Goal: Feedback & Contribution: Contribute content

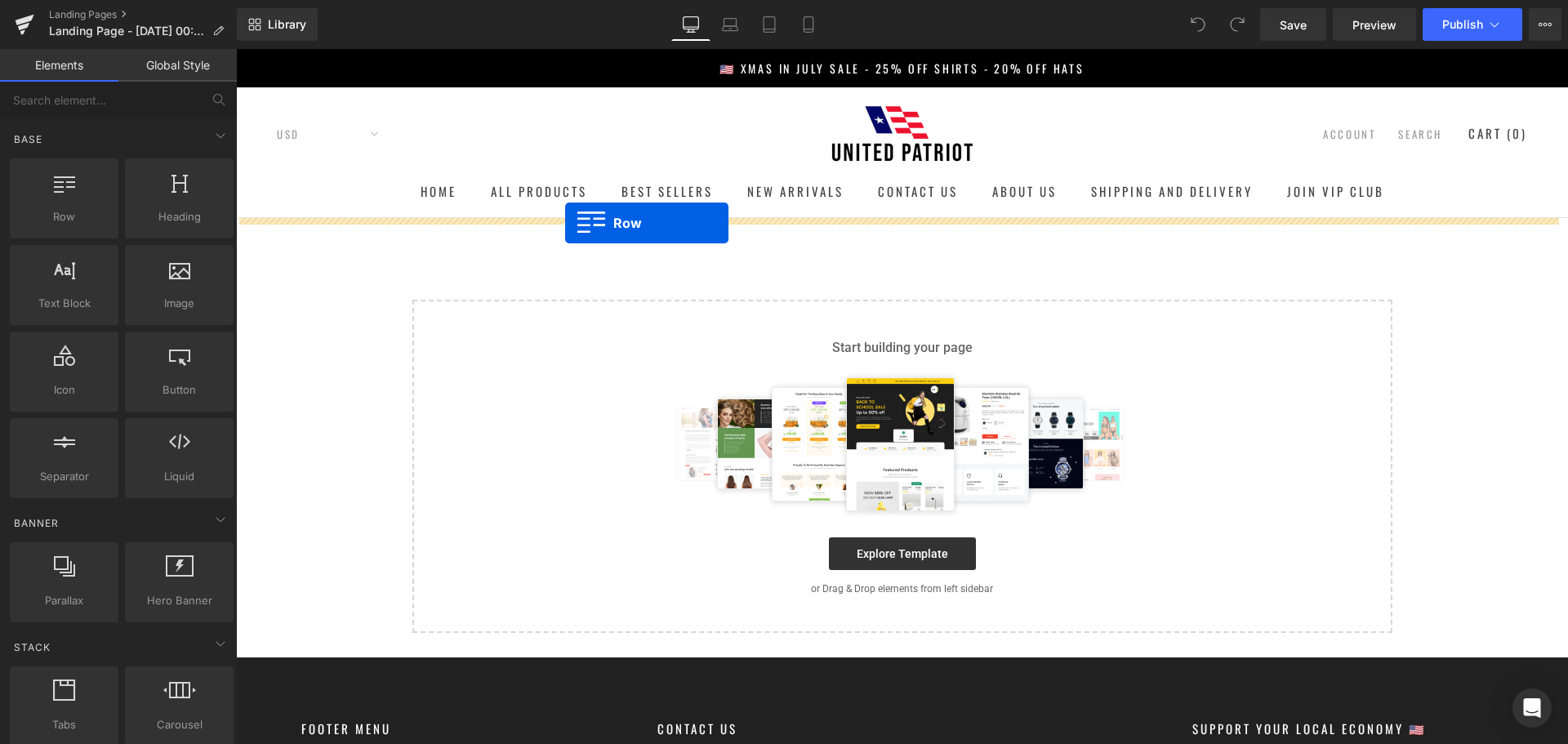
drag, startPoint x: 307, startPoint y: 240, endPoint x: 565, endPoint y: 222, distance: 258.6
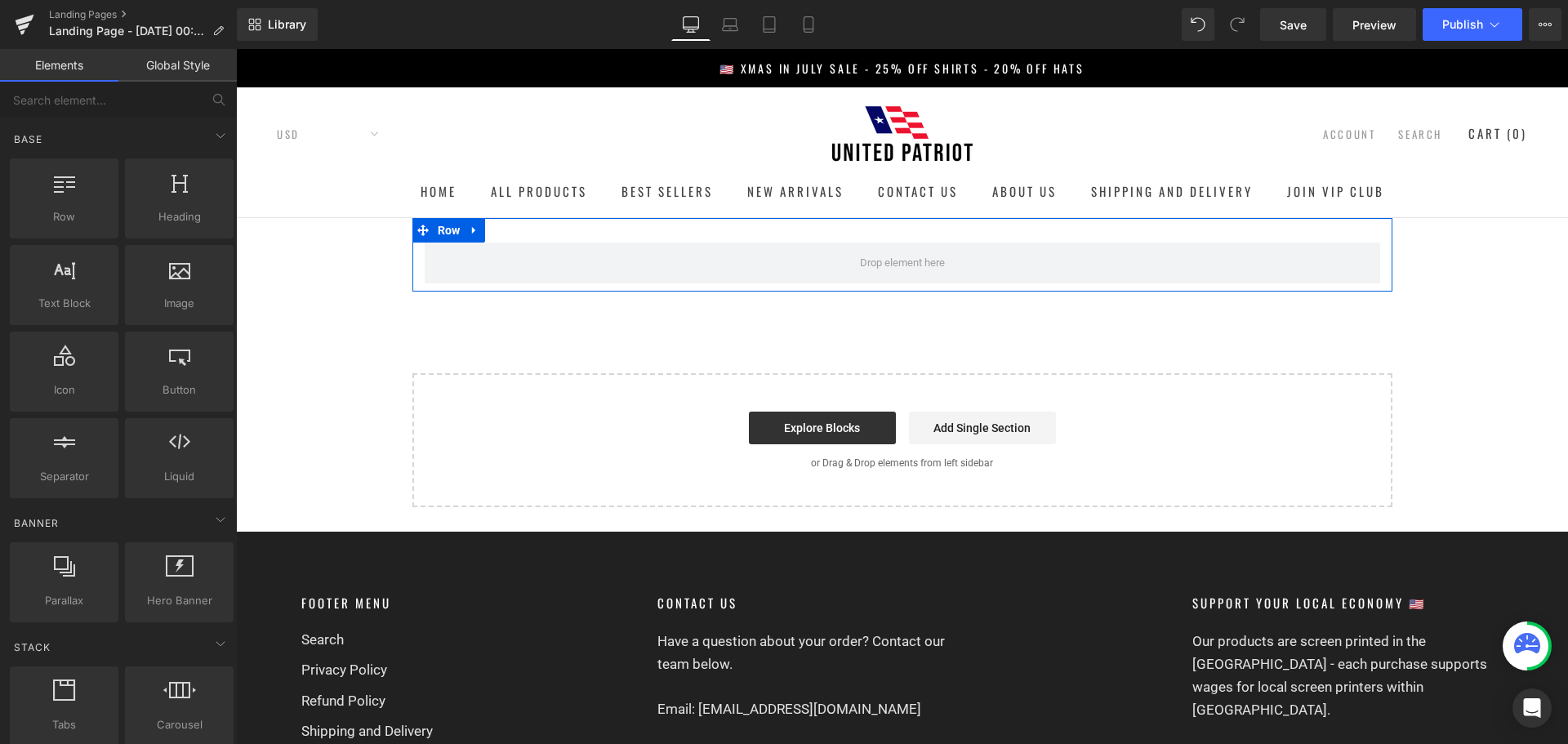
click at [297, 221] on div "Row Select your layout" at bounding box center [902, 362] width 1332 height 289
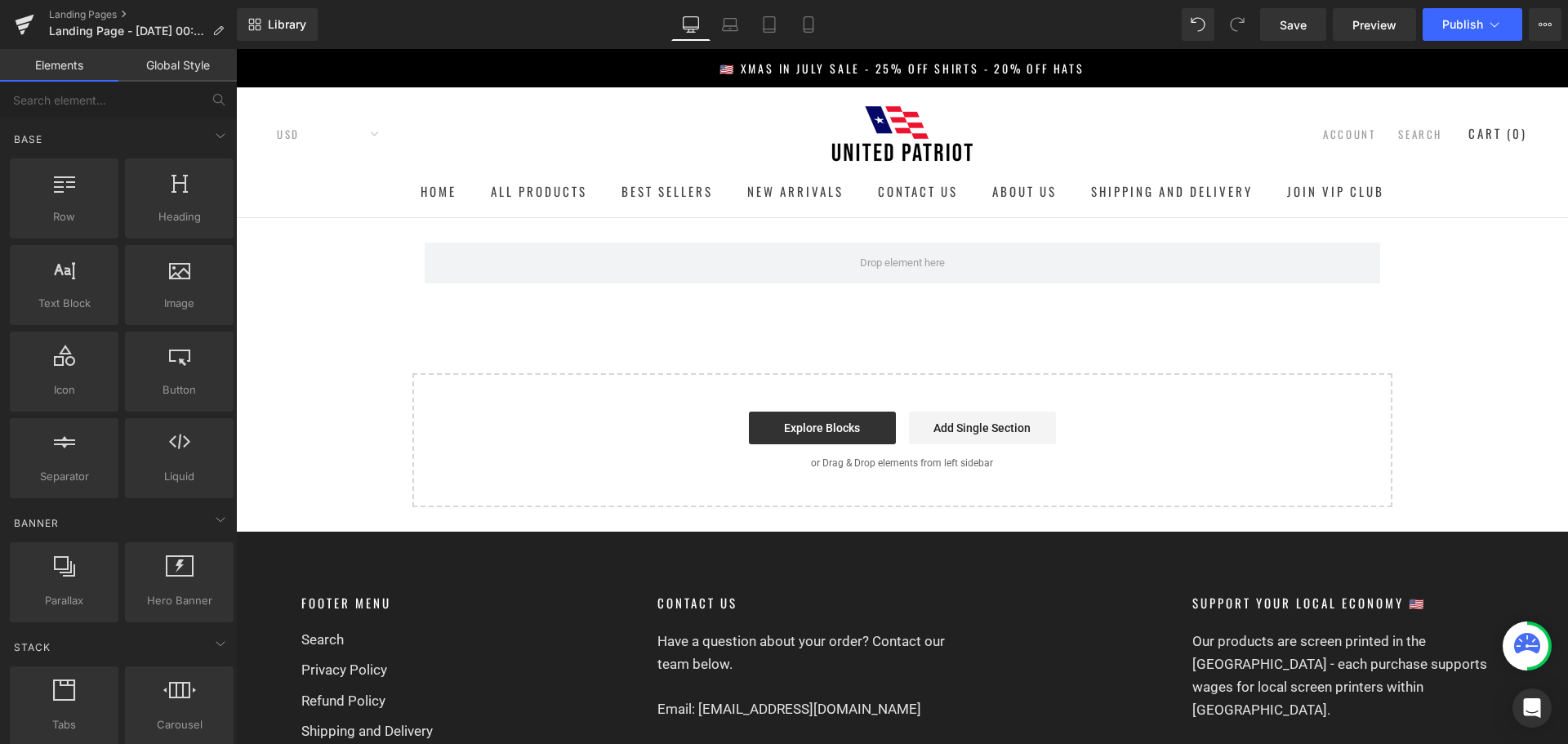
drag, startPoint x: 297, startPoint y: 221, endPoint x: 290, endPoint y: 232, distance: 13.0
click at [291, 231] on div "Row Select your layout" at bounding box center [902, 362] width 1332 height 289
click at [290, 233] on div "Row Select your layout" at bounding box center [902, 362] width 1332 height 289
drag, startPoint x: 290, startPoint y: 233, endPoint x: 1457, endPoint y: 338, distance: 1171.7
click at [1457, 338] on div "Row Select your layout" at bounding box center [902, 362] width 1332 height 289
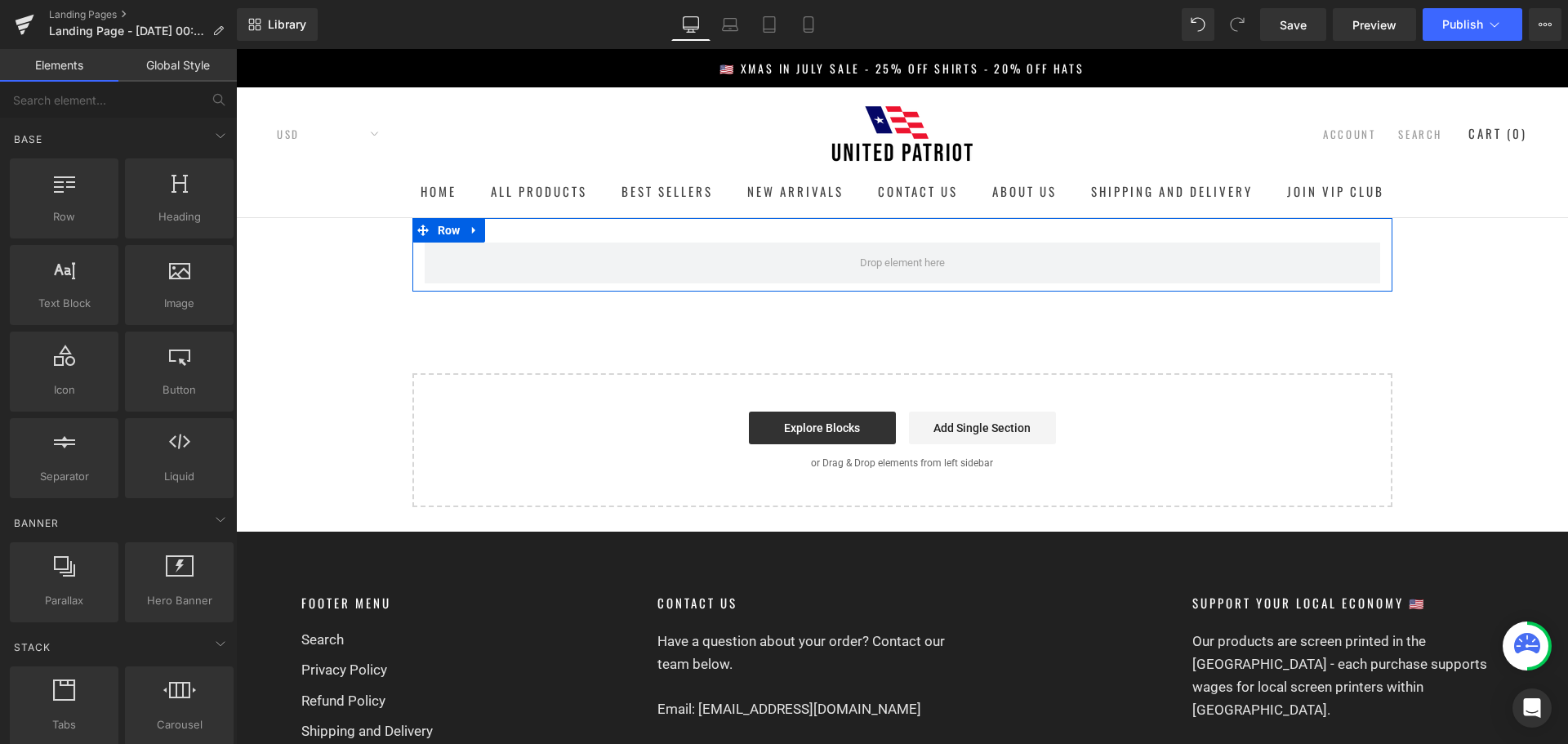
click at [561, 239] on div "Row" at bounding box center [903, 255] width 980 height 74
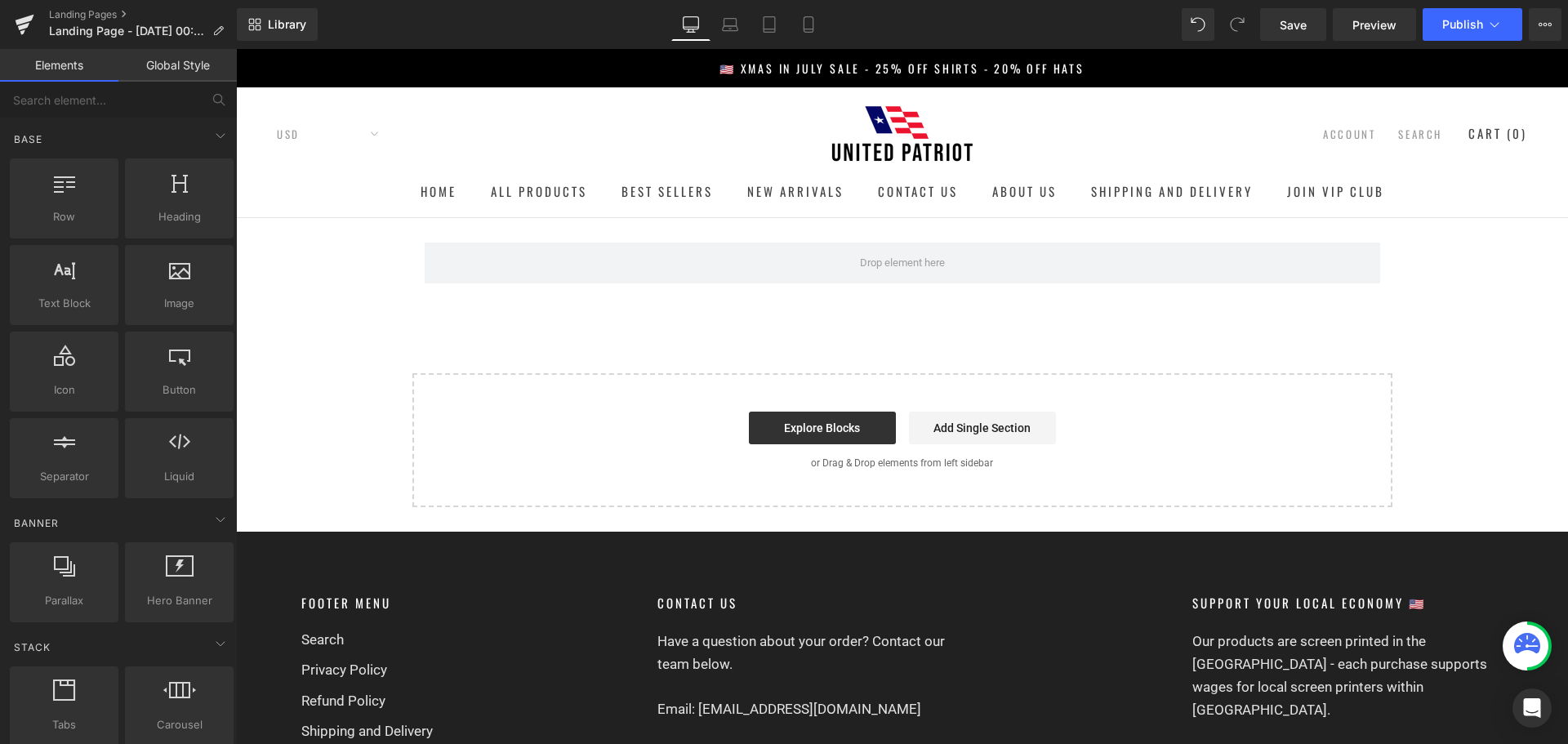
click at [335, 281] on div "Row Select your layout" at bounding box center [902, 362] width 1332 height 289
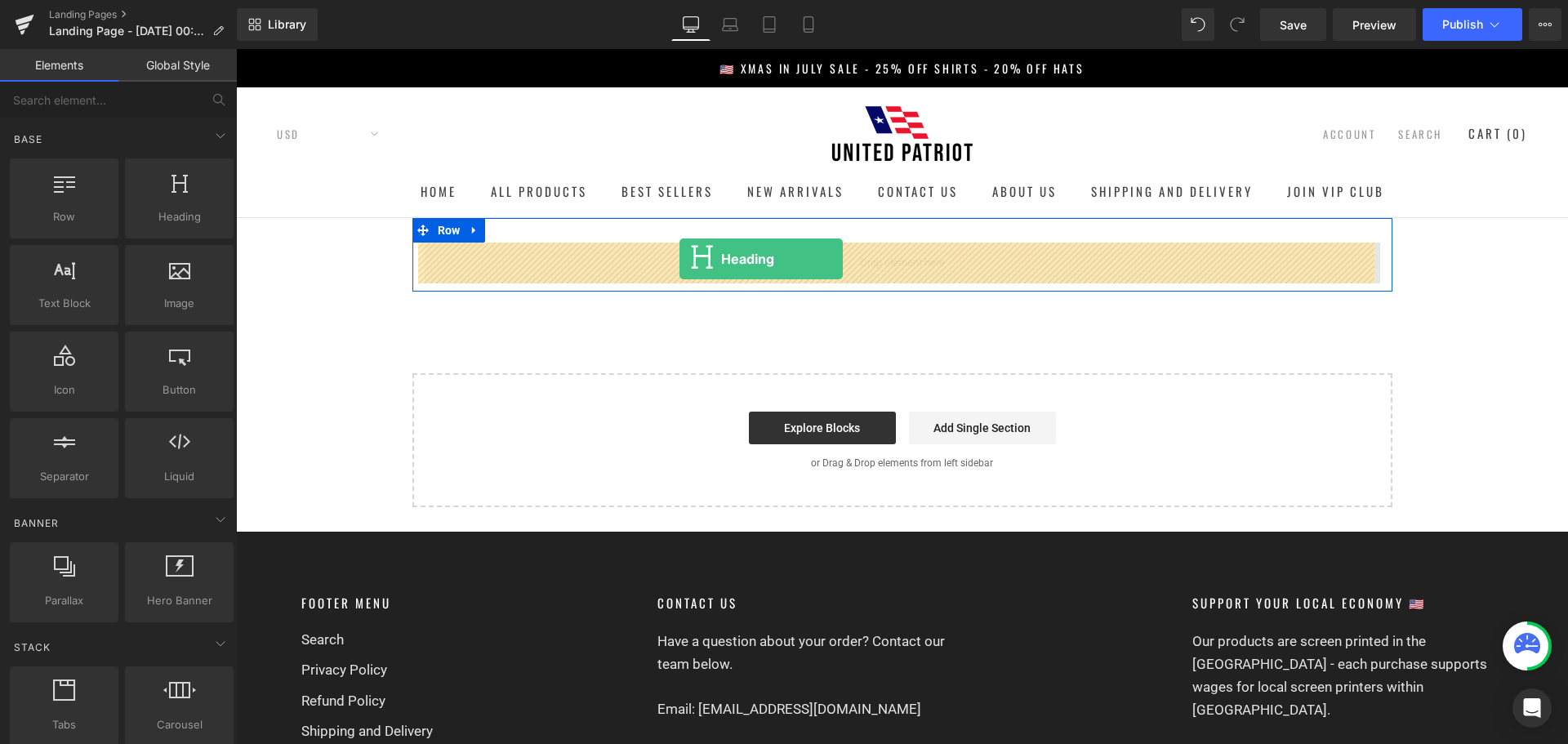
drag, startPoint x: 403, startPoint y: 245, endPoint x: 685, endPoint y: 262, distance: 282.5
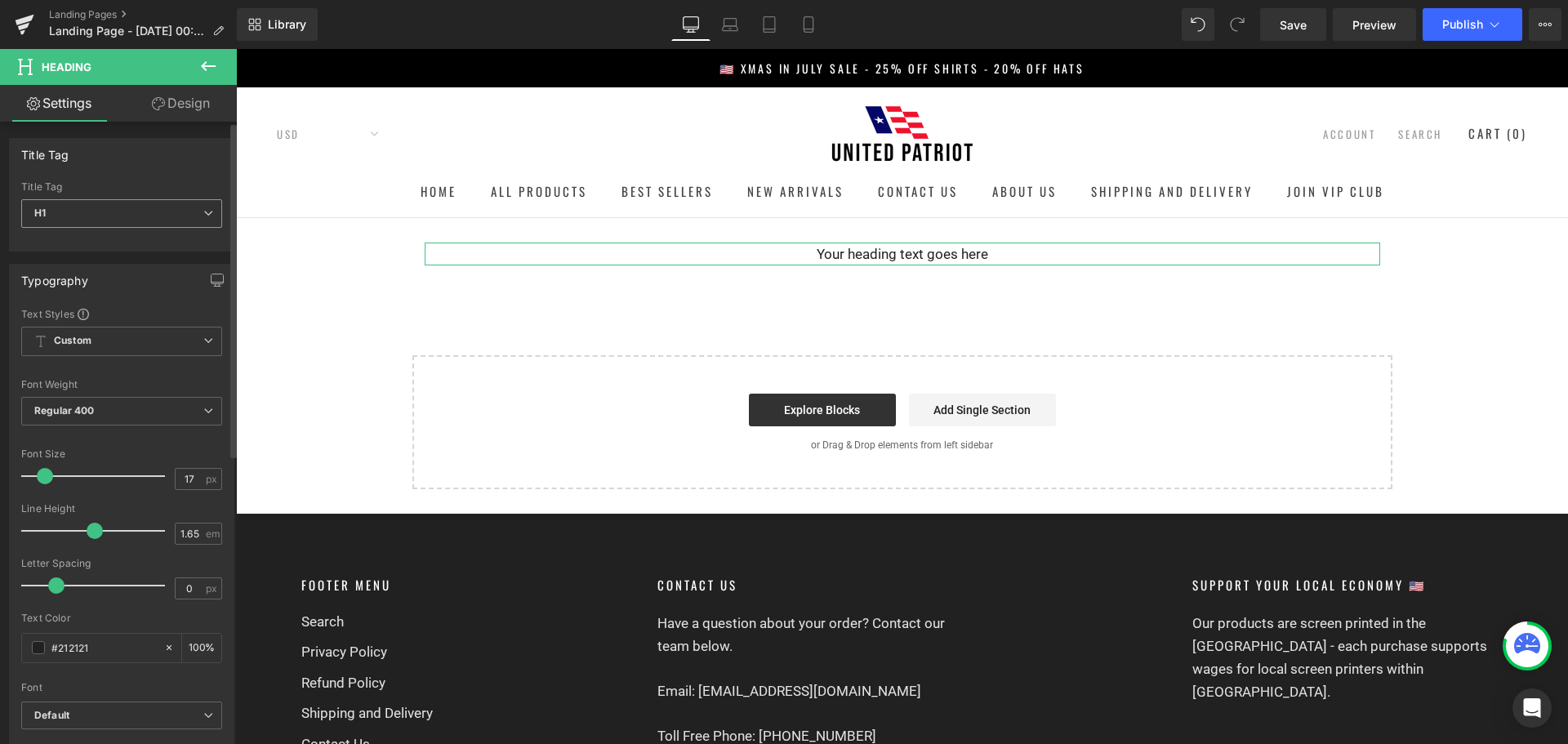
click at [115, 222] on span "H1" at bounding box center [121, 213] width 201 height 28
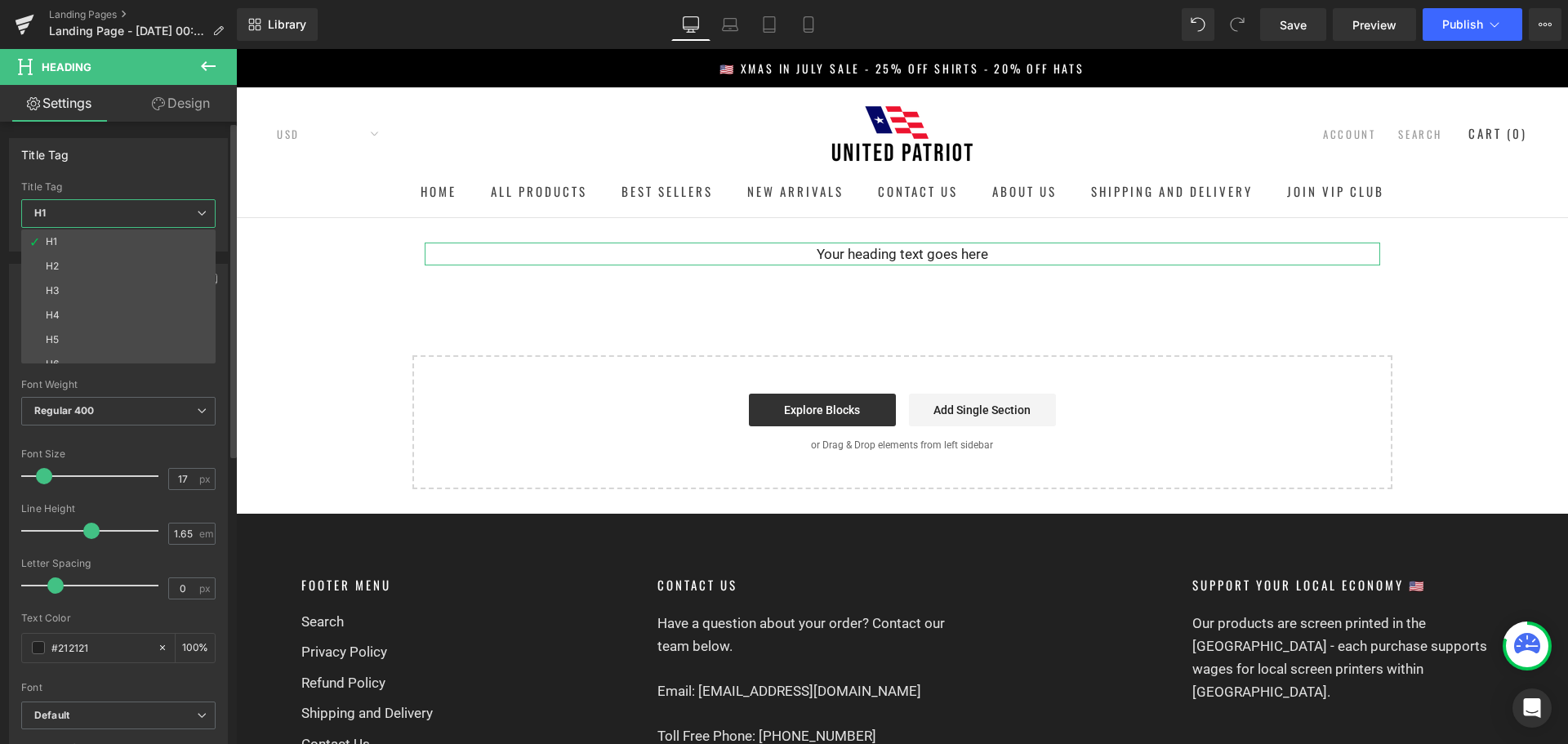
click at [117, 222] on span "H1" at bounding box center [118, 213] width 194 height 28
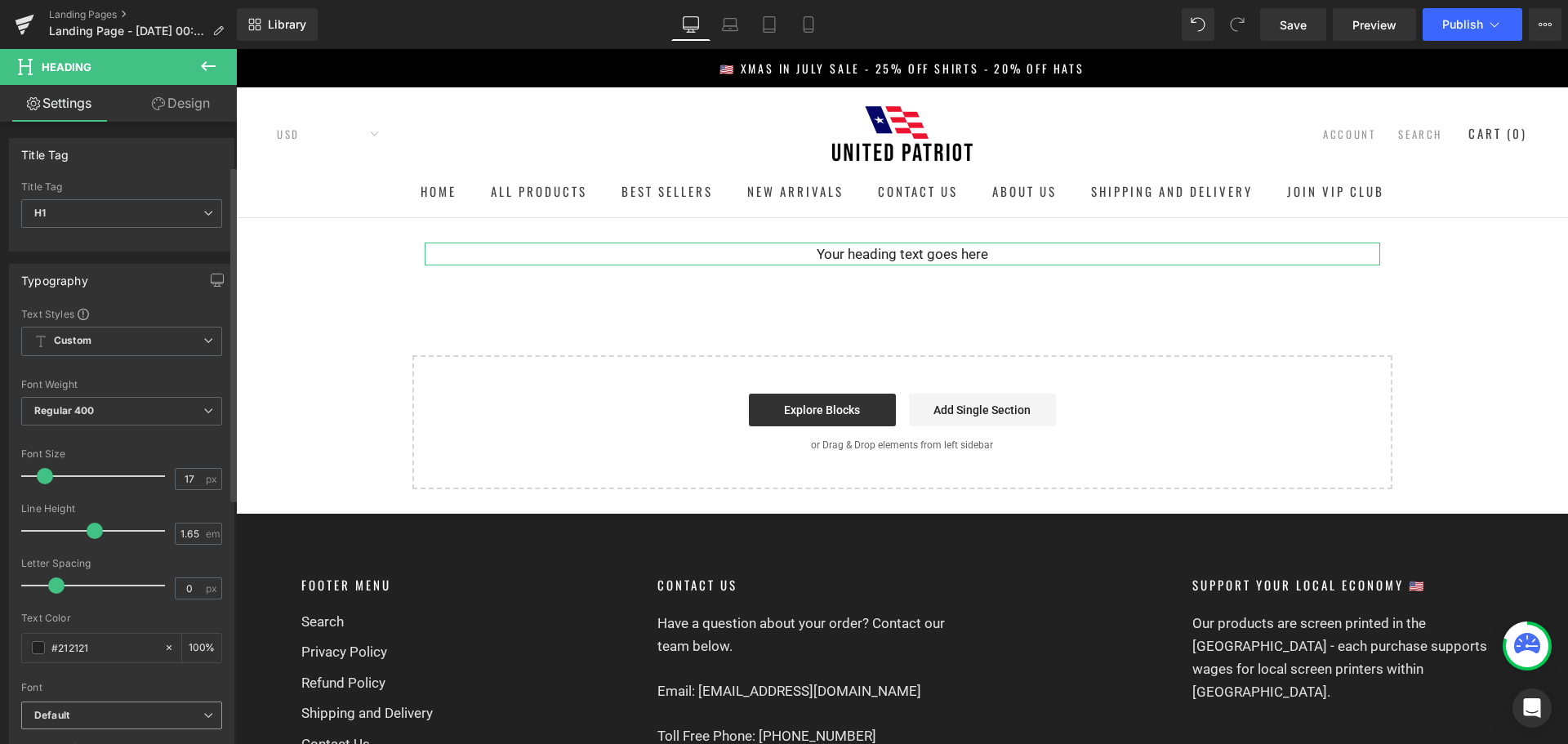
scroll to position [164, 0]
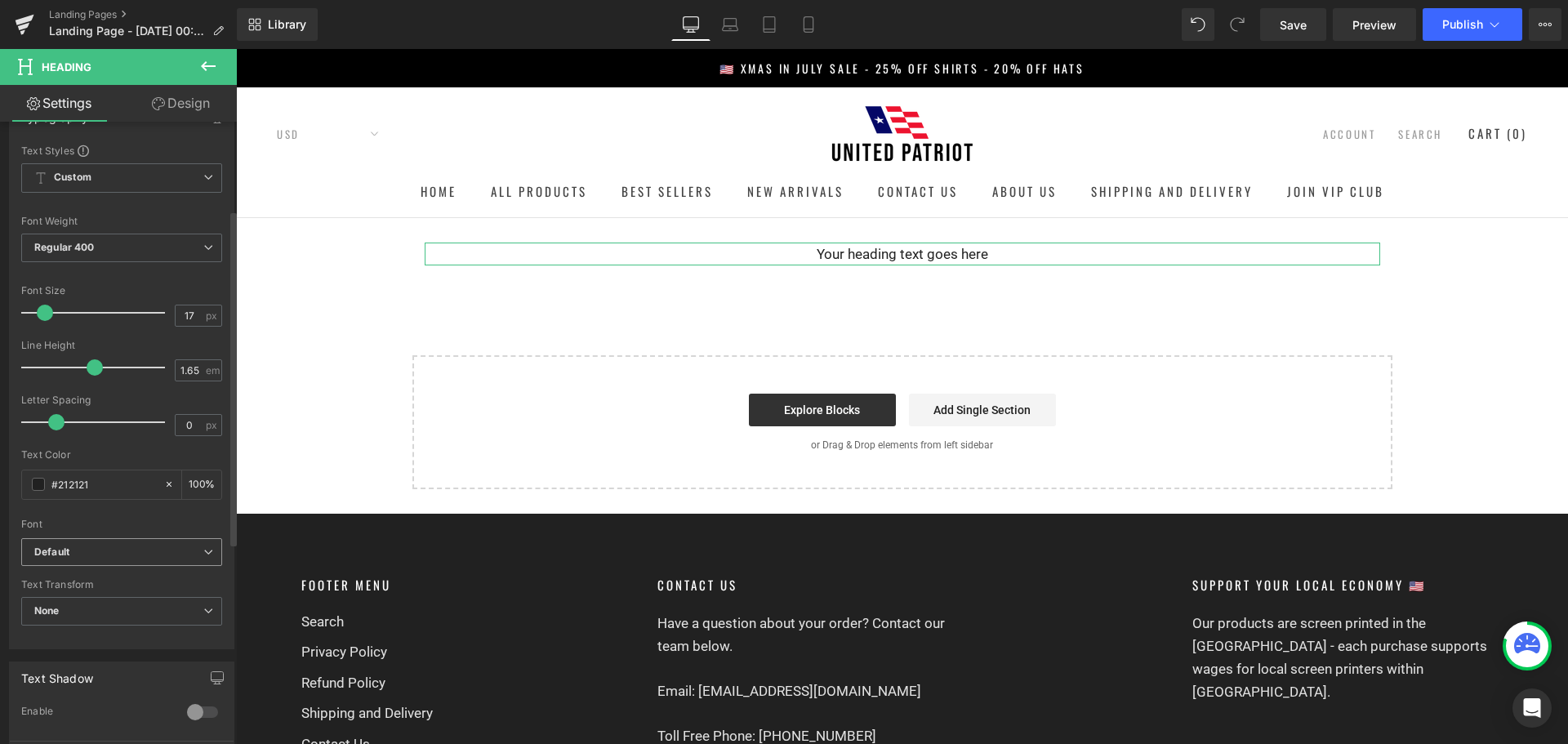
click at [106, 553] on b "Default" at bounding box center [119, 552] width 169 height 14
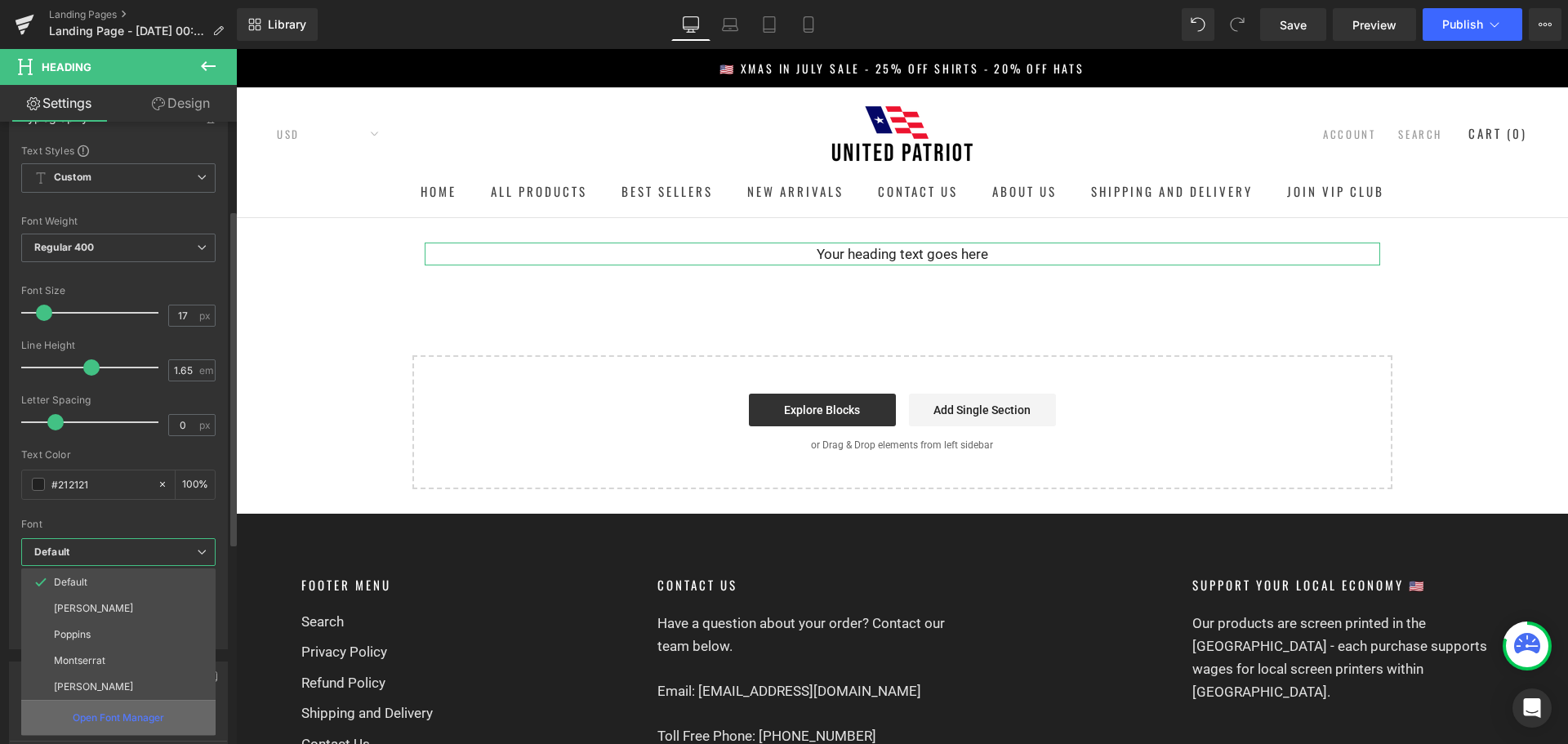
click at [123, 711] on p "Open Font Manager" at bounding box center [119, 717] width 92 height 15
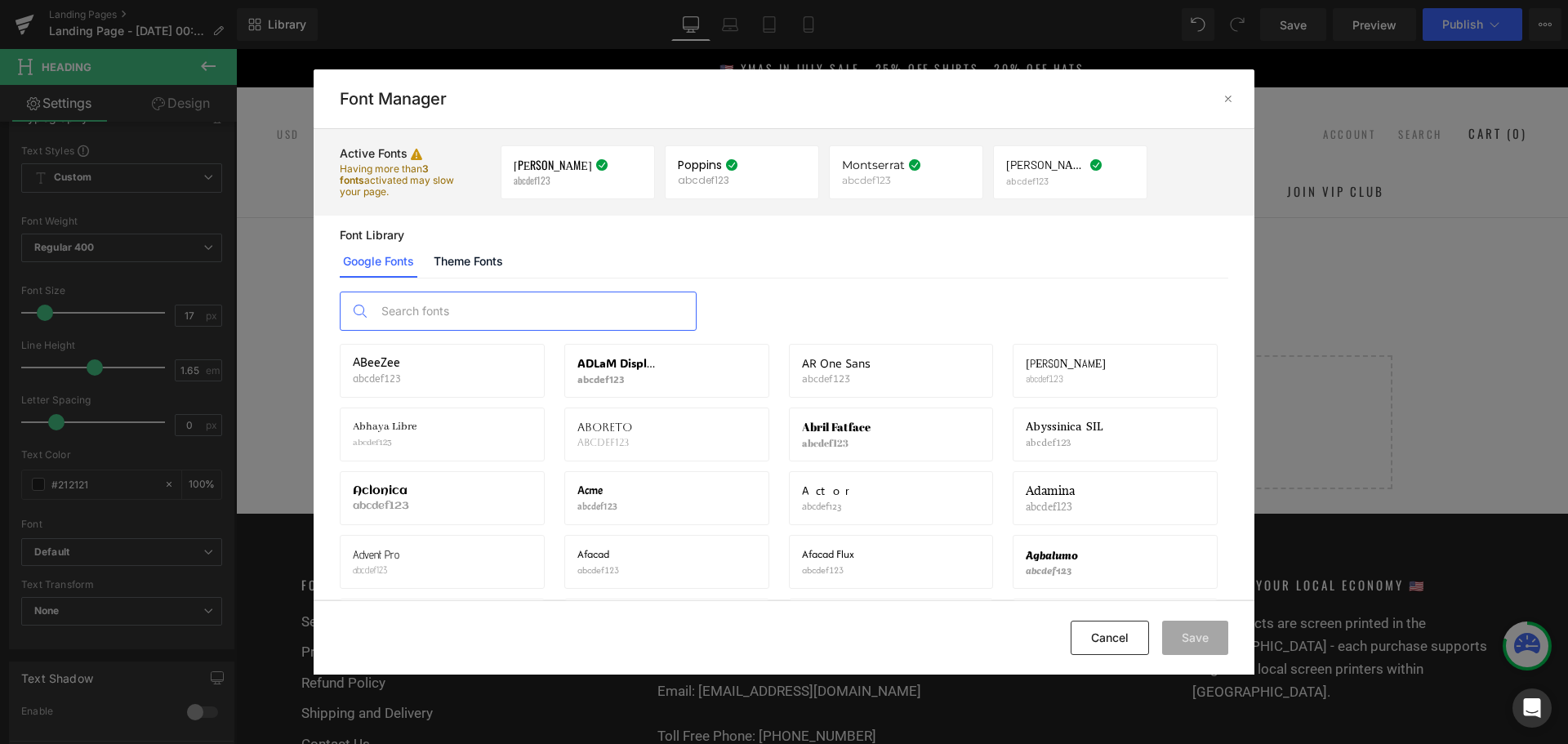
click at [502, 326] on input "text" at bounding box center [534, 310] width 323 height 38
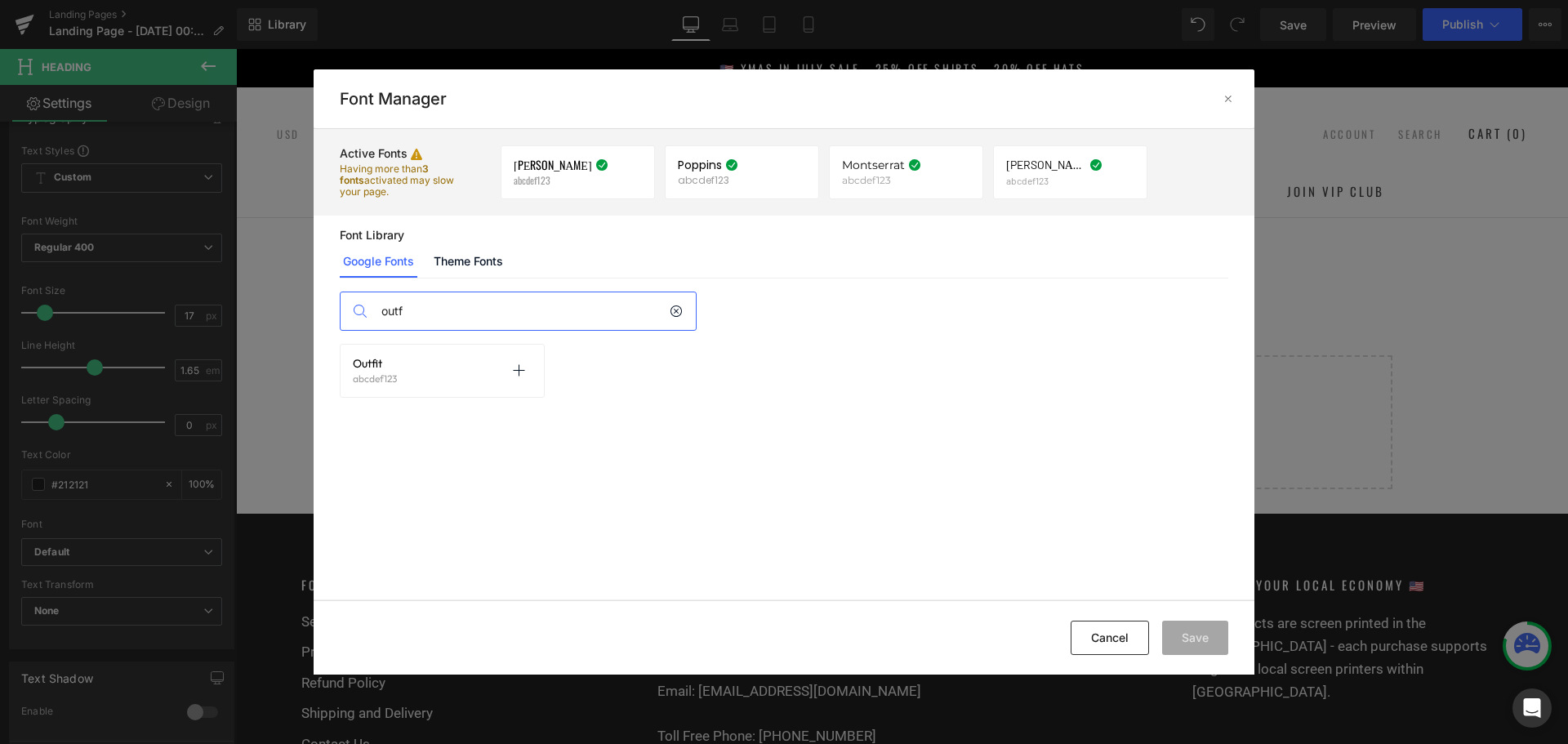
type input "outf"
click at [396, 375] on p "abcdef123" at bounding box center [375, 378] width 44 height 11
click at [524, 368] on icon at bounding box center [518, 370] width 13 height 13
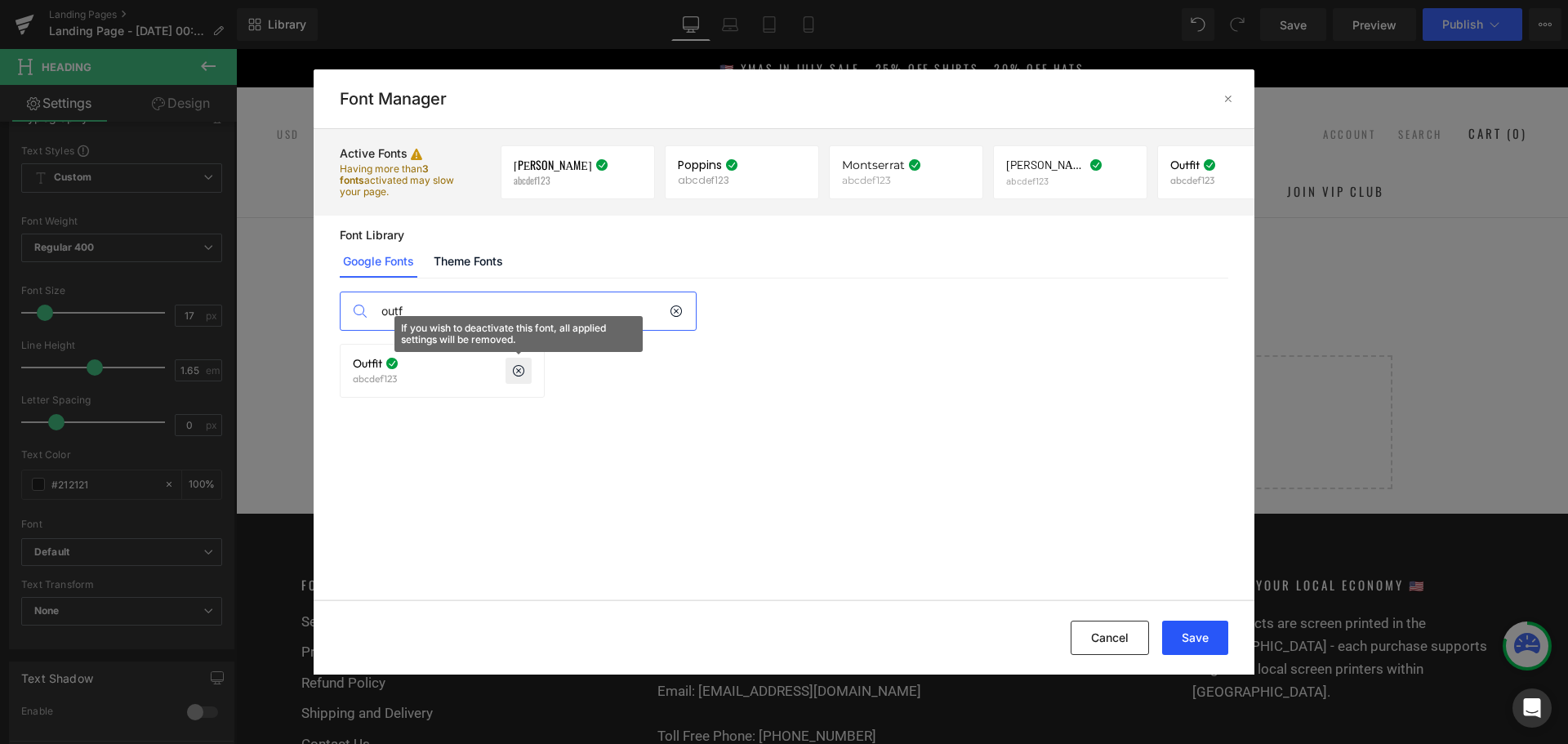
click at [1176, 628] on button "Save" at bounding box center [1195, 637] width 66 height 34
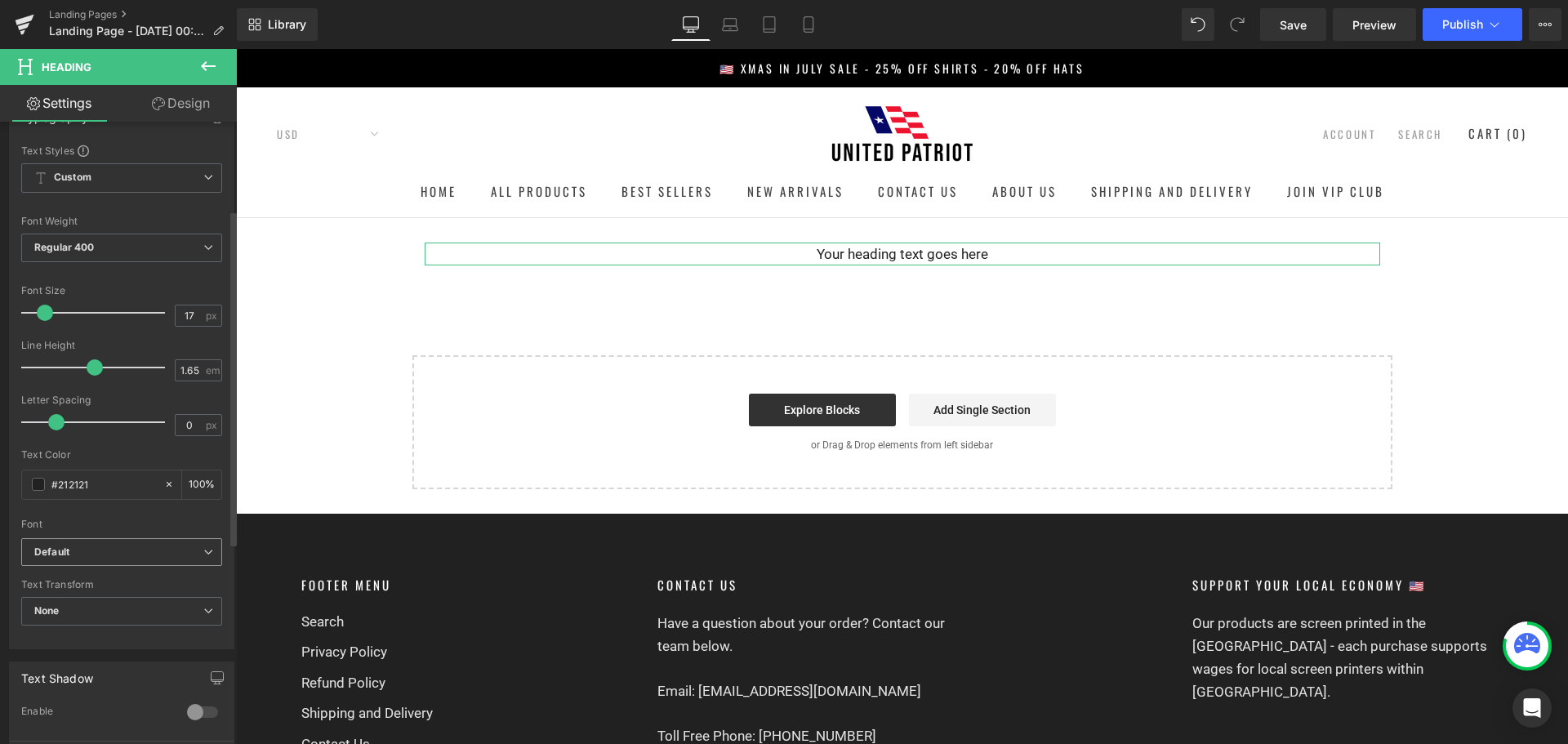
click at [138, 552] on b "Default" at bounding box center [119, 552] width 169 height 14
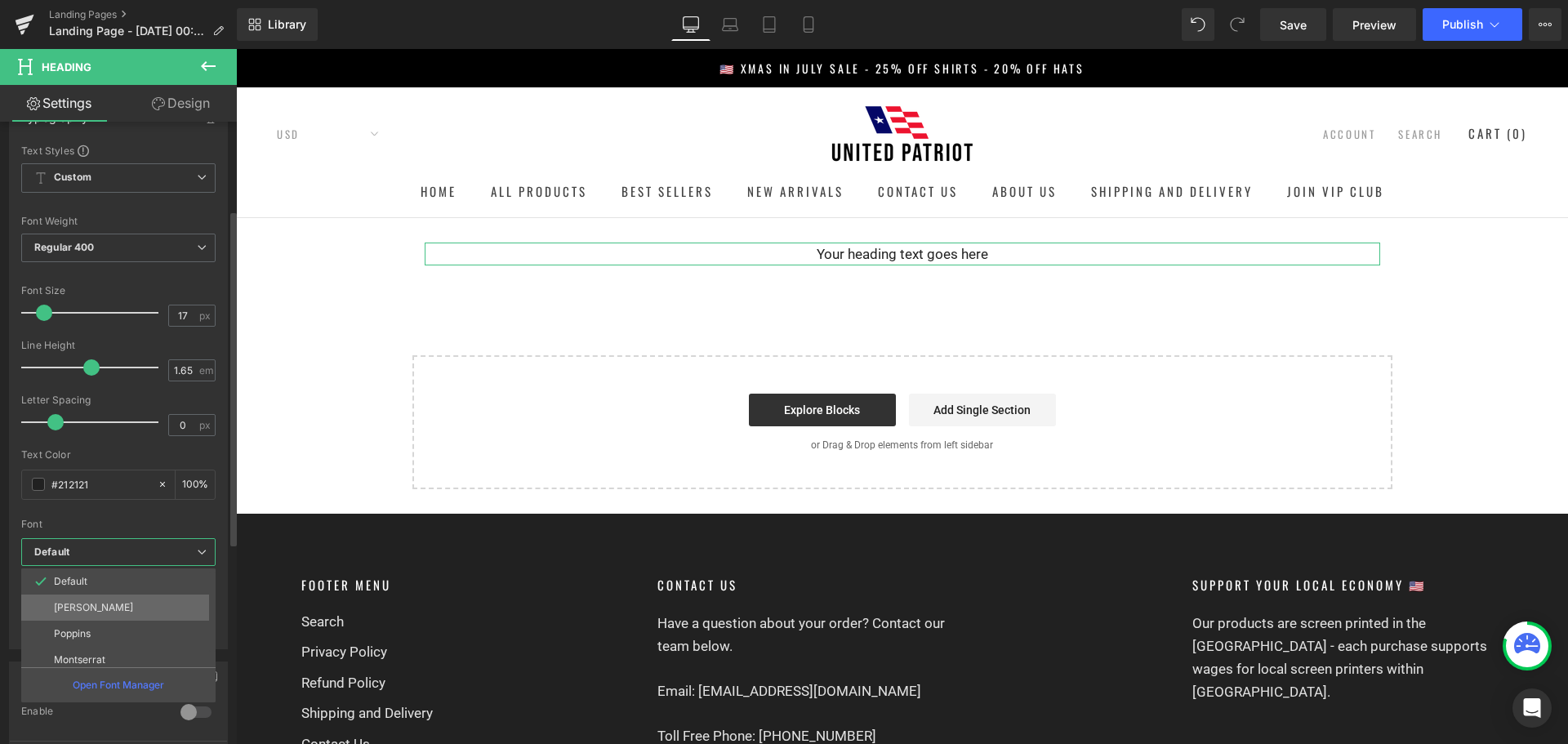
scroll to position [59, 0]
click at [99, 644] on li "Outfit" at bounding box center [121, 653] width 201 height 26
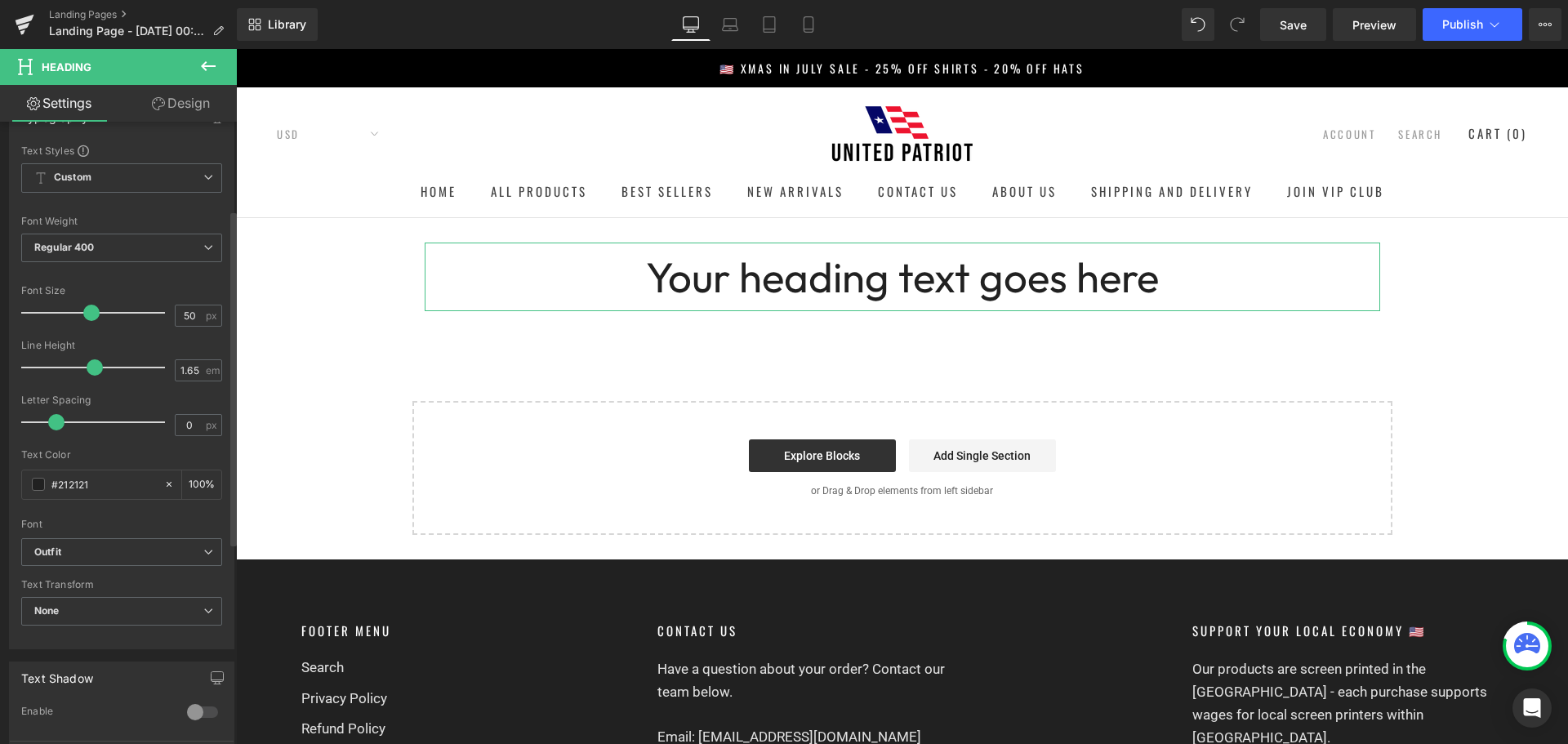
type input "49"
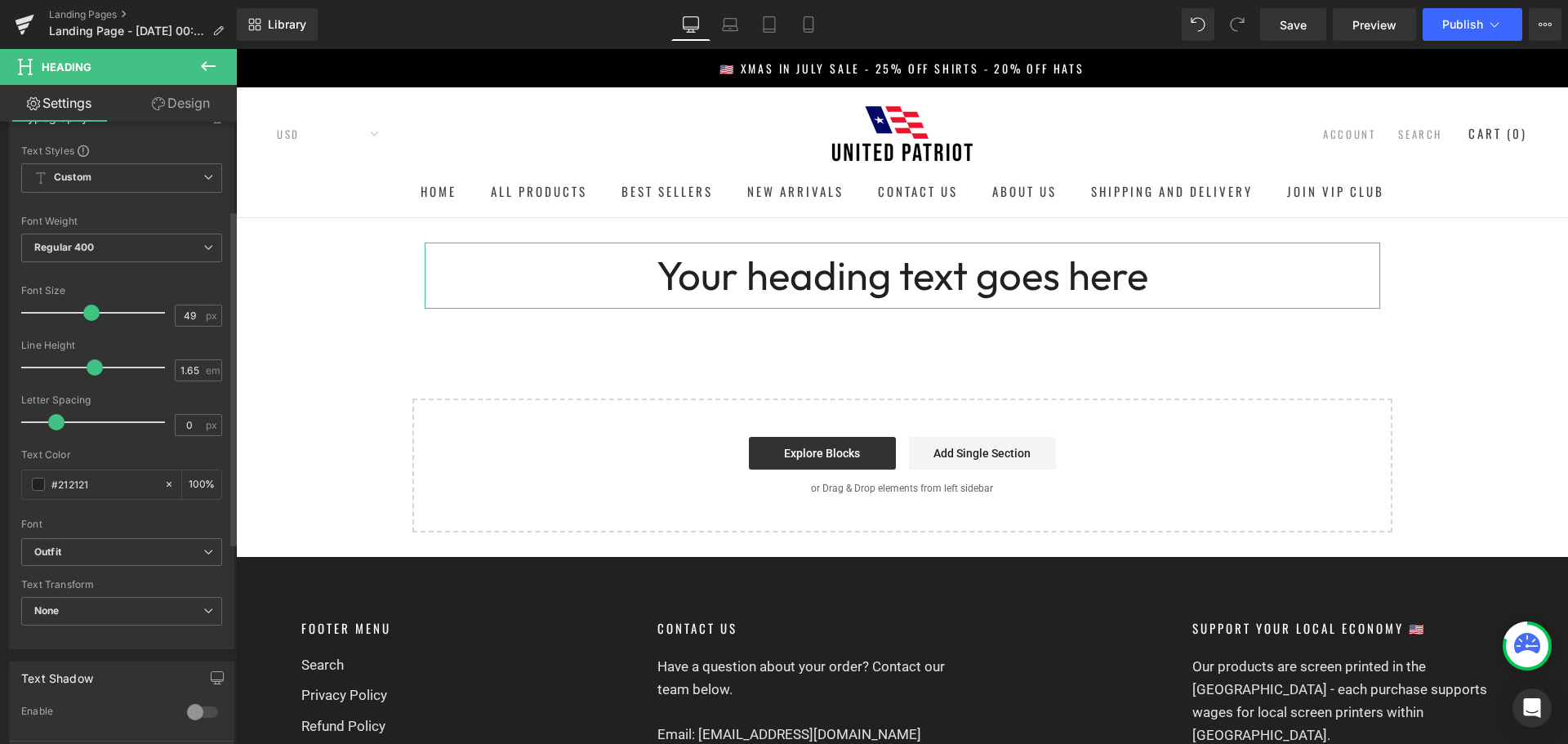
drag, startPoint x: 43, startPoint y: 313, endPoint x: 86, endPoint y: 313, distance: 43.0
click at [86, 313] on span at bounding box center [92, 312] width 17 height 17
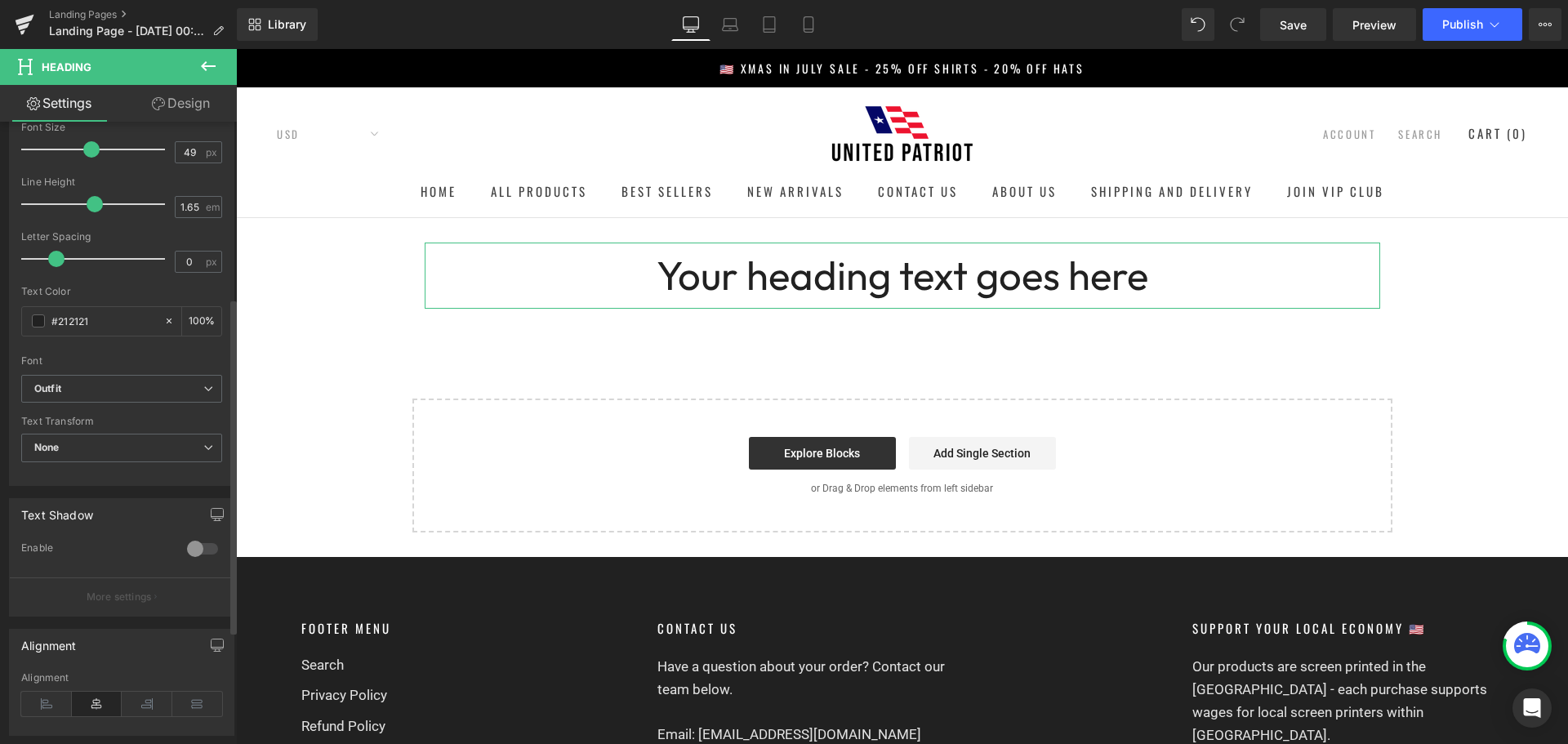
scroll to position [82, 0]
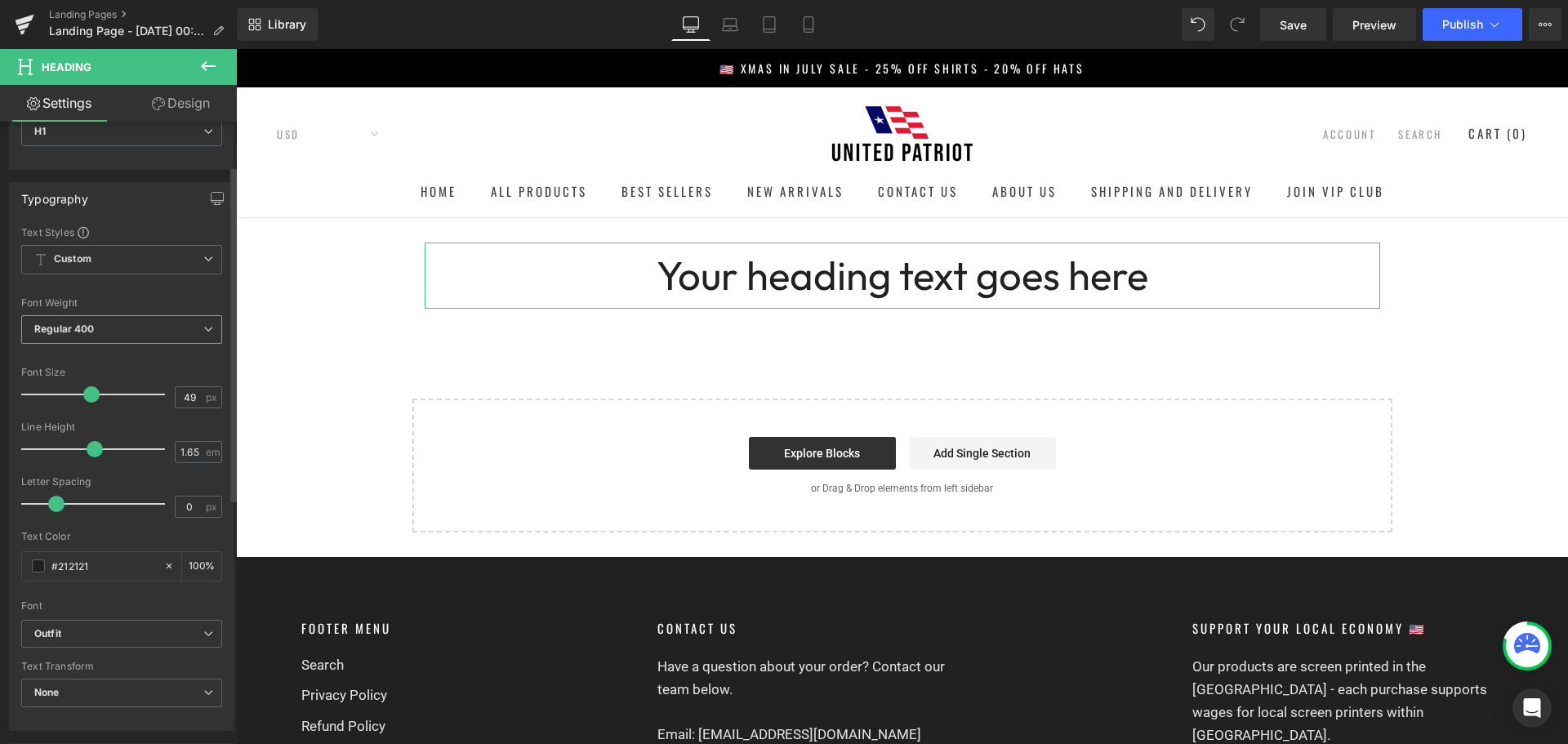
click at [118, 322] on span "Regular 400" at bounding box center [121, 329] width 201 height 28
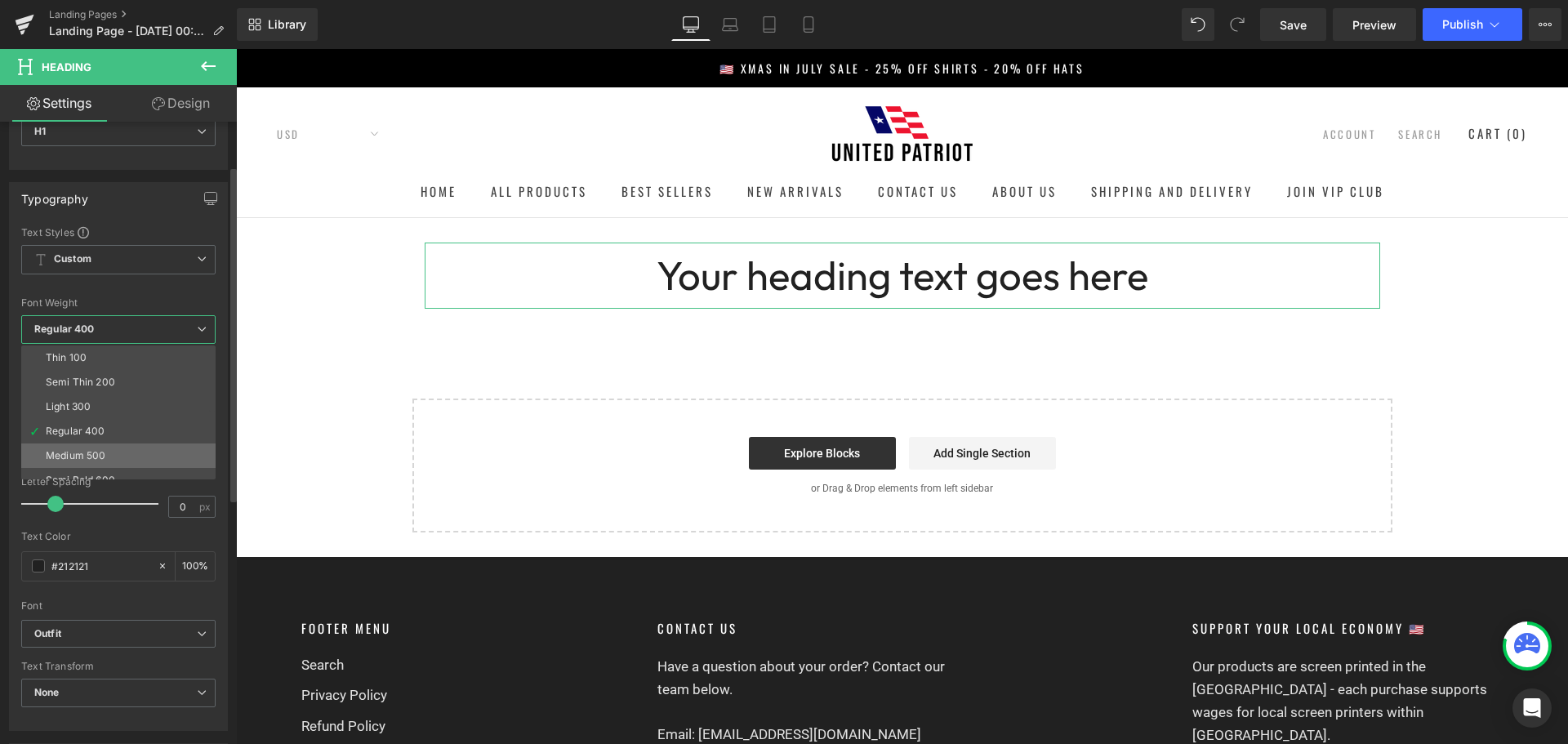
click at [108, 461] on li "Medium 500" at bounding box center [121, 456] width 201 height 25
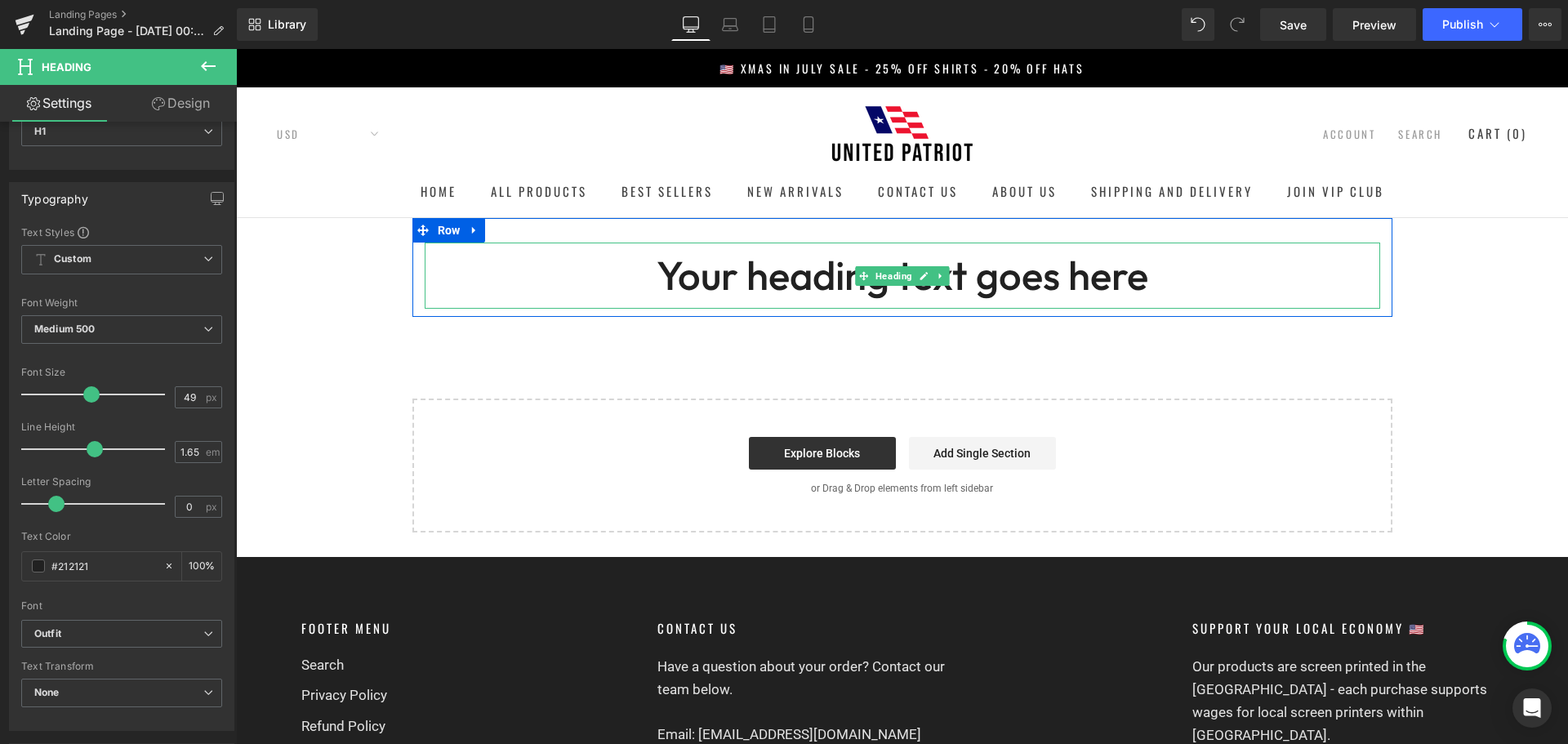
click at [737, 276] on h1 "Your heading text goes here" at bounding box center [903, 275] width 956 height 66
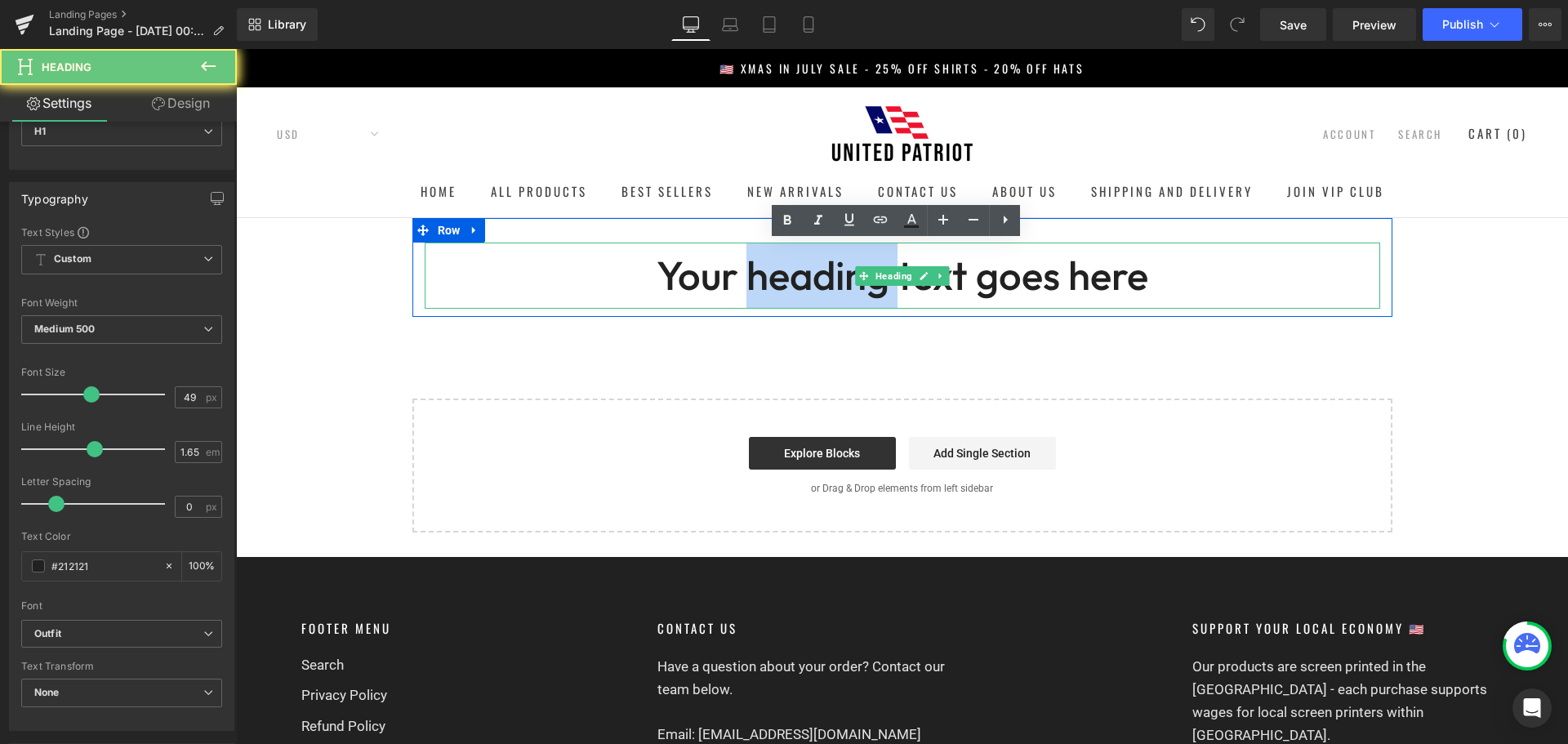
click at [737, 276] on h1 "Your heading text goes here" at bounding box center [903, 275] width 956 height 66
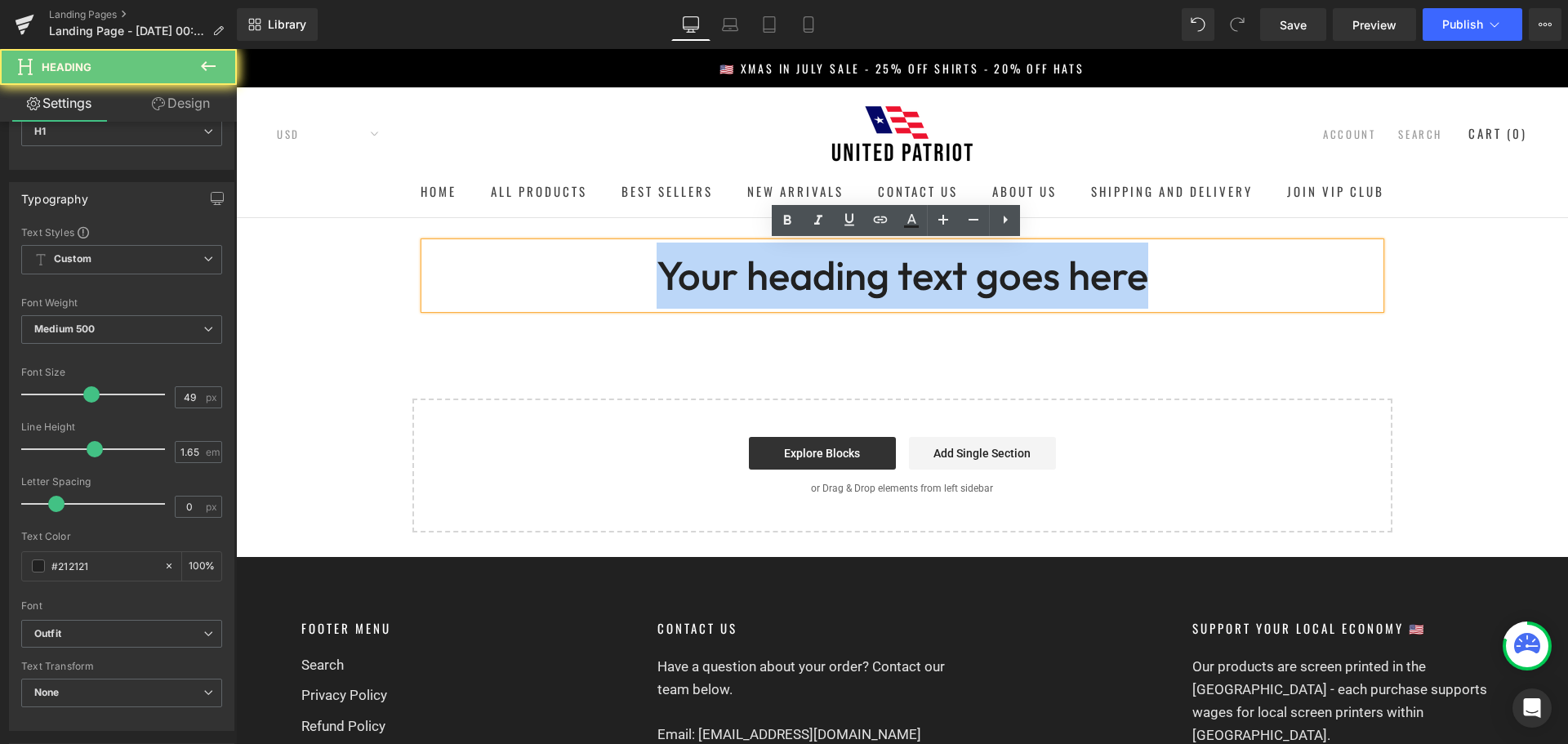
click at [737, 276] on h1 "Your heading text goes here" at bounding box center [903, 275] width 956 height 66
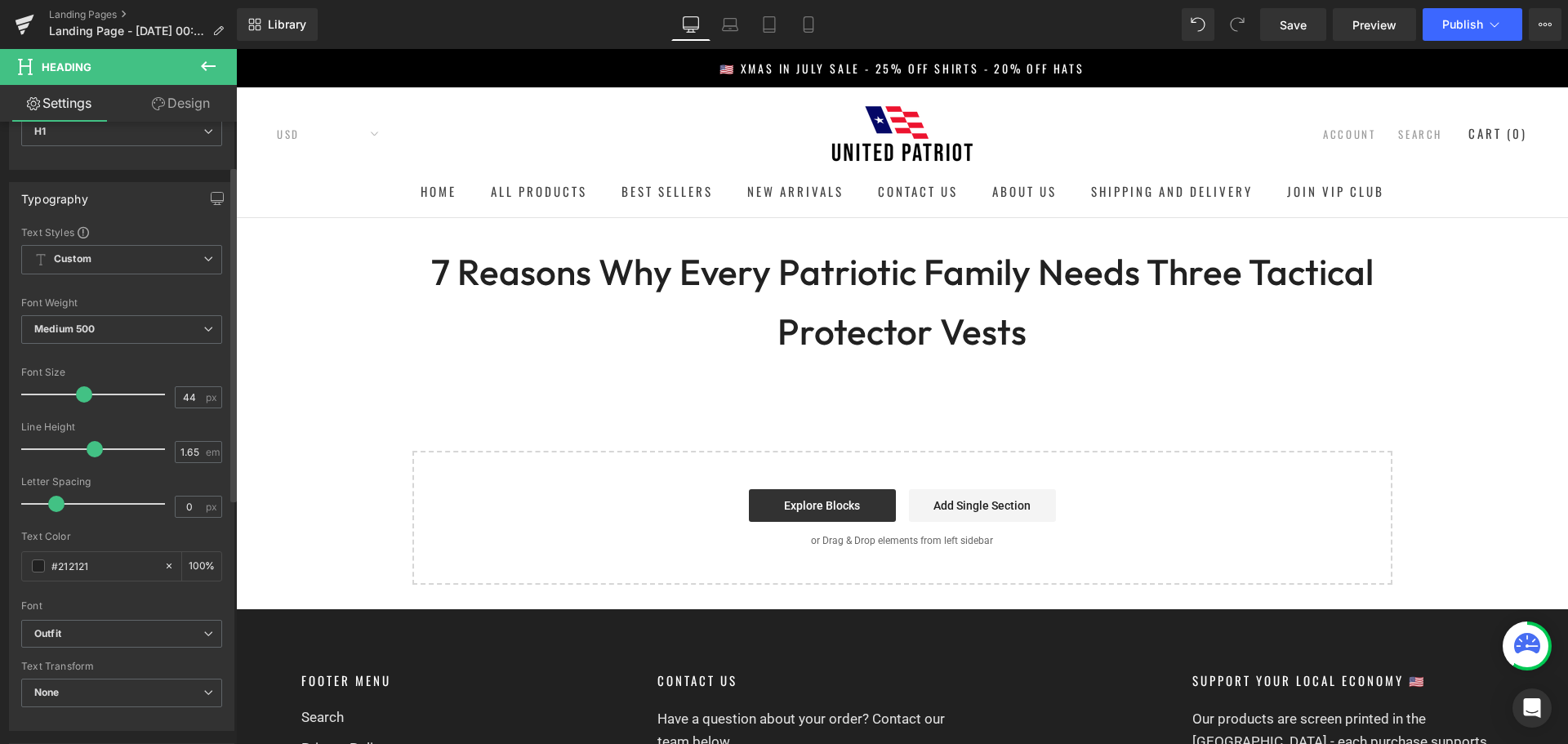
type input "45"
click at [84, 393] on span at bounding box center [85, 394] width 17 height 17
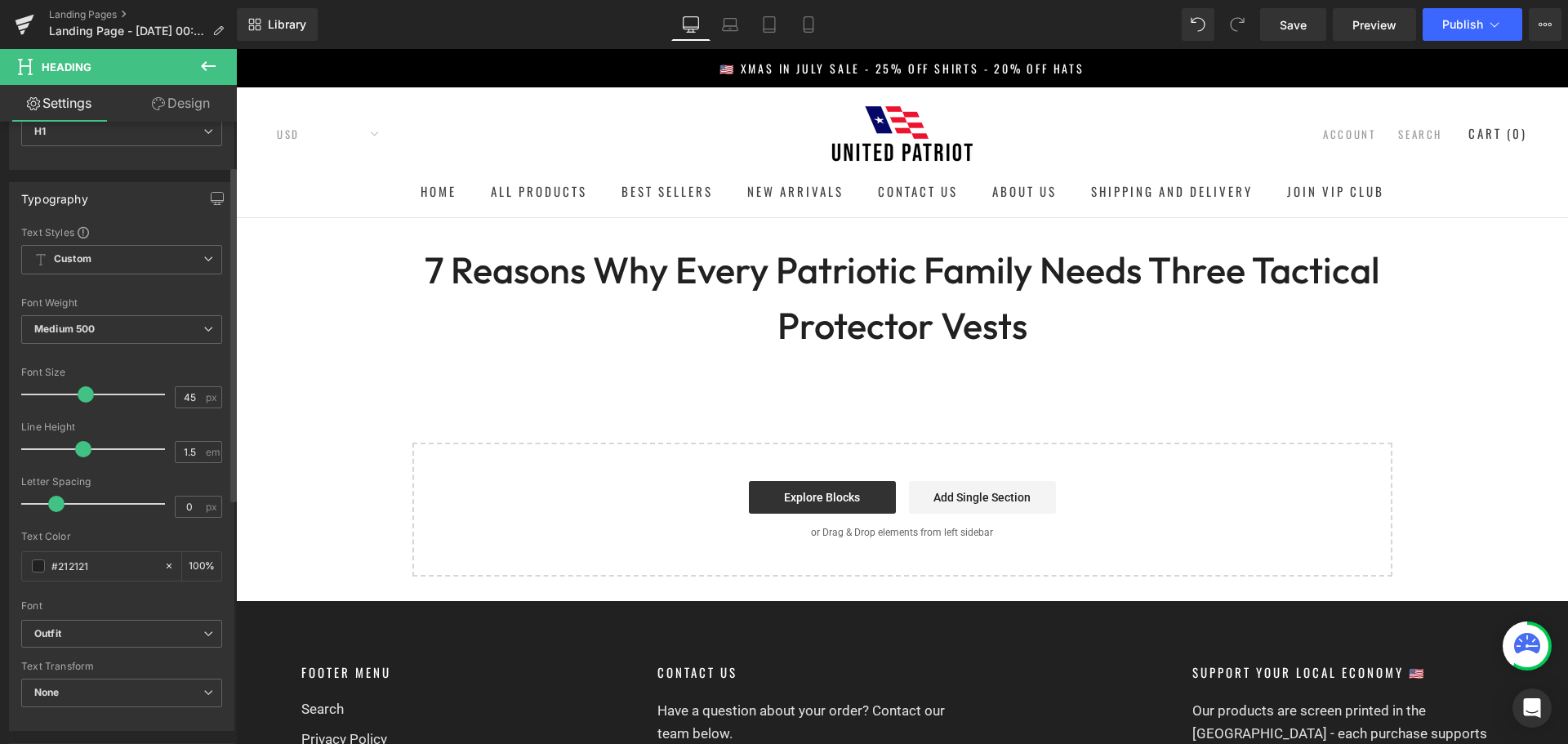
drag, startPoint x: 92, startPoint y: 446, endPoint x: 84, endPoint y: 445, distance: 8.1
click at [84, 445] on span at bounding box center [83, 449] width 17 height 17
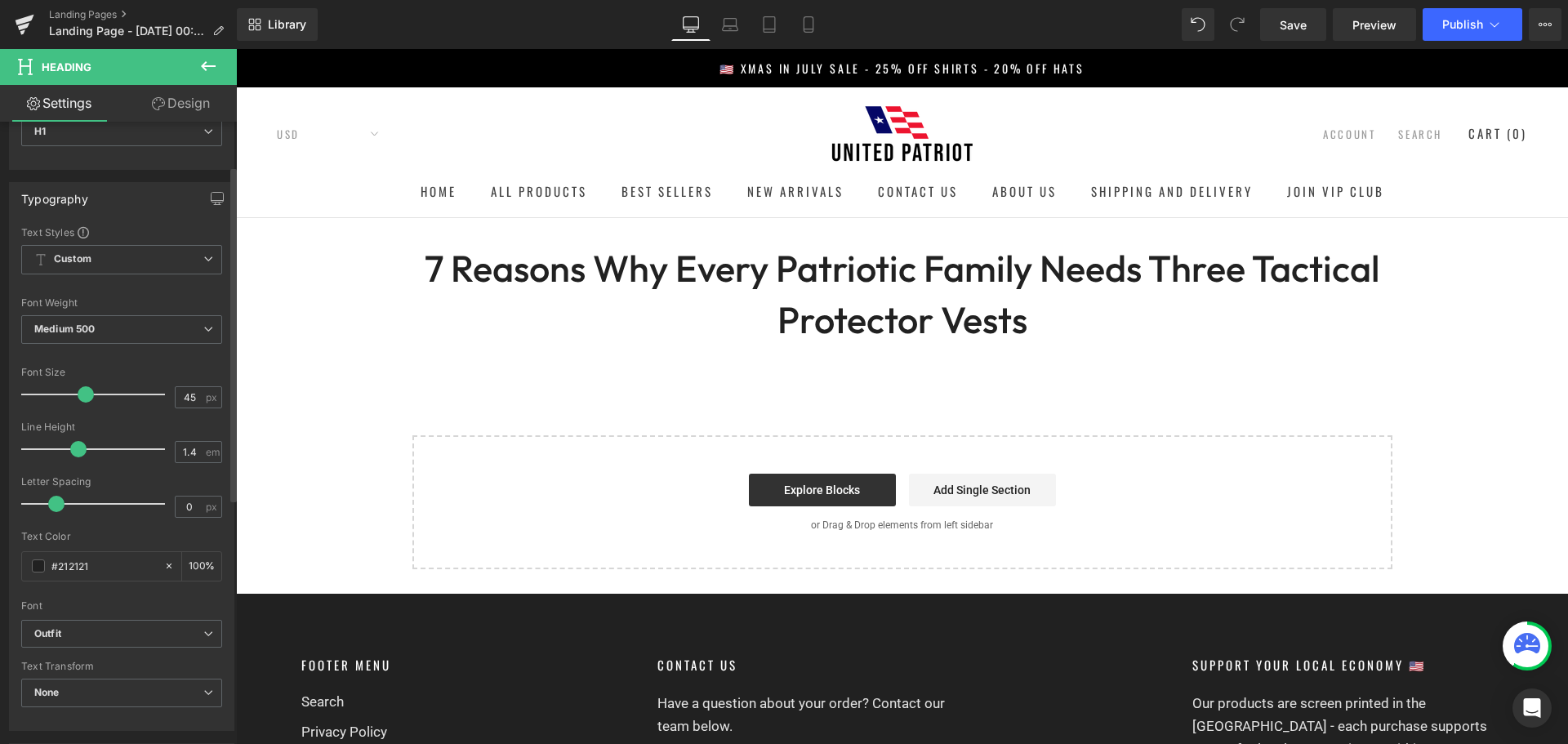
type input "1.3"
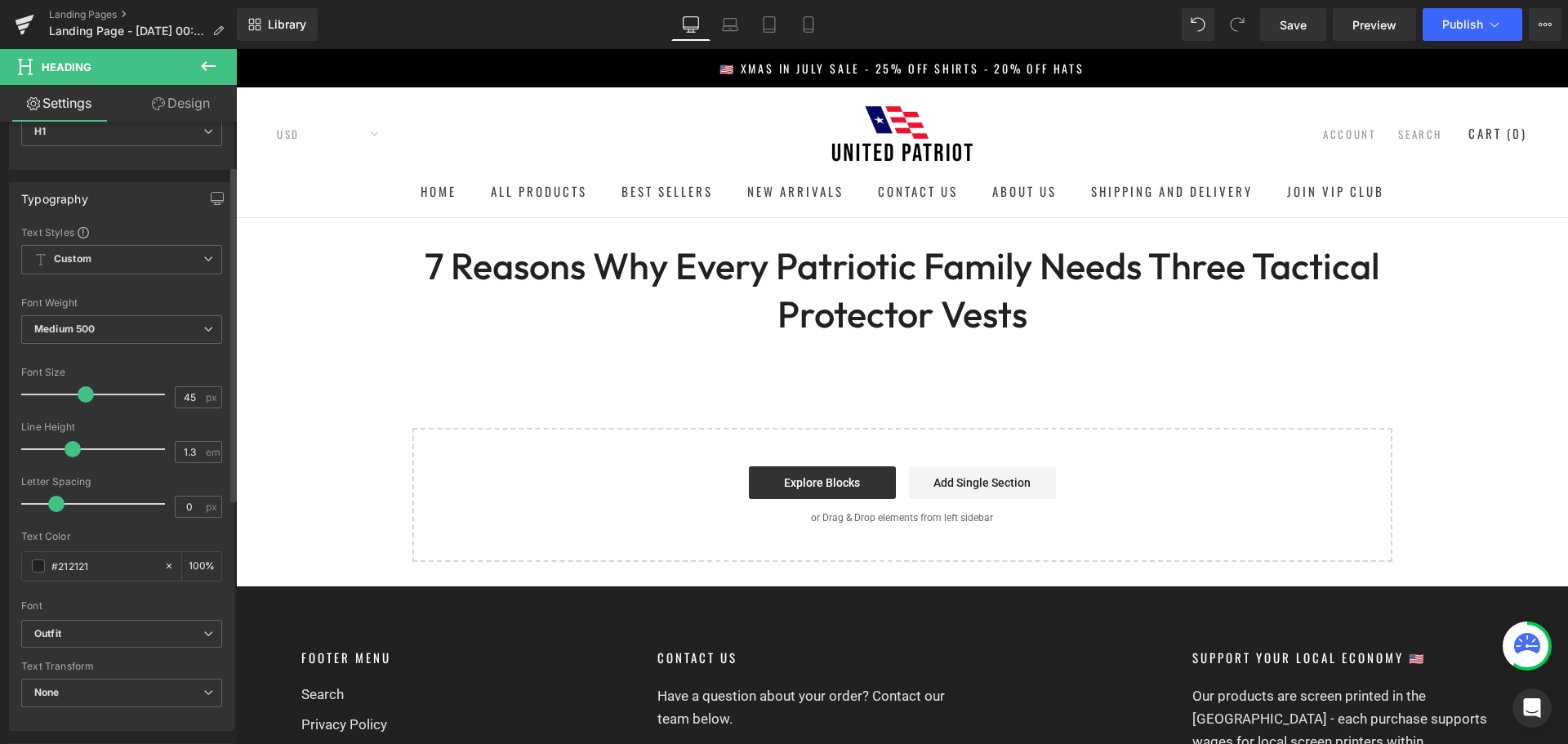
drag, startPoint x: 76, startPoint y: 447, endPoint x: 66, endPoint y: 447, distance: 10.0
click at [66, 447] on span at bounding box center [72, 449] width 17 height 17
click at [211, 69] on icon at bounding box center [209, 66] width 19 height 19
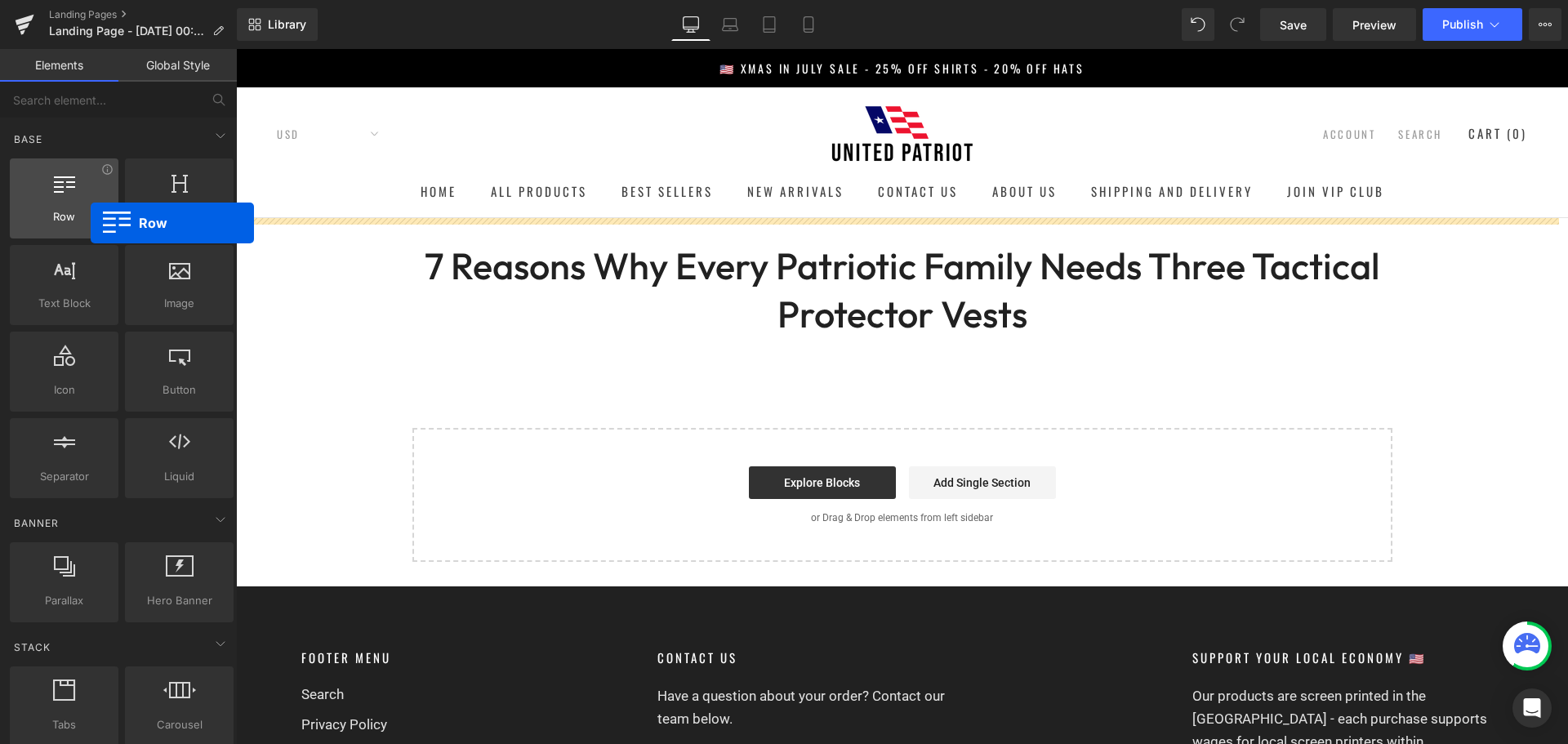
drag, startPoint x: 53, startPoint y: 199, endPoint x: 74, endPoint y: 217, distance: 27.7
click at [81, 220] on div "Row rows, columns, layouts, div" at bounding box center [63, 198] width 108 height 80
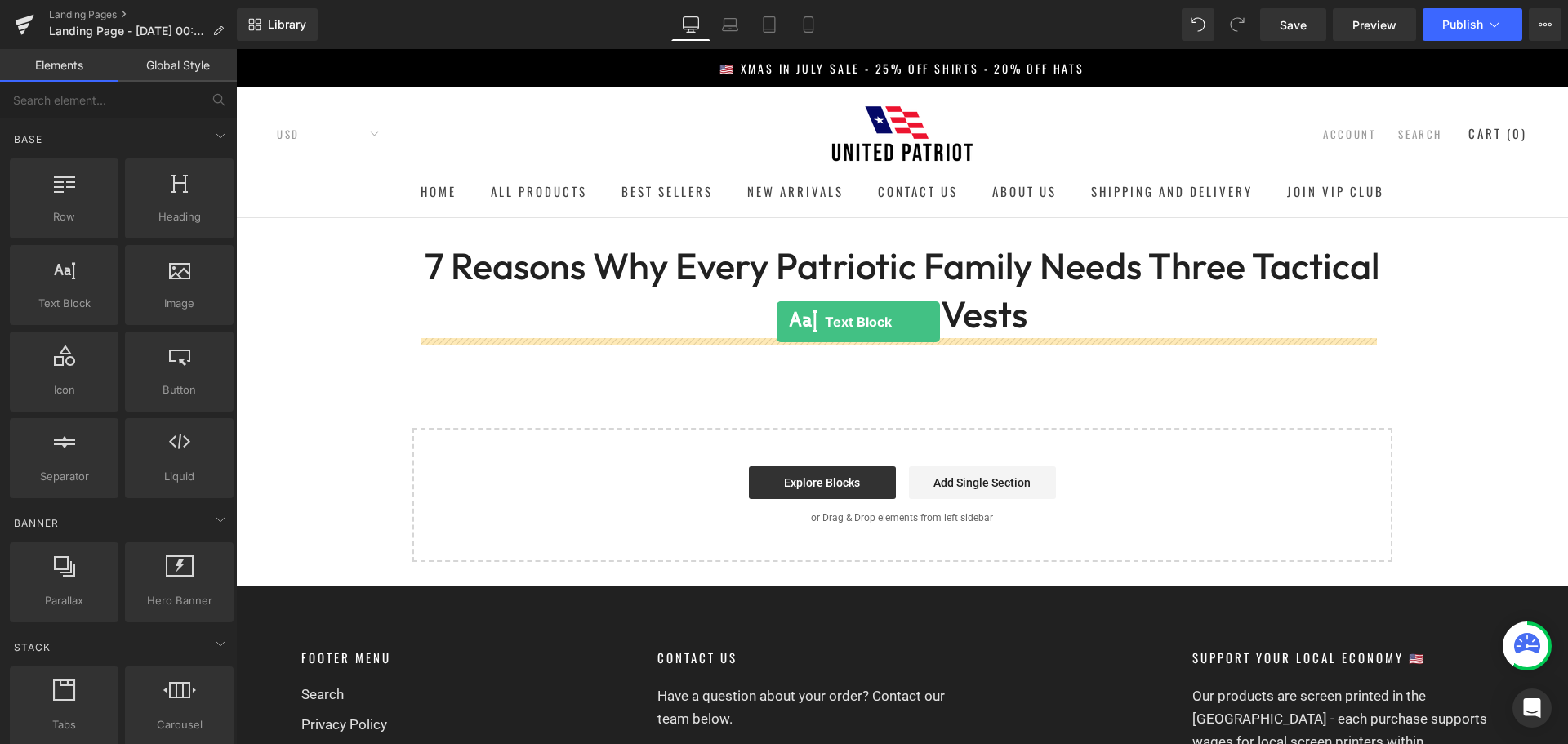
drag, startPoint x: 319, startPoint y: 360, endPoint x: 777, endPoint y: 322, distance: 459.6
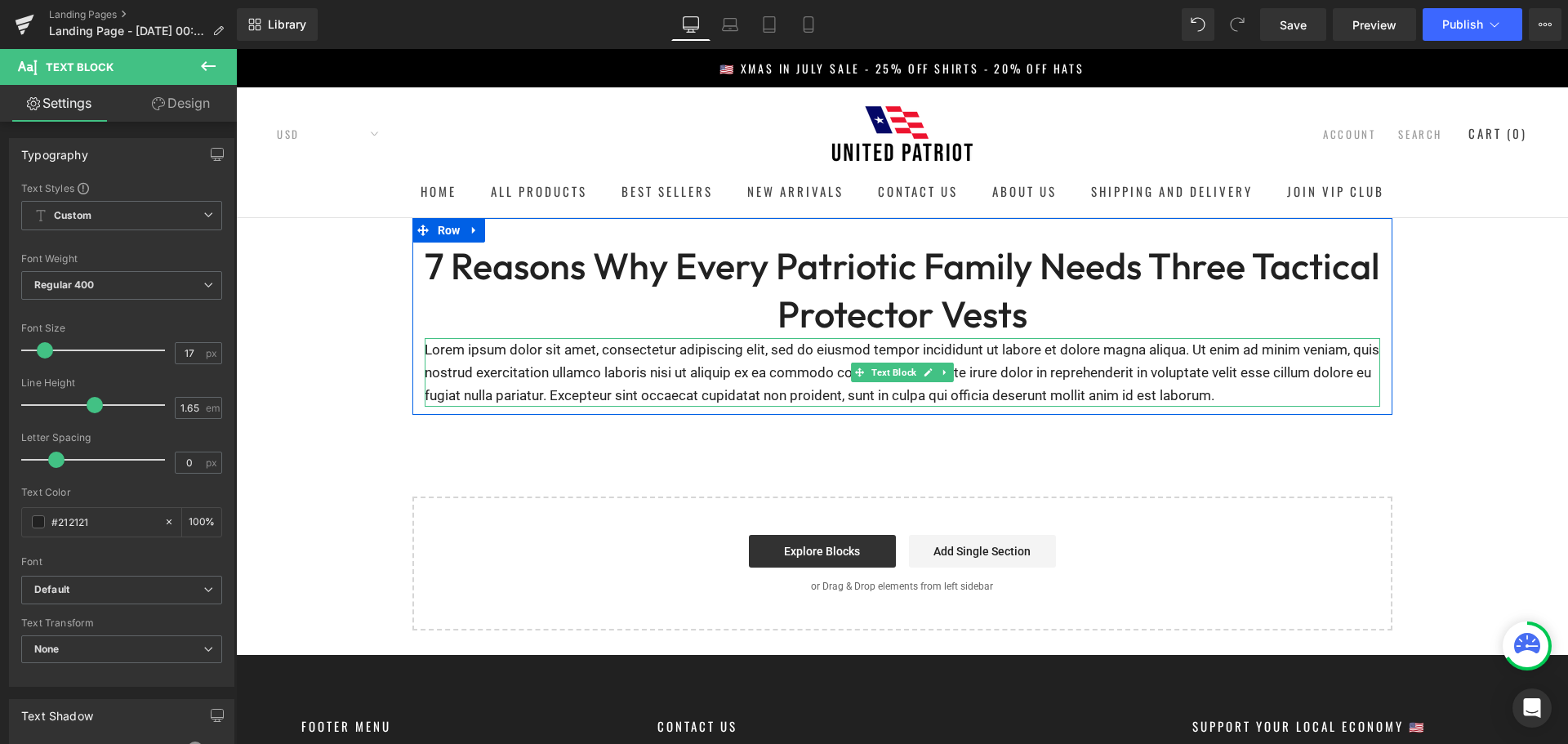
click at [665, 369] on p "Lorem ipsum dolor sit amet, consectetur adipiscing elit, sed do eiusmod tempor …" at bounding box center [903, 372] width 956 height 69
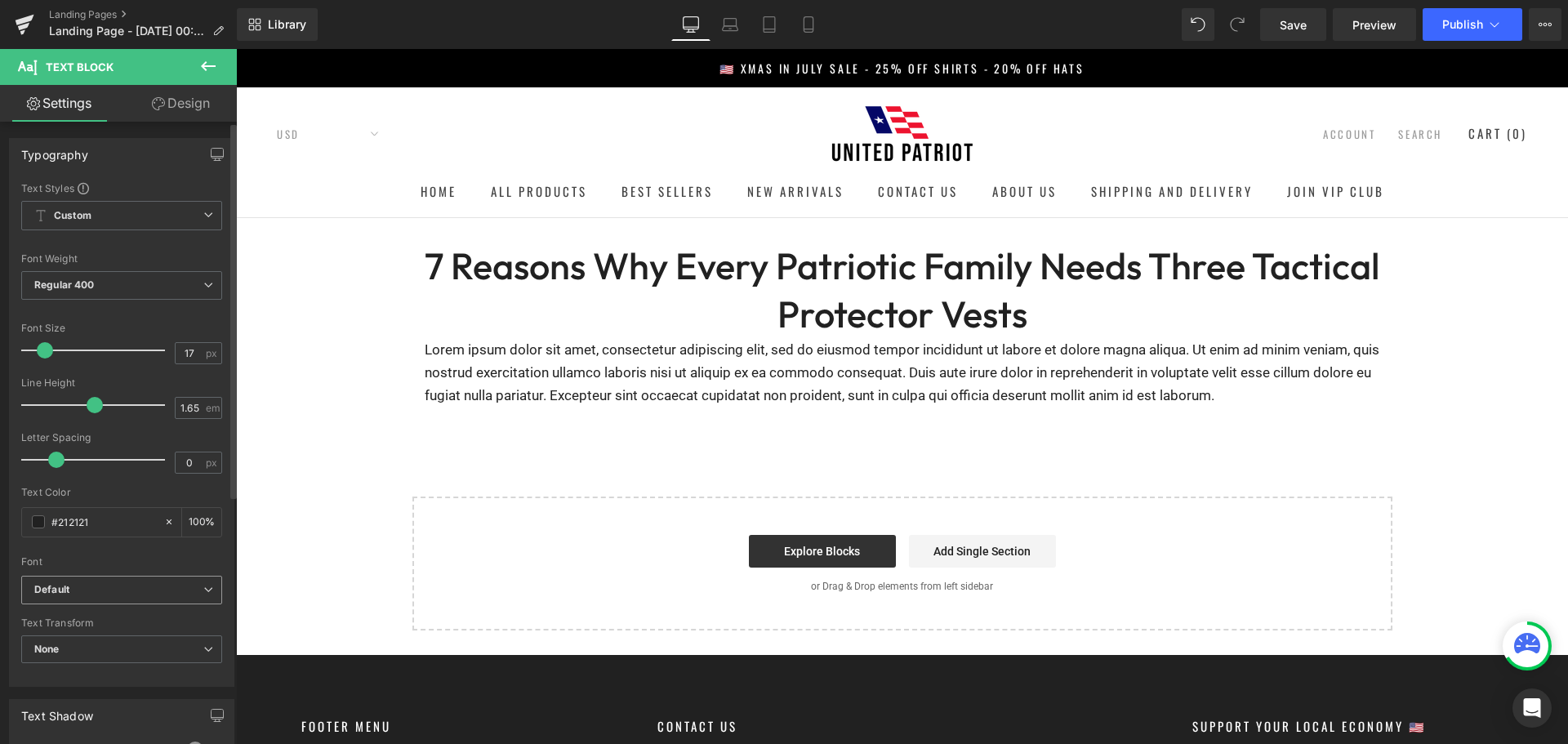
click at [102, 585] on b "Default" at bounding box center [119, 590] width 169 height 14
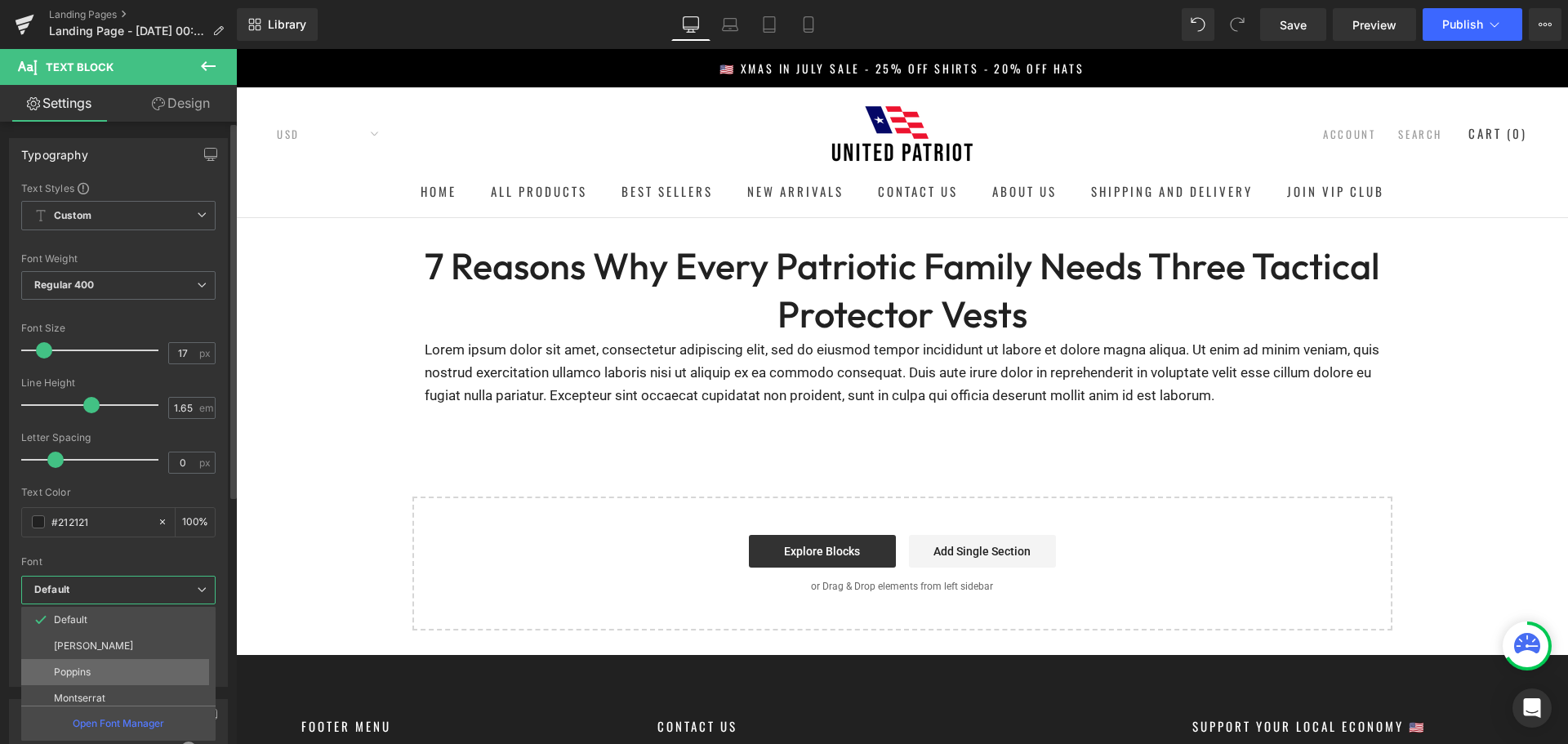
click at [99, 668] on li "Poppins" at bounding box center [121, 672] width 201 height 26
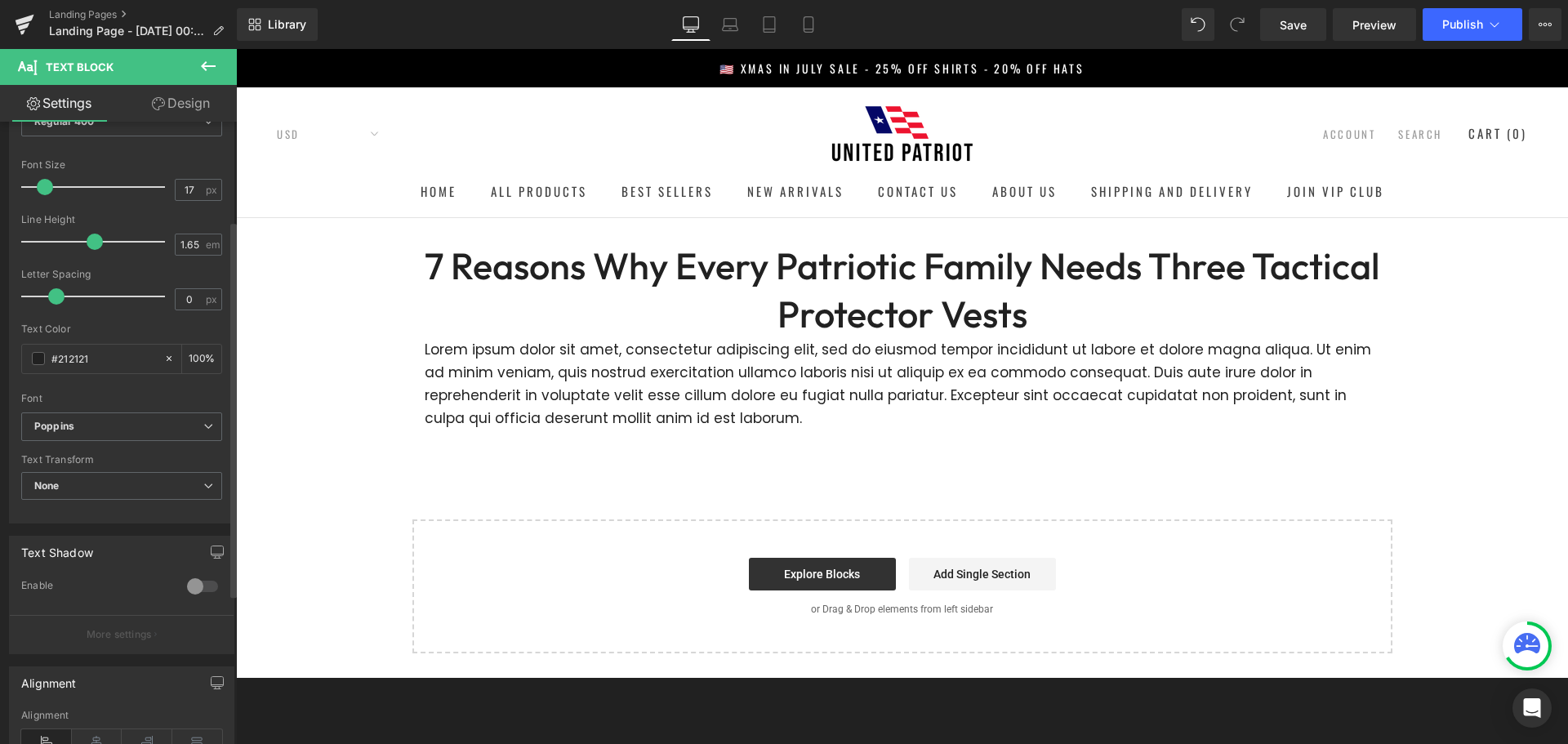
scroll to position [326, 0]
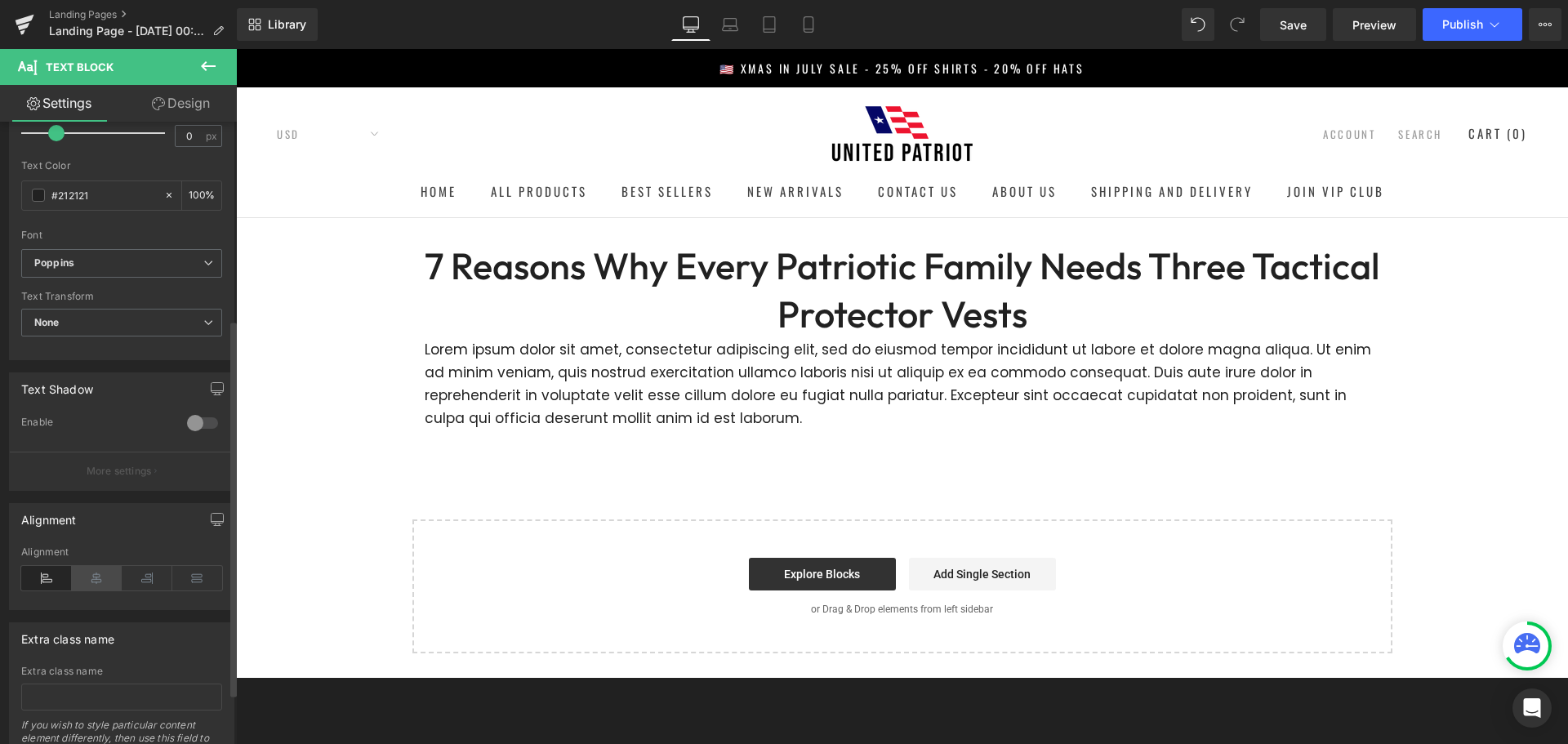
click at [96, 581] on icon at bounding box center [98, 578] width 51 height 25
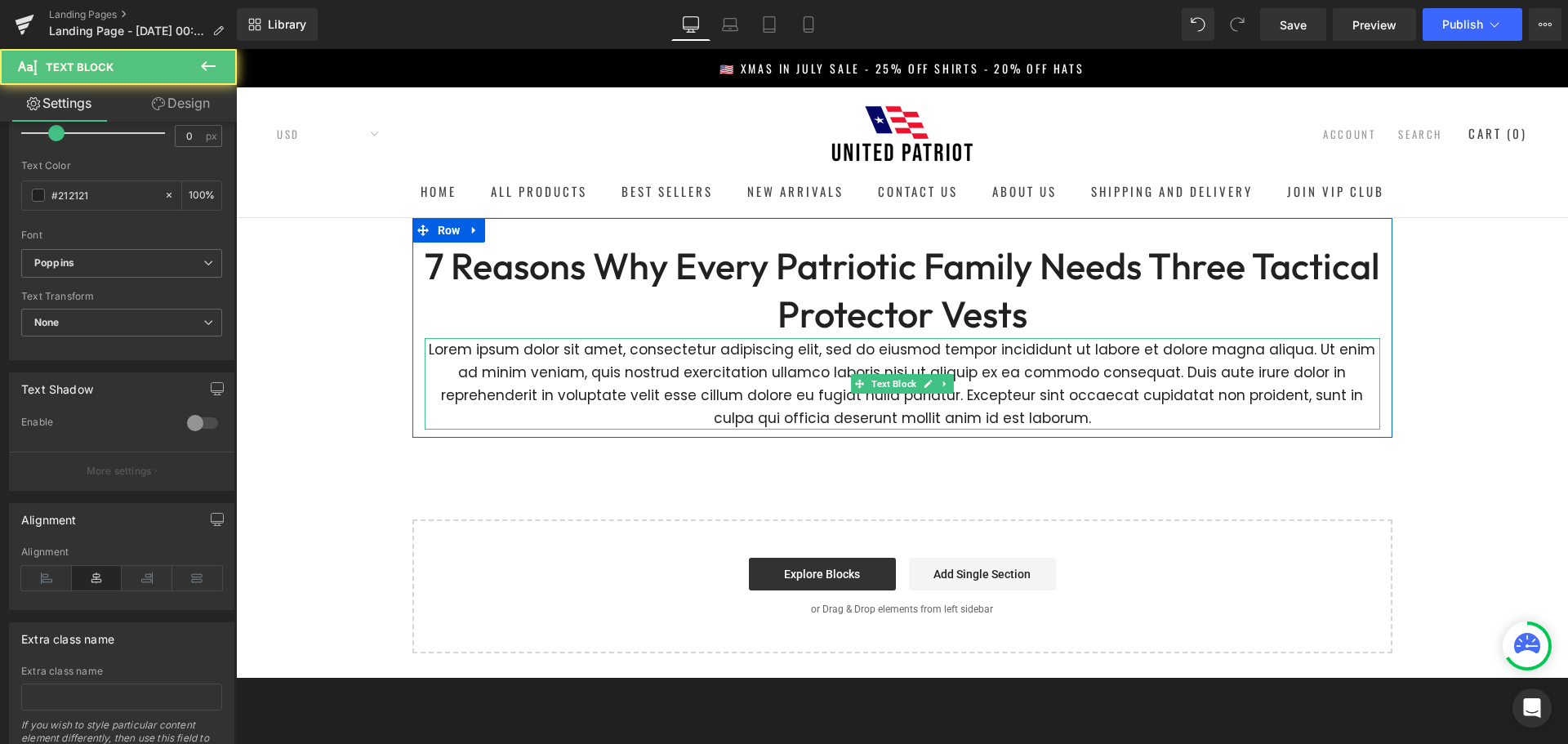
click at [631, 383] on p "Lorem ipsum dolor sit amet, consectetur adipiscing elit, sed do eiusmod tempor …" at bounding box center [903, 383] width 956 height 91
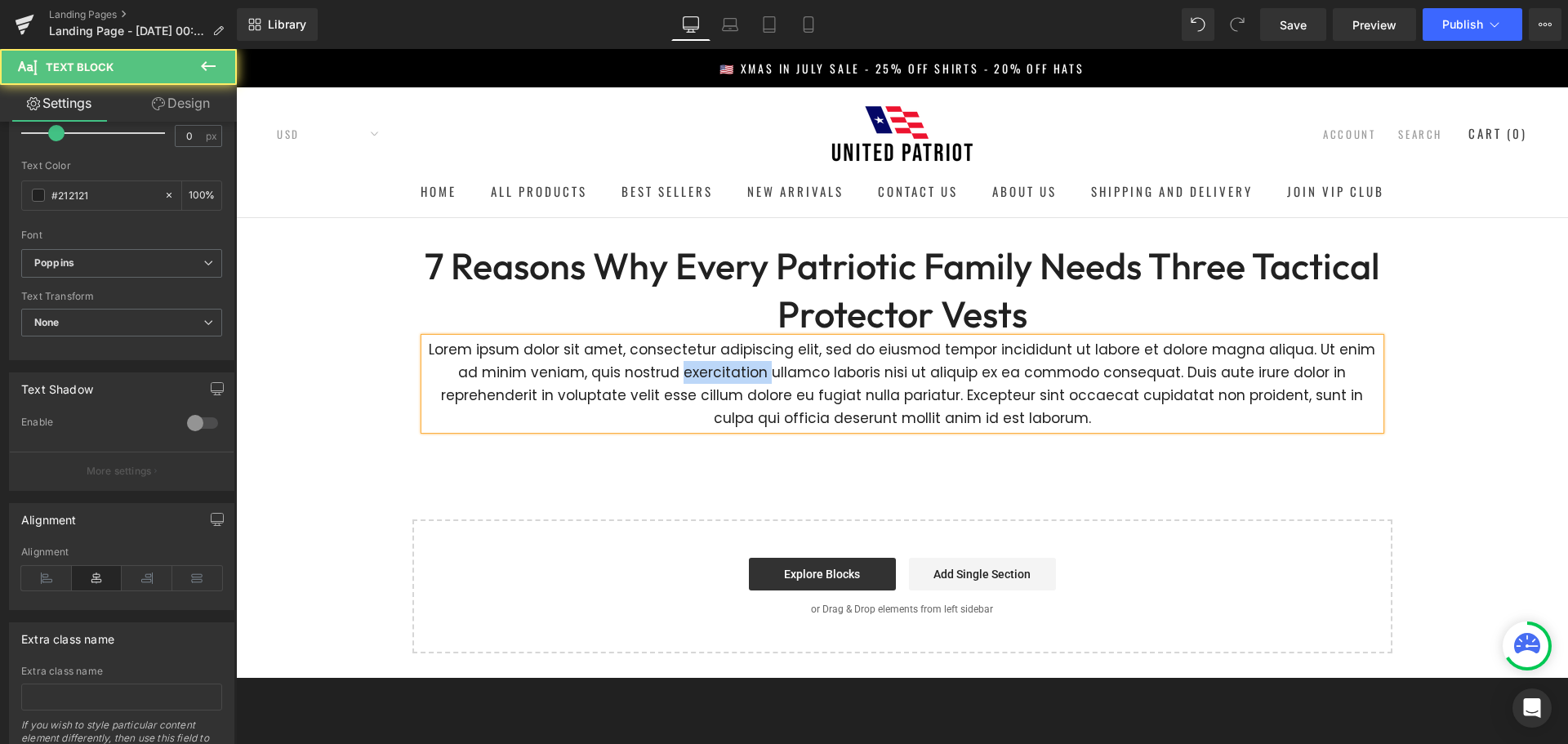
click at [631, 383] on p "Lorem ipsum dolor sit amet, consectetur adipiscing elit, sed do eiusmod tempor …" at bounding box center [903, 383] width 956 height 91
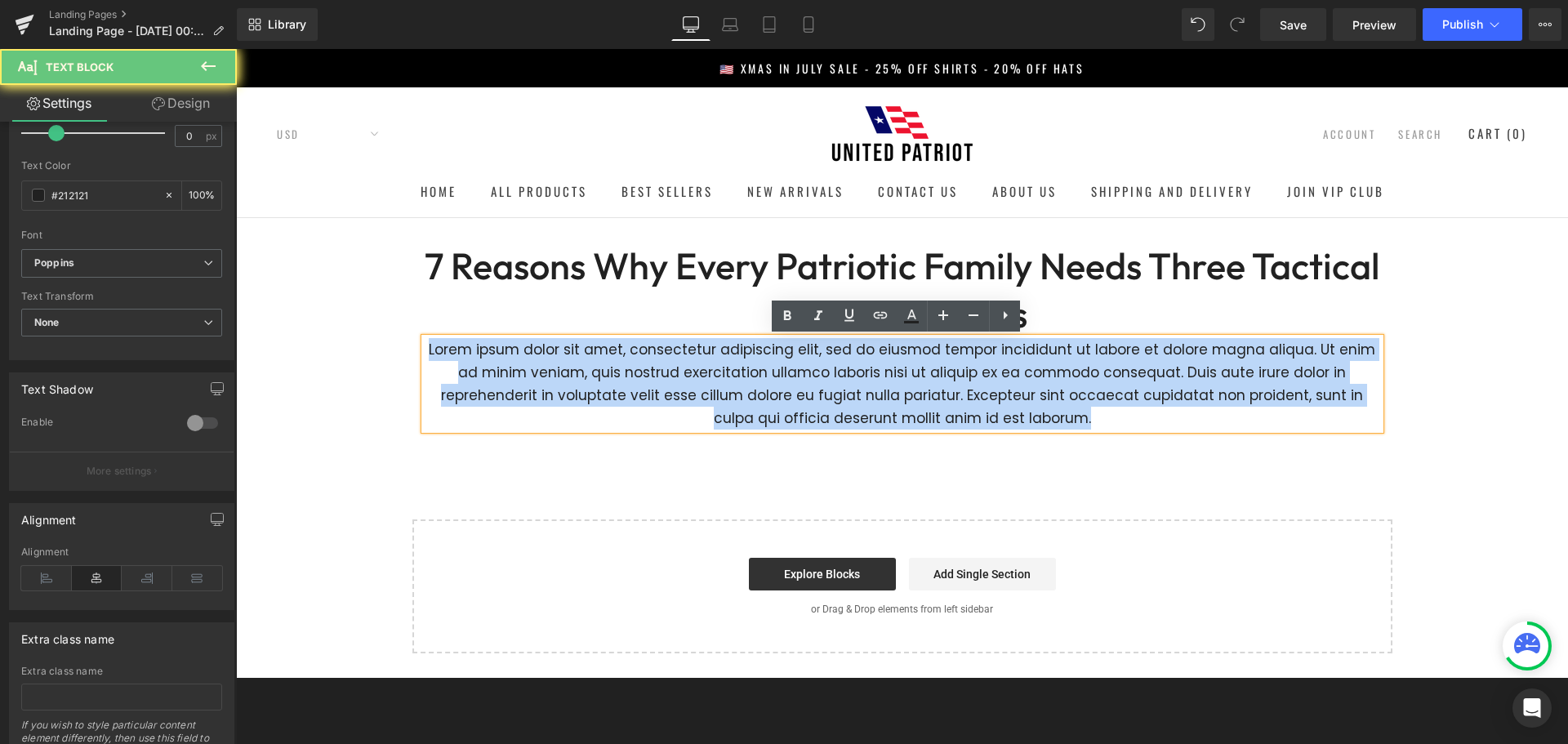
click at [631, 383] on p "Lorem ipsum dolor sit amet, consectetur adipiscing elit, sed do eiusmod tempor …" at bounding box center [903, 383] width 956 height 91
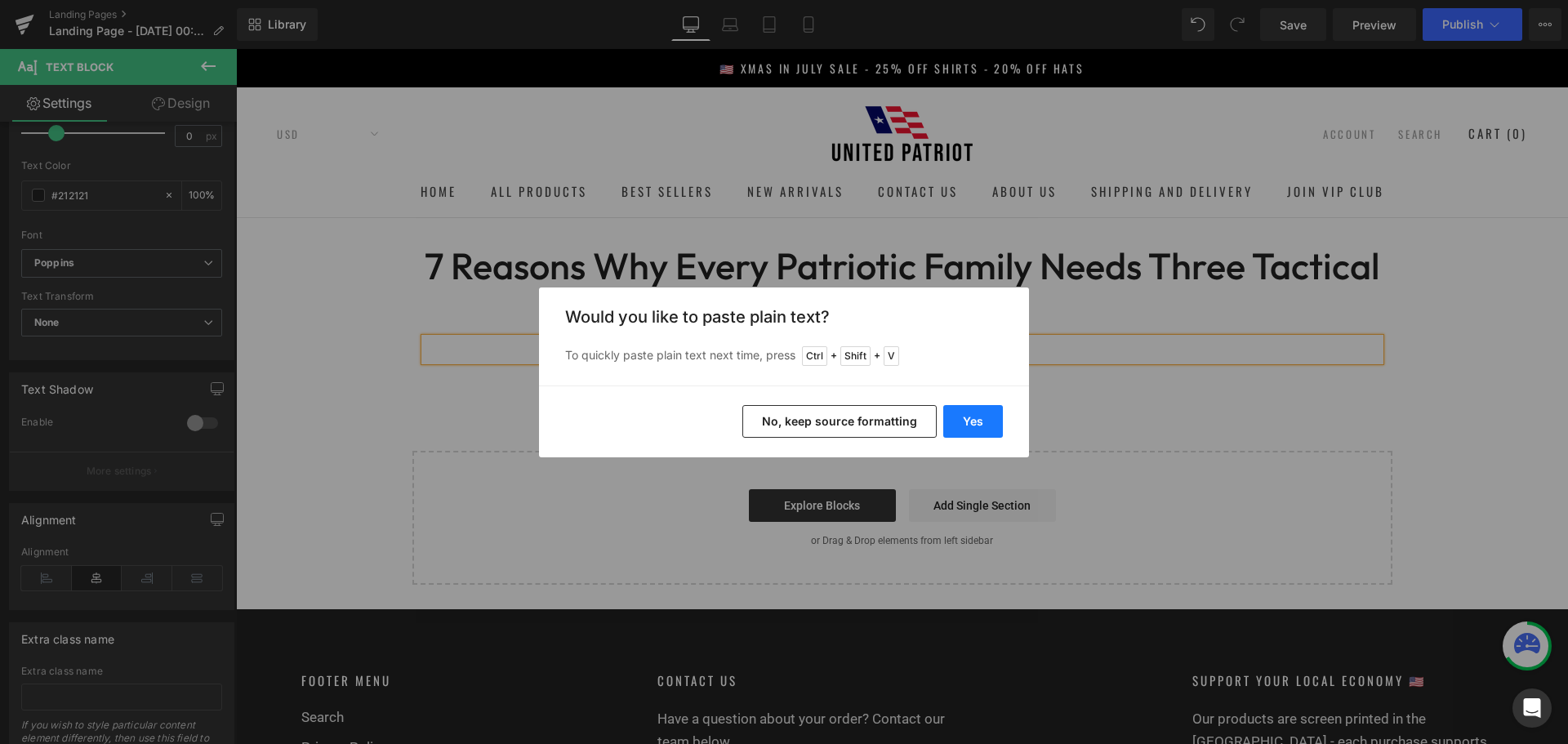
click at [957, 416] on button "Yes" at bounding box center [973, 420] width 60 height 33
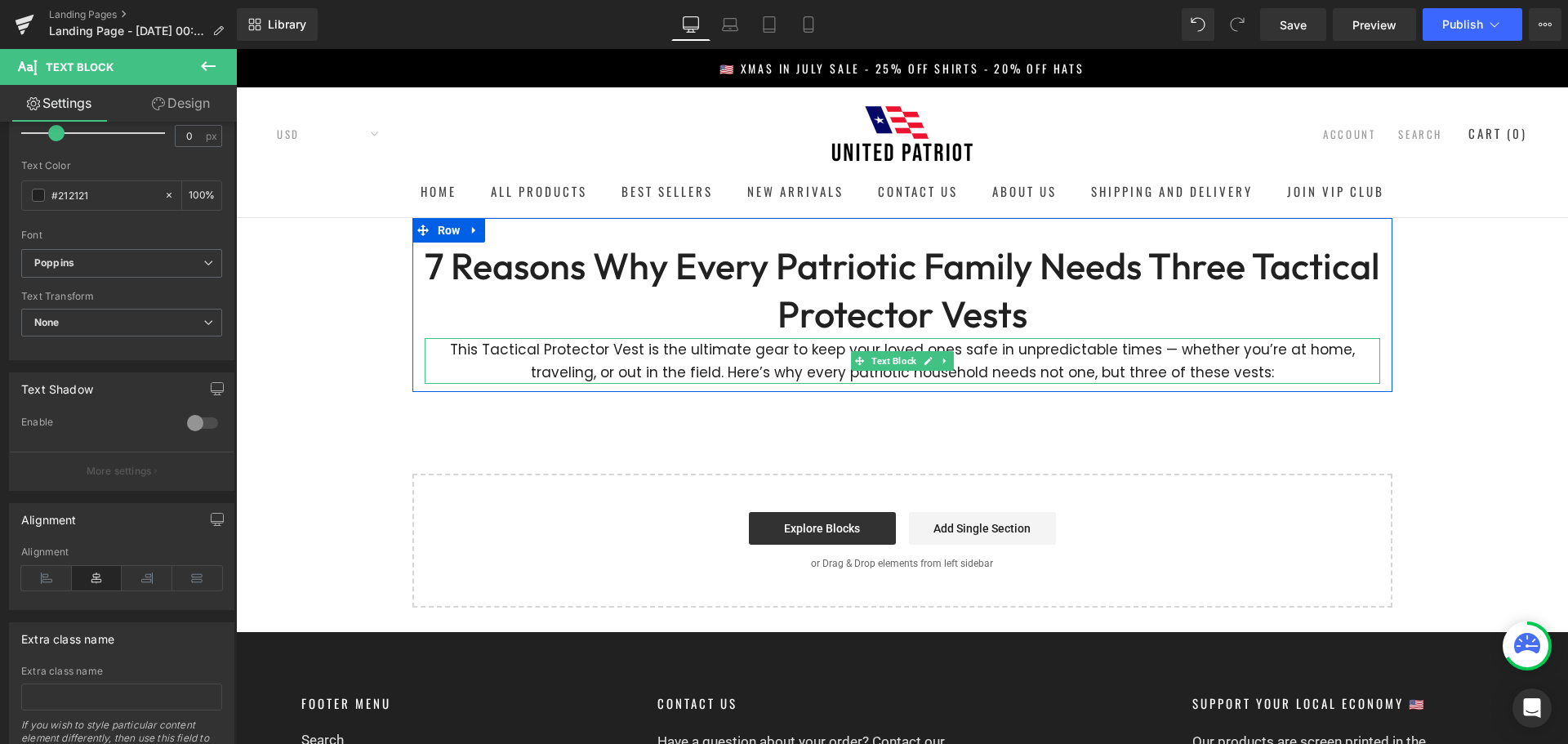
click at [430, 349] on p "This Tactical Protector Vest is the ultimate gear to keep your loved ones safe …" at bounding box center [903, 361] width 956 height 46
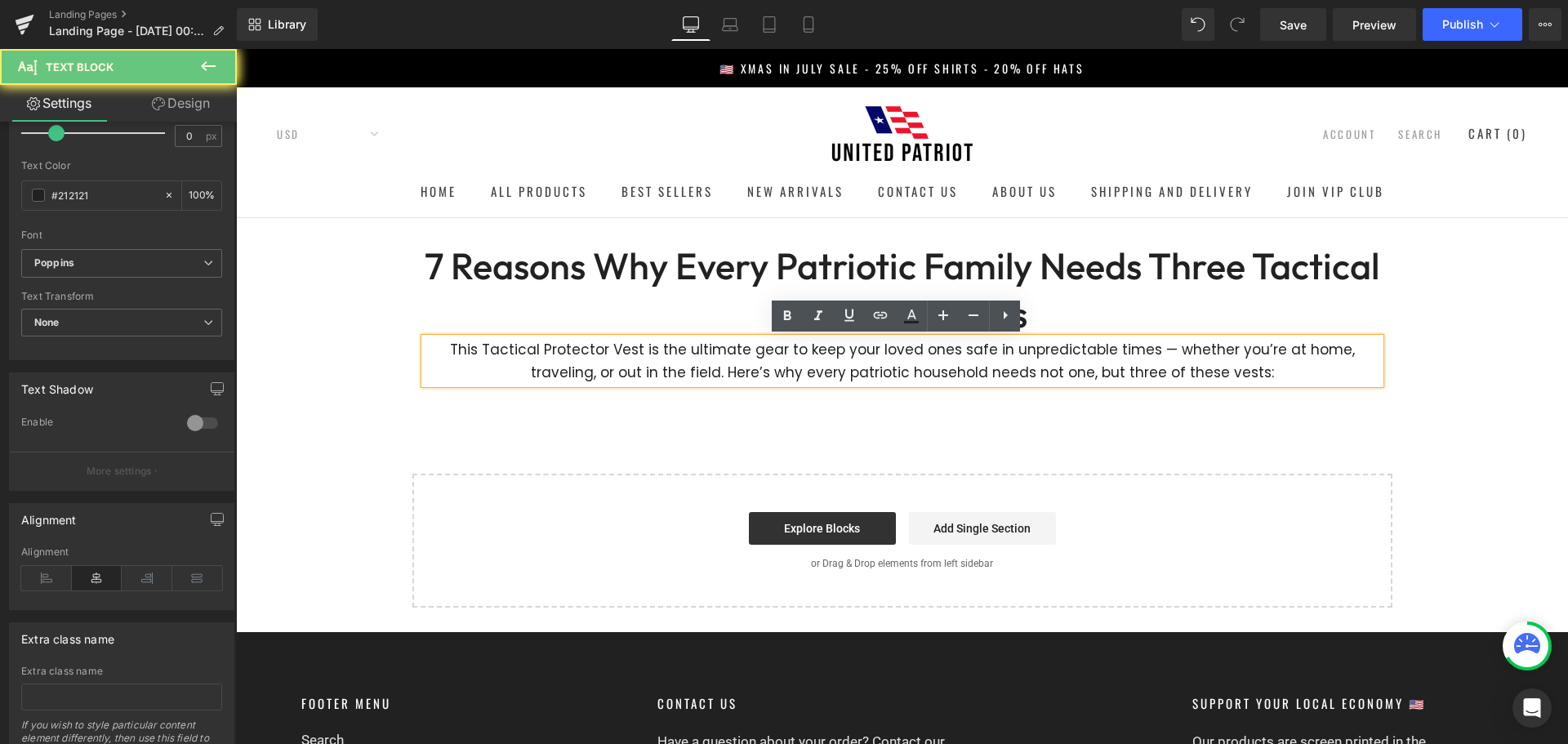
click at [426, 349] on p "This Tactical Protector Vest is the ultimate gear to keep your loved ones safe …" at bounding box center [903, 361] width 956 height 46
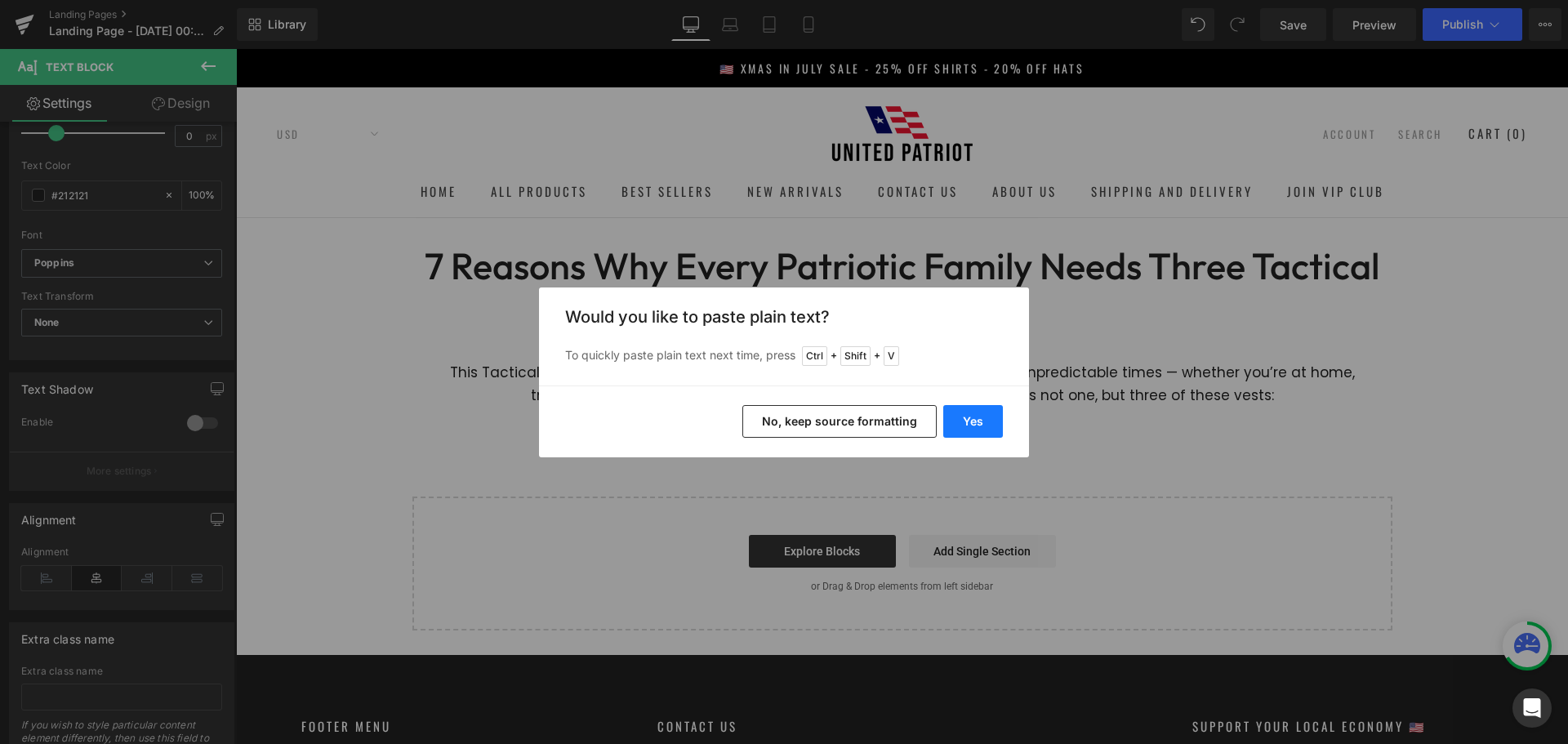
click at [956, 416] on button "Yes" at bounding box center [973, 420] width 60 height 33
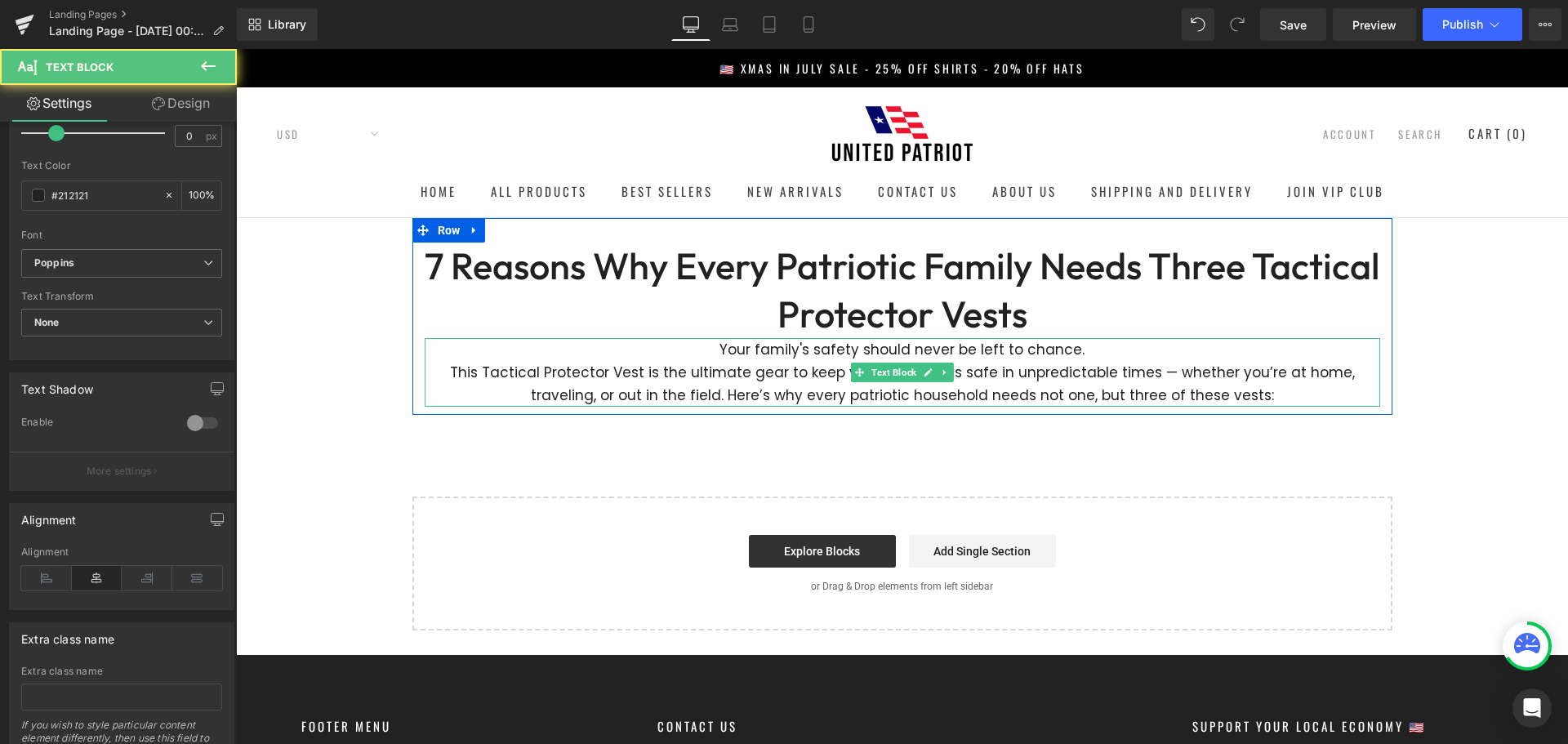
click at [1071, 351] on p "Your family's safety should never be left to chance." at bounding box center [903, 349] width 956 height 23
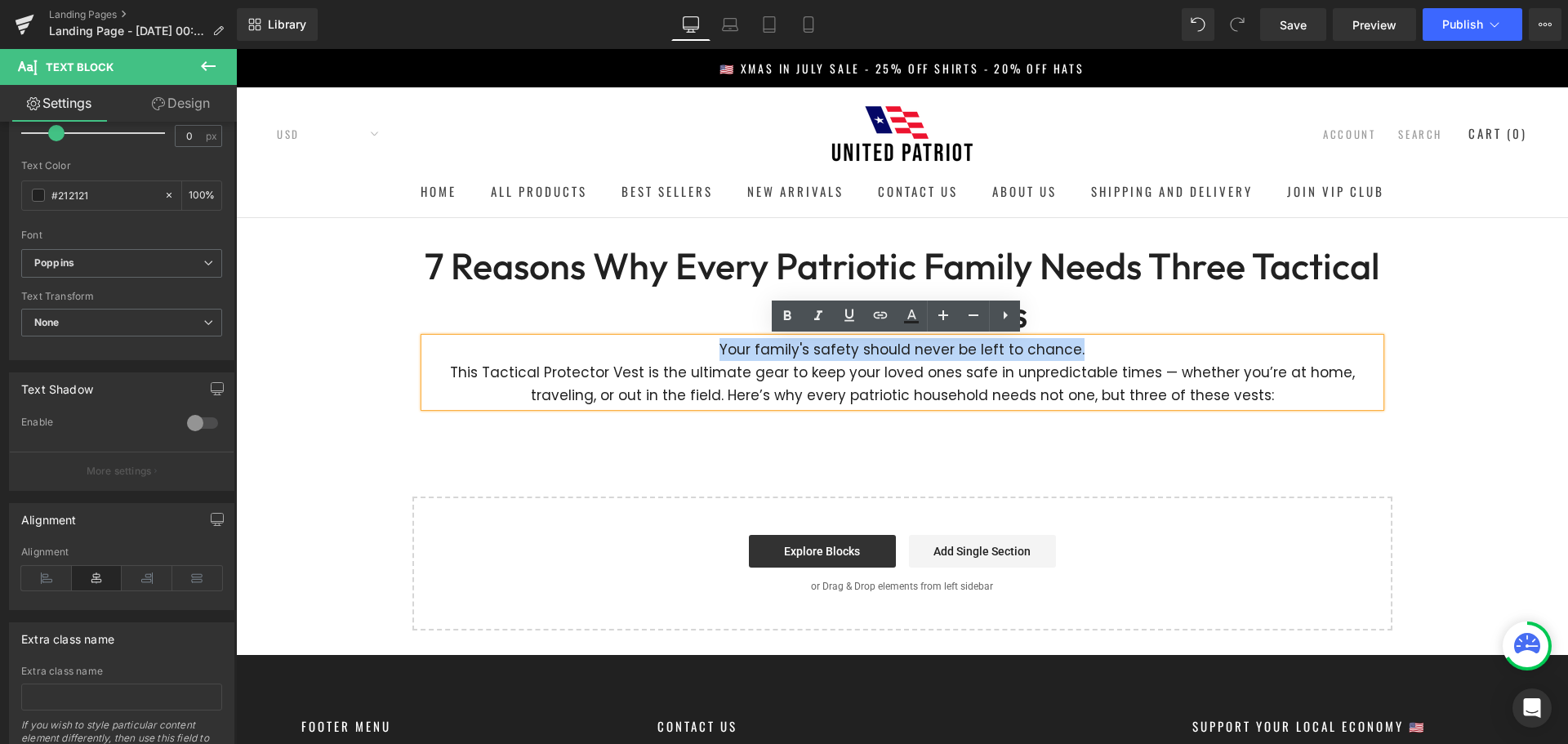
drag, startPoint x: 1073, startPoint y: 350, endPoint x: 674, endPoint y: 349, distance: 399.0
click at [674, 349] on p "Your family's safety should never be left to chance." at bounding box center [903, 349] width 956 height 23
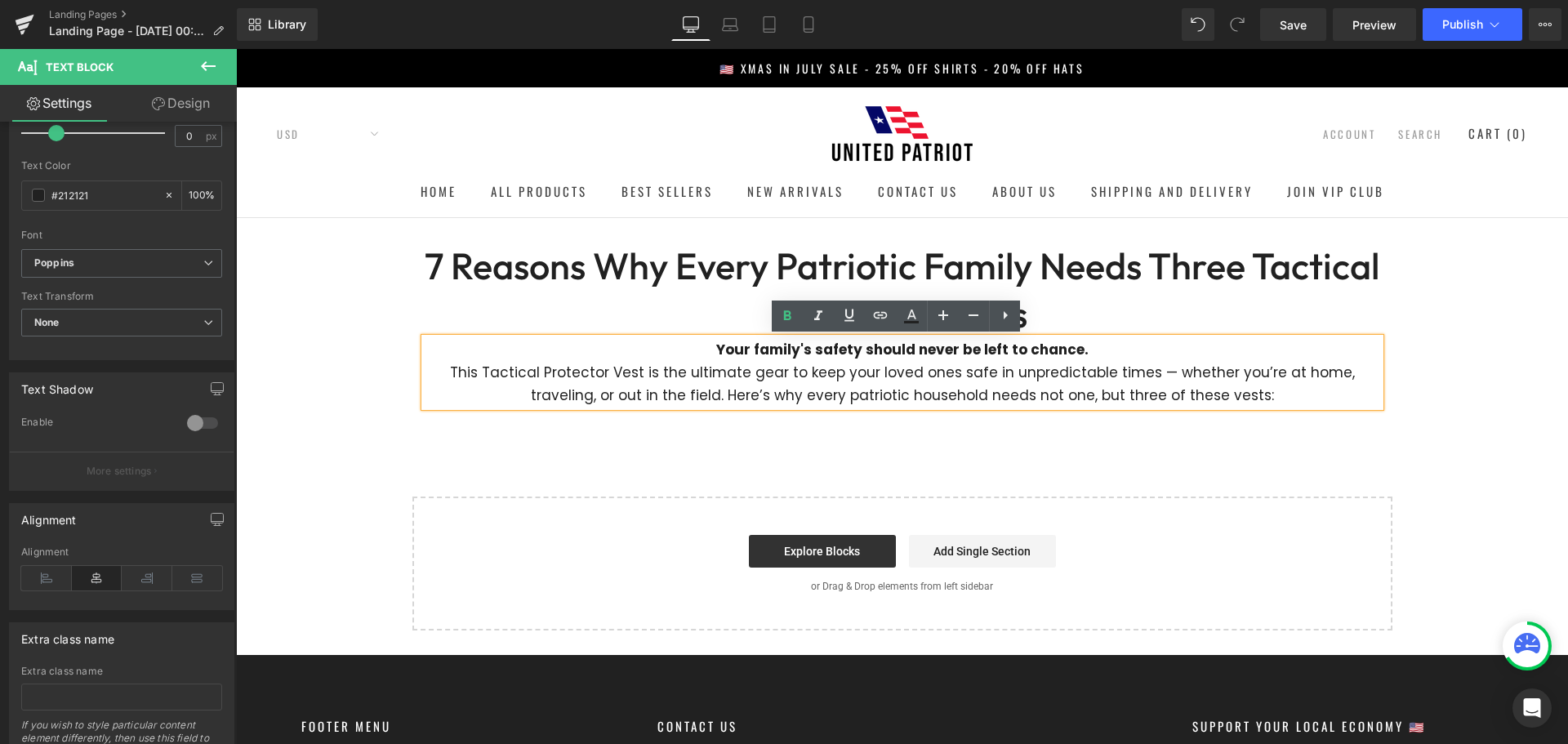
click at [600, 406] on div "Your family's safety should never be left to chance. This Tactical Protector Ve…" at bounding box center [903, 372] width 956 height 69
click at [421, 441] on div "7 Reasons Why Every Patriotic Family Needs Three Tactical Protector Vests Headi…" at bounding box center [902, 424] width 1332 height 412
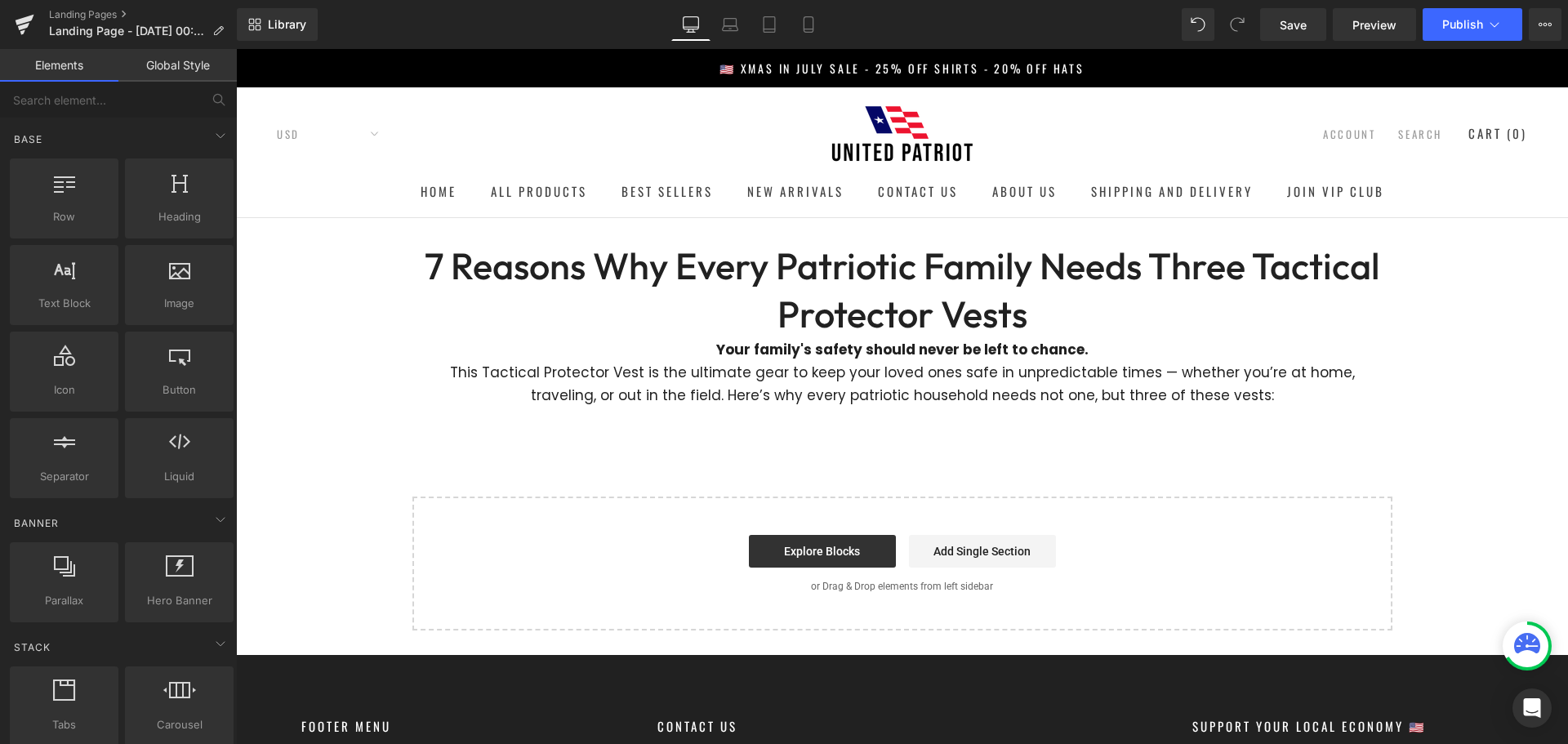
click at [1425, 348] on div "7 Reasons Why Every Patriotic Family Needs Three Tactical Protector Vests Headi…" at bounding box center [902, 424] width 1332 height 412
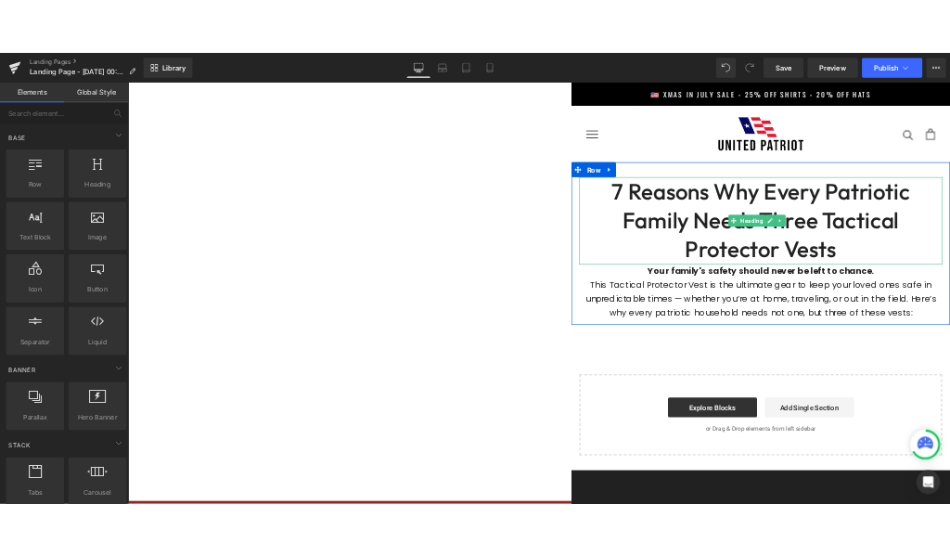
click at [1267, 415] on div "7 Reasons Why Every Patriotic Family Needs Three Tactical Protector Vests Headi…" at bounding box center [927, 383] width 710 height 304
click at [1266, 416] on div "7 Reasons Why Every Patriotic Family Needs Three Tactical Protector Vests Headi…" at bounding box center [927, 383] width 710 height 304
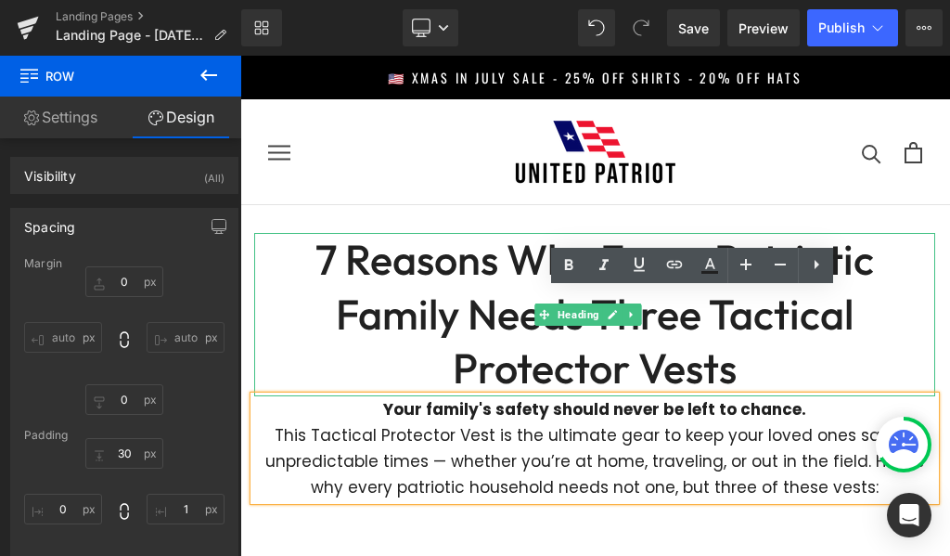
click at [746, 362] on h1 "7 Reasons Why Every Patriotic Family Needs Three Tactical Protector Vests" at bounding box center [594, 314] width 681 height 163
click at [695, 324] on h1 "7 Reasons Why Every Patriotic Family Needs Three Tactical Protector Vests" at bounding box center [594, 314] width 681 height 163
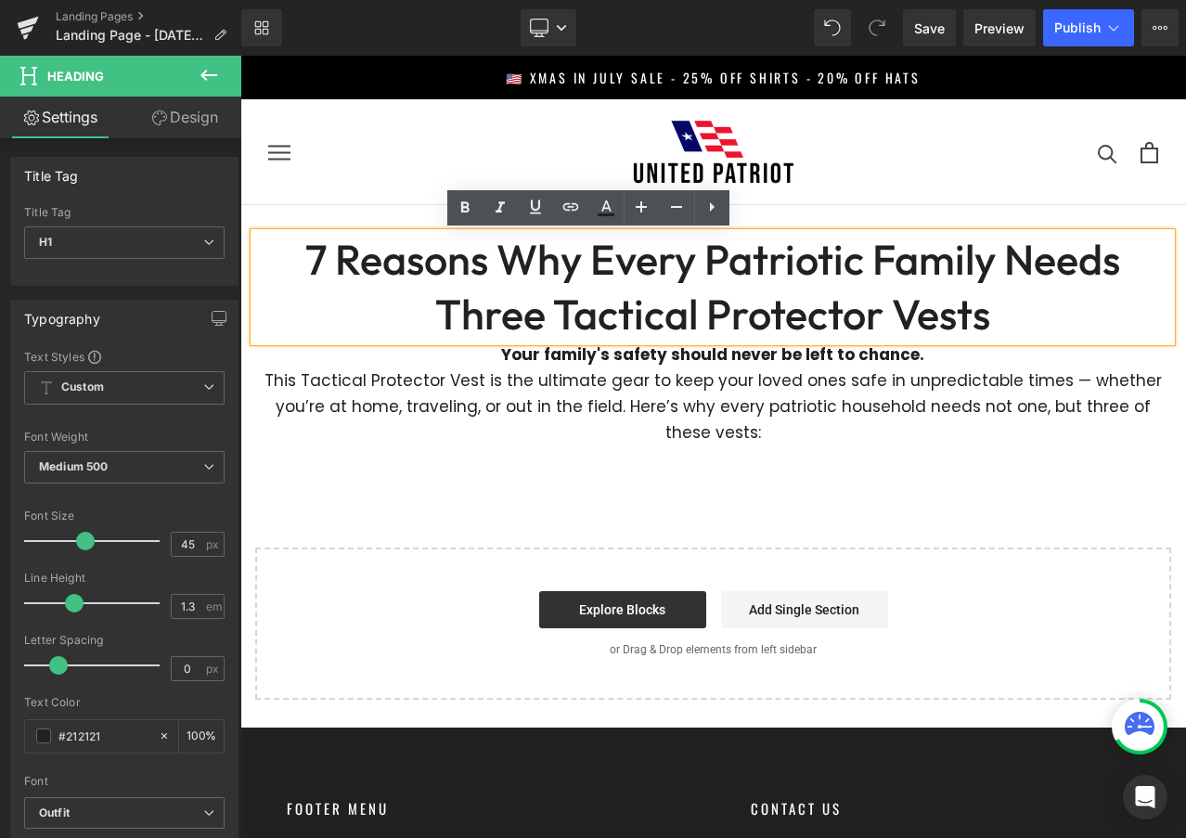
drag, startPoint x: 862, startPoint y: 524, endPoint x: 840, endPoint y: 501, distance: 32.2
click at [861, 524] on div "7 Reasons Why Every Patriotic Family Needs Three Tactical Protector Vests Headi…" at bounding box center [713, 452] width 946 height 495
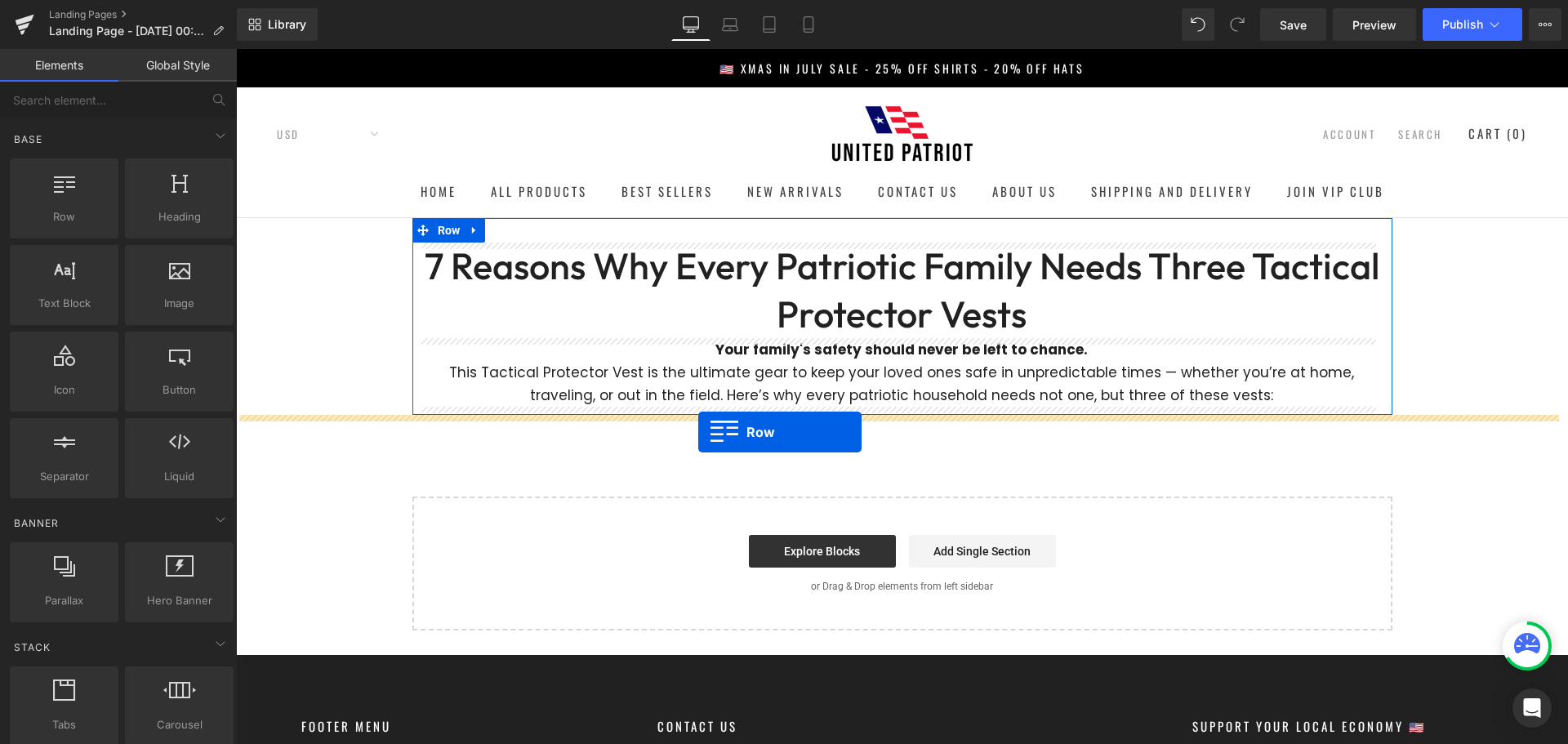
drag, startPoint x: 297, startPoint y: 250, endPoint x: 699, endPoint y: 432, distance: 441.3
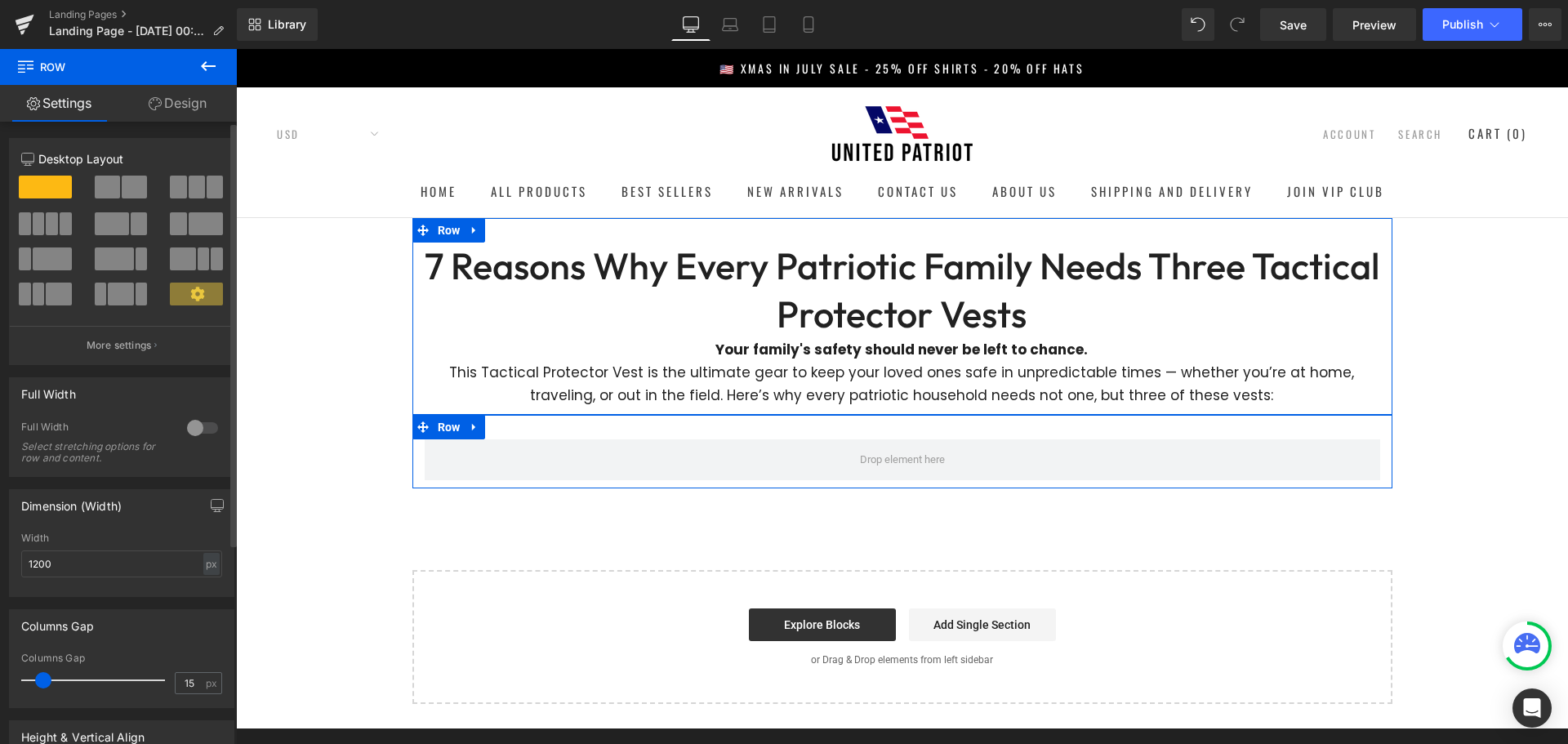
click at [121, 186] on span at bounding box center [134, 187] width 26 height 23
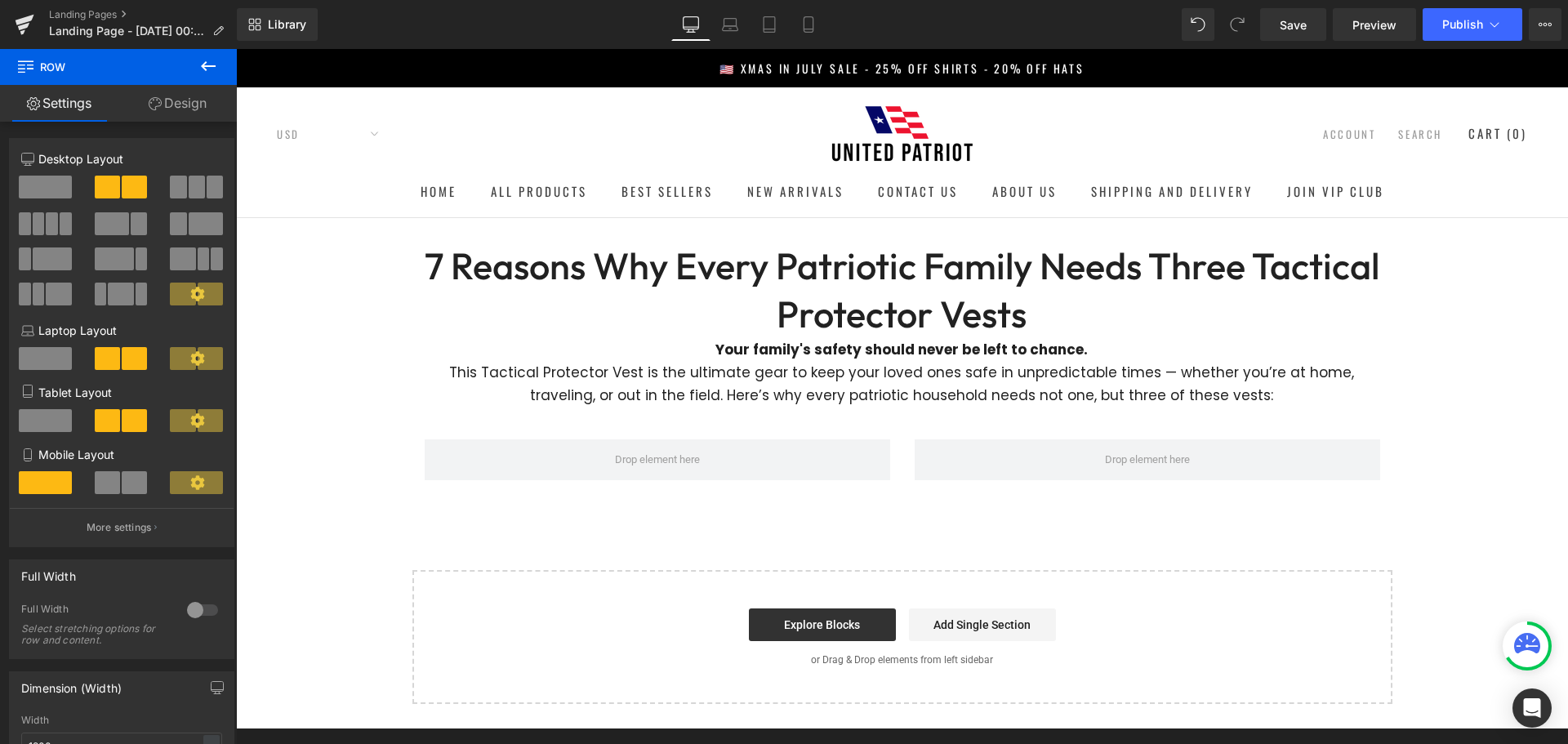
click at [210, 65] on icon at bounding box center [208, 66] width 15 height 10
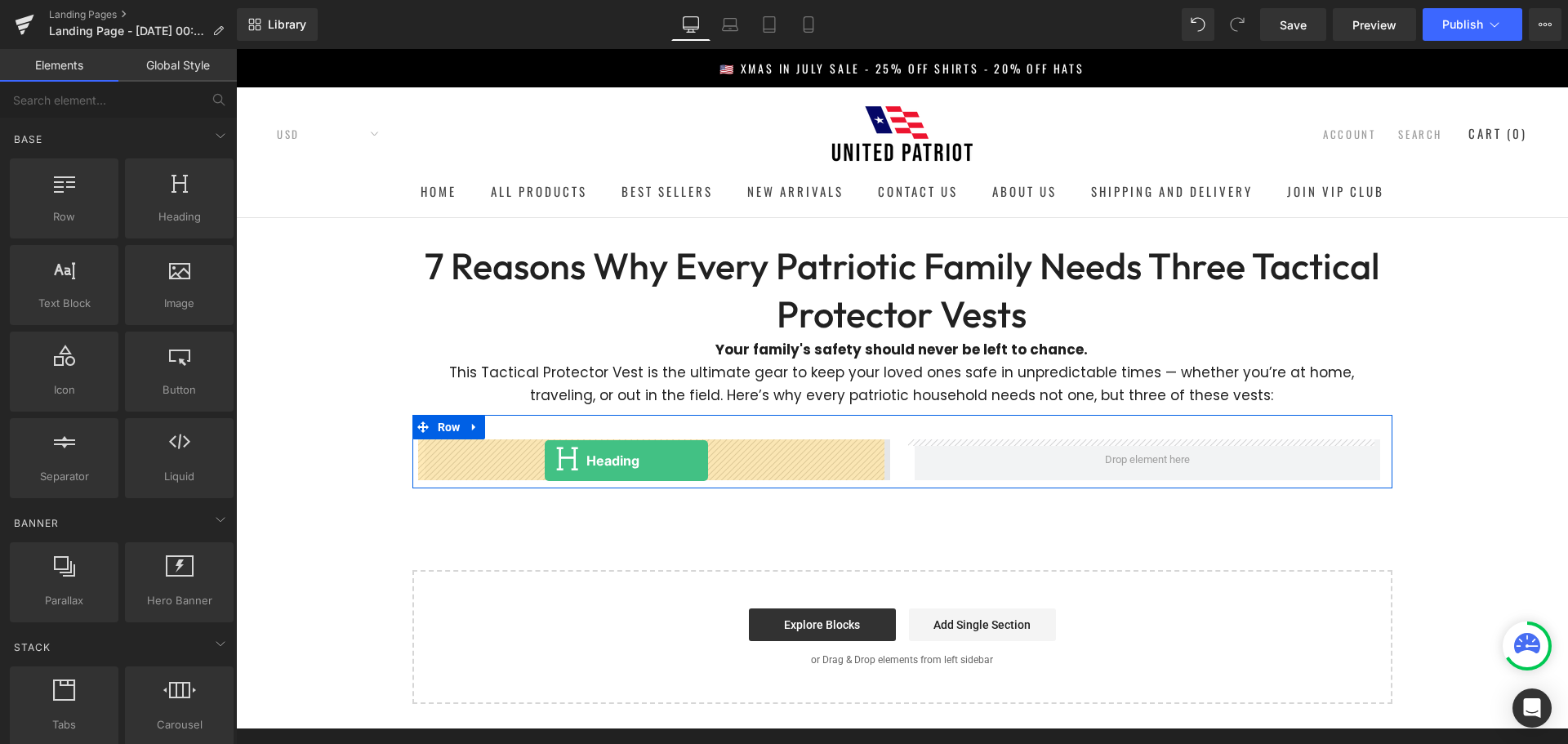
drag, startPoint x: 421, startPoint y: 270, endPoint x: 545, endPoint y: 460, distance: 226.9
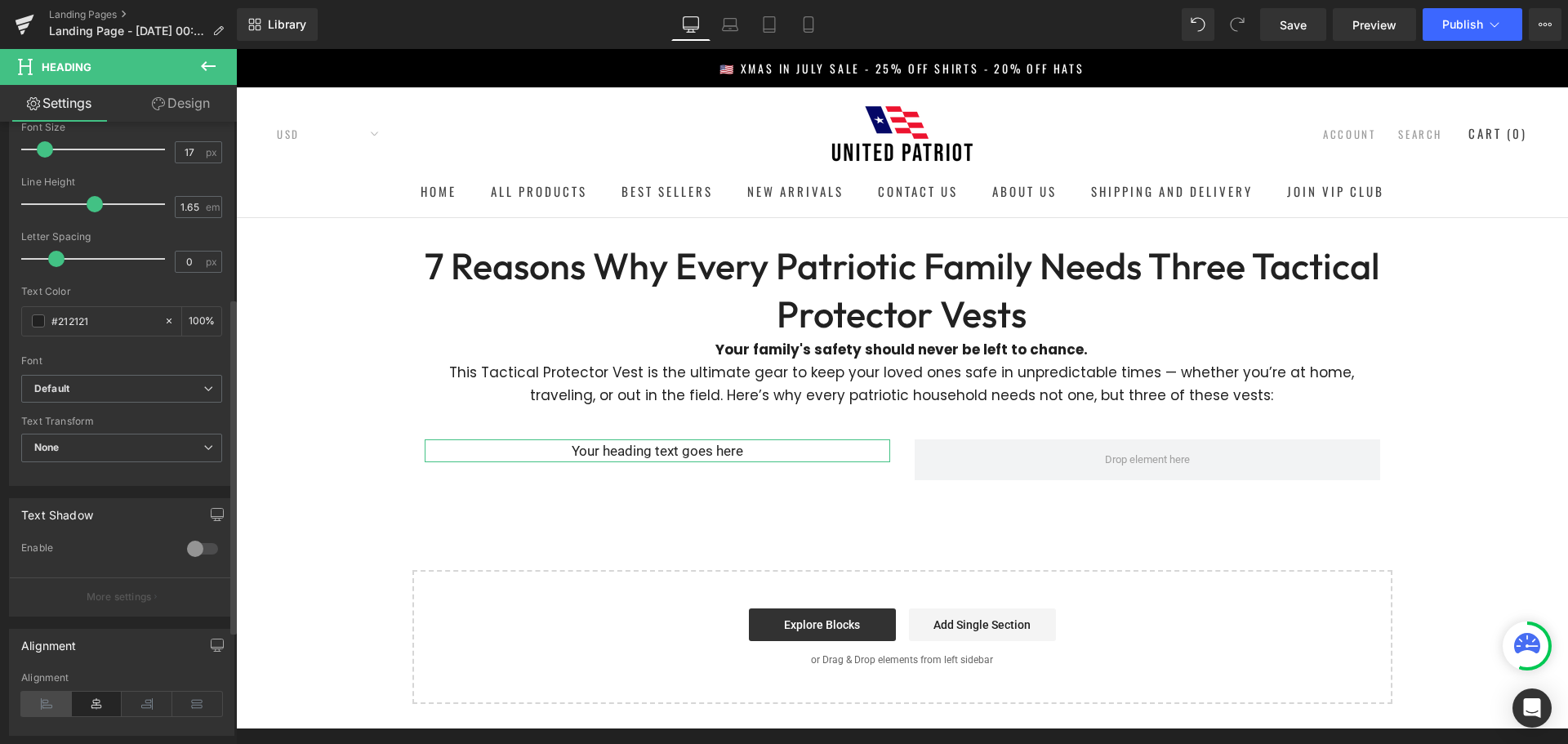
click at [40, 705] on icon at bounding box center [47, 704] width 51 height 25
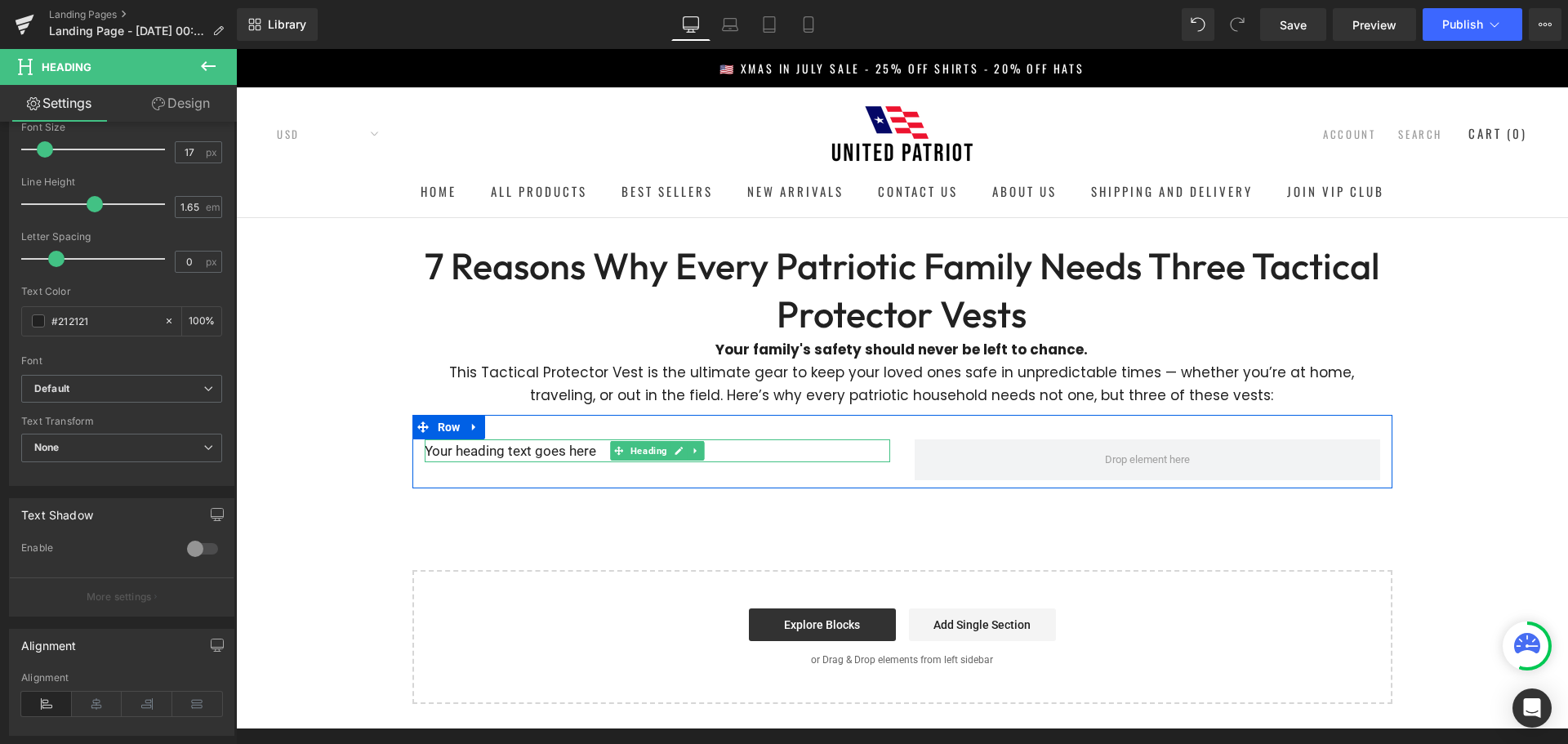
click at [476, 445] on h1 "Your heading text goes here" at bounding box center [657, 450] width 465 height 23
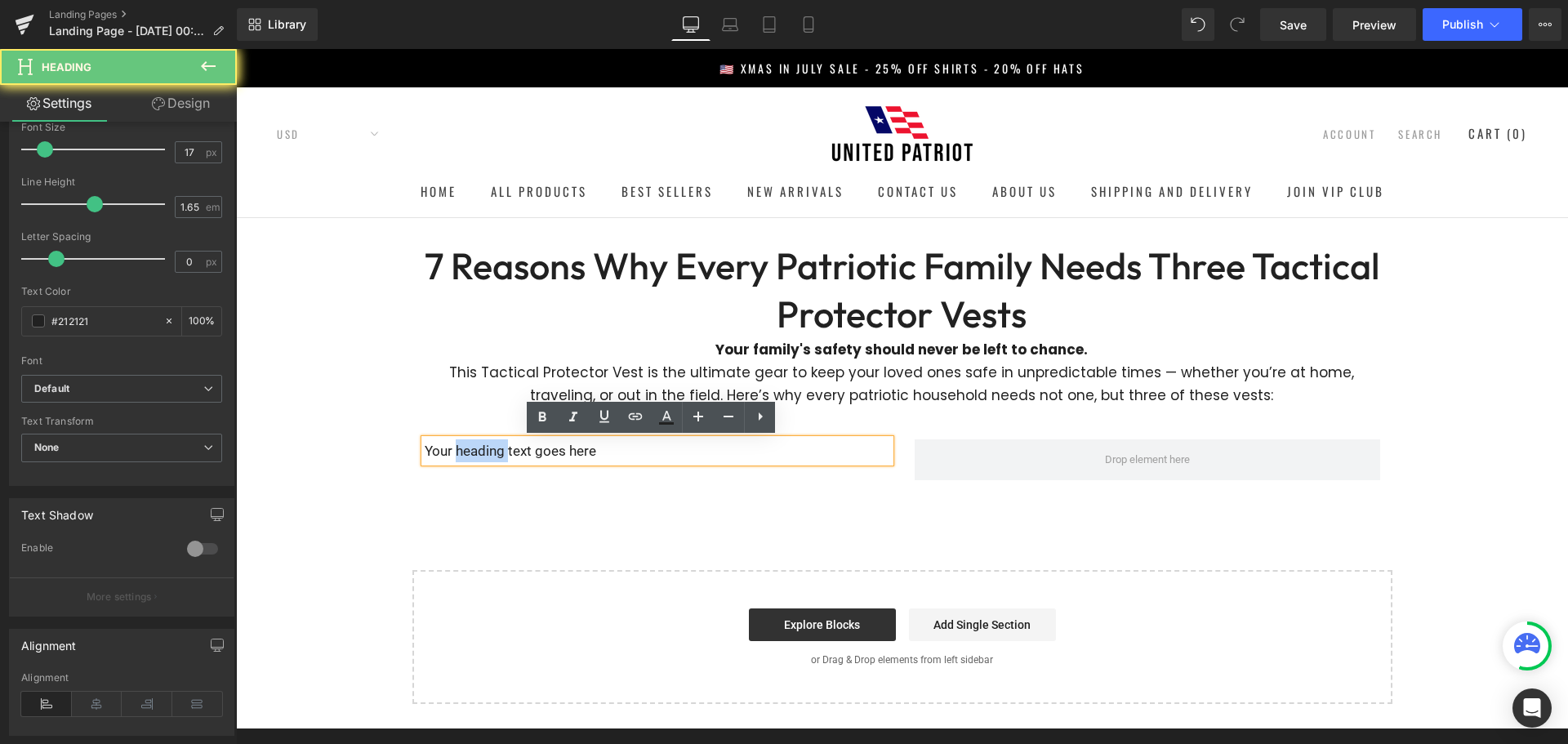
click at [476, 445] on h1 "Your heading text goes here" at bounding box center [657, 450] width 465 height 23
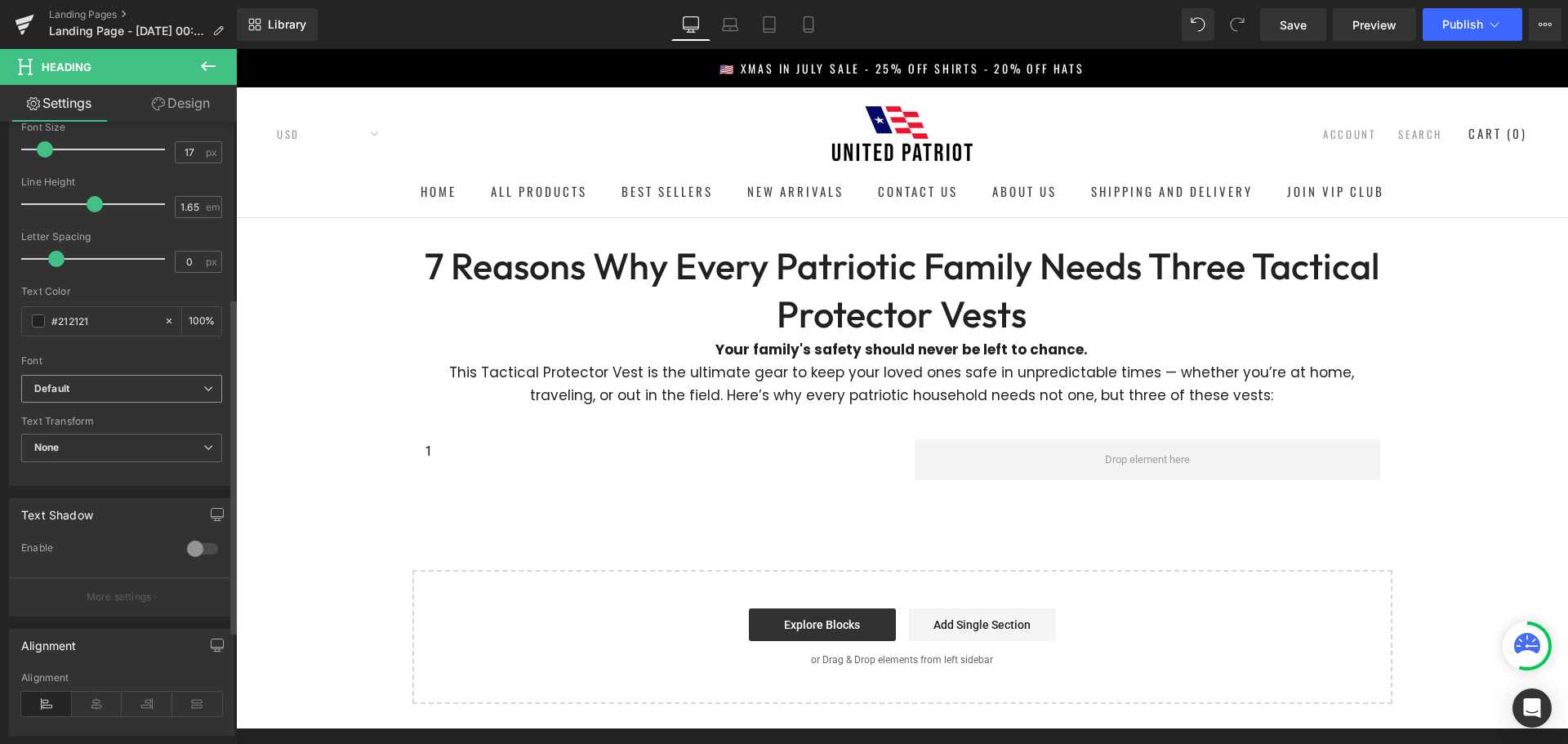
click at [160, 382] on b "Default" at bounding box center [119, 389] width 169 height 14
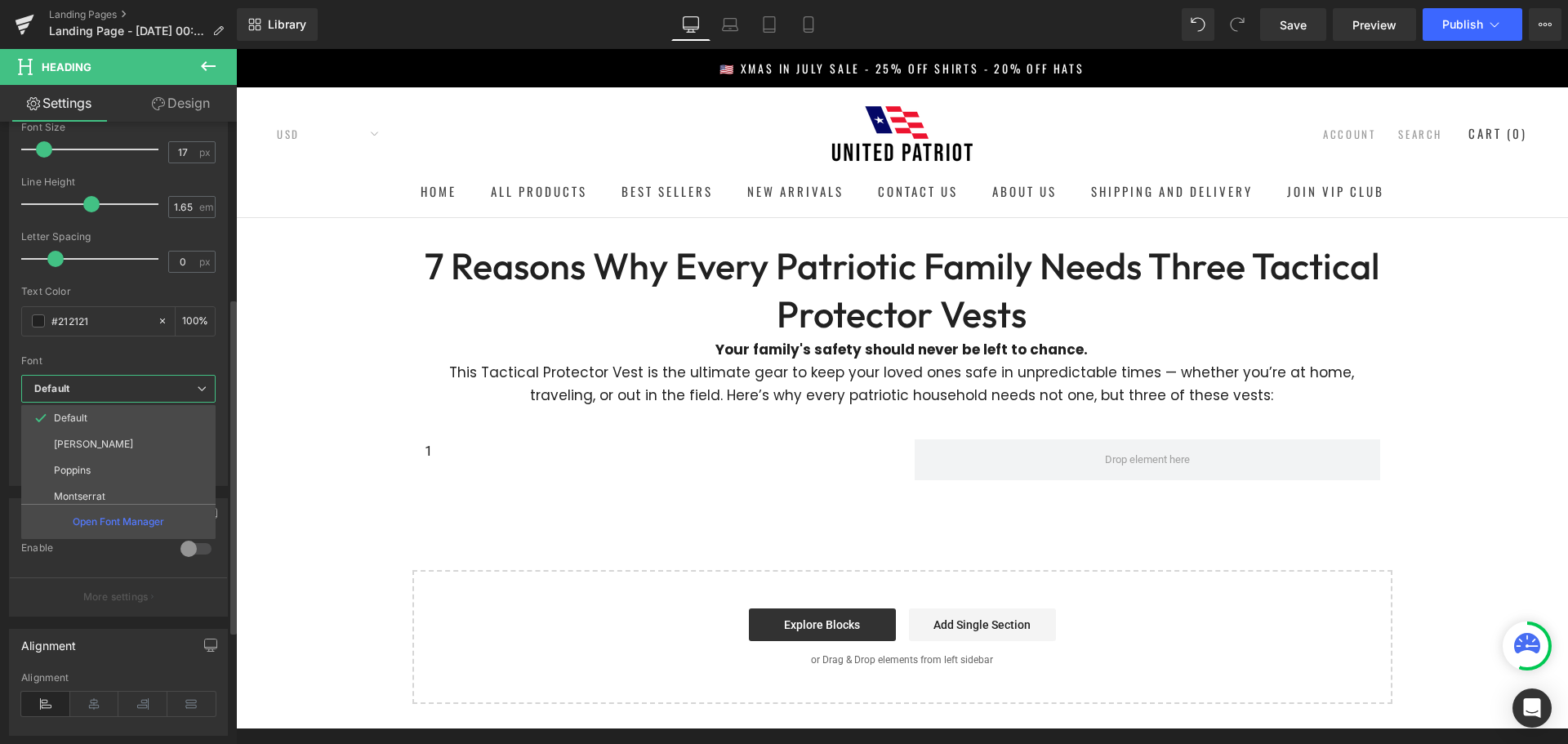
click at [222, 346] on div "Text Styles Custom Custom Setup Global Style Custom Setup Global Style Thin 100…" at bounding box center [118, 233] width 217 height 505
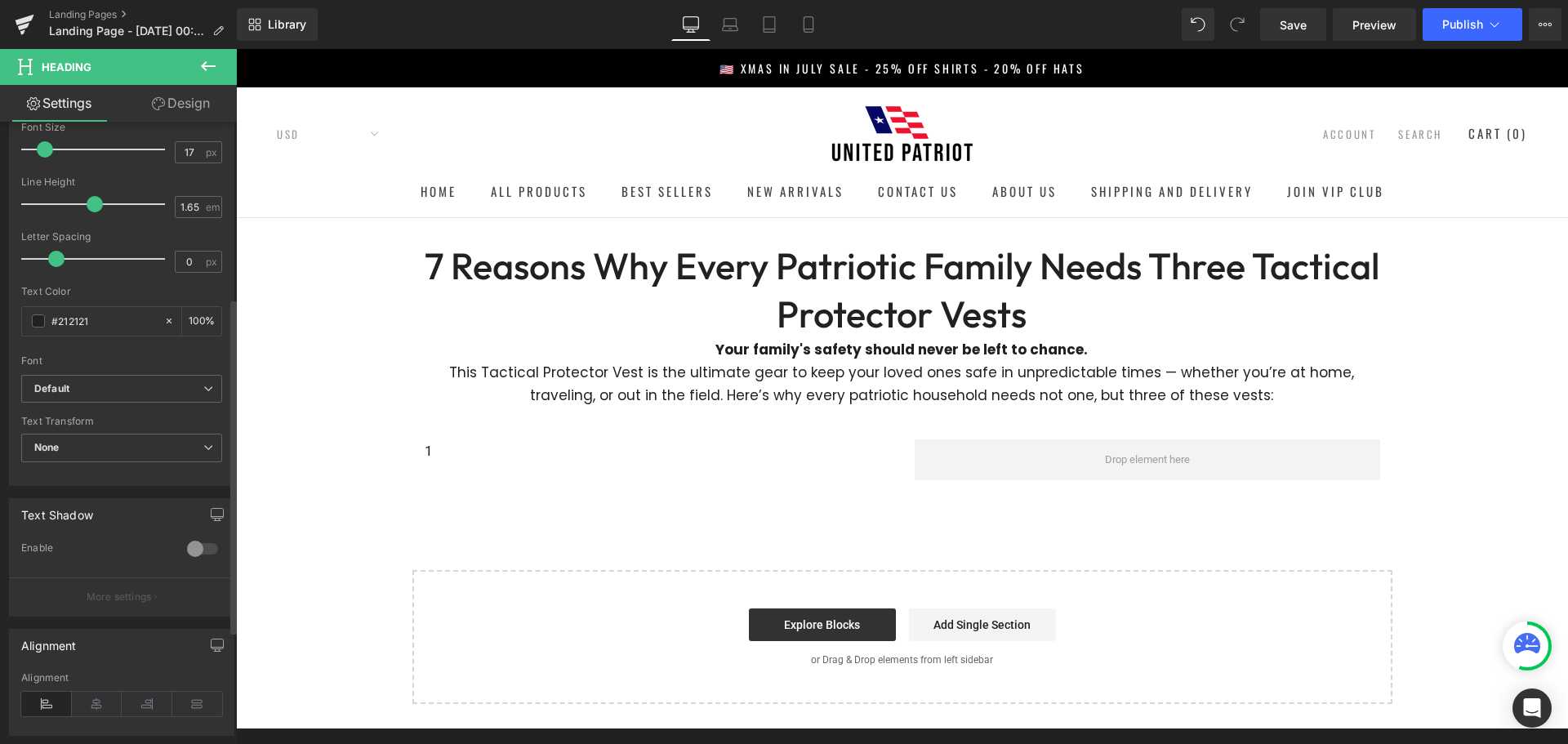
scroll to position [0, 0]
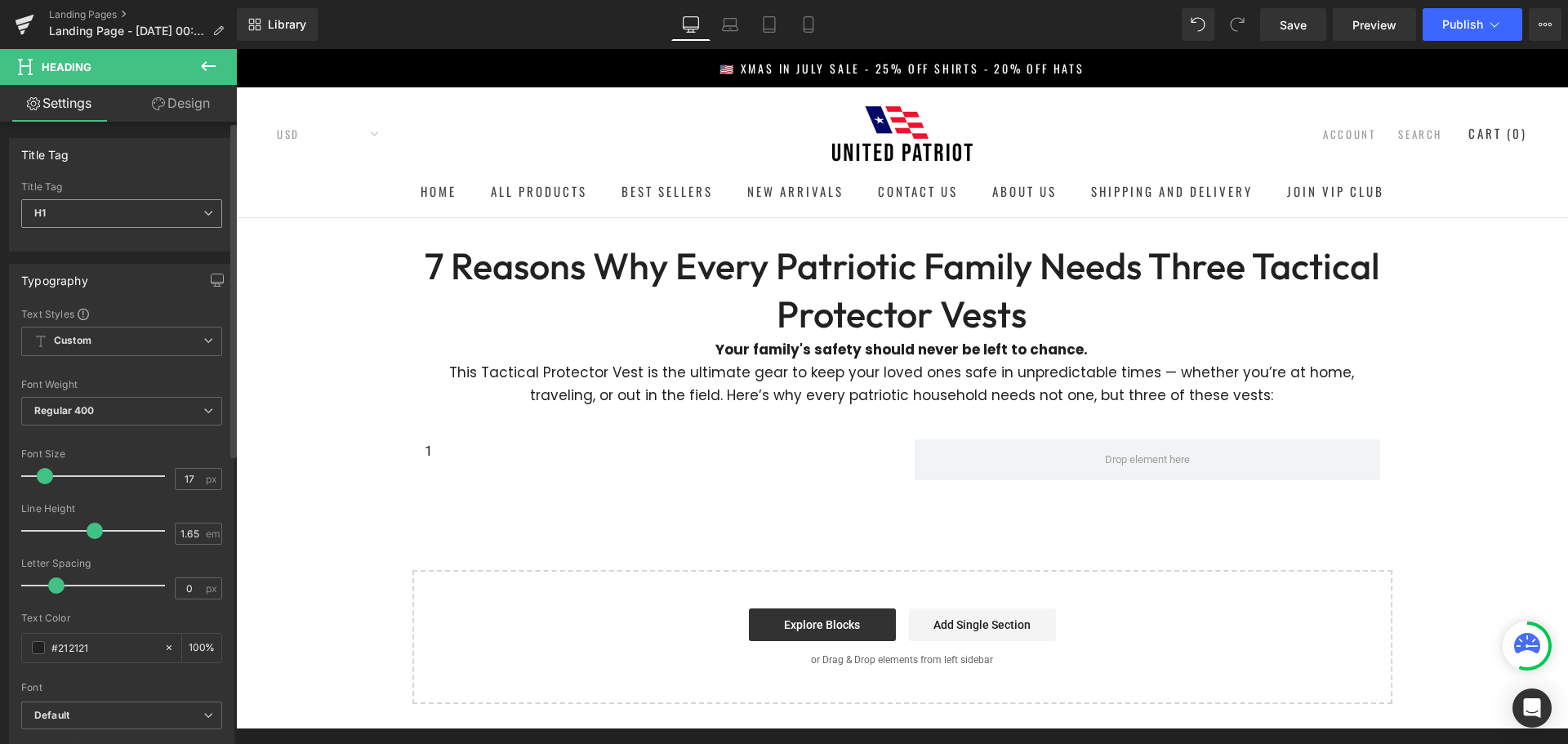
click at [134, 220] on span "H1" at bounding box center [121, 213] width 201 height 28
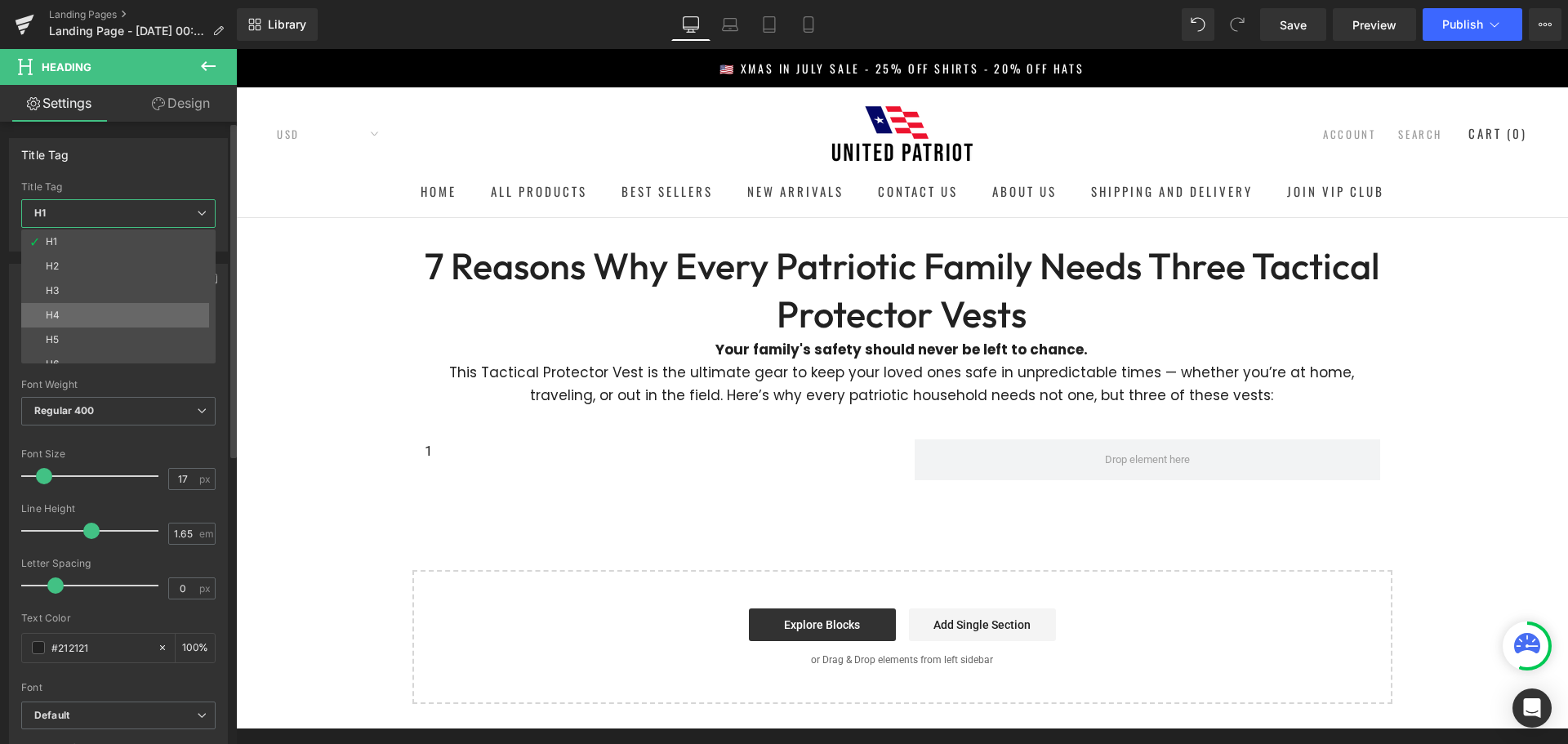
scroll to position [13, 0]
click at [100, 353] on li "H6" at bounding box center [121, 351] width 201 height 25
type input "100"
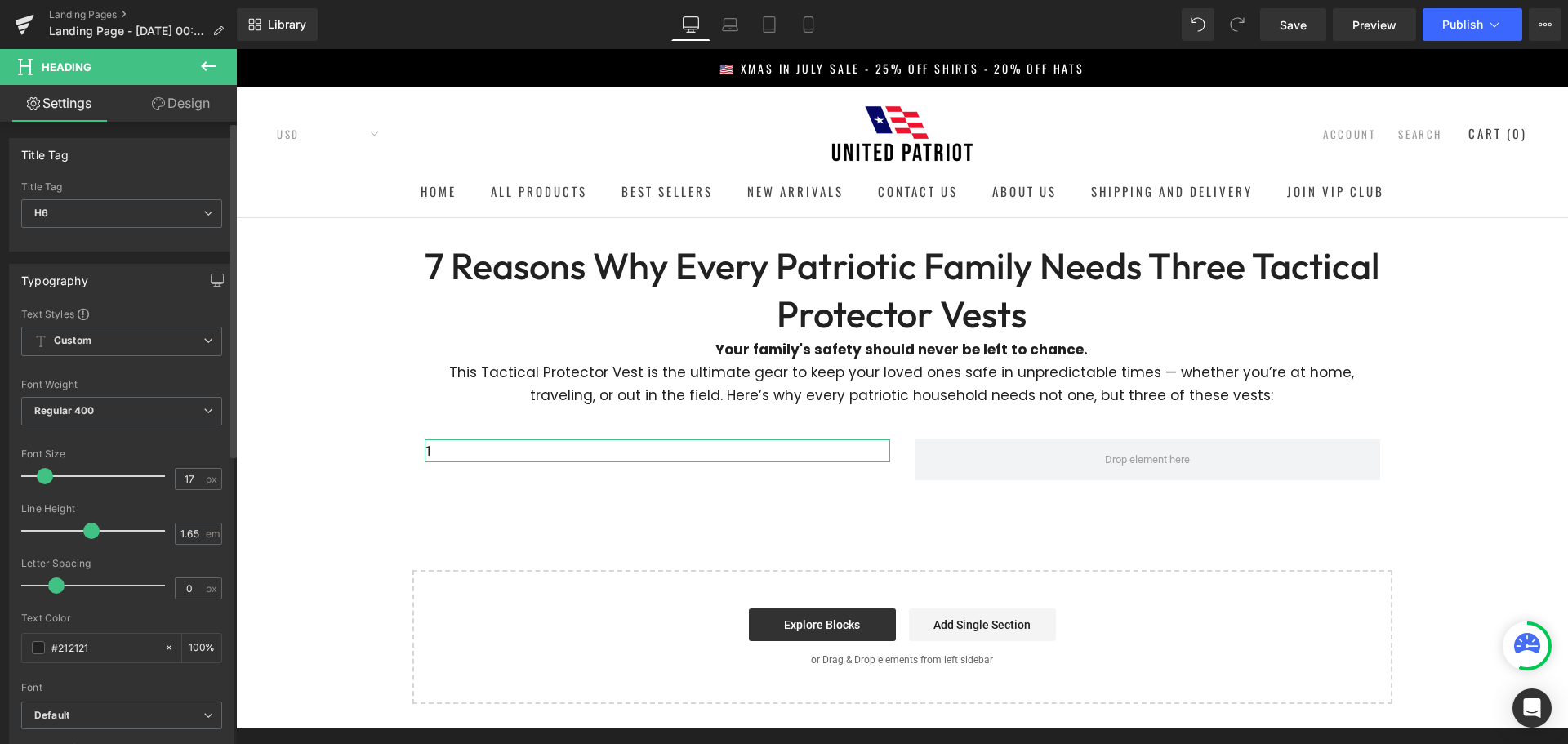
scroll to position [164, 0]
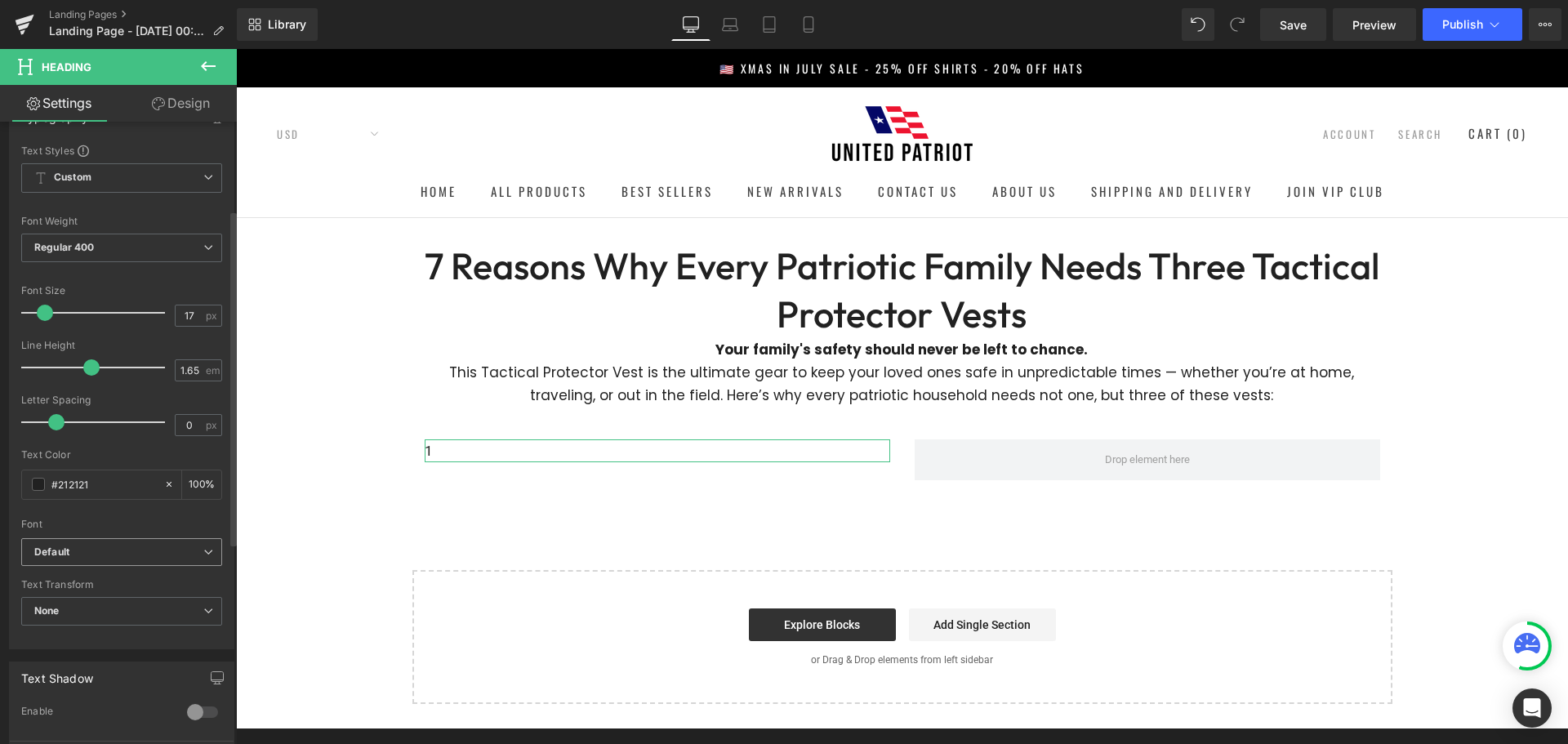
click at [120, 551] on b "Default" at bounding box center [119, 552] width 169 height 14
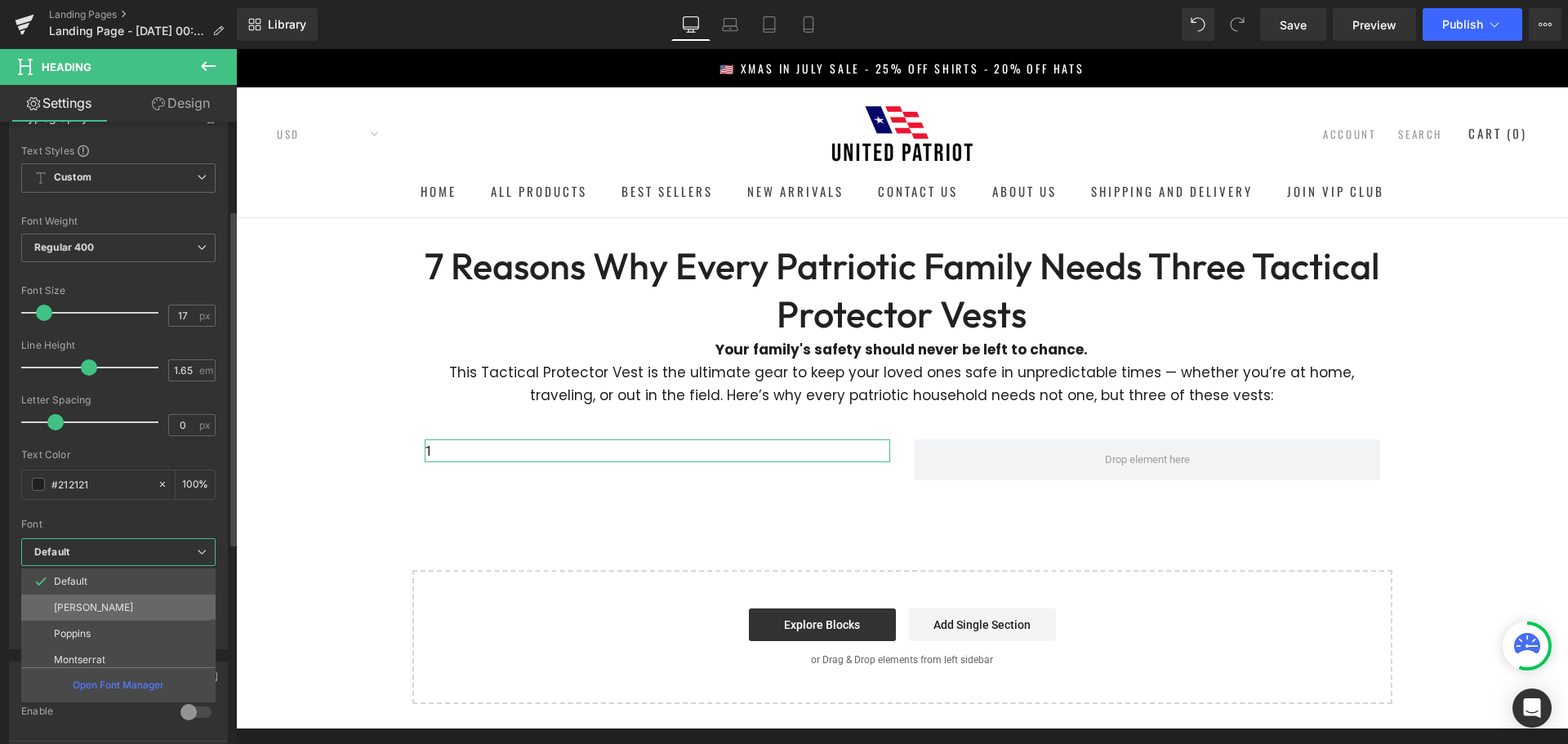
scroll to position [59, 0]
click at [97, 653] on li "Outfit" at bounding box center [121, 653] width 201 height 26
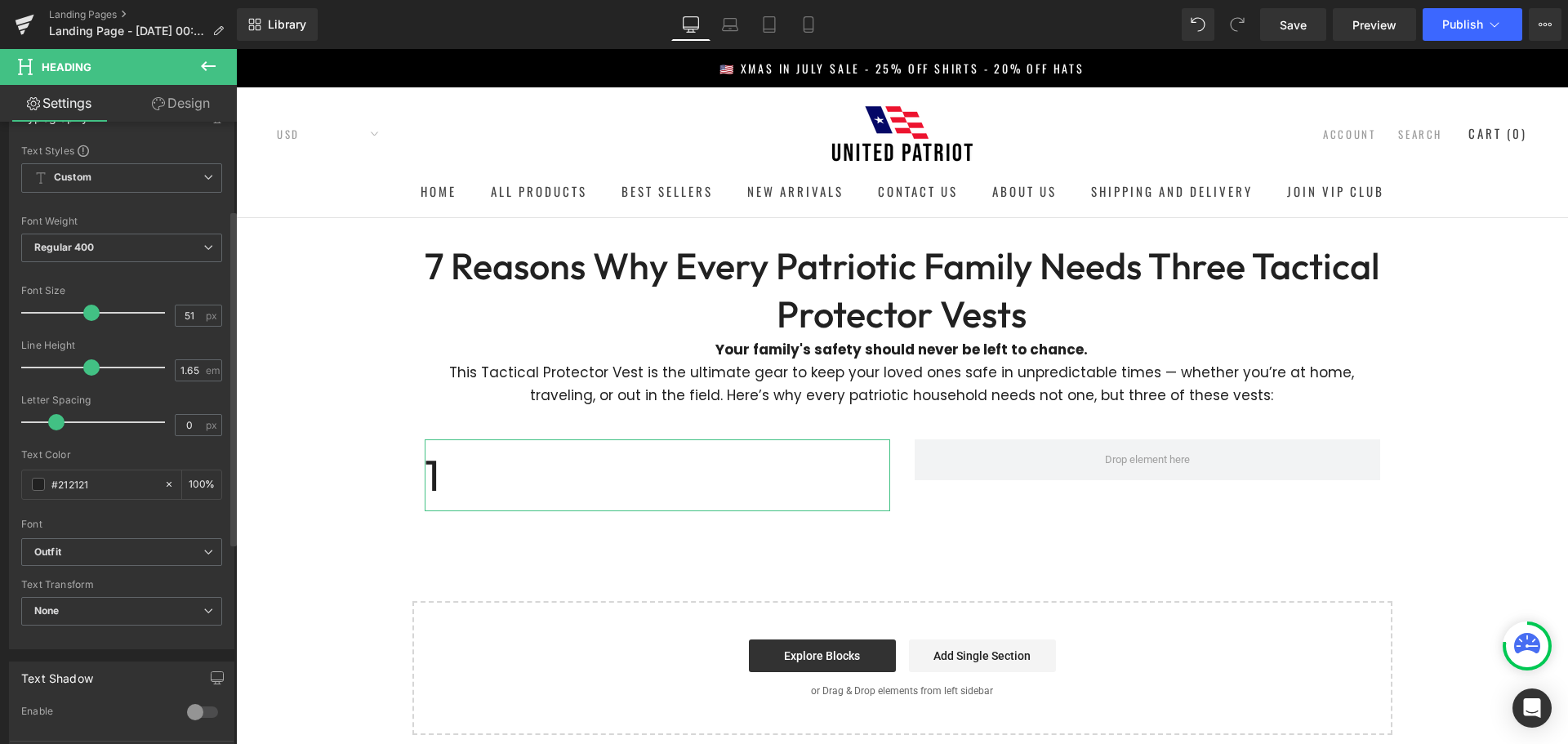
type input "49"
drag, startPoint x: 71, startPoint y: 311, endPoint x: 84, endPoint y: 315, distance: 13.6
click at [84, 315] on span at bounding box center [92, 312] width 17 height 17
click at [142, 247] on span "Regular 400" at bounding box center [121, 247] width 201 height 28
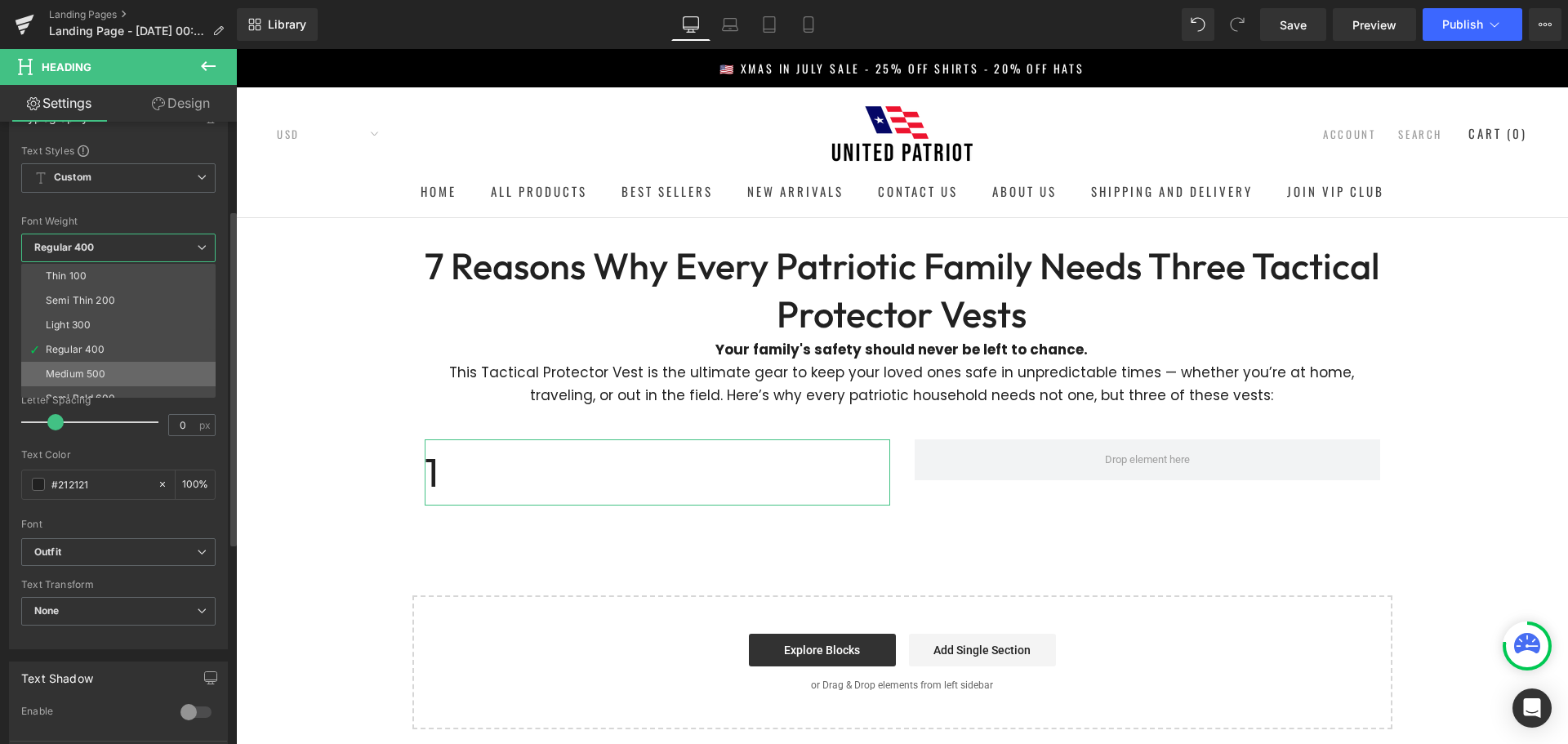
scroll to position [135, 0]
click at [108, 312] on li "Boldest 900" at bounding box center [121, 312] width 201 height 25
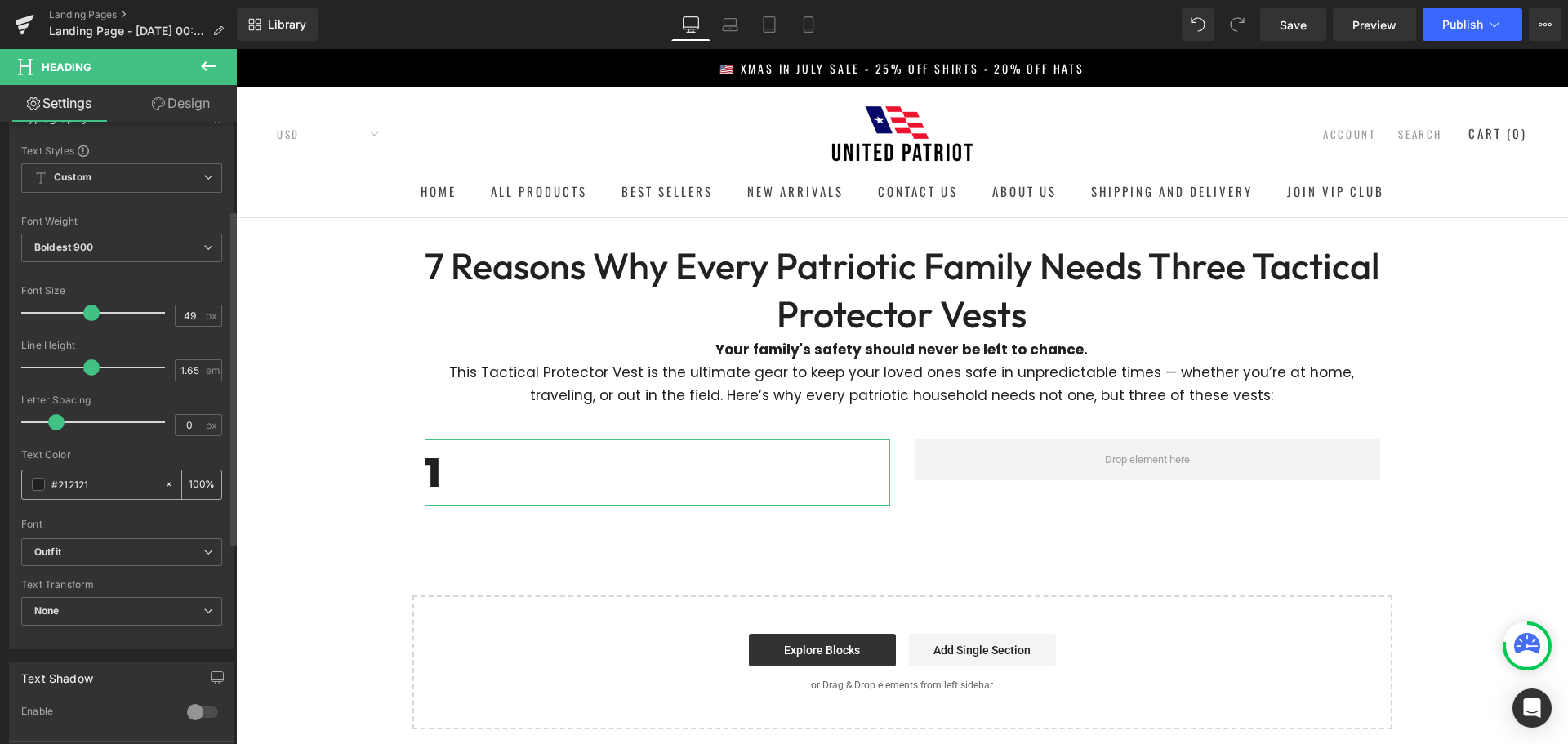
click at [40, 490] on span at bounding box center [38, 484] width 13 height 13
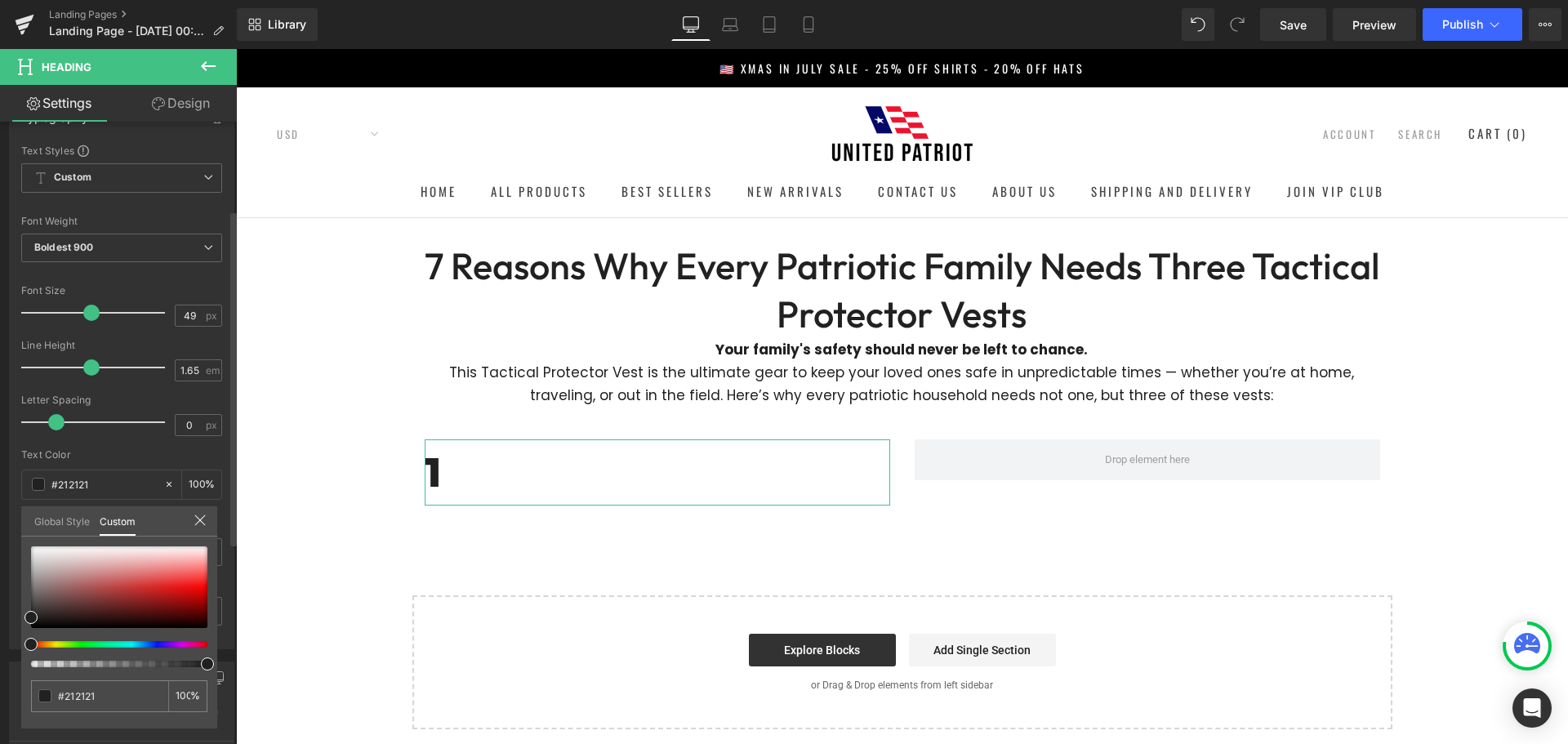
click at [92, 686] on div "#212121" at bounding box center [99, 696] width 137 height 32
click at [90, 692] on input "#212121" at bounding box center [101, 696] width 86 height 17
click at [90, 694] on input "#212121" at bounding box center [101, 696] width 86 height 17
paste input "D00C0C"
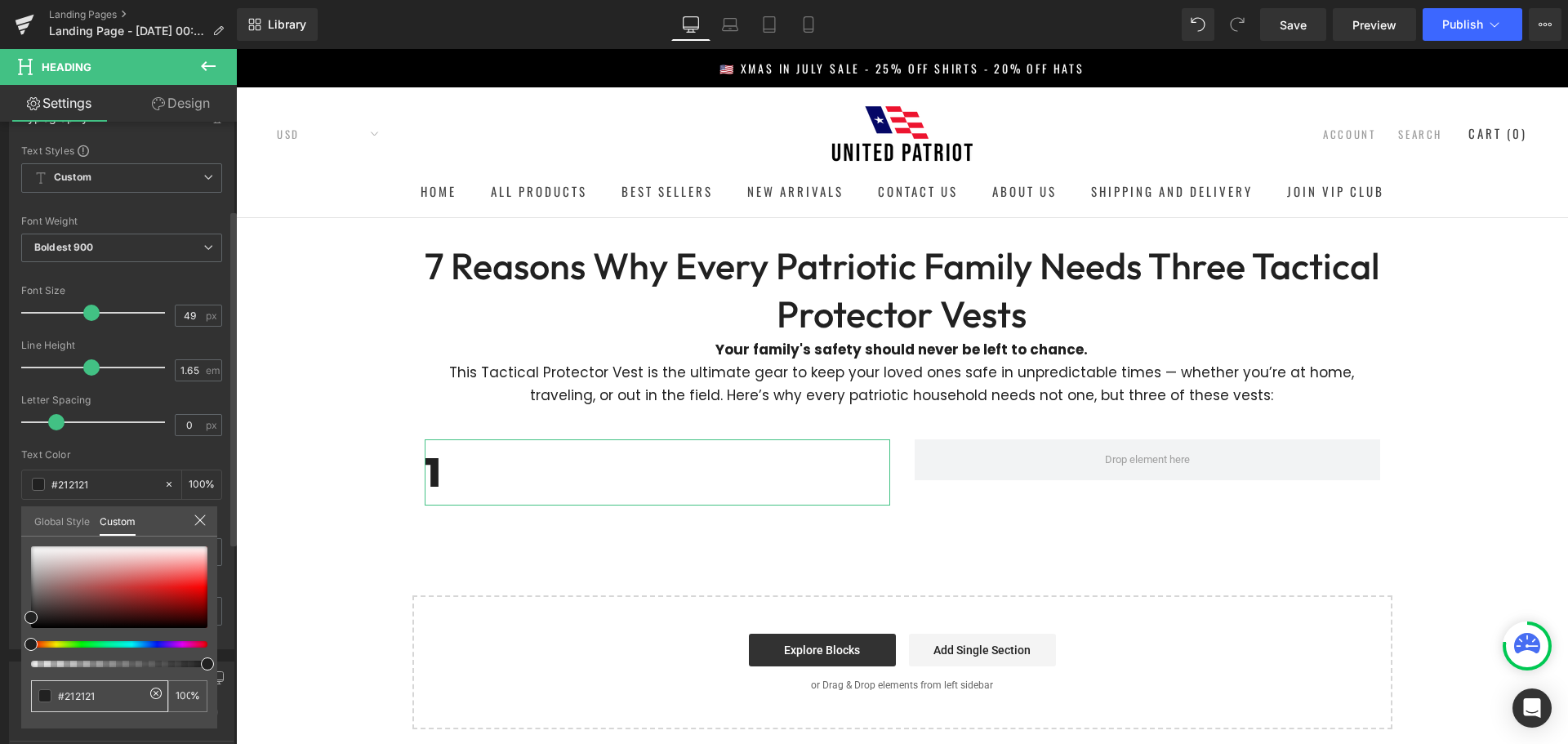
type input "D00C0C"
type input "#d00c0c"
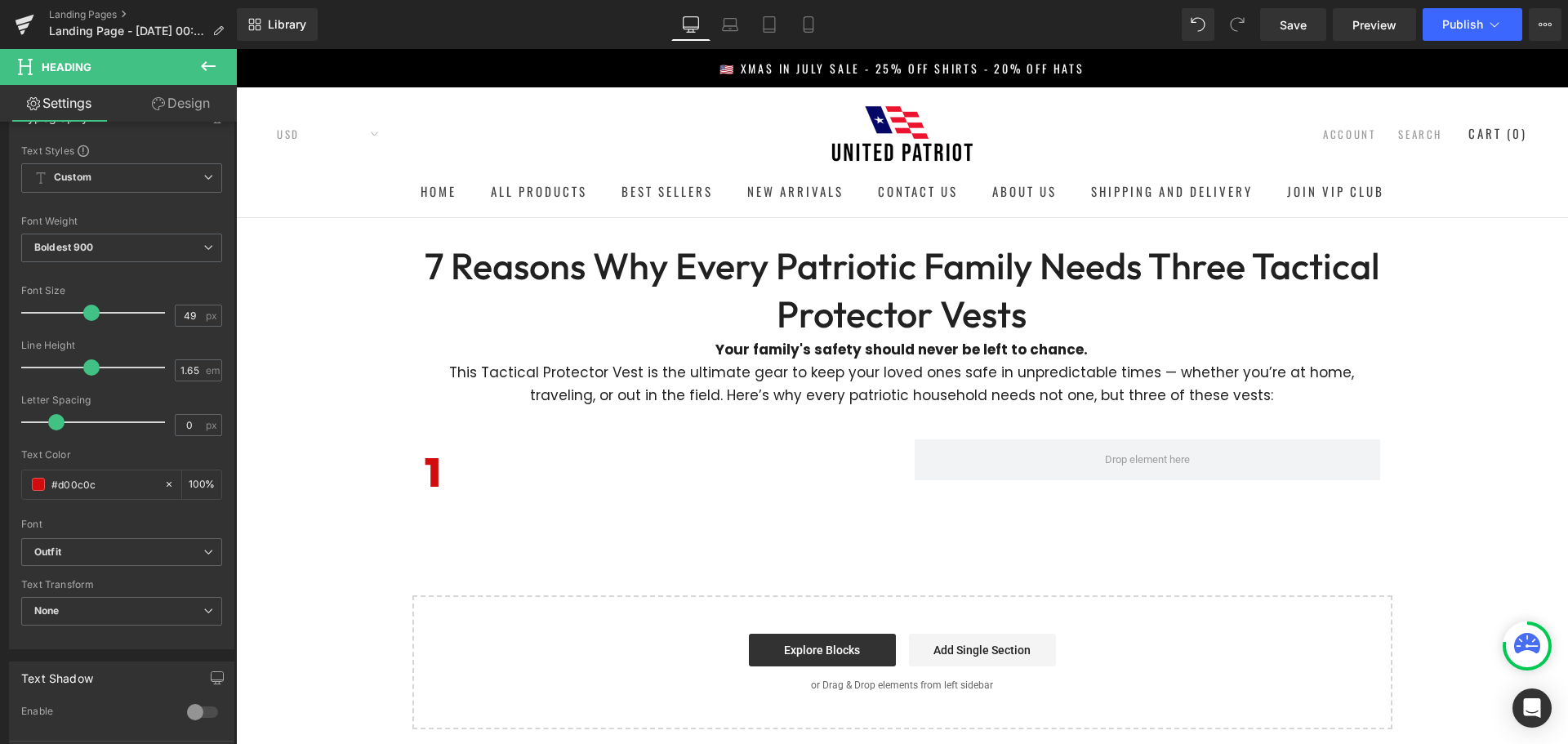
click at [787, 309] on body "Join Now And Save 40% 👇 UnitedPatriot VIP Club - 3 Day Free Trial $0 for 3 days…" at bounding box center [902, 662] width 1332 height 1227
click at [135, 247] on span "Boldest 900" at bounding box center [121, 247] width 201 height 28
click at [774, 303] on body "Join Now And Save 40% 👇 UnitedPatriot VIP Club - 3 Day Free Trial $0 for 3 days…" at bounding box center [902, 662] width 1332 height 1227
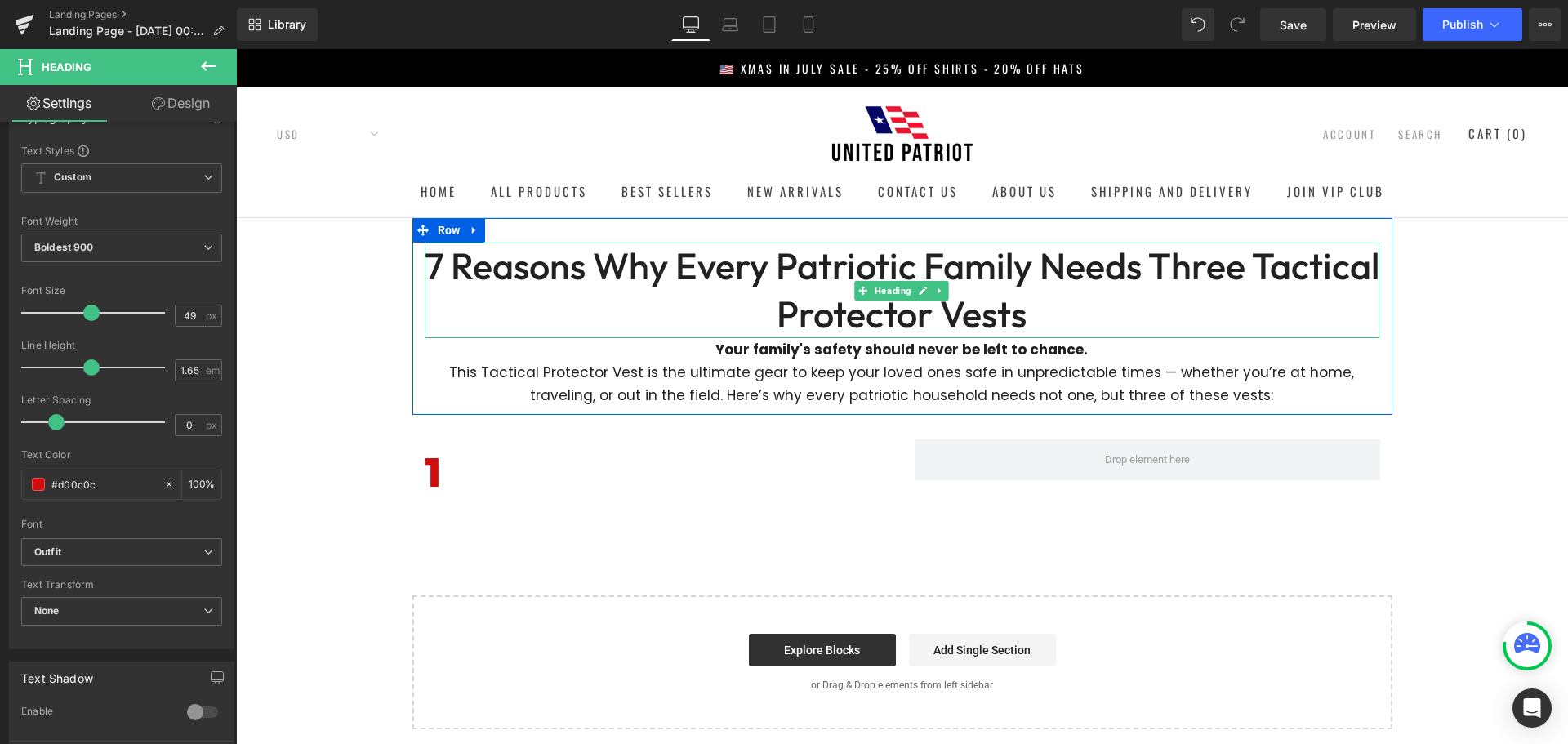
click at [721, 274] on h1 "7 Reasons Why Every Patriotic Family Needs Three Tactical Protector Vests" at bounding box center [902, 290] width 955 height 96
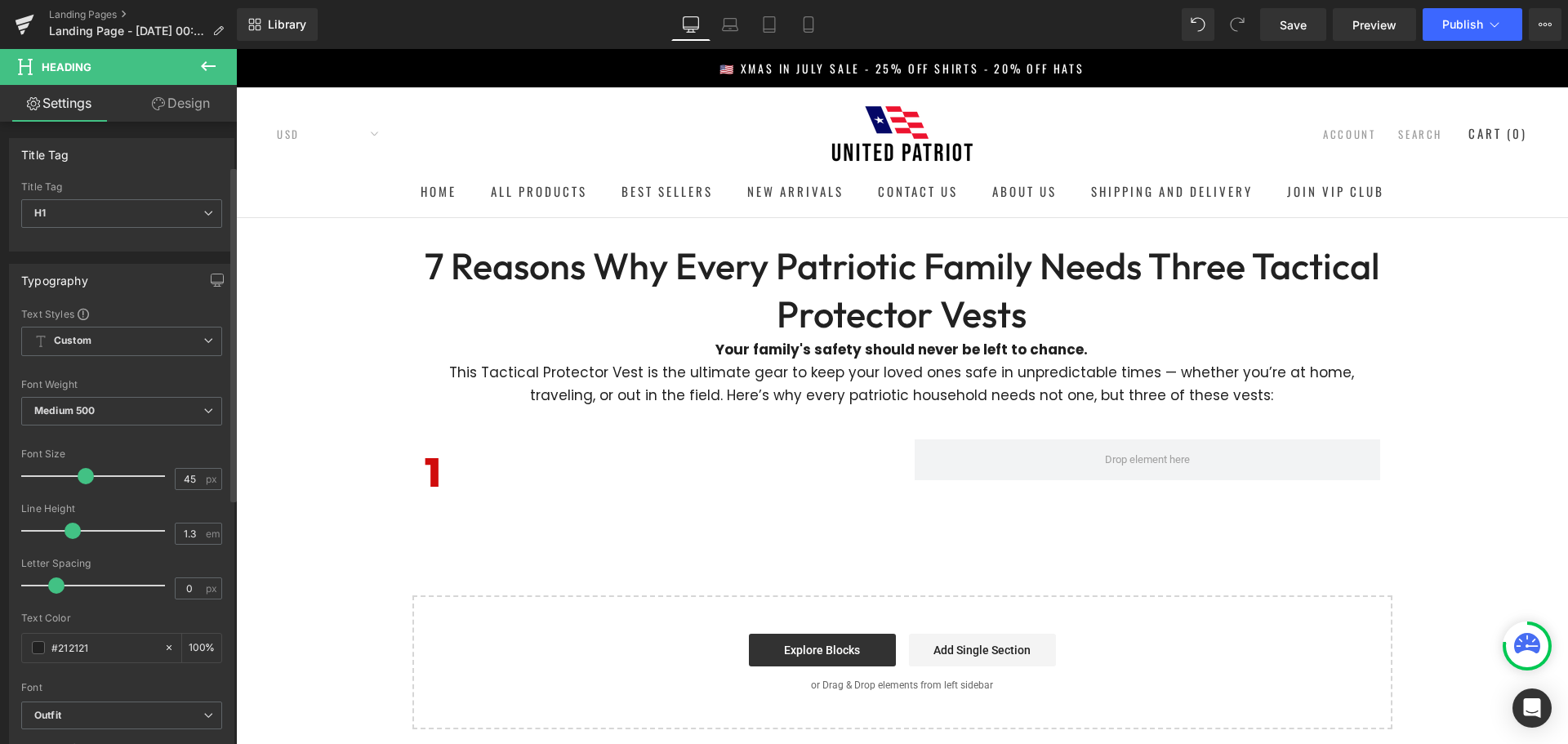
scroll to position [82, 0]
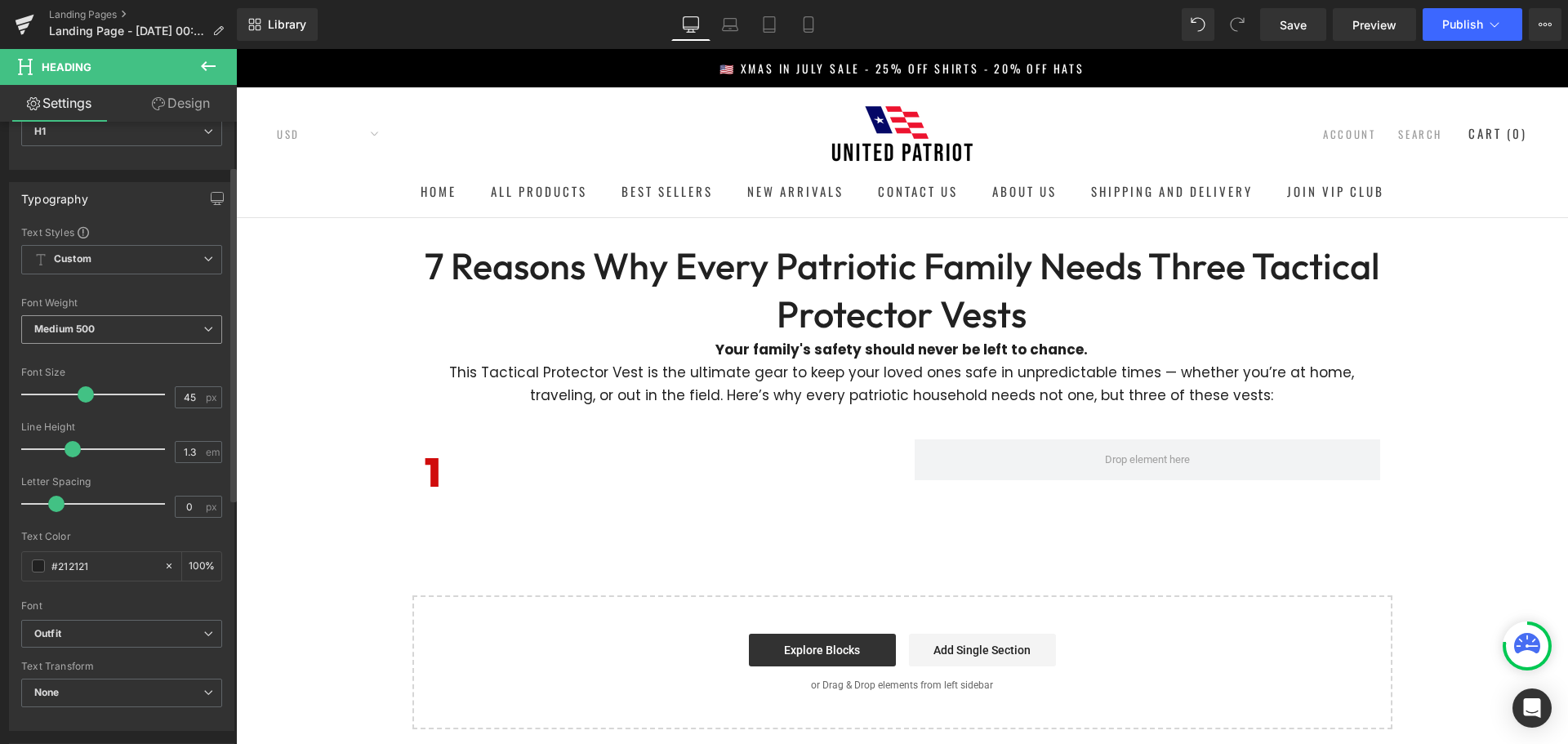
click at [105, 335] on span "Medium 500" at bounding box center [121, 329] width 201 height 28
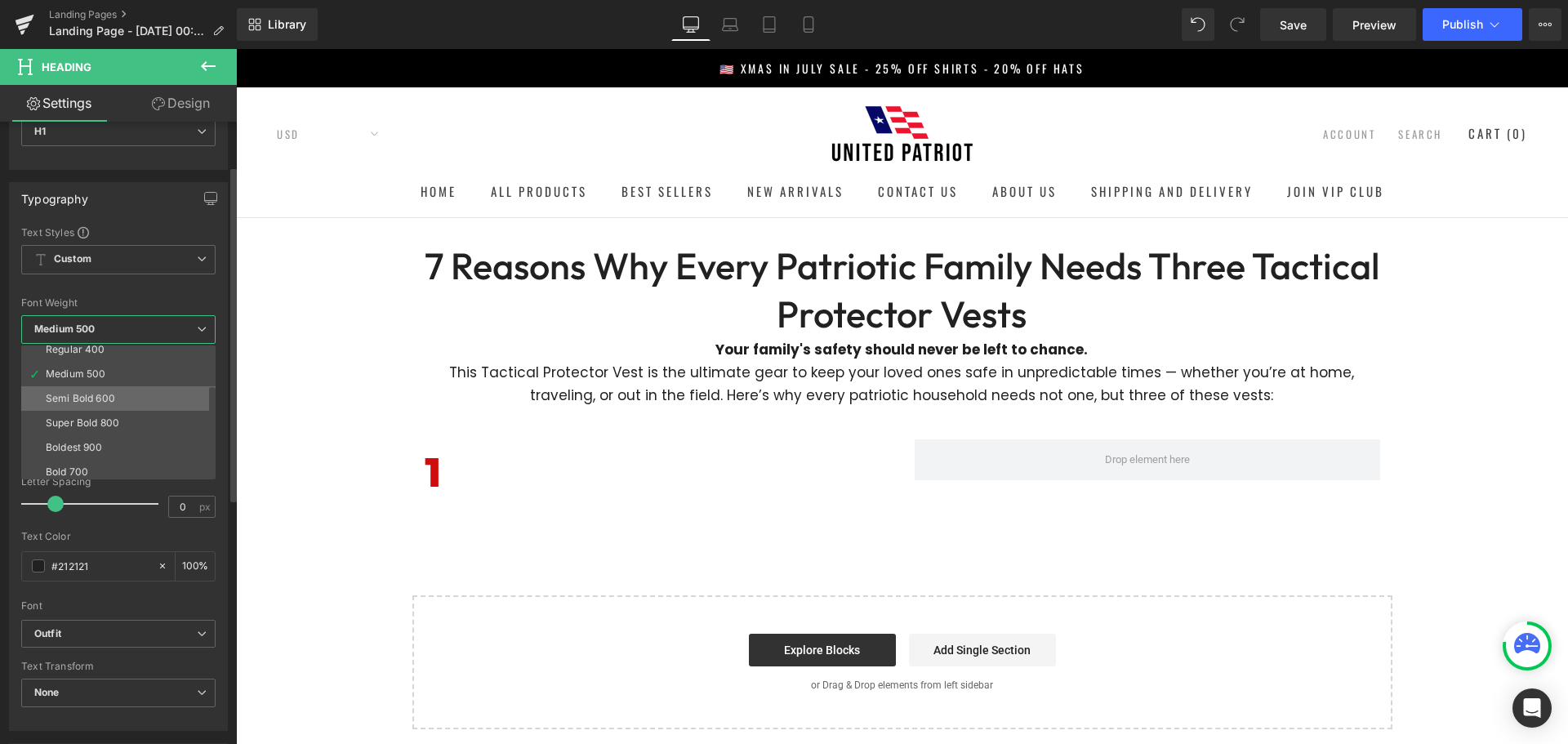
click at [113, 398] on div "Semi Bold 600" at bounding box center [80, 398] width 70 height 11
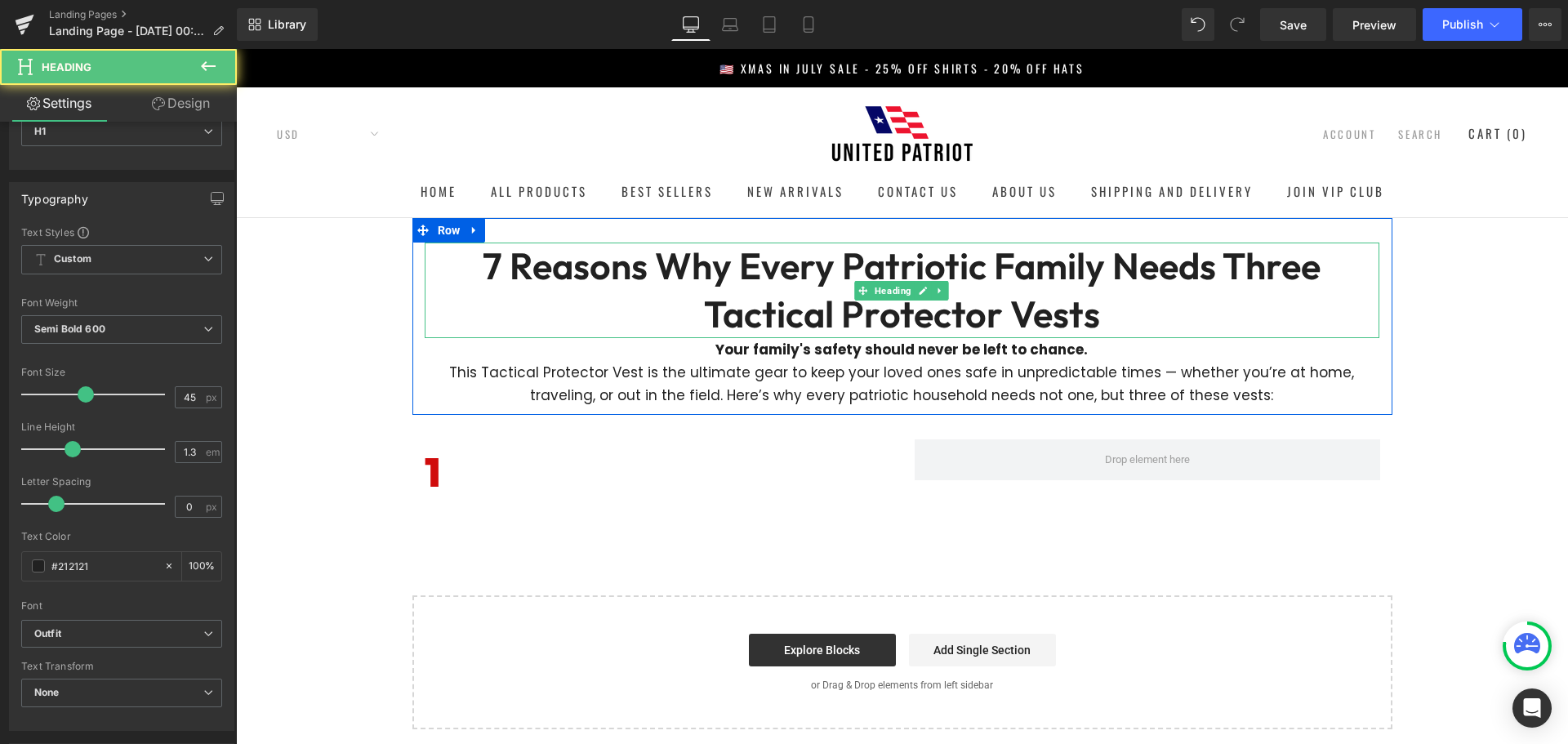
click at [746, 293] on h1 "7 Reasons Why Every Patriotic Family Needs Three Tactical Protector Vests" at bounding box center [902, 290] width 955 height 96
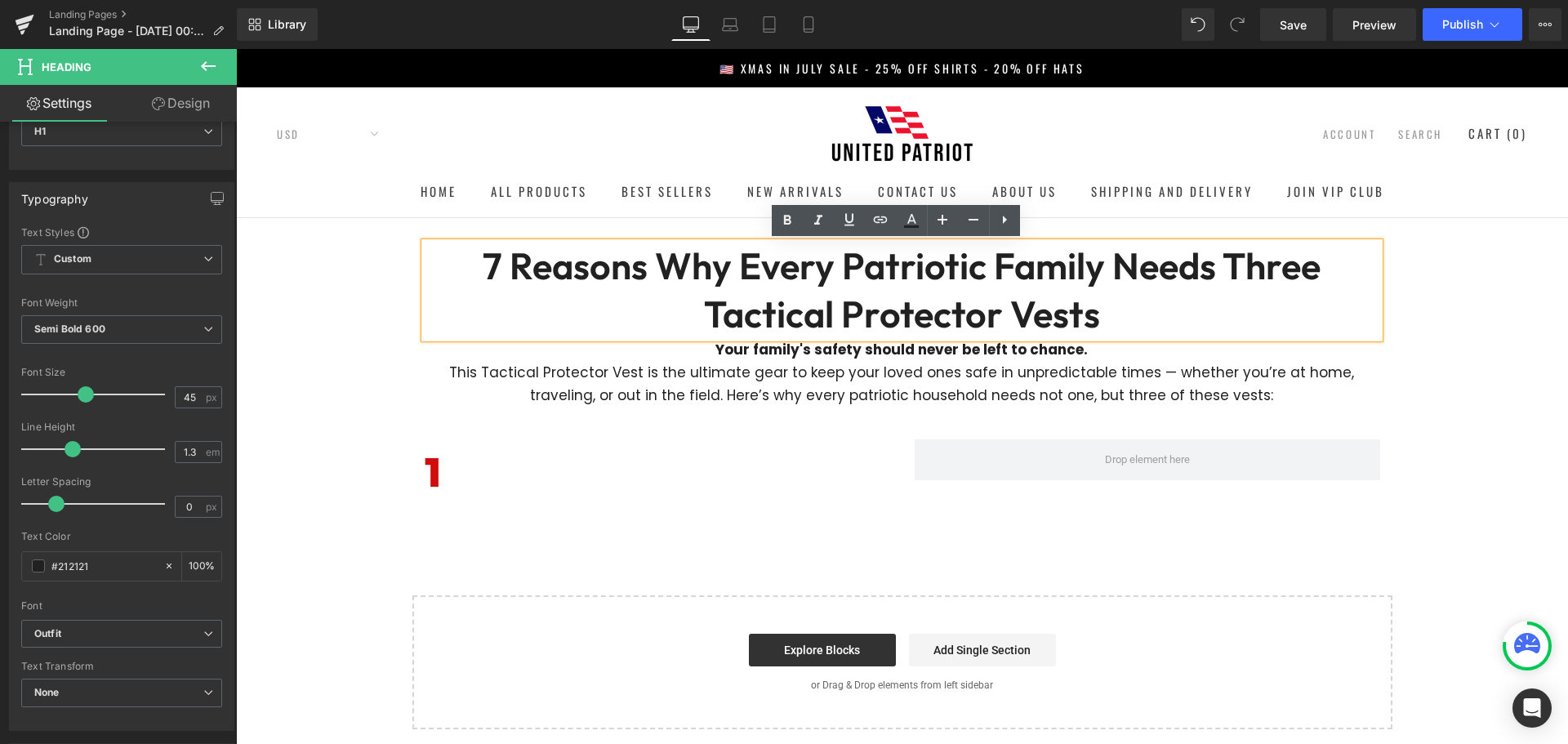
click at [553, 220] on div "7 Reasons Why Every Patriotic Family Needs Three Tactical Protector Vests Headi…" at bounding box center [903, 317] width 980 height 197
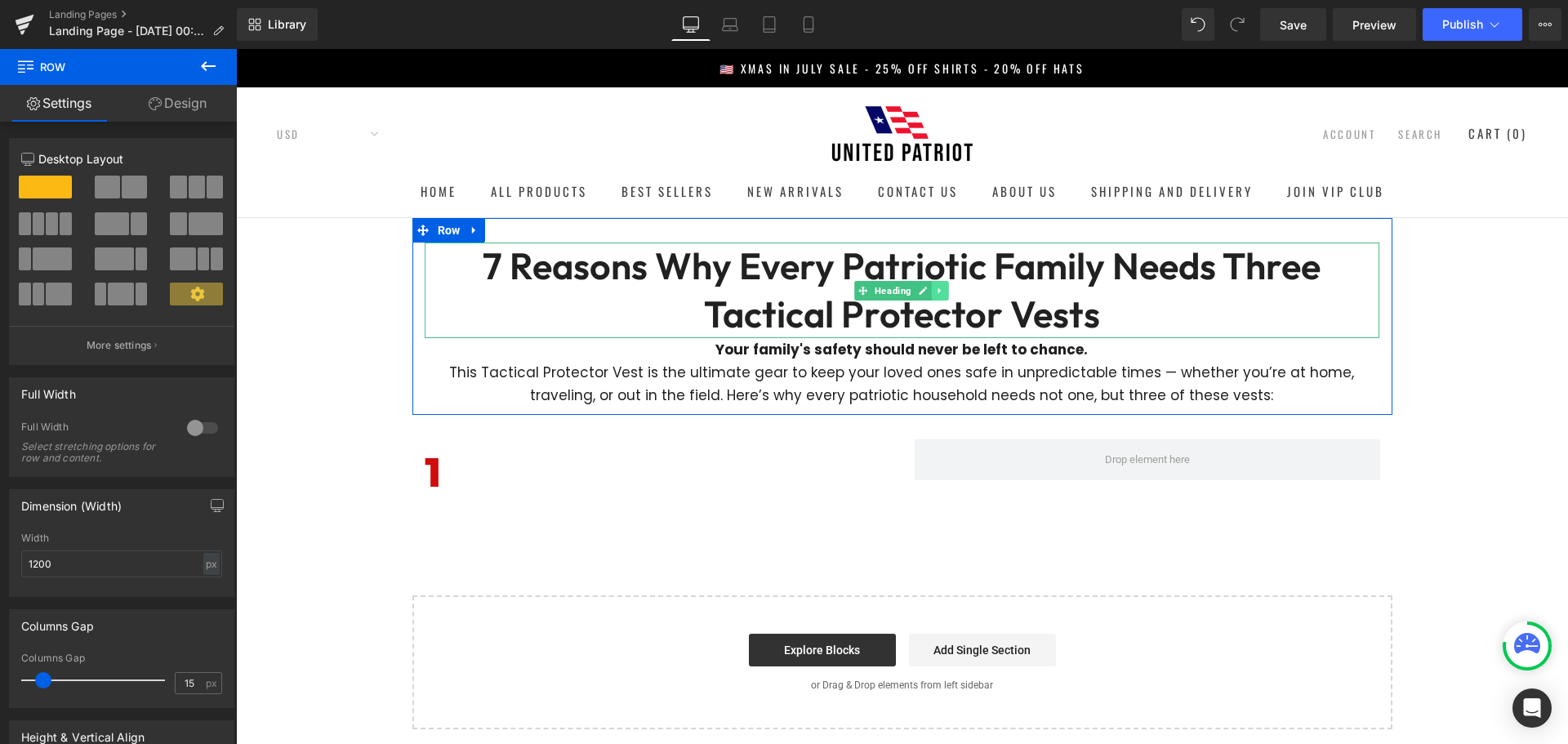
click at [938, 293] on icon at bounding box center [939, 290] width 3 height 5
click at [927, 291] on icon at bounding box center [931, 290] width 9 height 9
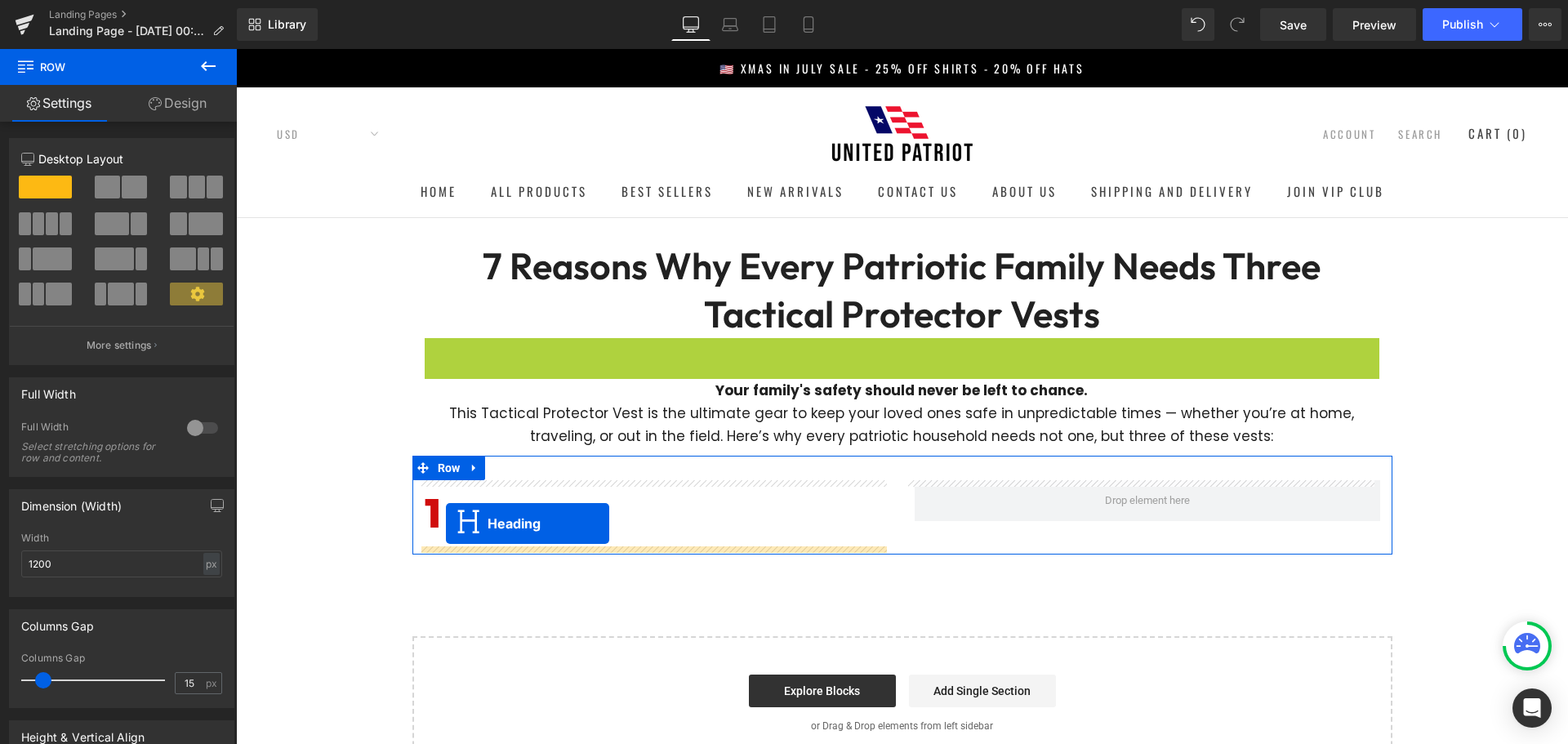
drag, startPoint x: 857, startPoint y: 385, endPoint x: 446, endPoint y: 523, distance: 433.5
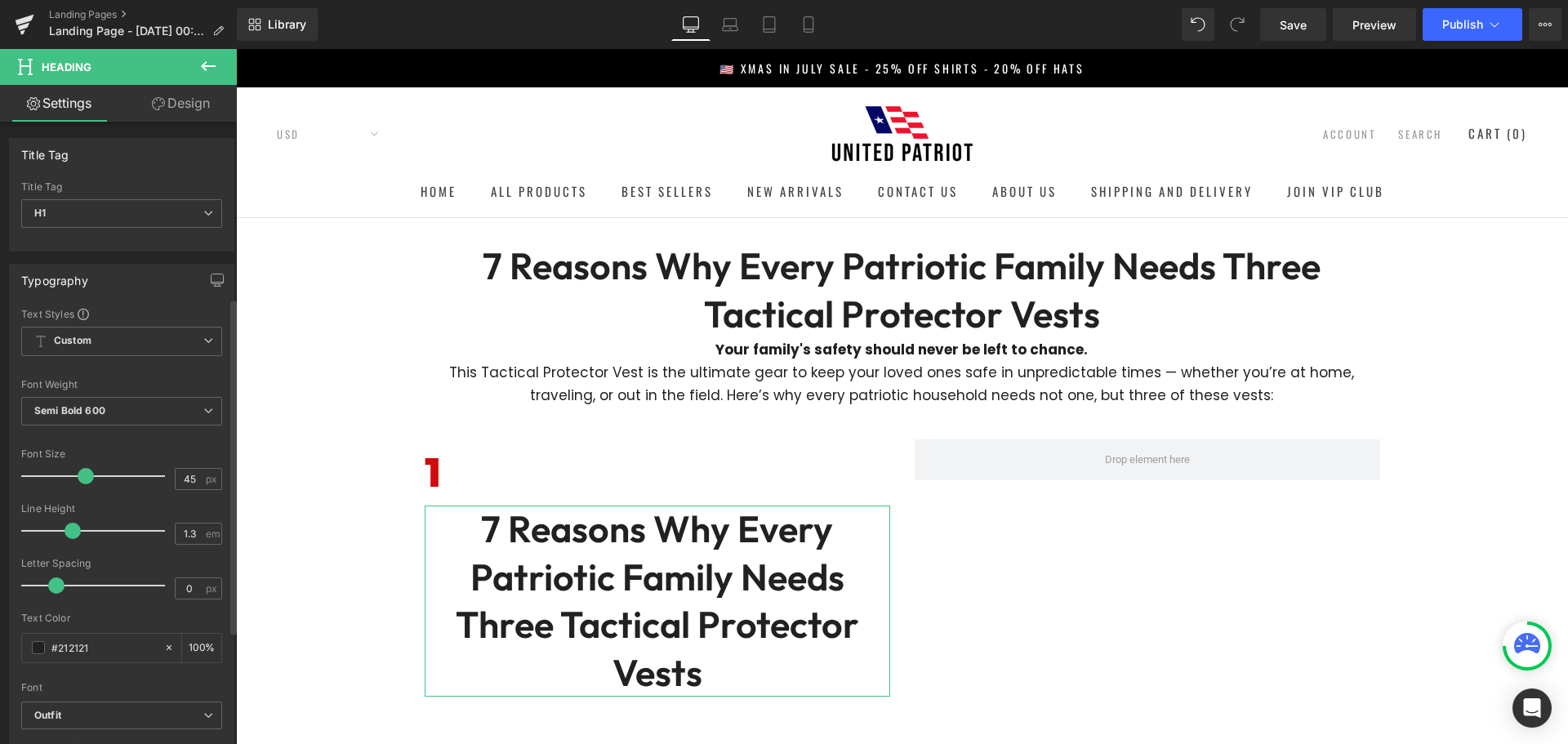
scroll to position [408, 0]
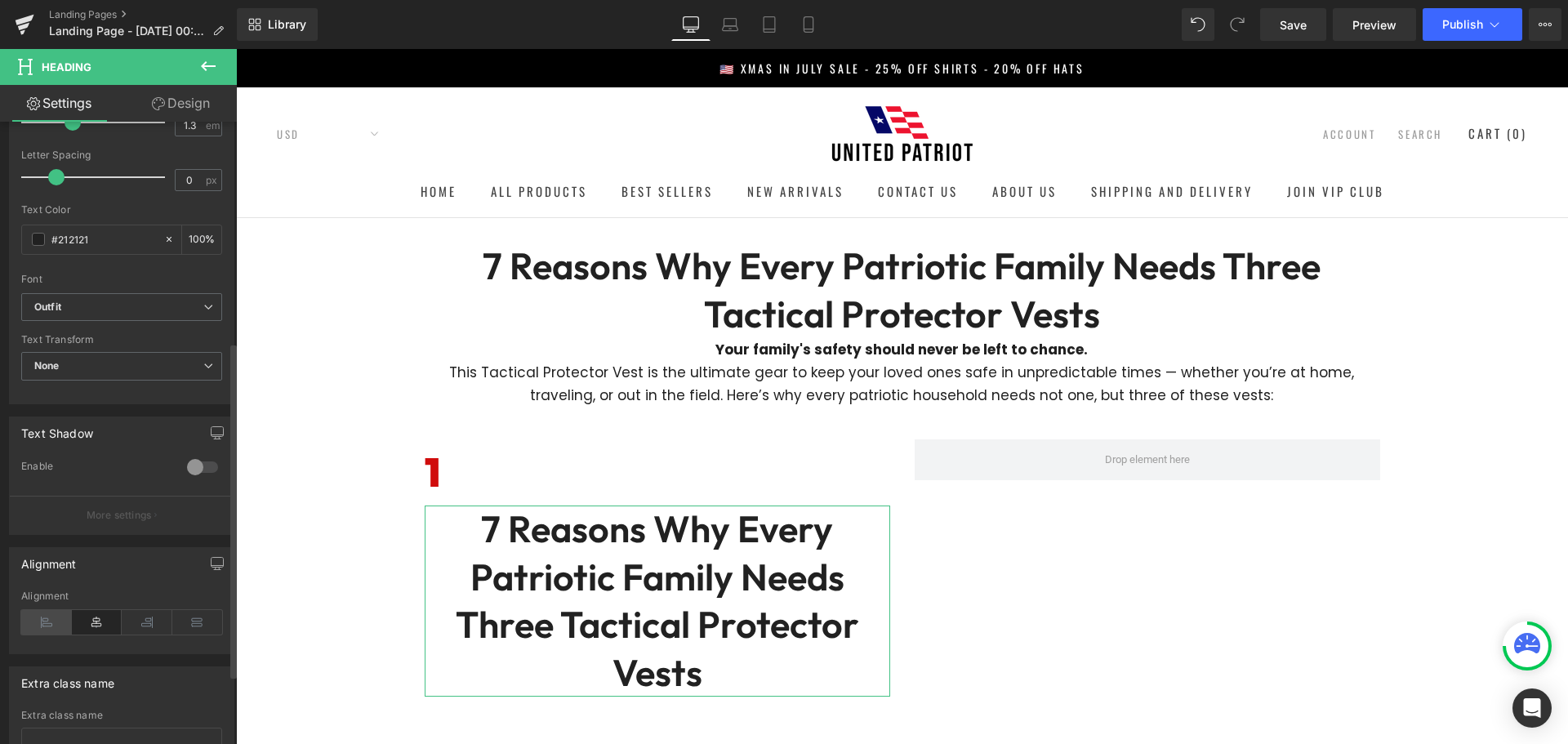
click at [42, 621] on icon at bounding box center [47, 622] width 51 height 25
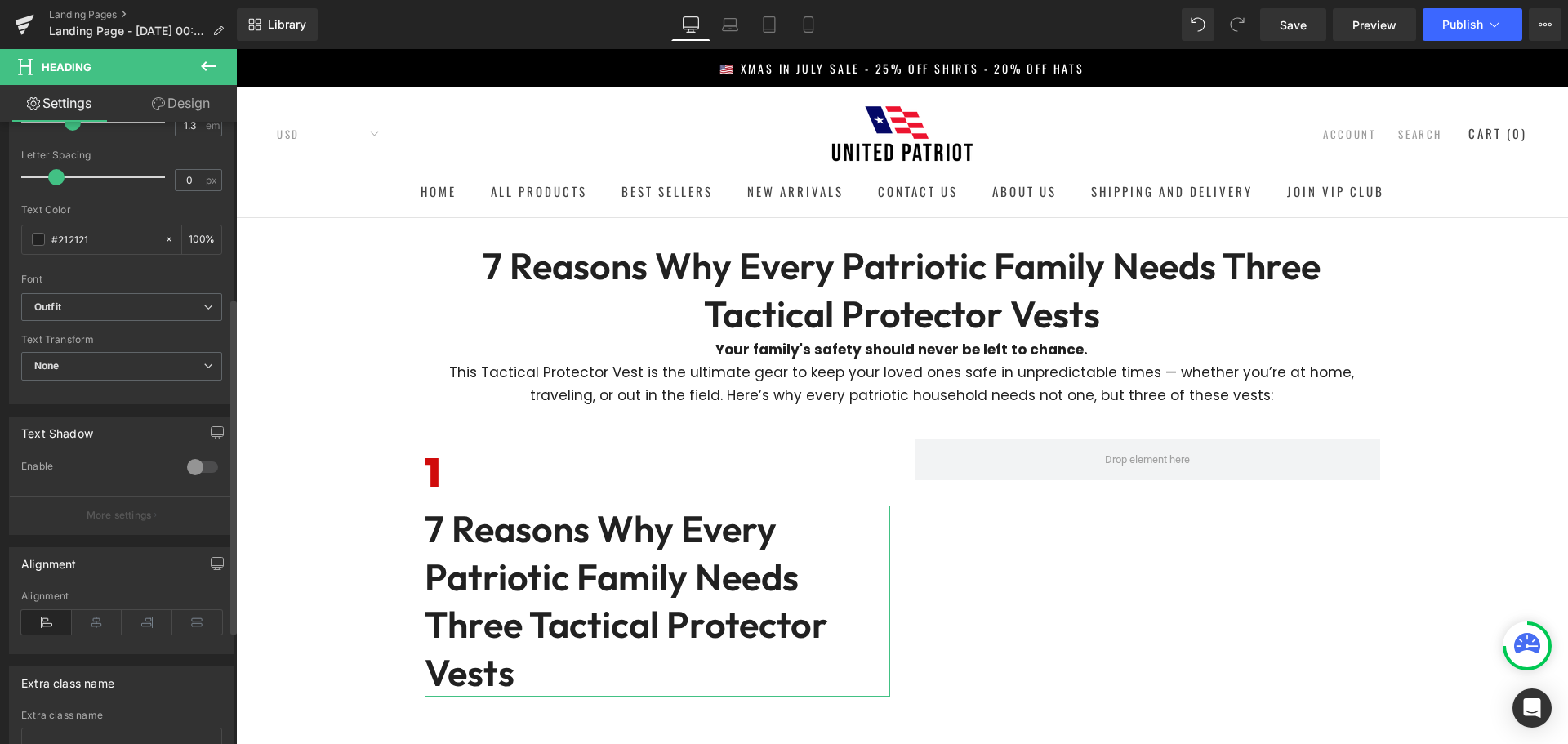
scroll to position [82, 0]
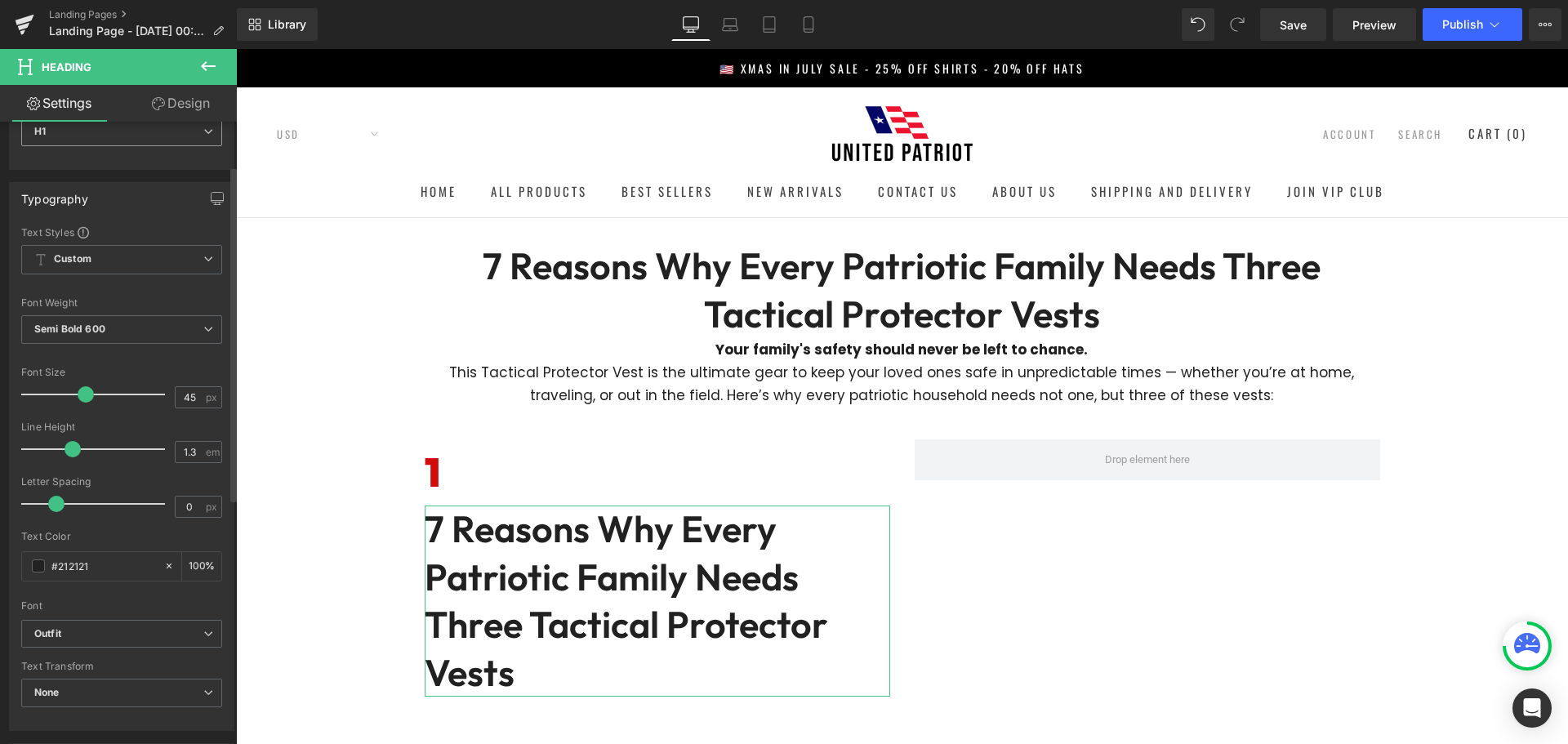
click at [112, 139] on span "H1" at bounding box center [121, 132] width 201 height 28
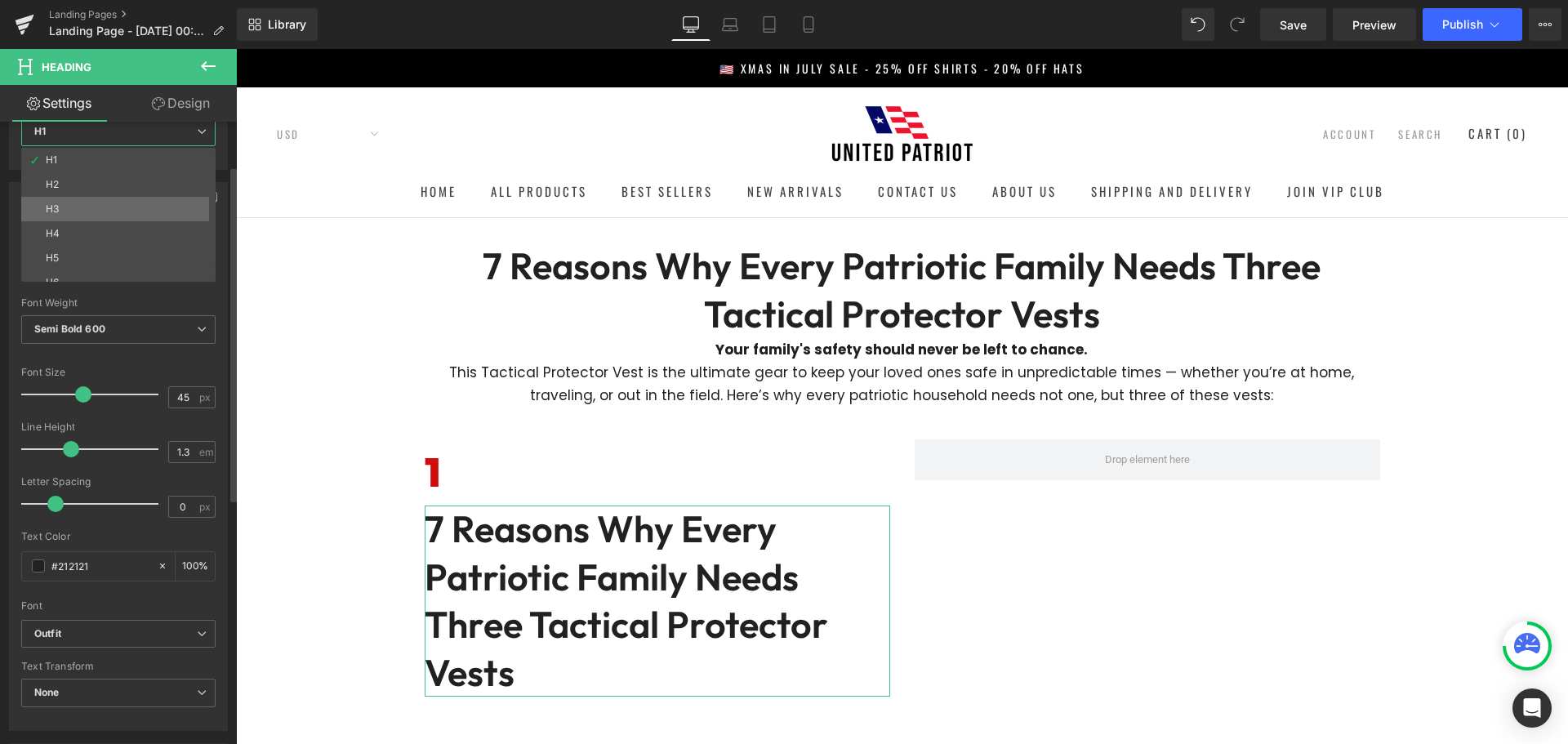
click at [95, 199] on li "H3" at bounding box center [121, 209] width 201 height 25
type input "17"
type input "1.65"
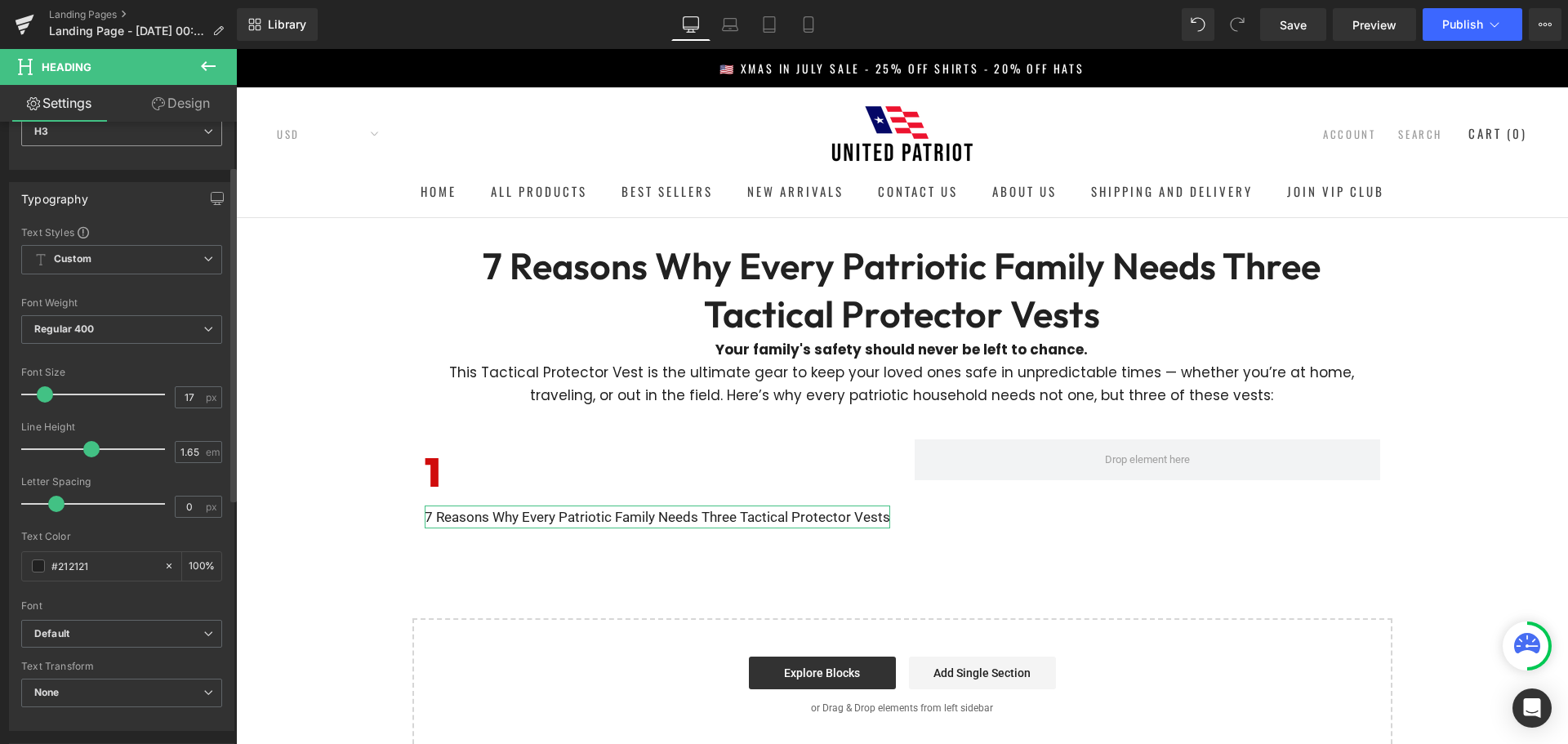
click at [144, 131] on span "H3" at bounding box center [121, 132] width 201 height 28
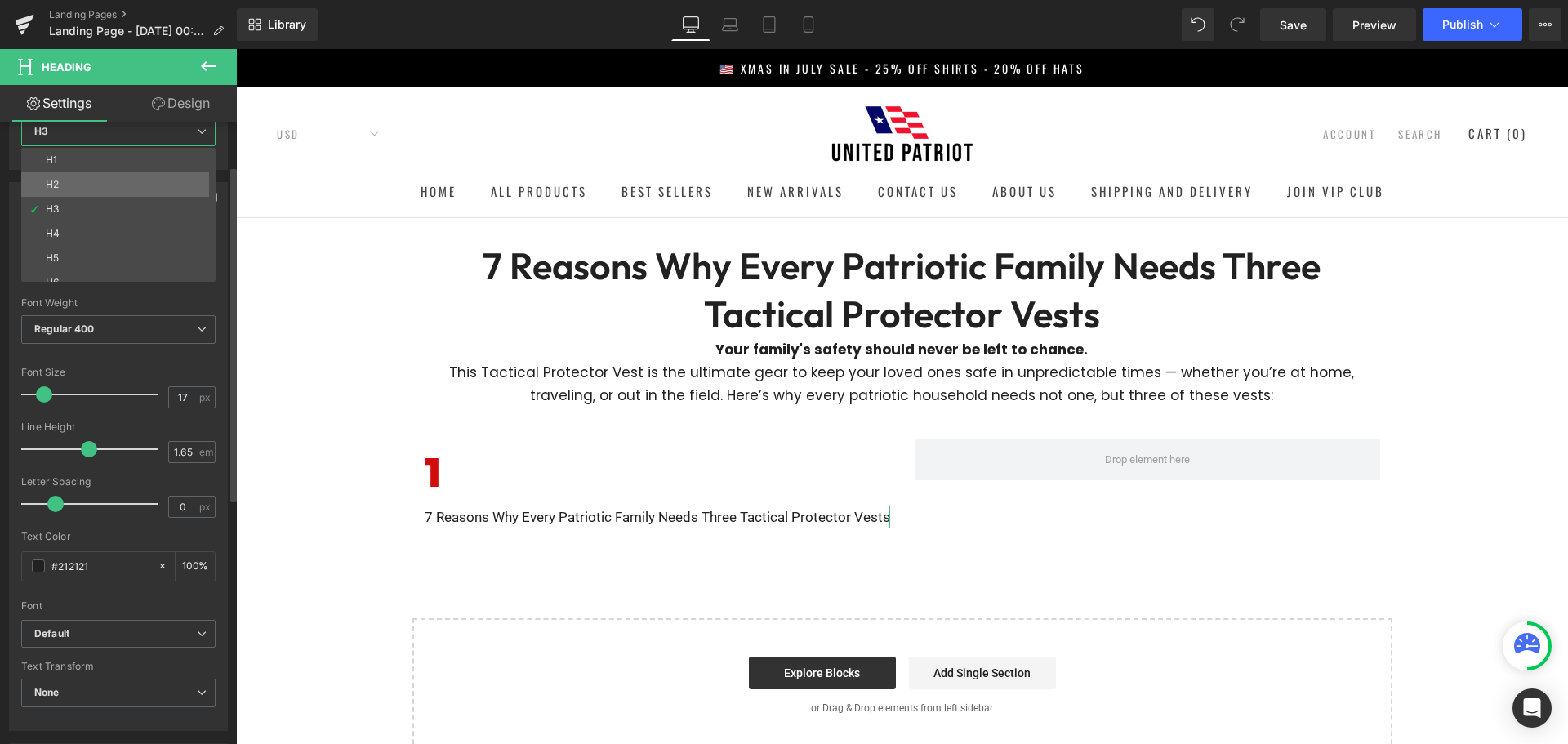
click at [111, 186] on li "H2" at bounding box center [121, 185] width 201 height 25
type input "100"
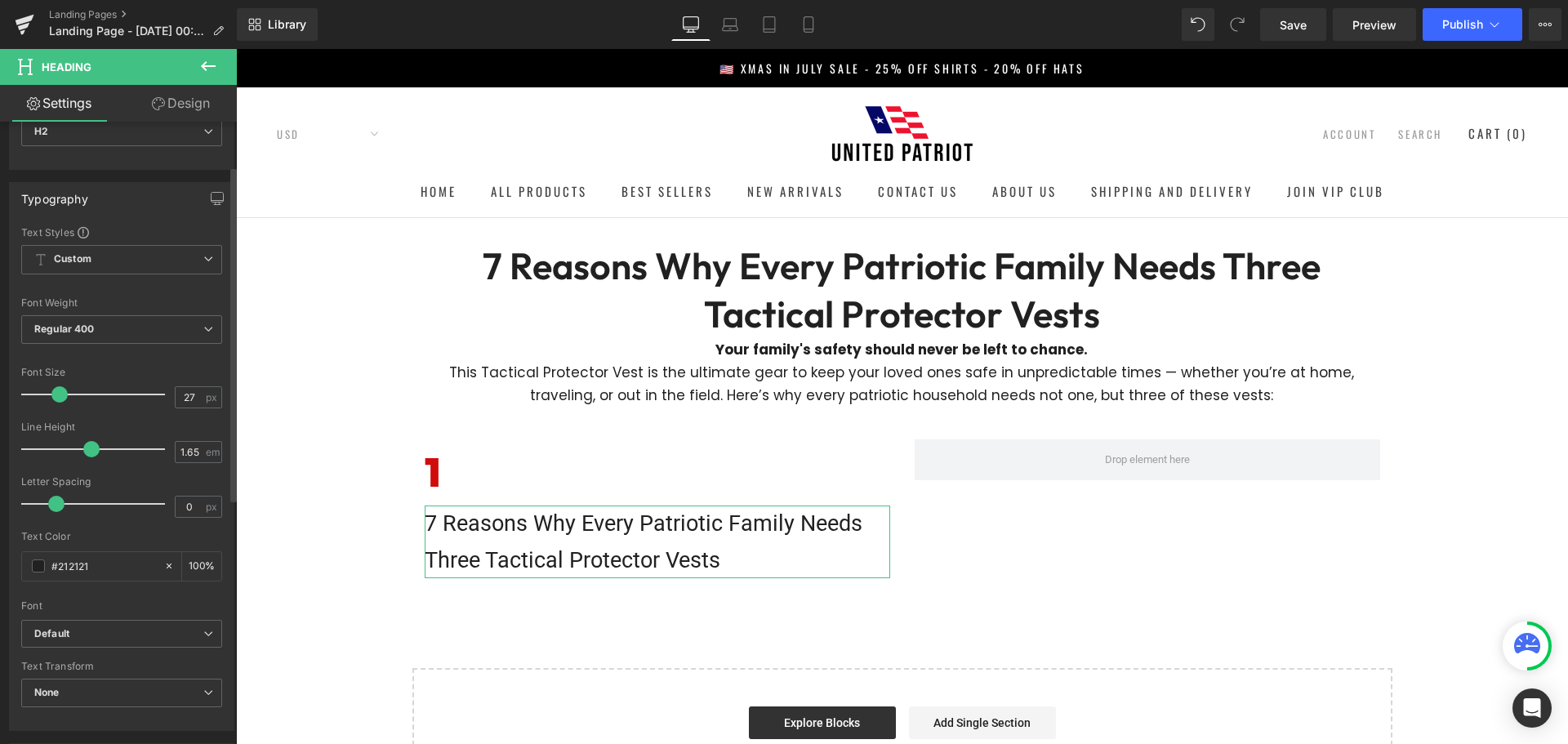
type input "26"
drag, startPoint x: 39, startPoint y: 393, endPoint x: 51, endPoint y: 393, distance: 12.0
click at [51, 393] on span at bounding box center [58, 394] width 17 height 17
click at [89, 638] on b "Default" at bounding box center [119, 634] width 169 height 14
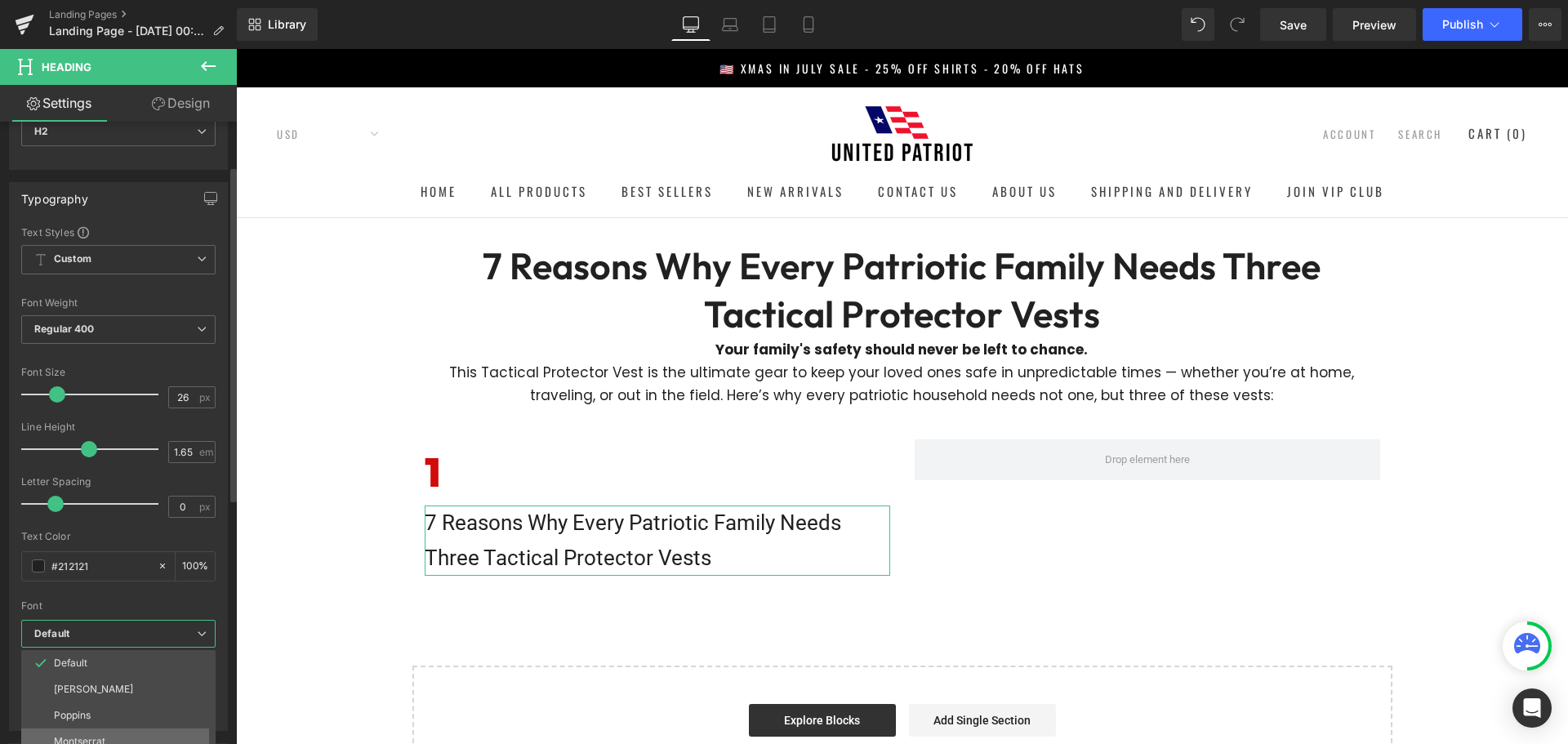
scroll to position [59, 0]
click at [85, 728] on li "Outfit" at bounding box center [121, 734] width 201 height 26
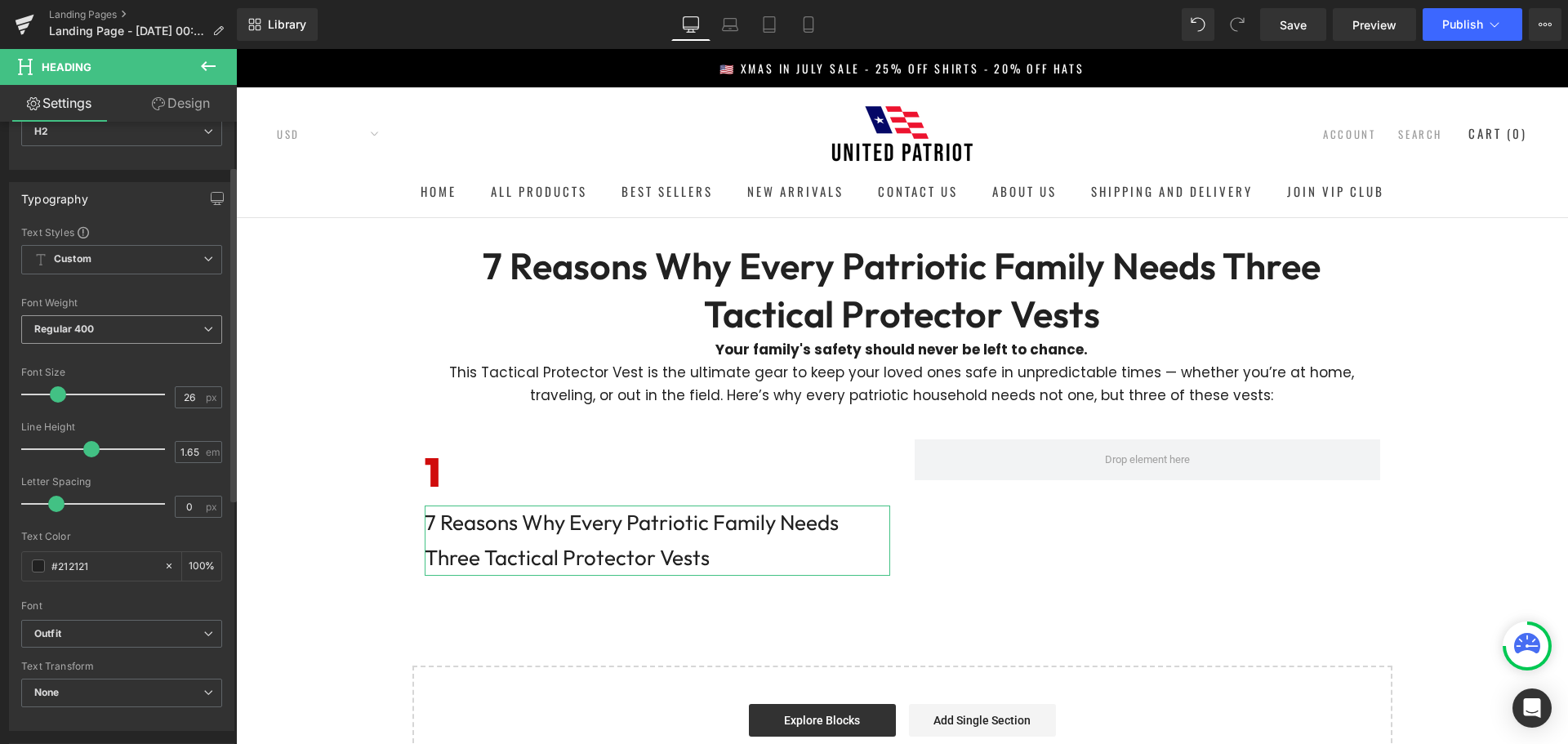
click at [114, 323] on span "Regular 400" at bounding box center [121, 329] width 201 height 28
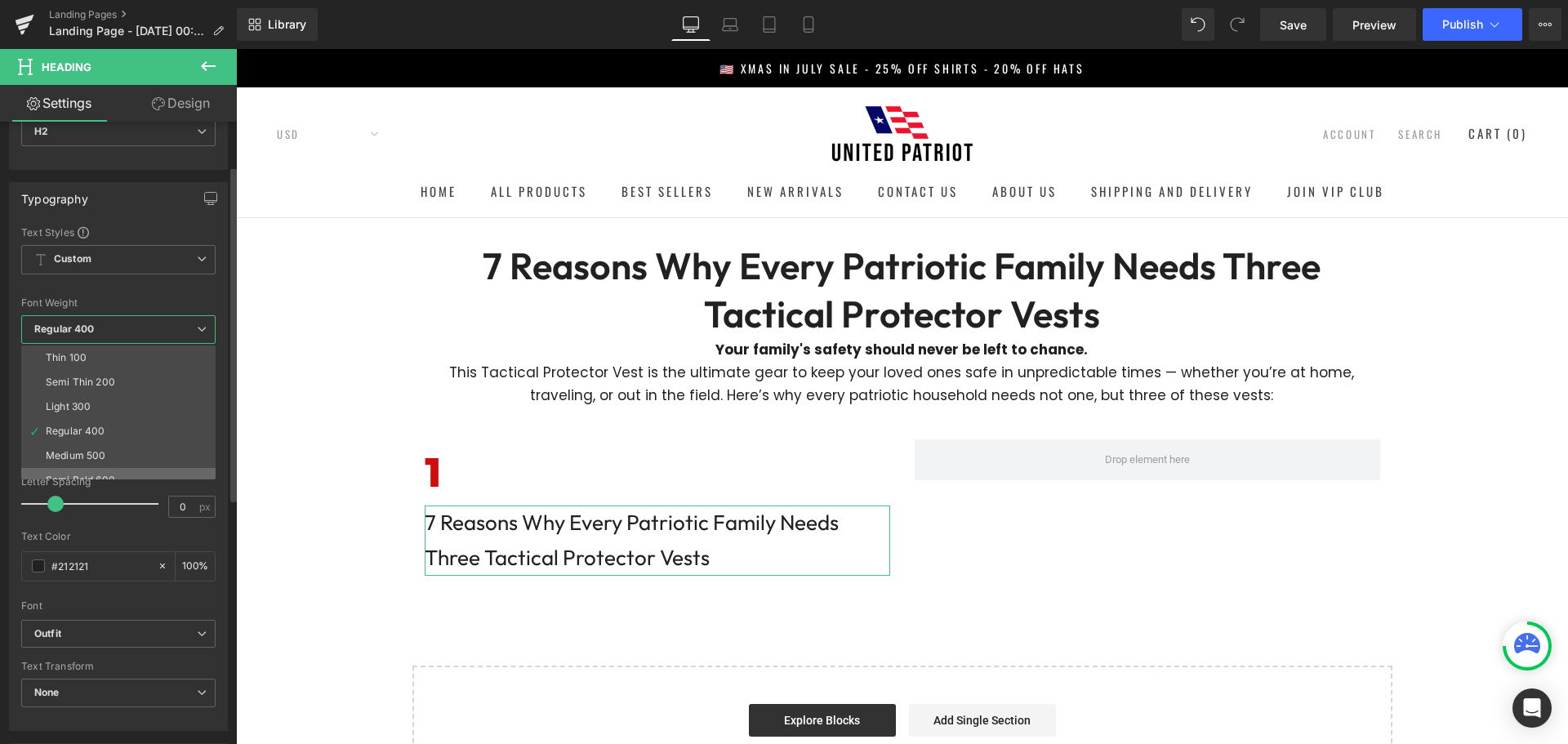
click at [97, 472] on li "Semi Bold 600" at bounding box center [121, 480] width 201 height 25
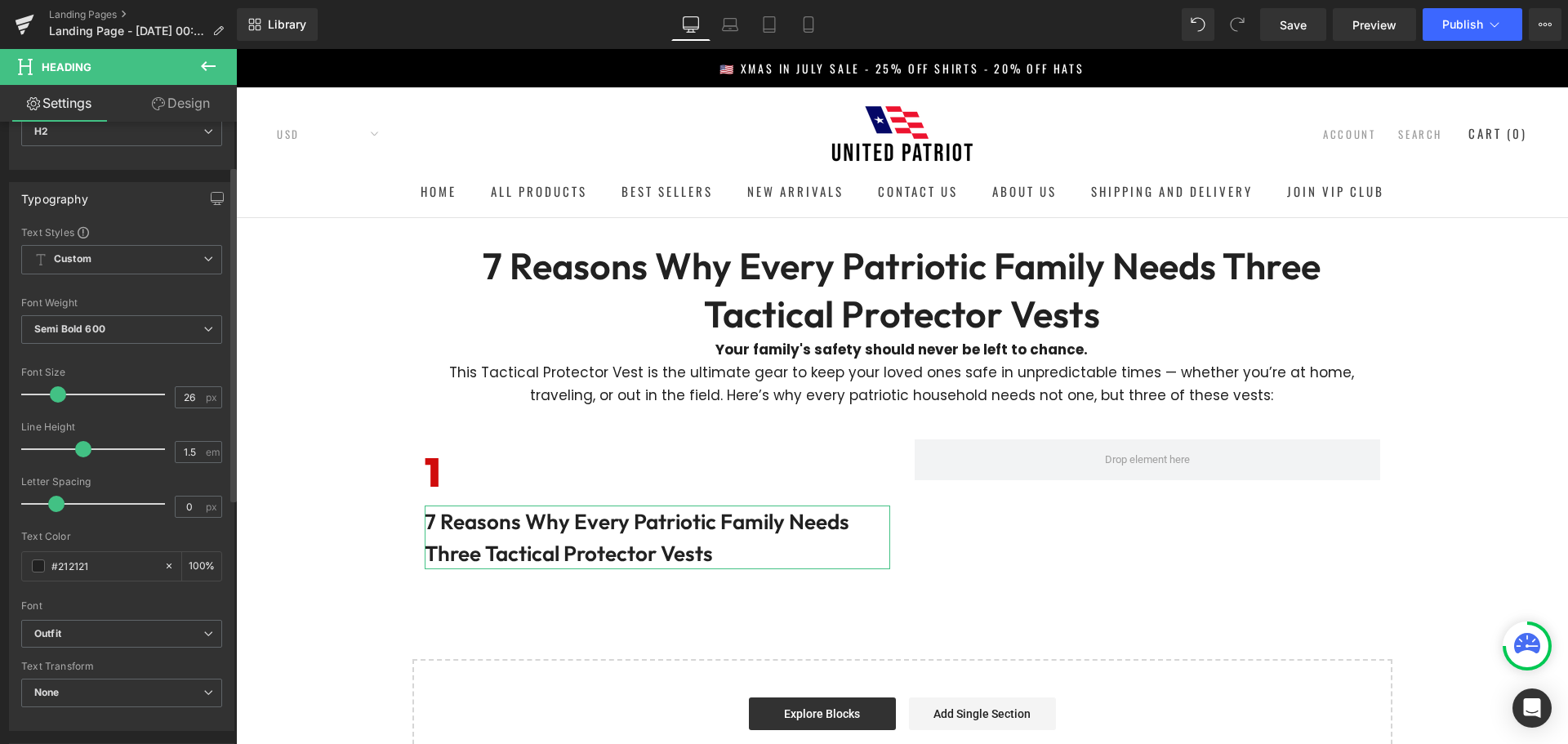
type input "1.4"
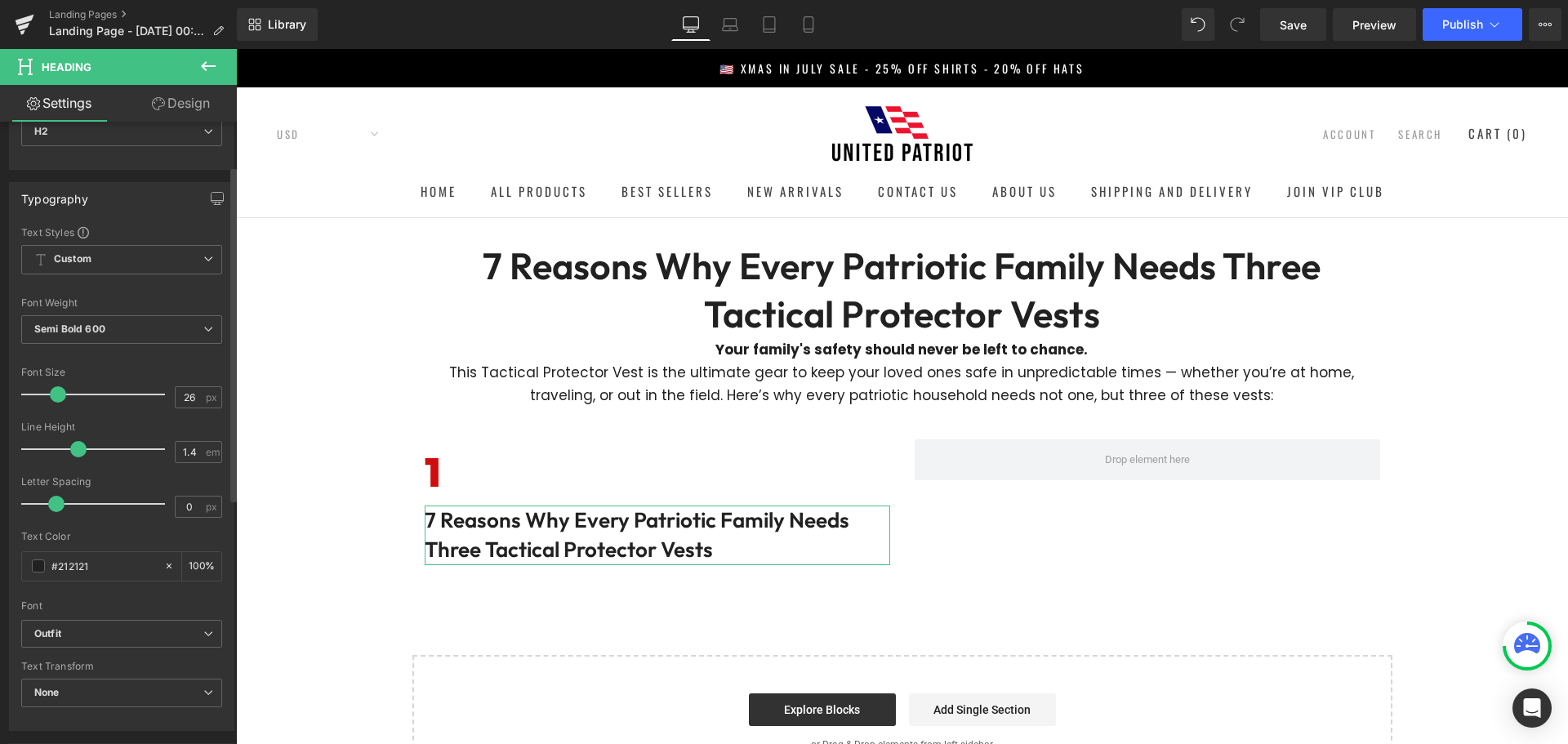
drag, startPoint x: 92, startPoint y: 443, endPoint x: 79, endPoint y: 443, distance: 13.0
click at [79, 443] on span at bounding box center [78, 449] width 17 height 17
type input "30"
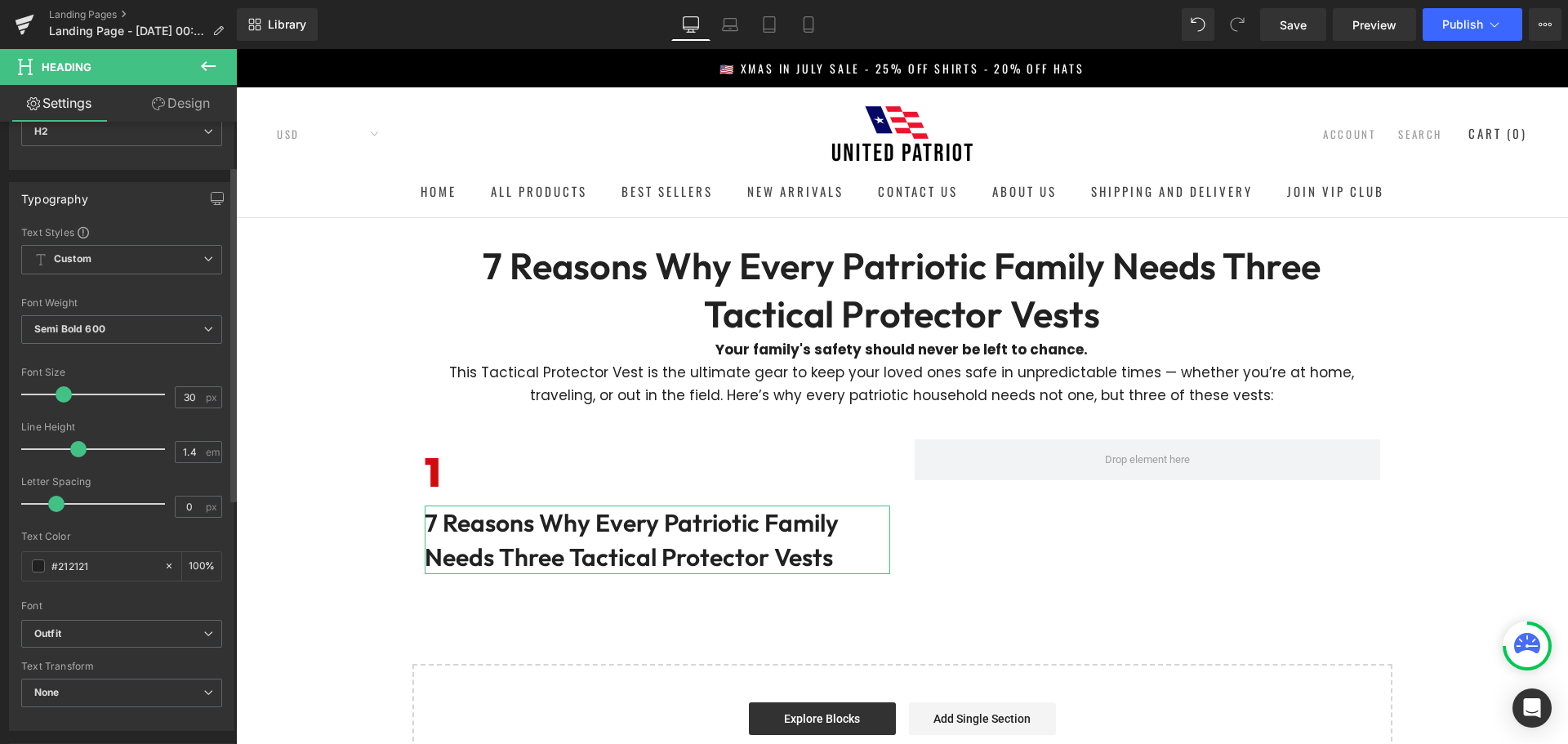
click at [58, 392] on span at bounding box center [63, 394] width 17 height 17
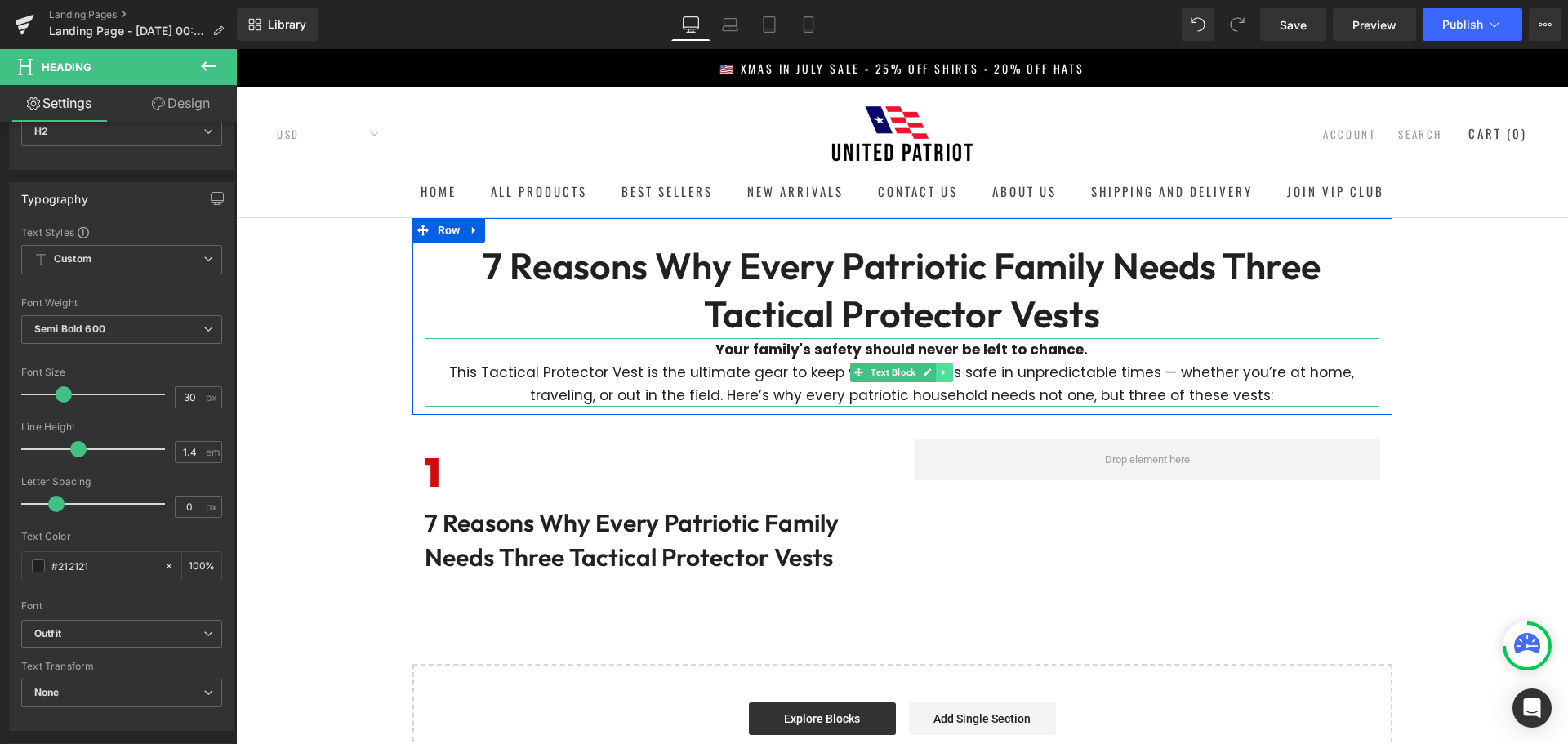
click at [942, 371] on icon at bounding box center [943, 372] width 3 height 5
click at [933, 373] on icon at bounding box center [935, 372] width 9 height 10
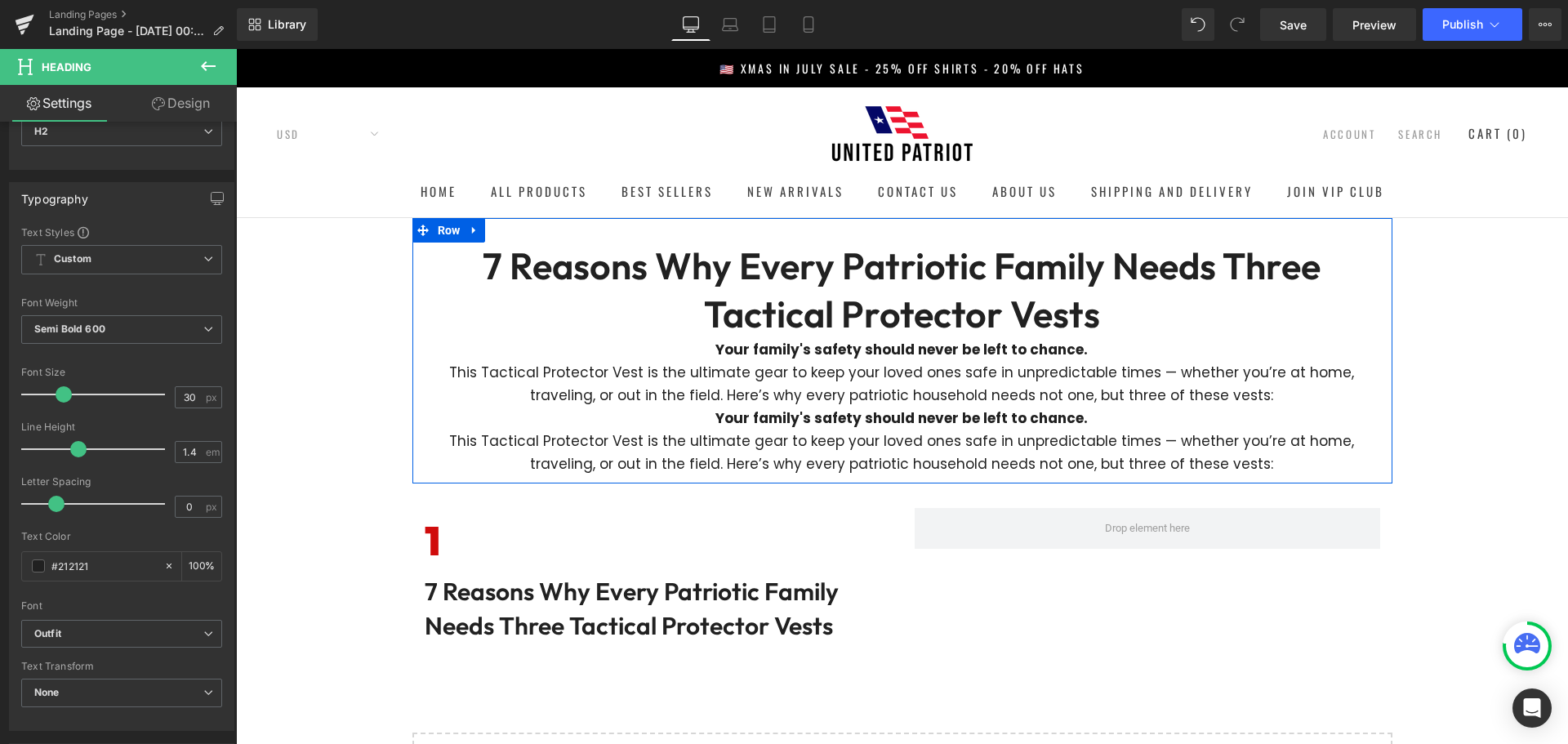
scroll to position [164, 0]
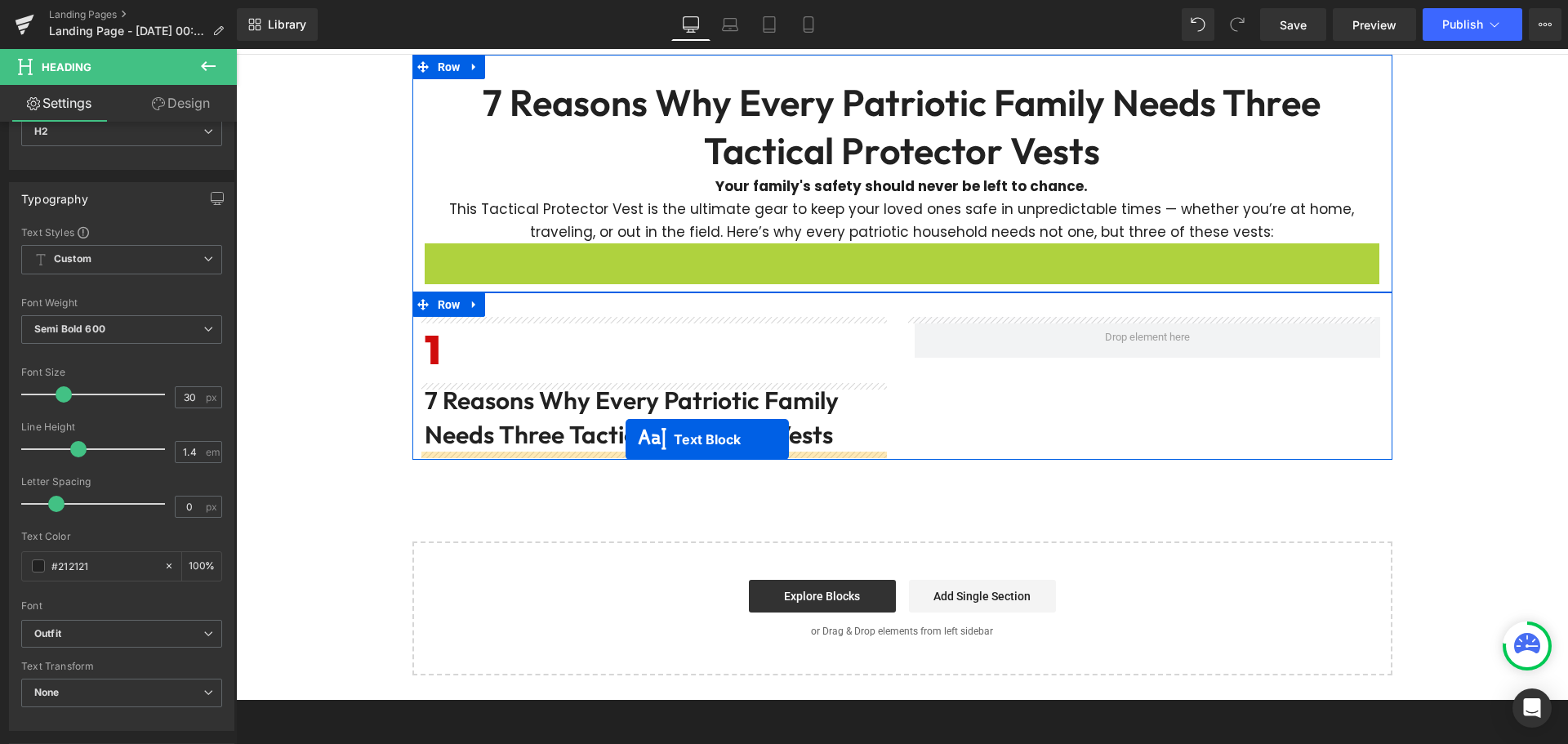
drag, startPoint x: 869, startPoint y: 271, endPoint x: 626, endPoint y: 439, distance: 295.4
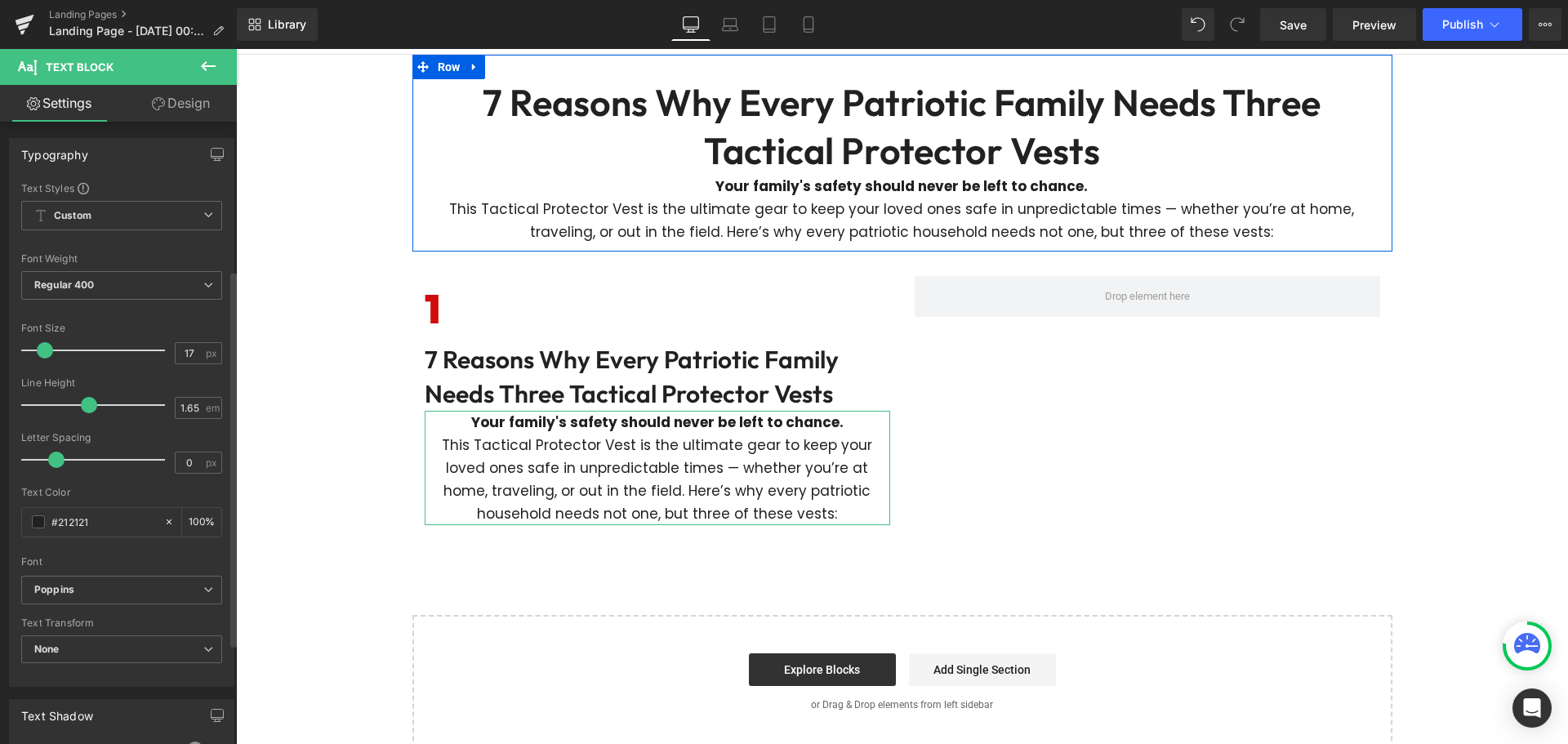
scroll to position [326, 0]
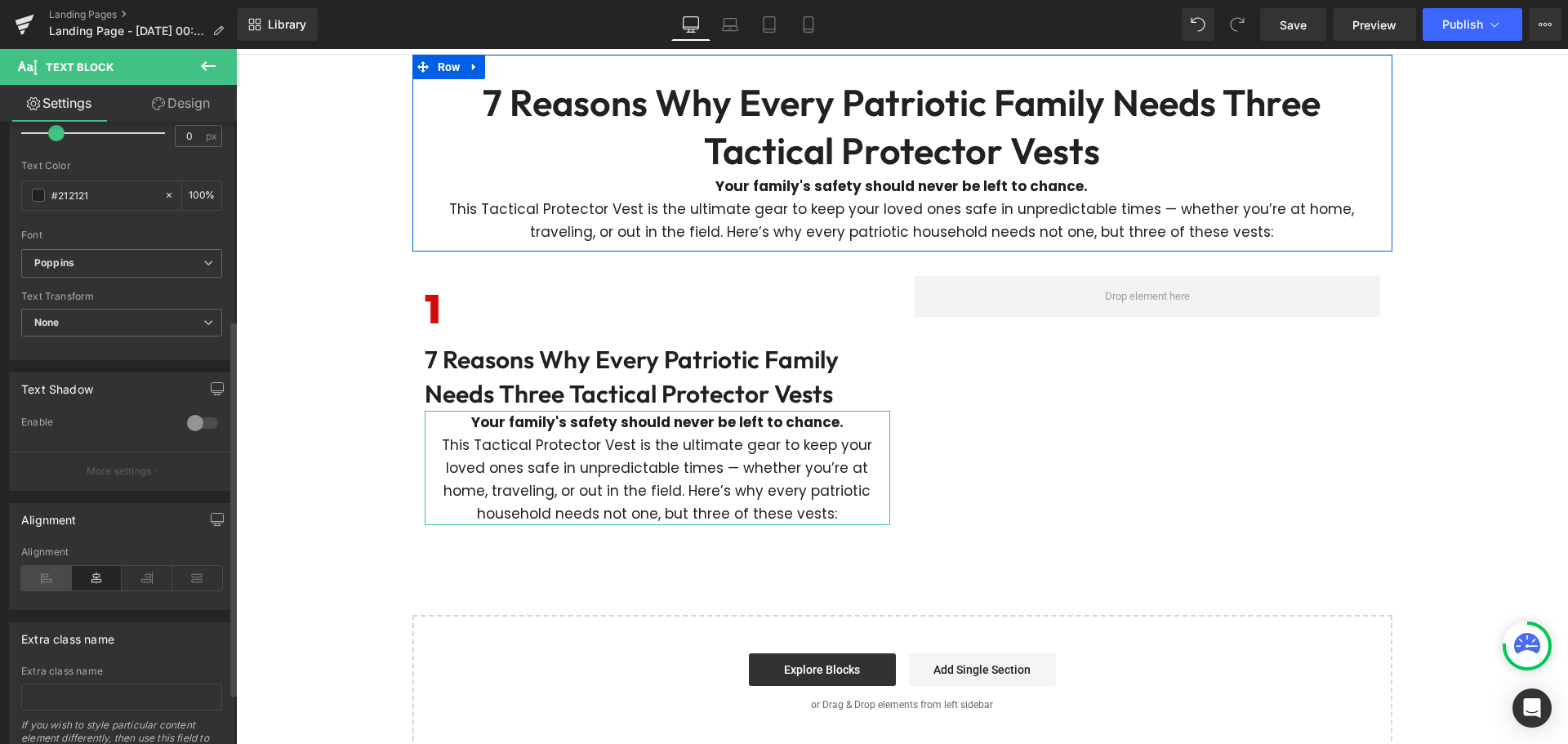
click at [52, 579] on icon at bounding box center [47, 578] width 51 height 25
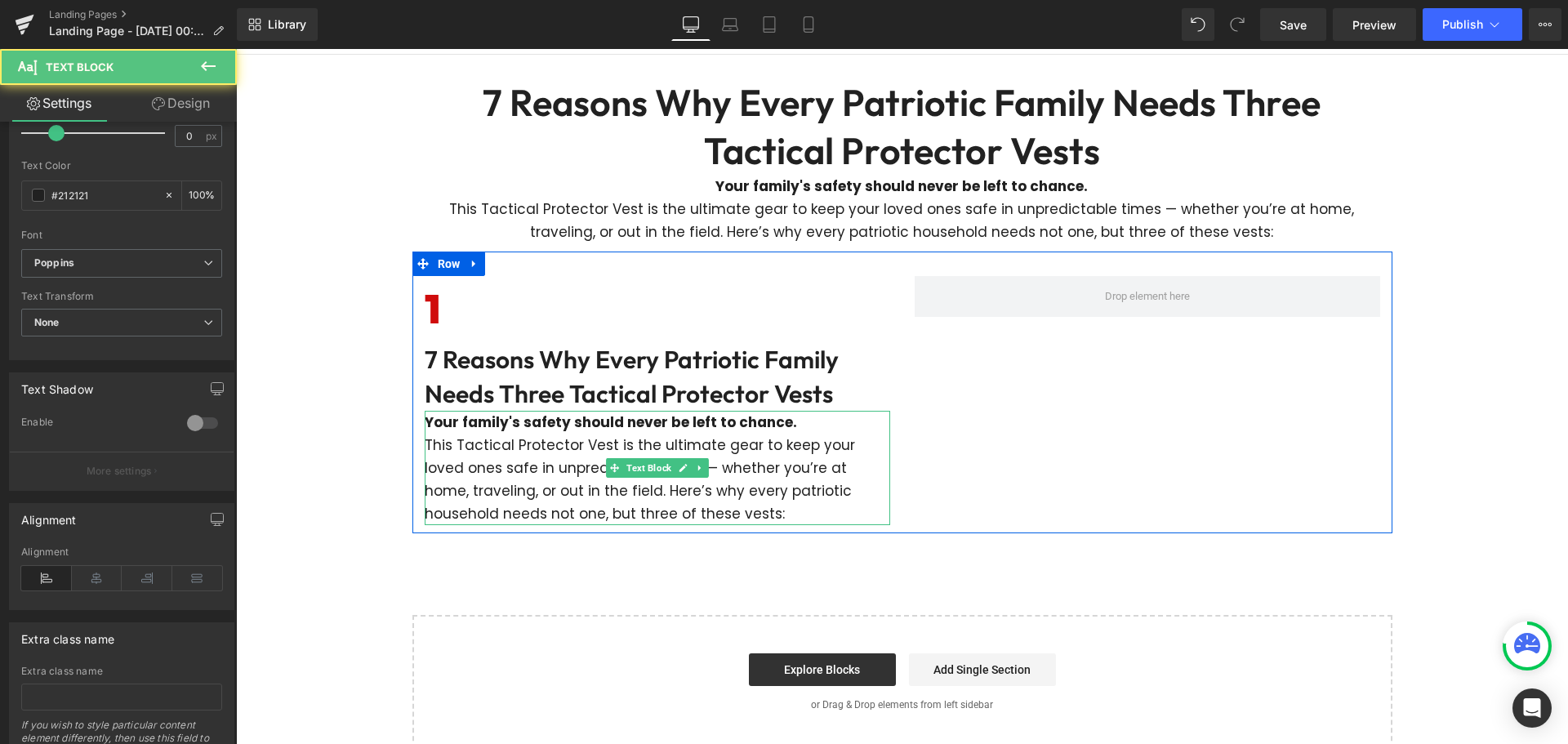
click at [544, 469] on p "This Tactical Protector Vest is the ultimate gear to keep your loved ones safe …" at bounding box center [657, 479] width 465 height 91
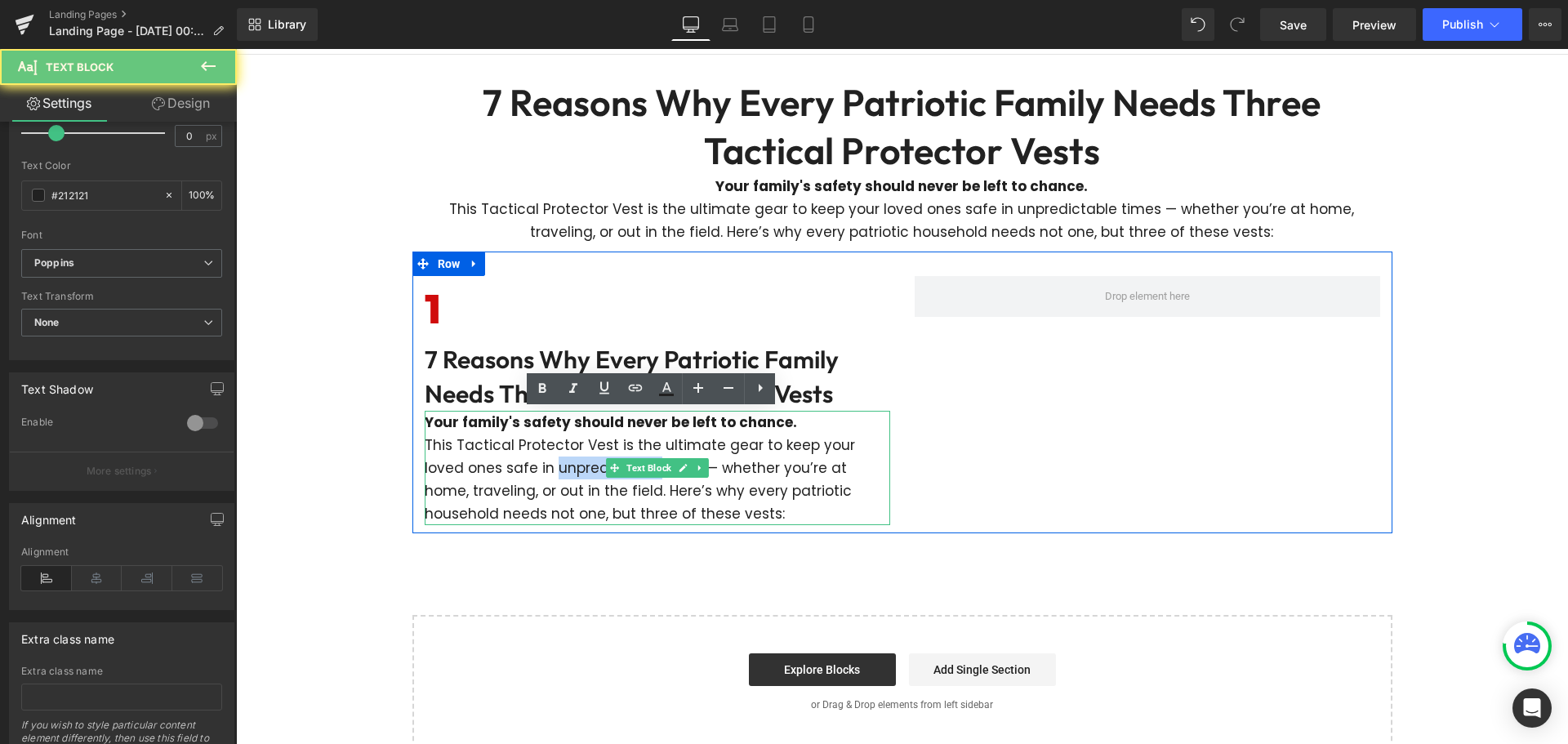
click at [544, 469] on p "This Tactical Protector Vest is the ultimate gear to keep your loved ones safe …" at bounding box center [657, 479] width 465 height 91
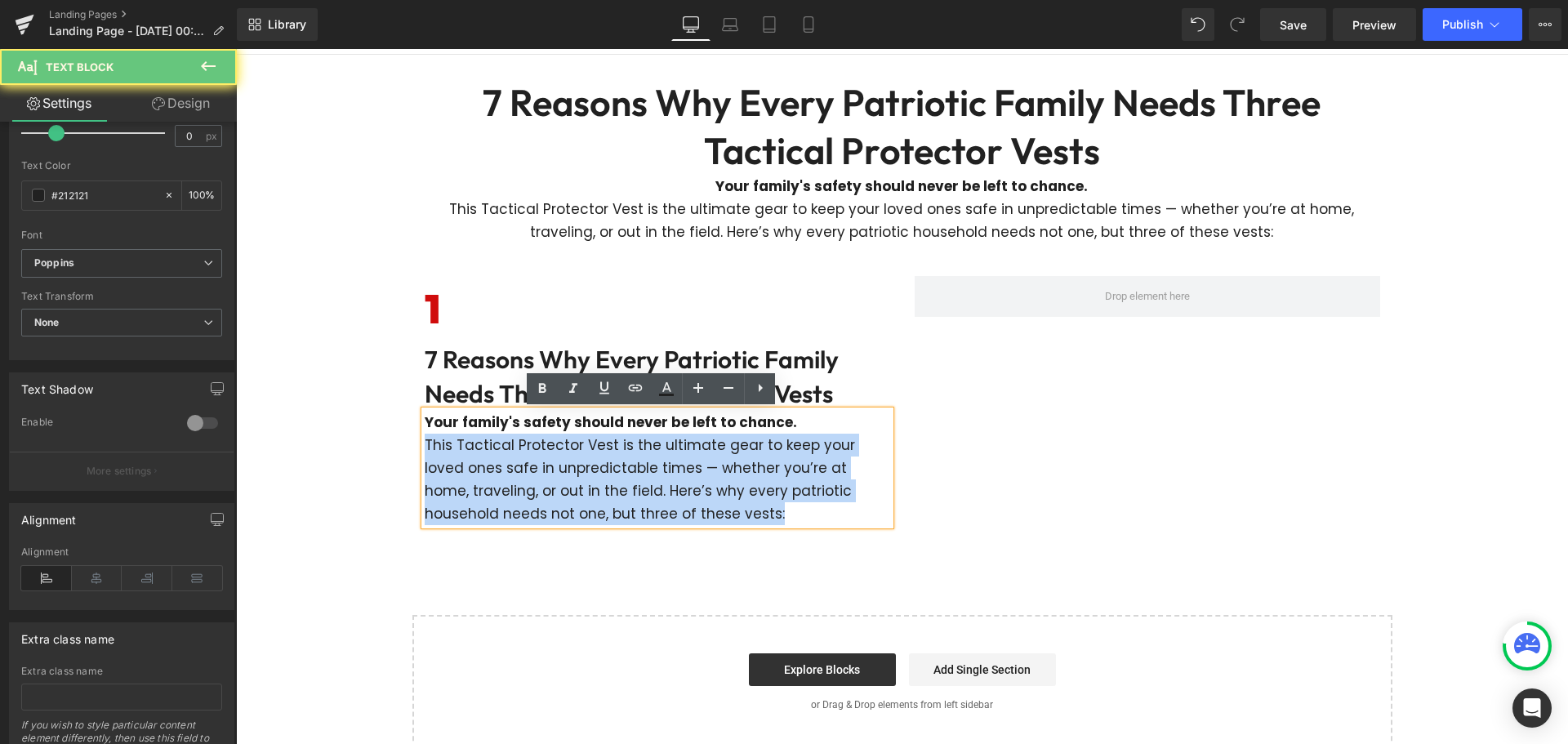
click at [544, 469] on p "This Tactical Protector Vest is the ultimate gear to keep your loved ones safe …" at bounding box center [657, 479] width 465 height 91
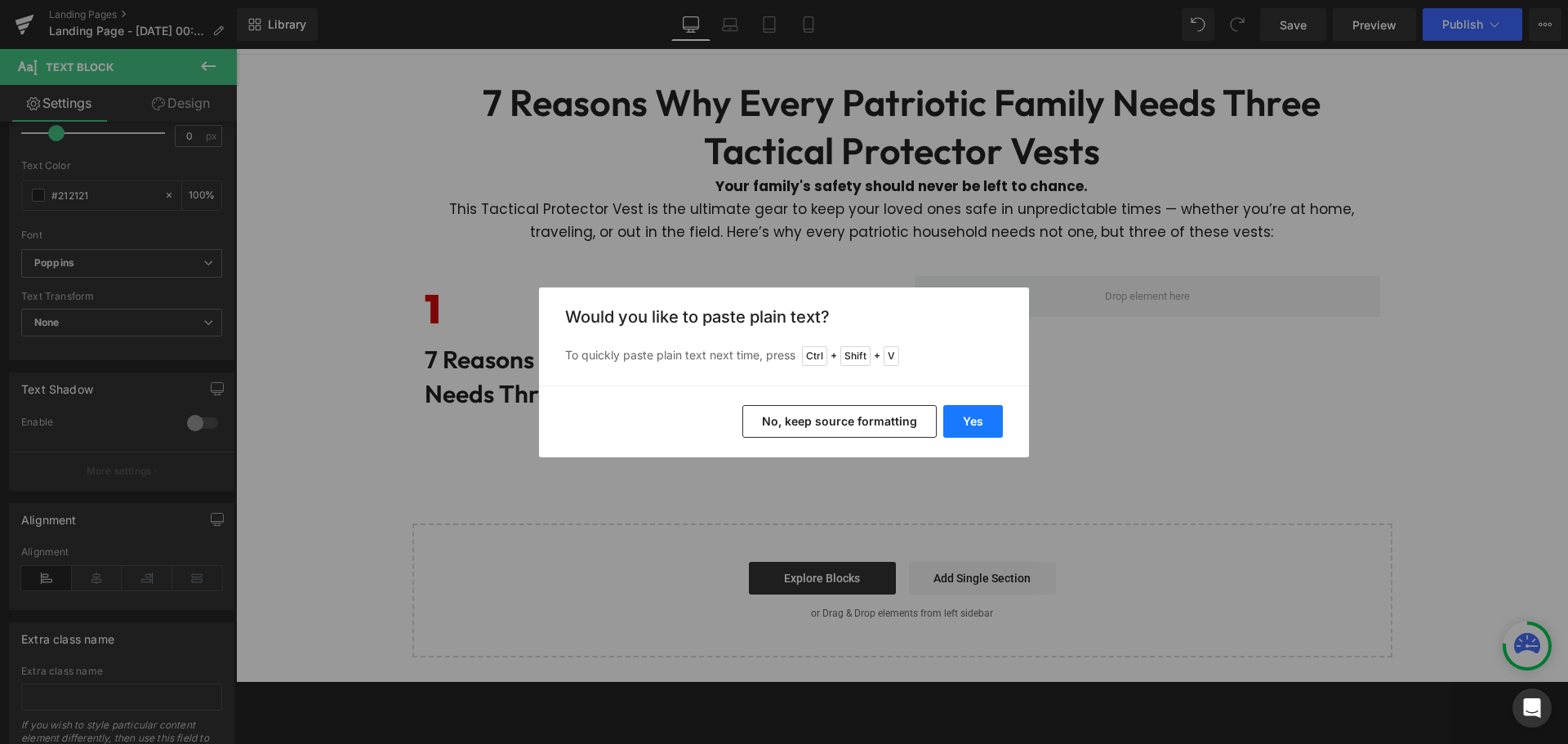
click at [980, 432] on button "Yes" at bounding box center [973, 420] width 60 height 33
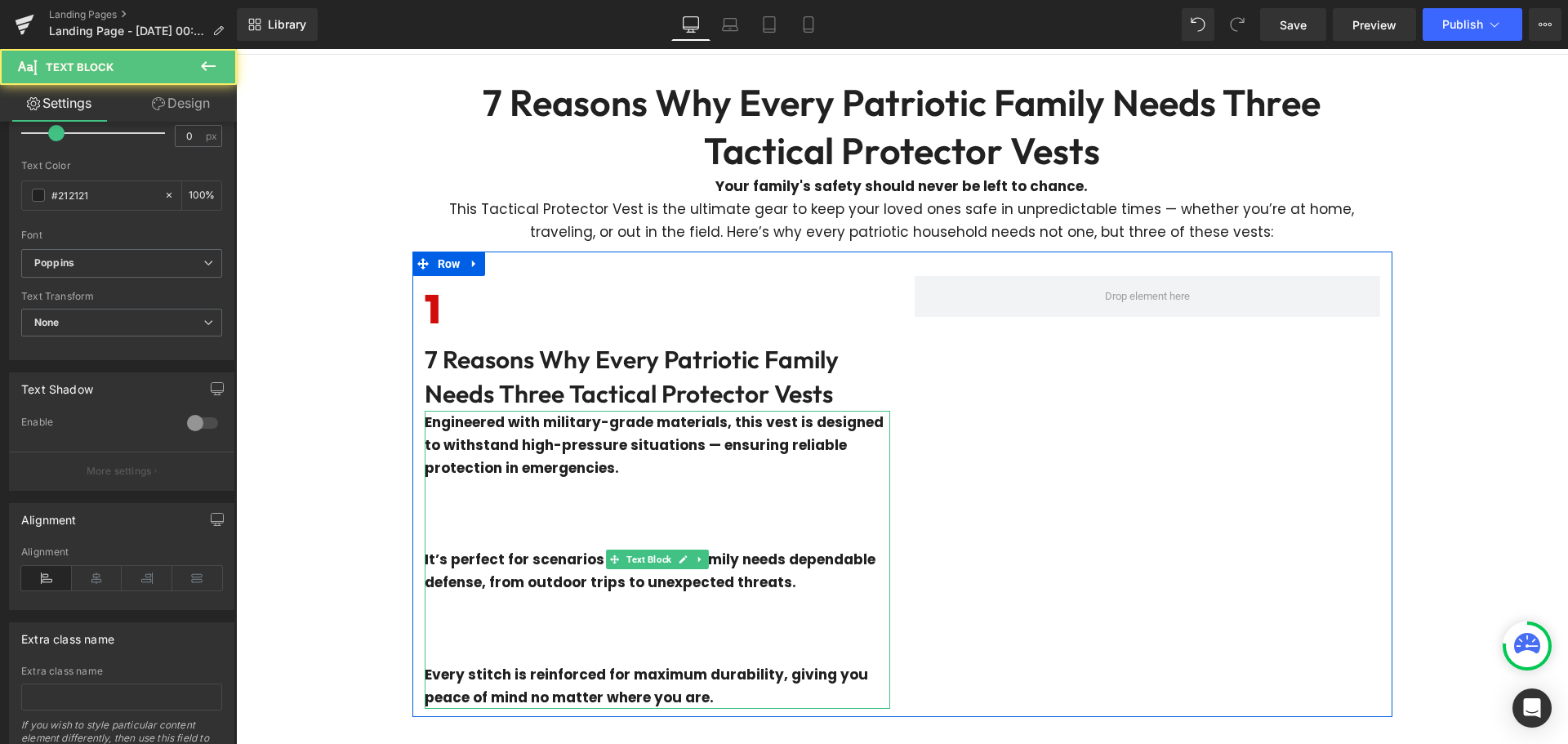
click at [722, 522] on p at bounding box center [657, 514] width 465 height 23
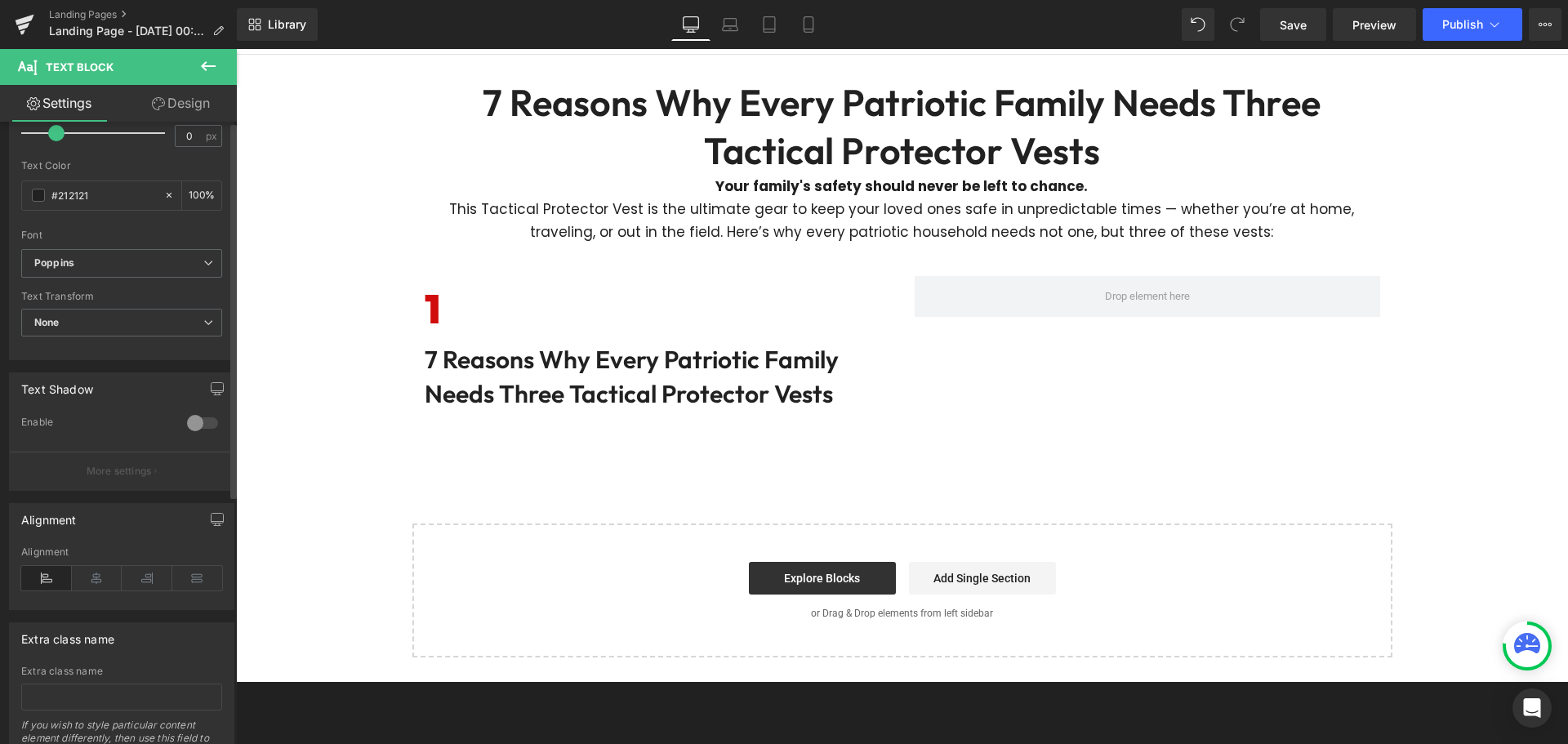
scroll to position [0, 0]
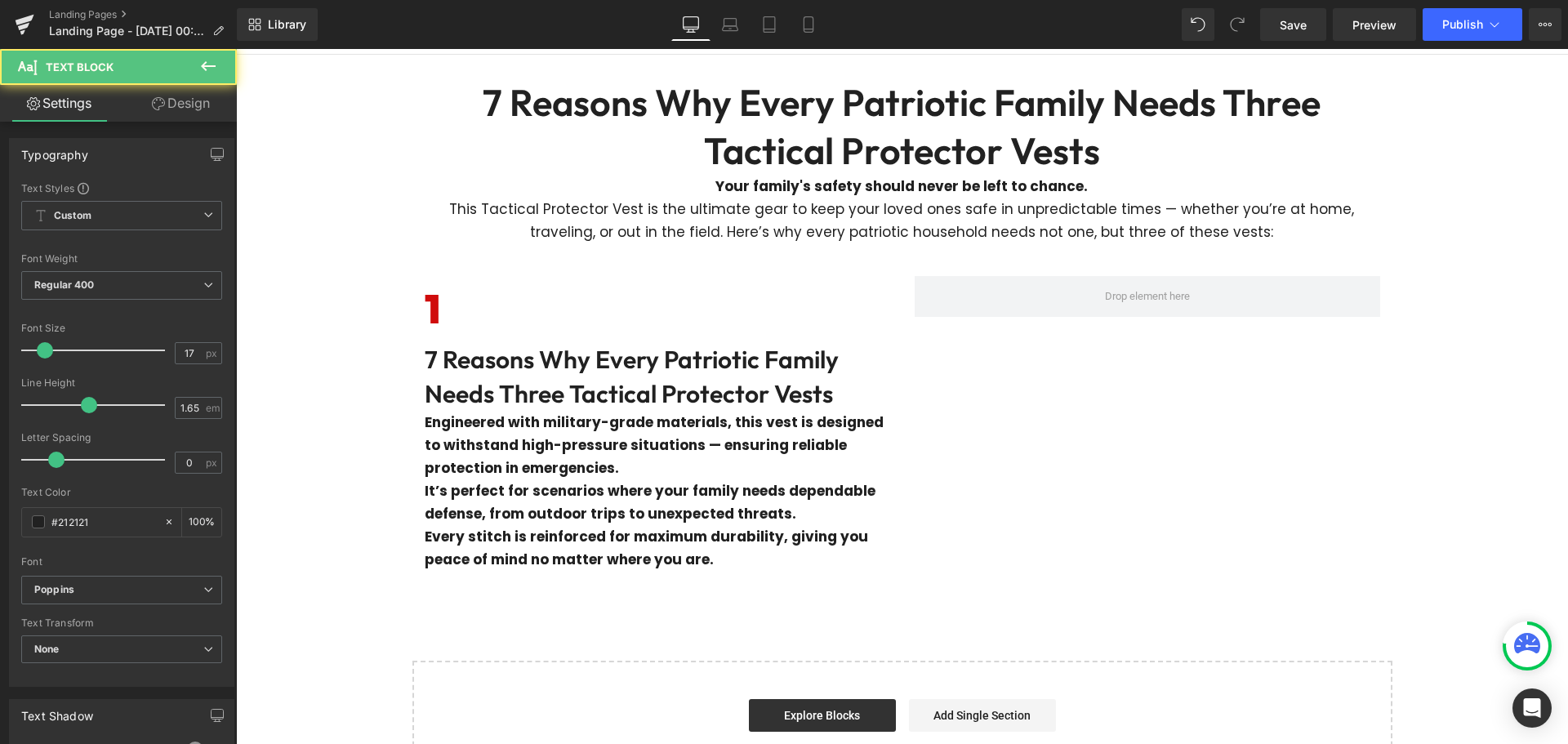
click at [656, 454] on b "Engineered with military-grade materials, this vest is designed to withstand hi…" at bounding box center [655, 445] width 459 height 65
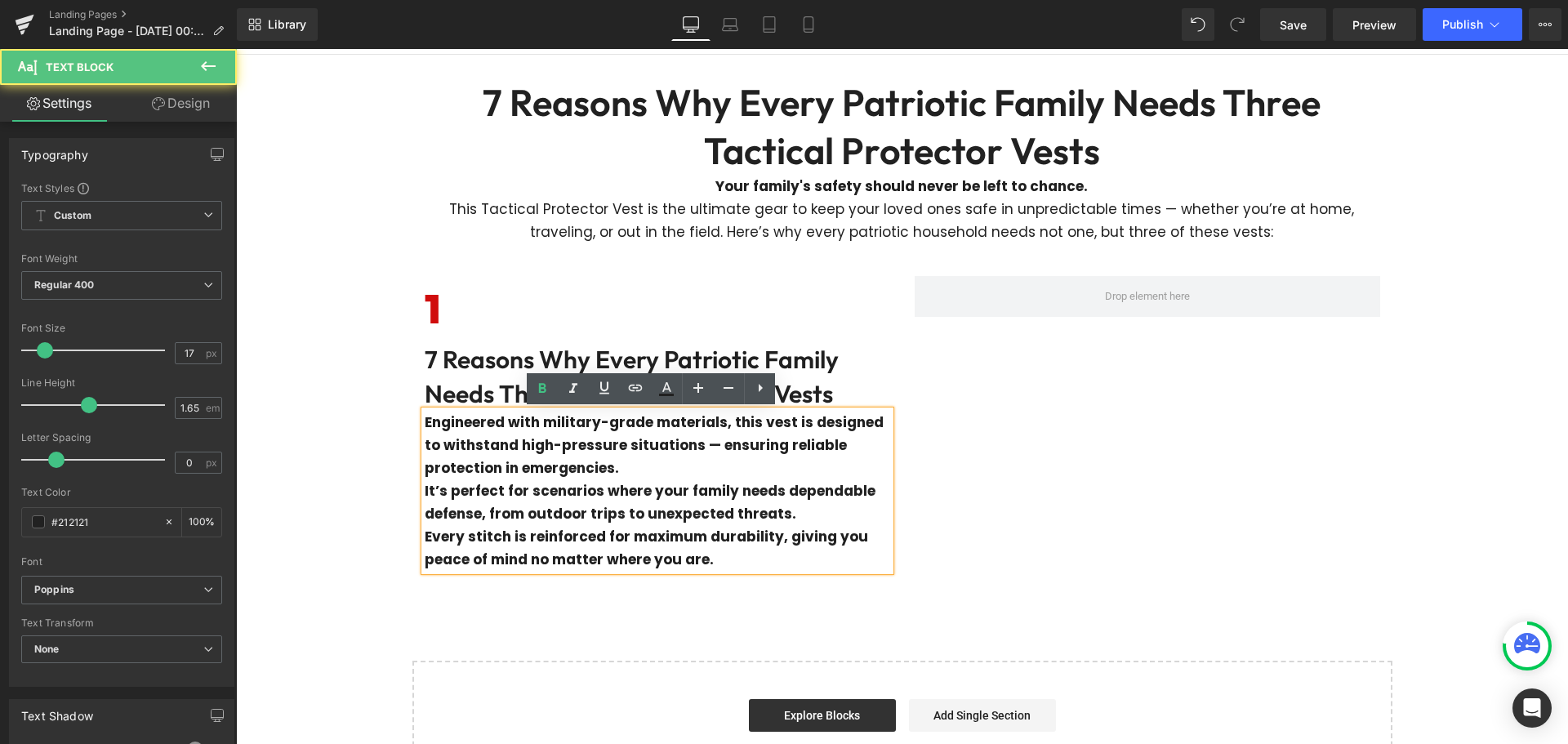
drag, startPoint x: 1025, startPoint y: 456, endPoint x: 810, endPoint y: 465, distance: 215.2
click at [1025, 457] on div "1 Heading 7 Reasons Why Every Patriotic Family Needs Three Tactical Protector V…" at bounding box center [903, 415] width 980 height 327
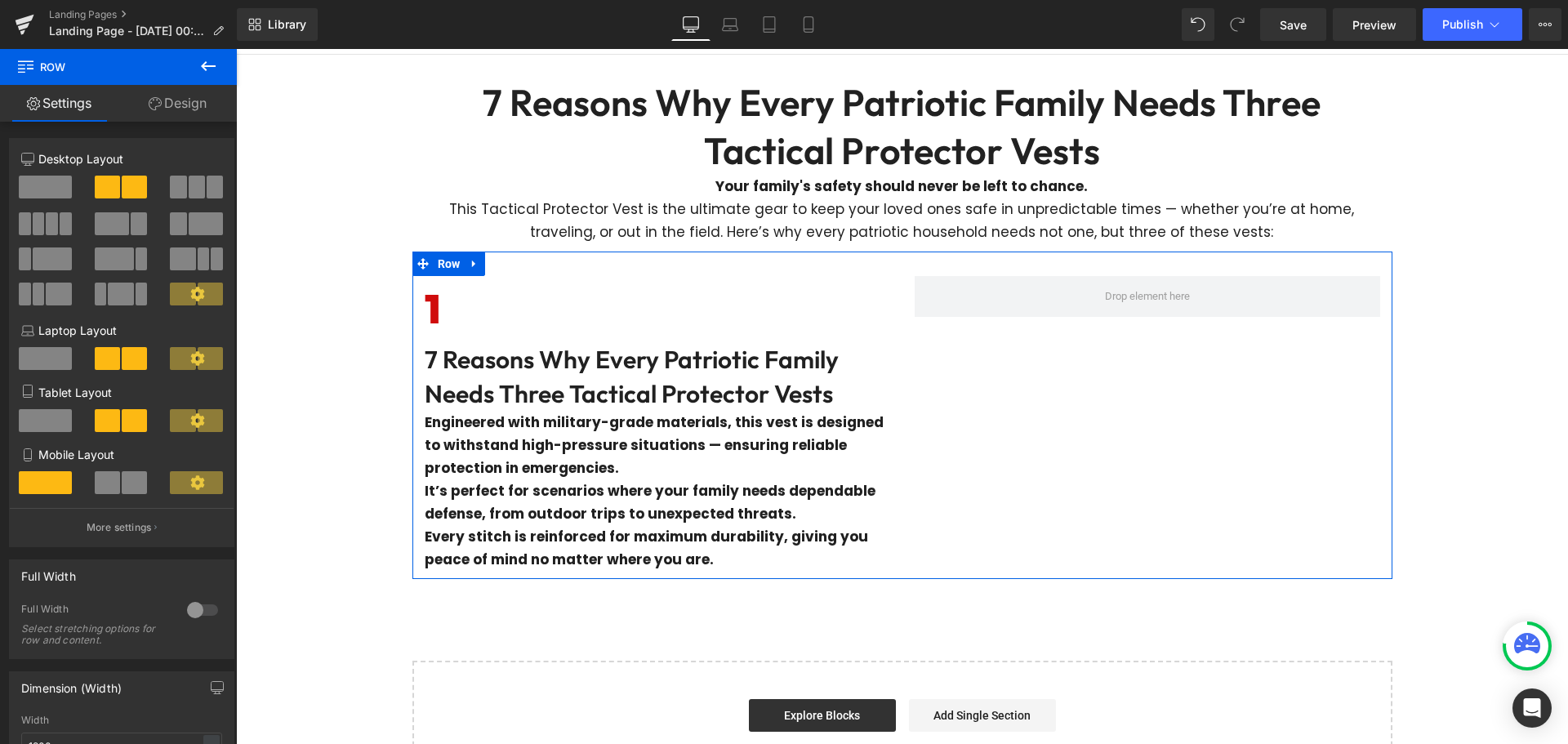
click at [887, 304] on div "1 Heading 7 Reasons Why Every Patriotic Family Needs Three Tactical Protector V…" at bounding box center [657, 423] width 490 height 295
click at [831, 459] on div "Engineered with military-grade materials, this vest is designed to withstand hi…" at bounding box center [657, 491] width 465 height 160
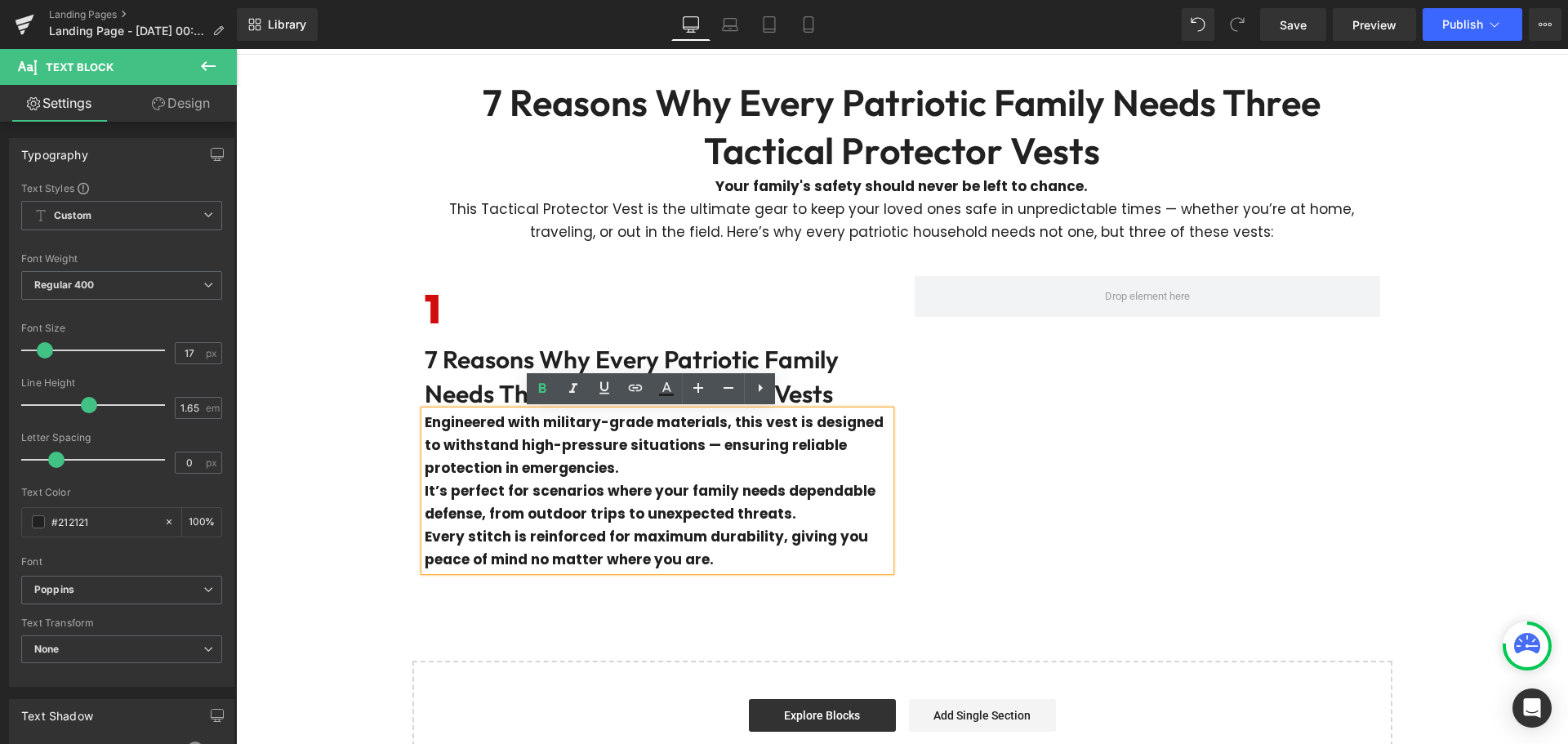
drag, startPoint x: 370, startPoint y: 441, endPoint x: 517, endPoint y: 468, distance: 149.5
click at [376, 443] on div "7 Reasons Why Every Patriotic Family Needs Three Tactical Protector Vests Headi…" at bounding box center [902, 424] width 1332 height 740
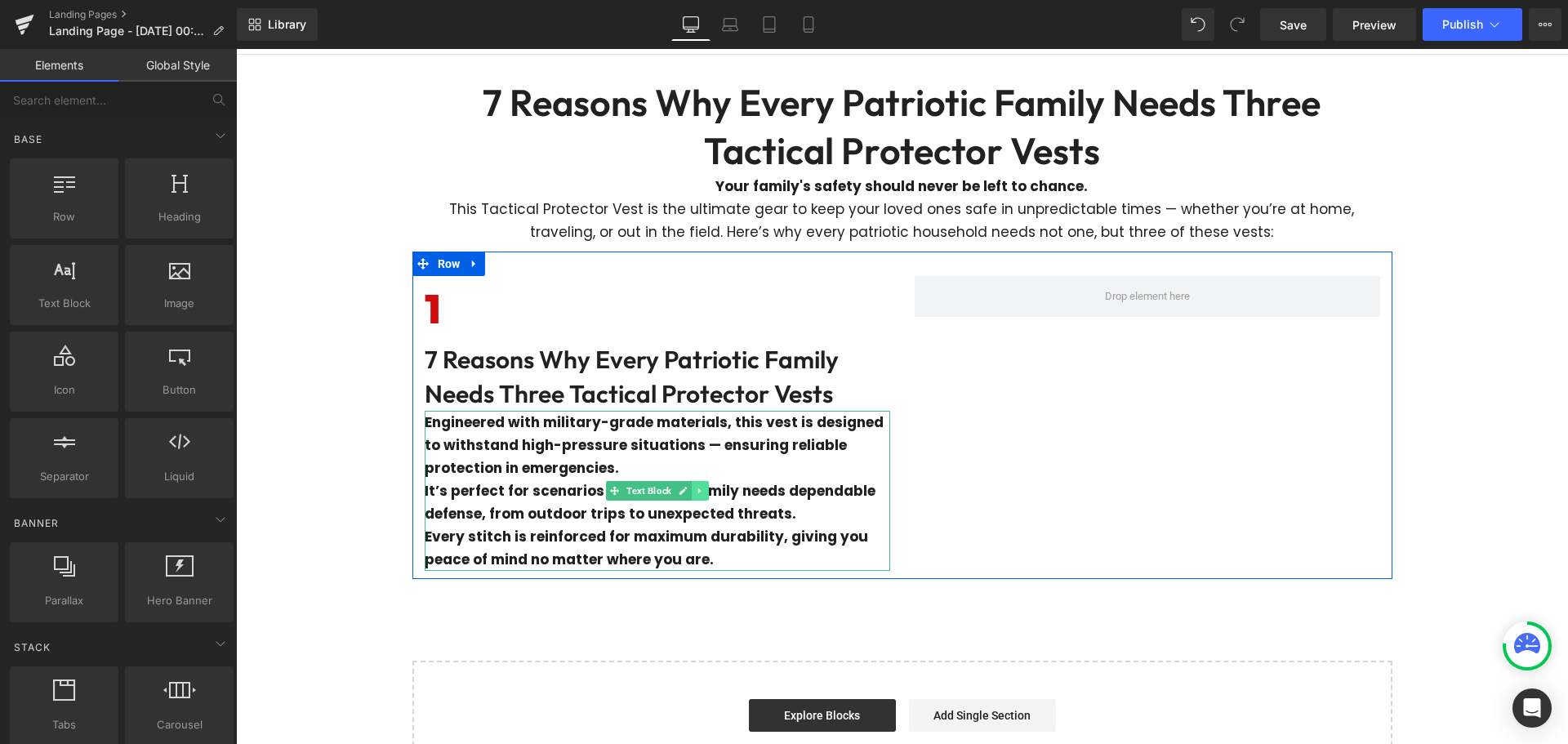
click at [696, 493] on icon at bounding box center [700, 490] width 9 height 10
click at [704, 490] on icon at bounding box center [708, 491] width 9 height 9
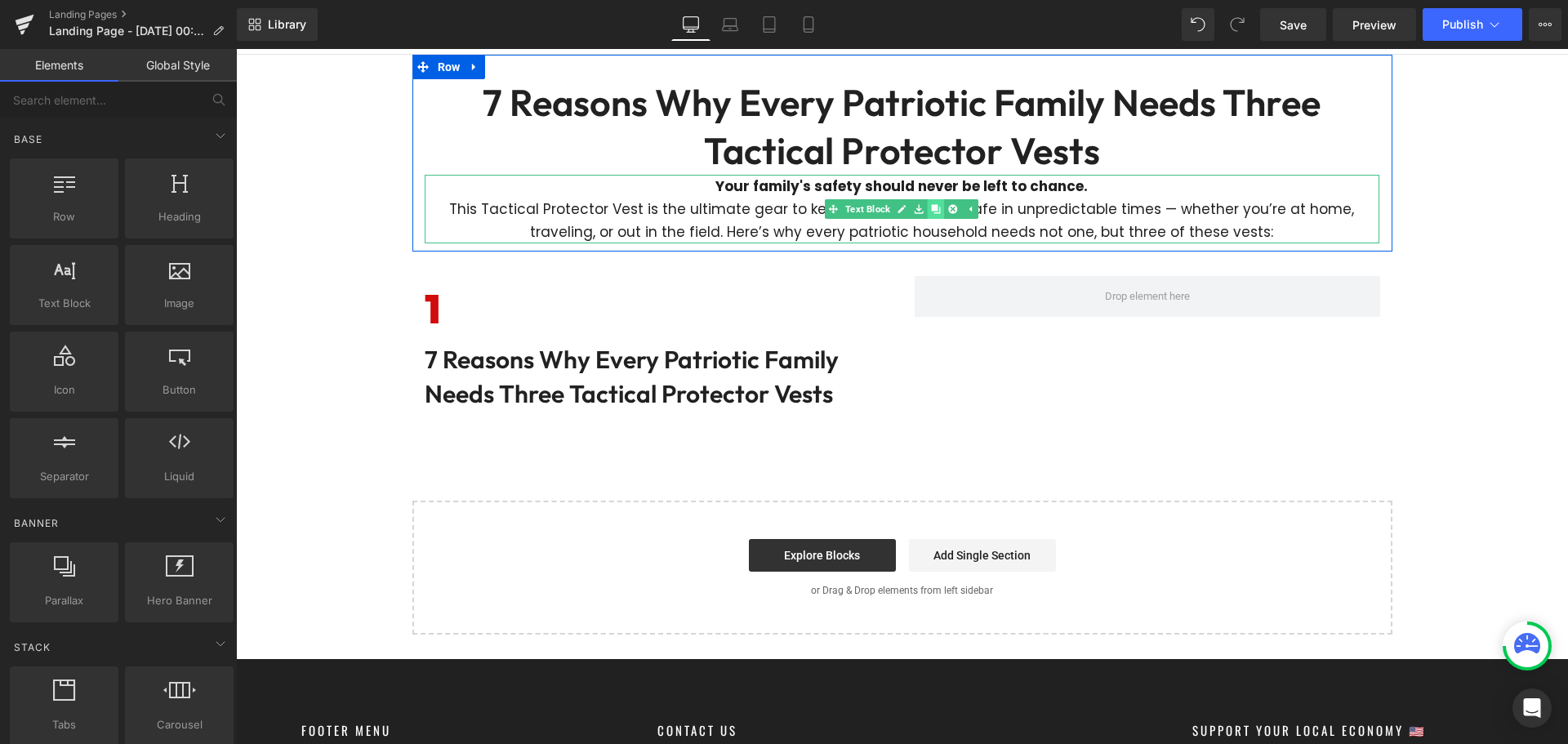
click at [931, 206] on icon at bounding box center [935, 209] width 9 height 9
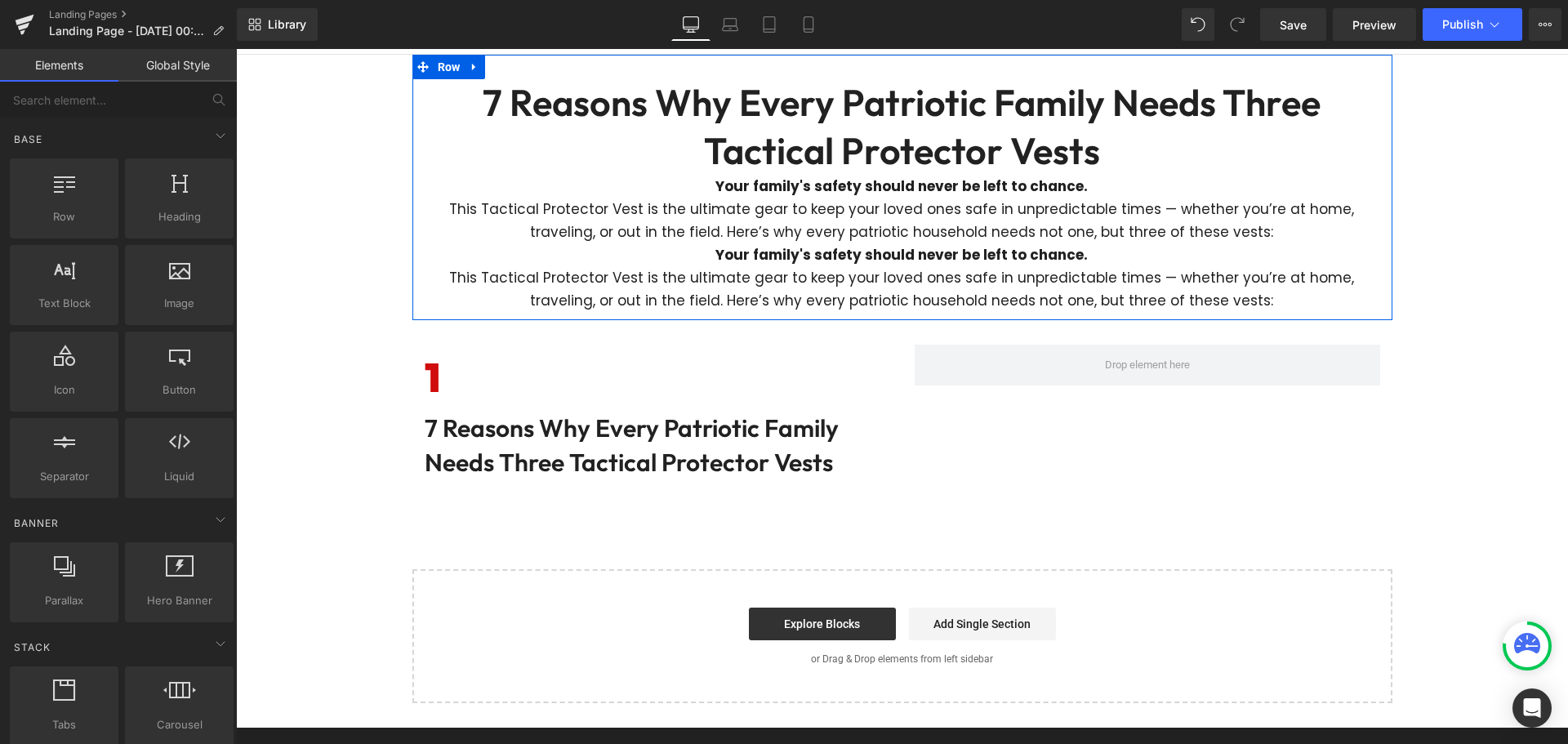
click at [868, 297] on p "This Tactical Protector Vest is the ultimate gear to keep your loved ones safe …" at bounding box center [902, 289] width 955 height 46
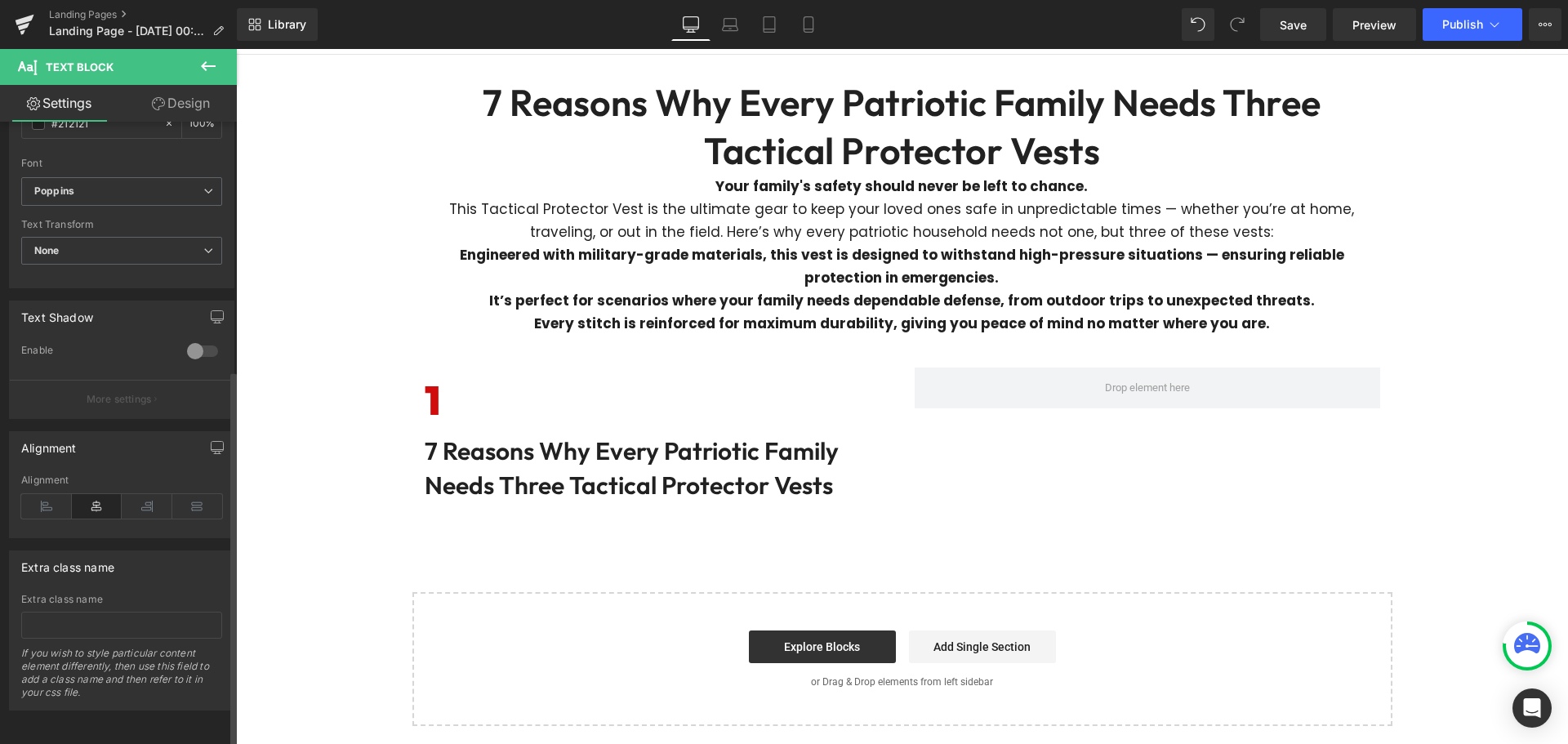
scroll to position [411, 0]
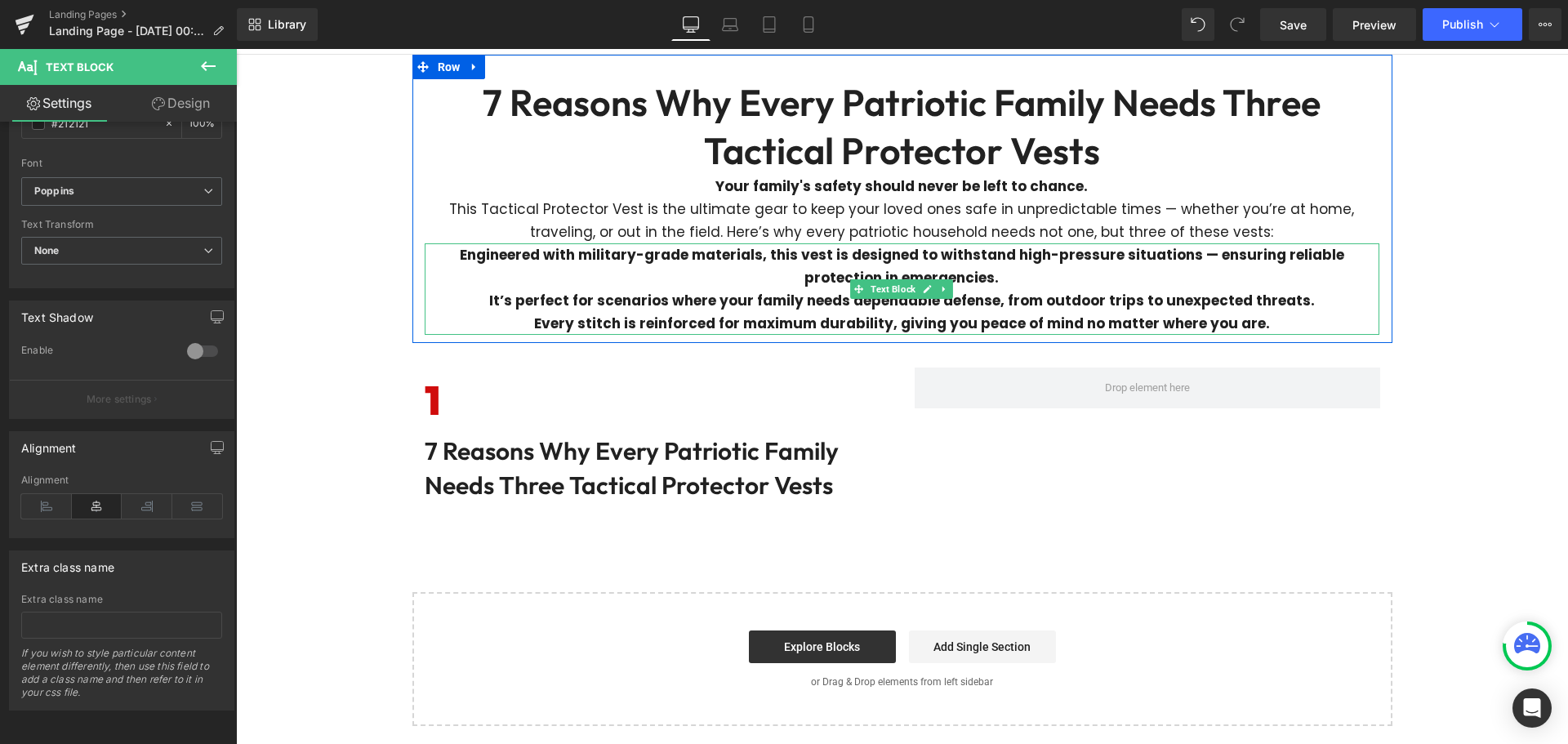
click at [806, 306] on b "It’s perfect for scenarios where your family needs dependable defense, from out…" at bounding box center [902, 300] width 825 height 19
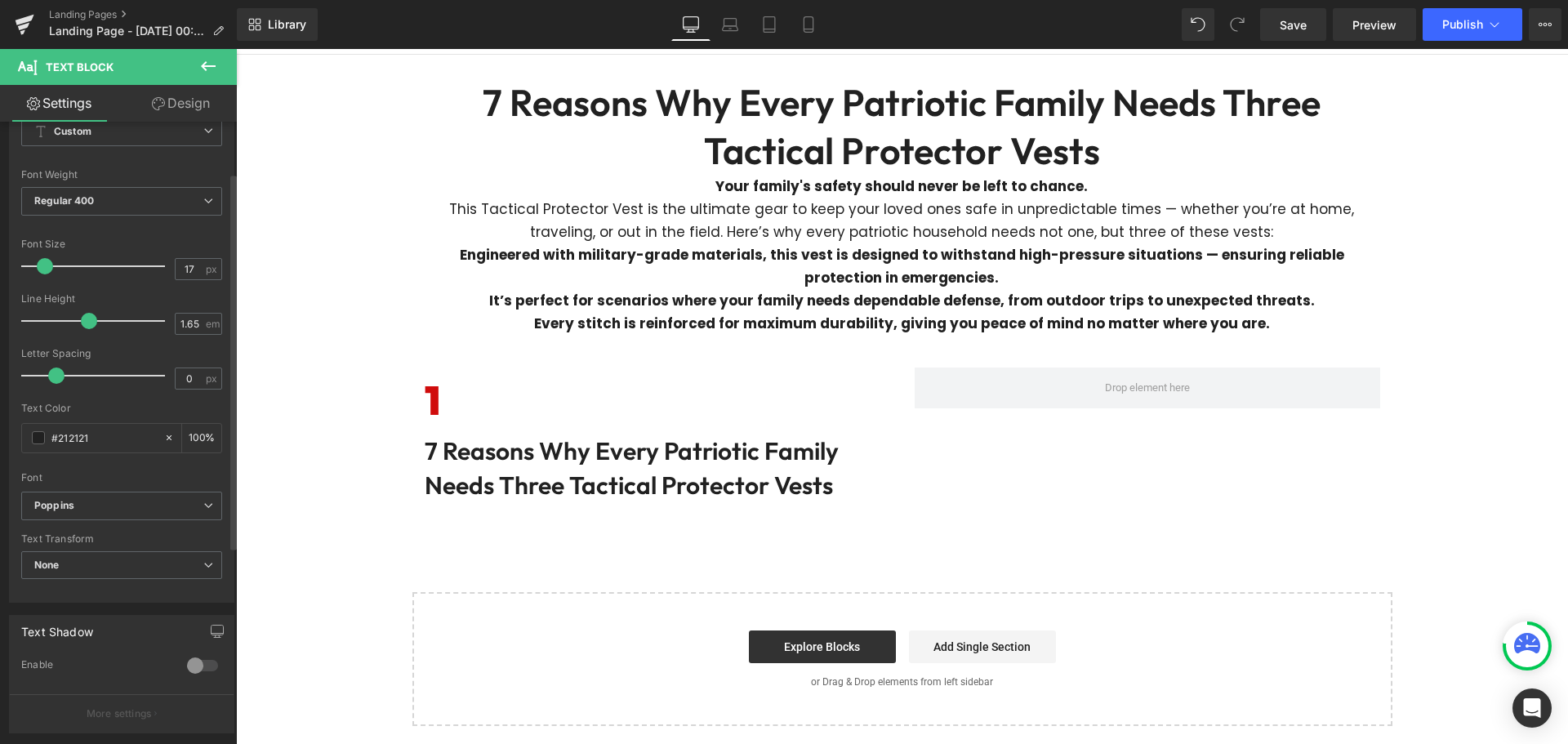
scroll to position [0, 0]
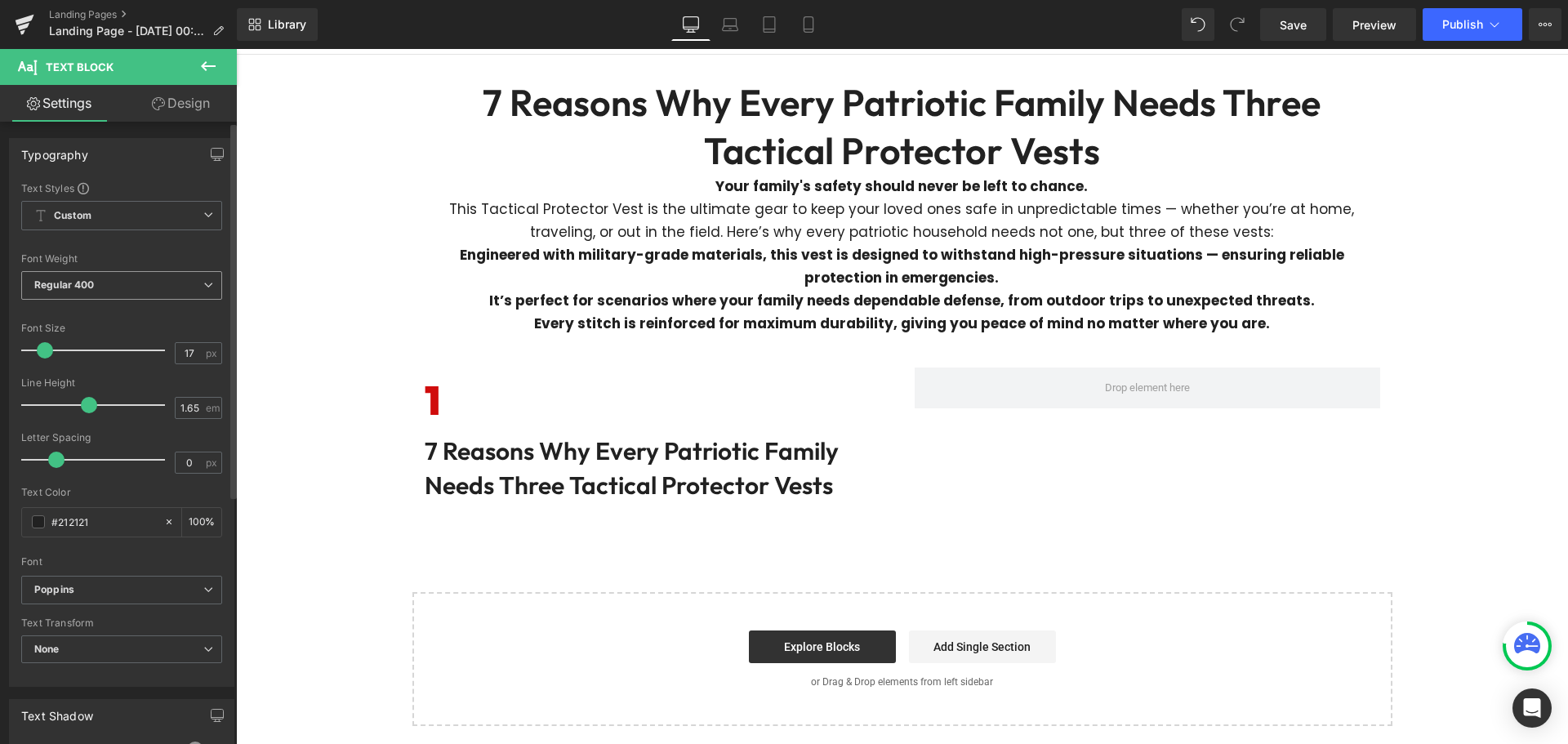
click at [139, 277] on span "Regular 400" at bounding box center [121, 285] width 201 height 28
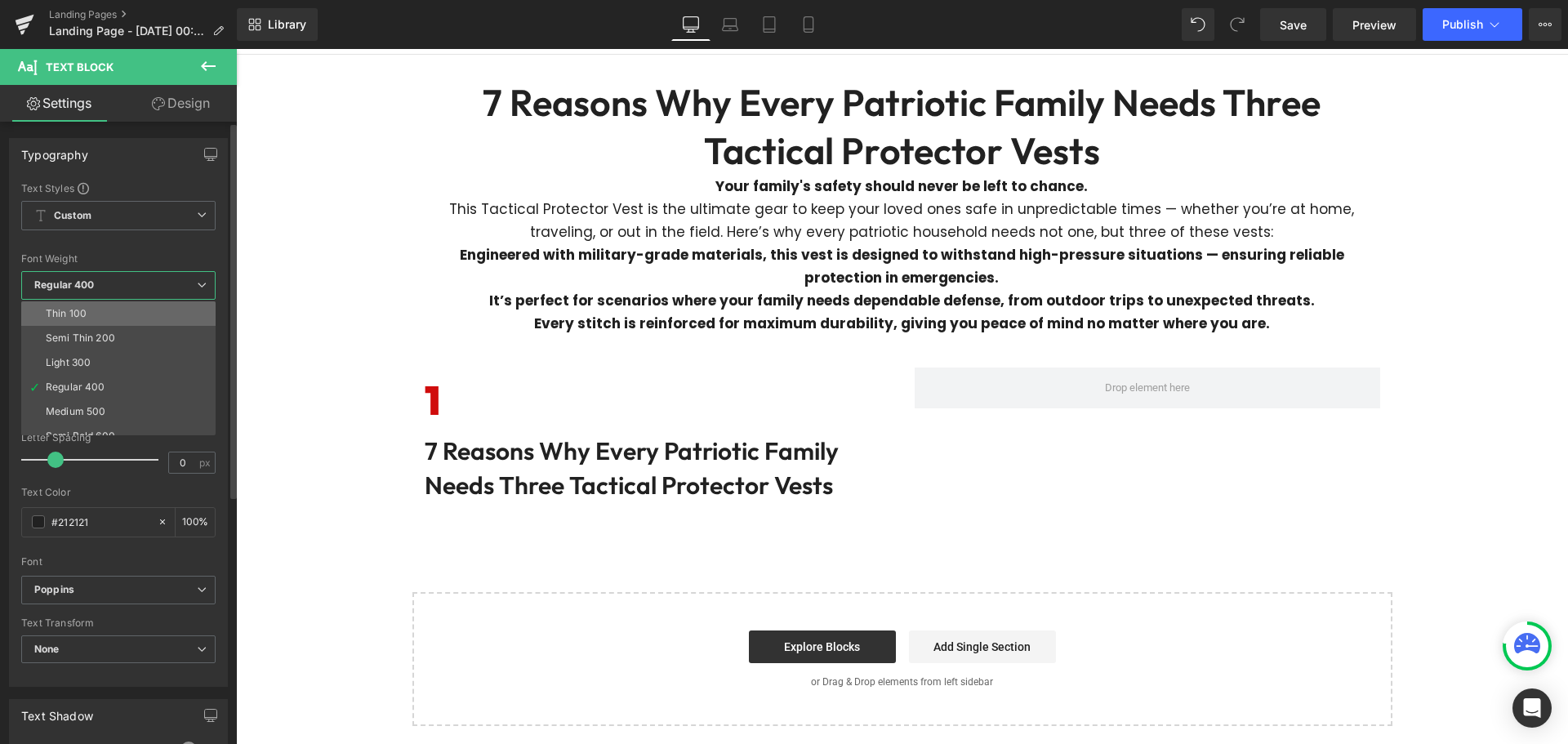
click at [124, 320] on li "Thin 100" at bounding box center [121, 313] width 201 height 25
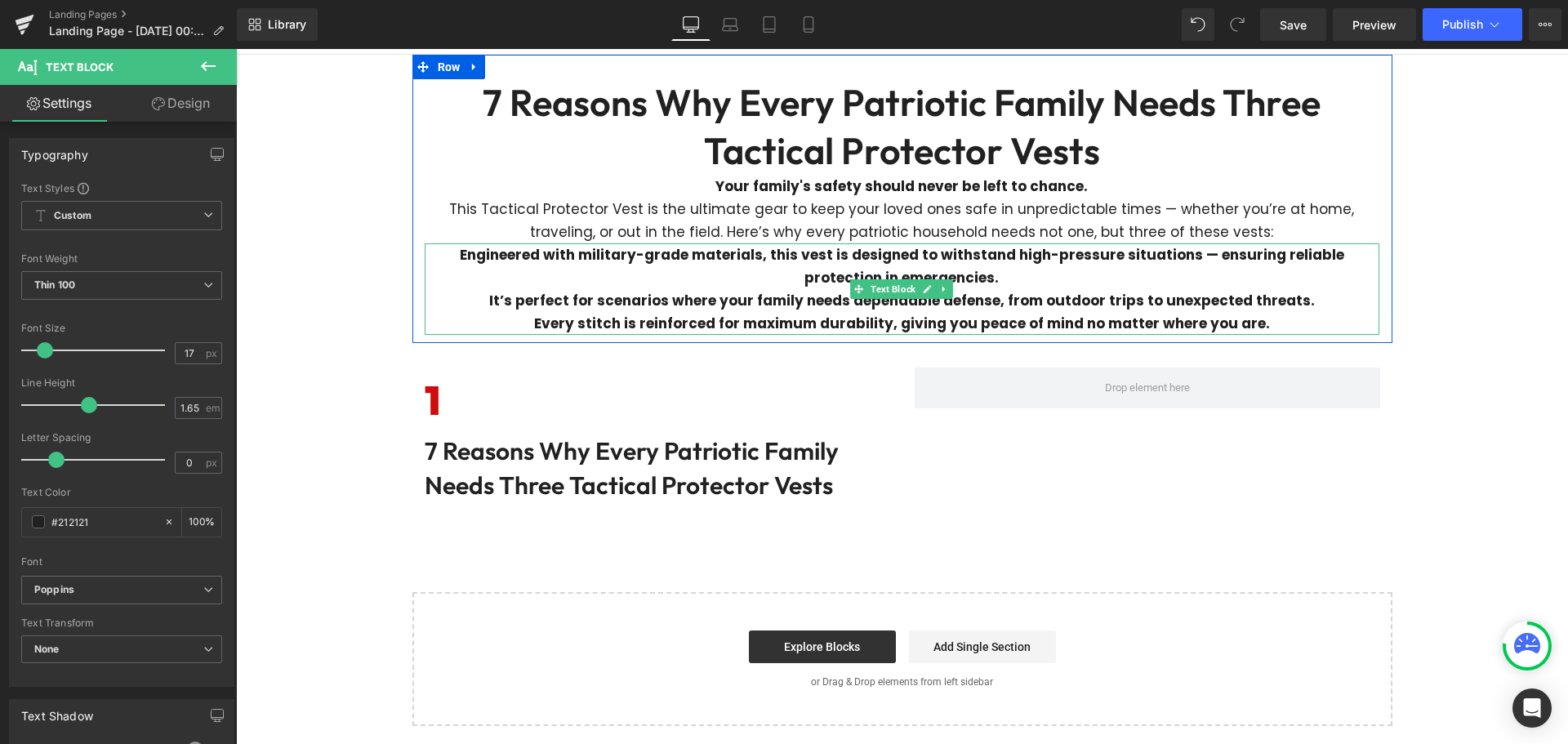
click at [693, 274] on div "Engineered with military-grade materials, this vest is designed to withstand hi…" at bounding box center [902, 289] width 955 height 91
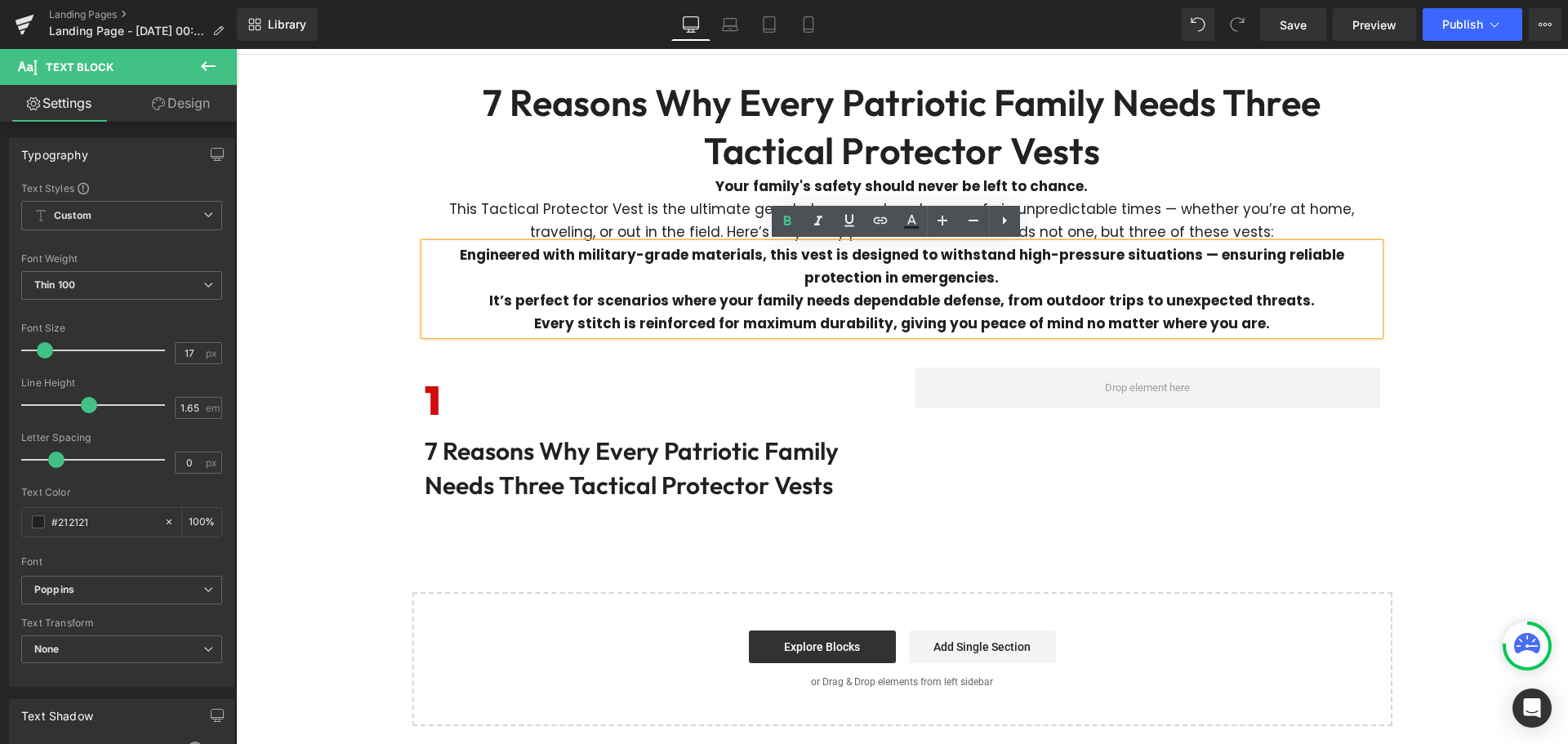
click at [518, 393] on h6 "1" at bounding box center [657, 400] width 465 height 66
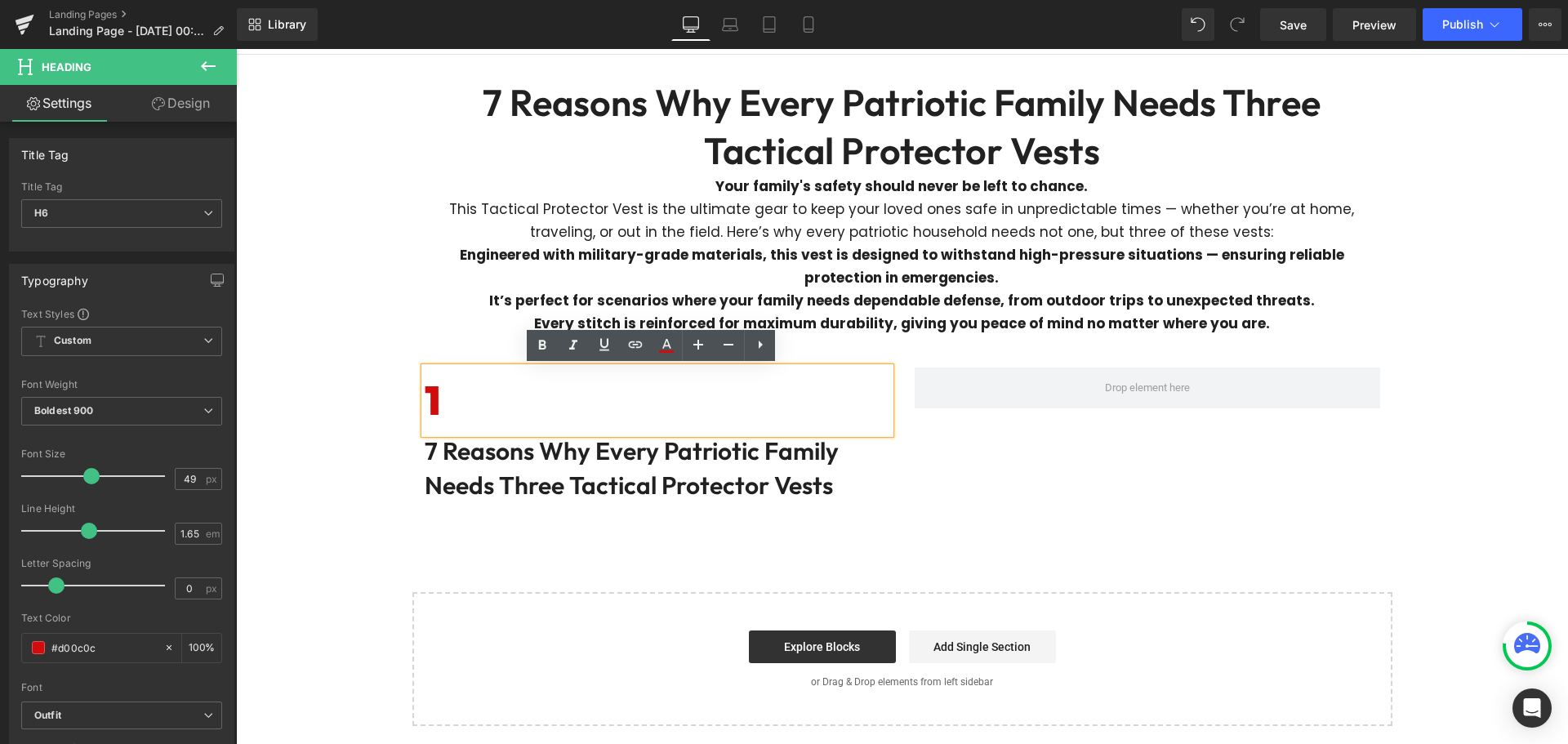
click at [1034, 503] on div "1 Heading 7 Reasons Why Every Patriotic Family Needs Three Tactical Protector V…" at bounding box center [903, 427] width 980 height 167
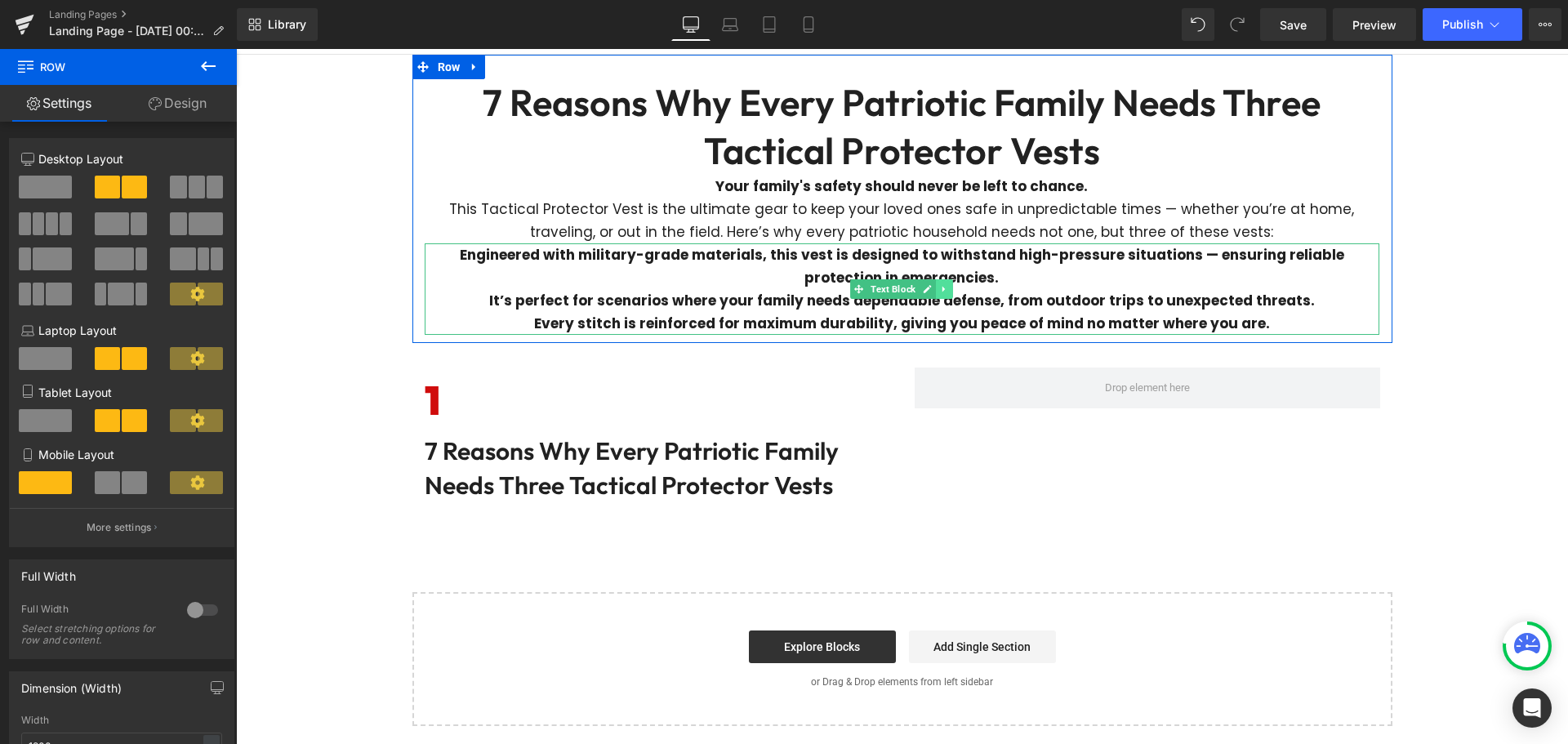
click at [940, 289] on icon at bounding box center [944, 288] width 9 height 10
click at [949, 289] on icon at bounding box center [953, 289] width 9 height 9
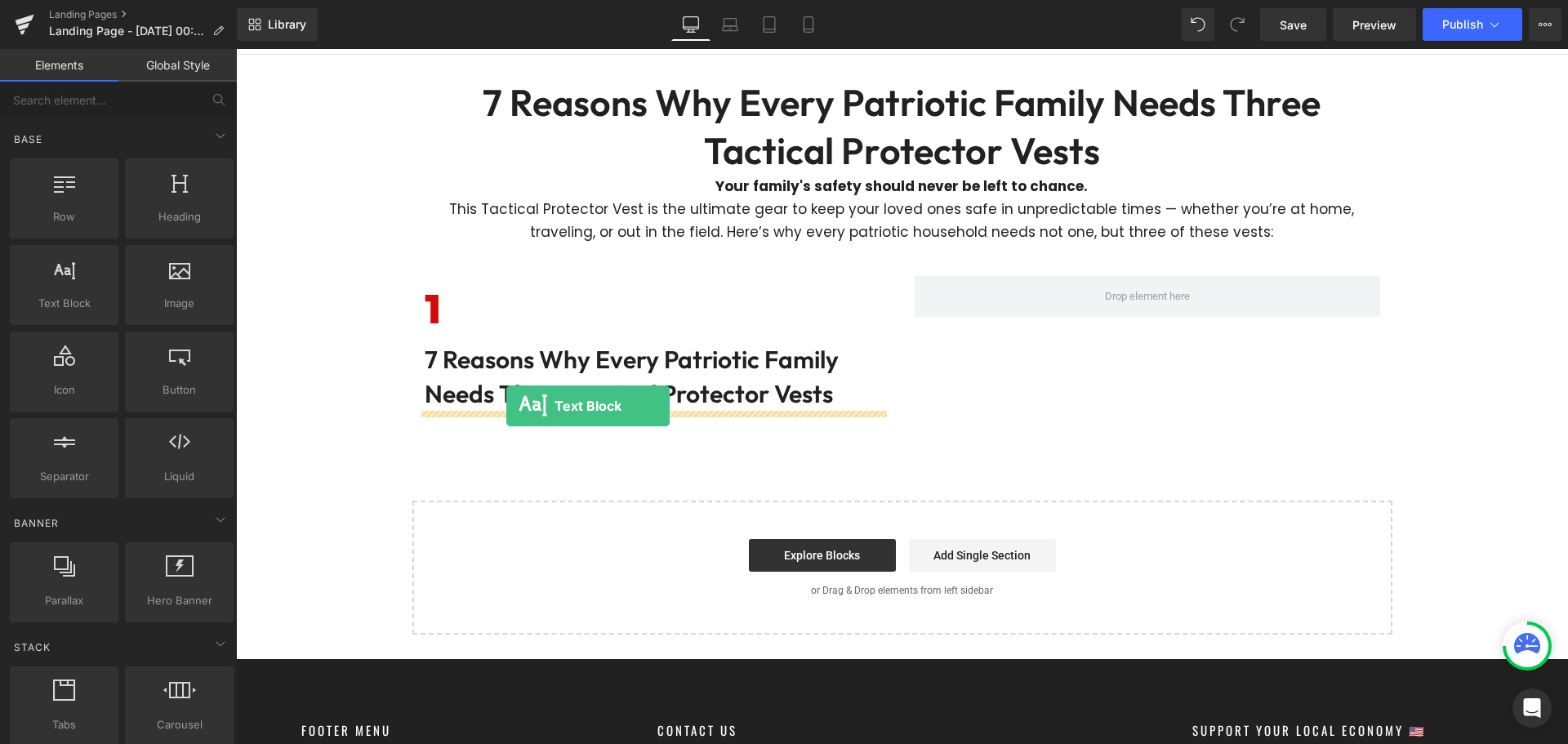
drag, startPoint x: 326, startPoint y: 342, endPoint x: 506, endPoint y: 405, distance: 190.7
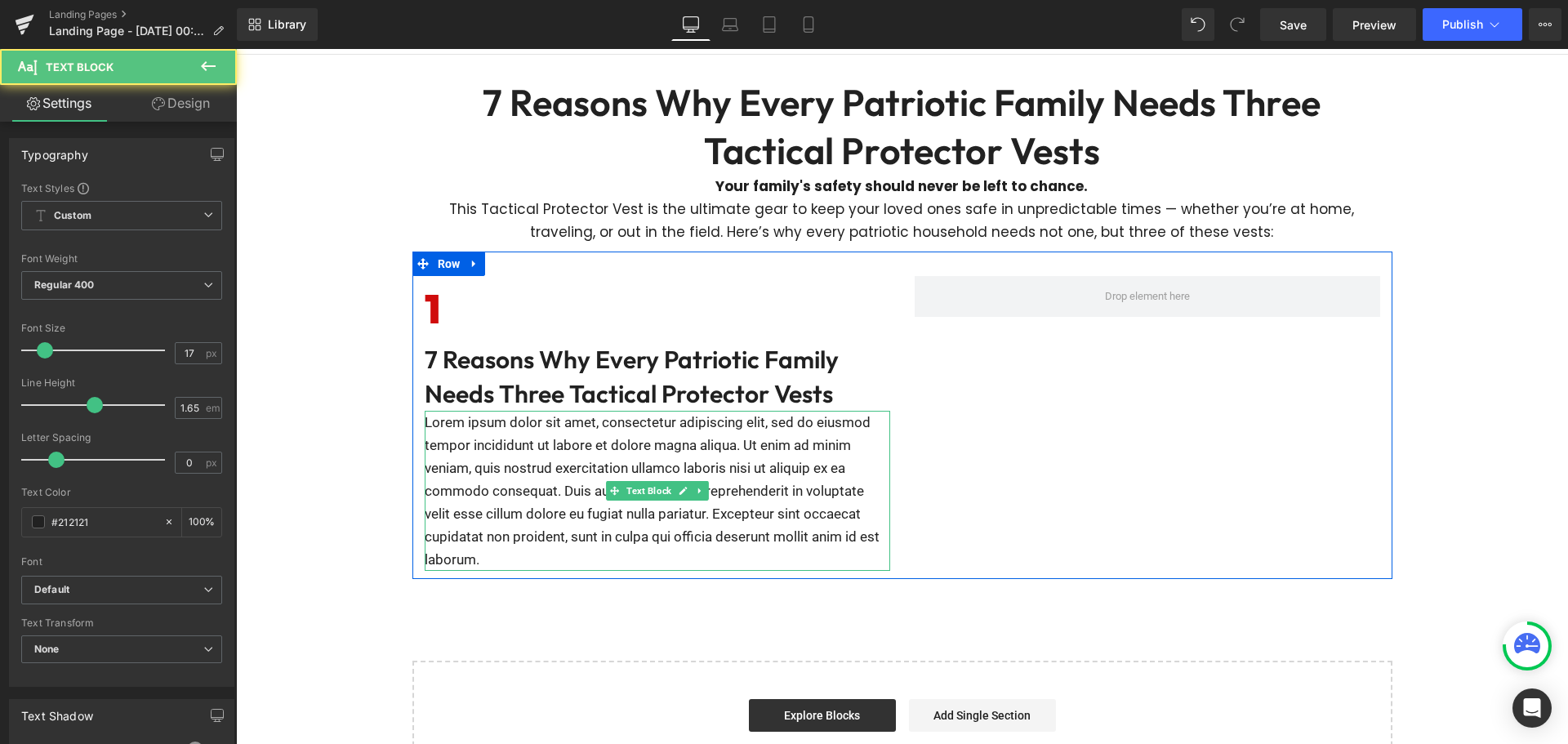
click at [548, 445] on p "Lorem ipsum dolor sit amet, consectetur adipiscing elit, sed do eiusmod tempor …" at bounding box center [657, 491] width 465 height 160
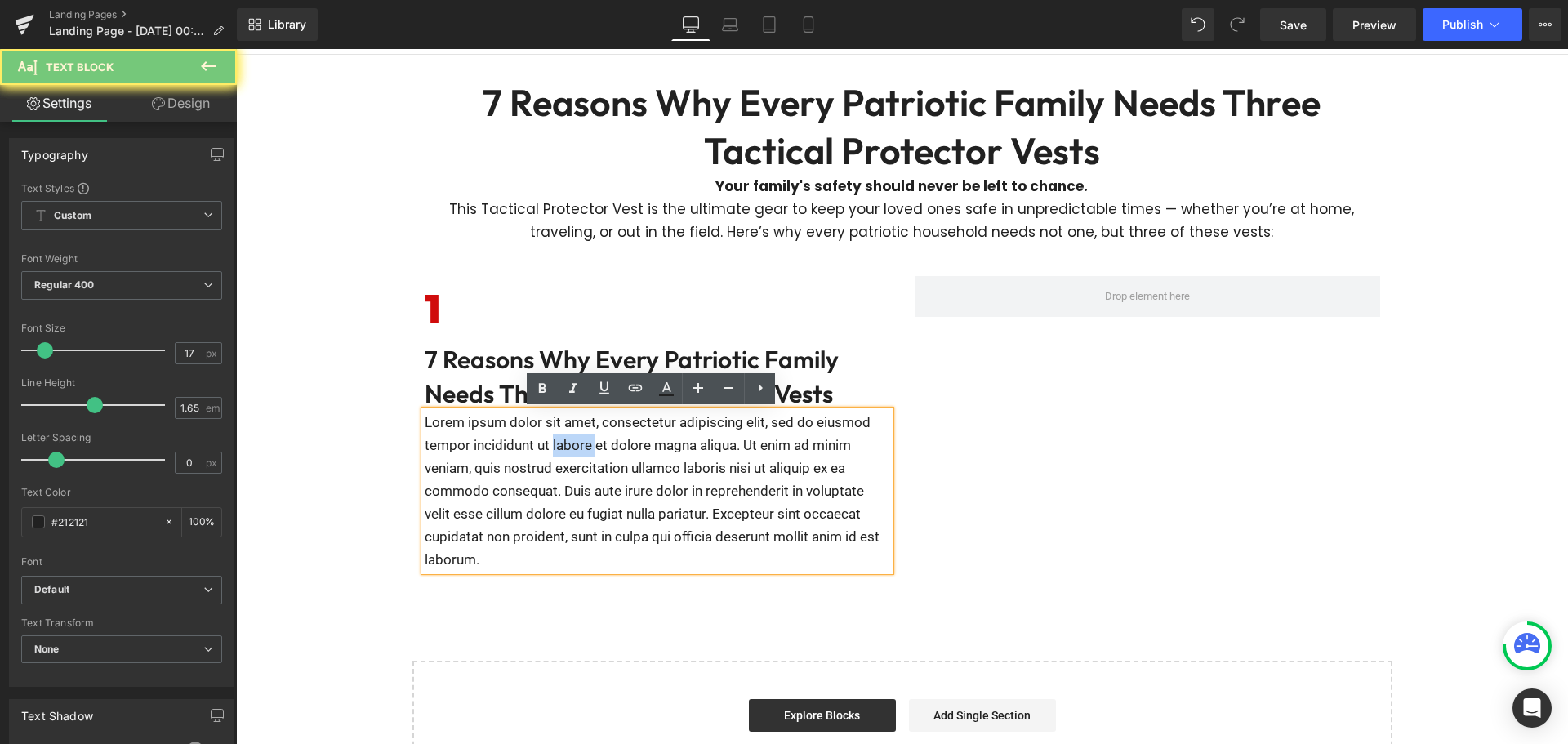
click at [548, 445] on p "Lorem ipsum dolor sit amet, consectetur adipiscing elit, sed do eiusmod tempor …" at bounding box center [657, 491] width 465 height 160
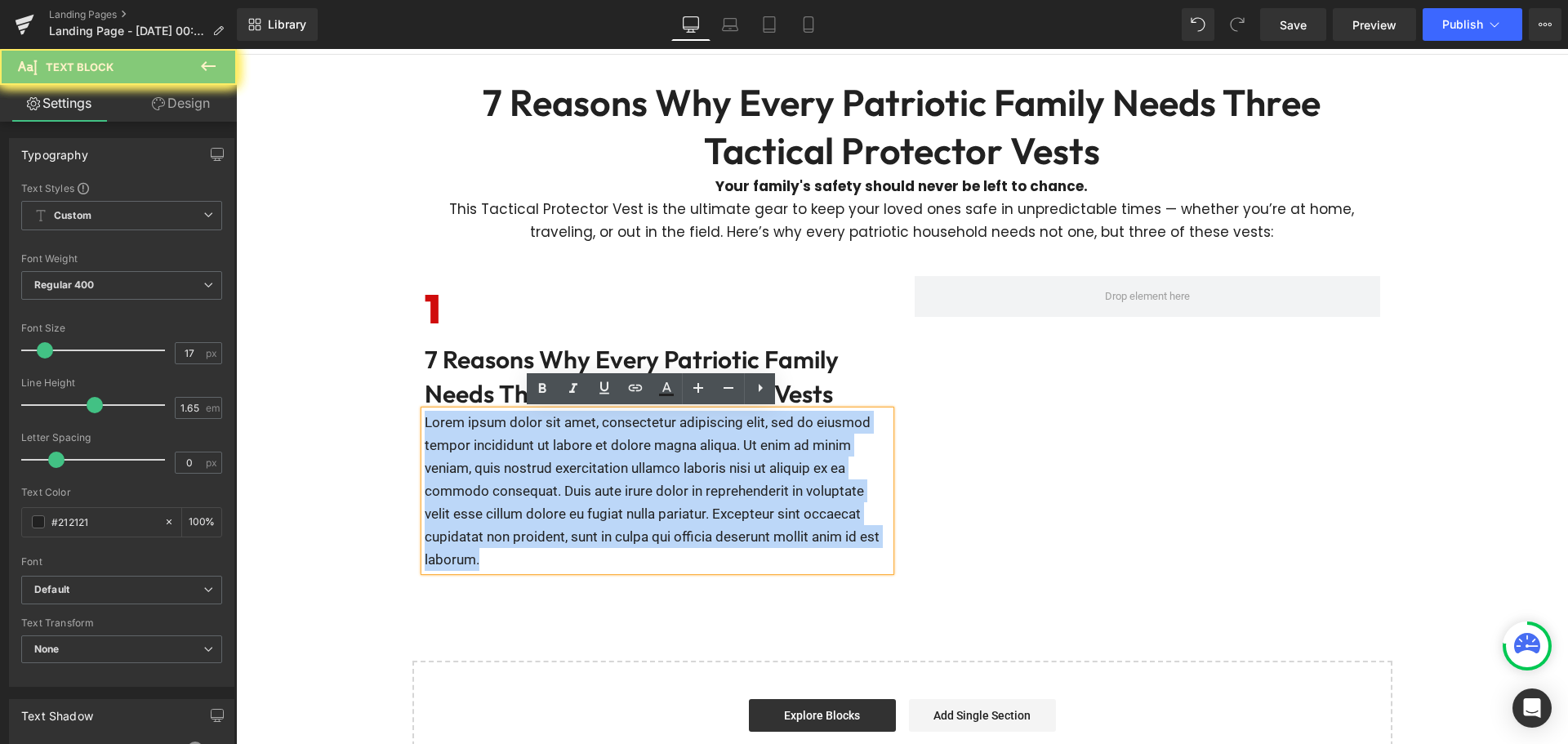
click at [548, 445] on p "Lorem ipsum dolor sit amet, consectetur adipiscing elit, sed do eiusmod tempor …" at bounding box center [657, 491] width 465 height 160
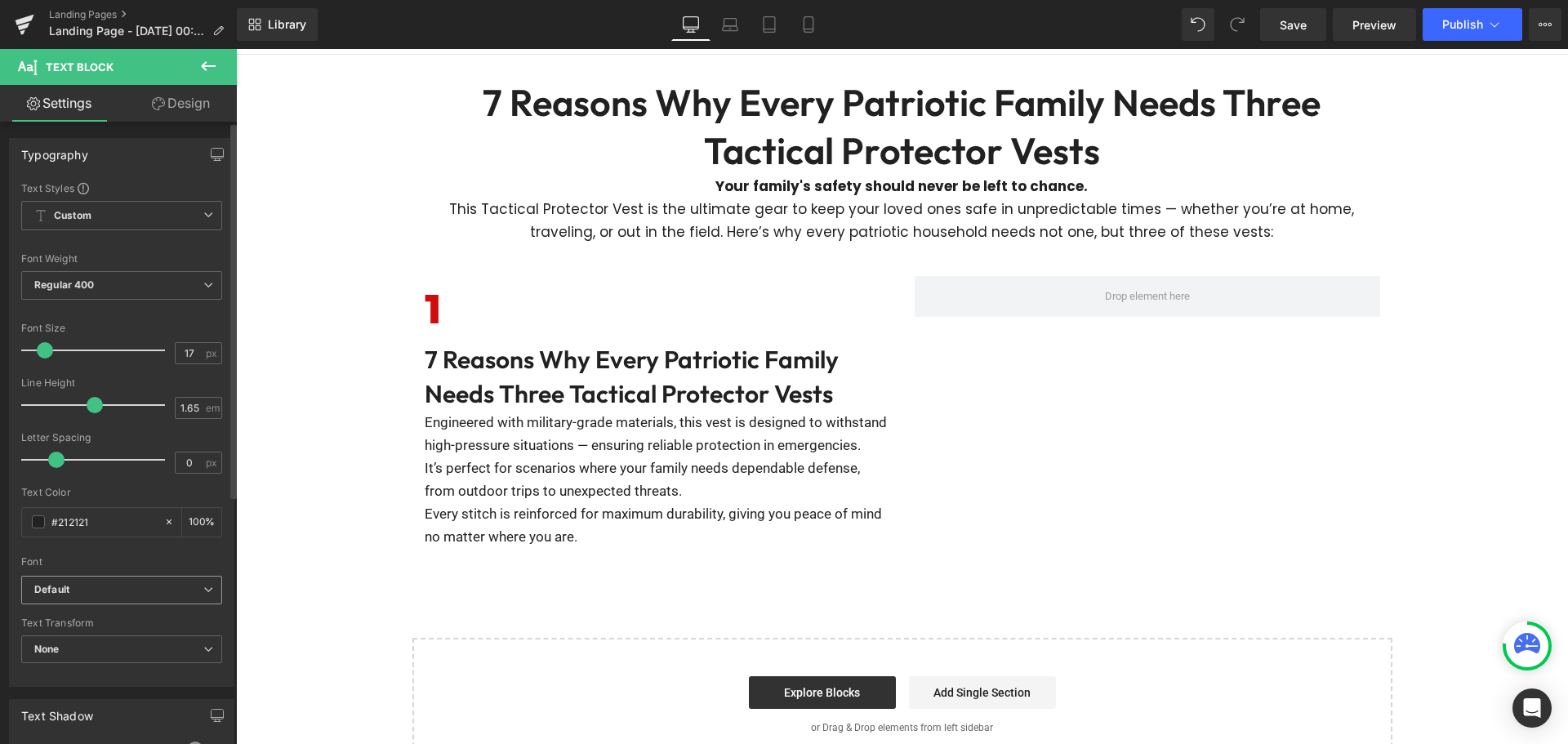
drag, startPoint x: 121, startPoint y: 569, endPoint x: 121, endPoint y: 579, distance: 10.0
click at [121, 571] on div "Font Default Oswald Poppins Montserrat Barlow Outfit Default Default Oswald Pop…" at bounding box center [121, 378] width 201 height 394
click at [121, 583] on b "Default" at bounding box center [119, 590] width 169 height 14
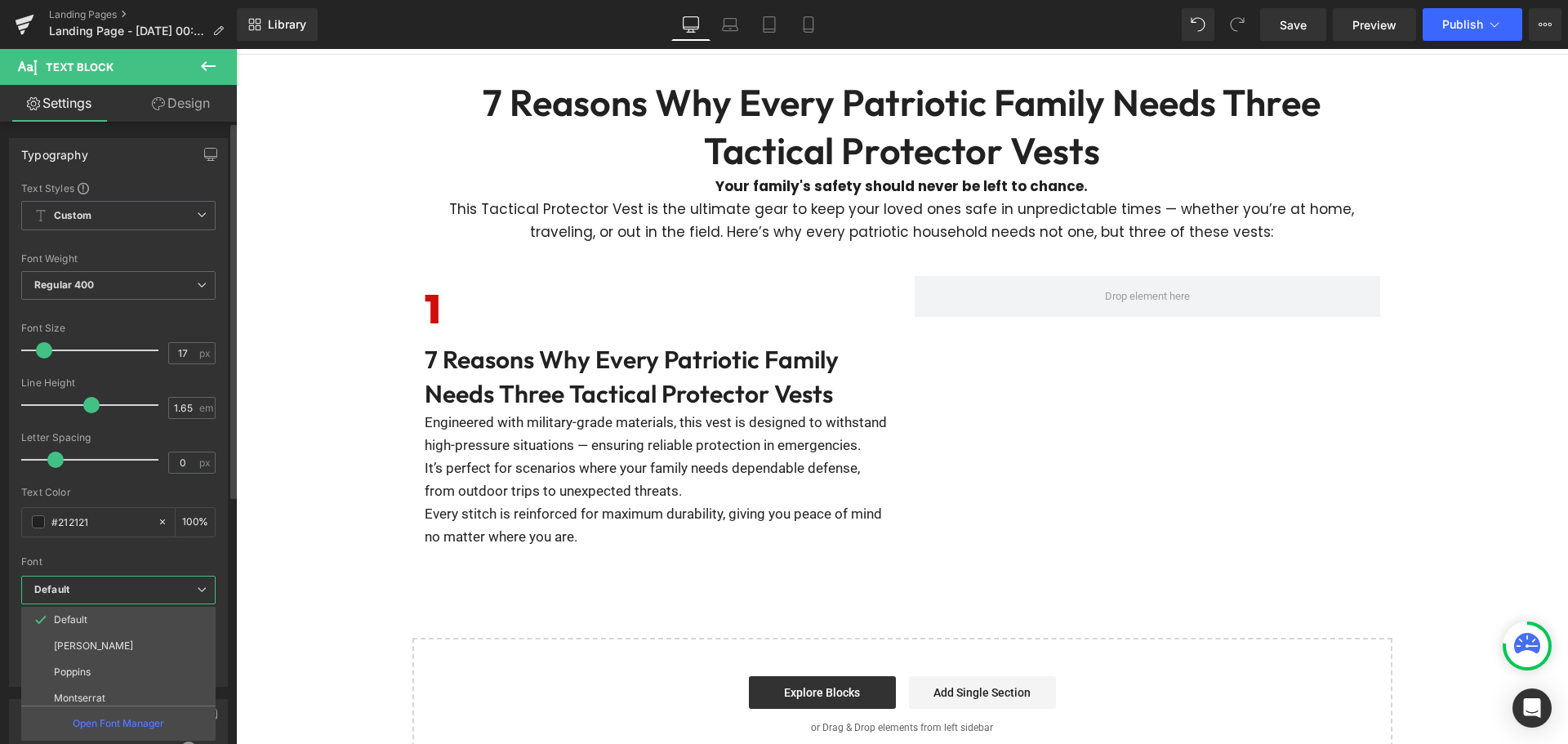
scroll to position [59, 0]
click at [108, 688] on li "Outfit" at bounding box center [121, 691] width 201 height 26
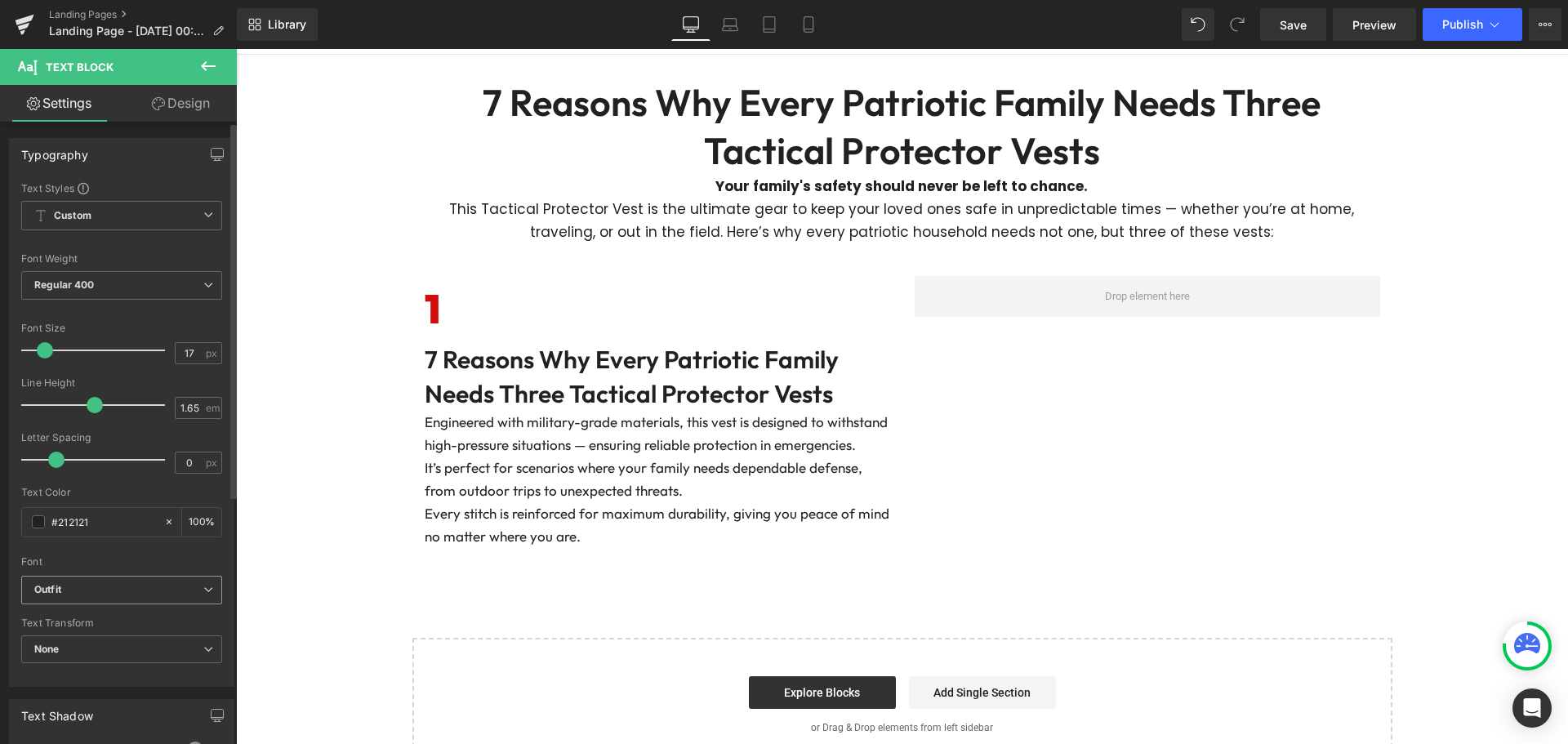
click at [144, 594] on b "Outfit" at bounding box center [119, 590] width 169 height 14
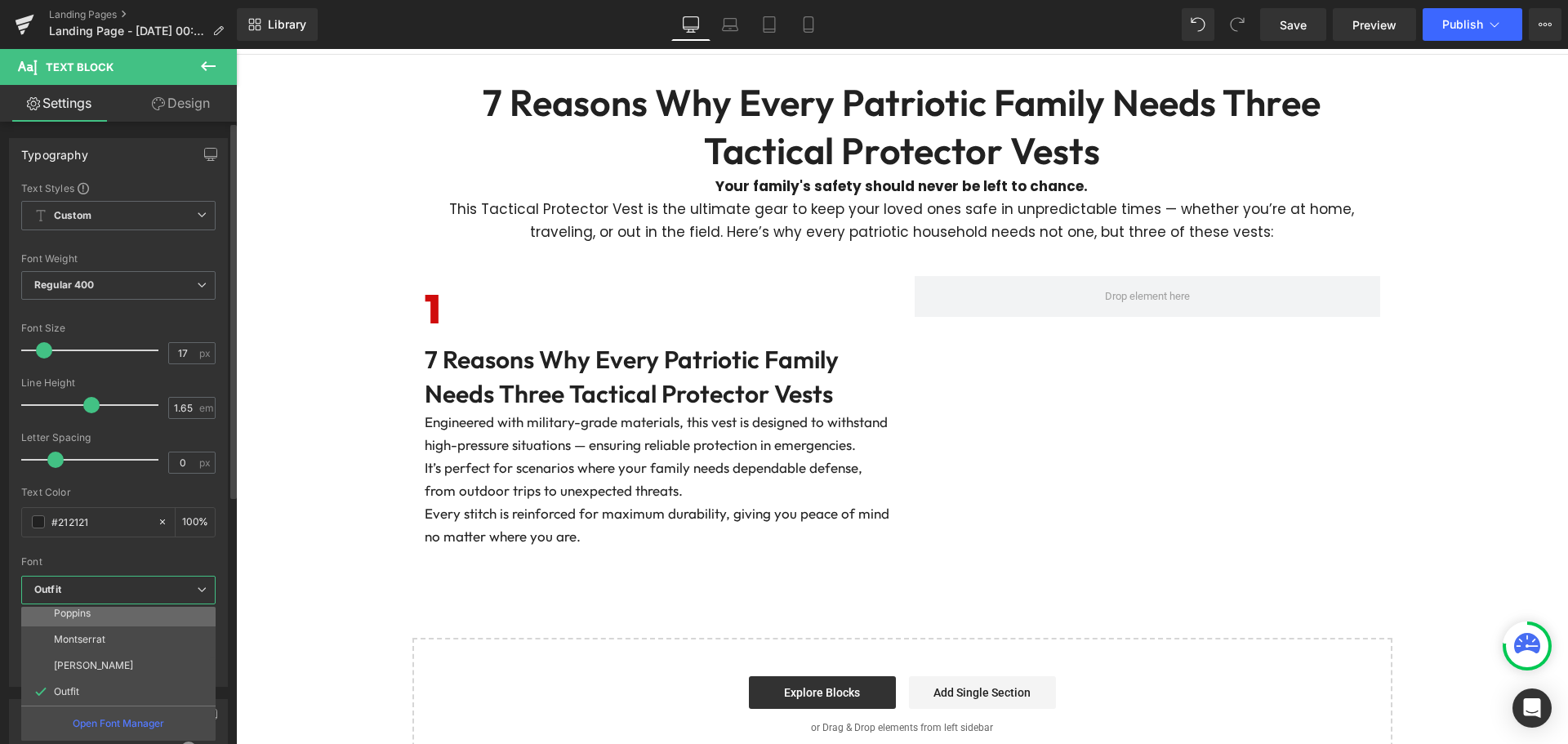
click at [150, 619] on li "Poppins" at bounding box center [121, 613] width 201 height 26
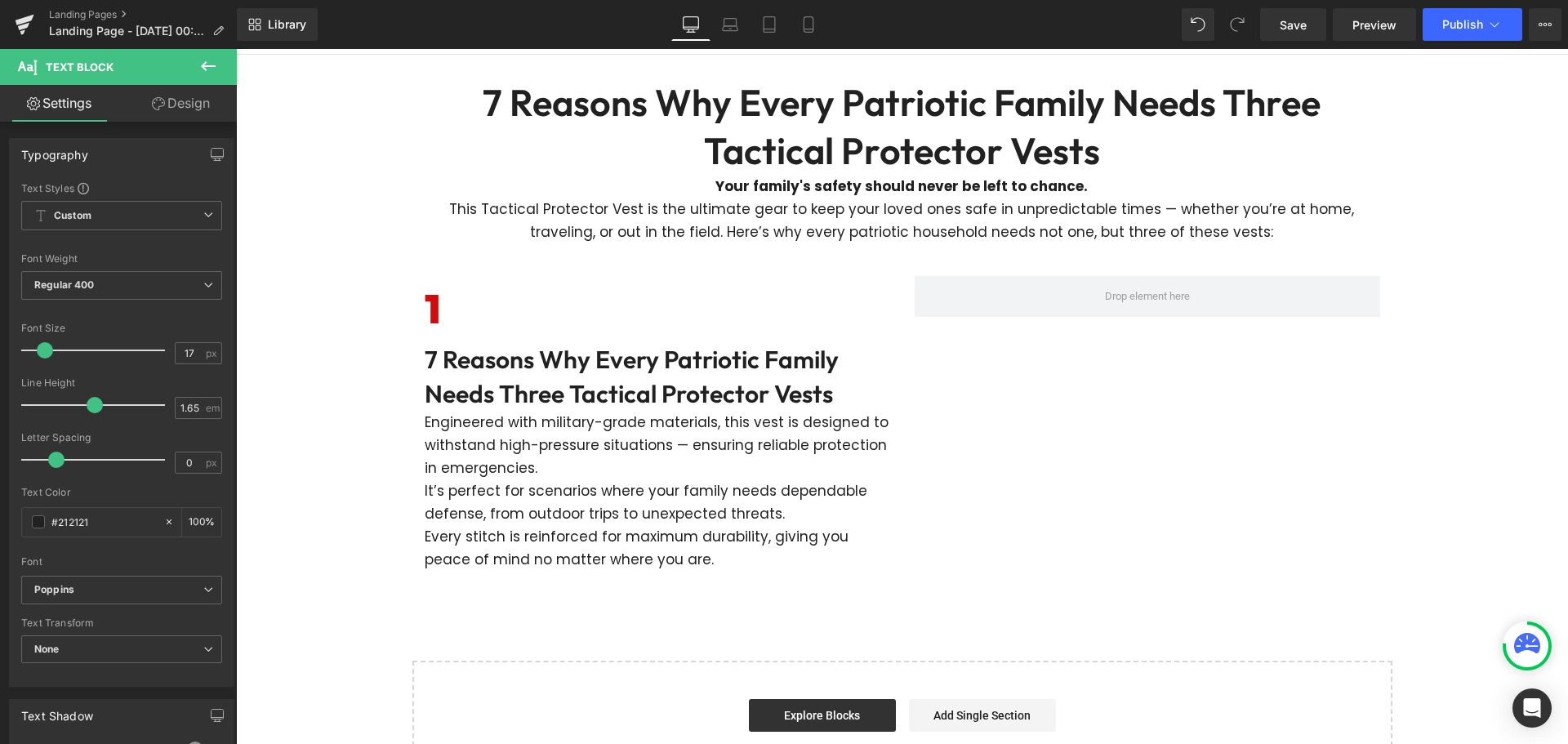
click at [207, 59] on icon at bounding box center [209, 66] width 19 height 19
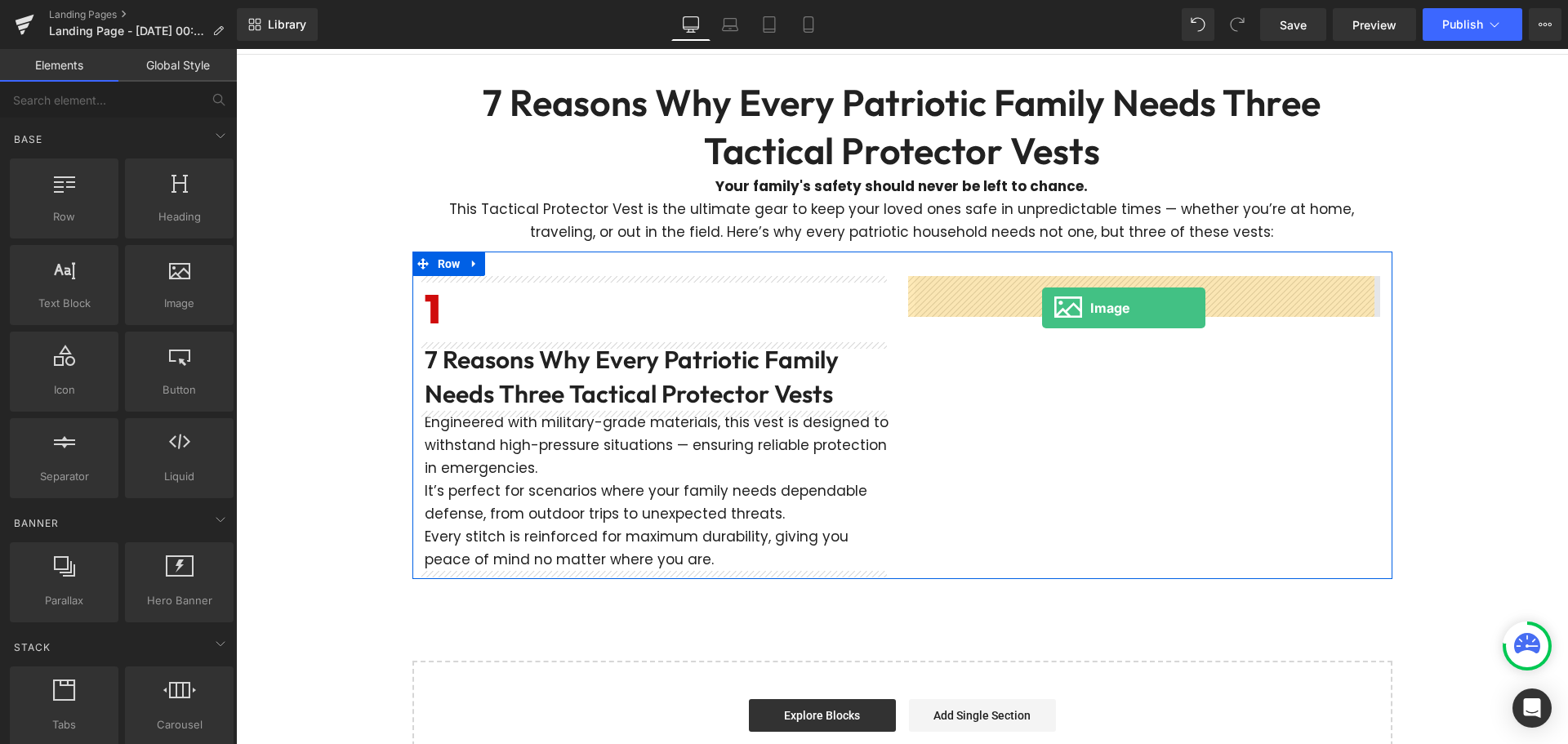
drag, startPoint x: 444, startPoint y: 343, endPoint x: 1042, endPoint y: 308, distance: 599.0
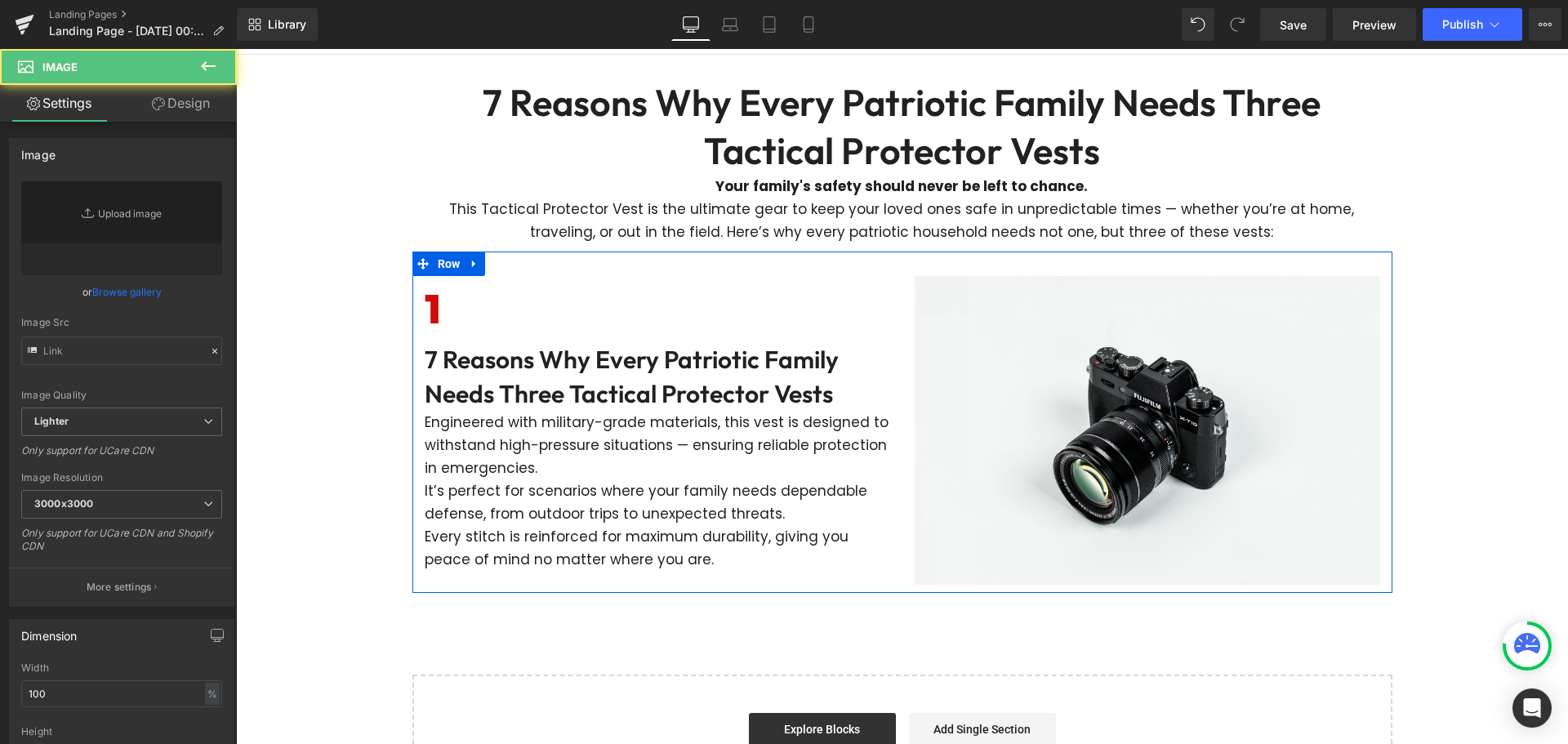
type input "//[DOMAIN_NAME][URL]"
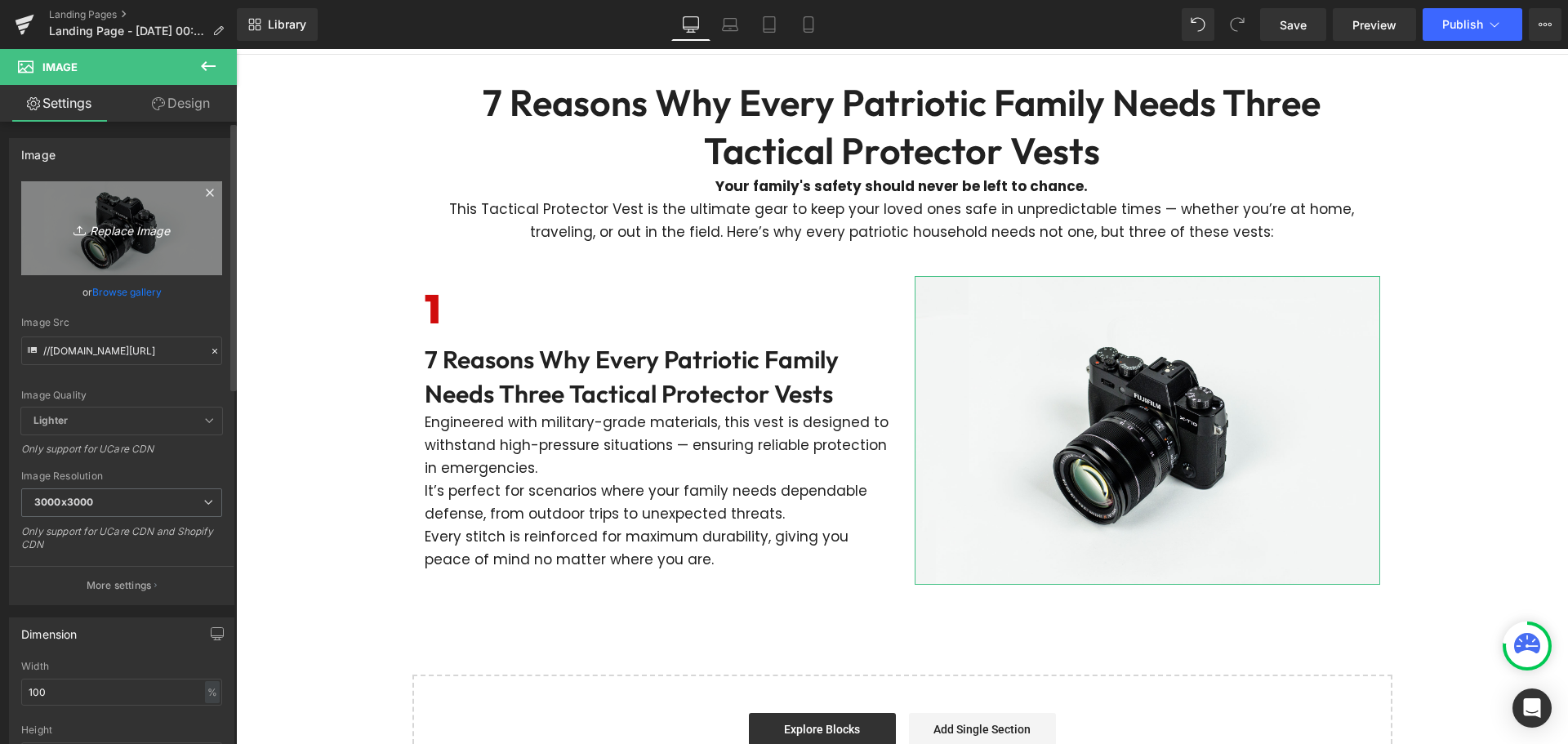
click at [140, 201] on link "Replace Image" at bounding box center [121, 228] width 201 height 94
type input "C:\fakepath\imgi_10_gempages_575006350682096415-dfe6e2f2-098e-458b-991a-e0fa718…"
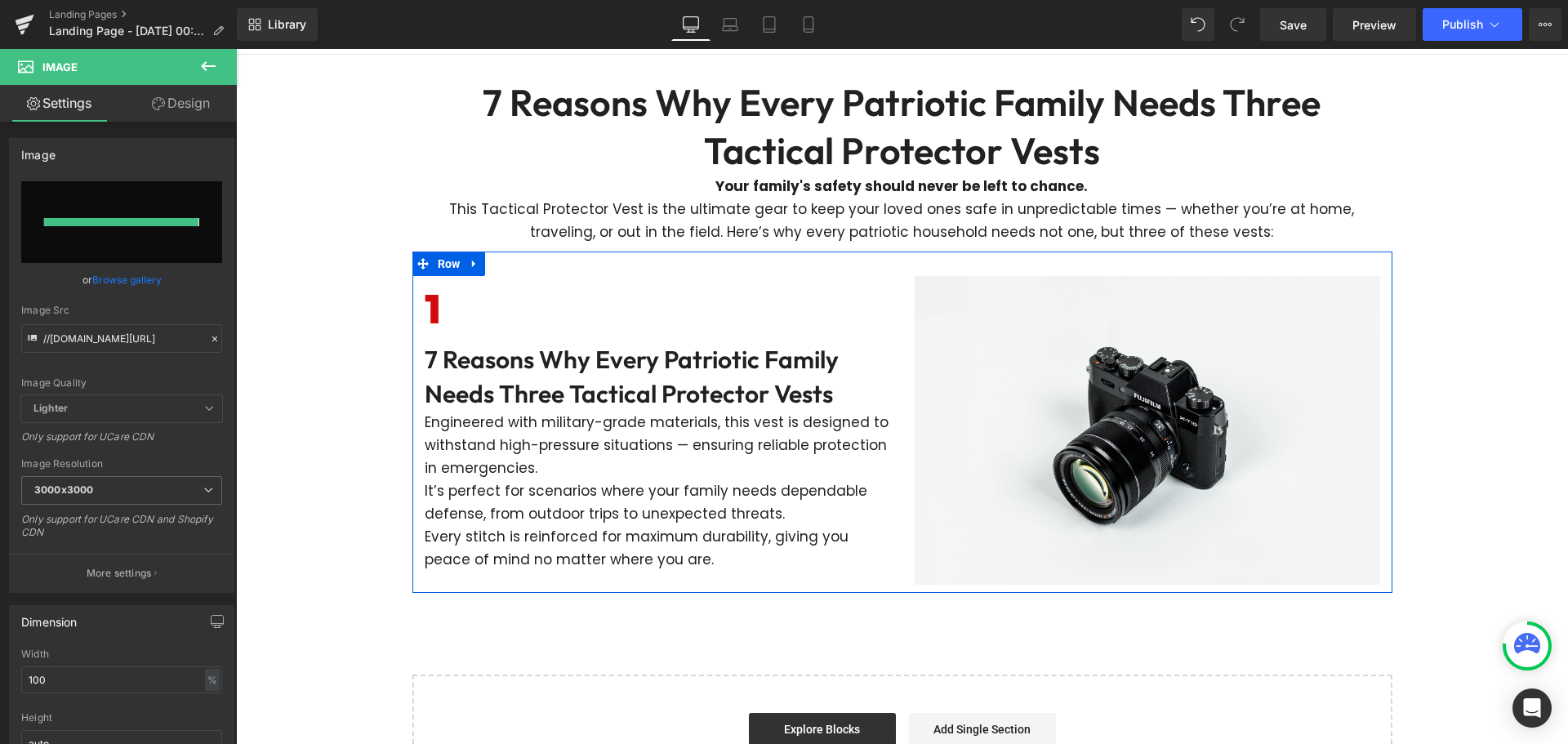
type input "[URL][DOMAIN_NAME]"
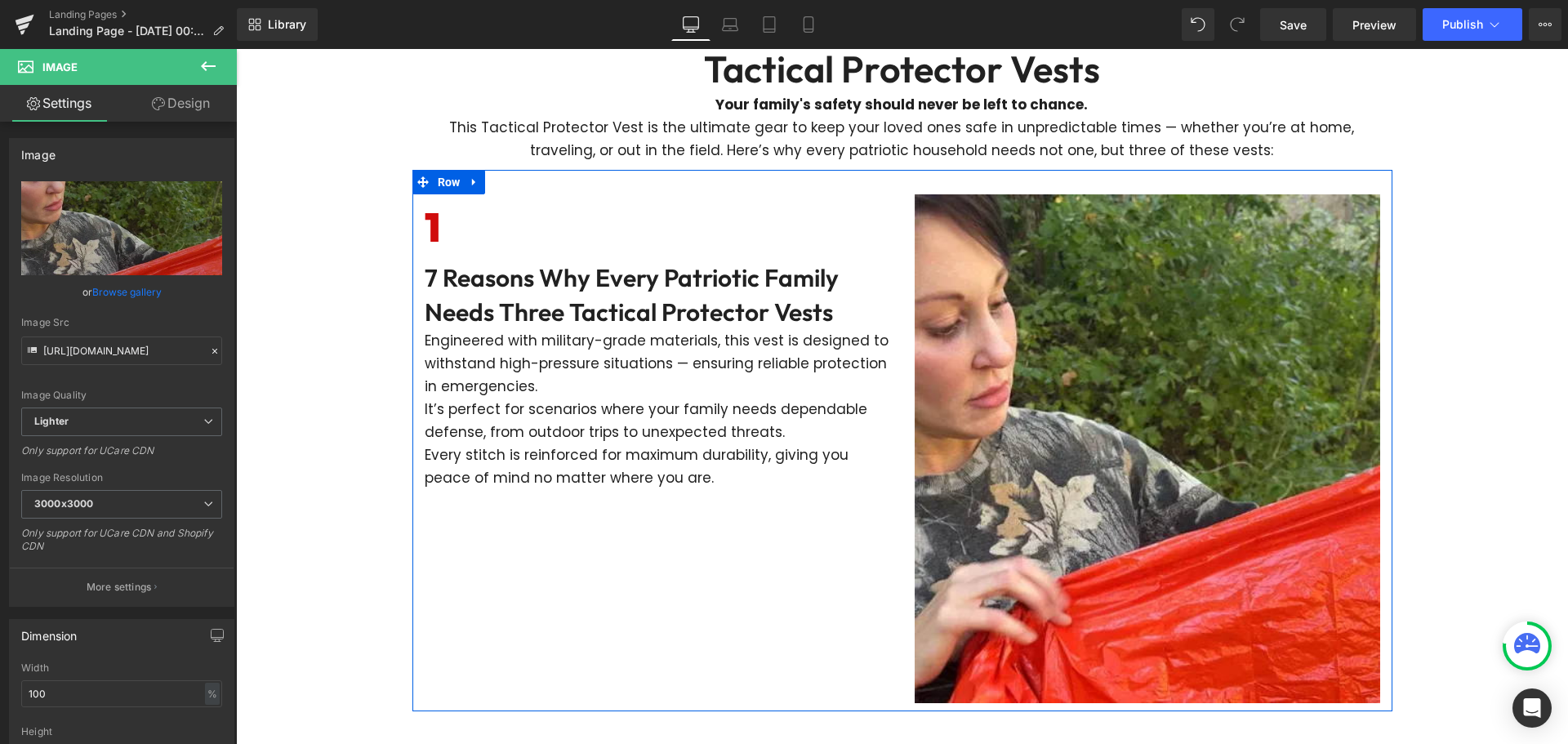
scroll to position [164, 0]
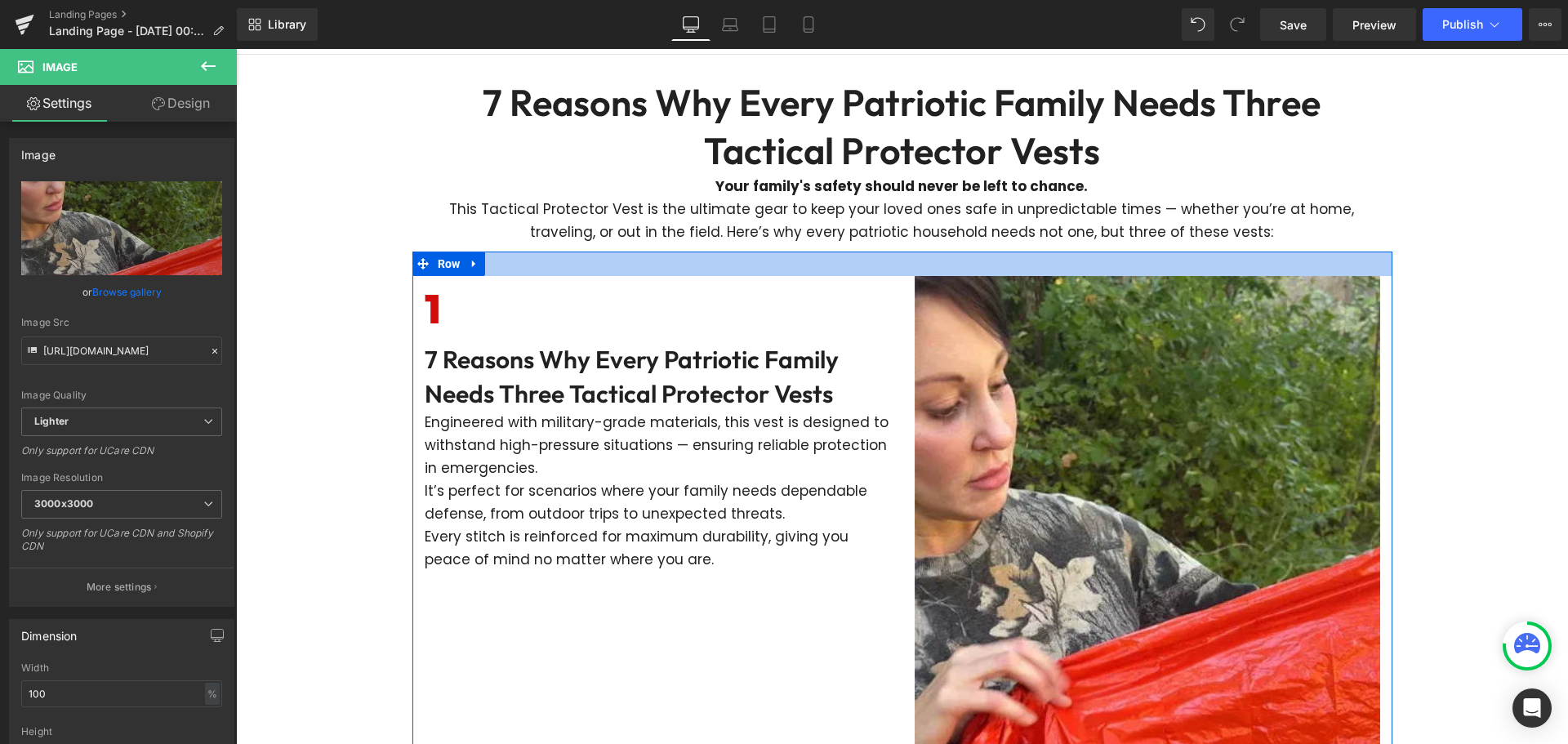
click at [816, 263] on div at bounding box center [903, 264] width 980 height 25
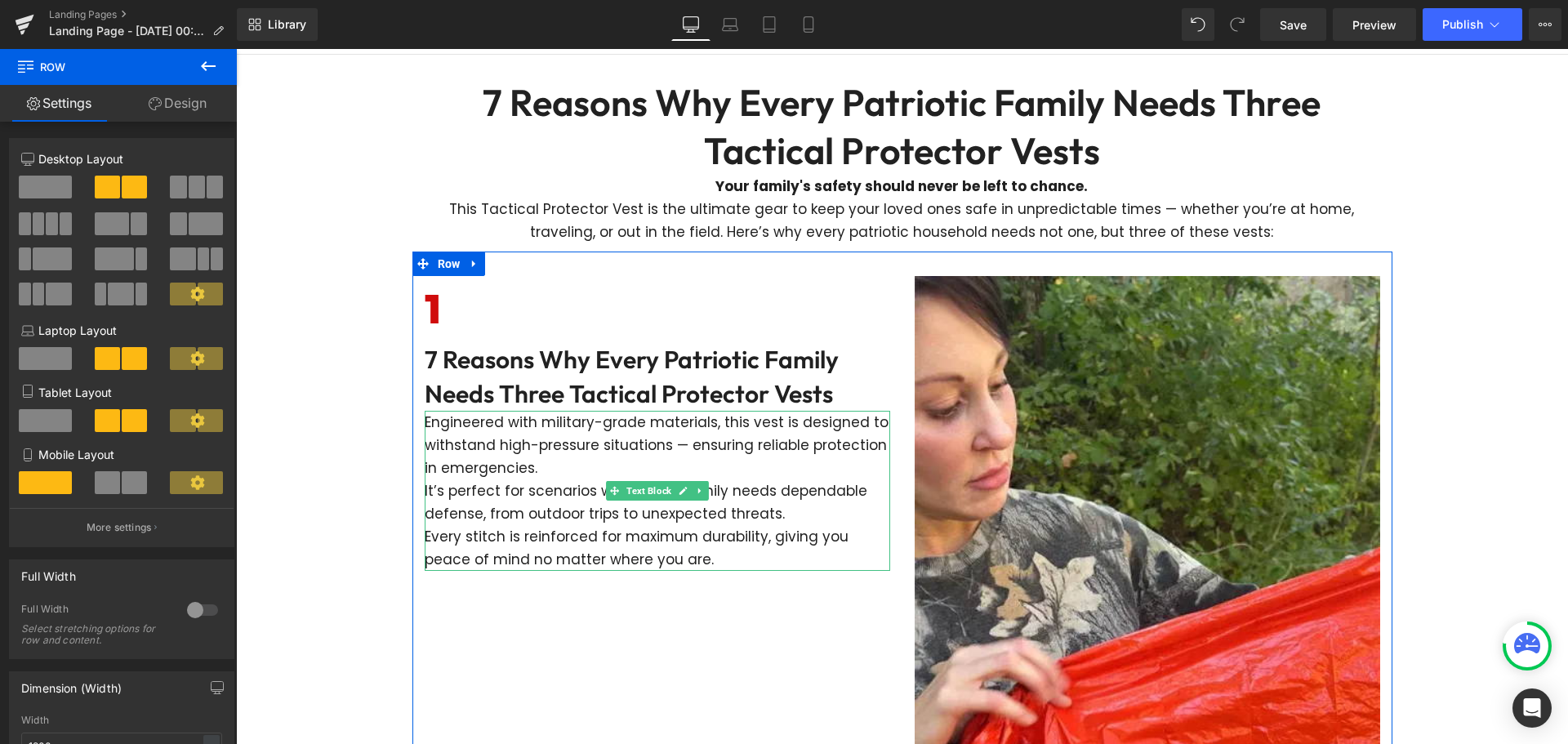
scroll to position [244, 0]
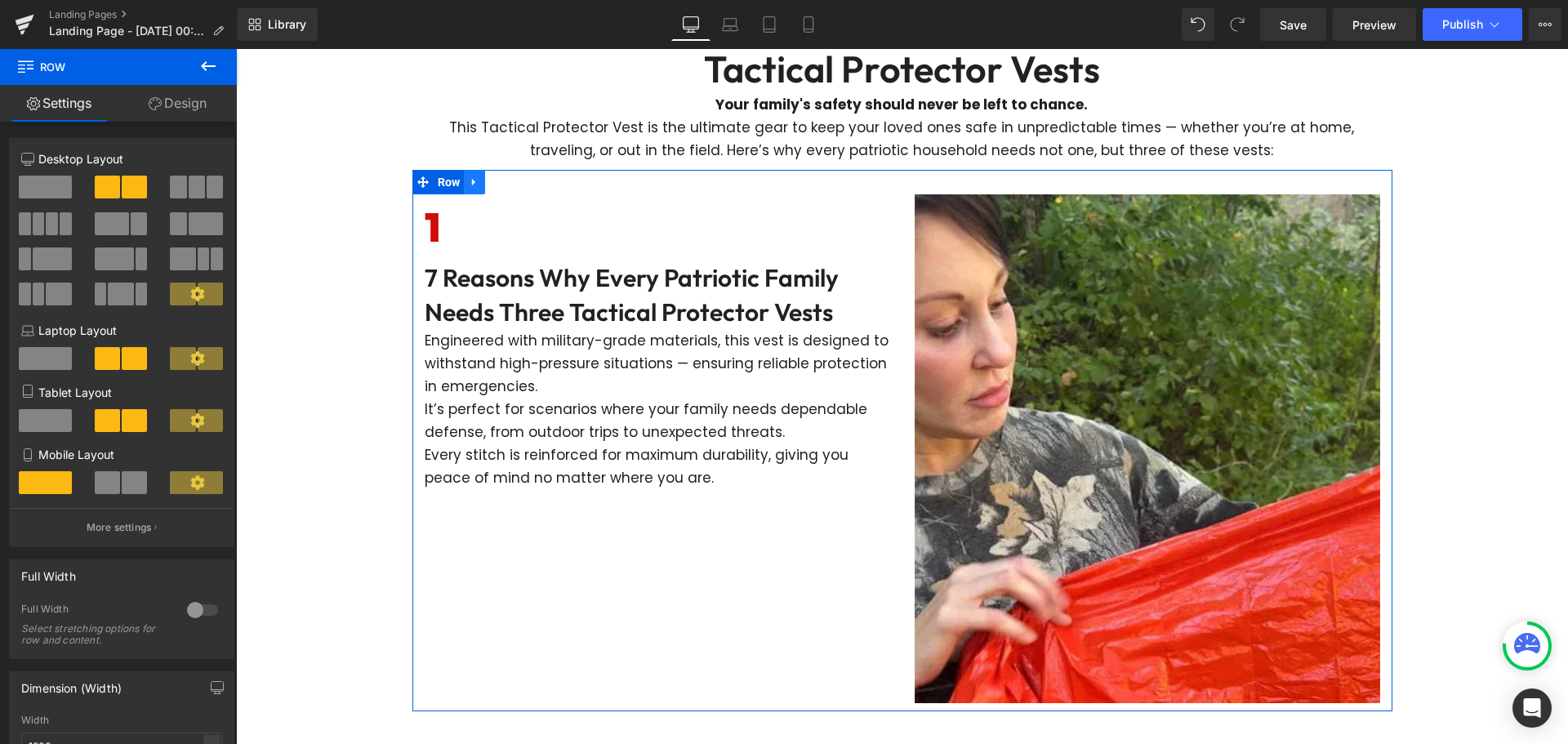
click at [472, 183] on icon at bounding box center [473, 182] width 4 height 7
click at [490, 184] on icon at bounding box center [495, 181] width 11 height 11
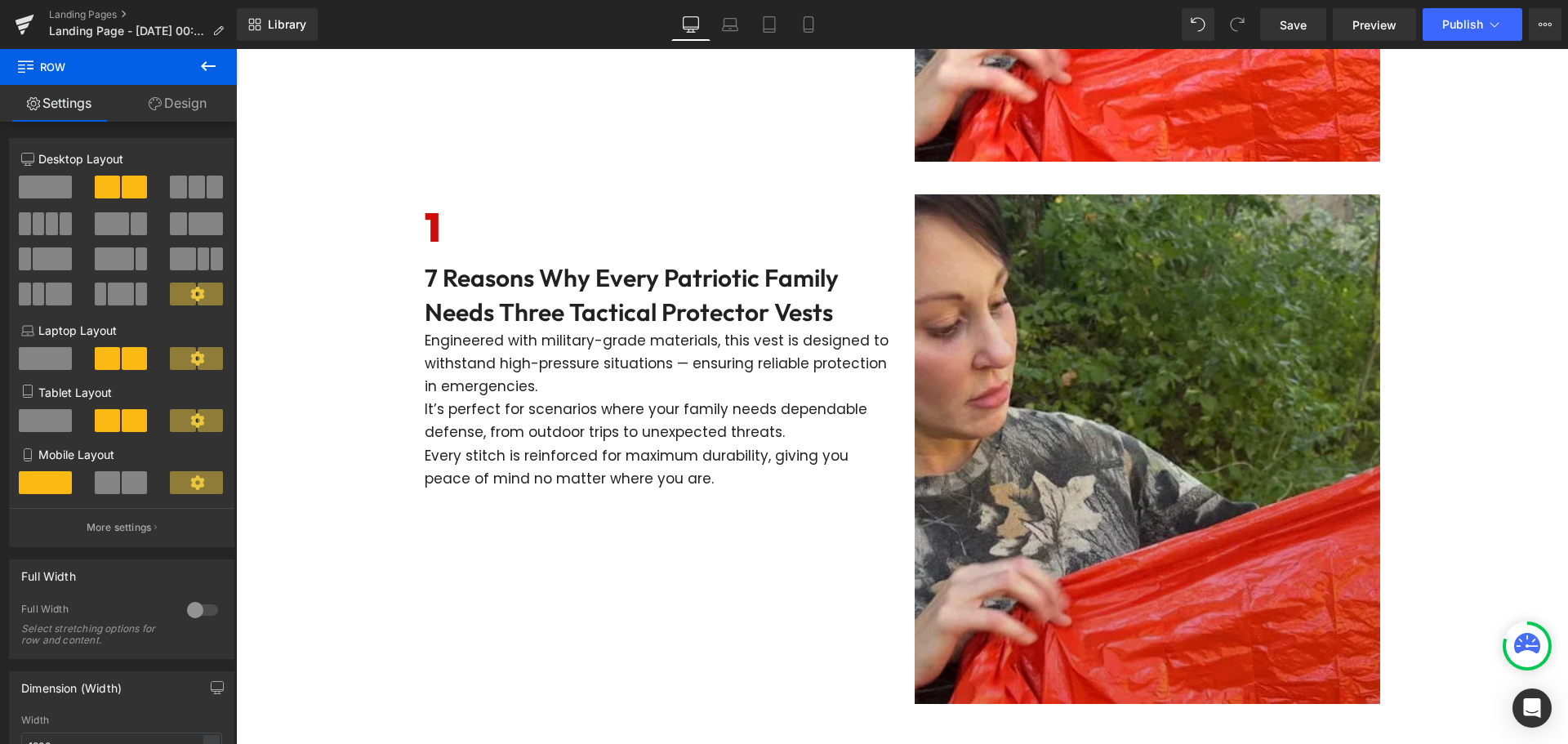
scroll to position [842, 0]
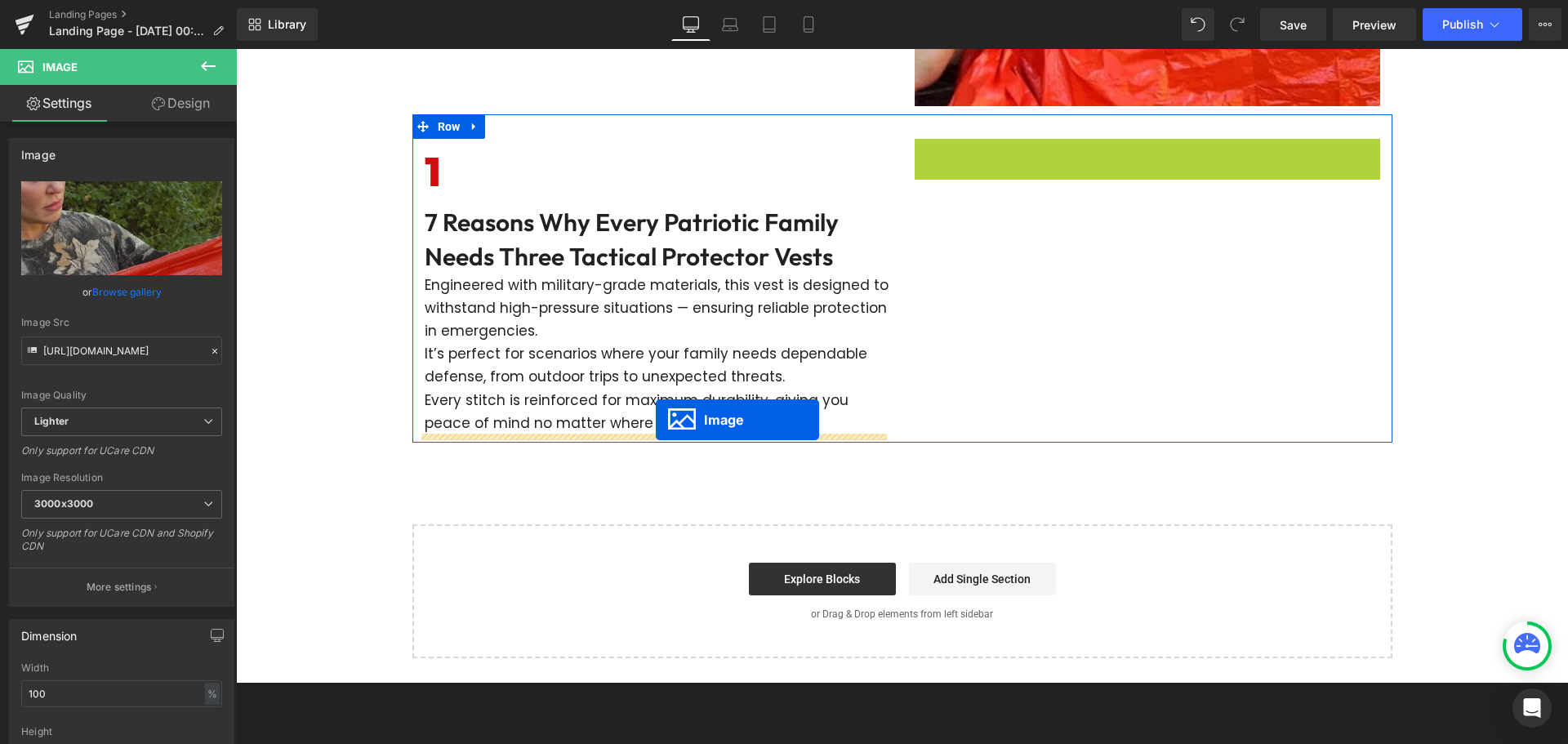
drag, startPoint x: 1112, startPoint y: 385, endPoint x: 650, endPoint y: 419, distance: 463.2
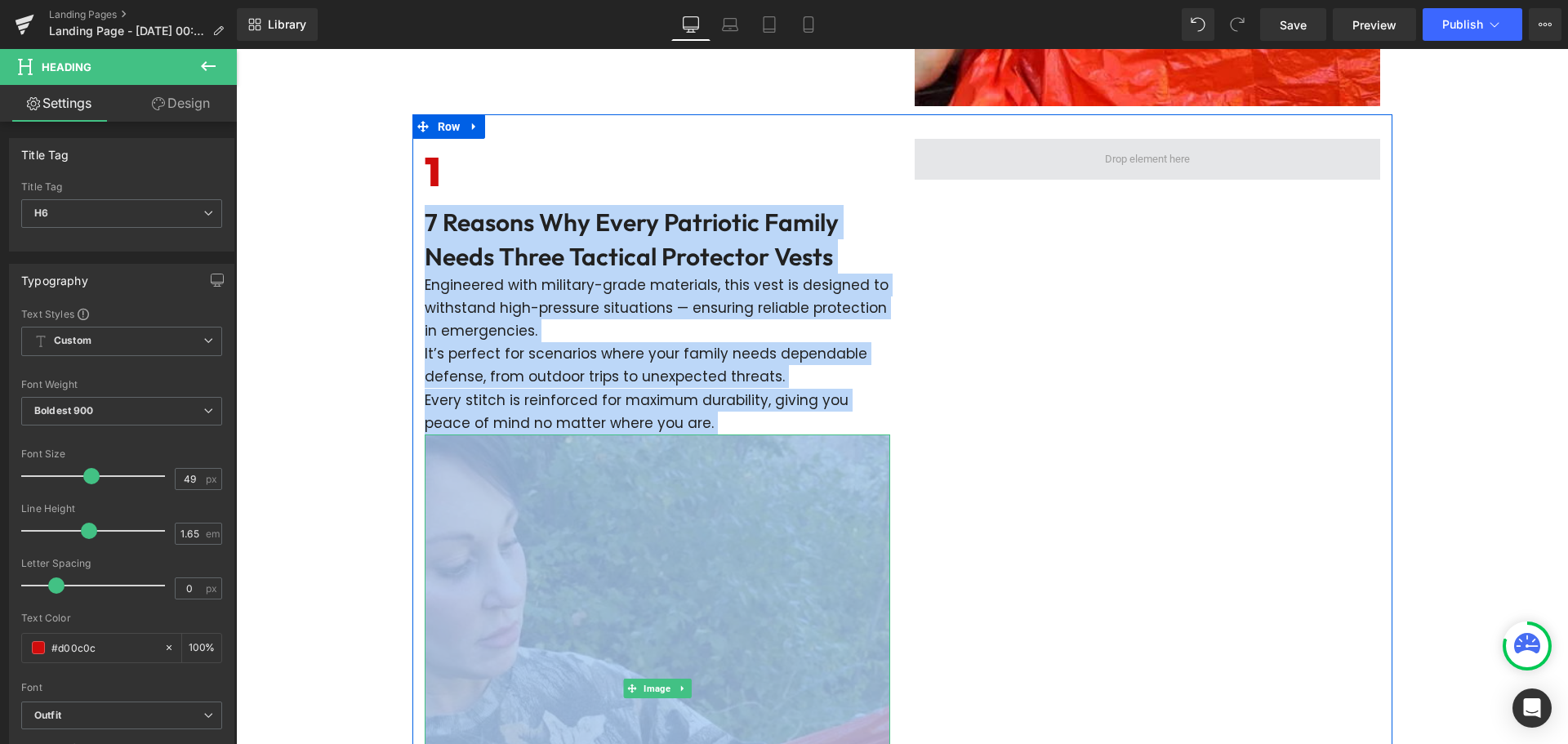
drag, startPoint x: 514, startPoint y: 182, endPoint x: 1109, endPoint y: 154, distance: 595.7
click at [1109, 154] on div "1 Heading 7 Reasons Why Every Patriotic Family Needs Three Tactical Protector V…" at bounding box center [903, 532] width 980 height 835
click at [891, 351] on div "1 Heading 7 Reasons Why Every Patriotic Family Needs Three Tactical Protector V…" at bounding box center [657, 540] width 490 height 803
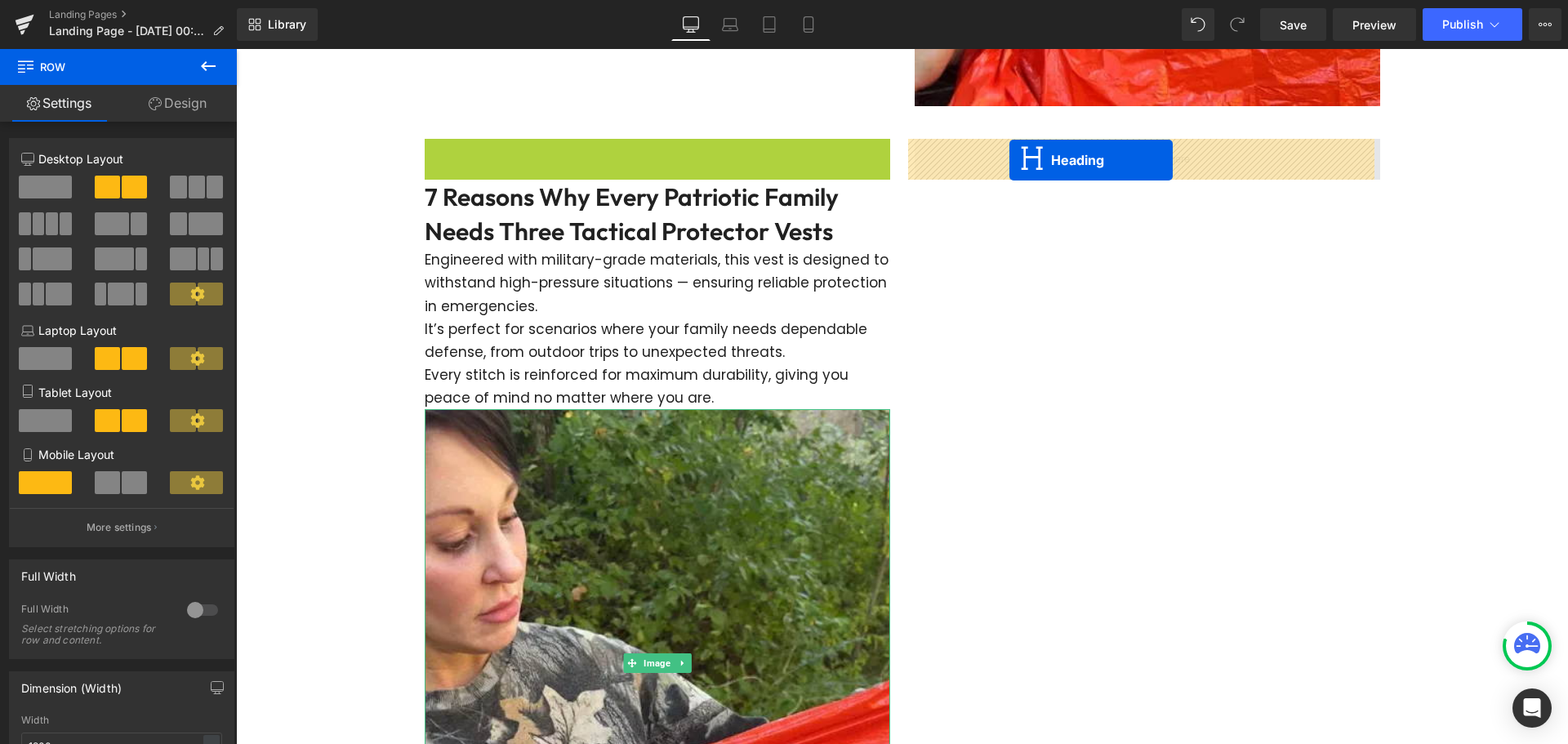
drag, startPoint x: 625, startPoint y: 169, endPoint x: 1009, endPoint y: 160, distance: 384.1
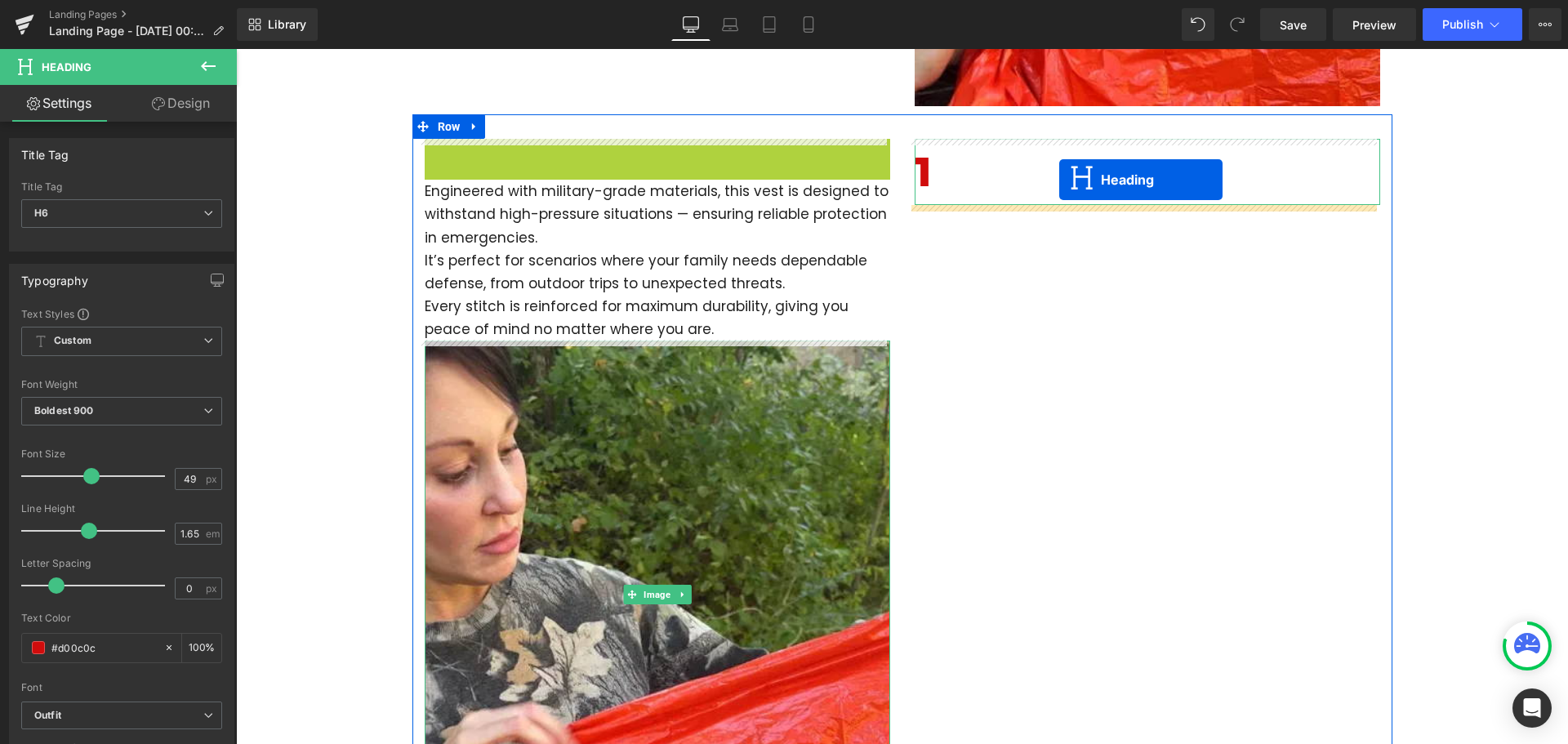
drag, startPoint x: 611, startPoint y: 173, endPoint x: 1059, endPoint y: 180, distance: 448.1
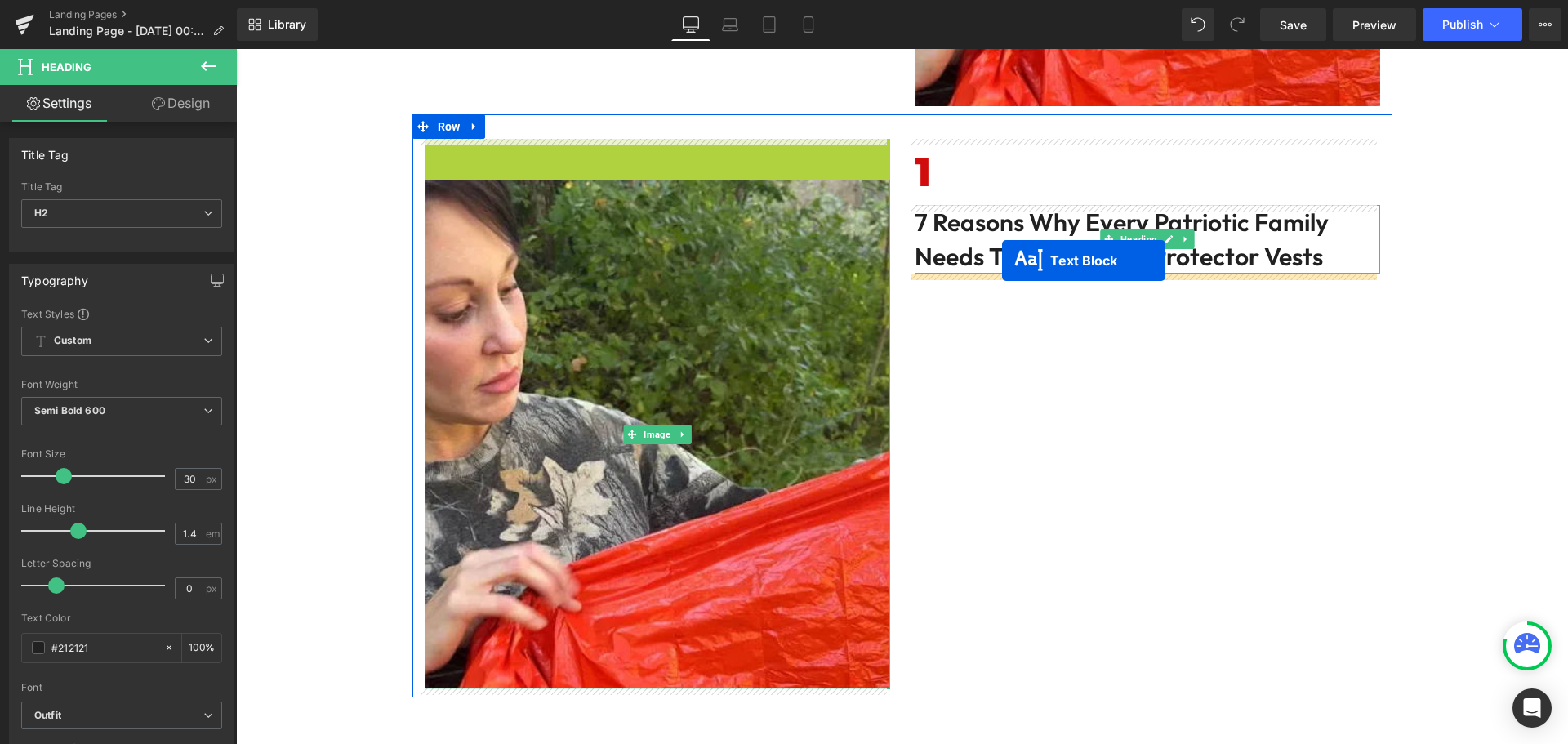
drag, startPoint x: 612, startPoint y: 221, endPoint x: 1002, endPoint y: 260, distance: 391.9
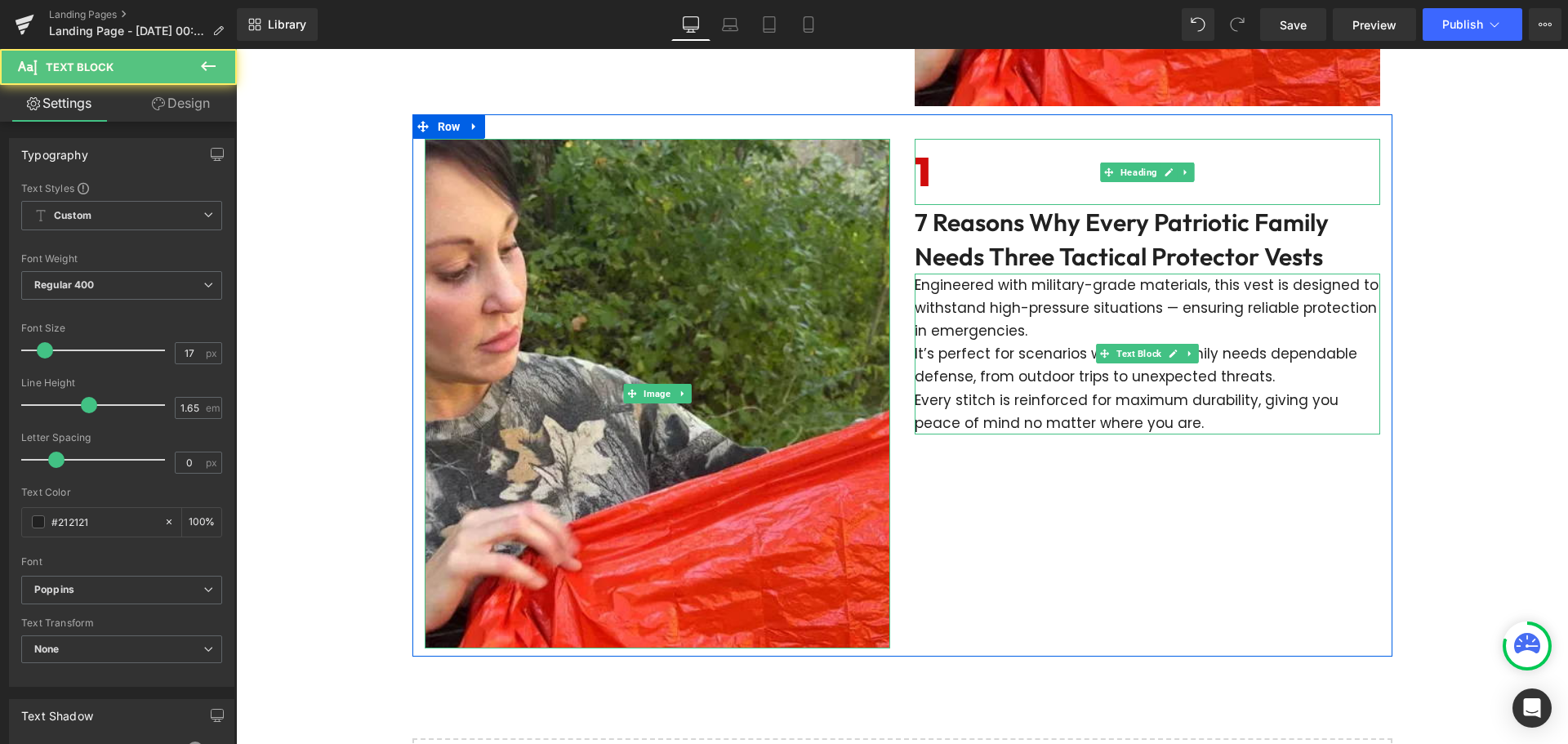
click at [955, 165] on h6 "1" at bounding box center [1147, 171] width 465 height 66
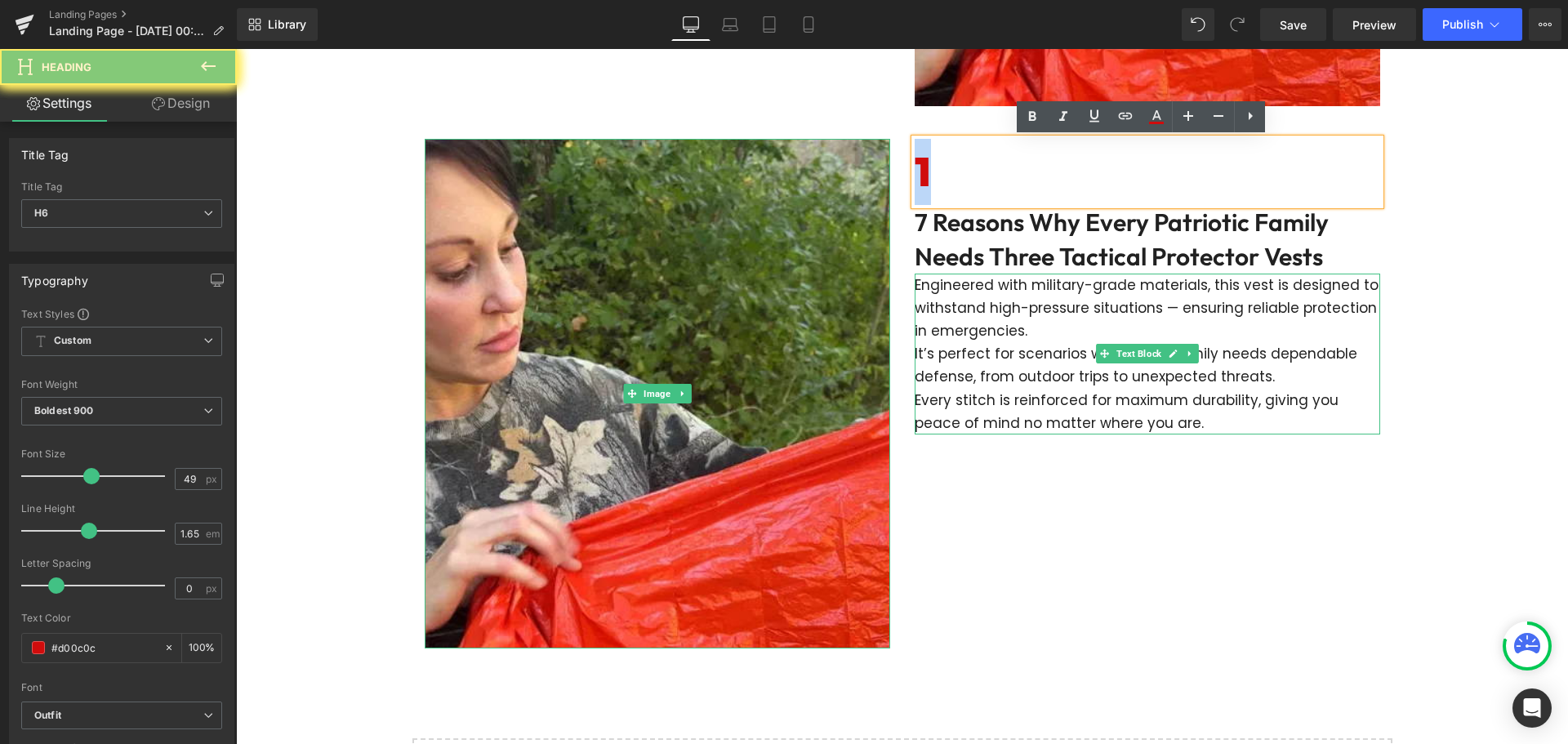
click at [955, 165] on h6 "1" at bounding box center [1147, 171] width 465 height 66
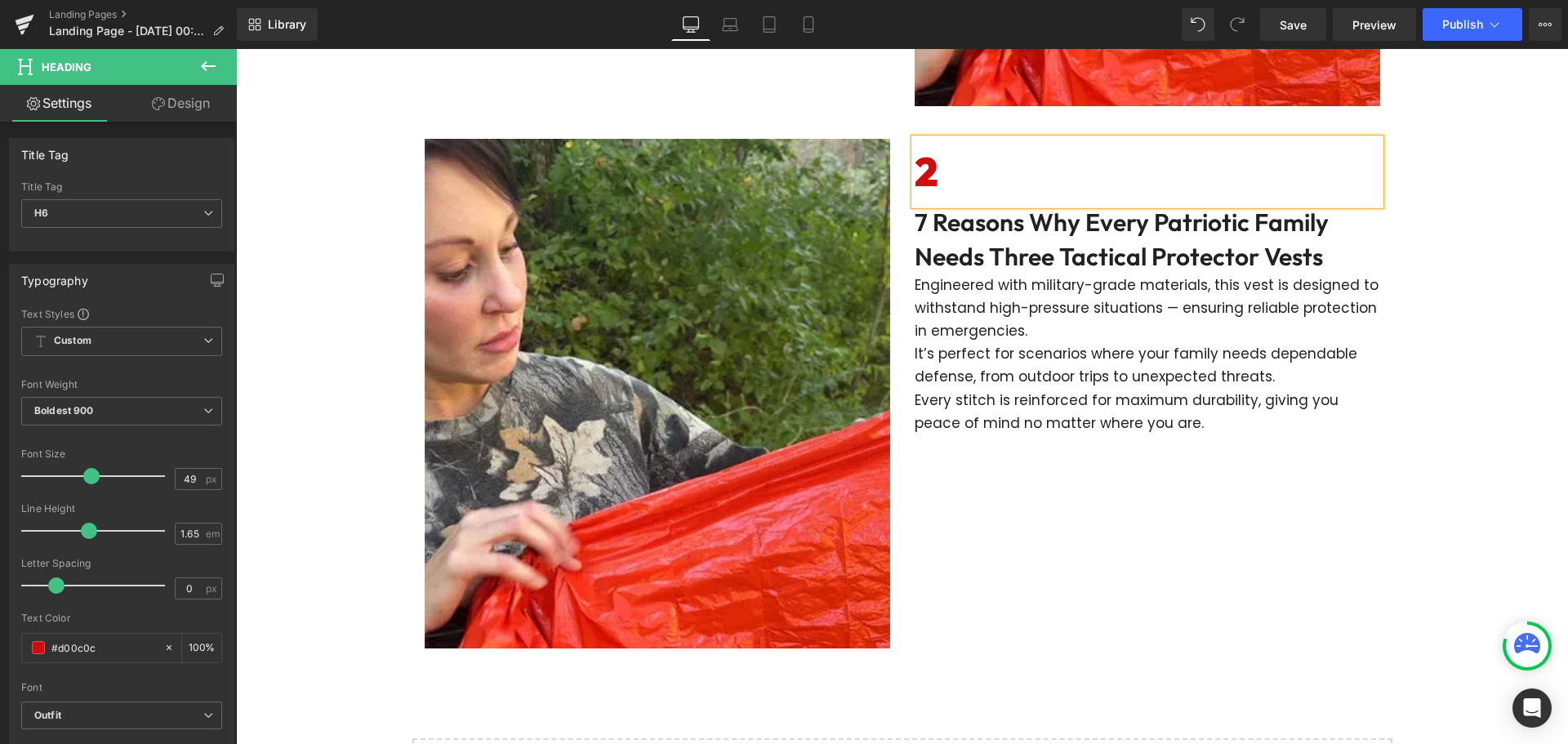
click at [1076, 249] on h2 "7 Reasons Why Every Patriotic Family Needs Three Tactical Protector Vests" at bounding box center [1147, 239] width 465 height 69
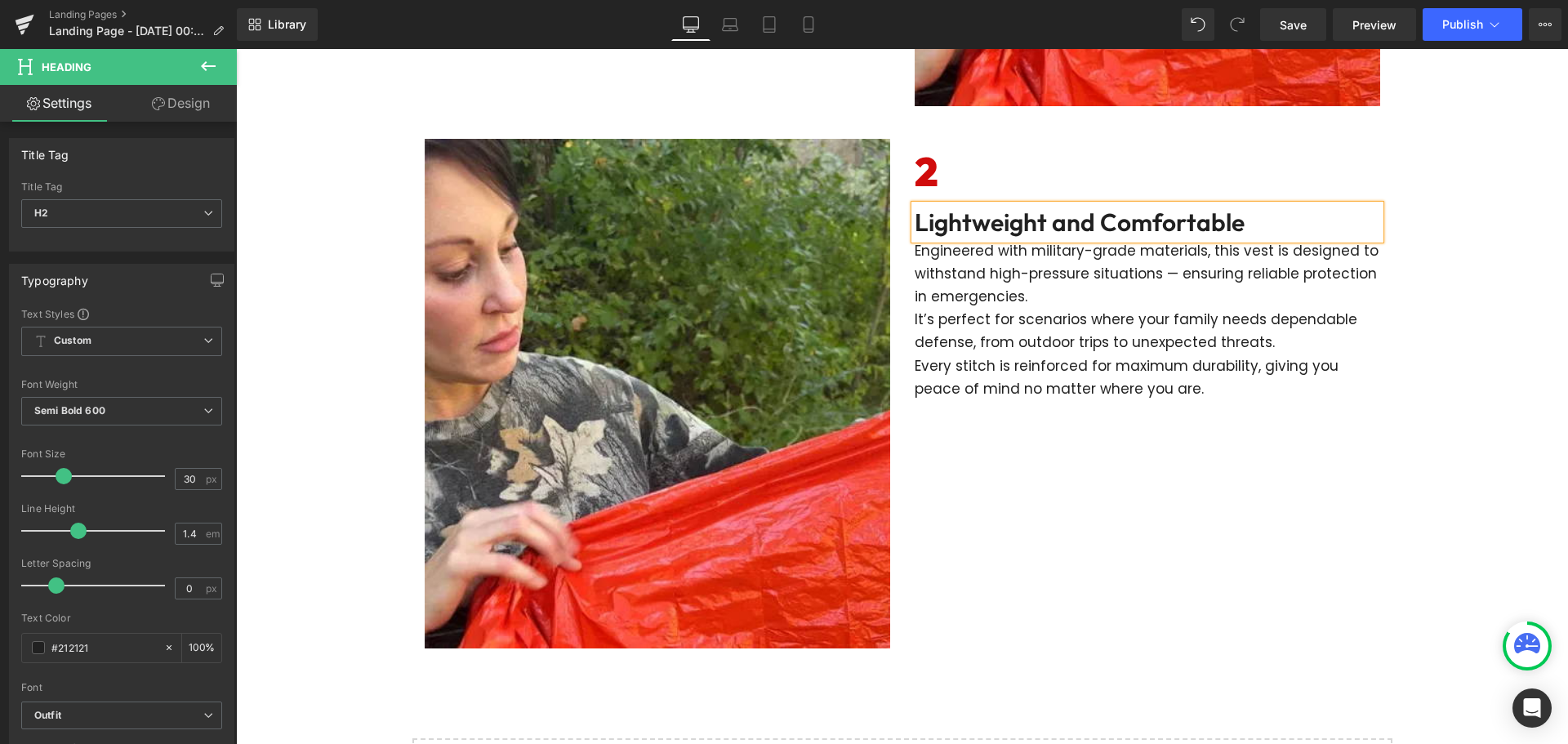
click at [1026, 354] on p "Every stitch is reinforced for maximum durability, giving you peace of mind no …" at bounding box center [1147, 377] width 465 height 46
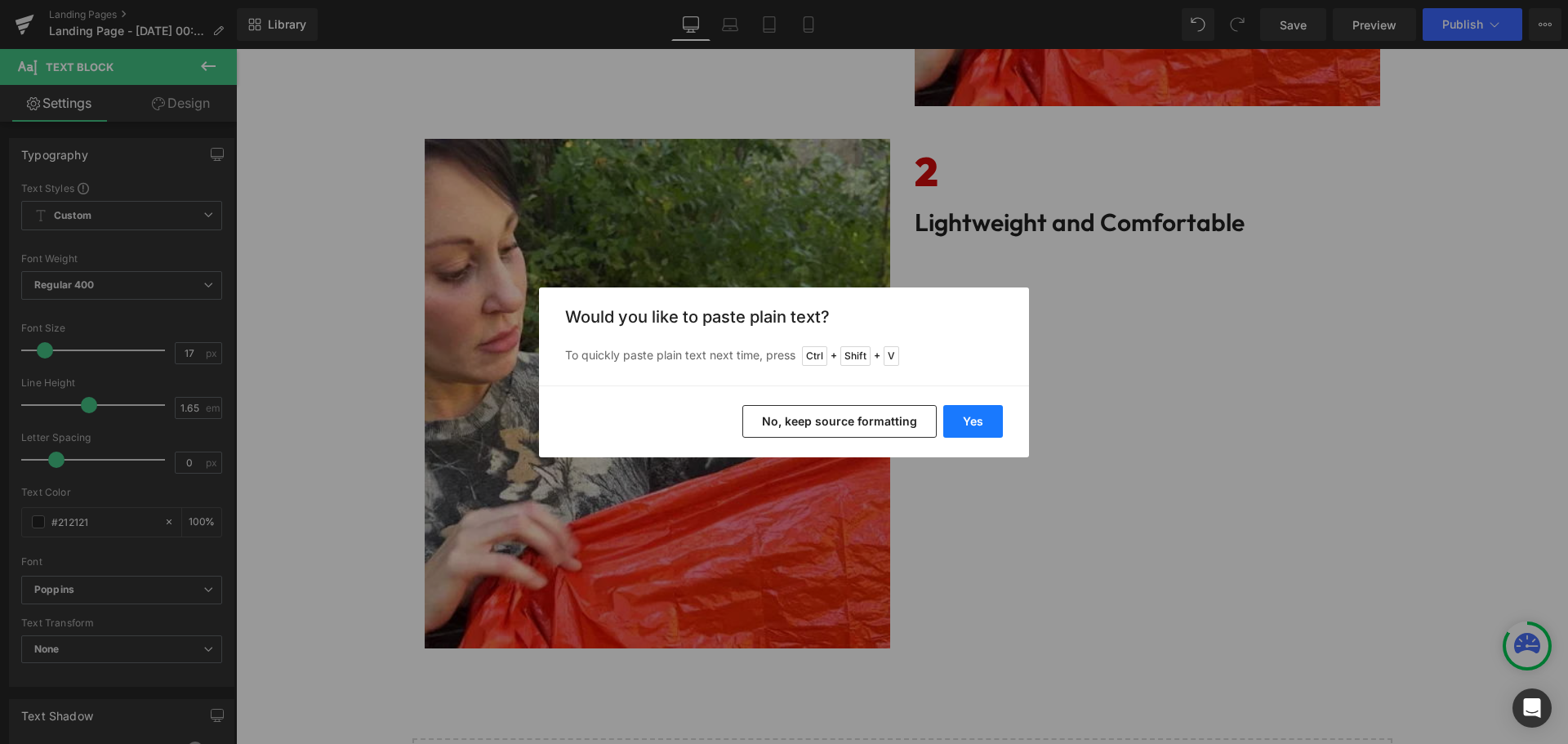
click at [994, 428] on button "Yes" at bounding box center [973, 420] width 60 height 33
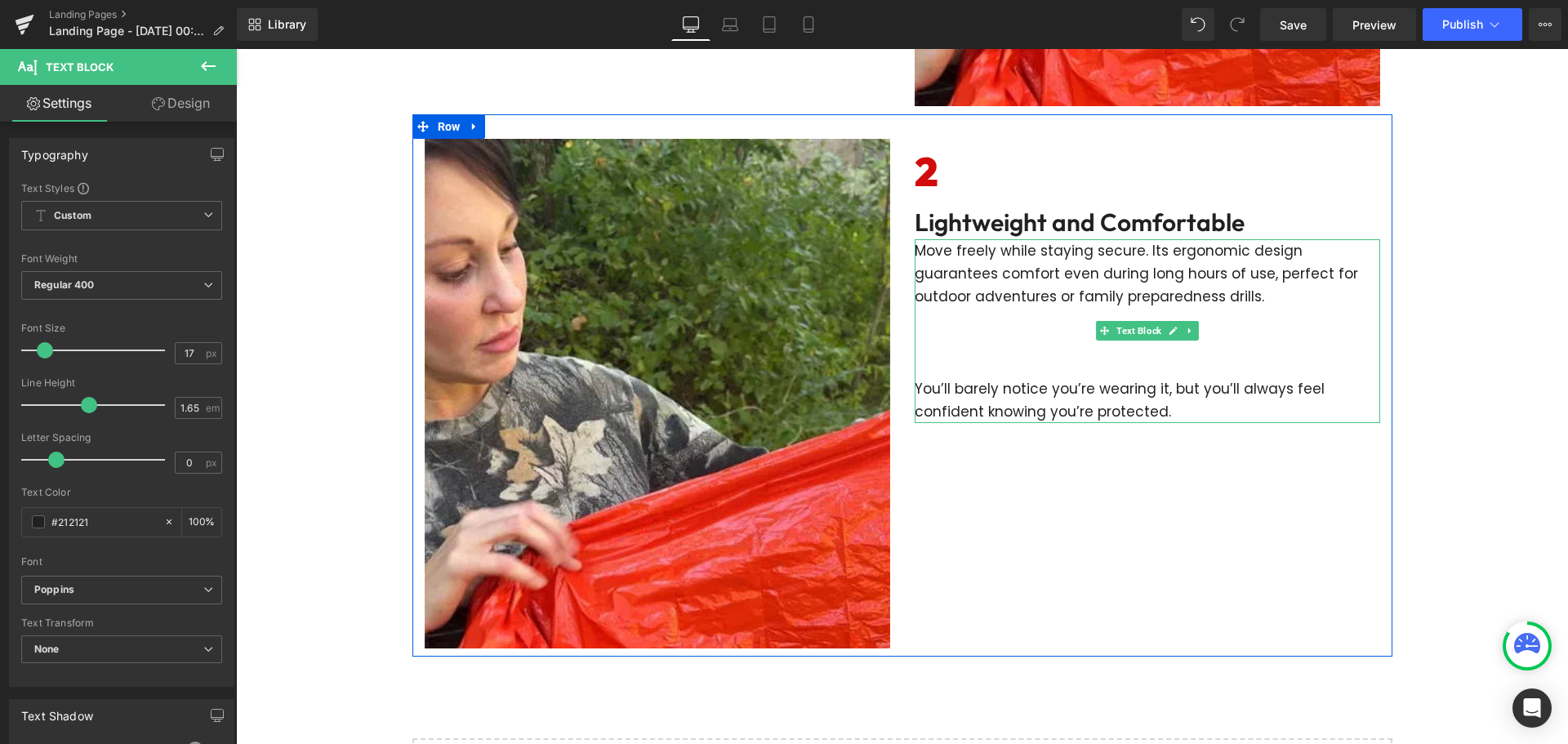
click at [1038, 370] on p at bounding box center [1147, 366] width 465 height 23
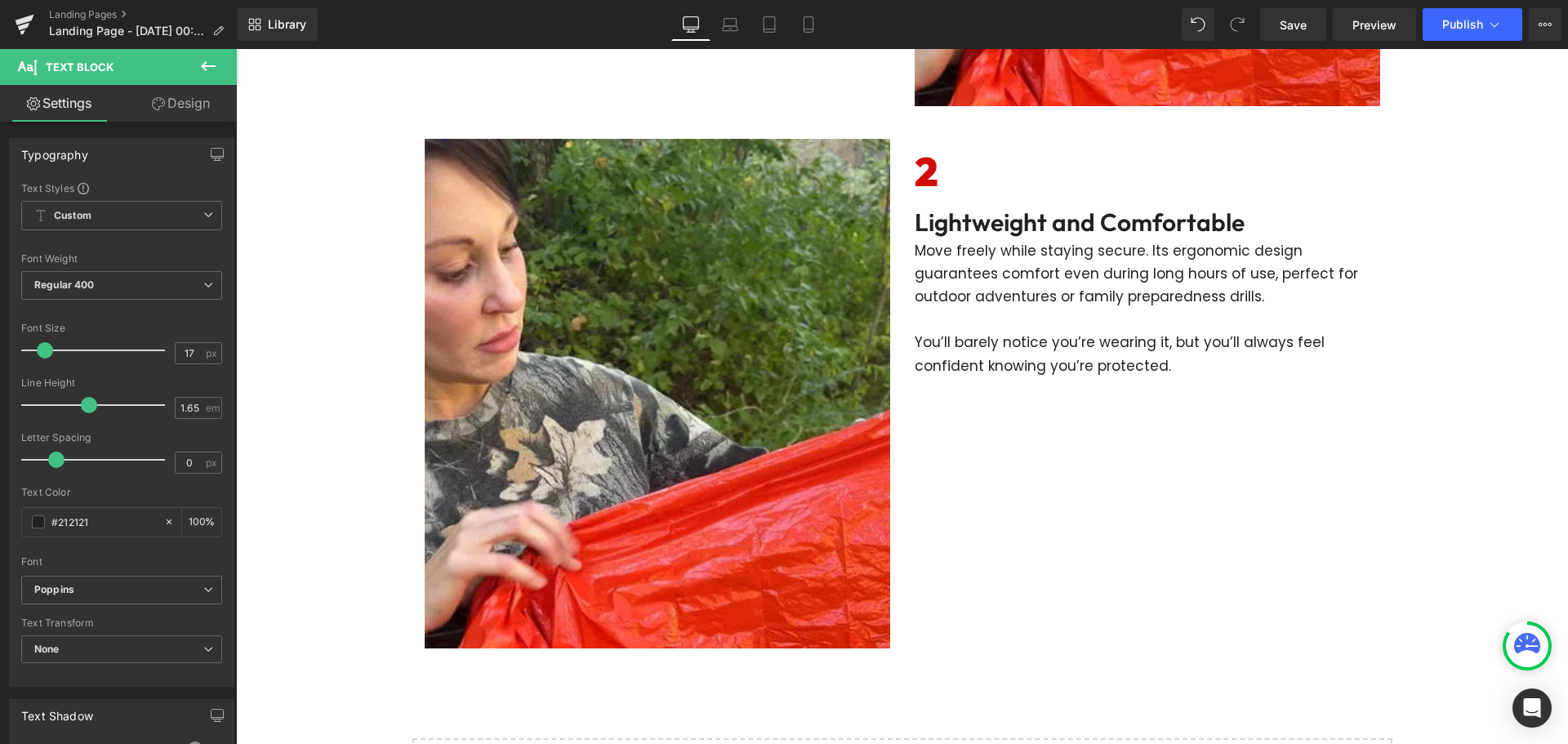
click at [167, 108] on link "Design" at bounding box center [180, 104] width 119 height 37
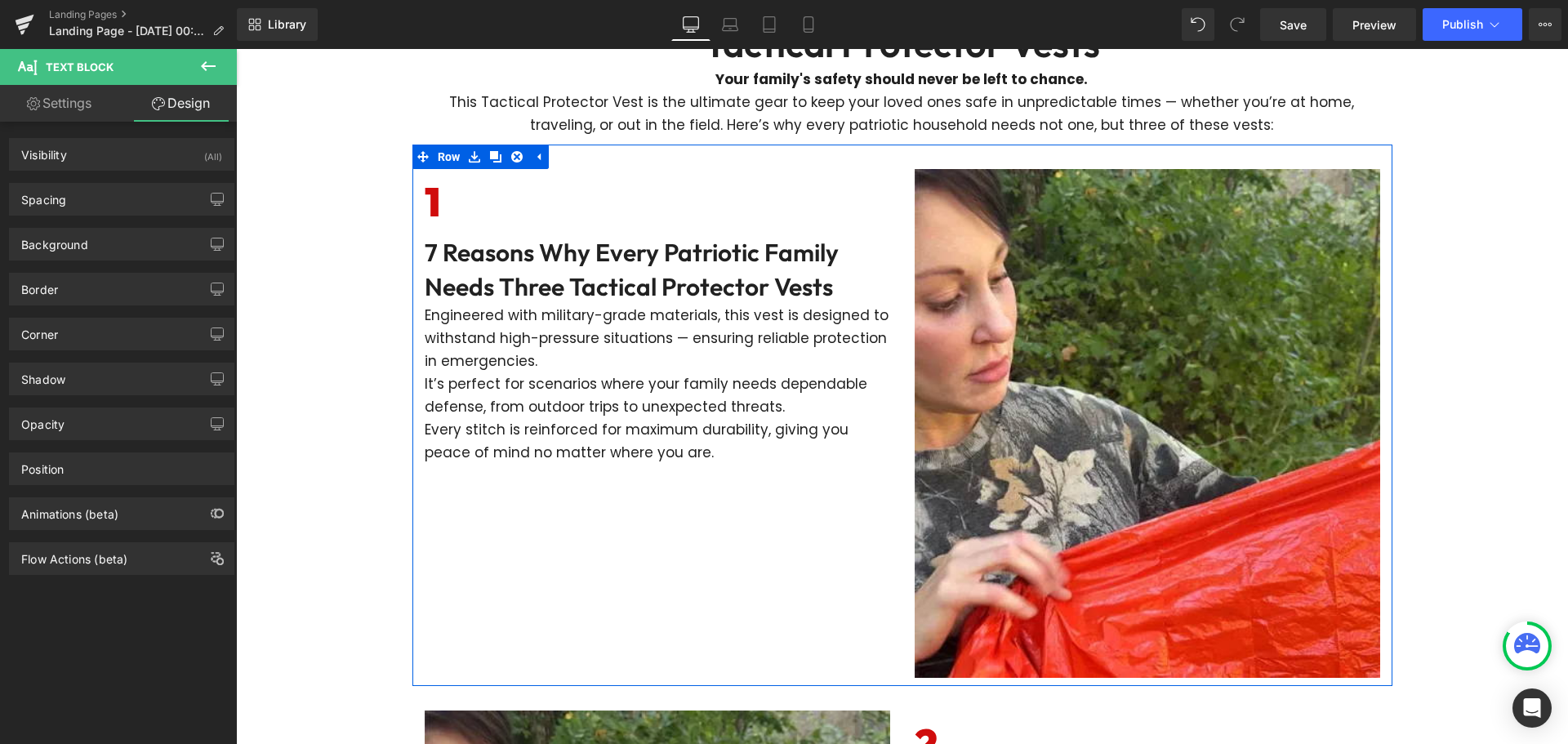
scroll to position [515, 0]
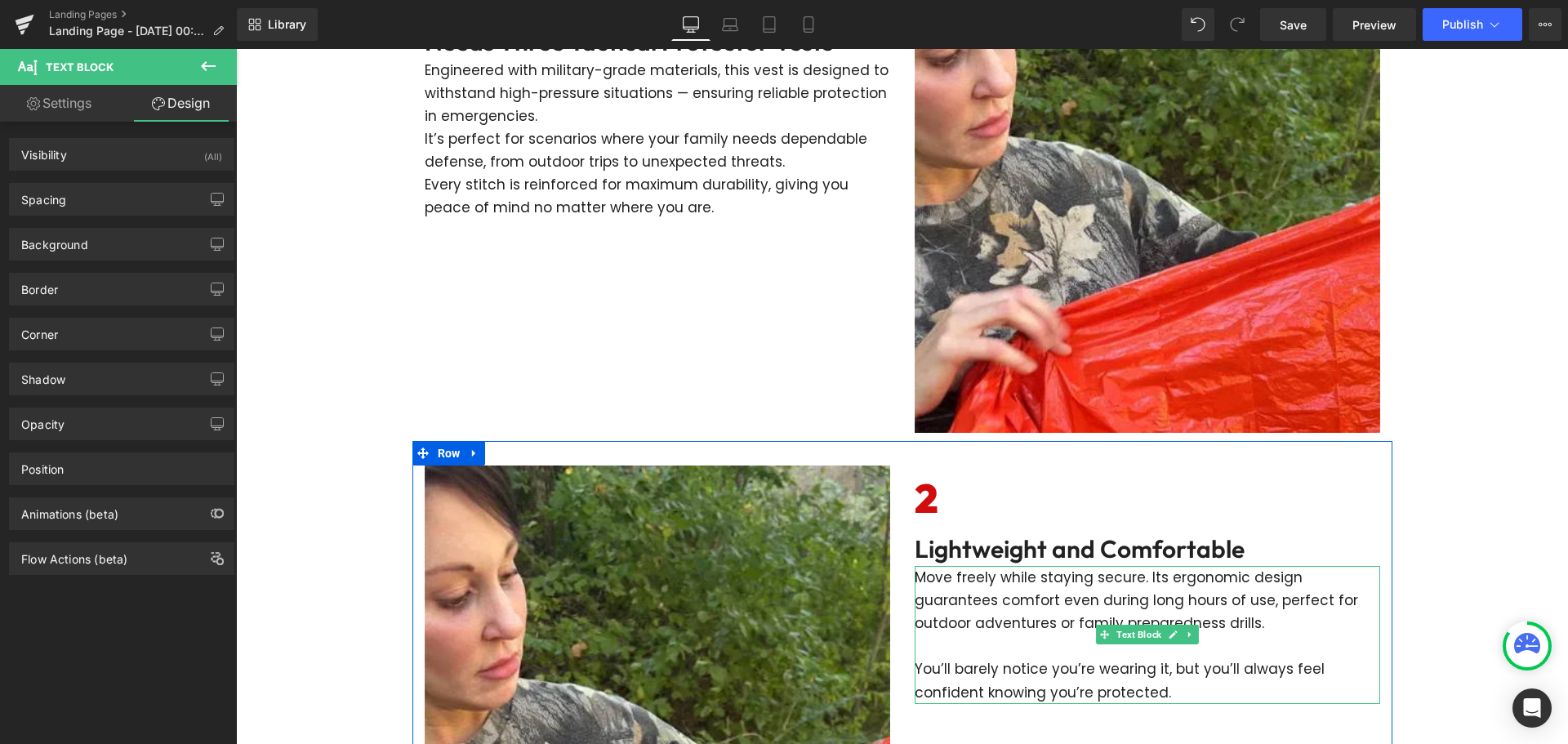
click at [981, 598] on p "Move freely while staying secure. Its ergonomic design guarantees comfort even …" at bounding box center [1147, 600] width 465 height 69
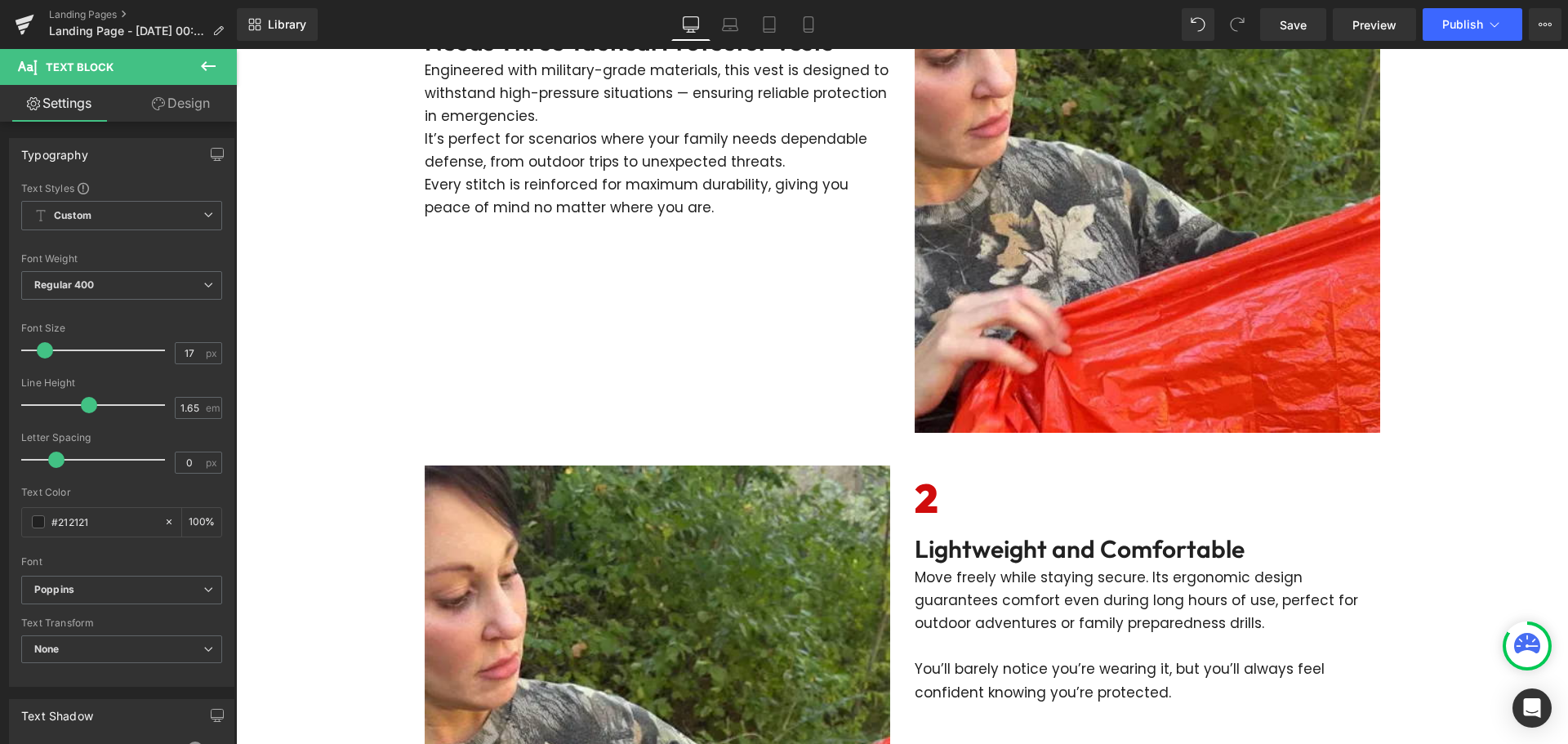
click at [147, 106] on link "Design" at bounding box center [180, 104] width 119 height 37
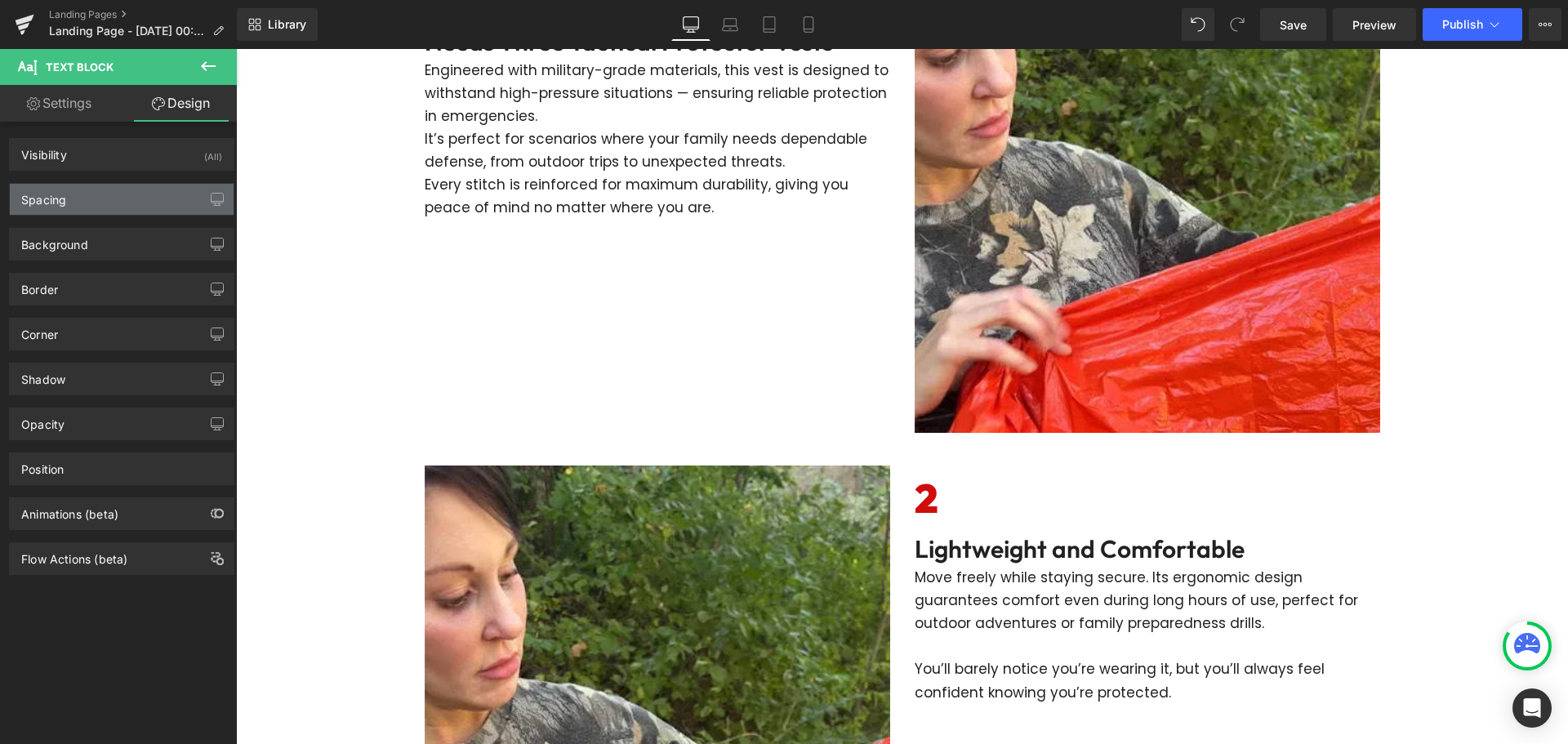
type input "0"
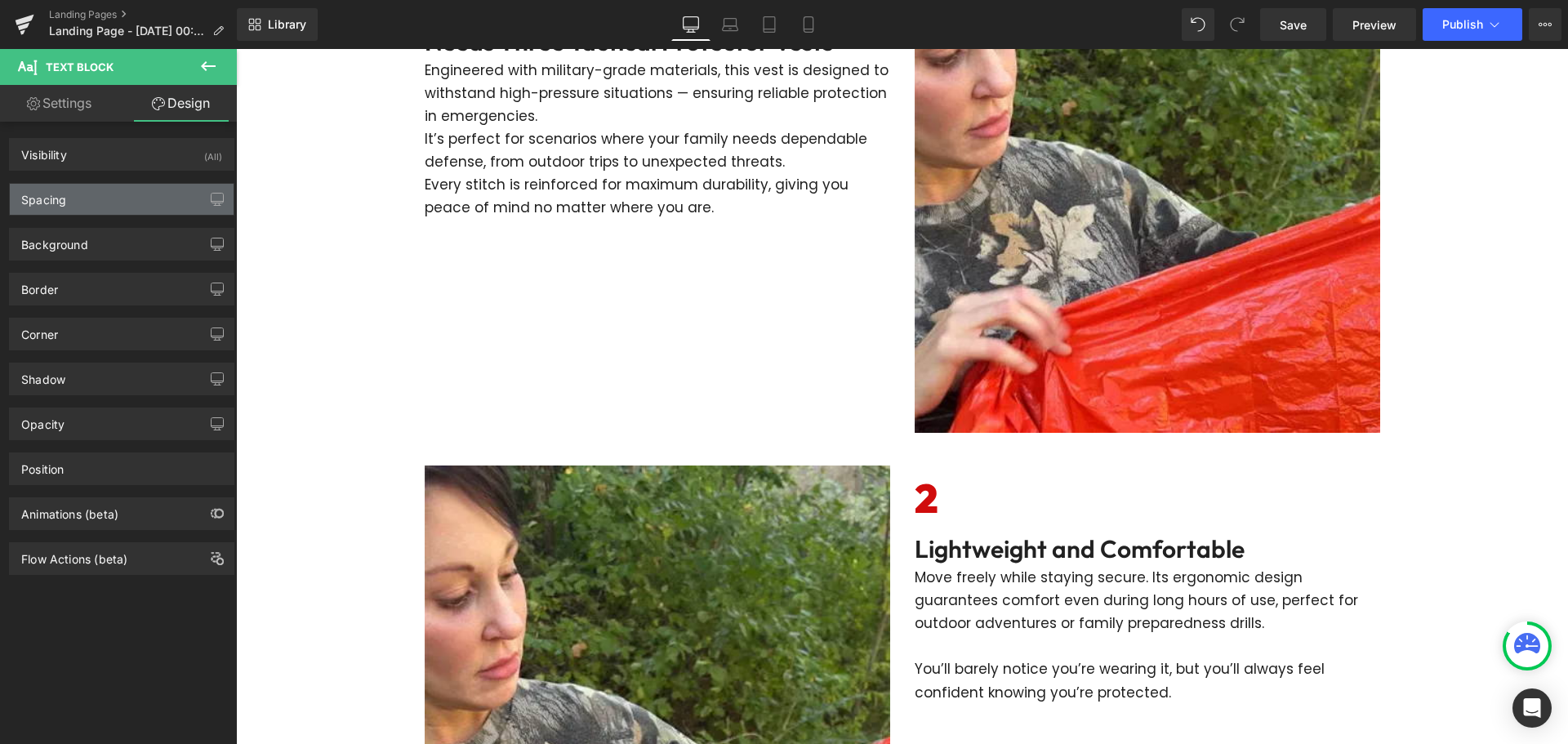
type input "0"
click at [108, 208] on div "Spacing" at bounding box center [121, 199] width 223 height 31
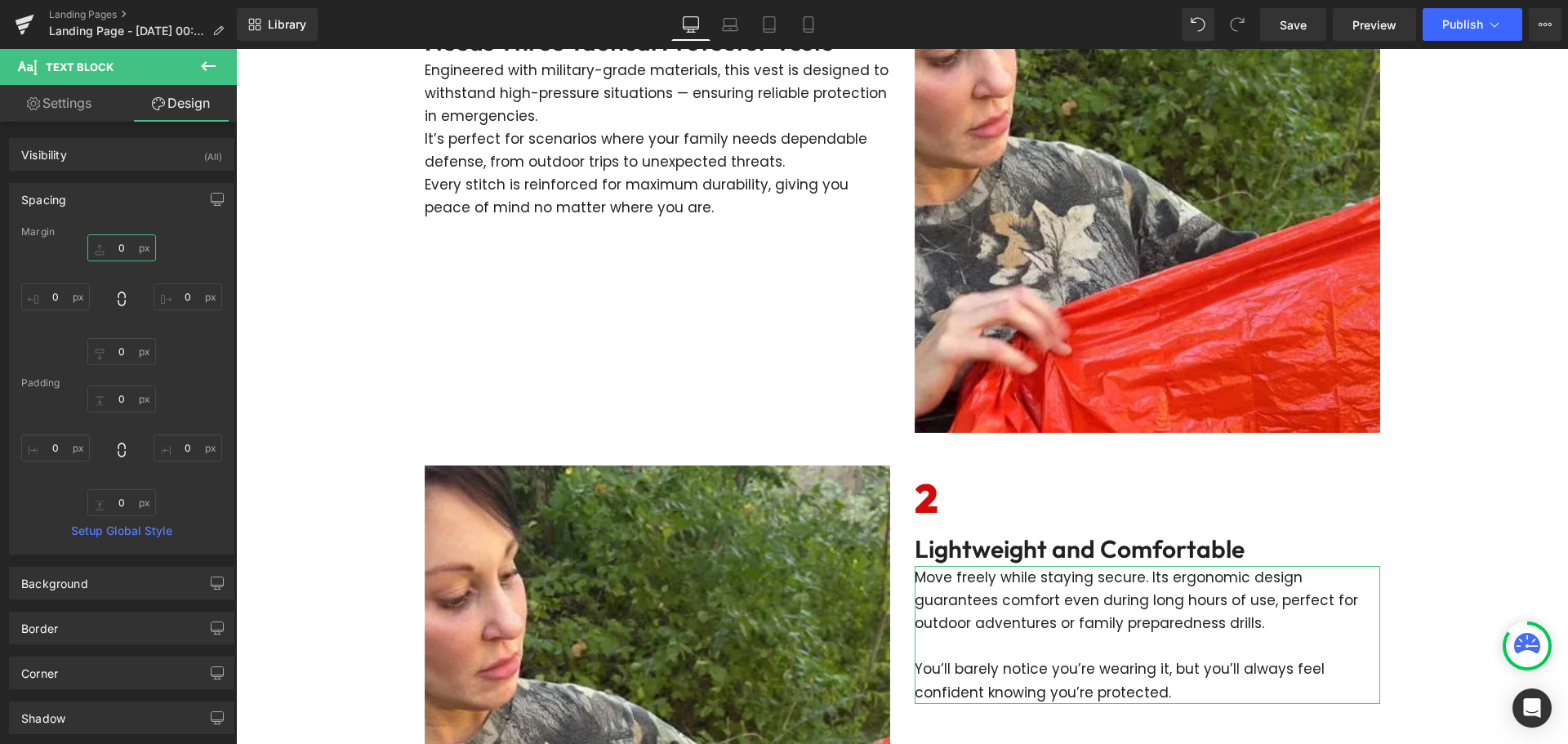
click at [121, 244] on input "0" at bounding box center [121, 247] width 69 height 27
type input "20"
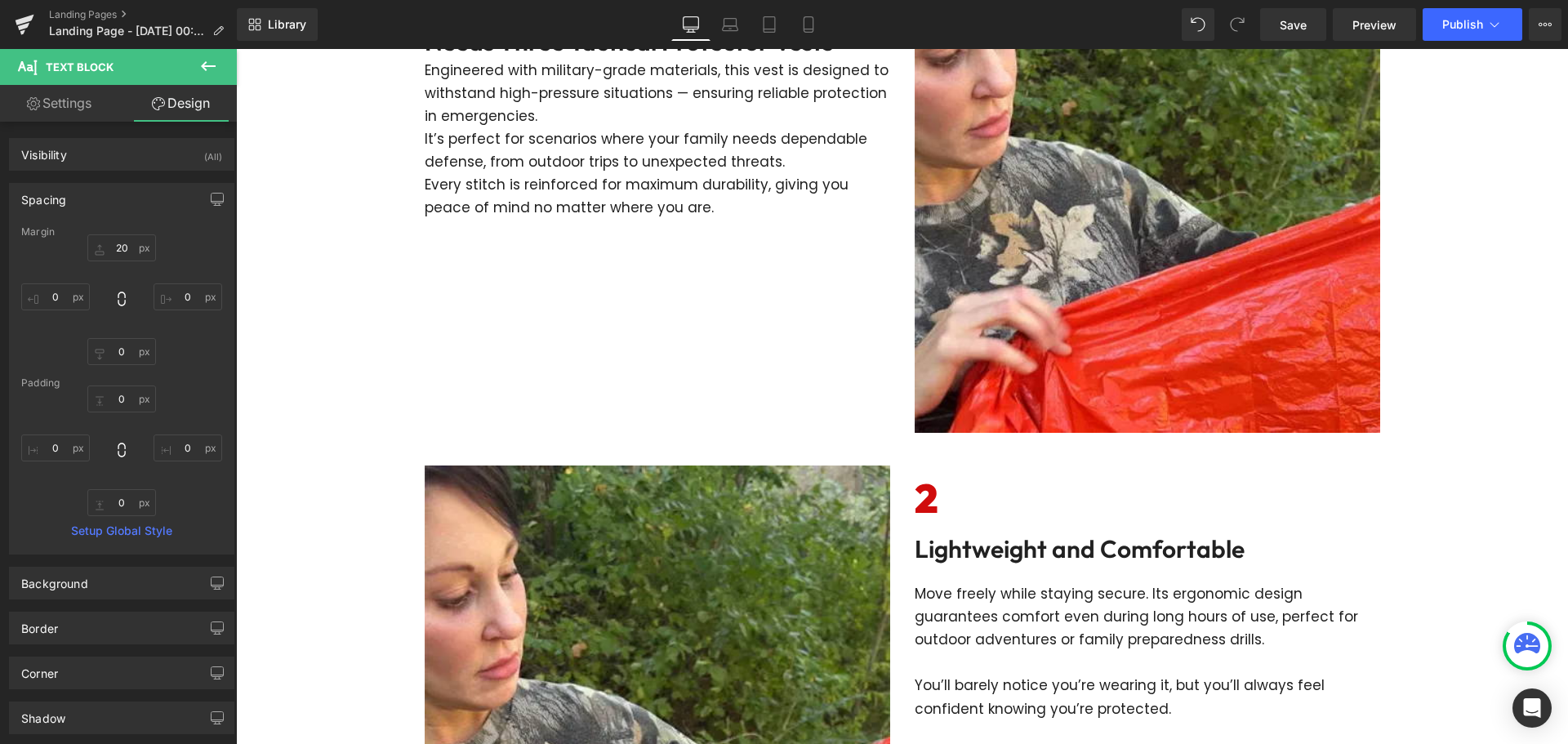
click at [552, 170] on p "It’s perfect for scenarios where your family needs dependable defense, from out…" at bounding box center [657, 150] width 465 height 46
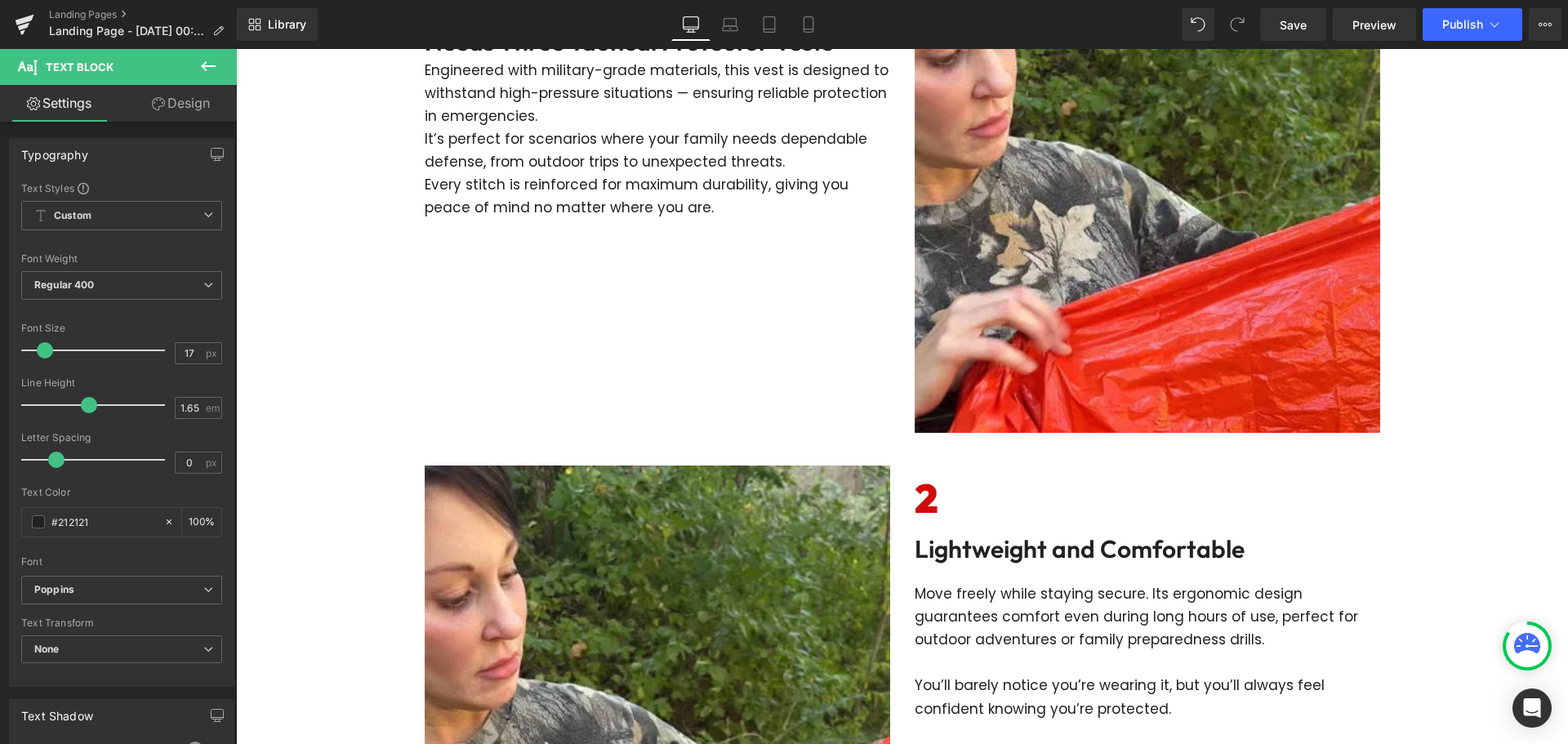
click at [158, 111] on link "Design" at bounding box center [180, 104] width 119 height 37
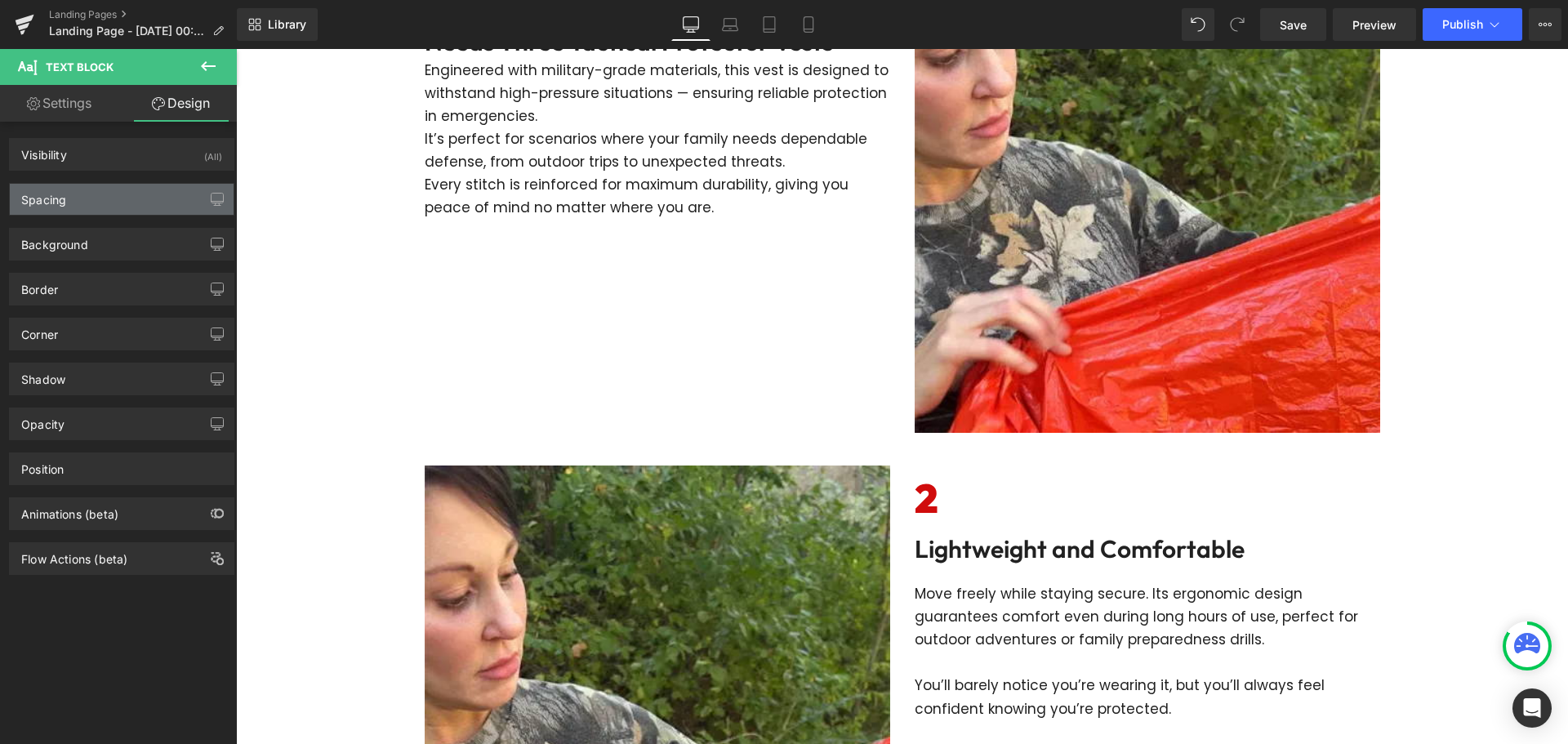
type input "0"
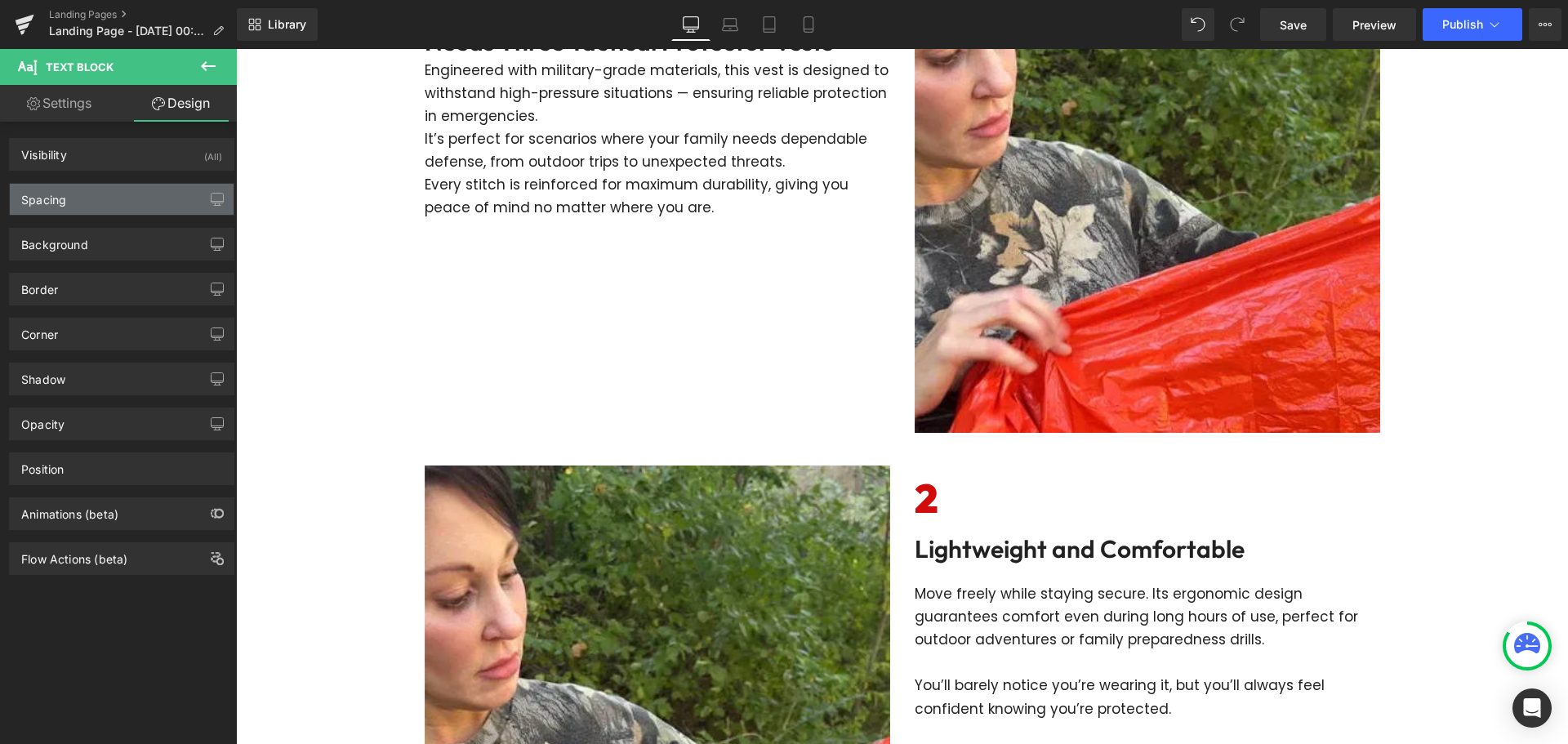
type input "0"
click at [121, 206] on div "Spacing" at bounding box center [121, 199] width 223 height 31
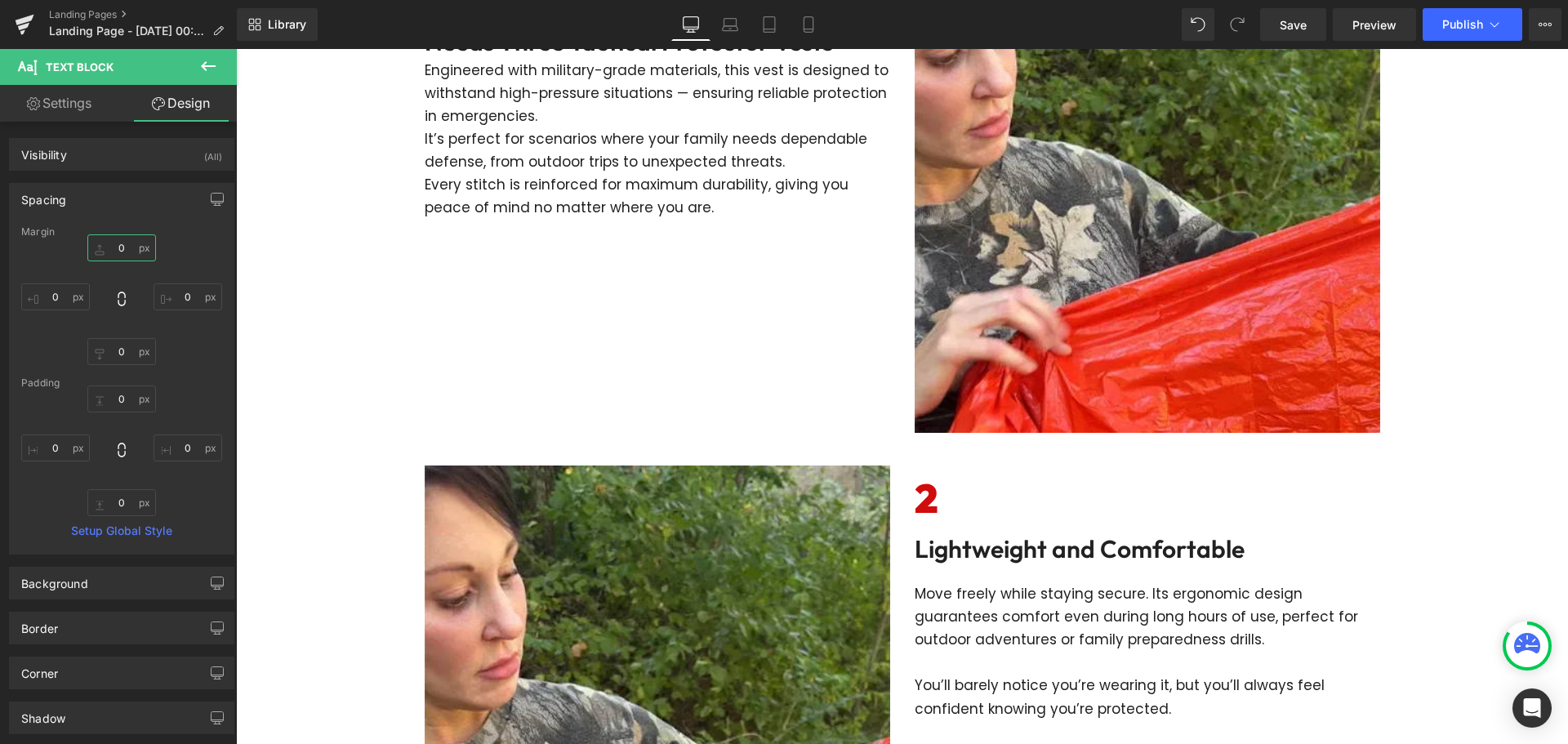
click at [124, 253] on input "0" at bounding box center [121, 247] width 69 height 27
type input "20"
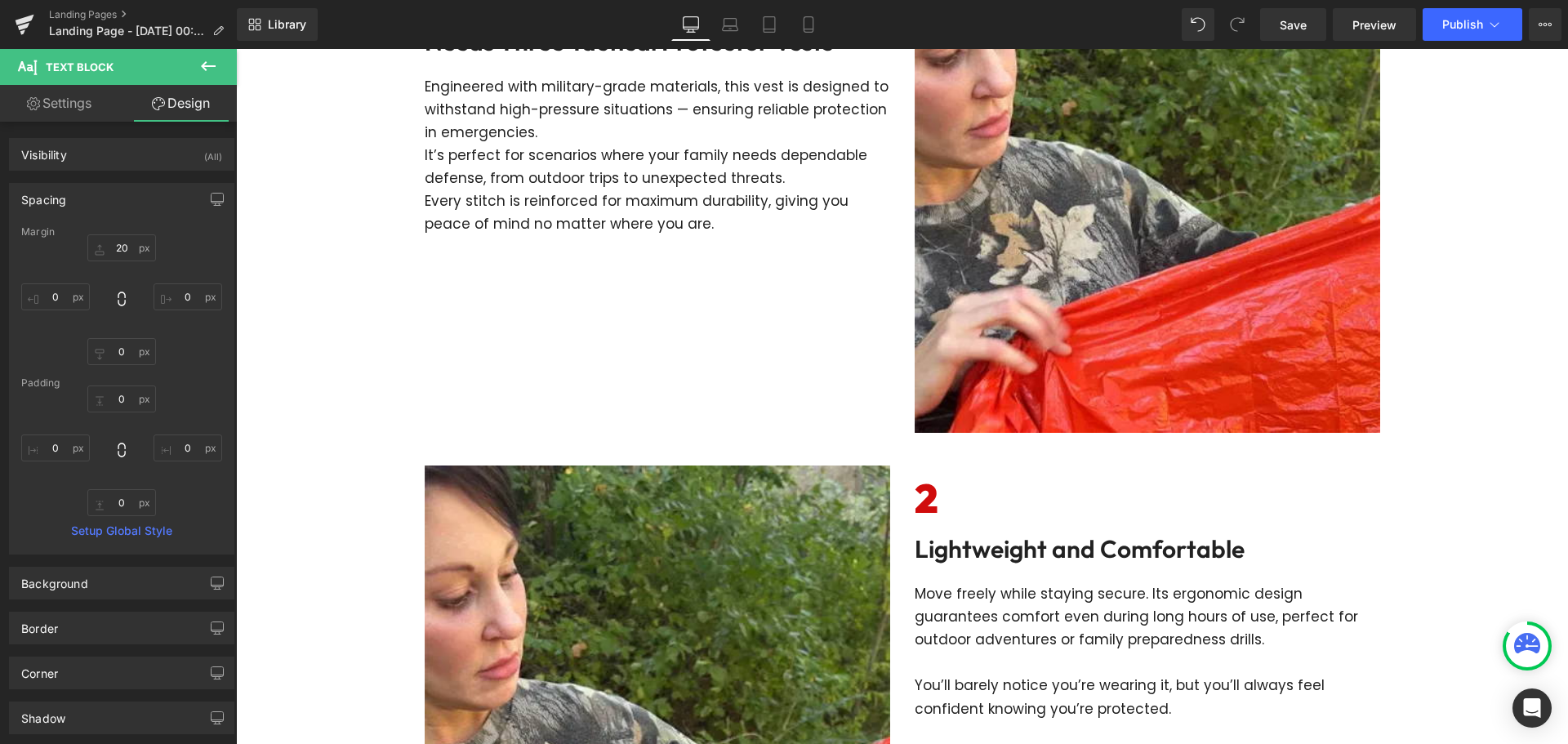
click at [1036, 561] on h2 "Lightweight and Comfortable" at bounding box center [1147, 548] width 465 height 34
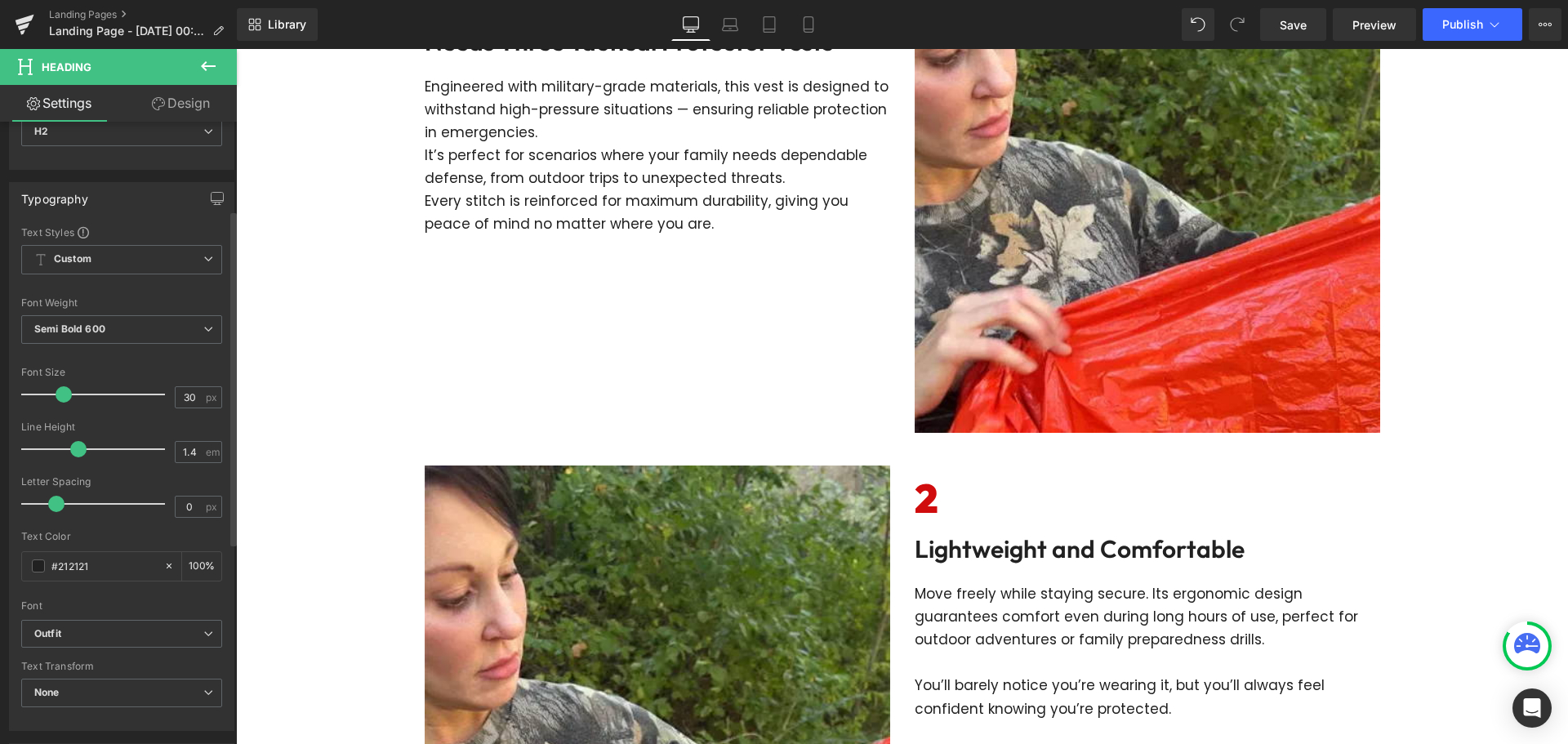
scroll to position [164, 0]
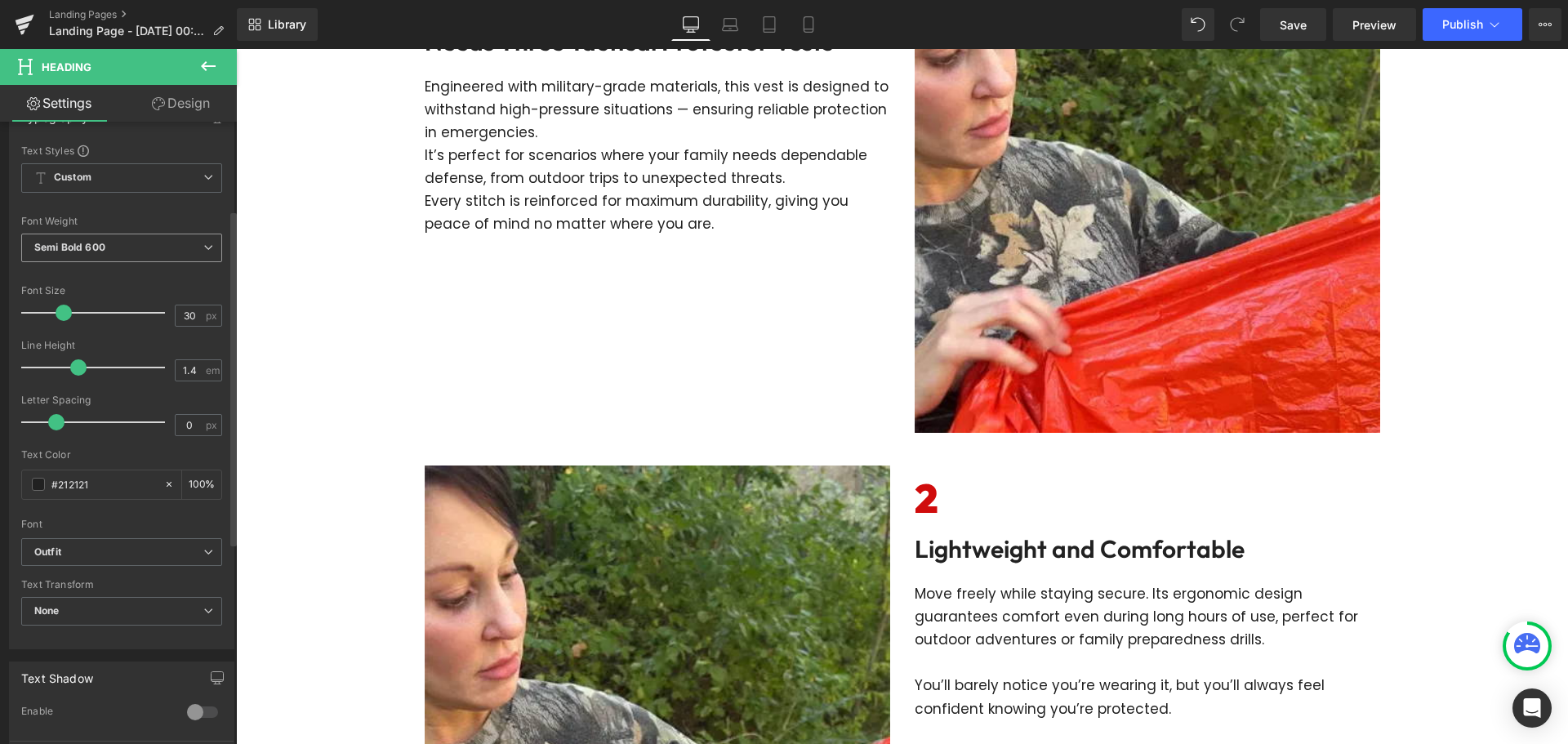
click at [110, 256] on span "Semi Bold 600" at bounding box center [121, 247] width 201 height 28
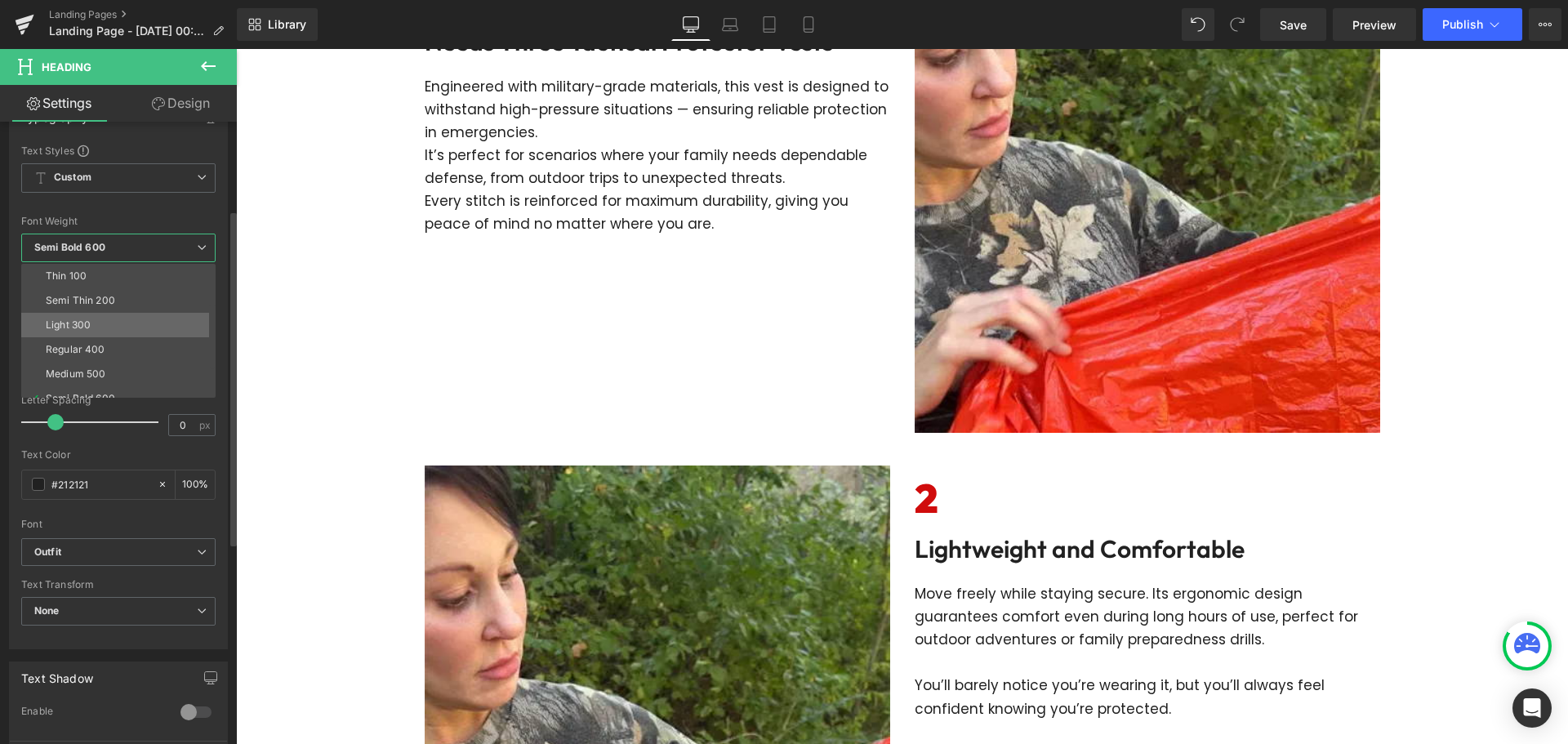
scroll to position [82, 0]
click at [118, 333] on li "Super Bold 800" at bounding box center [121, 341] width 201 height 25
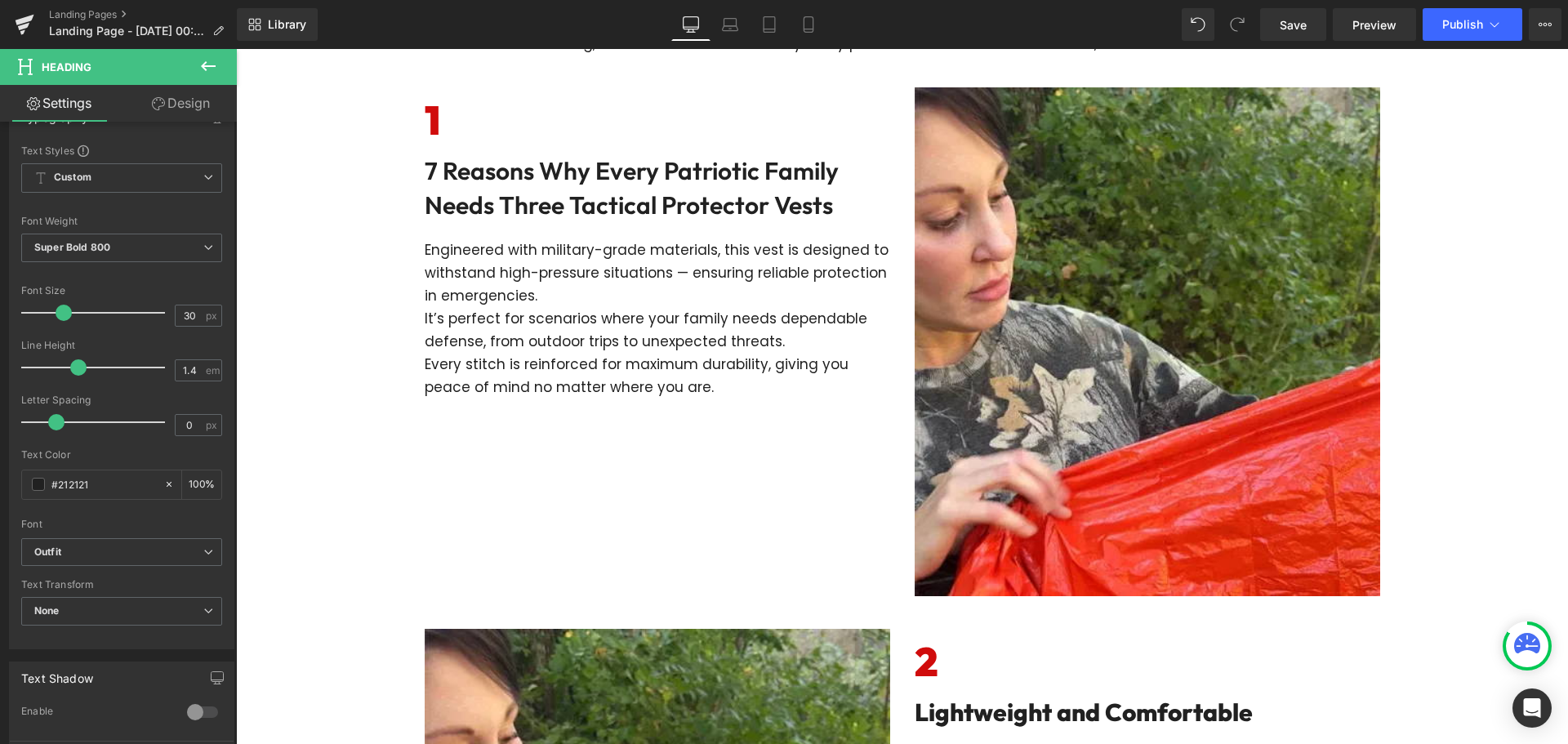
scroll to position [188, 0]
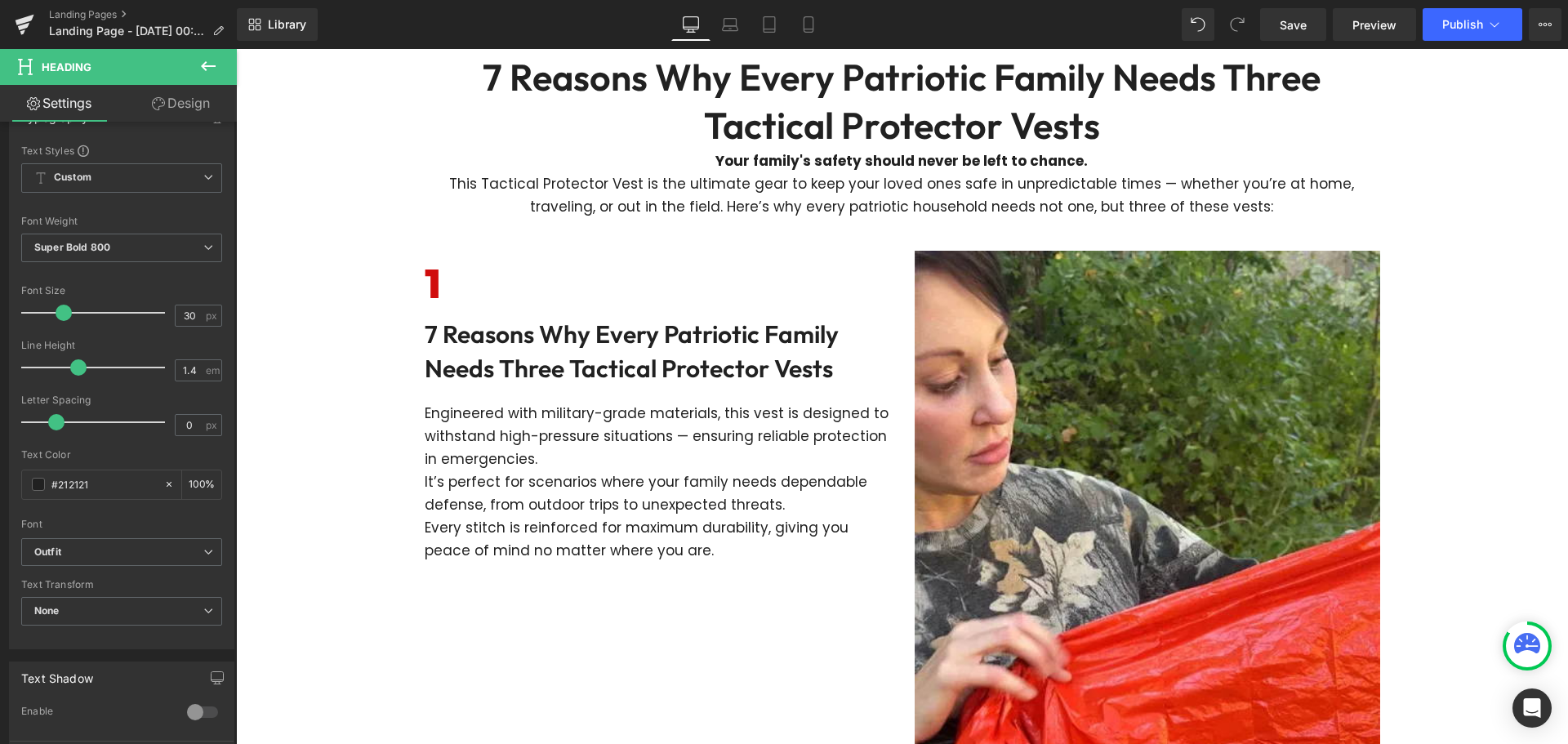
click at [663, 365] on h2 "7 Reasons Why Every Patriotic Family Needs Three Tactical Protector Vests" at bounding box center [657, 351] width 465 height 69
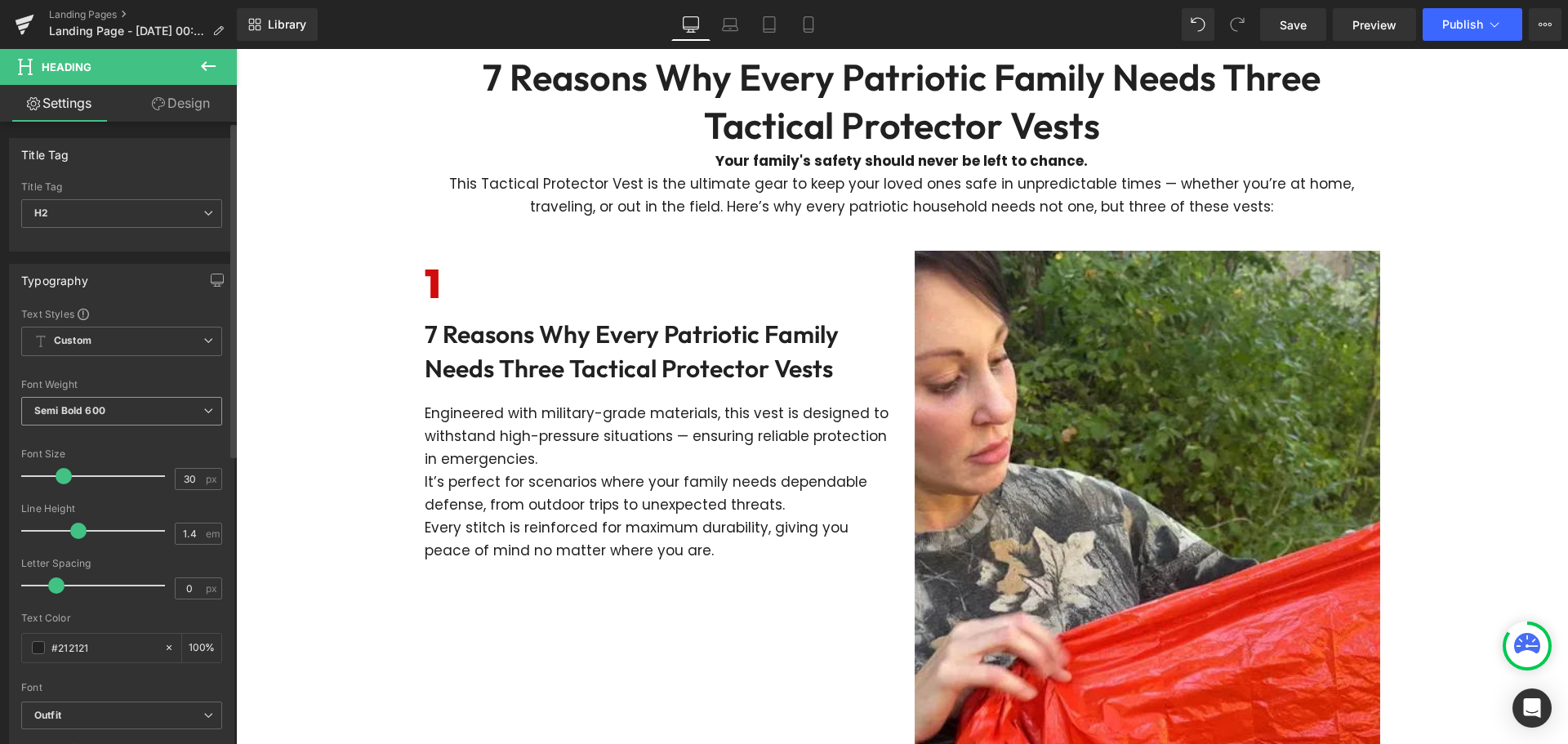
click at [118, 407] on span "Semi Bold 600" at bounding box center [121, 411] width 201 height 28
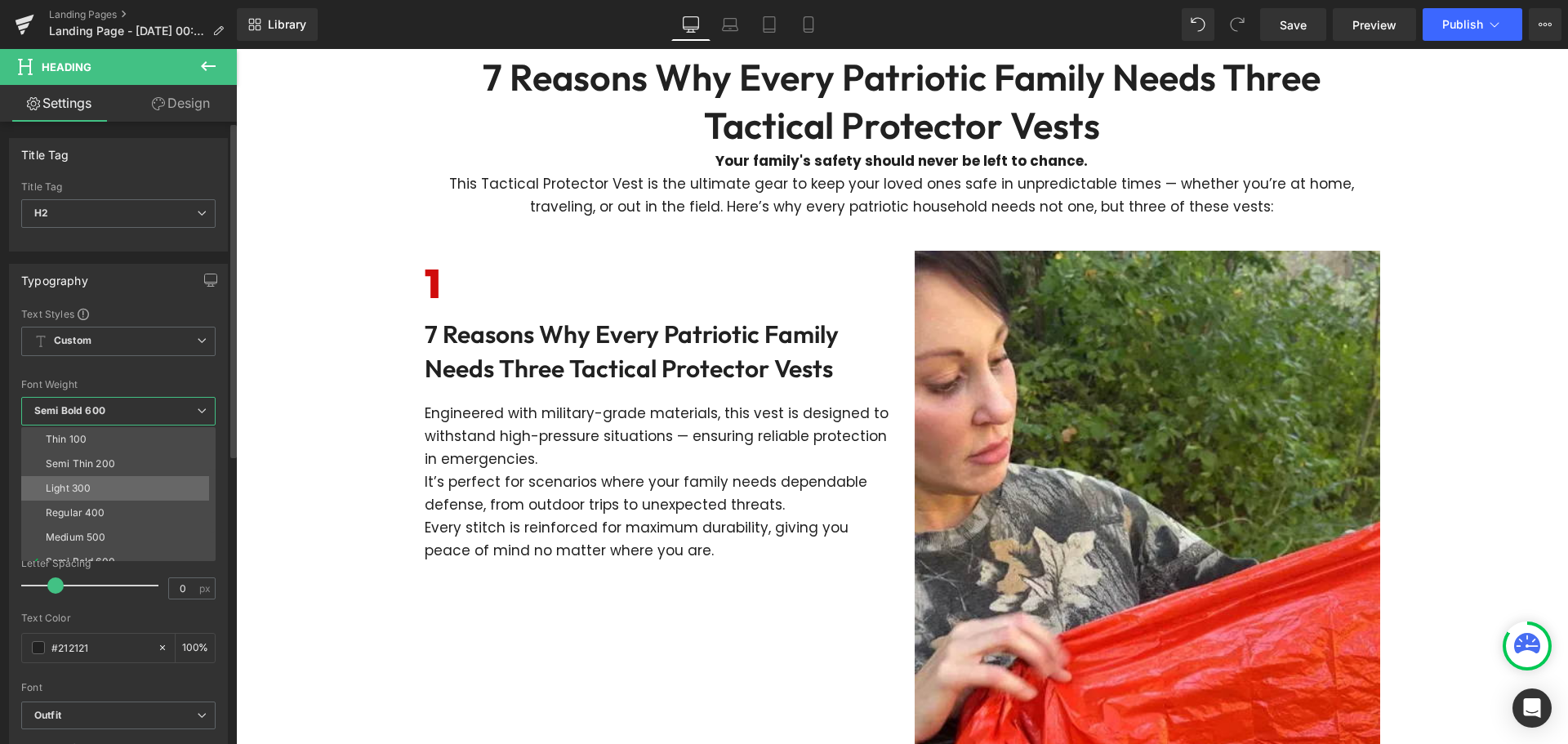
scroll to position [82, 0]
click at [118, 499] on div "Super Bold 800" at bounding box center [83, 504] width 74 height 11
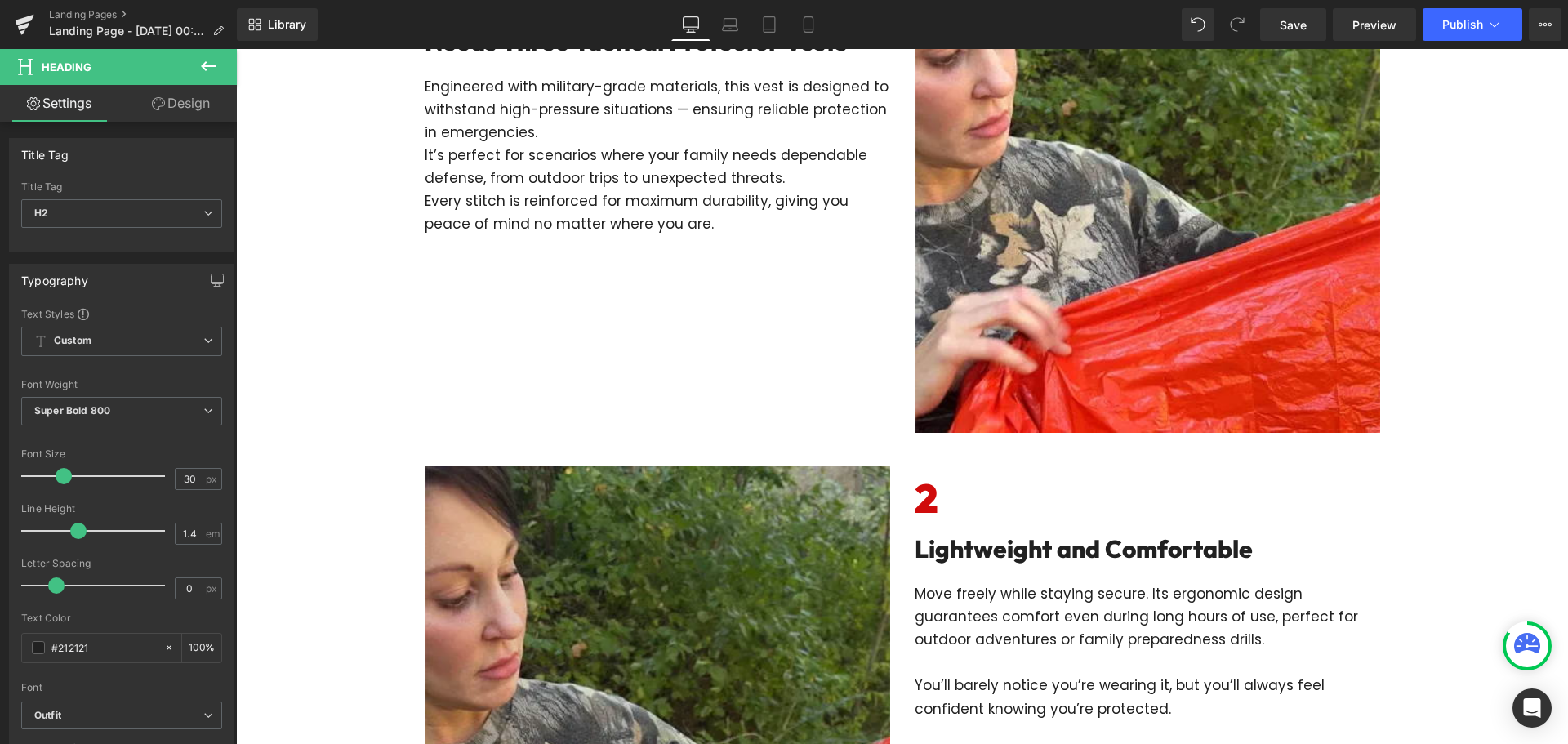
scroll to position [678, 0]
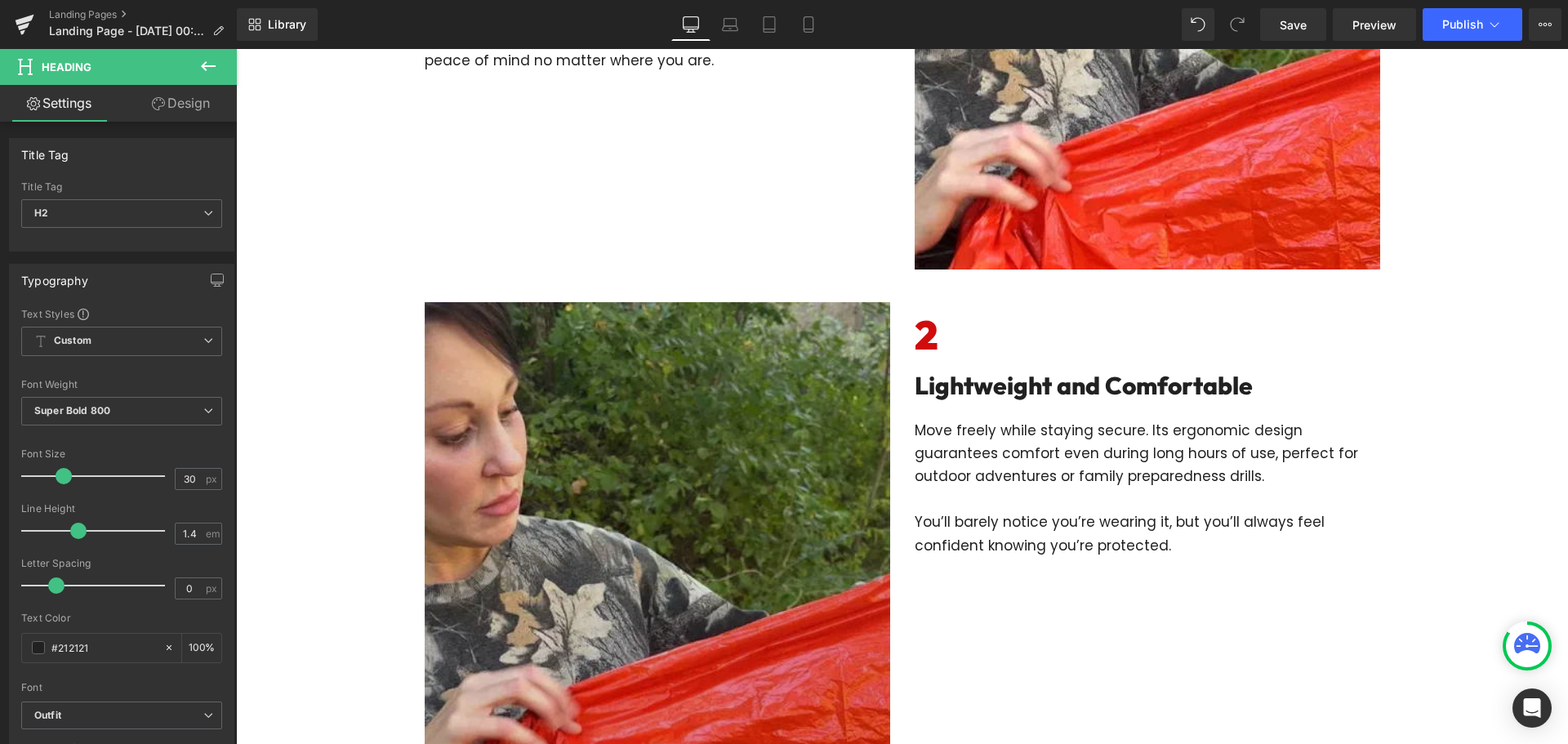
click at [655, 390] on img at bounding box center [657, 556] width 465 height 508
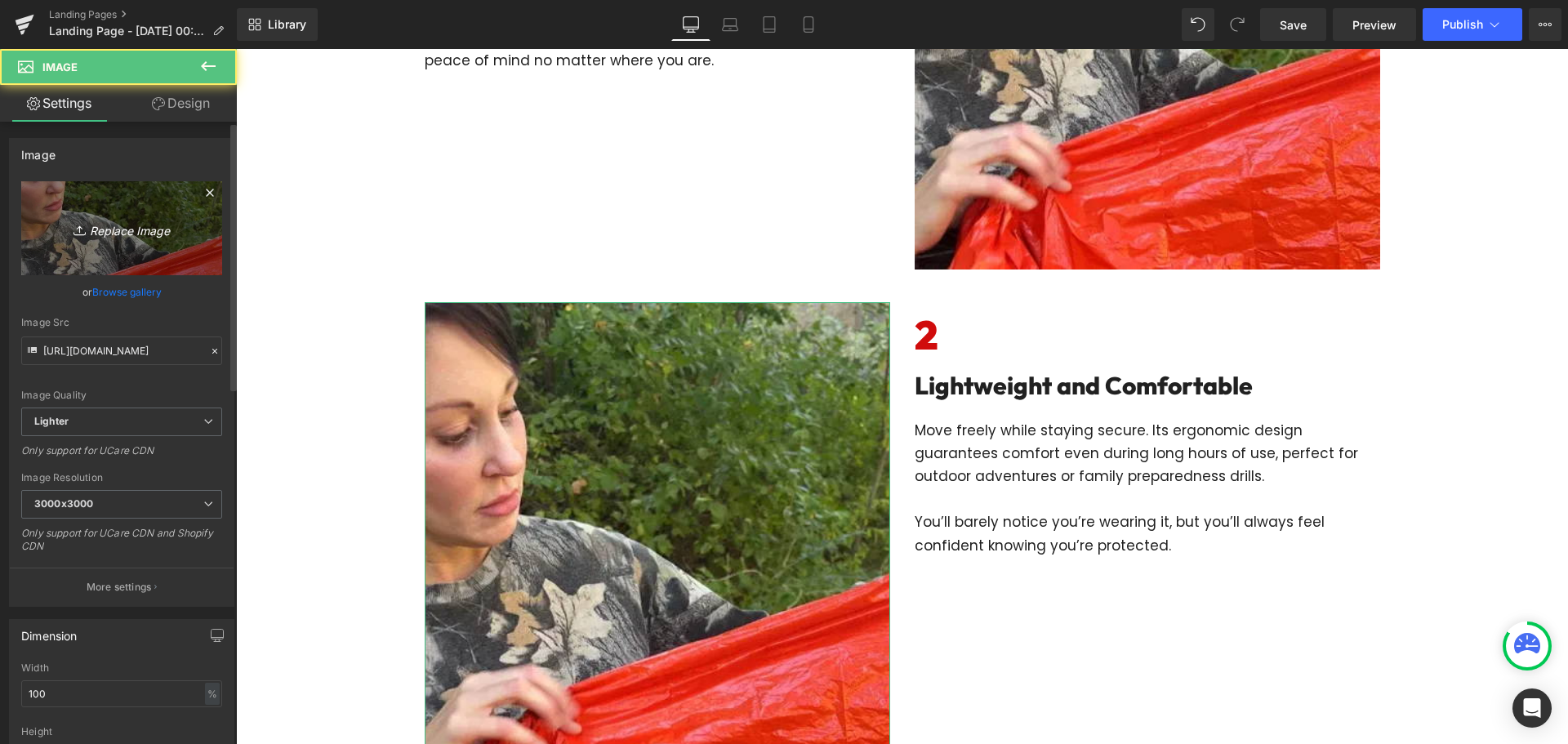
click at [106, 205] on link "Replace Image" at bounding box center [121, 228] width 201 height 94
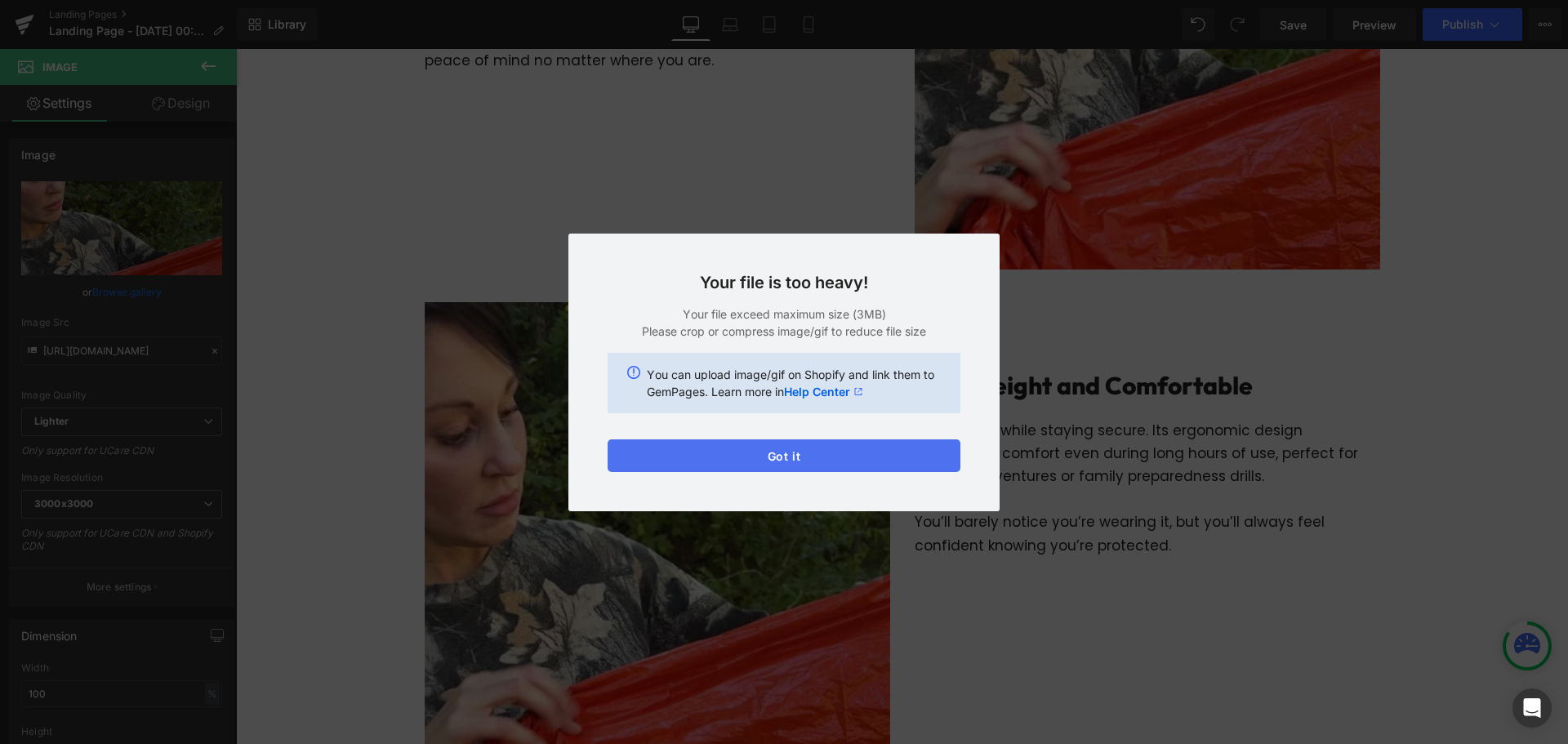
click at [750, 460] on button "Got it" at bounding box center [784, 455] width 353 height 33
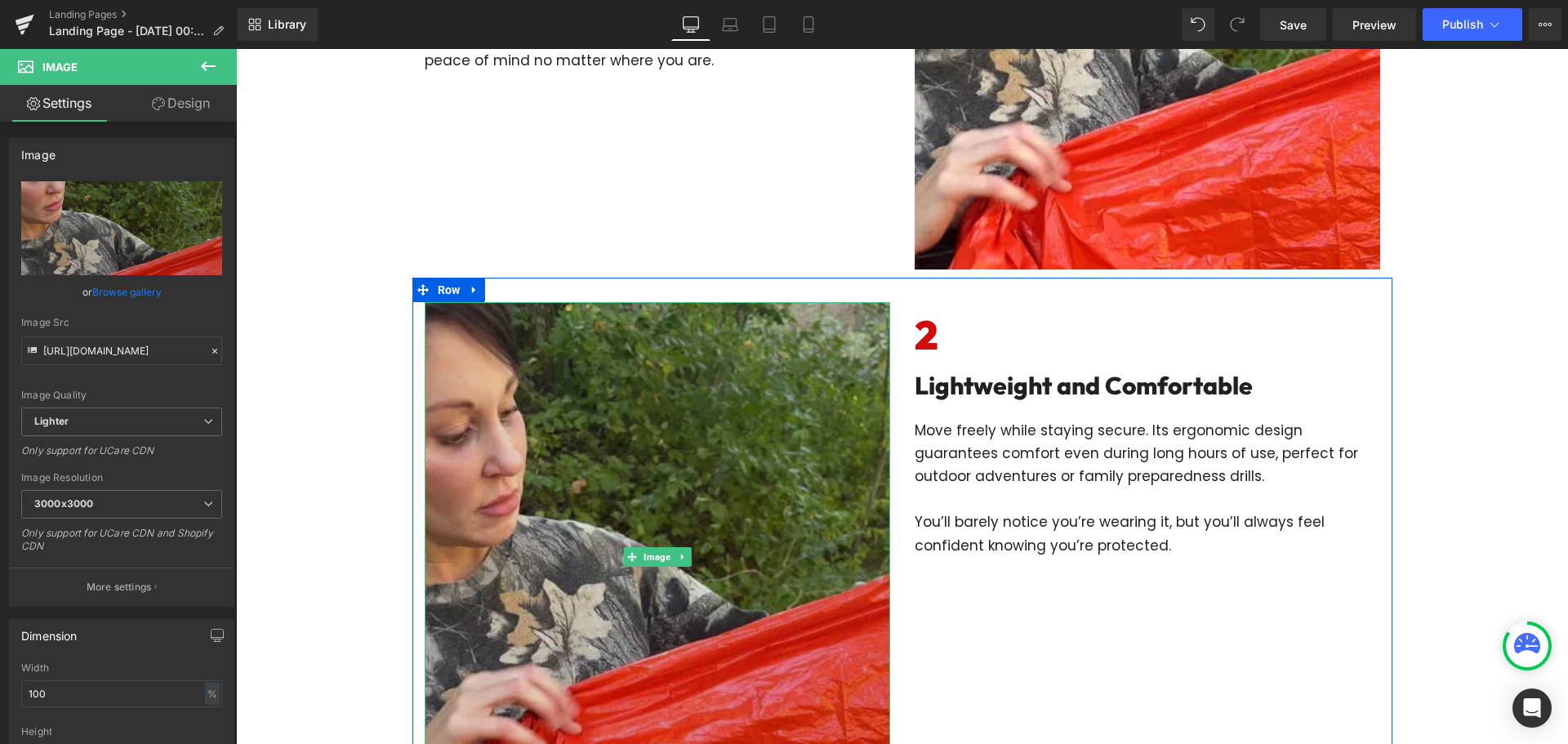
click at [619, 433] on img at bounding box center [657, 556] width 465 height 508
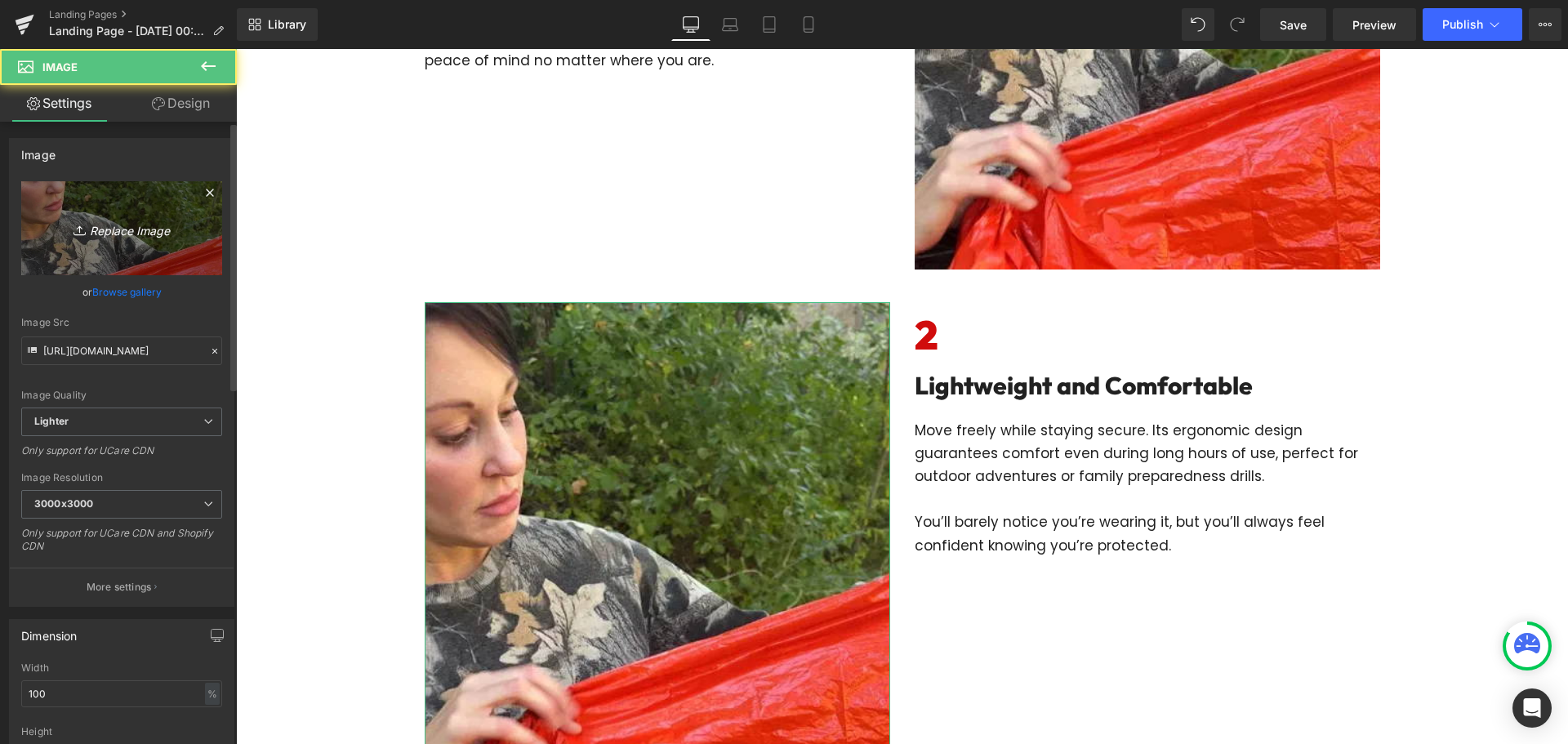
click at [99, 181] on link "Replace Image" at bounding box center [121, 228] width 201 height 94
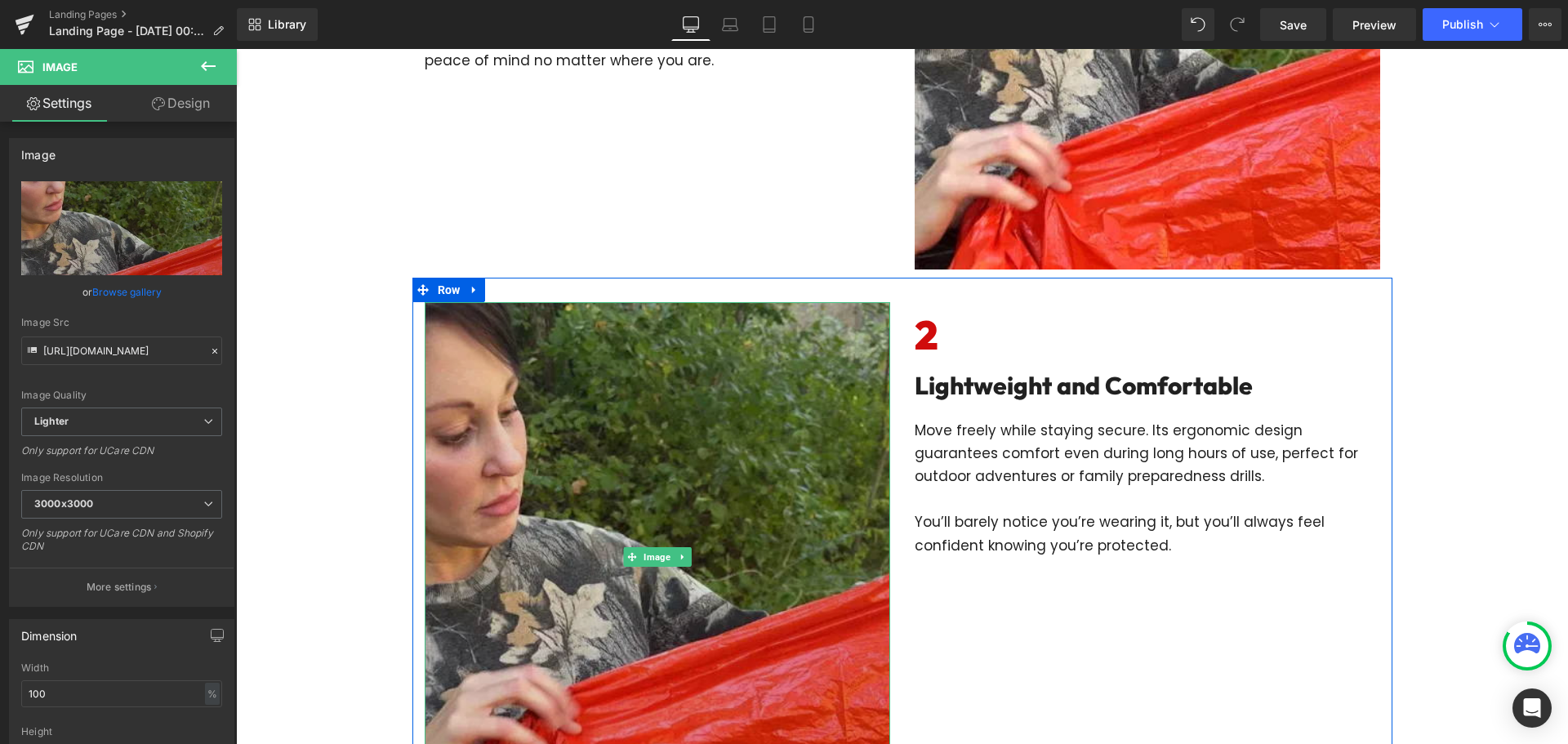
click at [634, 458] on img at bounding box center [657, 556] width 465 height 508
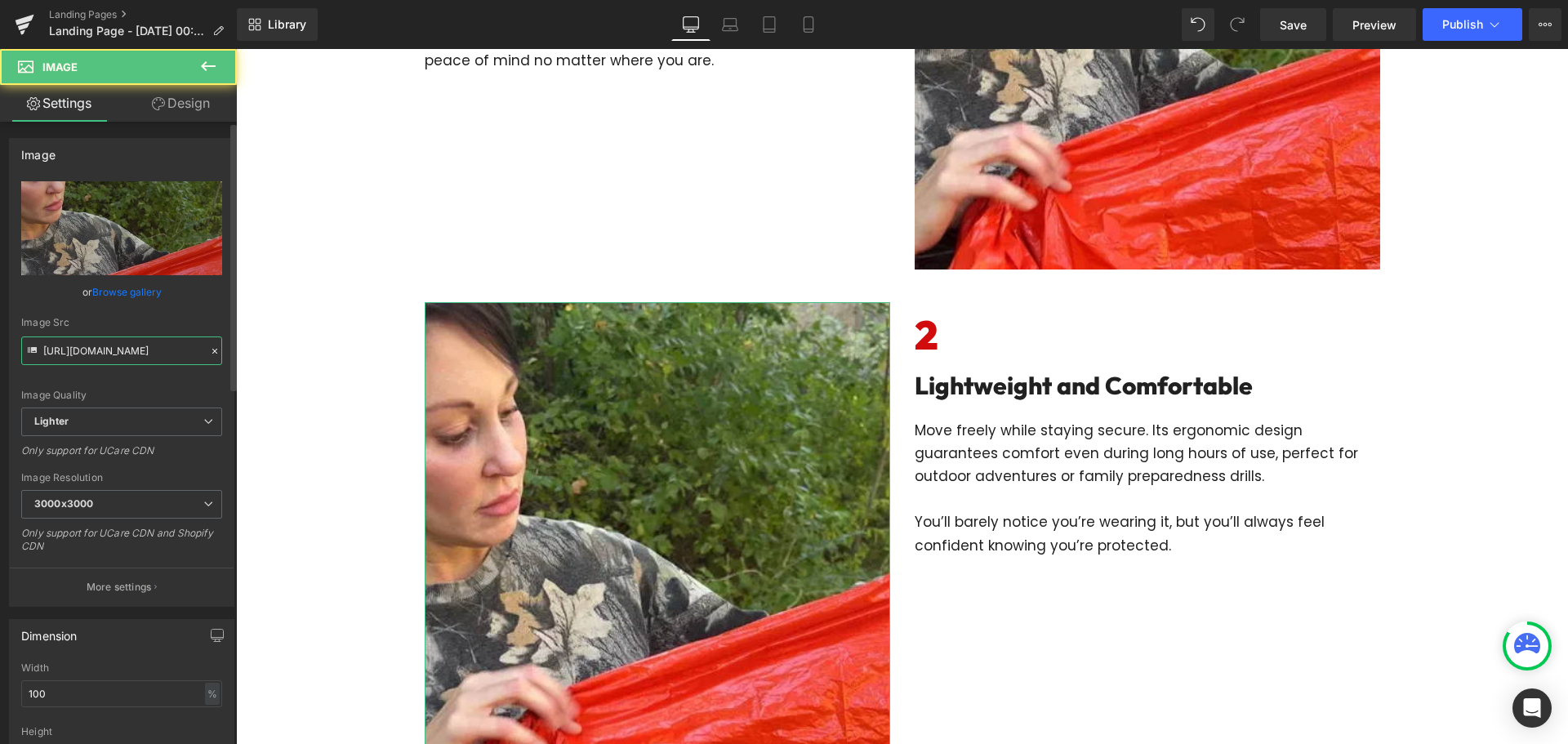
click at [101, 344] on input "[URL][DOMAIN_NAME]" at bounding box center [121, 350] width 201 height 28
paste input "https://cdn.shopify.com/s/files/1/0535/1587/8550/files/imgi_11_gempages_5750063…"
type input "https://cdn.shopify.com/s/files/1/0535/1587/8550/files/imgi_11_gempages_5750063…"
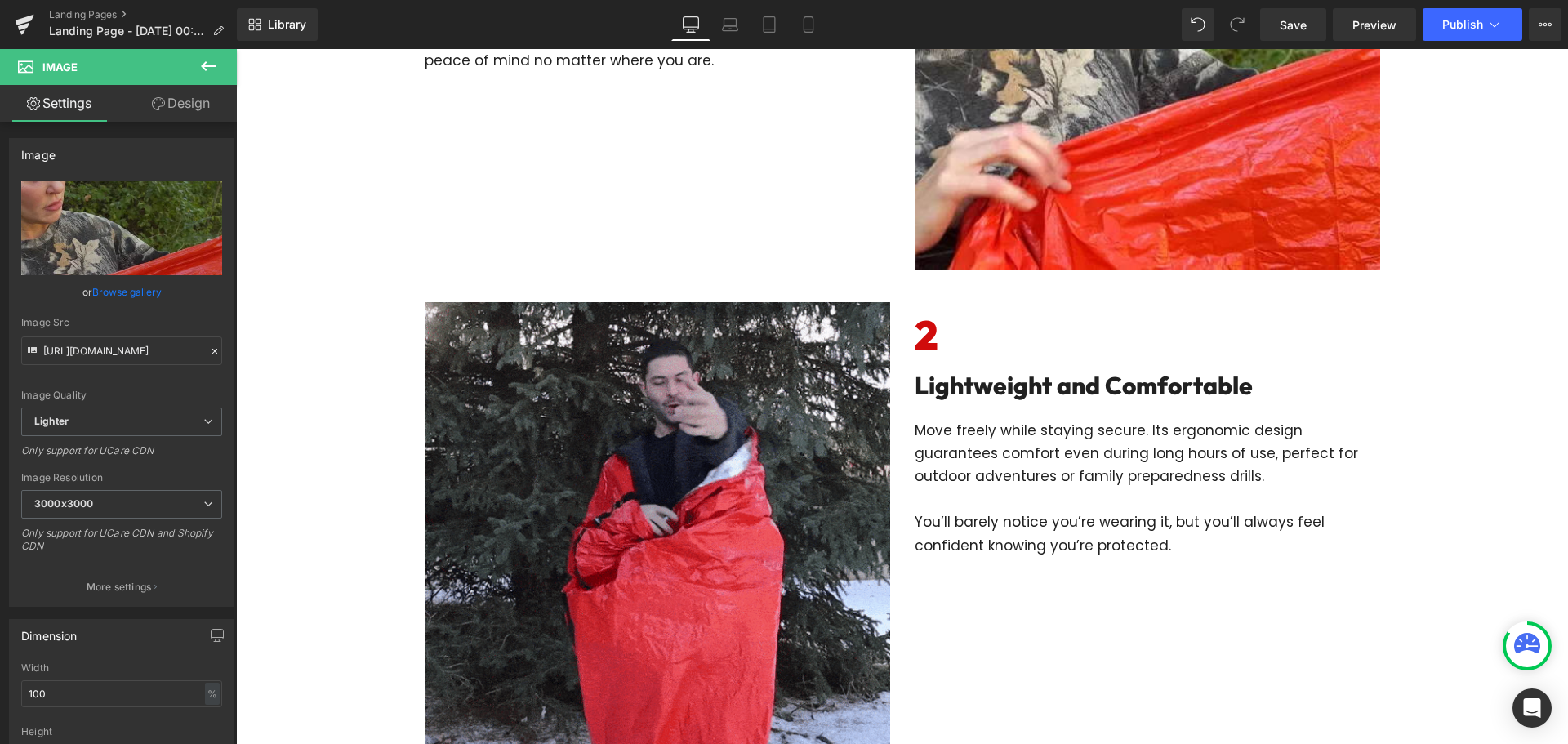
click at [346, 406] on div "7 Reasons Why Every Patriotic Family Needs Three Tactical Protector Vests Headi…" at bounding box center [902, 266] width 1332 height 1451
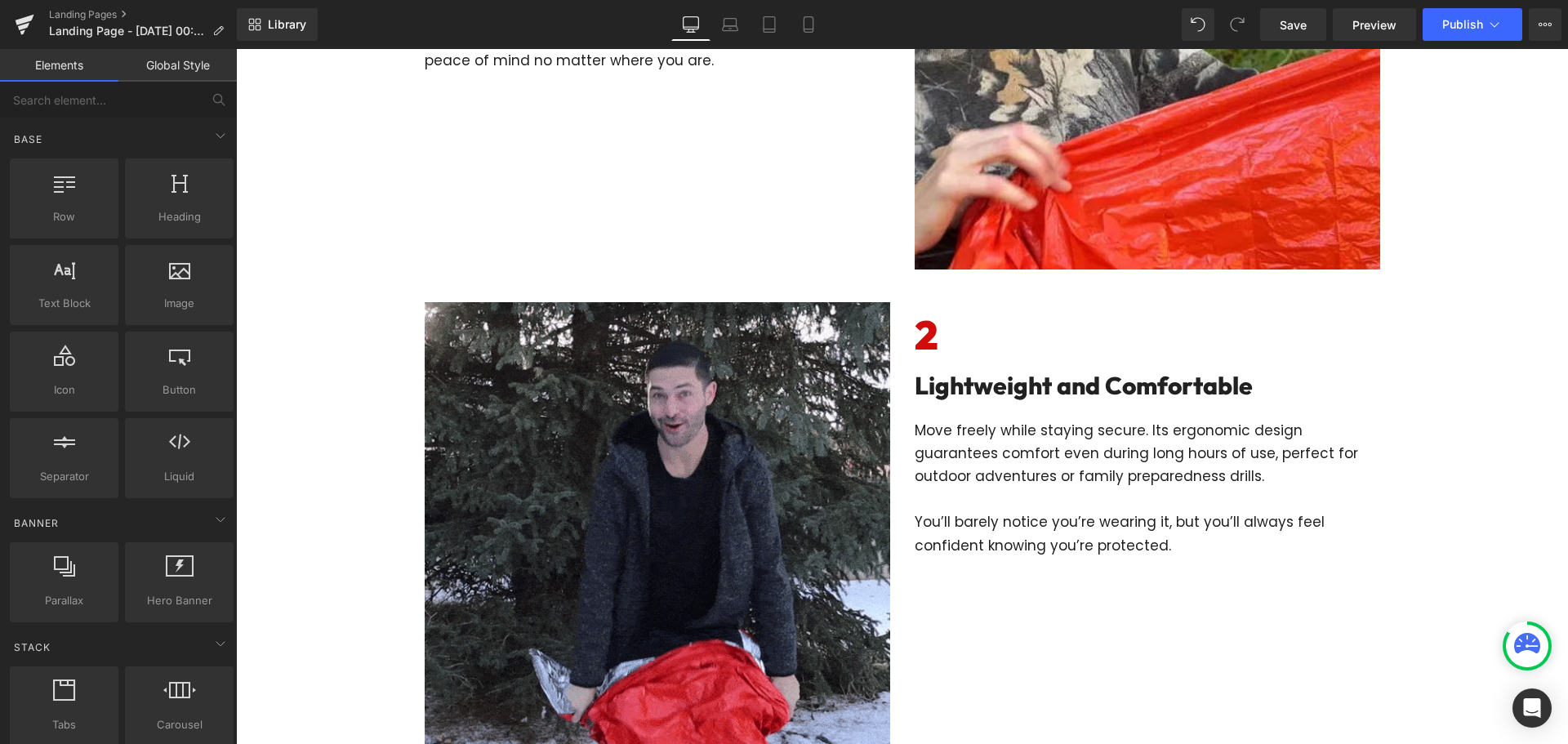
scroll to position [0, 0]
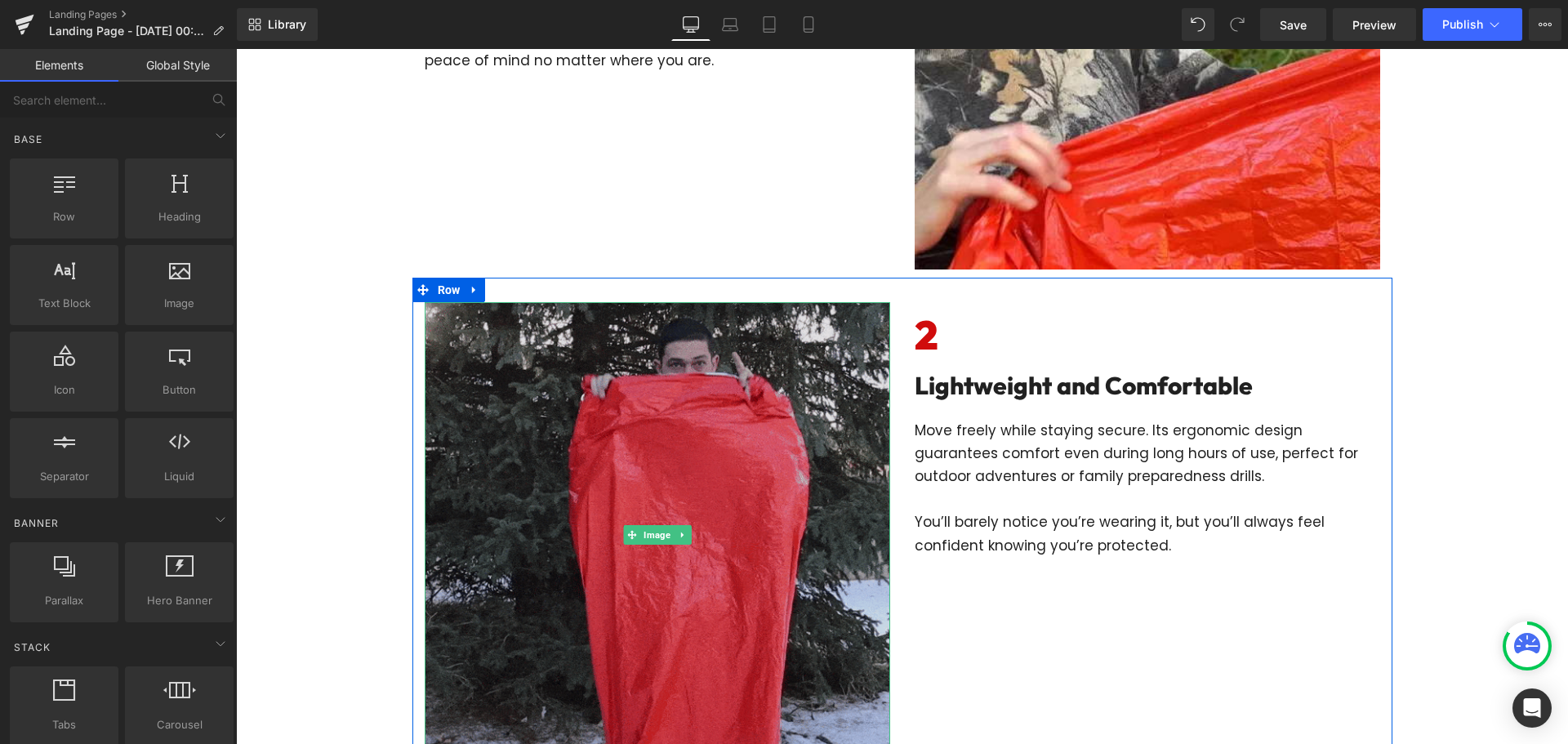
click at [595, 421] on img at bounding box center [657, 534] width 465 height 465
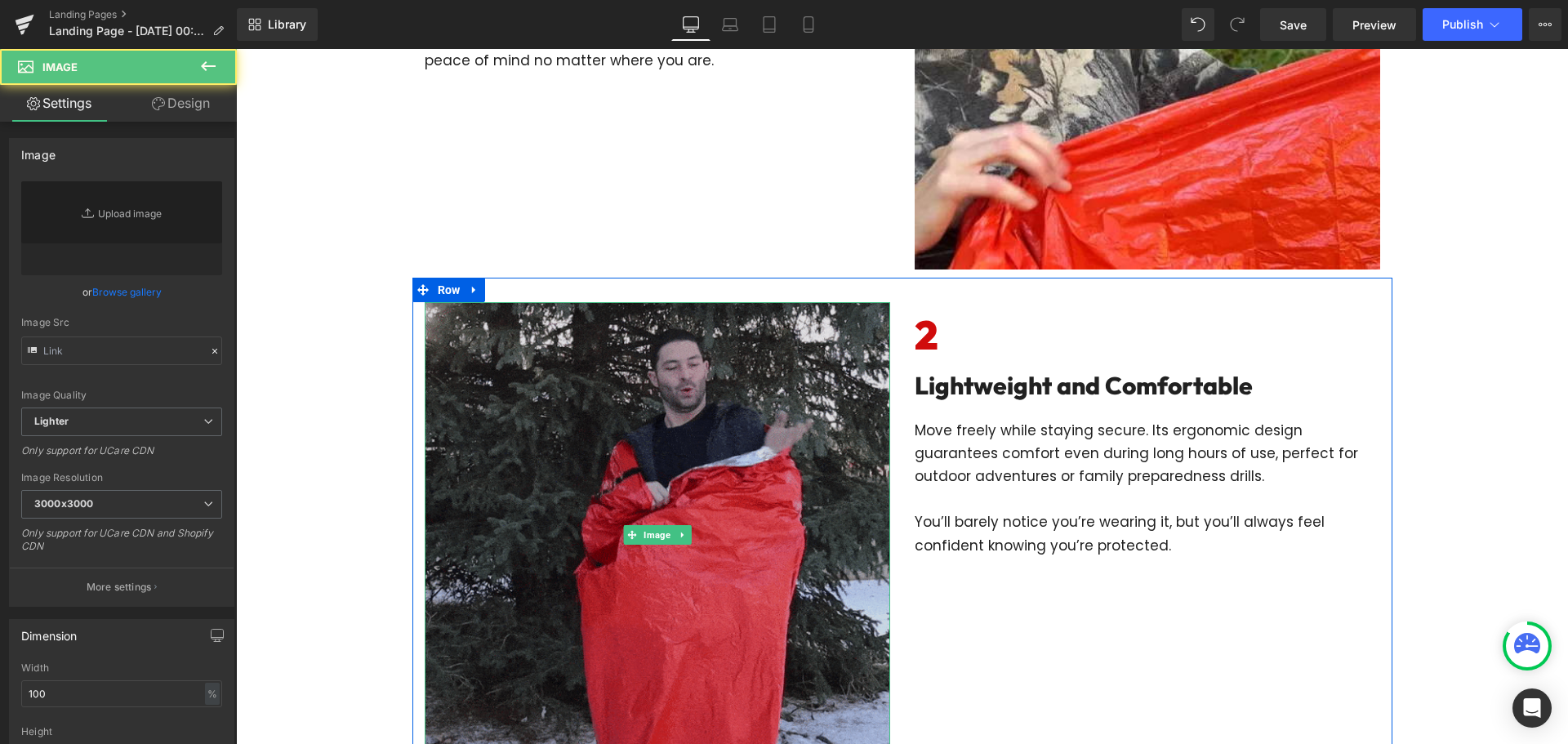
type input "https://cdn.shopify.com/s/files/1/0535/1587/8550/files/imgi_11_gempages_5750063…"
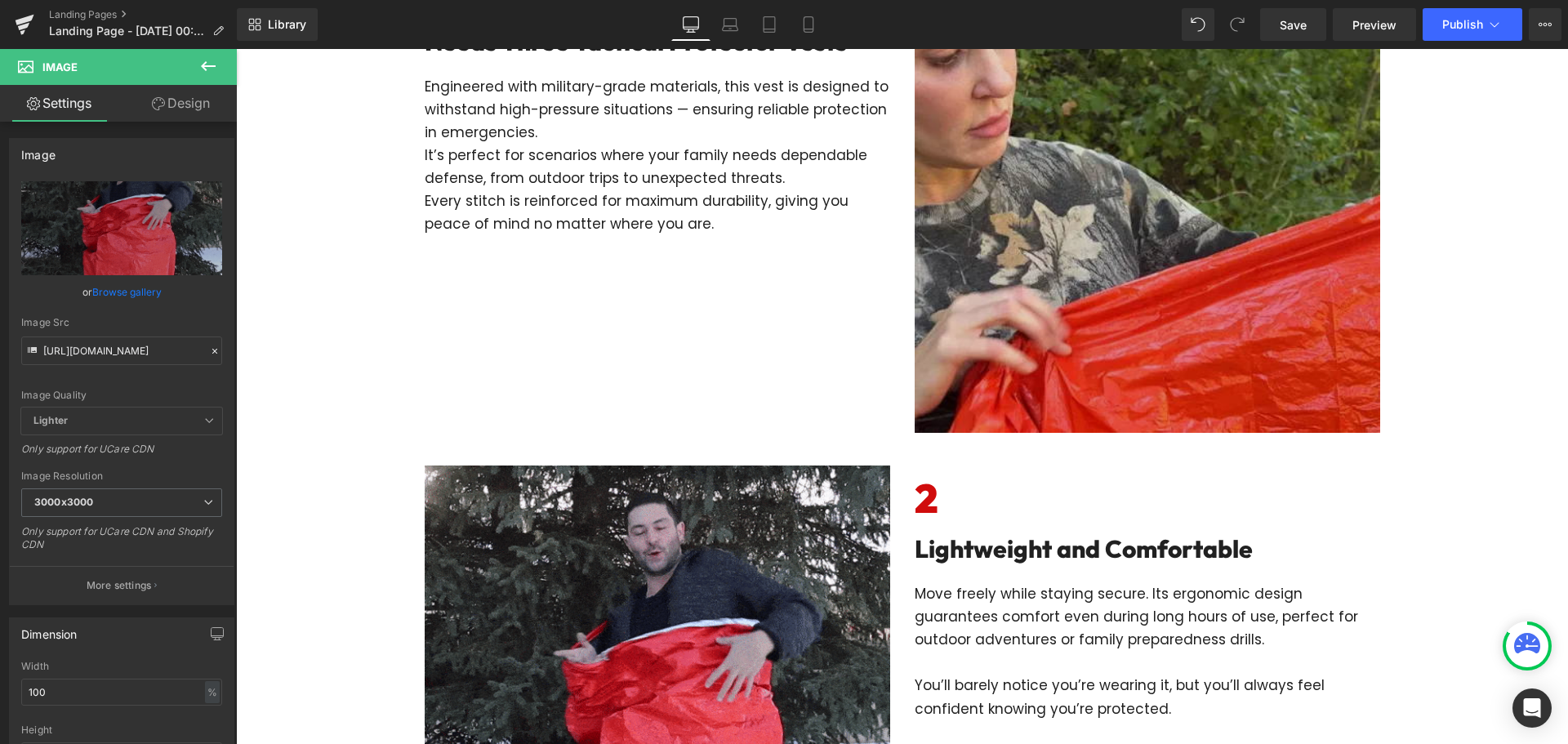
scroll to position [270, 0]
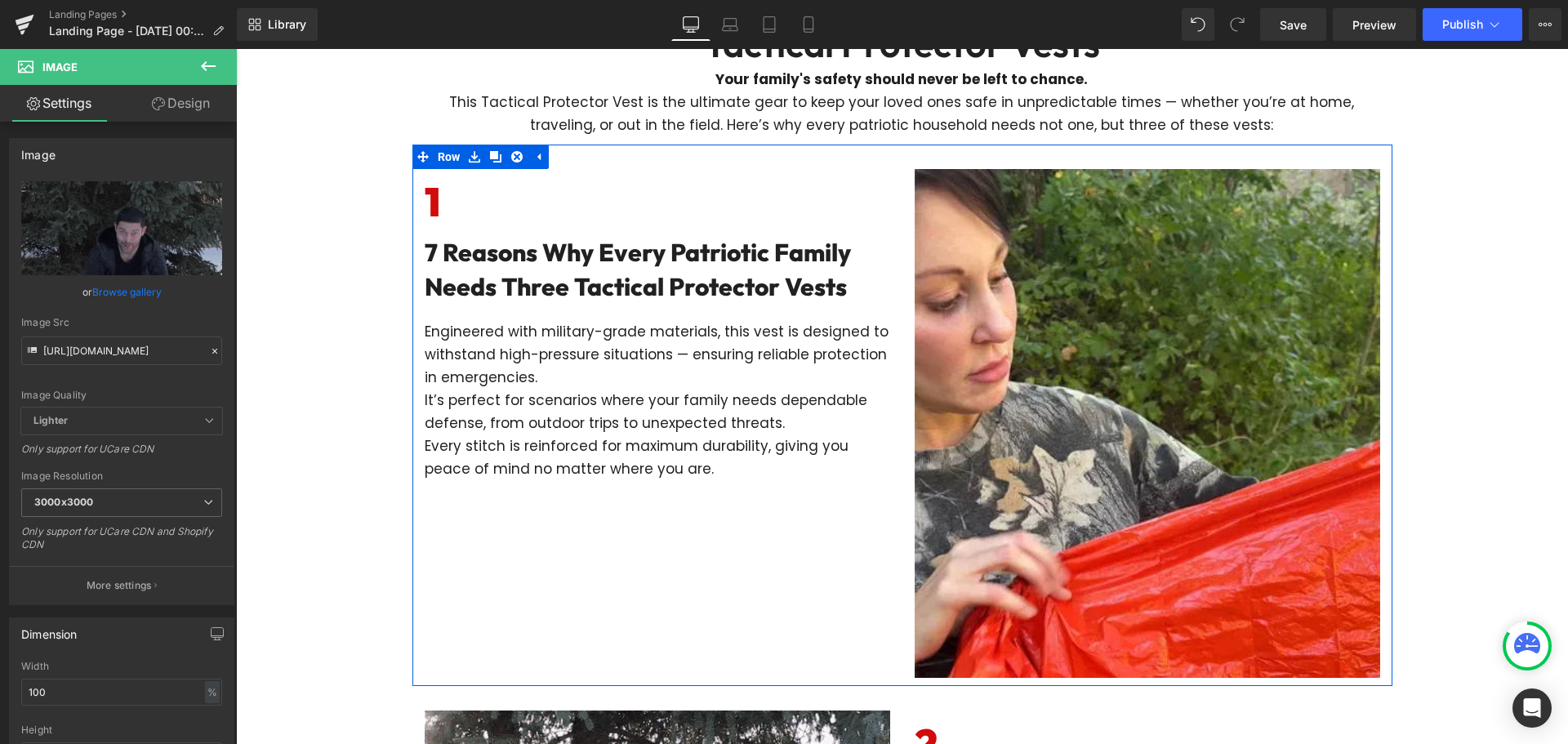
click at [903, 179] on div "Image" at bounding box center [1147, 423] width 490 height 508
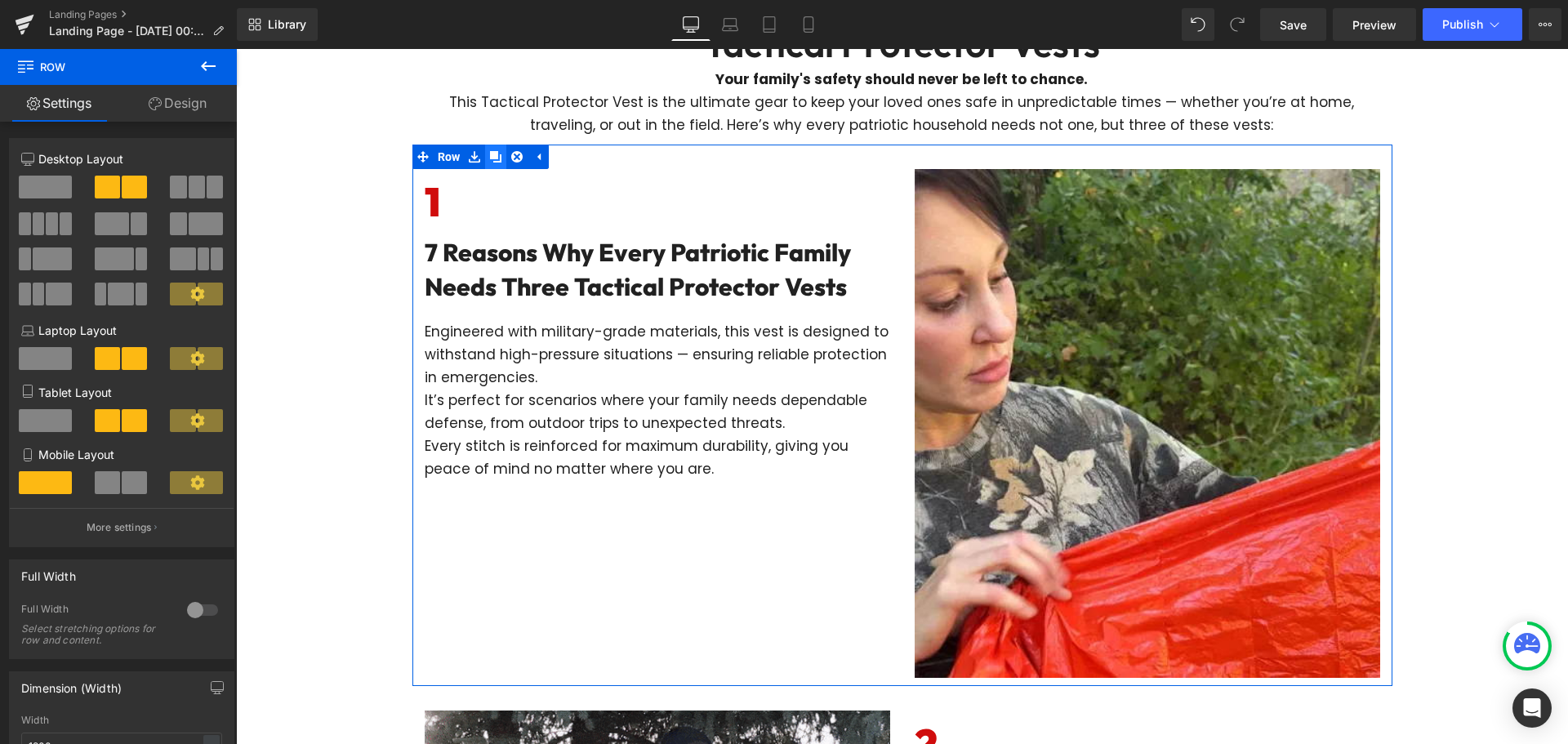
click at [494, 157] on icon at bounding box center [495, 157] width 11 height 12
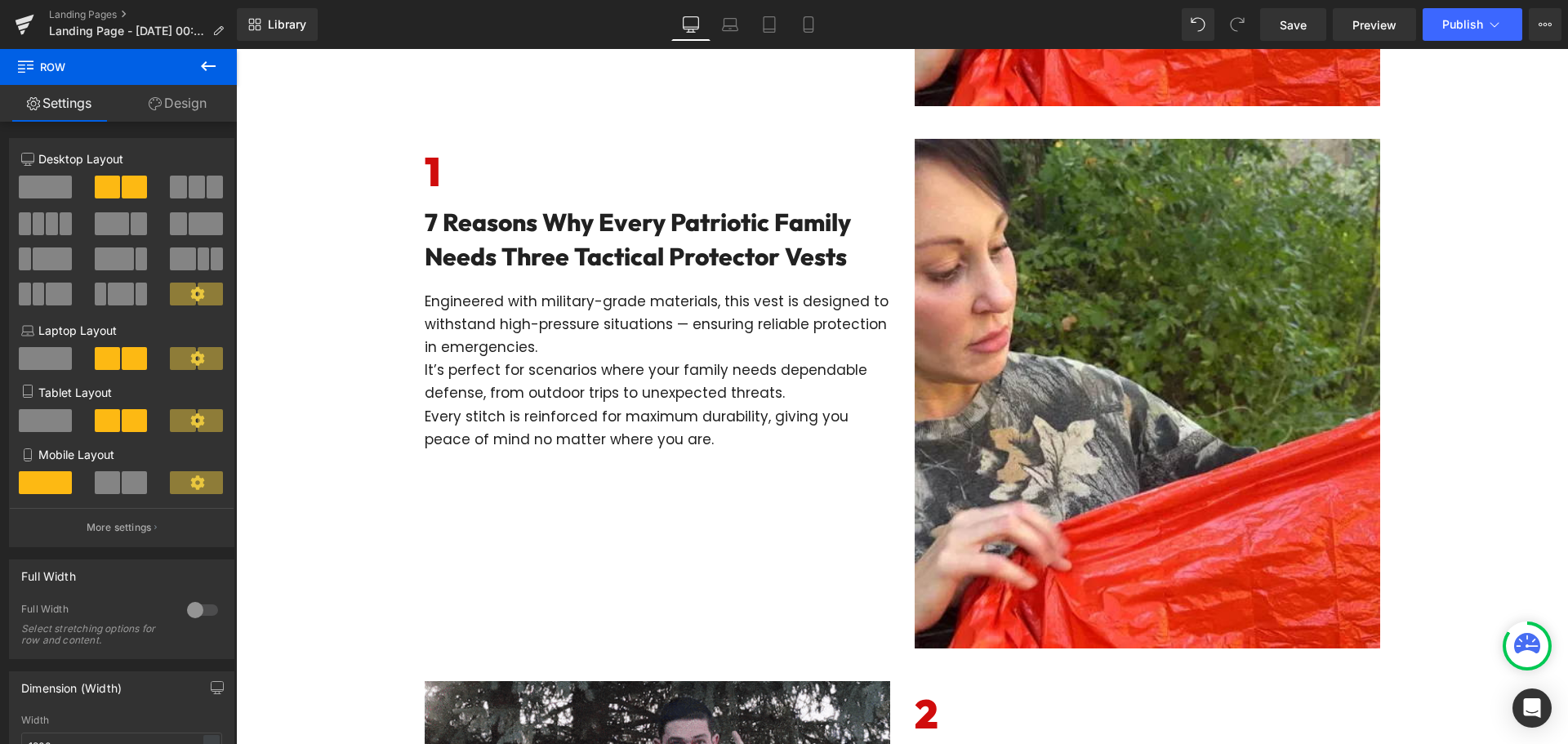
scroll to position [596, 0]
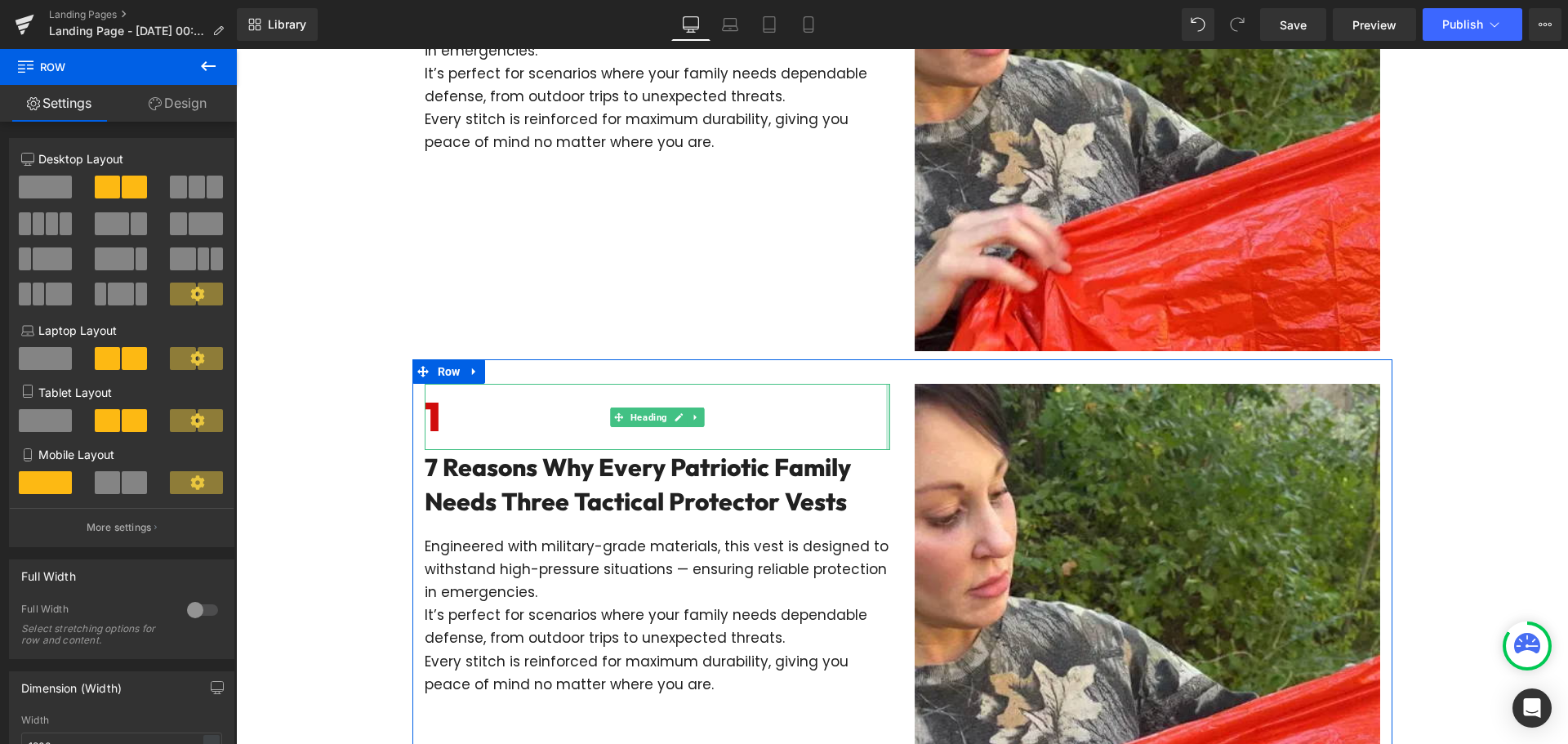
click at [886, 411] on div at bounding box center [888, 416] width 4 height 66
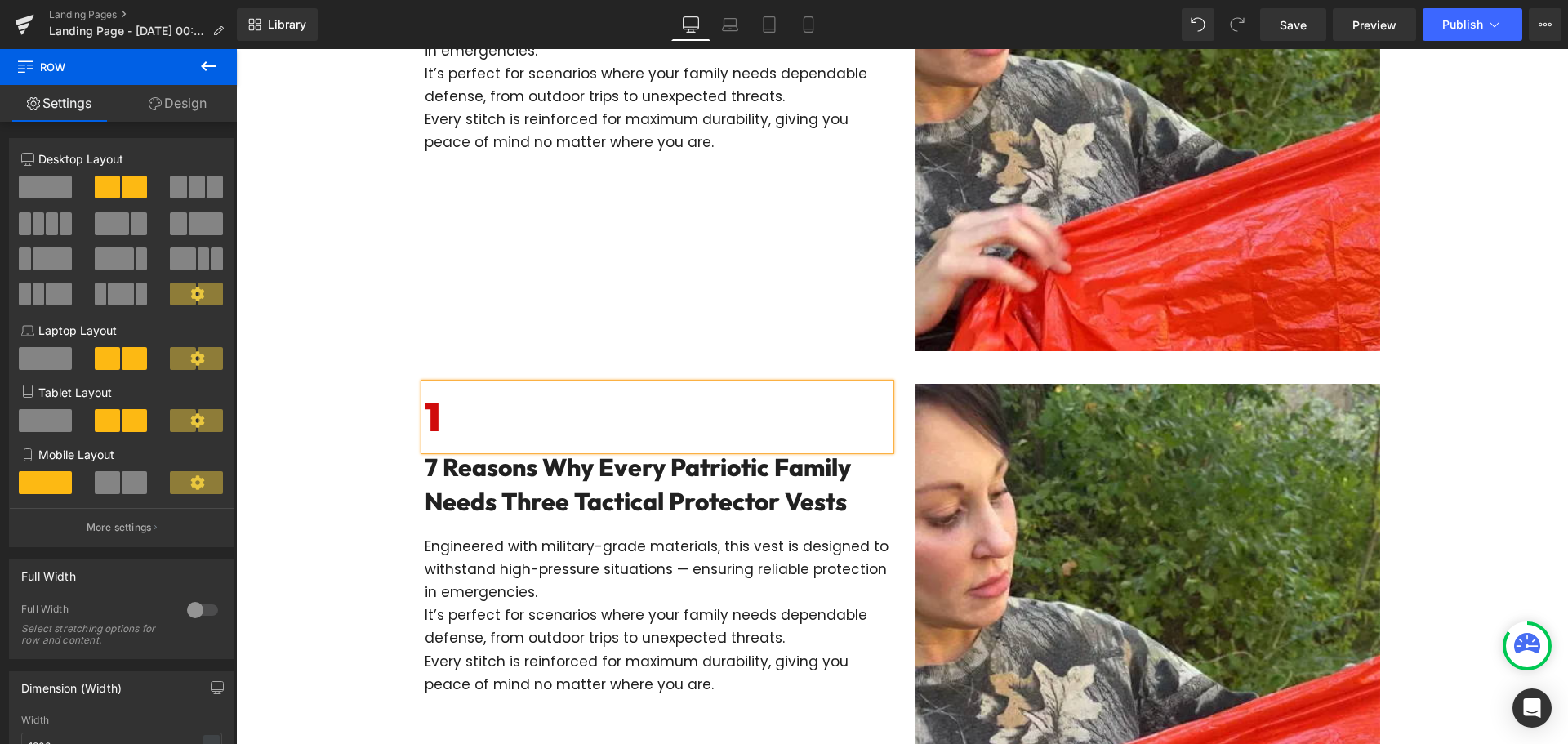
click at [894, 409] on div "1 Heading 7 Reasons Why Every Patriotic Family Needs Three Tactical Protector V…" at bounding box center [657, 539] width 490 height 311
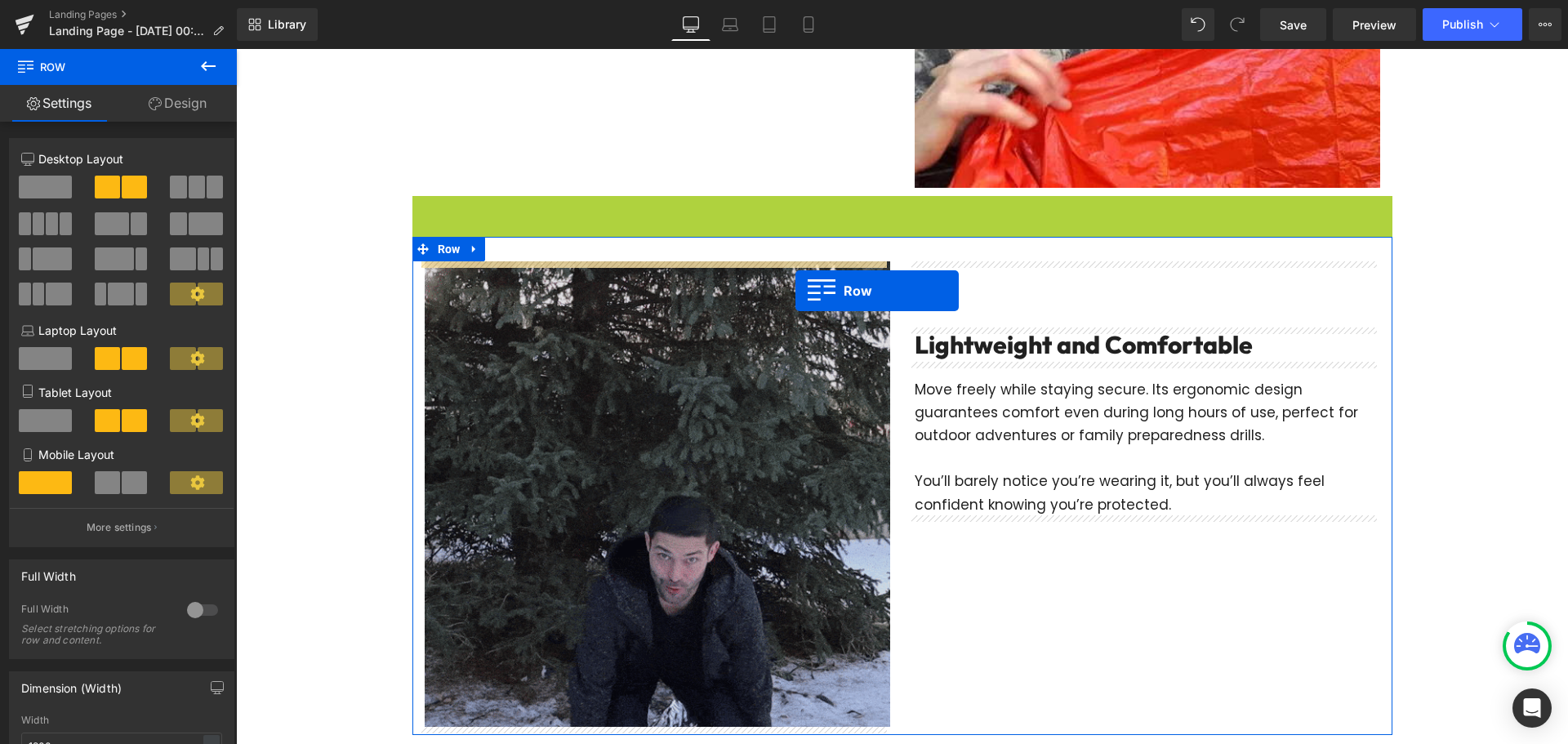
scroll to position [923, 0]
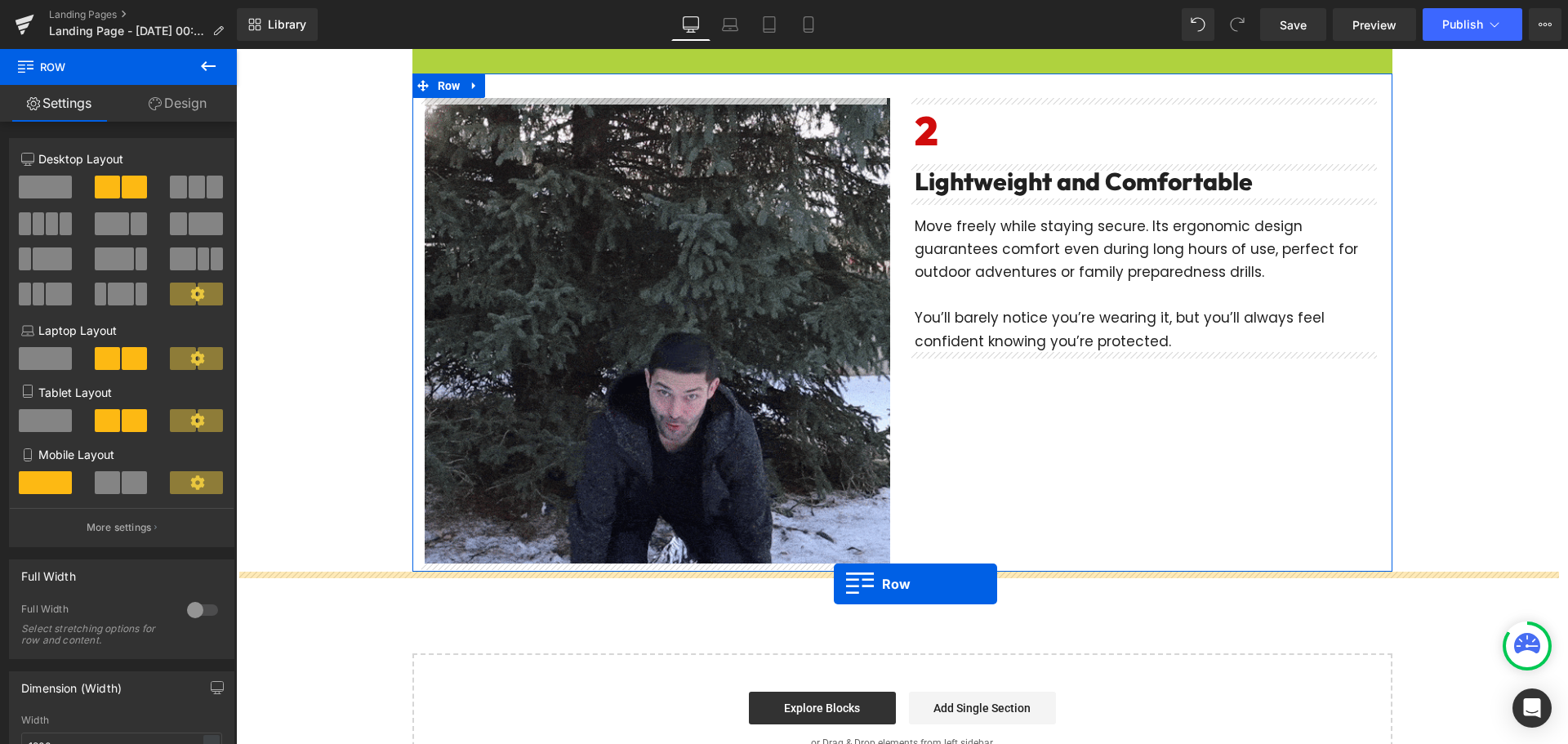
drag, startPoint x: 417, startPoint y: 365, endPoint x: 834, endPoint y: 584, distance: 471.0
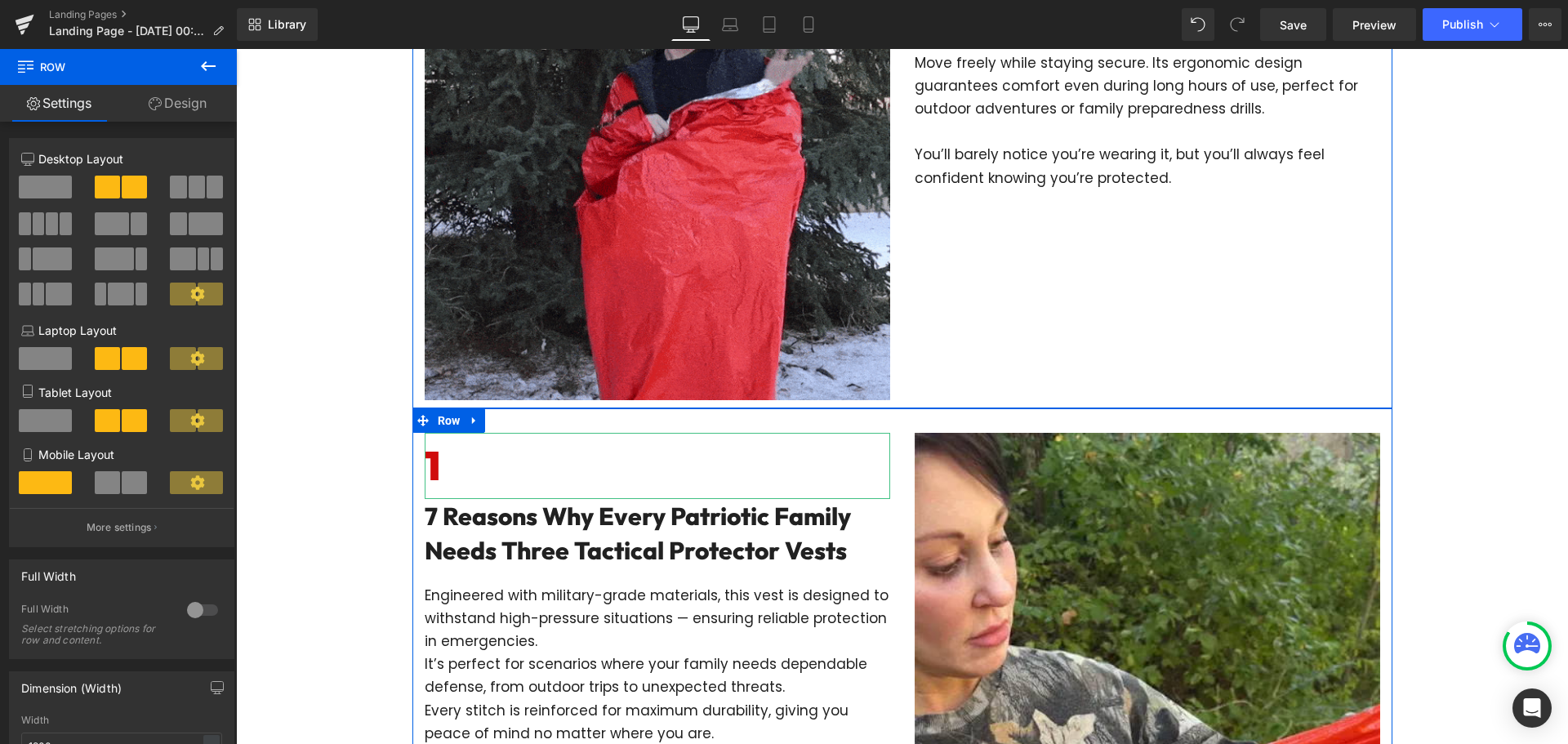
scroll to position [1127, 0]
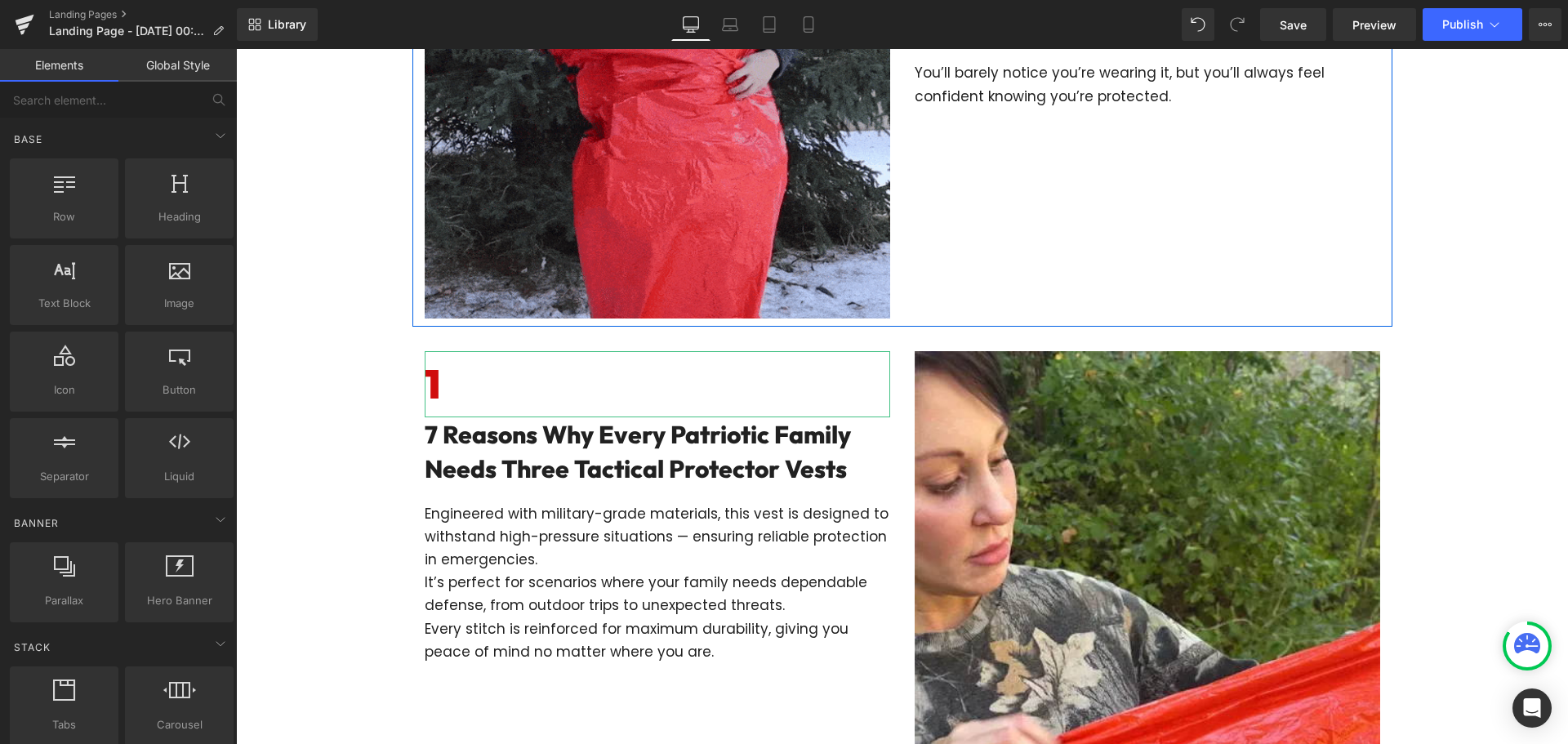
click at [303, 533] on div "7 Reasons Why Every Patriotic Family Needs Three Tactical Protector Vests Headi…" at bounding box center [902, 87] width 1332 height 1994
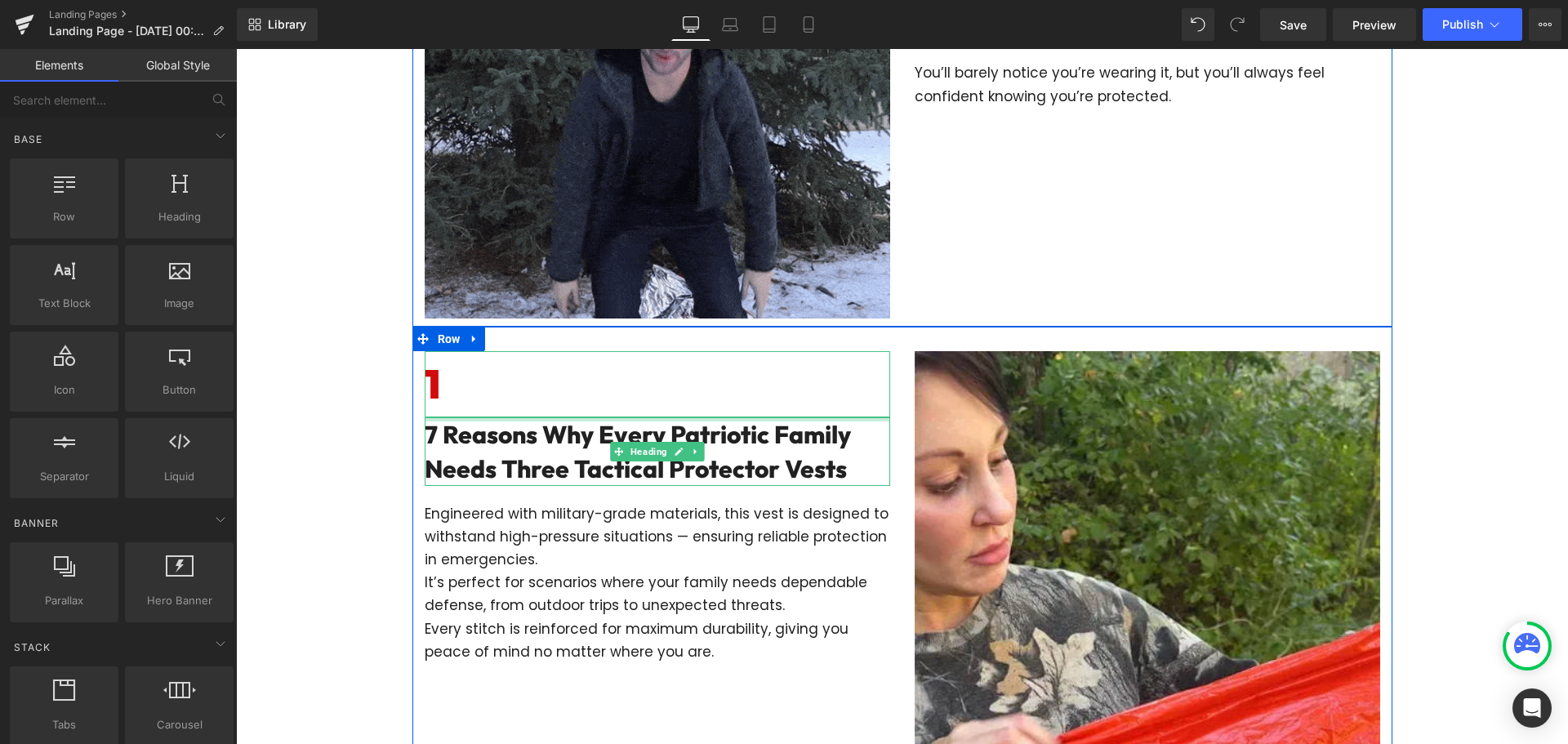
click at [477, 413] on div at bounding box center [657, 415] width 465 height 4
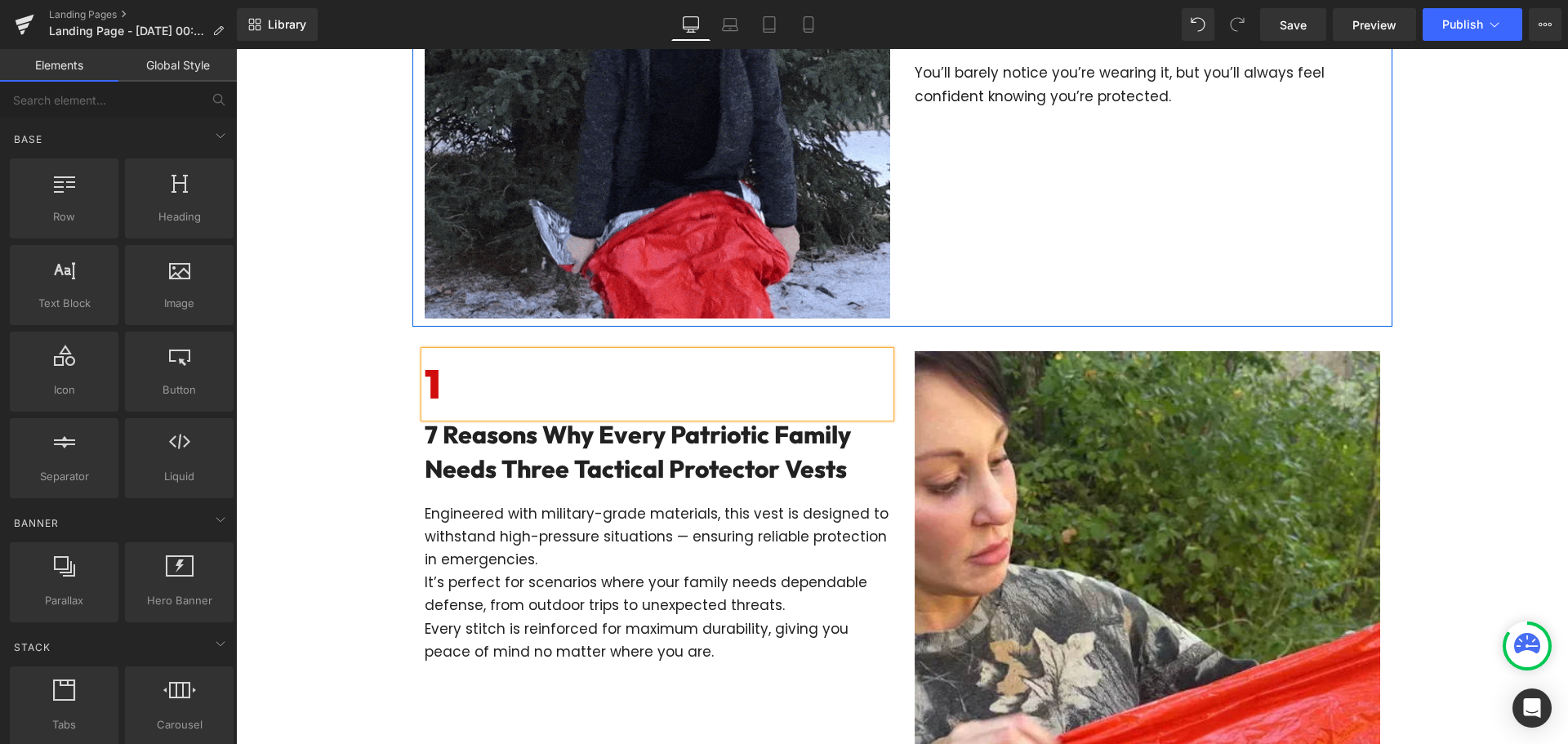
click at [476, 402] on h6 "1" at bounding box center [657, 383] width 465 height 66
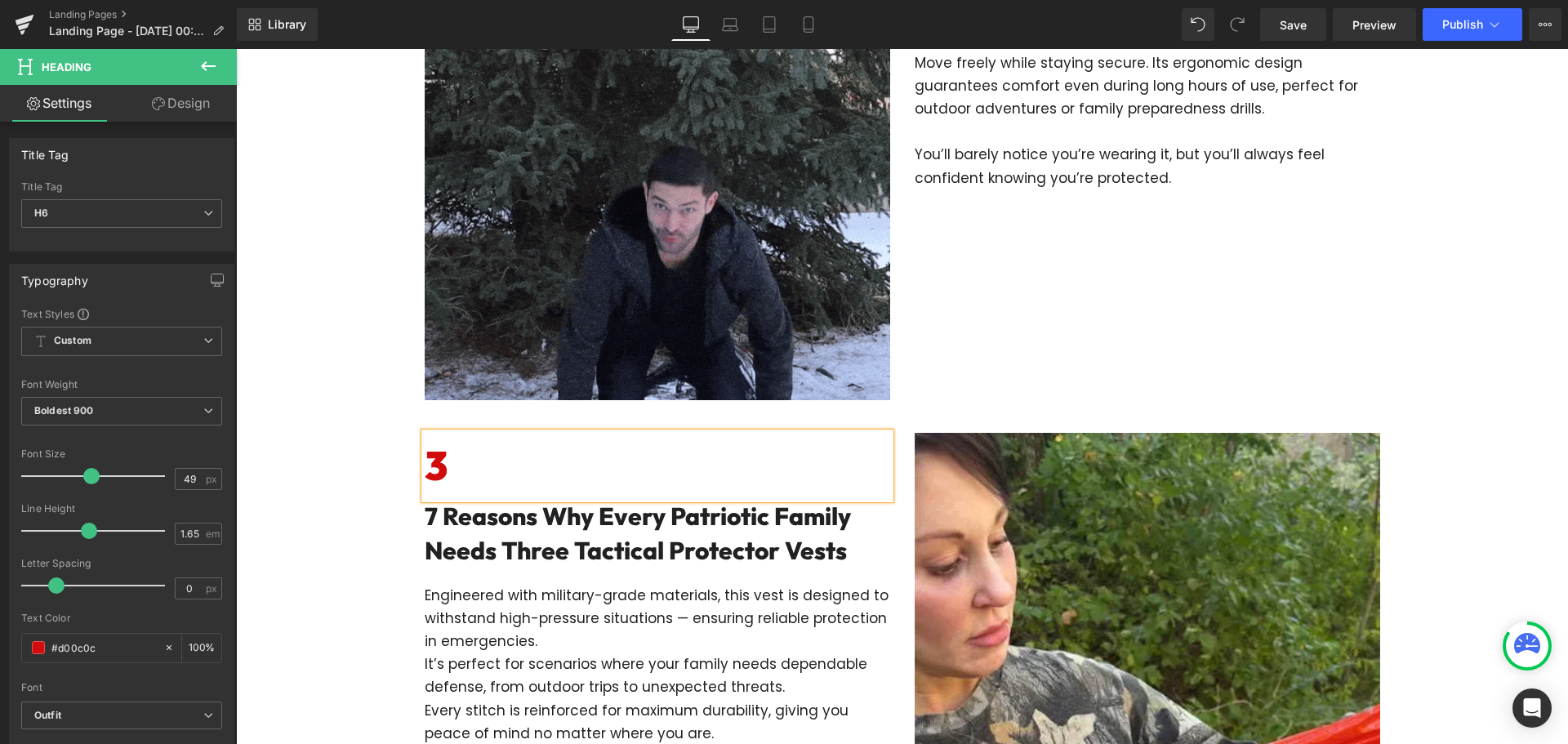
scroll to position [1209, 0]
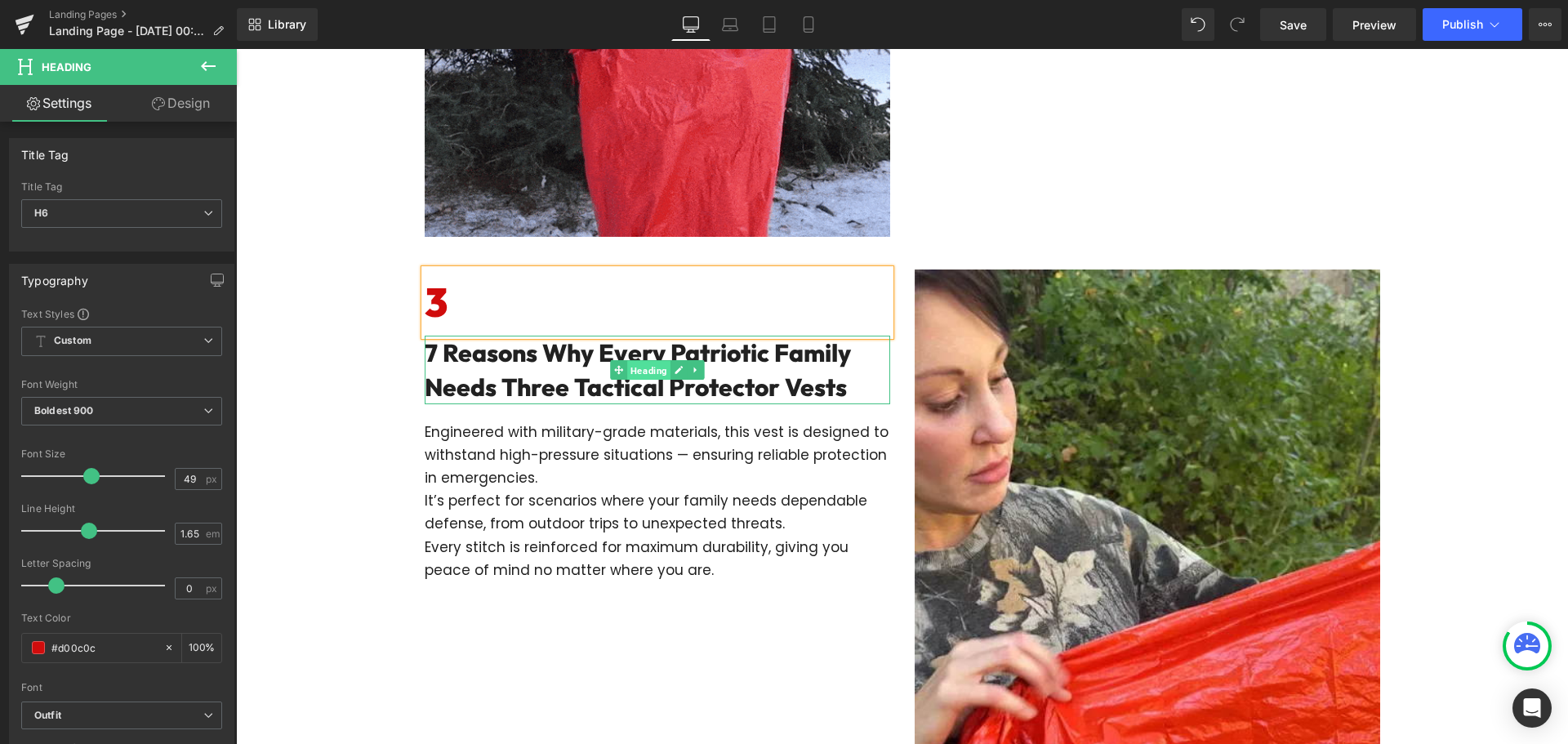
click at [627, 376] on span "Heading" at bounding box center [648, 370] width 43 height 19
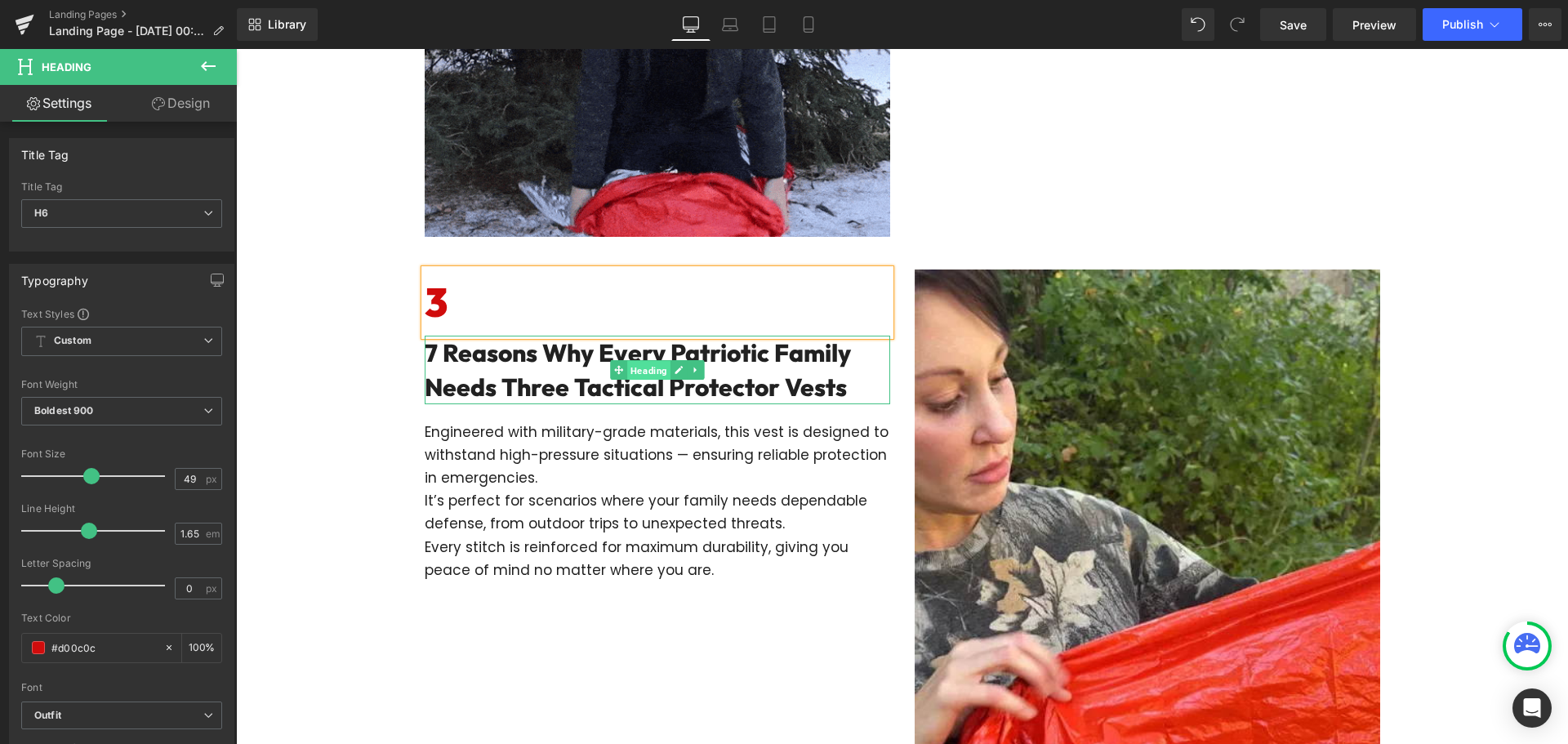
click at [627, 376] on span "Heading" at bounding box center [648, 370] width 43 height 19
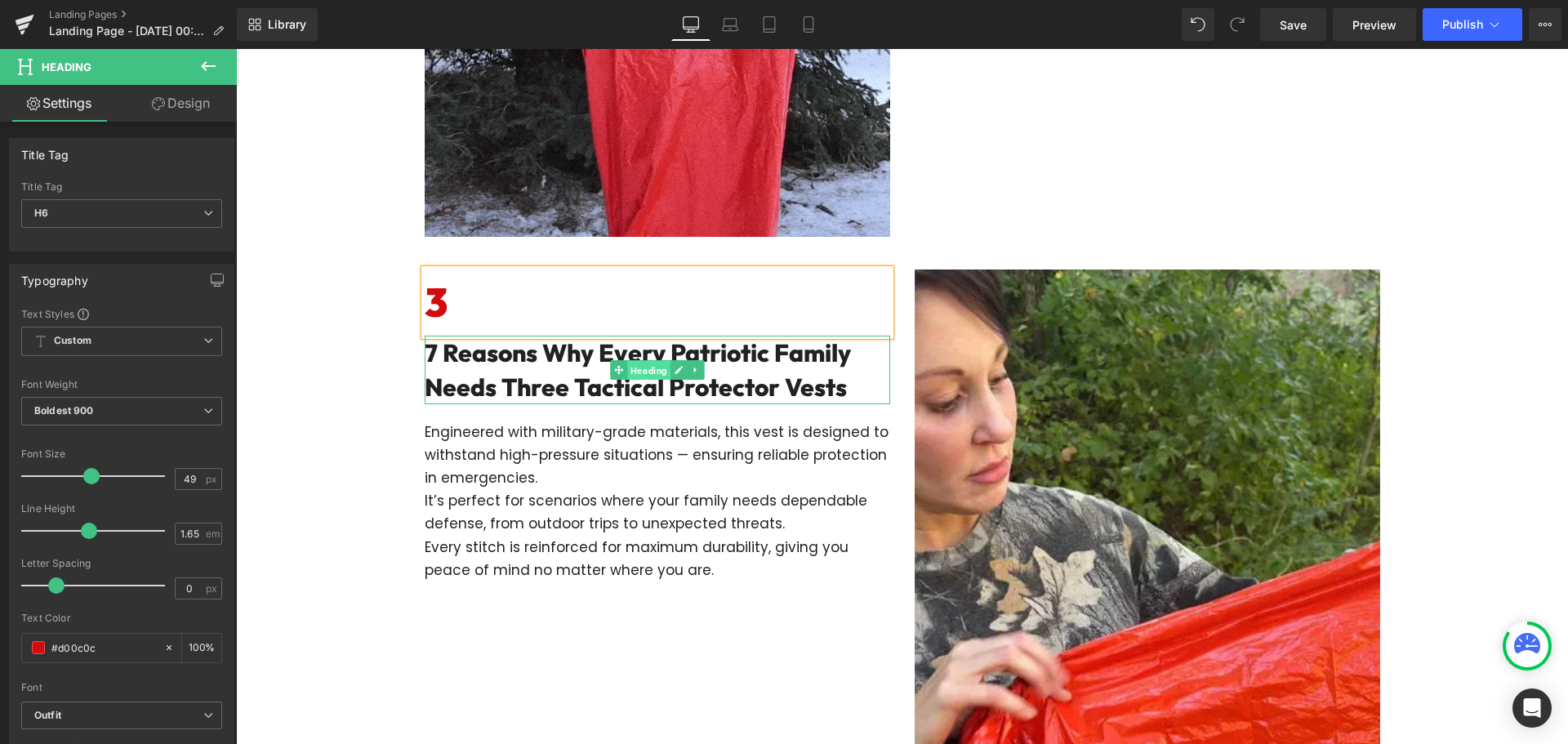
click at [627, 376] on span "Heading" at bounding box center [648, 370] width 43 height 19
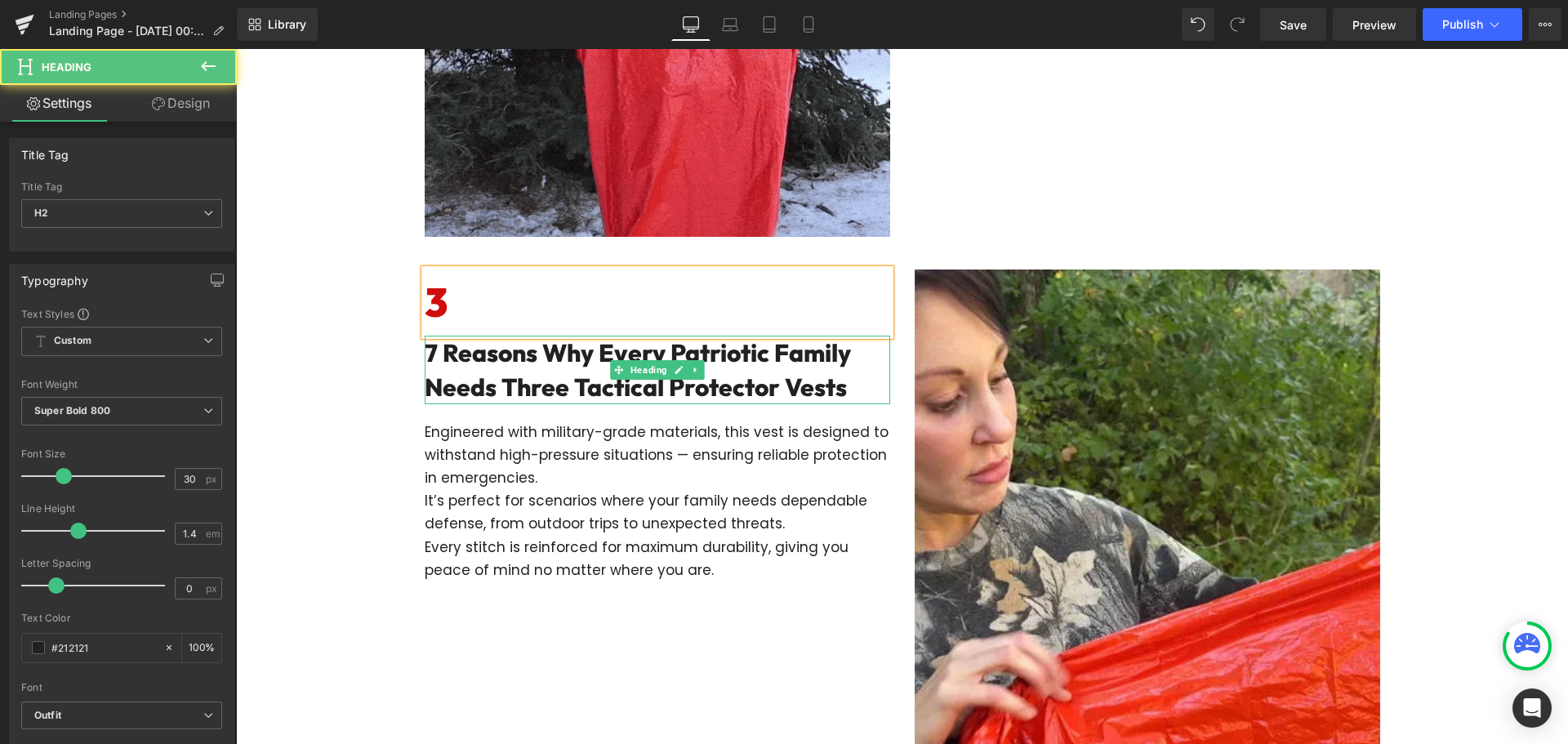
click at [571, 383] on h2 "7 Reasons Why Every Patriotic Family Needs Three Tactical Protector Vests" at bounding box center [657, 369] width 465 height 69
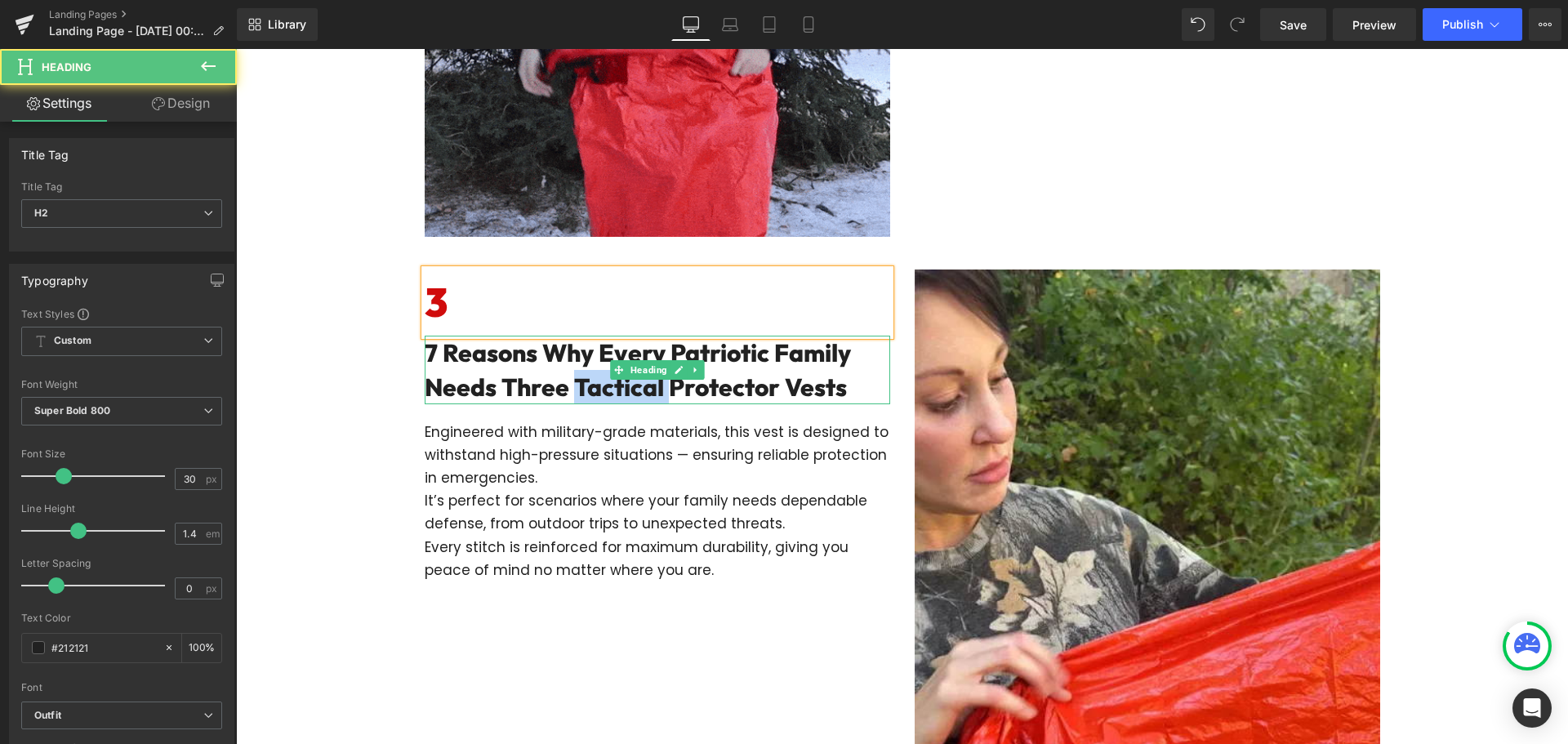
click at [571, 383] on h2 "7 Reasons Why Every Patriotic Family Needs Three Tactical Protector Vests" at bounding box center [657, 369] width 465 height 69
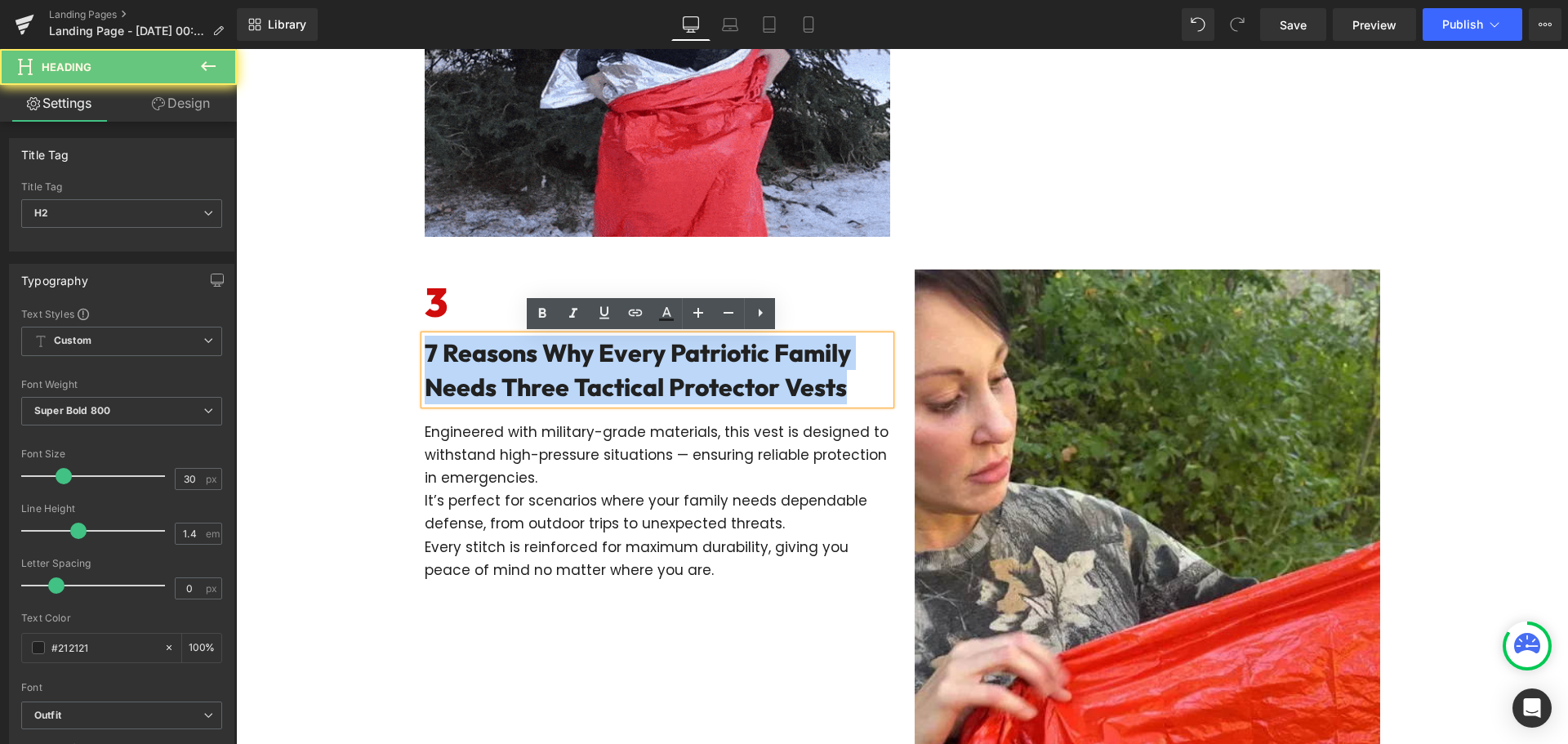
click at [571, 383] on h2 "7 Reasons Why Every Patriotic Family Needs Three Tactical Protector Vests" at bounding box center [657, 369] width 465 height 69
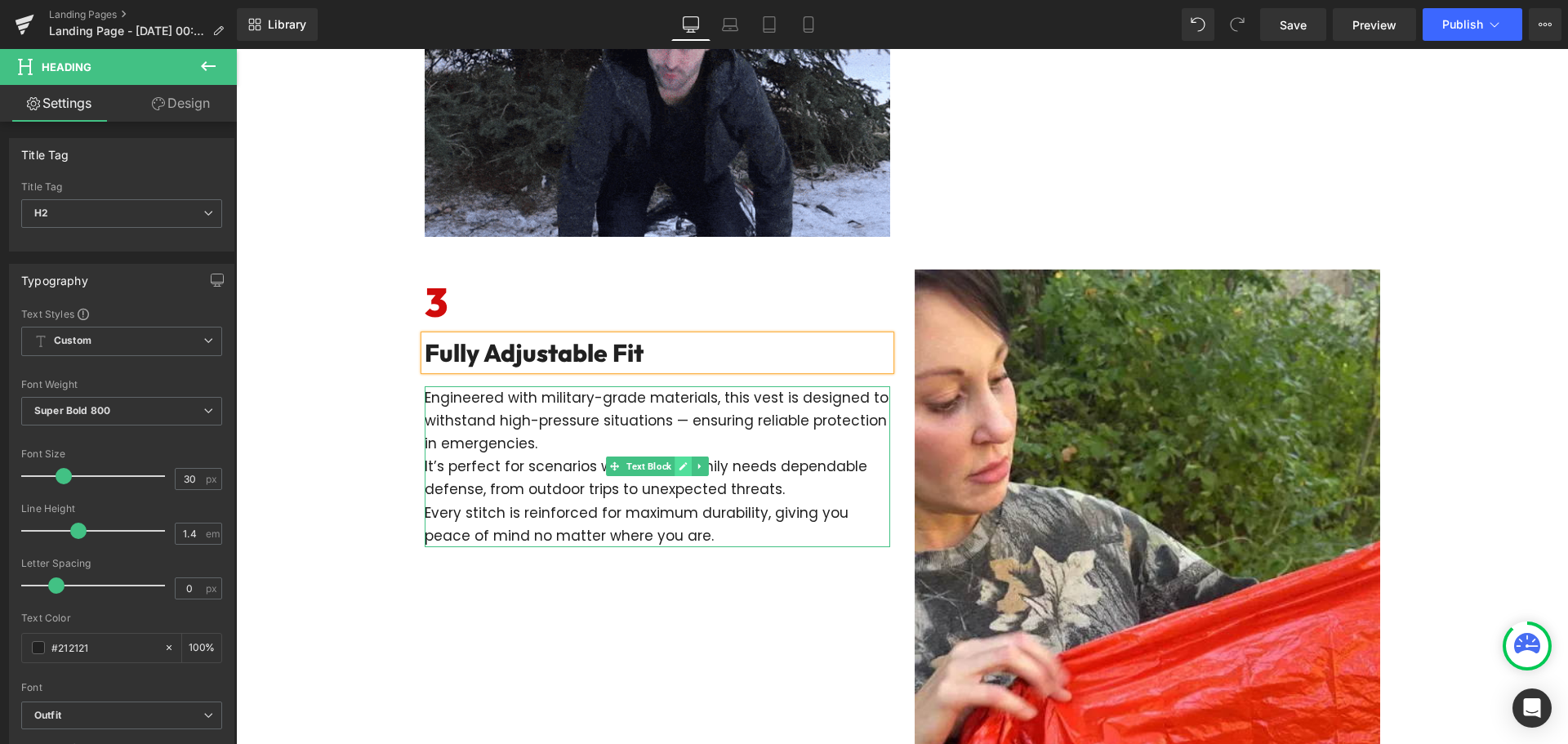
click at [675, 475] on link at bounding box center [683, 466] width 17 height 19
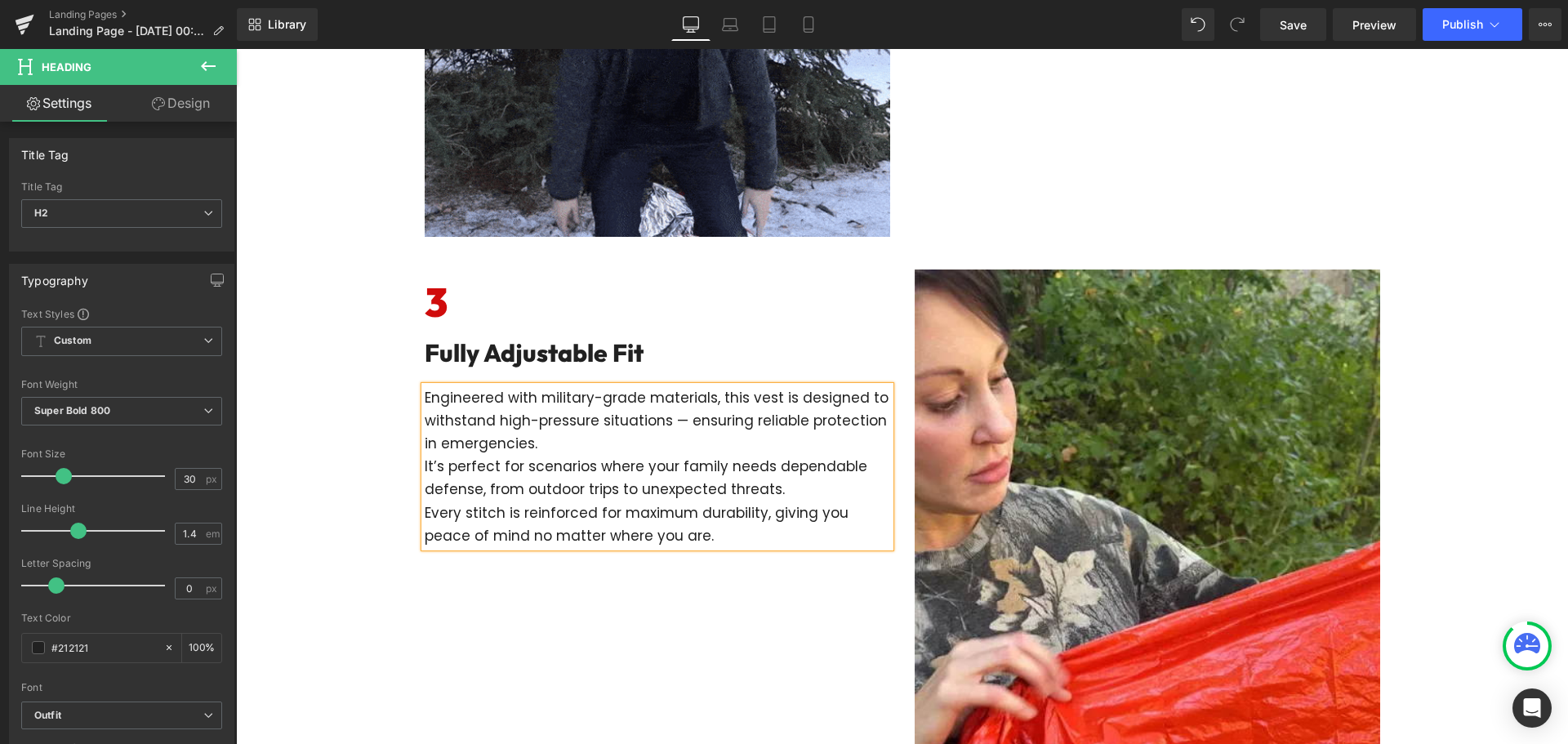
click at [668, 475] on p "It’s perfect for scenarios where your family needs dependable defense, from out…" at bounding box center [657, 478] width 465 height 46
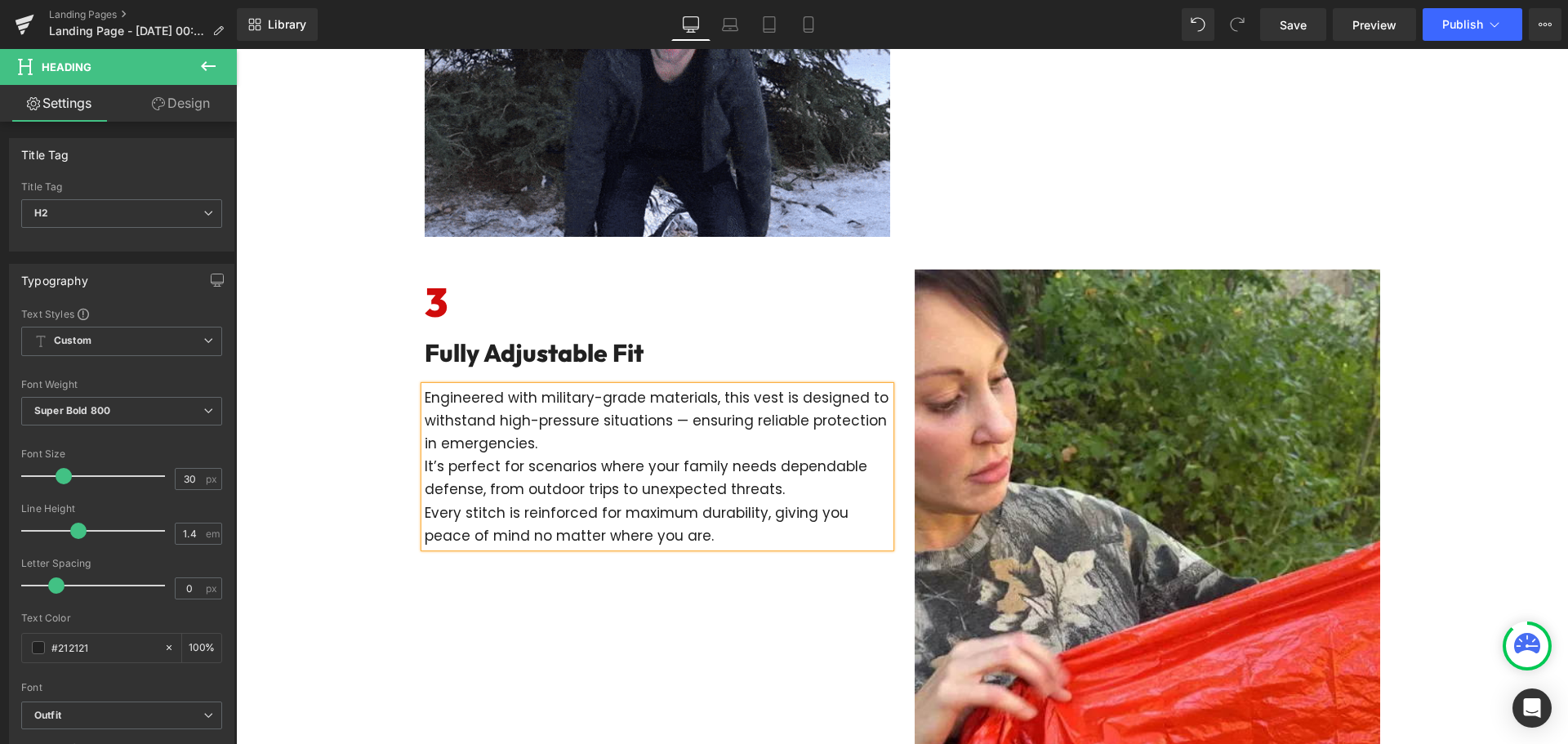
click at [668, 475] on p "It’s perfect for scenarios where your family needs dependable defense, from out…" at bounding box center [657, 478] width 465 height 46
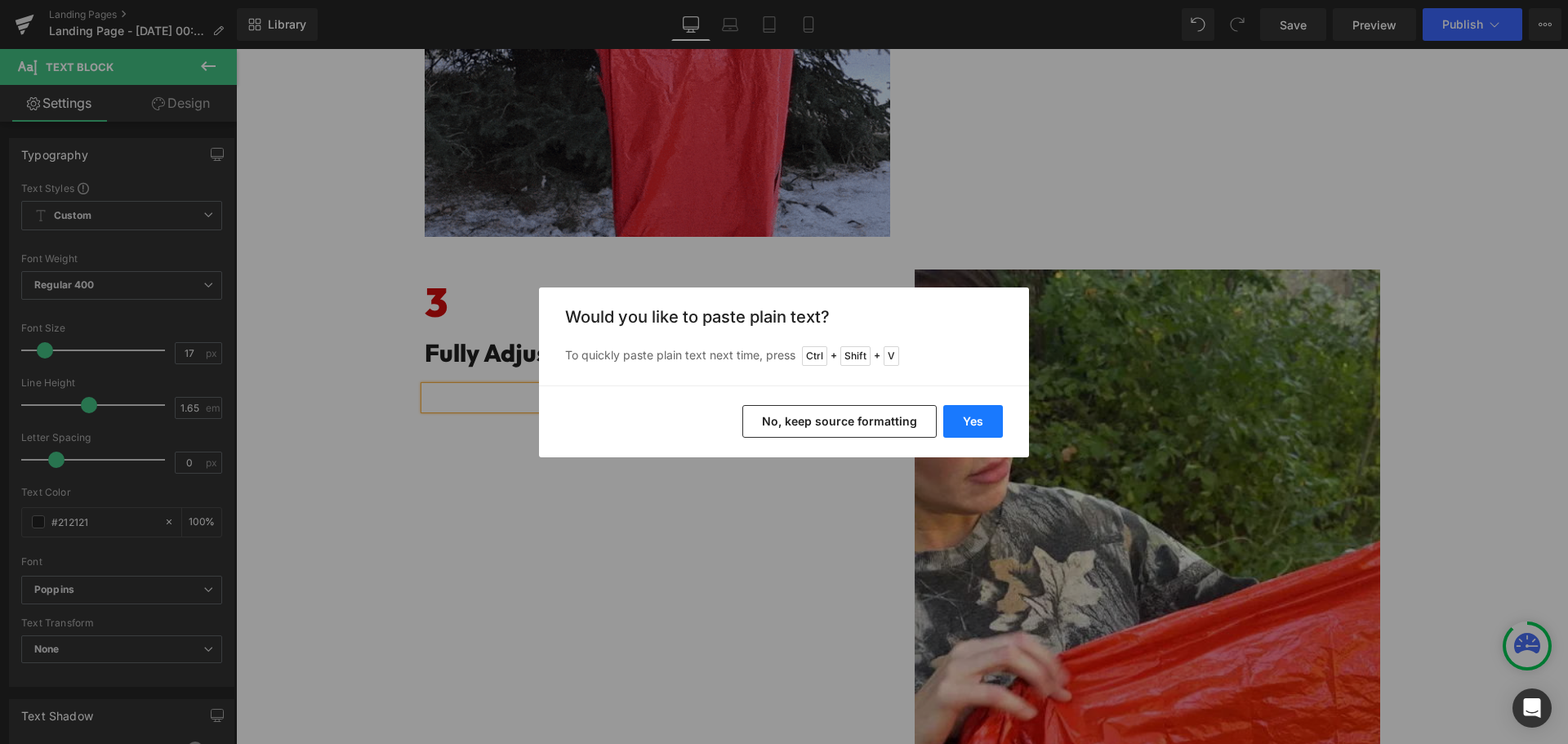
click at [969, 412] on button "Yes" at bounding box center [973, 420] width 60 height 33
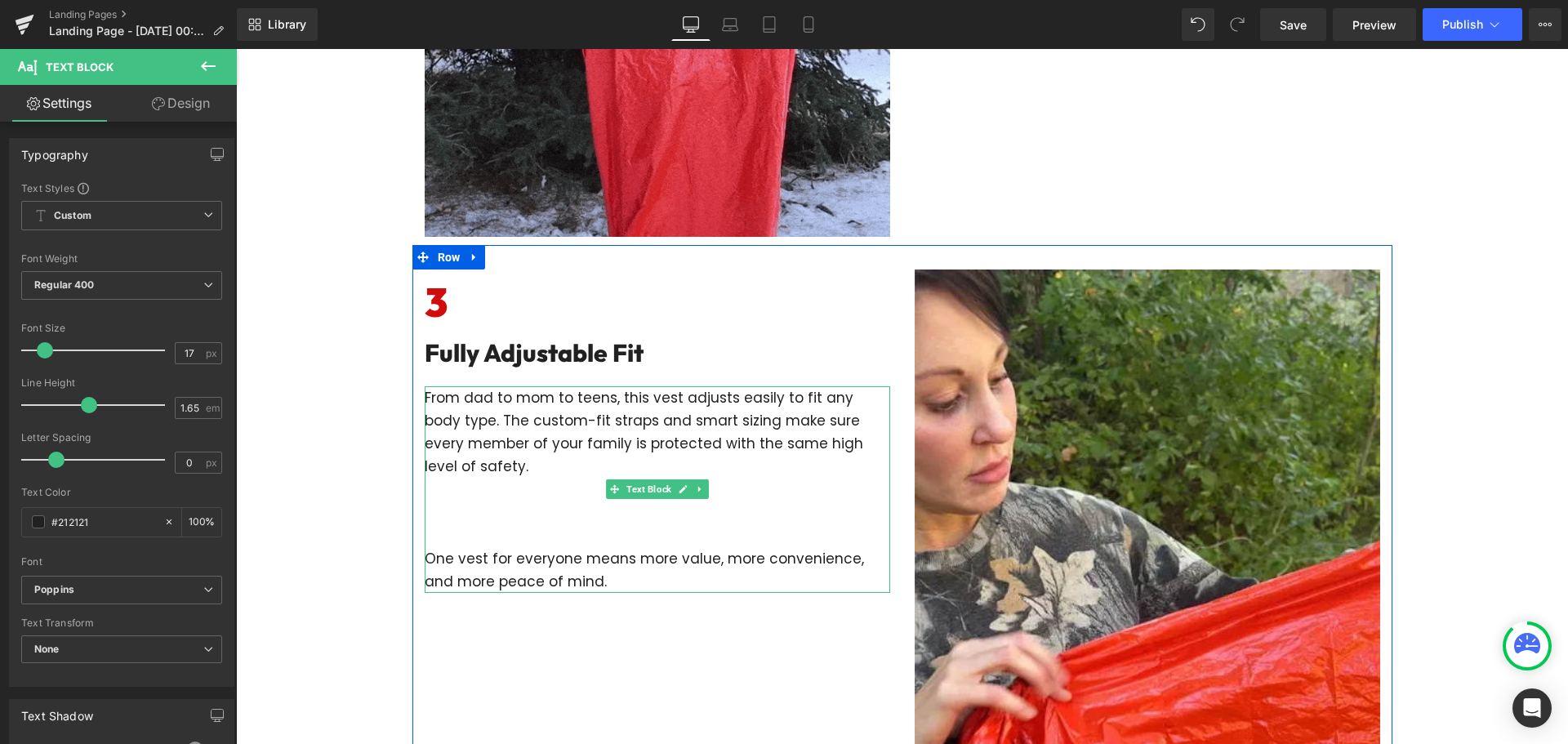
click at [478, 503] on p at bounding box center [657, 513] width 465 height 23
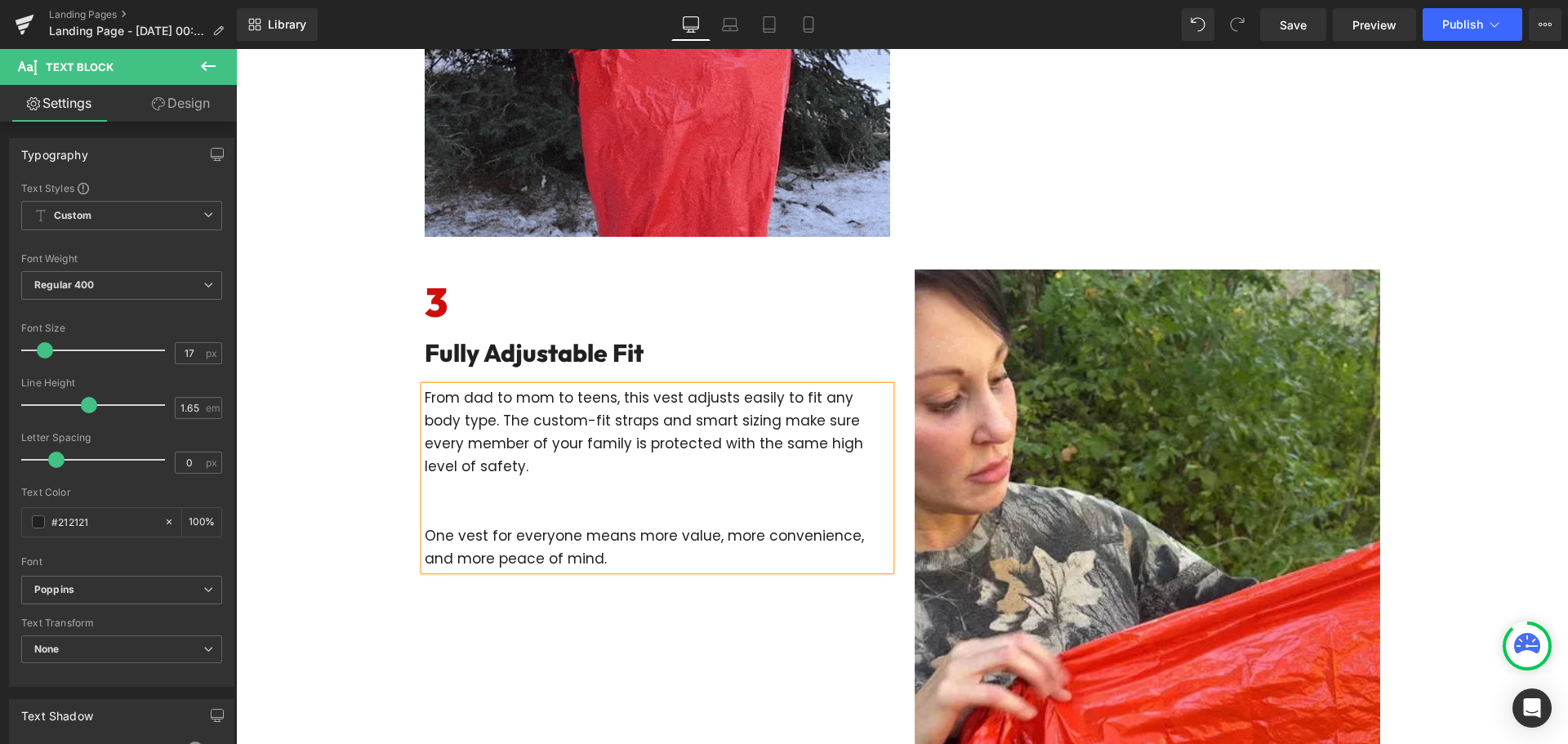
click at [483, 516] on p at bounding box center [657, 513] width 465 height 23
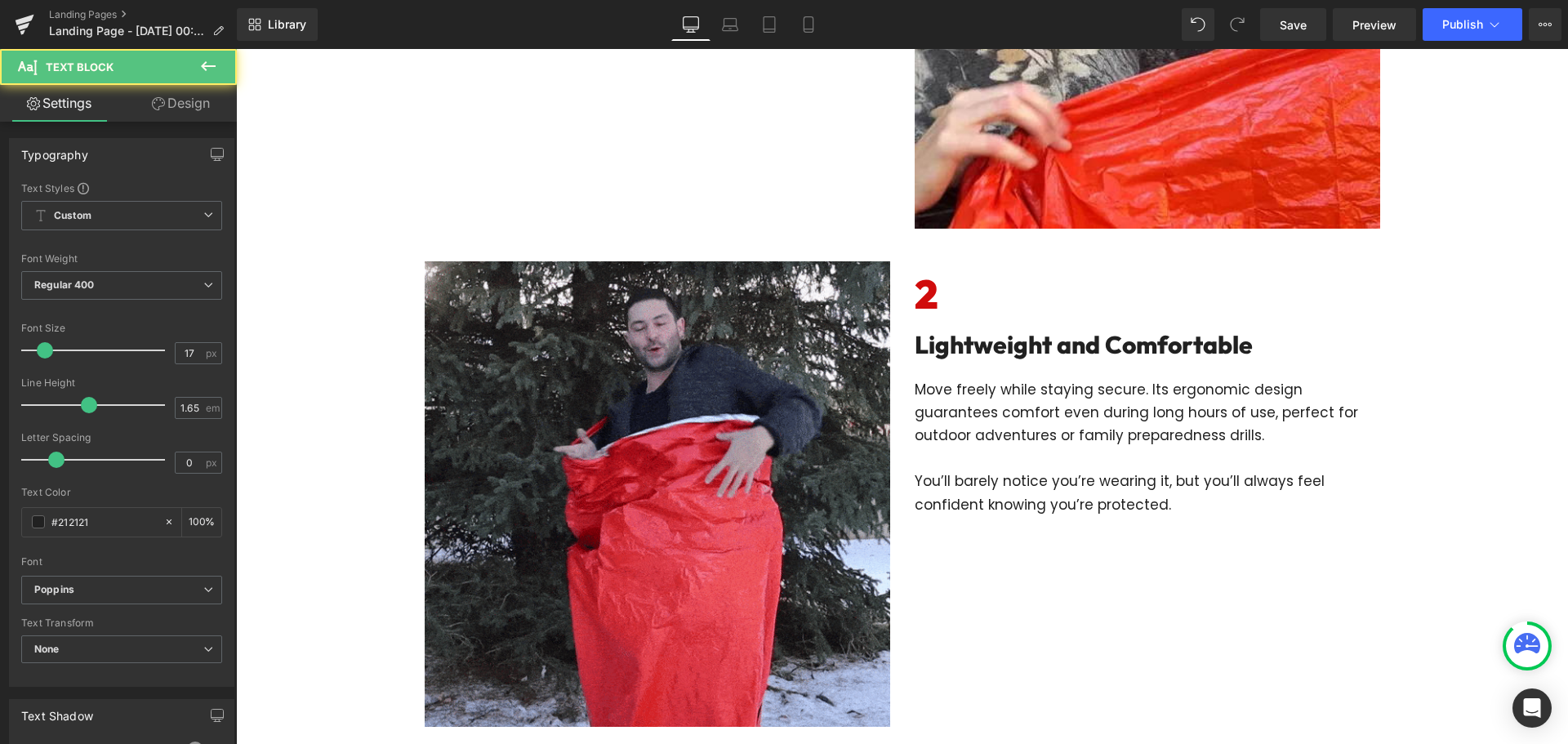
scroll to position [311, 0]
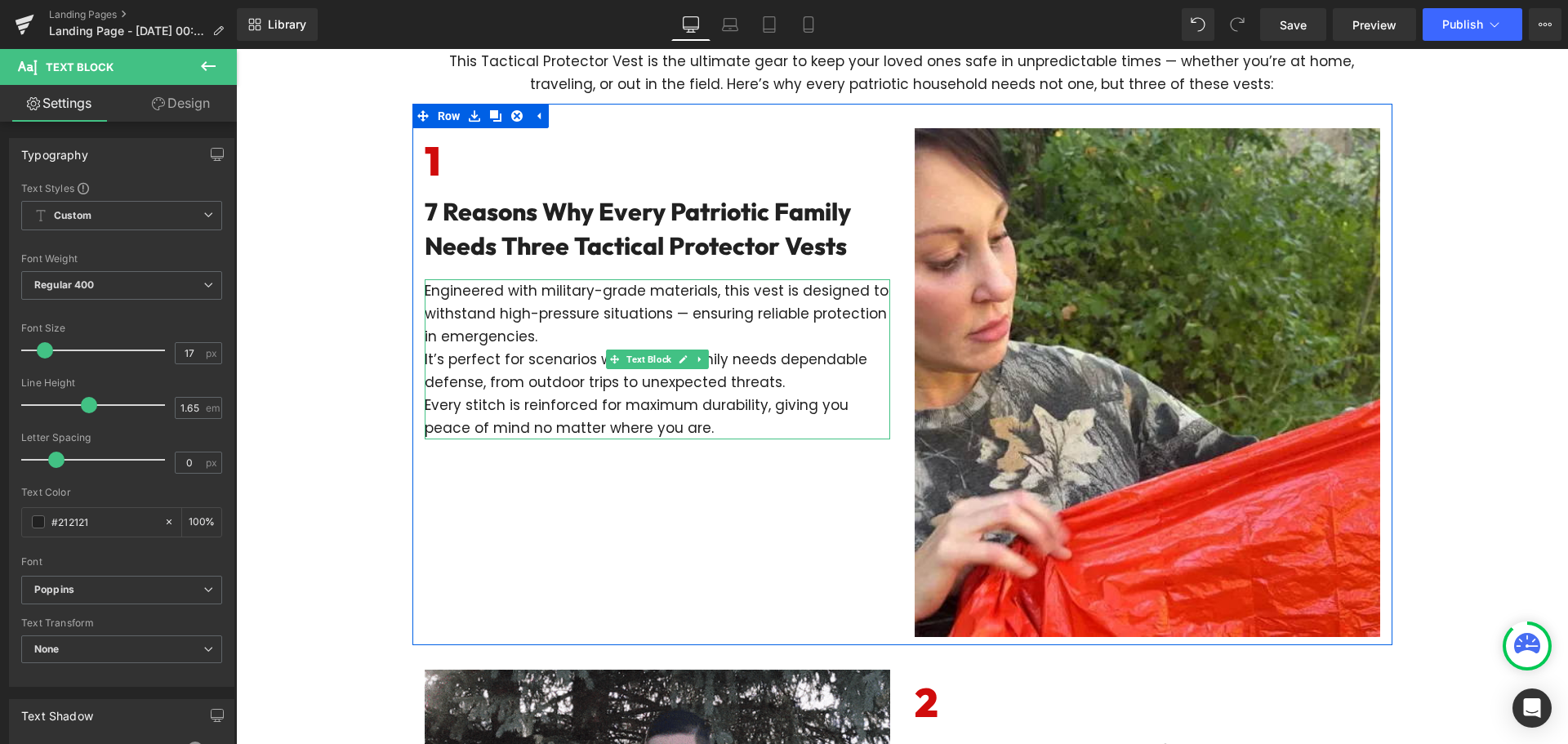
click at [579, 334] on p "Engineered with military-grade materials, this vest is designed to withstand hi…" at bounding box center [657, 313] width 465 height 69
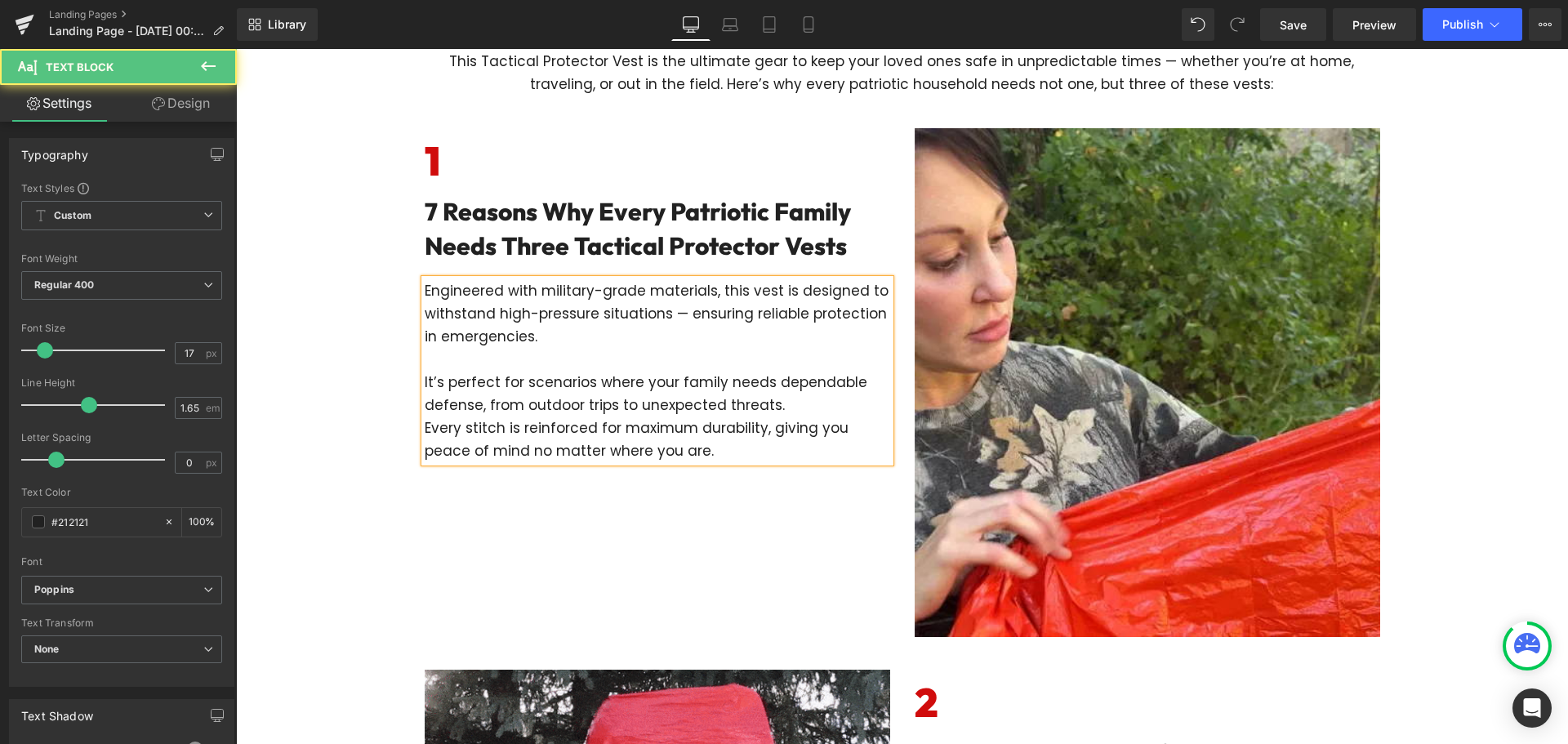
click at [803, 409] on p "It’s perfect for scenarios where your family needs dependable defense, from out…" at bounding box center [657, 393] width 465 height 46
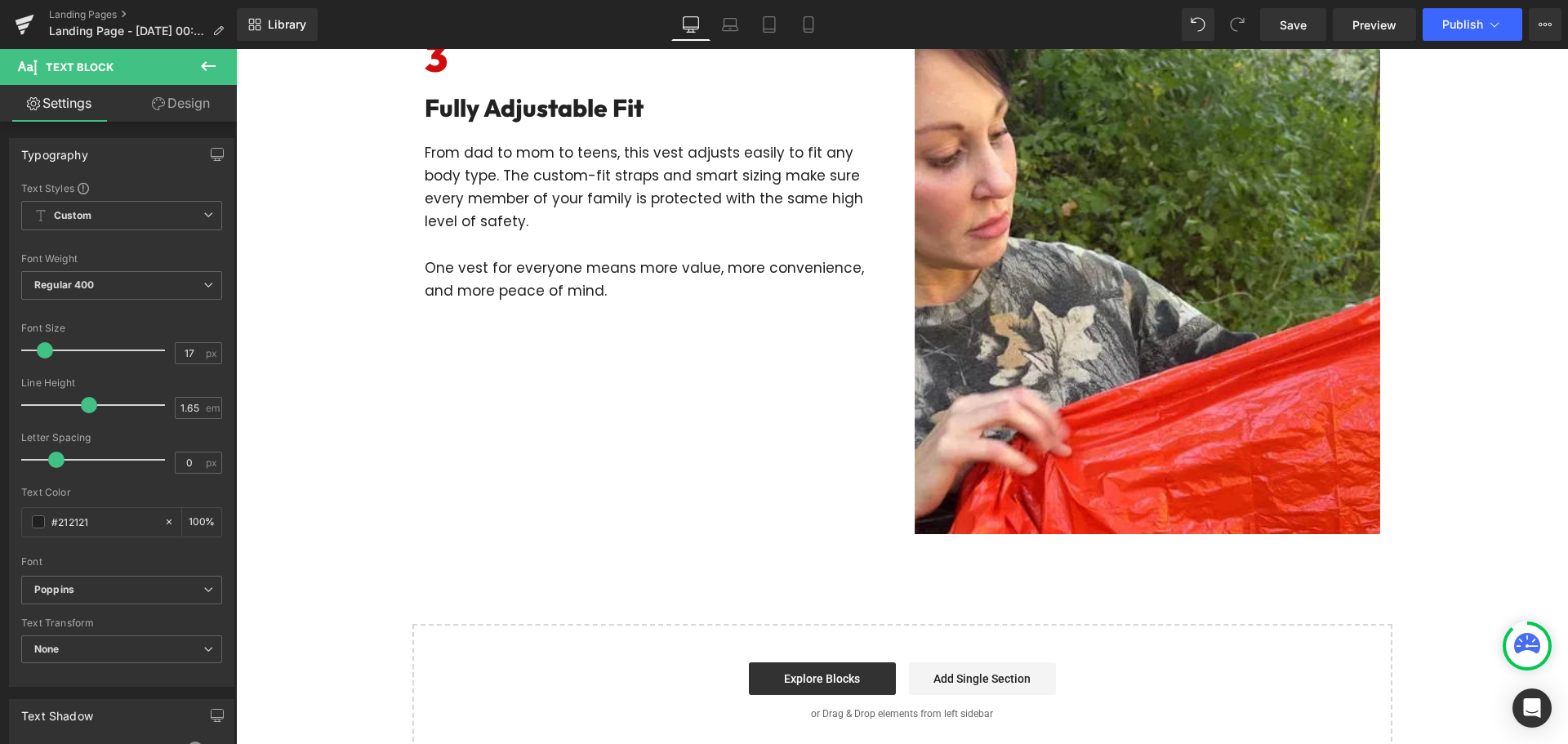
scroll to position [1127, 0]
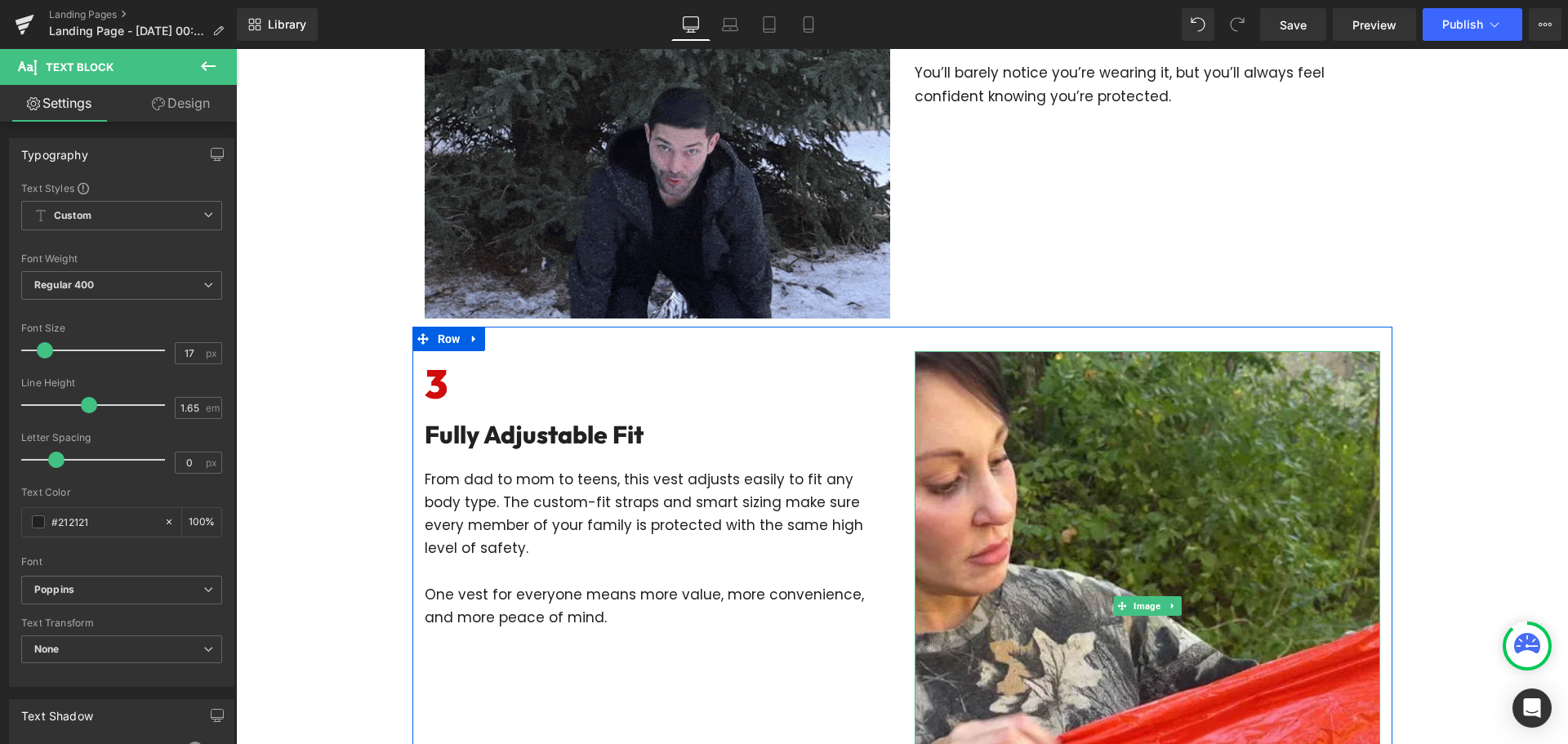
click at [1138, 518] on img at bounding box center [1147, 605] width 465 height 508
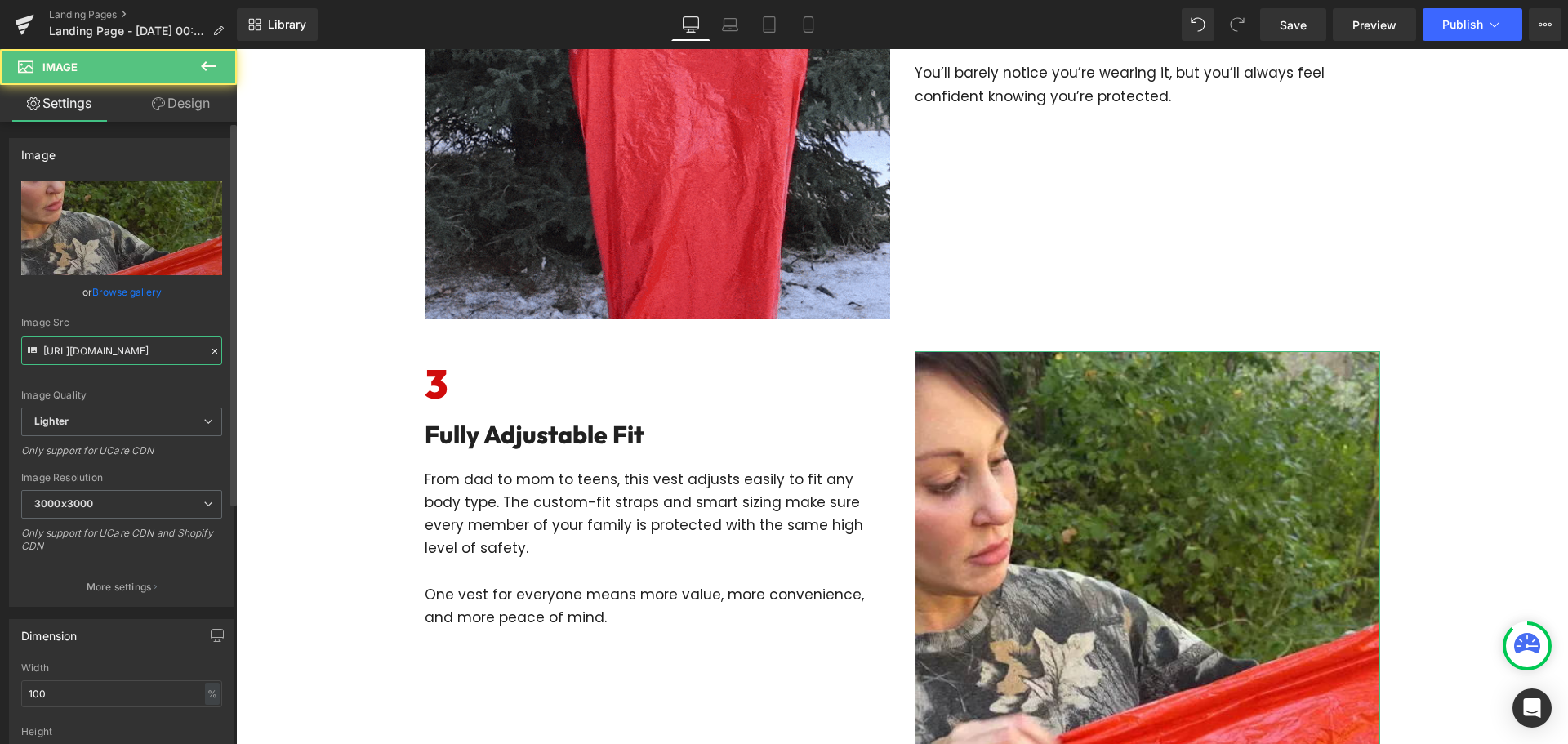
click at [114, 355] on input "[URL][DOMAIN_NAME]" at bounding box center [121, 350] width 201 height 28
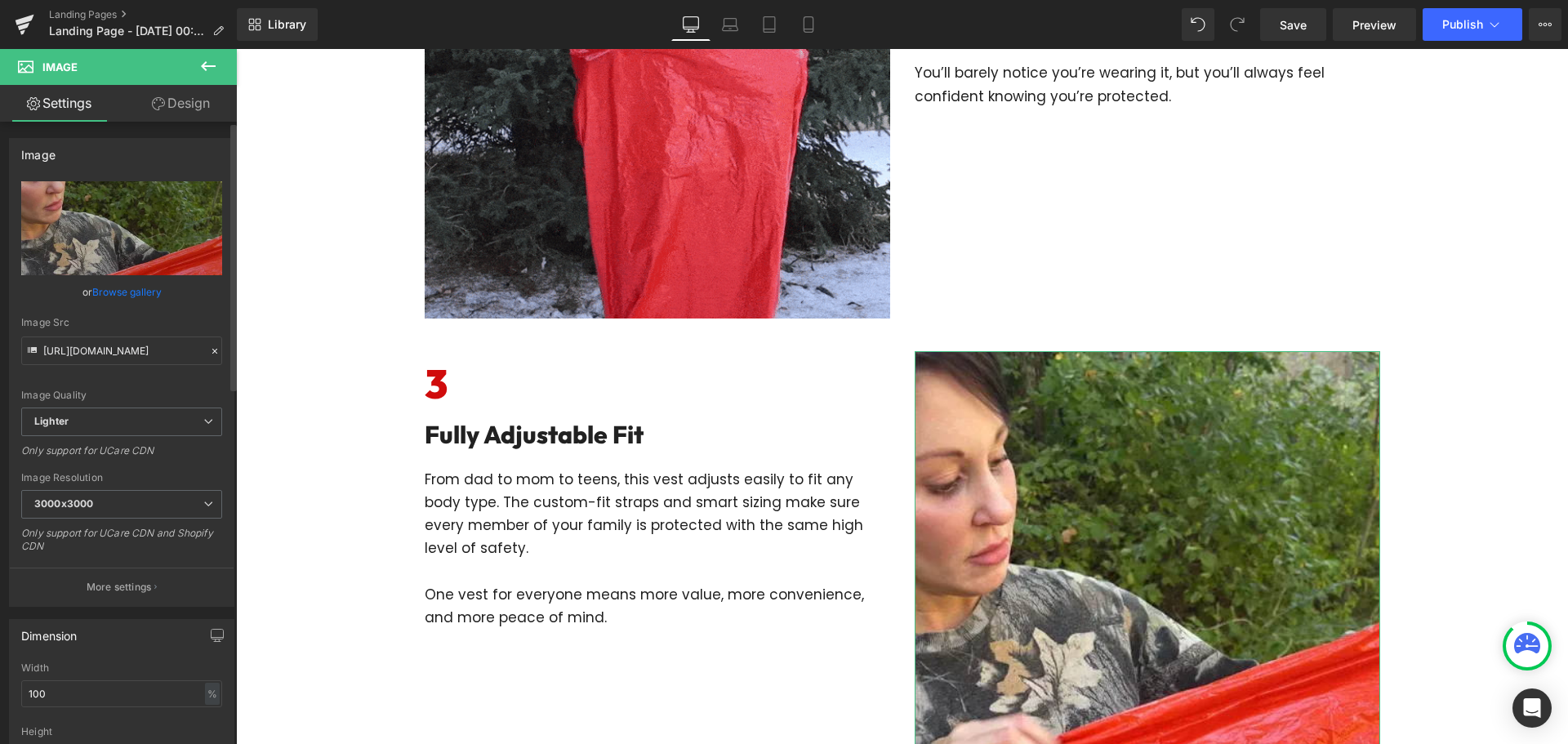
click at [210, 348] on icon at bounding box center [215, 351] width 11 height 11
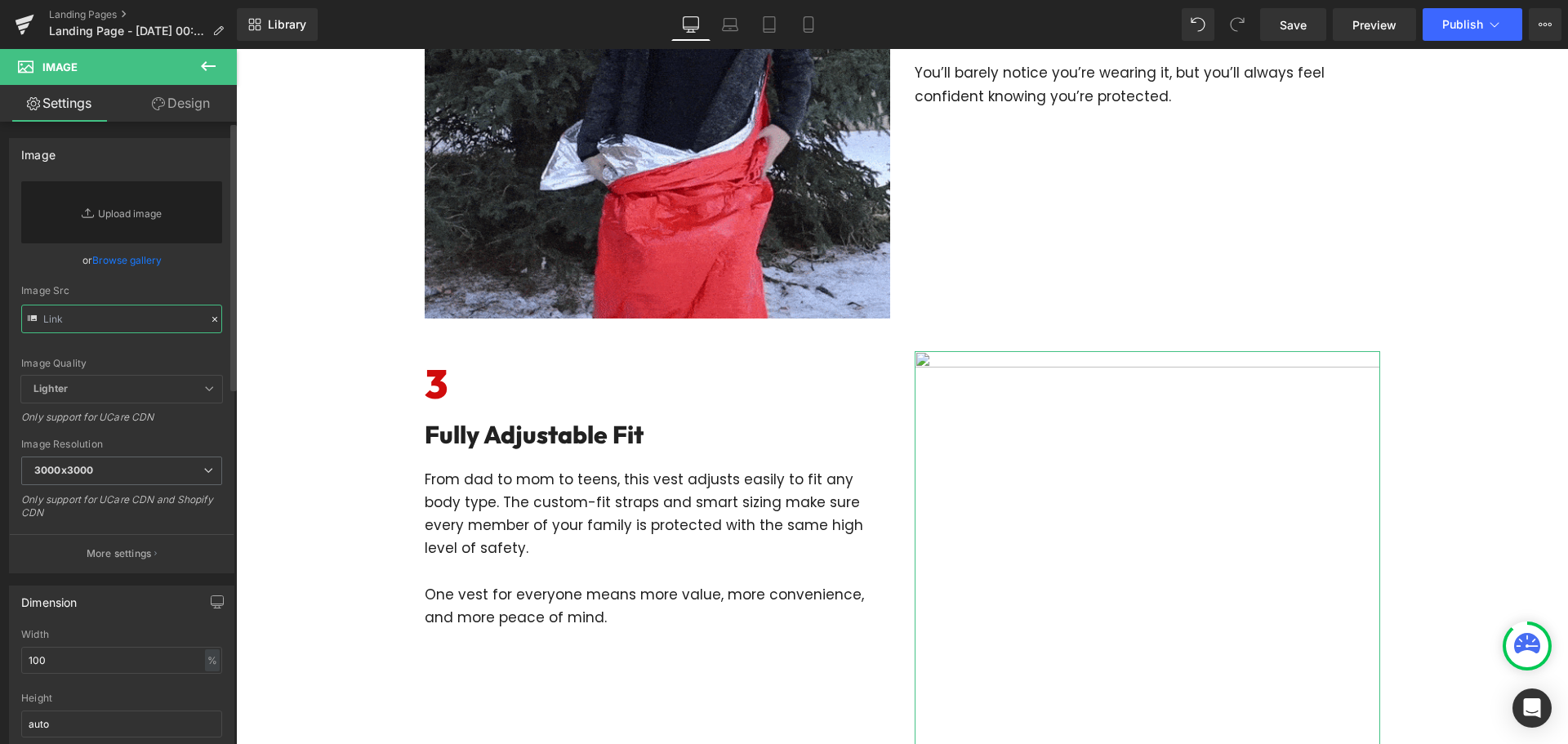
click at [147, 321] on input "text" at bounding box center [121, 318] width 201 height 28
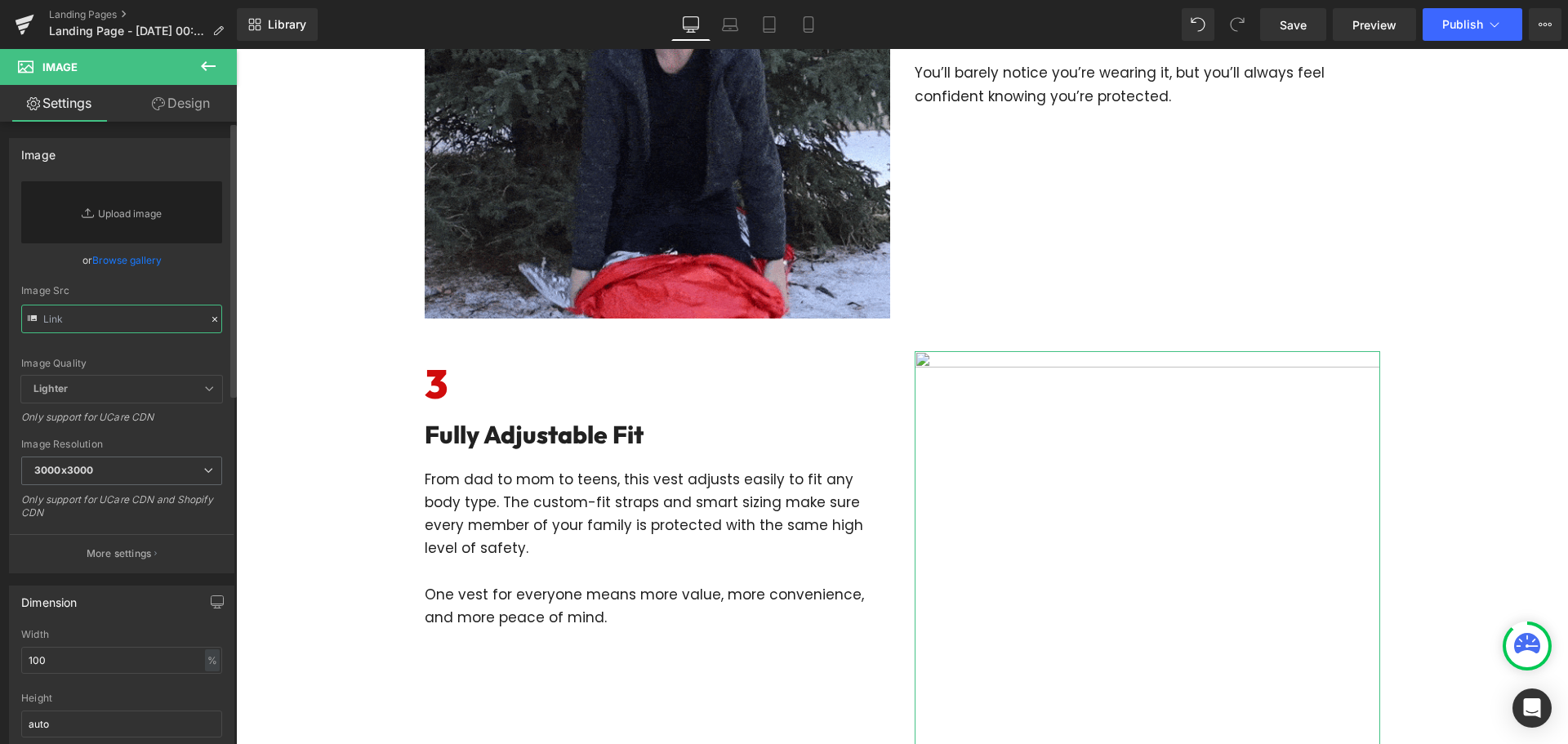
paste input "https://cdn.shopify.com/s/files/1/0535/1587/8550/files/imgi_14_gempages_5750063…"
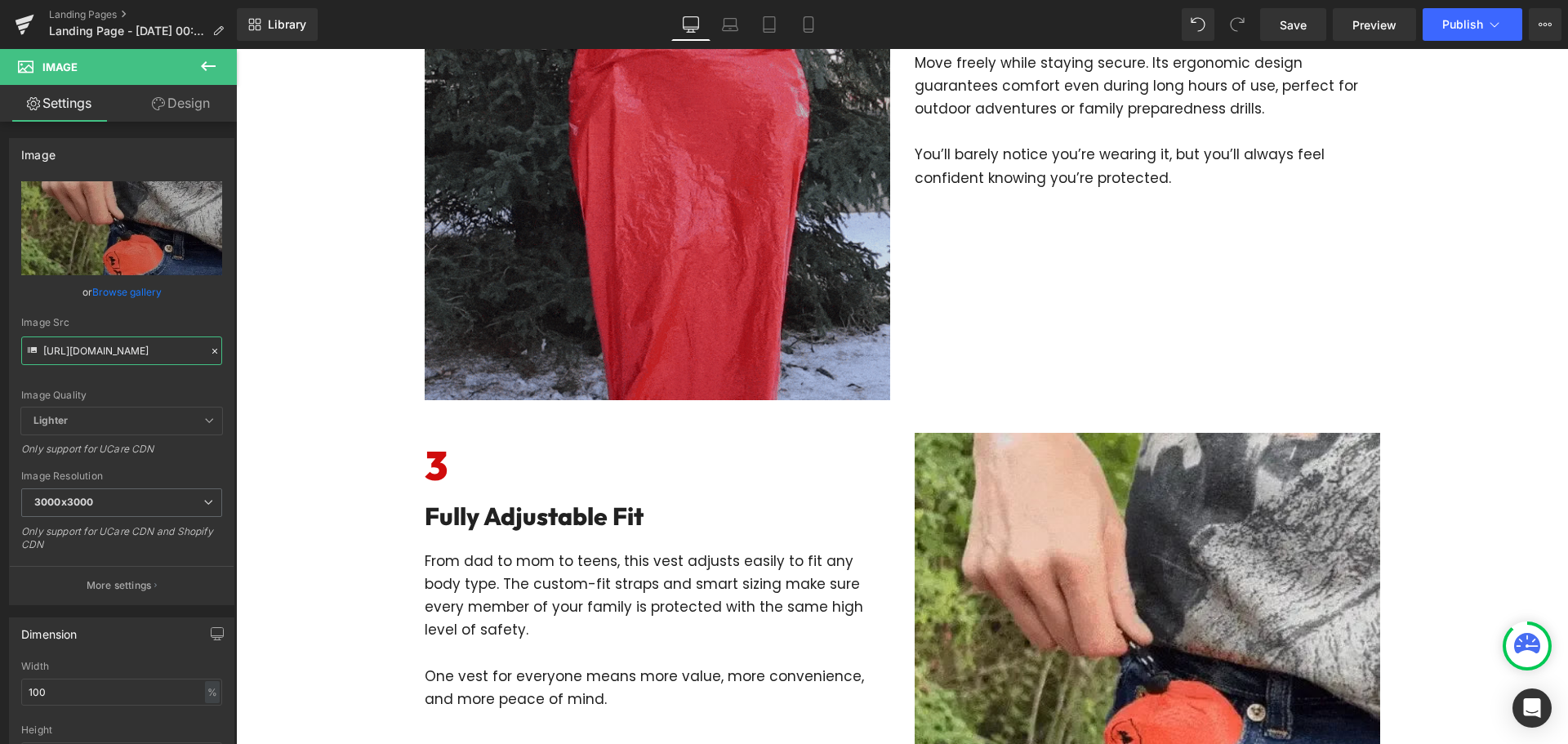
scroll to position [719, 0]
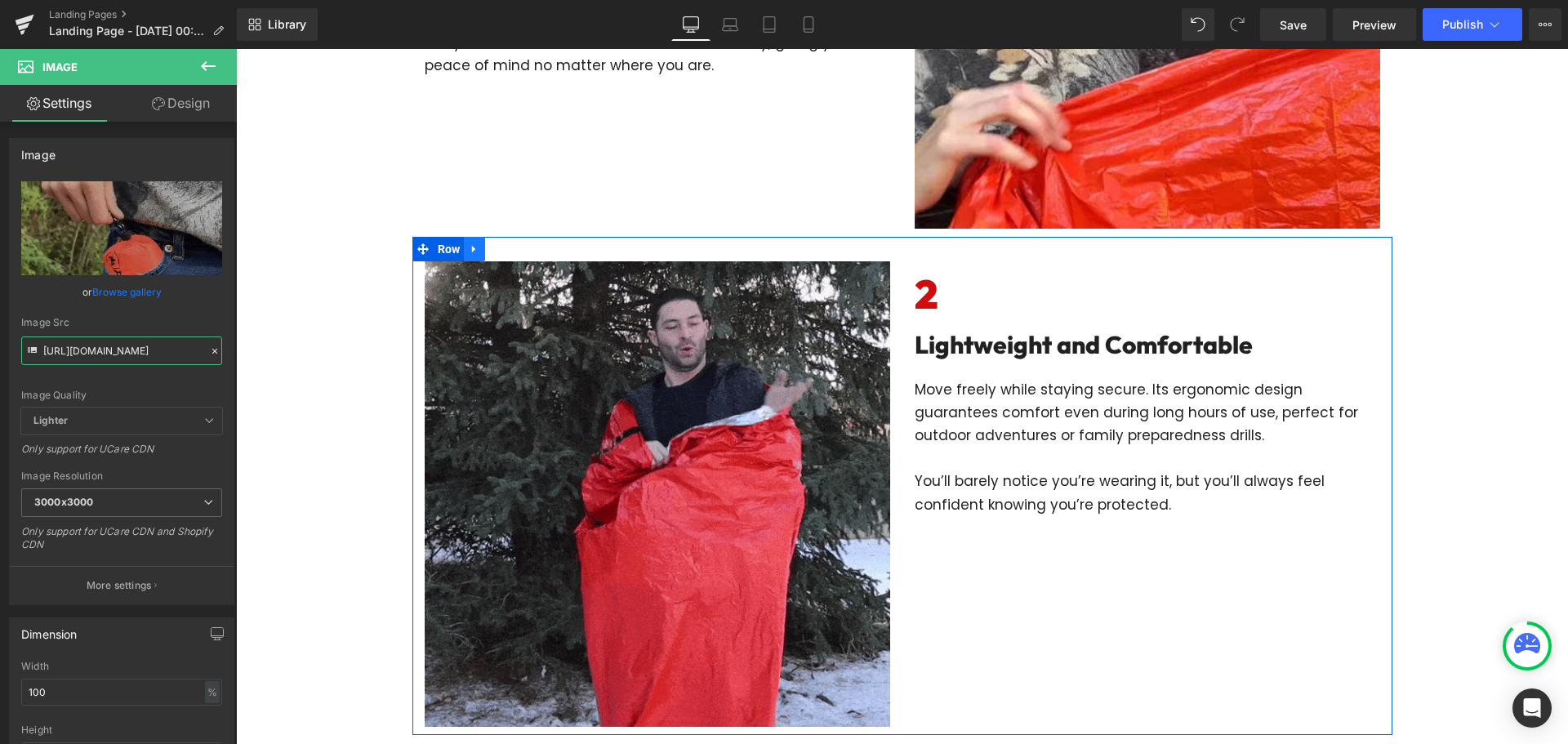
type input "https://cdn.shopify.com/s/files/1/0535/1587/8550/files/imgi_14_gempages_5750063…"
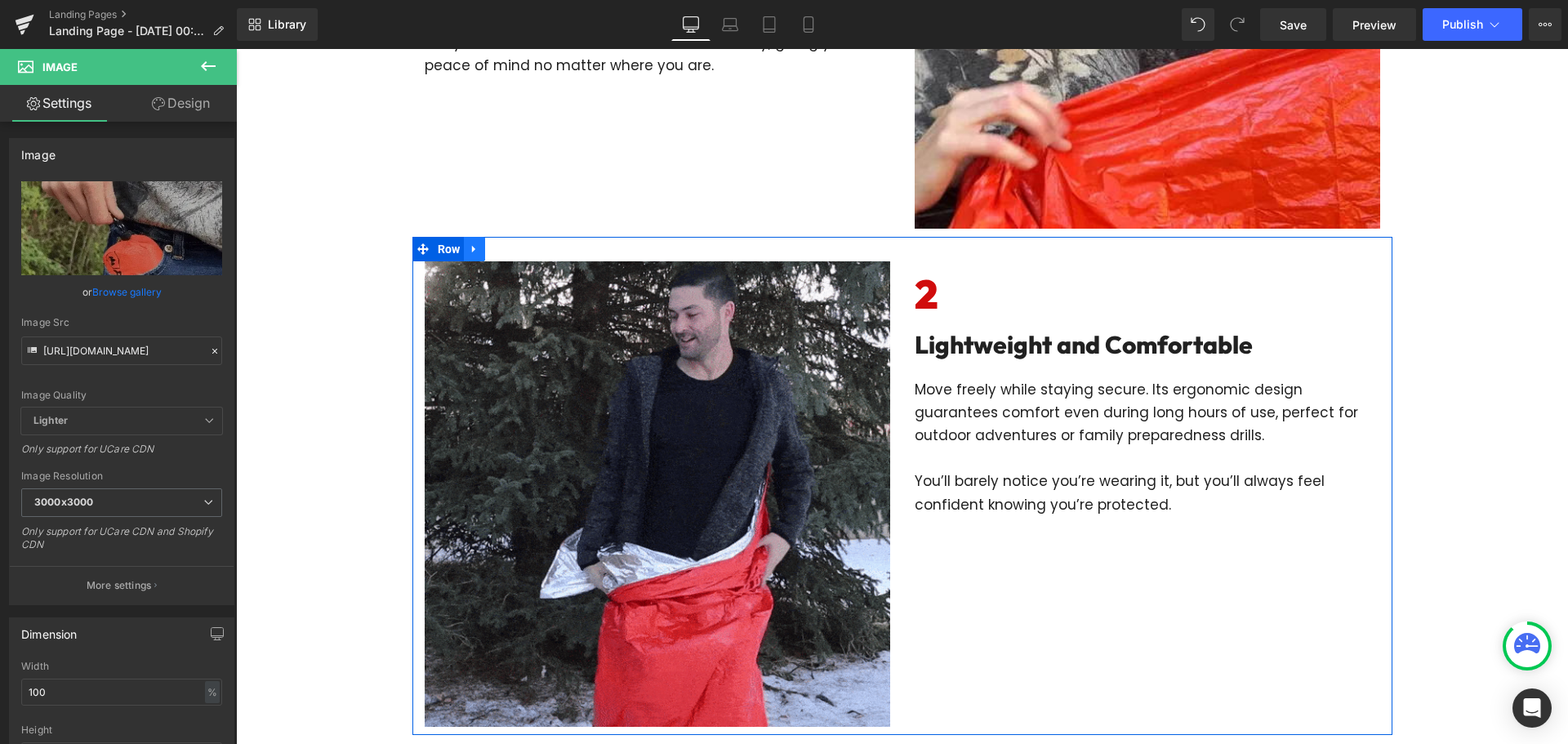
click at [464, 246] on link at bounding box center [474, 249] width 21 height 25
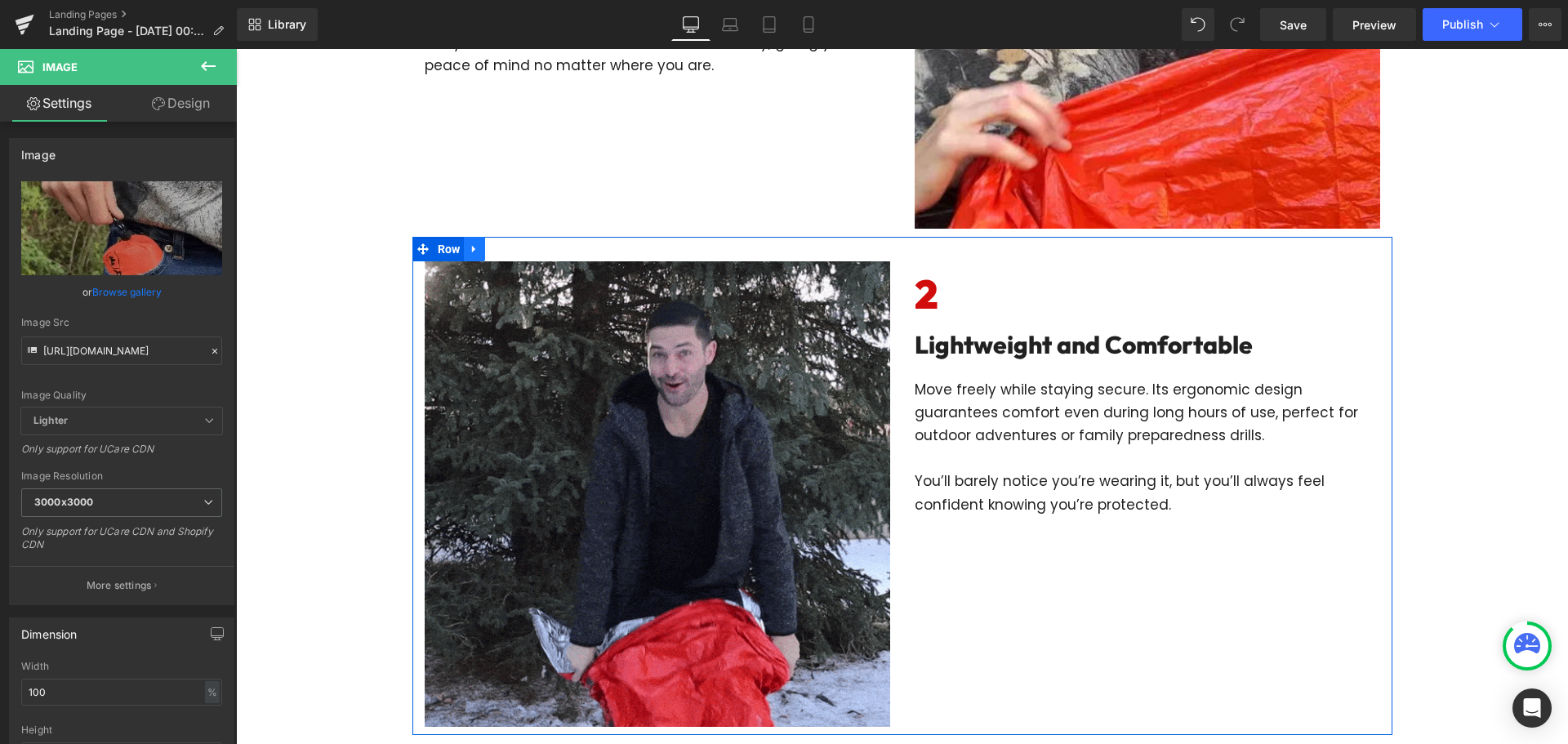
scroll to position [0, 0]
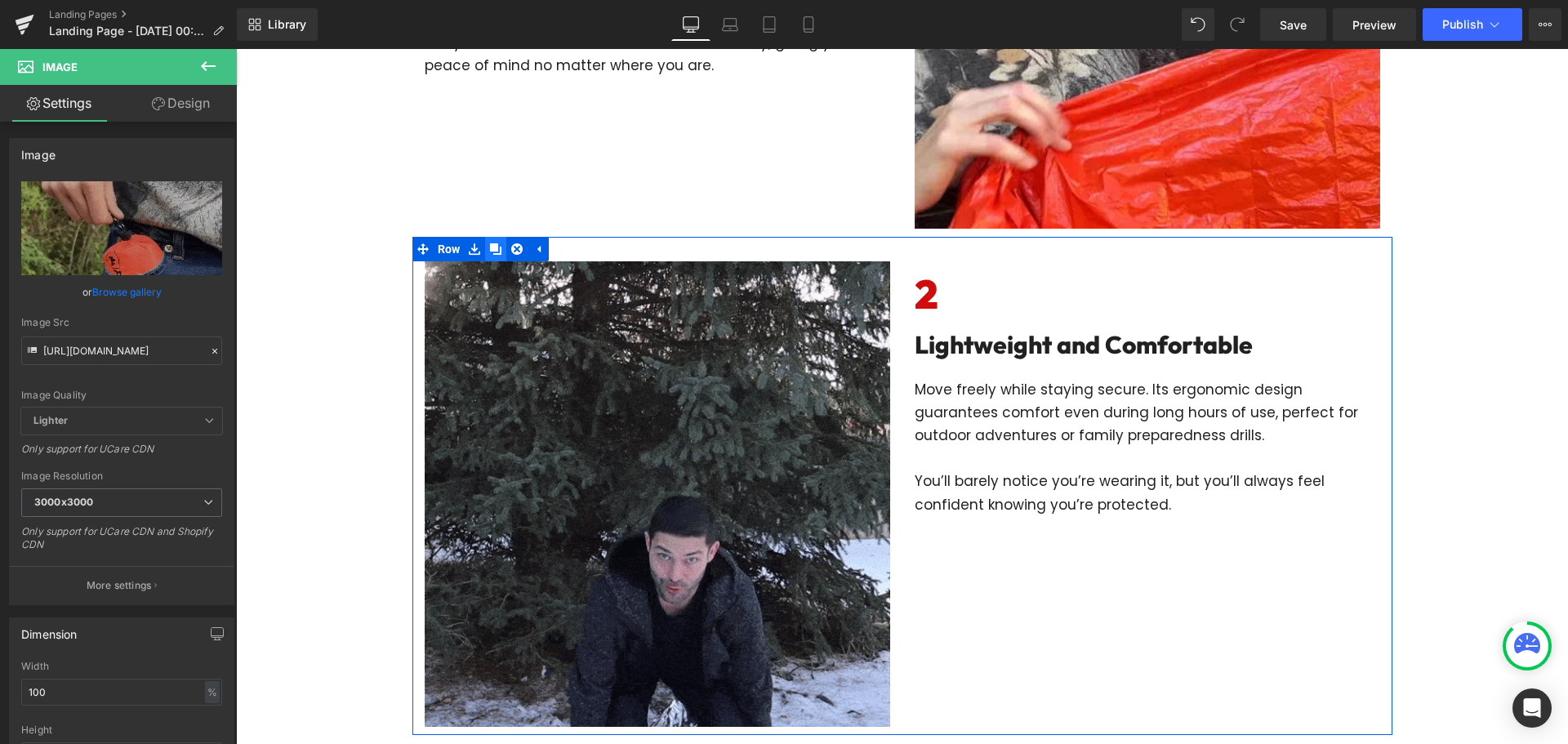
click at [489, 241] on link at bounding box center [495, 249] width 21 height 25
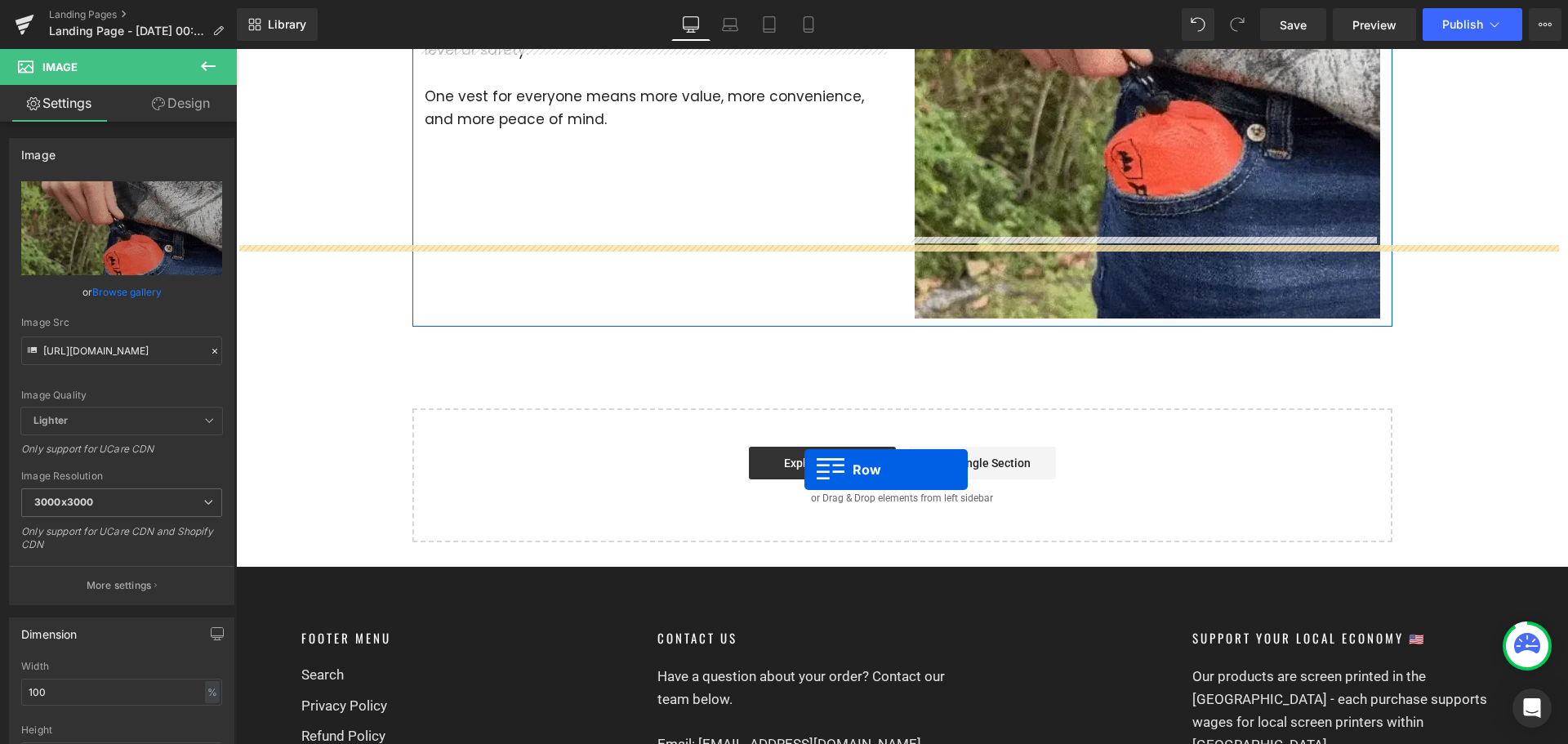
scroll to position [1747, 0]
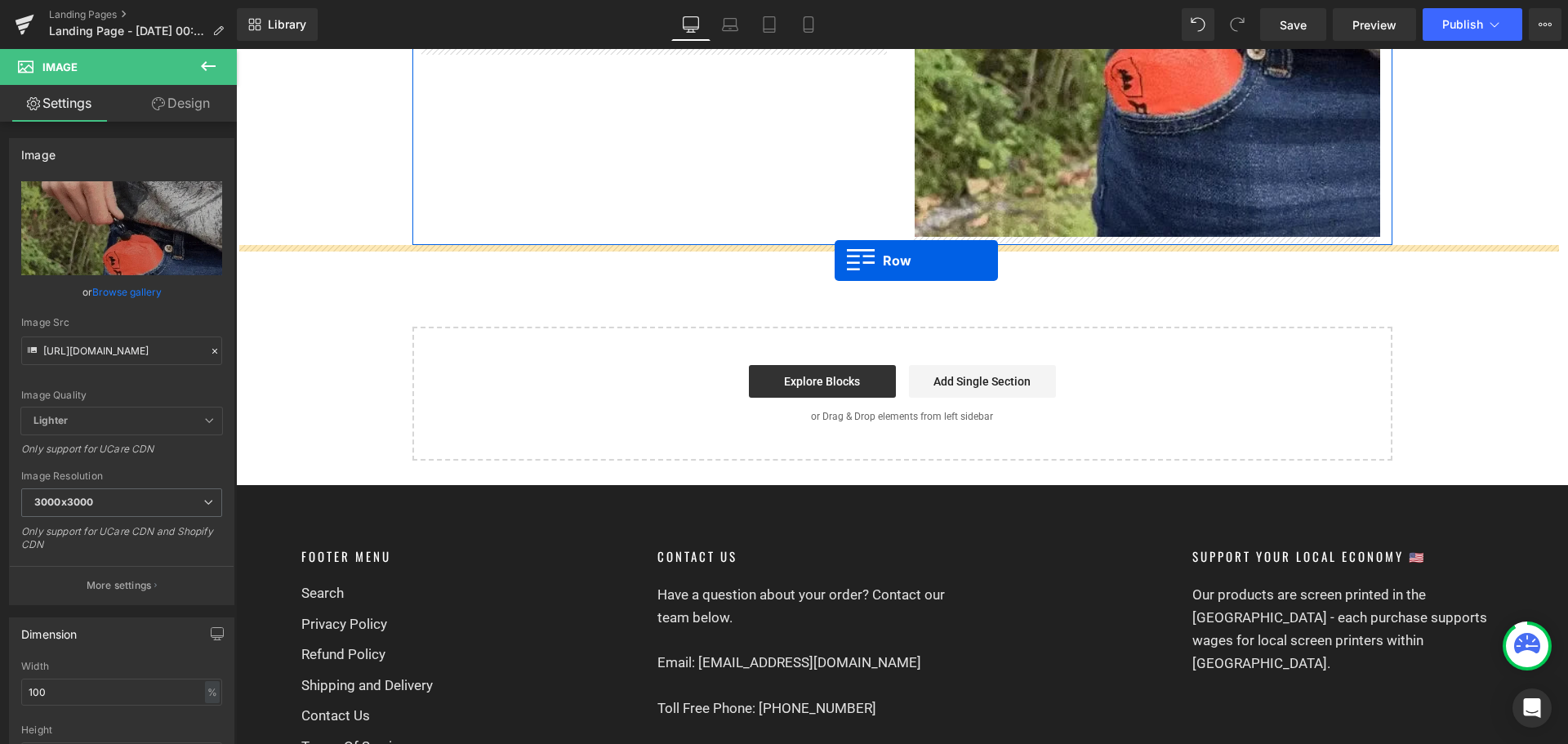
drag, startPoint x: 415, startPoint y: 125, endPoint x: 835, endPoint y: 260, distance: 441.2
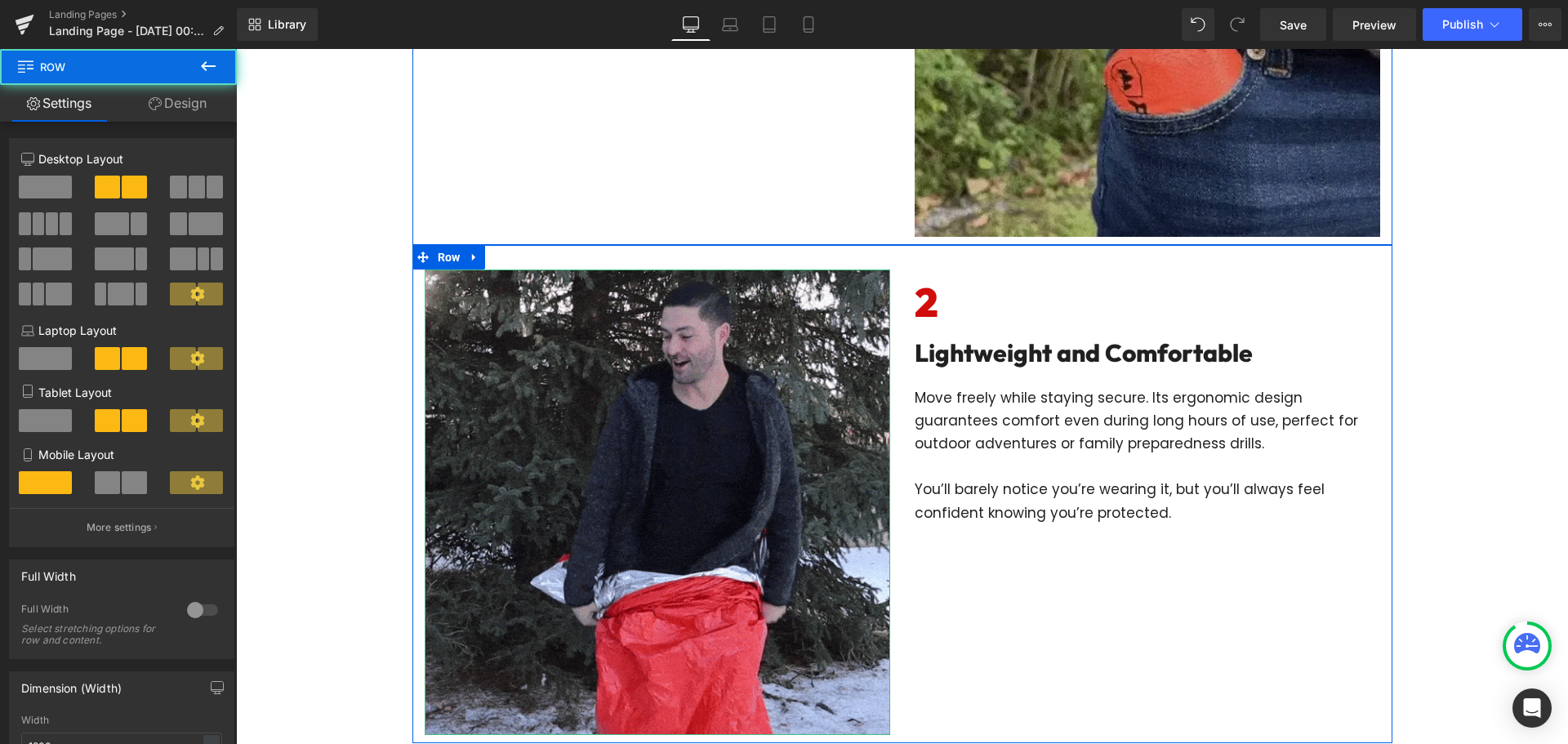
scroll to position [1543, 0]
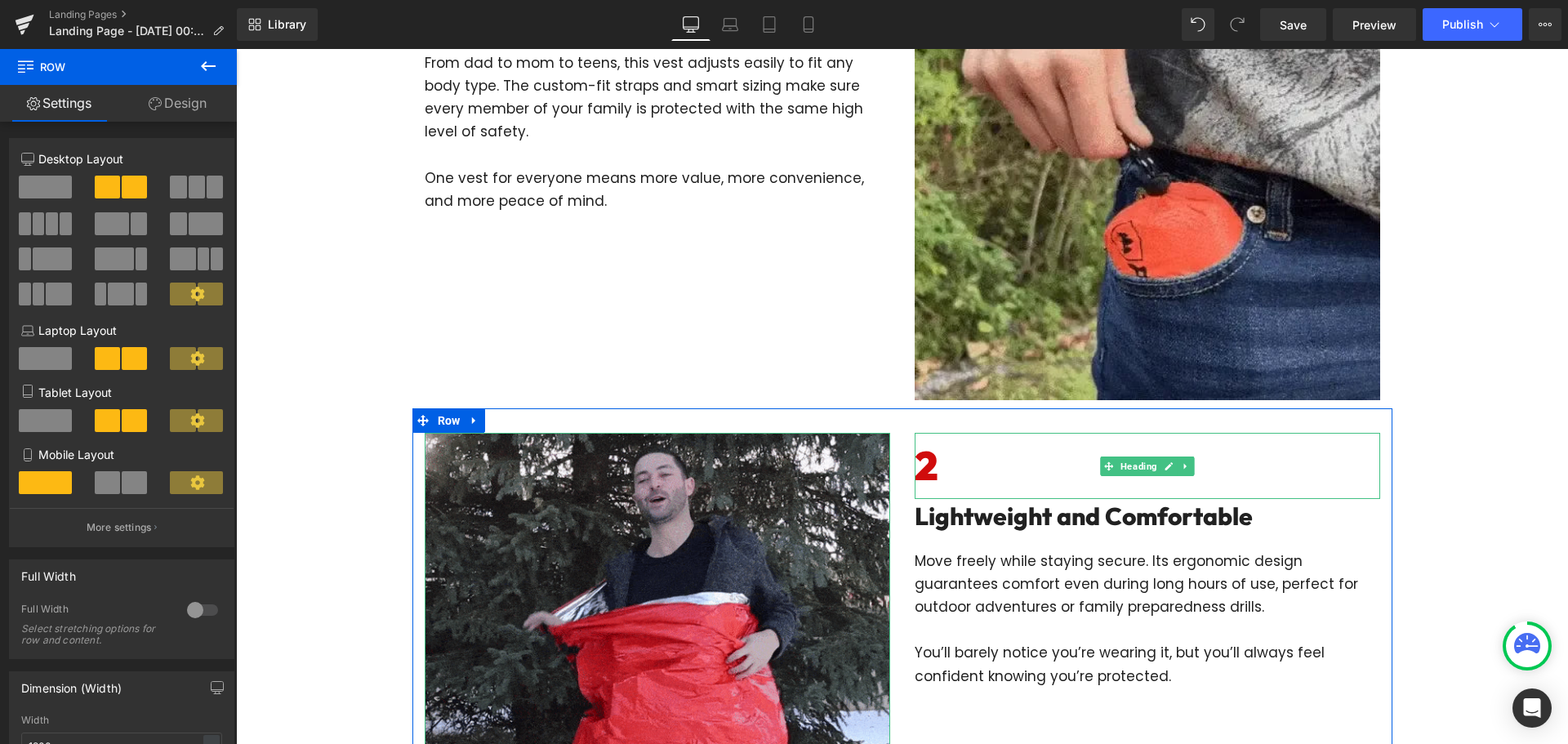
drag, startPoint x: 1017, startPoint y: 476, endPoint x: 996, endPoint y: 472, distance: 21.4
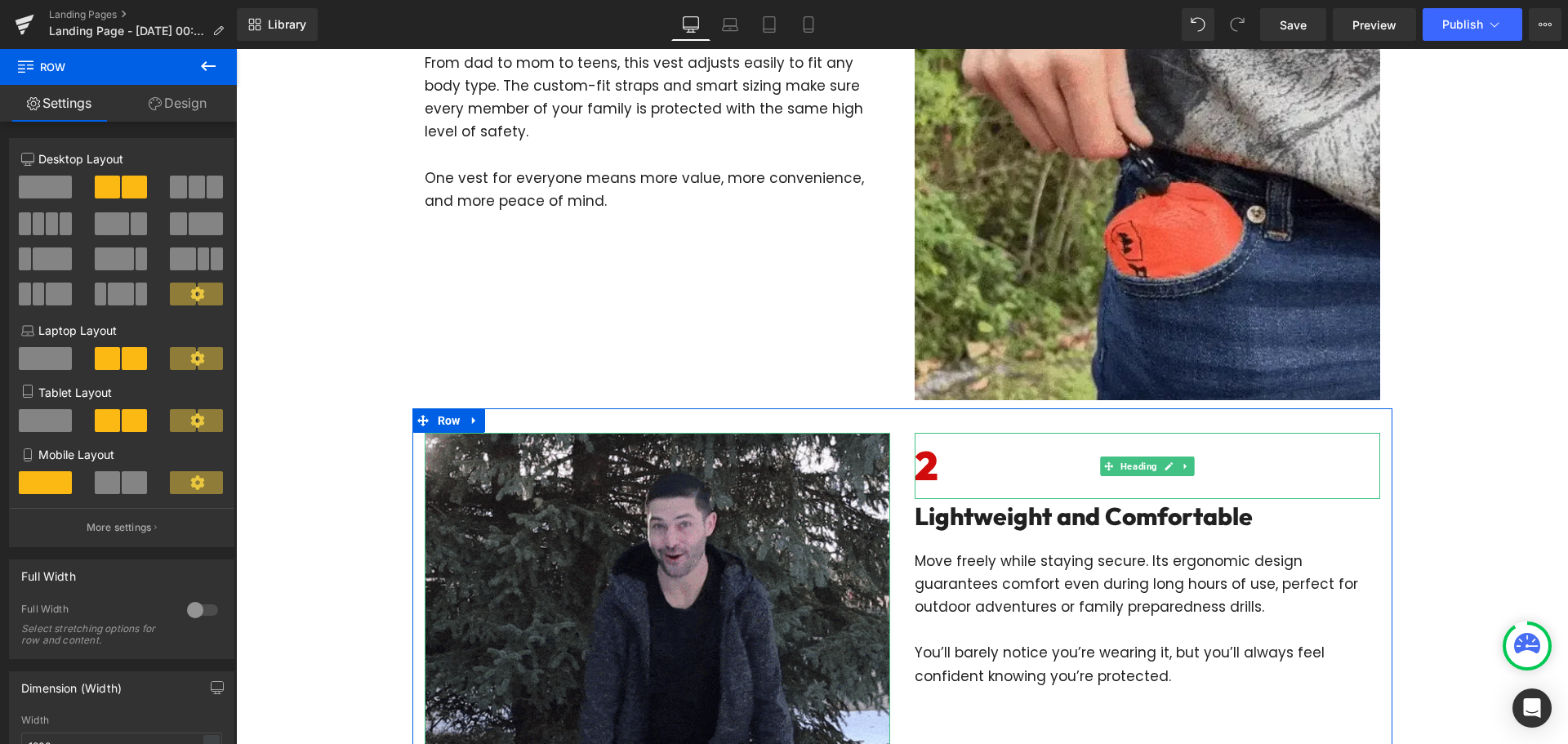
click at [1017, 476] on h6 "2" at bounding box center [1147, 465] width 465 height 66
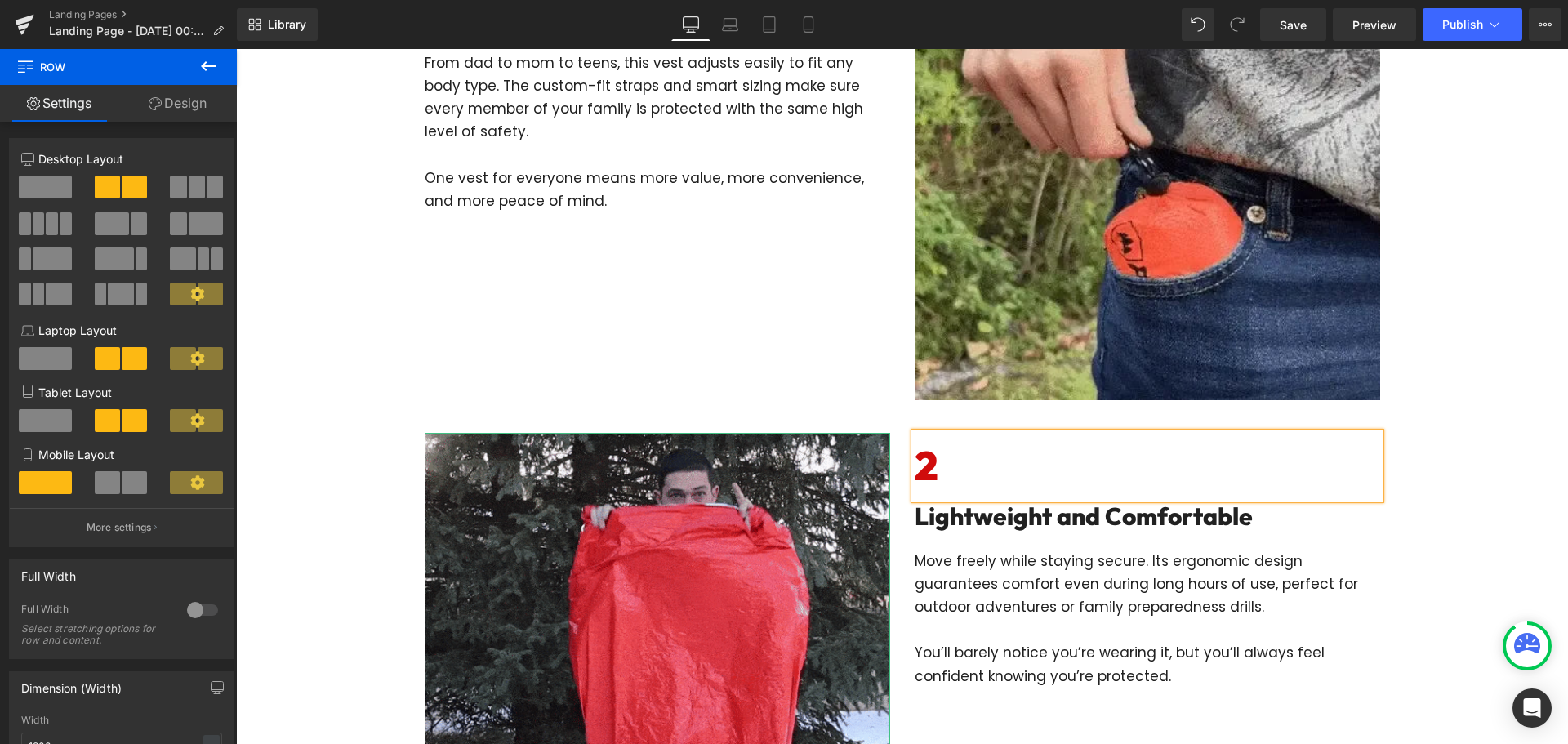
click at [996, 472] on h6 "2" at bounding box center [1147, 465] width 465 height 66
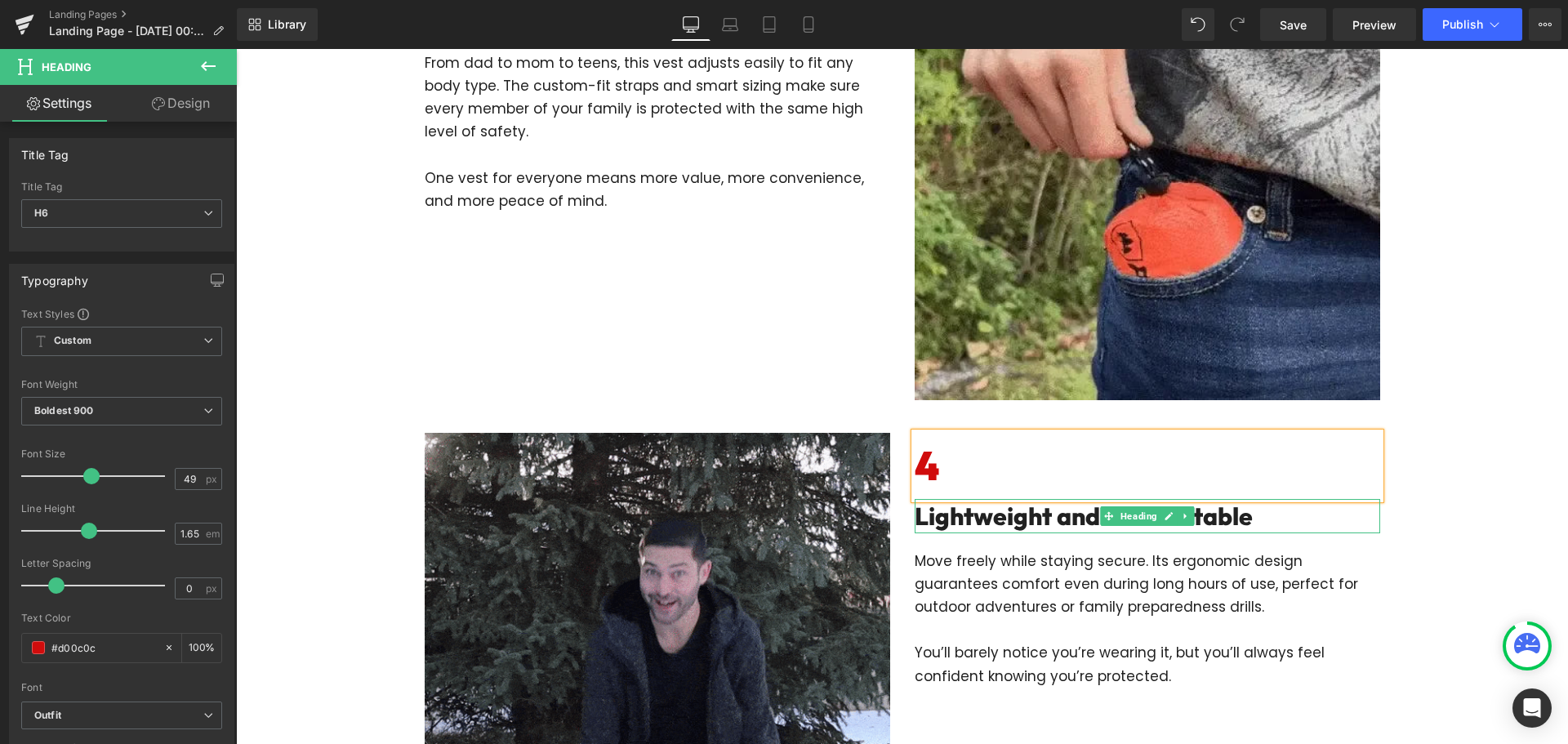
click at [986, 516] on h2 "Lightweight and Comfortable" at bounding box center [1147, 515] width 465 height 34
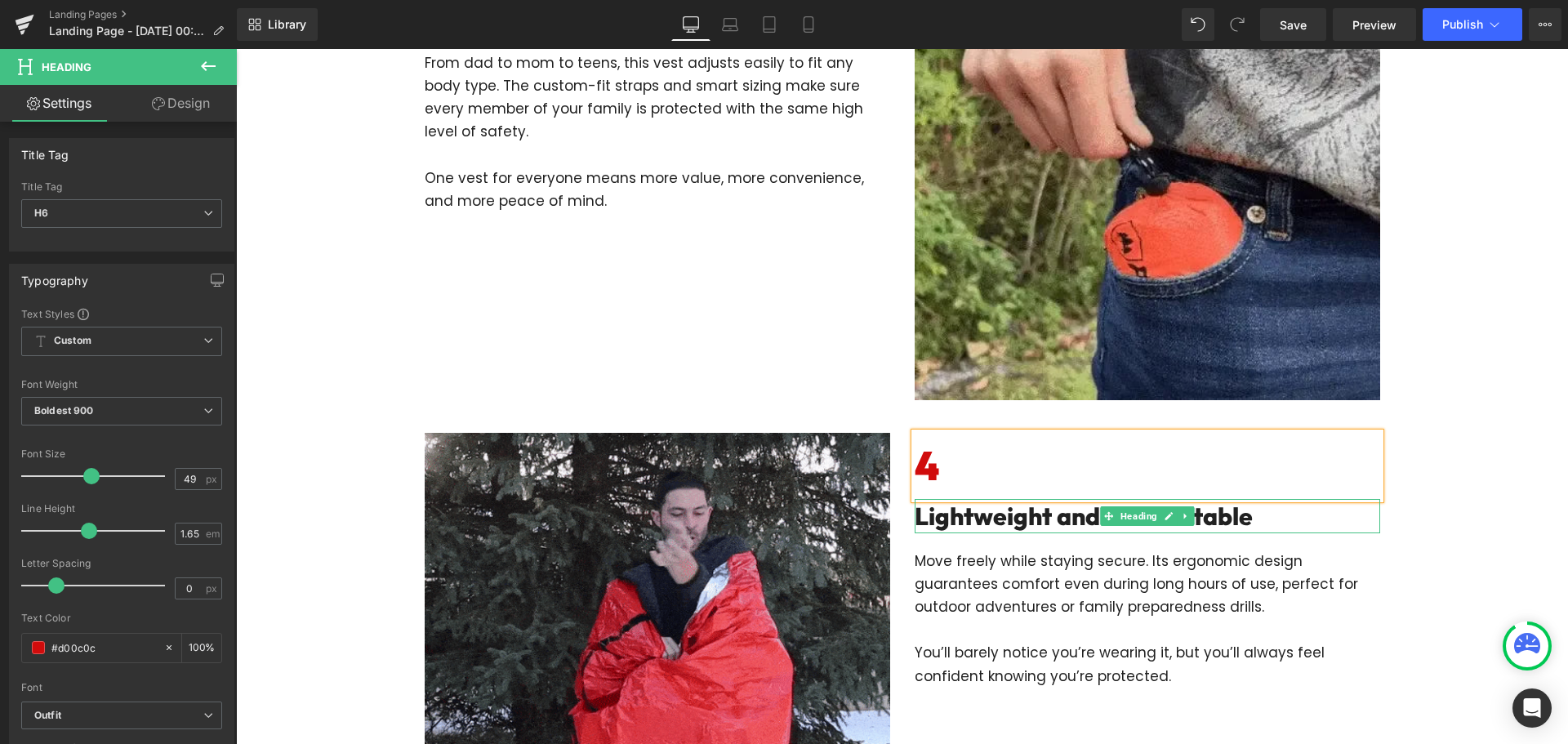
click at [986, 516] on h2 "Lightweight and Comfortable" at bounding box center [1147, 515] width 465 height 34
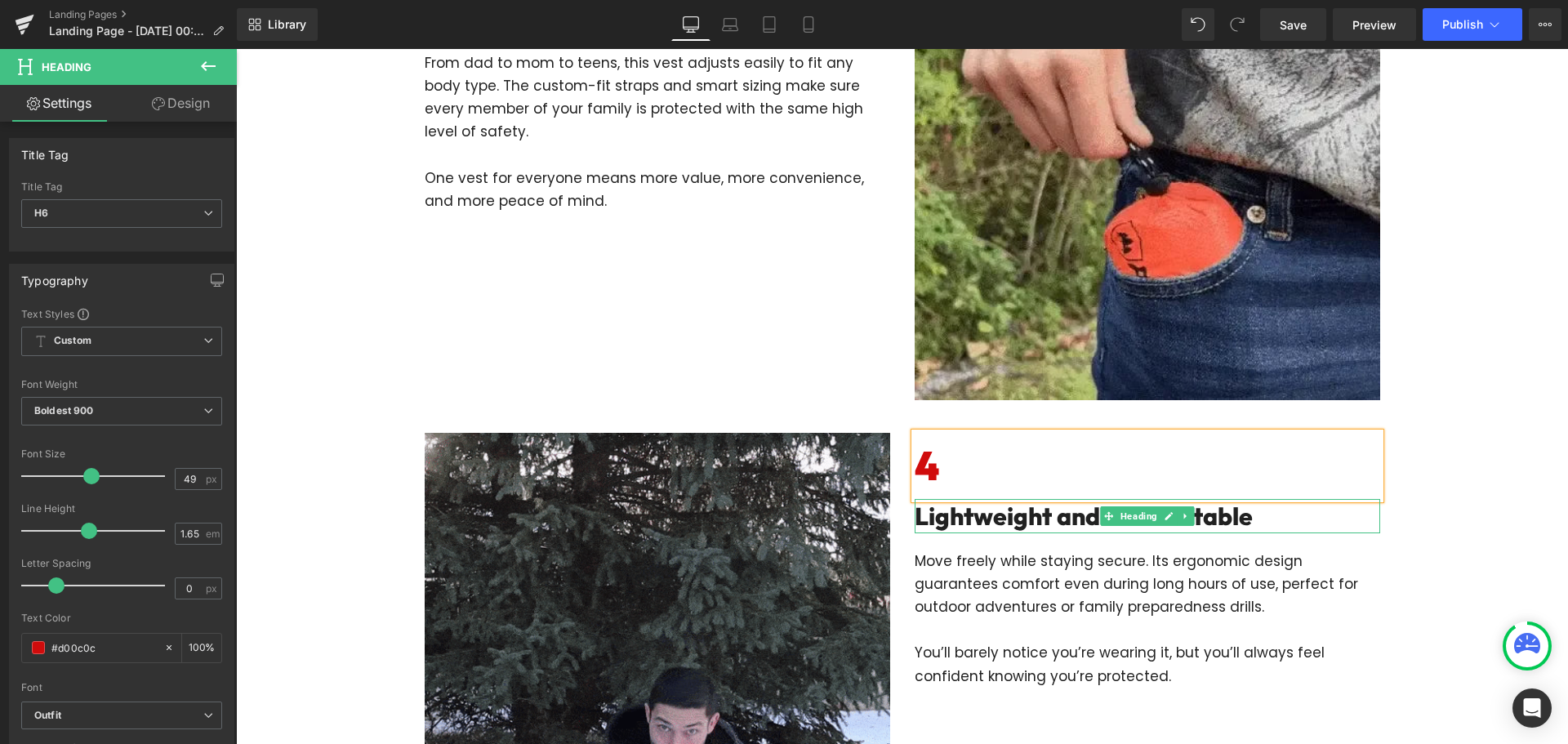
click at [986, 516] on h2 "Lightweight and Comfortable" at bounding box center [1147, 515] width 465 height 34
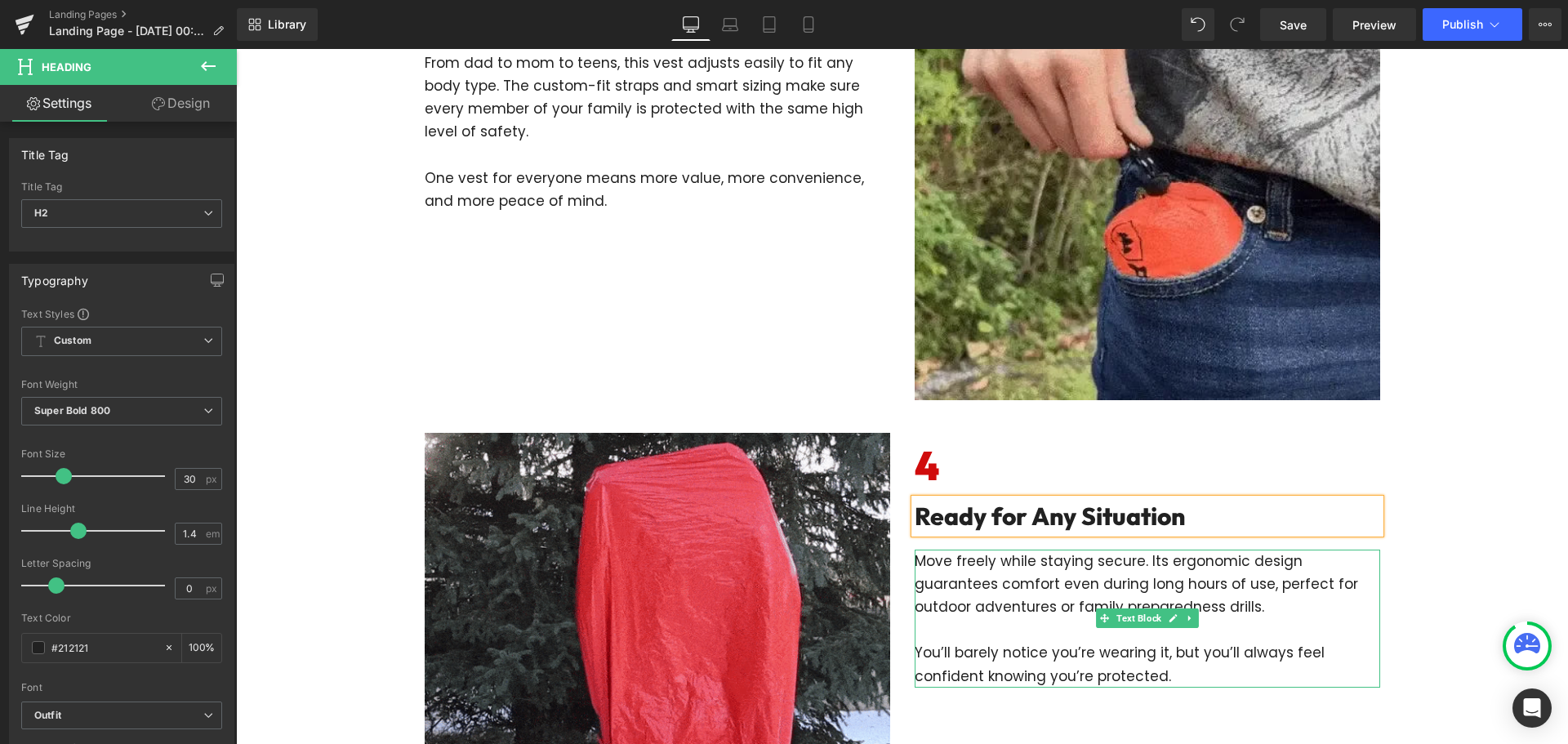
click at [983, 585] on p "Move freely while staying secure. Its ergonomic design guarantees comfort even …" at bounding box center [1147, 584] width 465 height 69
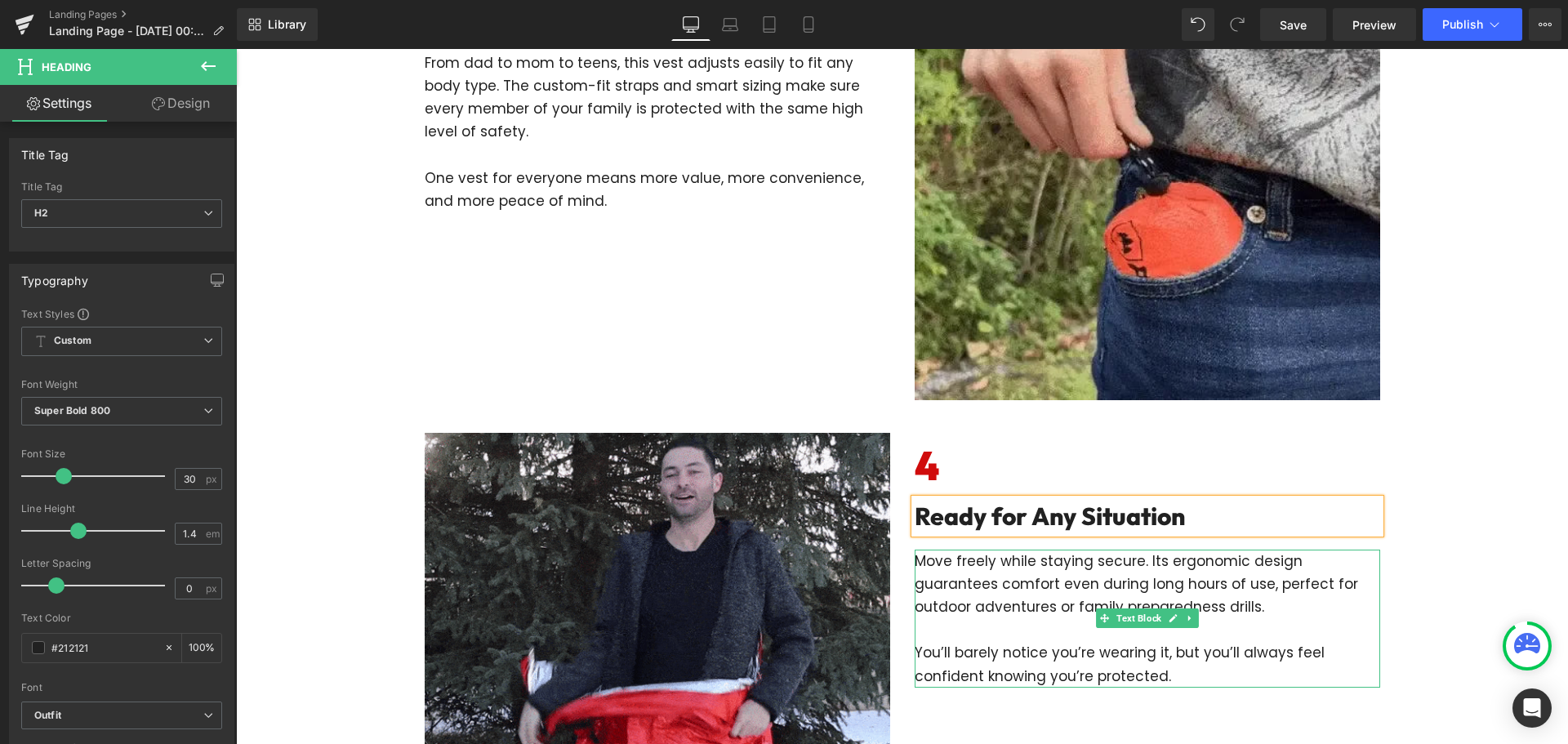
click at [983, 585] on p "Move freely while staying secure. Its ergonomic design guarantees comfort even …" at bounding box center [1147, 584] width 465 height 69
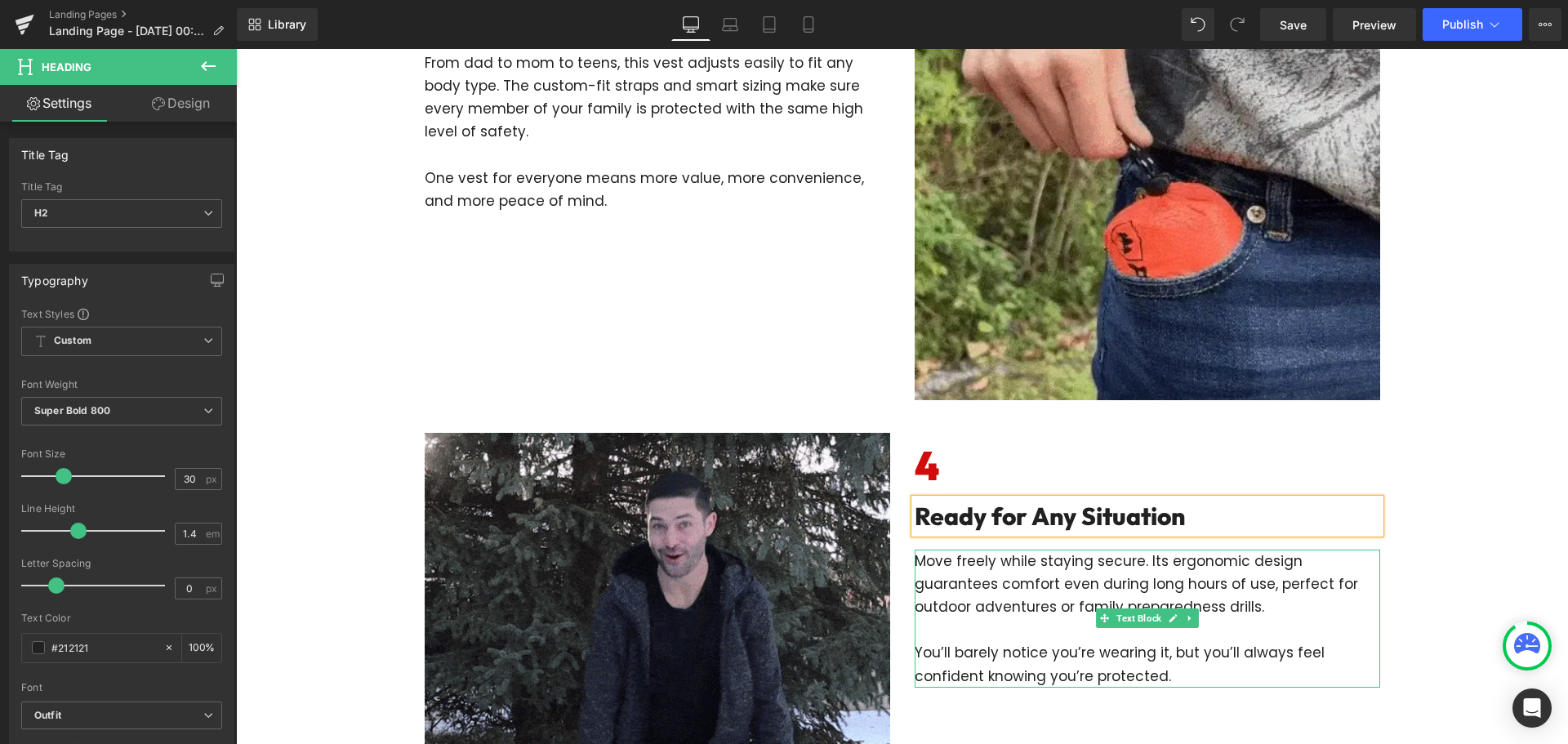
click at [983, 585] on p "Move freely while staying secure. Its ergonomic design guarantees comfort even …" at bounding box center [1147, 584] width 465 height 69
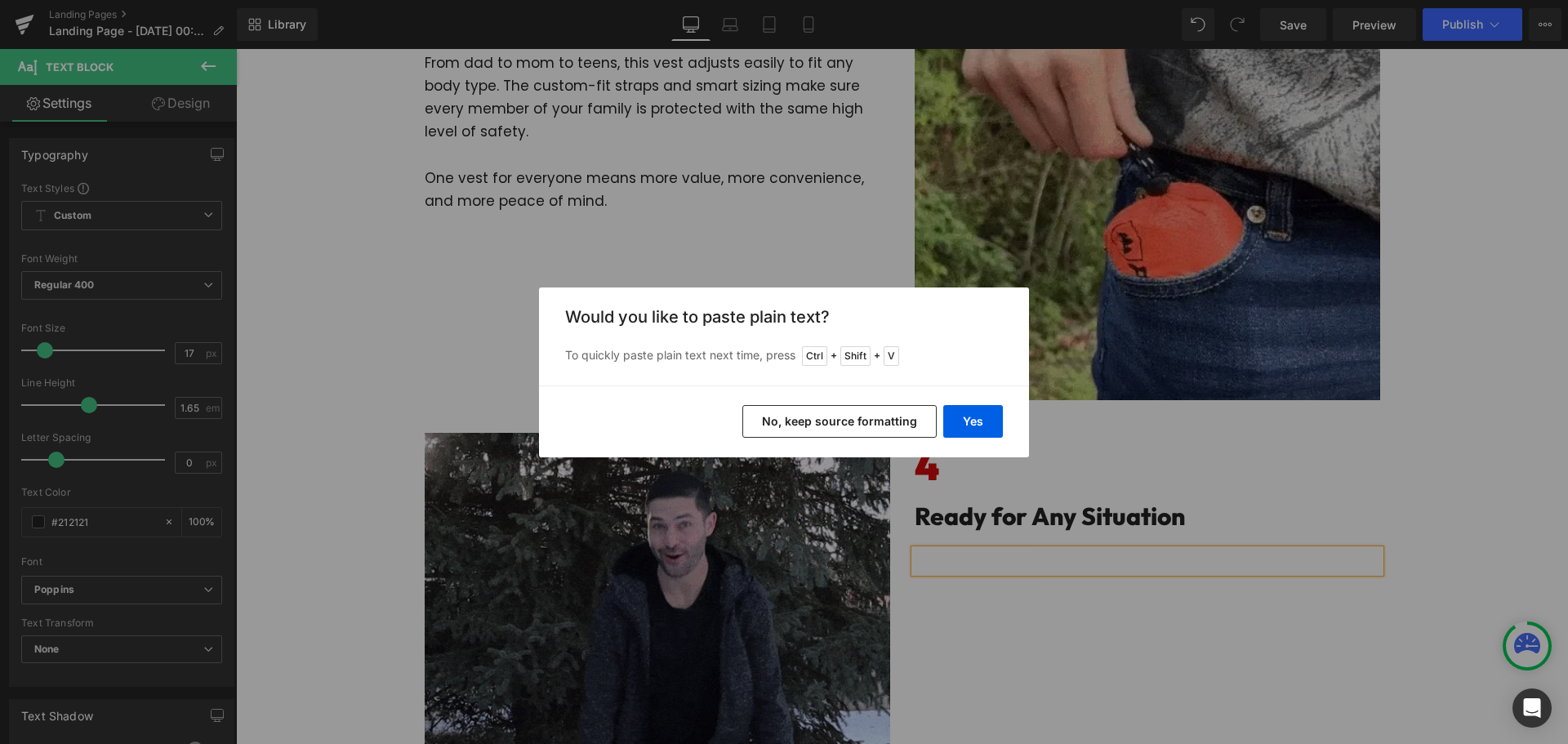
click at [980, 392] on div "Yes No, keep source formatting" at bounding box center [784, 421] width 490 height 72
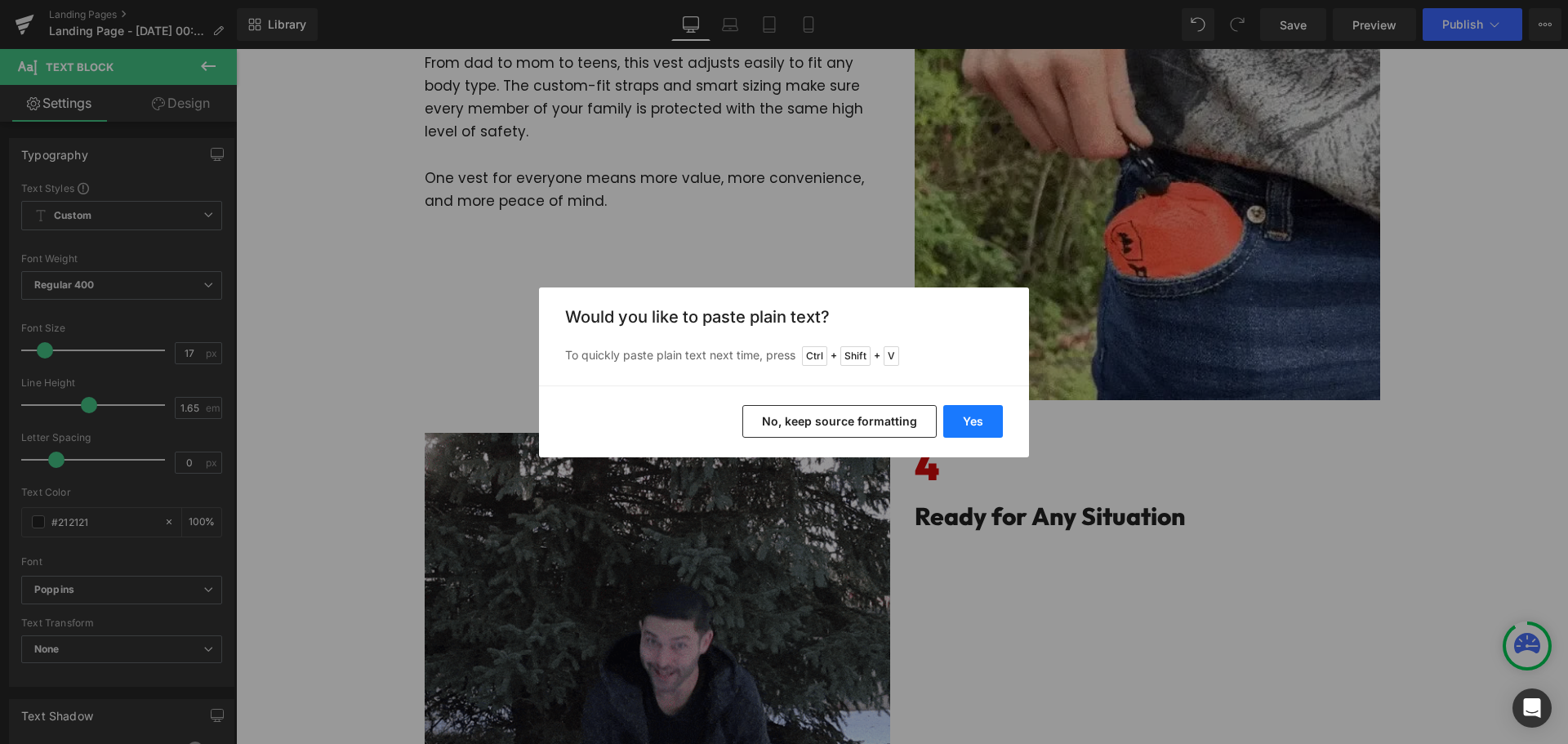
click at [977, 407] on button "Yes" at bounding box center [973, 420] width 60 height 33
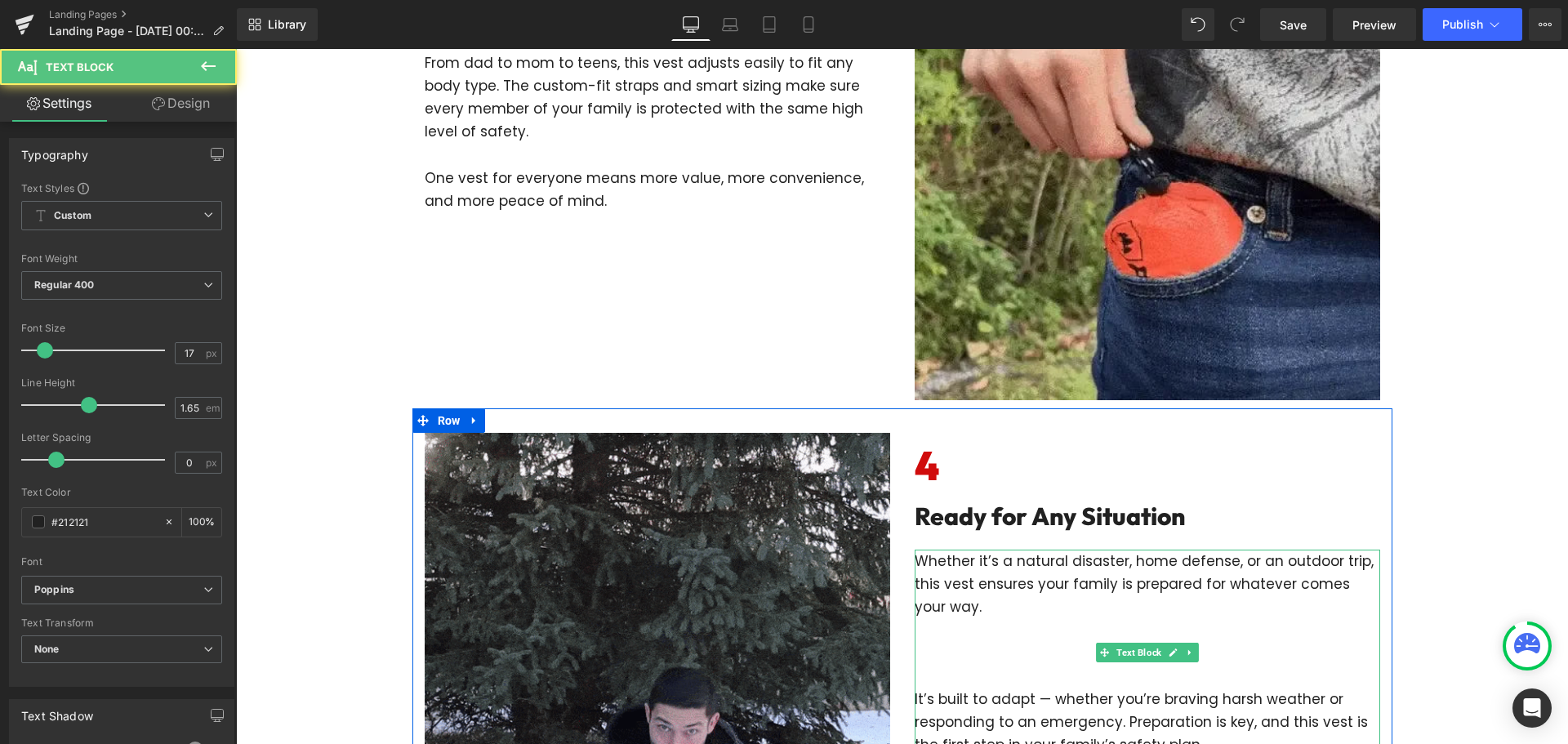
click at [1057, 677] on p at bounding box center [1147, 676] width 465 height 23
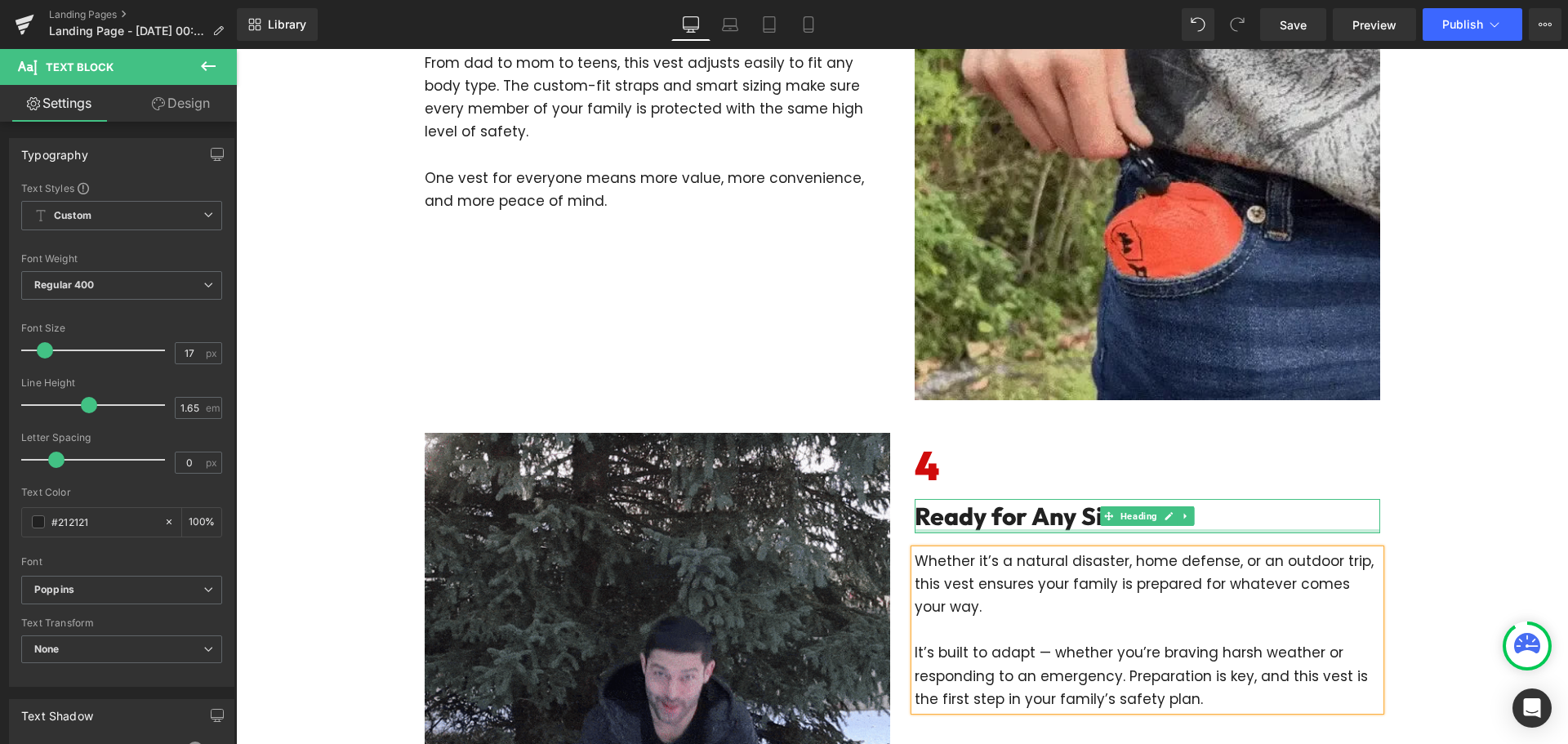
scroll to position [1789, 0]
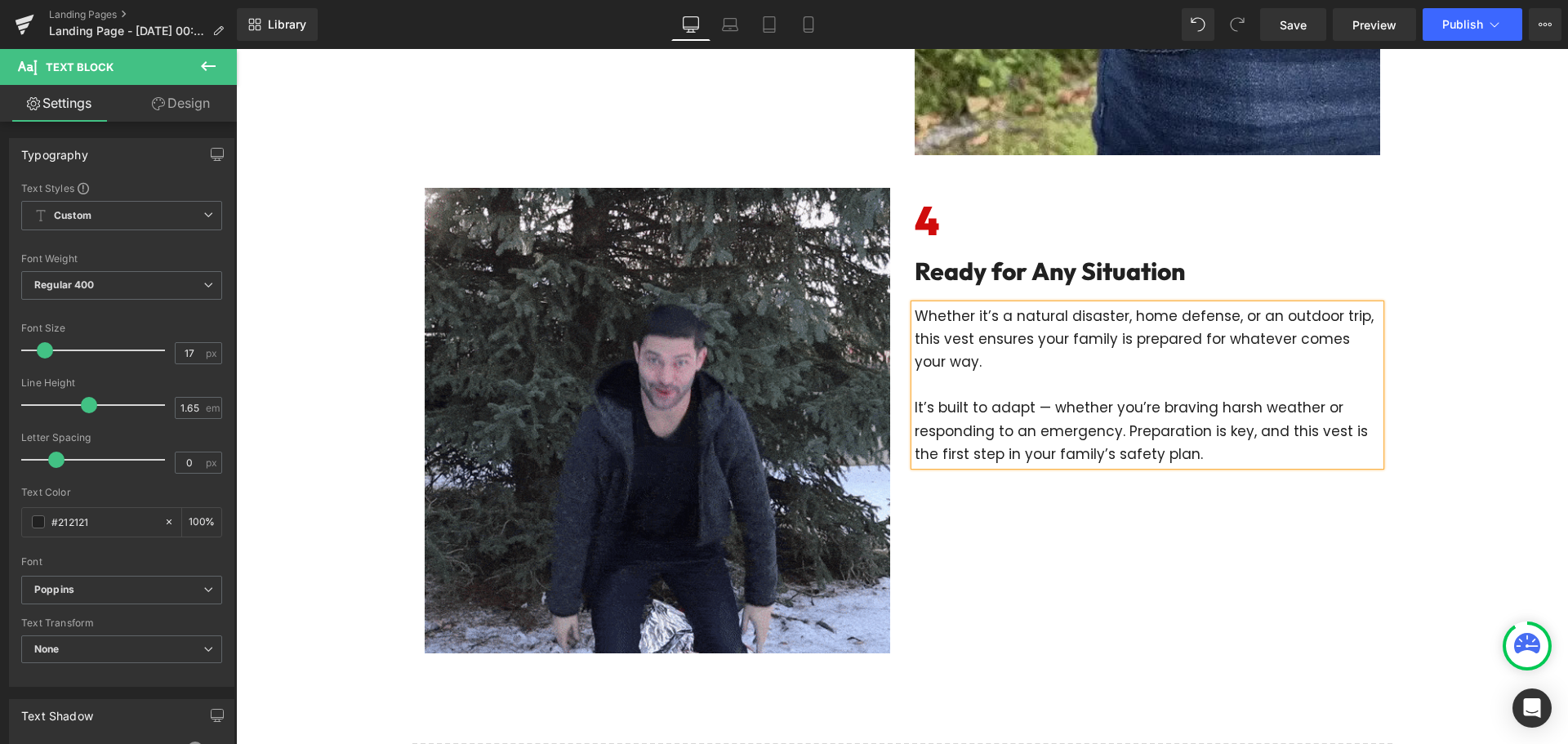
click at [732, 408] on img at bounding box center [657, 419] width 465 height 465
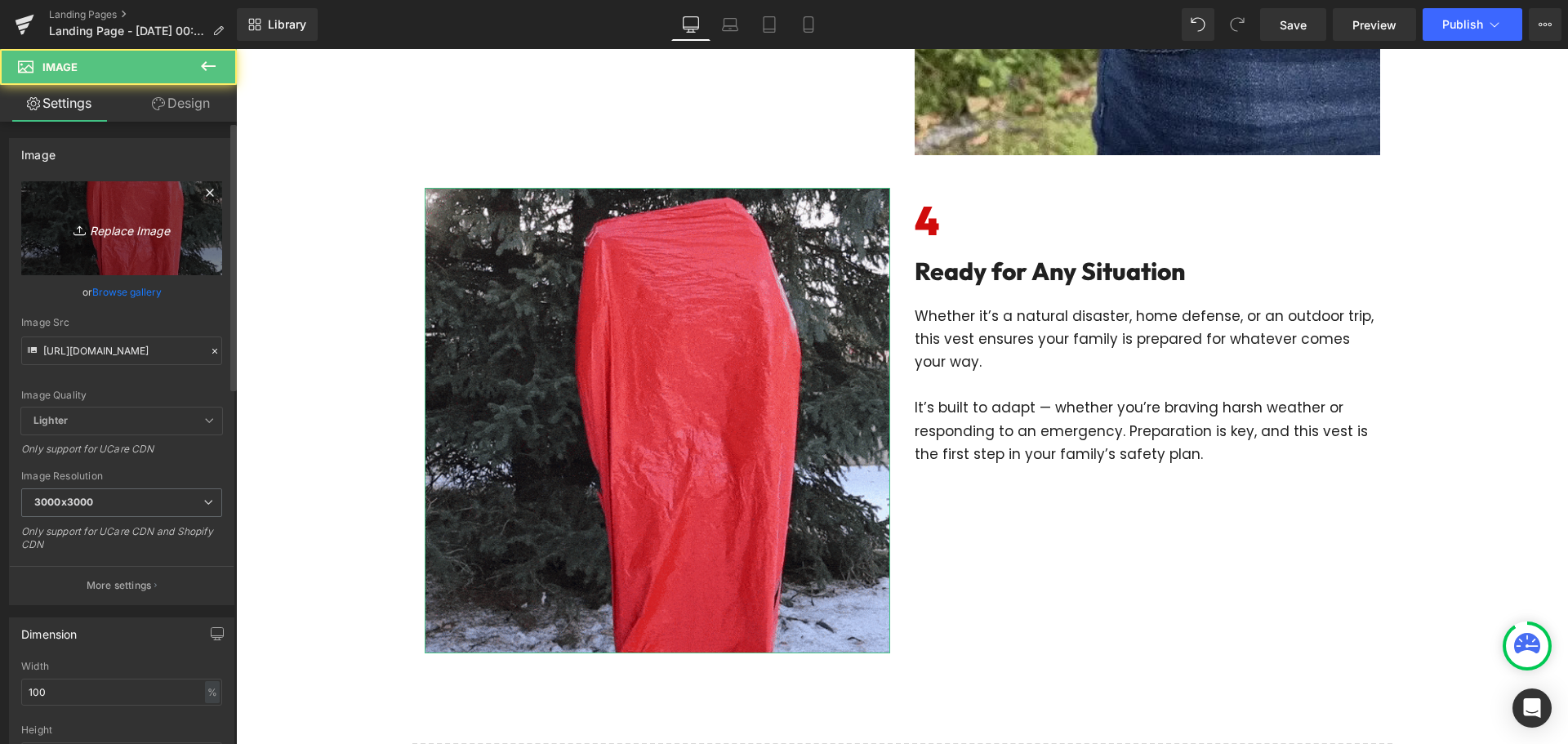
click at [122, 231] on icon "Replace Image" at bounding box center [121, 228] width 131 height 20
type input "C:\fakepath\imgi_15_gempages_575006350682096415-02d7a35c-fda1-4e4c-ade6-0b8a273…"
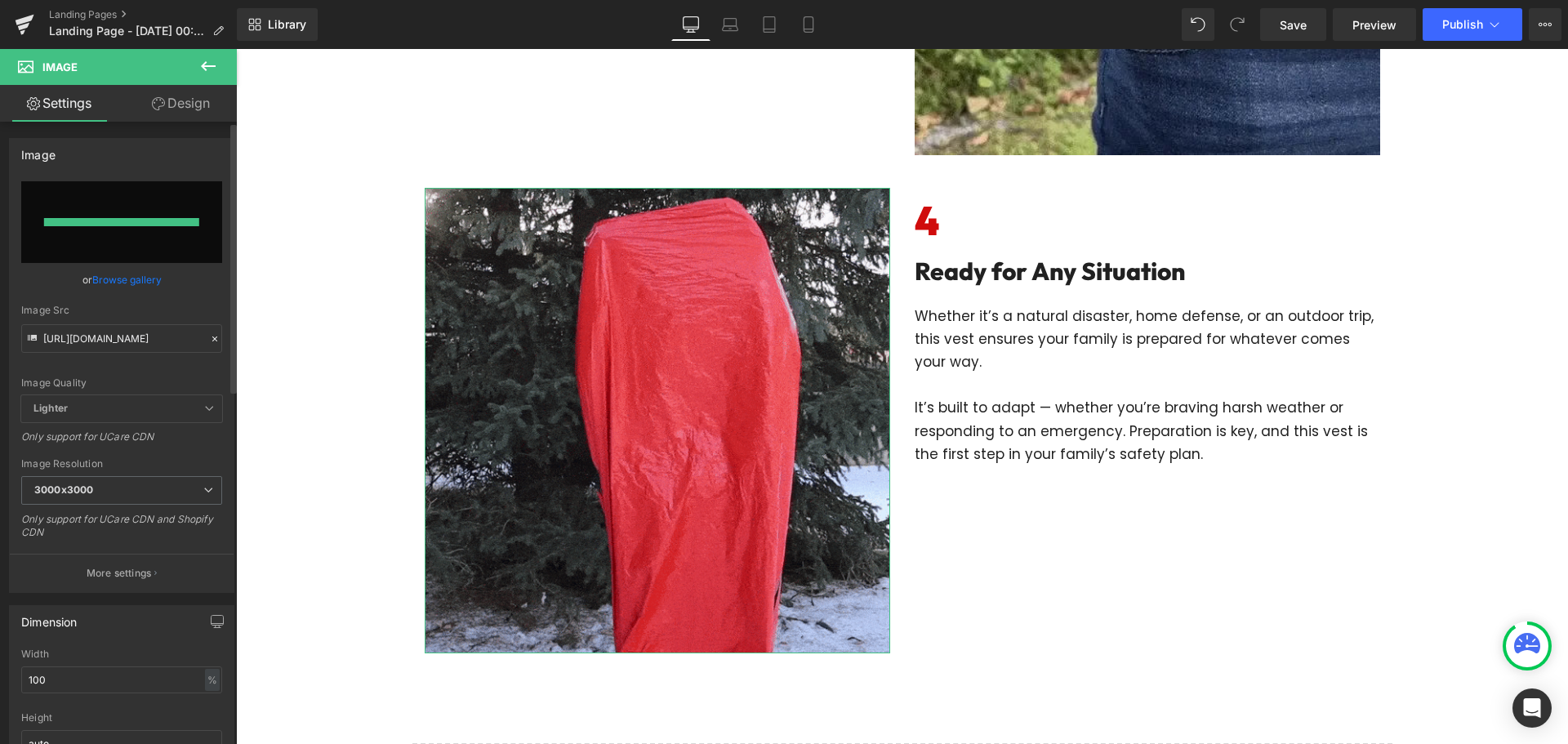
type input "https://ucarecdn.com/eff41039-c187-4a59-99a9-884886f1b029/-/format/auto/-/previ…"
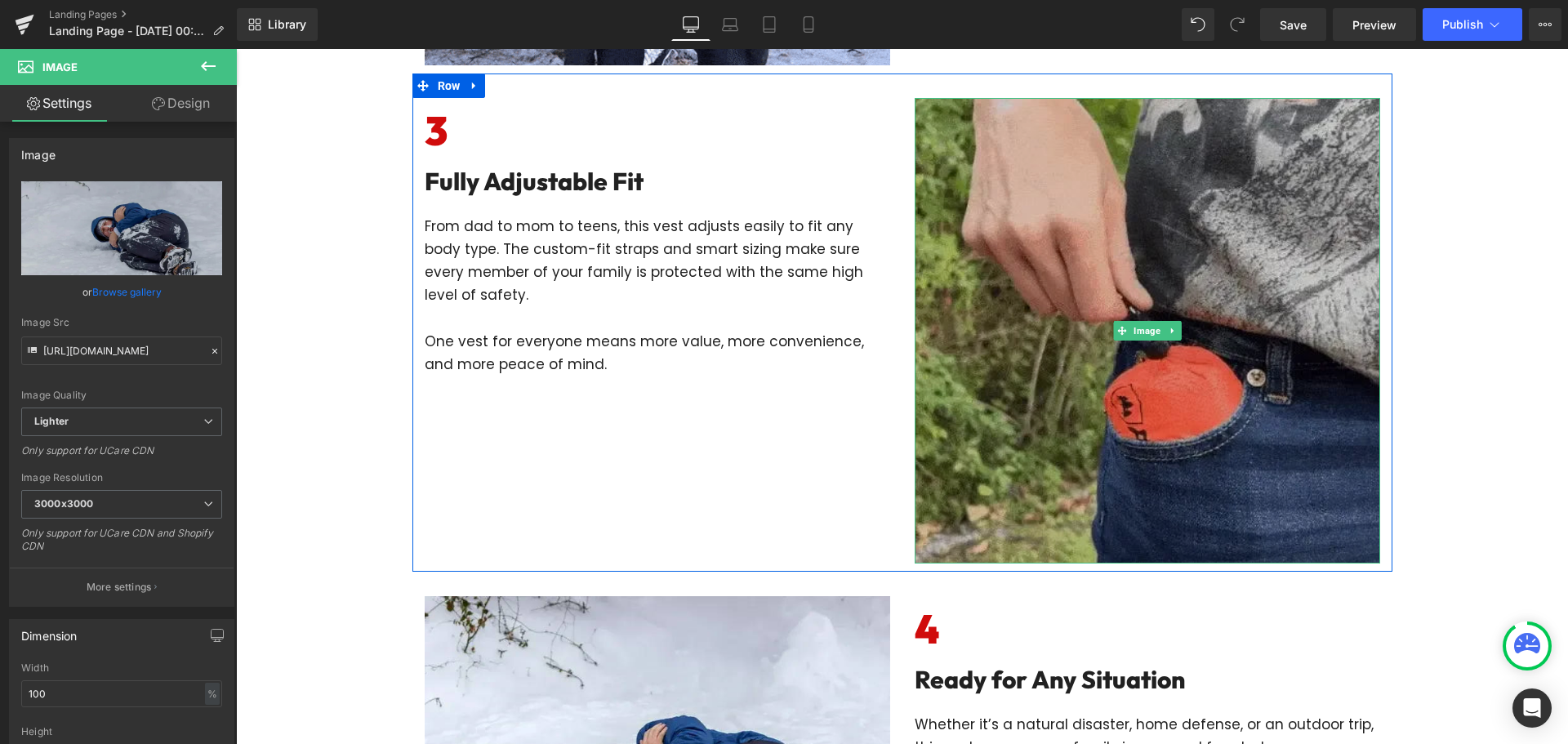
scroll to position [1135, 0]
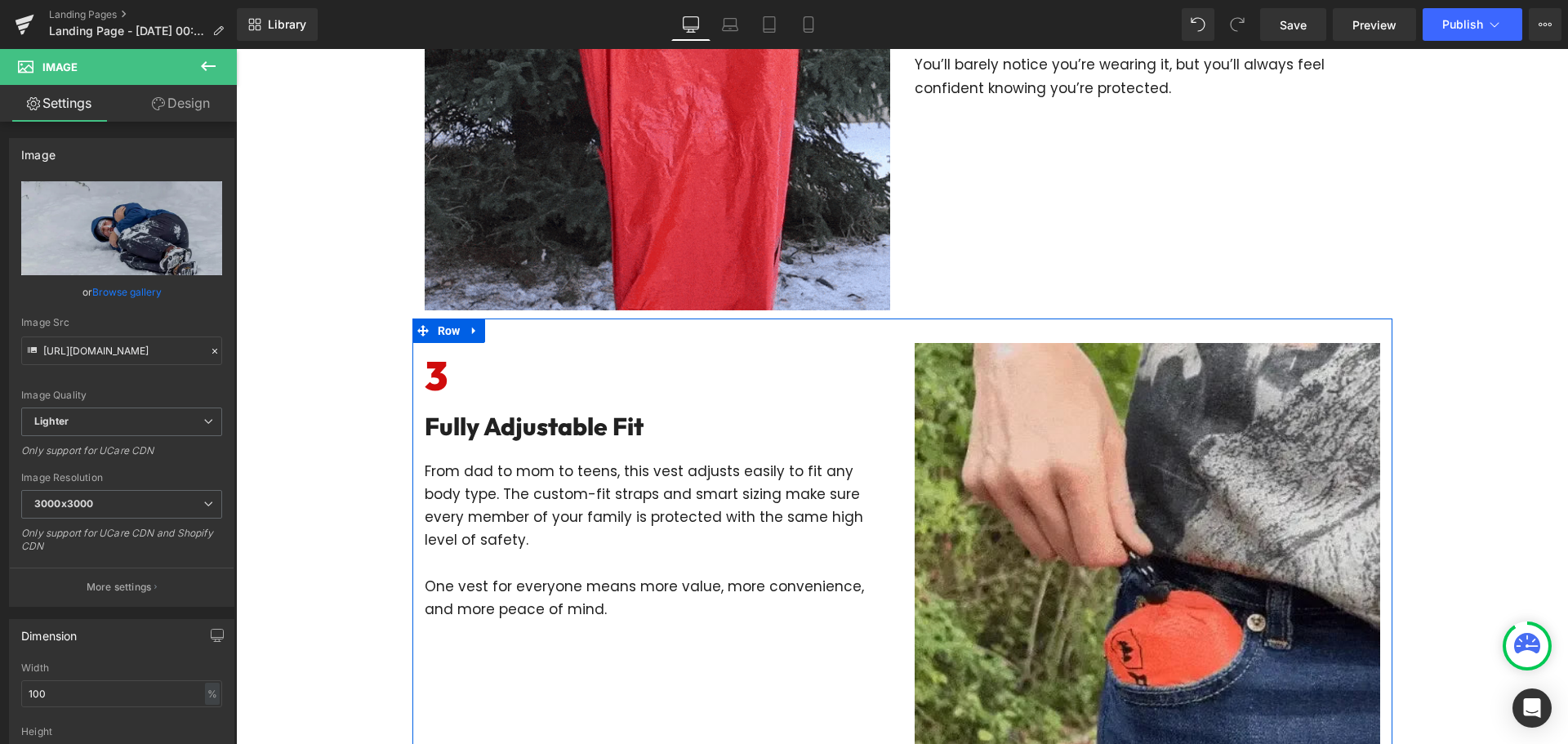
click at [903, 529] on div "Image" at bounding box center [1147, 575] width 490 height 465
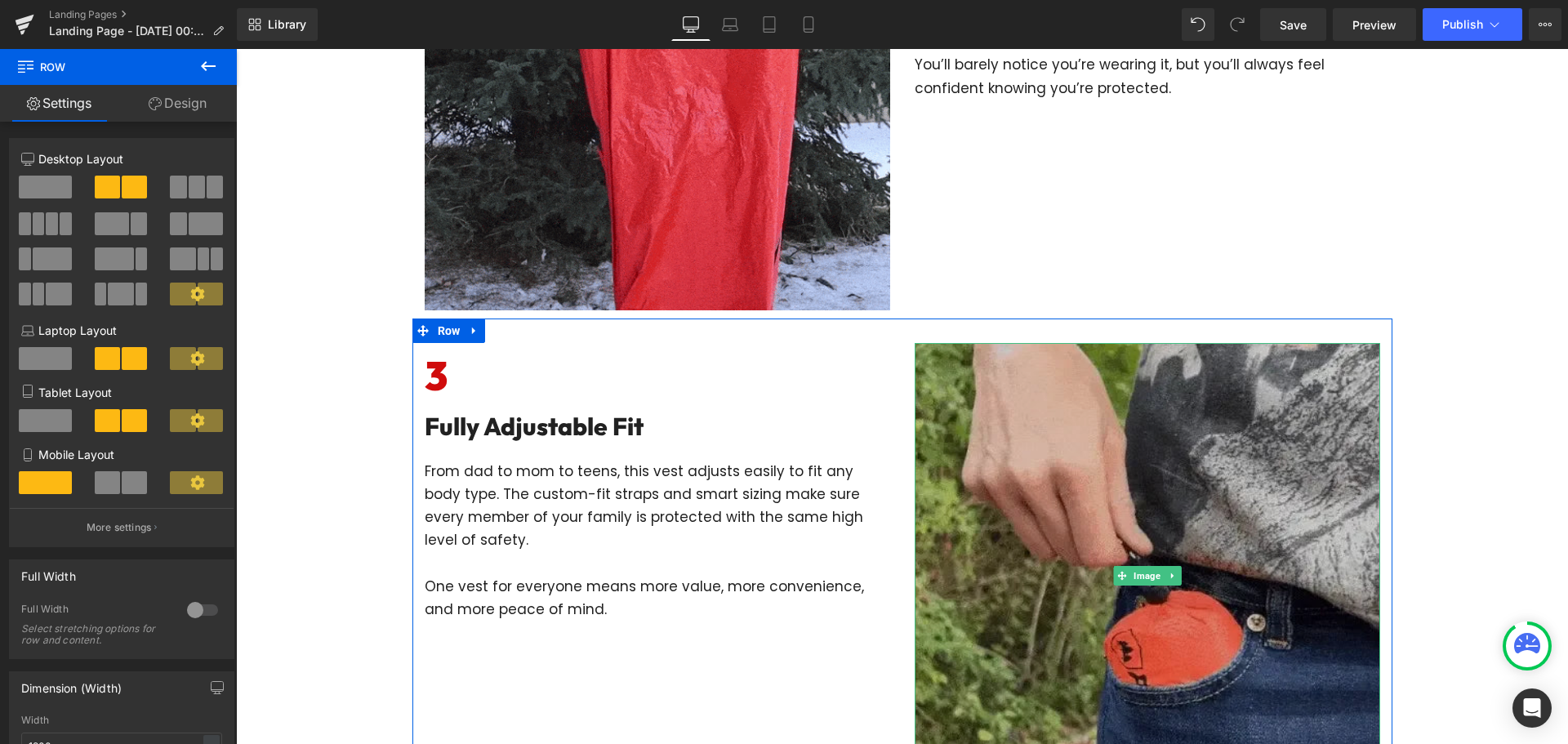
click at [1133, 468] on img at bounding box center [1147, 575] width 465 height 465
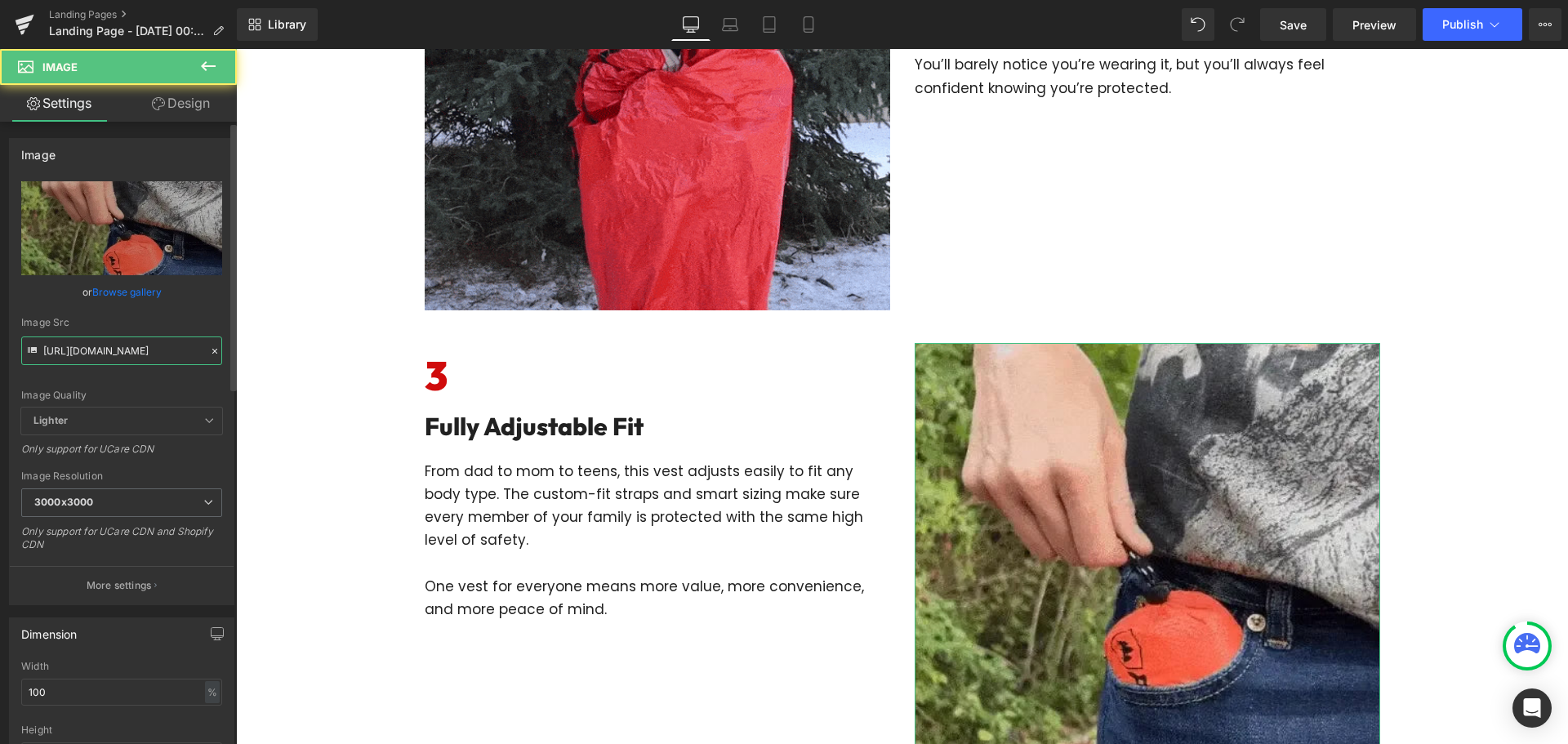
click at [115, 340] on input "https://cdn.shopify.com/s/files/1/0535/1587/8550/files/imgi_14_gempages_5750063…" at bounding box center [121, 350] width 201 height 28
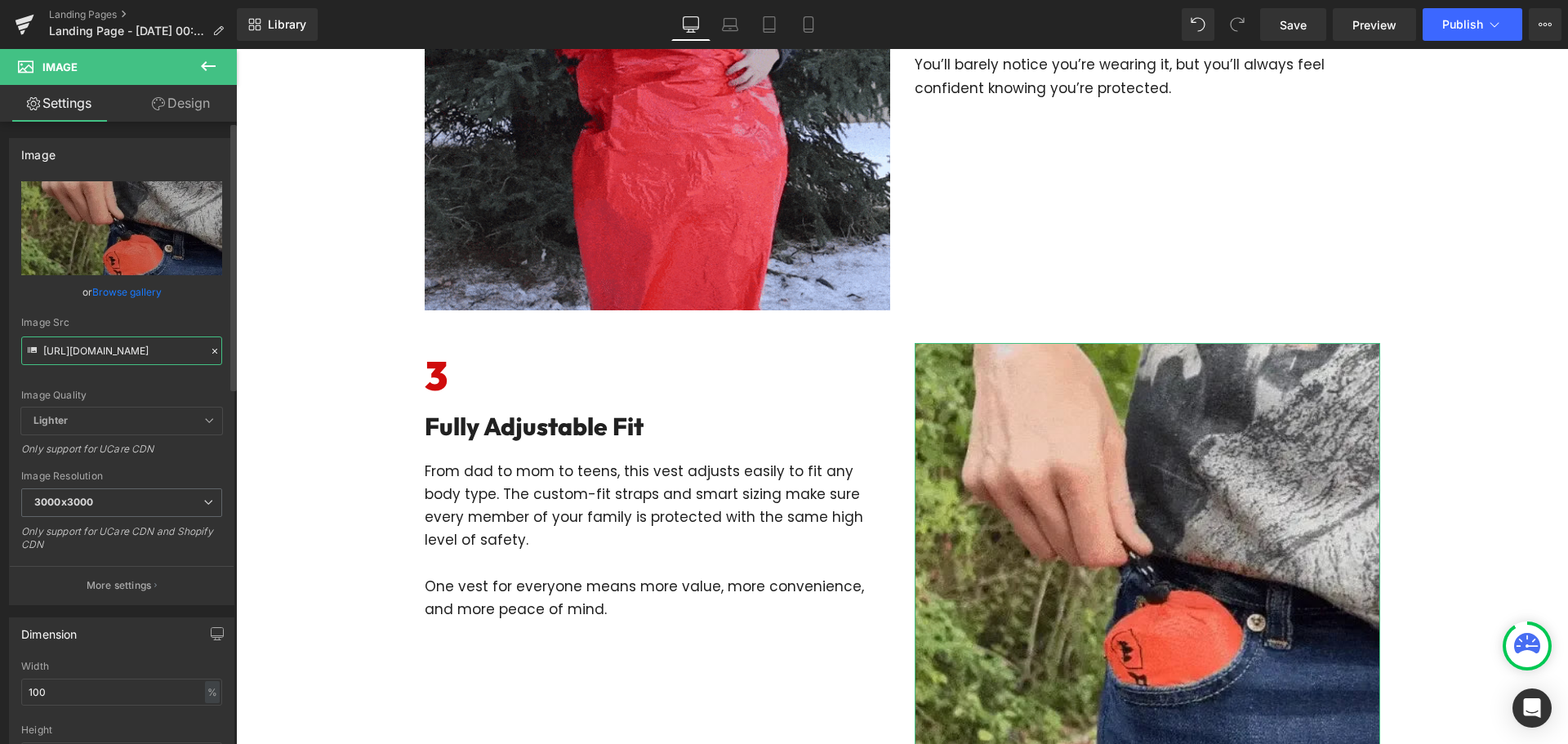
paste input "text"
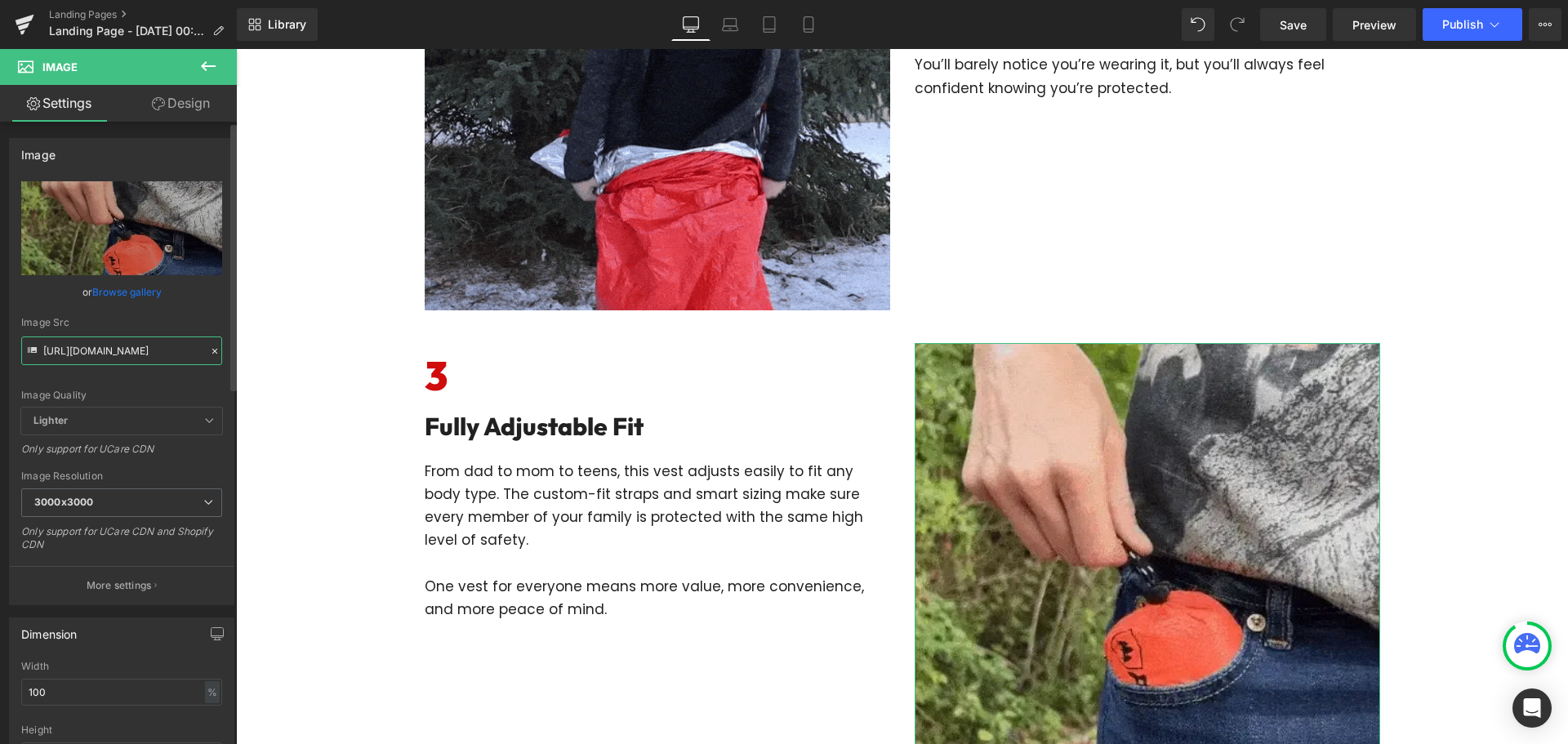
type input "https://cdn.shopify.com/s/files/1/0535/1587/8550/files/imgi_14_gempages_5750063…"
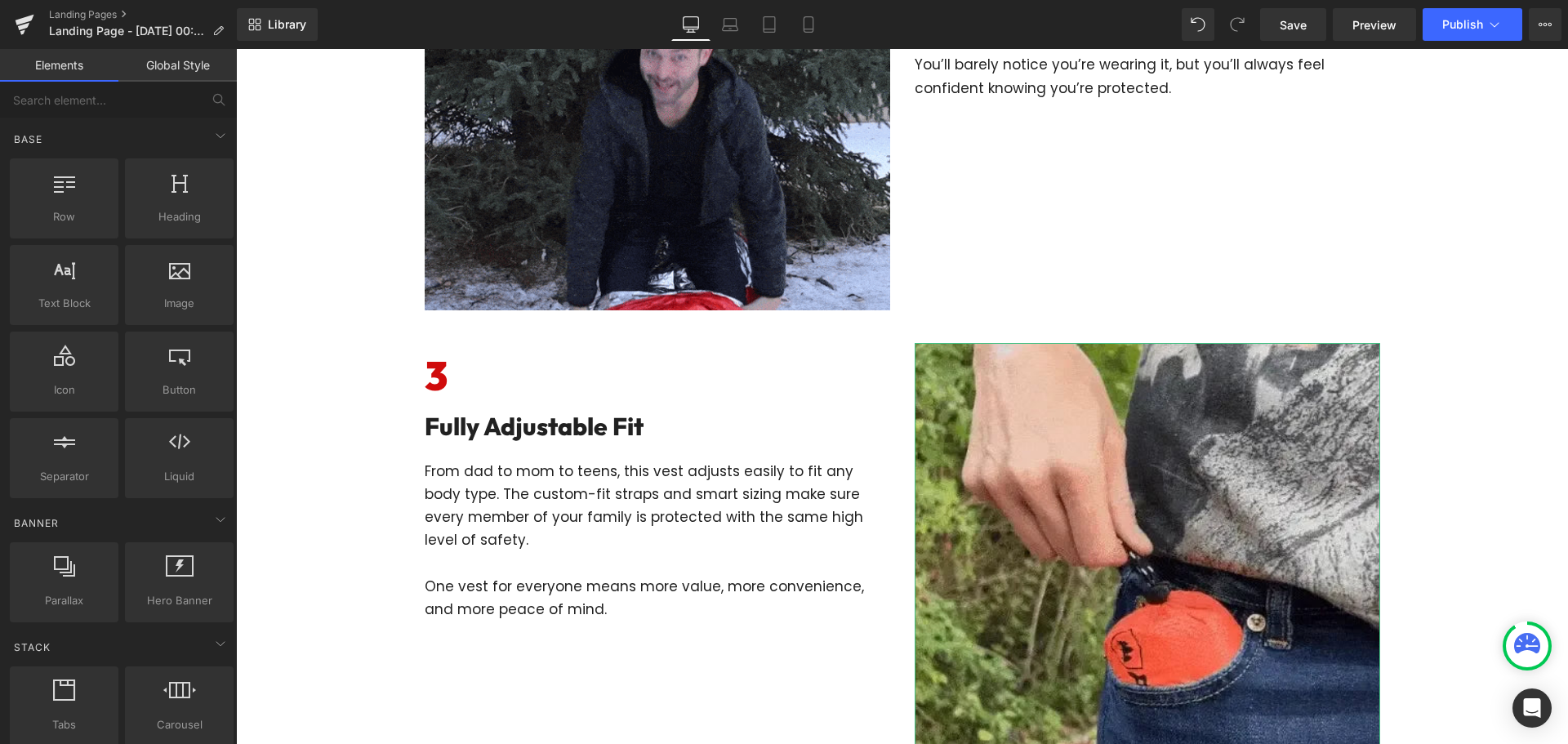
scroll to position [0, 0]
click at [289, 368] on div "7 Reasons Why Every Patriotic Family Needs Three Tactical Protector Vests Headi…" at bounding box center [902, 252] width 1332 height 2338
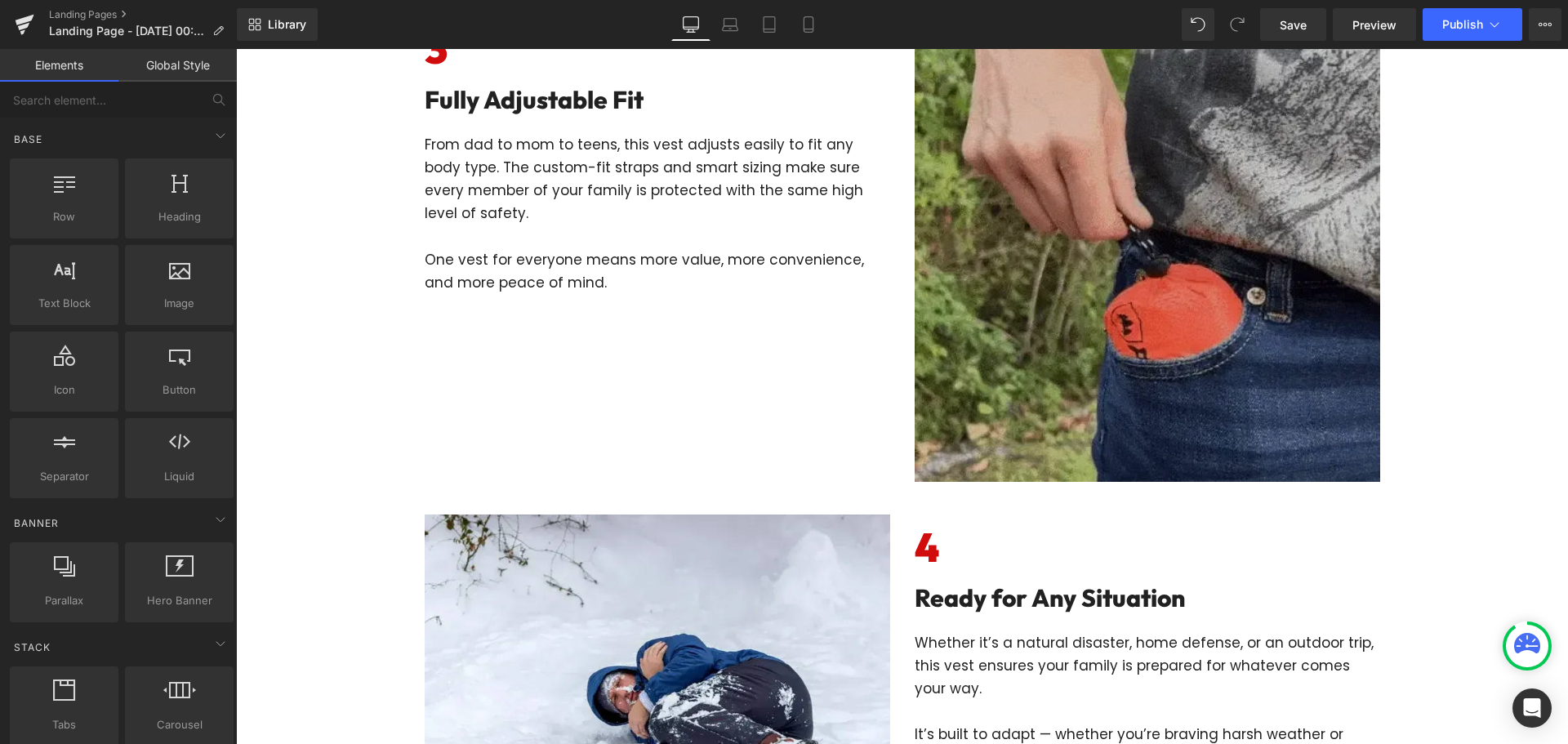
scroll to position [1789, 0]
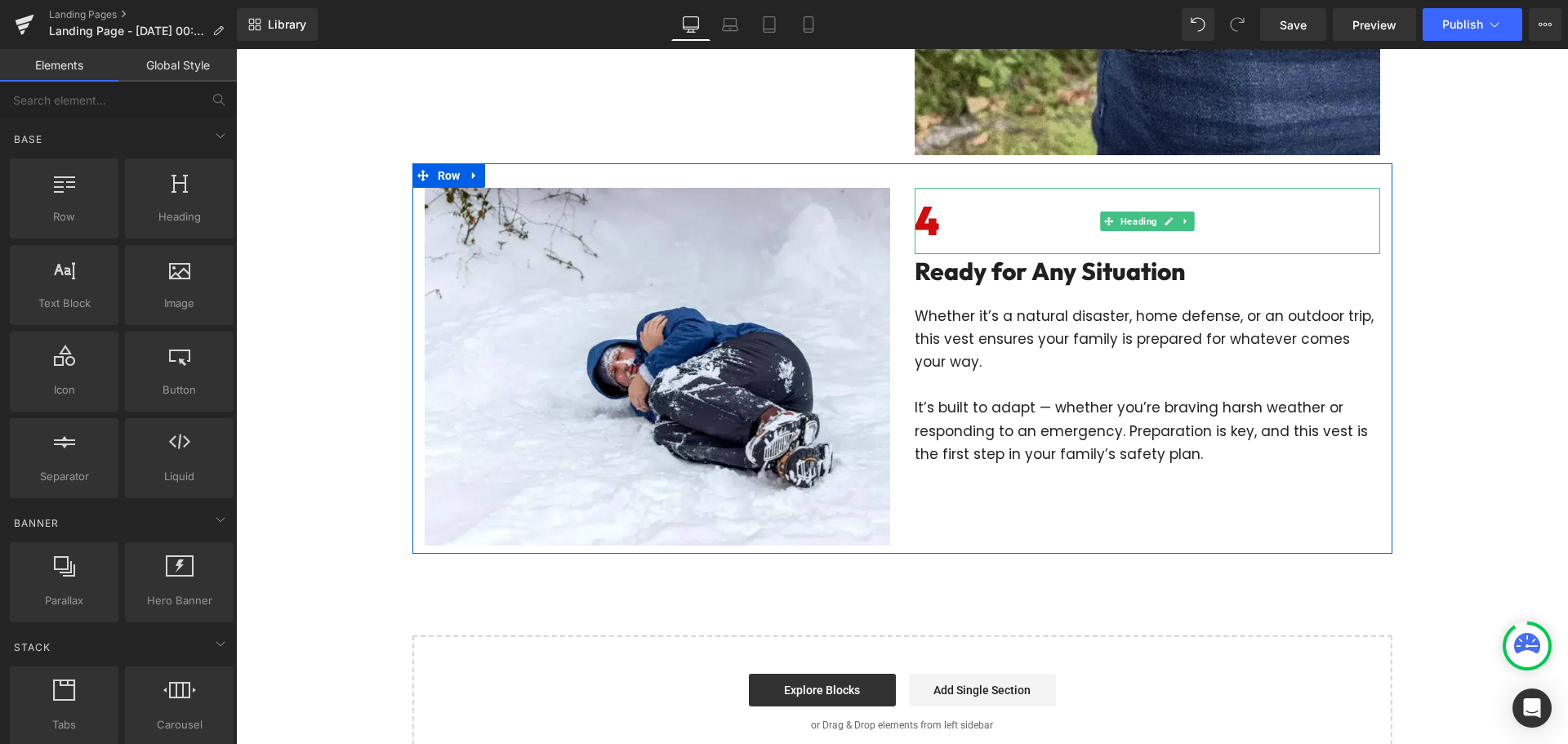
click at [959, 236] on h6 "4" at bounding box center [1147, 220] width 465 height 66
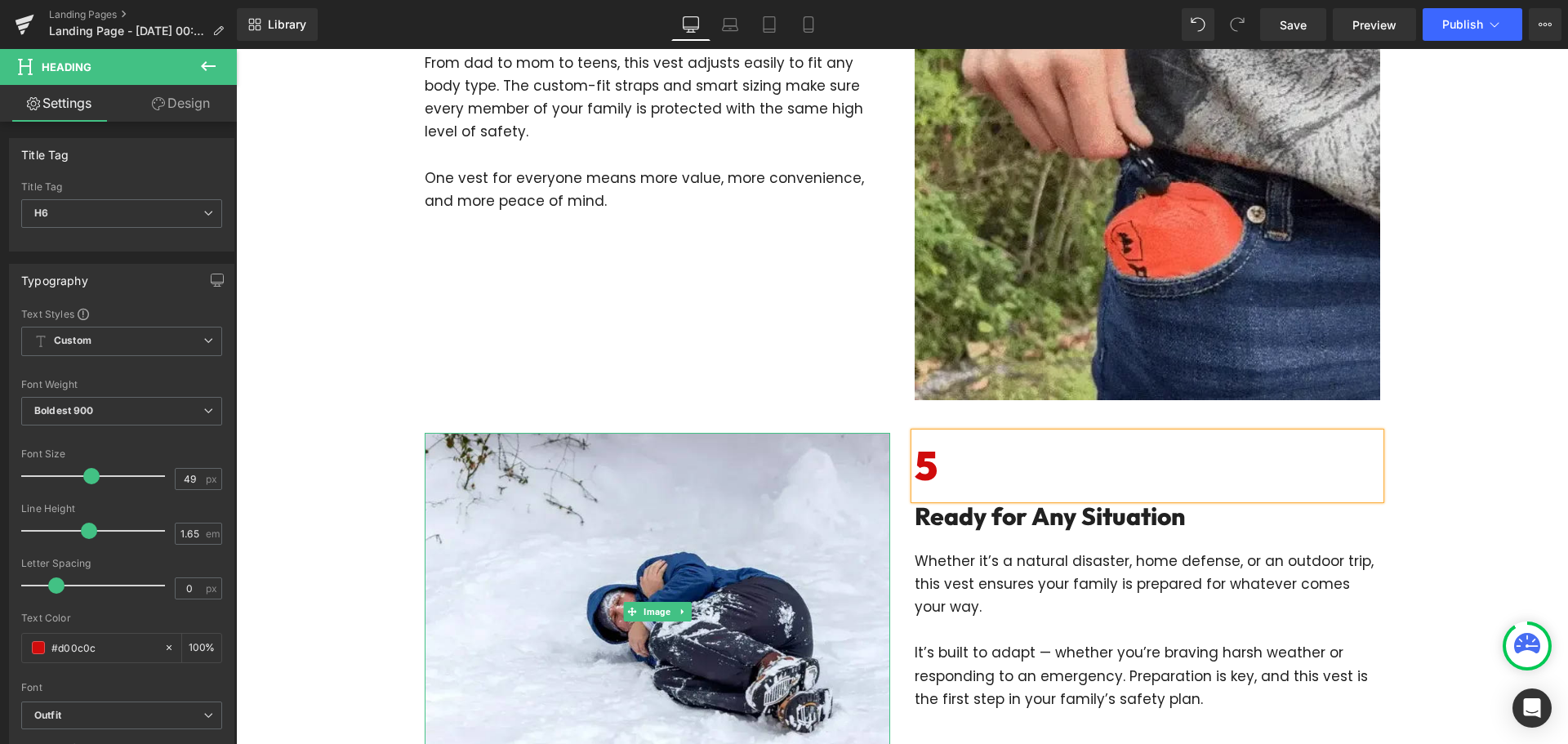
scroll to position [1462, 0]
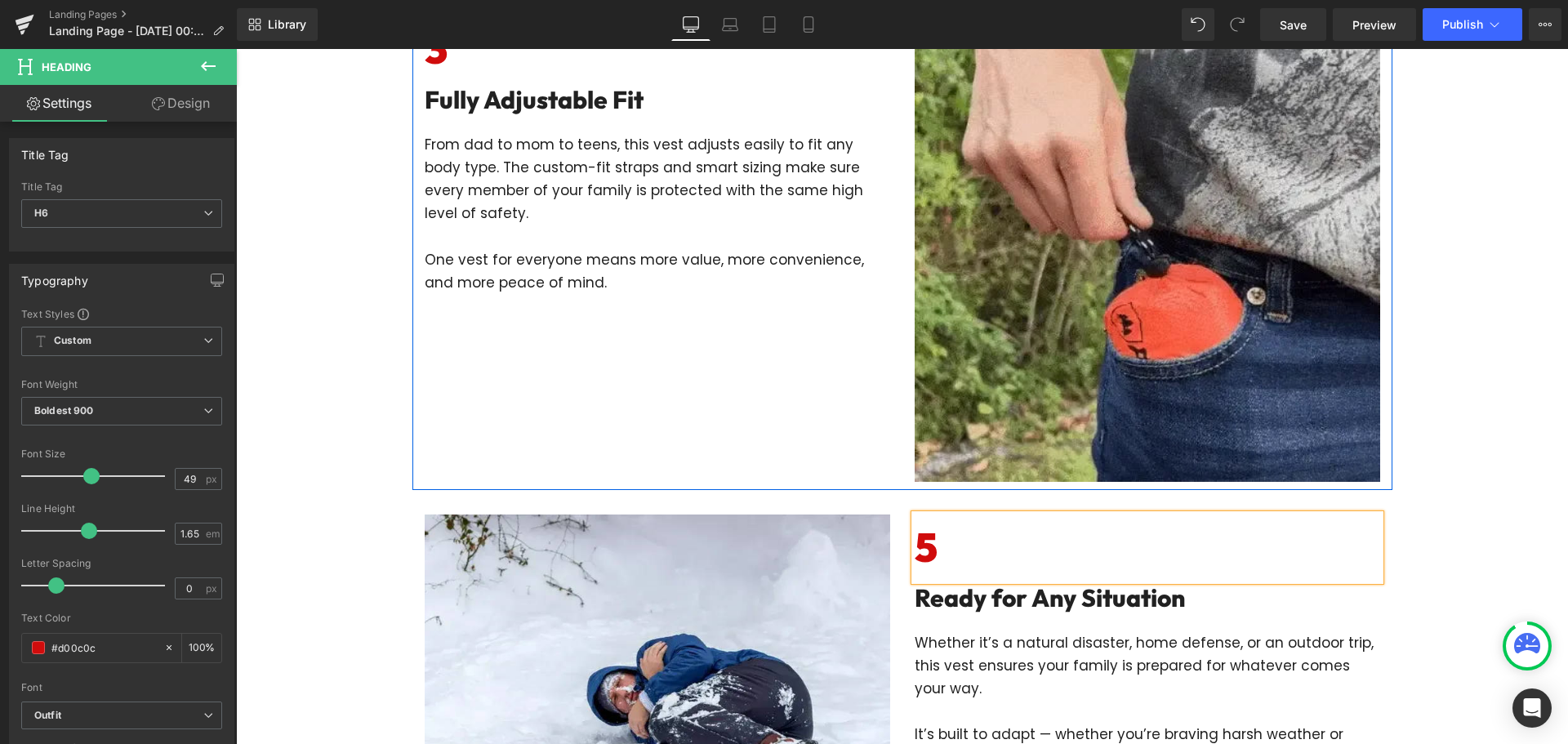
click at [890, 280] on div "3 Heading Fully Adjustable Fit Heading From dad to mom to teens, this vest adju…" at bounding box center [657, 155] width 490 height 277
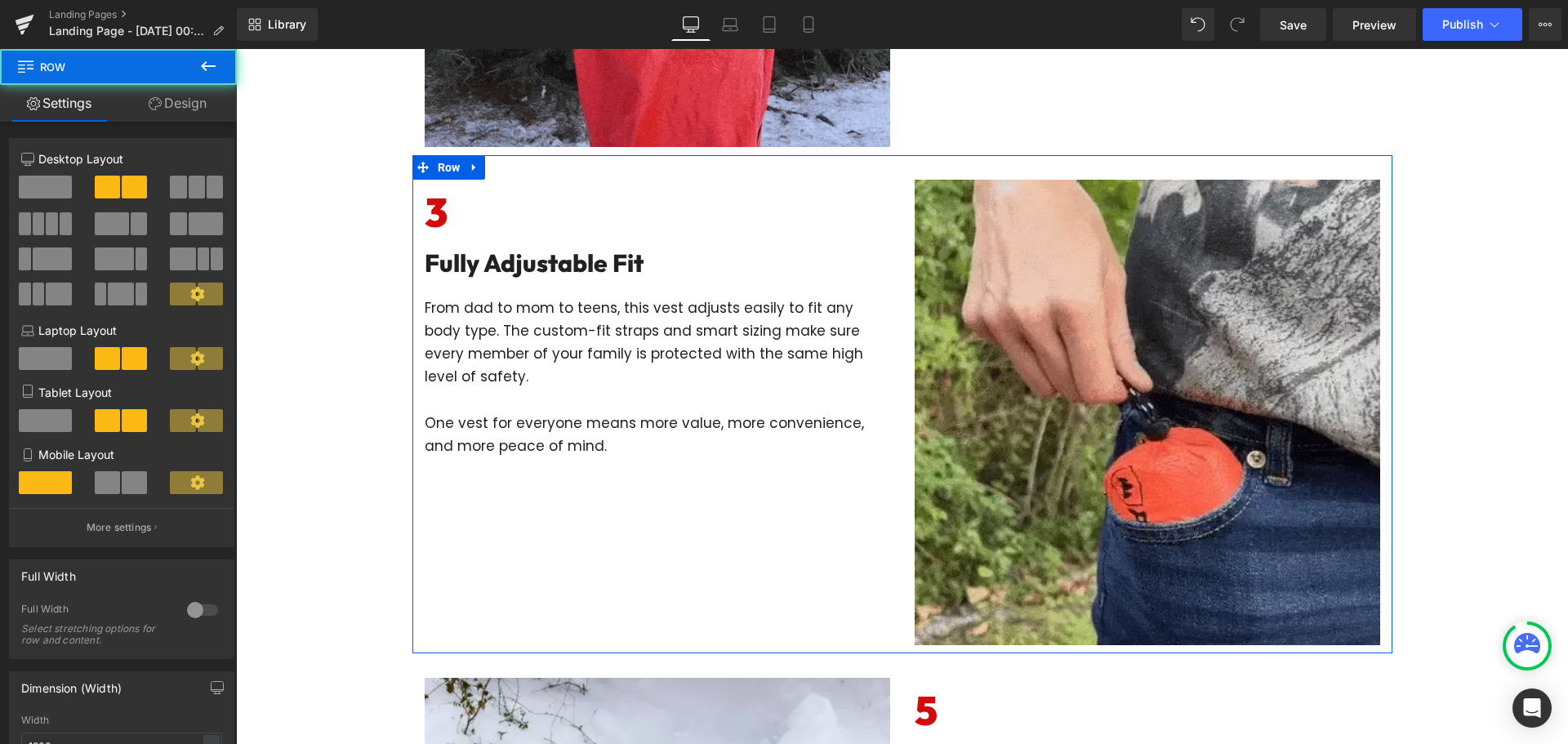
scroll to position [1217, 0]
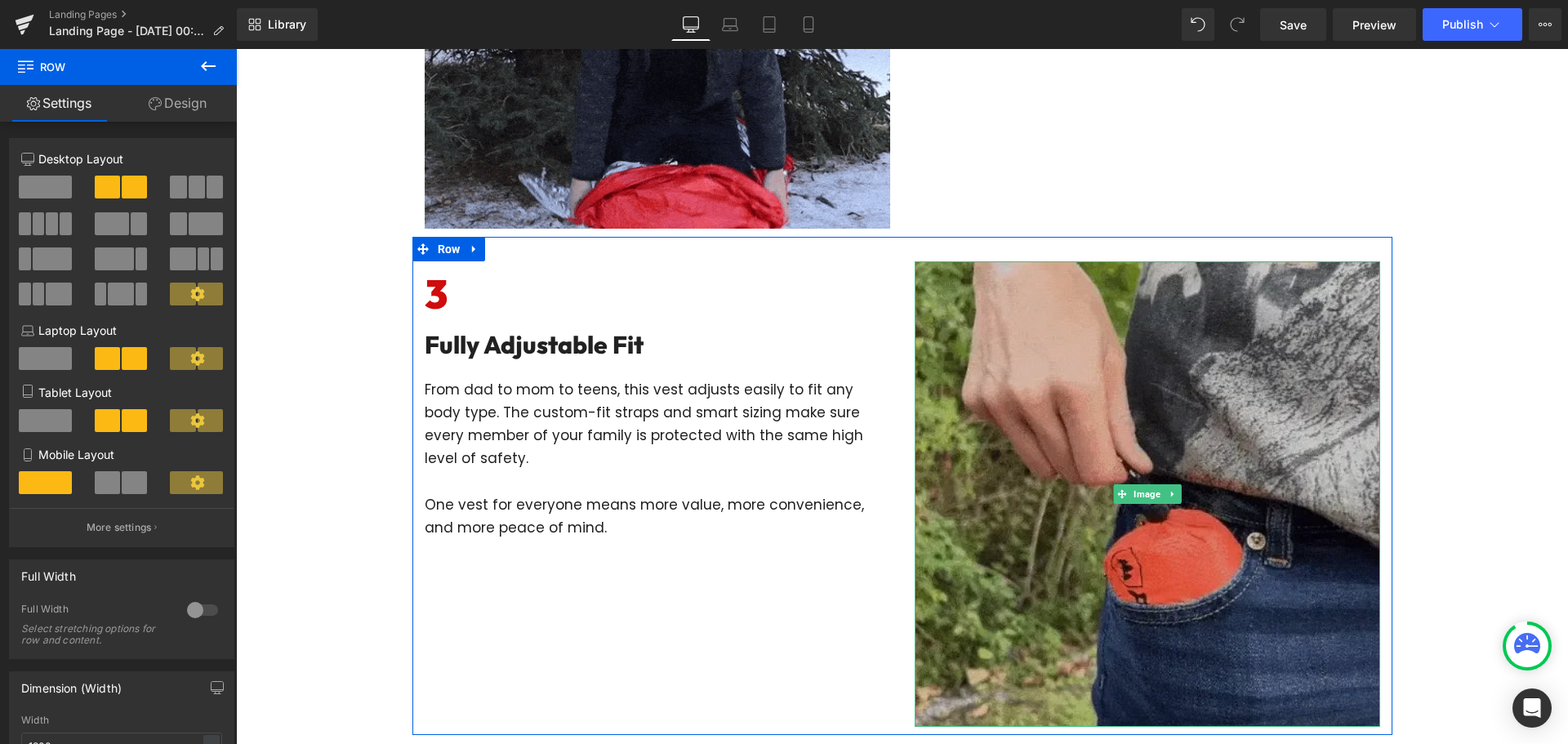
click at [1081, 420] on img at bounding box center [1147, 493] width 465 height 465
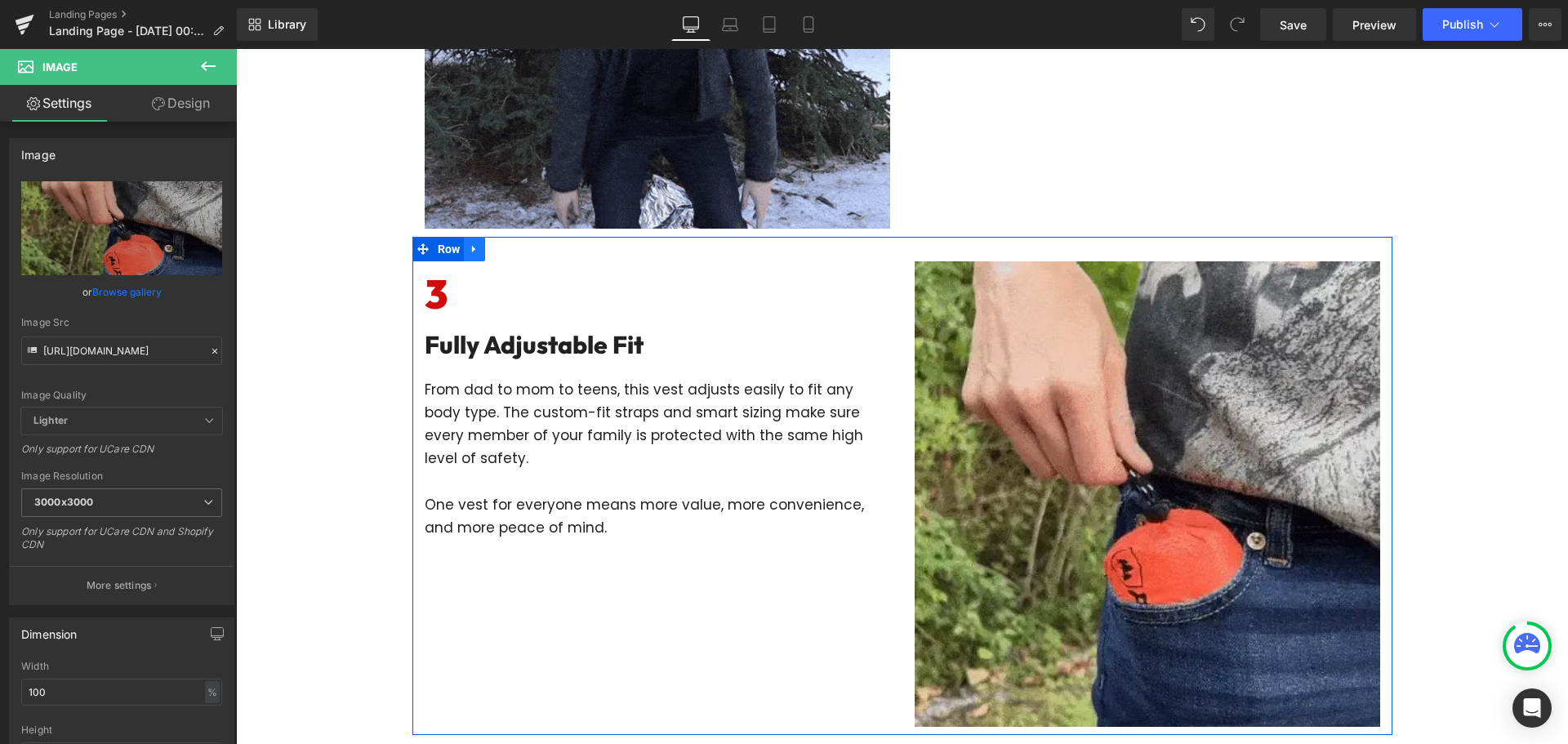
click at [472, 246] on icon at bounding box center [473, 249] width 4 height 7
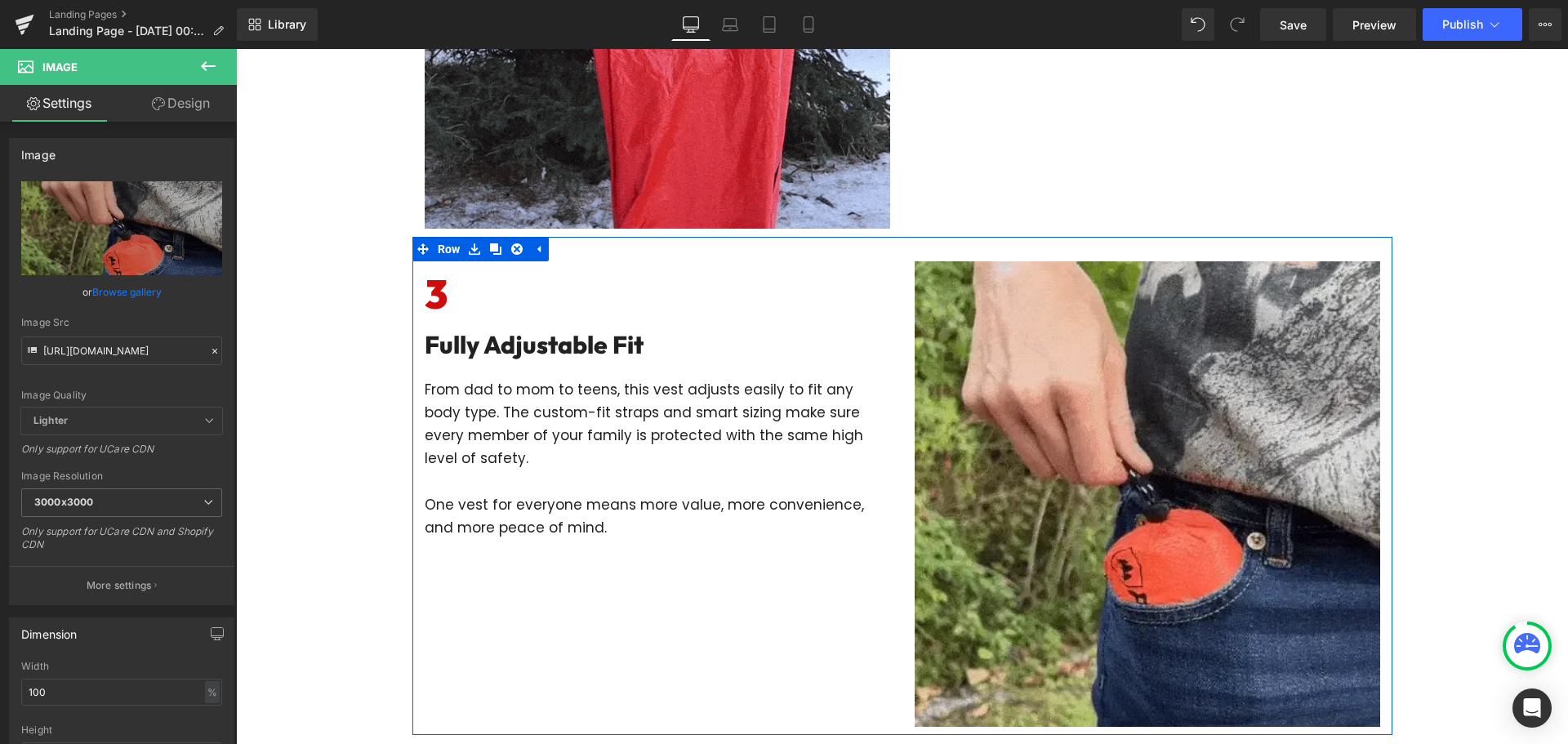
drag, startPoint x: 485, startPoint y: 244, endPoint x: 515, endPoint y: 251, distance: 30.8
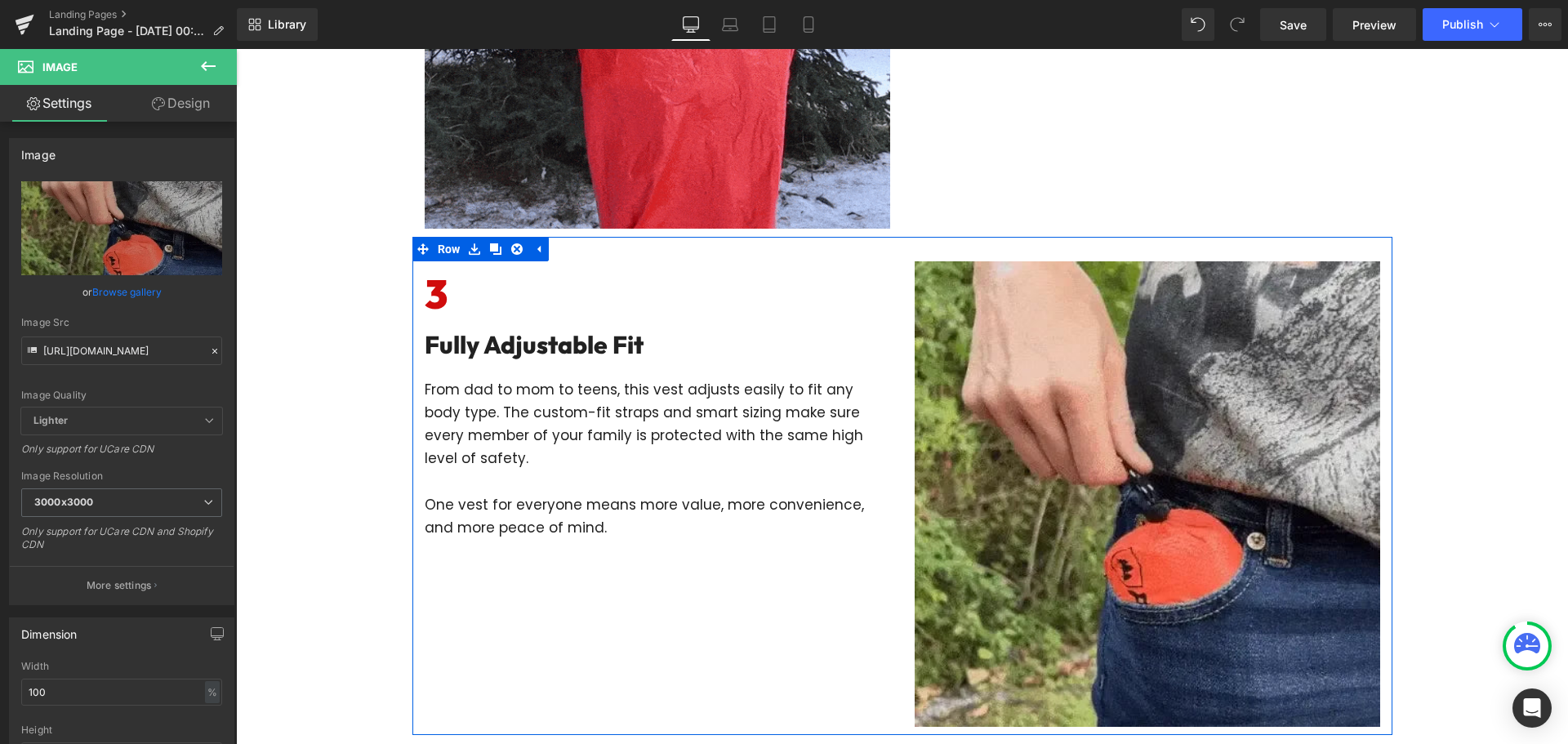
click at [490, 245] on icon at bounding box center [495, 249] width 11 height 11
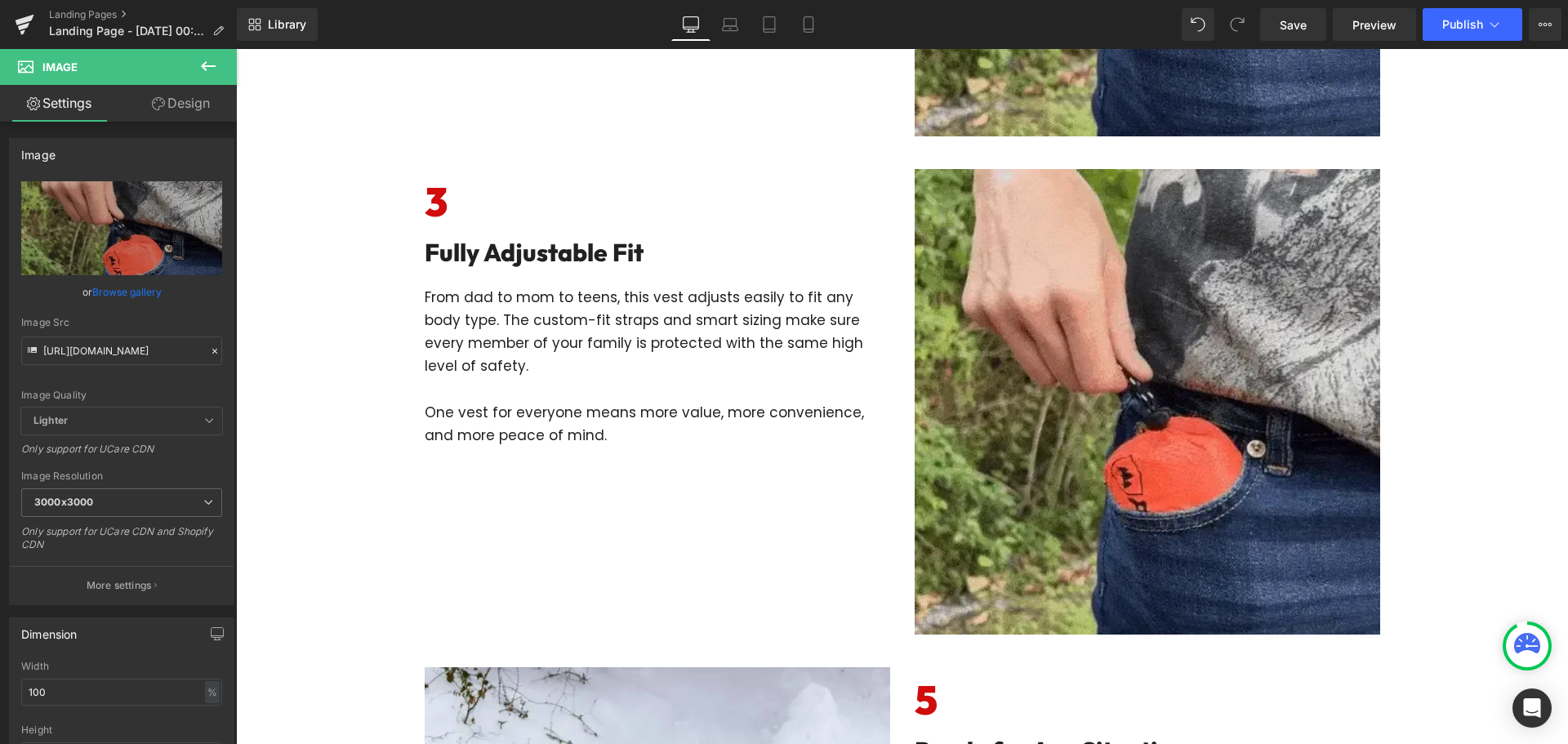
scroll to position [1837, 0]
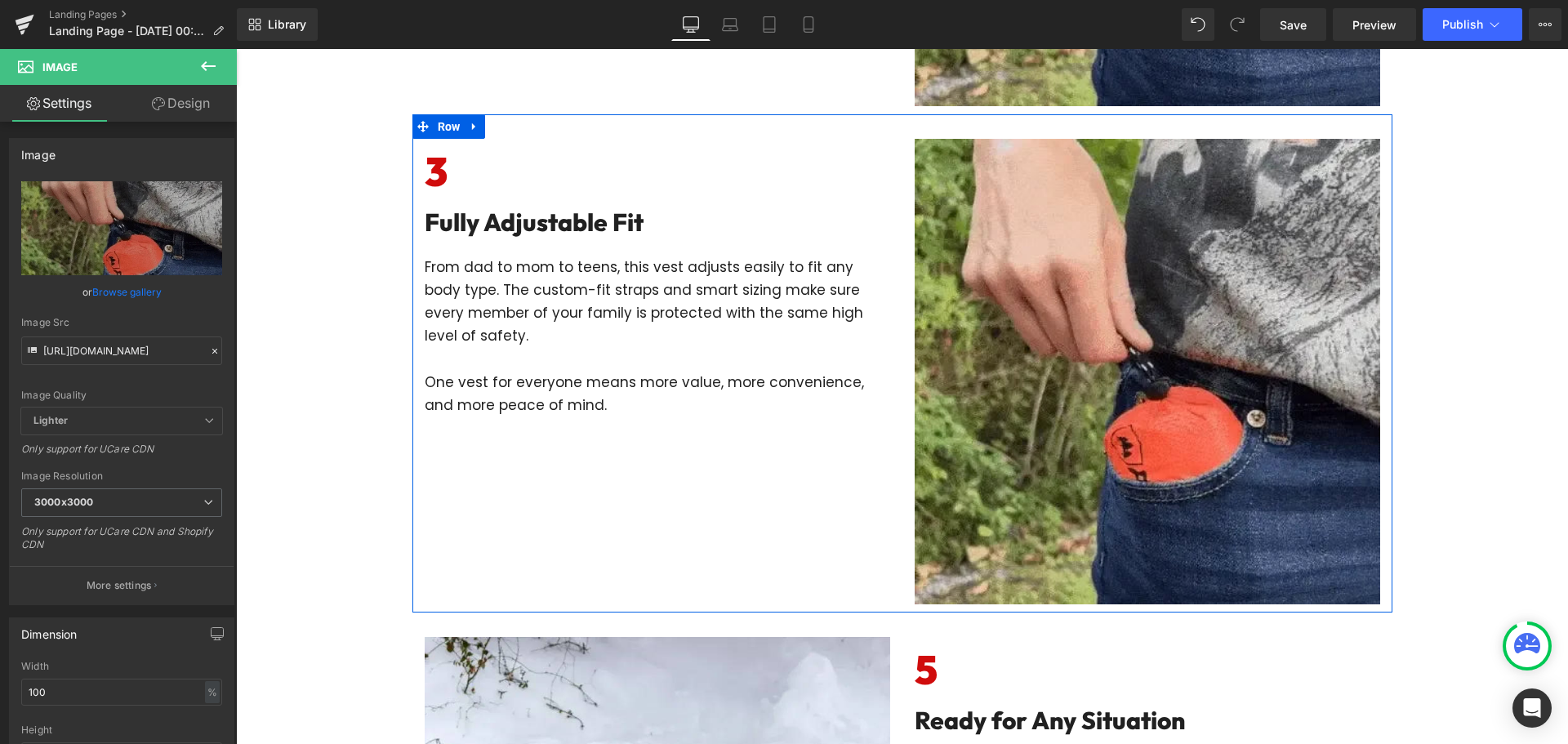
click at [767, 129] on div "3 Heading Fully Adjustable Fit Heading From dad to mom to teens, this vest adju…" at bounding box center [903, 363] width 980 height 498
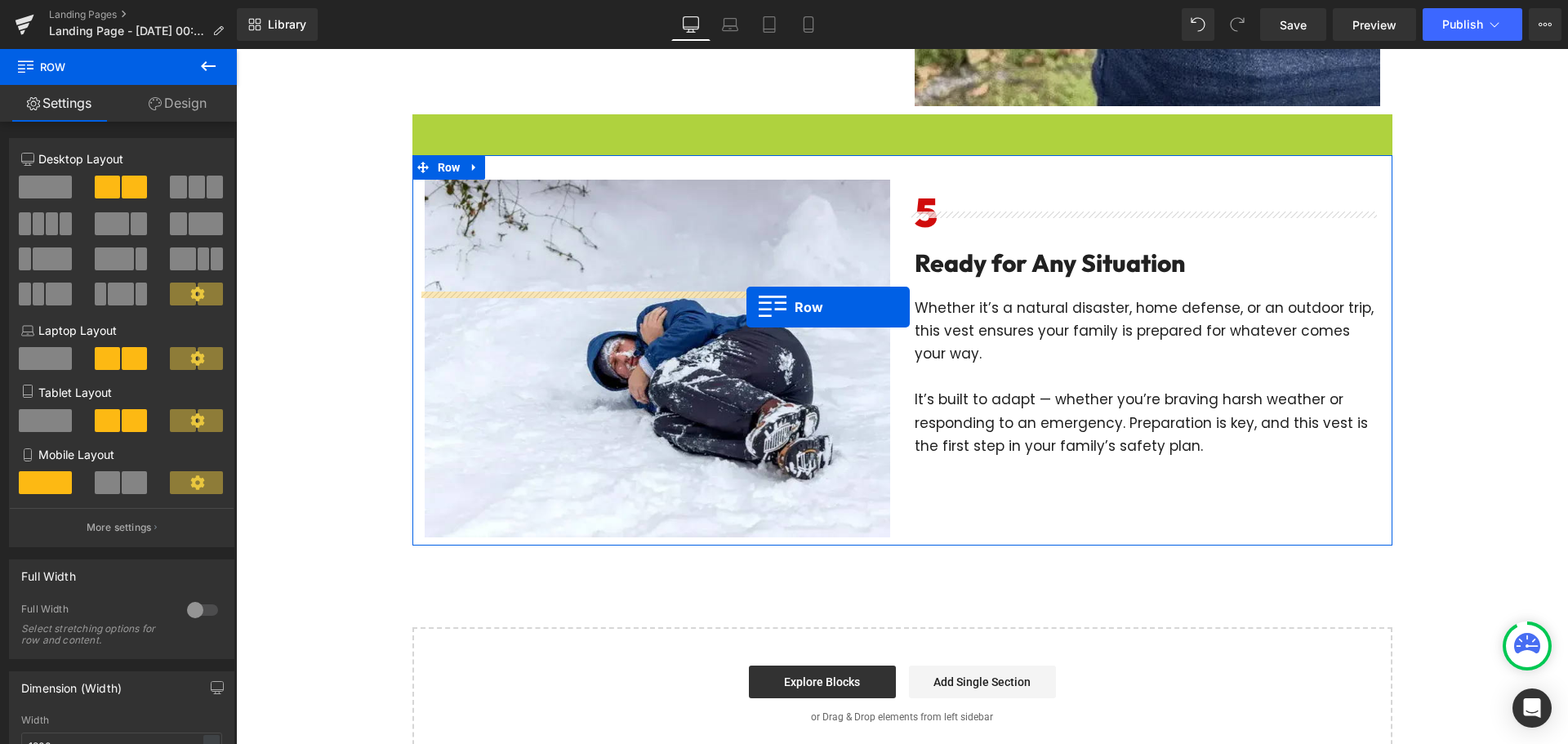
scroll to position [2164, 0]
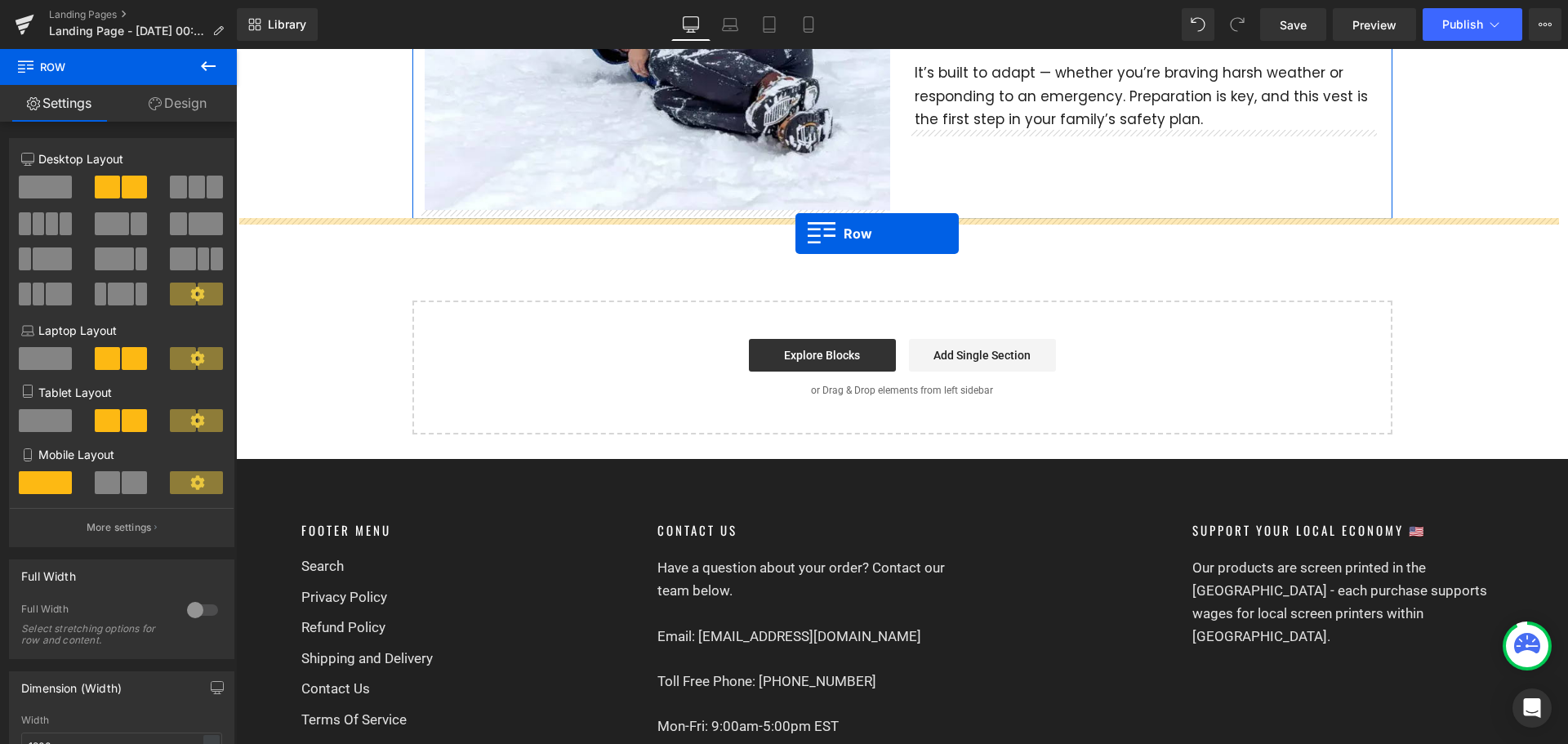
drag, startPoint x: 423, startPoint y: 126, endPoint x: 795, endPoint y: 233, distance: 387.1
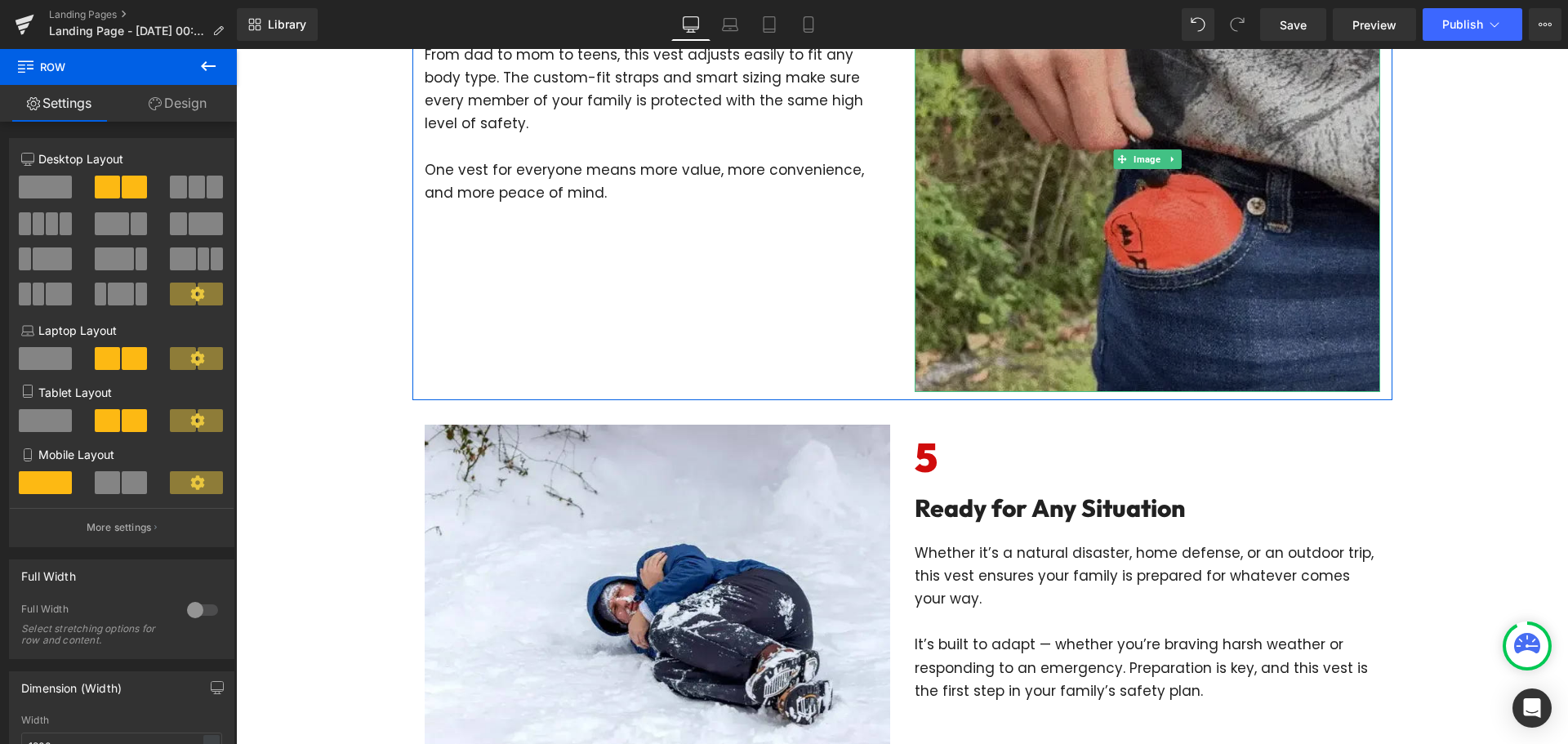
scroll to position [1389, 0]
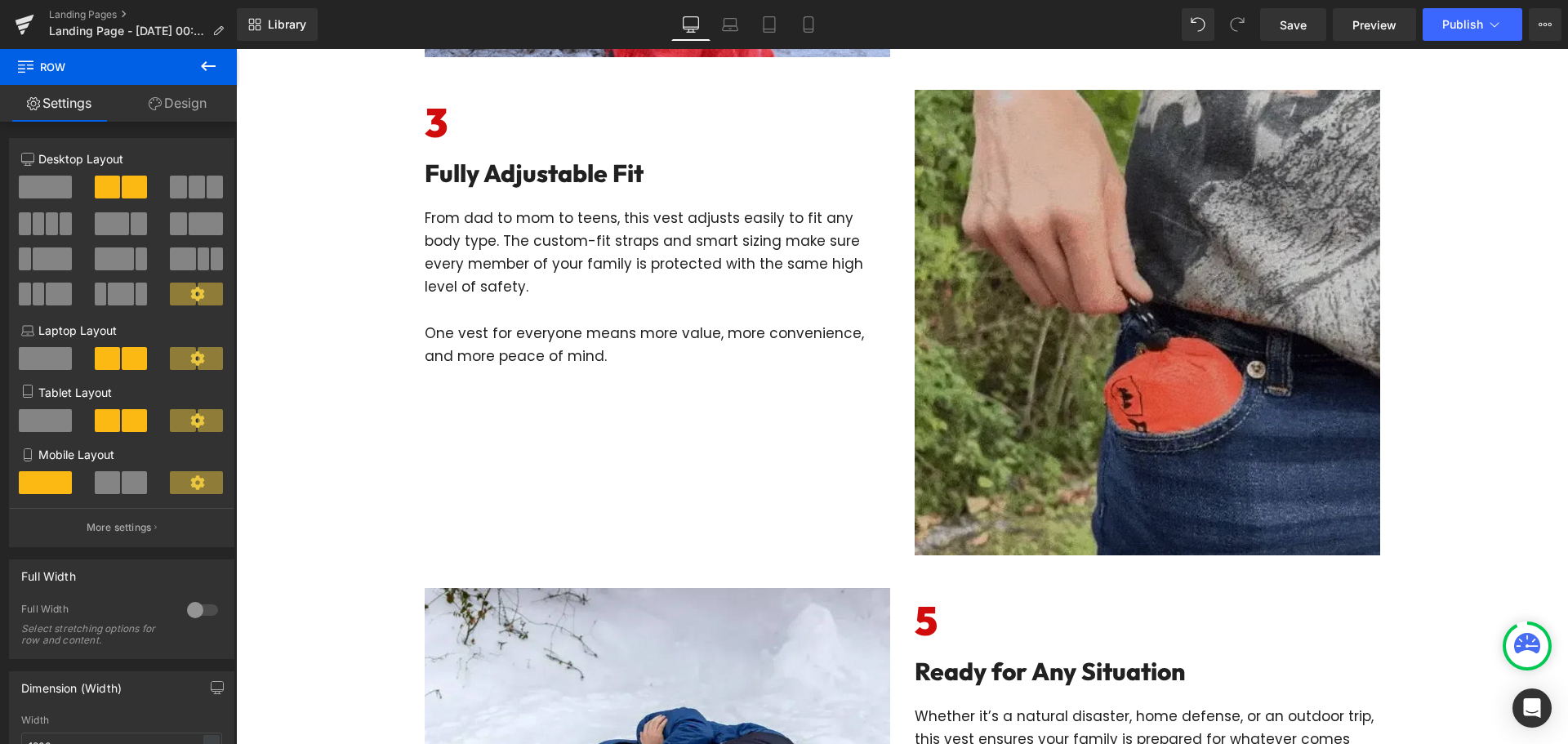
click at [1074, 258] on img at bounding box center [1147, 322] width 465 height 465
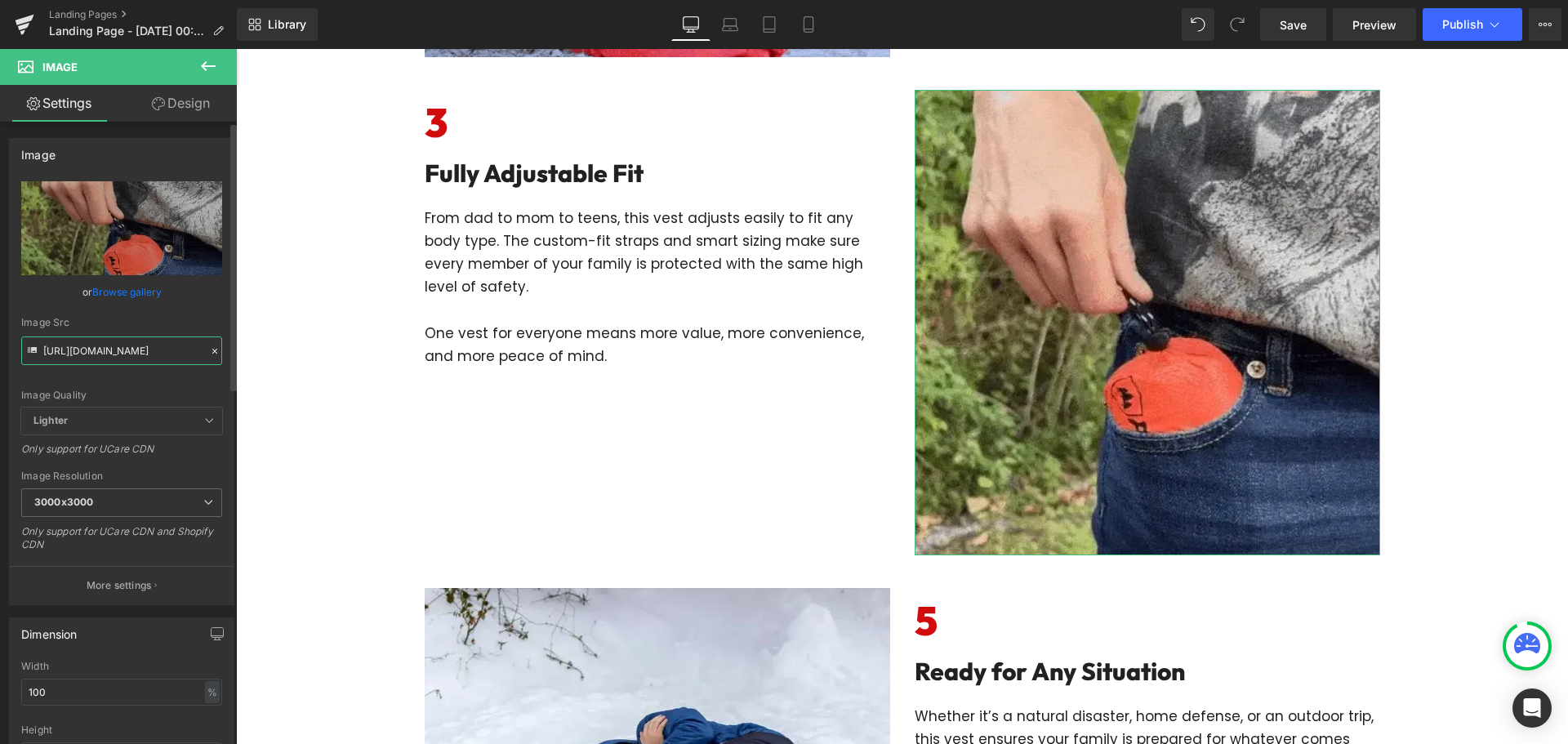
click at [108, 343] on input "https://cdn.shopify.com/s/files/1/0535/1587/8550/files/imgi_14_gempages_5750063…" at bounding box center [121, 350] width 201 height 28
paste input ".gif?v=1755883141"
type input "https://cdn.shopify.com/s/files/1/0535/1587/8550/files/imgi_14_gempages_5750063…"
click at [208, 351] on div at bounding box center [215, 351] width 15 height 18
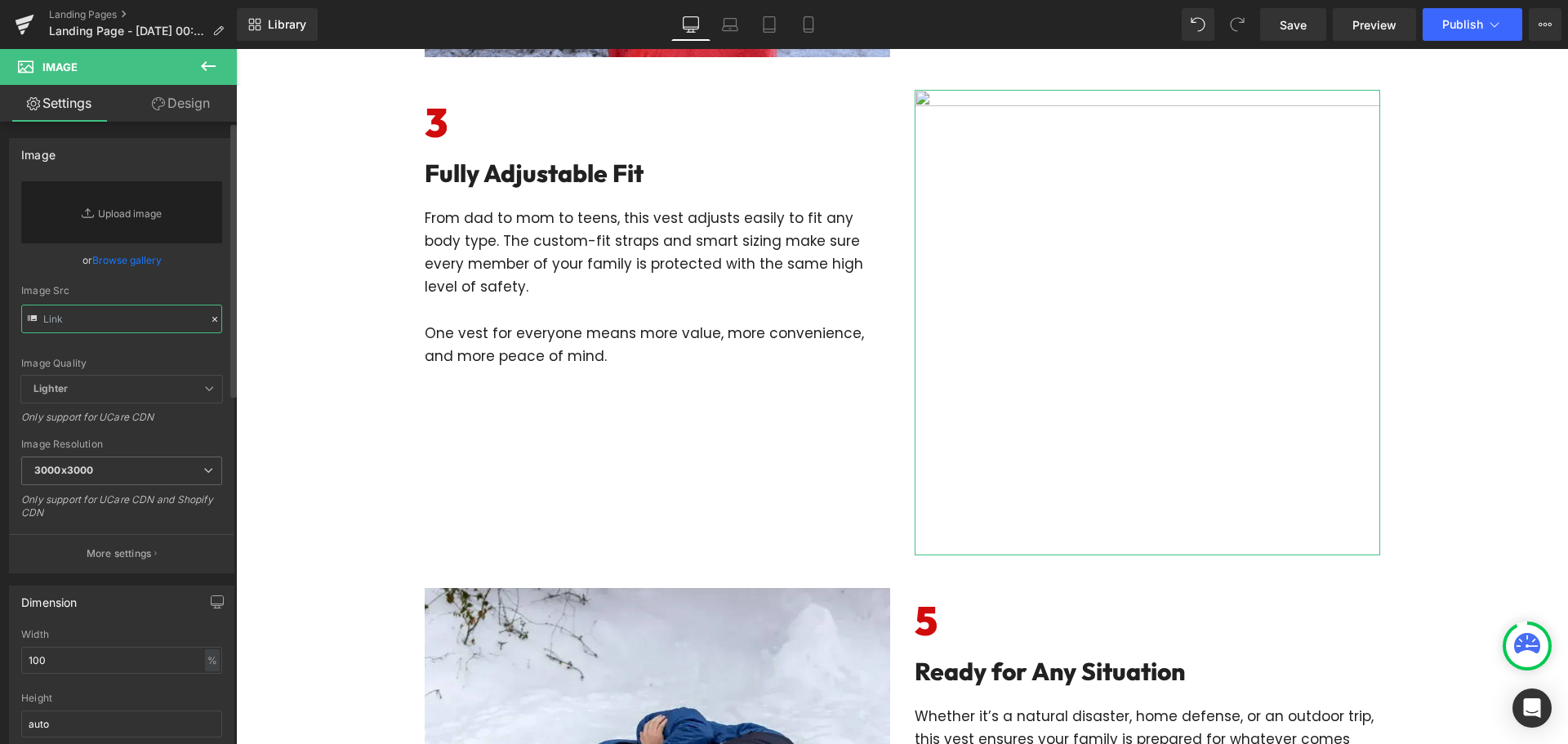
click at [153, 323] on input "text" at bounding box center [121, 318] width 201 height 28
paste input "https://cdn.shopify.com/s/files/1/0535/1587/8550/files/imgi_14_gempages_5750063…"
type input "https://cdn.shopify.com/s/files/1/0535/1587/8550/files/imgi_14_gempages_5750063…"
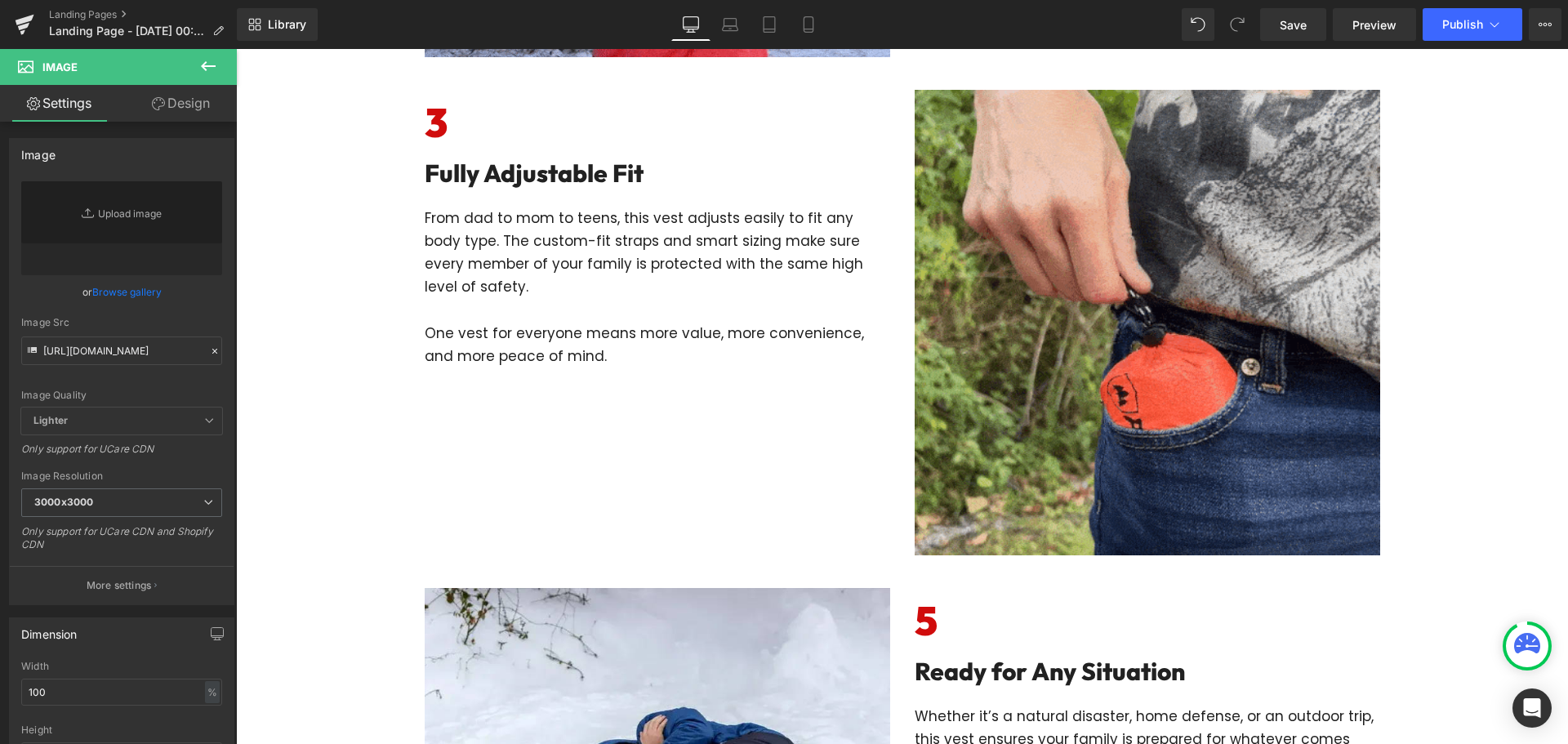
click at [338, 289] on div "7 Reasons Why Every Patriotic Family Needs Three Tactical Protector Vests Headi…" at bounding box center [902, 247] width 1332 height 2836
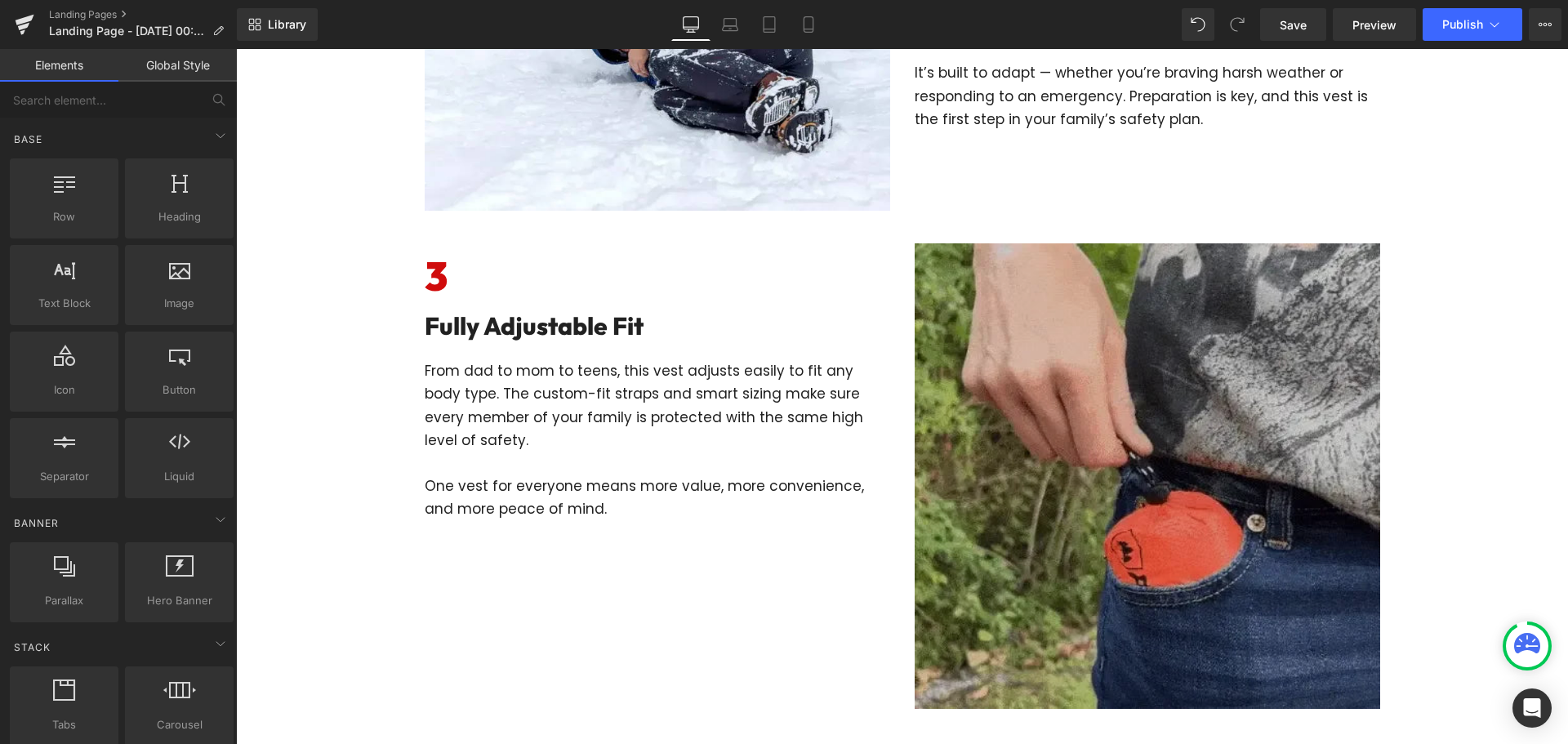
scroll to position [1797, 0]
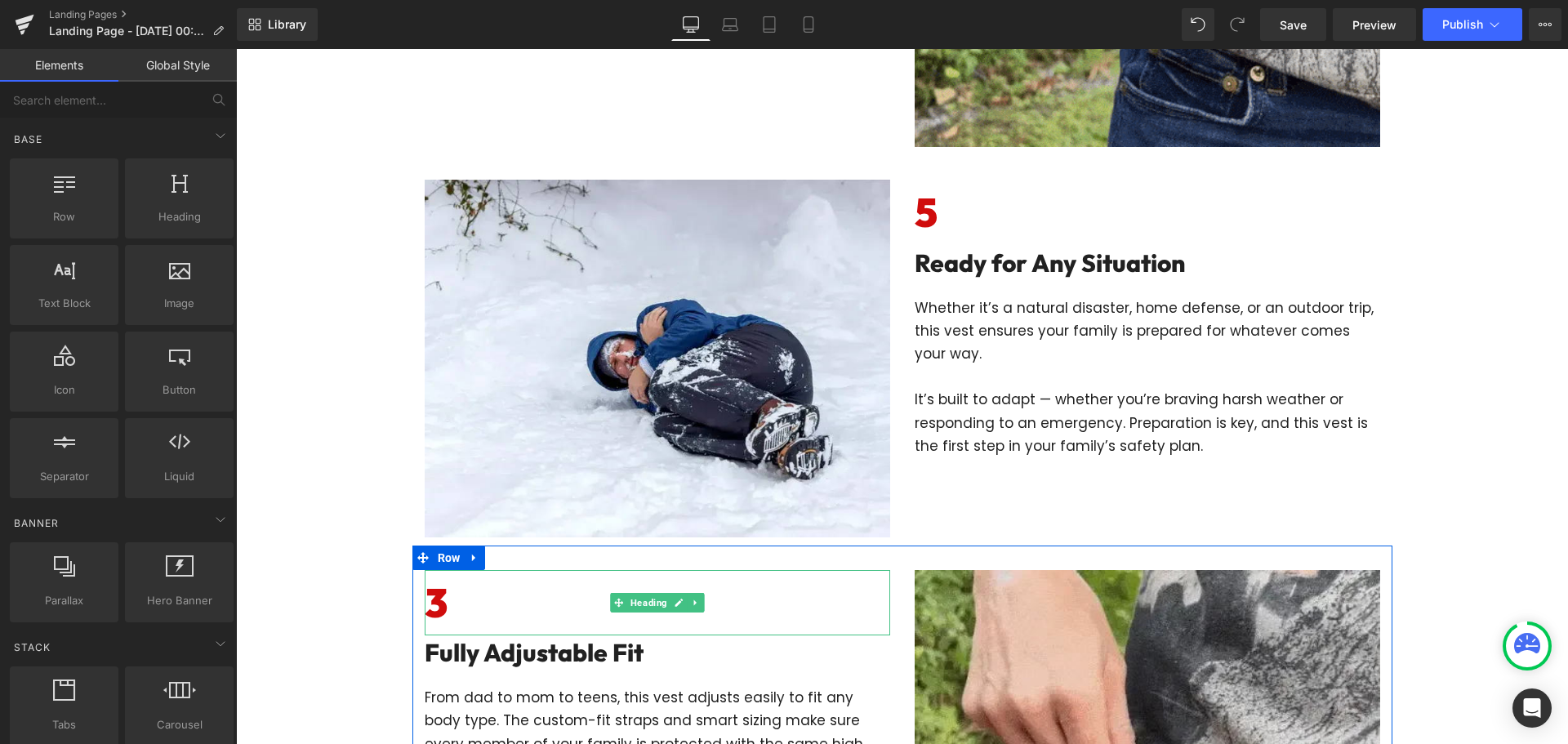
click at [488, 600] on h6 "3" at bounding box center [657, 602] width 465 height 66
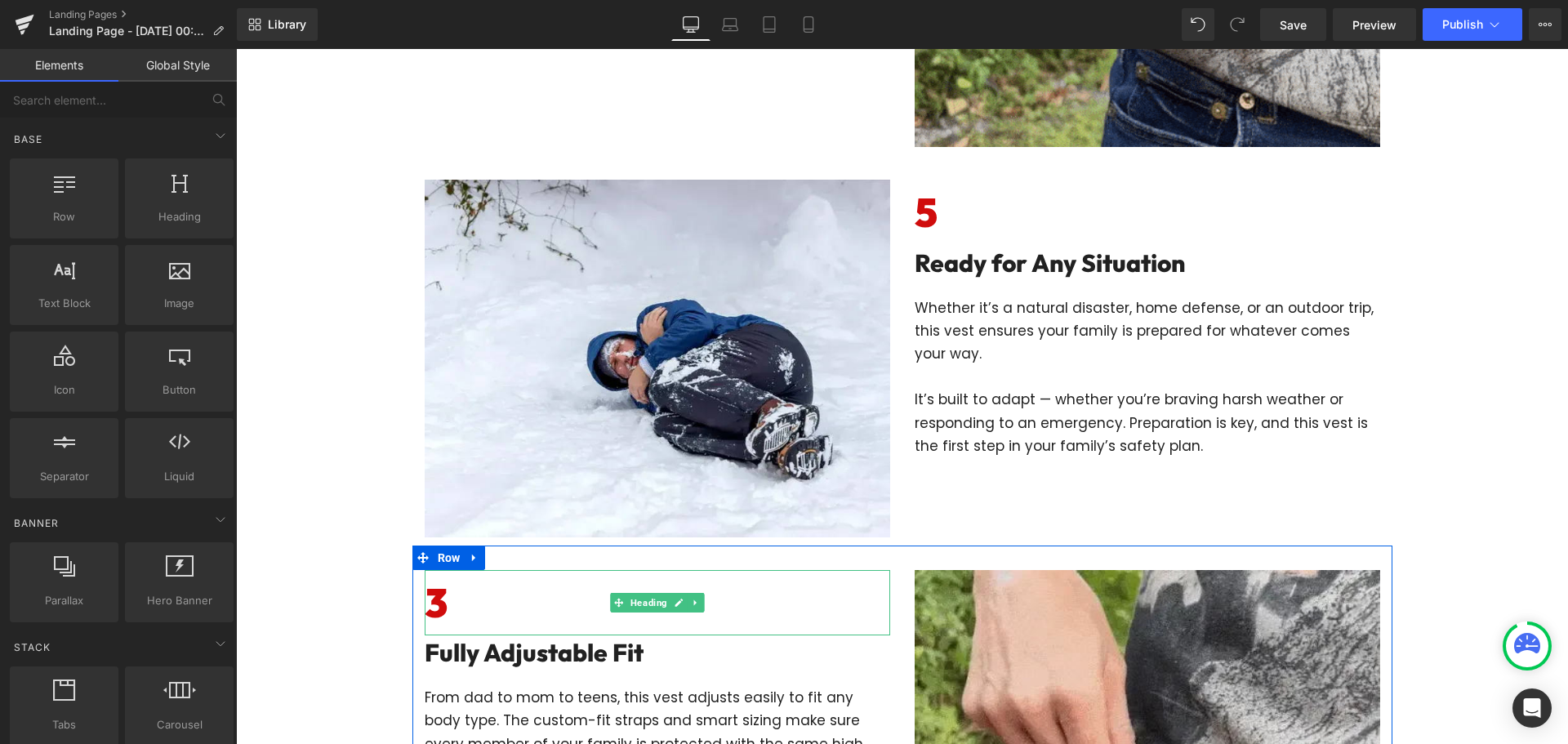
click at [488, 600] on h6 "3" at bounding box center [657, 602] width 465 height 66
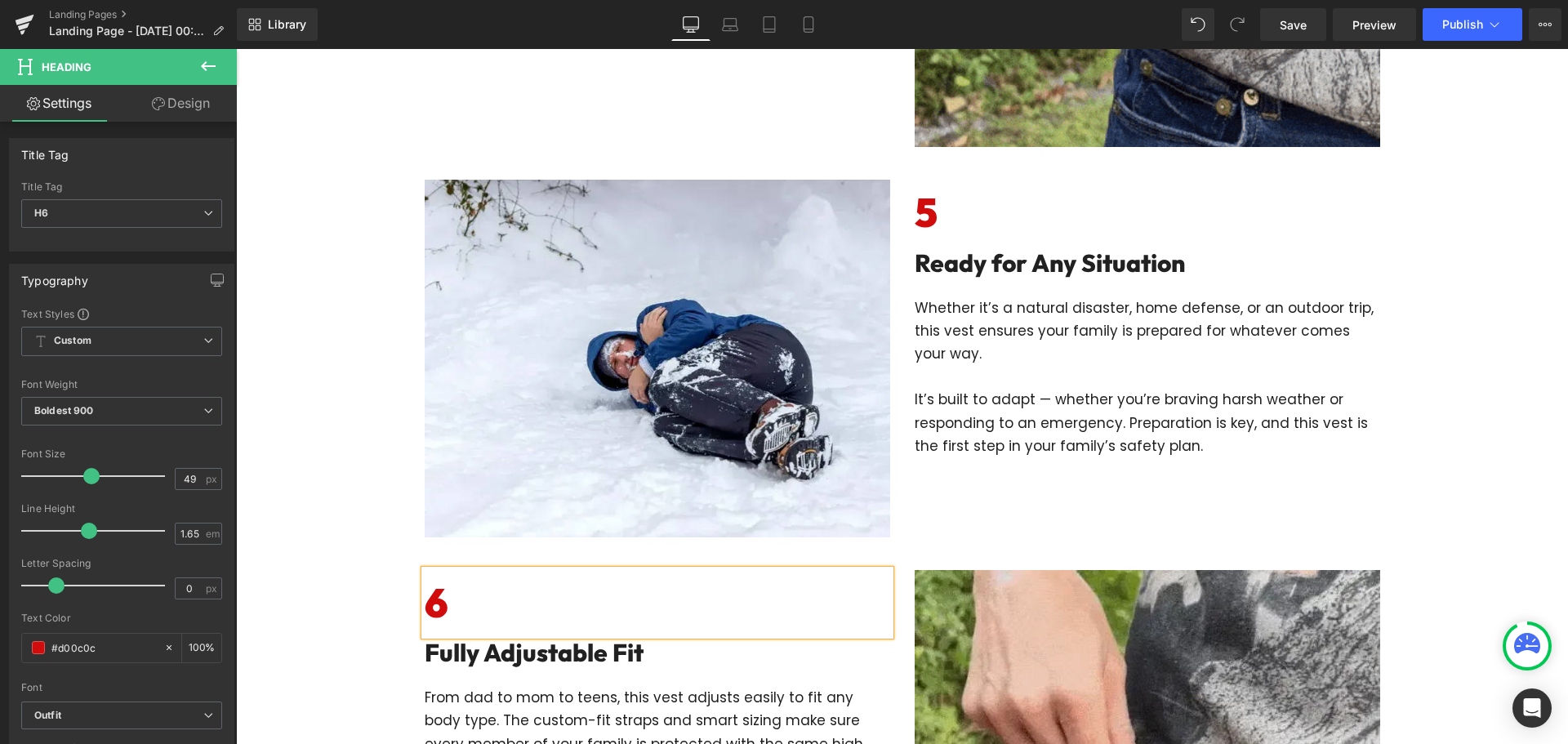
scroll to position [1959, 0]
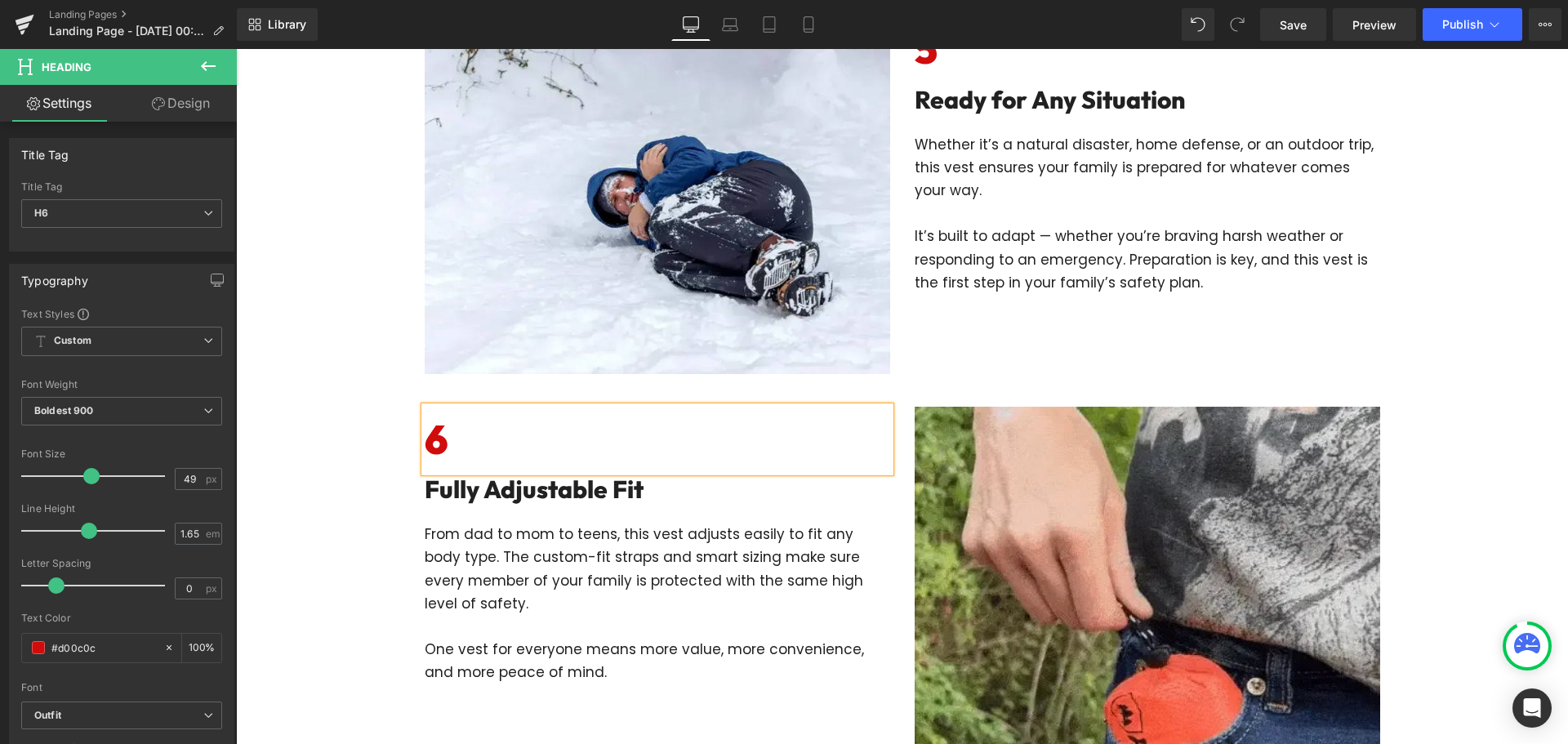
click at [236, 49] on div at bounding box center [236, 49] width 0 height 0
click at [623, 504] on h2 "Fully Adjustable Fit" at bounding box center [657, 488] width 465 height 34
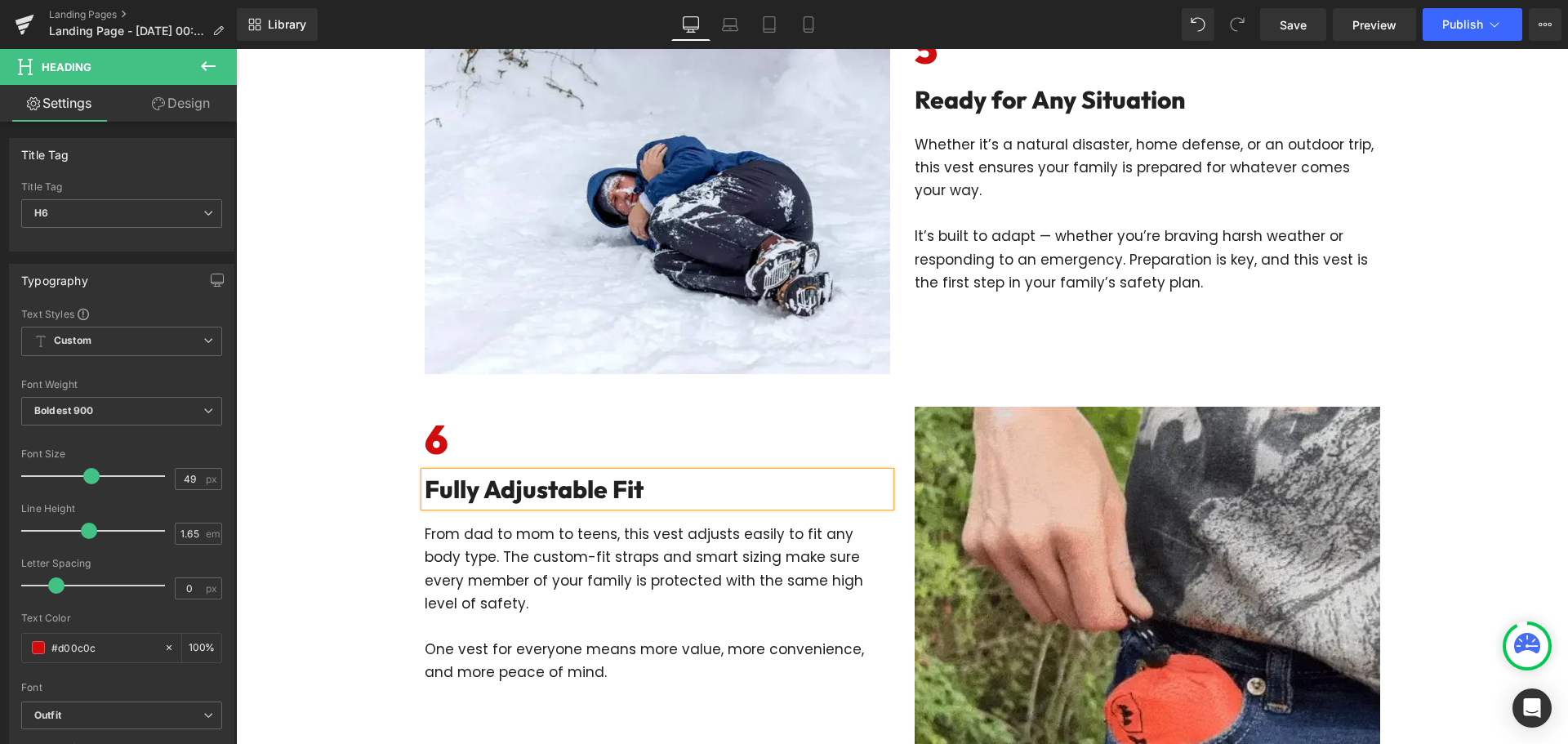
click at [538, 497] on h2 "Fully Adjustable Fit" at bounding box center [657, 488] width 465 height 34
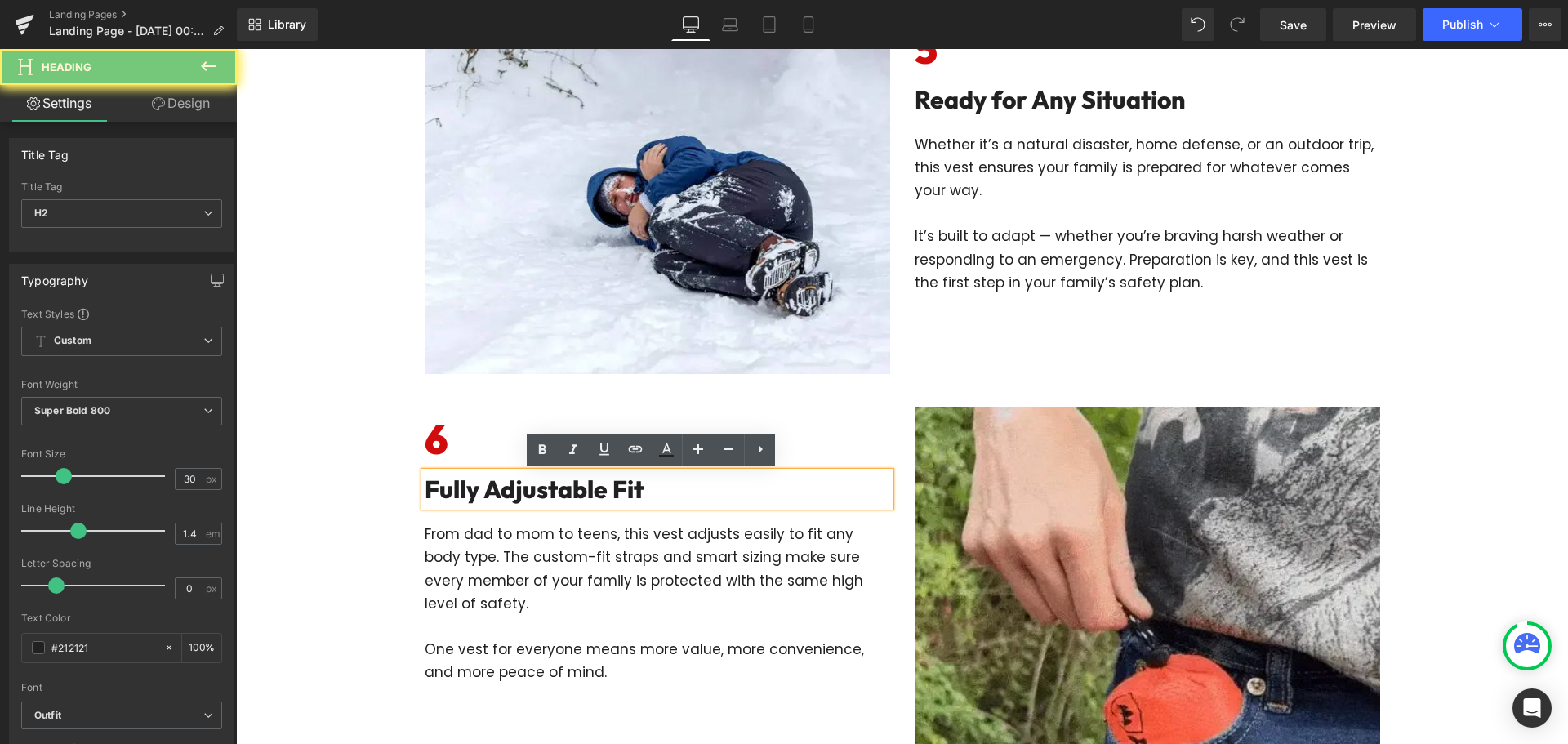
click at [538, 497] on h2 "Fully Adjustable Fit" at bounding box center [657, 488] width 465 height 34
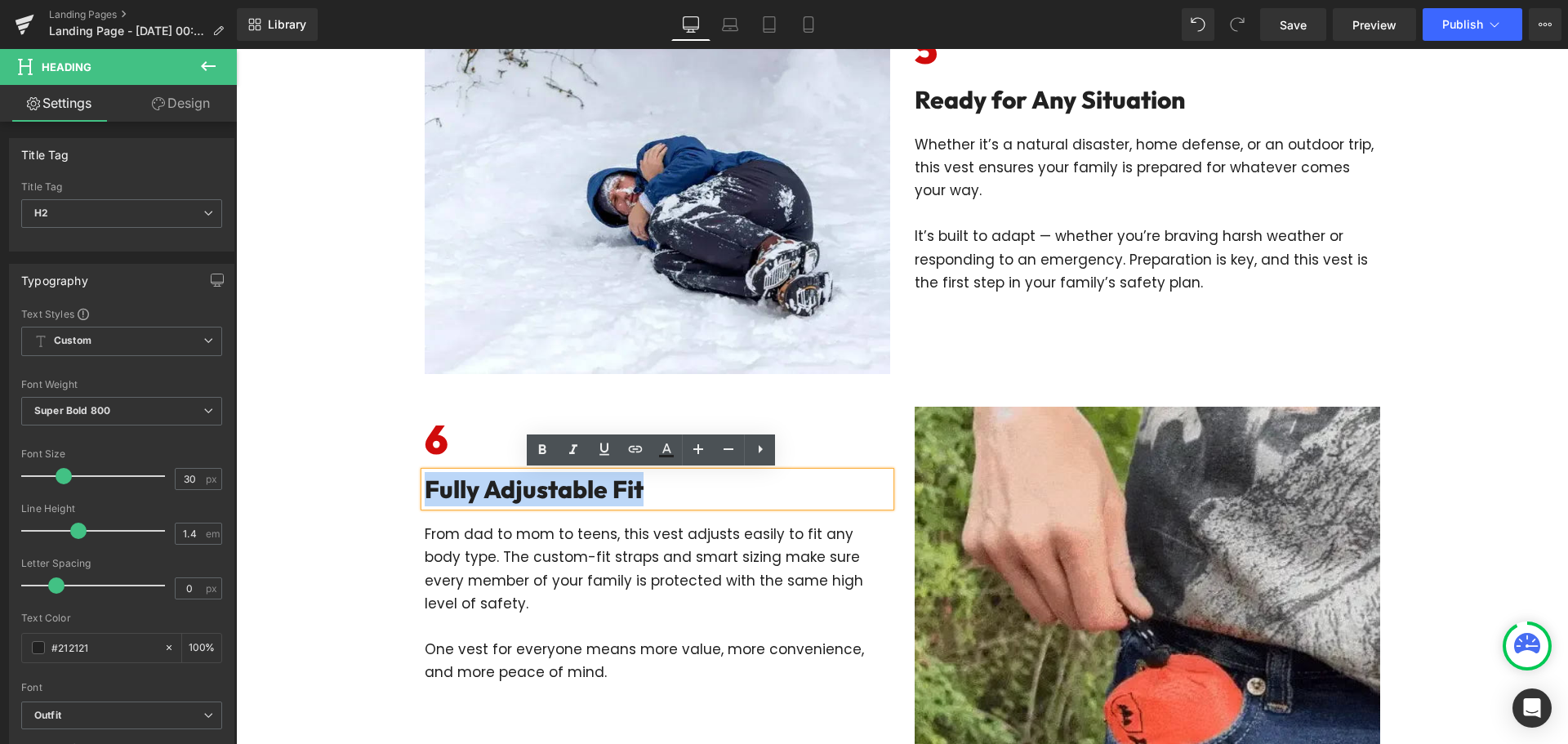
click at [538, 497] on h2 "Fully Adjustable Fit" at bounding box center [657, 488] width 465 height 34
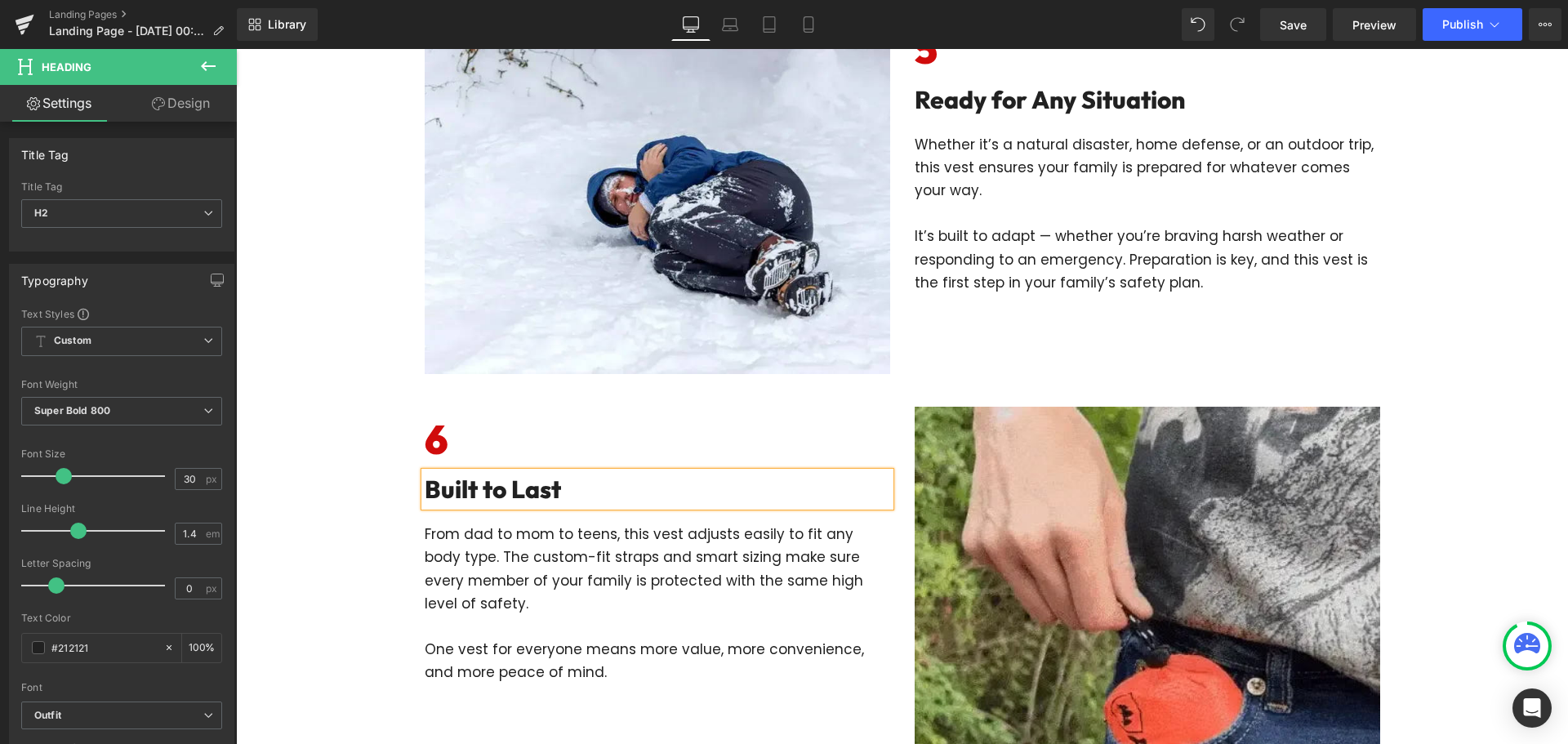
click at [600, 574] on p "From dad to mom to teens, this vest adjusts easily to fit any body type. The cu…" at bounding box center [657, 568] width 465 height 91
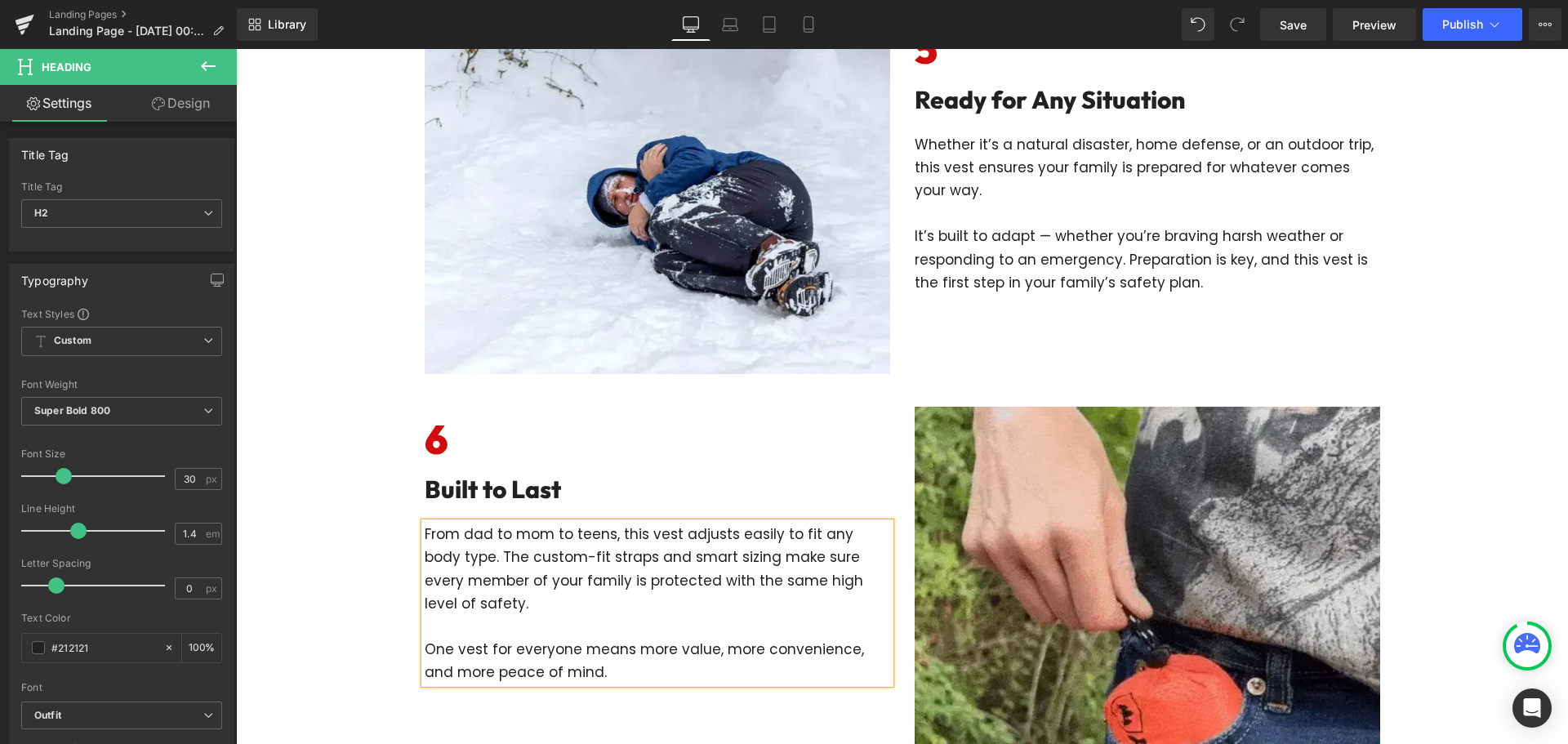
click at [600, 574] on p "From dad to mom to teens, this vest adjusts easily to fit any body type. The cu…" at bounding box center [657, 568] width 465 height 91
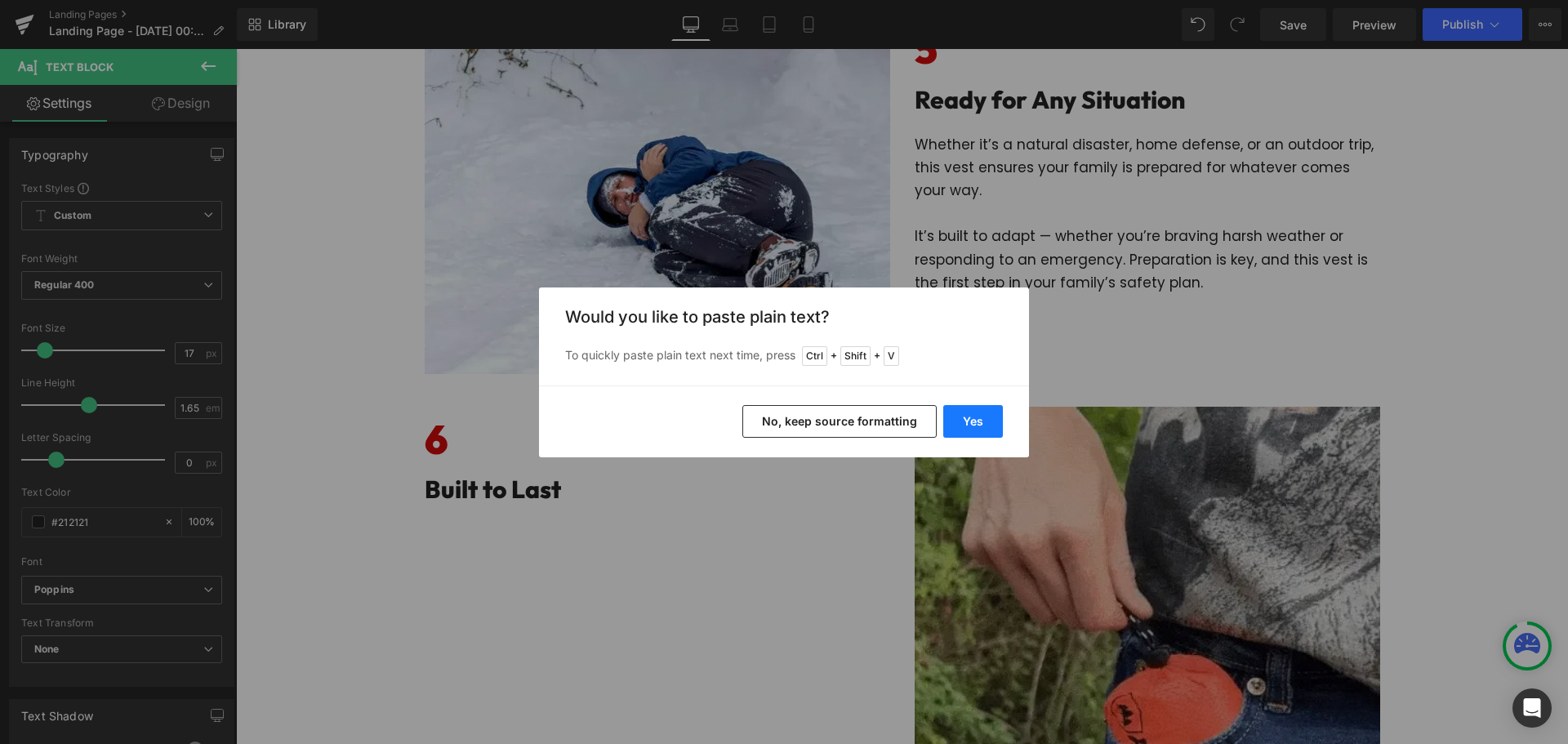
click at [976, 427] on button "Yes" at bounding box center [973, 420] width 60 height 33
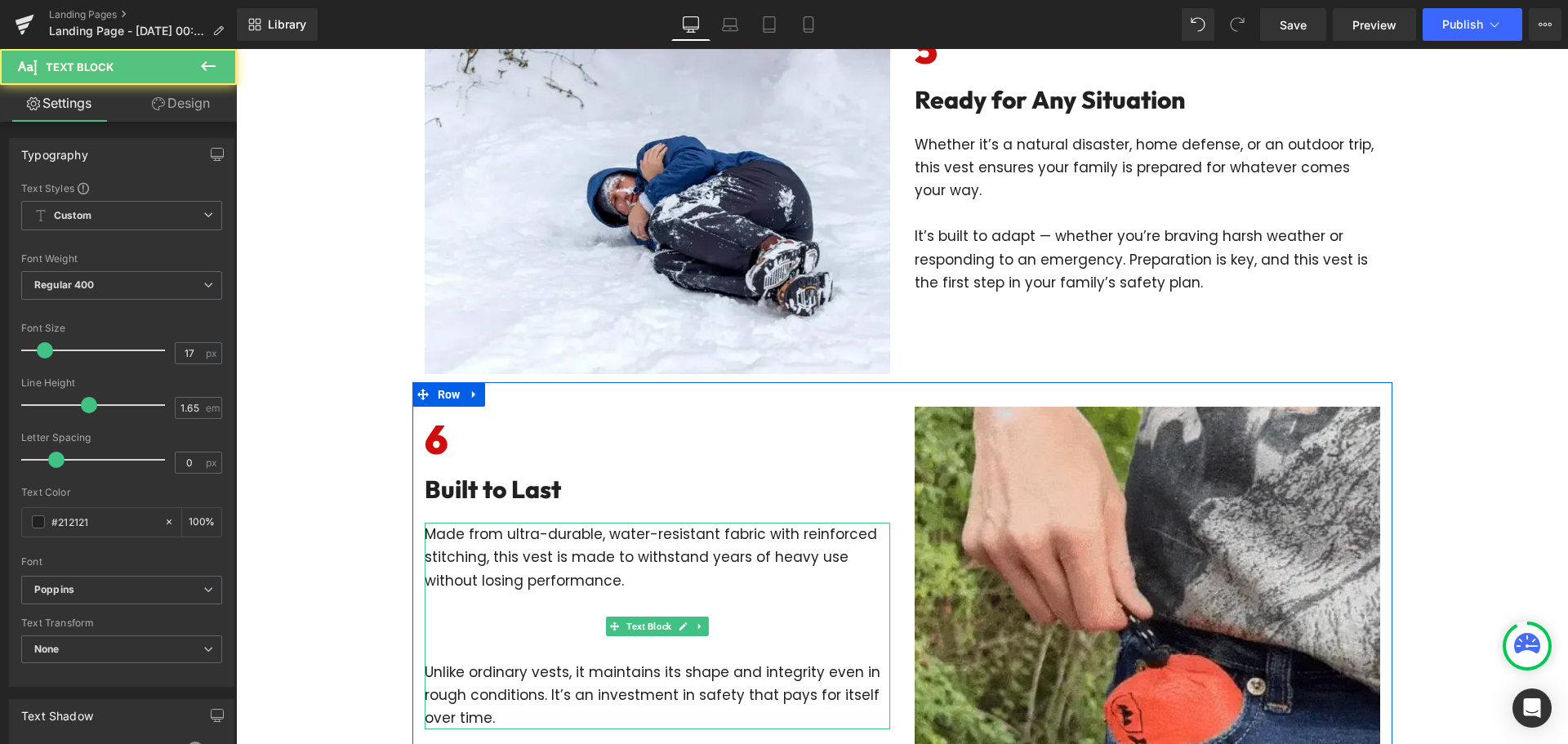
click at [499, 627] on p at bounding box center [657, 626] width 465 height 23
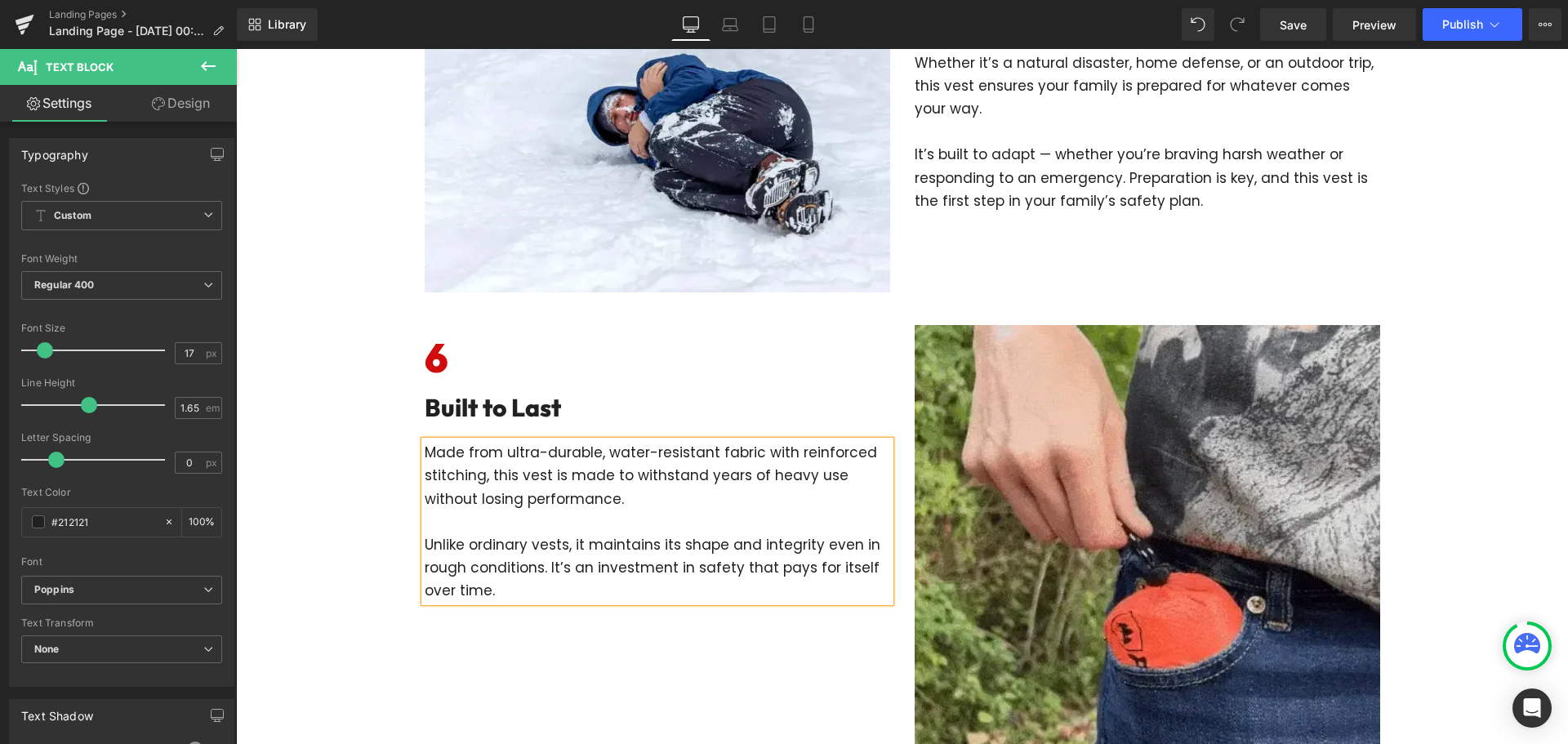
scroll to position [2123, 0]
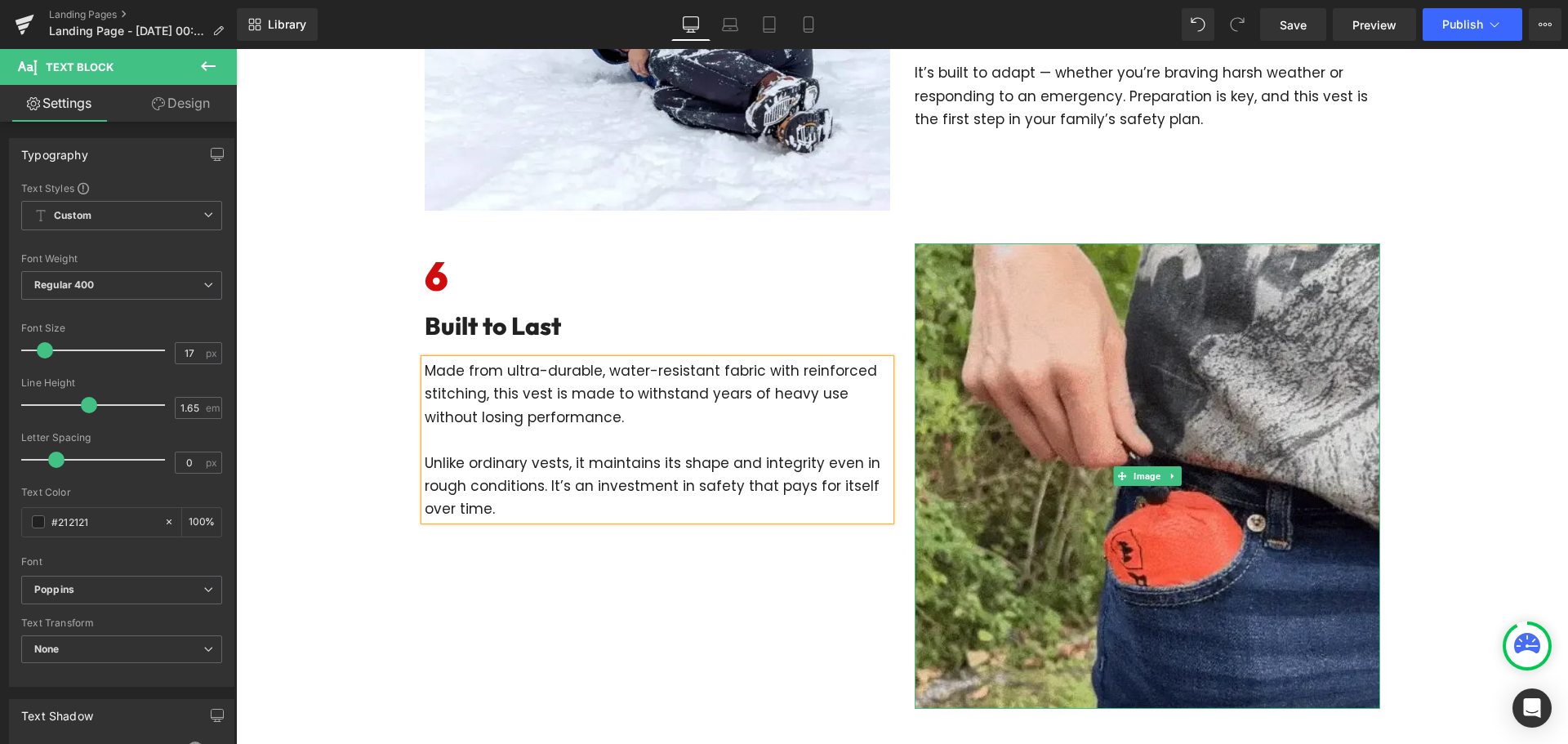
click at [1125, 507] on img at bounding box center [1147, 476] width 465 height 465
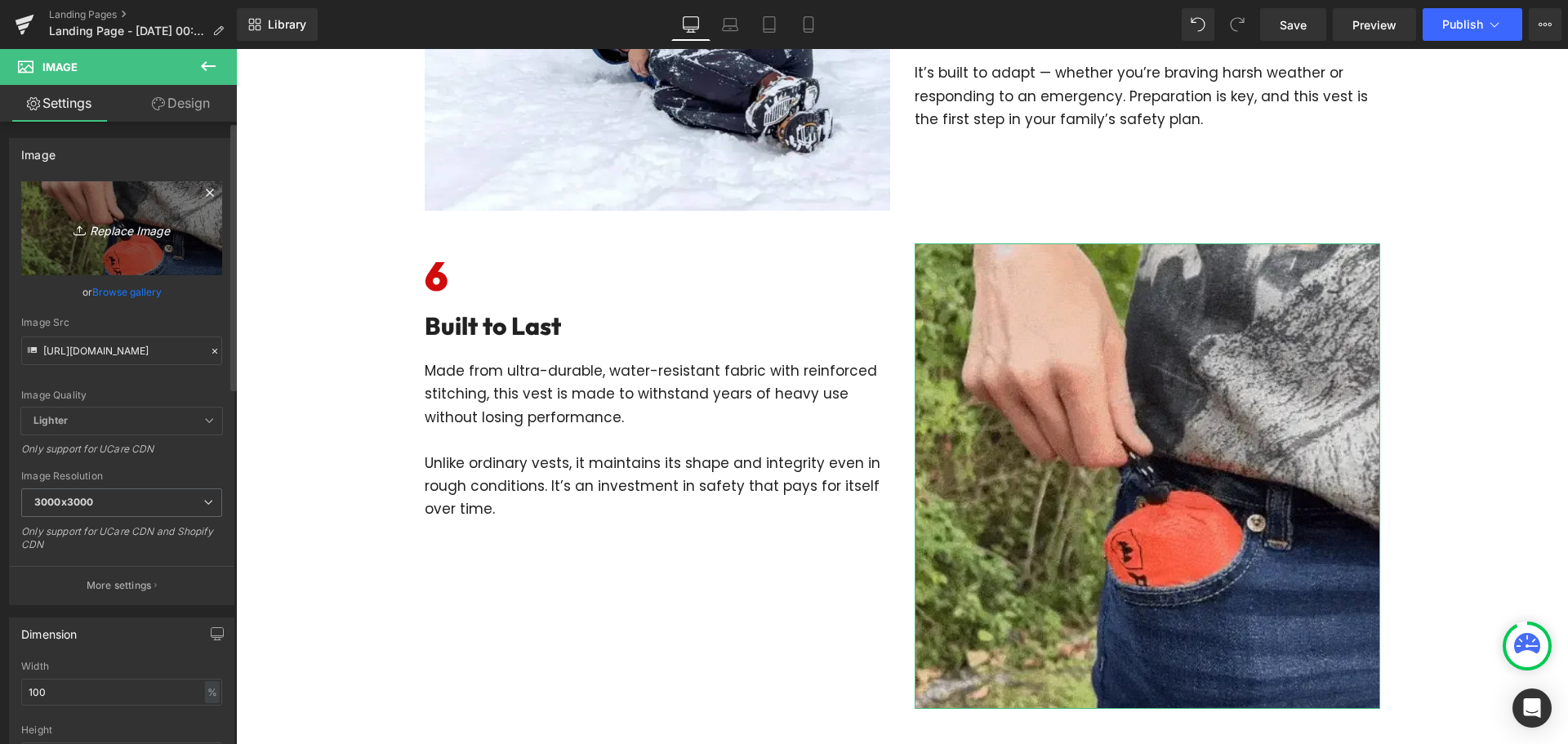
click at [121, 220] on icon "Replace Image" at bounding box center [121, 228] width 131 height 20
type input "C:\fakepath\imgi_16_gempages_575006350682096415-3d5ef822-984f-44f5-9311-7bf3a0b…"
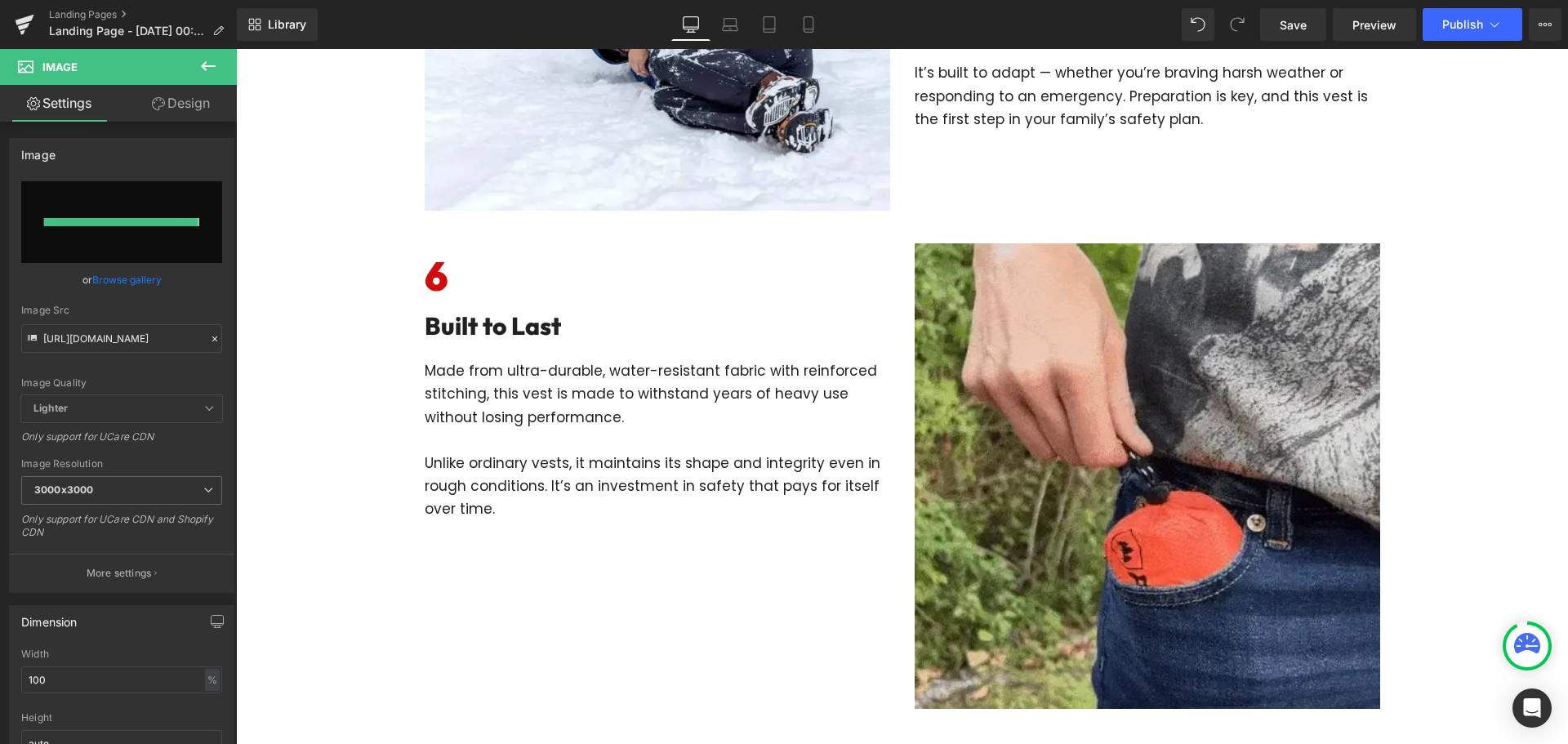
type input "[URL][DOMAIN_NAME]"
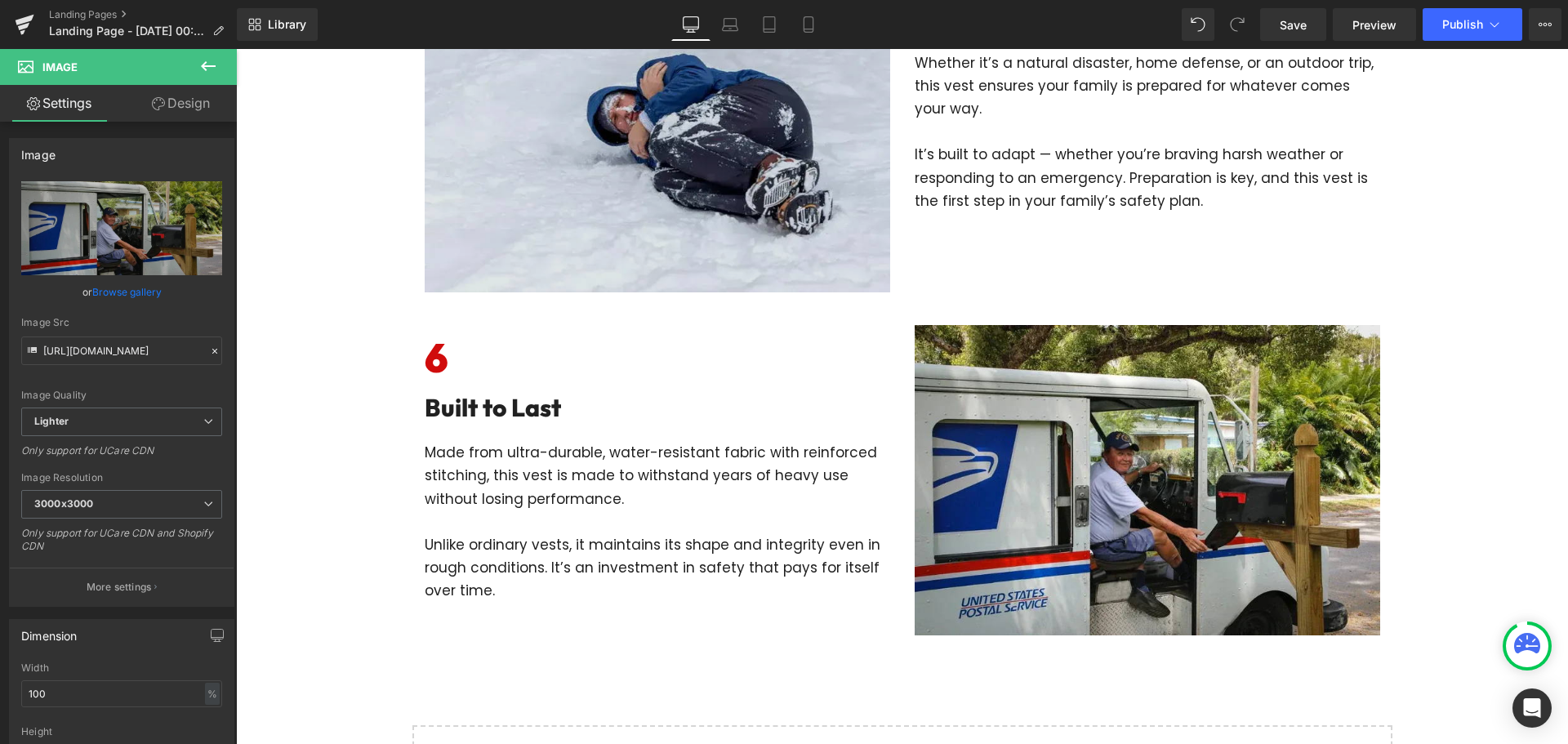
scroll to position [1797, 0]
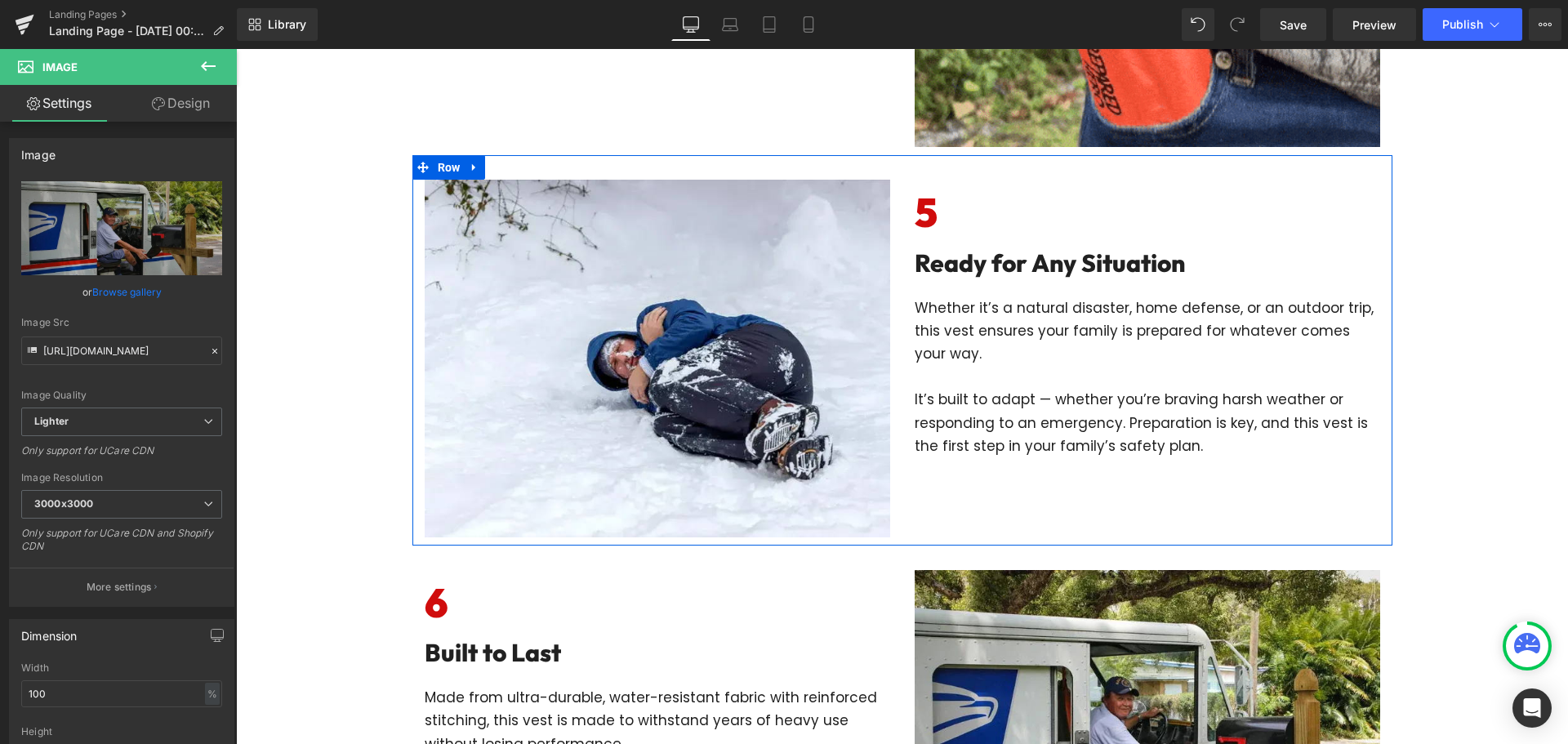
click at [888, 217] on div "Image" at bounding box center [657, 358] width 490 height 357
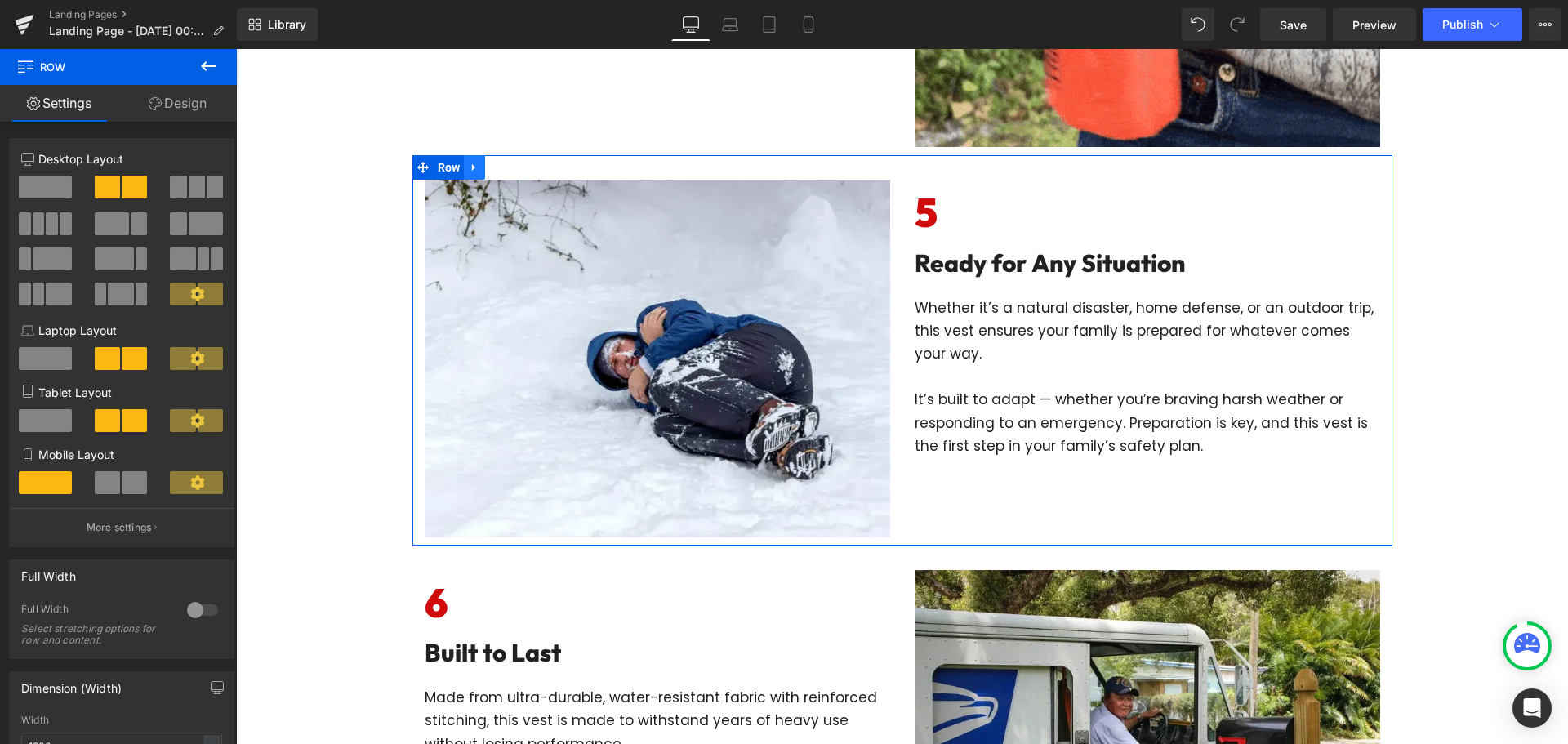
click at [472, 167] on icon at bounding box center [473, 168] width 4 height 7
click at [493, 172] on icon at bounding box center [495, 167] width 11 height 11
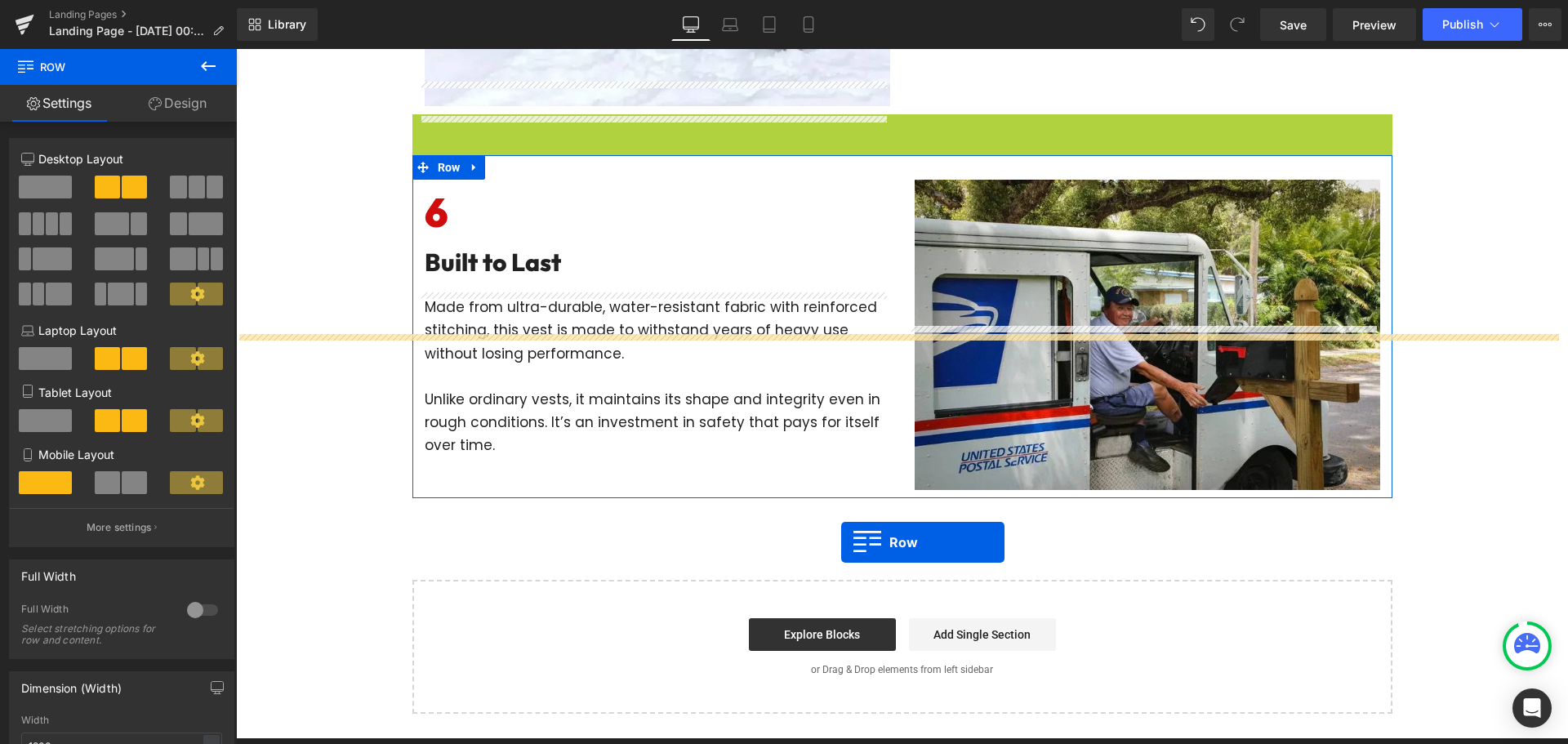
scroll to position [2391, 0]
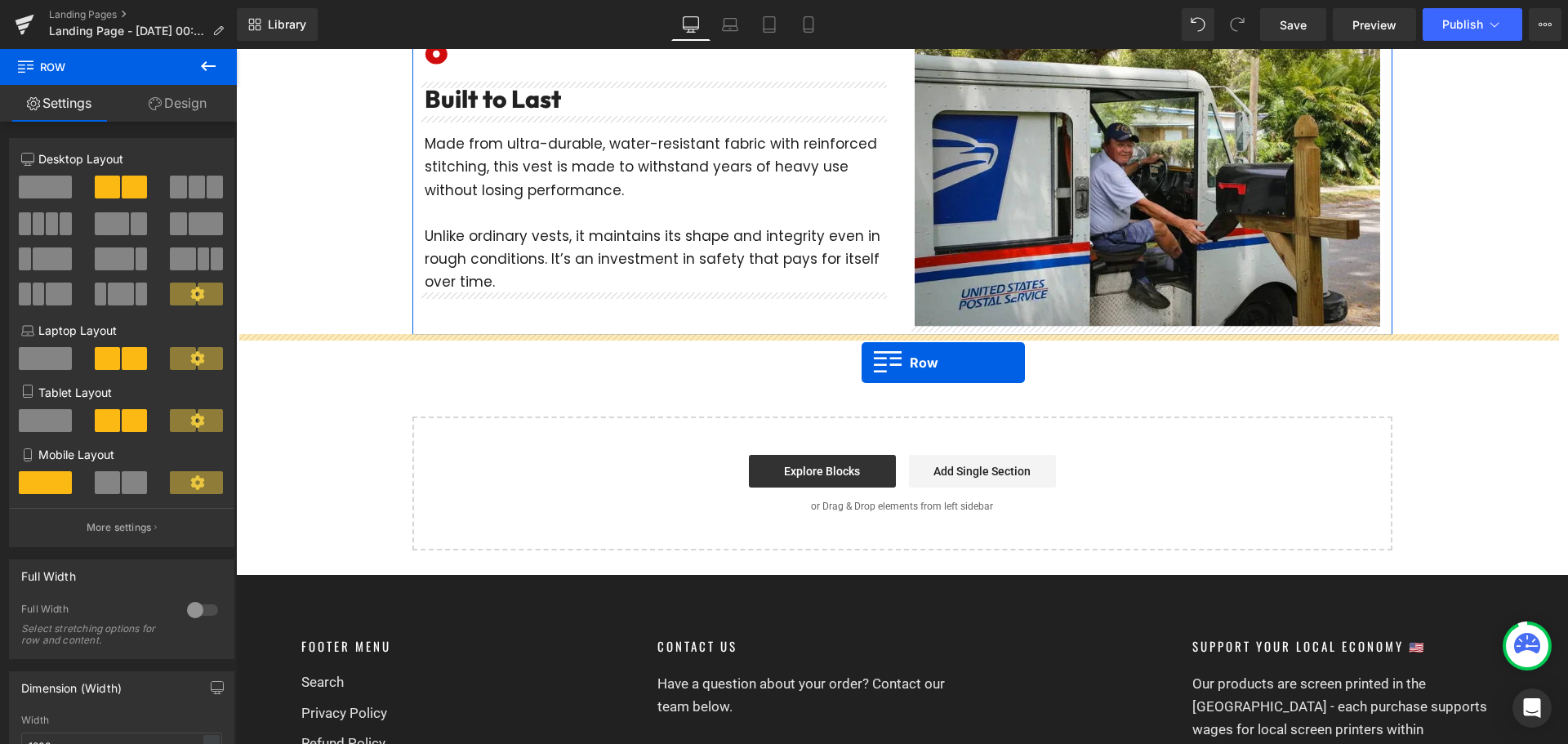
drag, startPoint x: 414, startPoint y: 127, endPoint x: 861, endPoint y: 352, distance: 500.4
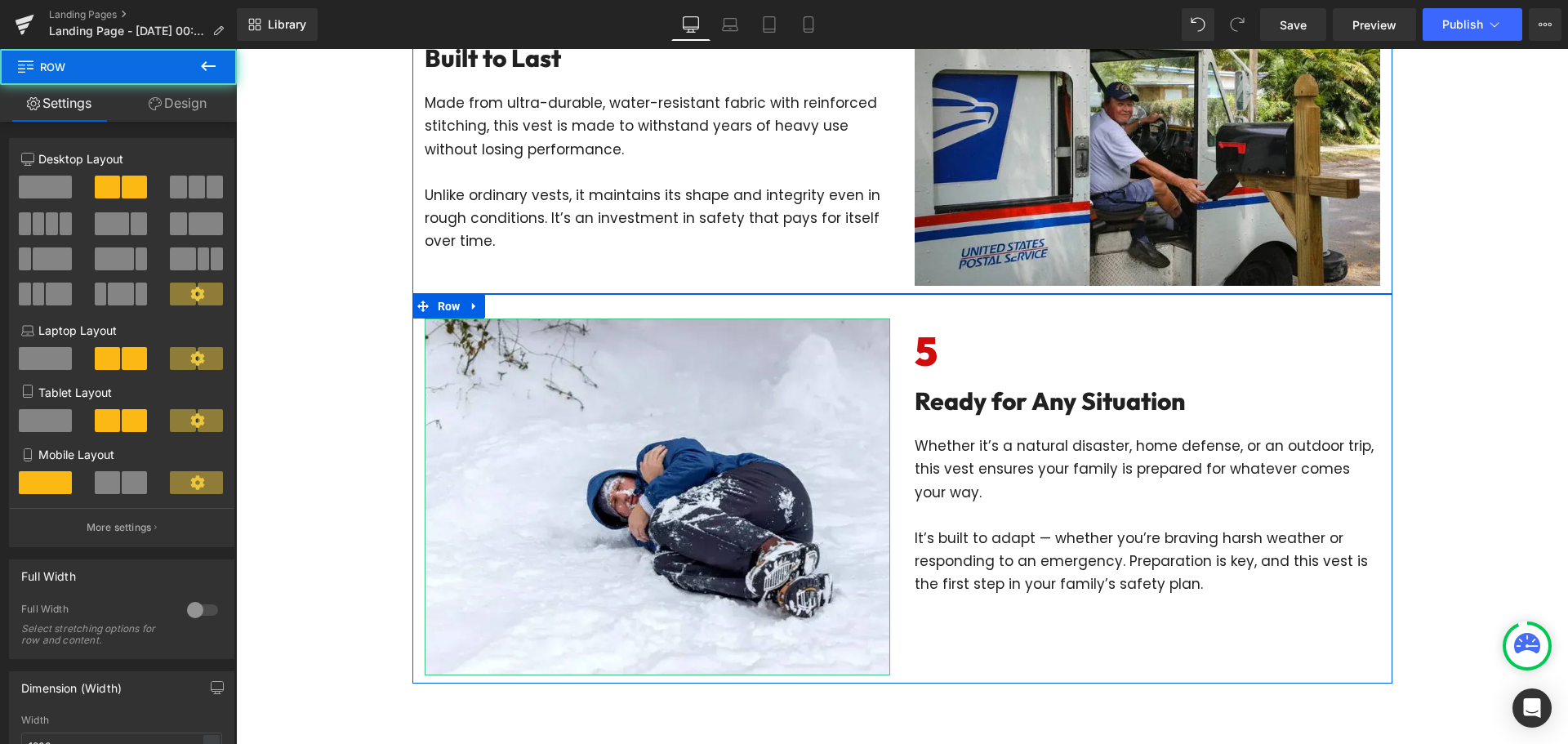
scroll to position [2350, 0]
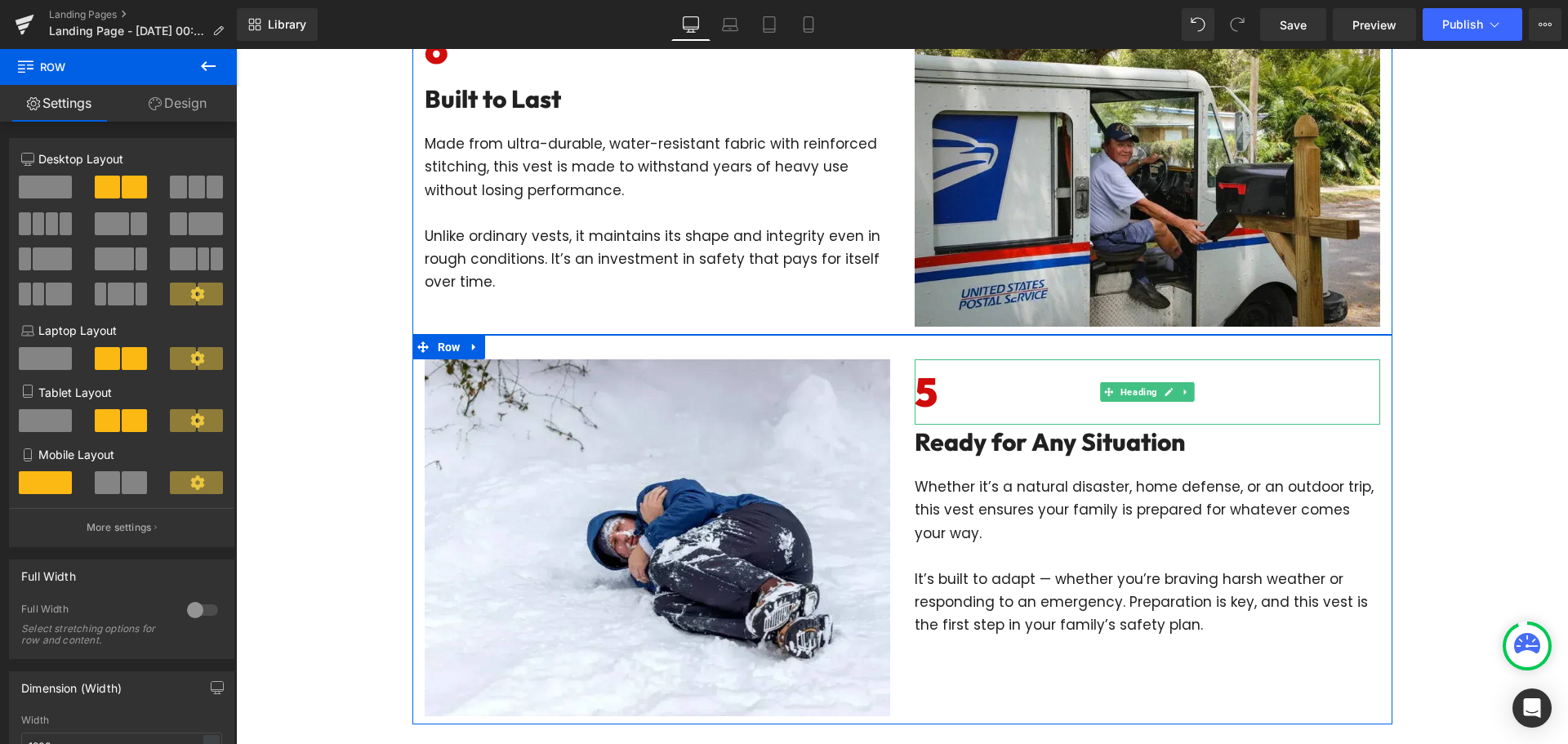
click at [940, 373] on h6 "5" at bounding box center [1147, 391] width 465 height 66
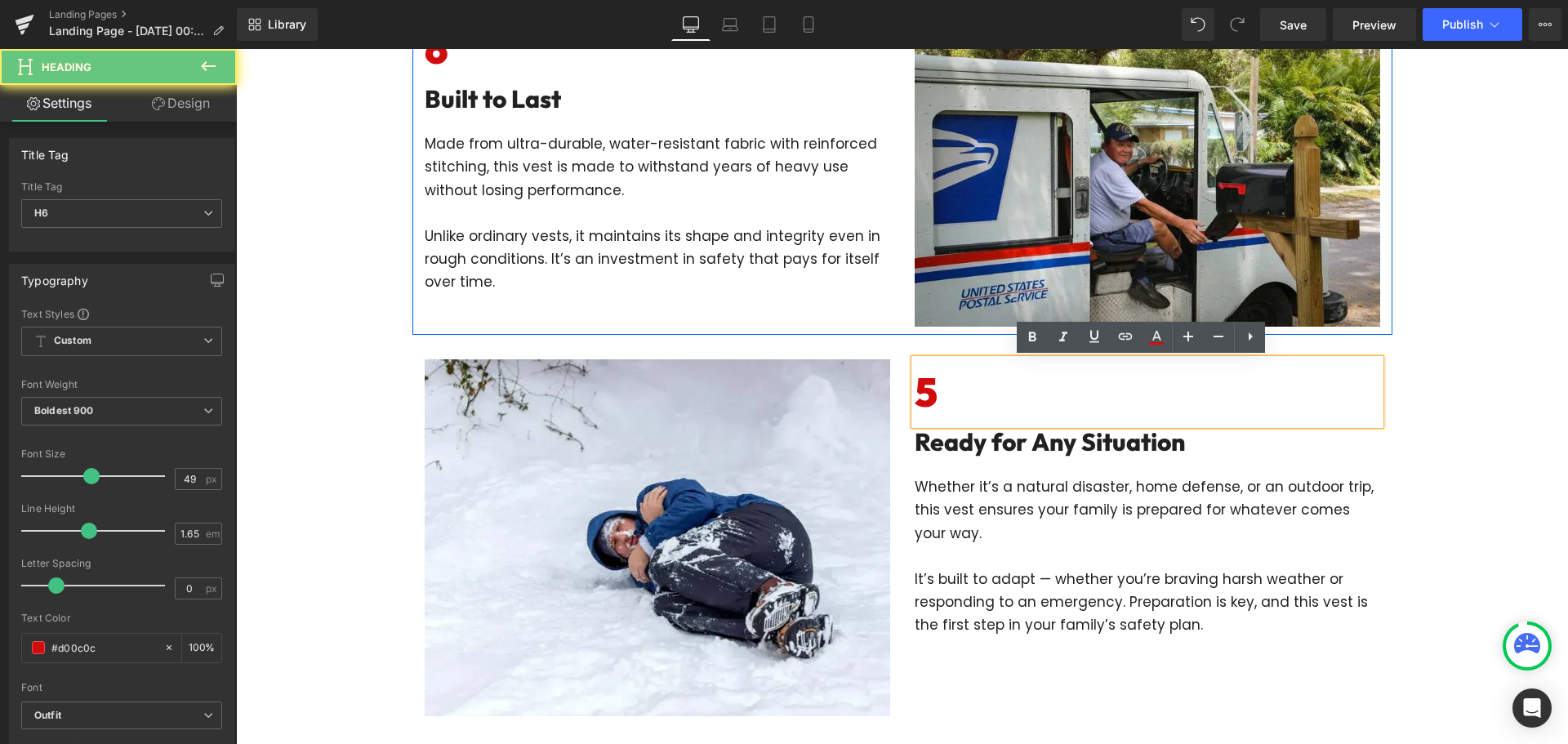
click at [938, 386] on h6 "5" at bounding box center [1147, 391] width 465 height 66
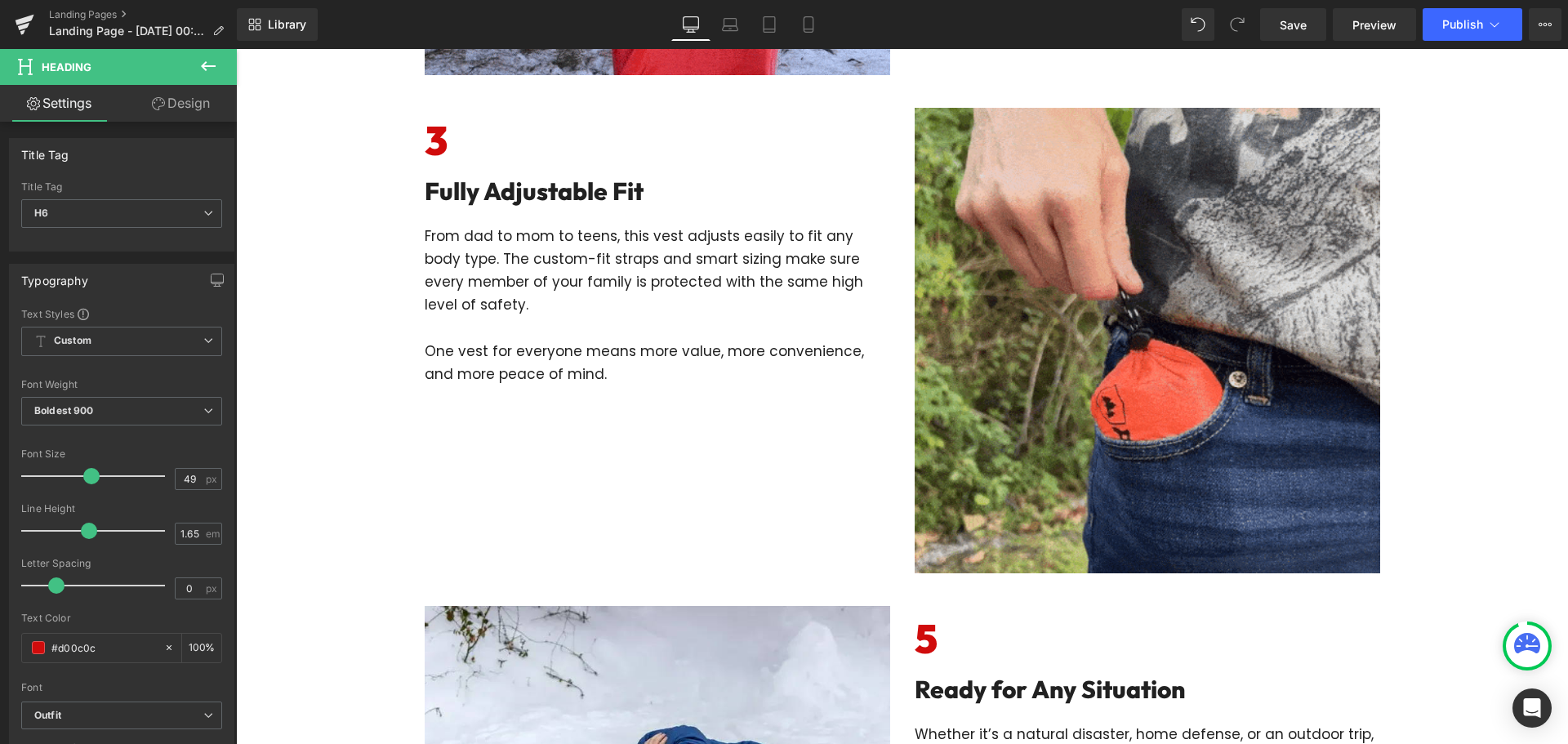
scroll to position [1452, 0]
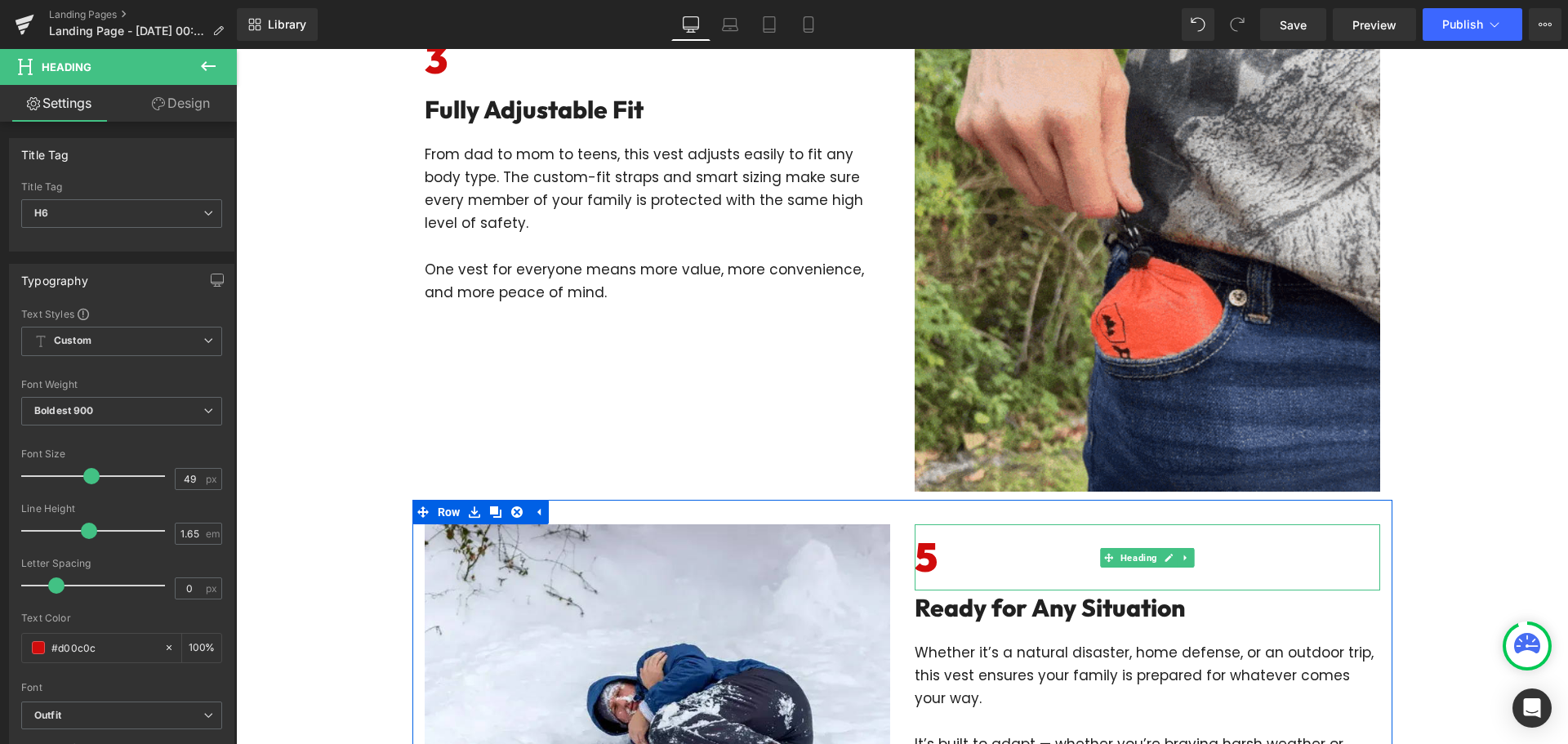
click at [950, 562] on h6 "5" at bounding box center [1147, 557] width 465 height 66
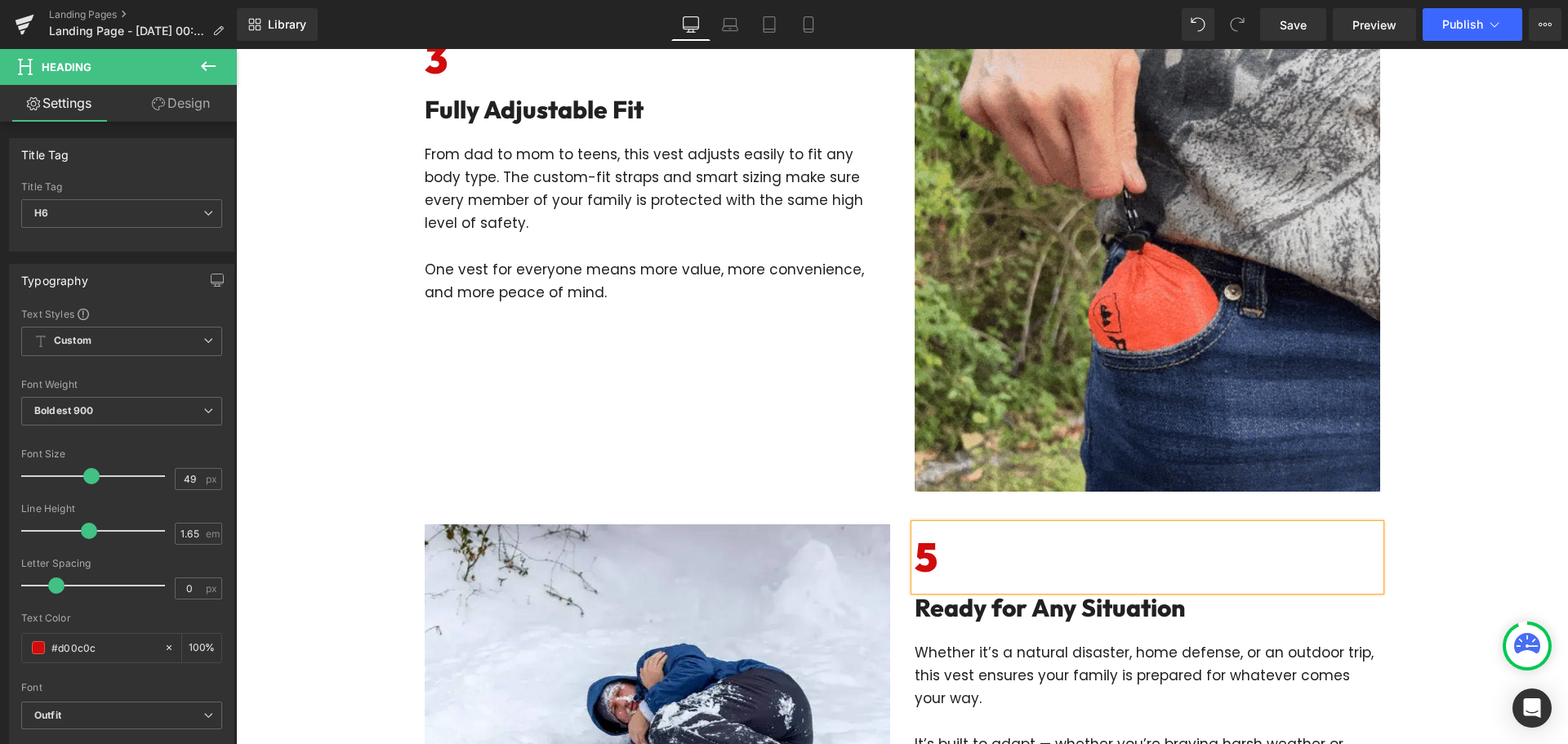
click at [950, 562] on h6 "5" at bounding box center [1147, 557] width 465 height 66
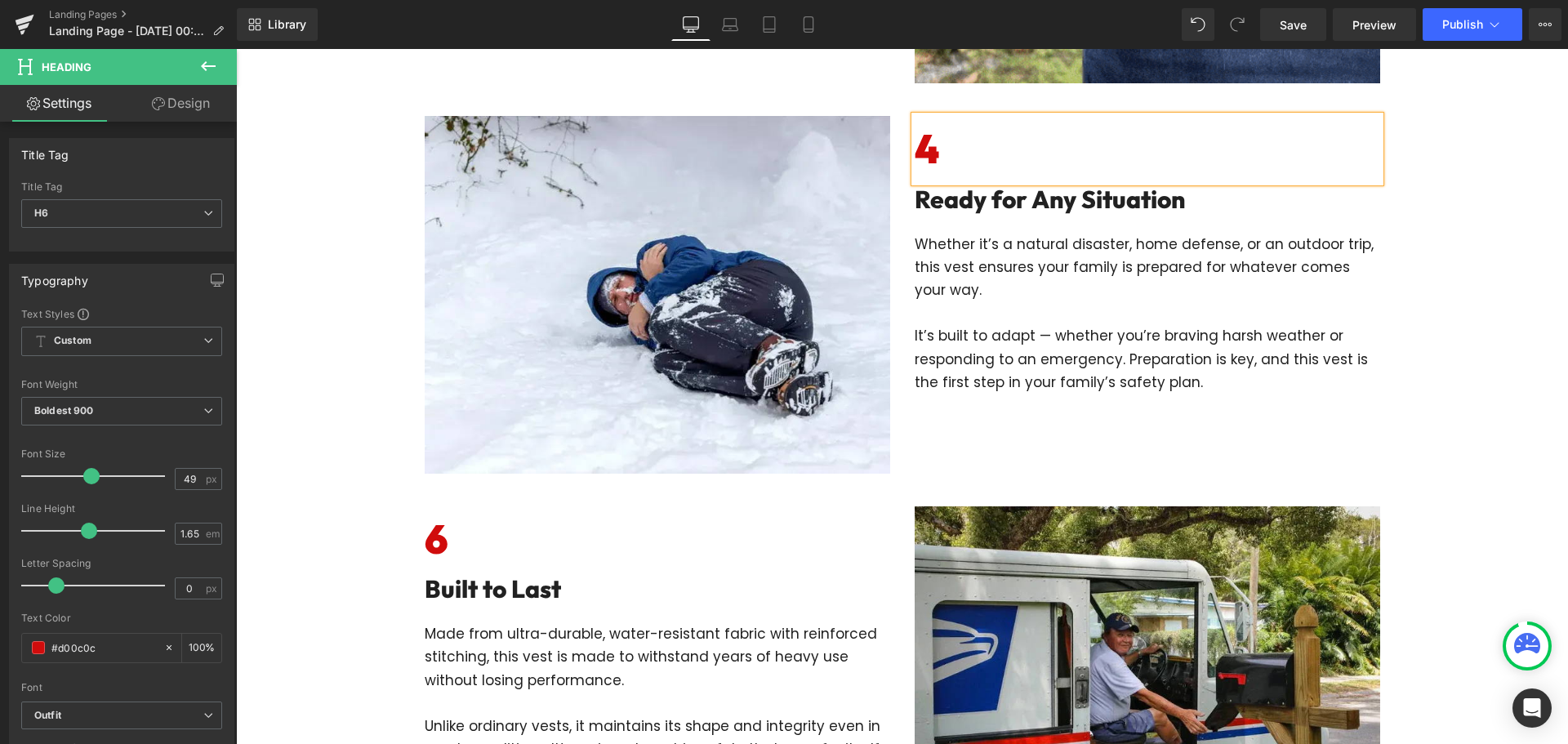
click at [553, 552] on h6 "6" at bounding box center [657, 538] width 465 height 66
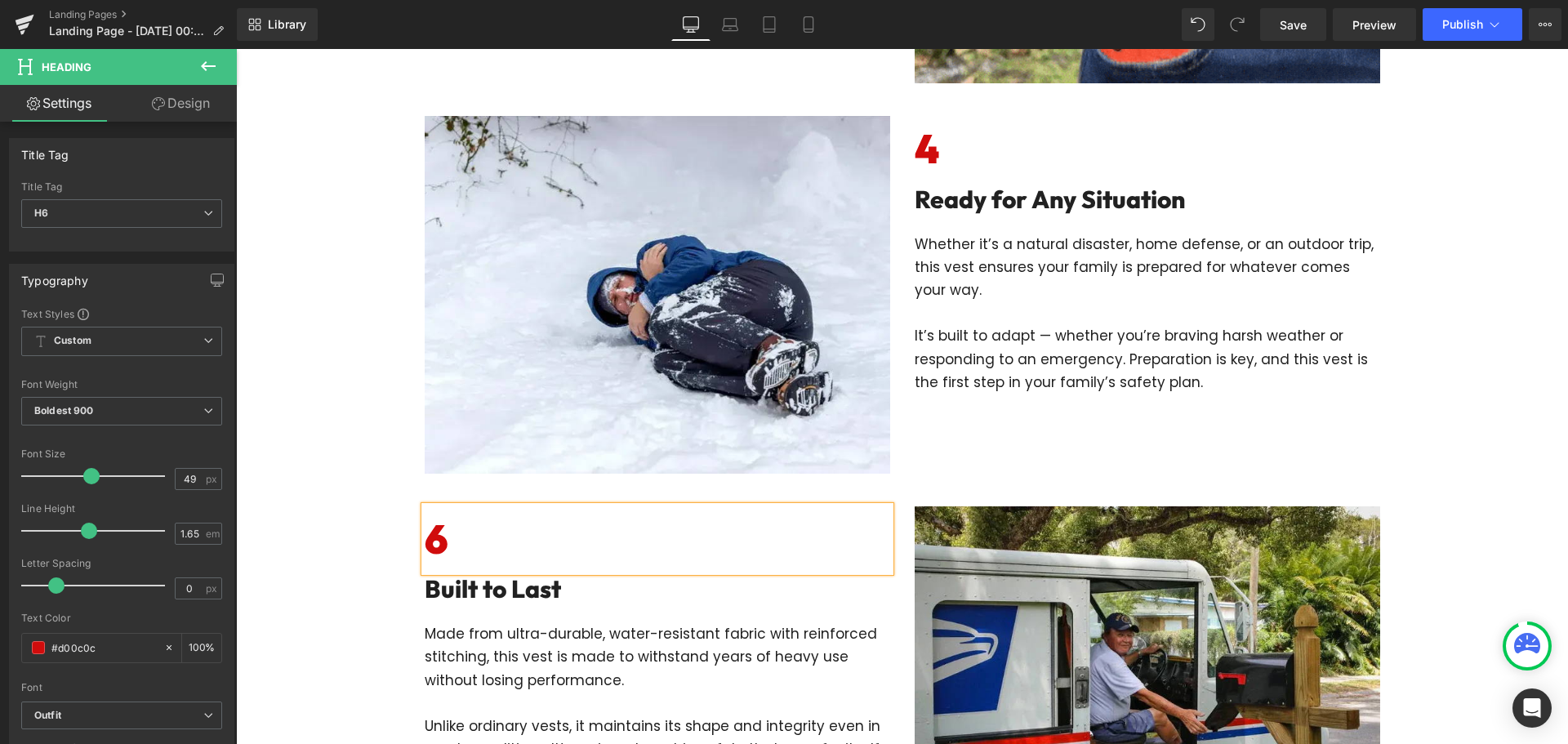
click at [484, 552] on h6 "6" at bounding box center [657, 538] width 465 height 66
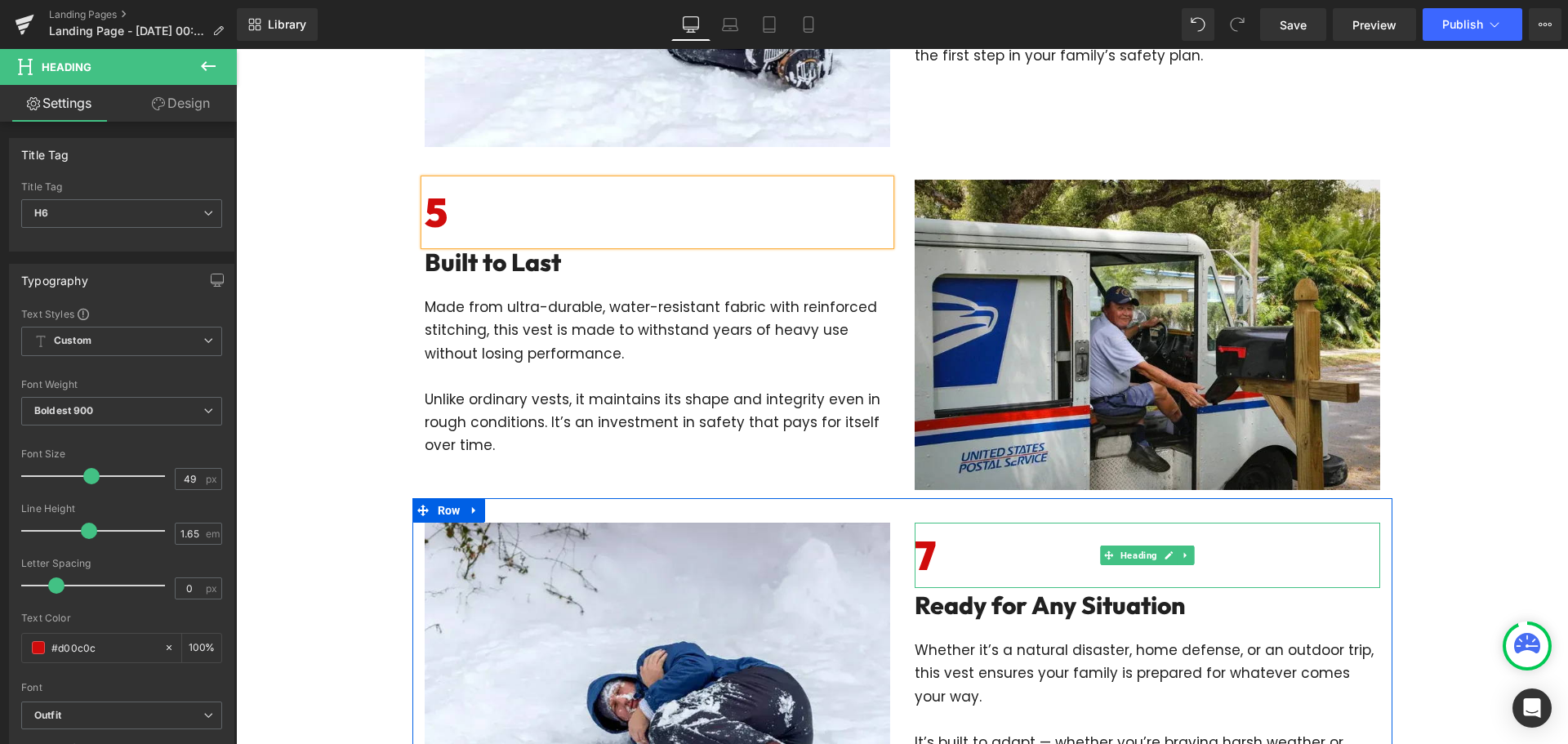
click at [977, 573] on h6 "7" at bounding box center [1147, 555] width 465 height 66
click at [946, 551] on h6 "7" at bounding box center [1147, 555] width 465 height 66
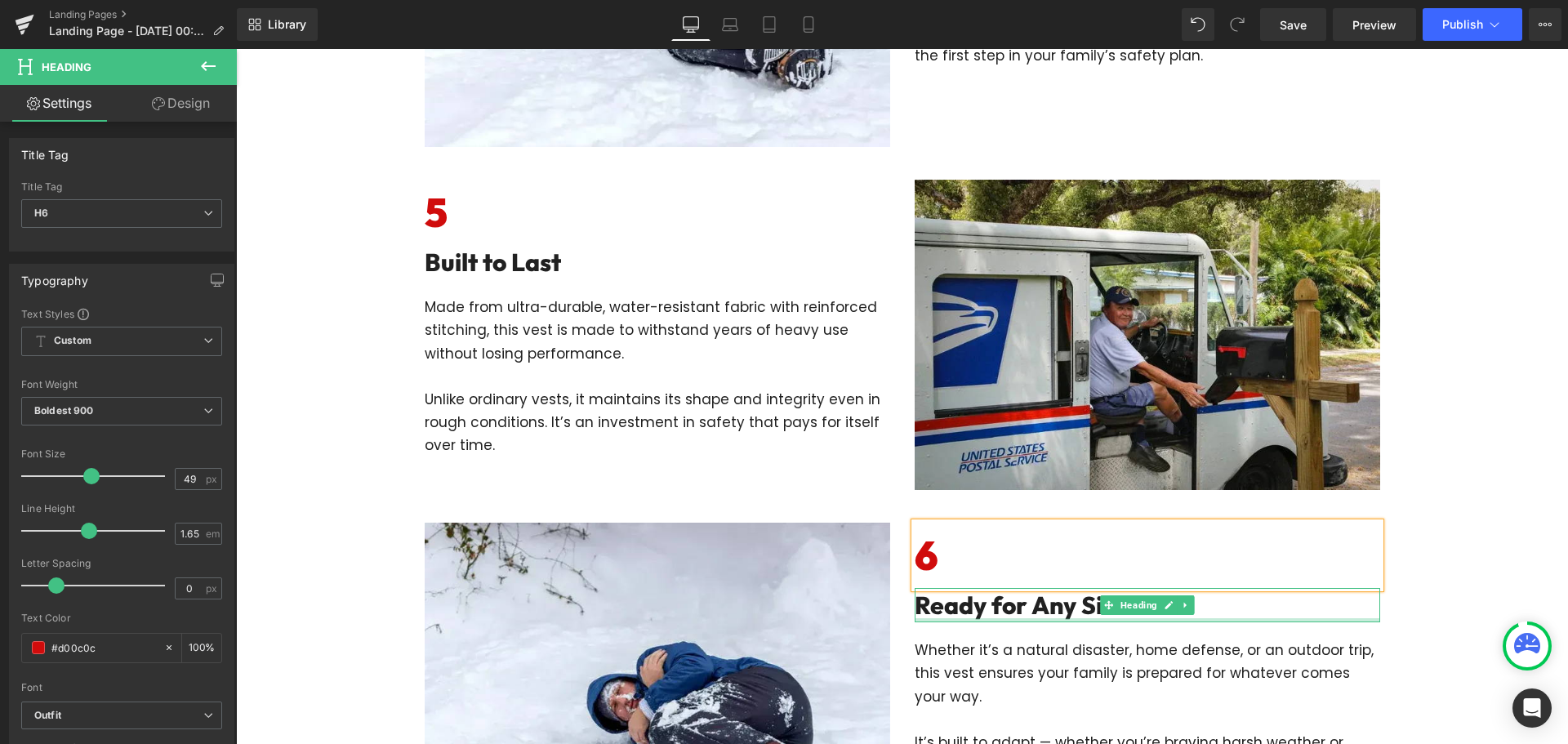
click at [1023, 622] on div at bounding box center [1147, 620] width 465 height 4
click at [1023, 622] on h2 "Ready for Any Situation" at bounding box center [1147, 604] width 465 height 34
click at [1023, 621] on h2 "Ready for Any Situation" at bounding box center [1147, 604] width 465 height 34
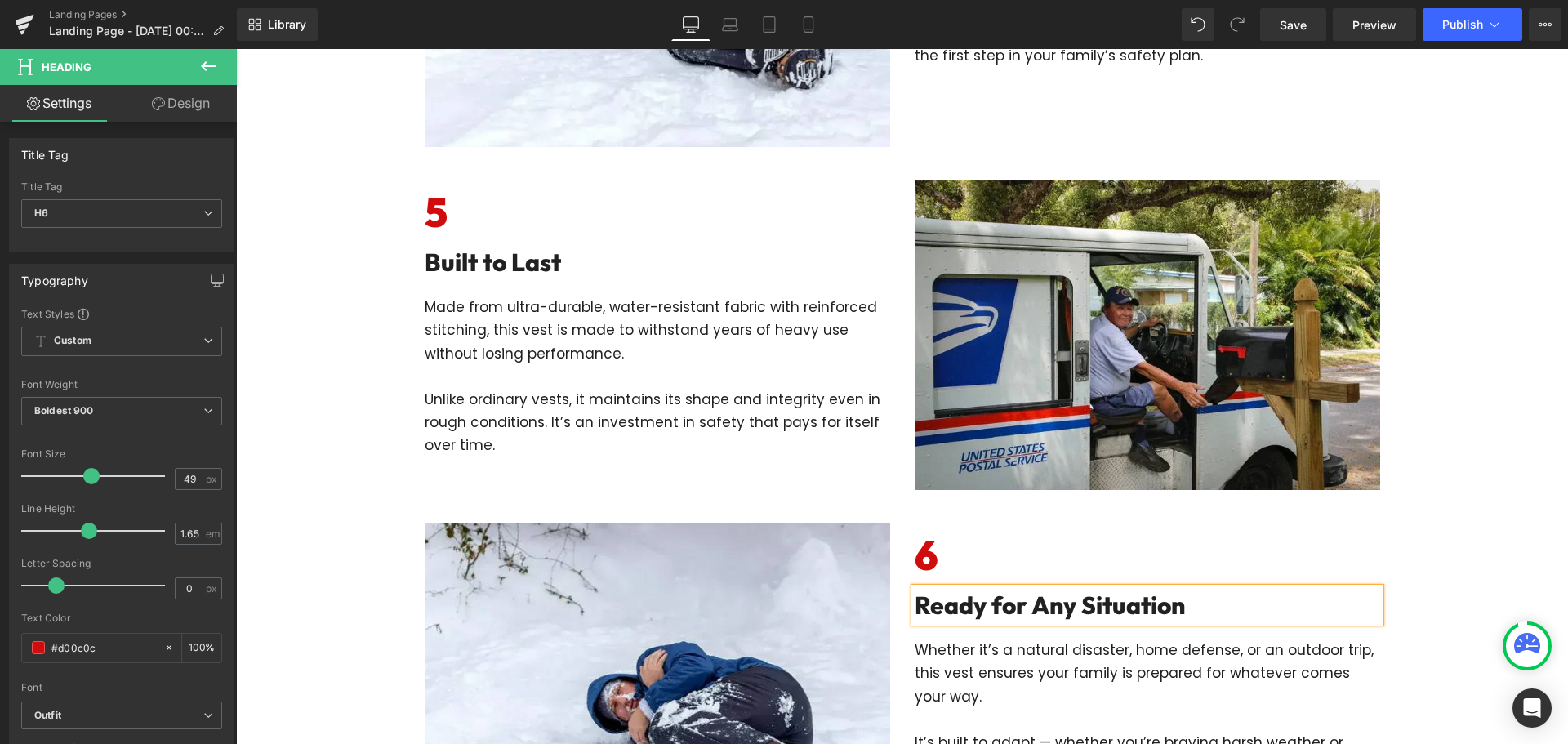
click at [1019, 608] on h2 "Ready for Any Situation" at bounding box center [1147, 604] width 465 height 34
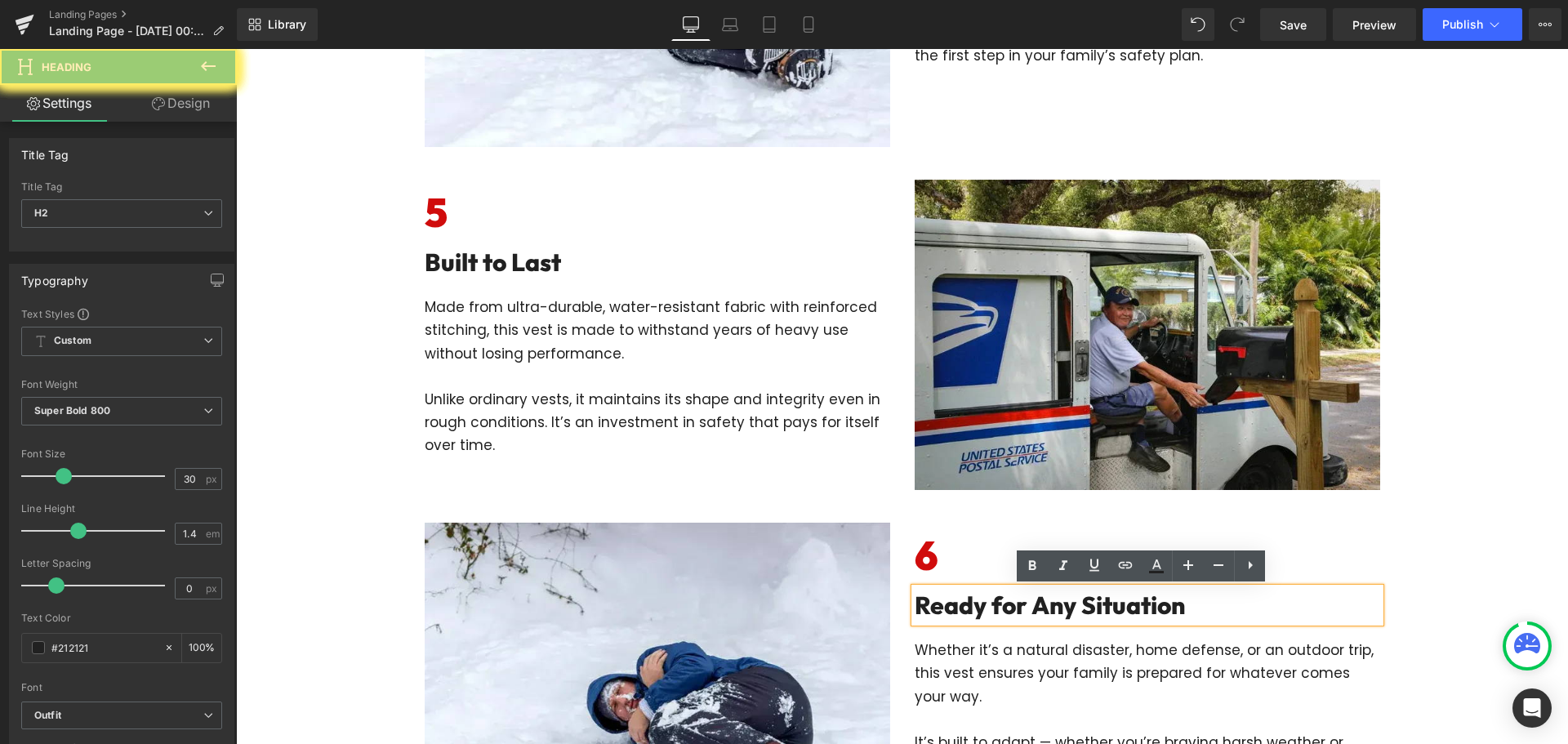
paste div
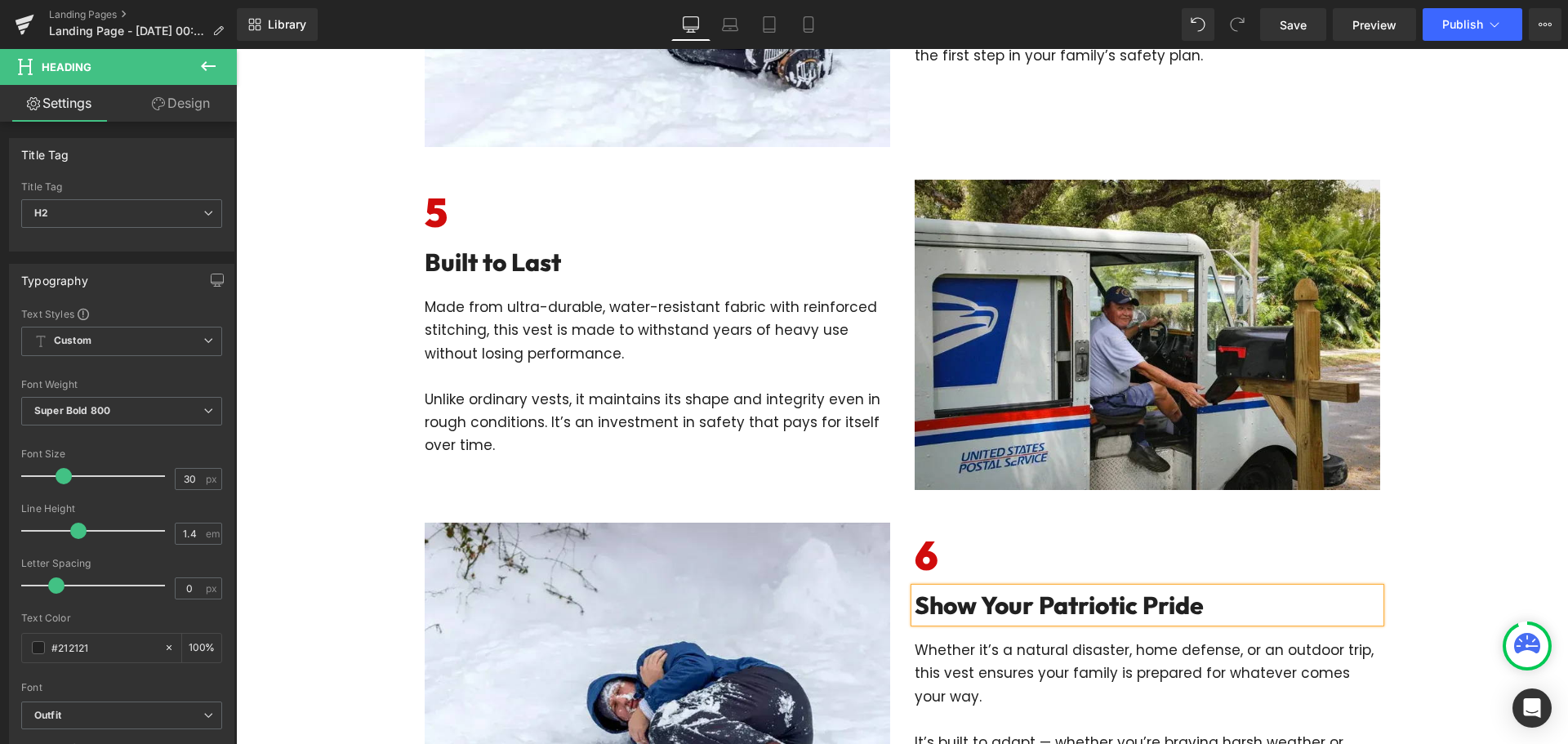
scroll to position [2350, 0]
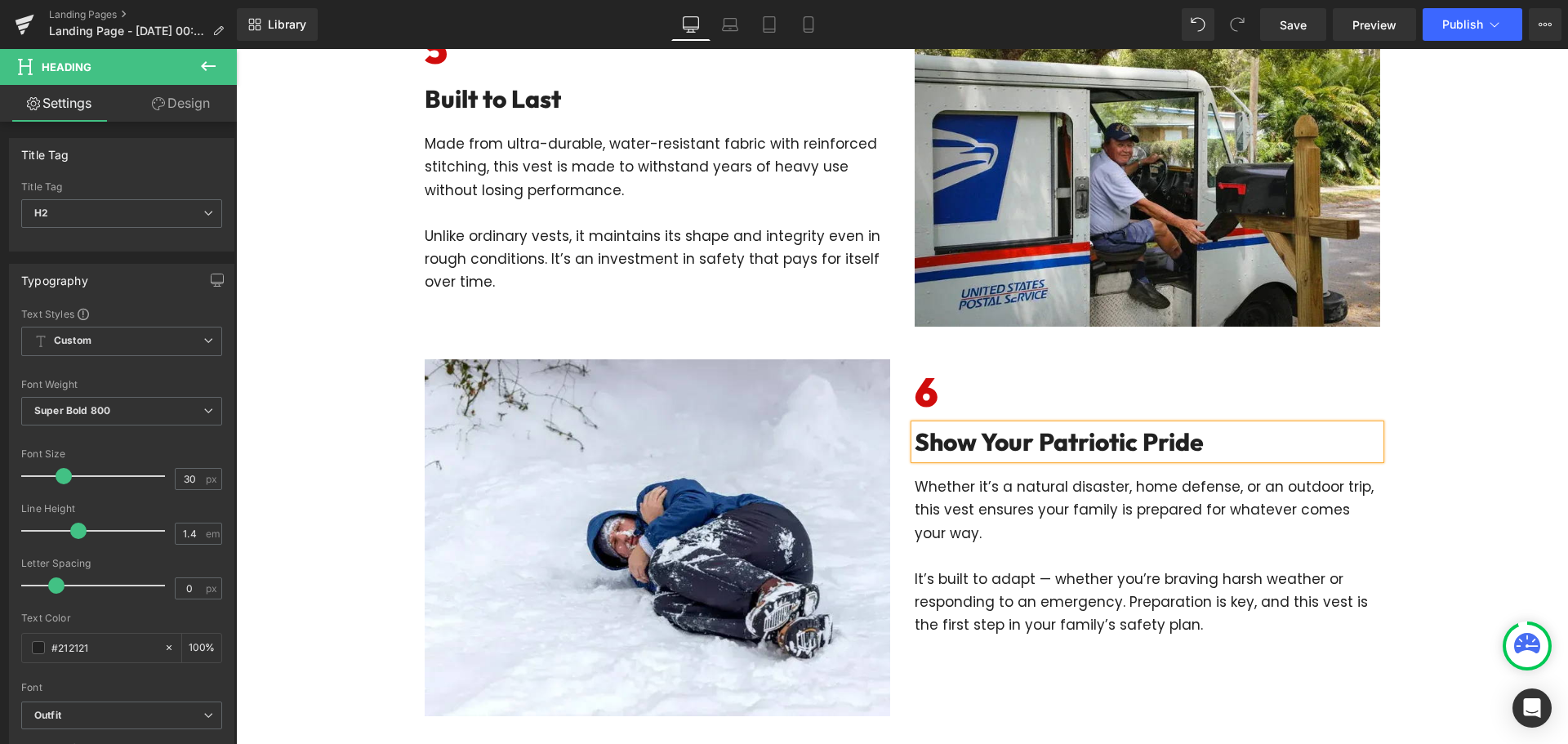
click at [1084, 556] on p at bounding box center [1147, 556] width 465 height 23
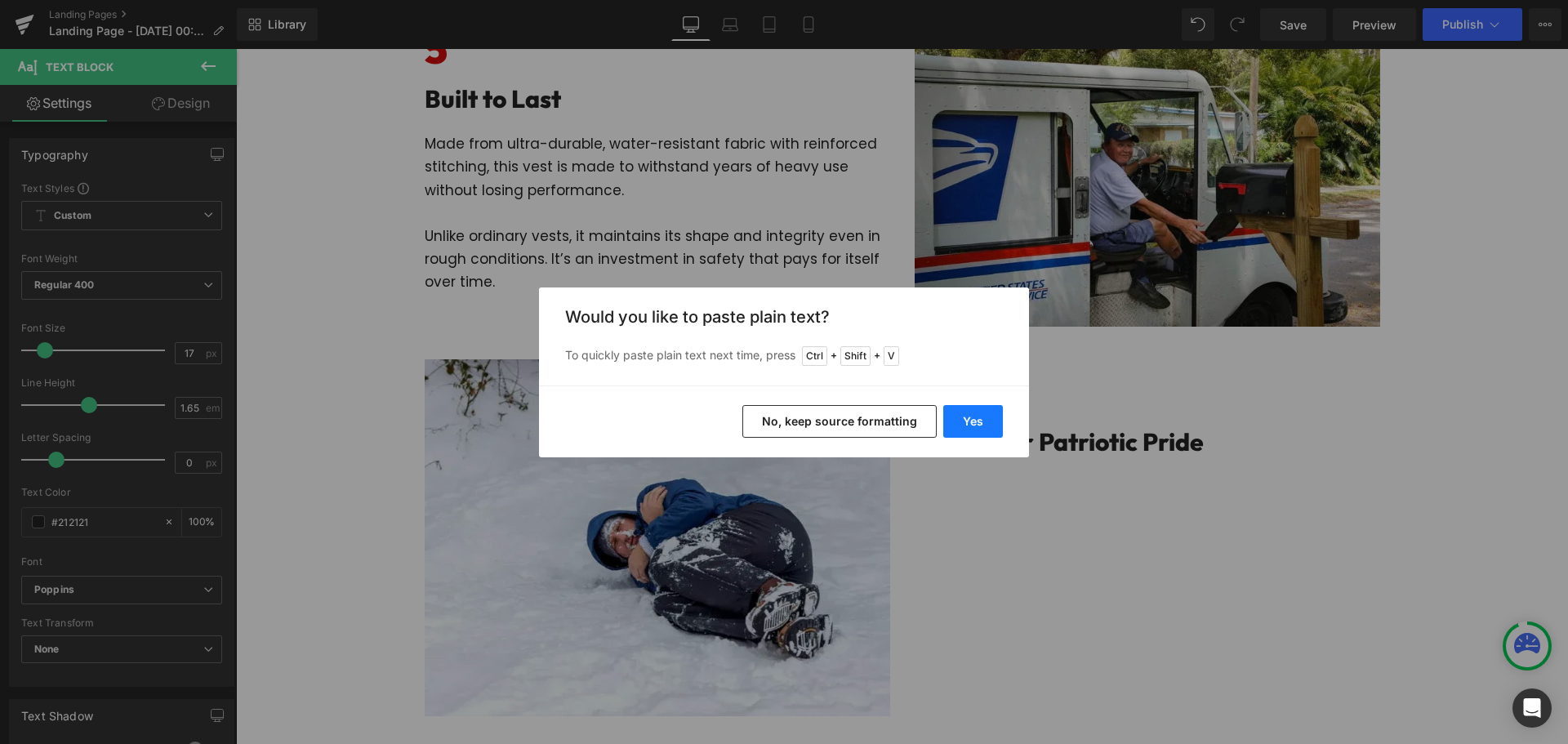
click at [954, 405] on button "Yes" at bounding box center [973, 420] width 60 height 33
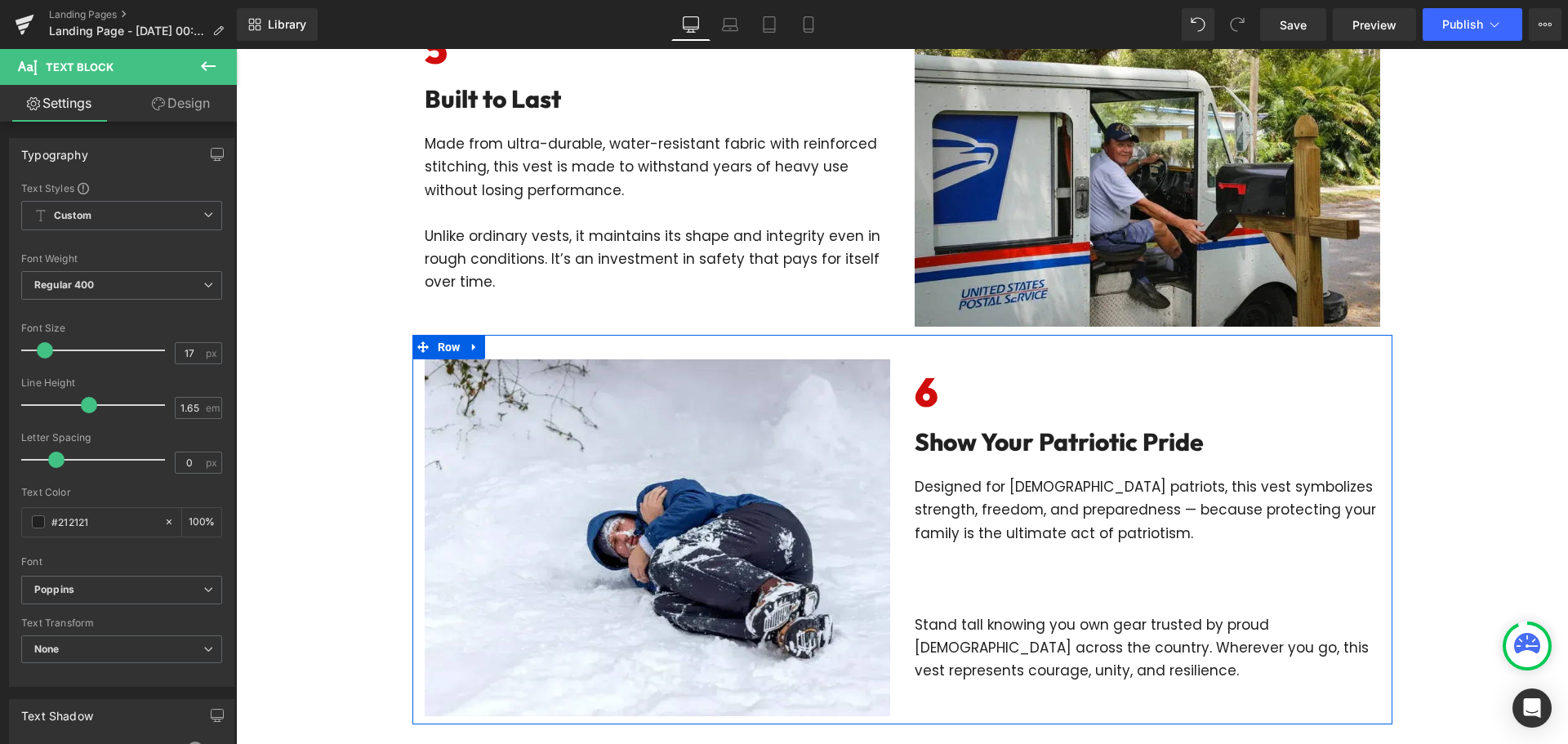
click at [1074, 591] on p at bounding box center [1147, 602] width 465 height 23
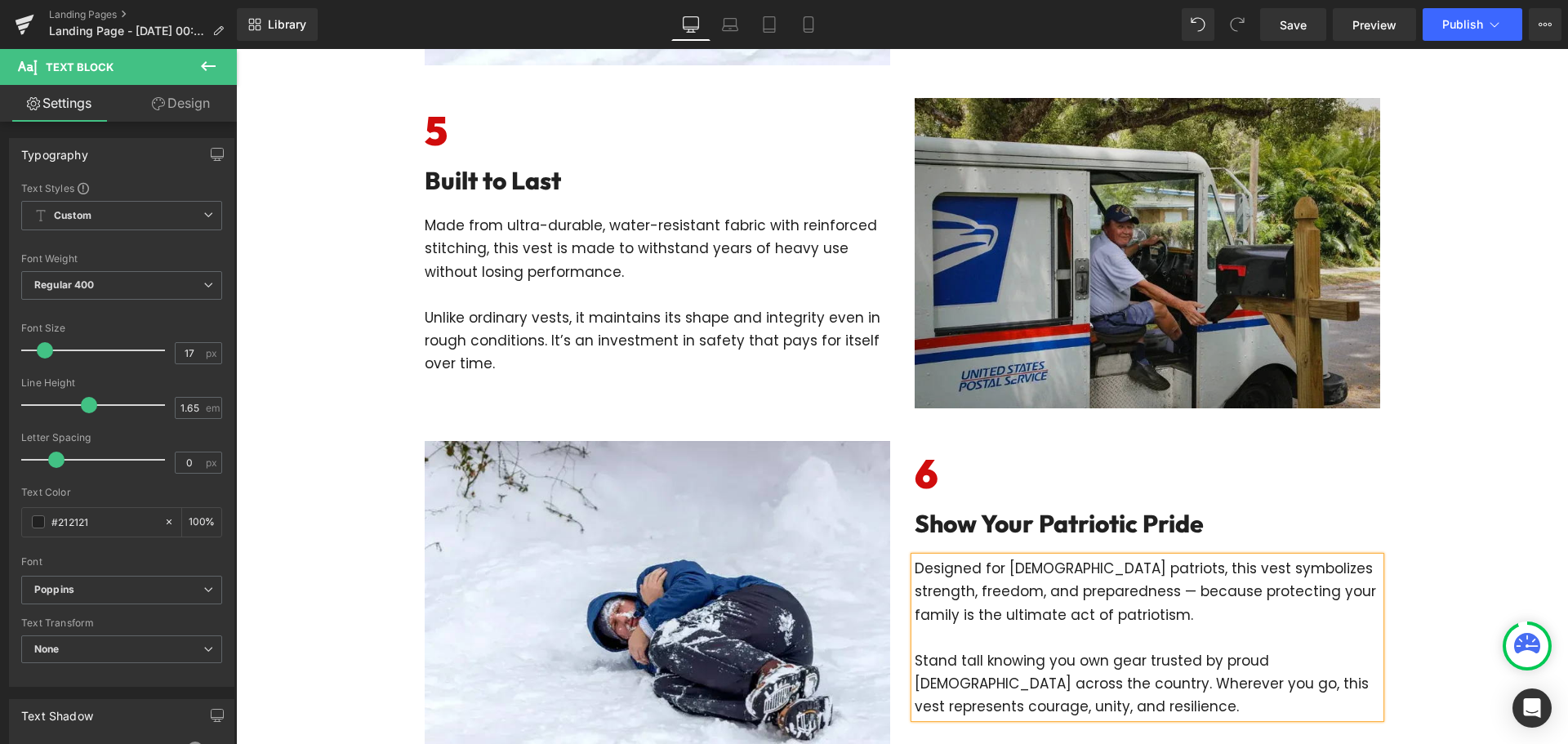
scroll to position [2024, 0]
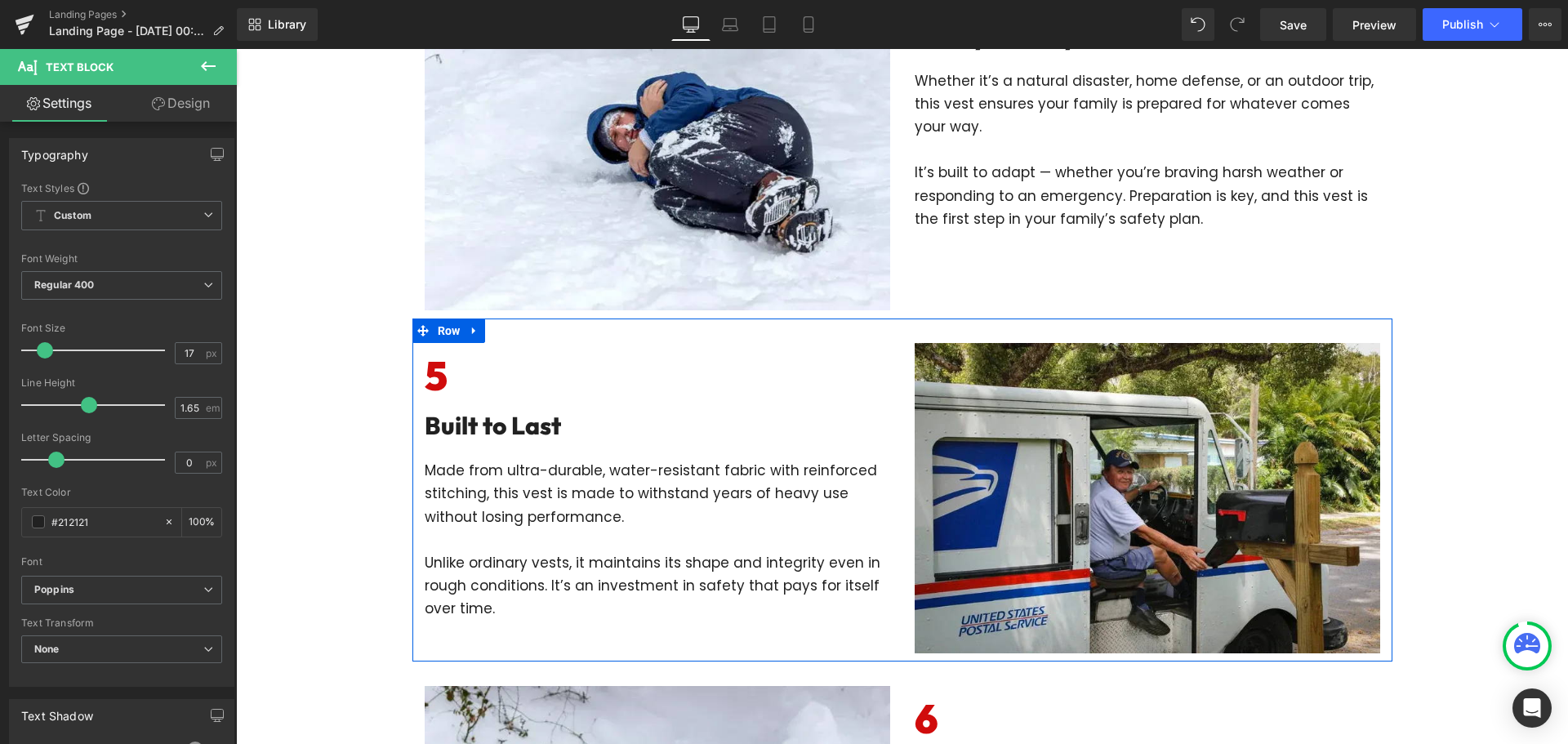
click at [894, 370] on div "5 Heading Built to Last Heading Made from ultra-durable, water-resistant fabric…" at bounding box center [657, 481] width 490 height 277
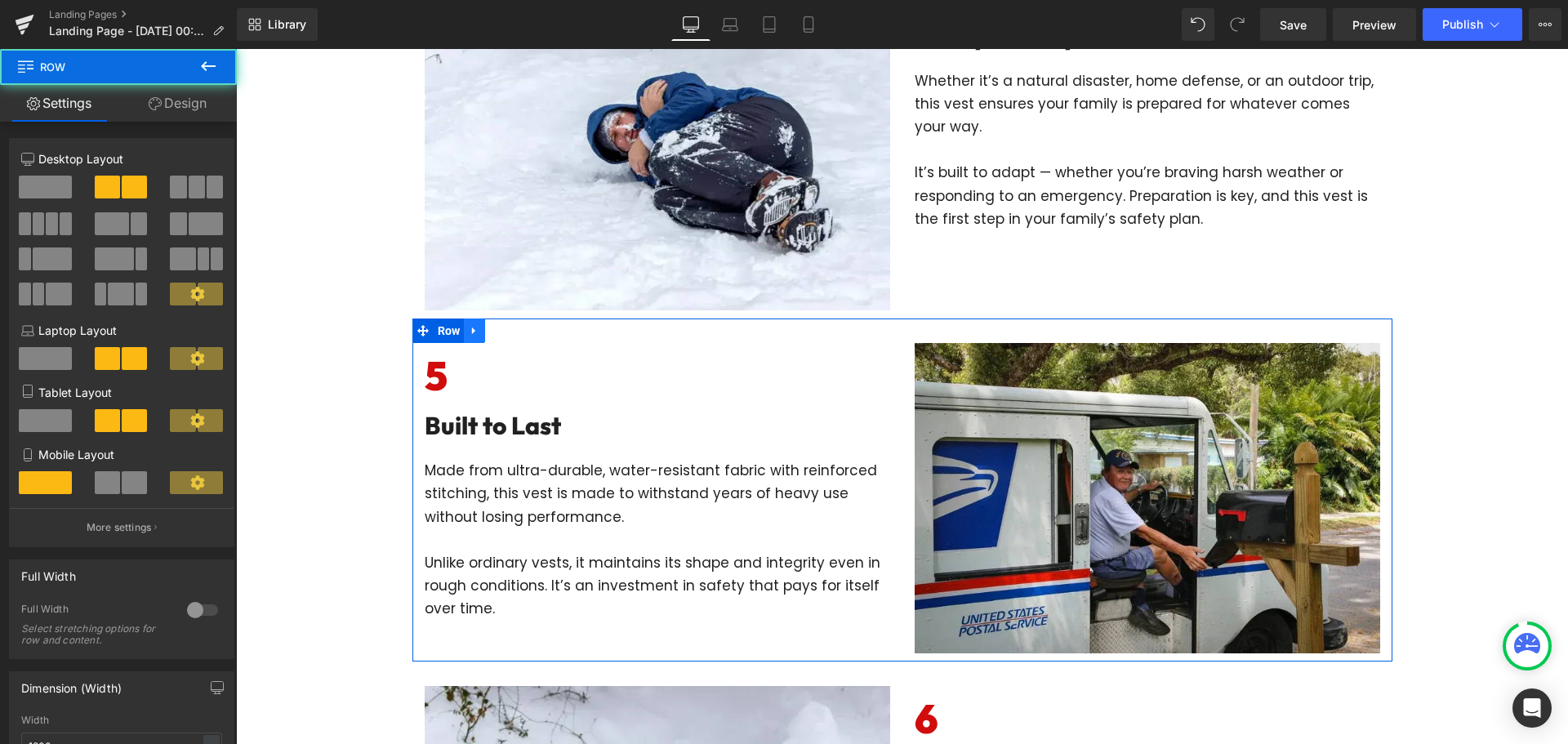
click at [469, 335] on icon at bounding box center [474, 330] width 11 height 12
click at [490, 332] on icon at bounding box center [495, 330] width 11 height 11
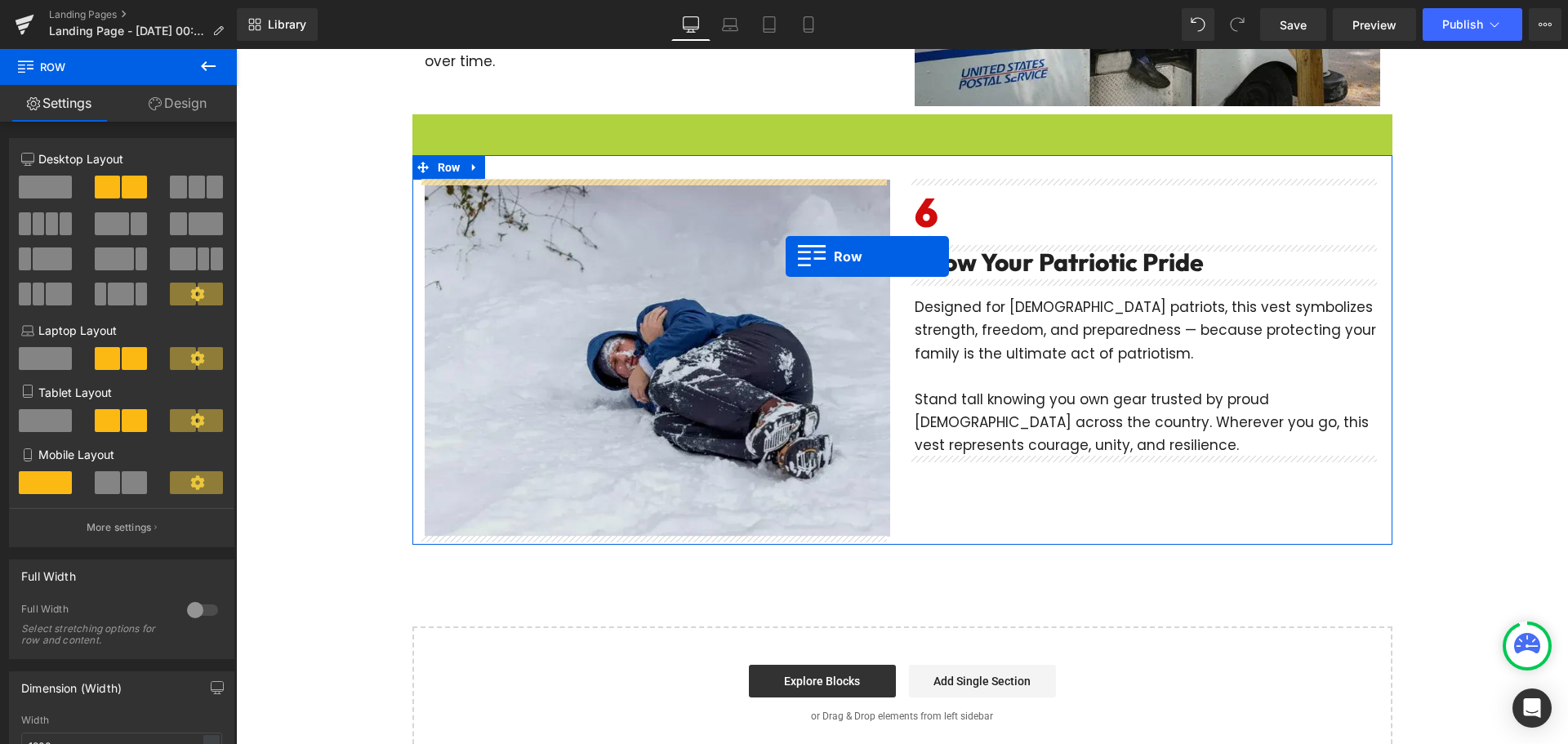
scroll to position [2815, 0]
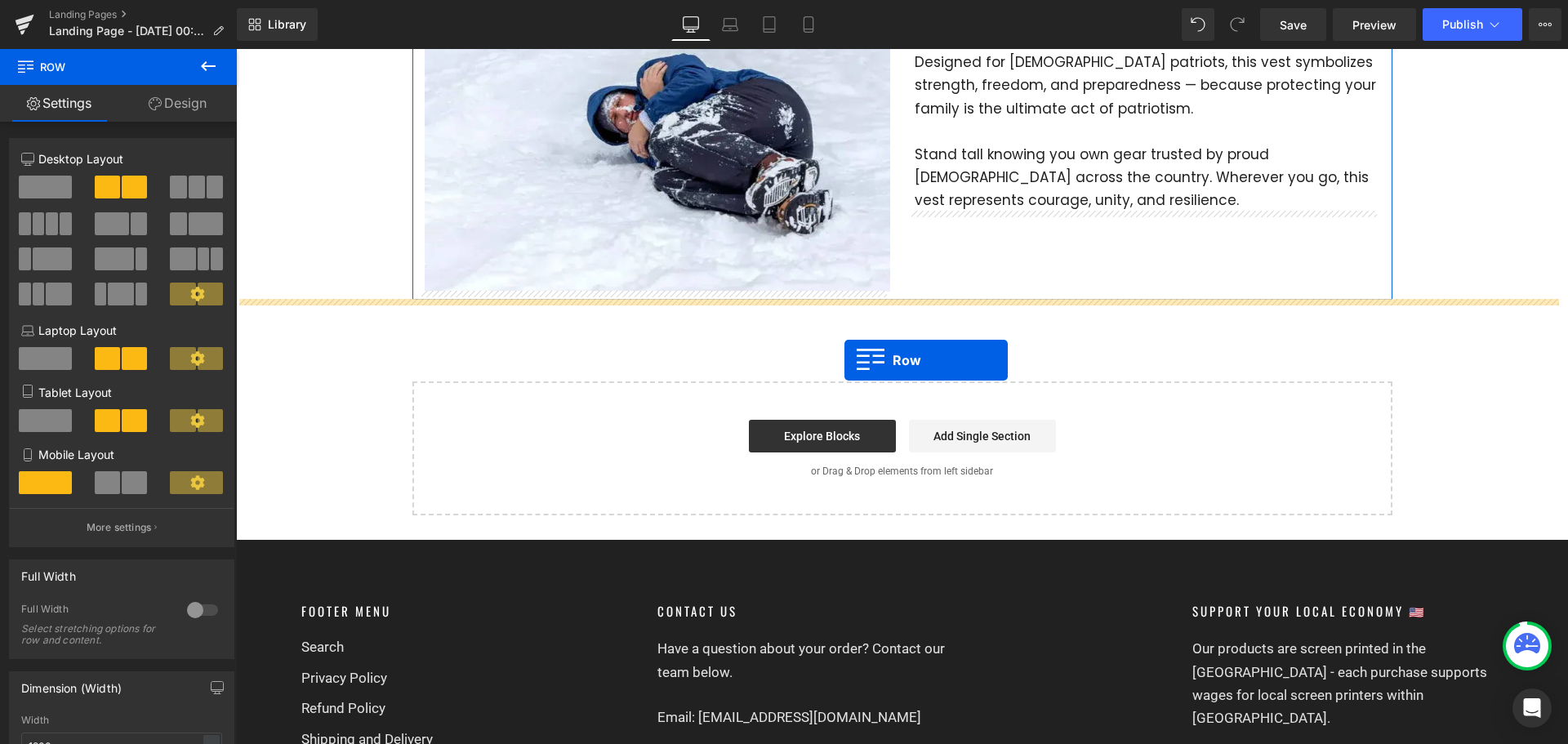
drag, startPoint x: 418, startPoint y: 123, endPoint x: 845, endPoint y: 360, distance: 488.4
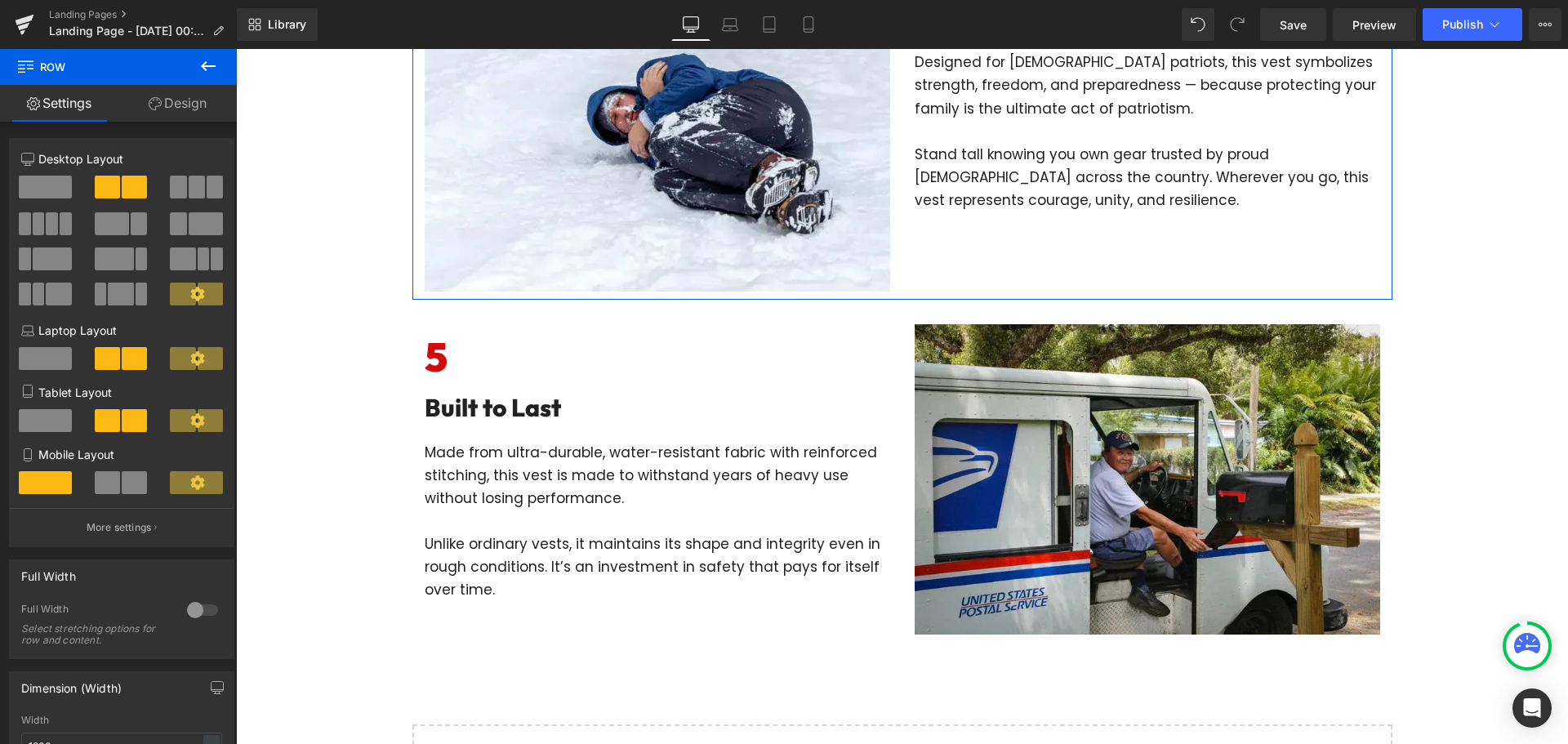
click at [452, 348] on h6 "5" at bounding box center [657, 356] width 465 height 66
click at [433, 354] on h6 "5" at bounding box center [657, 356] width 465 height 66
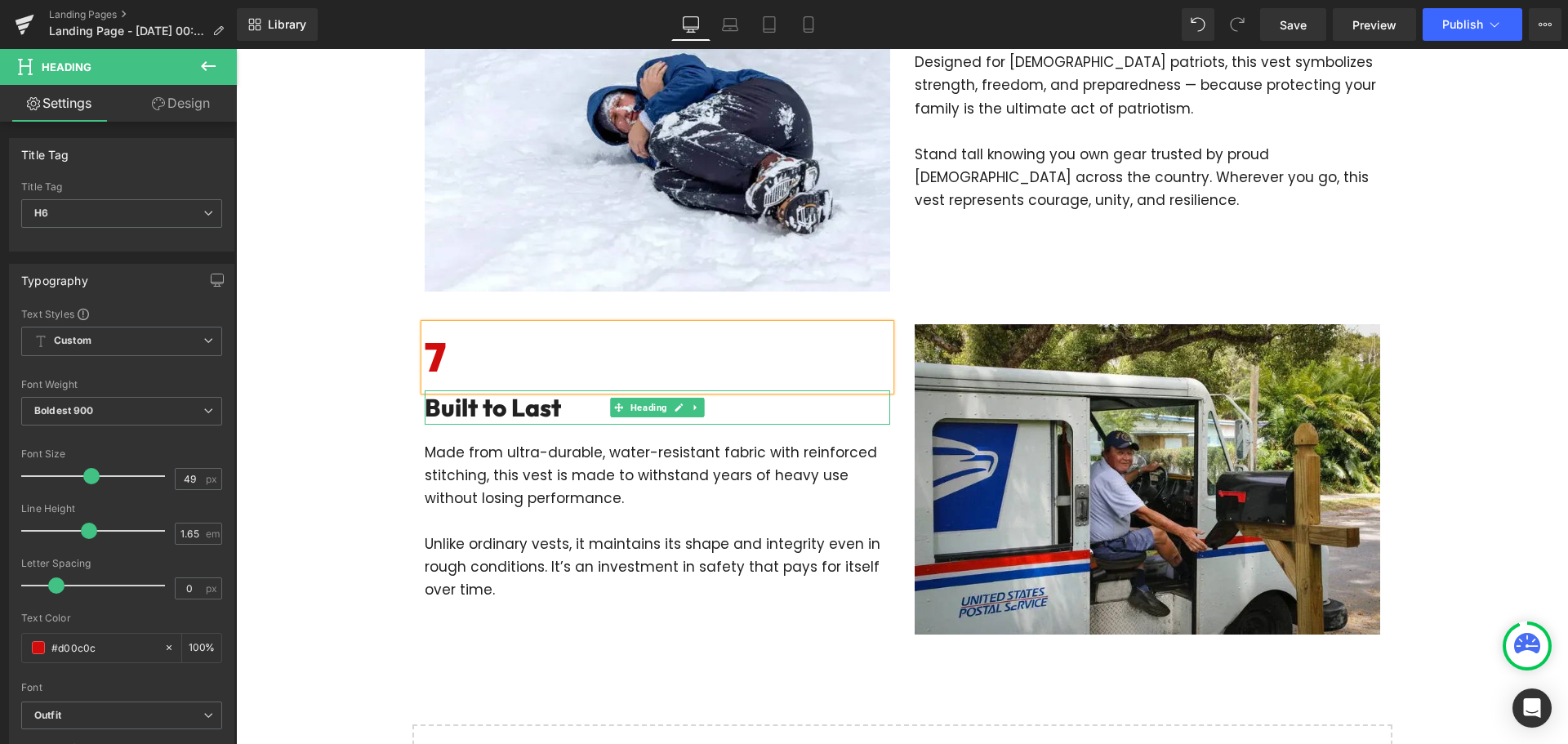
click at [587, 413] on h2 "Built to Last" at bounding box center [657, 407] width 465 height 34
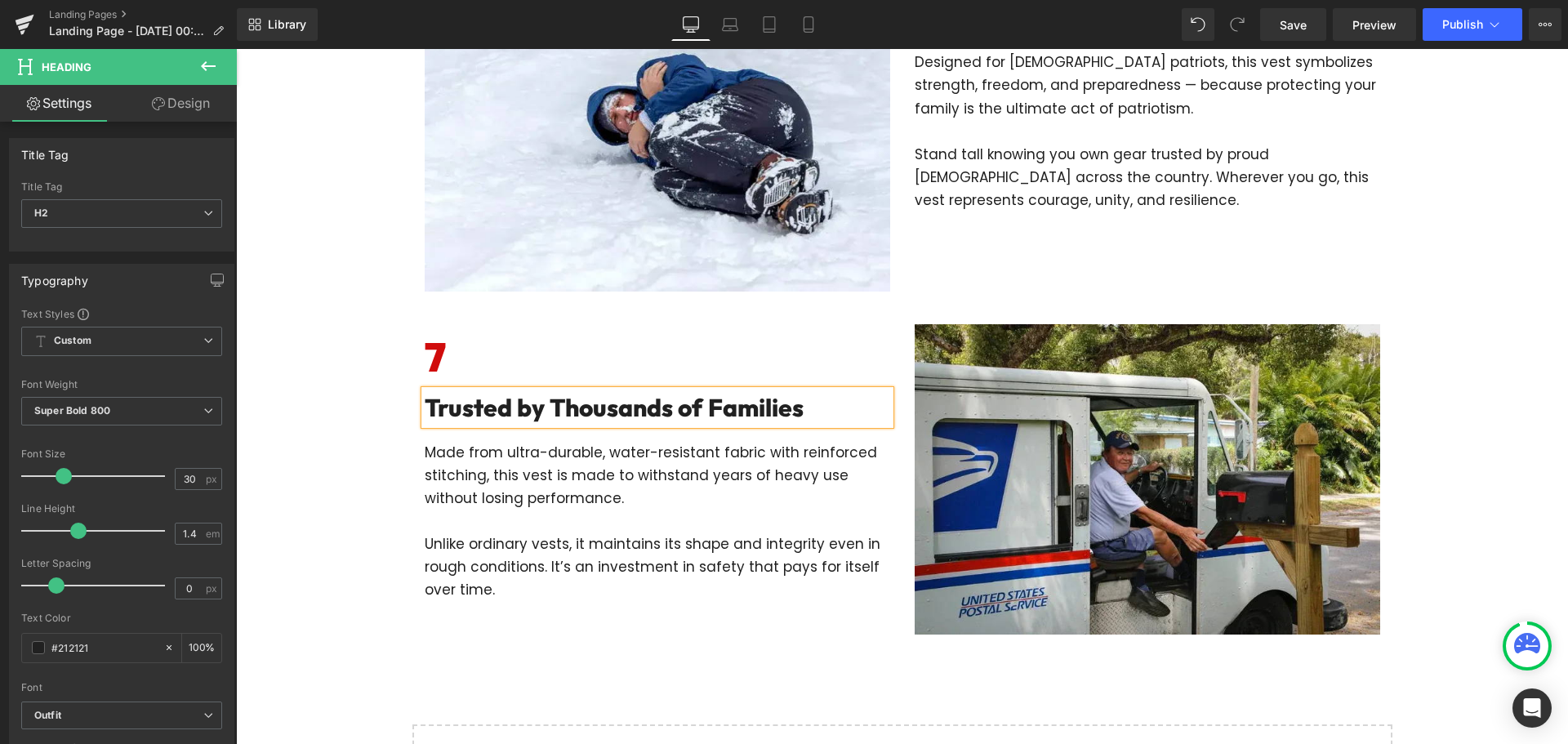
click at [665, 532] on p "Unlike ordinary vests, it maintains its shape and integrity even in rough condi…" at bounding box center [657, 566] width 465 height 69
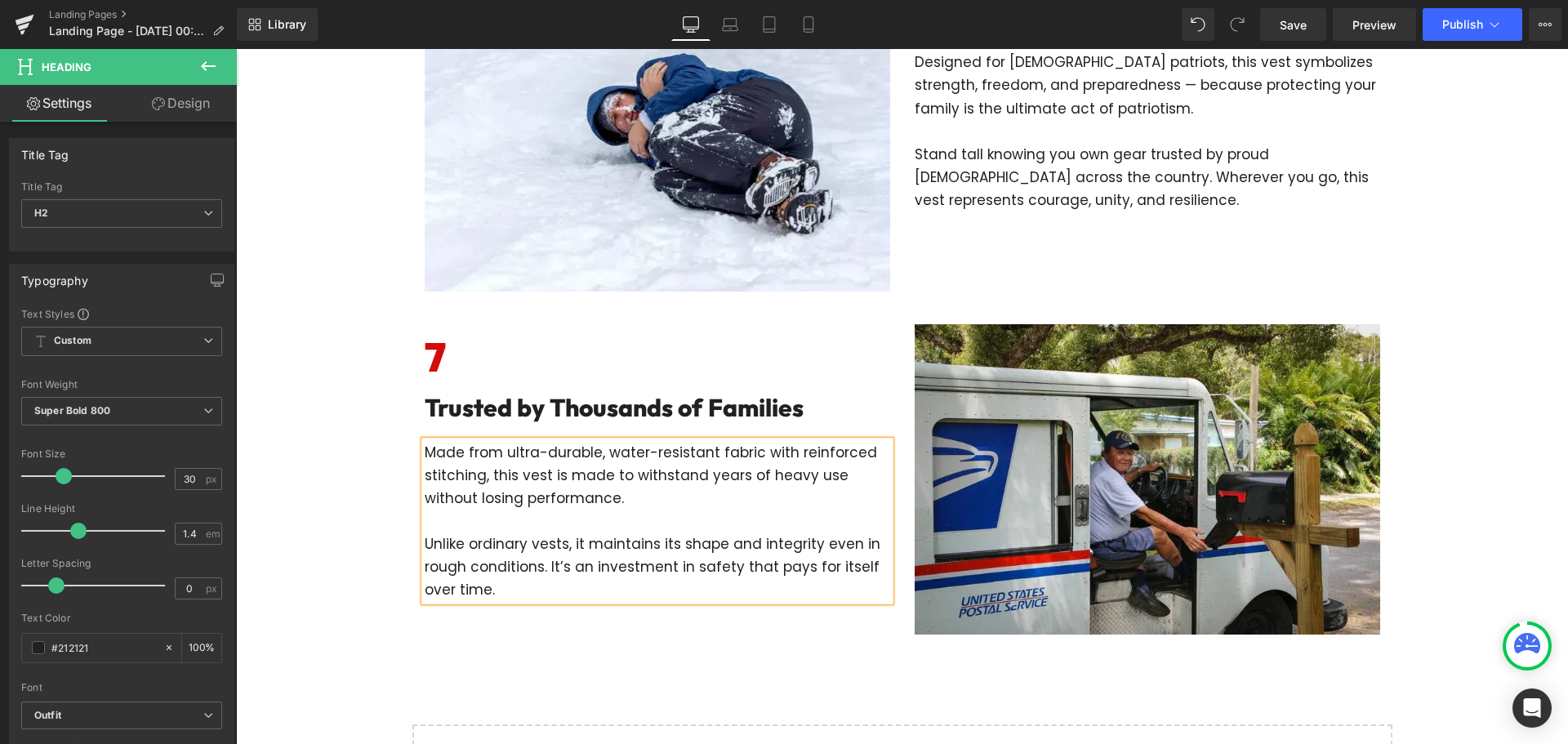
click at [656, 546] on p "Unlike ordinary vests, it maintains its shape and integrity even in rough condi…" at bounding box center [657, 566] width 465 height 69
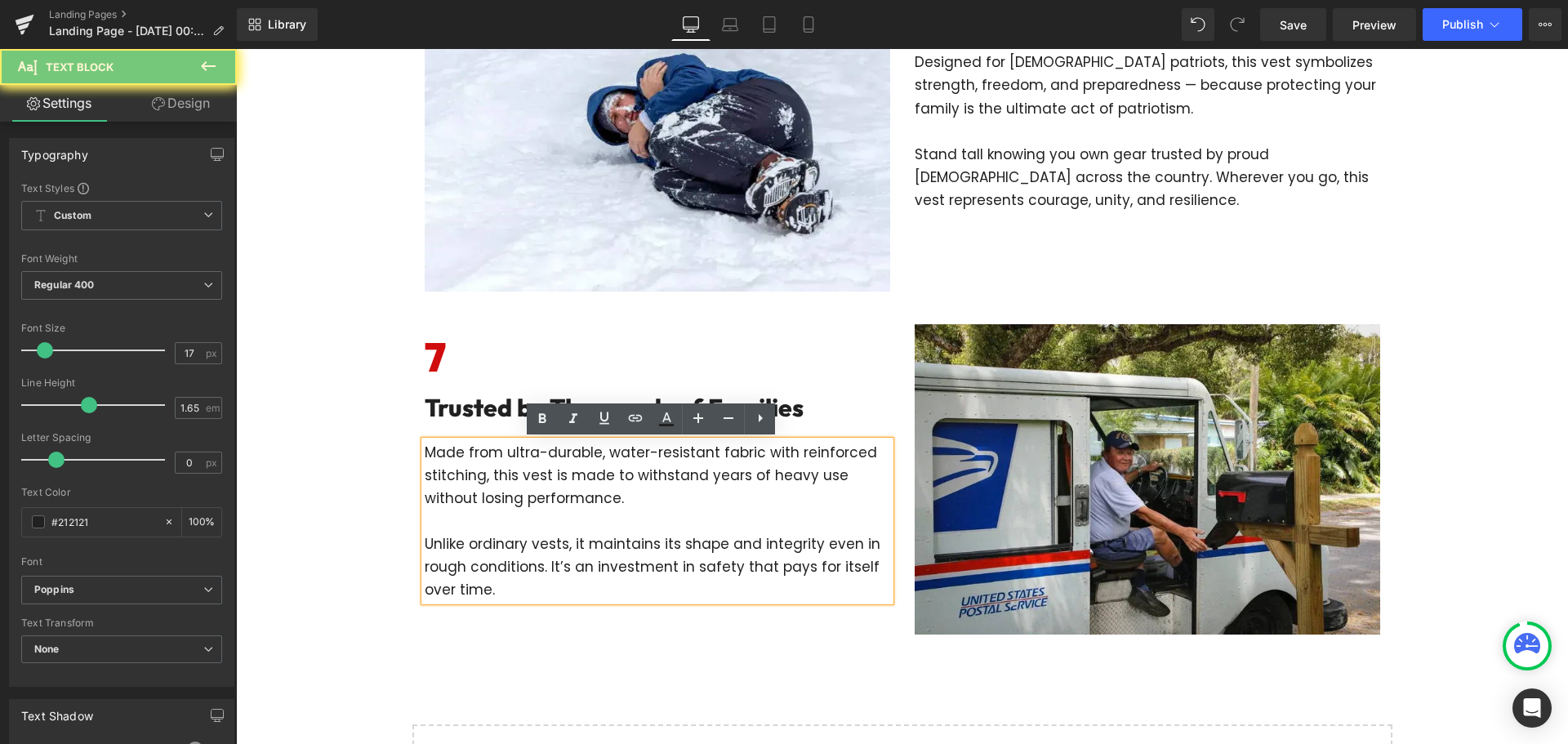
click at [656, 546] on p "Unlike ordinary vests, it maintains its shape and integrity even in rough condi…" at bounding box center [657, 566] width 465 height 69
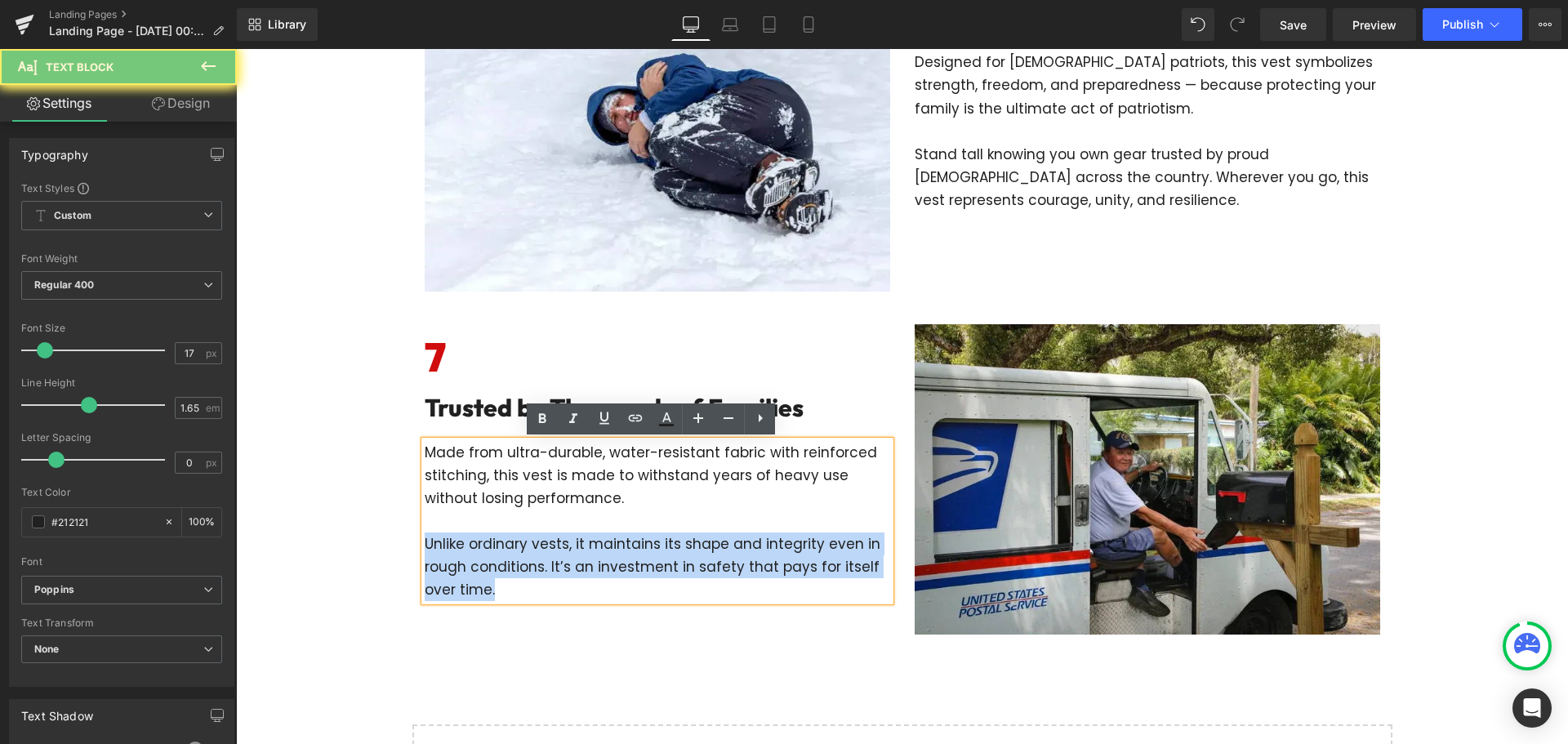
click at [656, 546] on p "Unlike ordinary vests, it maintains its shape and integrity even in rough condi…" at bounding box center [657, 566] width 465 height 69
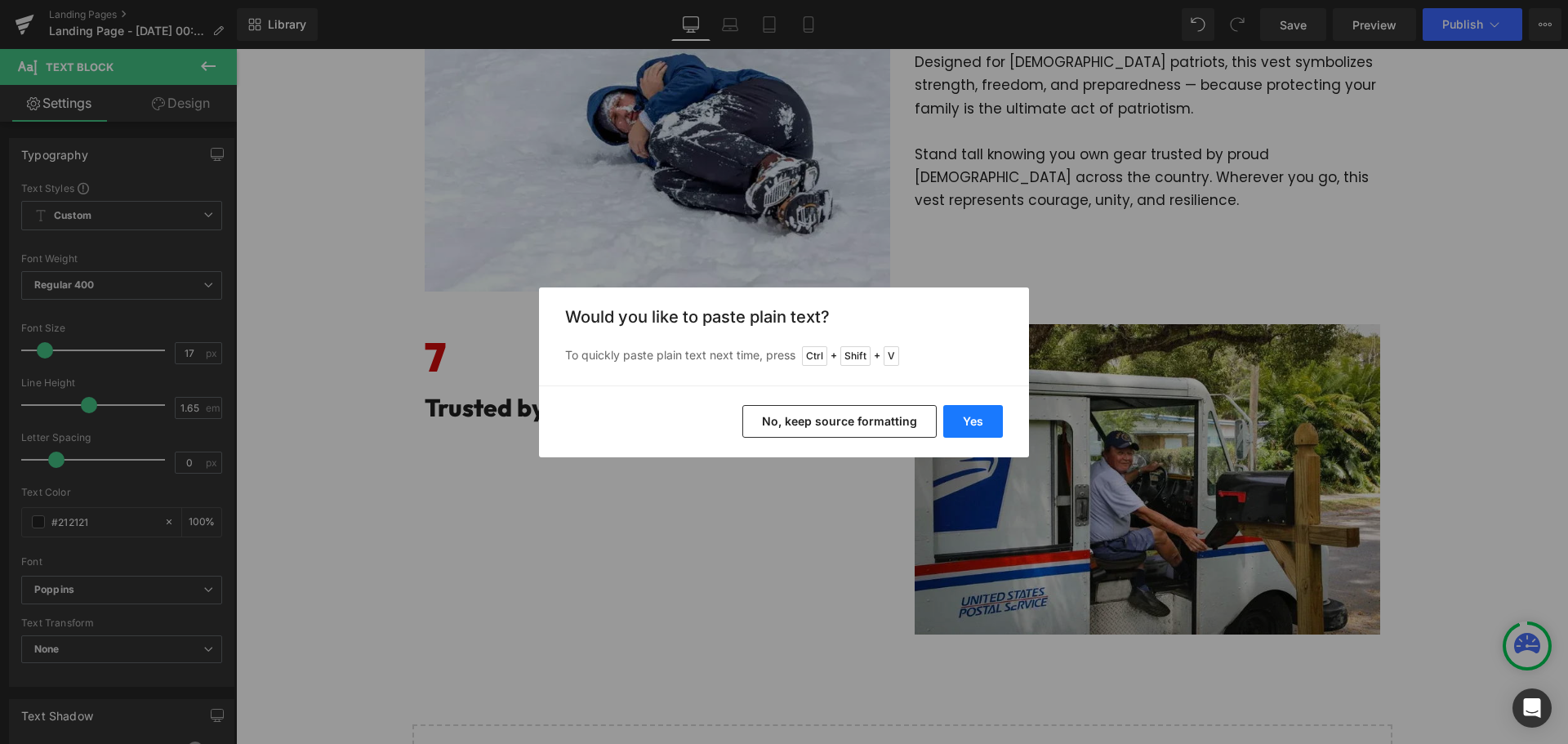
click at [971, 427] on button "Yes" at bounding box center [973, 420] width 60 height 33
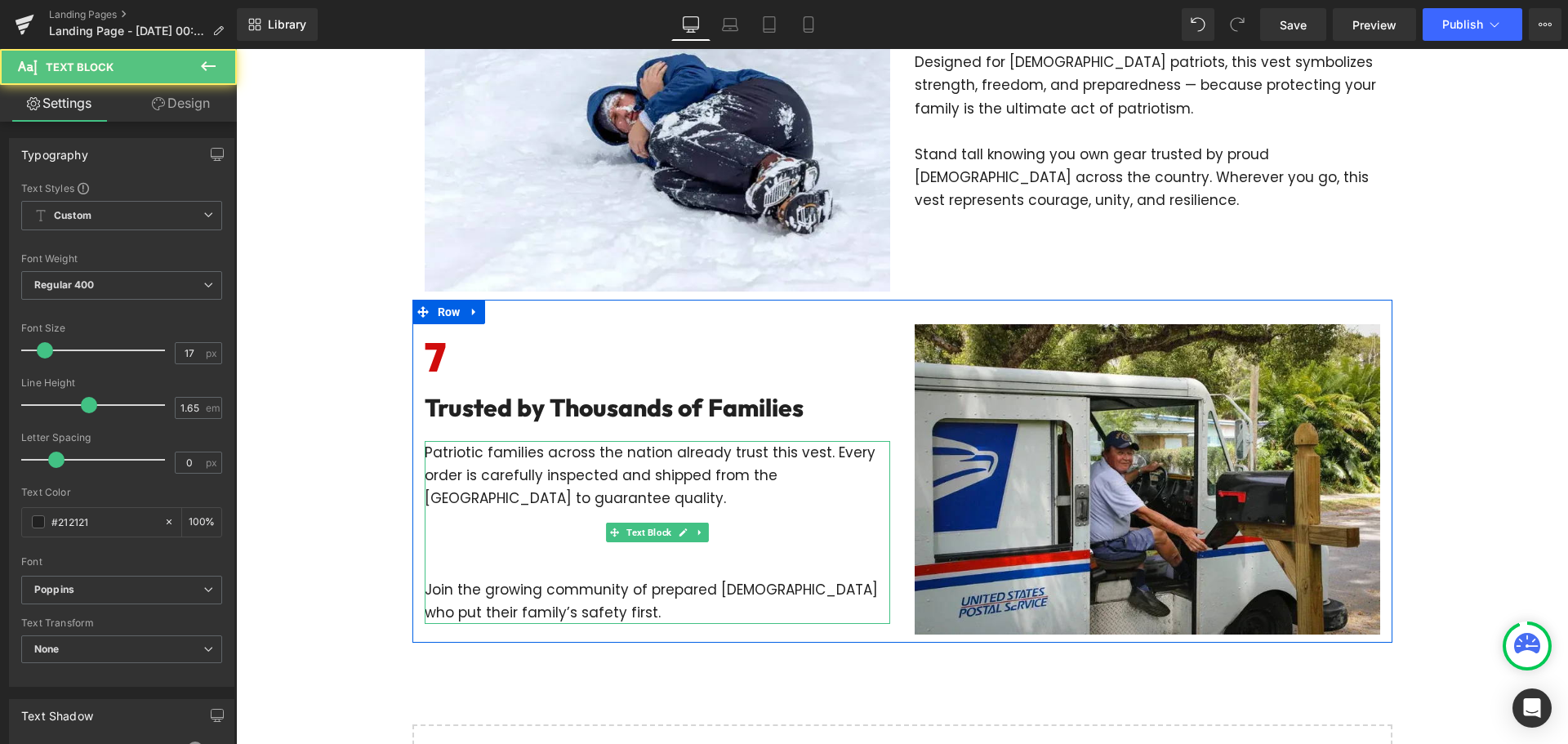
click at [449, 555] on p at bounding box center [657, 566] width 465 height 23
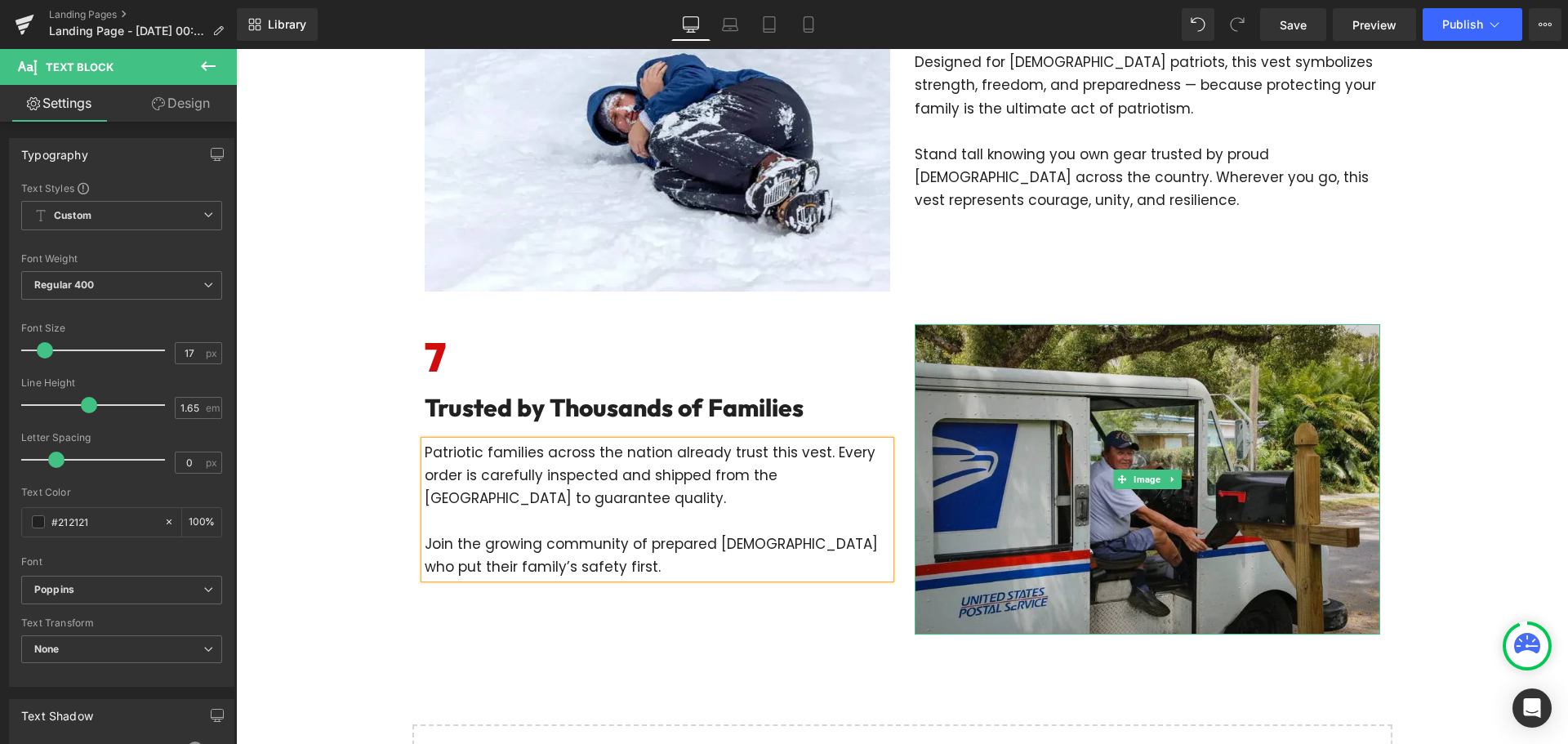
click at [1020, 420] on img at bounding box center [1147, 478] width 465 height 310
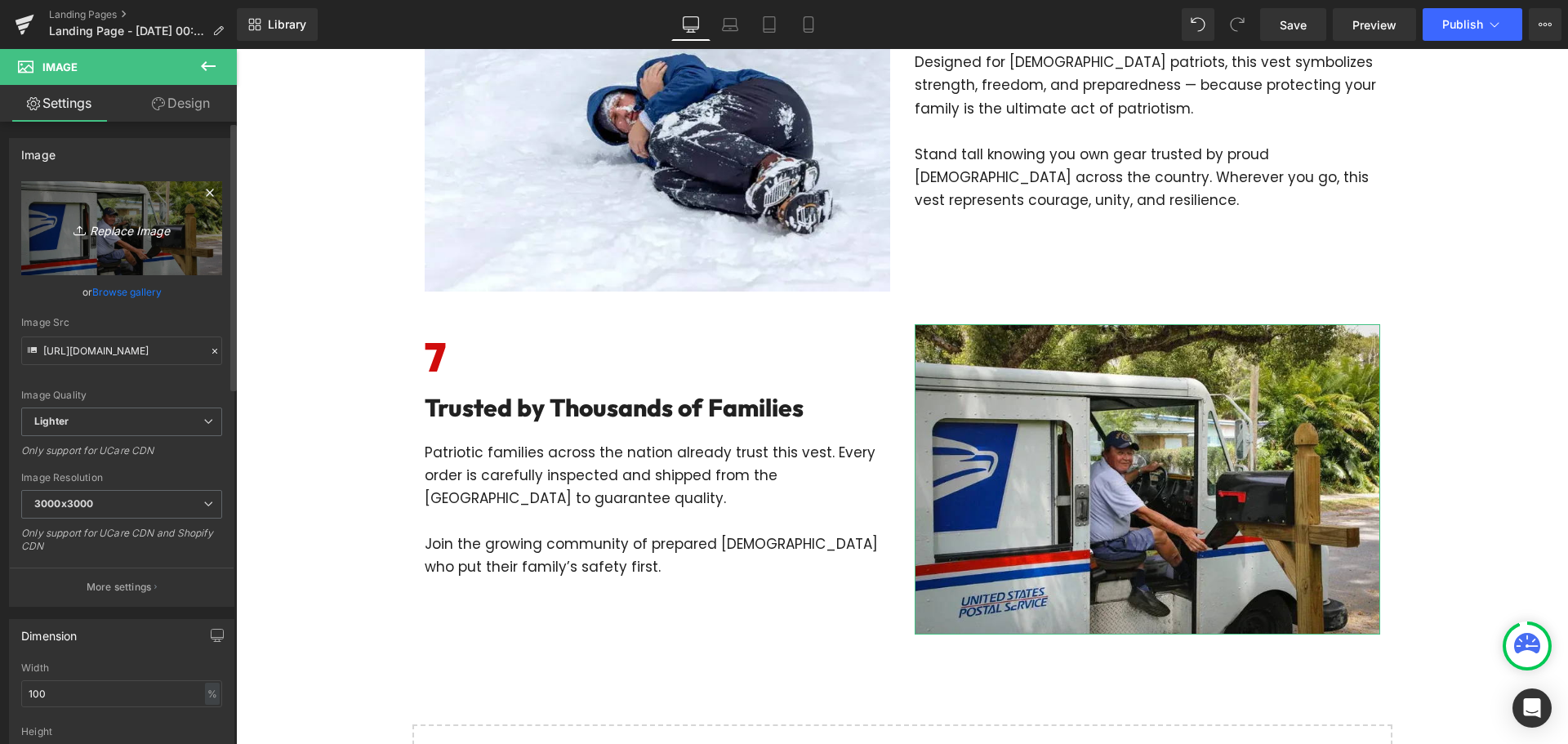
click at [113, 230] on icon "Replace Image" at bounding box center [121, 228] width 131 height 20
type input "C:\fakepath\imgi_21_gempages_575006350682096415-c29ac074-1de5-4d26-8bab-a1fe672…"
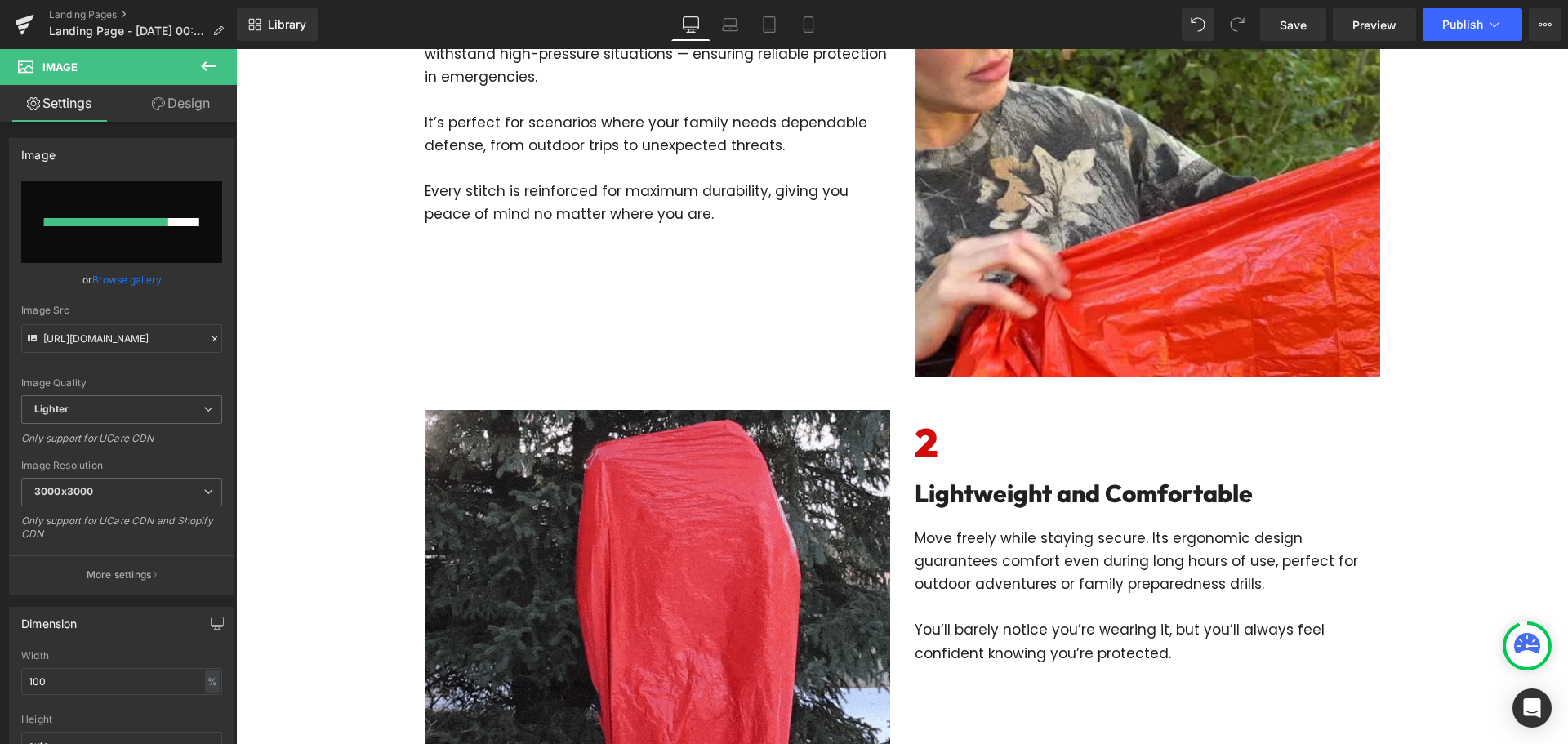
scroll to position [325, 0]
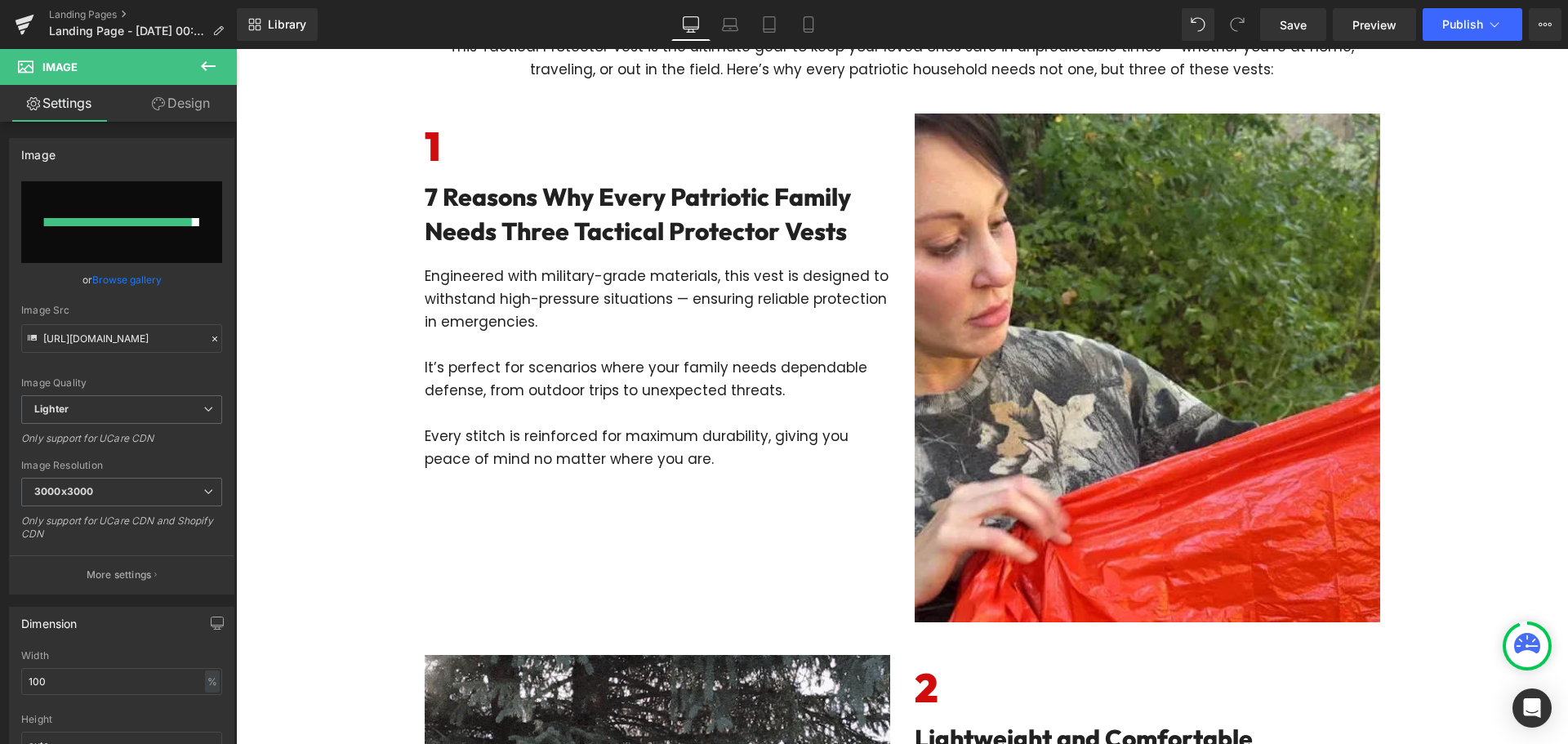
type input "[URL][DOMAIN_NAME]"
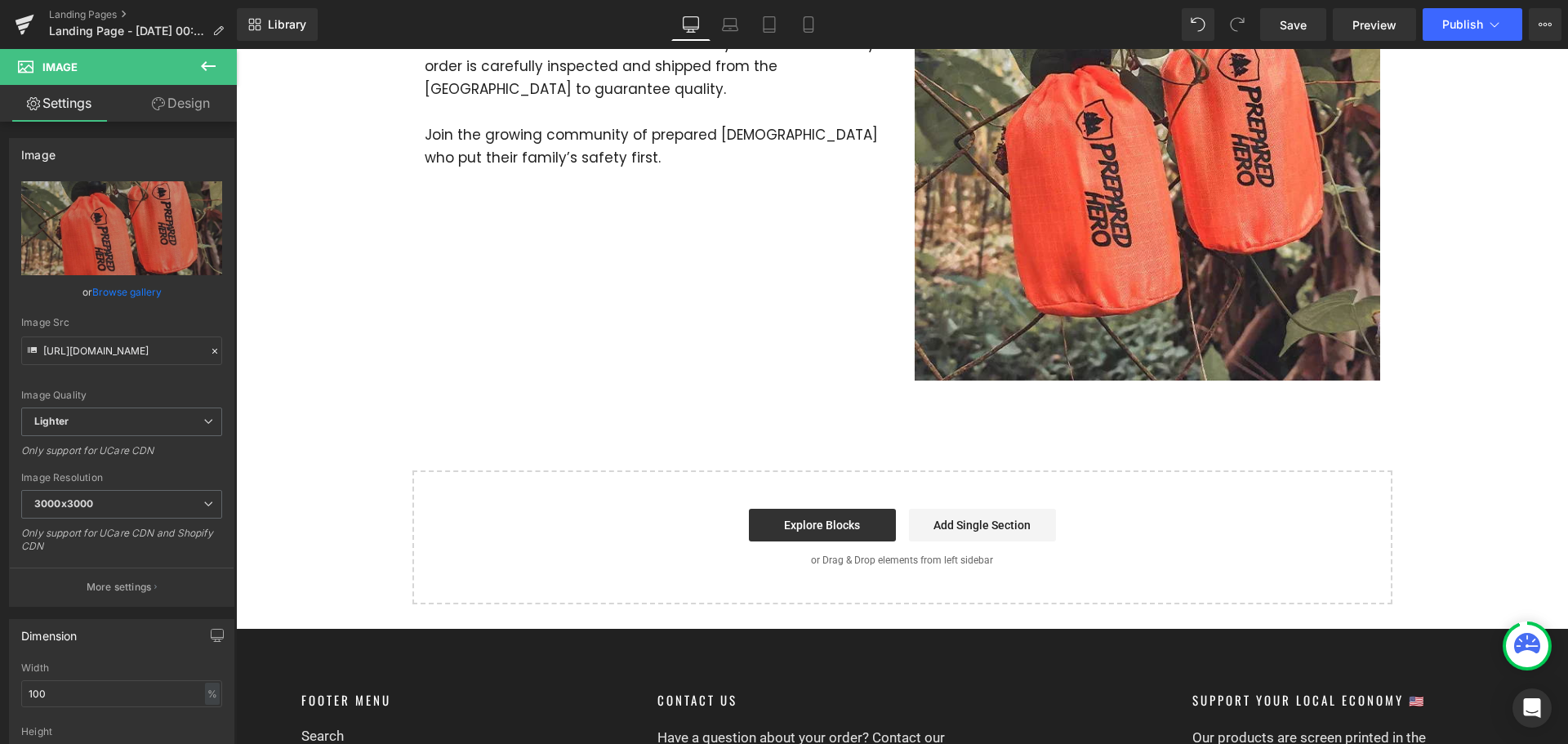
scroll to position [3102, 0]
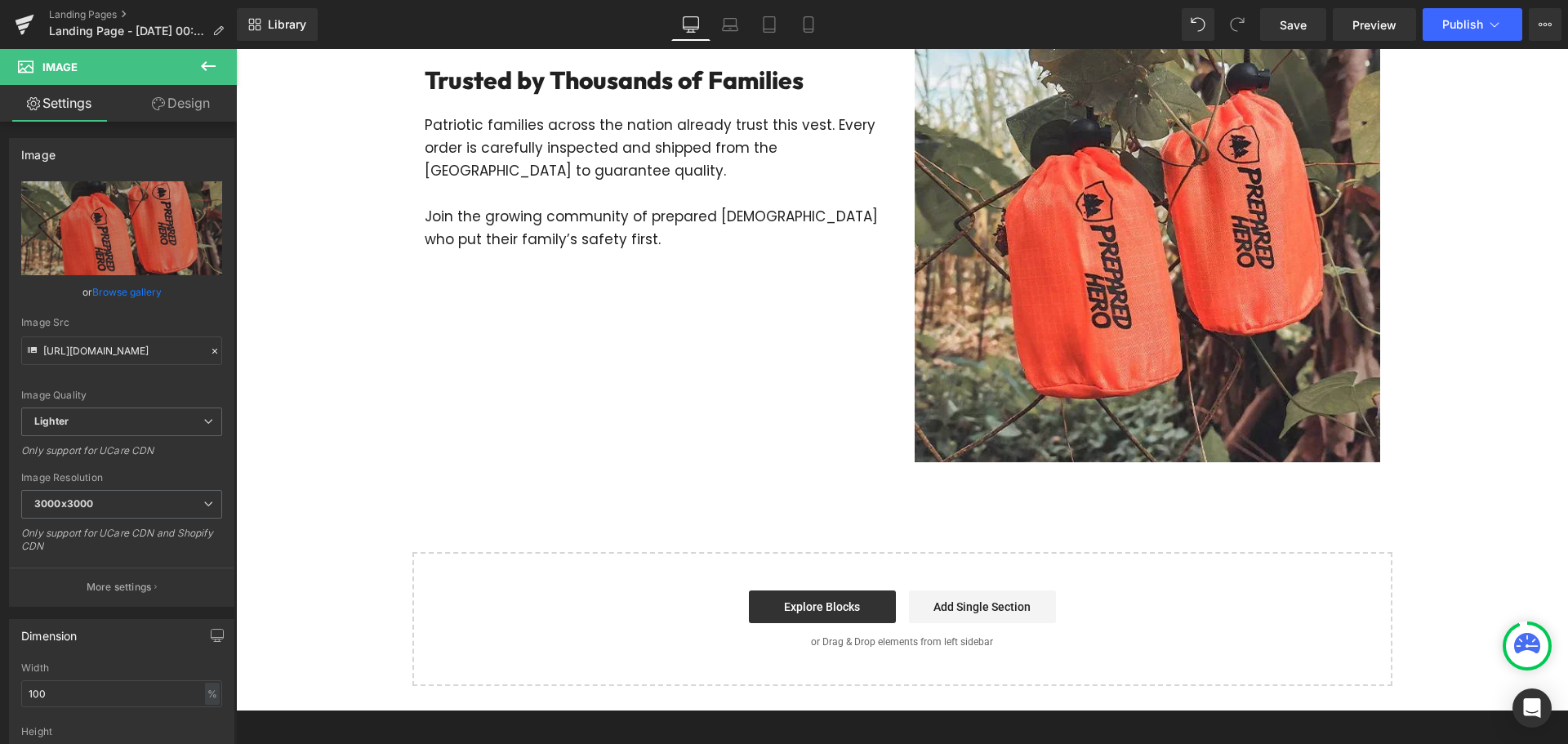
click at [202, 62] on icon at bounding box center [209, 66] width 19 height 19
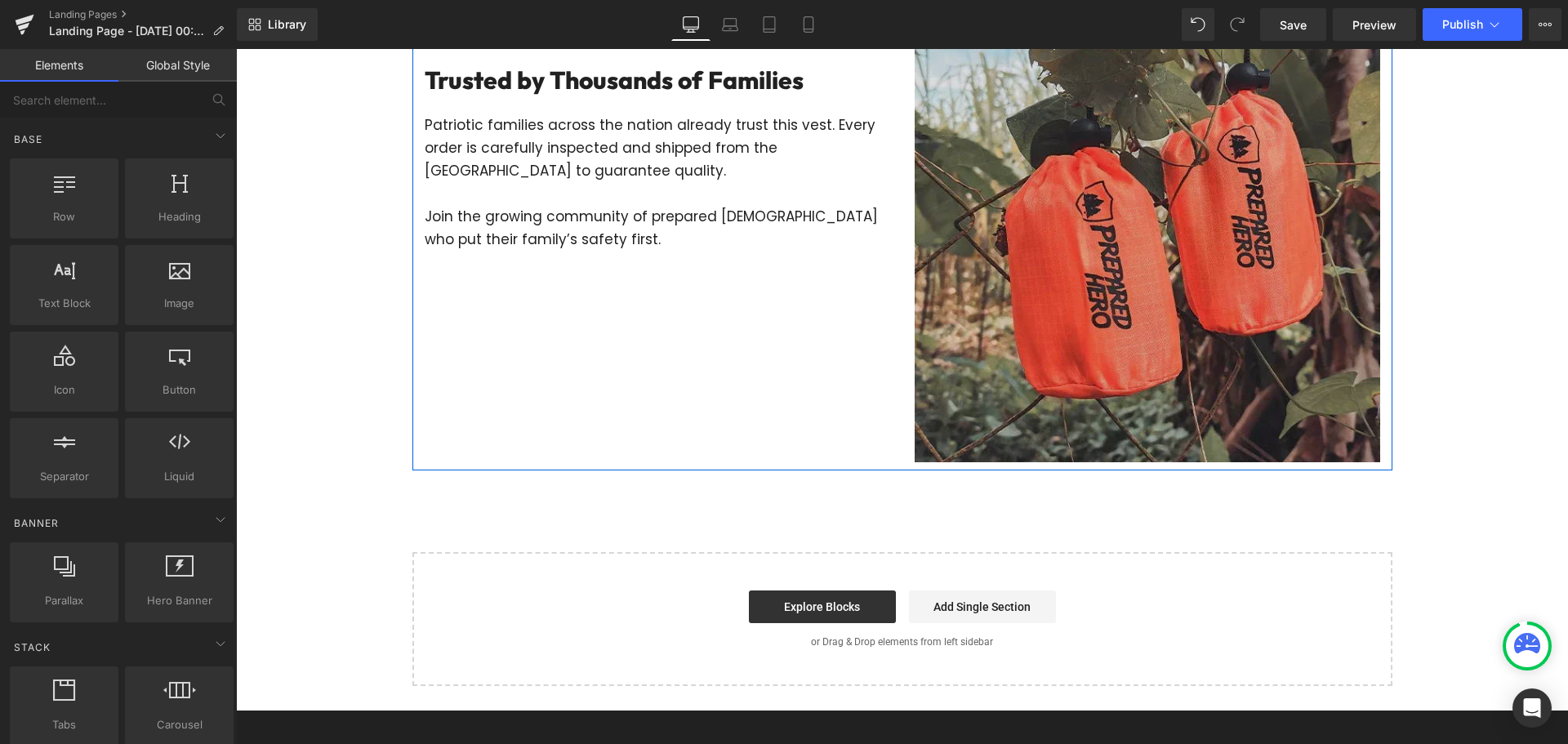
scroll to position [3265, 0]
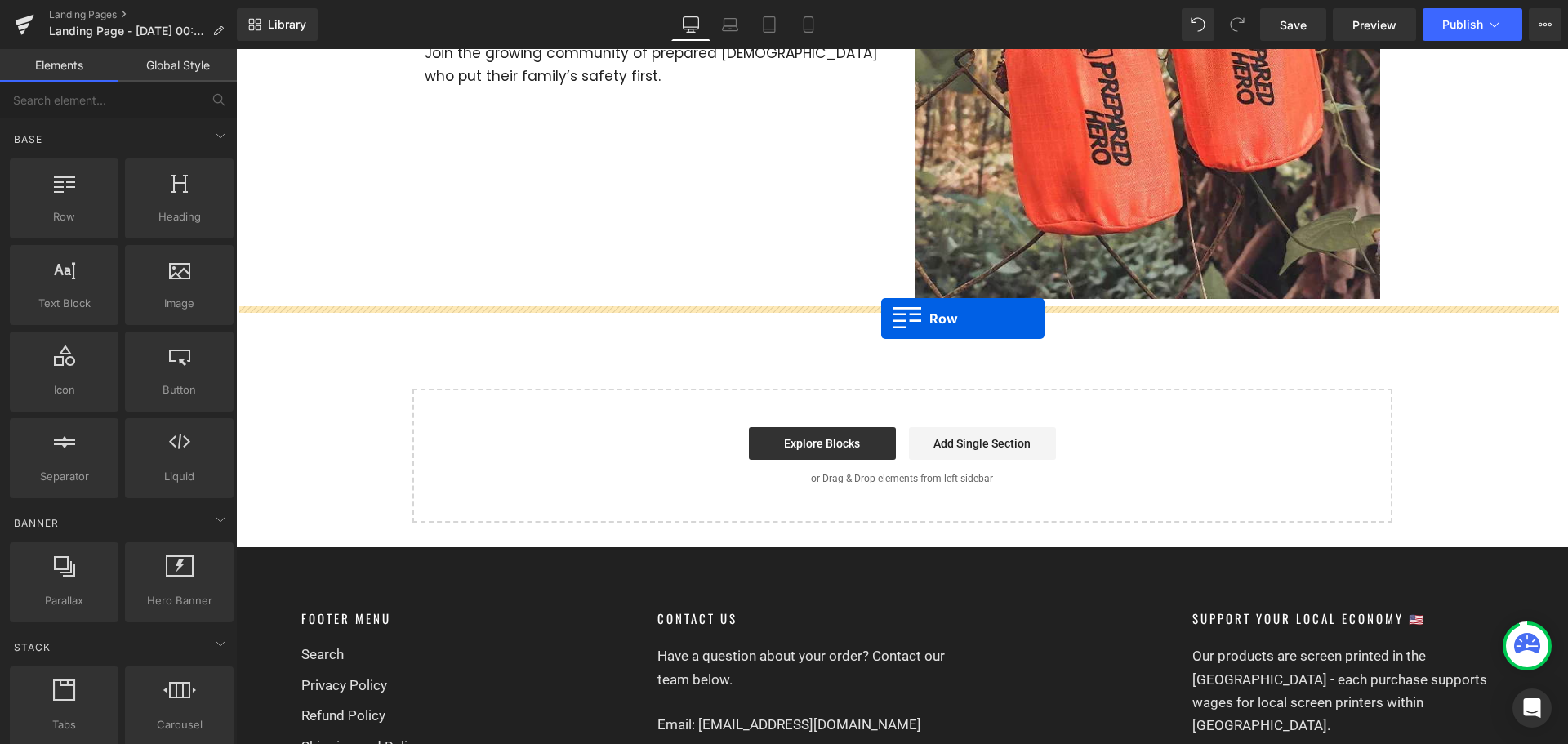
drag, startPoint x: 324, startPoint y: 262, endPoint x: 881, endPoint y: 318, distance: 559.8
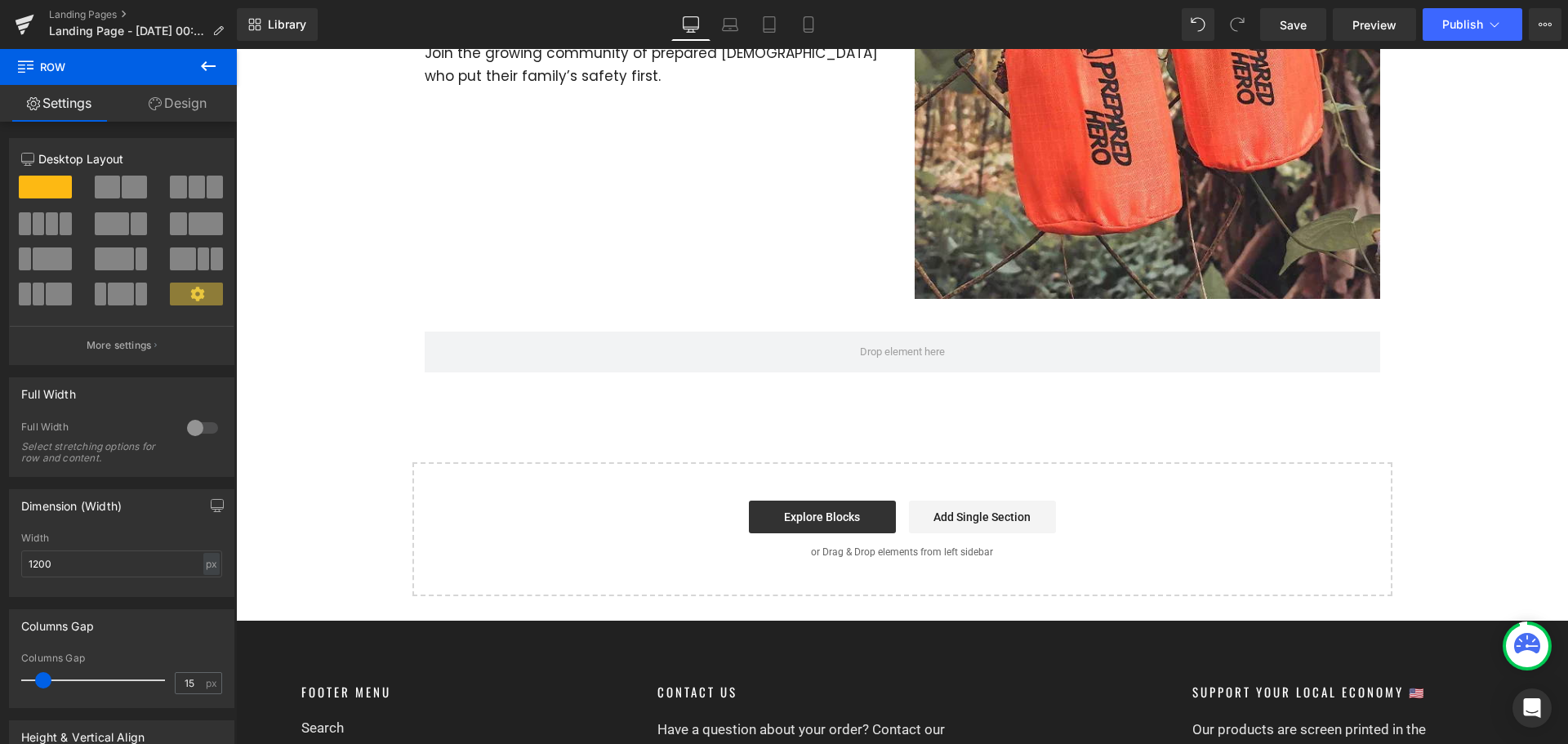
click at [198, 64] on button at bounding box center [208, 67] width 57 height 36
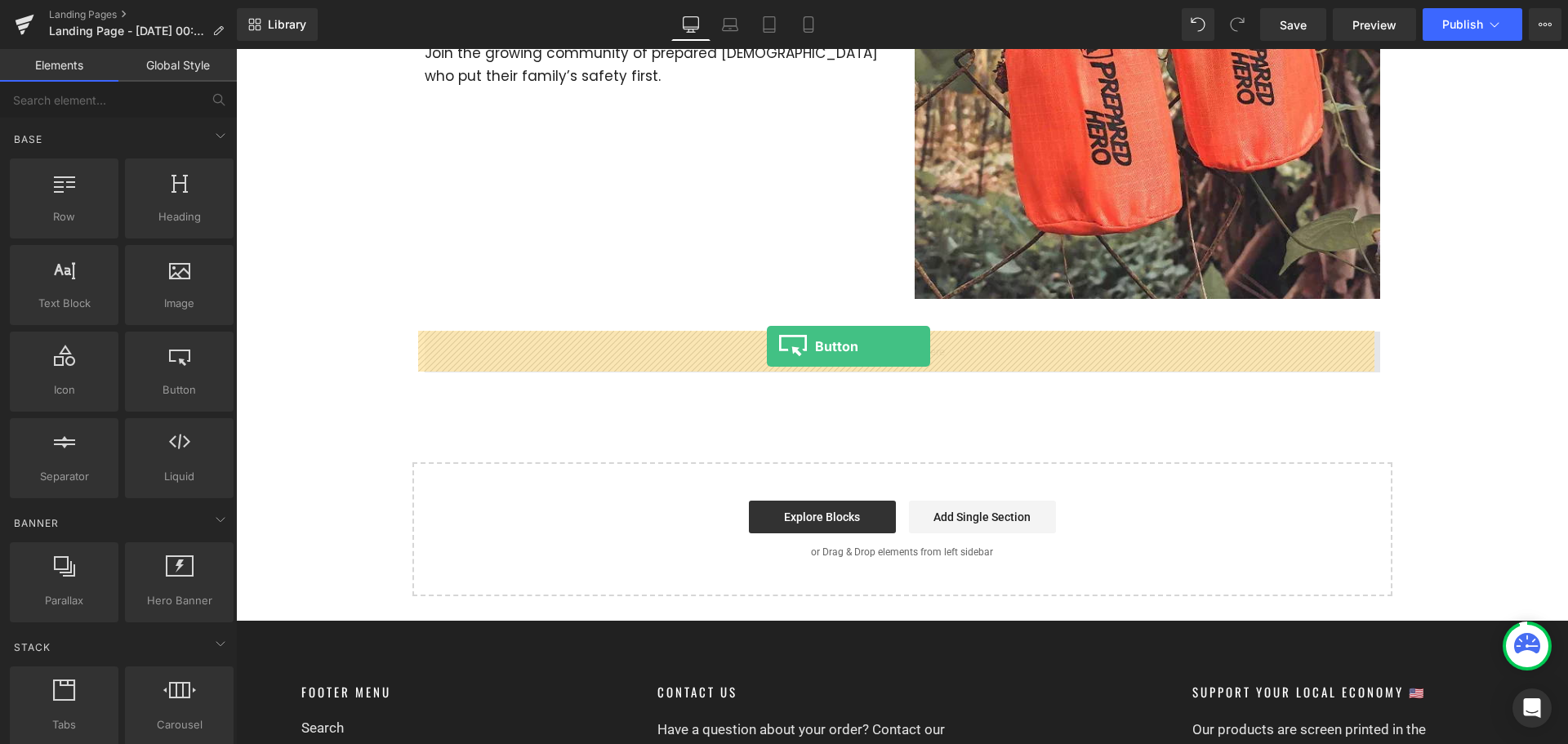
drag, startPoint x: 472, startPoint y: 420, endPoint x: 767, endPoint y: 346, distance: 304.1
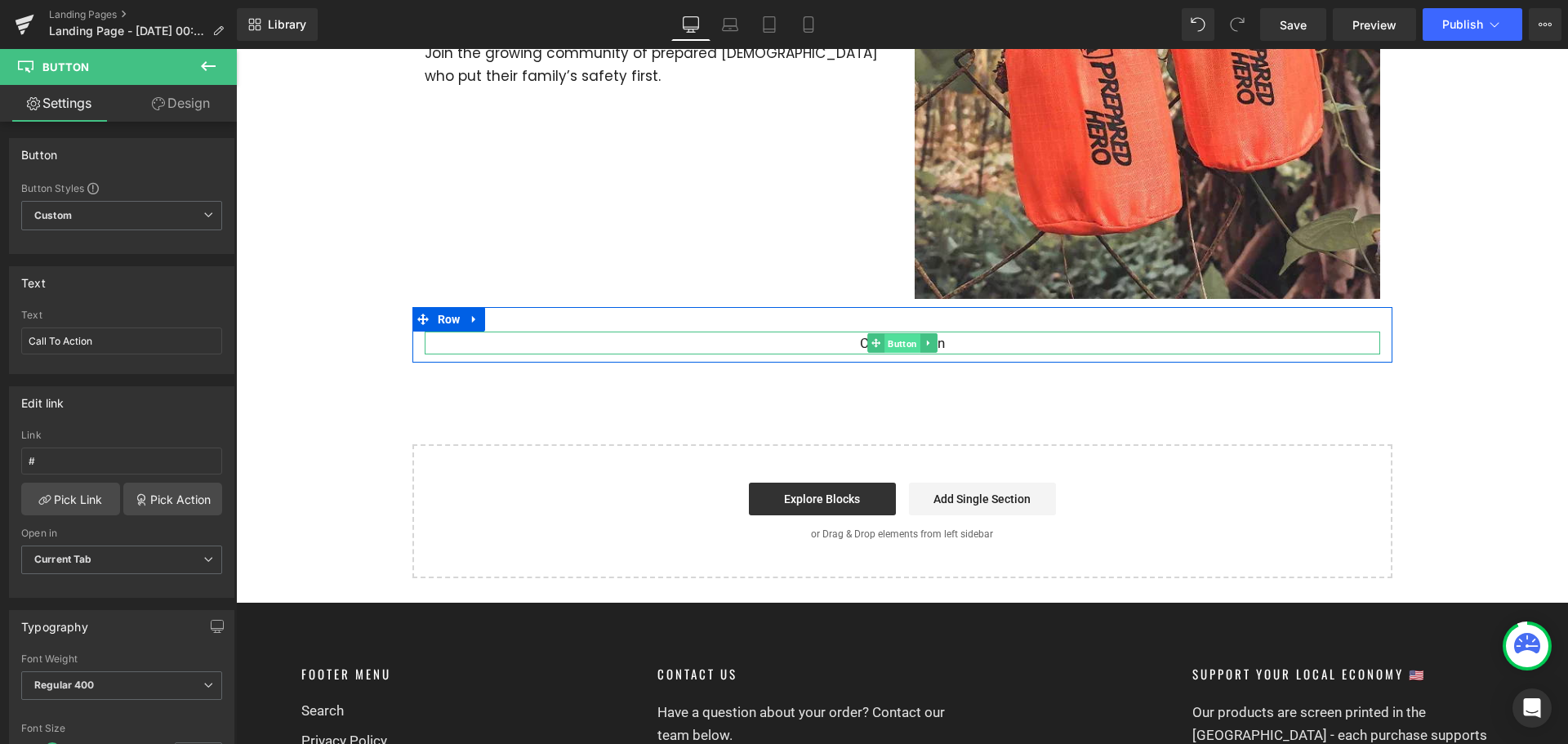
click at [888, 338] on span "Button" at bounding box center [902, 344] width 36 height 19
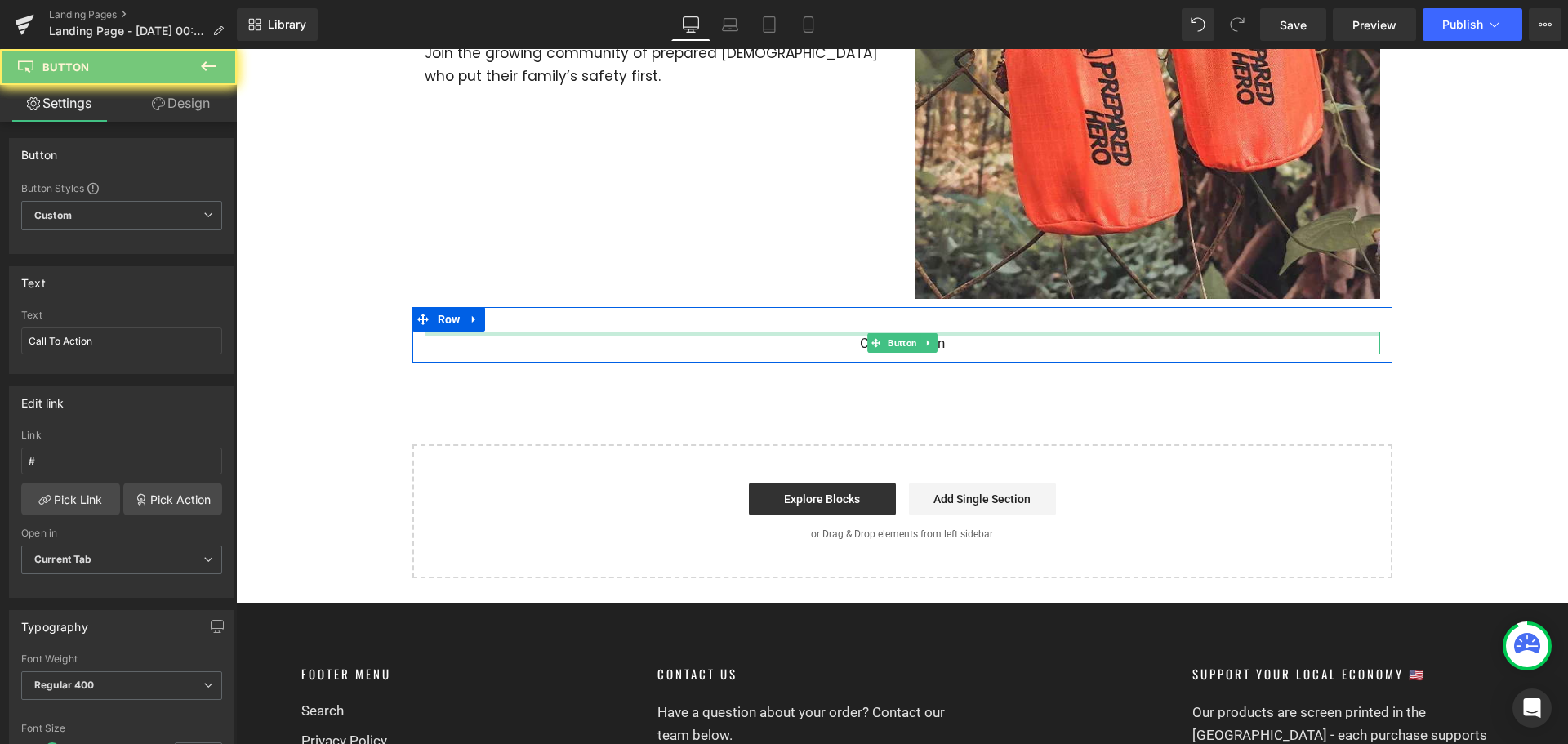
click at [943, 334] on div at bounding box center [903, 333] width 956 height 4
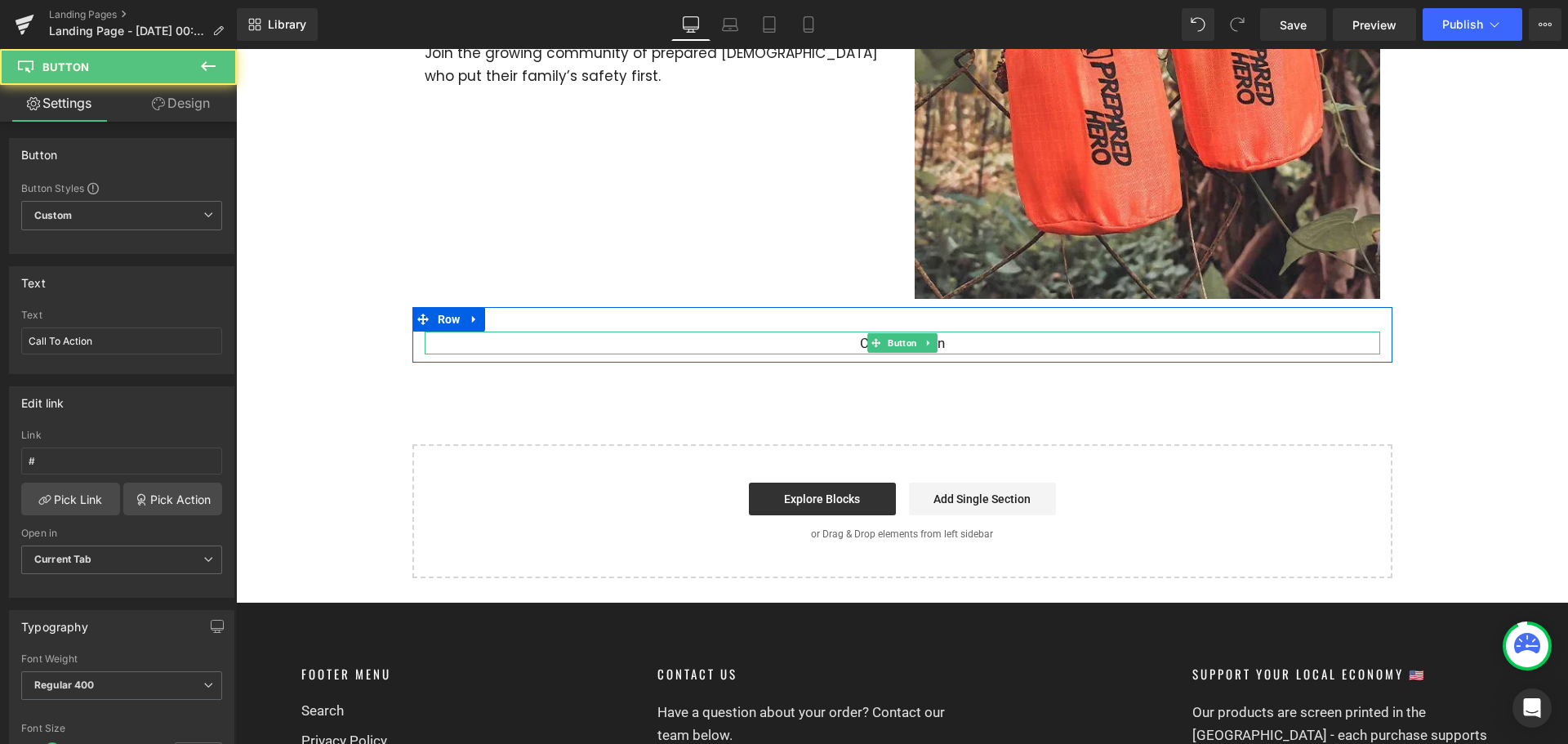
click at [949, 341] on div "Call To Action" at bounding box center [903, 343] width 956 height 23
click at [936, 345] on span "Call To Action" at bounding box center [902, 343] width 85 height 23
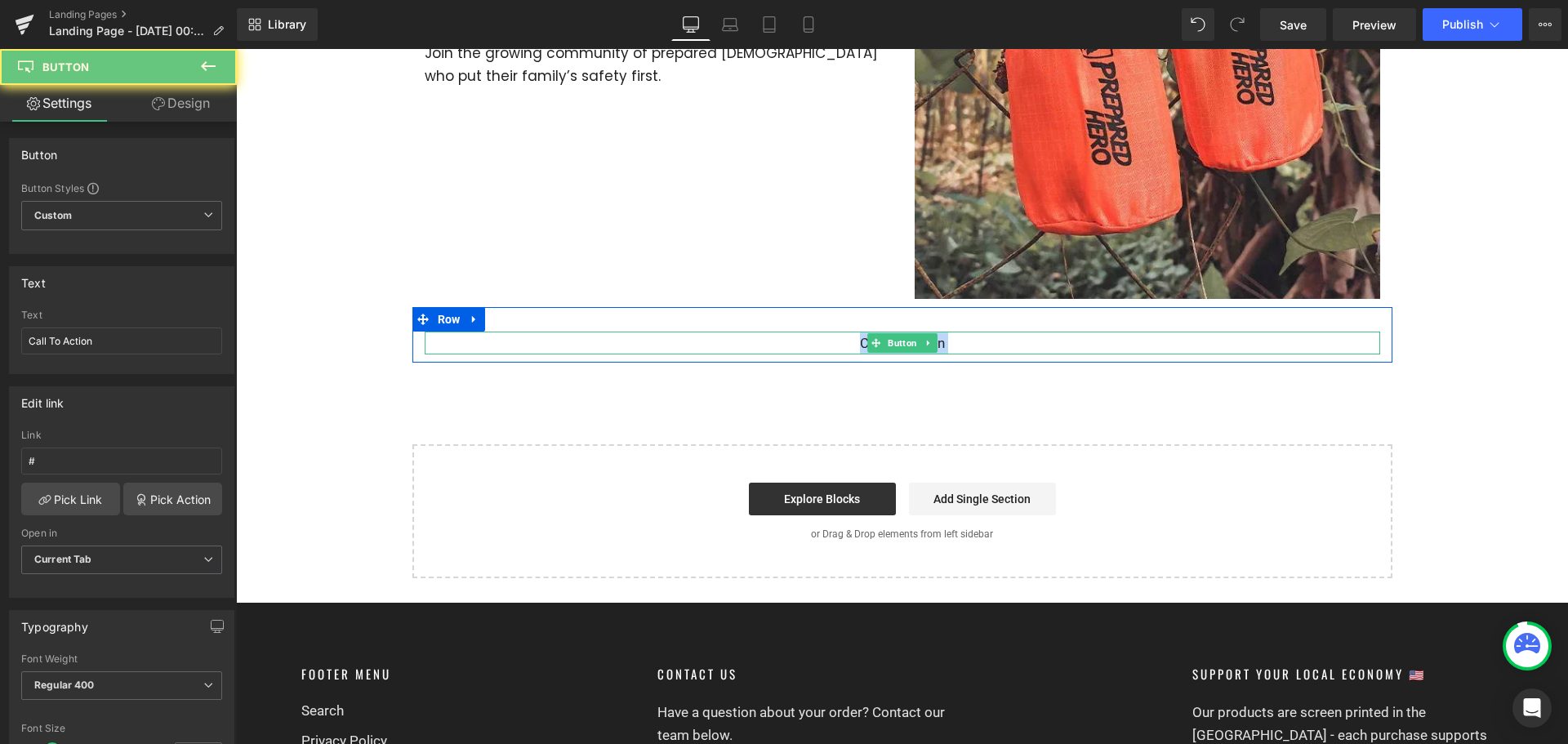
click at [936, 345] on span "Call To Action" at bounding box center [902, 343] width 85 height 23
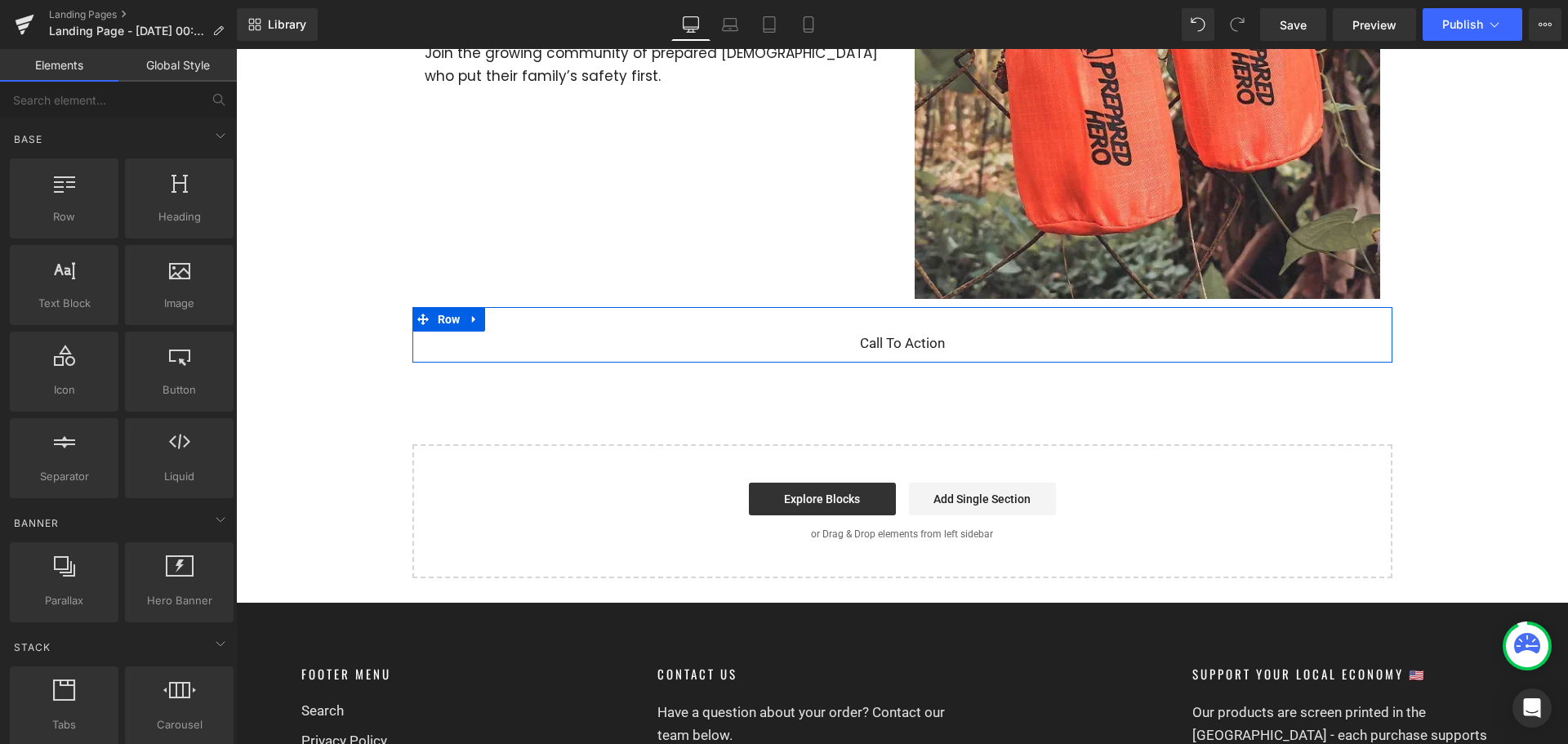
click at [821, 346] on div "Call To Action" at bounding box center [903, 343] width 956 height 23
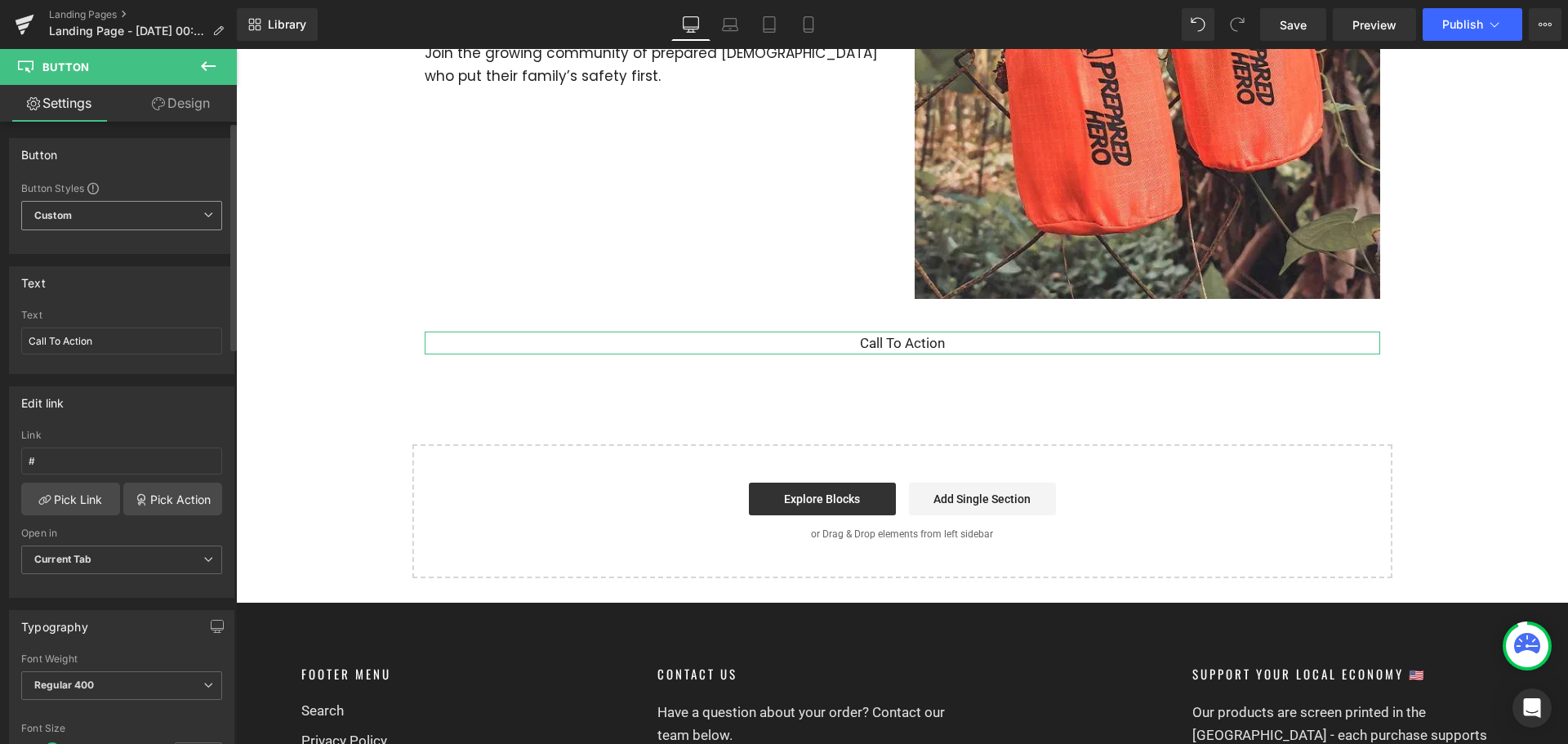
click at [147, 218] on span "Custom Setup Global Style" at bounding box center [121, 215] width 201 height 29
click at [99, 339] on input "Call To Action" at bounding box center [118, 340] width 194 height 27
click at [99, 339] on input "Call To Action" at bounding box center [121, 340] width 201 height 27
paste input "Get Up To 56% Off - Limited Time Only>>"
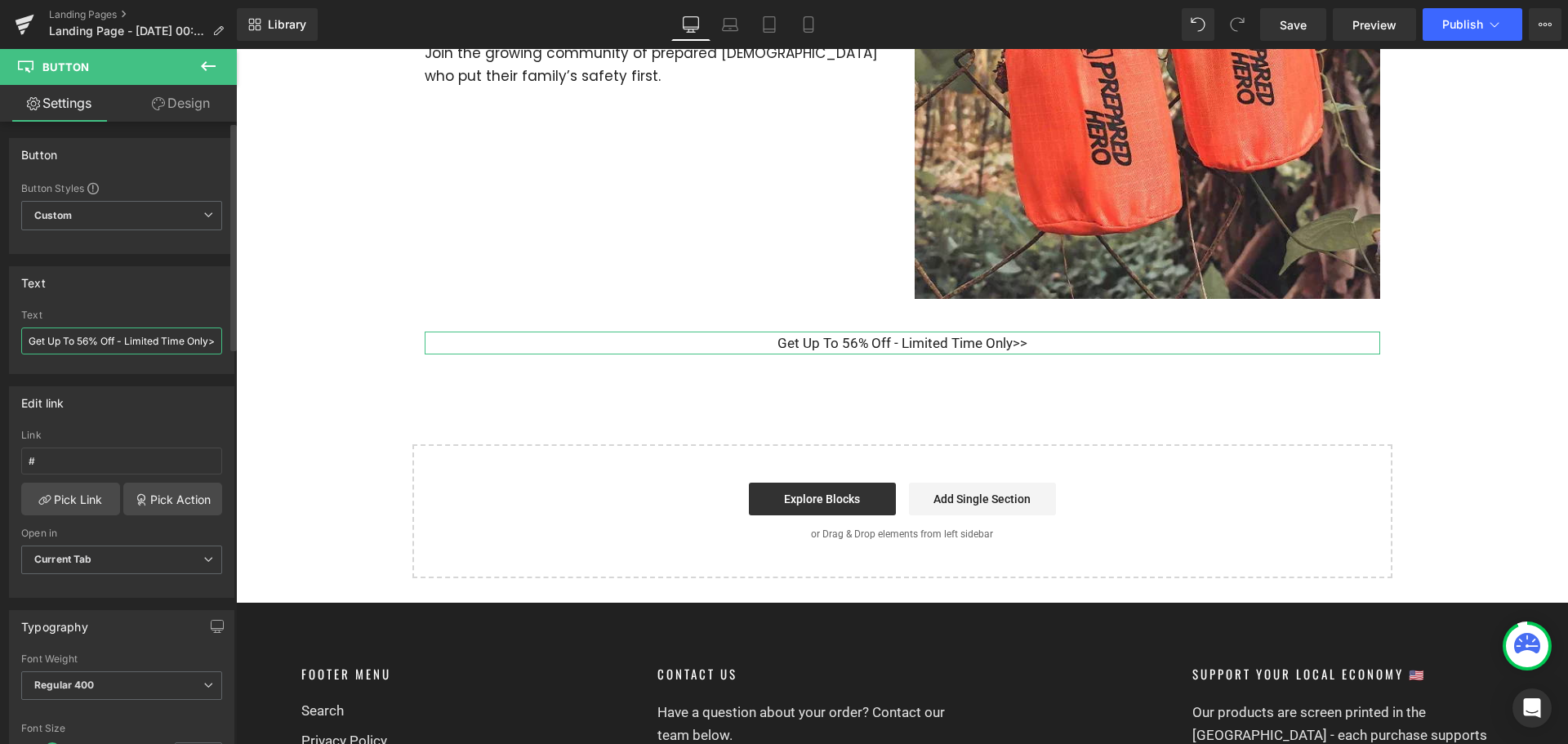
scroll to position [0, 14]
type input "Get Up To 56% Off - Limited Time Only>>"
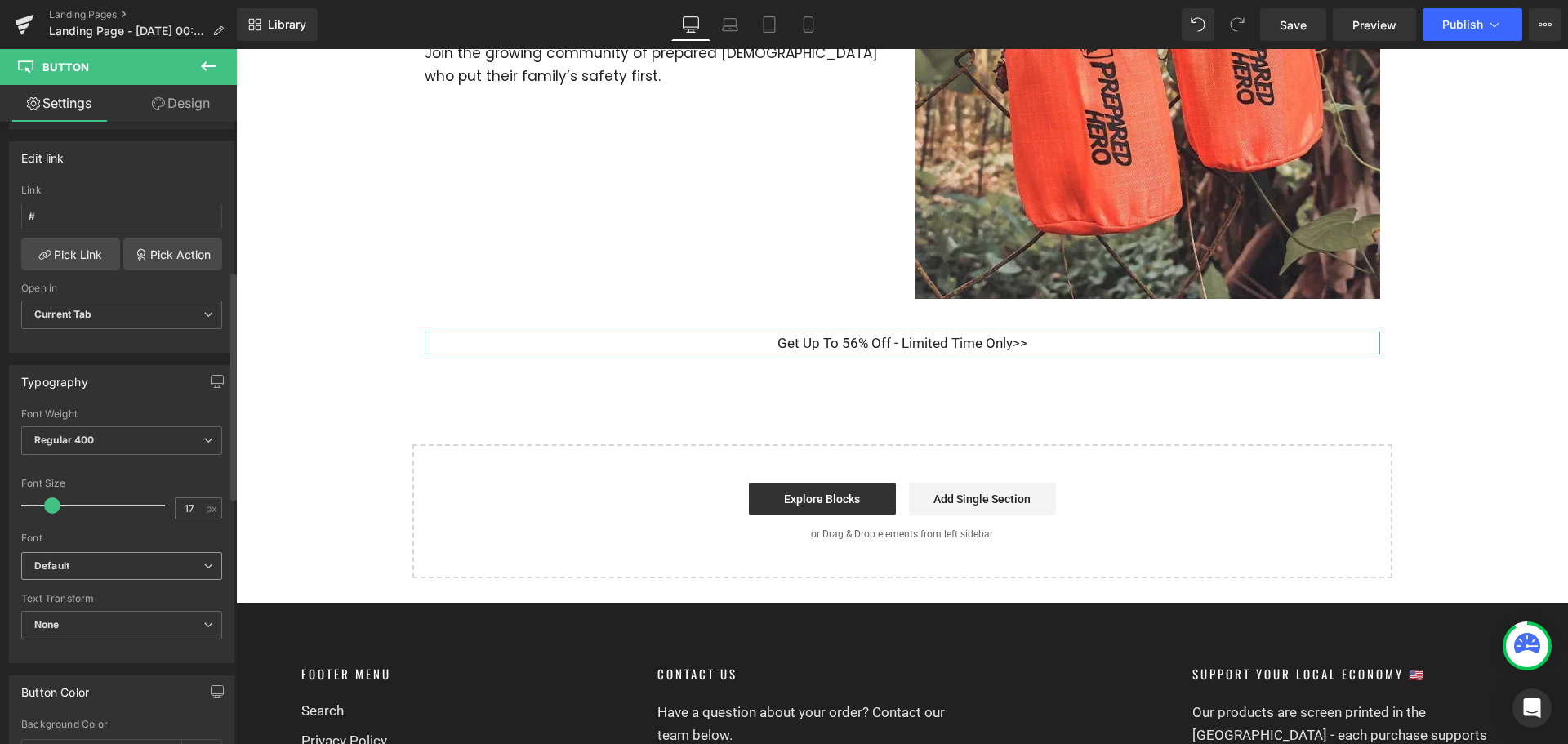
scroll to position [572, 0]
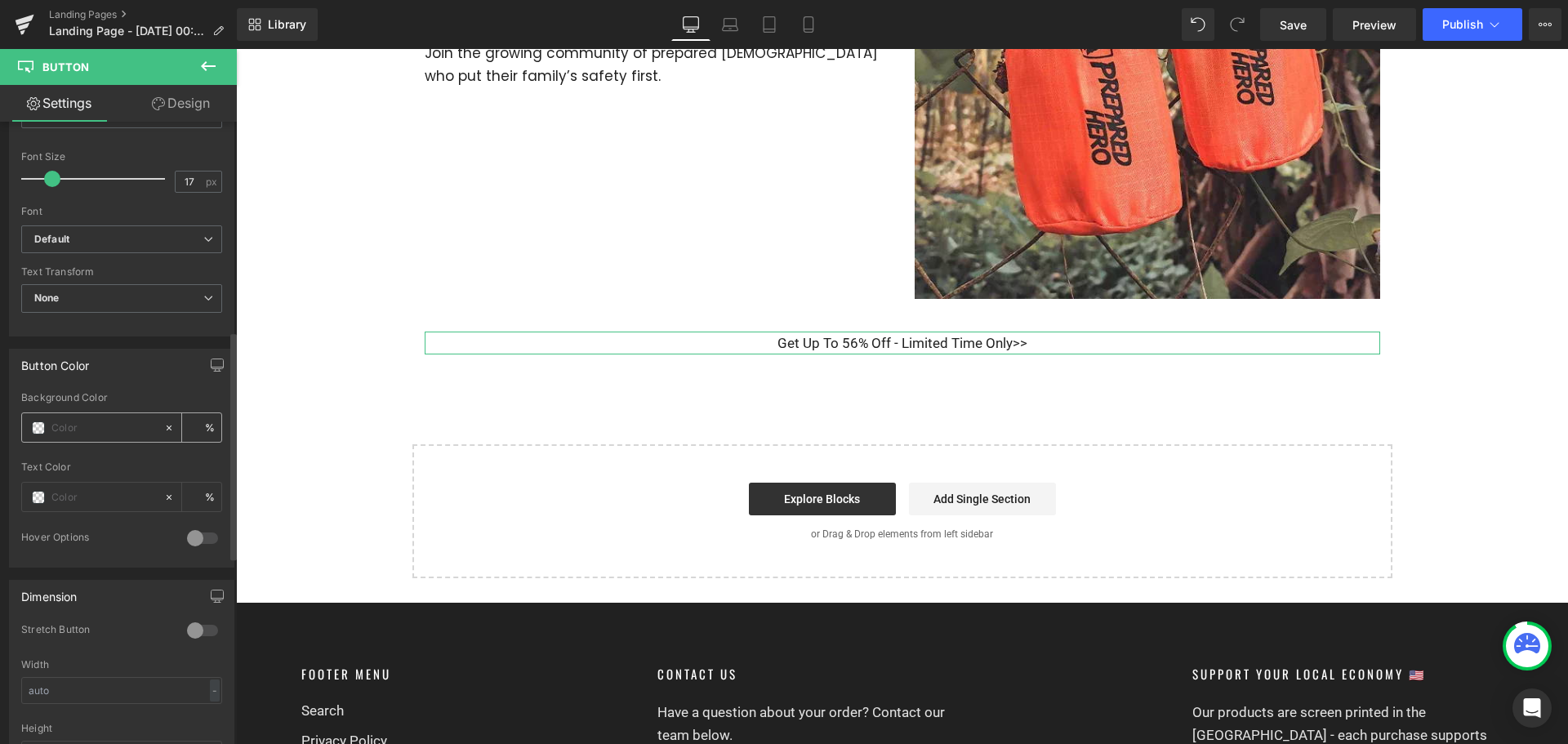
click at [120, 428] on input "text" at bounding box center [103, 427] width 105 height 18
paste input "D00C0C"
type input "D00C0C"
type input "100"
click at [96, 500] on input "text" at bounding box center [103, 497] width 105 height 18
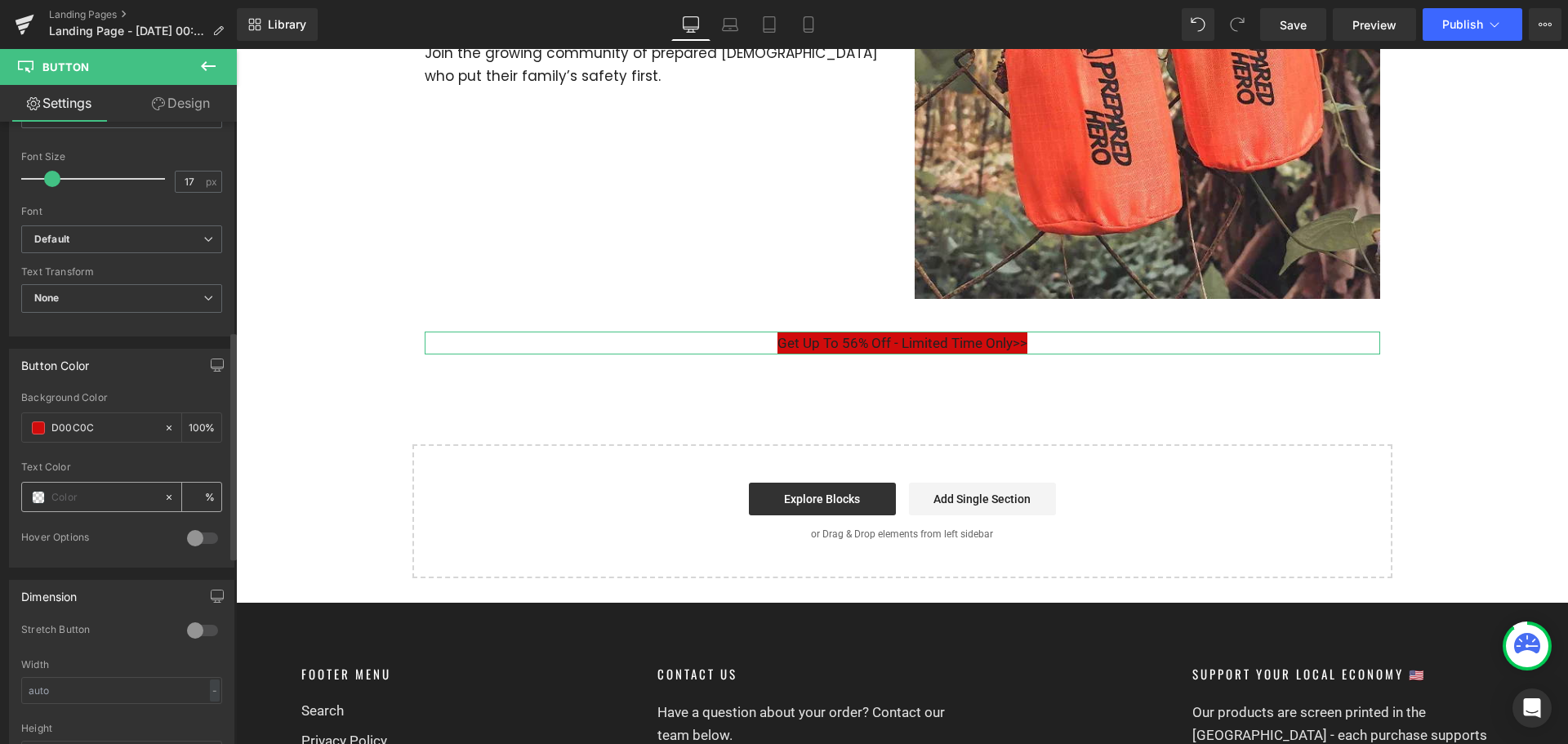
type input "#d00c0c"
click at [45, 500] on div at bounding box center [92, 497] width 142 height 28
type input "0"
click at [40, 498] on span at bounding box center [38, 497] width 13 height 13
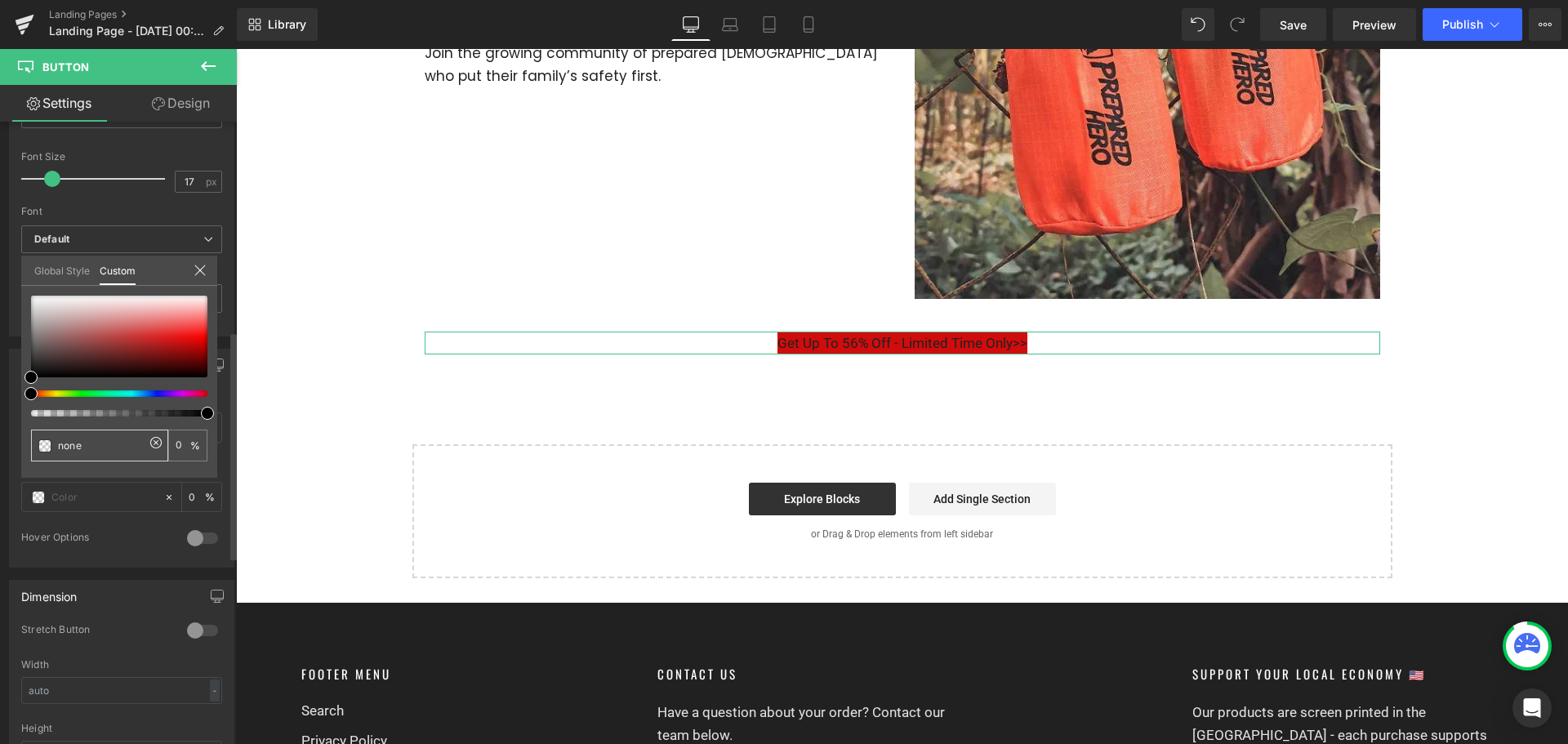
click at [44, 452] on div "none" at bounding box center [99, 445] width 137 height 32
type input "#ac8585"
type input "100"
type input "#ac8585"
type input "100"
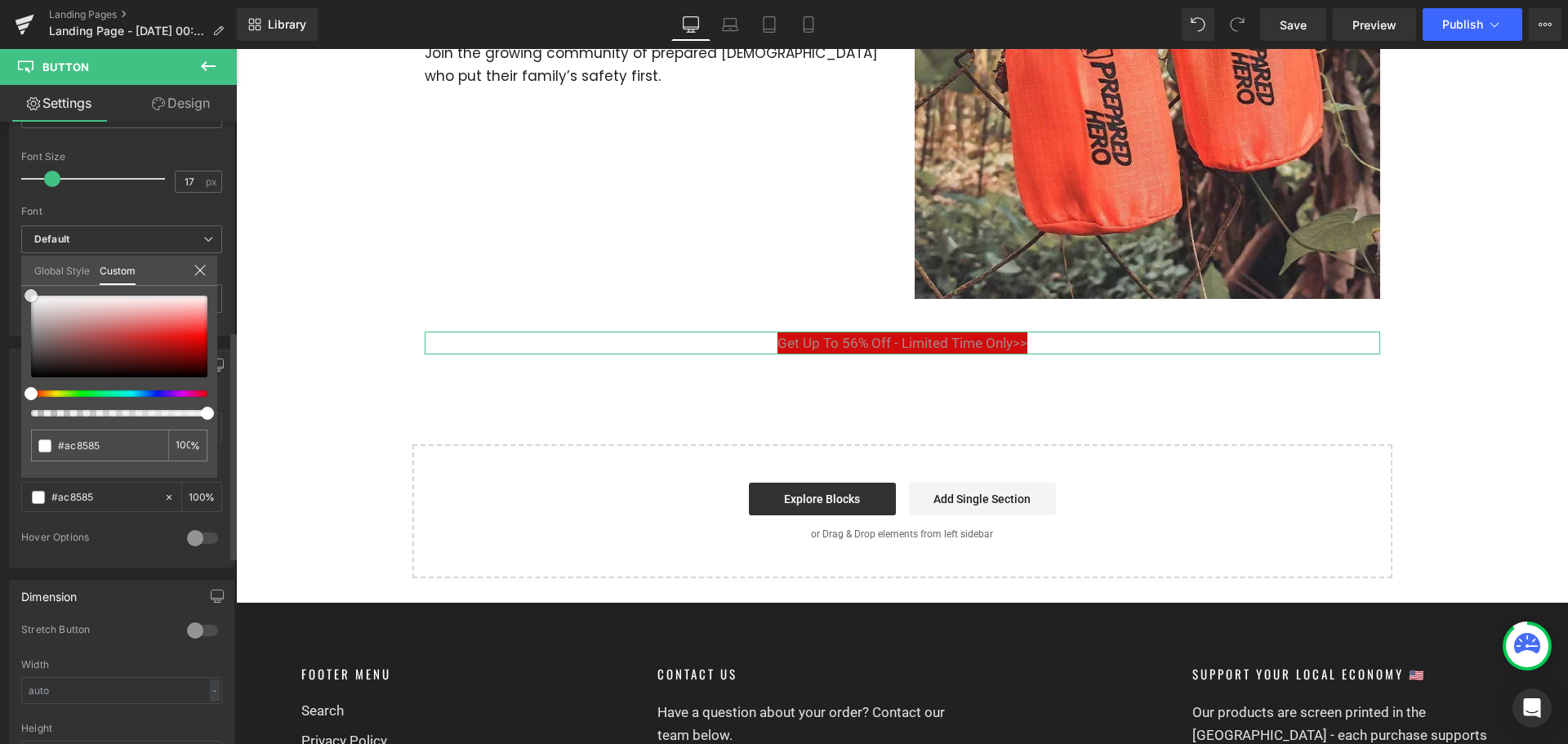
drag, startPoint x: 64, startPoint y: 328, endPoint x: 0, endPoint y: 230, distance: 117.0
click at [0, 336] on div "Button Color rgba(208, 12, 12, 1) Background Color #d00c0c 100 % rgba(172, 133,…" at bounding box center [122, 451] width 245 height 231
type input "#ffffff"
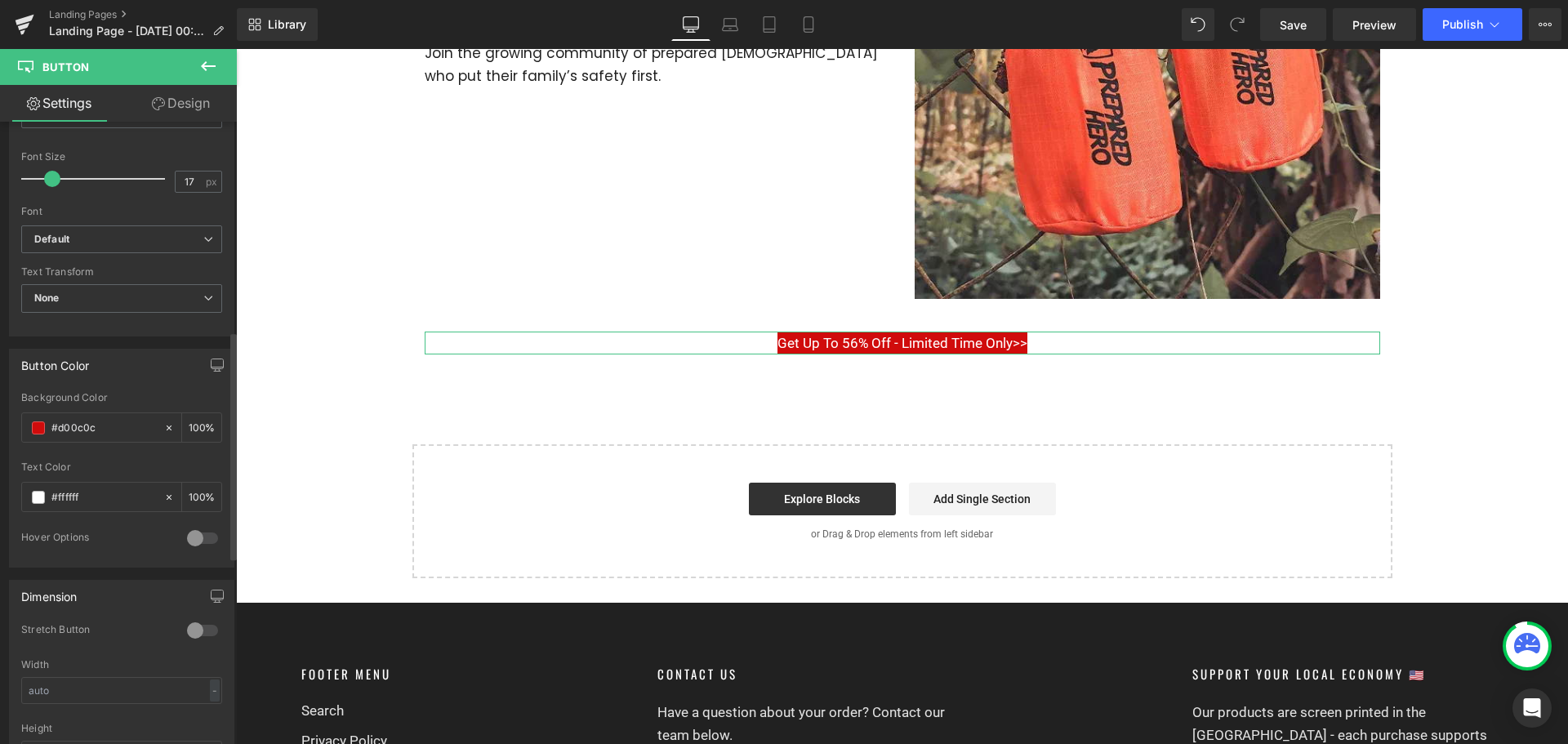
click at [195, 536] on div at bounding box center [202, 538] width 40 height 26
click at [192, 535] on div at bounding box center [202, 538] width 40 height 26
click at [196, 233] on b "Default" at bounding box center [119, 240] width 169 height 14
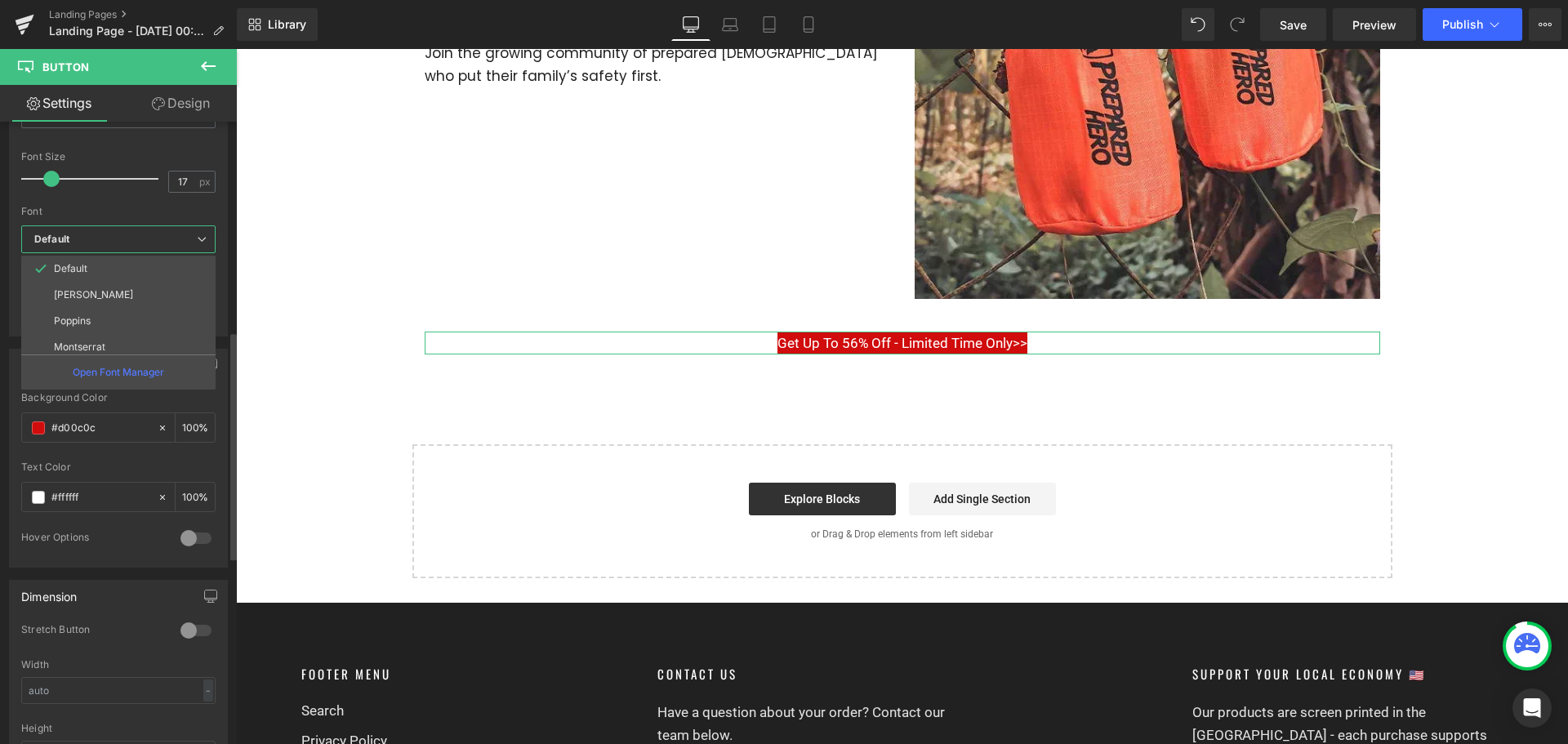
scroll to position [59, 0]
click at [119, 337] on li "Outfit" at bounding box center [121, 340] width 201 height 26
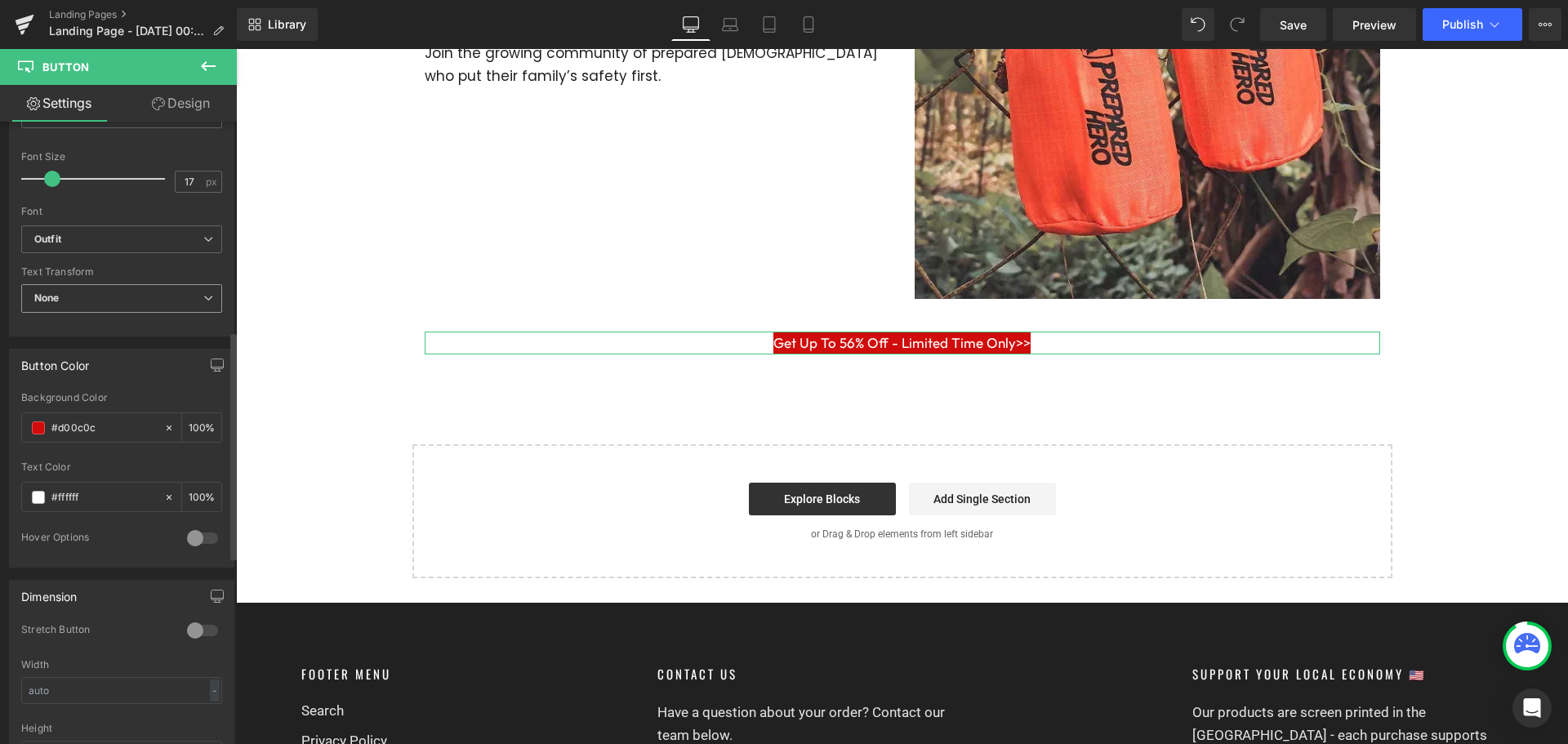
click at [142, 300] on span "None" at bounding box center [121, 298] width 201 height 28
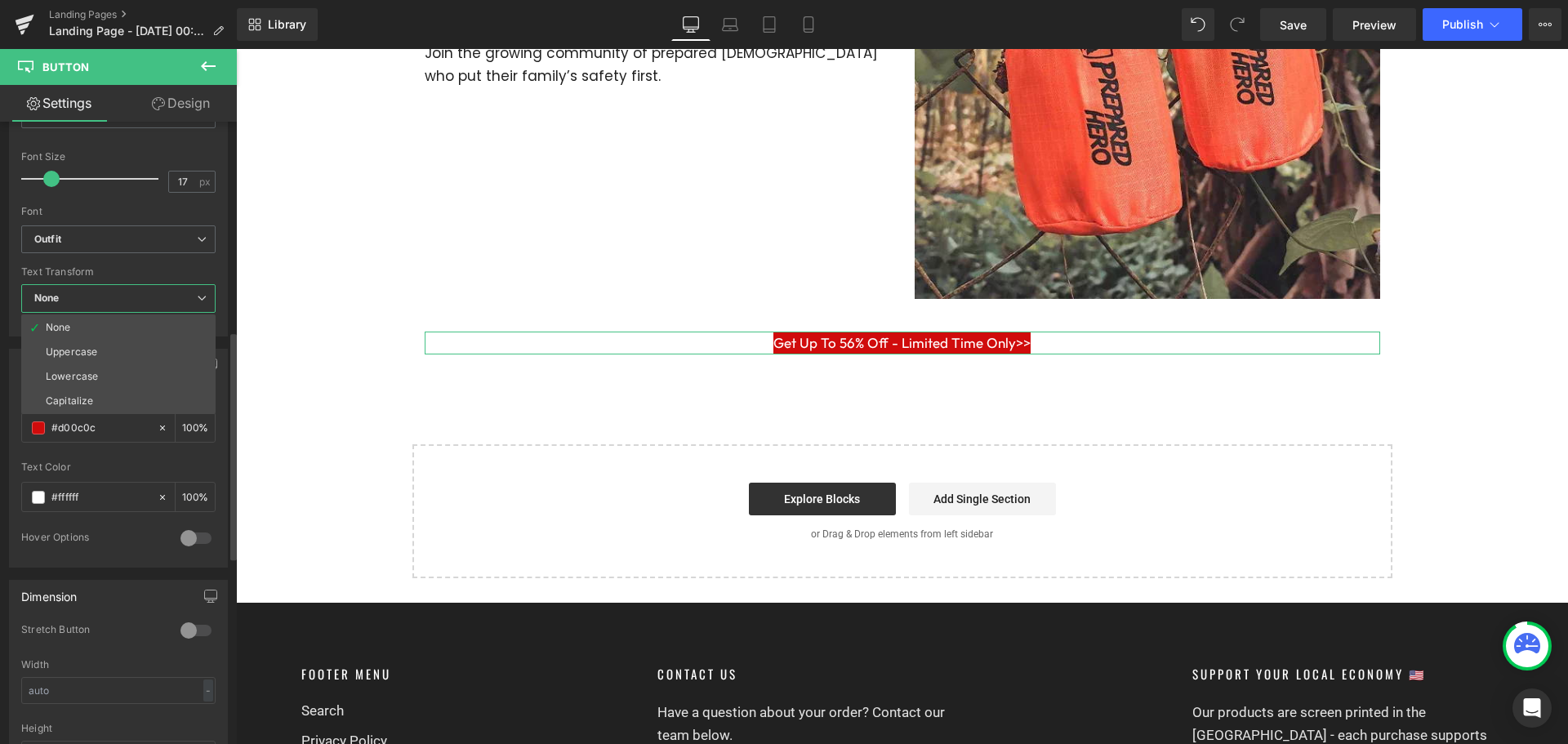
click at [142, 300] on span "None" at bounding box center [118, 298] width 194 height 28
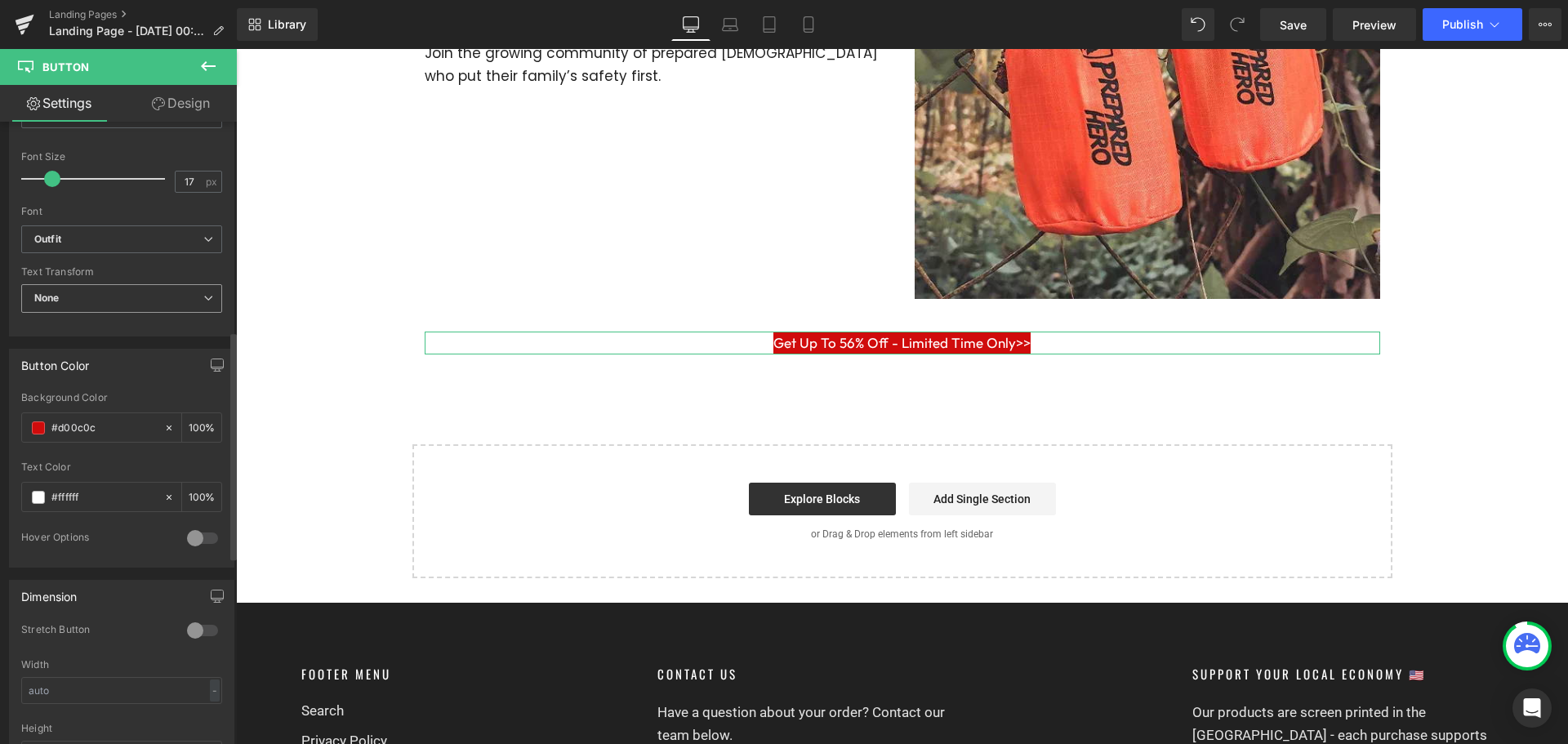
click at [142, 300] on span "None" at bounding box center [121, 298] width 201 height 28
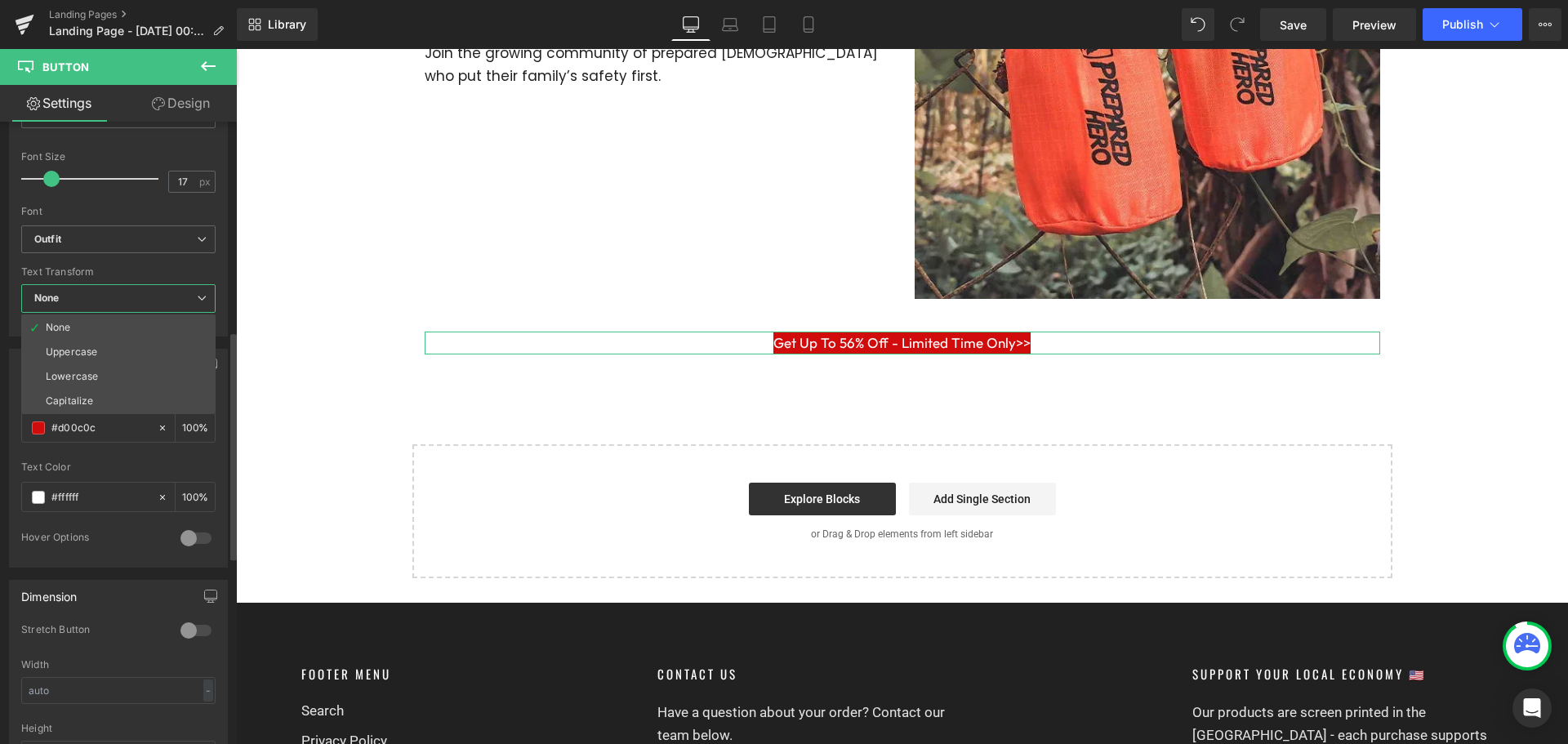
click at [200, 627] on div at bounding box center [195, 631] width 40 height 26
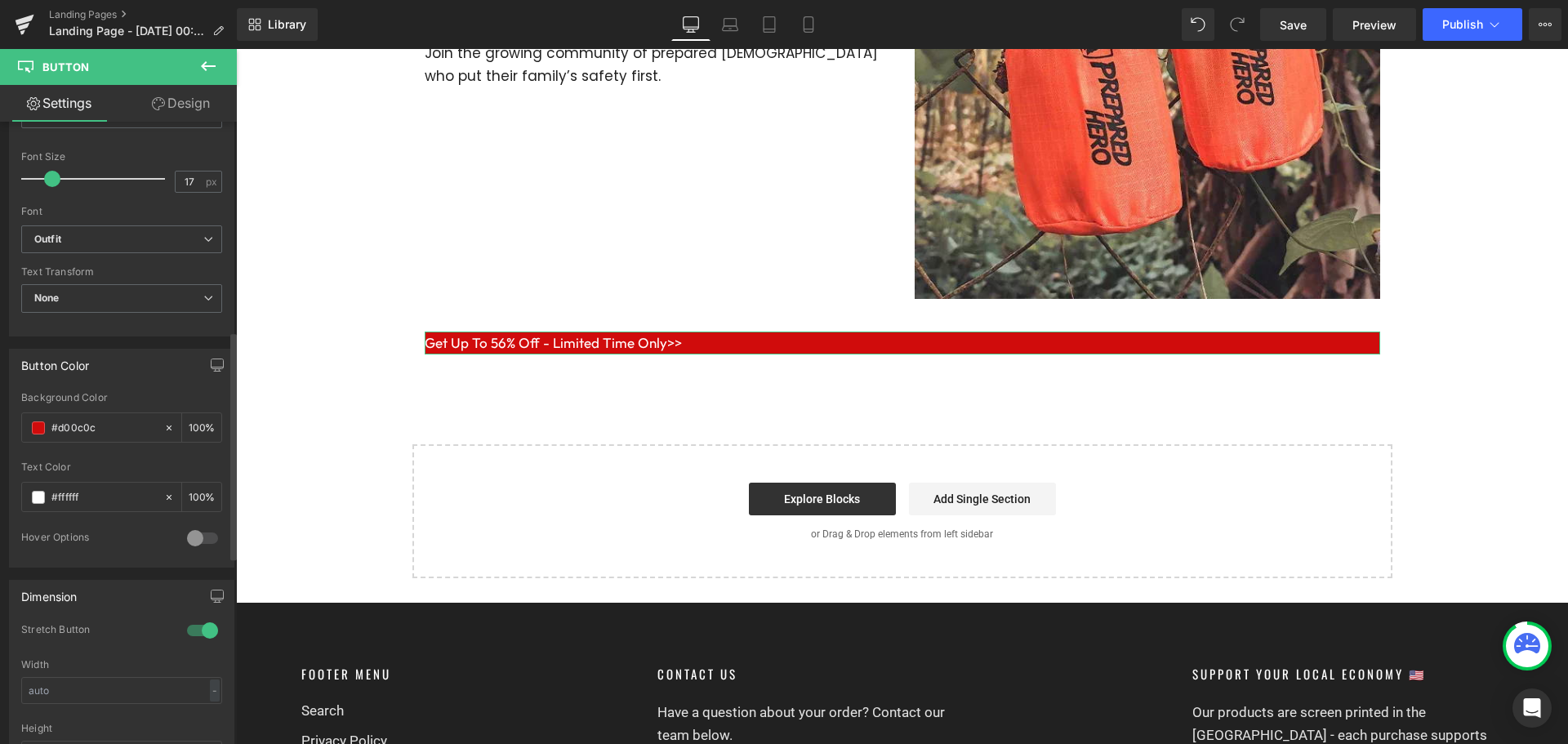
click at [190, 627] on div at bounding box center [202, 631] width 40 height 26
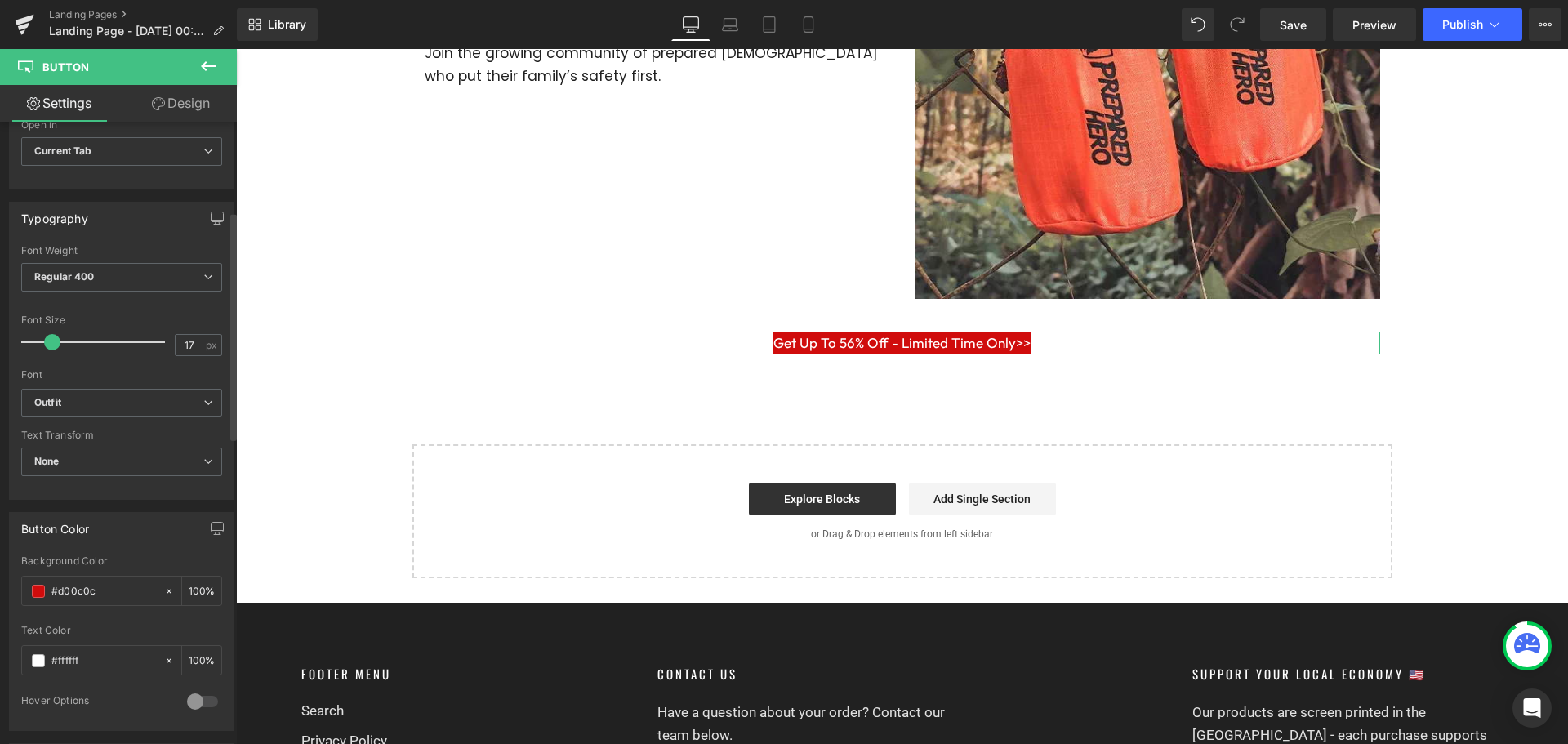
scroll to position [244, 0]
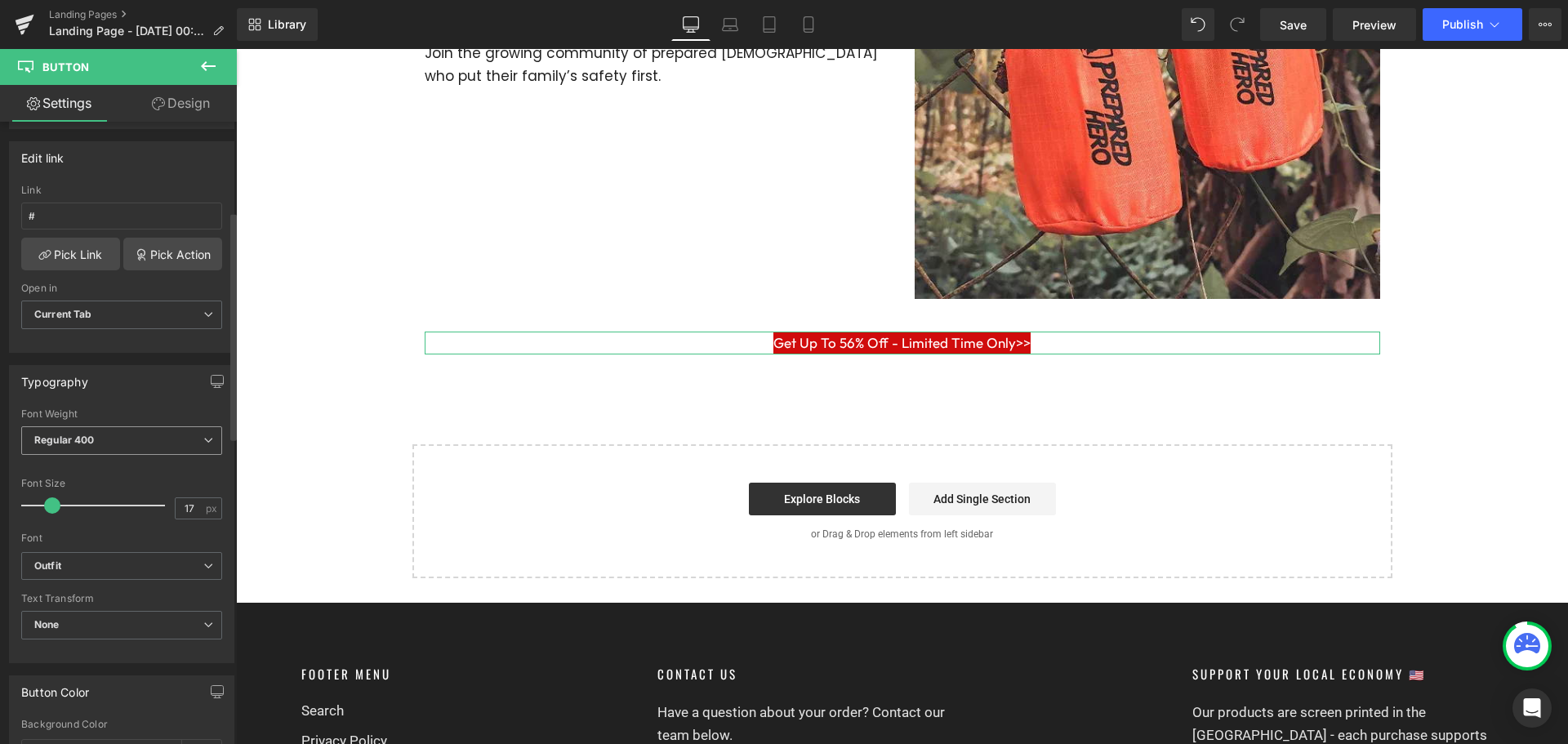
click at [173, 431] on span "Regular 400" at bounding box center [121, 440] width 201 height 28
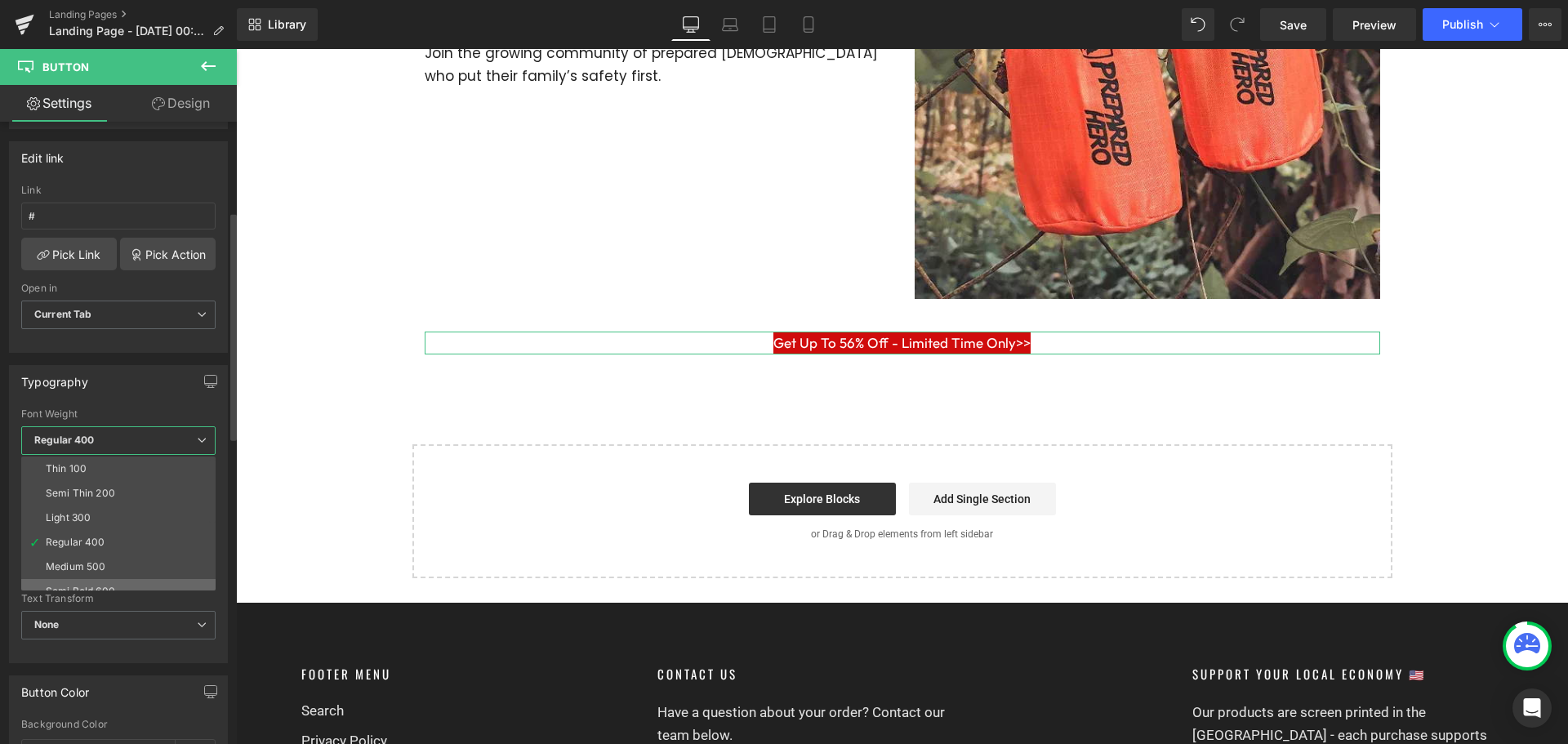
click at [122, 580] on div "Thin 100 Semi Thin 200 Light 300 Regular 400 Medium 500 Semi Bold 600 Super Bol…" at bounding box center [121, 523] width 201 height 134
click at [122, 580] on li "Semi Bold 600" at bounding box center [121, 591] width 201 height 25
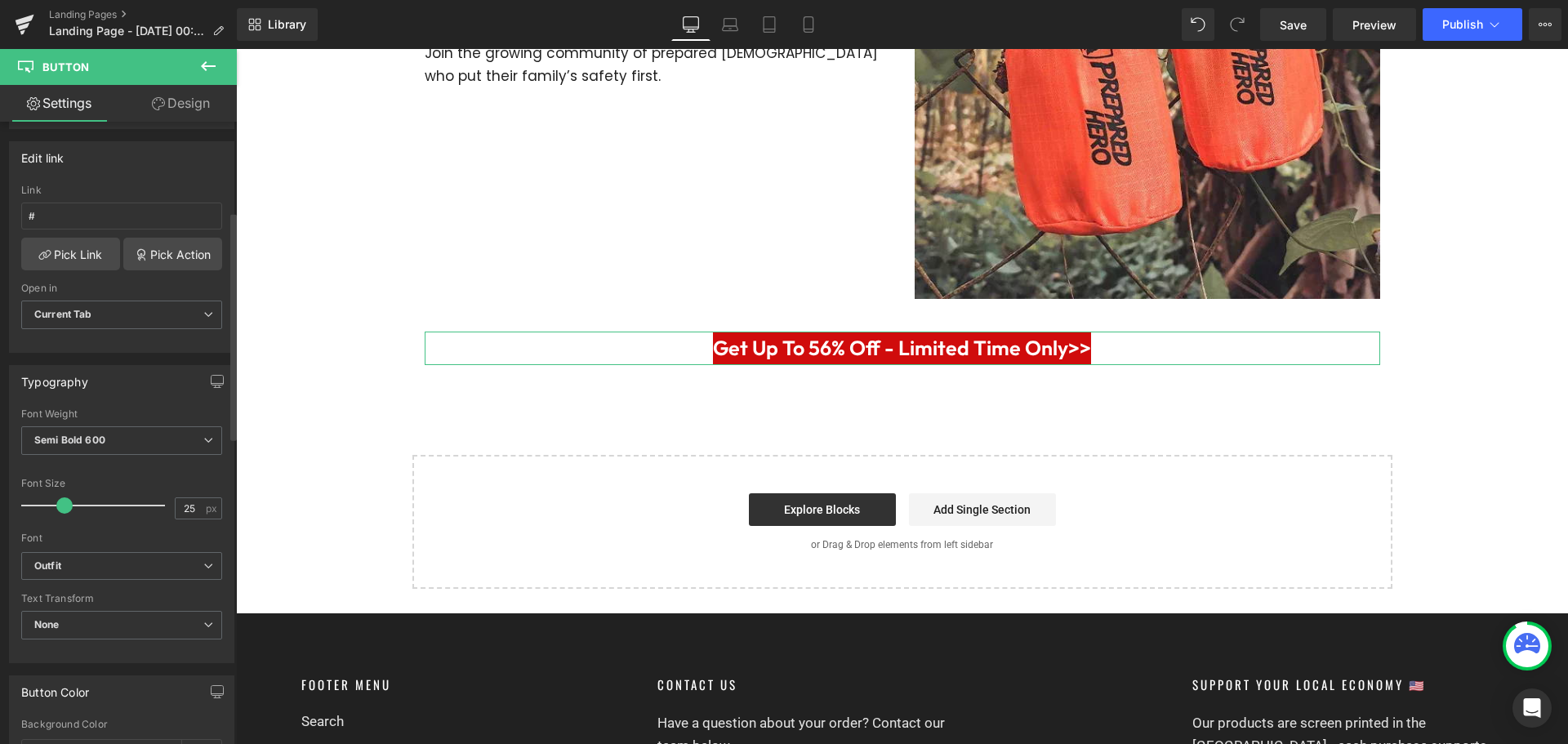
type input "26"
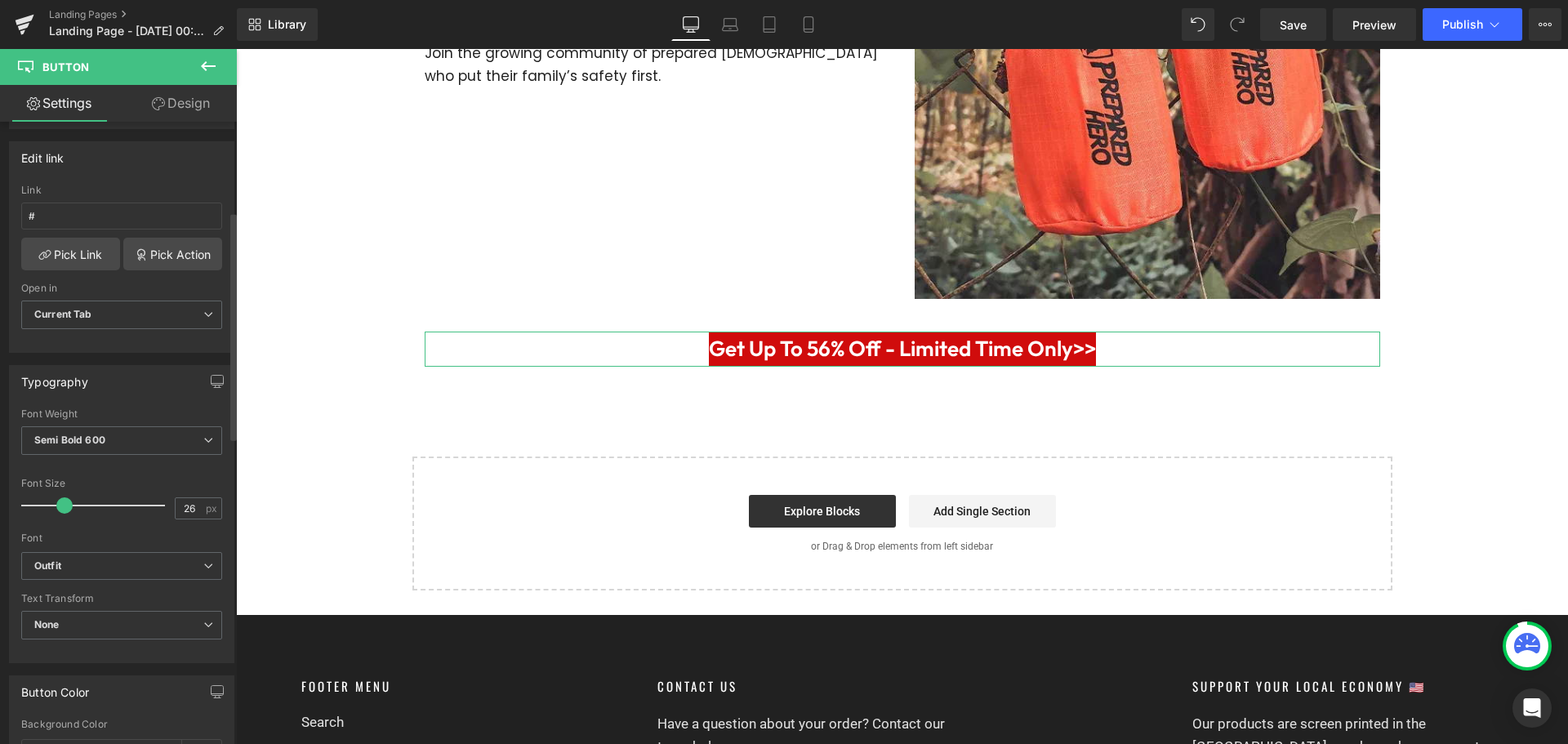
drag, startPoint x: 52, startPoint y: 503, endPoint x: 64, endPoint y: 503, distance: 12.0
click at [64, 503] on span at bounding box center [64, 505] width 17 height 17
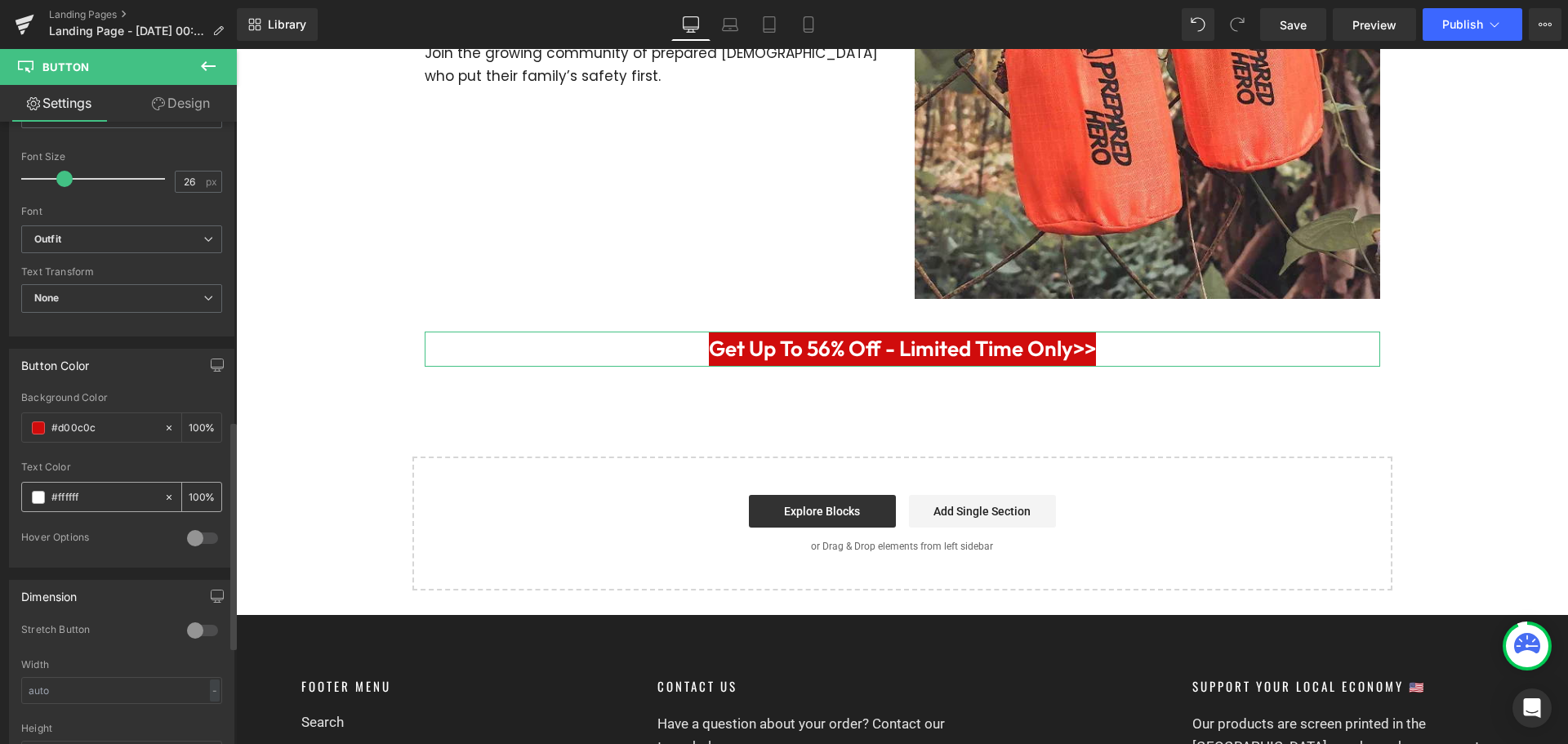
scroll to position [816, 0]
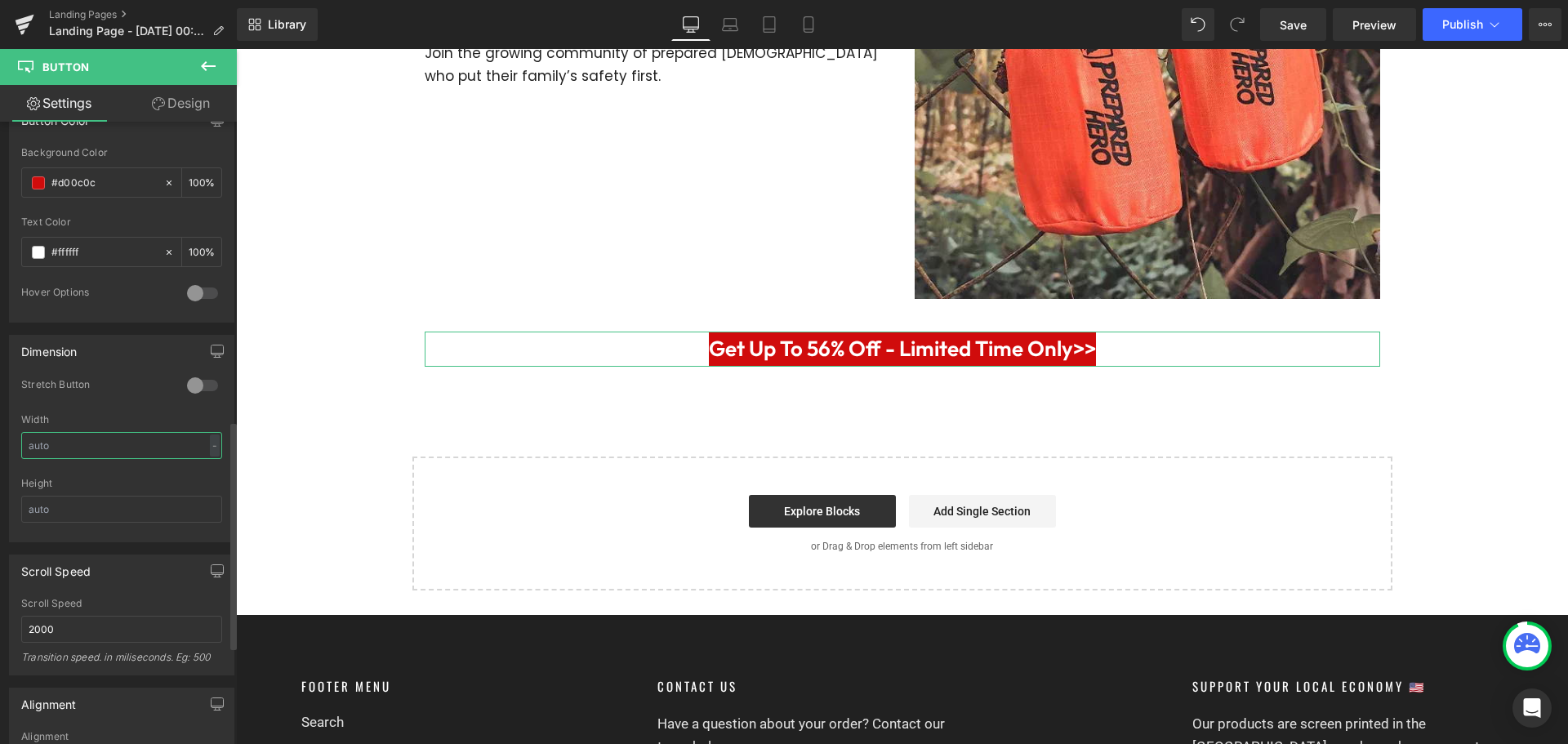
click at [172, 449] on input "text" at bounding box center [121, 445] width 201 height 27
click at [211, 441] on div "-" at bounding box center [215, 445] width 10 height 22
drag, startPoint x: 211, startPoint y: 441, endPoint x: 157, endPoint y: 482, distance: 67.8
click at [211, 441] on div "-" at bounding box center [215, 445] width 10 height 22
click at [155, 445] on input "text" at bounding box center [121, 445] width 201 height 27
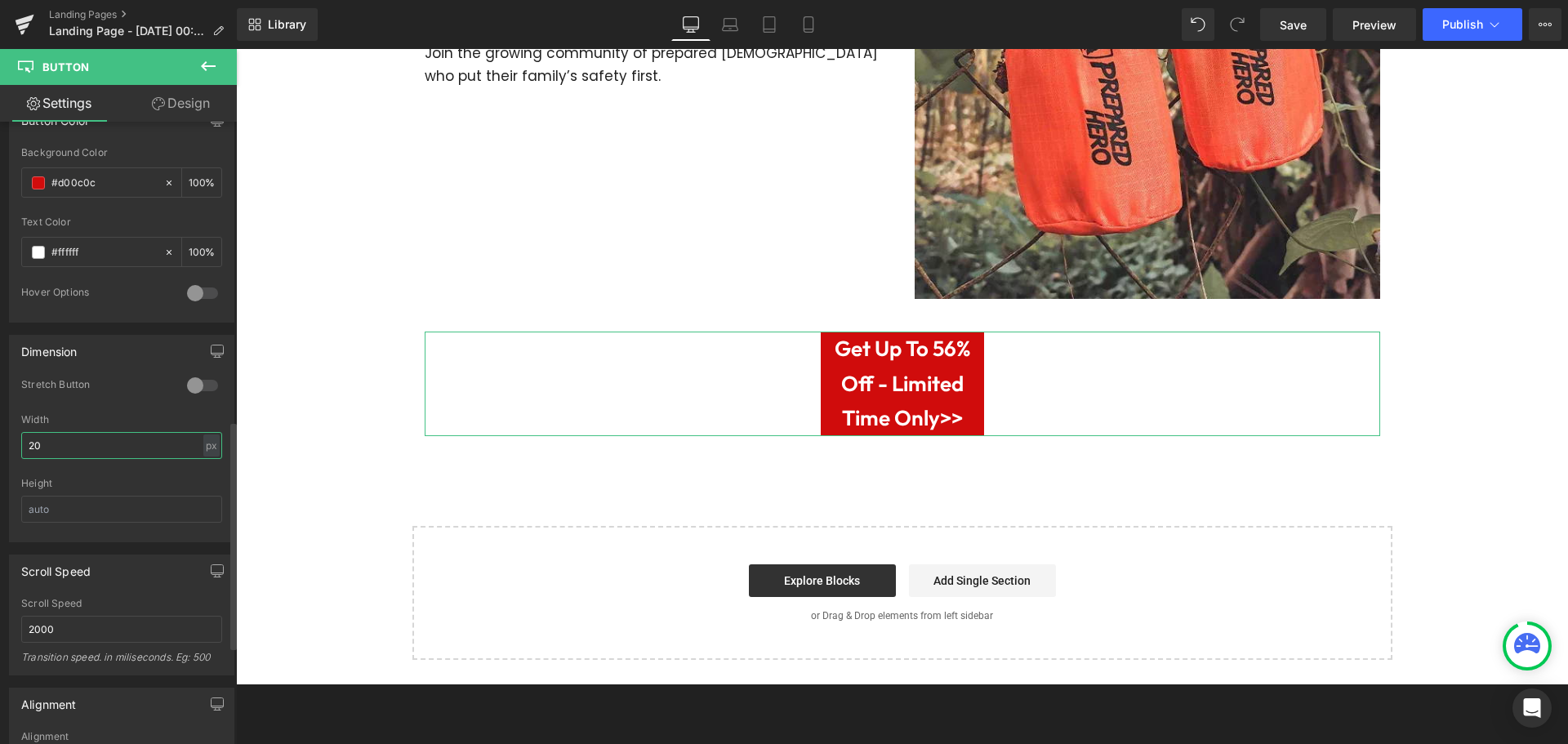
type input "2"
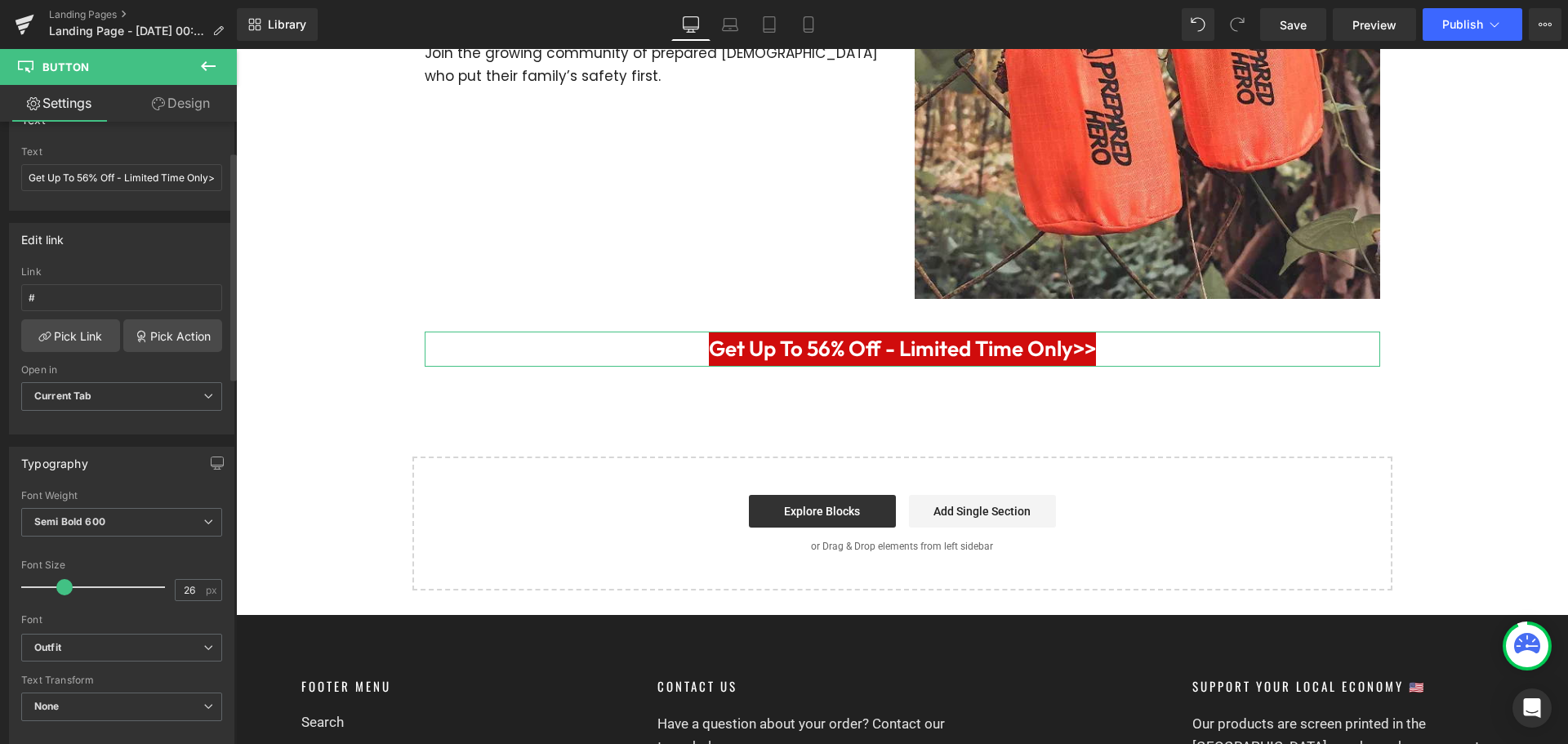
scroll to position [0, 0]
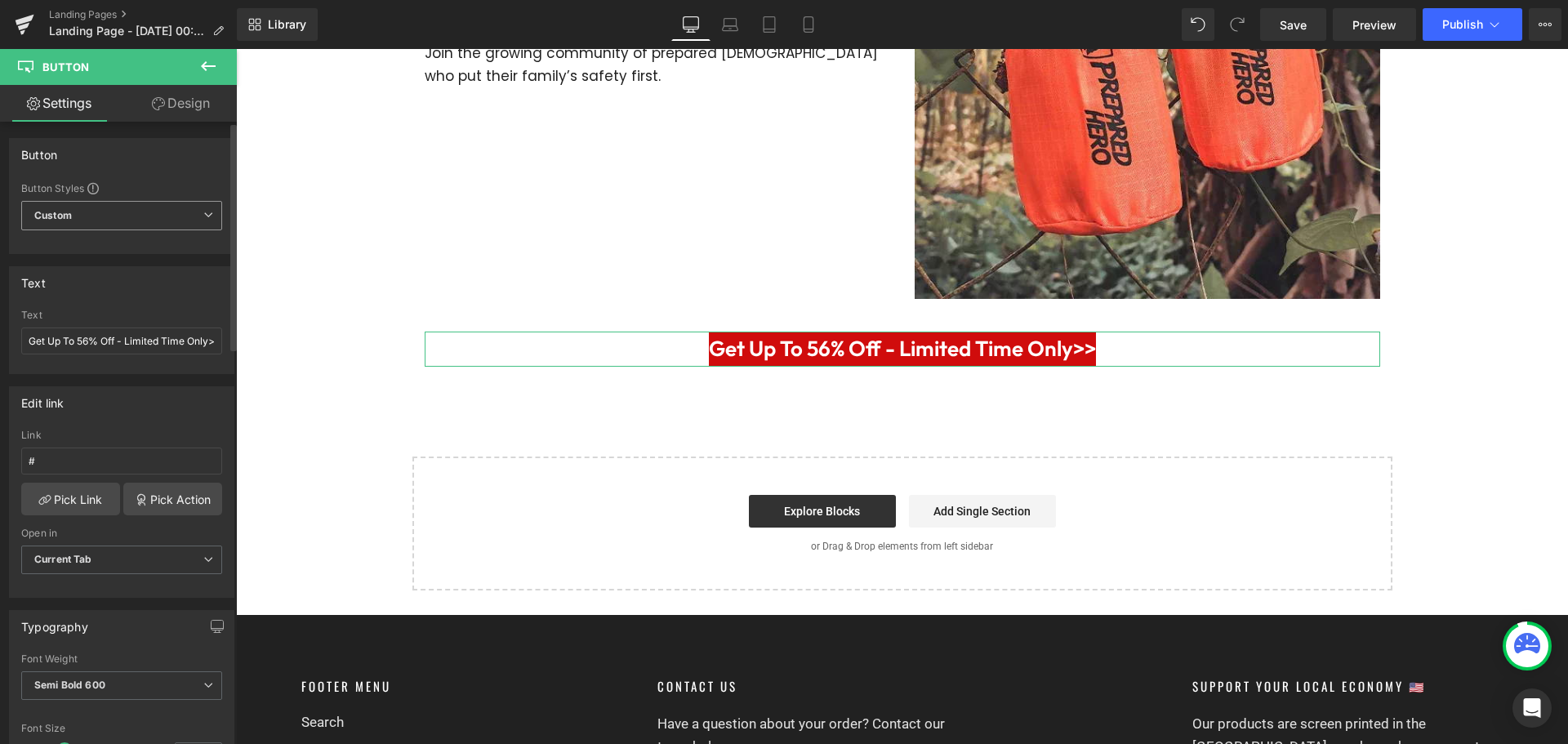
click at [136, 202] on span "Custom Setup Global Style" at bounding box center [121, 215] width 201 height 29
click at [136, 202] on span "Custom Setup Global Style" at bounding box center [118, 215] width 194 height 29
click at [166, 101] on link "Design" at bounding box center [180, 104] width 119 height 37
click at [0, 0] on div "Spacing" at bounding box center [0, 0] width 0 height 0
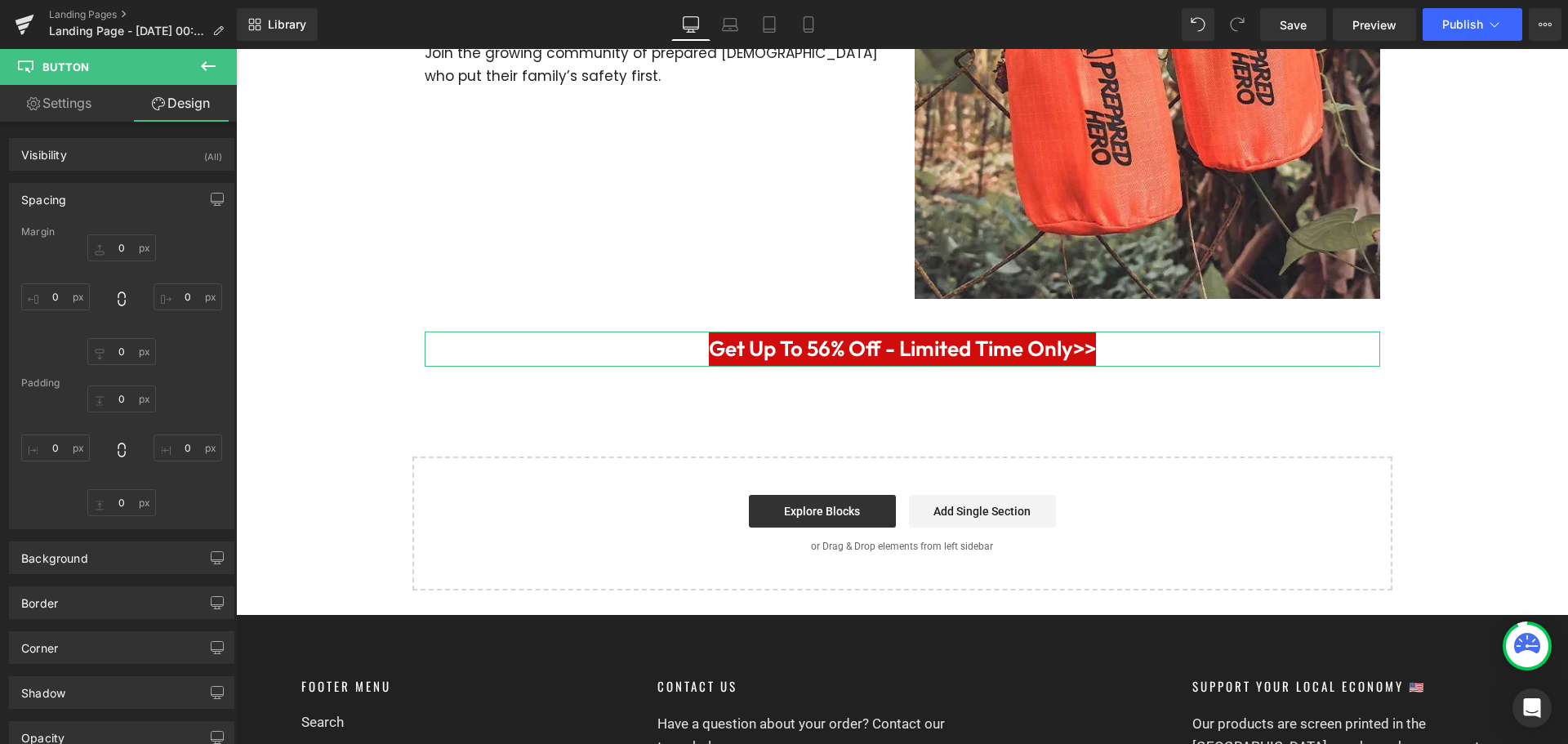
type input "0"
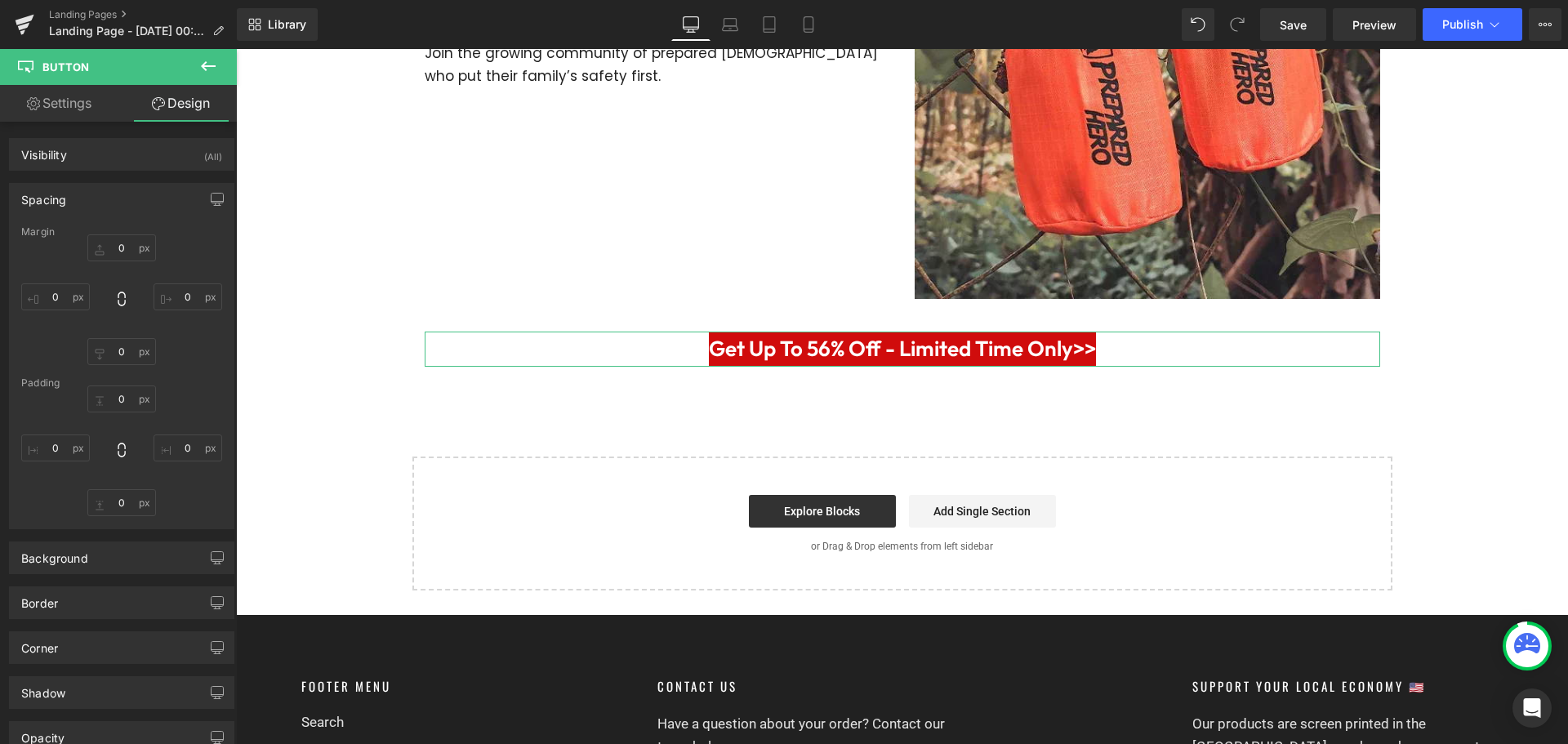
type input "0"
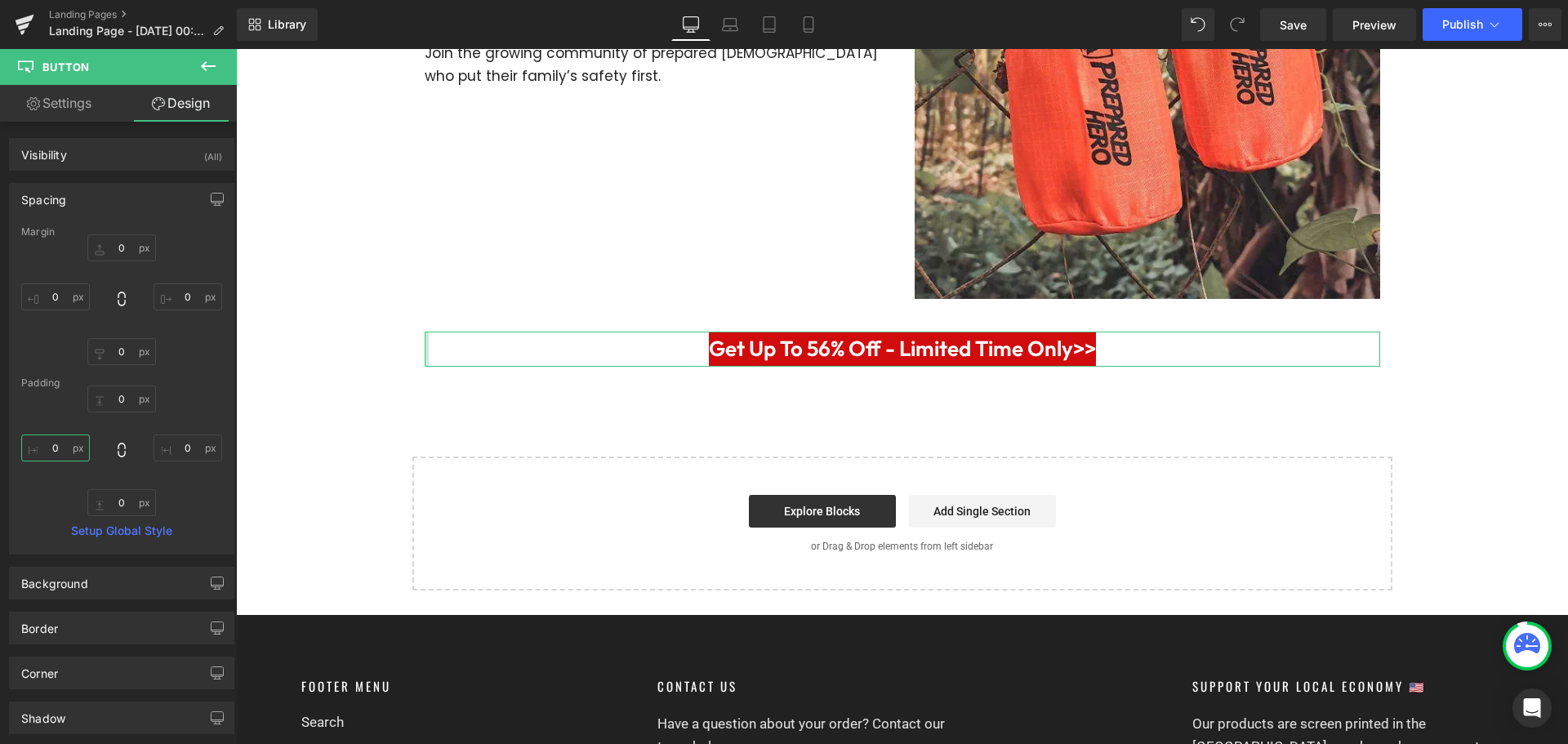
click at [53, 447] on input "0" at bounding box center [55, 448] width 69 height 27
type input "2"
type input "50"
click at [182, 441] on input "0" at bounding box center [187, 448] width 69 height 27
type input "50"
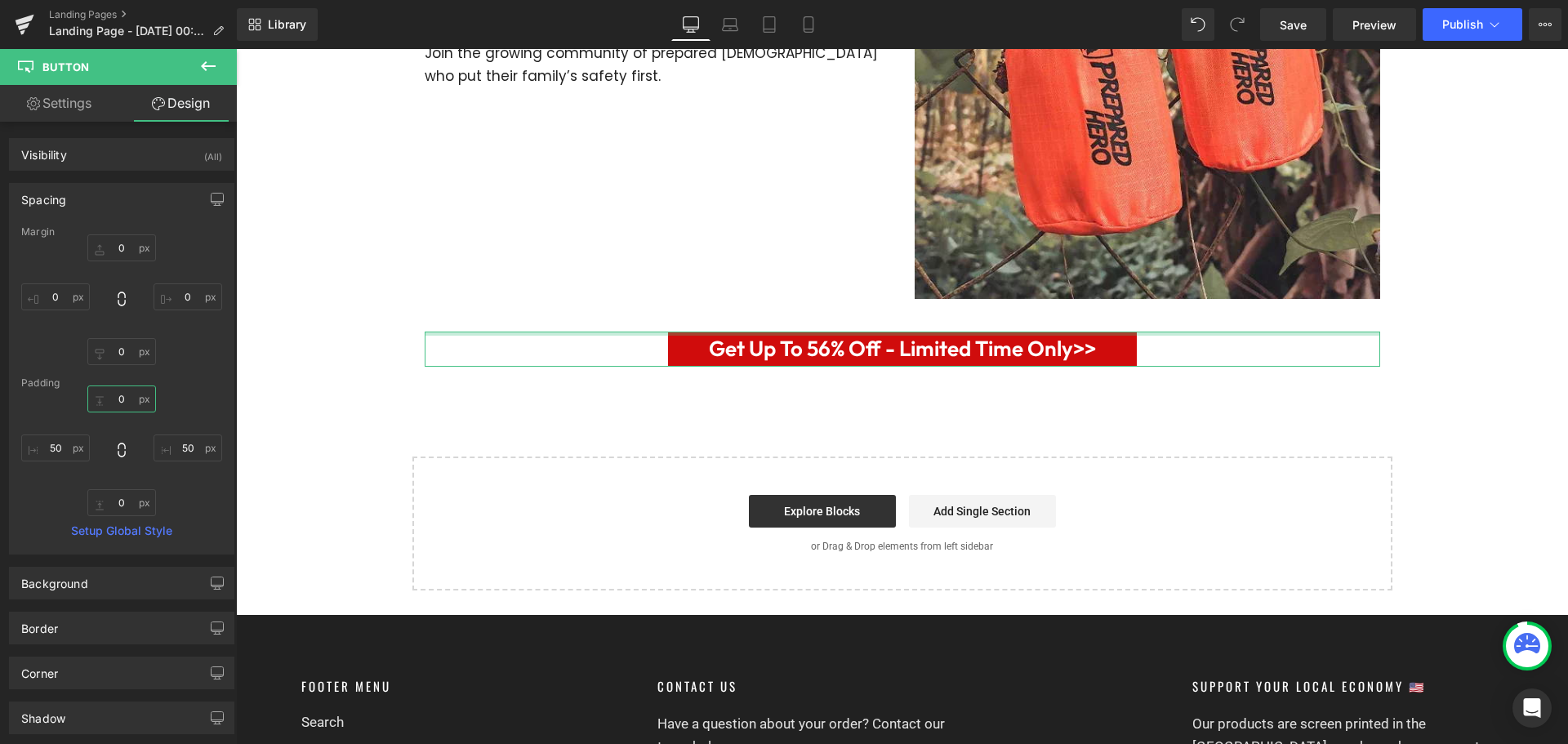
click at [128, 398] on input "0" at bounding box center [121, 398] width 69 height 27
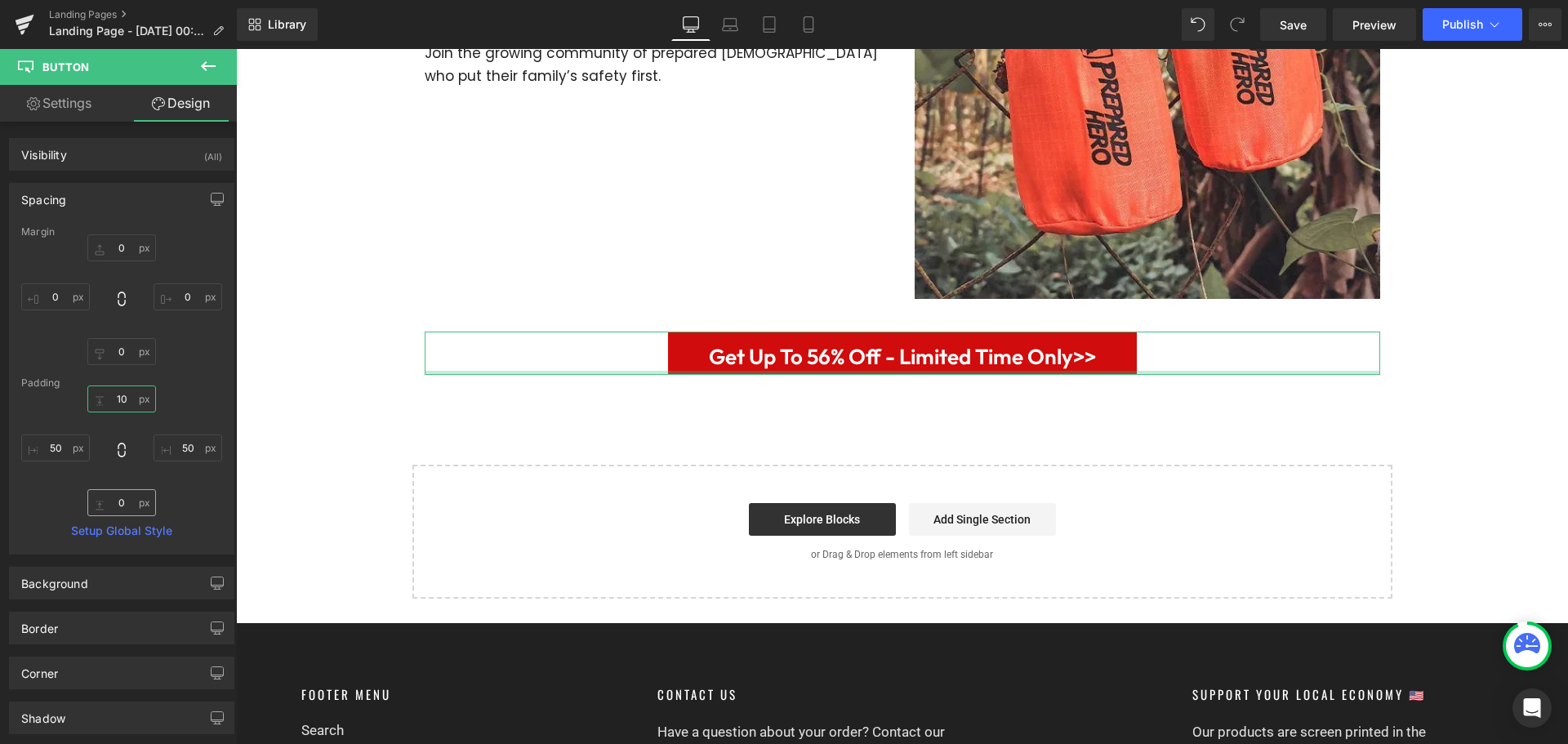
type input "10"
click at [125, 505] on input "0" at bounding box center [121, 502] width 69 height 27
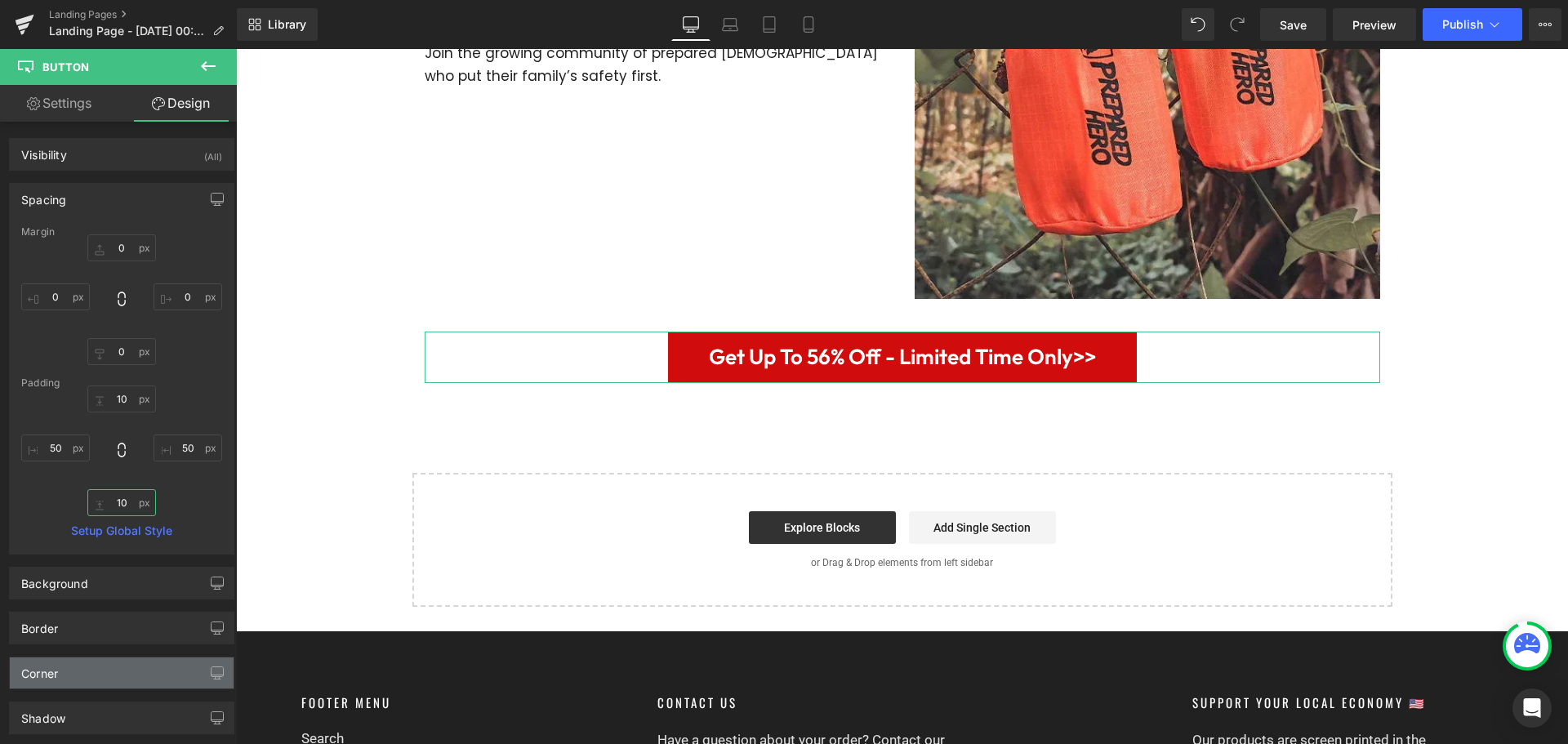
type input "10"
click at [119, 683] on div "Corner" at bounding box center [121, 672] width 223 height 31
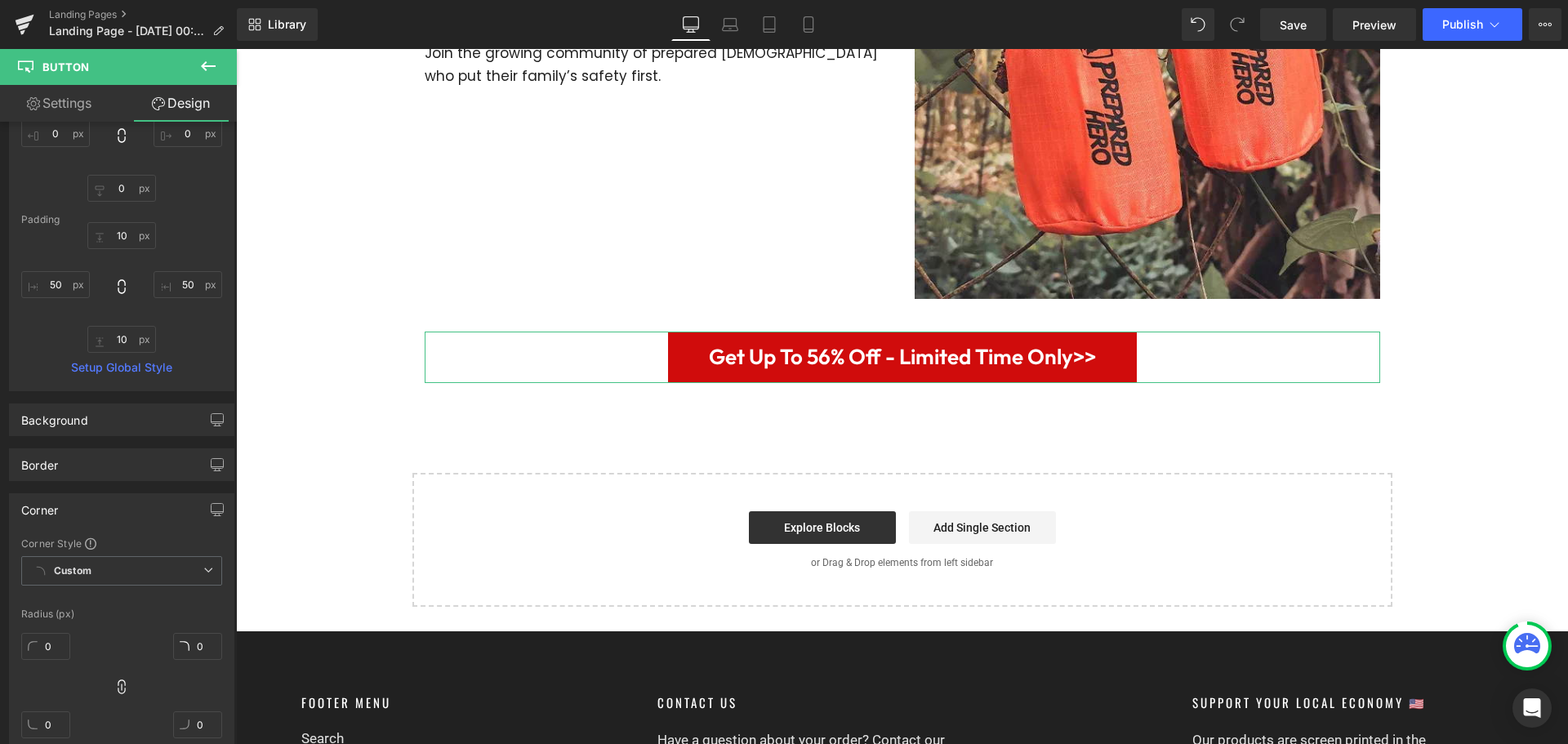
scroll to position [244, 0]
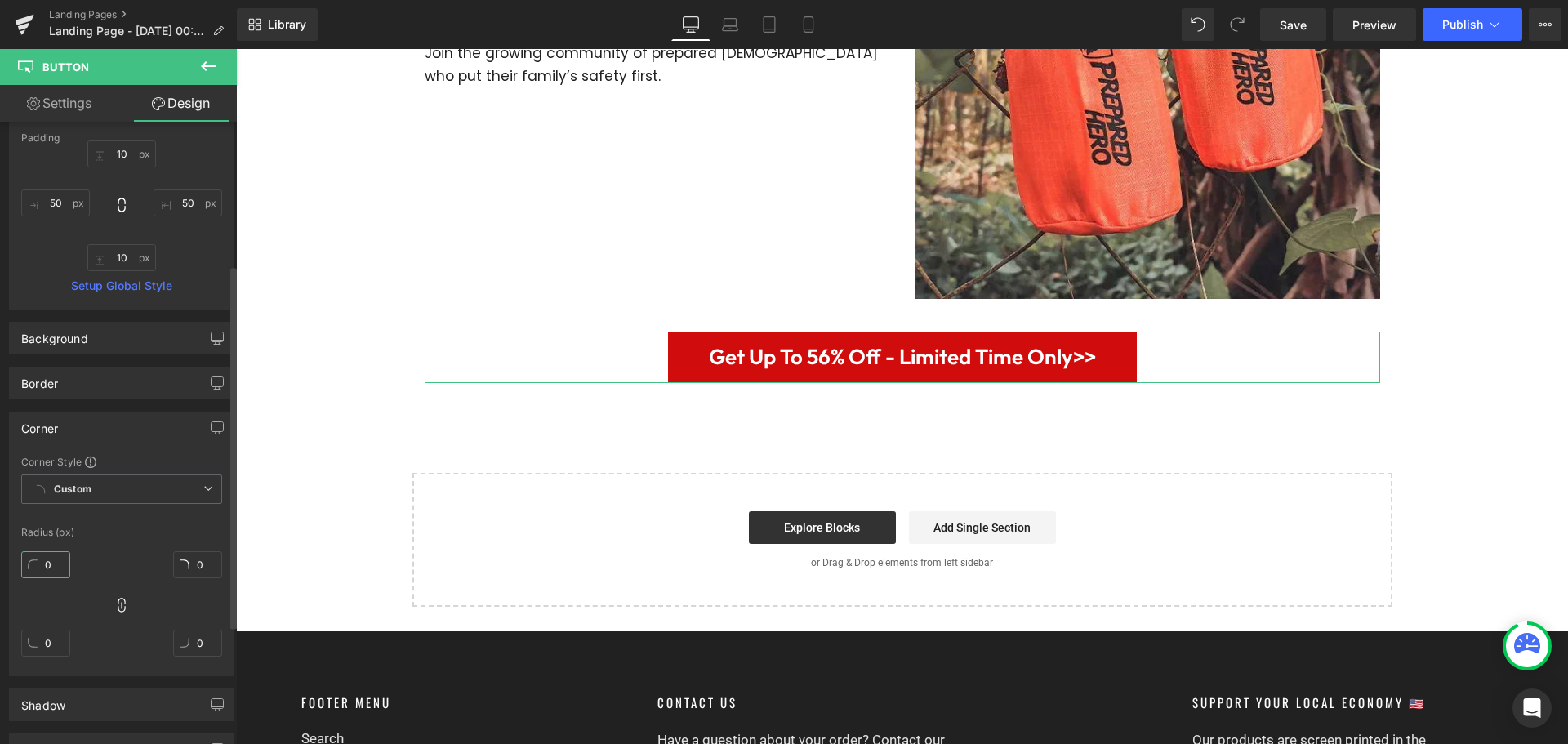
click at [45, 558] on input "0" at bounding box center [46, 565] width 49 height 27
type input "10"
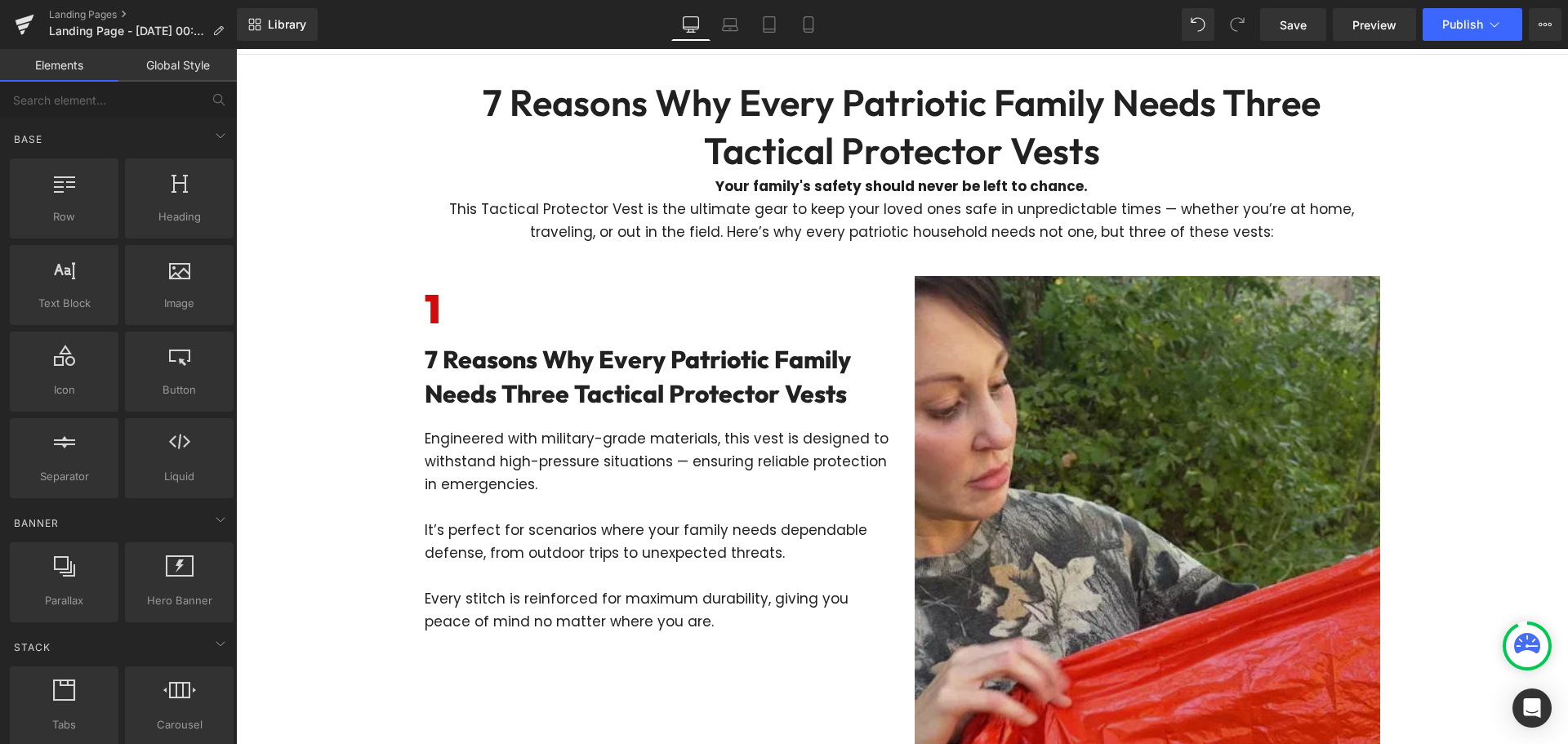
scroll to position [0, 0]
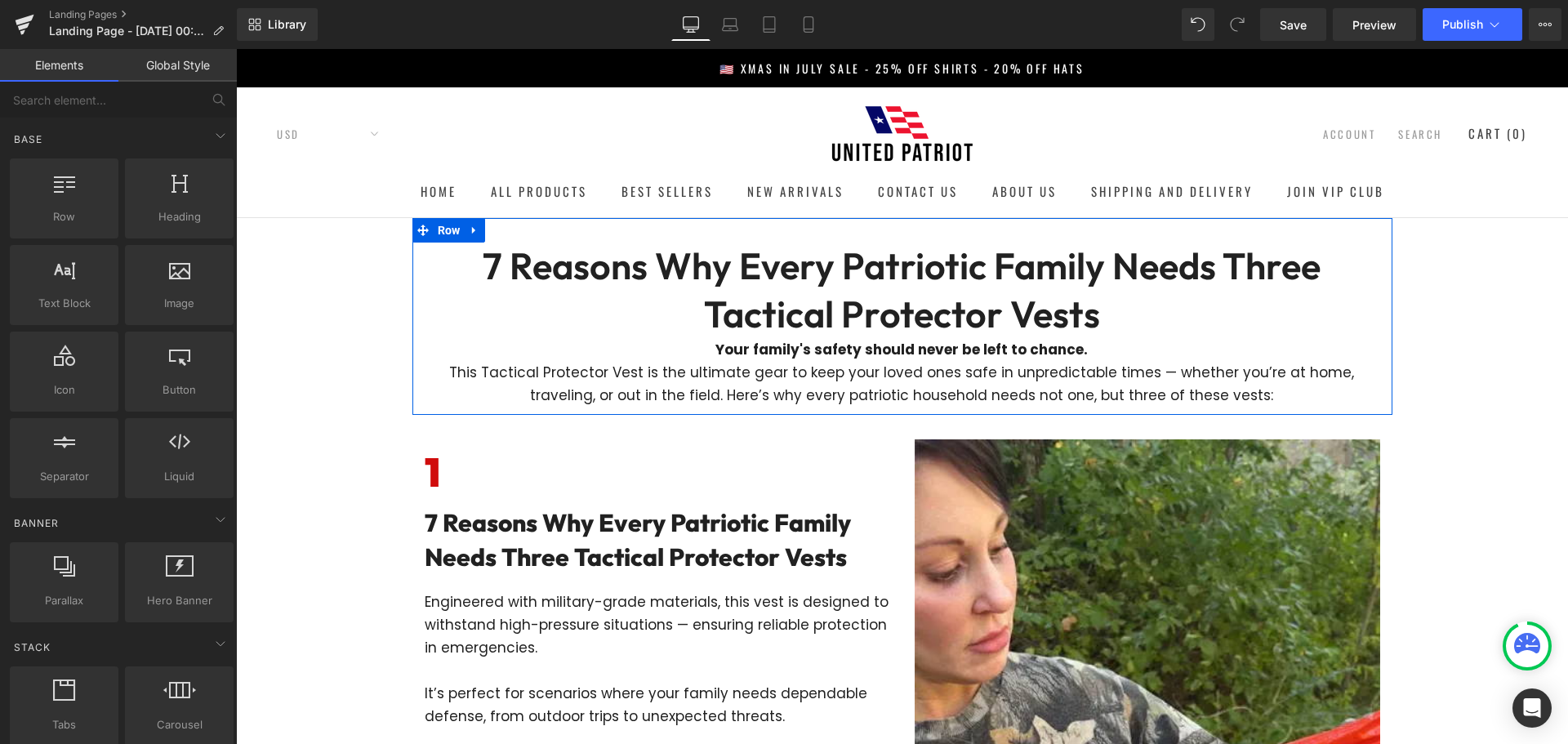
drag, startPoint x: 932, startPoint y: 255, endPoint x: 918, endPoint y: 295, distance: 42.4
click at [932, 255] on h1 "7 Reasons Why Every Patriotic Family Needs Three Tactical Protector Vests" at bounding box center [902, 290] width 955 height 96
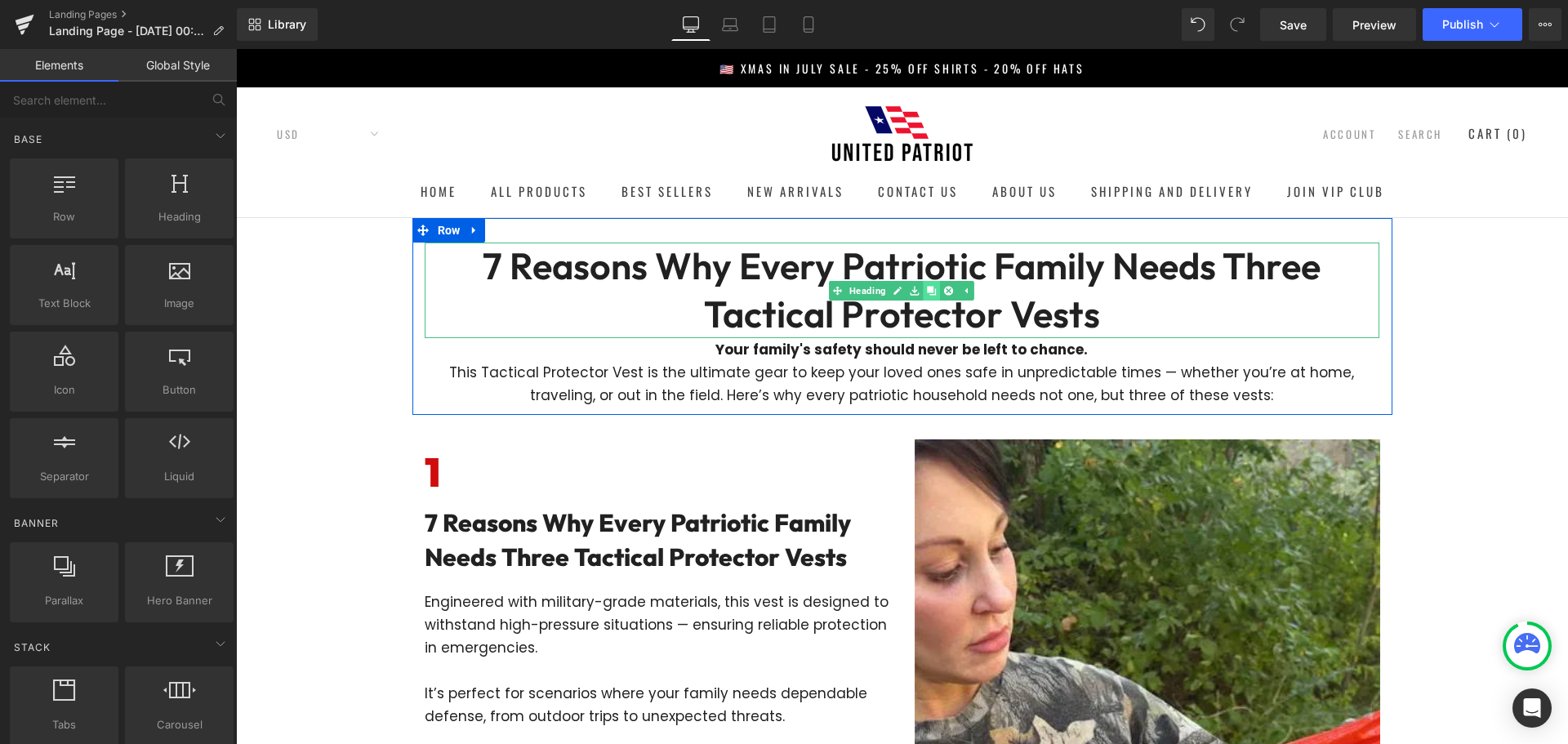
click at [927, 293] on icon at bounding box center [931, 290] width 9 height 10
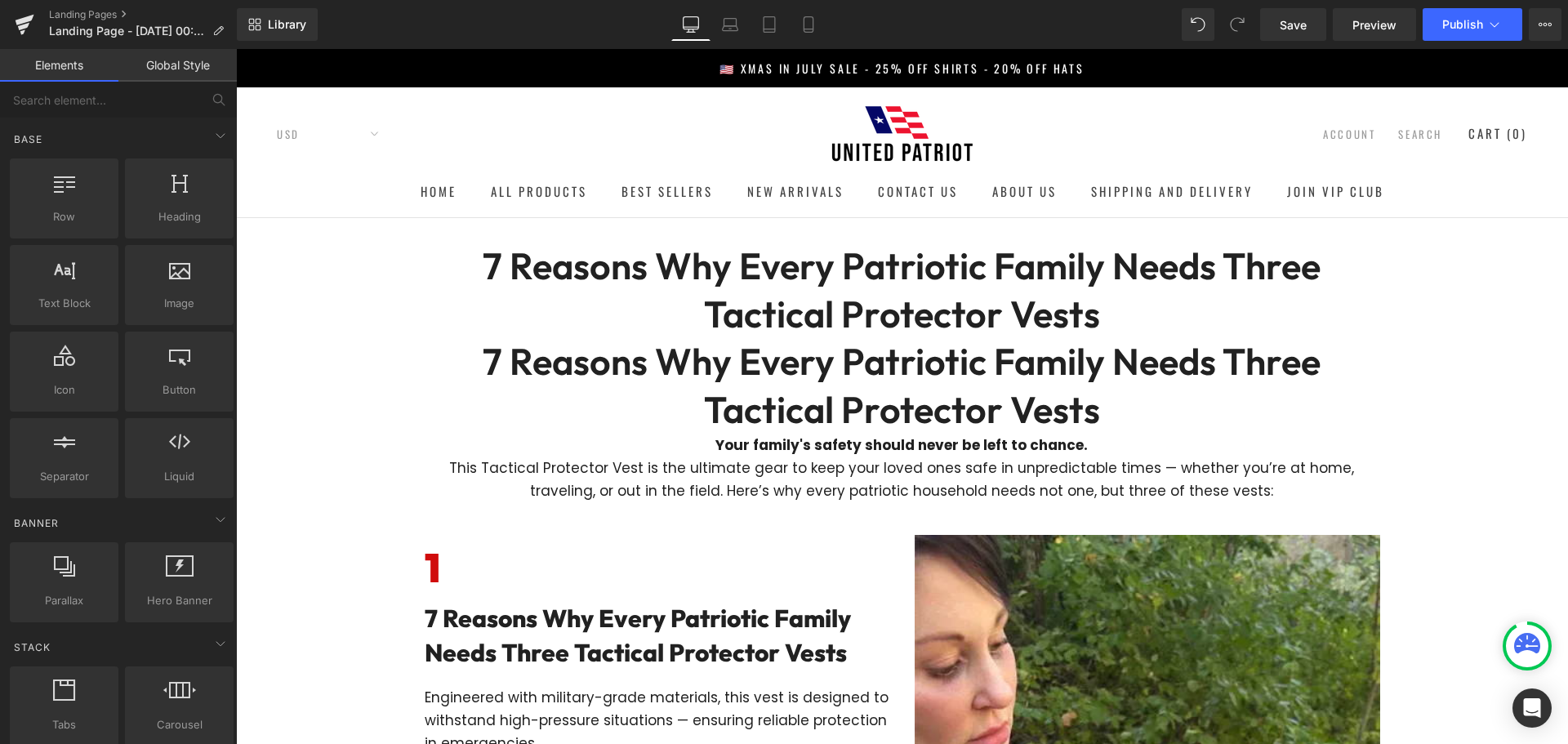
click at [619, 392] on h1 "7 Reasons Why Every Patriotic Family Needs Three Tactical Protector Vests" at bounding box center [902, 385] width 955 height 96
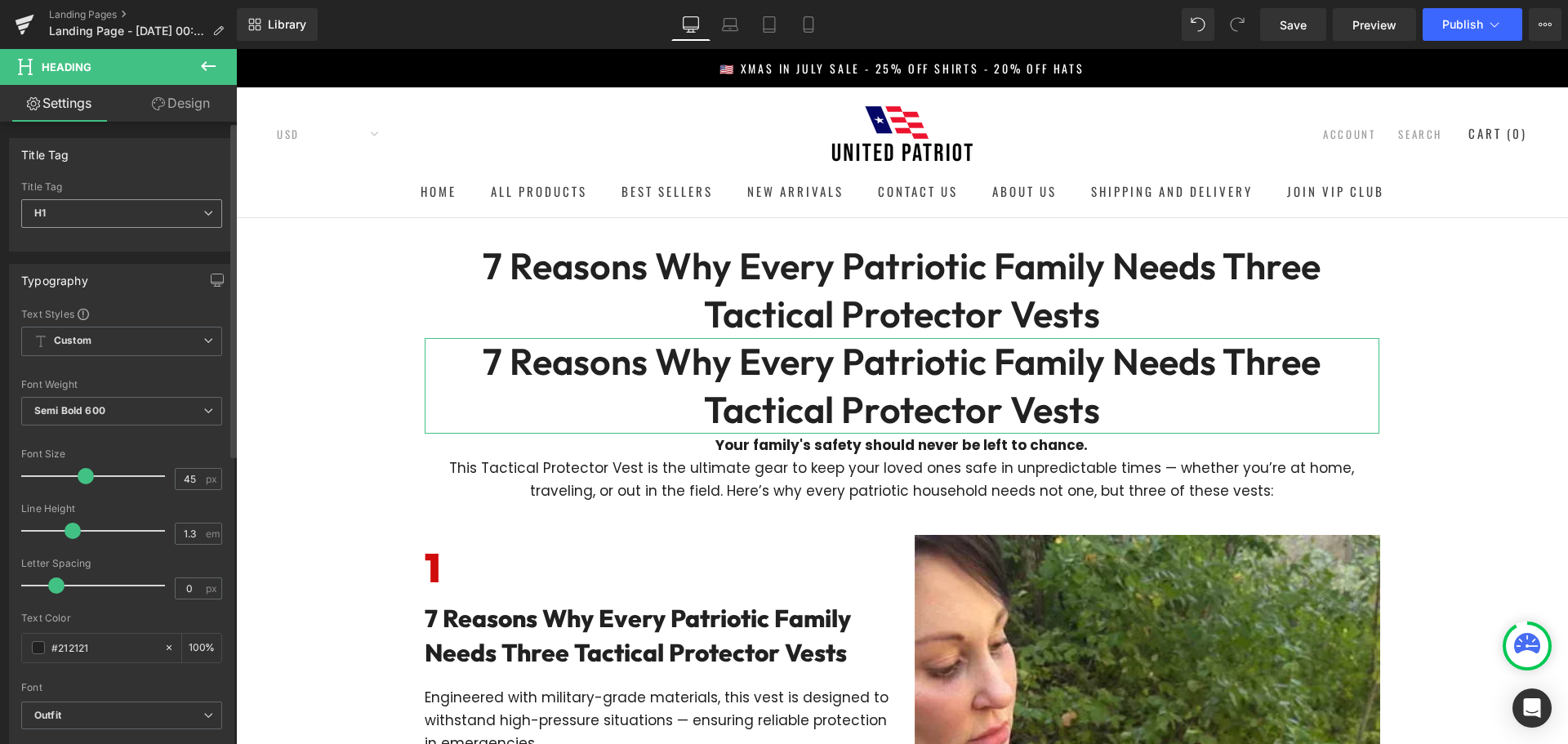
click at [172, 216] on span "H1" at bounding box center [121, 213] width 201 height 28
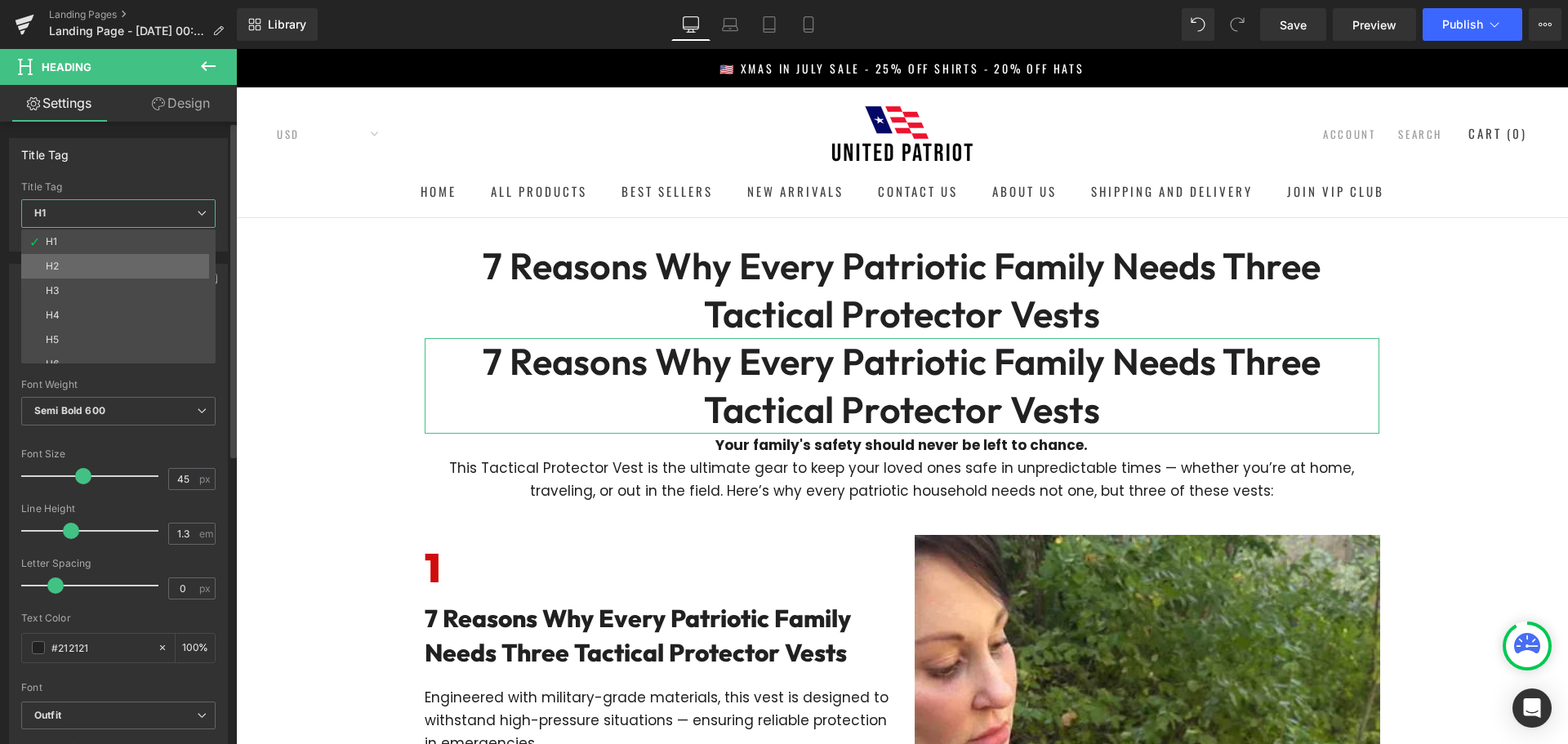
click at [123, 271] on li "H2" at bounding box center [121, 266] width 201 height 25
type input "17"
type input "1.65"
type input "100"
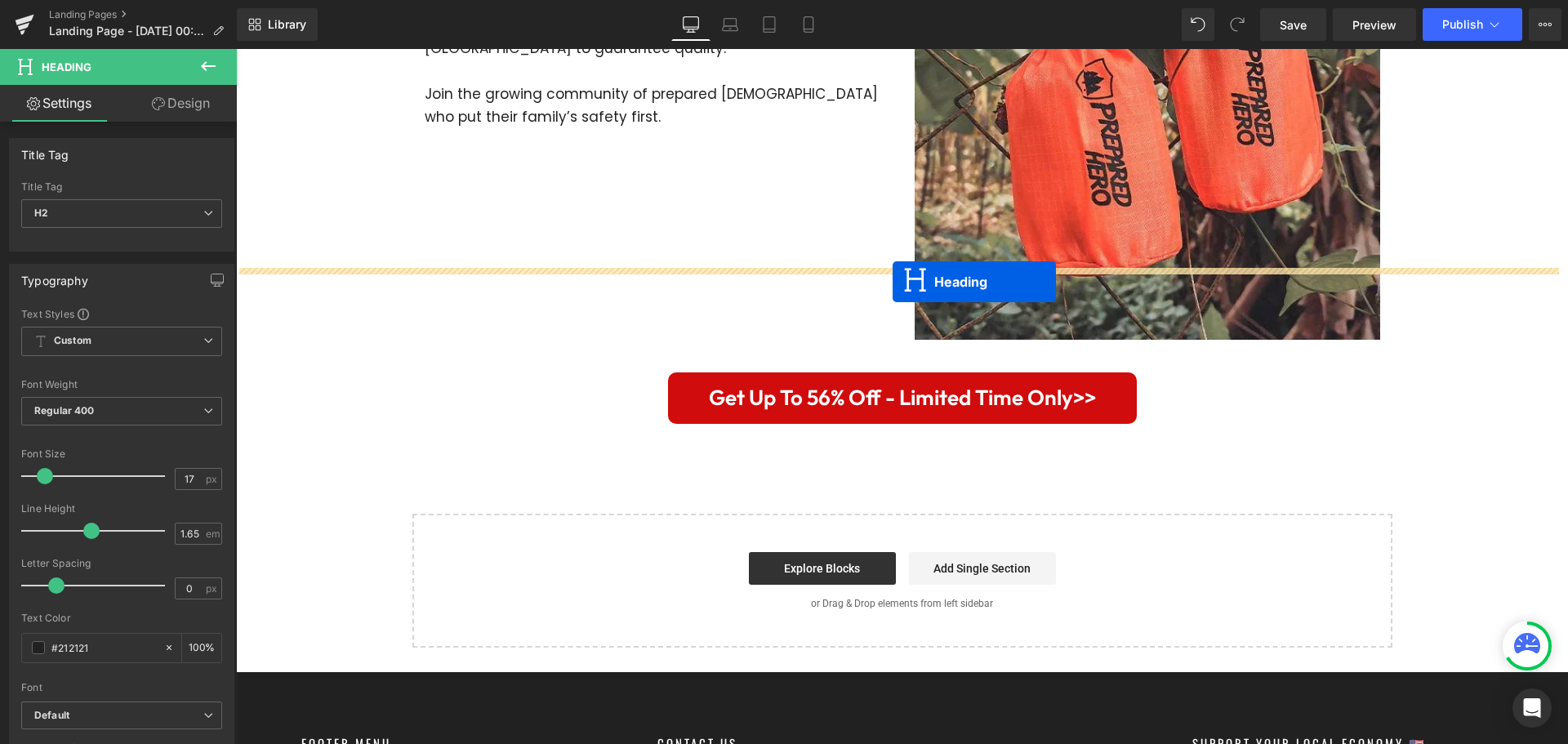
scroll to position [3428, 0]
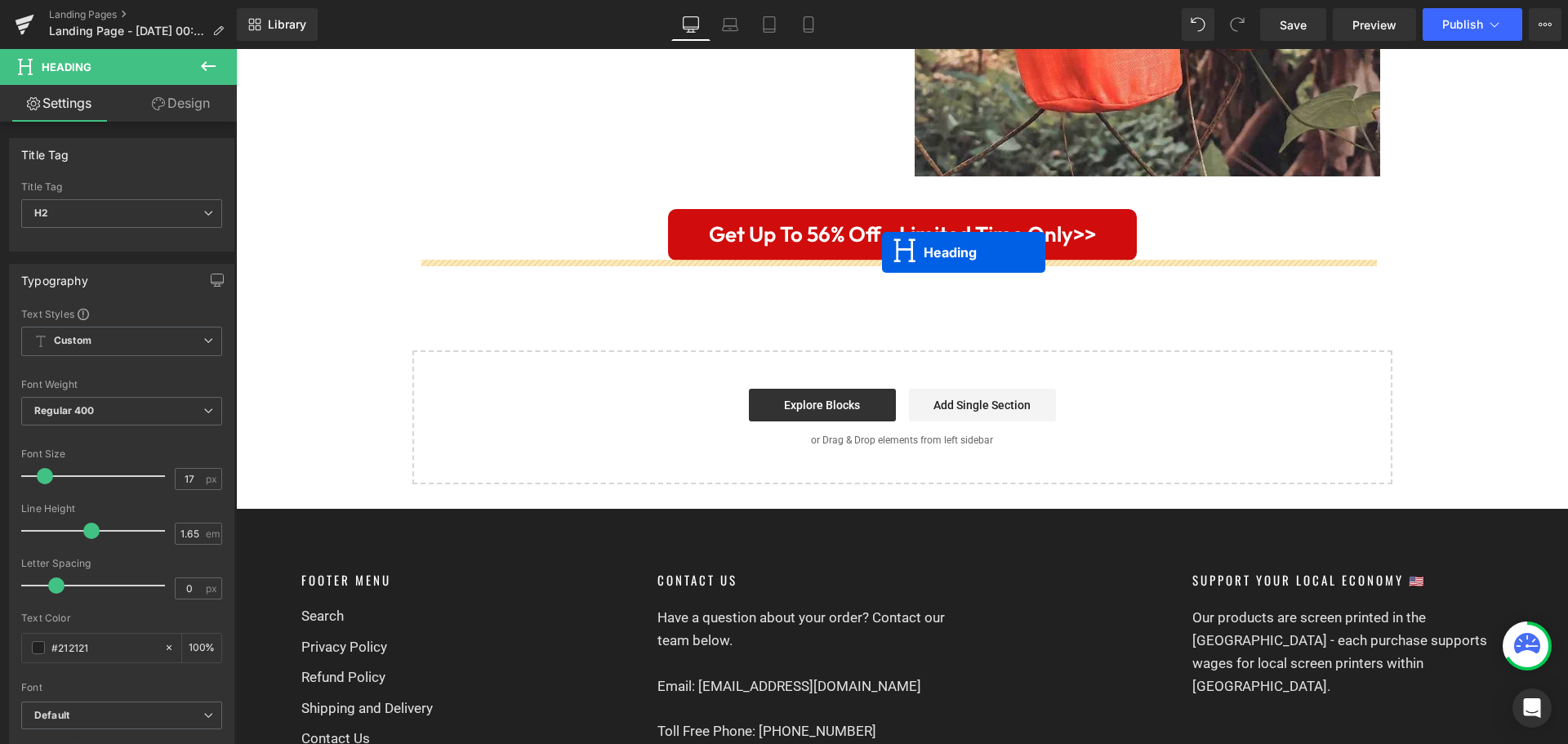
drag, startPoint x: 856, startPoint y: 345, endPoint x: 882, endPoint y: 252, distance: 96.6
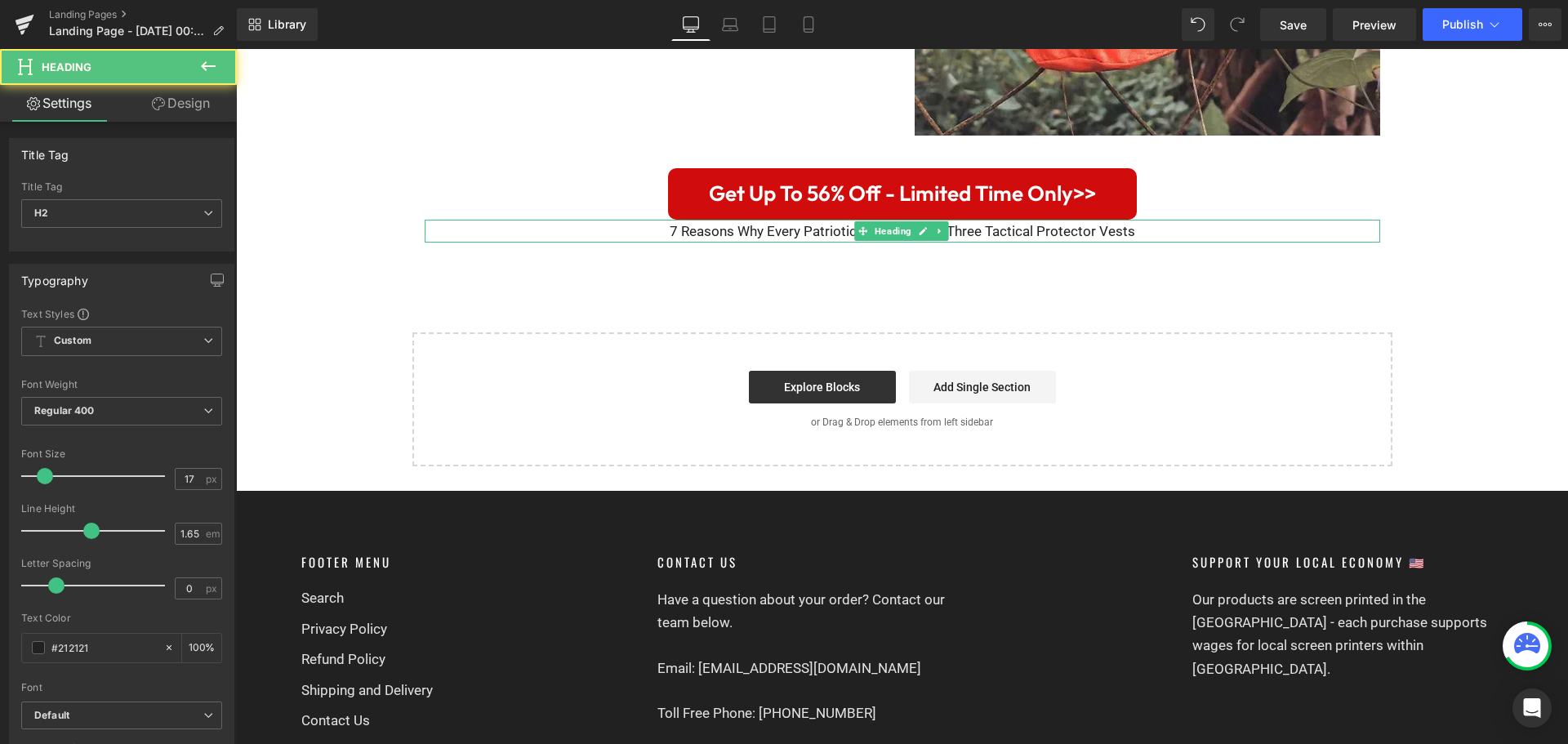
scroll to position [3388, 0]
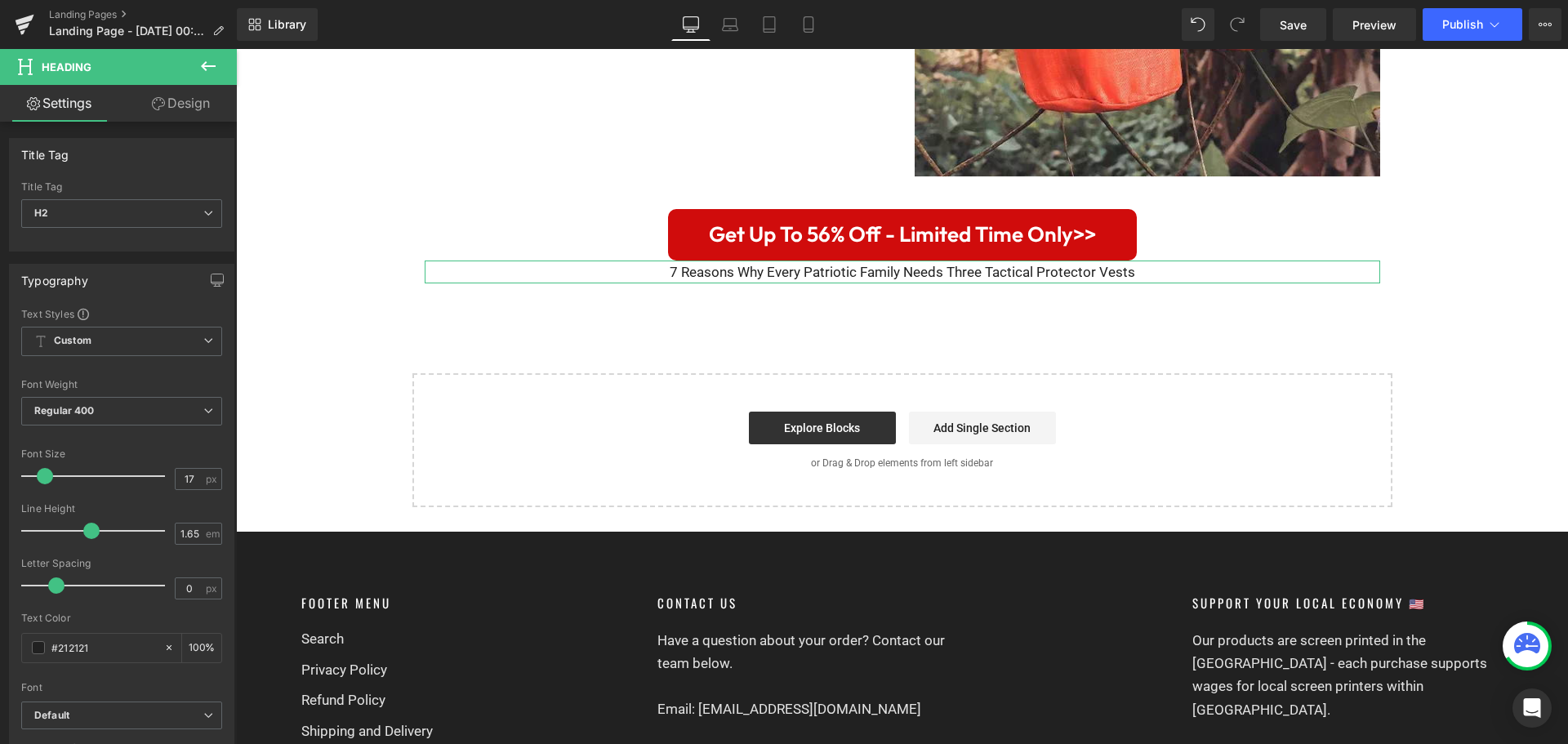
click at [171, 113] on link "Design" at bounding box center [180, 104] width 119 height 37
click at [0, 0] on div "Spacing" at bounding box center [0, 0] width 0 height 0
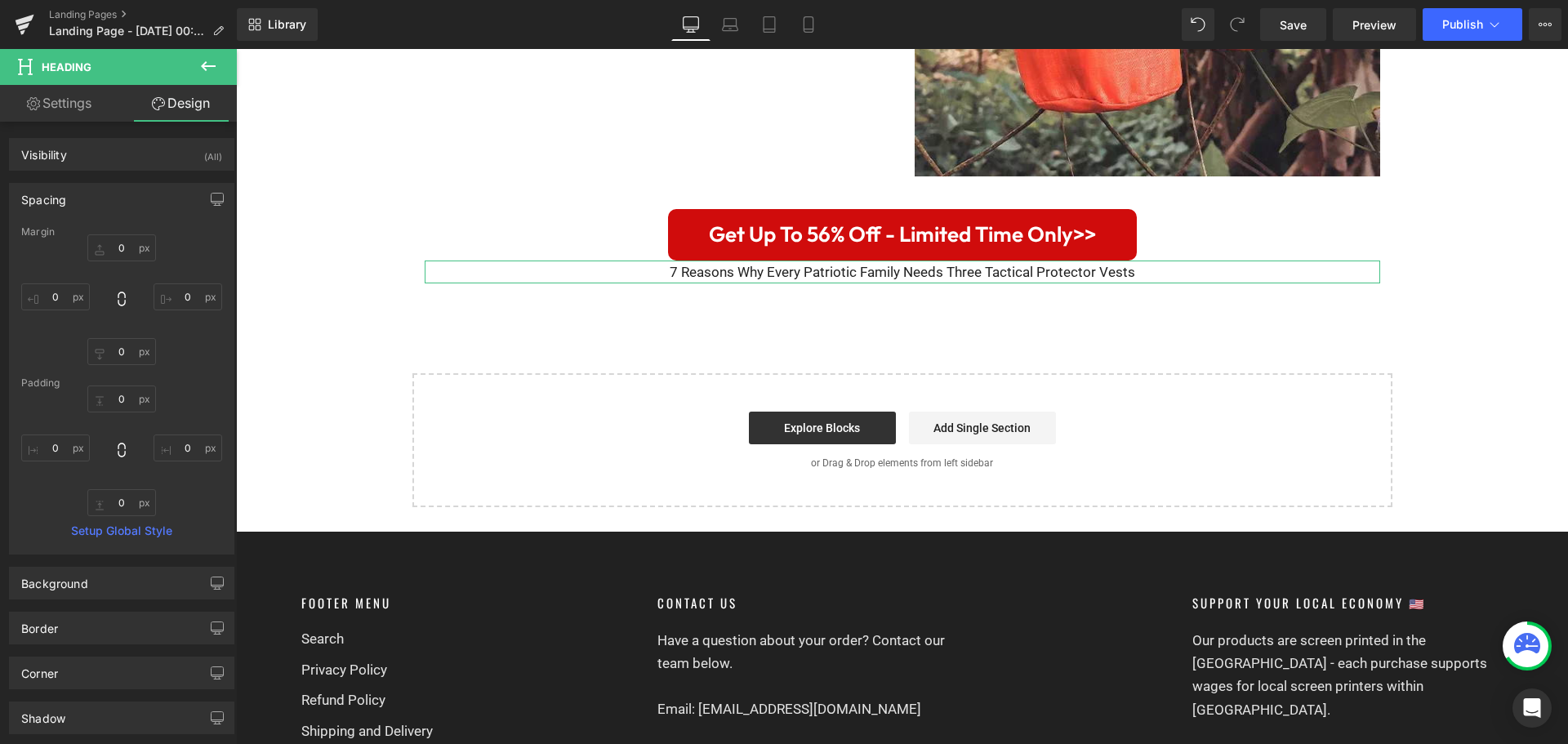
type input "0"
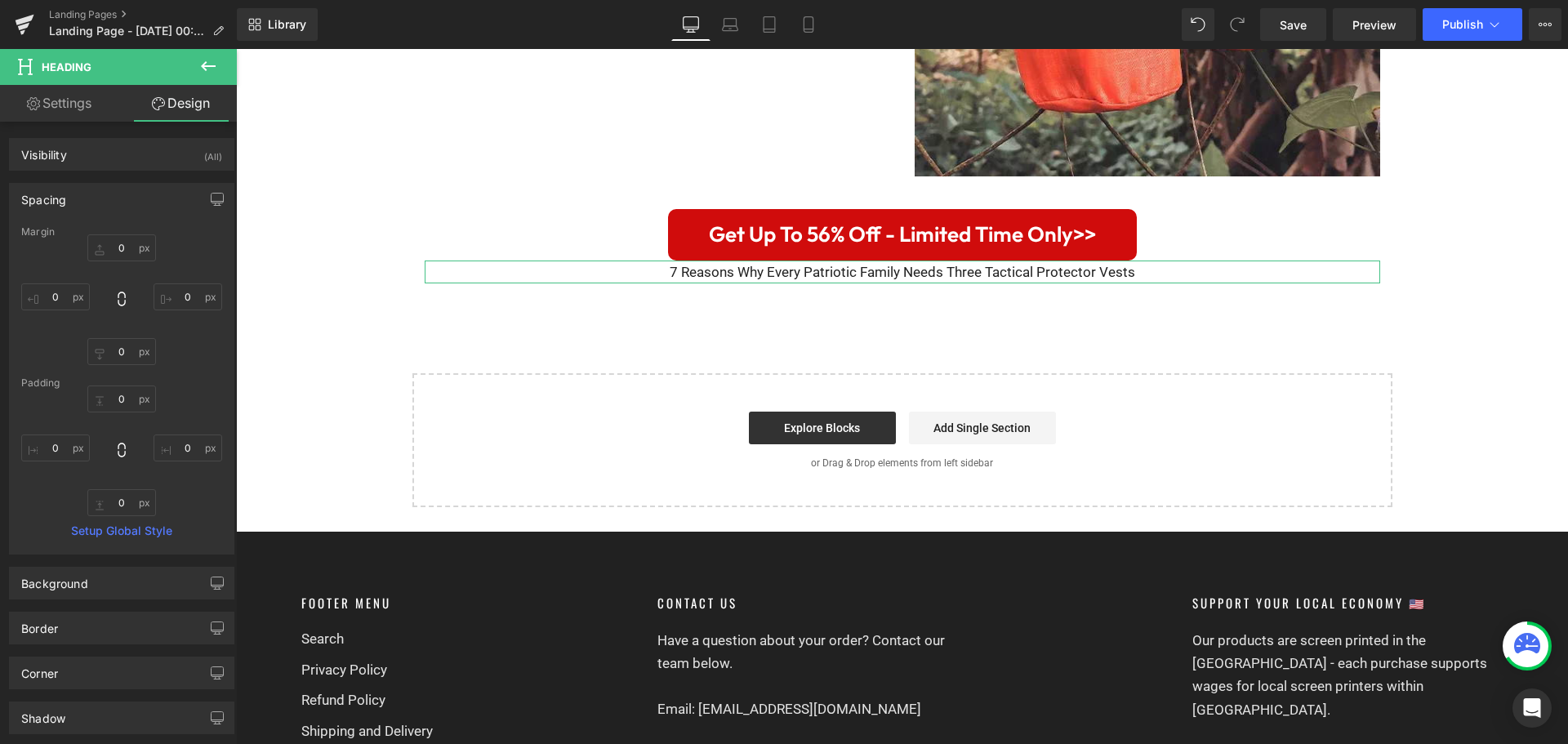
type input "0"
click at [128, 239] on input "0" at bounding box center [121, 247] width 69 height 27
type input "30"
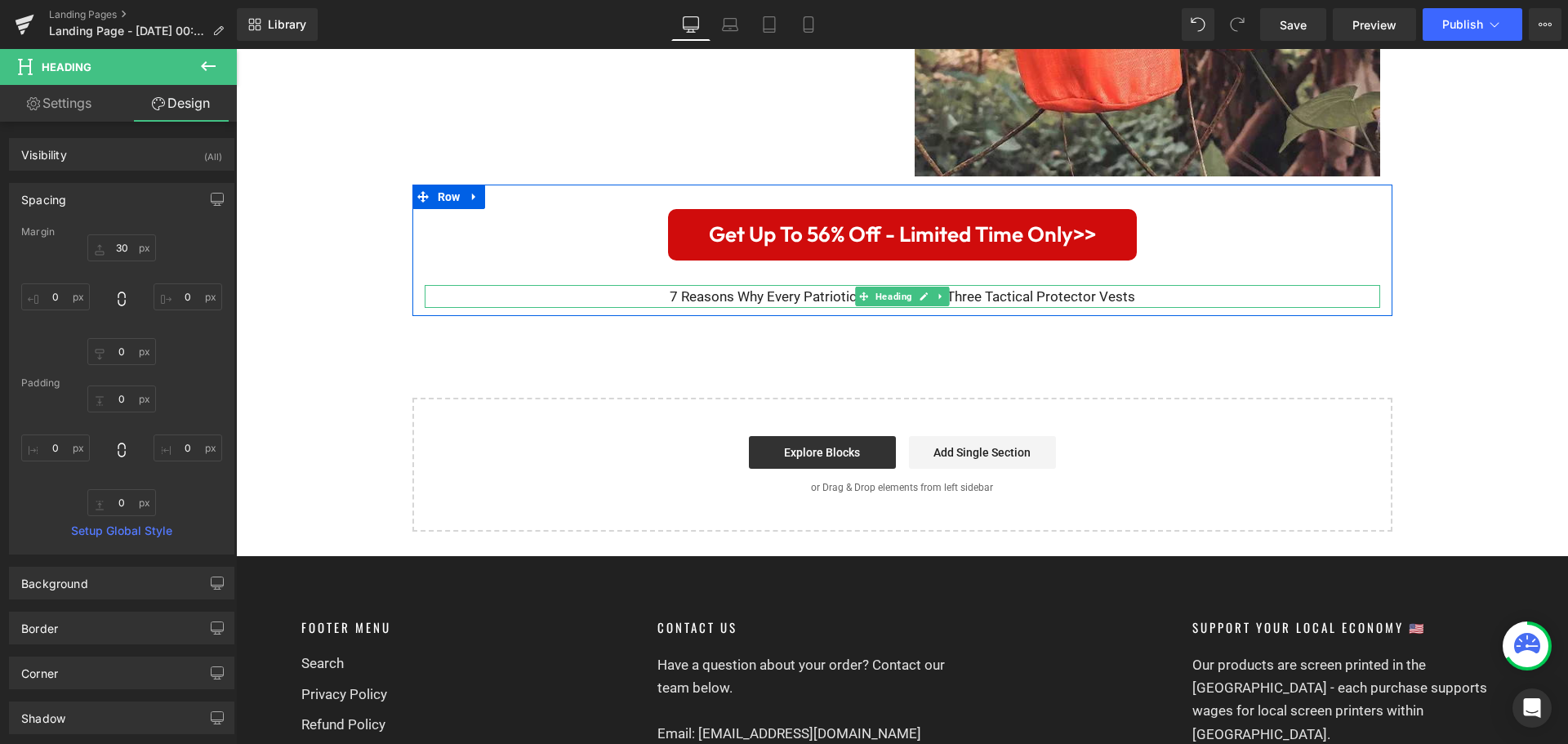
click at [722, 294] on h2 "7 Reasons Why Every Patriotic Family Needs Three Tactical Protector Vests" at bounding box center [903, 296] width 956 height 23
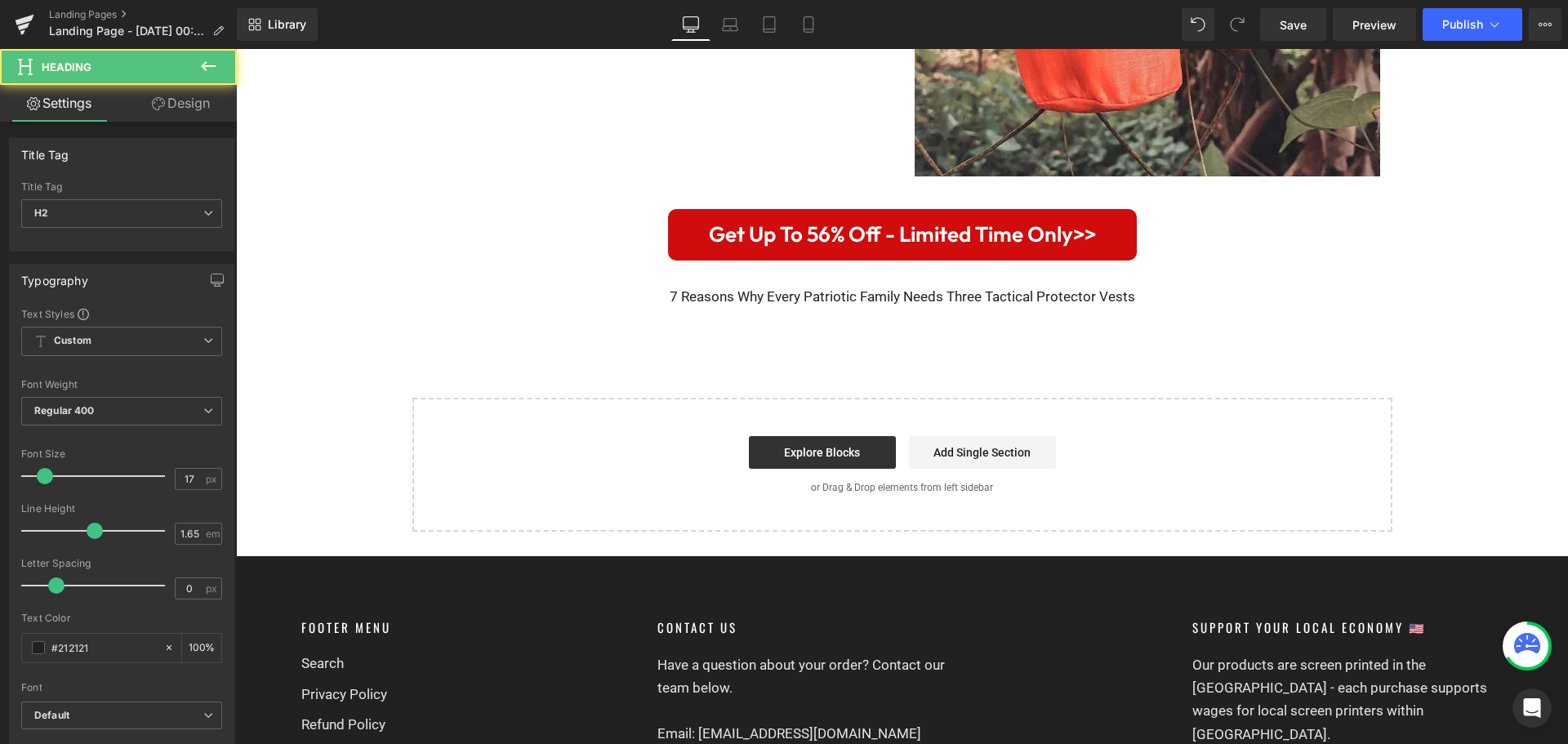
click at [65, 104] on link "Settings" at bounding box center [59, 104] width 119 height 37
click at [187, 485] on input "17" at bounding box center [190, 478] width 28 height 20
drag, startPoint x: 187, startPoint y: 485, endPoint x: 158, endPoint y: 485, distance: 29.0
click at [158, 485] on div "Font Size 17 px" at bounding box center [121, 476] width 201 height 55
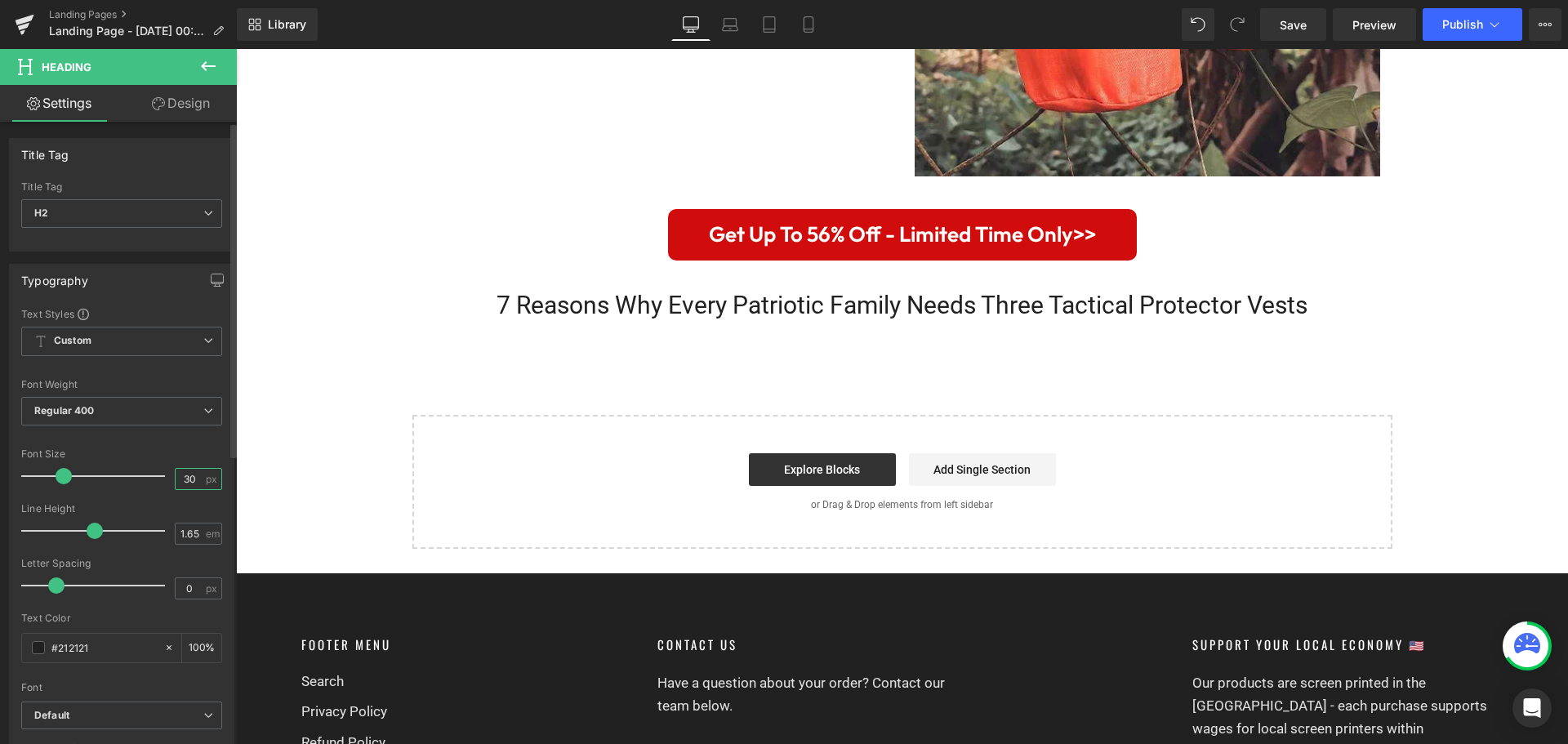
scroll to position [164, 0]
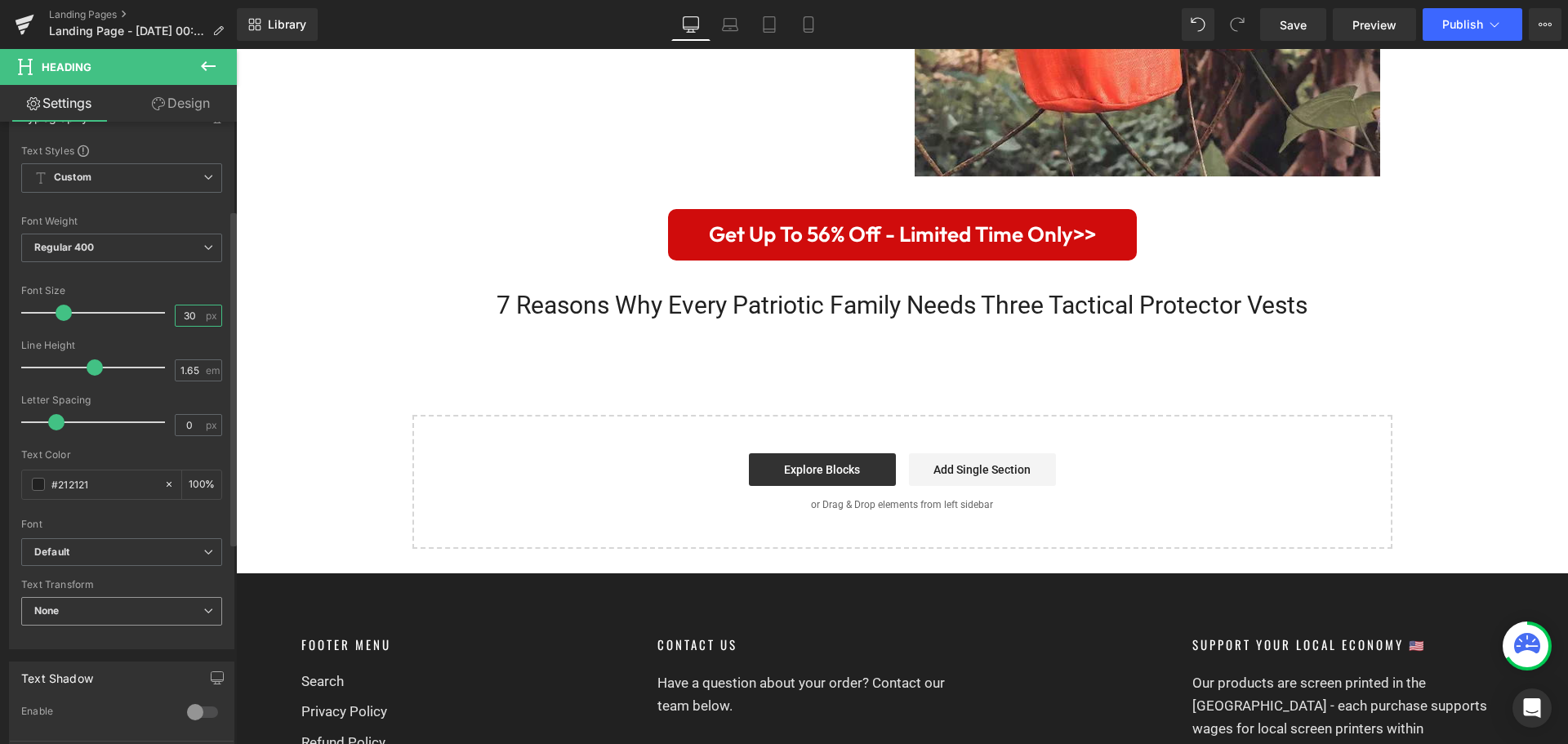
type input "30"
click at [120, 618] on span "None" at bounding box center [121, 610] width 201 height 28
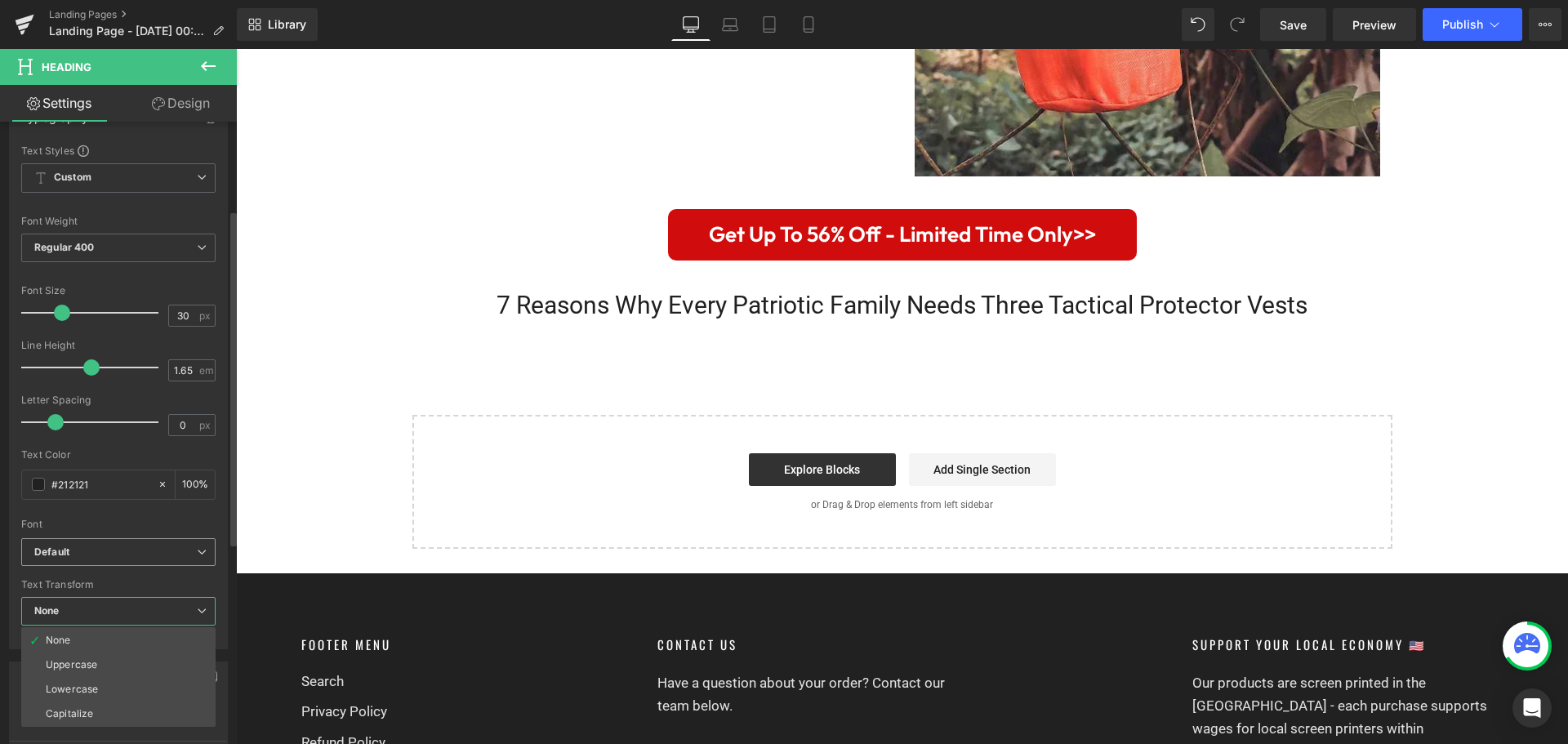
click at [131, 558] on span "Default" at bounding box center [118, 552] width 194 height 28
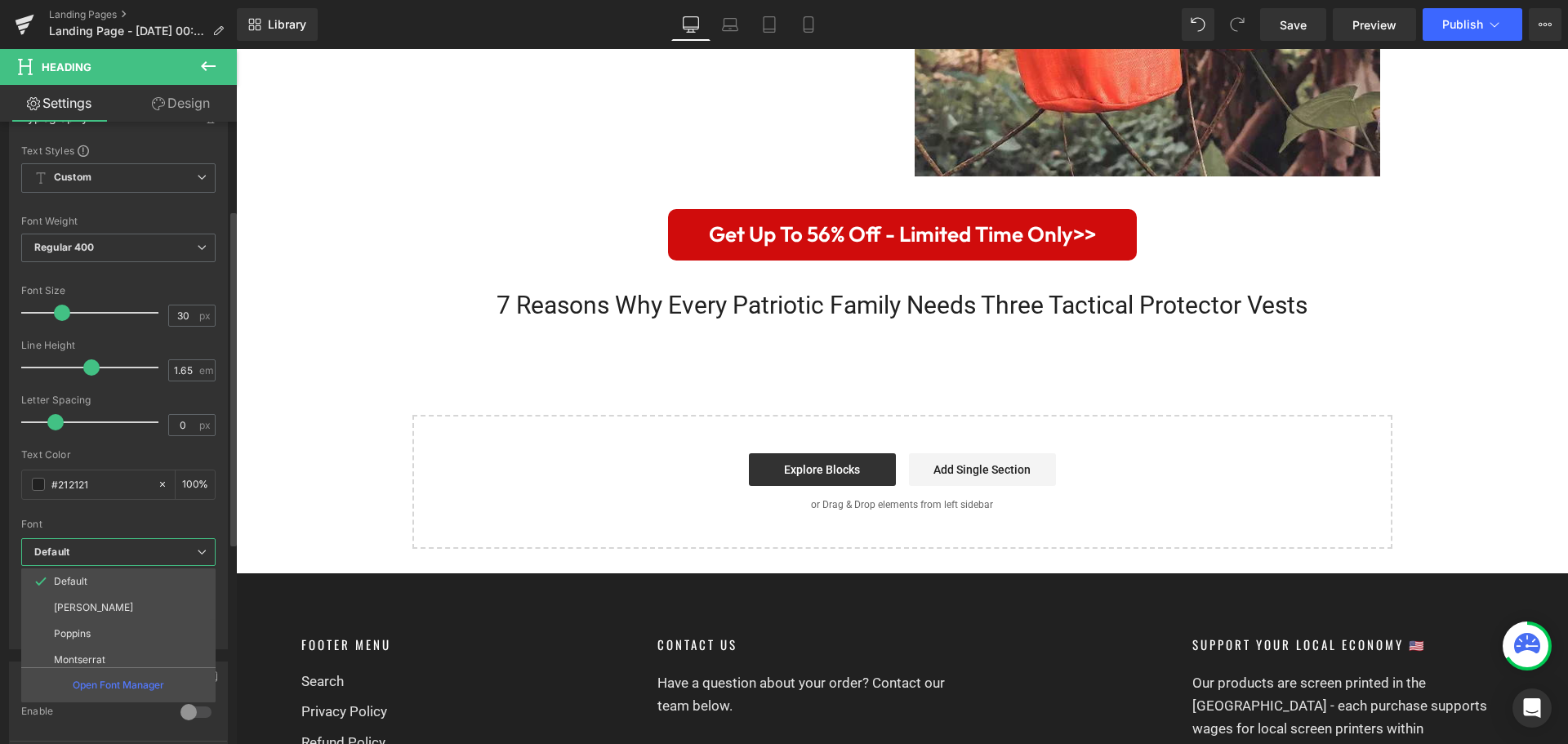
scroll to position [59, 0]
click at [116, 646] on li "Outfit" at bounding box center [121, 653] width 201 height 26
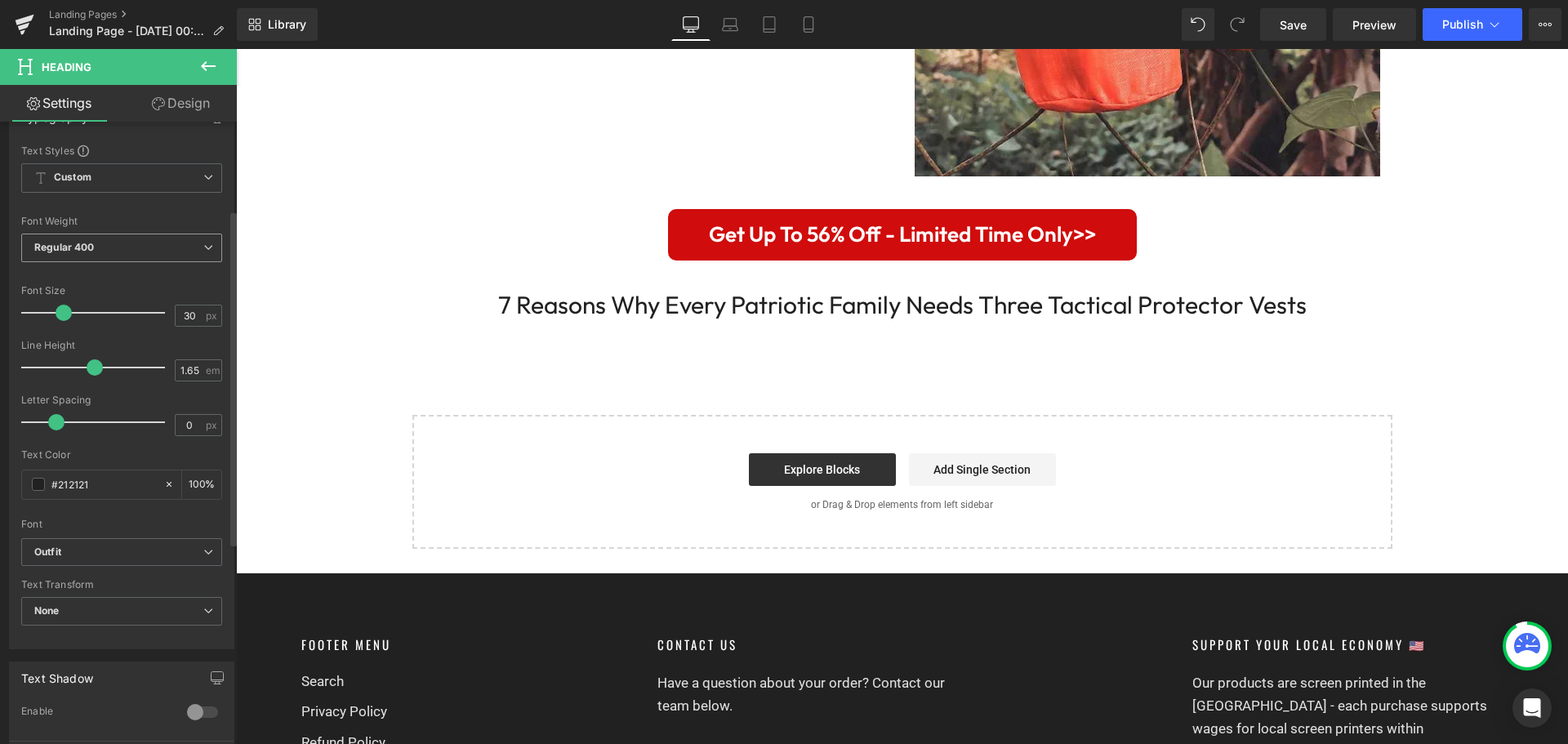
click at [127, 235] on span "Regular 400" at bounding box center [121, 247] width 201 height 28
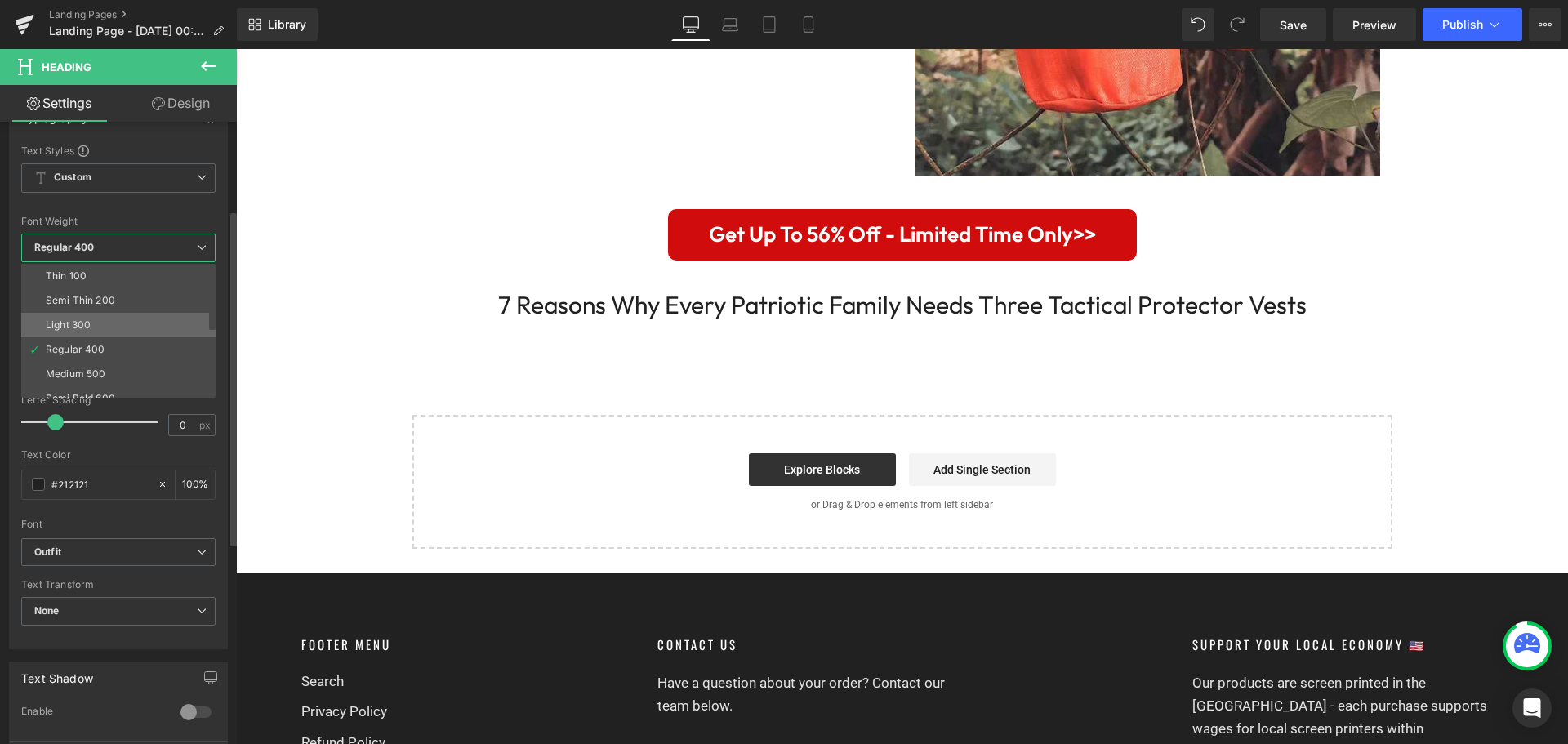
scroll to position [135, 0]
click at [109, 288] on div "Super Bold 800" at bounding box center [83, 287] width 74 height 11
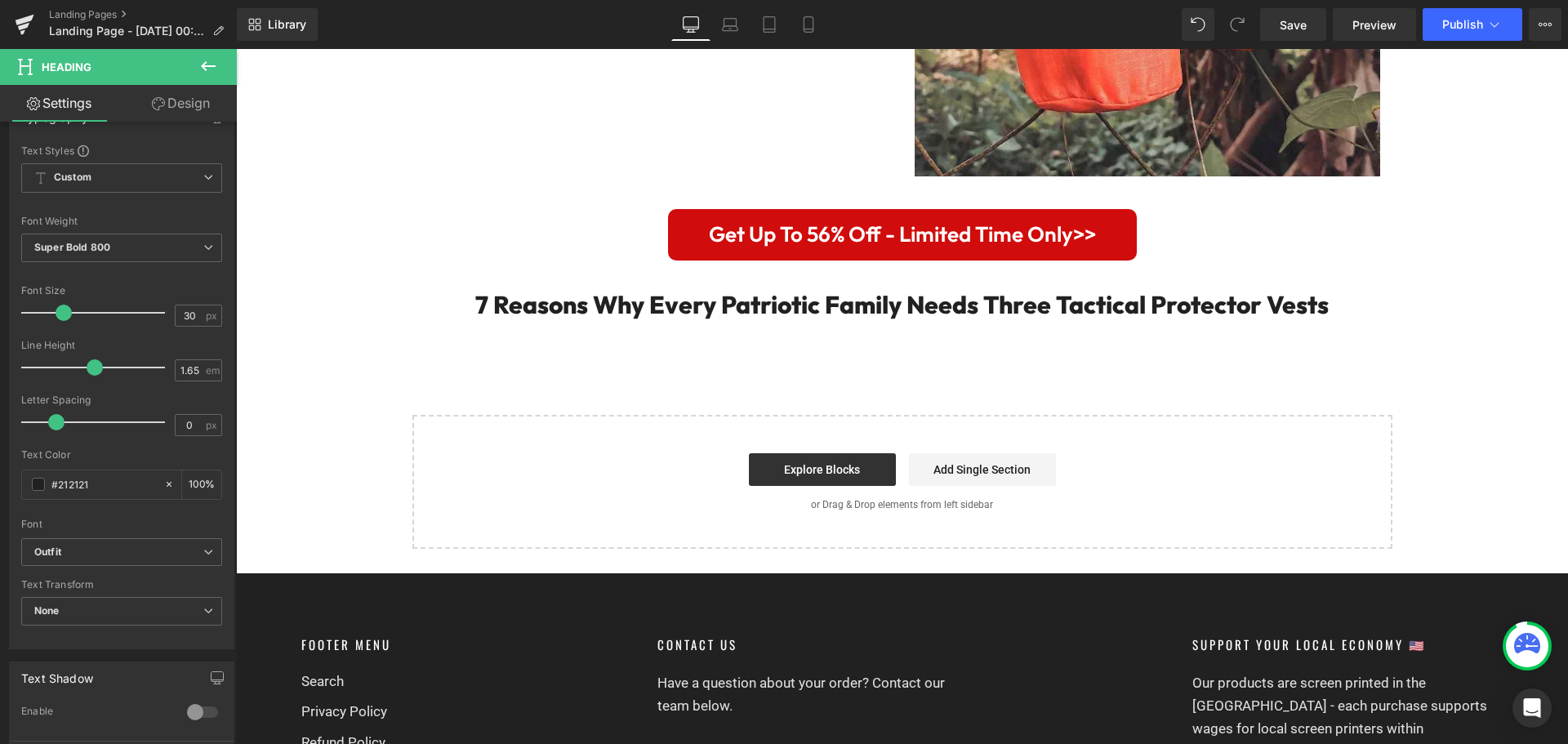
scroll to position [3224, 0]
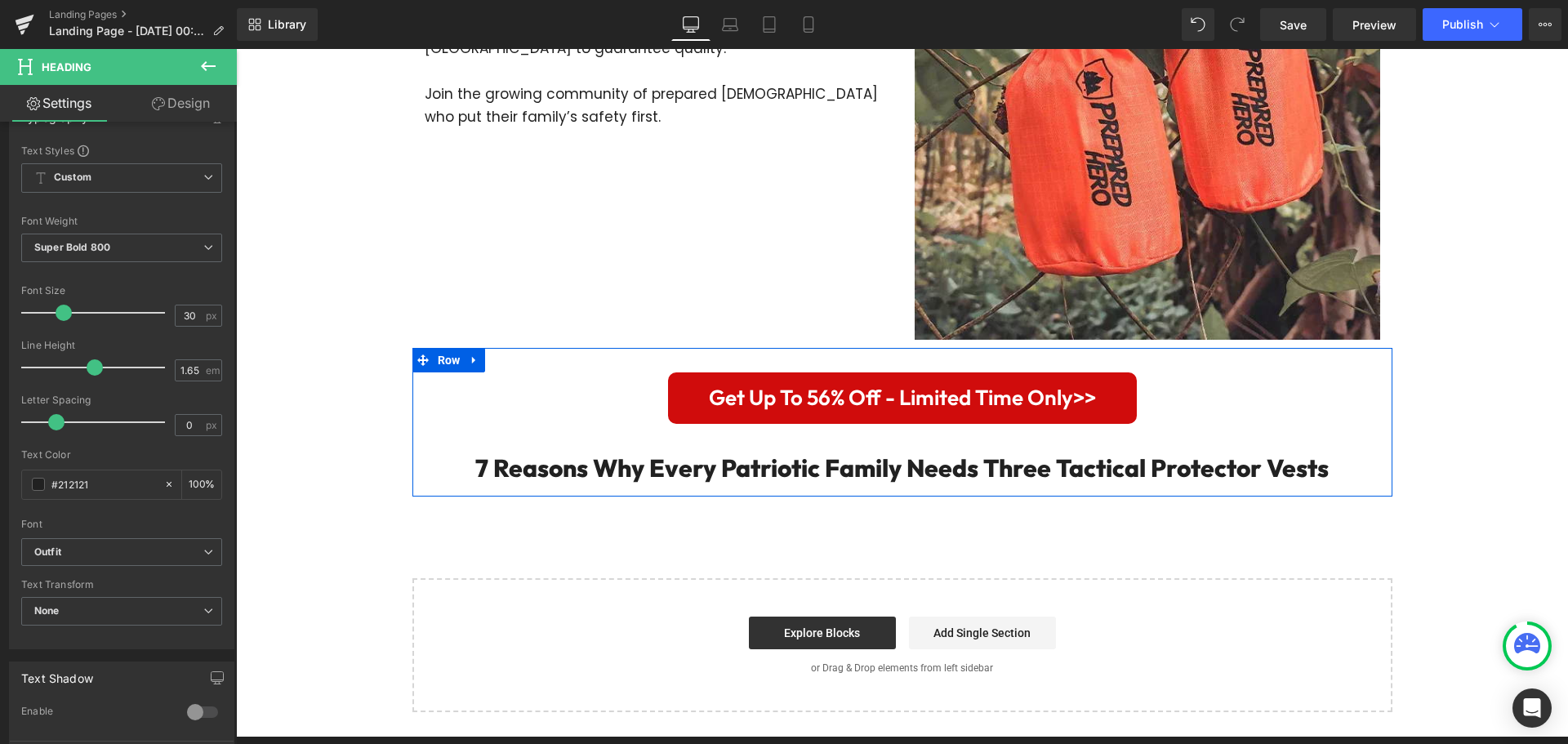
click at [876, 474] on span "Heading" at bounding box center [893, 468] width 43 height 19
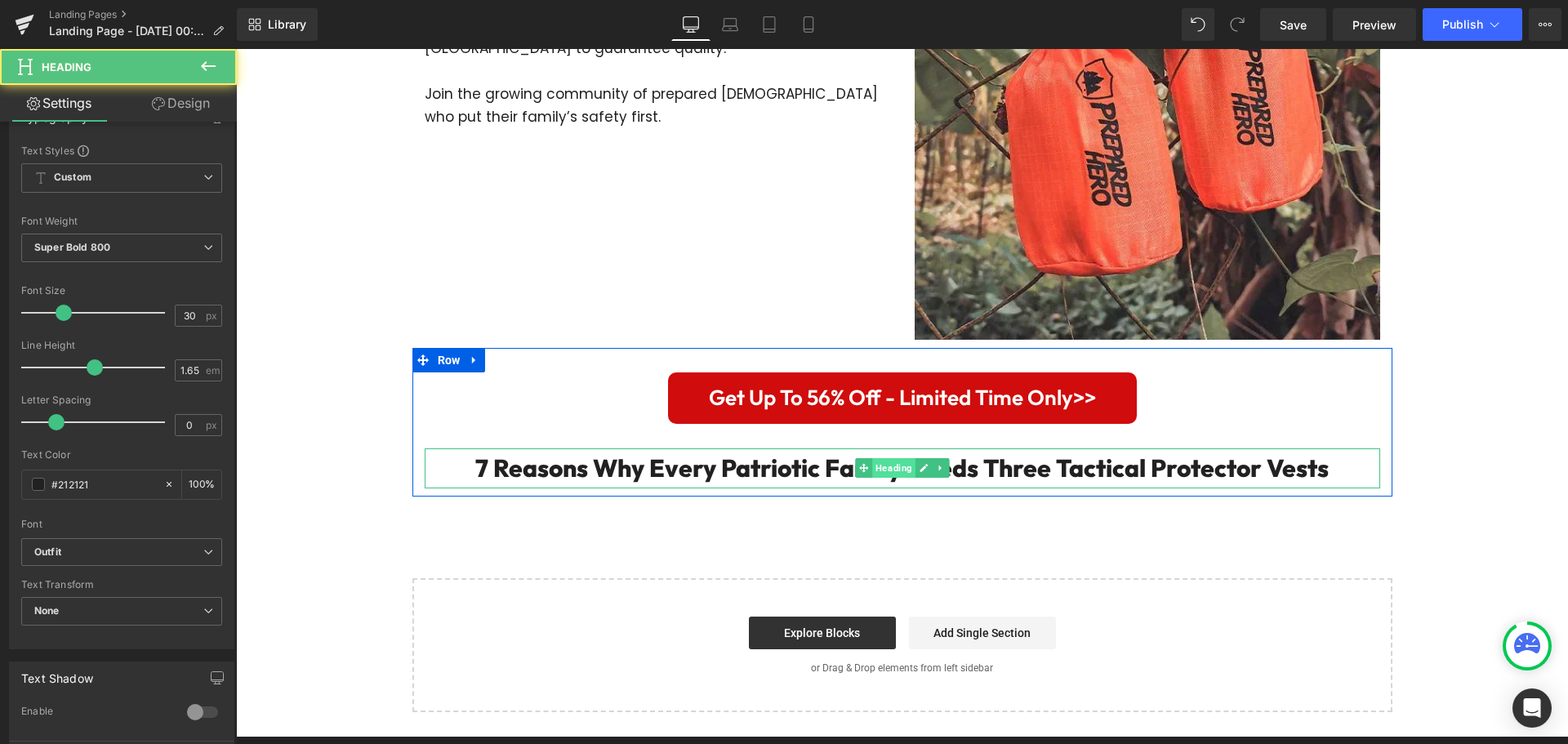
click at [876, 474] on span "Heading" at bounding box center [893, 468] width 43 height 19
click at [818, 478] on h2 "7 Reasons Why Every Patriotic Family Needs Three Tactical Protector Vests" at bounding box center [903, 469] width 956 height 40
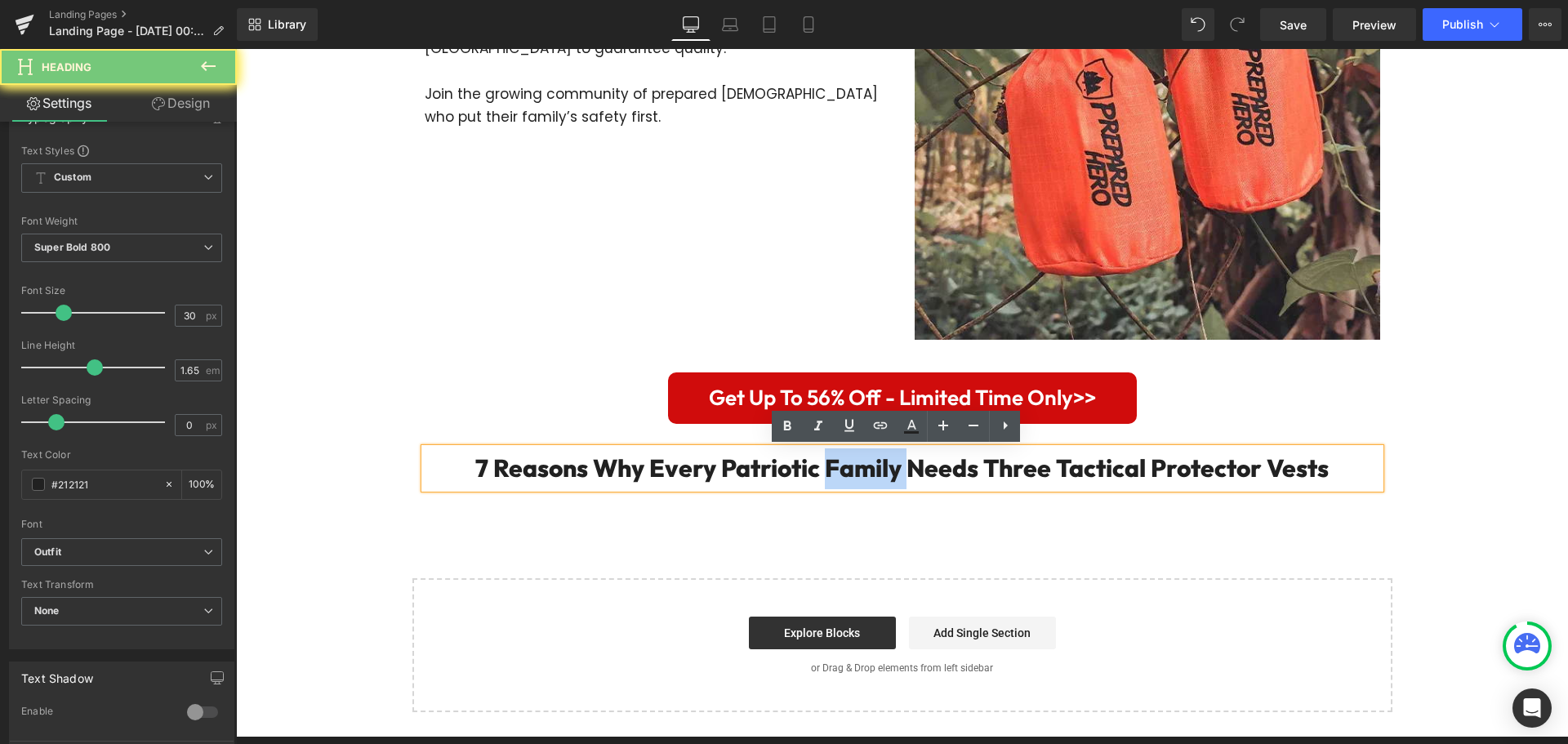
click at [818, 478] on h2 "7 Reasons Why Every Patriotic Family Needs Three Tactical Protector Vests" at bounding box center [903, 469] width 956 height 40
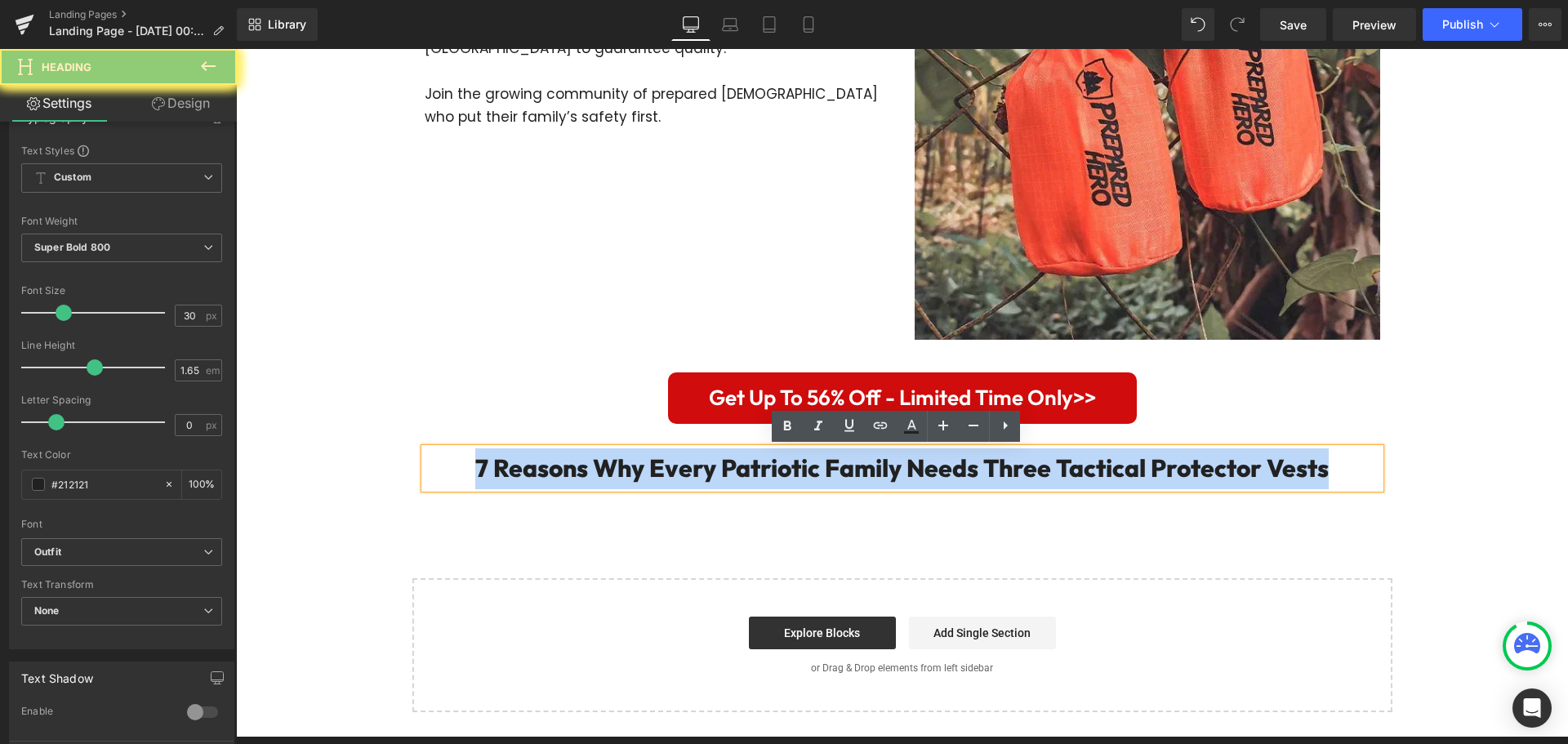
click at [818, 478] on h2 "7 Reasons Why Every Patriotic Family Needs Three Tactical Protector Vests" at bounding box center [903, 469] width 956 height 40
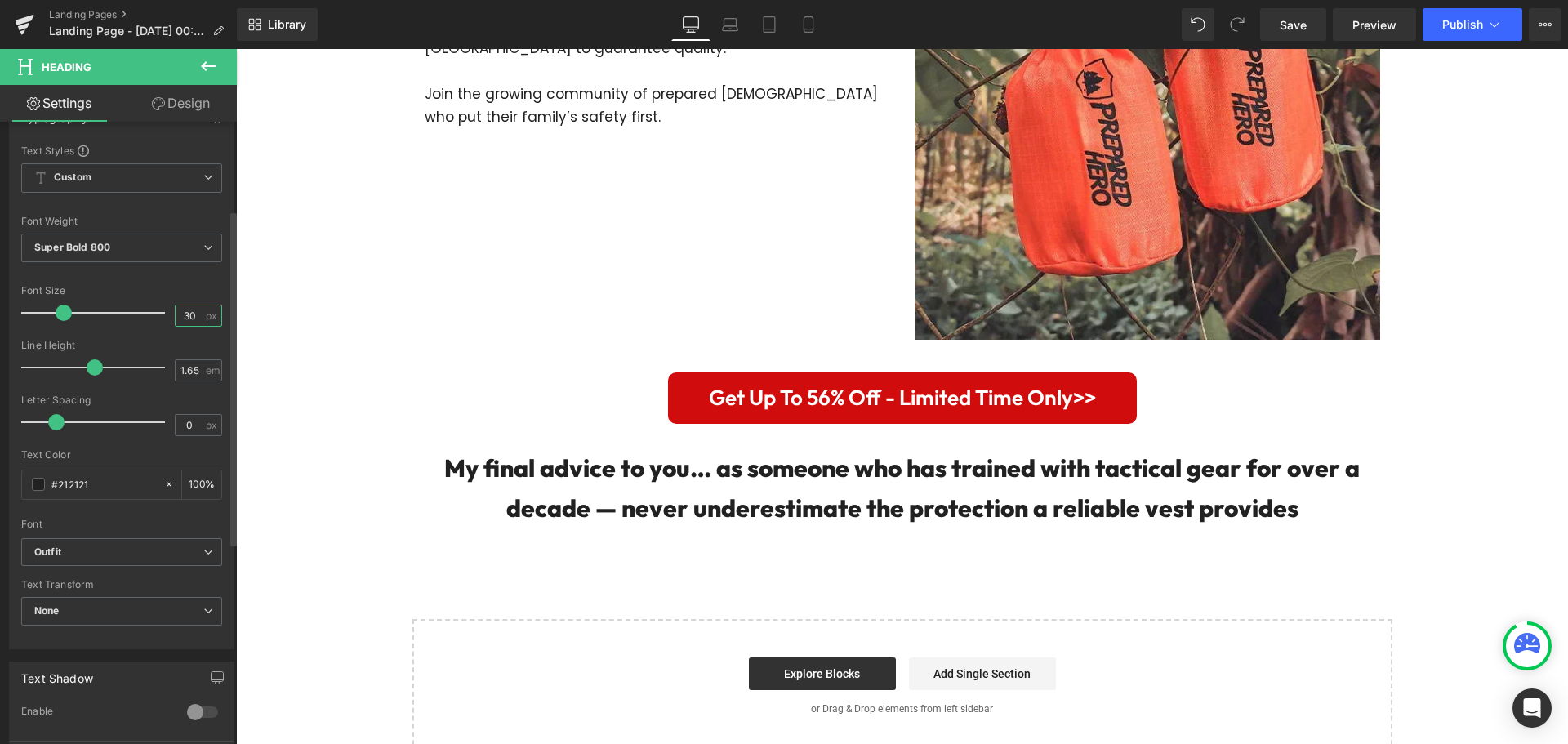
click at [178, 317] on input "30" at bounding box center [190, 315] width 28 height 20
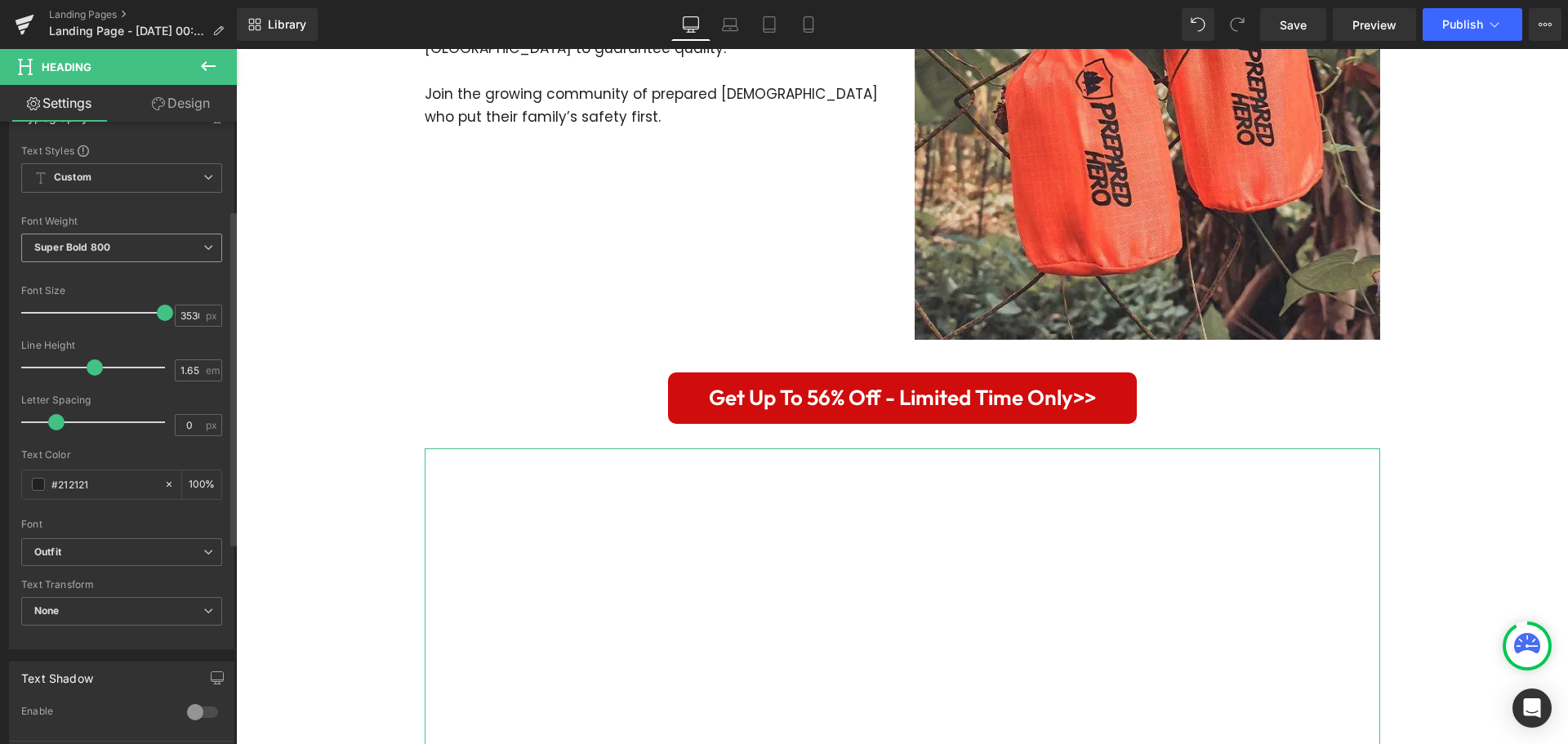
click at [98, 244] on b "Super Bold 800" at bounding box center [72, 247] width 76 height 12
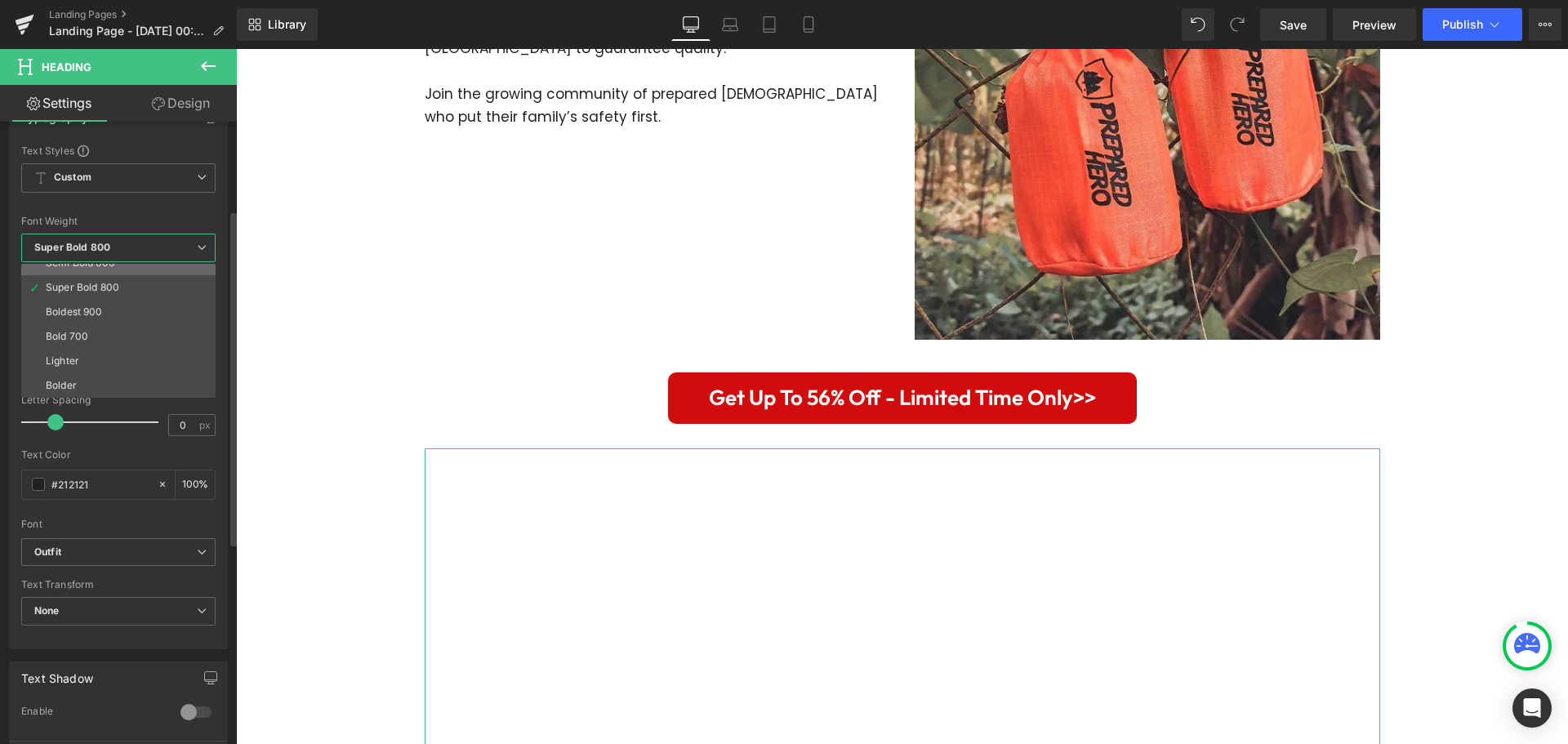
click at [130, 267] on li "Semi Bold 600" at bounding box center [121, 263] width 201 height 25
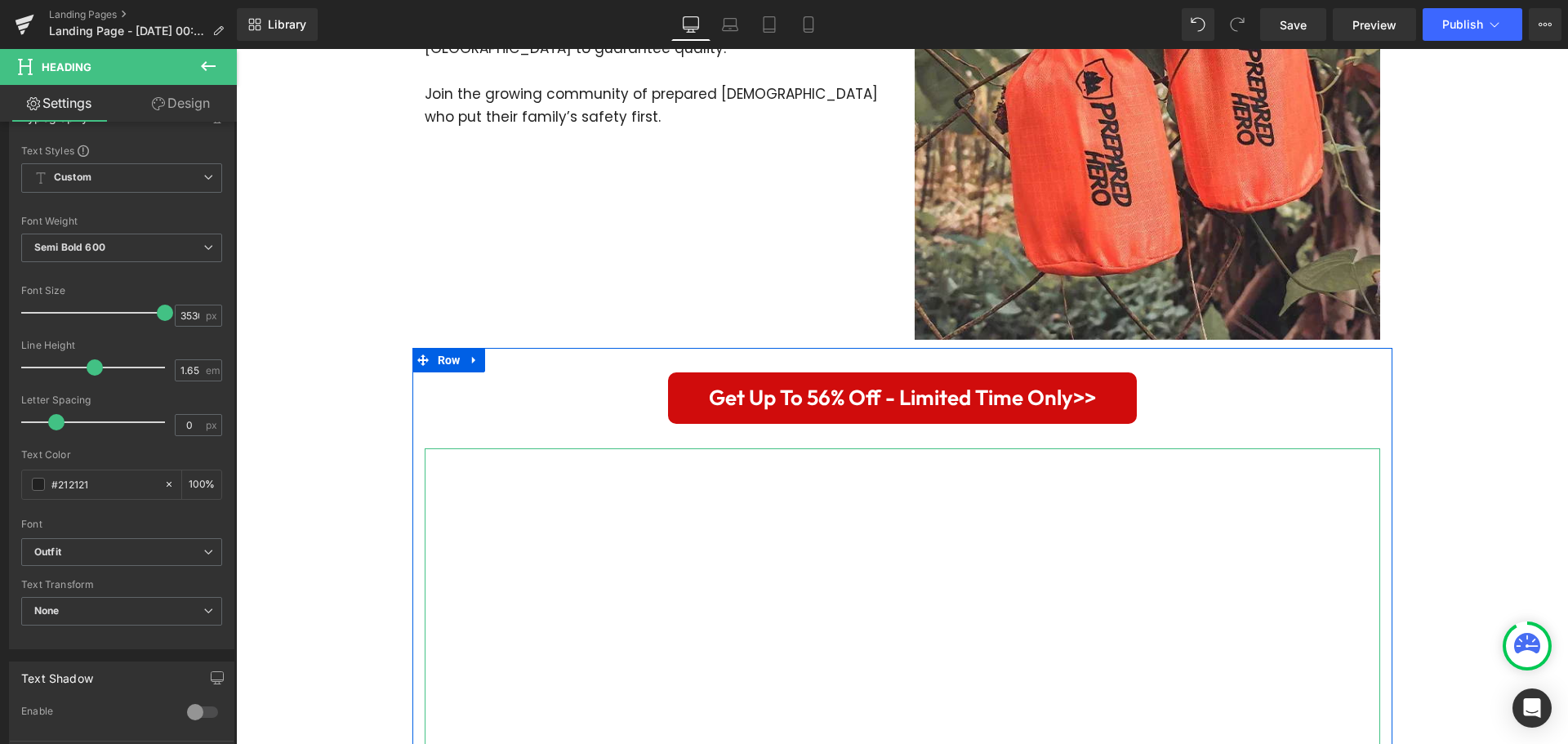
scroll to position [3306, 0]
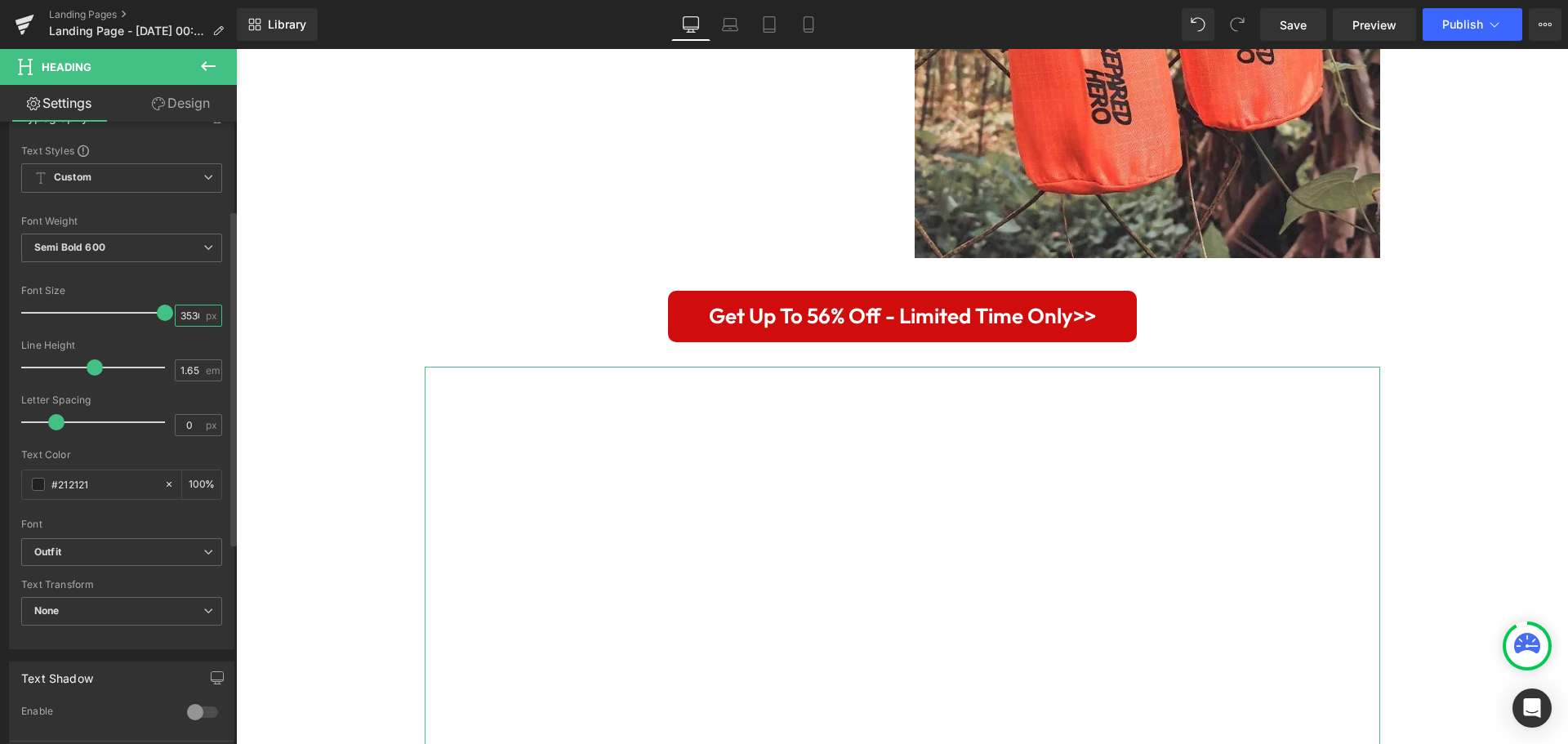
click at [183, 321] on input "3530" at bounding box center [190, 315] width 28 height 20
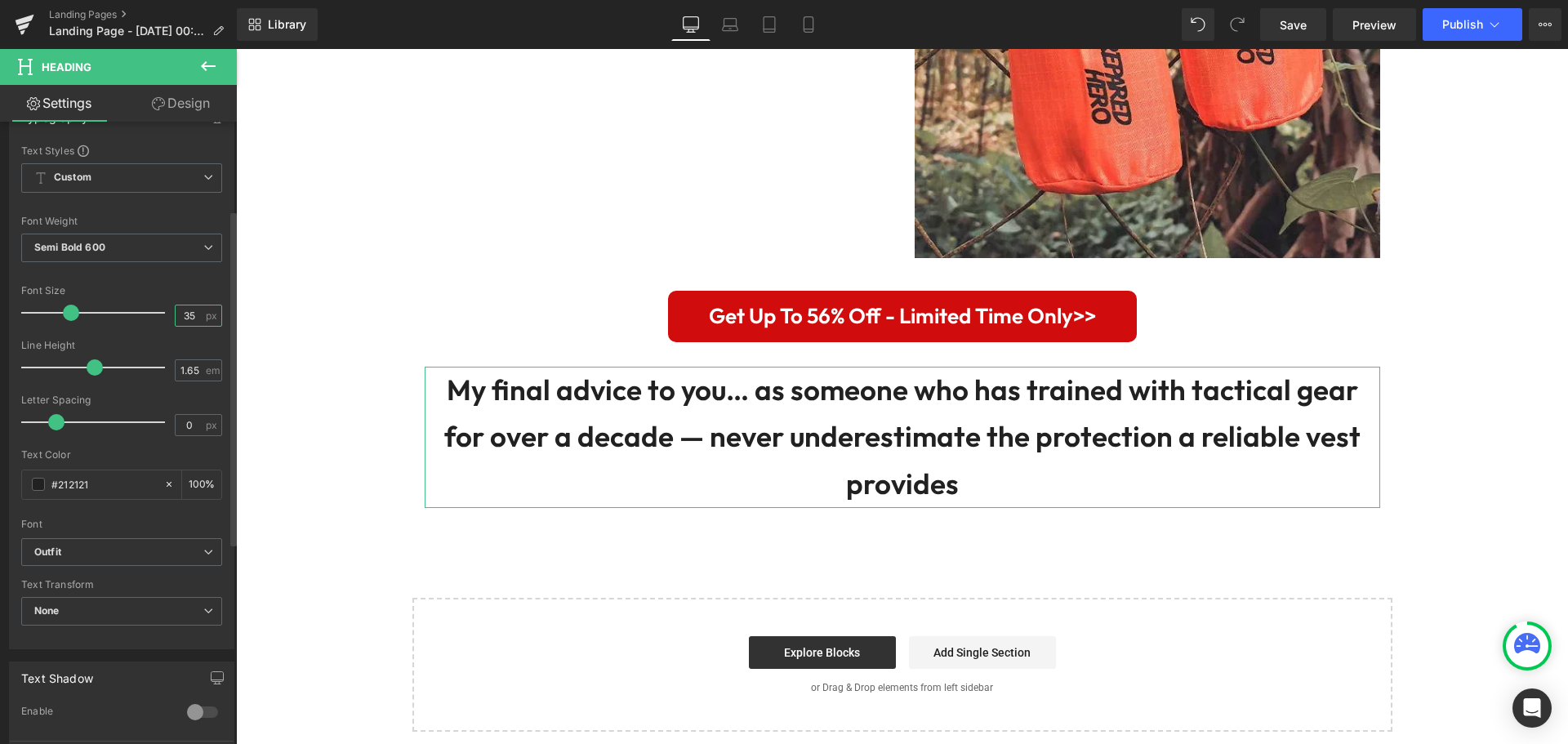
type input "35"
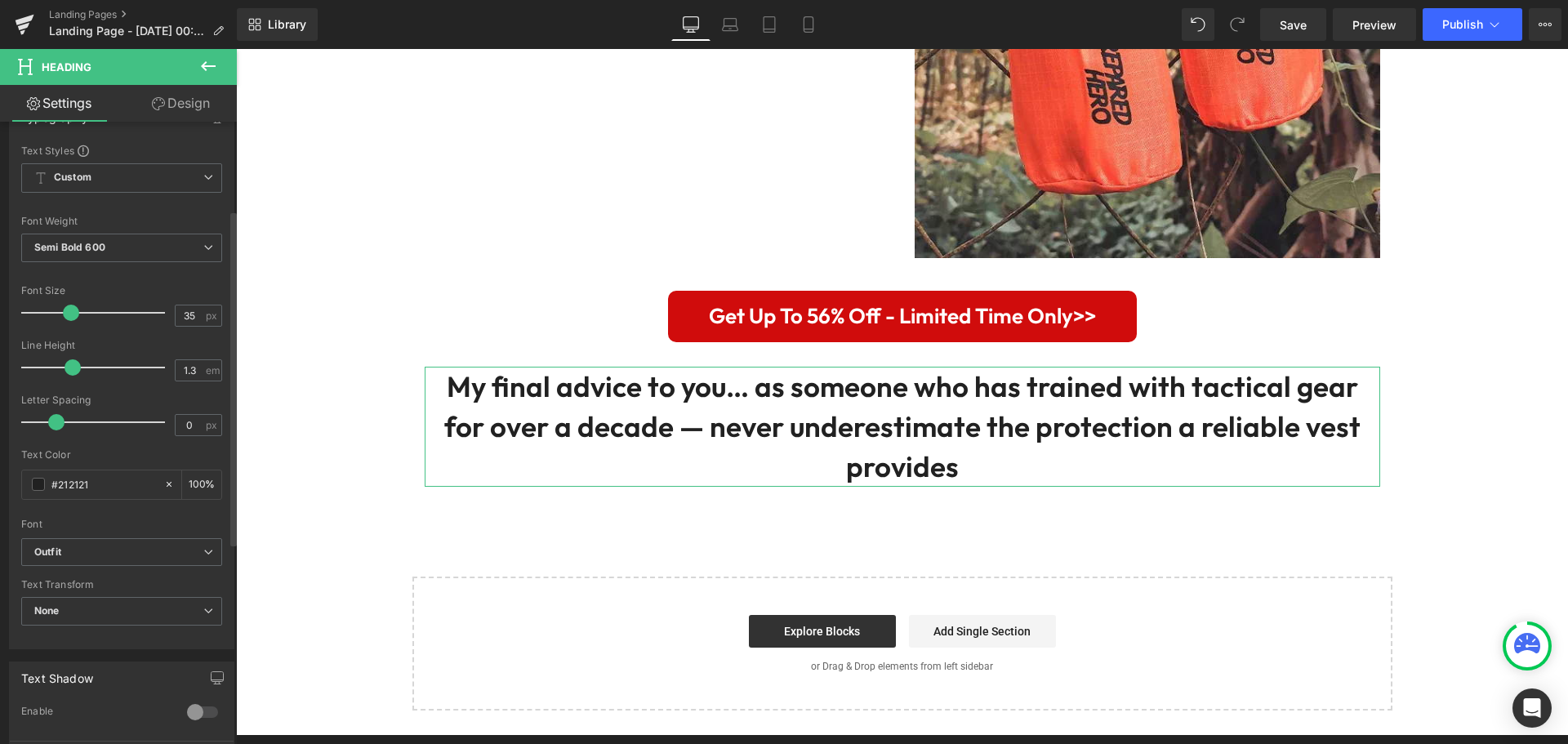
type input "1.2"
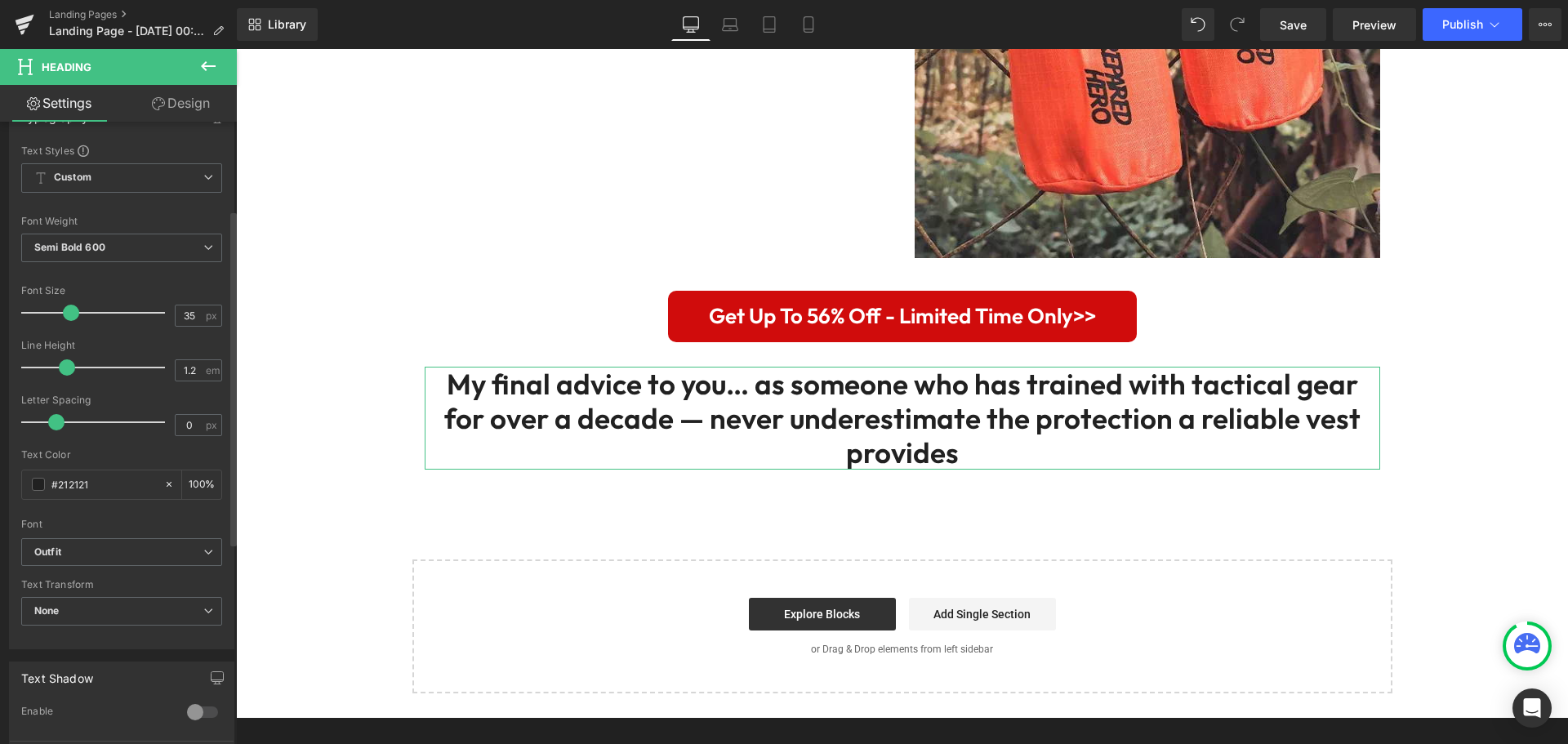
drag, startPoint x: 88, startPoint y: 369, endPoint x: 62, endPoint y: 369, distance: 26.0
click at [62, 369] on span at bounding box center [67, 367] width 17 height 17
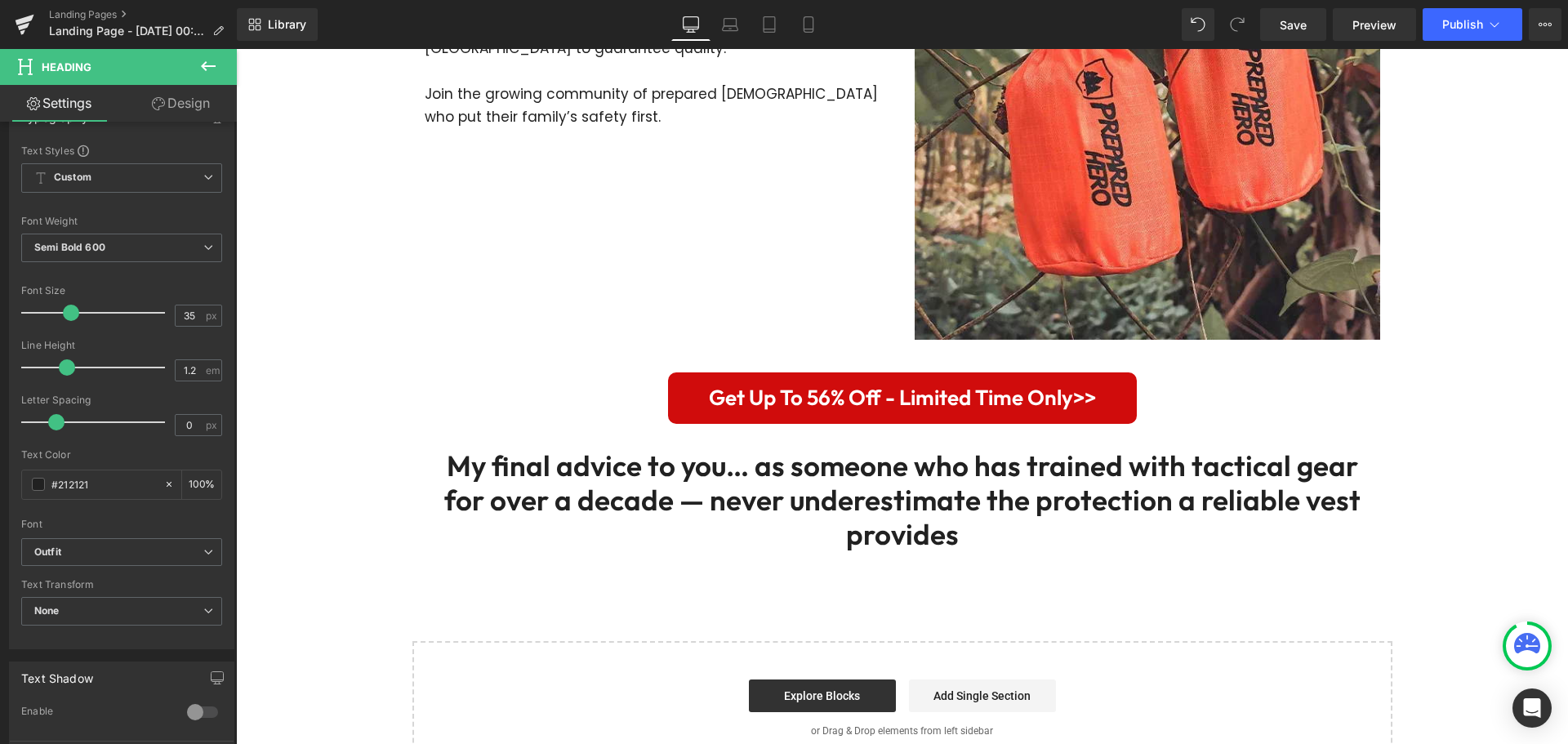
scroll to position [3388, 0]
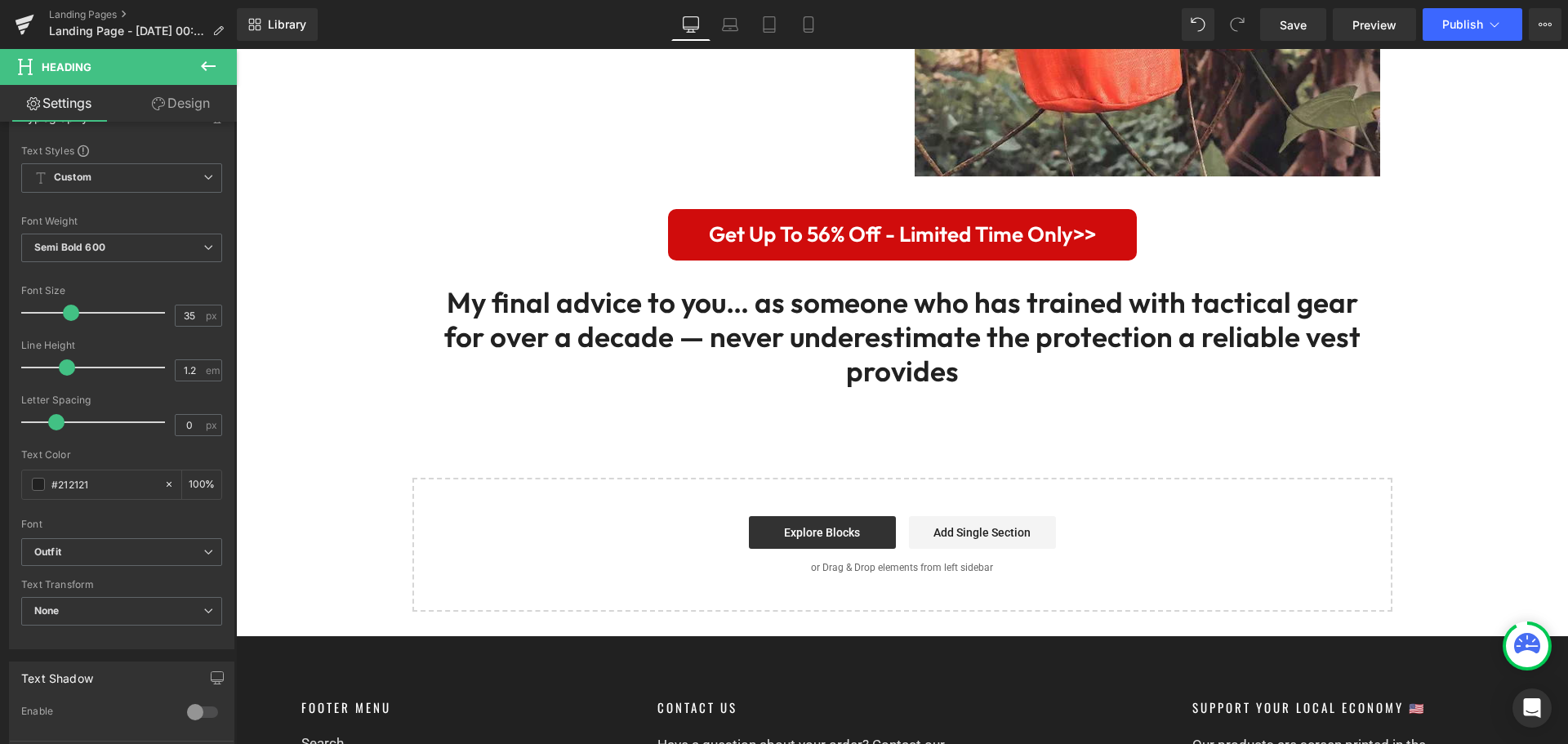
click at [200, 65] on icon at bounding box center [209, 66] width 19 height 19
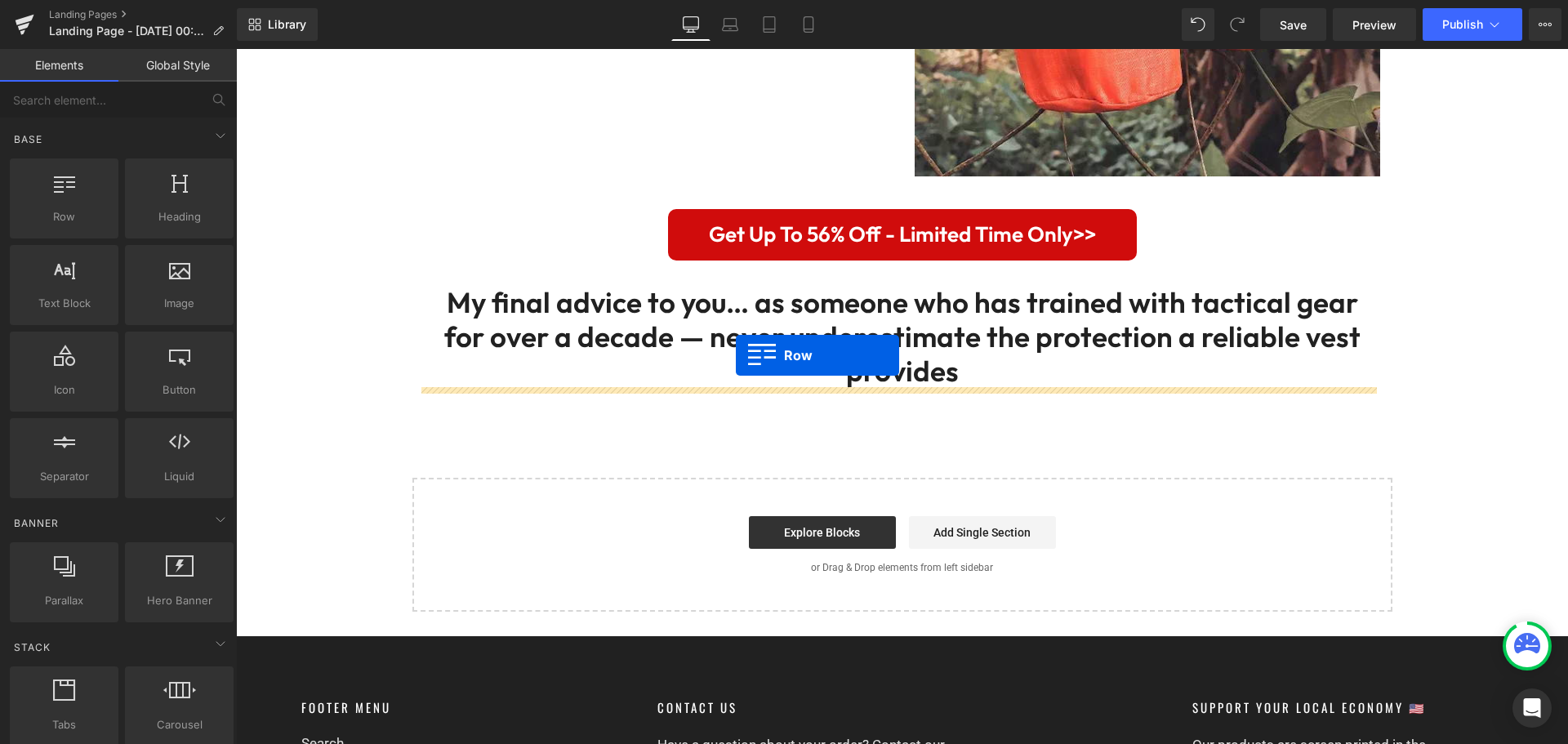
drag, startPoint x: 413, startPoint y: 295, endPoint x: 736, endPoint y: 355, distance: 328.5
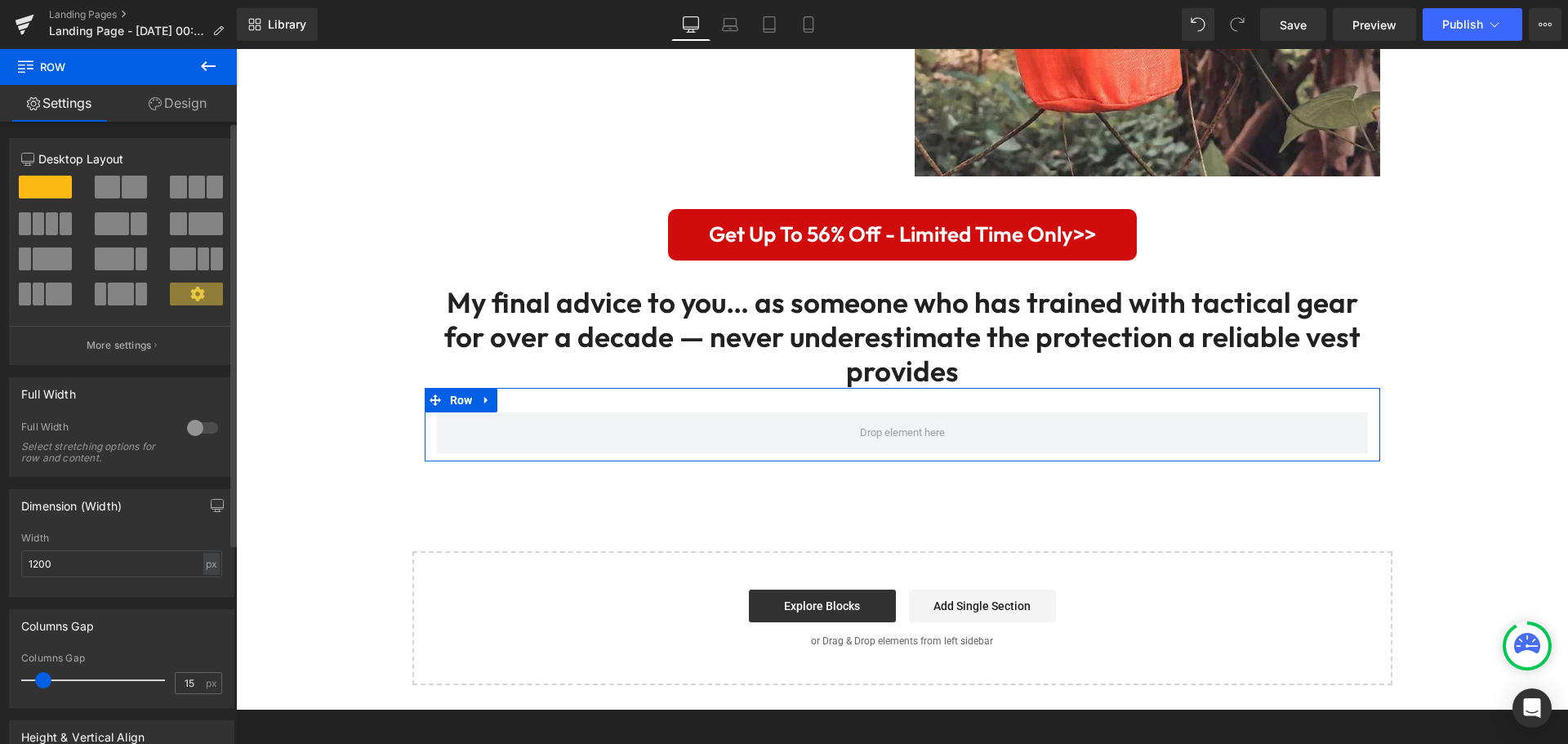
click at [117, 179] on button at bounding box center [122, 187] width 55 height 23
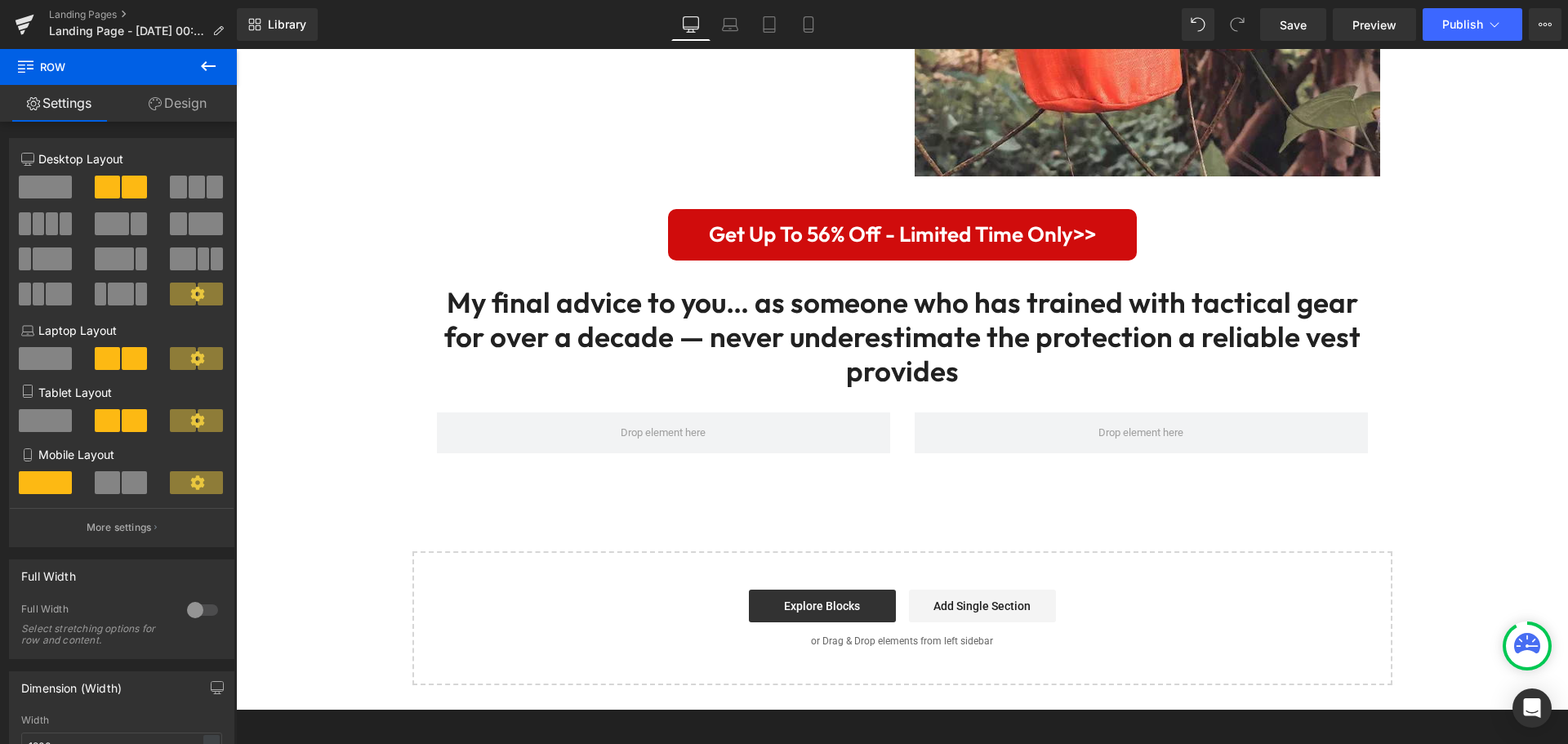
click at [206, 76] on button at bounding box center [208, 67] width 57 height 36
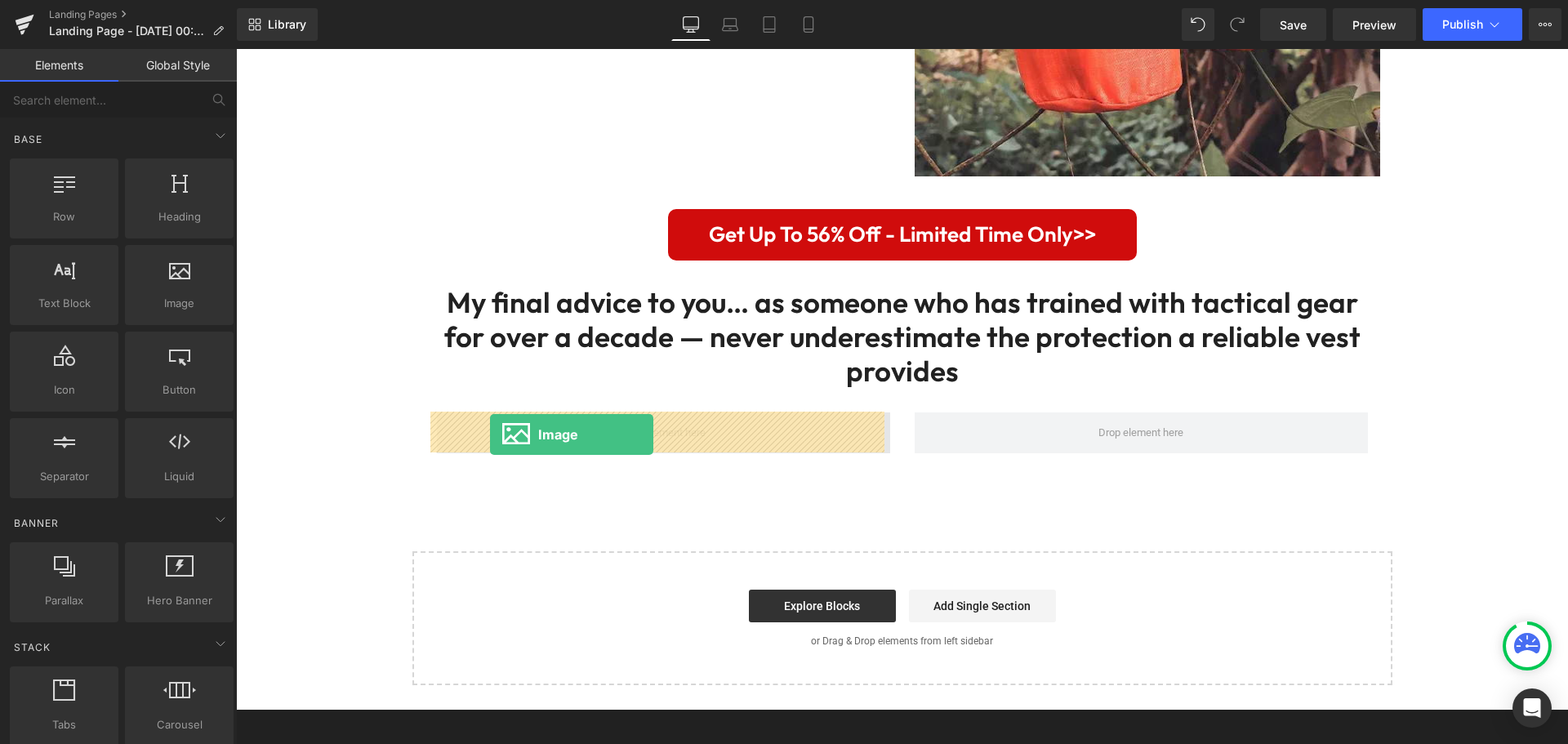
drag, startPoint x: 458, startPoint y: 395, endPoint x: 495, endPoint y: 434, distance: 53.8
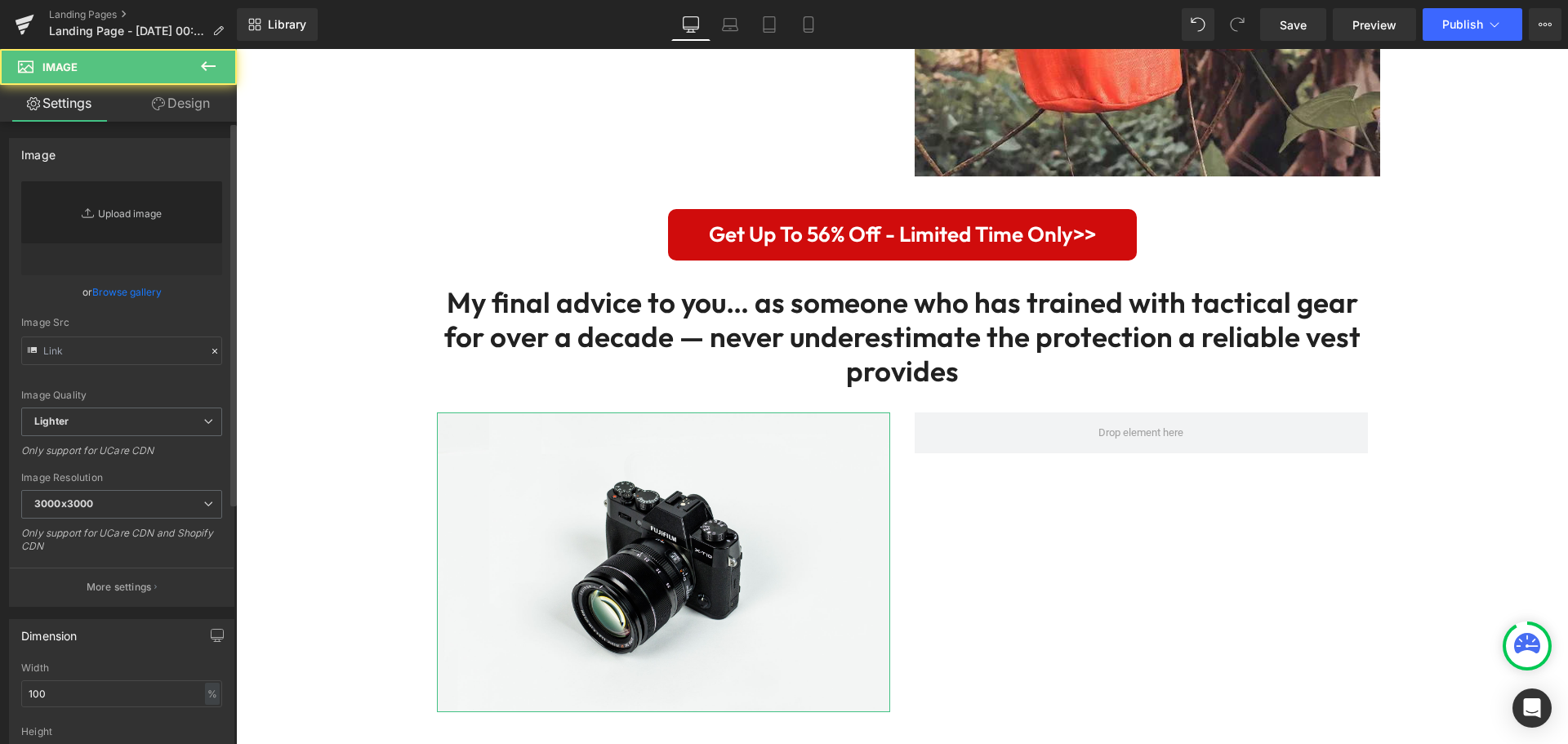
type input "//[DOMAIN_NAME][URL]"
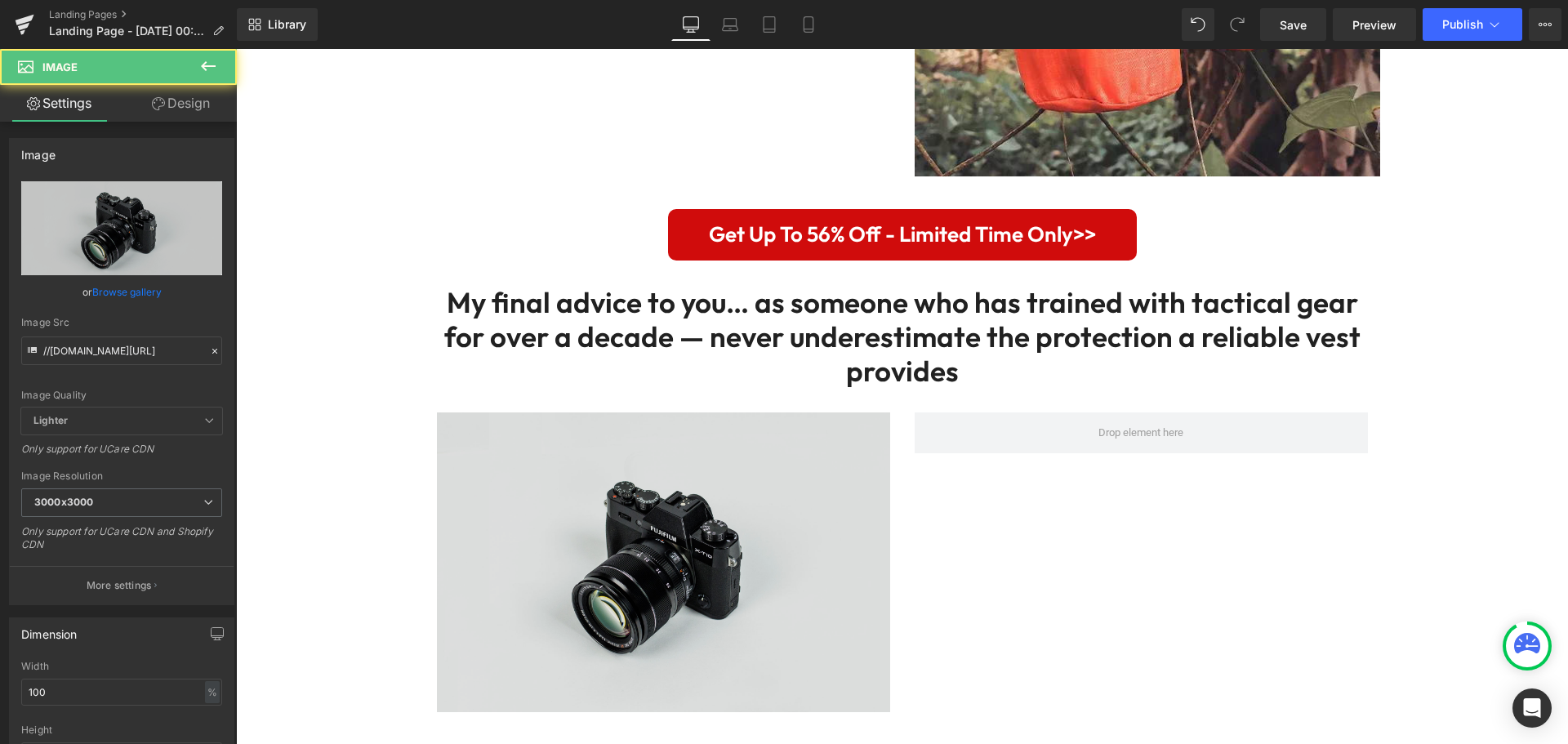
click at [597, 526] on img at bounding box center [663, 563] width 453 height 301
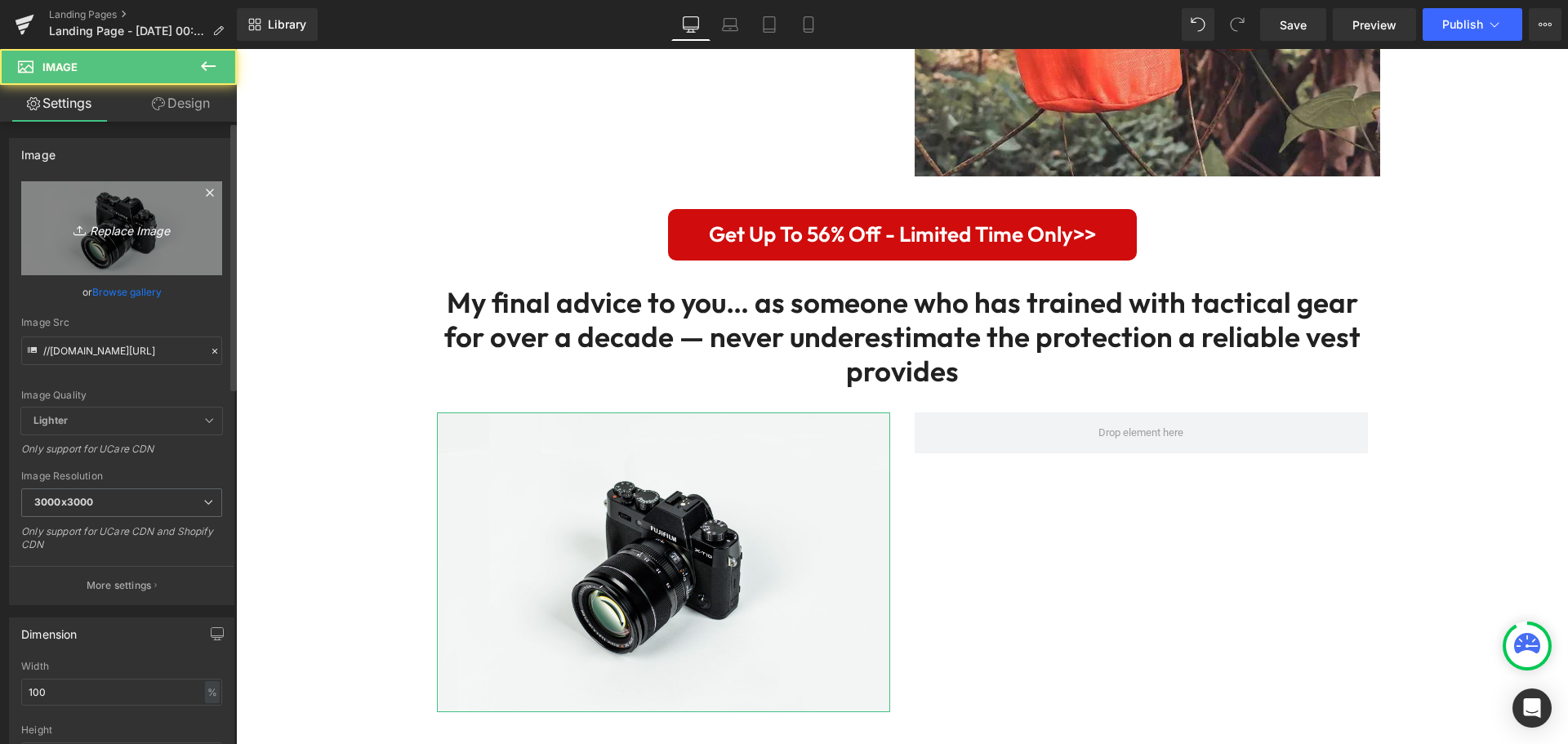
click at [153, 247] on link "Replace Image" at bounding box center [121, 228] width 201 height 94
type input "C:\fakepath\imgi_12_gempages_575006350682096415-e6dd70e9-5137-45de-ad32-226b8d1…"
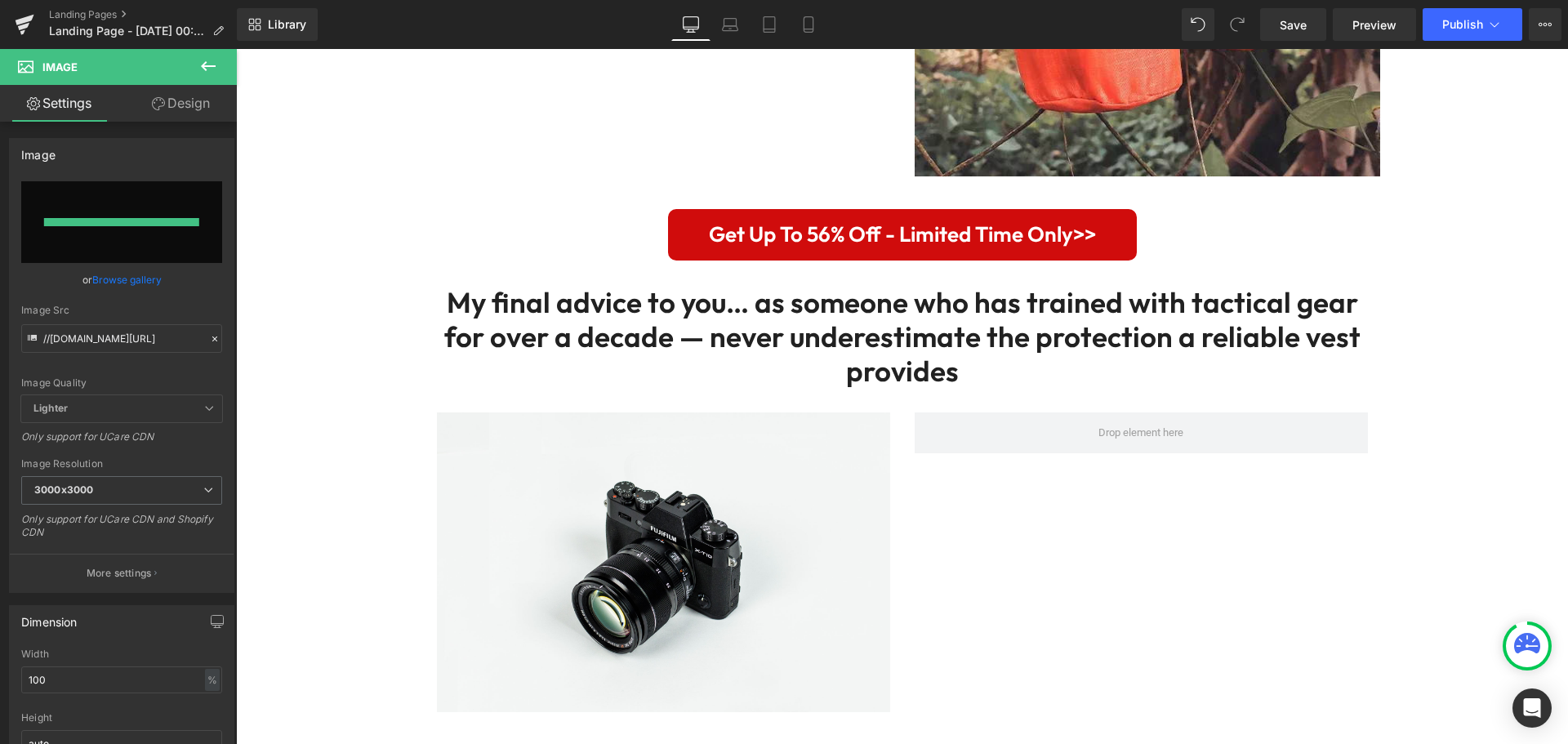
type input "https://ucarecdn.com/6baedbee-5119-4fea-bbf6-a21eee934cf6/-/format/auto/-/previ…"
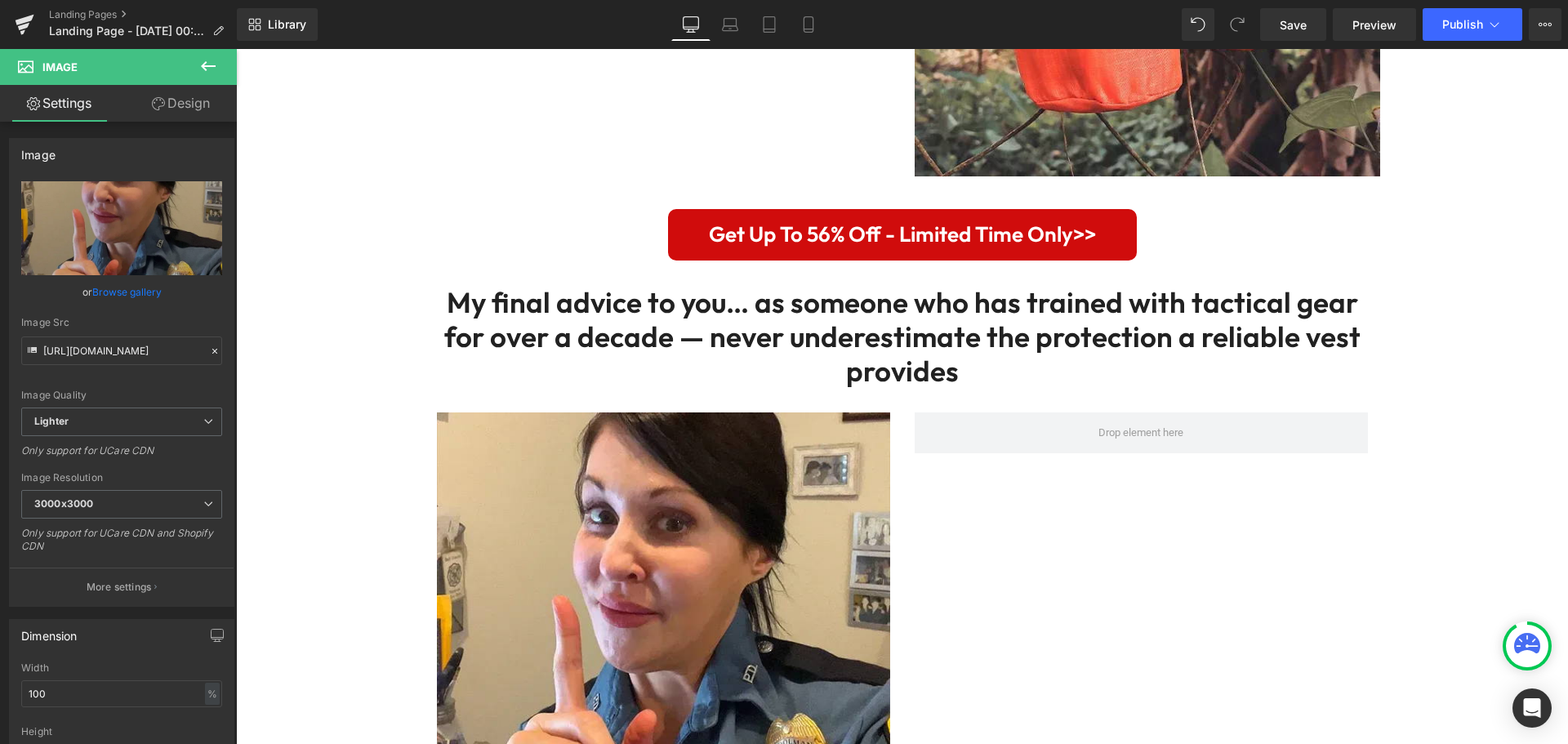
click at [201, 61] on icon at bounding box center [209, 66] width 19 height 19
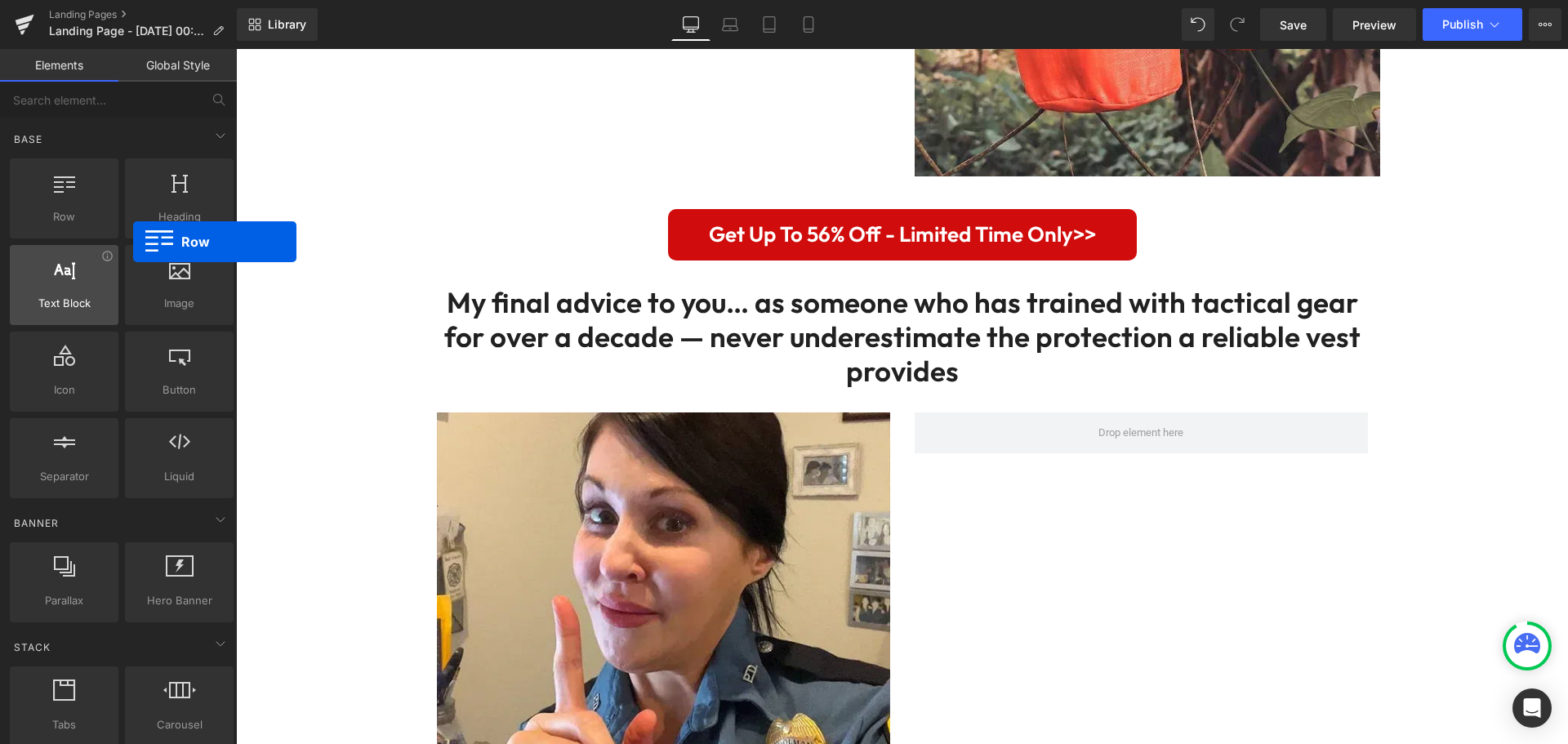
drag, startPoint x: 177, startPoint y: 223, endPoint x: 74, endPoint y: 284, distance: 119.7
click at [106, 237] on div "Row rows, columns, layouts, div" at bounding box center [63, 198] width 108 height 80
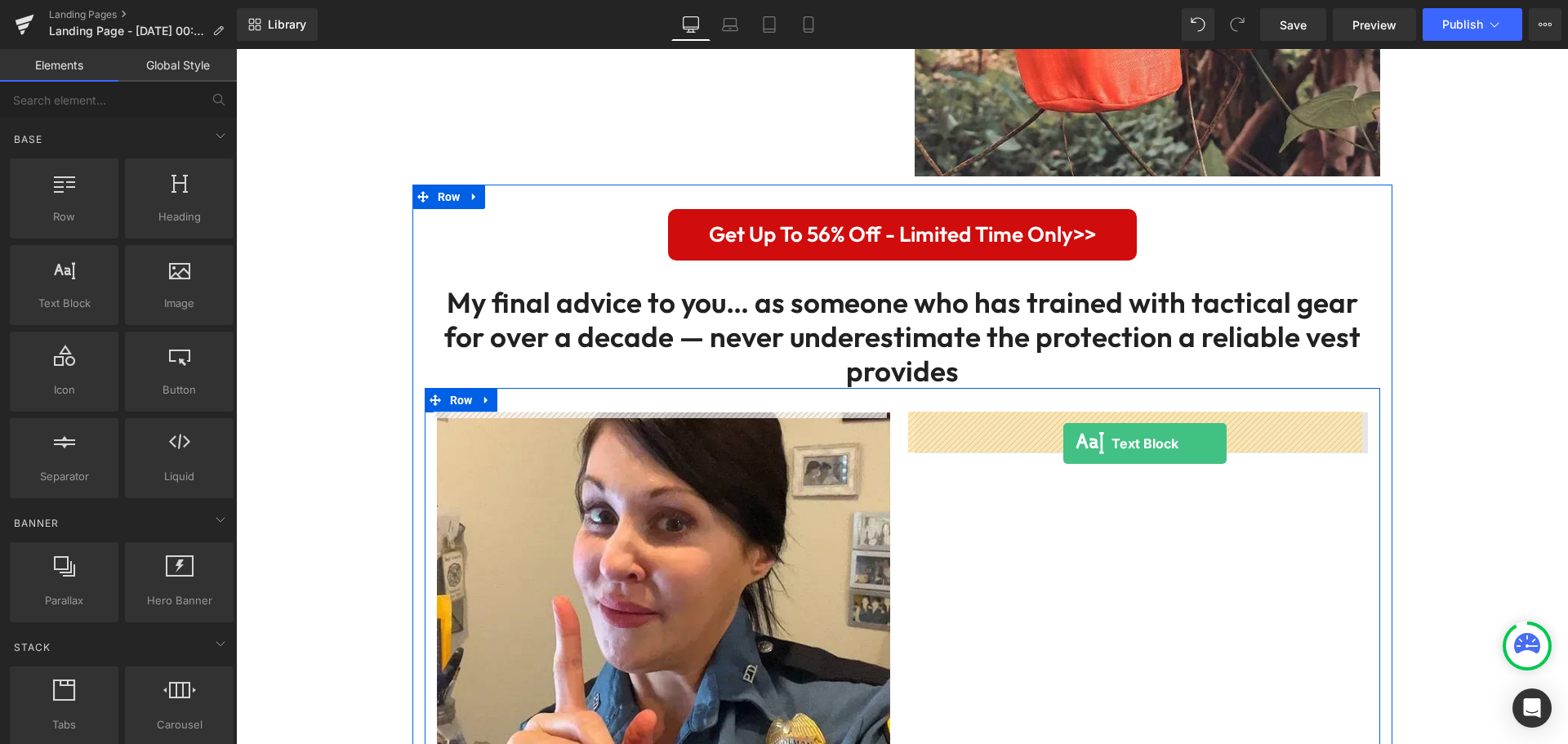
drag, startPoint x: 300, startPoint y: 352, endPoint x: 1063, endPoint y: 443, distance: 768.4
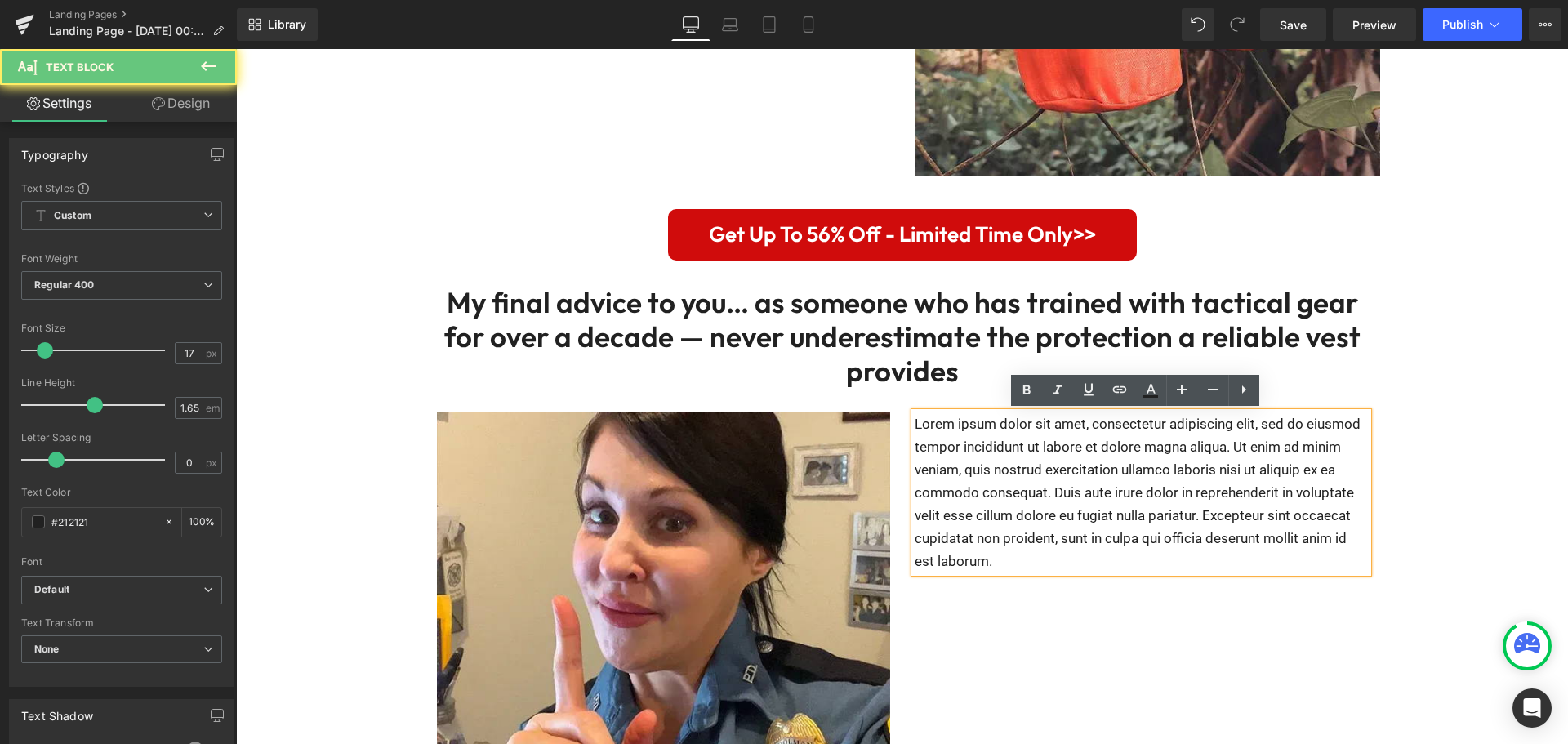
click at [1080, 471] on p "Lorem ipsum dolor sit amet, consectetur adipiscing elit, sed do eiusmod tempor …" at bounding box center [1141, 492] width 453 height 160
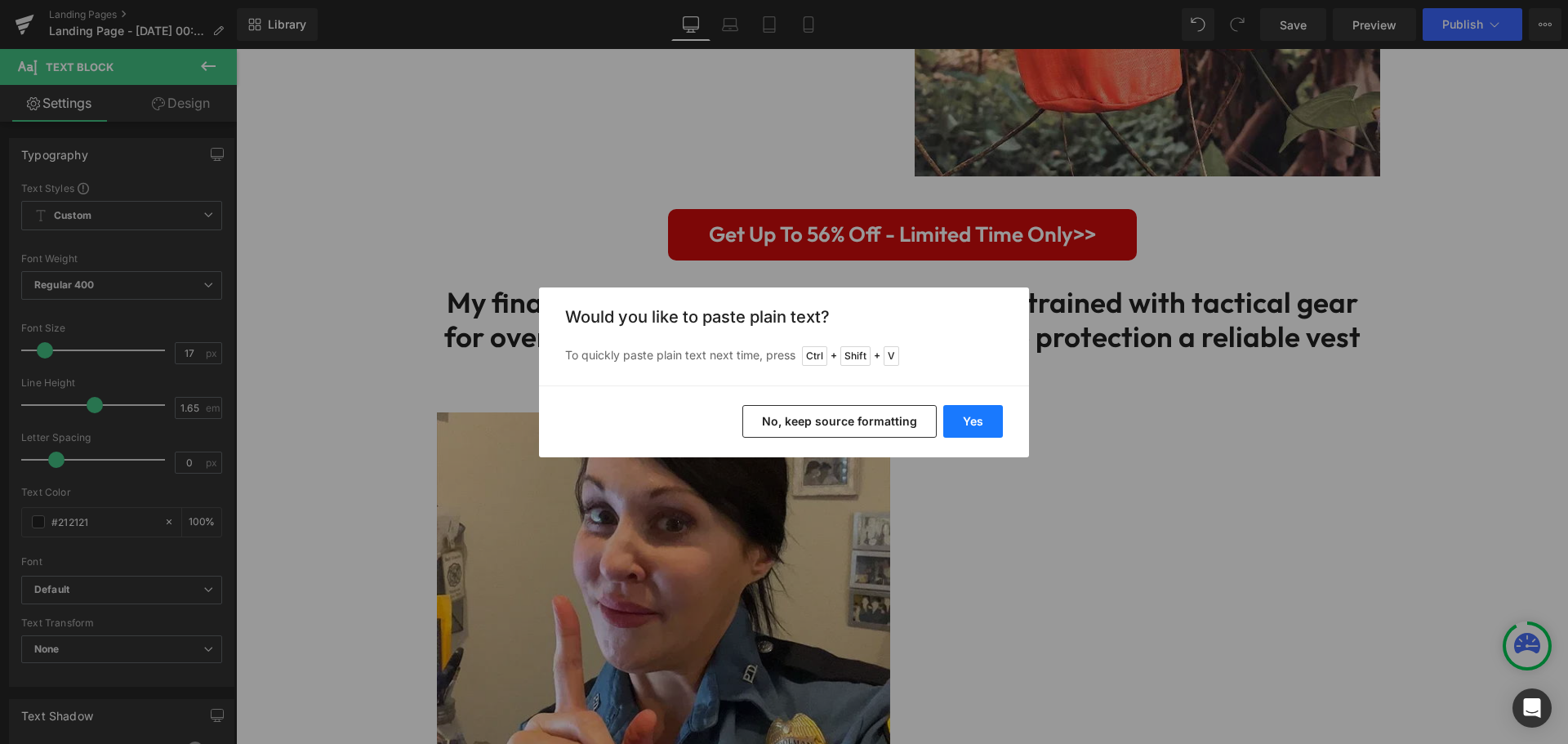
click at [962, 411] on button "Yes" at bounding box center [973, 420] width 60 height 33
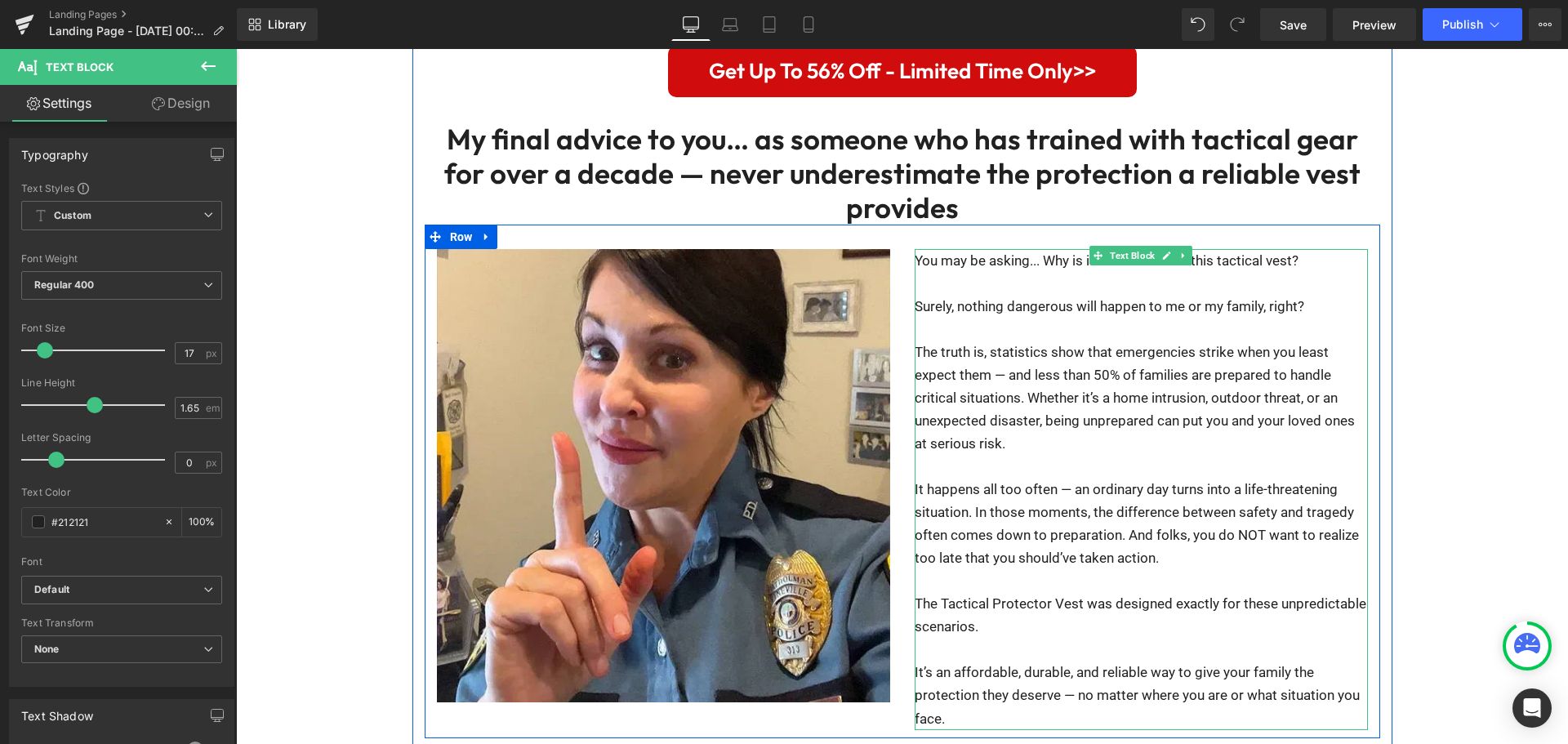
scroll to position [3714, 0]
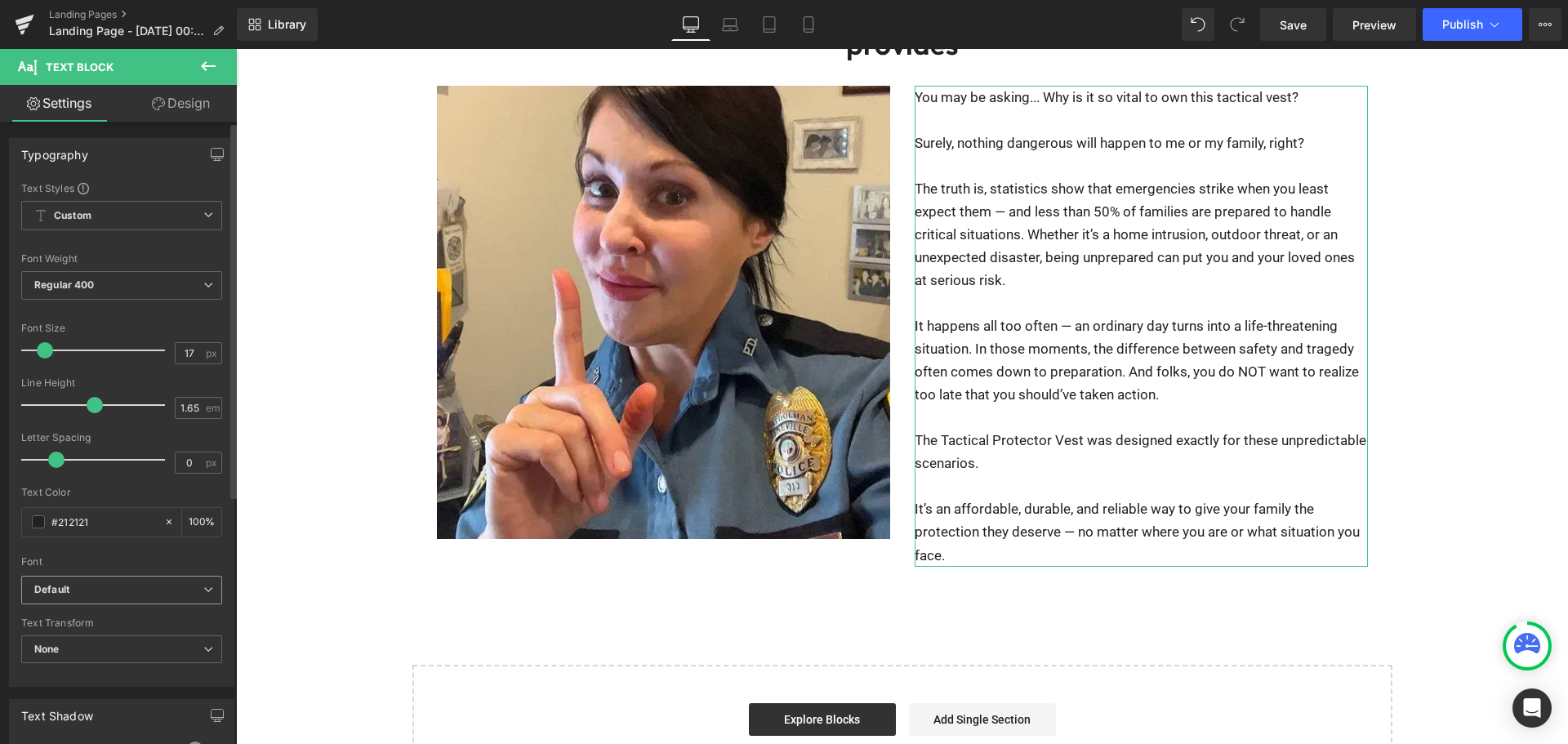
click at [126, 580] on span "Default" at bounding box center [121, 589] width 201 height 28
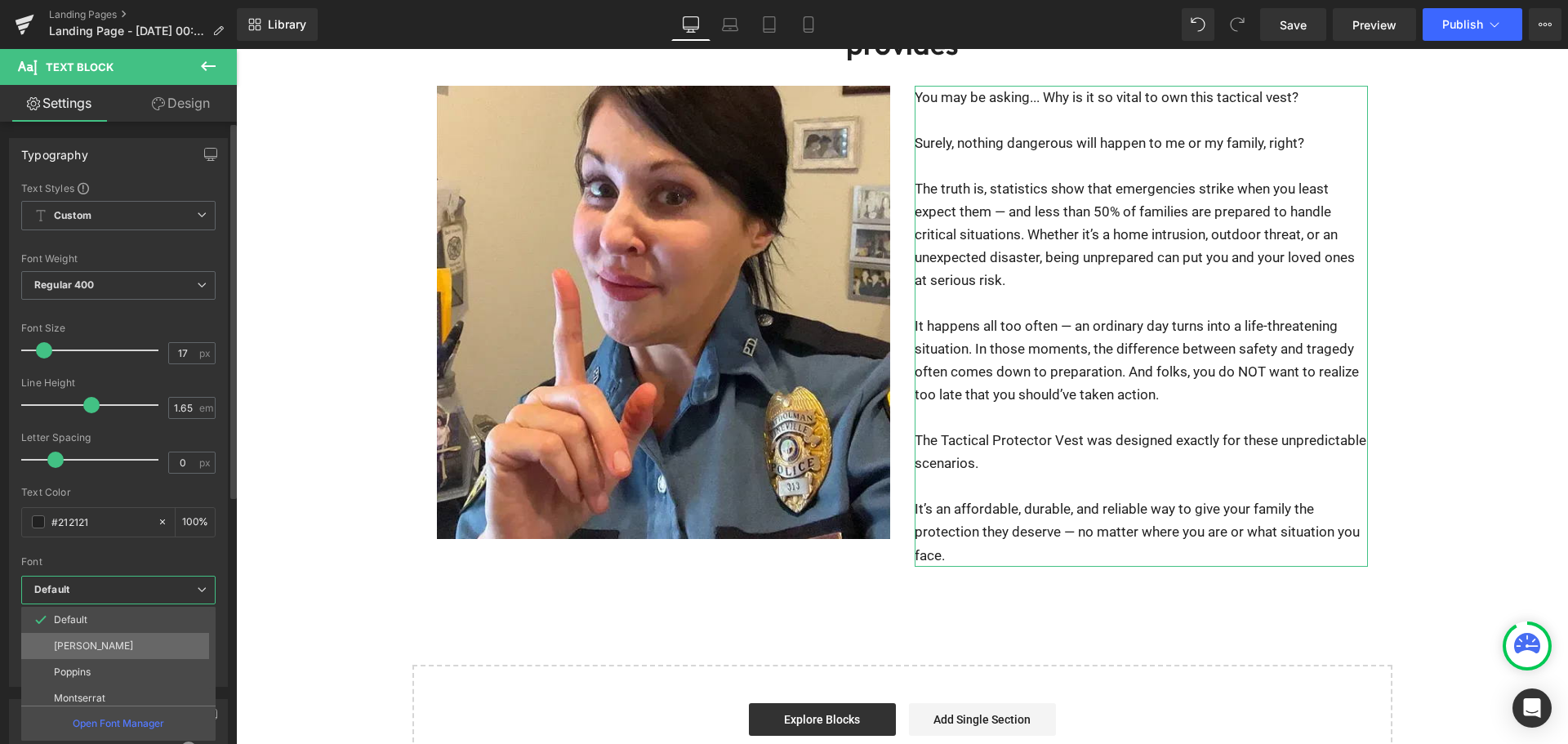
click at [113, 646] on li "[PERSON_NAME]" at bounding box center [121, 646] width 201 height 26
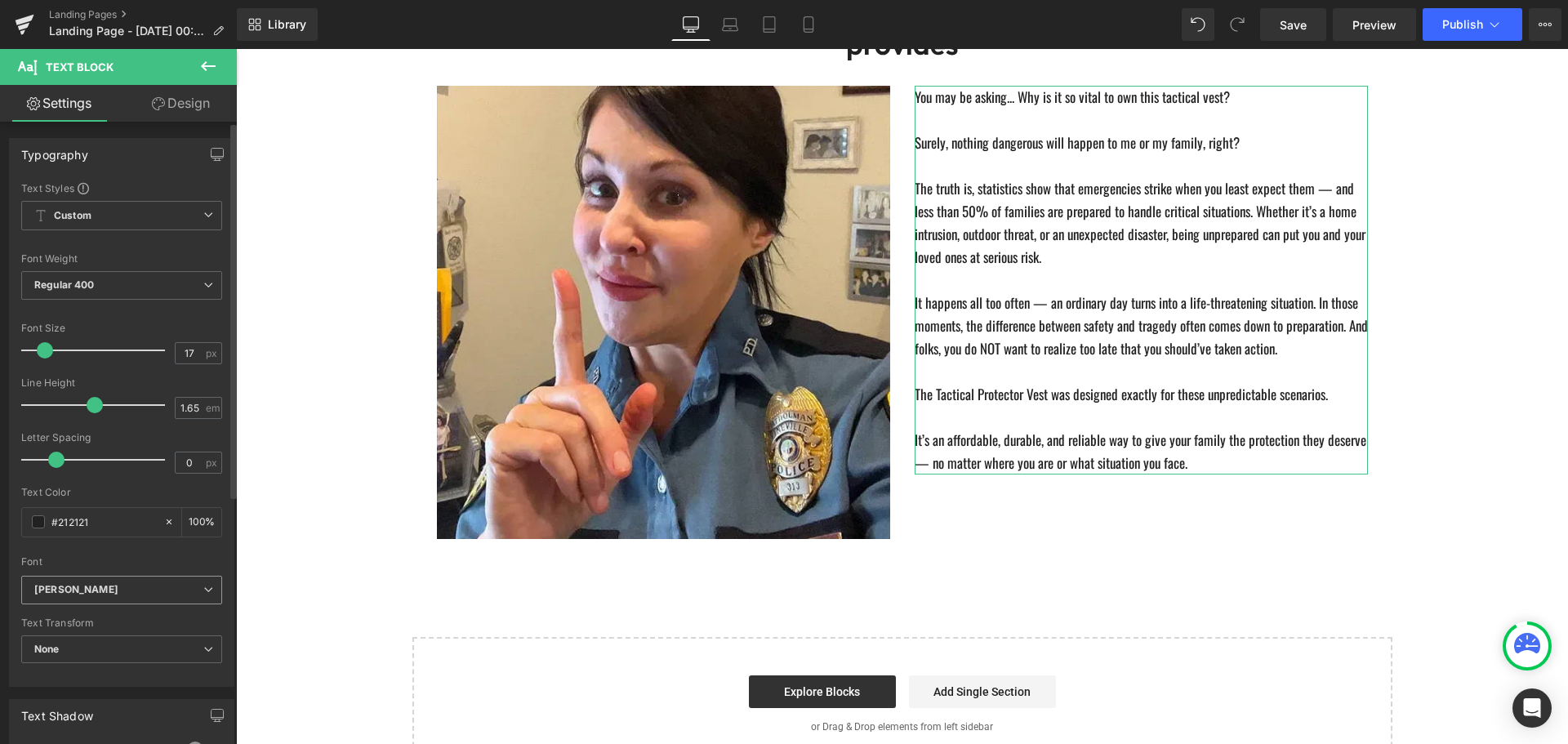
click at [119, 588] on b "[PERSON_NAME]" at bounding box center [119, 590] width 169 height 14
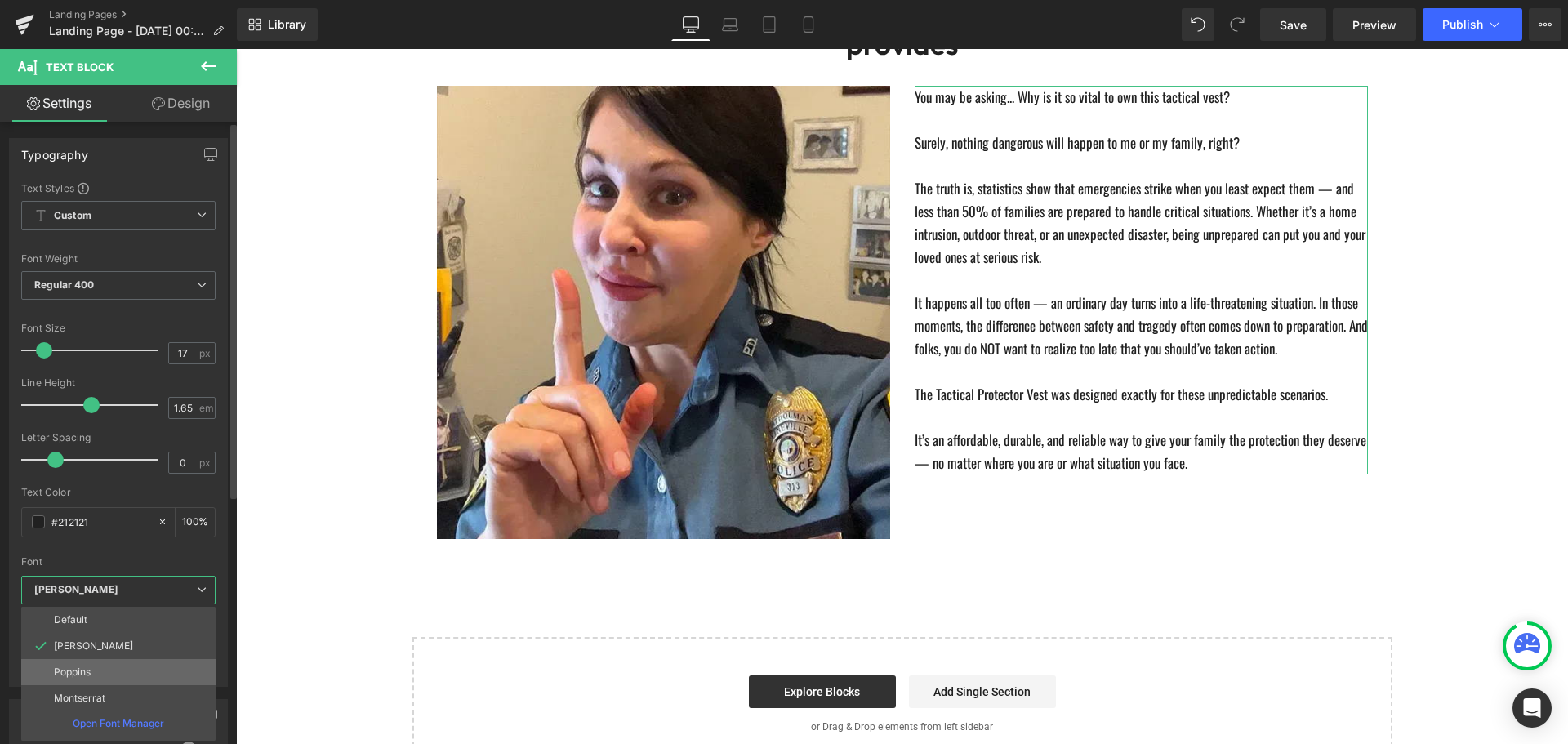
click at [122, 673] on li "Poppins" at bounding box center [121, 672] width 201 height 26
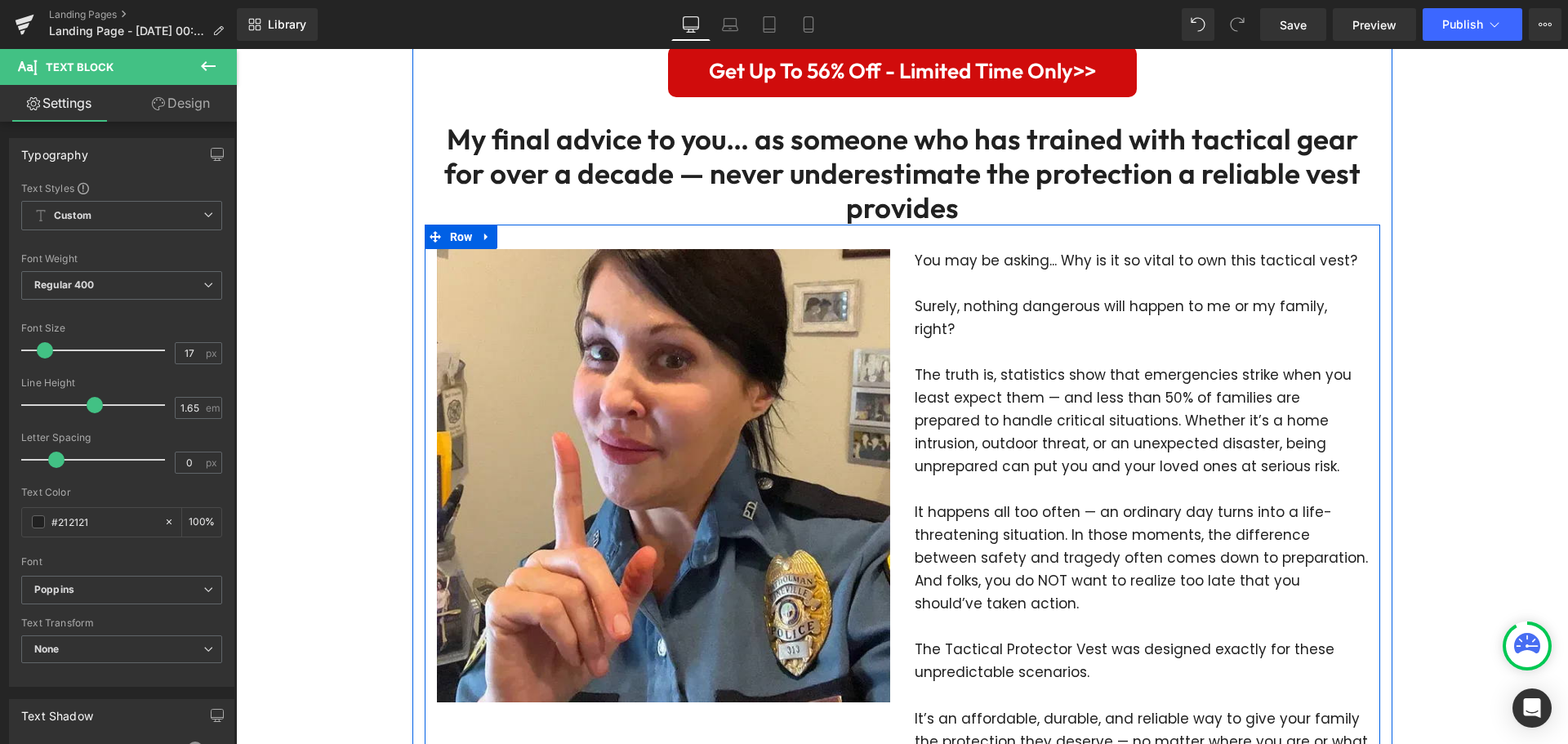
scroll to position [3388, 0]
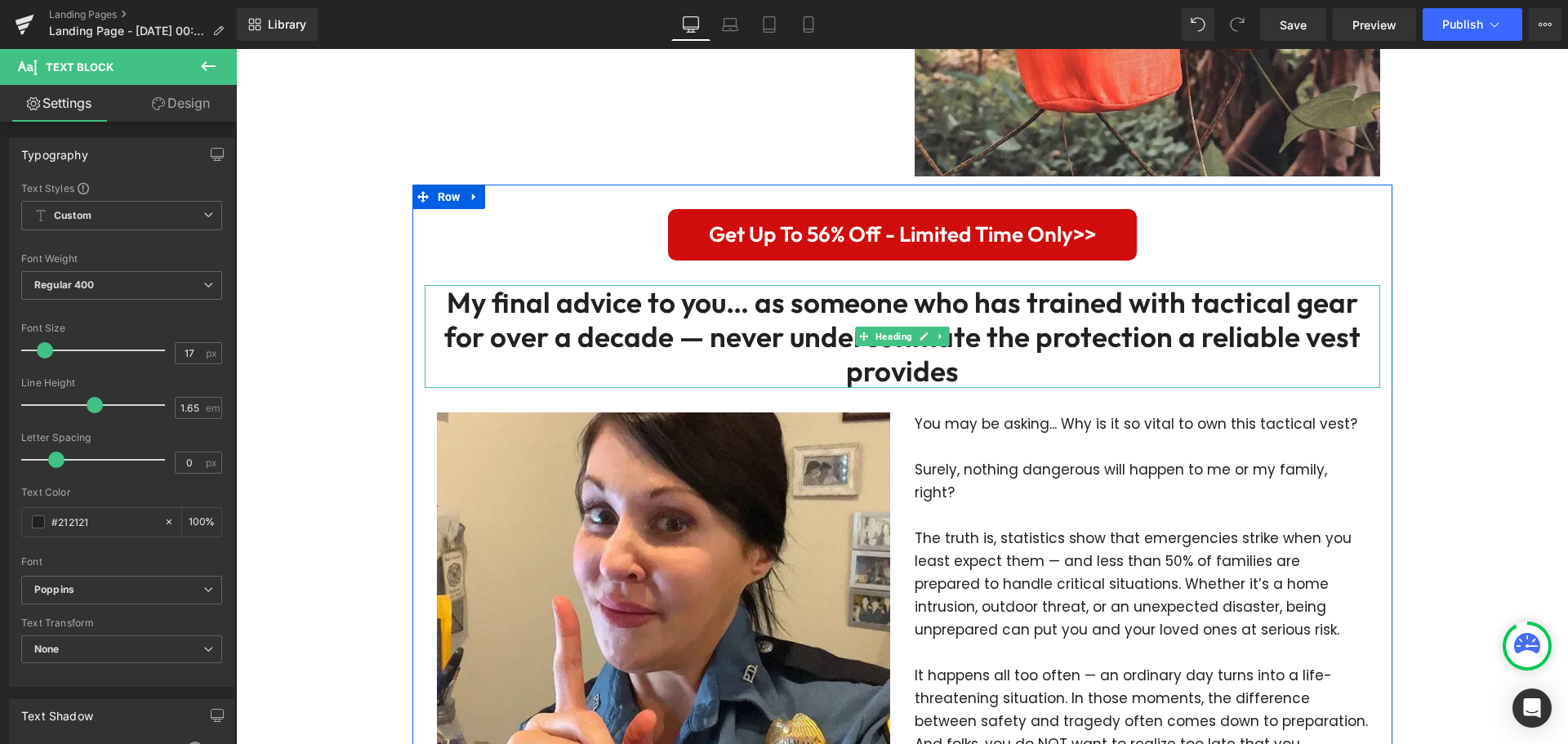
click at [887, 320] on h2 "My final advice to you… as someone who has trained with tactical gear for over …" at bounding box center [903, 336] width 956 height 103
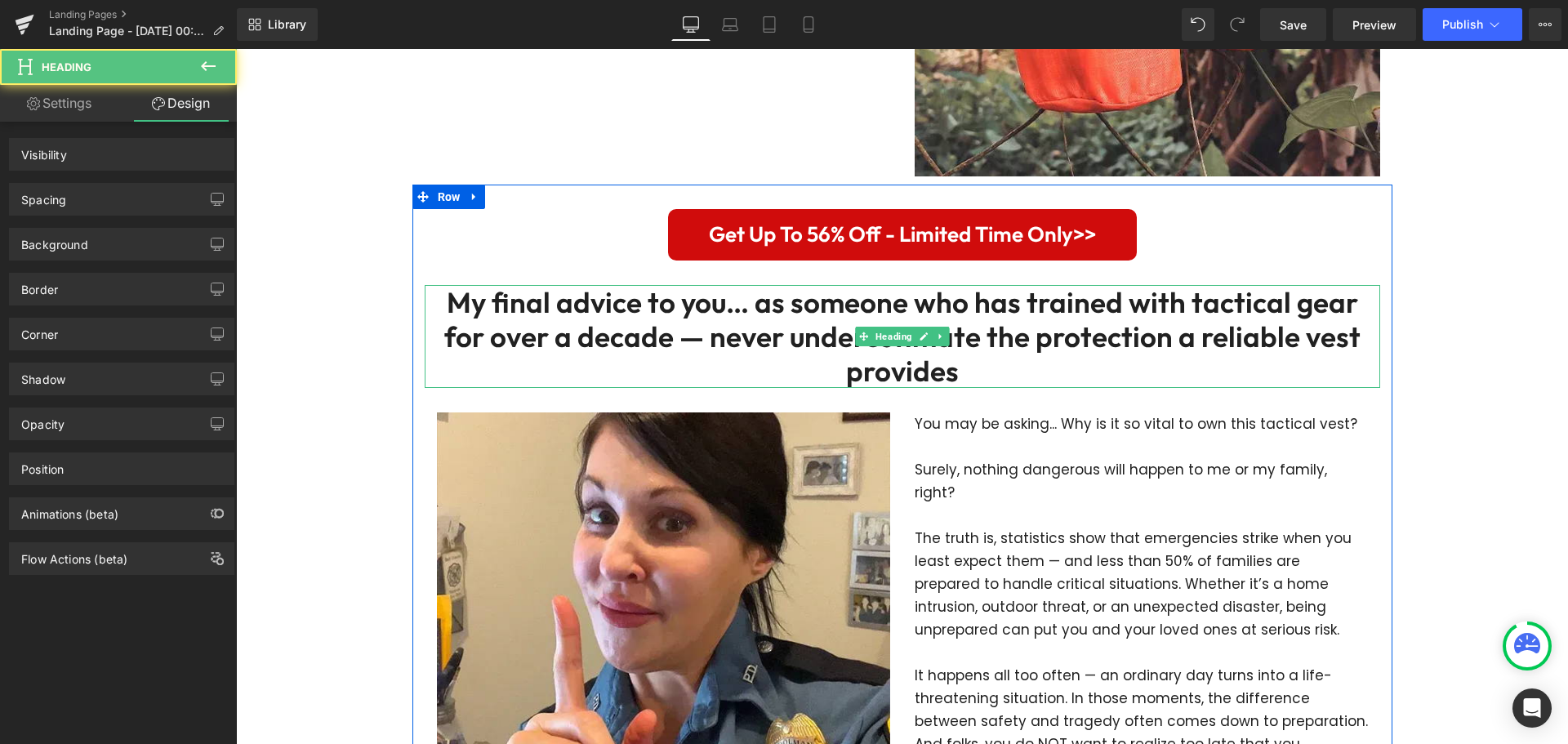
drag, startPoint x: 651, startPoint y: 271, endPoint x: 170, endPoint y: 98, distance: 511.2
click at [161, 98] on icon at bounding box center [158, 103] width 13 height 13
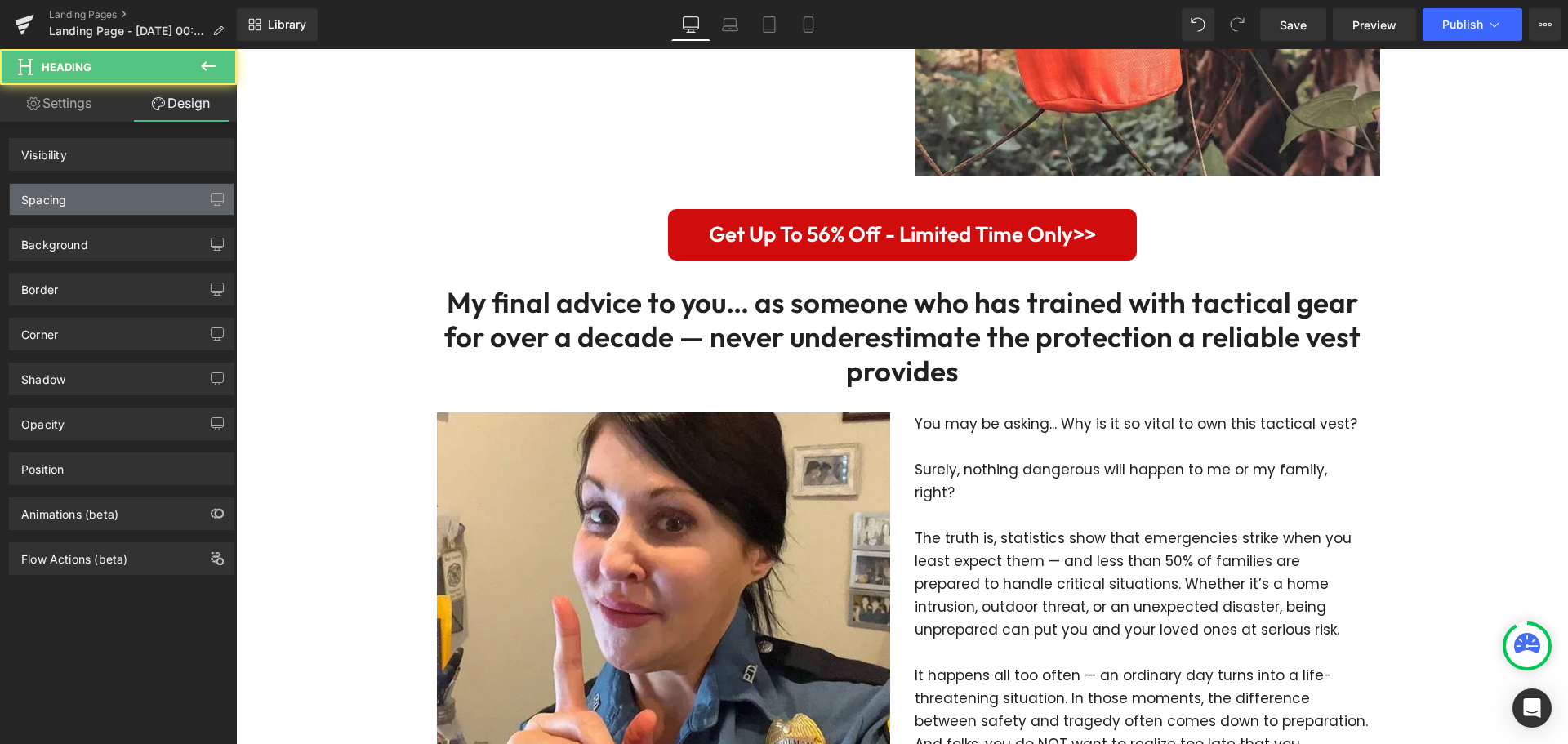
click at [115, 195] on div "Spacing" at bounding box center [121, 199] width 223 height 31
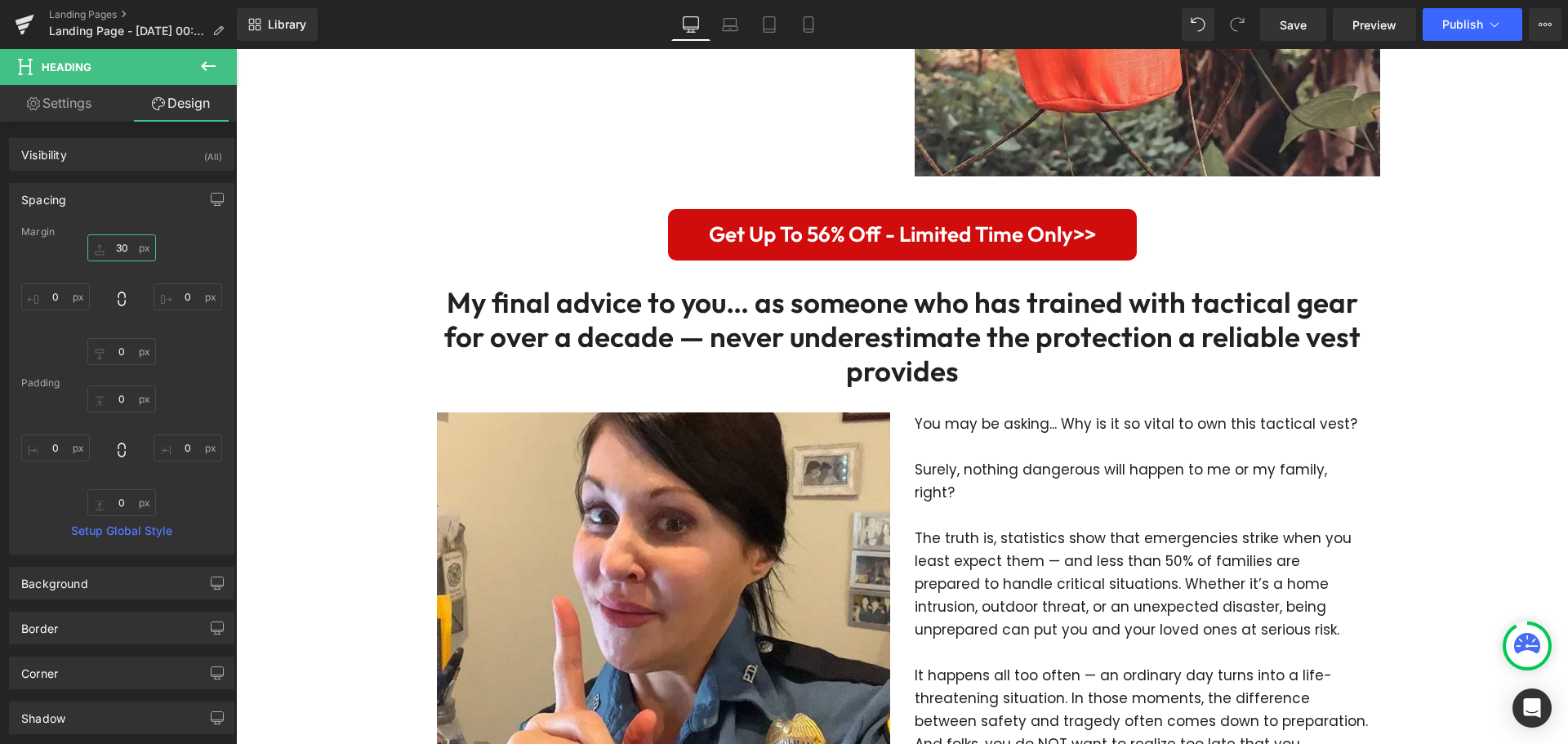
click at [119, 247] on input "30" at bounding box center [121, 247] width 69 height 27
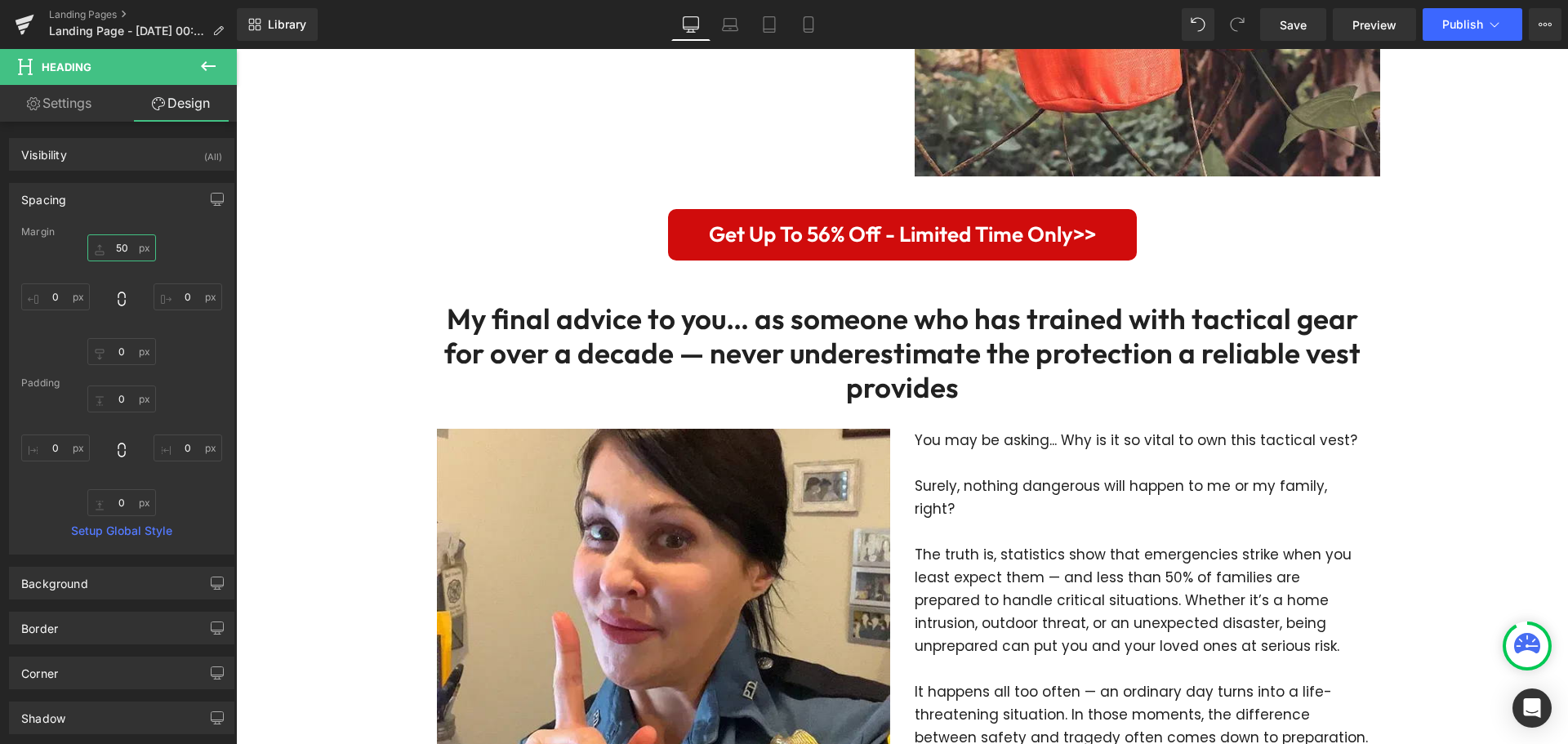
type input "50"
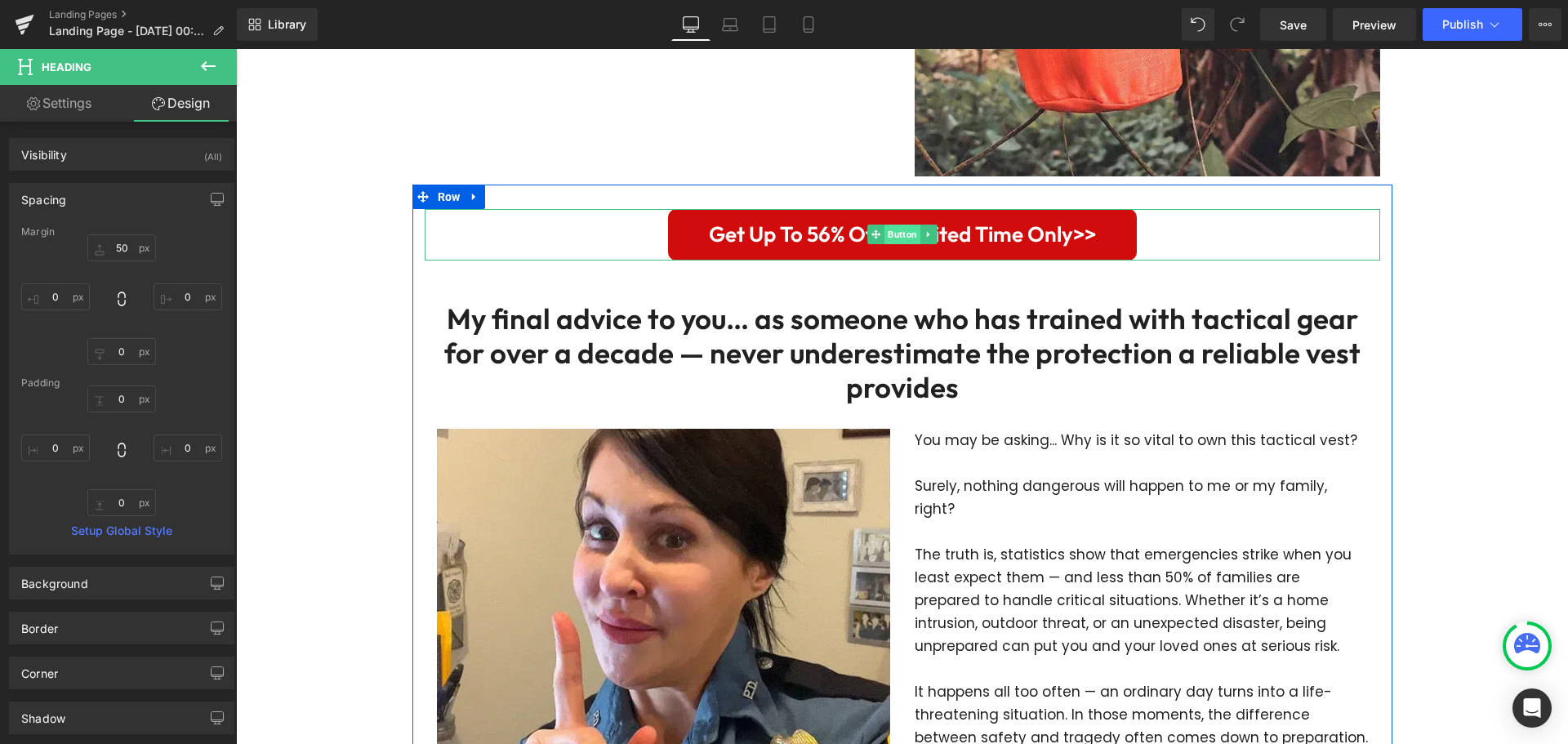
drag, startPoint x: 1170, startPoint y: 225, endPoint x: 883, endPoint y: 236, distance: 287.2
click at [1170, 225] on div "Get Up To 56% Off - Limited Time Only>>" at bounding box center [903, 235] width 956 height 51
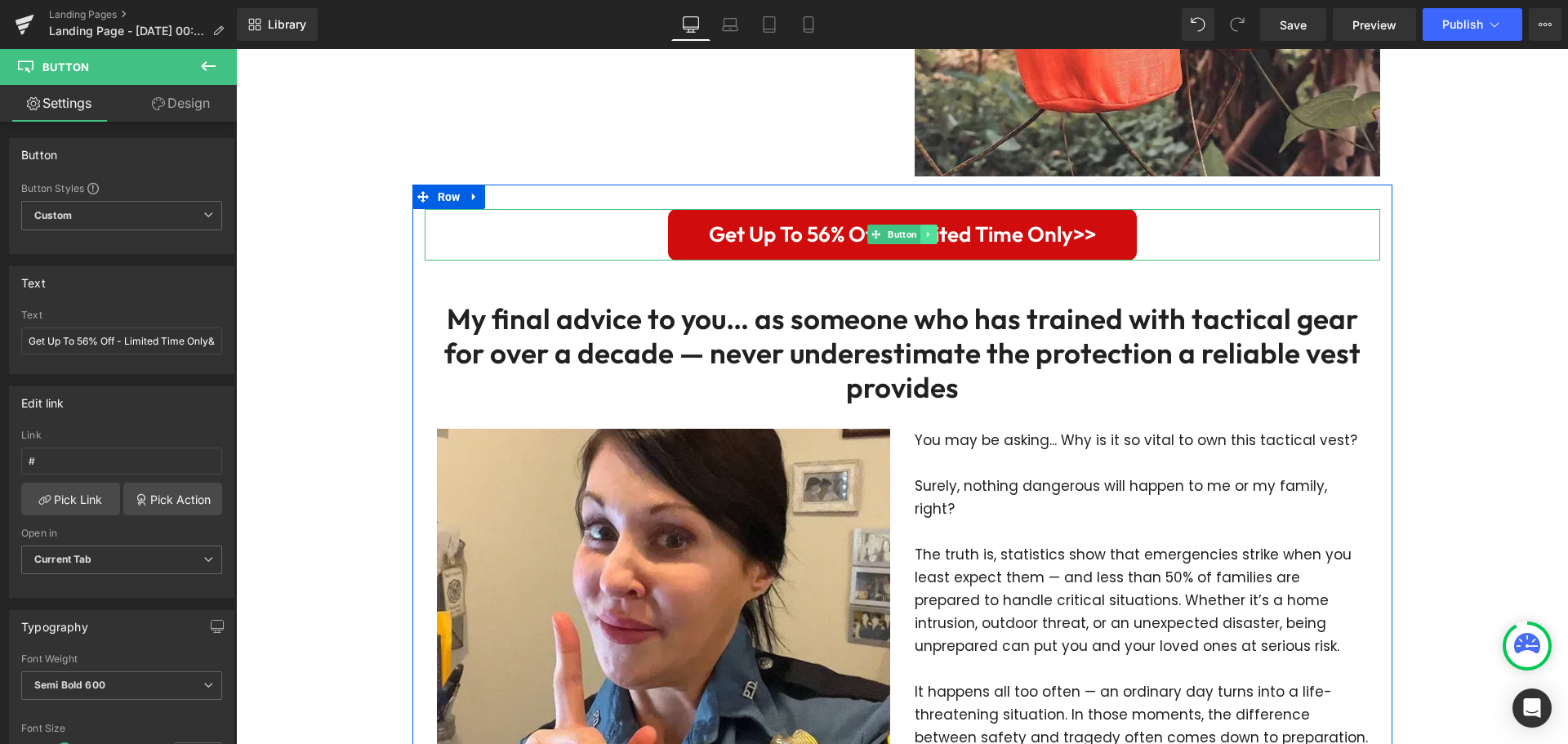
click at [925, 232] on icon at bounding box center [928, 234] width 9 height 10
click at [915, 234] on icon at bounding box center [920, 235] width 9 height 9
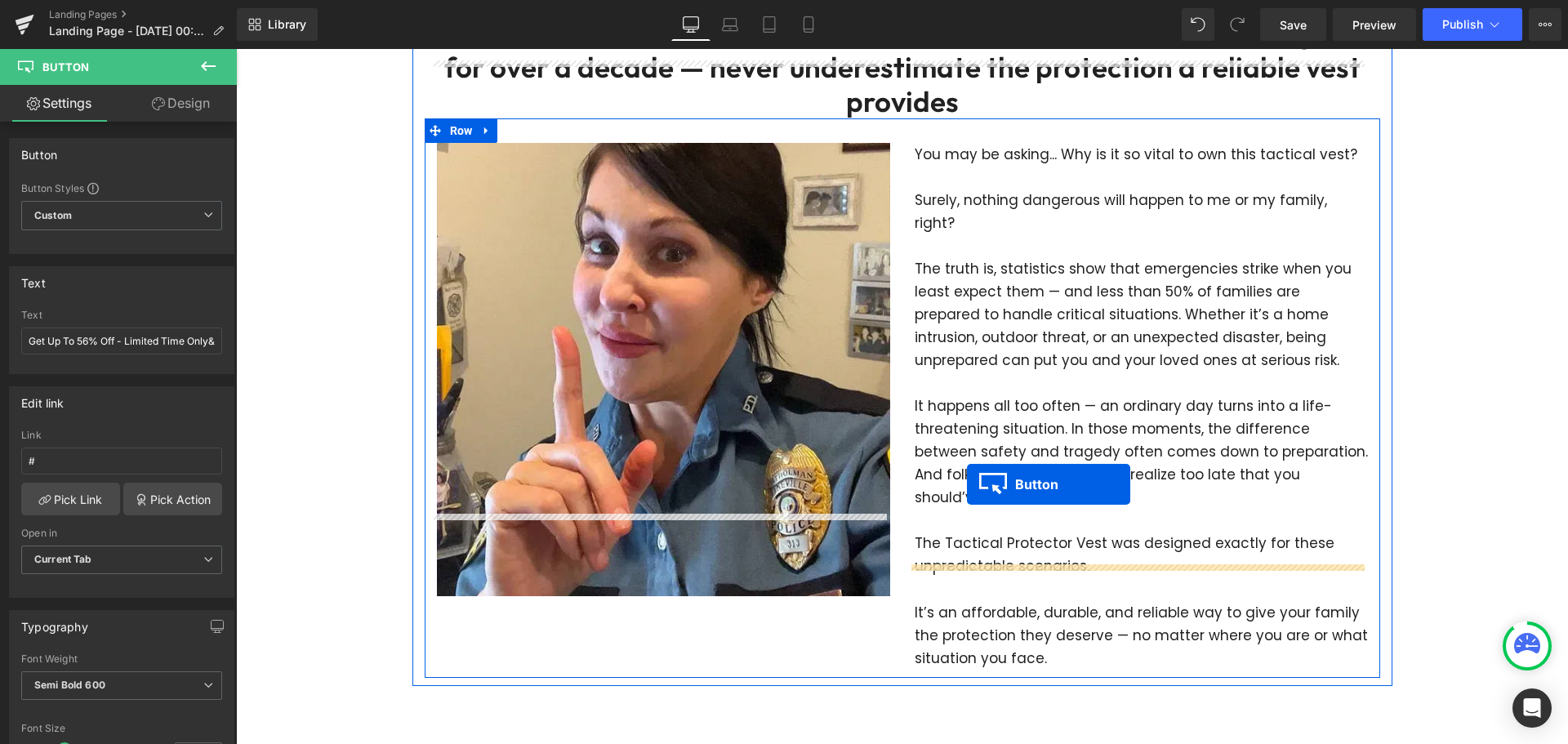
scroll to position [3959, 0]
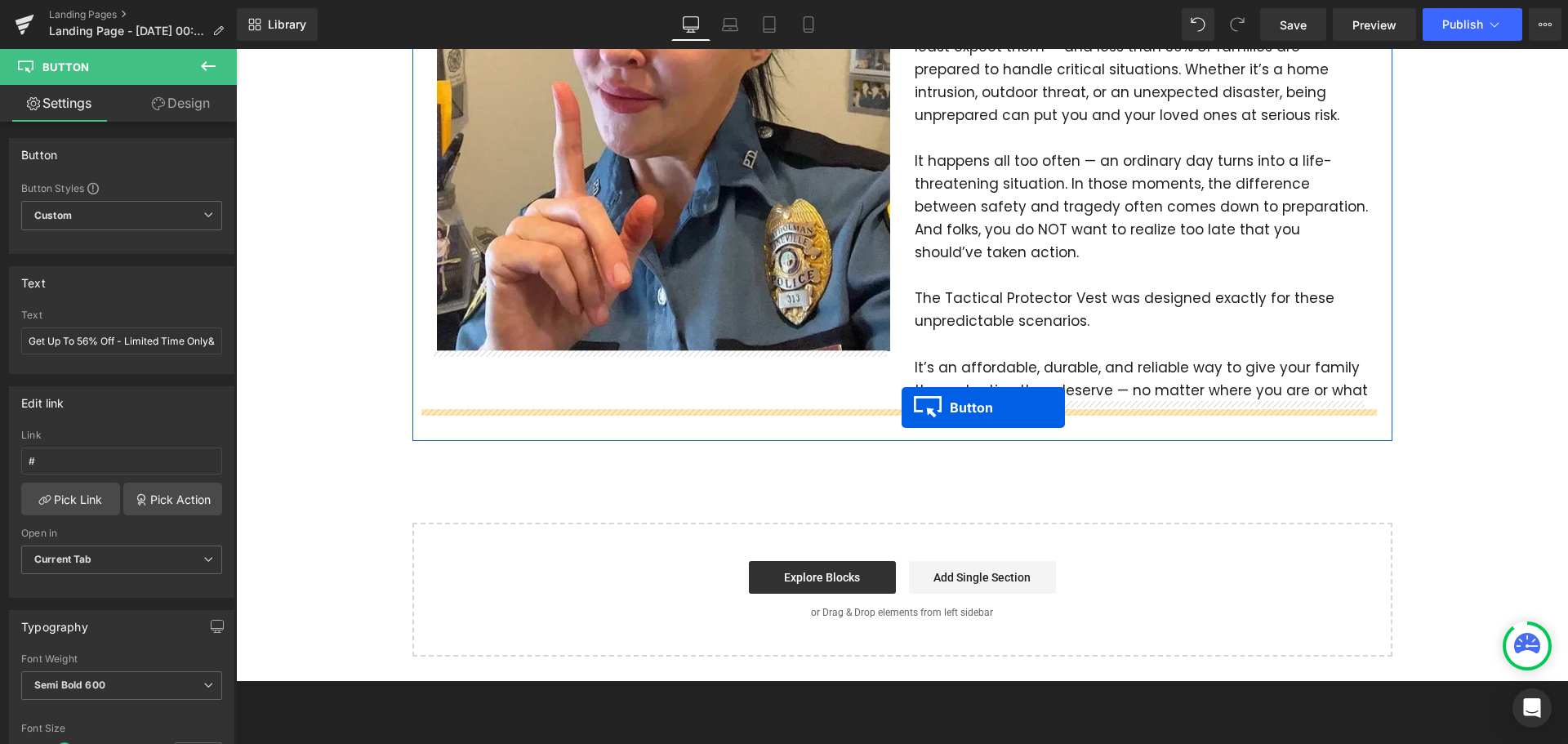
drag, startPoint x: 879, startPoint y: 287, endPoint x: 902, endPoint y: 407, distance: 122.2
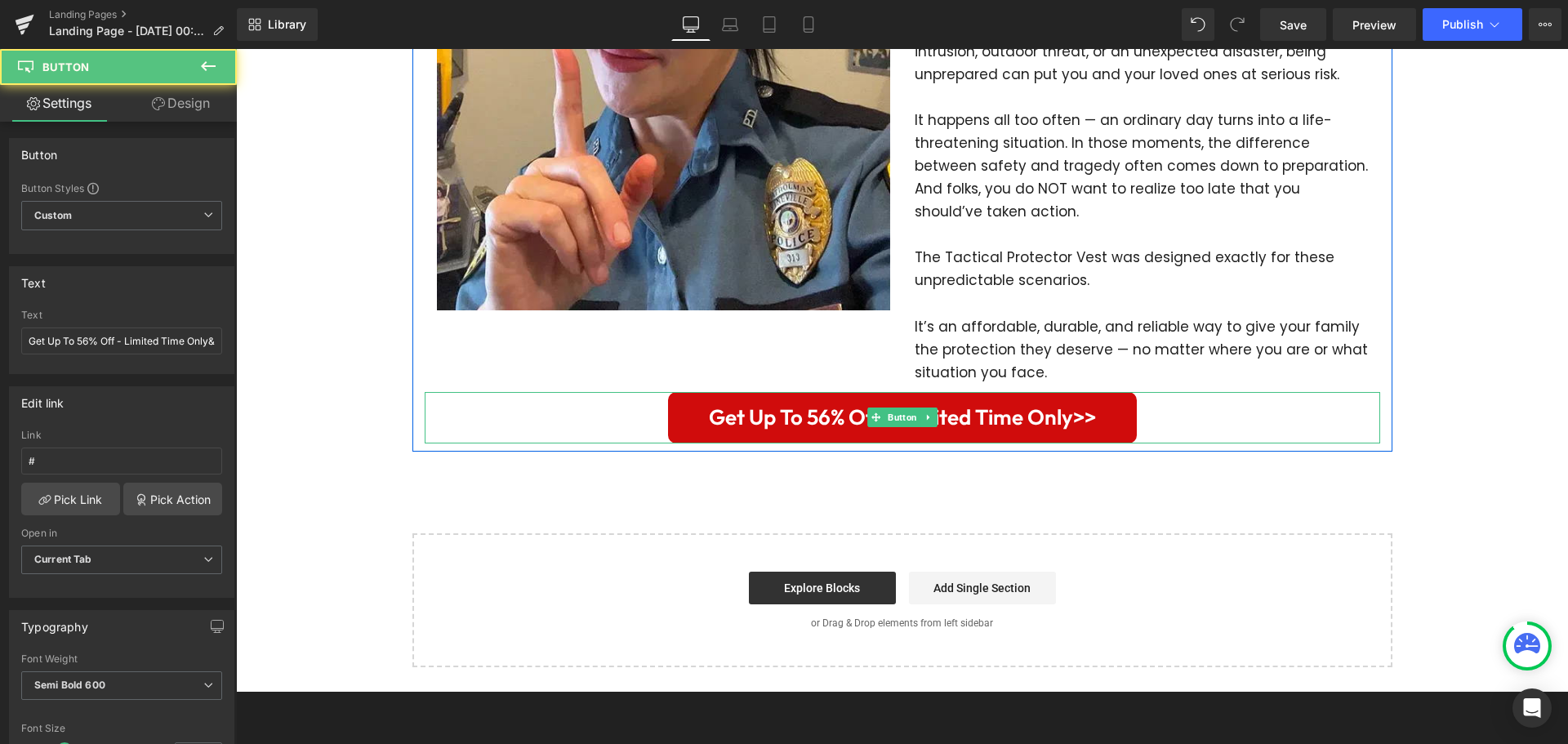
scroll to position [3918, 0]
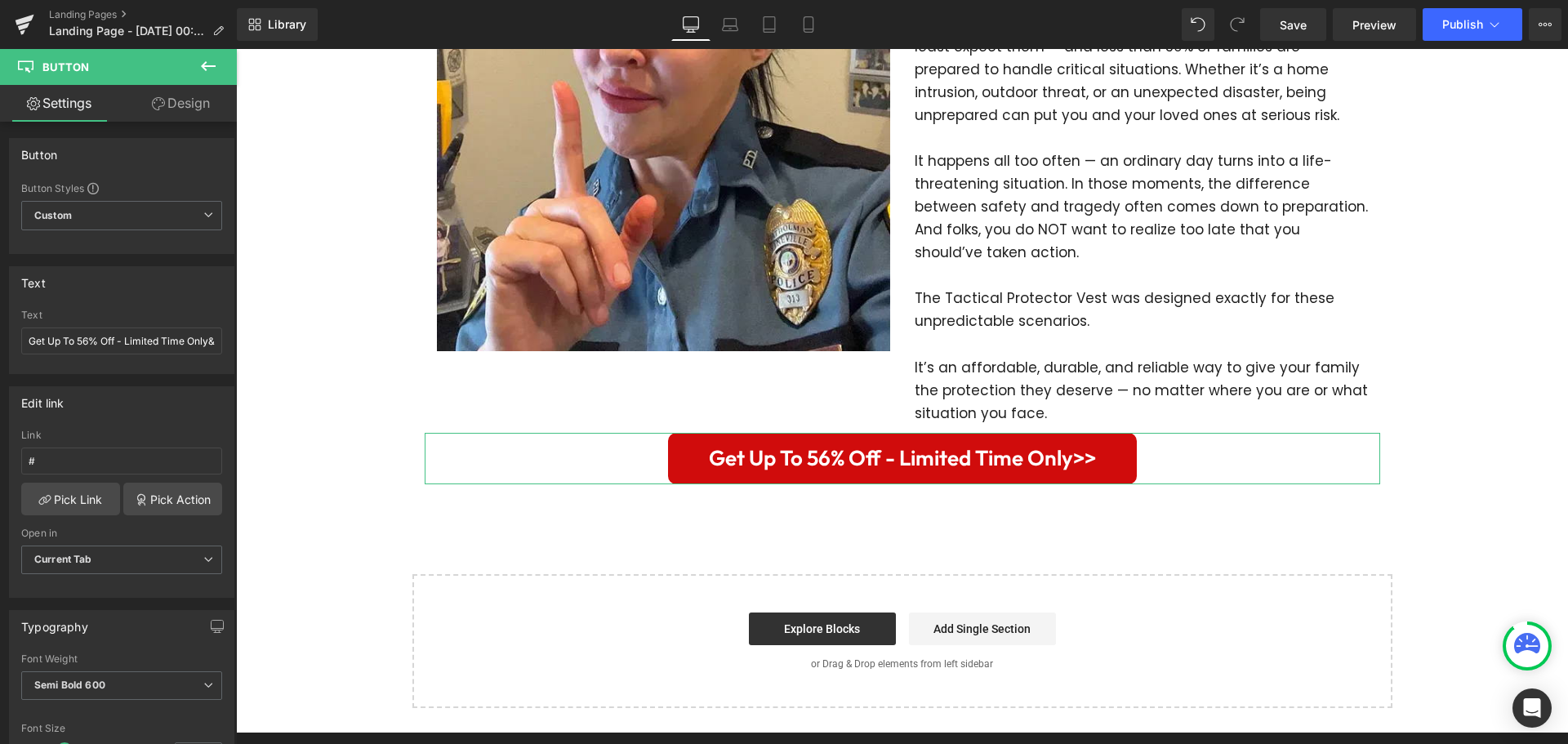
click at [196, 98] on link "Design" at bounding box center [180, 104] width 119 height 37
click at [0, 0] on div "Spacing" at bounding box center [0, 0] width 0 height 0
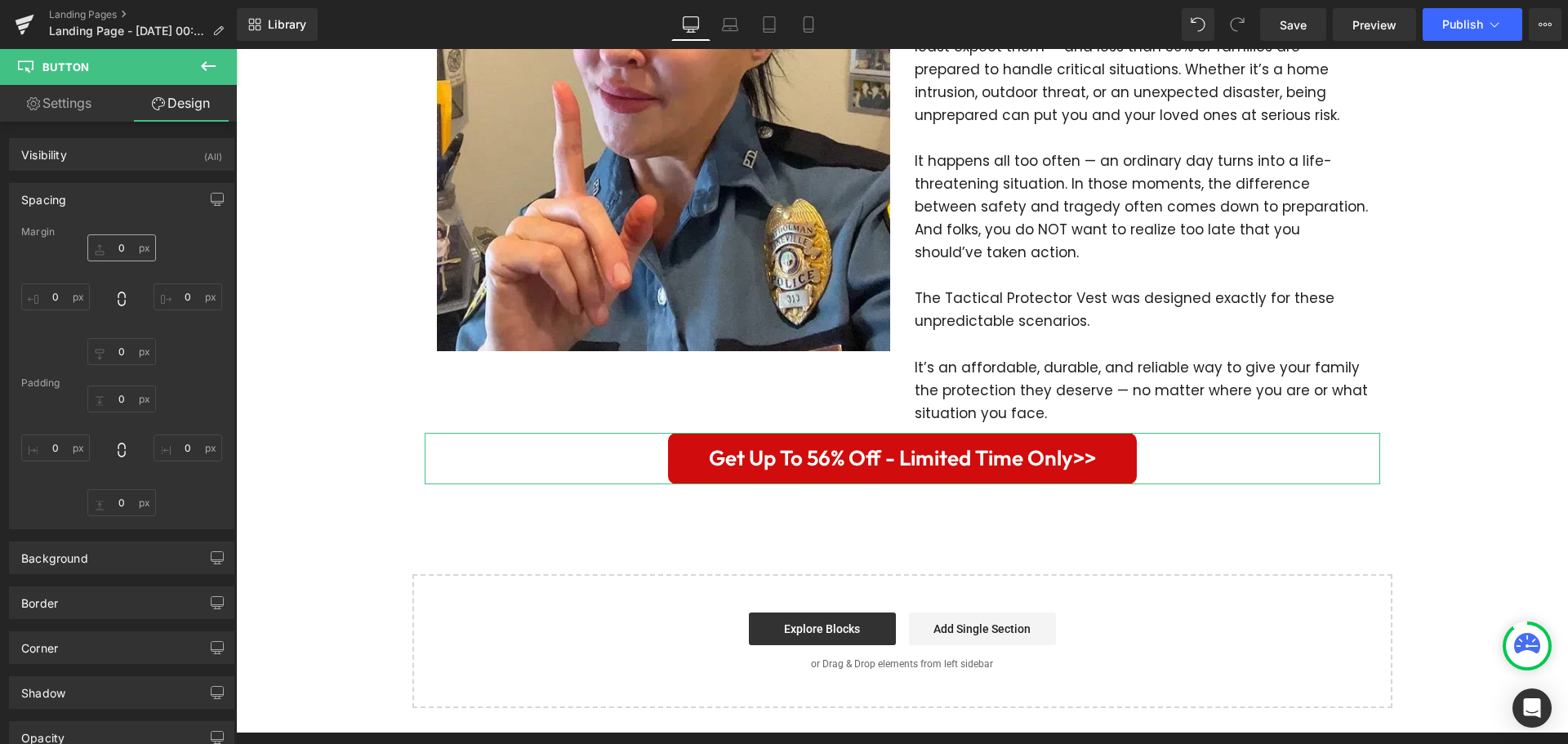
type input "0"
type input "10"
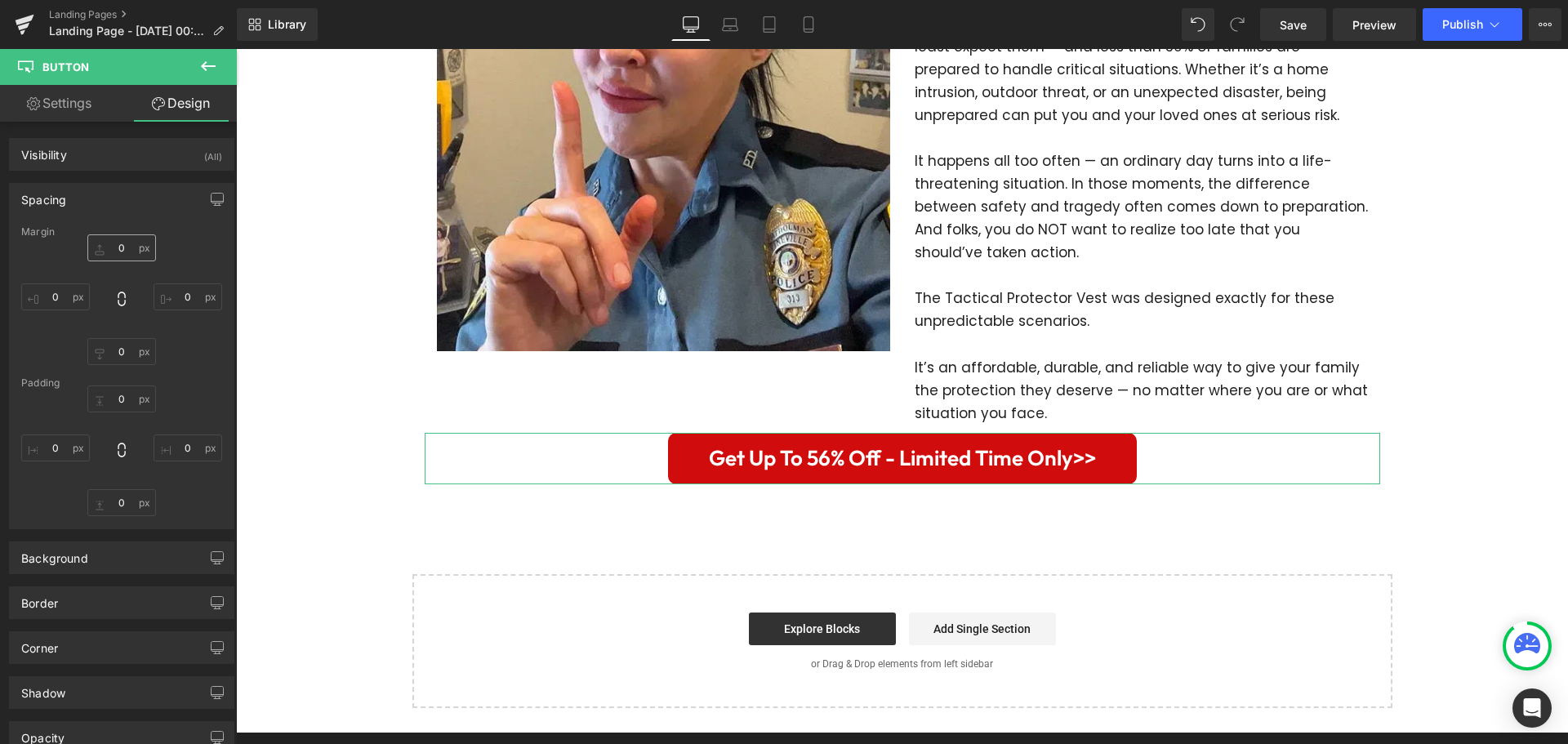
type input "50"
type input "10"
type input "50"
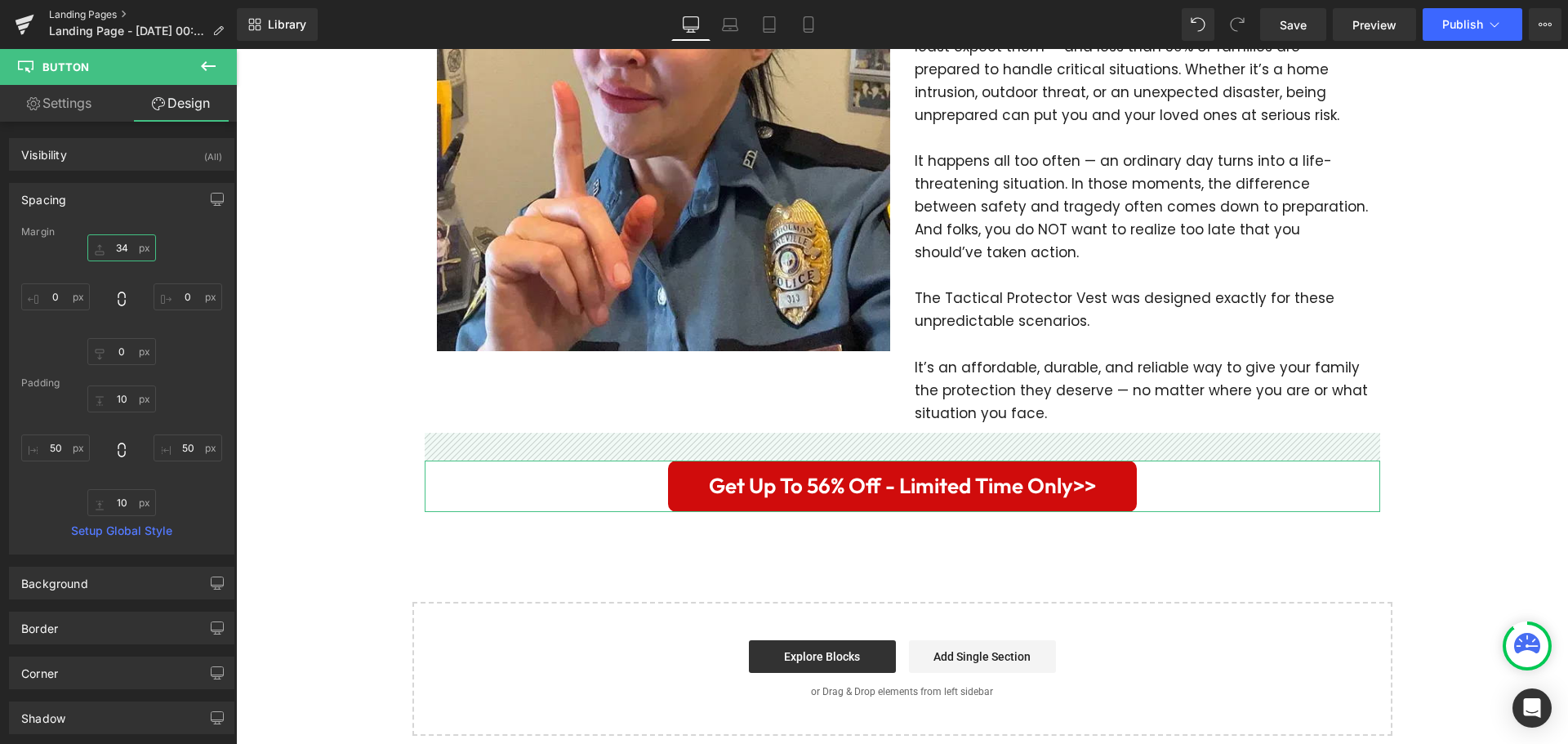
type input "34"
click at [841, 469] on span "Get Up To 56% Off - Limited Time Only>>" at bounding box center [903, 486] width 387 height 35
click at [844, 469] on span "Get Up To 56% Off - Limited Time Only>>" at bounding box center [903, 486] width 387 height 35
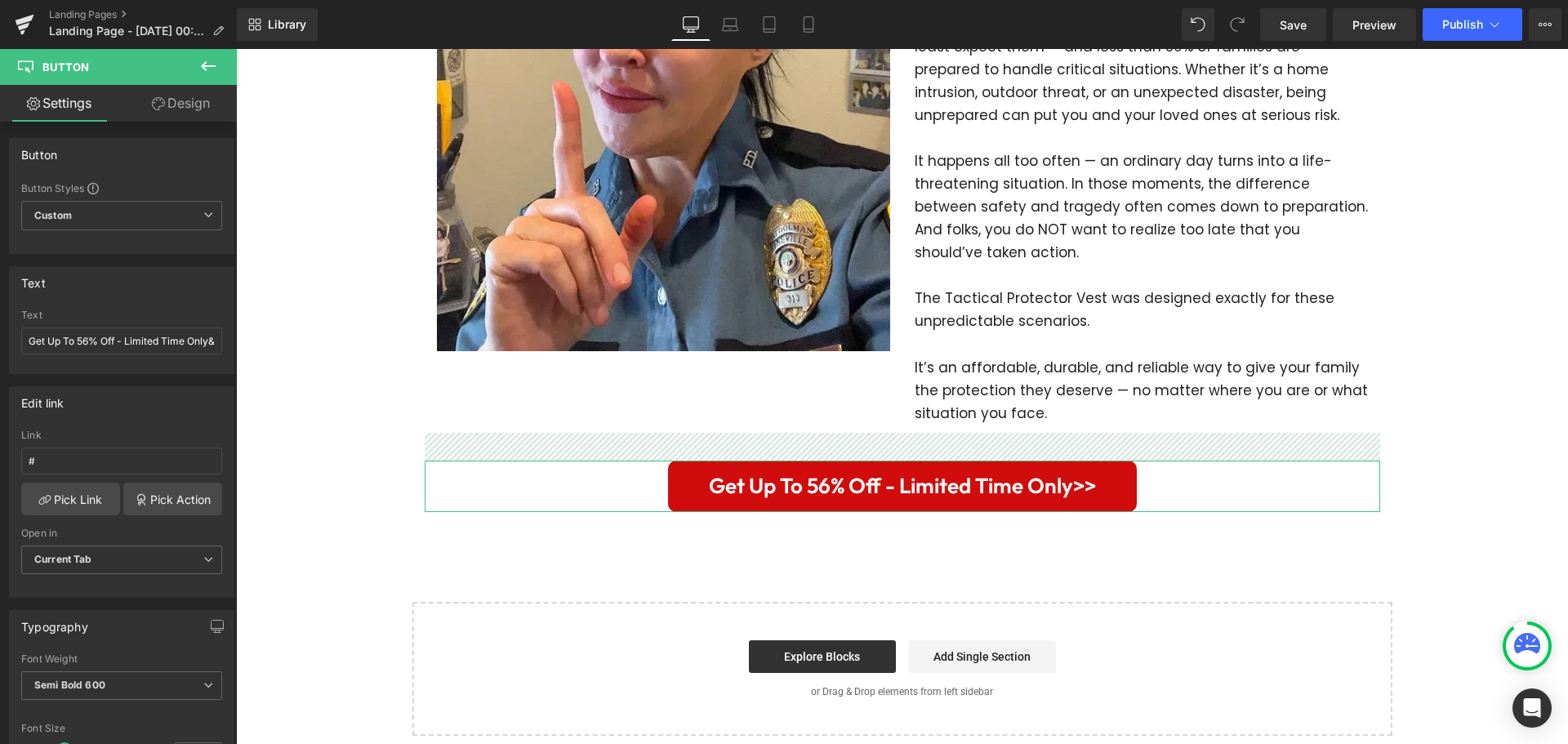
click at [847, 469] on span "Get Up To 56% Off - Limited Time Only>>" at bounding box center [903, 486] width 387 height 35
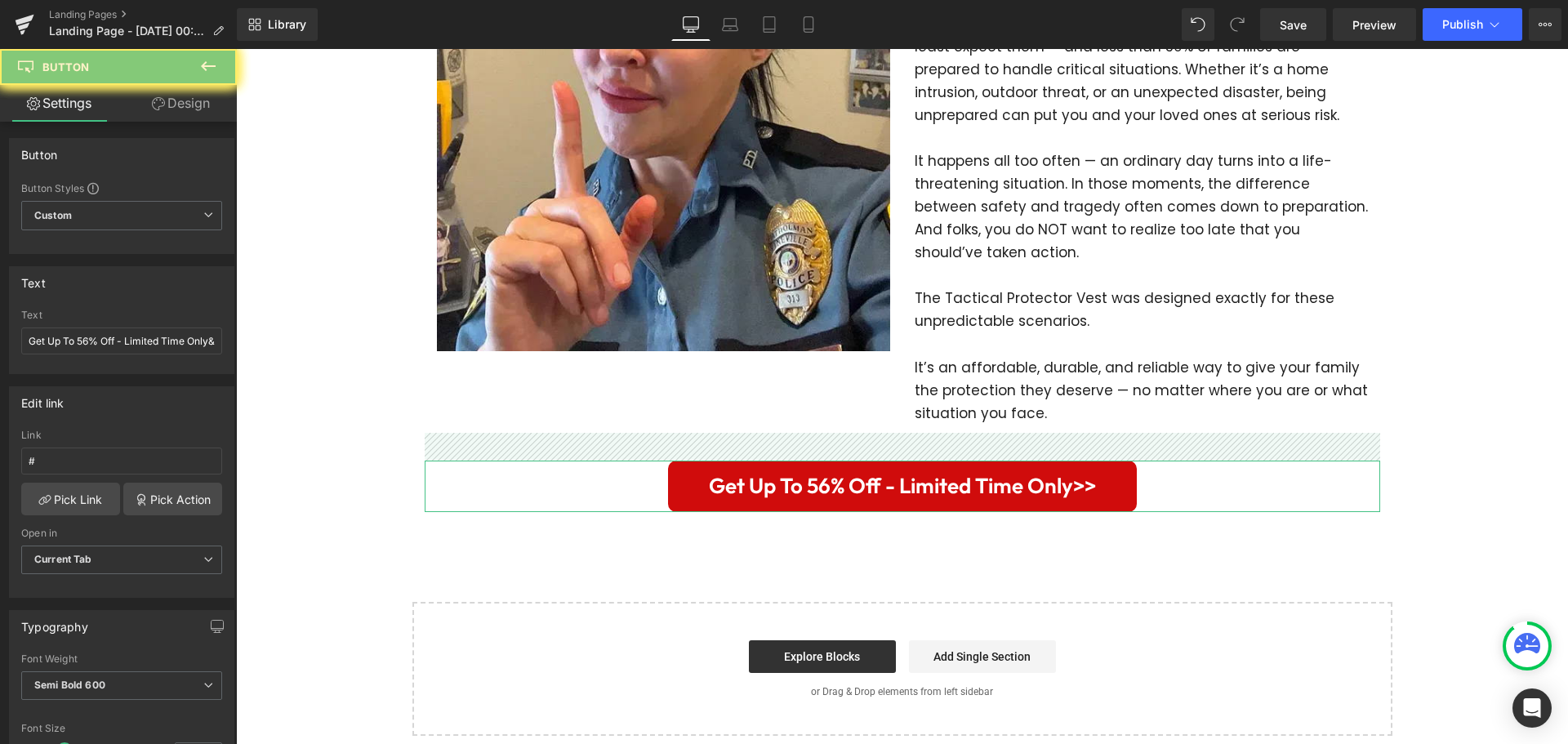
click at [847, 469] on span "Get Up To 56% Off - Limited Time Only>>" at bounding box center [903, 486] width 387 height 35
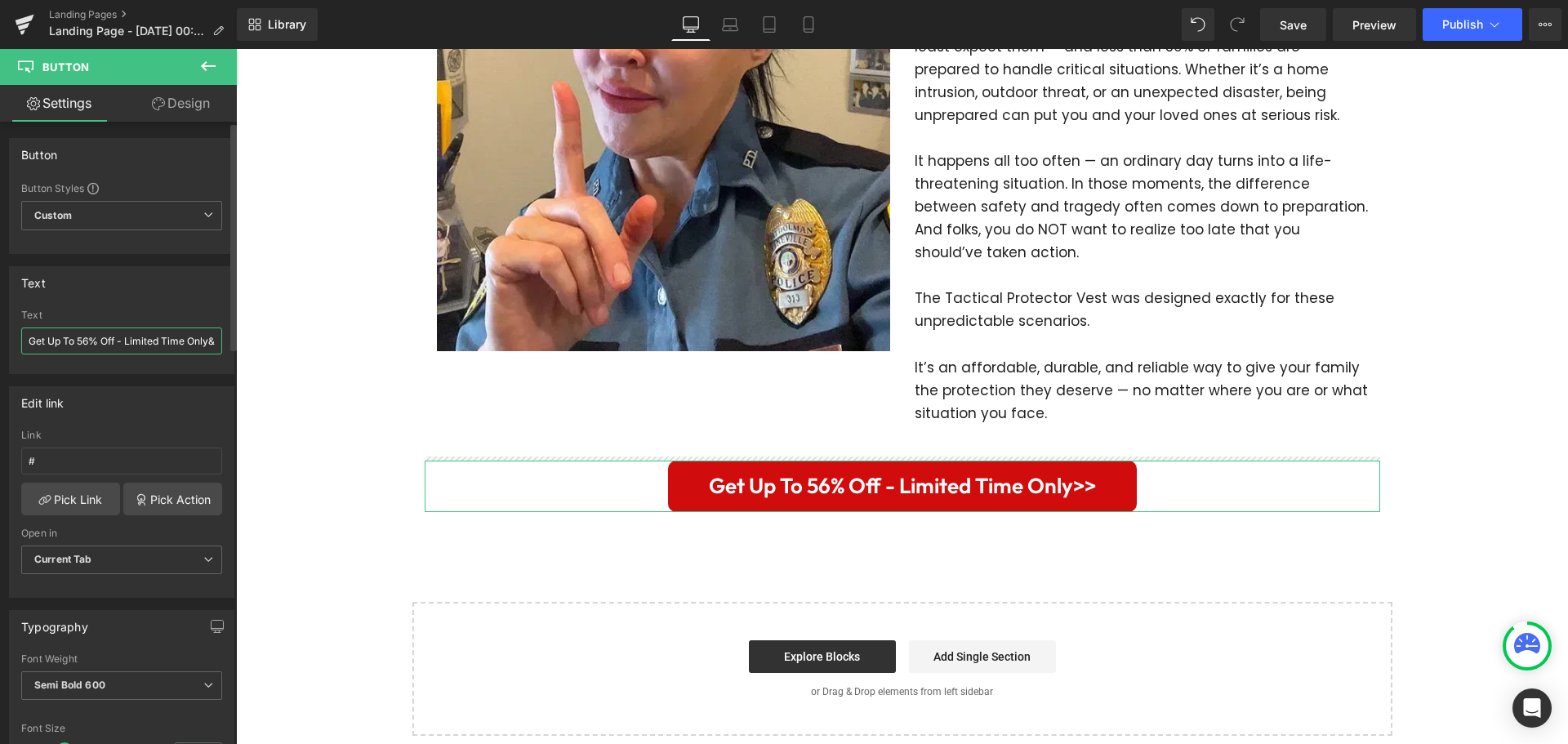
click at [132, 345] on input "Get Up To 56% Off - Limited Time Only&gt;&gt;" at bounding box center [121, 340] width 201 height 27
paste input "Get Peace Of Mind Now"
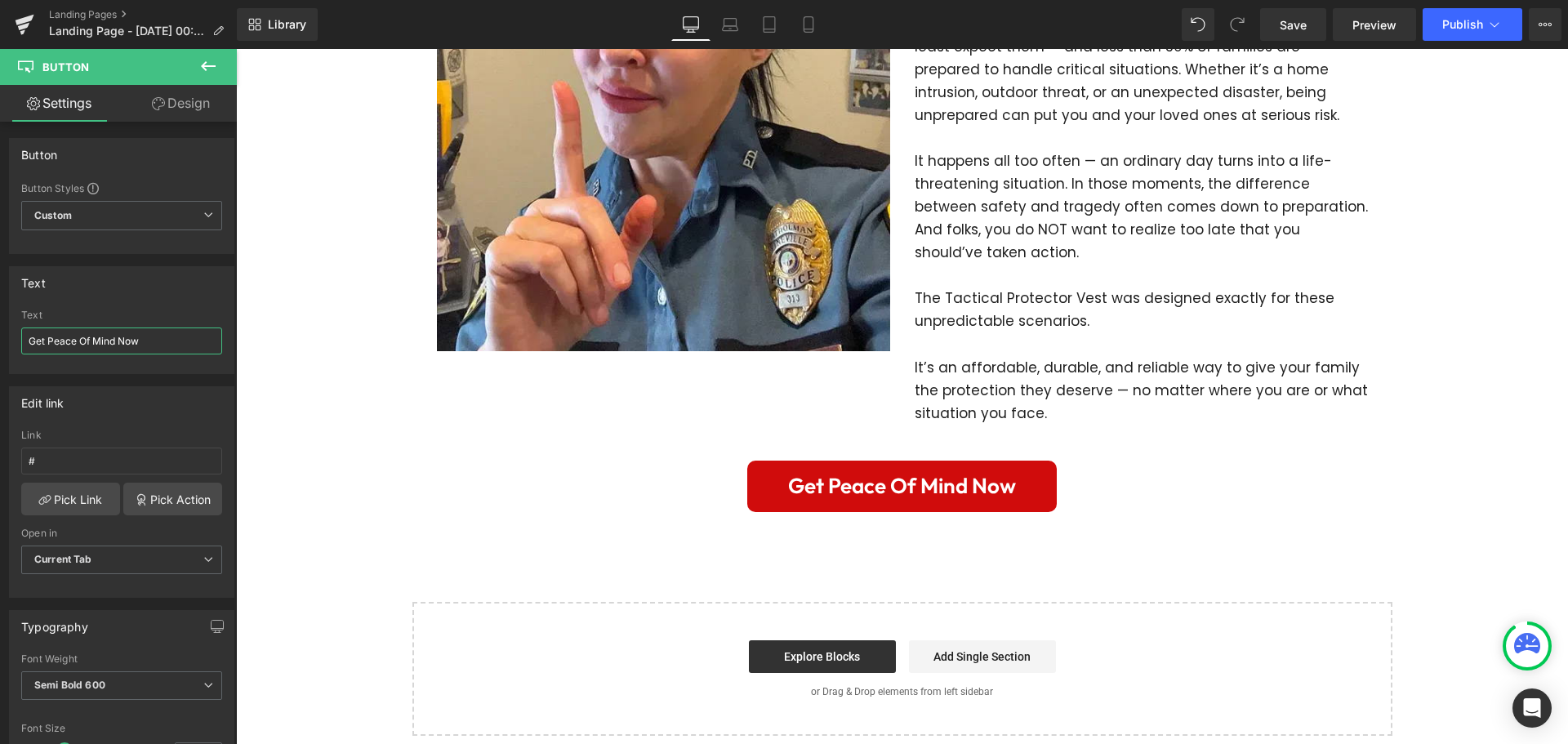
type input "Get Peace Of Mind Now"
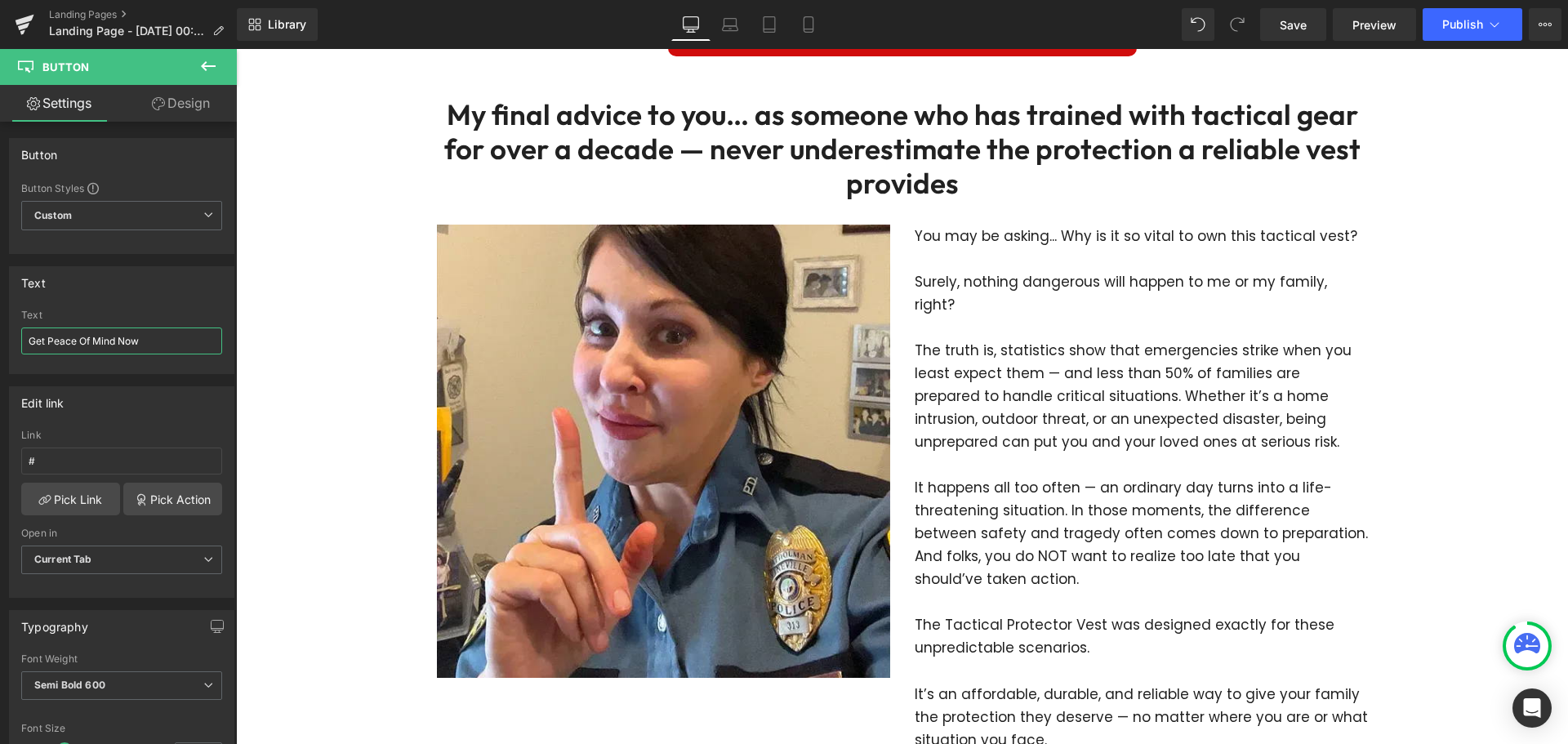
scroll to position [3428, 0]
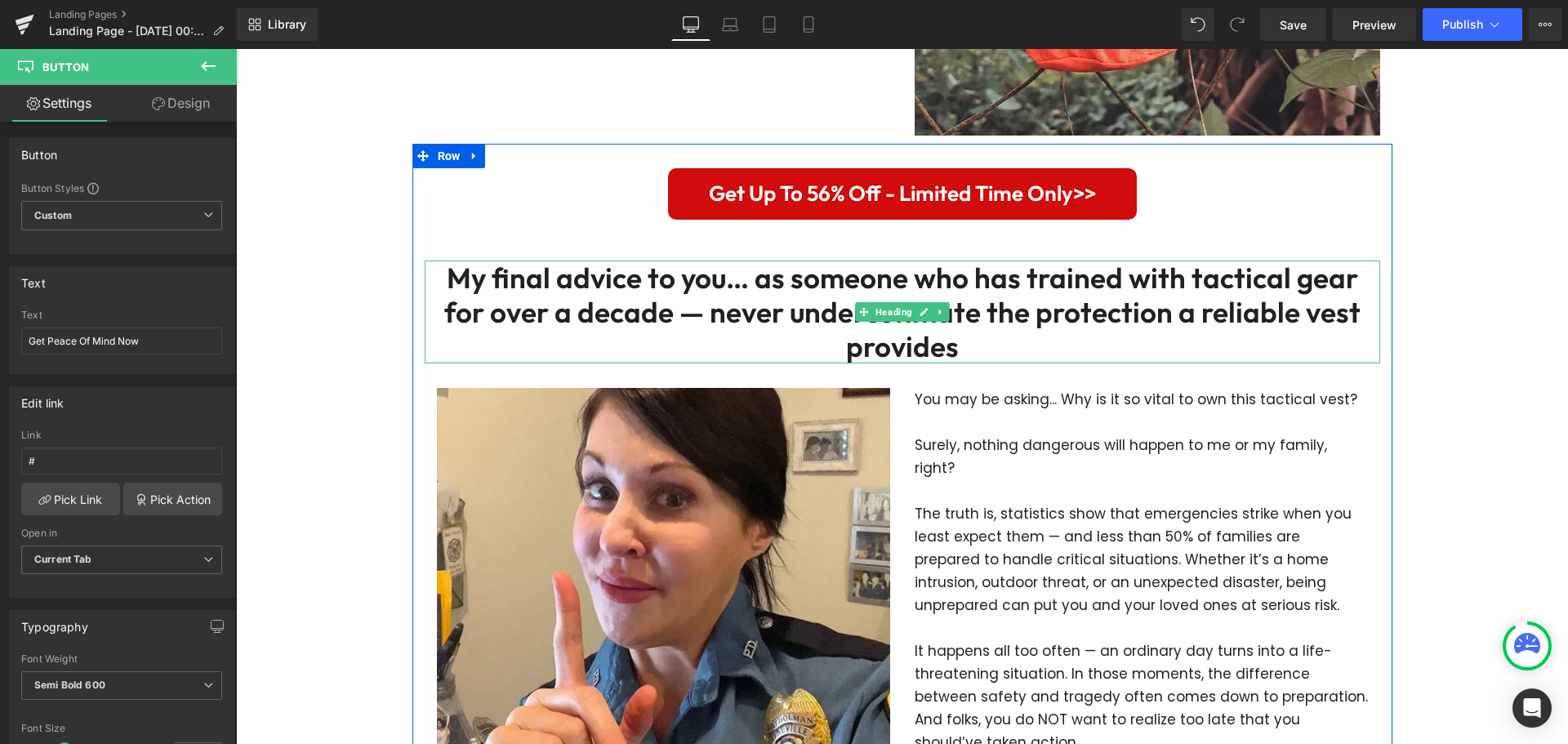
click at [946, 329] on h2 "My final advice to you… as someone who has trained with tactical gear for over …" at bounding box center [903, 311] width 956 height 103
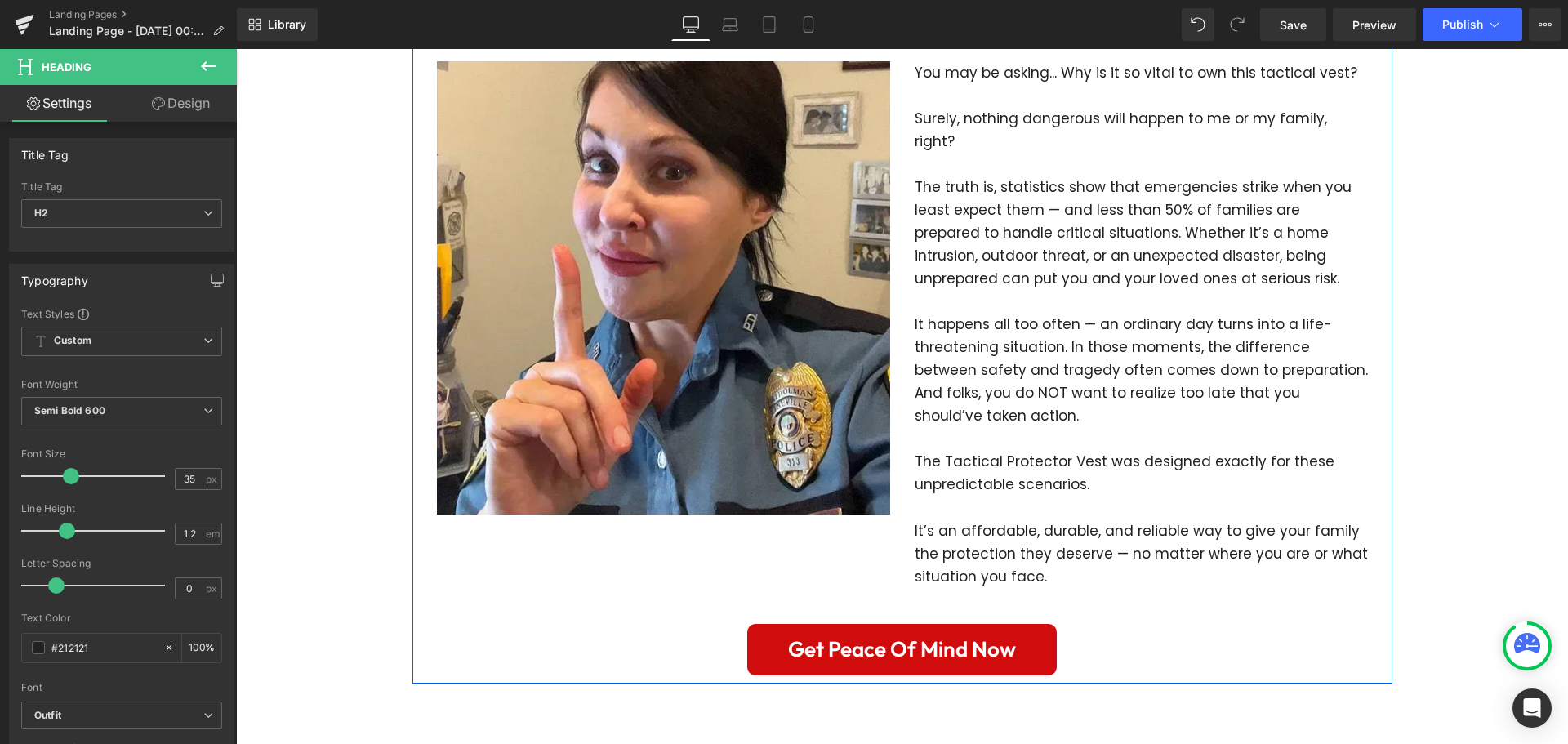
scroll to position [4081, 0]
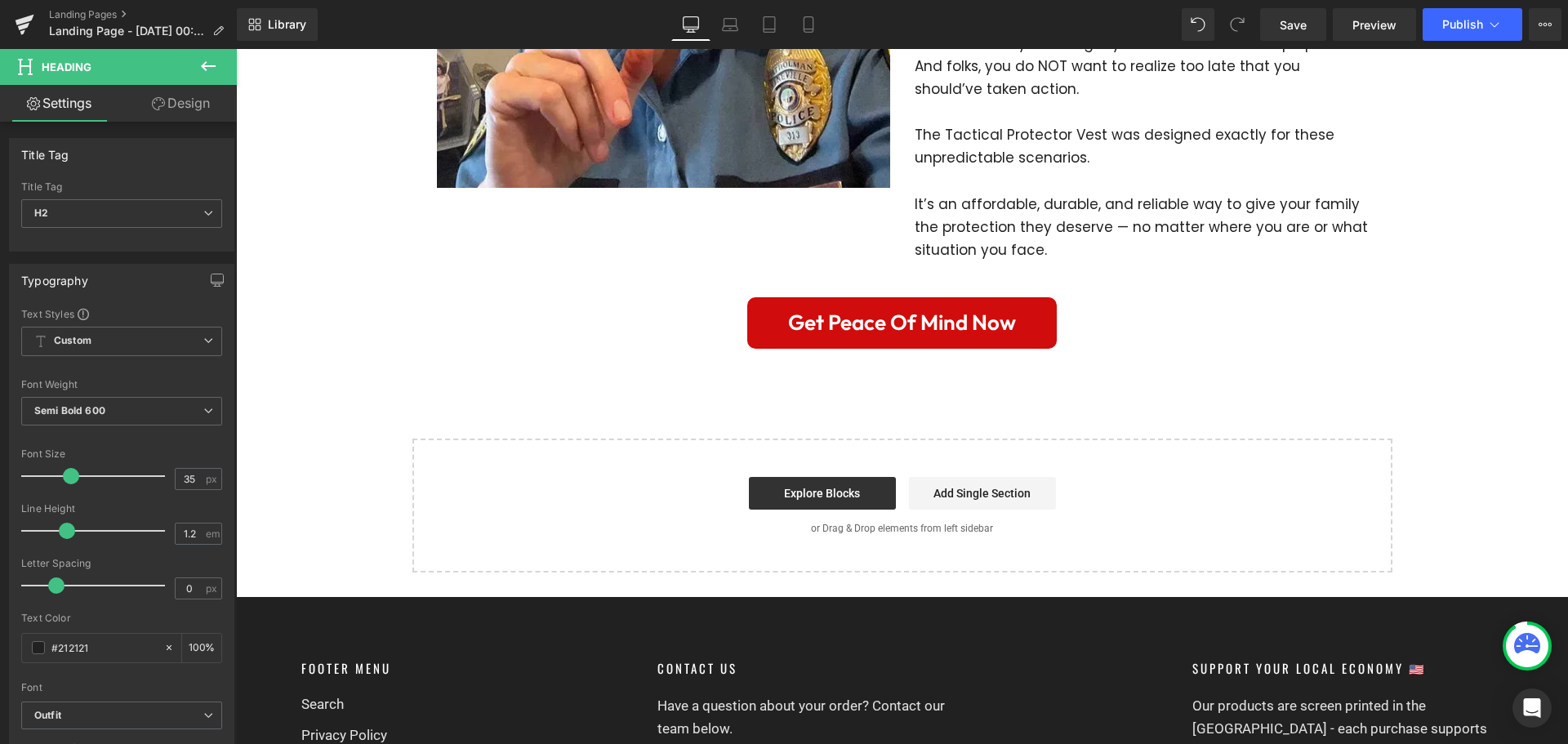
click at [207, 67] on icon at bounding box center [208, 66] width 15 height 10
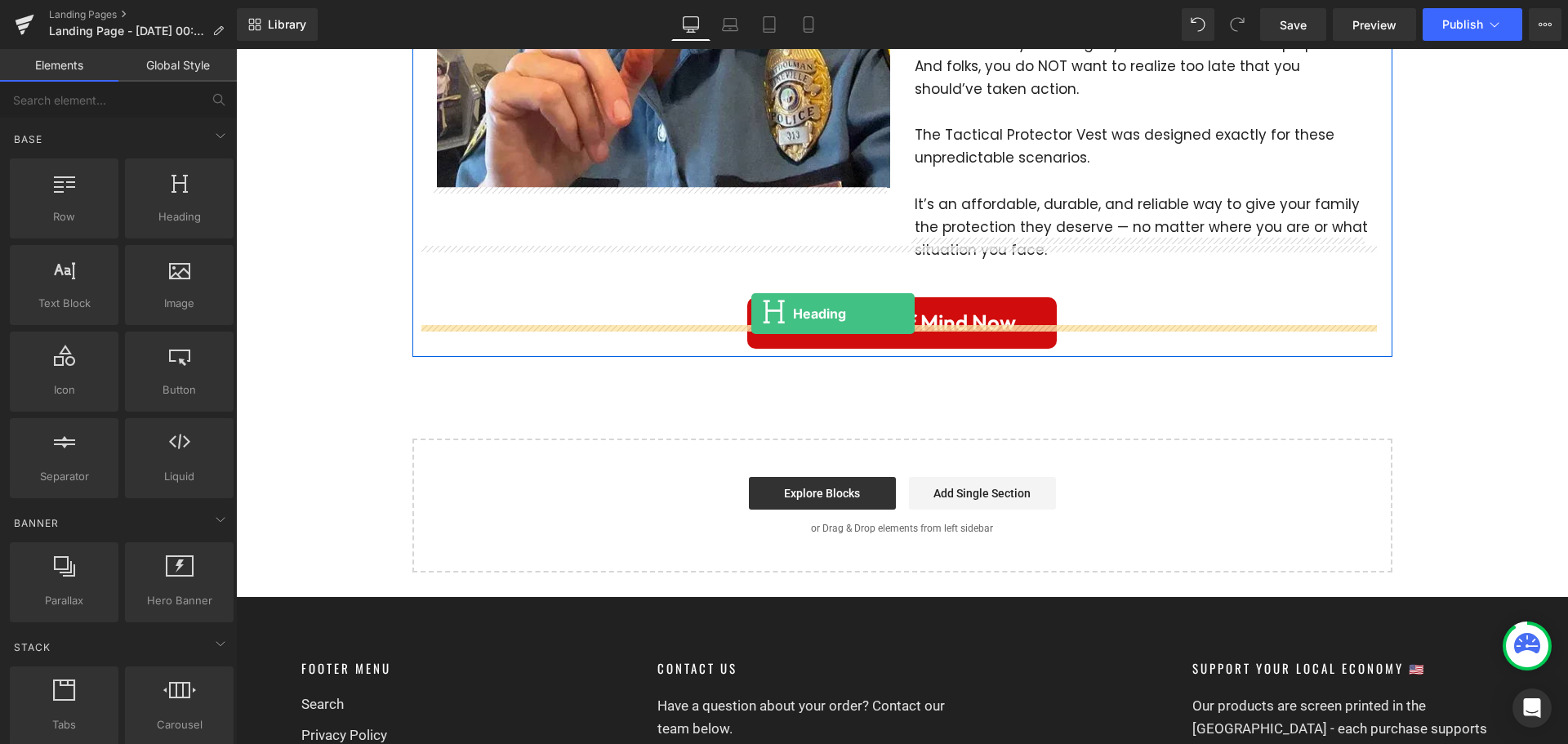
drag, startPoint x: 426, startPoint y: 250, endPoint x: 751, endPoint y: 313, distance: 331.0
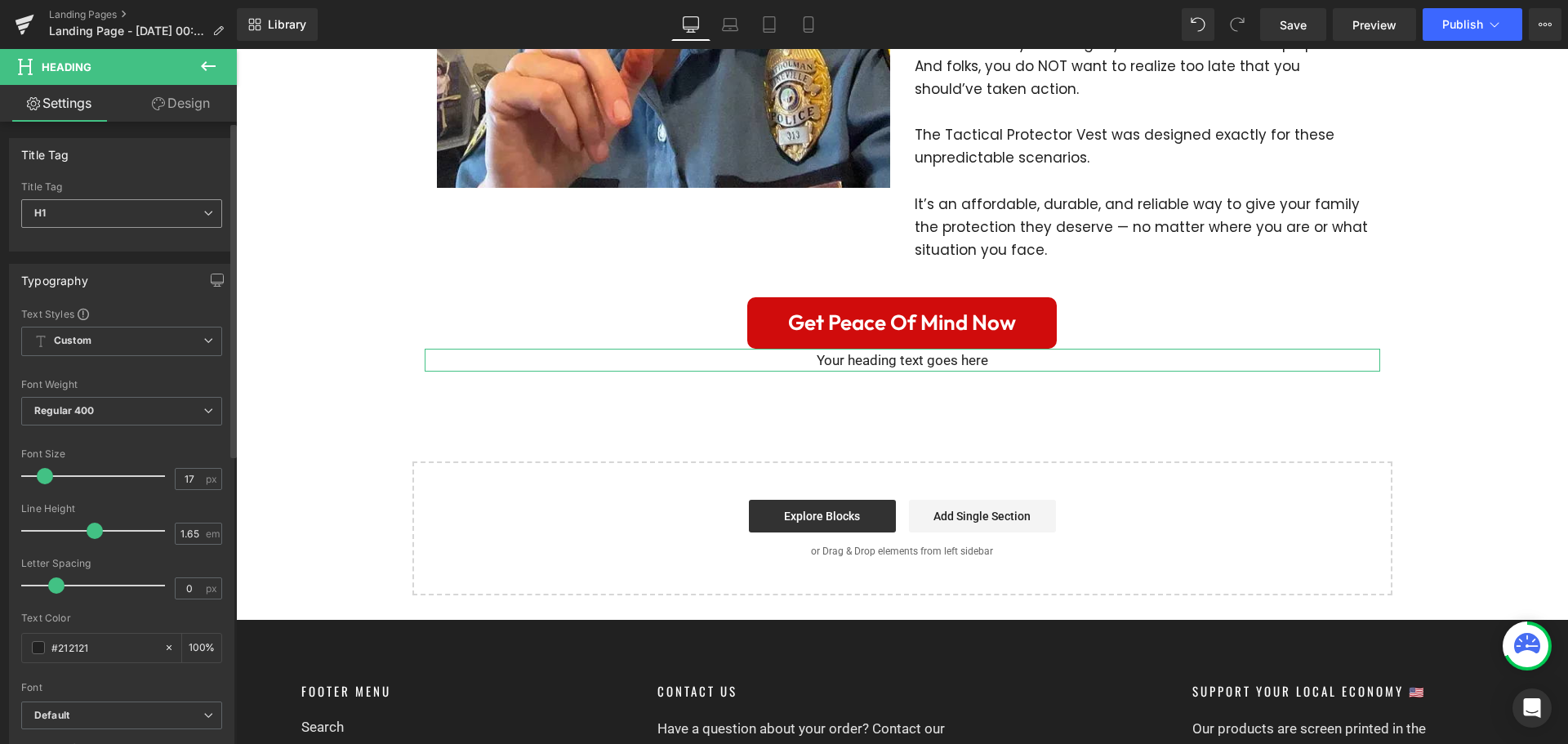
click at [125, 216] on span "H1" at bounding box center [121, 213] width 201 height 28
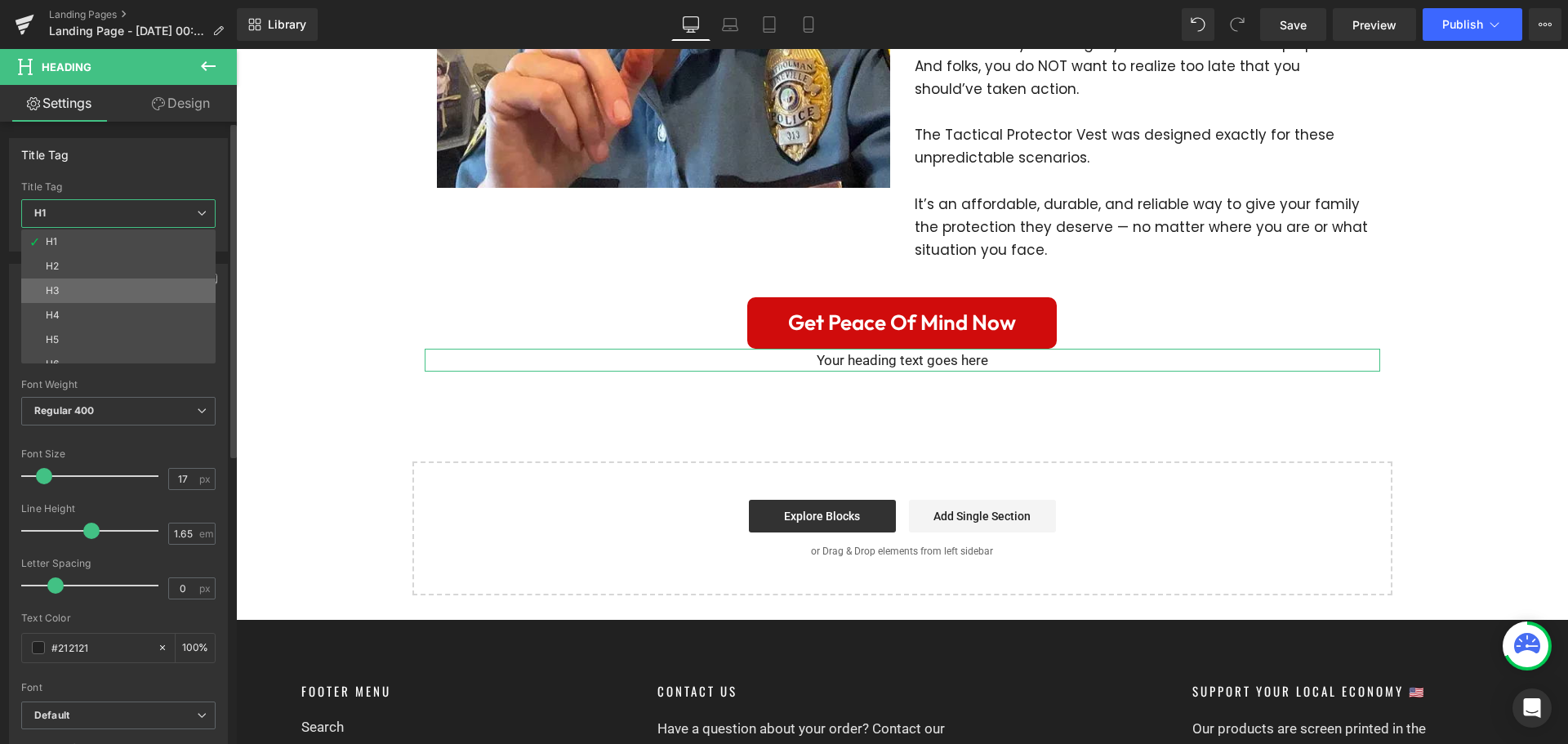
click at [112, 285] on li "H3" at bounding box center [121, 290] width 201 height 25
type input "100"
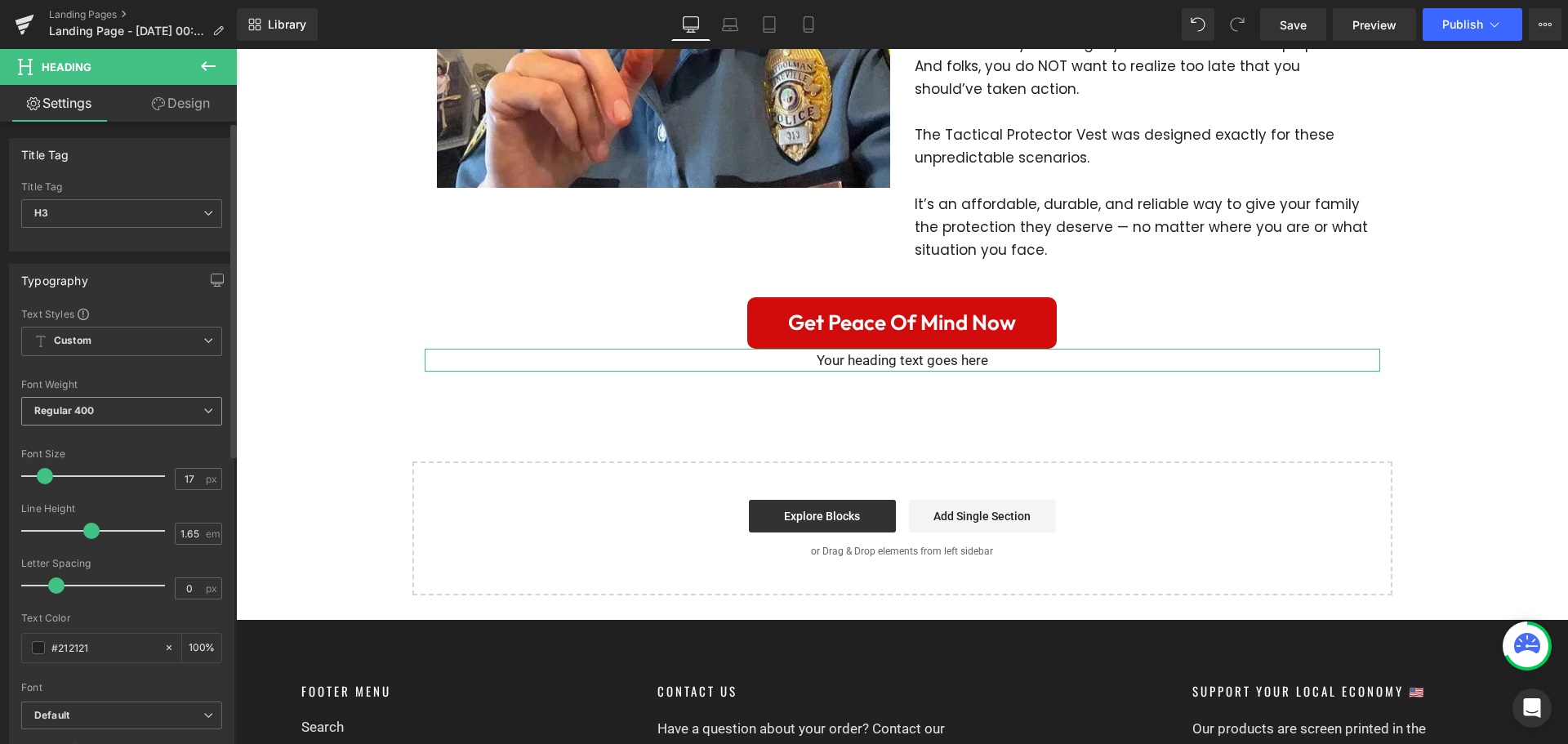
click at [129, 400] on span "Regular 400" at bounding box center [121, 411] width 201 height 28
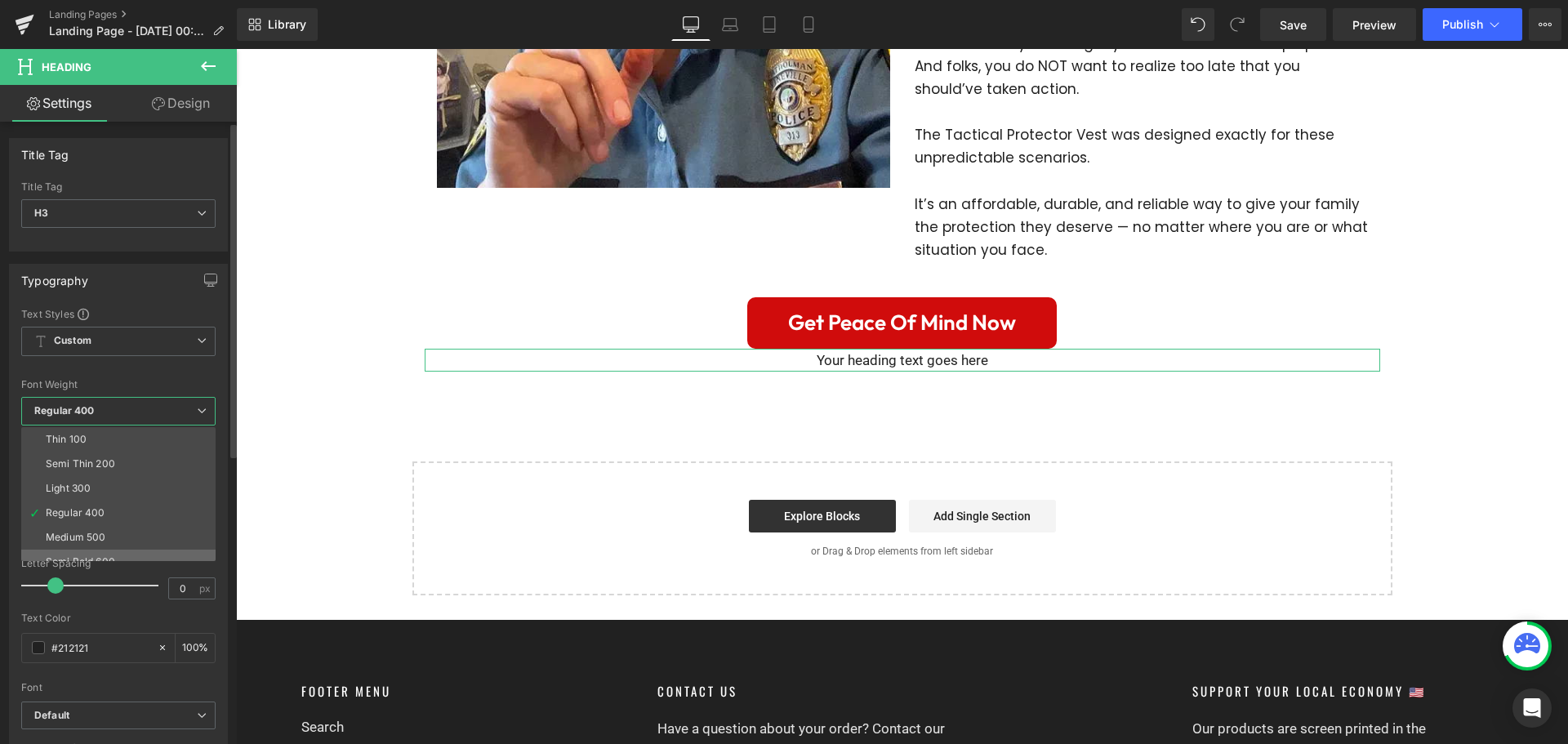
click at [120, 551] on li "Semi Bold 600" at bounding box center [121, 562] width 201 height 25
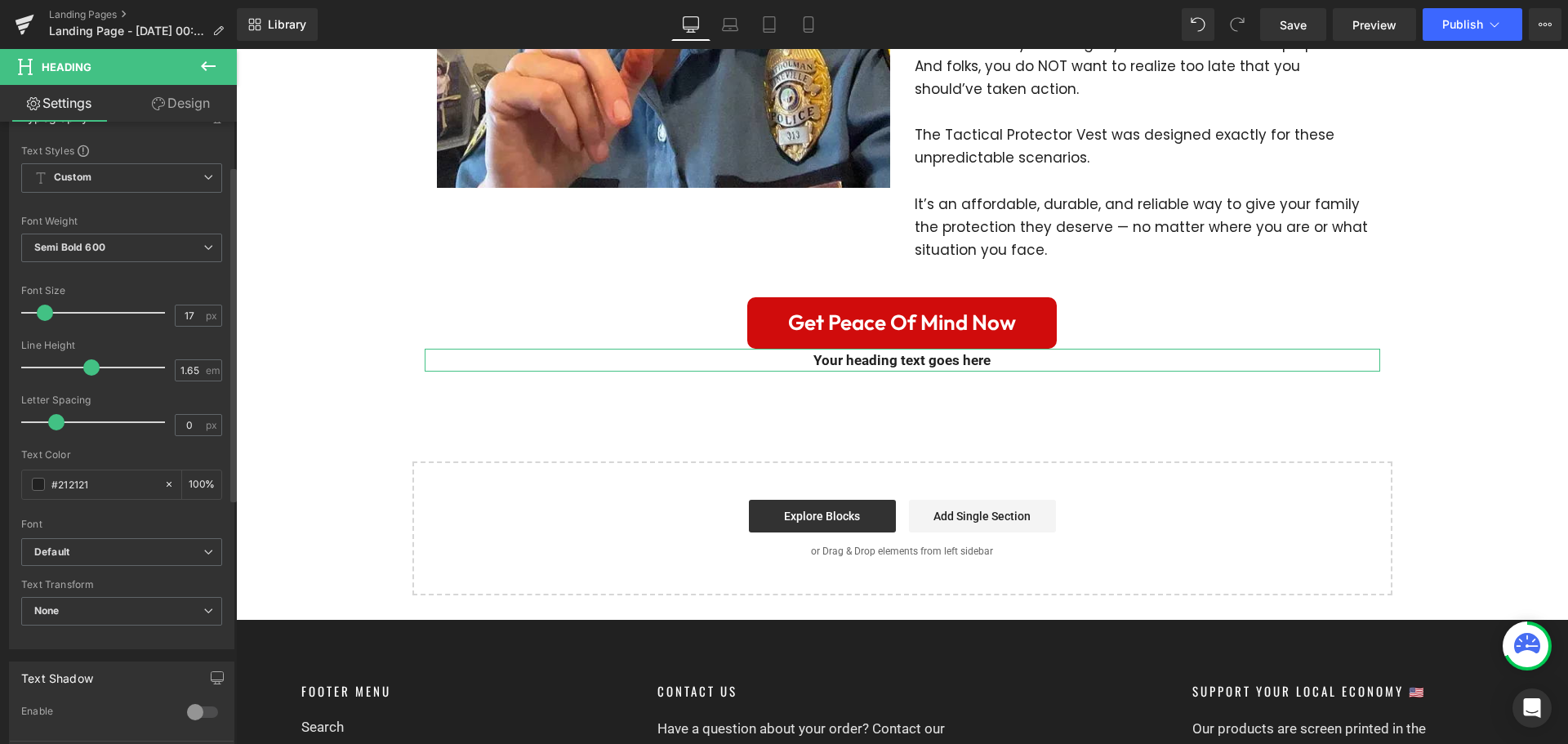
scroll to position [244, 0]
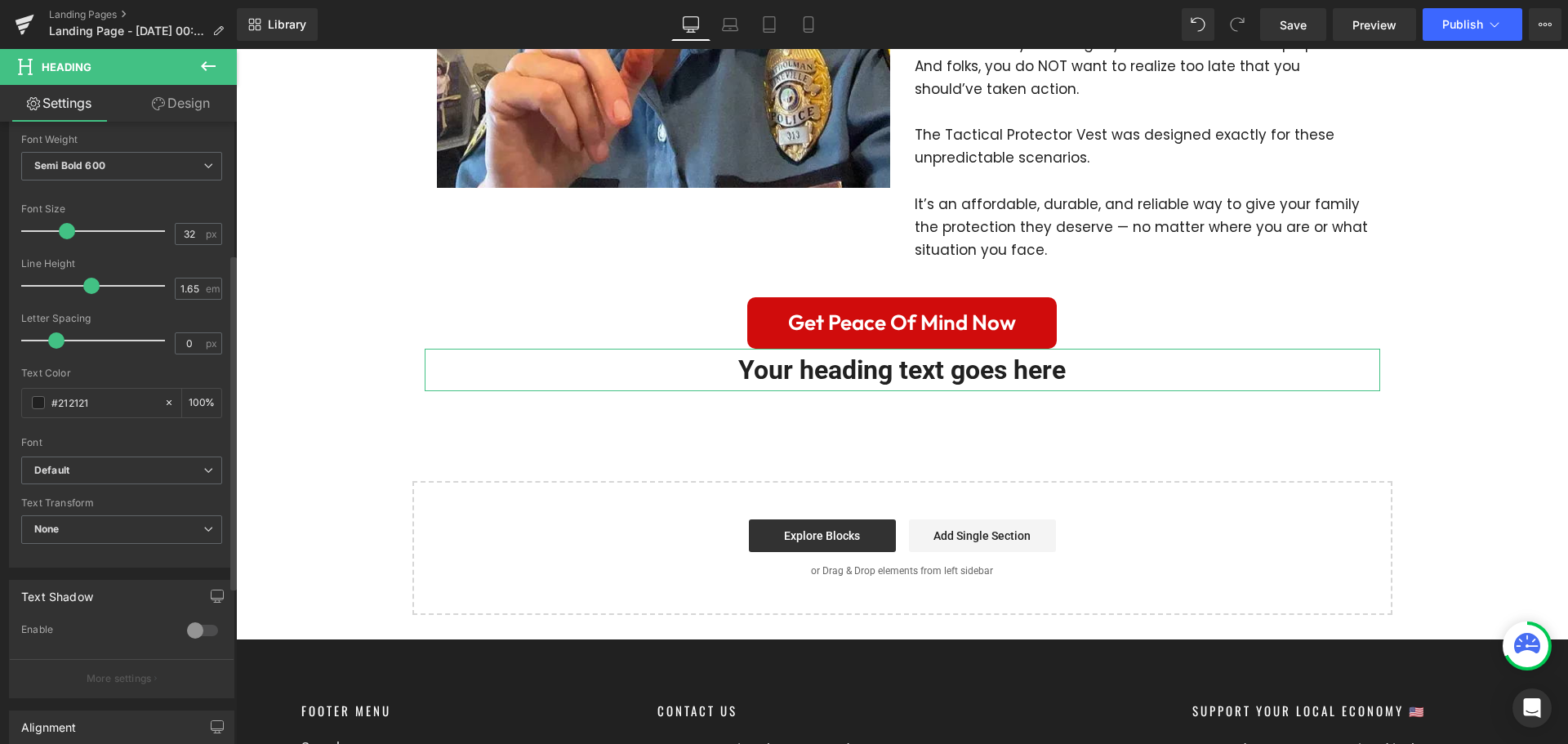
drag, startPoint x: 39, startPoint y: 229, endPoint x: 60, endPoint y: 229, distance: 21.0
click at [60, 229] on span at bounding box center [67, 230] width 17 height 17
drag, startPoint x: 170, startPoint y: 226, endPoint x: 190, endPoint y: 230, distance: 20.4
click at [176, 226] on input "32" at bounding box center [190, 233] width 28 height 20
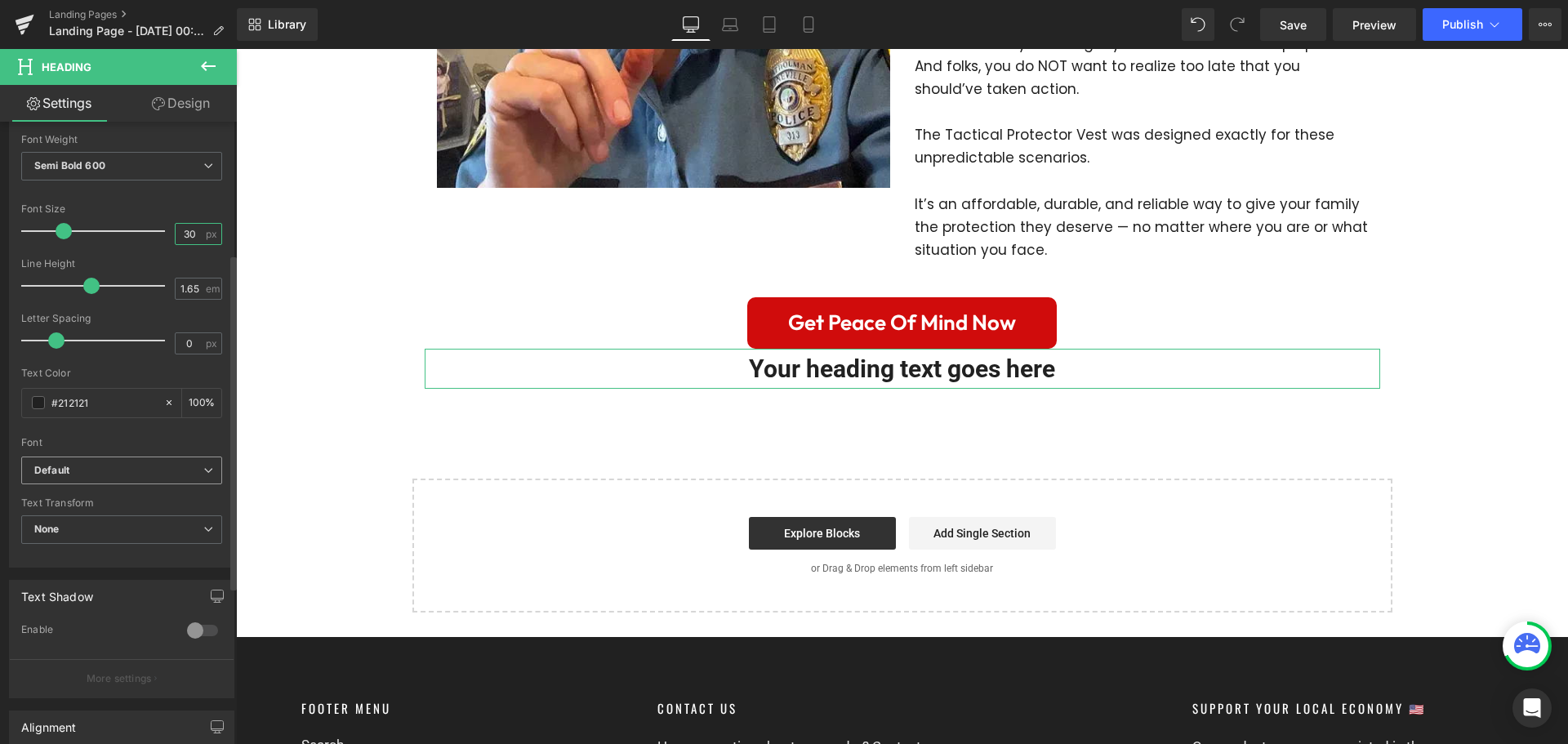
type input "30"
click at [134, 456] on span "Default" at bounding box center [121, 470] width 201 height 28
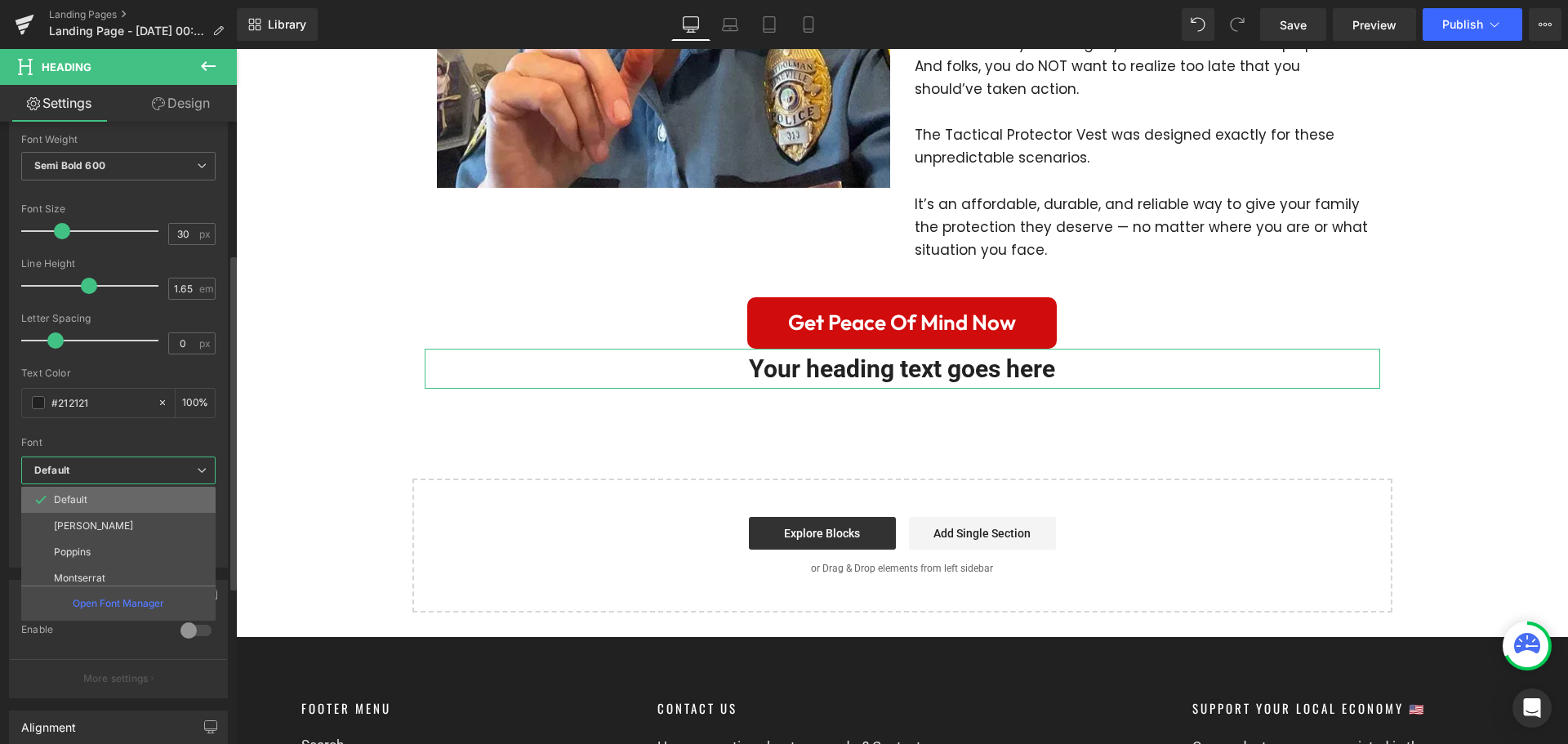
scroll to position [59, 0]
click at [95, 564] on li "Outfit" at bounding box center [121, 572] width 201 height 26
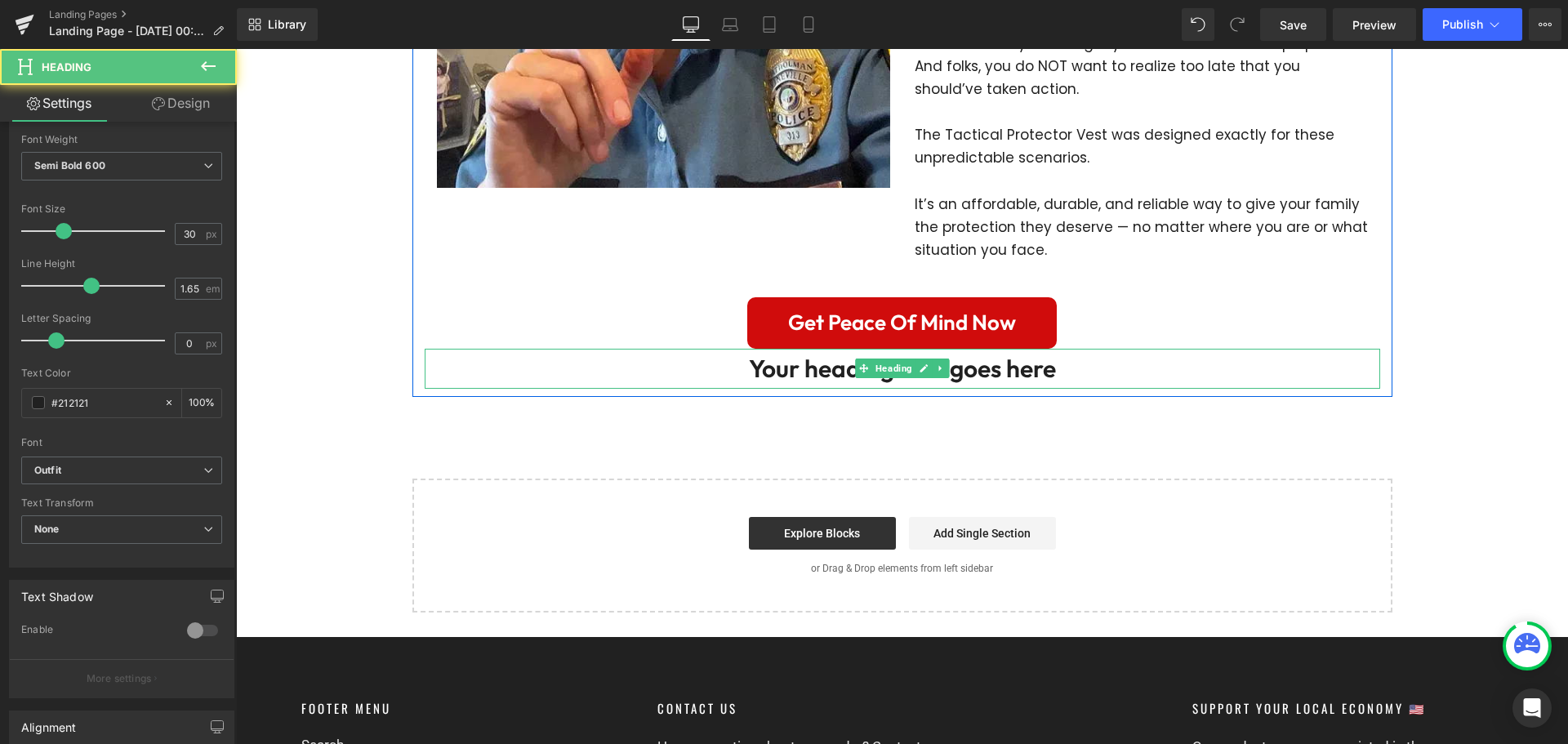
click at [782, 348] on h3 "Your heading text goes here" at bounding box center [903, 368] width 956 height 40
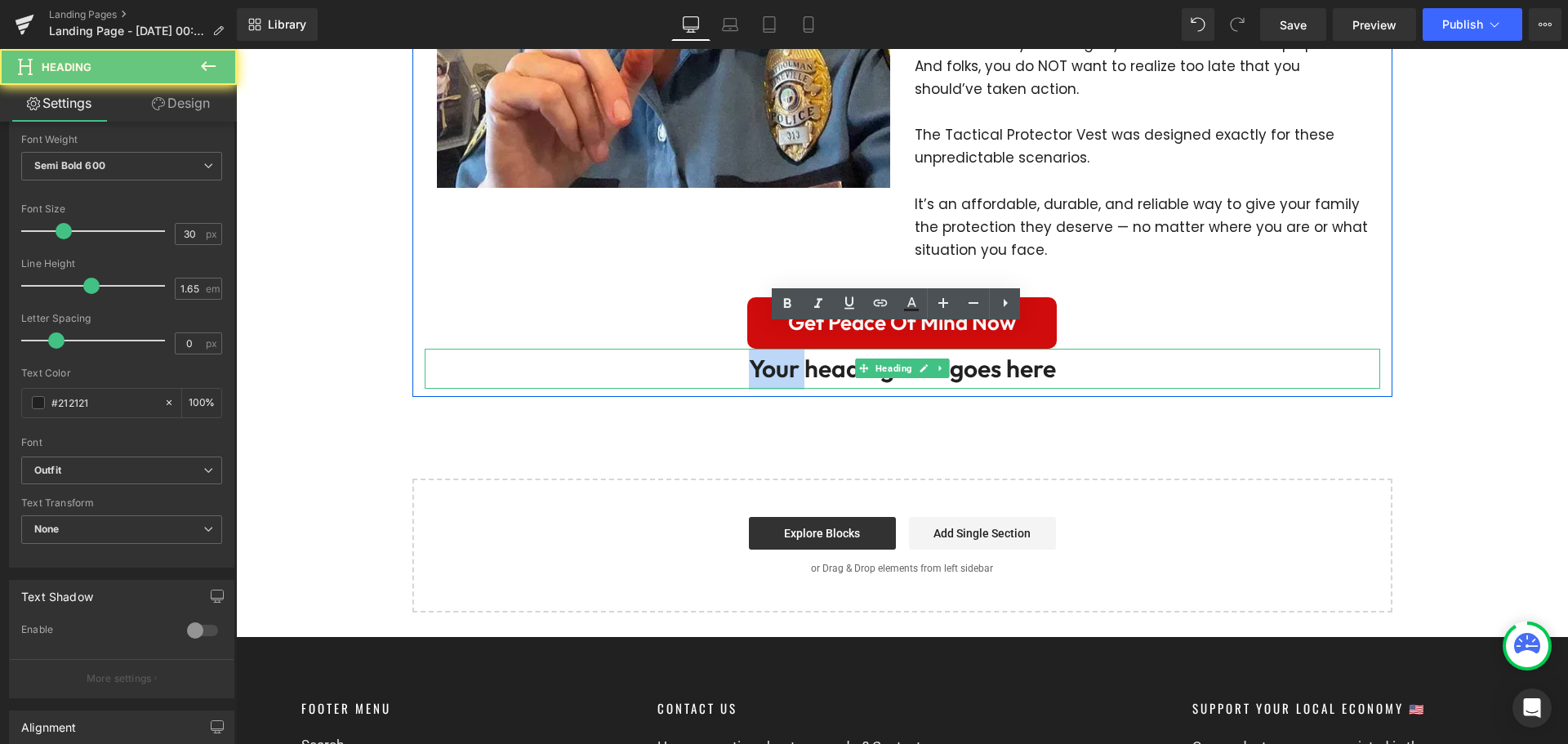
click at [782, 348] on h3 "Your heading text goes here" at bounding box center [903, 368] width 956 height 40
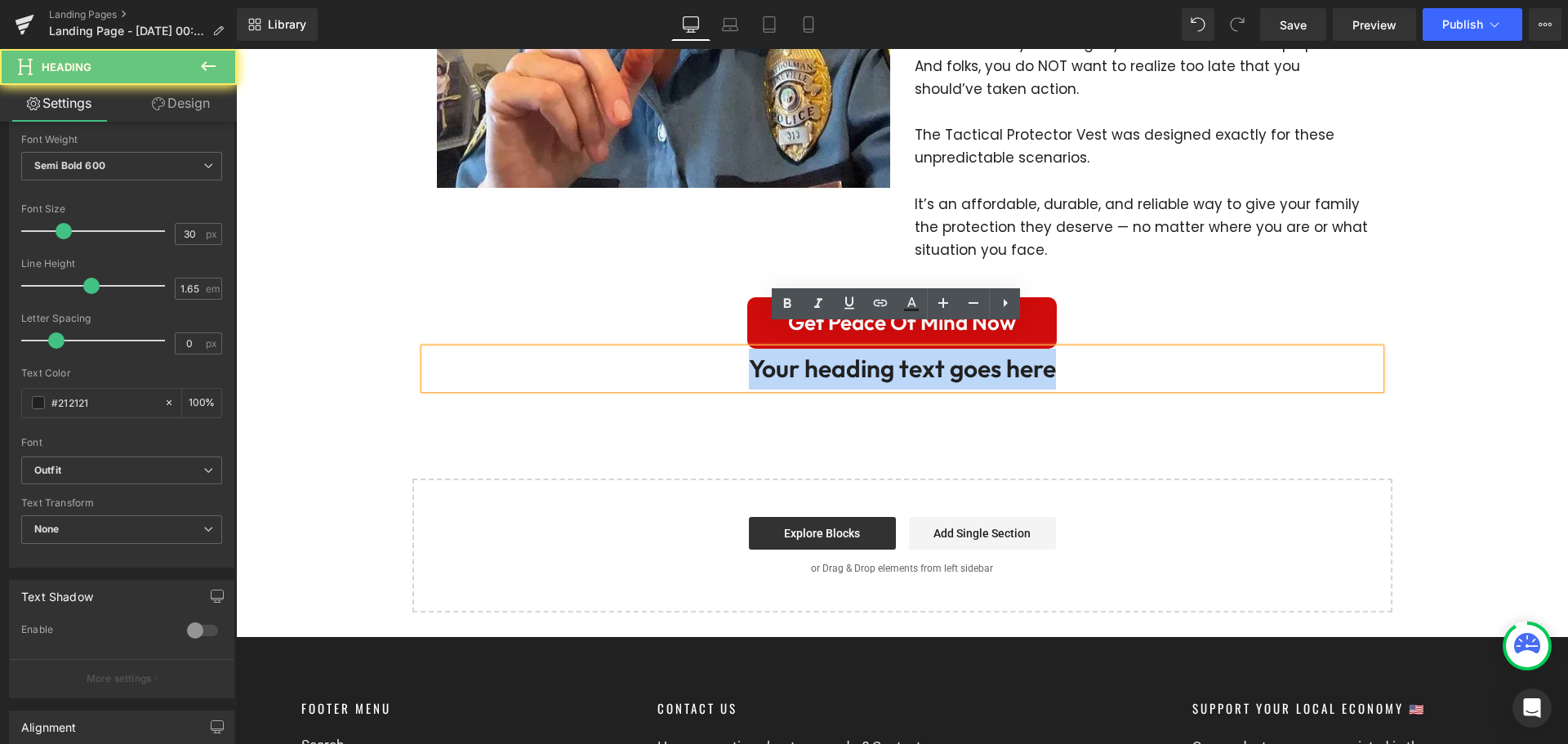
click at [782, 348] on h3 "Your heading text goes here" at bounding box center [903, 368] width 956 height 40
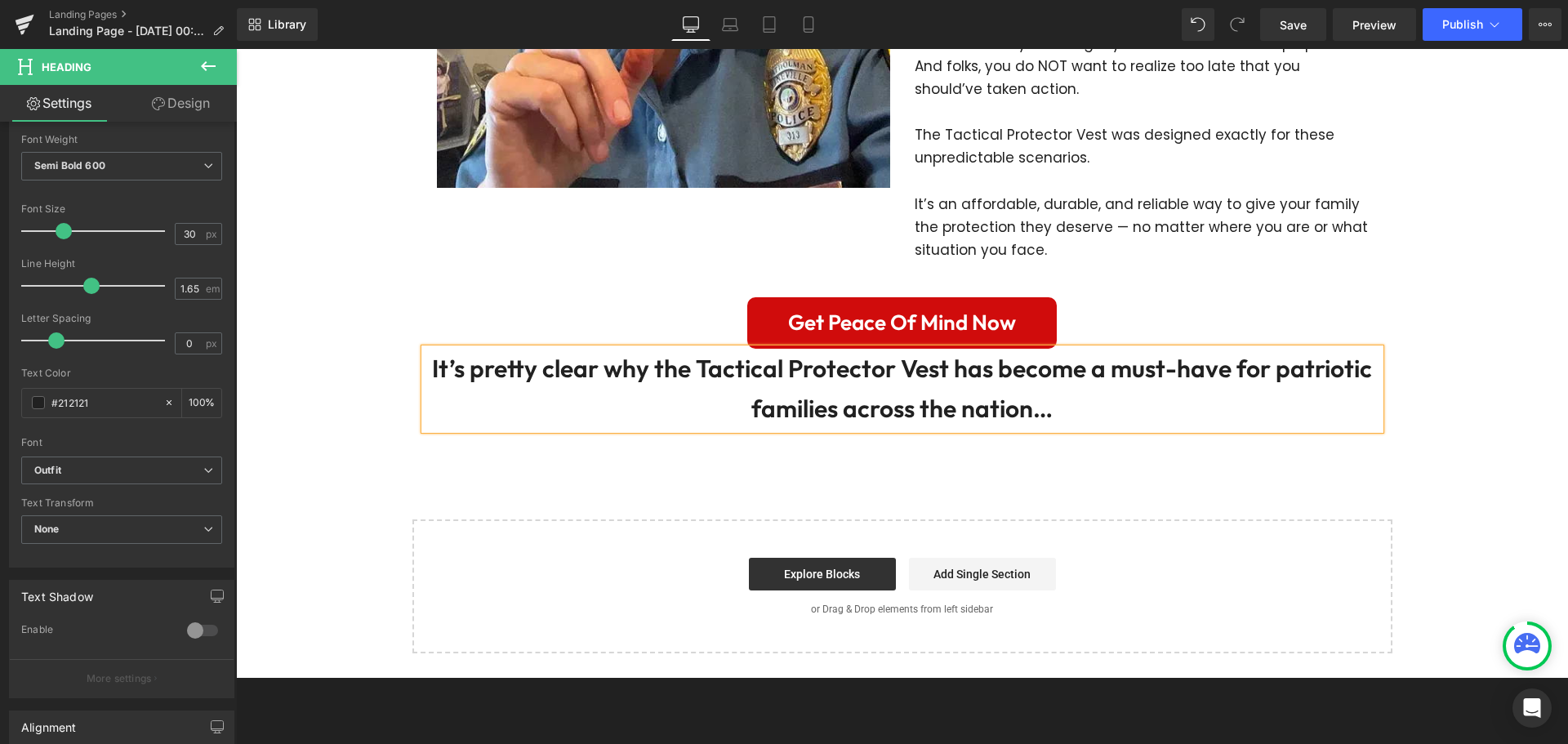
click at [150, 89] on link "Design" at bounding box center [180, 104] width 119 height 37
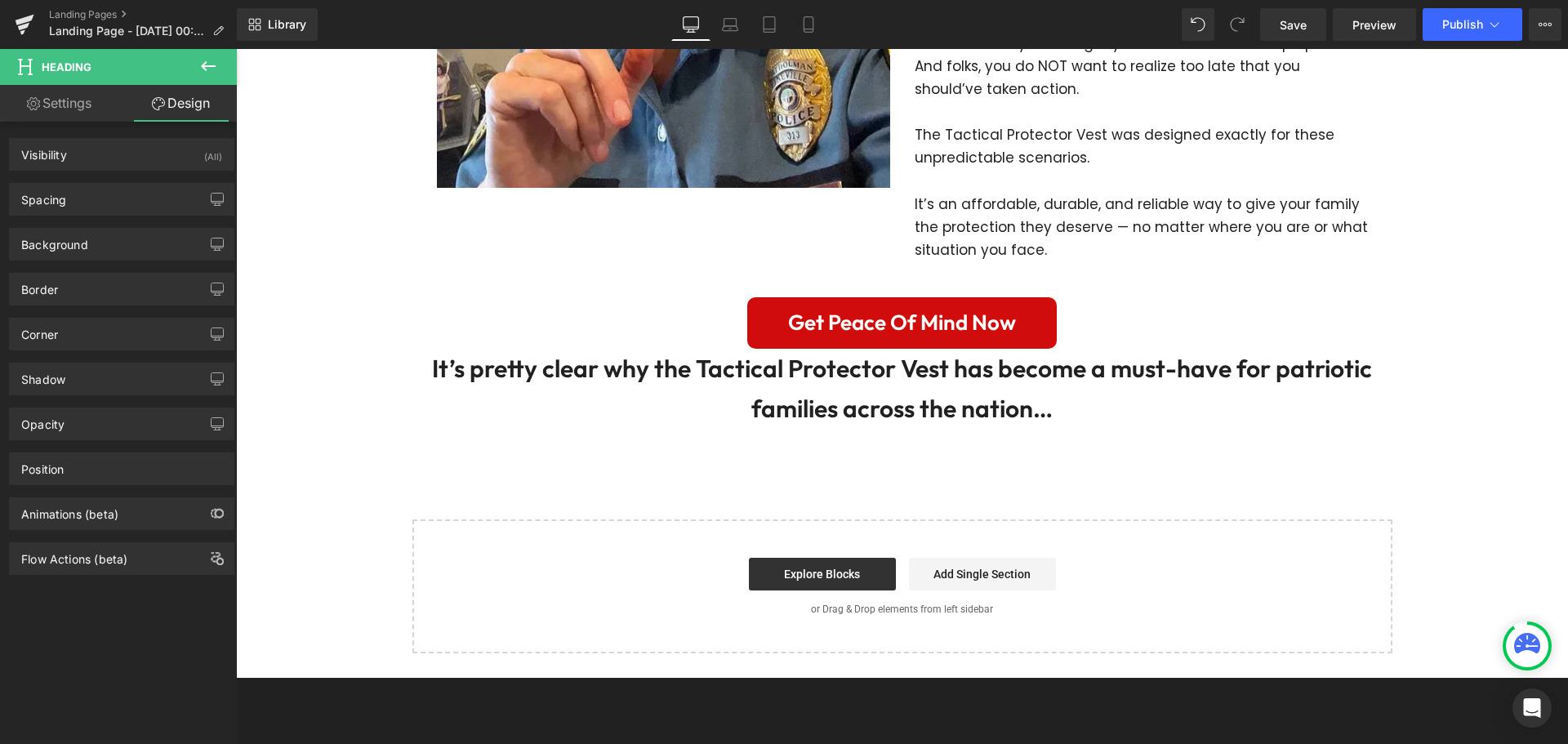
click at [102, 215] on div "Background Color & Image color Color % Image Replace Image Upload image or Brow…" at bounding box center [122, 237] width 245 height 45
click at [102, 201] on div "Spacing" at bounding box center [121, 199] width 223 height 31
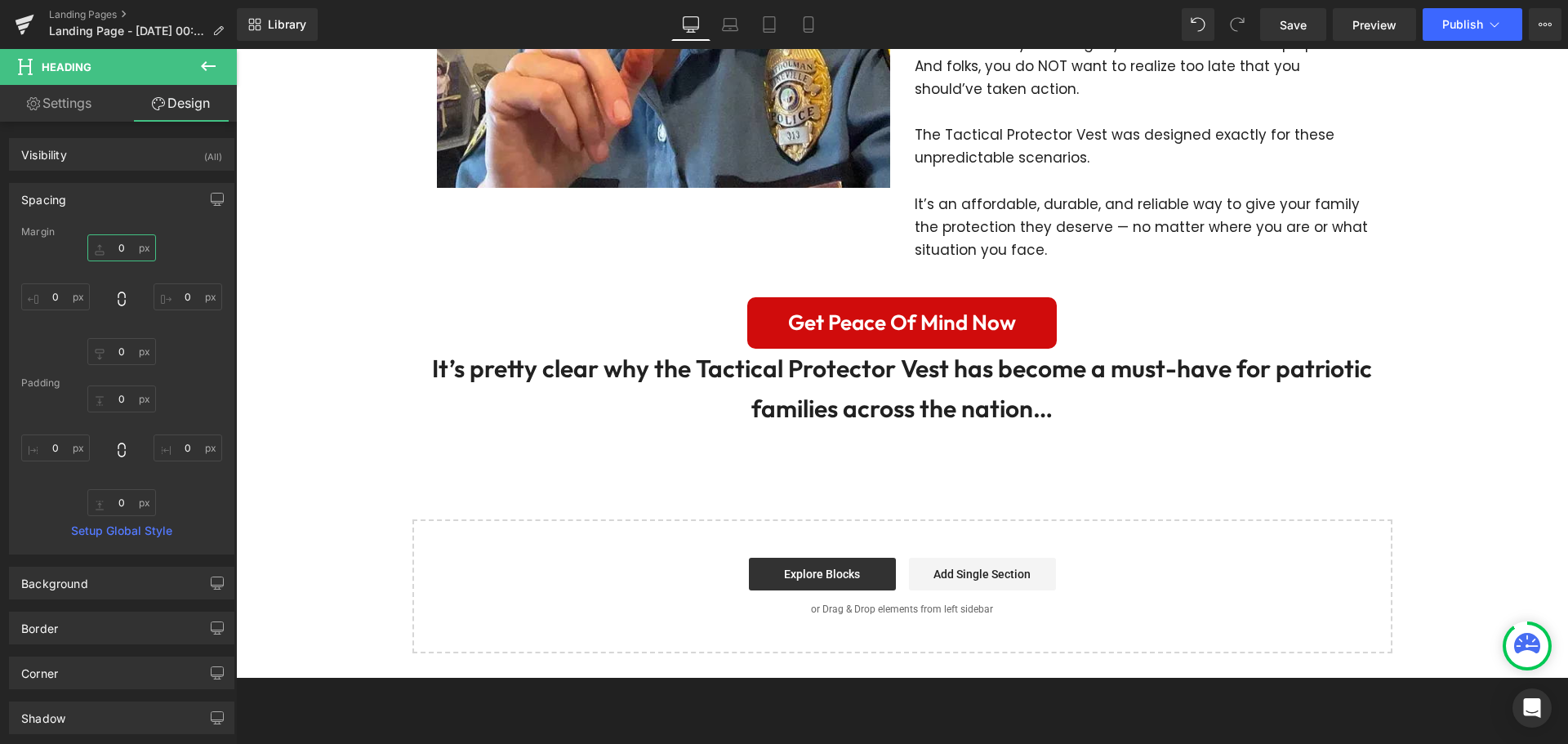
click at [125, 255] on input "0" at bounding box center [121, 247] width 69 height 27
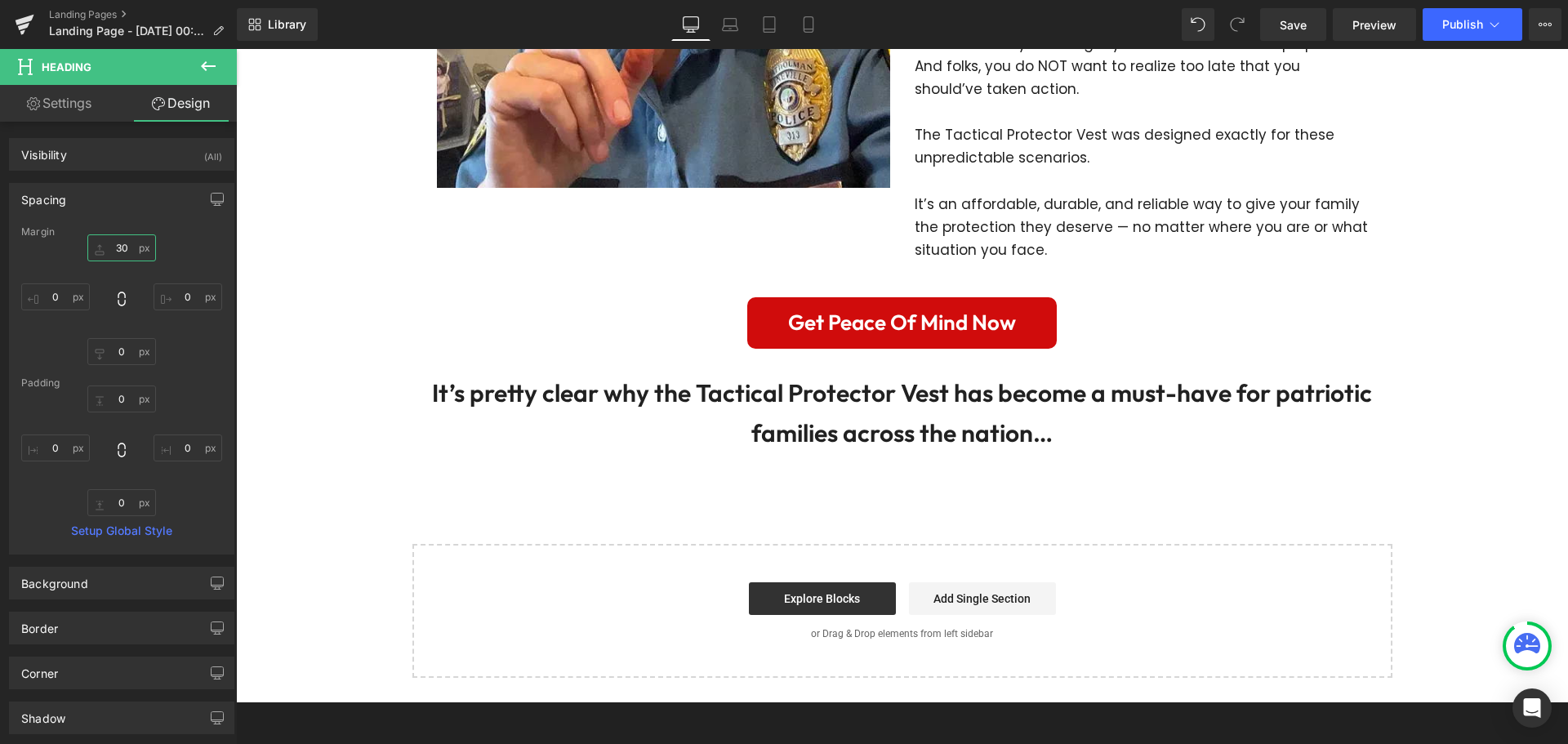
type input "3"
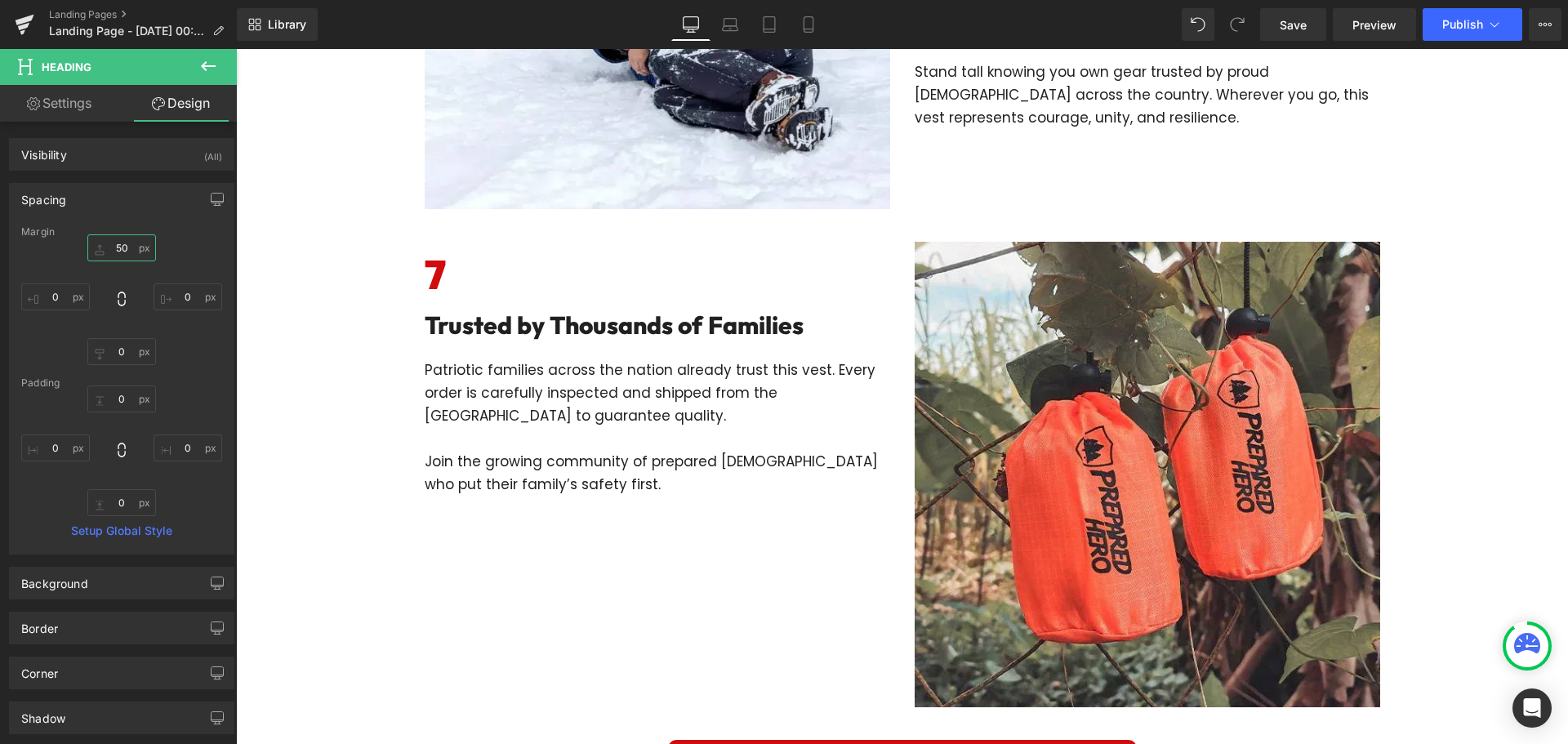
scroll to position [2694, 0]
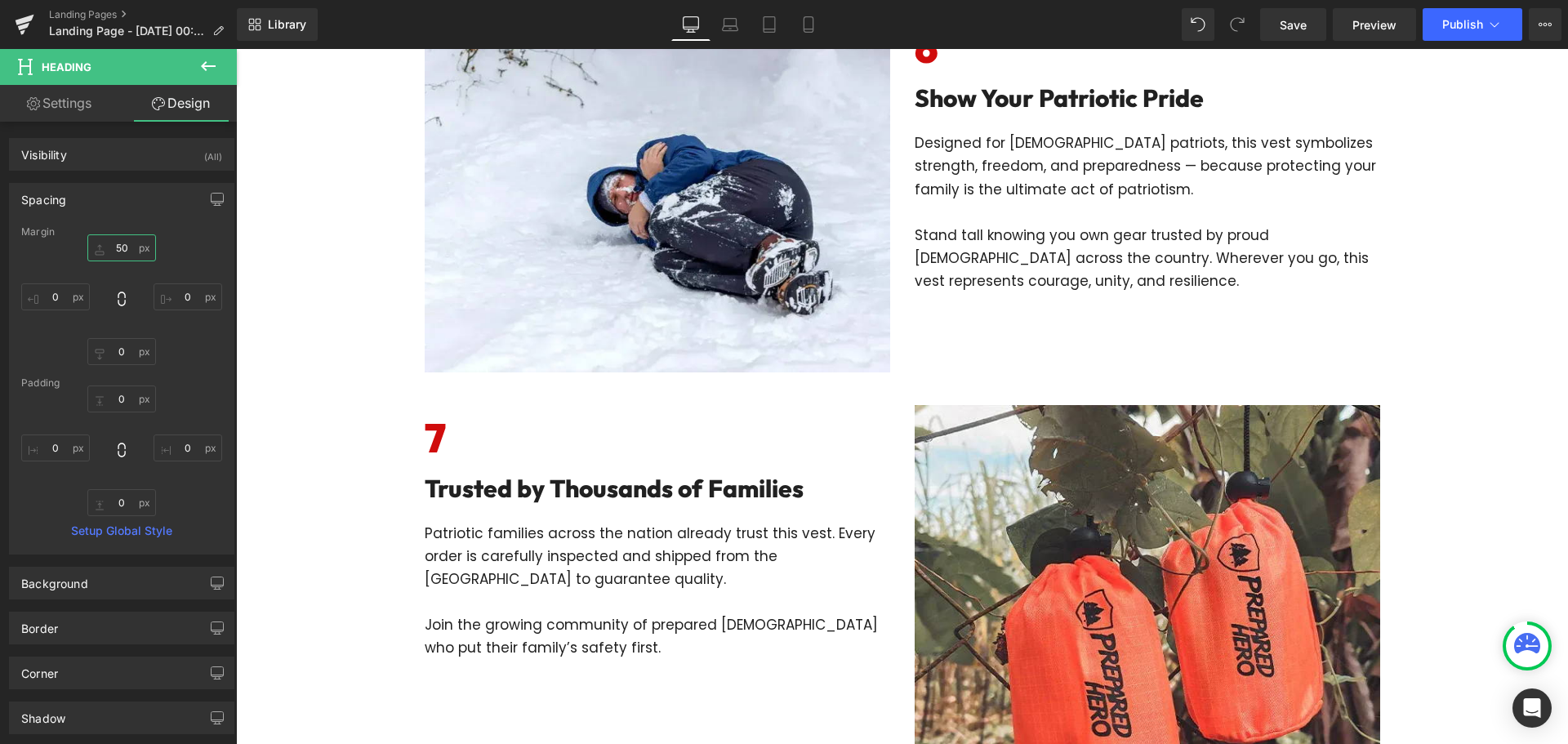
type input "50"
click at [208, 62] on icon at bounding box center [209, 66] width 19 height 19
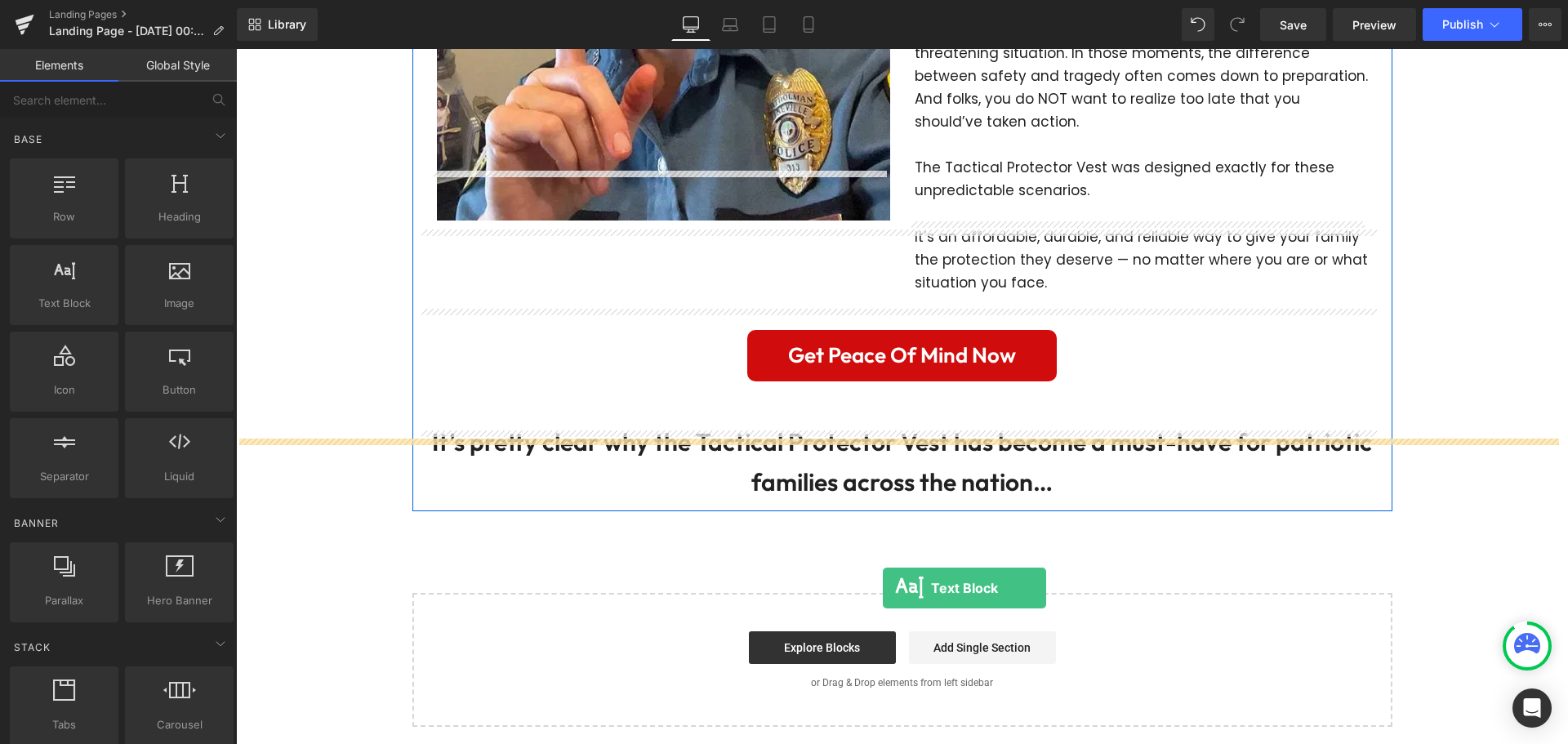
scroll to position [4097, 0]
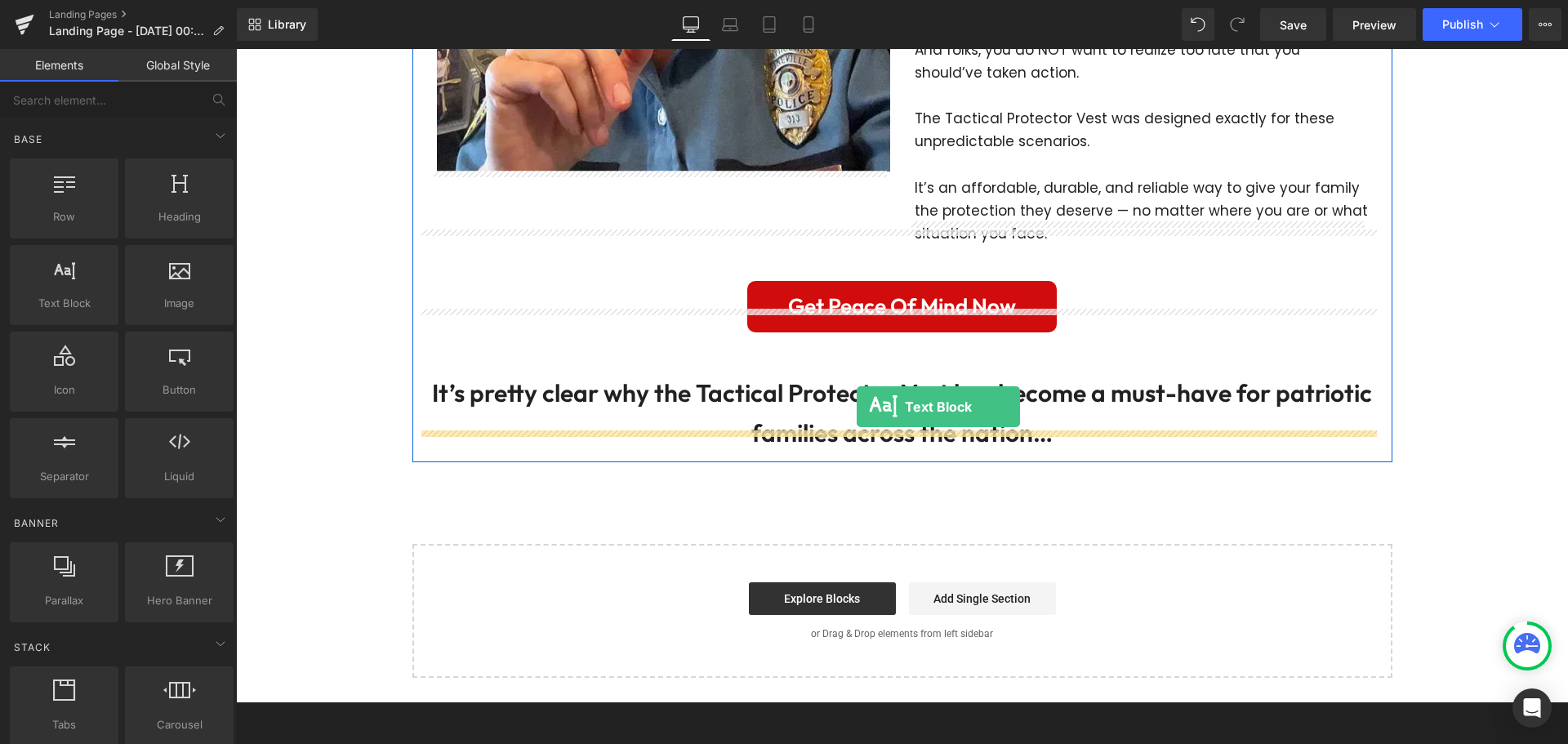
drag, startPoint x: 420, startPoint y: 361, endPoint x: 857, endPoint y: 406, distance: 439.3
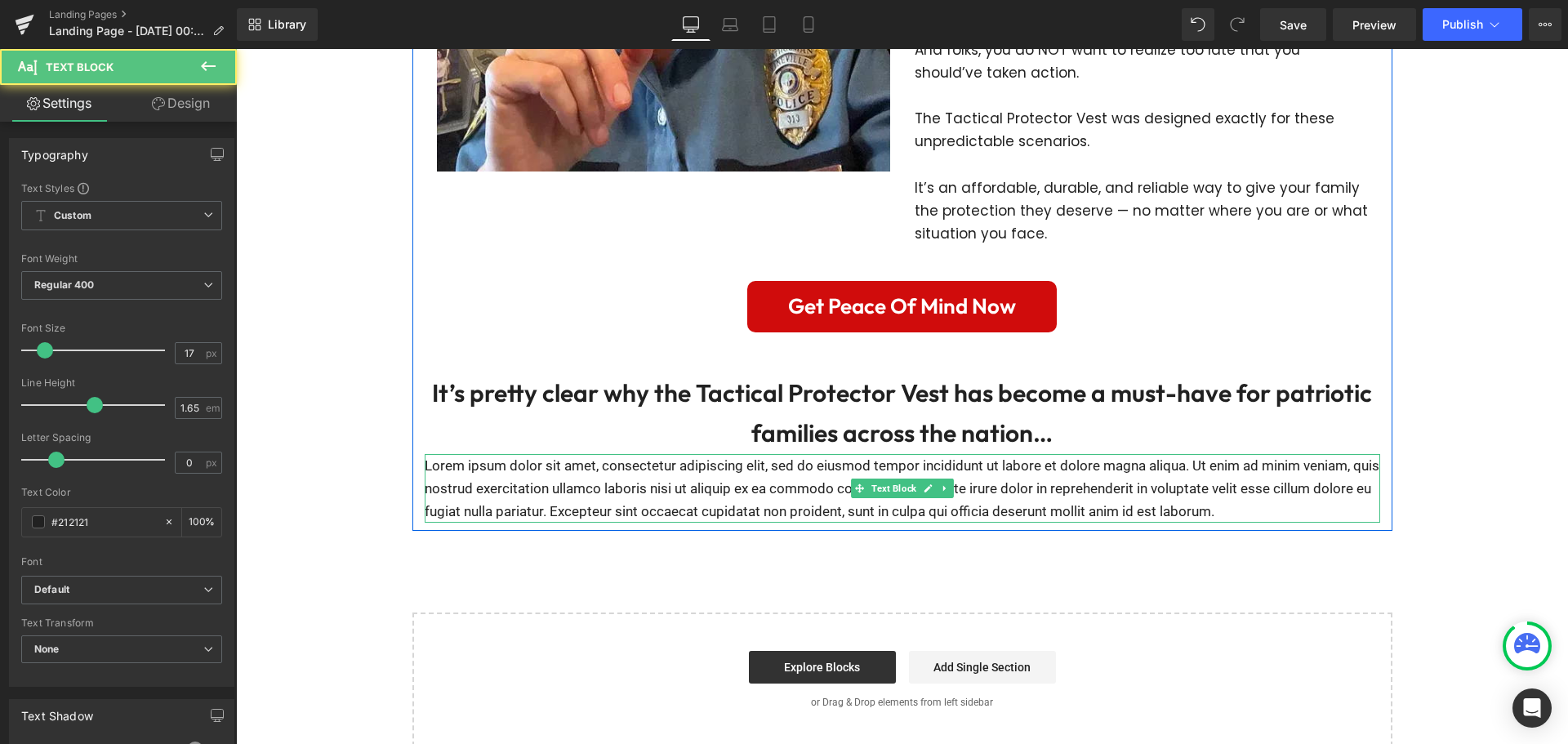
click at [833, 467] on p "Lorem ipsum dolor sit amet, consectetur adipiscing elit, sed do eiusmod tempor …" at bounding box center [903, 488] width 956 height 69
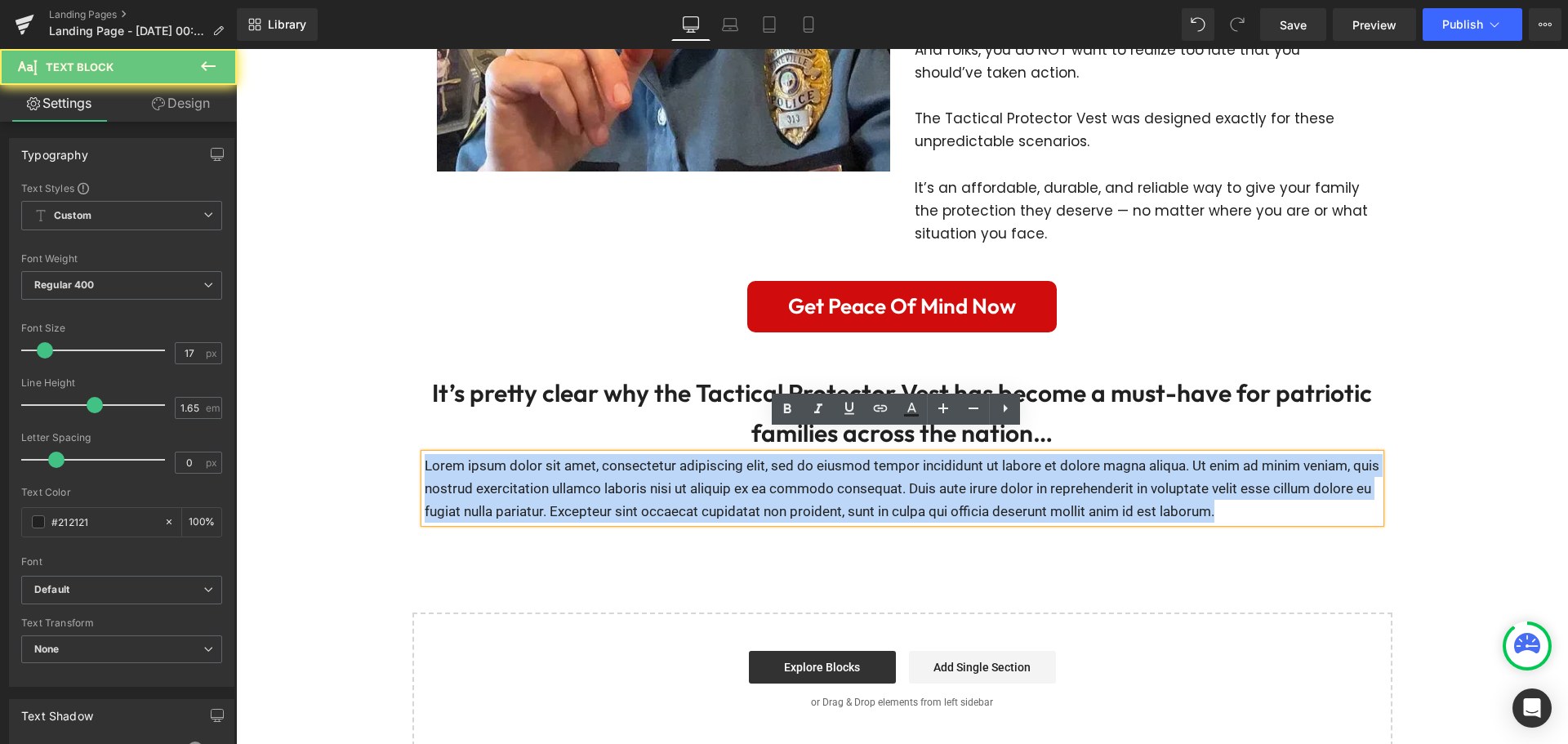
click at [833, 467] on p "Lorem ipsum dolor sit amet, consectetur adipiscing elit, sed do eiusmod tempor …" at bounding box center [903, 488] width 956 height 69
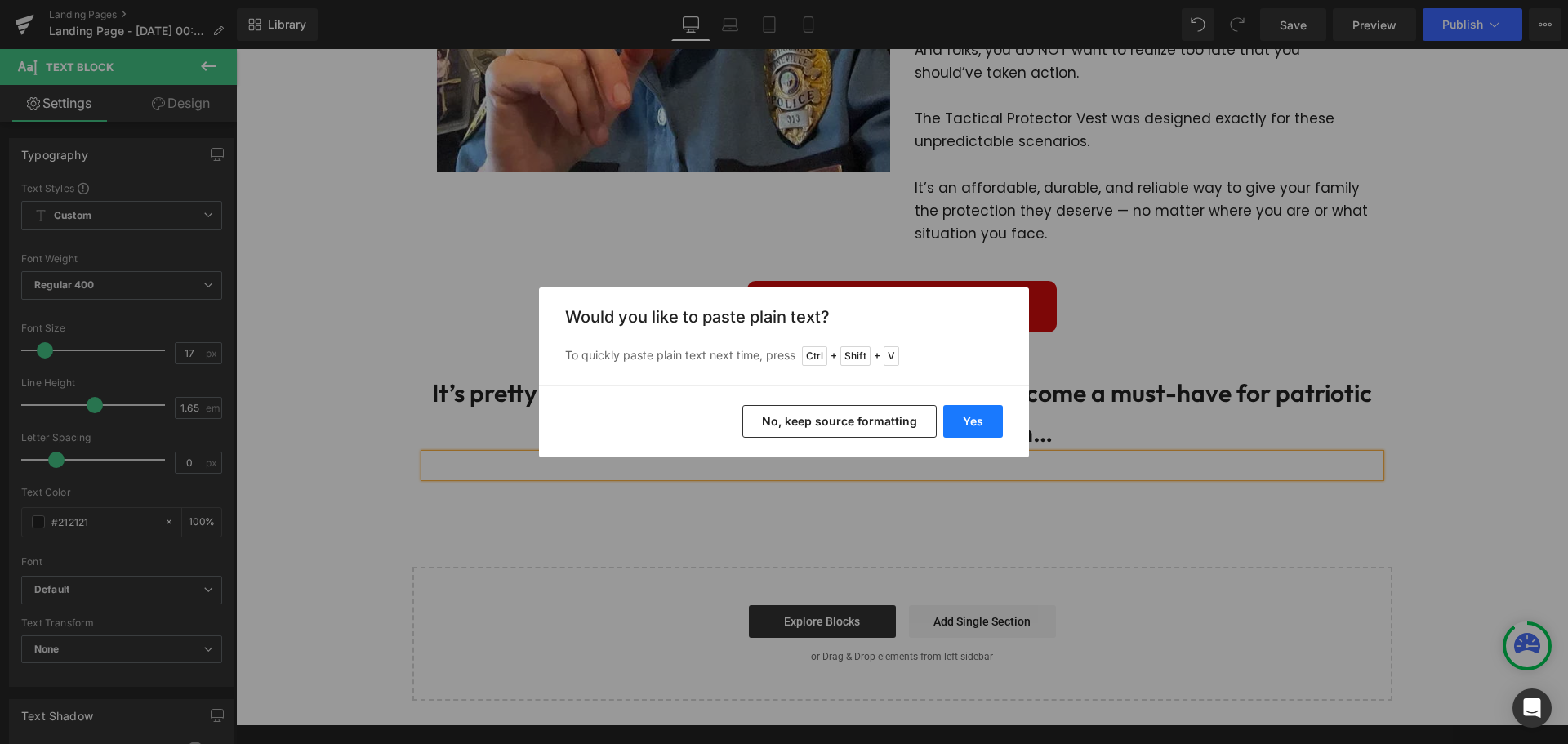
click at [990, 417] on button "Yes" at bounding box center [973, 420] width 60 height 33
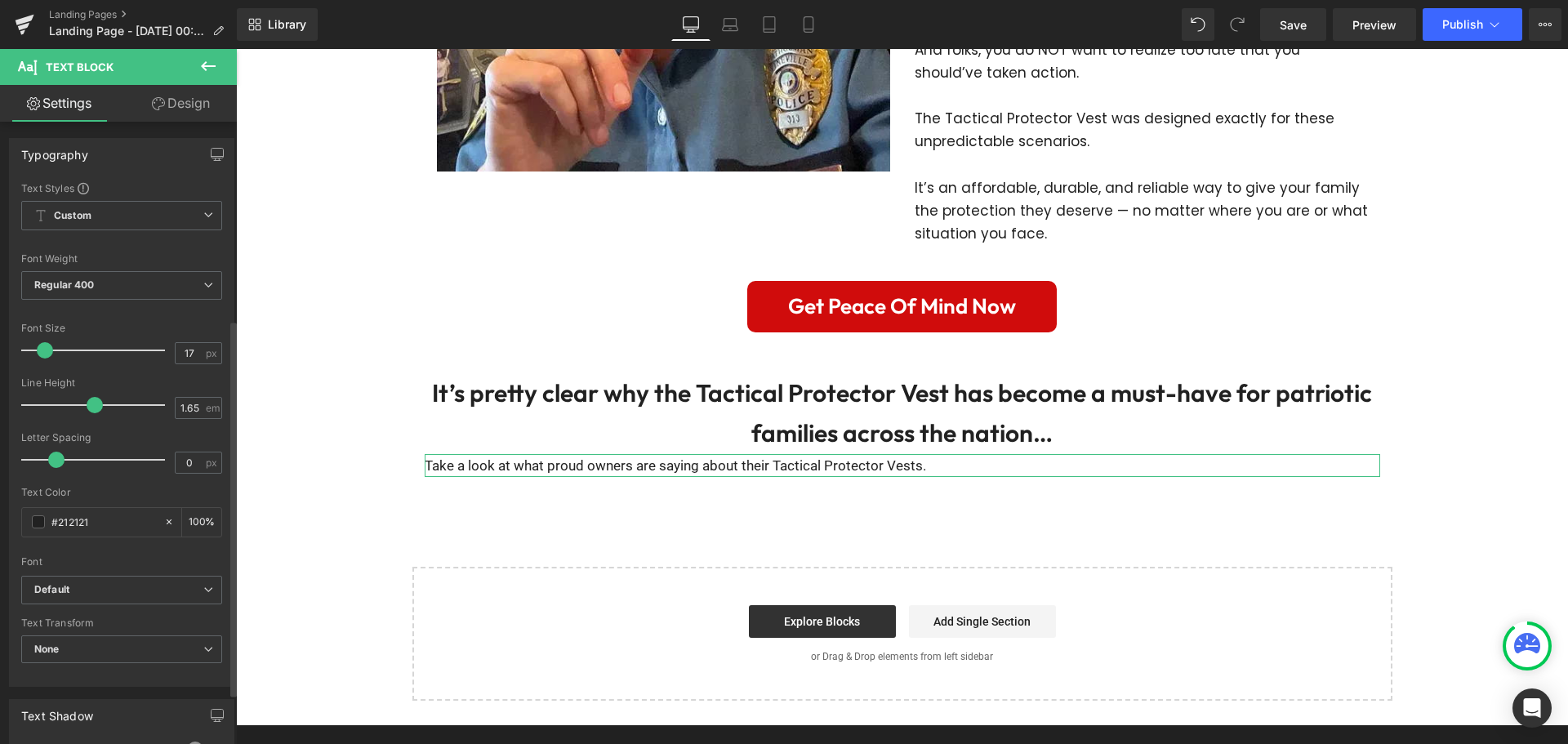
scroll to position [408, 0]
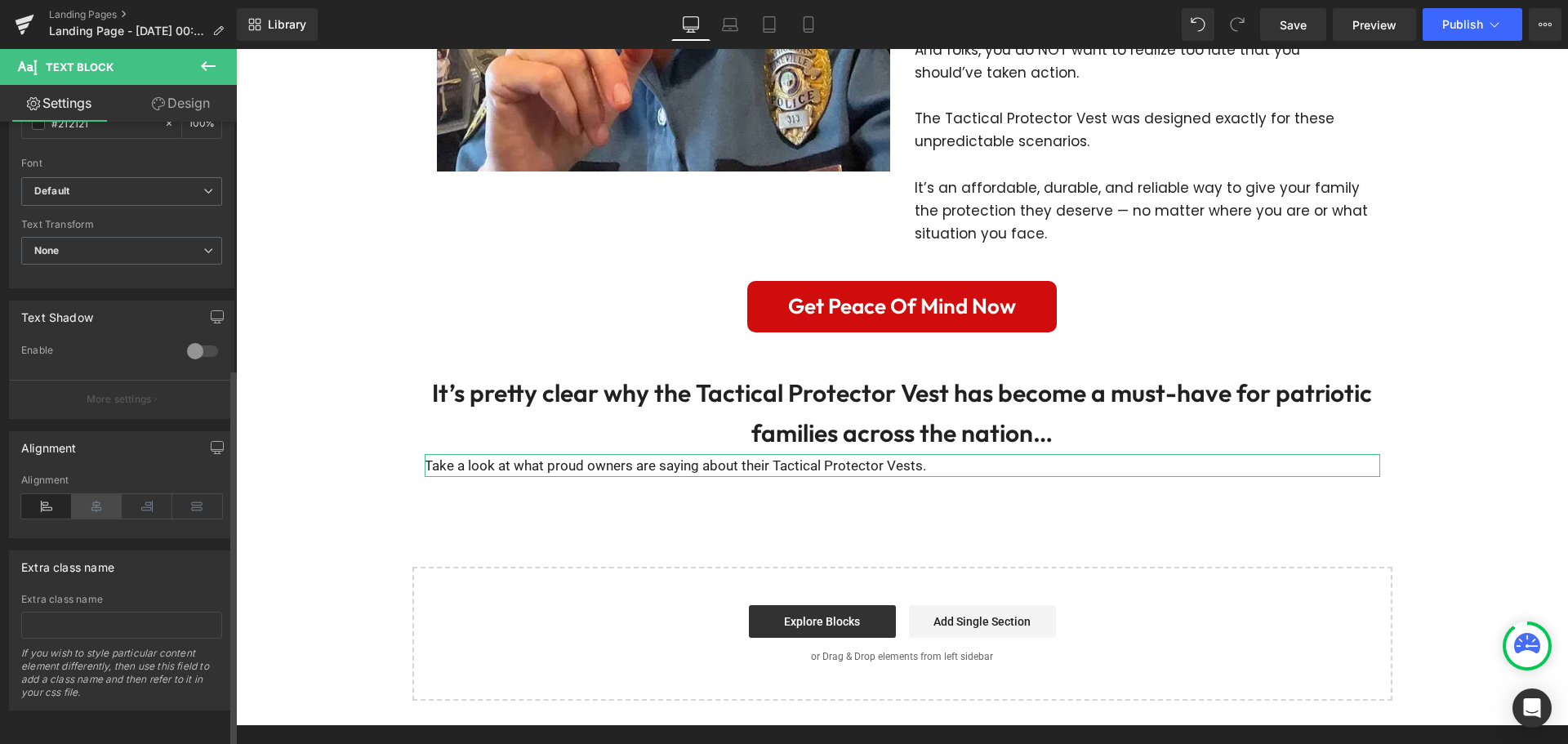
click at [92, 503] on icon at bounding box center [98, 507] width 51 height 25
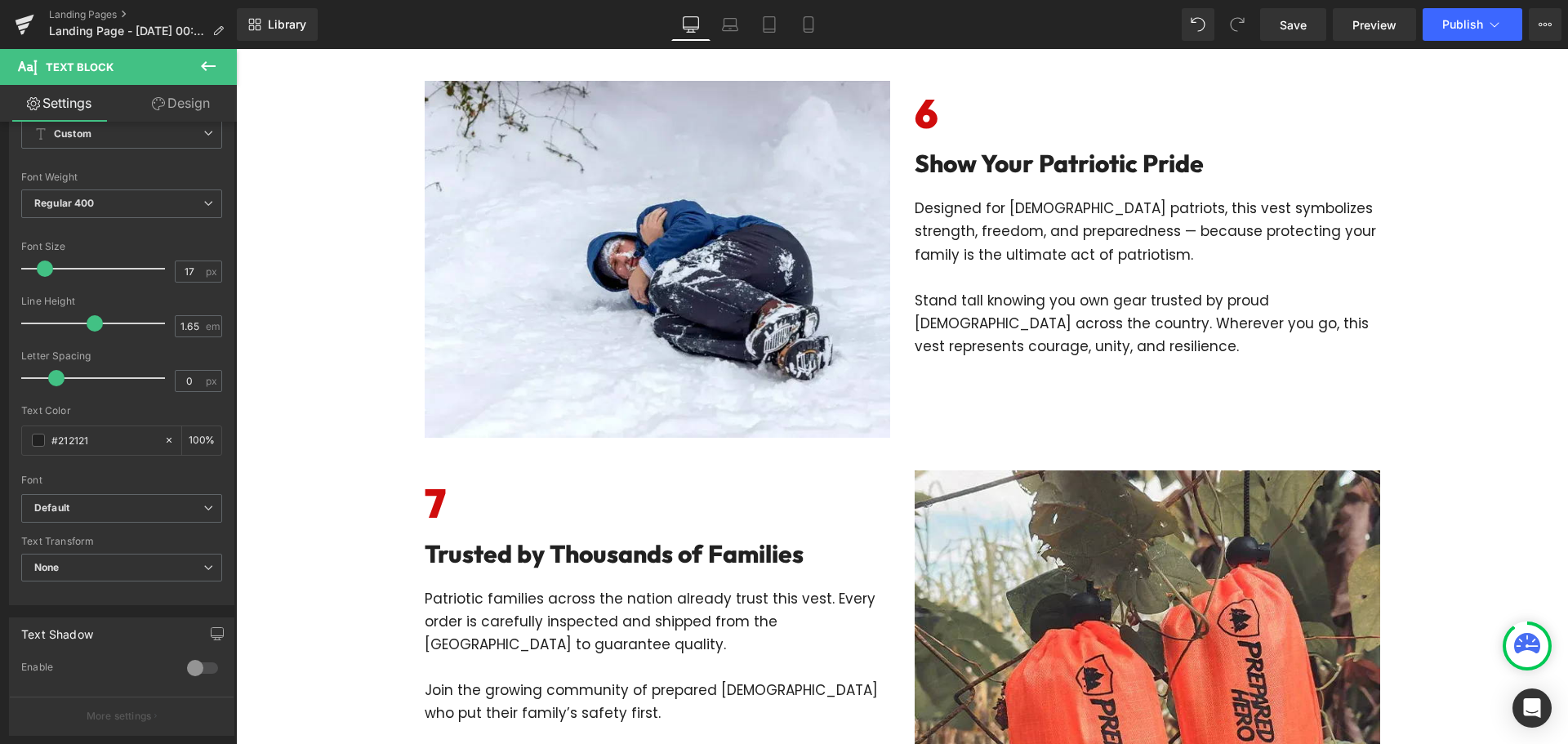
scroll to position [2955, 0]
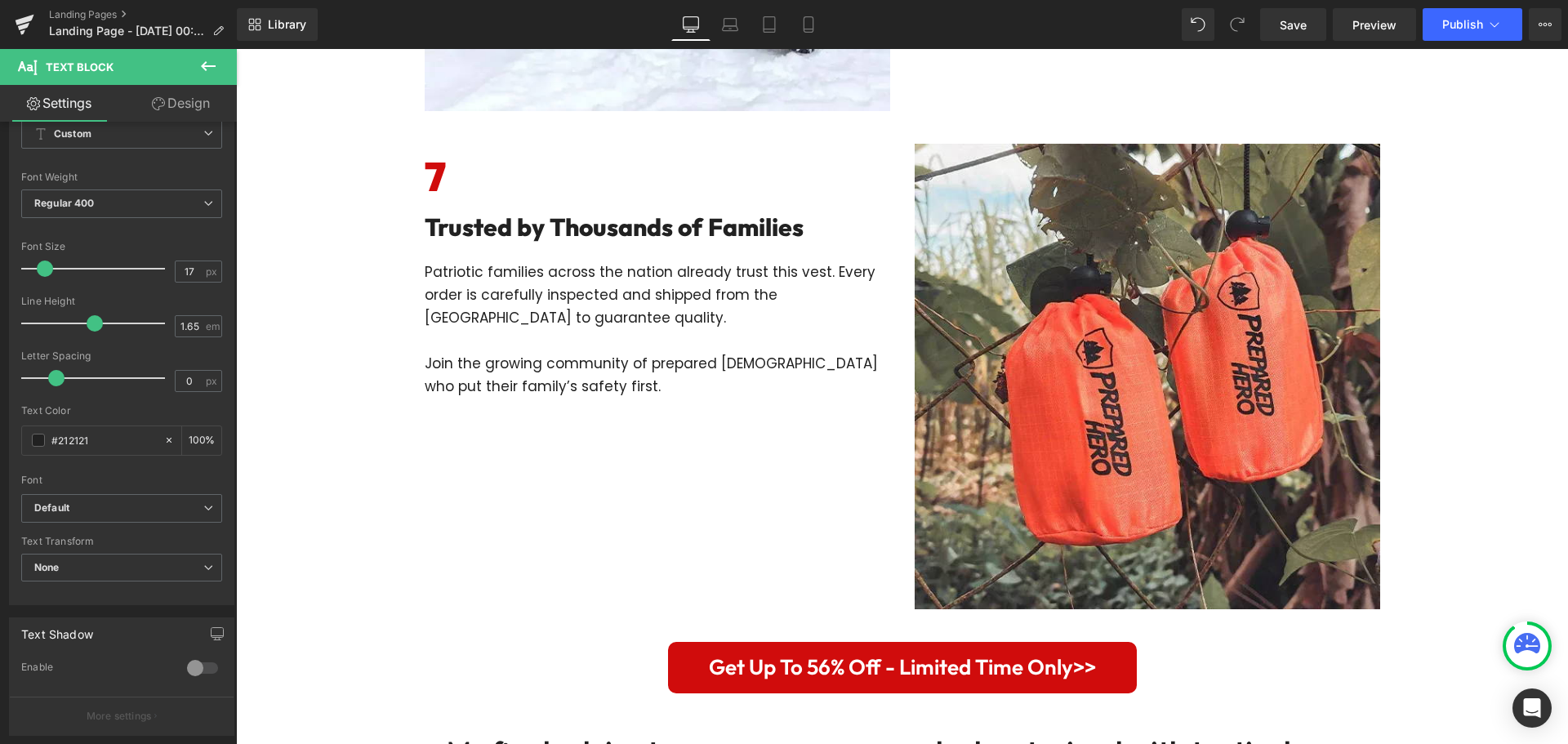
click at [206, 62] on icon at bounding box center [209, 66] width 19 height 19
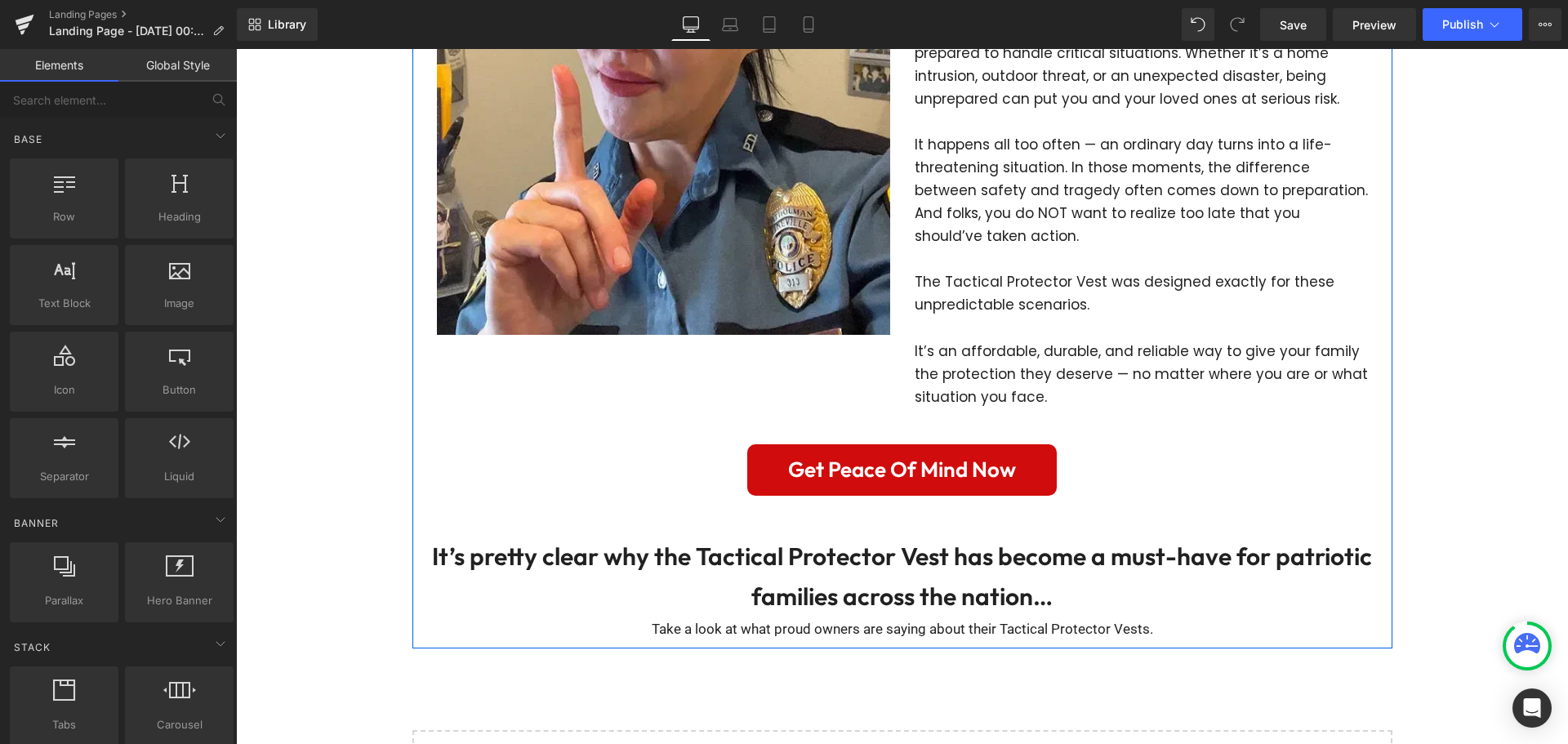
scroll to position [4097, 0]
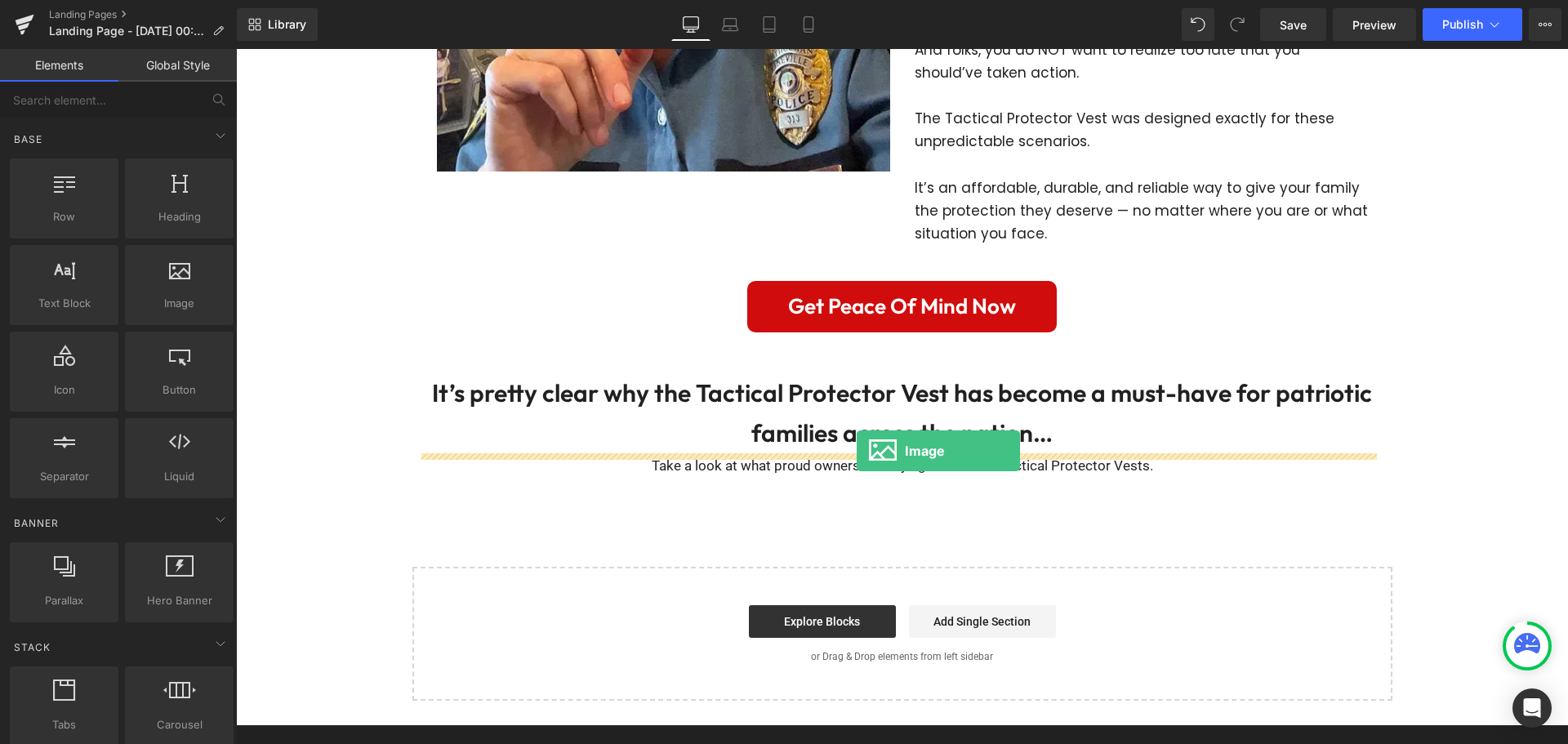
drag, startPoint x: 464, startPoint y: 354, endPoint x: 857, endPoint y: 450, distance: 404.6
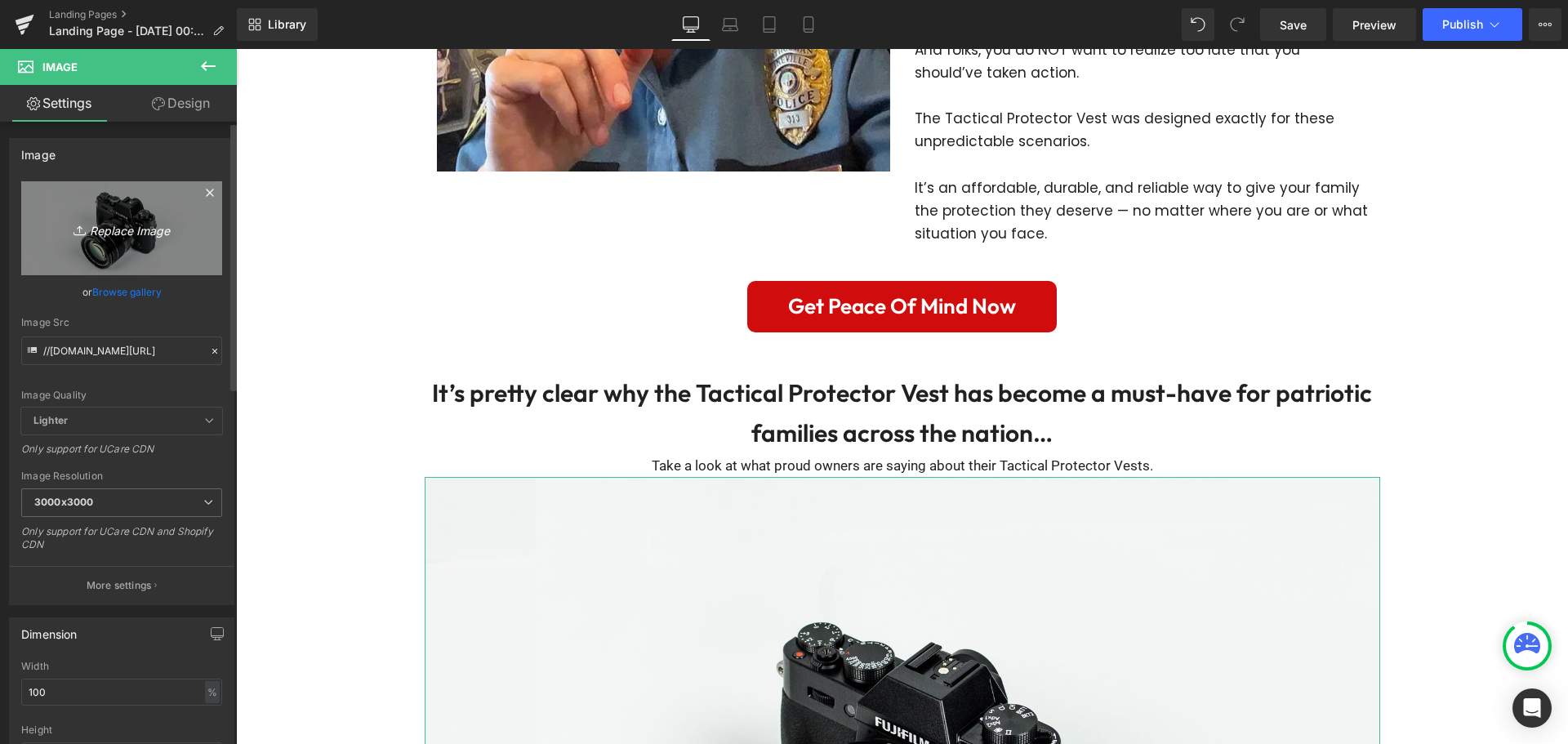
click at [161, 215] on link "Replace Image" at bounding box center [121, 228] width 201 height 94
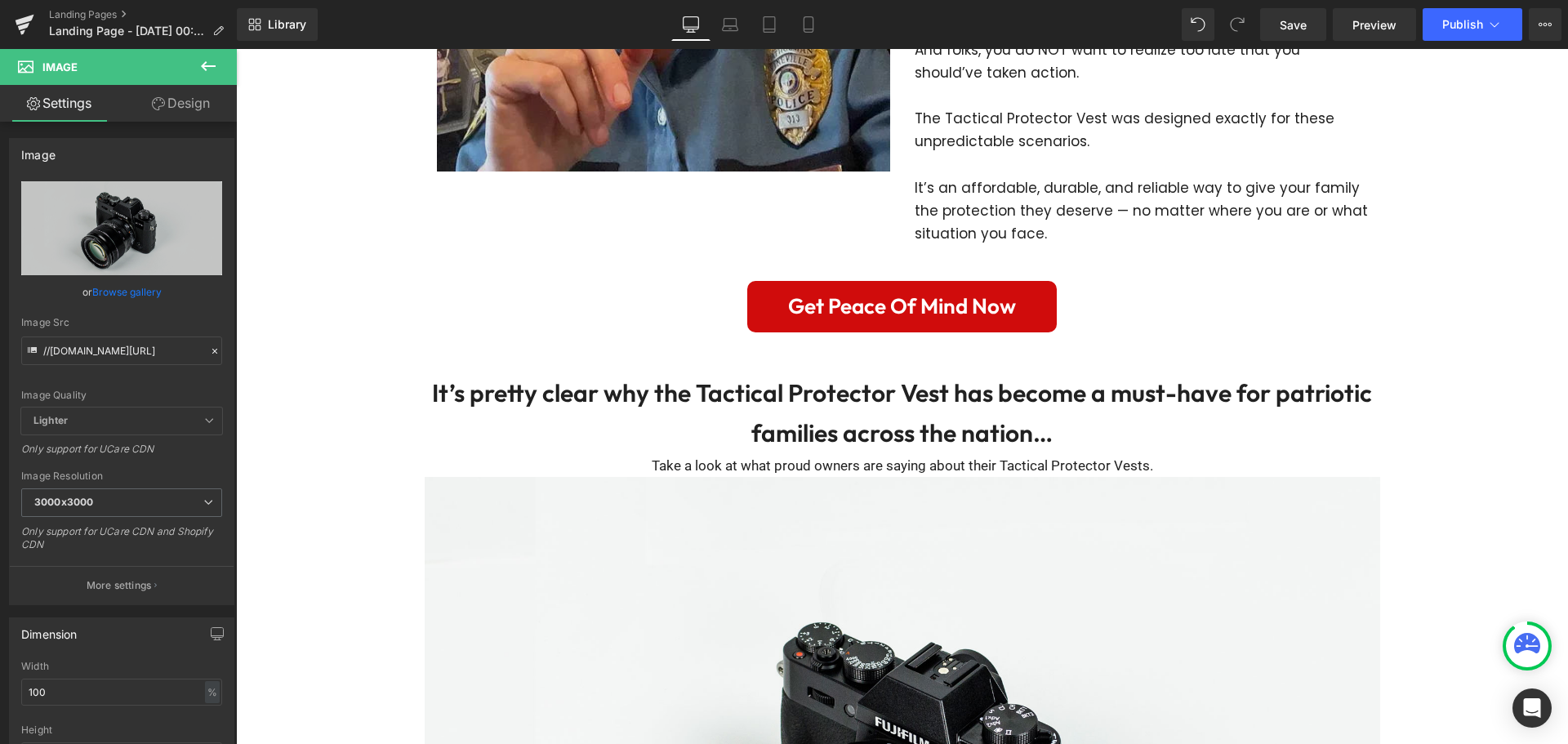
type input "C:\fakepath\imgi_5_raw.webp"
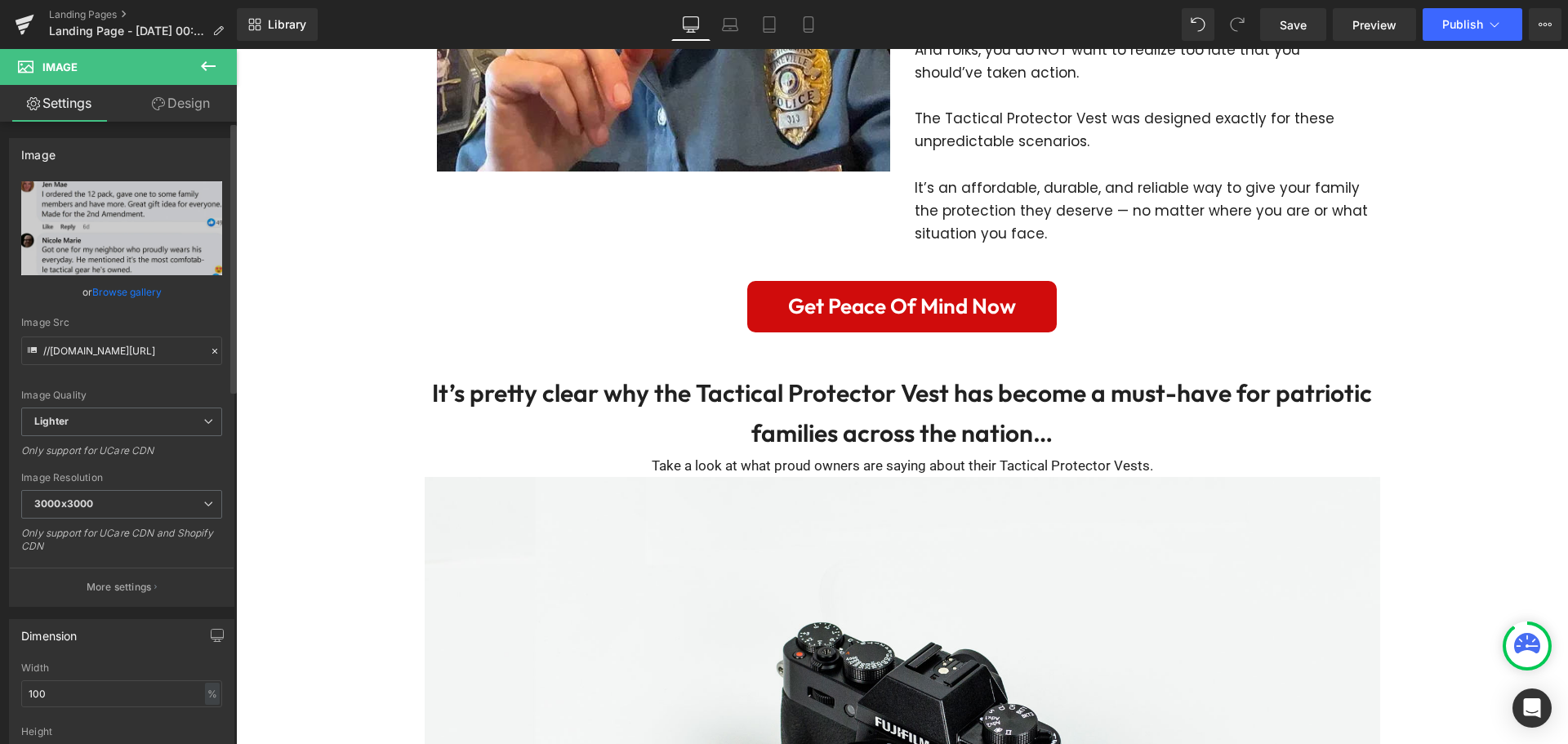
type input "[URL][DOMAIN_NAME]"
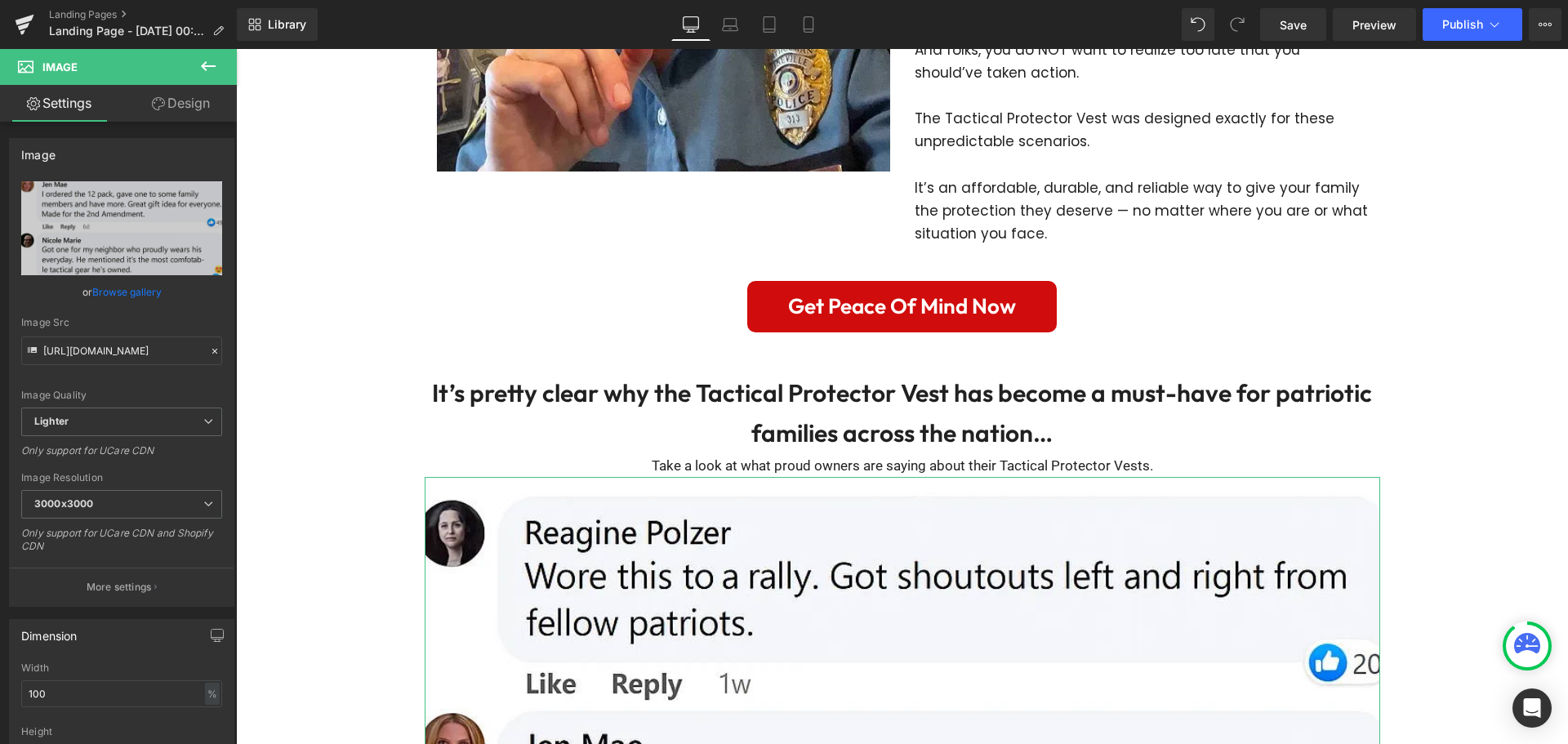
click at [171, 98] on link "Design" at bounding box center [180, 104] width 119 height 37
click at [0, 0] on div "Visibility" at bounding box center [0, 0] width 0 height 0
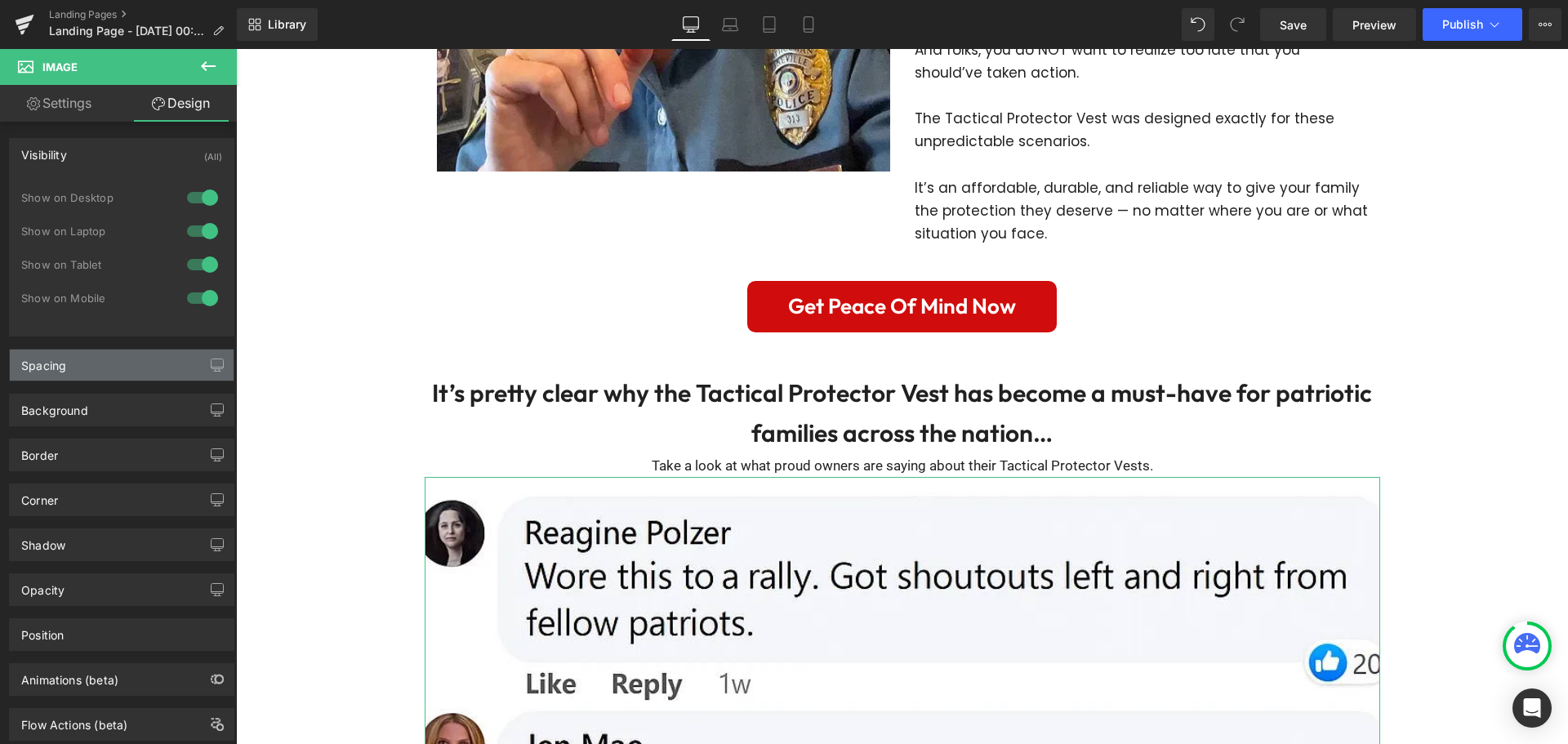
click at [95, 364] on div "Spacing" at bounding box center [121, 364] width 223 height 31
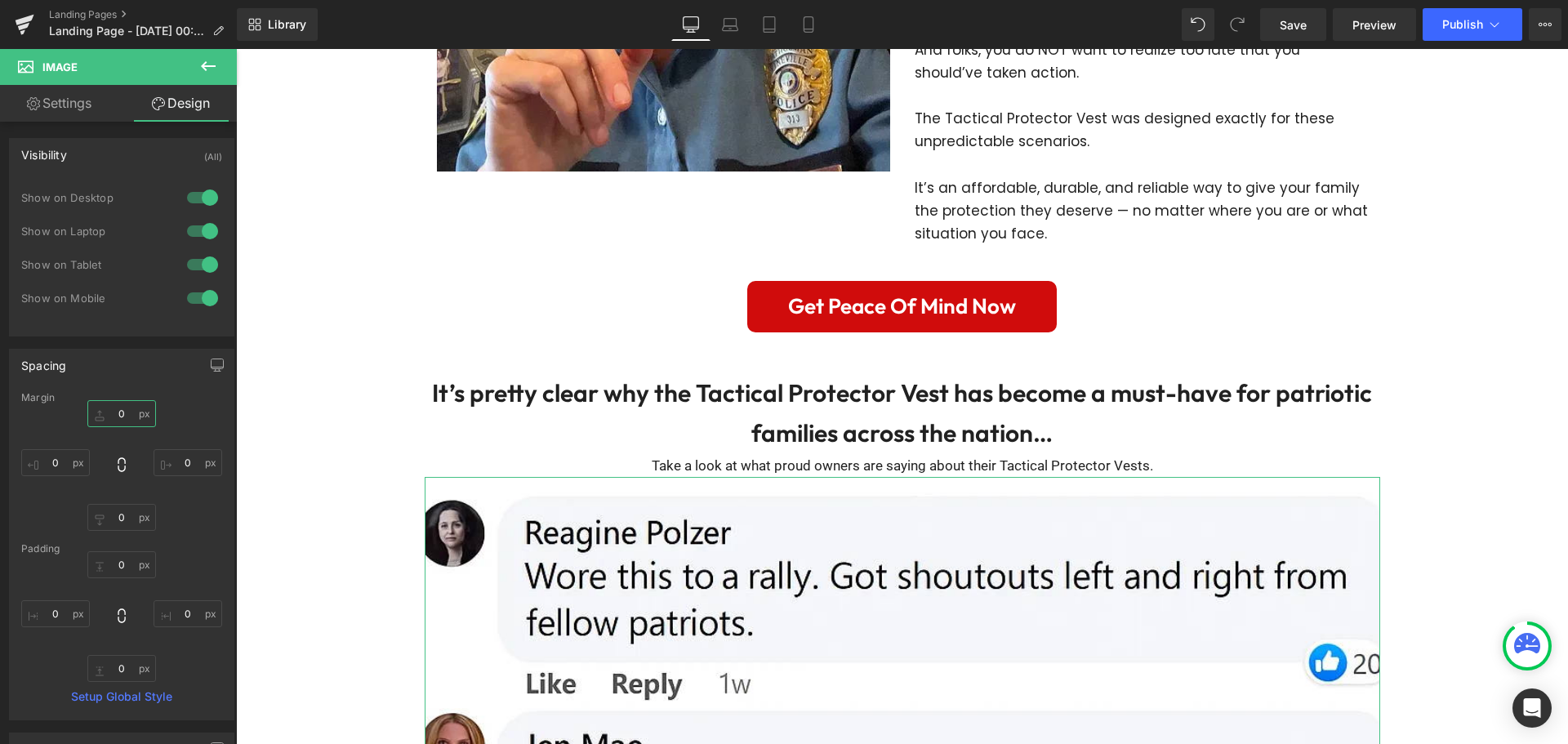
click at [125, 413] on input "0" at bounding box center [121, 413] width 69 height 27
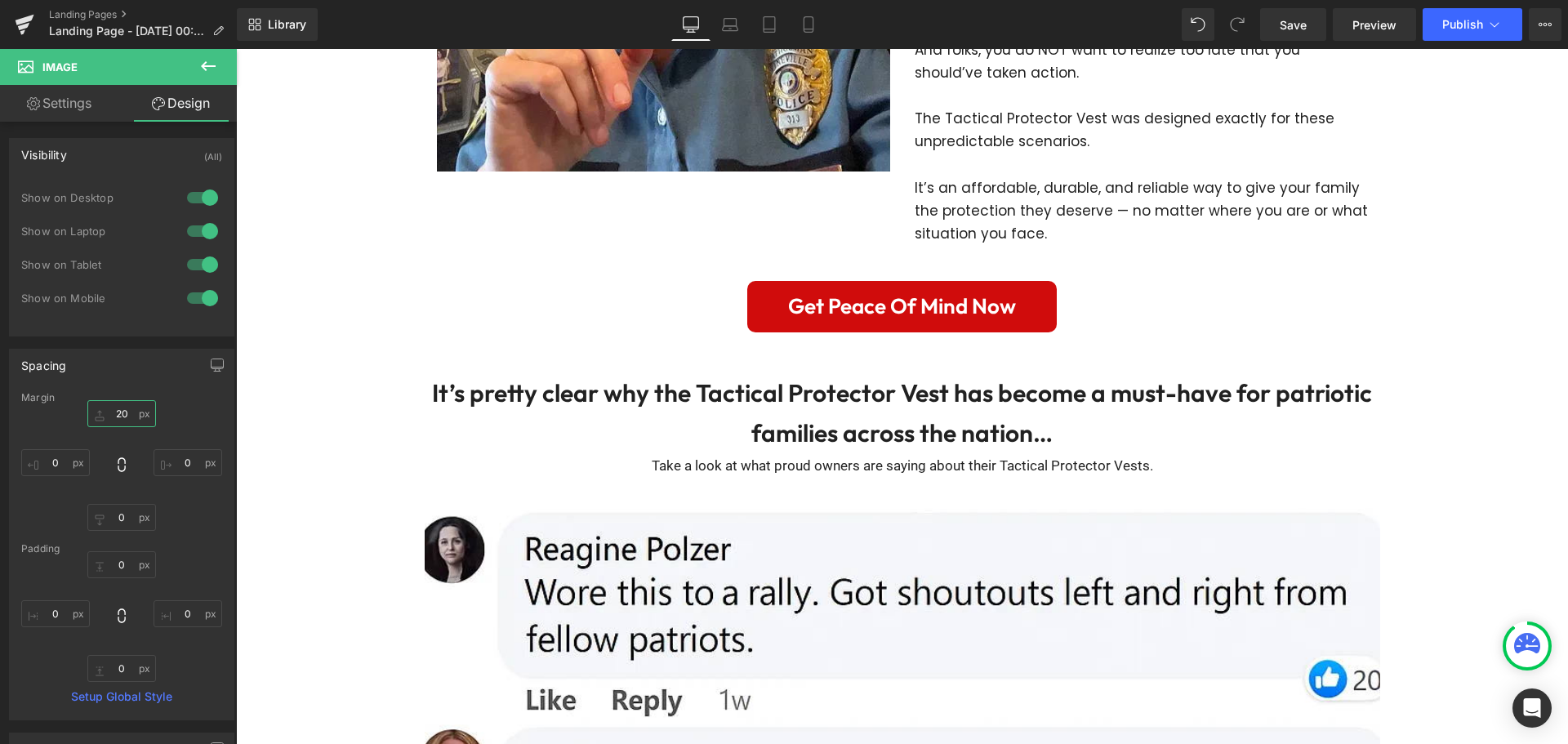
type input "20"
drag, startPoint x: 54, startPoint y: 87, endPoint x: 54, endPoint y: 98, distance: 11.0
click at [54, 90] on link "Settings" at bounding box center [59, 104] width 119 height 37
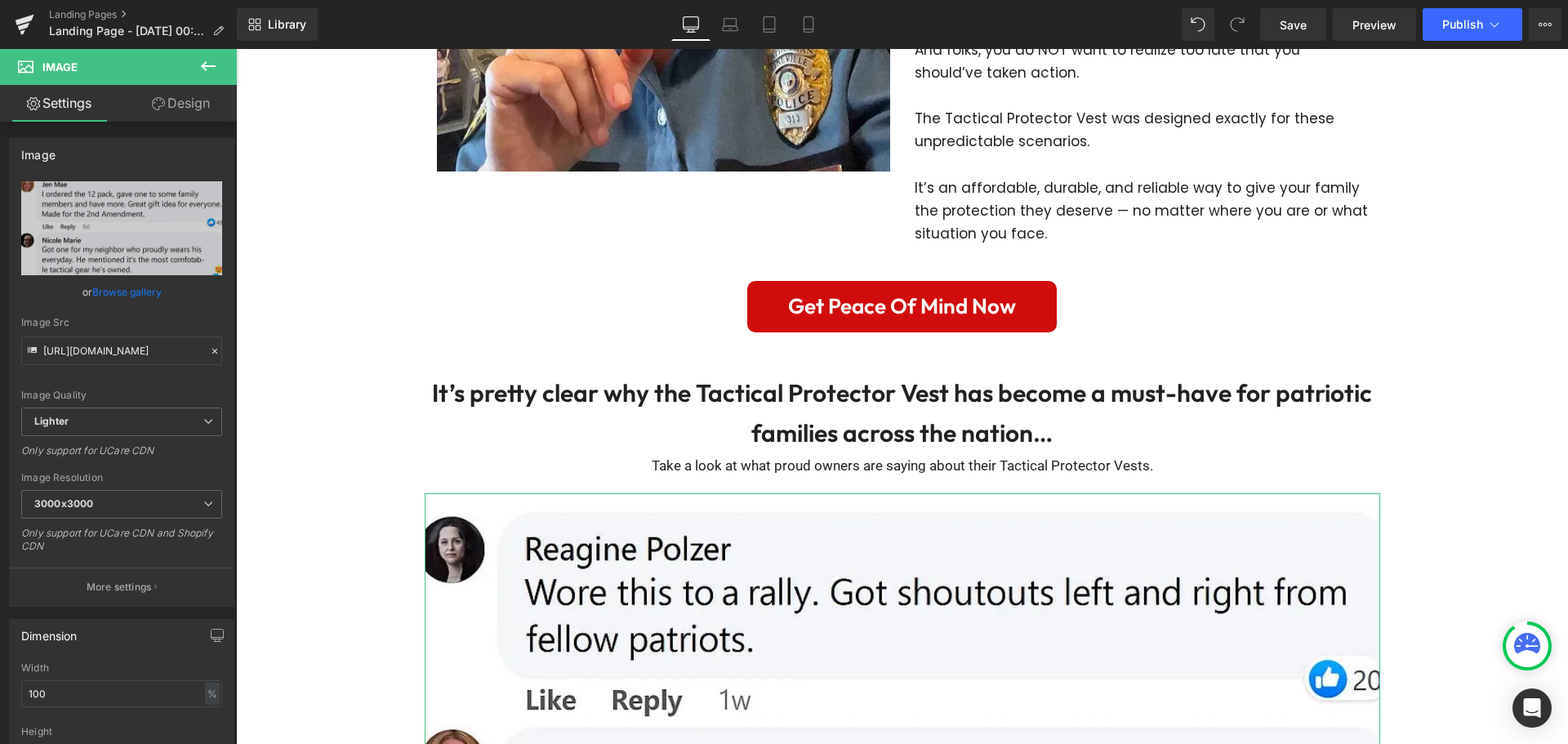
click at [54, 98] on link "Settings" at bounding box center [59, 104] width 119 height 37
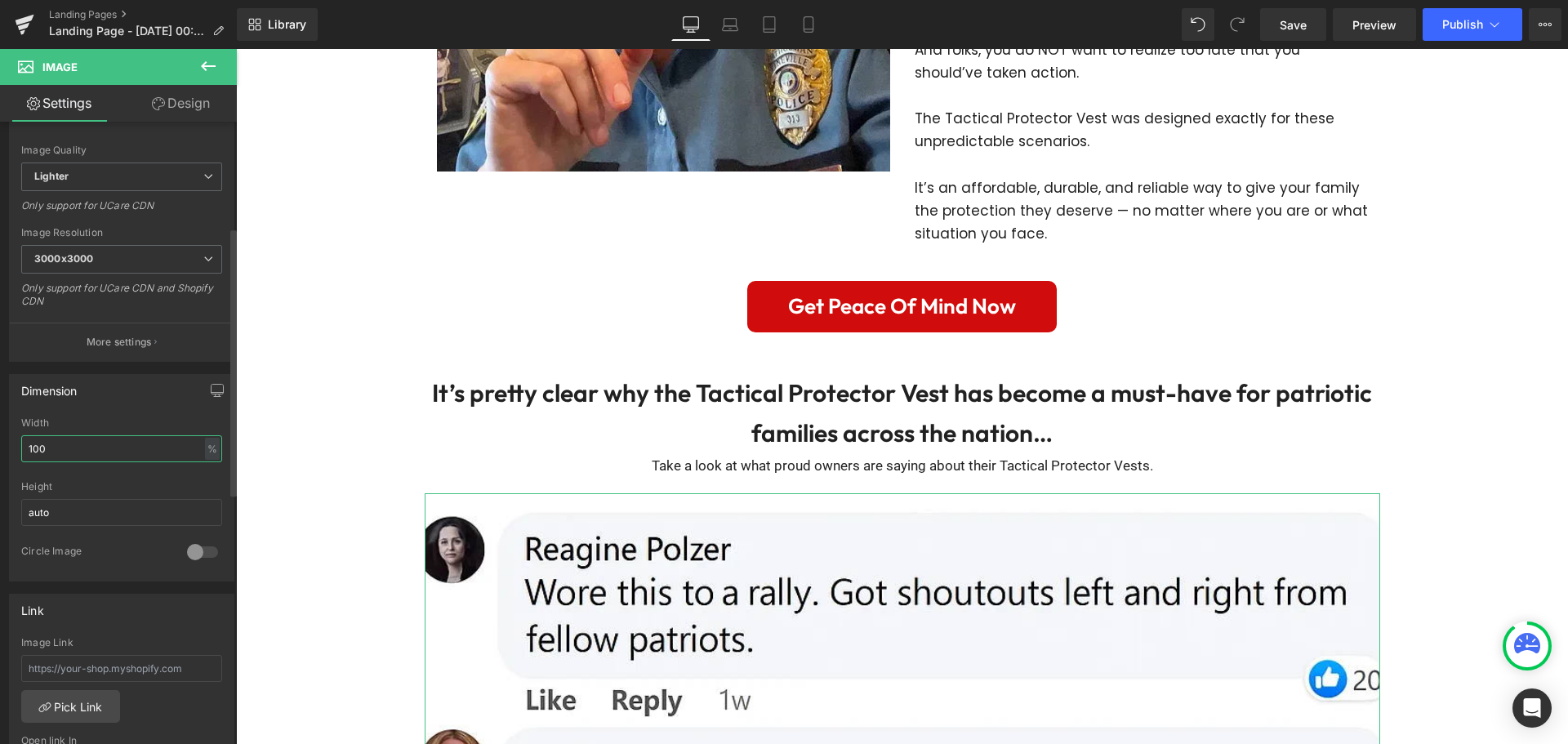
click at [125, 449] on input "100" at bounding box center [121, 449] width 201 height 27
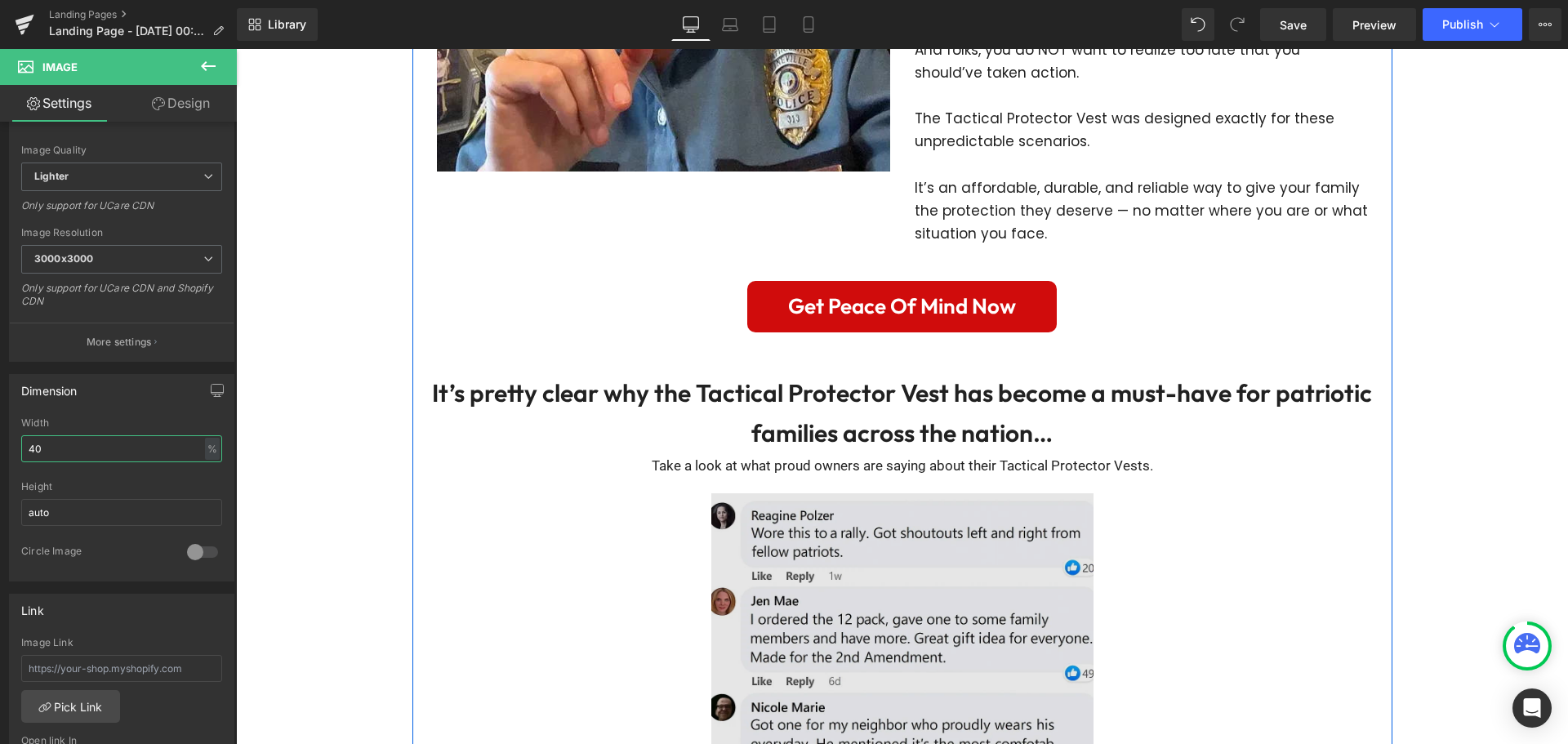
scroll to position [4343, 0]
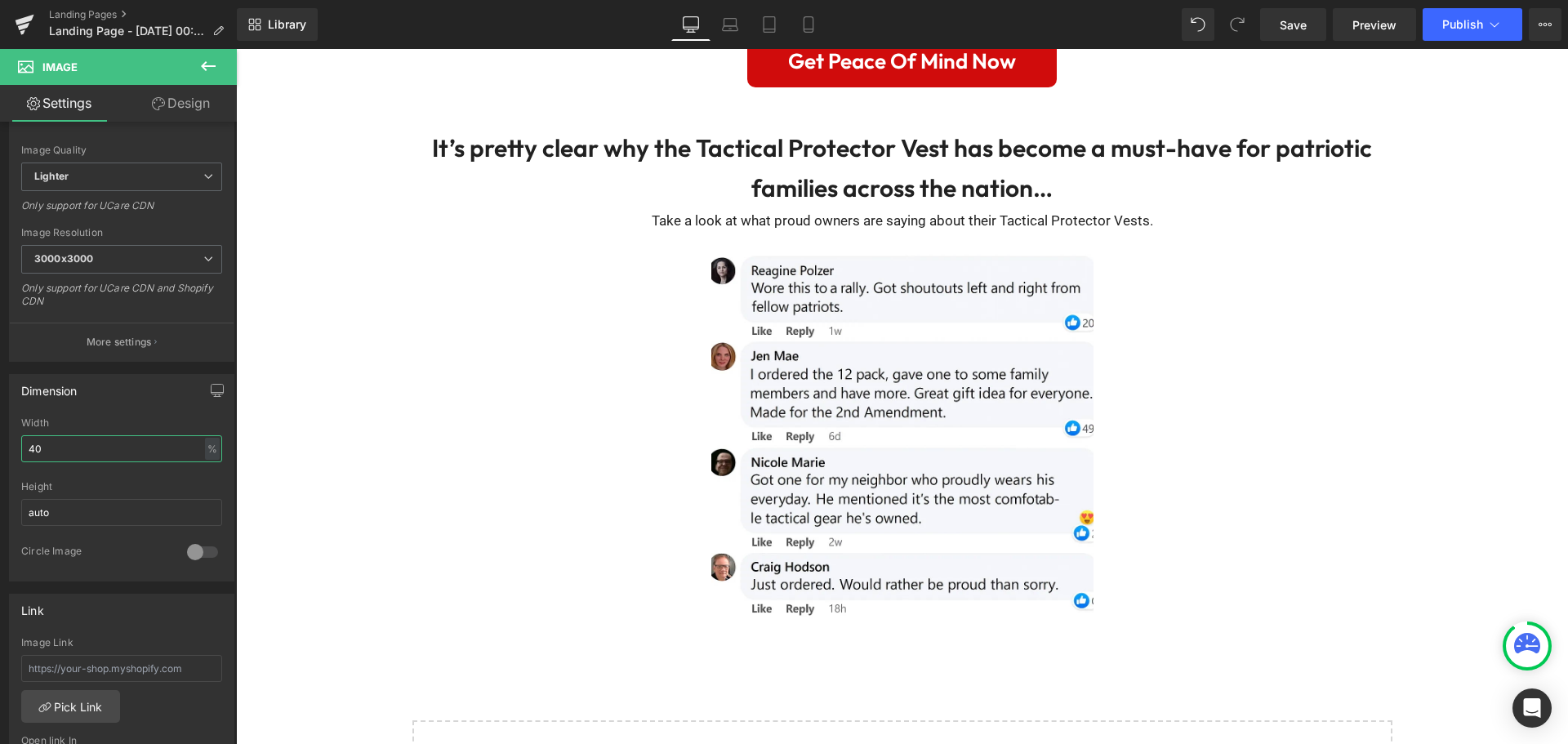
type input "40"
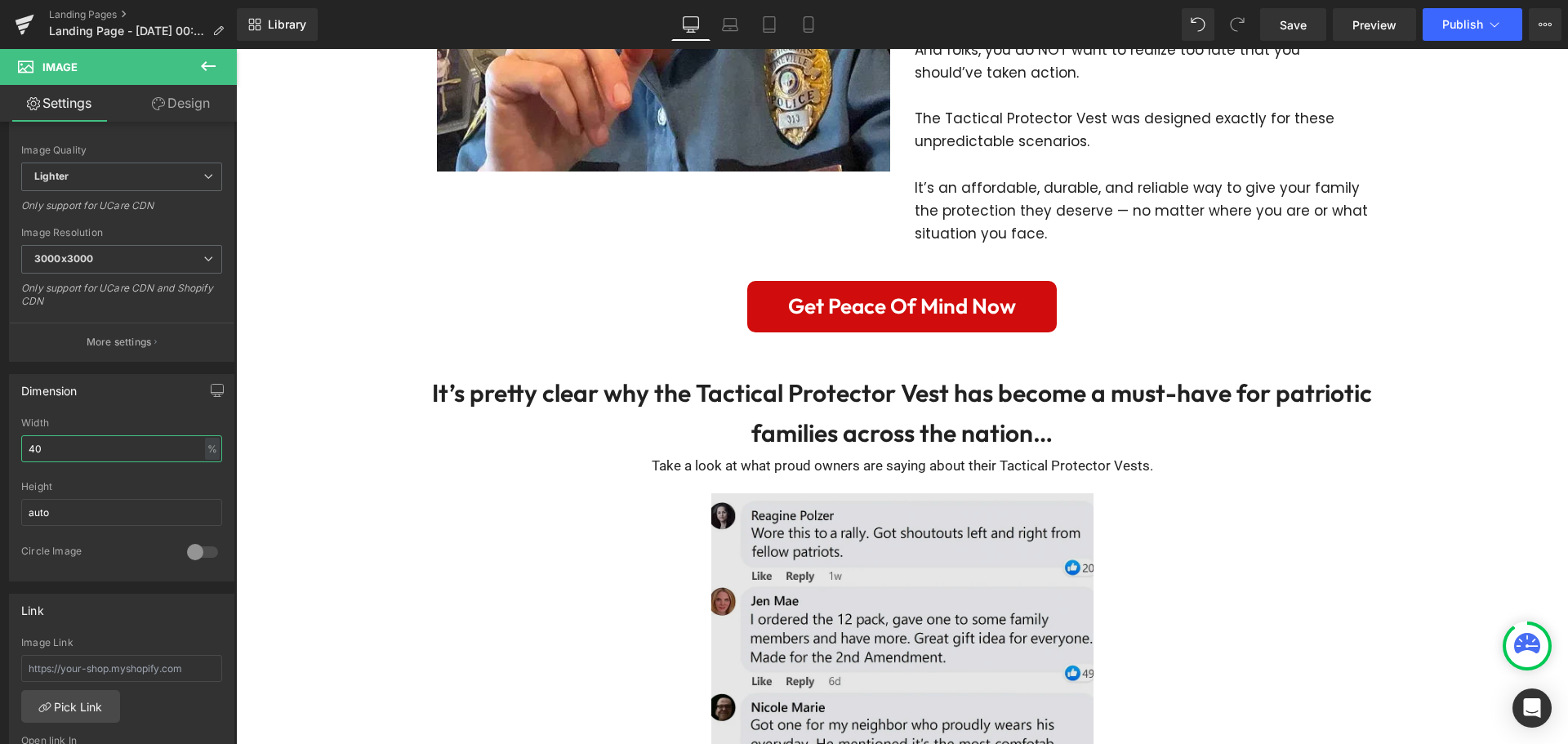
scroll to position [4015, 0]
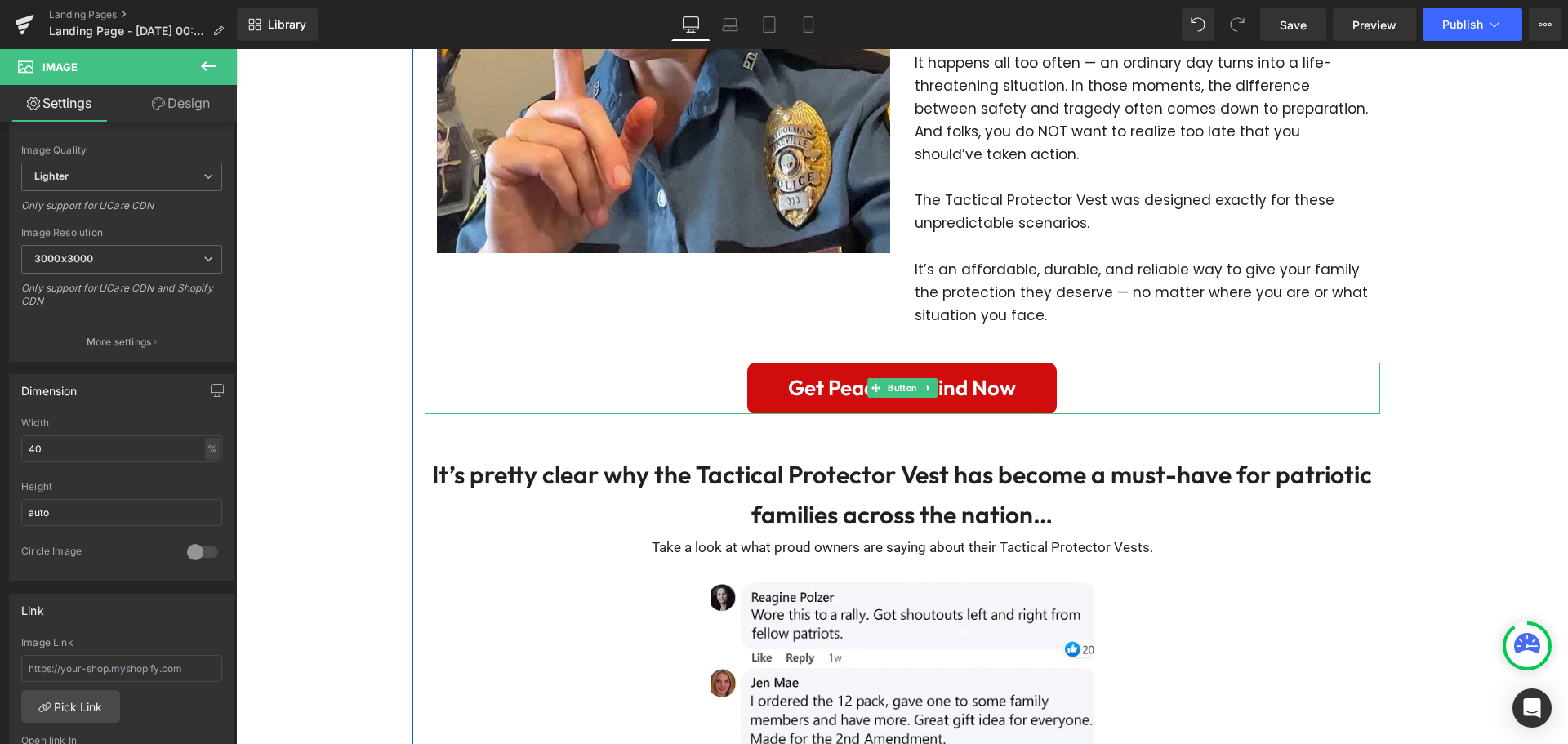
drag, startPoint x: 1042, startPoint y: 374, endPoint x: 923, endPoint y: 358, distance: 120.1
click at [1042, 374] on link "Get Peace Of Mind Now" at bounding box center [902, 388] width 310 height 51
click at [923, 378] on link at bounding box center [927, 388] width 17 height 19
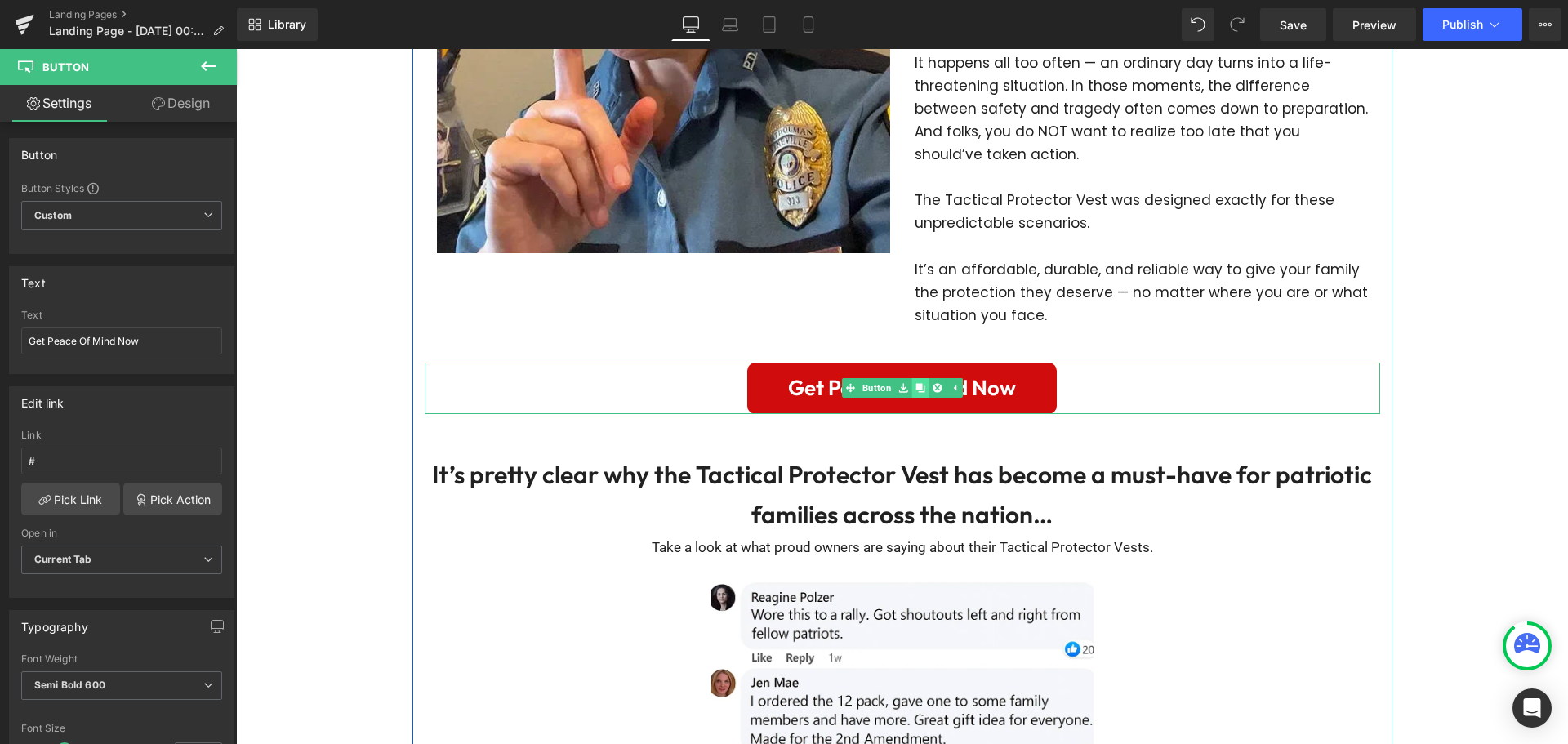
click at [912, 378] on link at bounding box center [920, 388] width 17 height 19
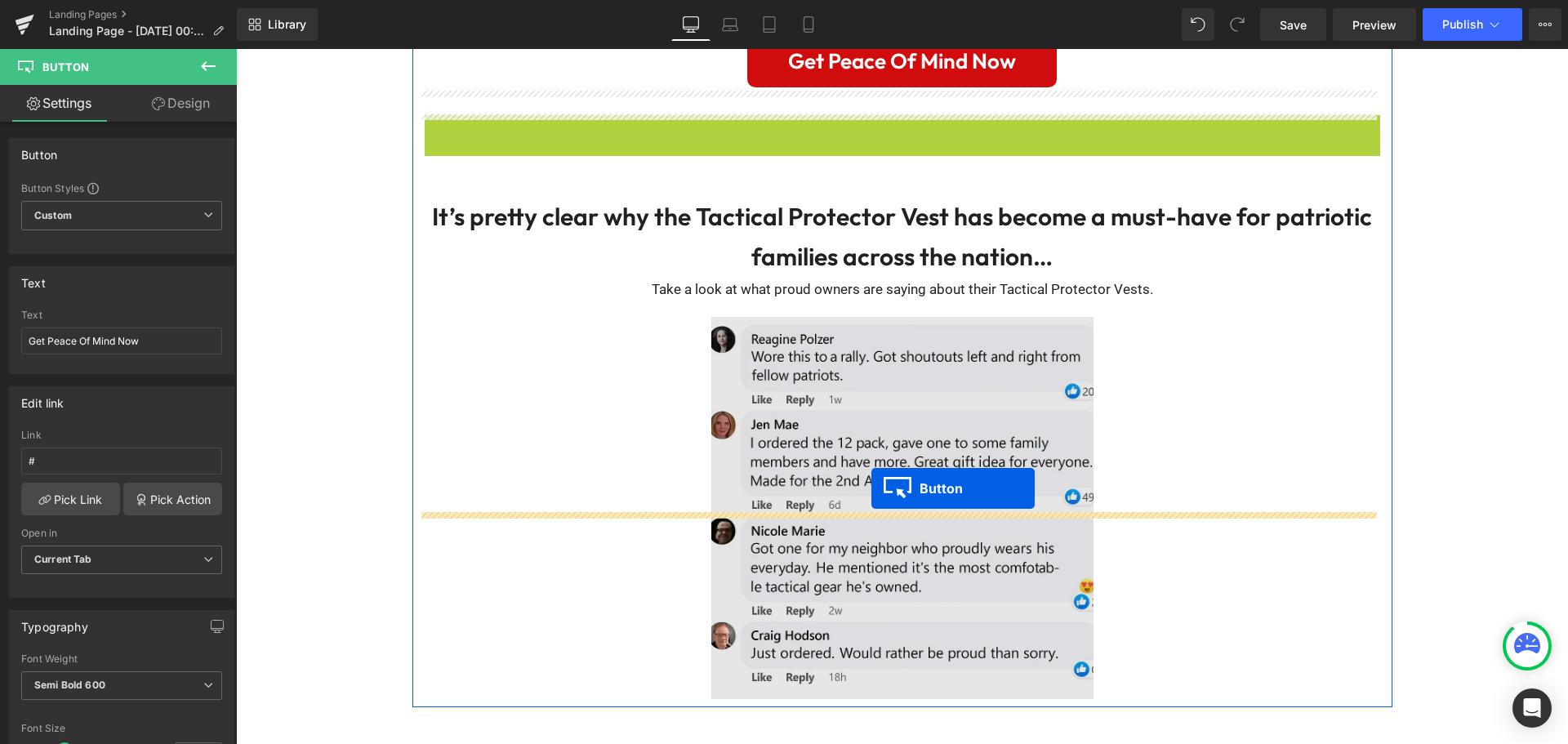
scroll to position [4505, 0]
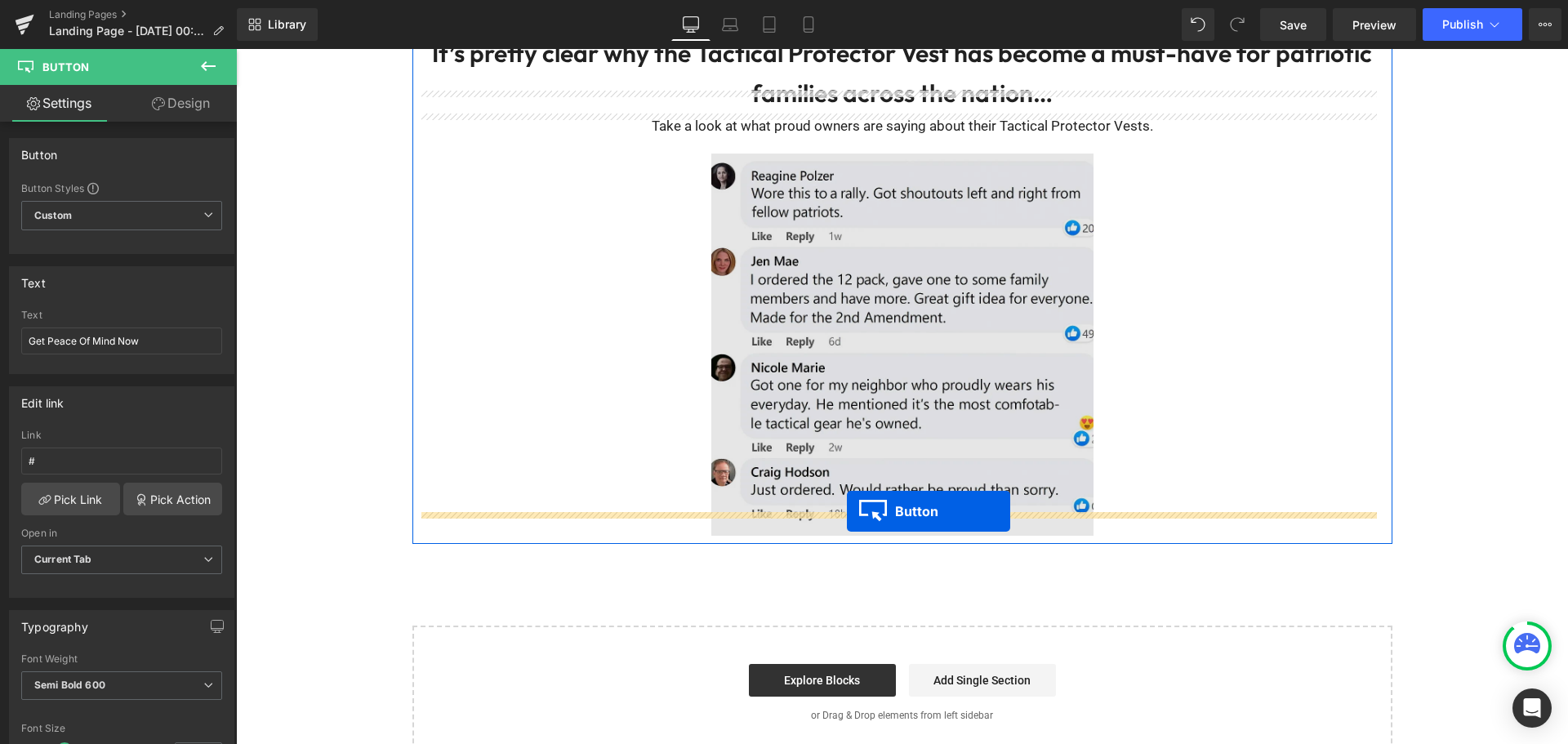
drag, startPoint x: 876, startPoint y: 443, endPoint x: 846, endPoint y: 511, distance: 74.3
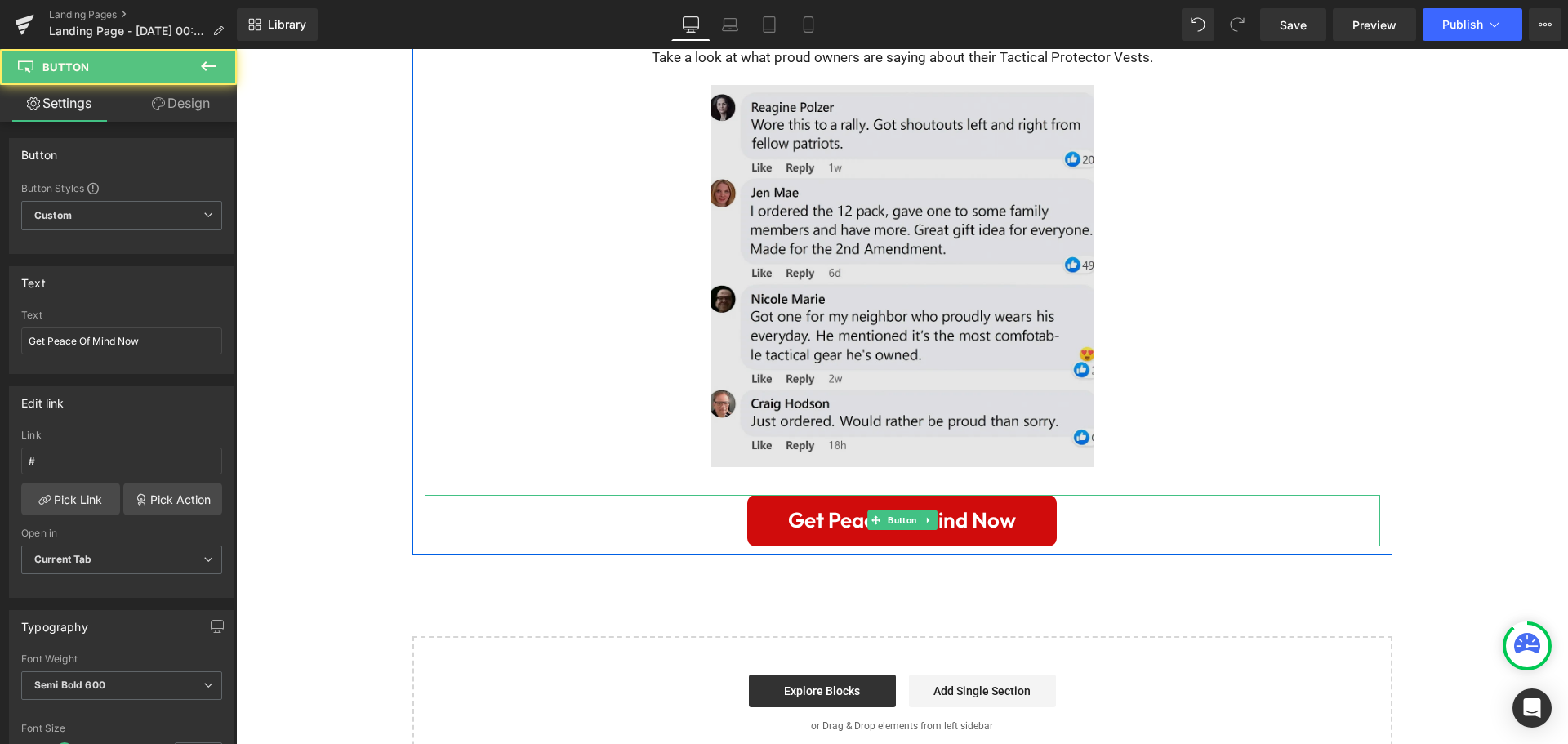
scroll to position [4437, 0]
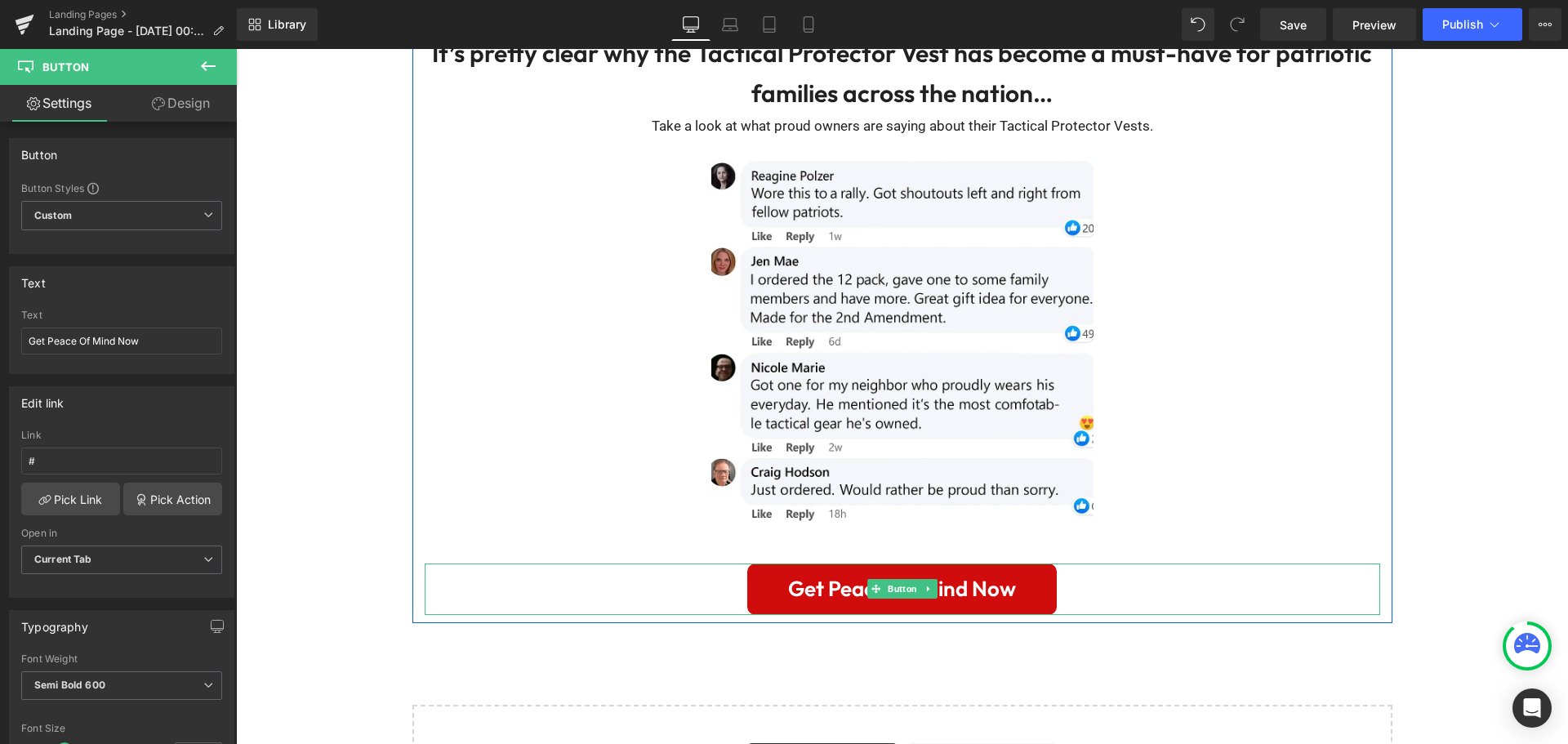
click at [983, 572] on span "Get Peace Of Mind Now" at bounding box center [902, 589] width 228 height 35
click at [825, 572] on span "Get Peace Of Mind Now" at bounding box center [902, 589] width 228 height 35
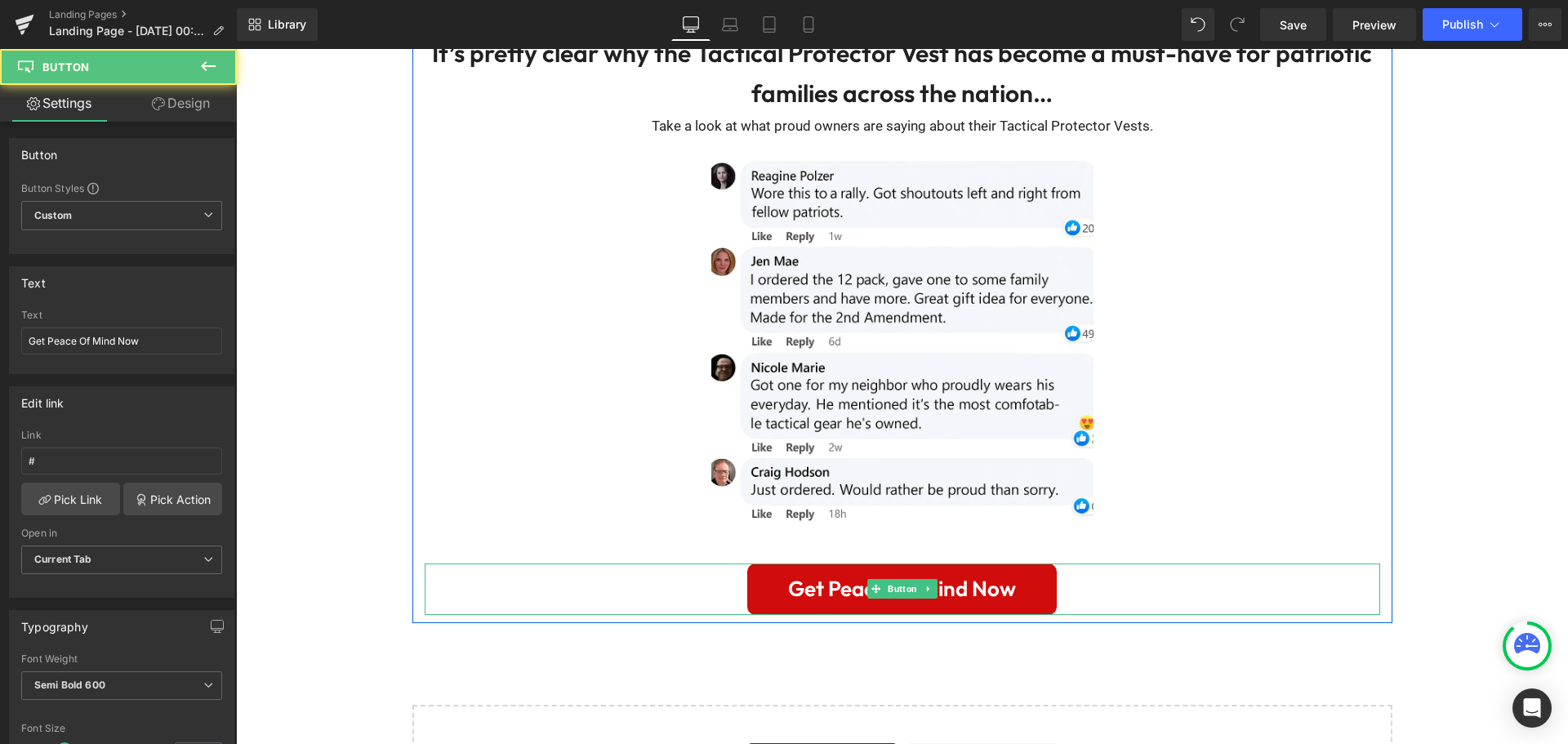
click at [825, 572] on span "Get Peace Of Mind Now" at bounding box center [902, 589] width 228 height 35
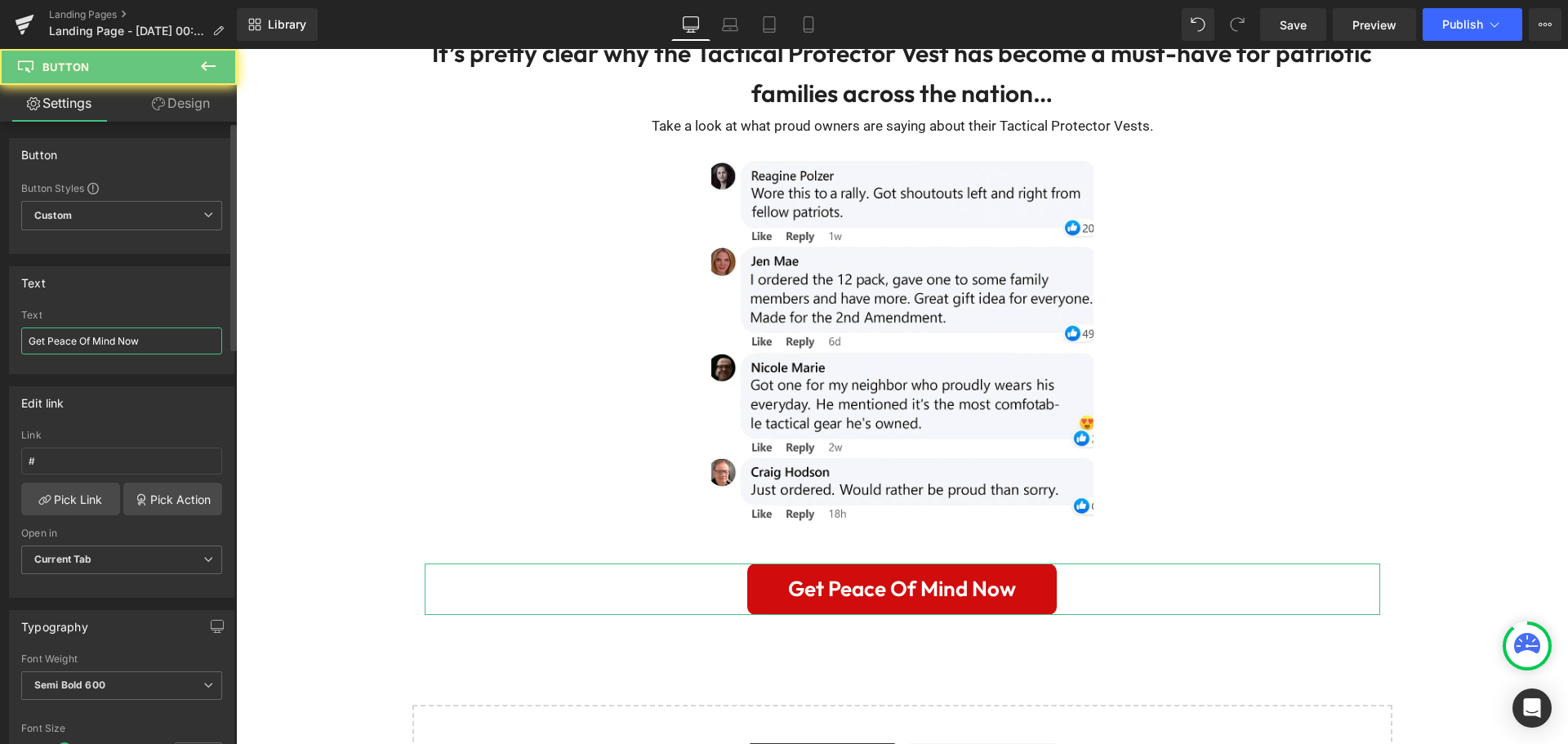
click at [160, 339] on input "Get Peace Of Mind Now" at bounding box center [121, 340] width 201 height 27
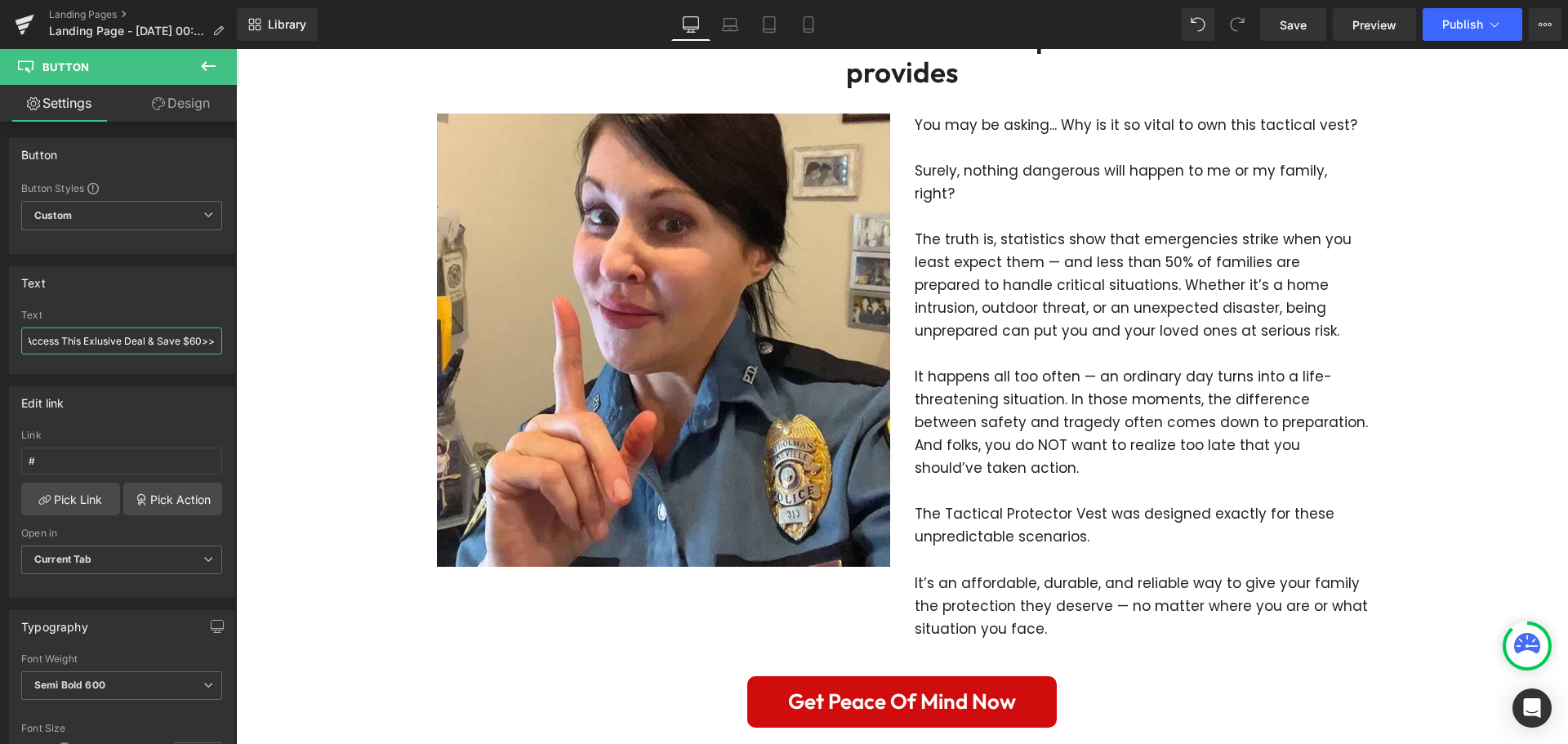
scroll to position [3376, 0]
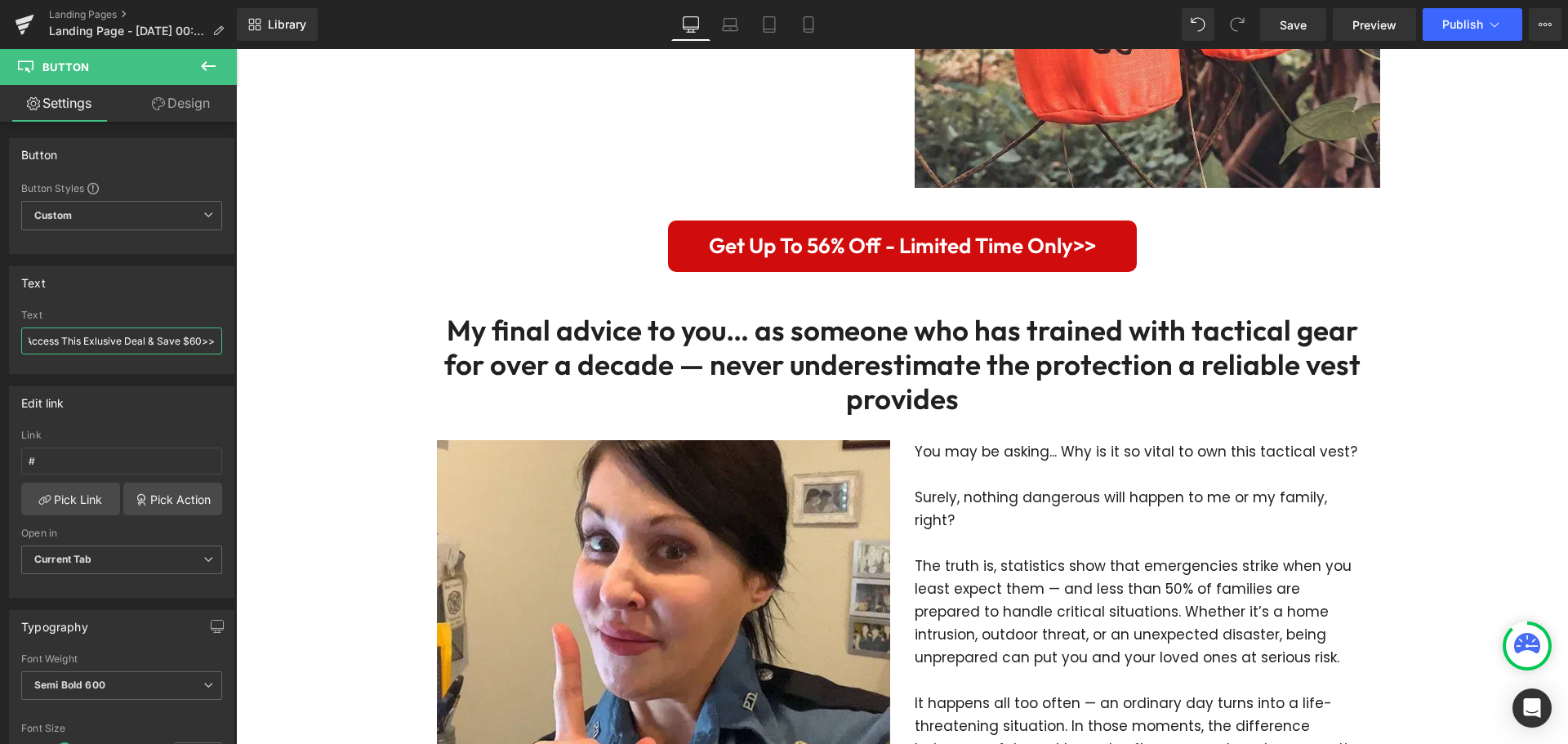
type input "Click Here To Access This Exlusive Deal & Save $60>>"
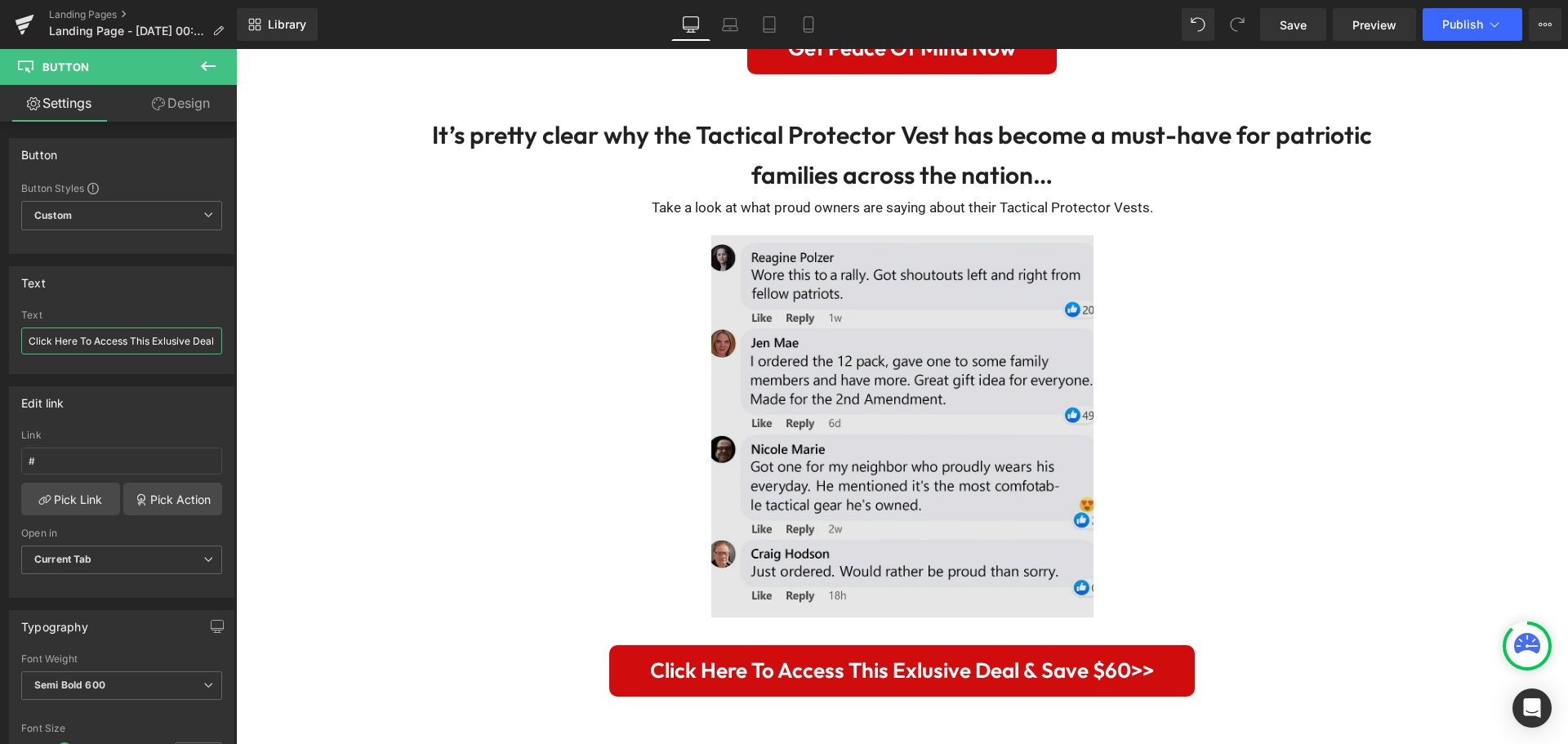
scroll to position [4192, 0]
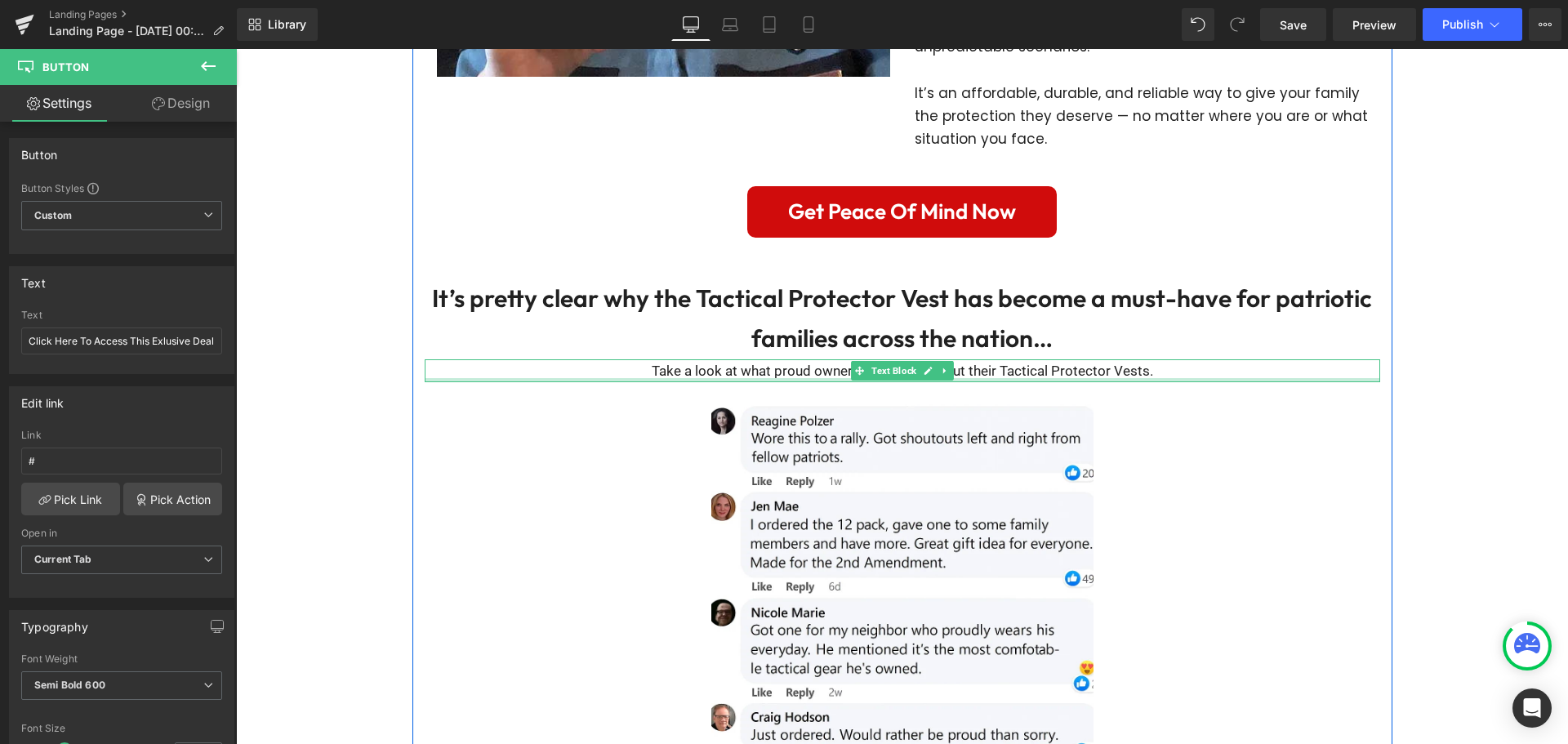
drag, startPoint x: 984, startPoint y: 354, endPoint x: 934, endPoint y: 343, distance: 51.2
click at [984, 359] on p "Take a look at what proud owners are saying about their Tactical Protector Vest…" at bounding box center [903, 370] width 956 height 23
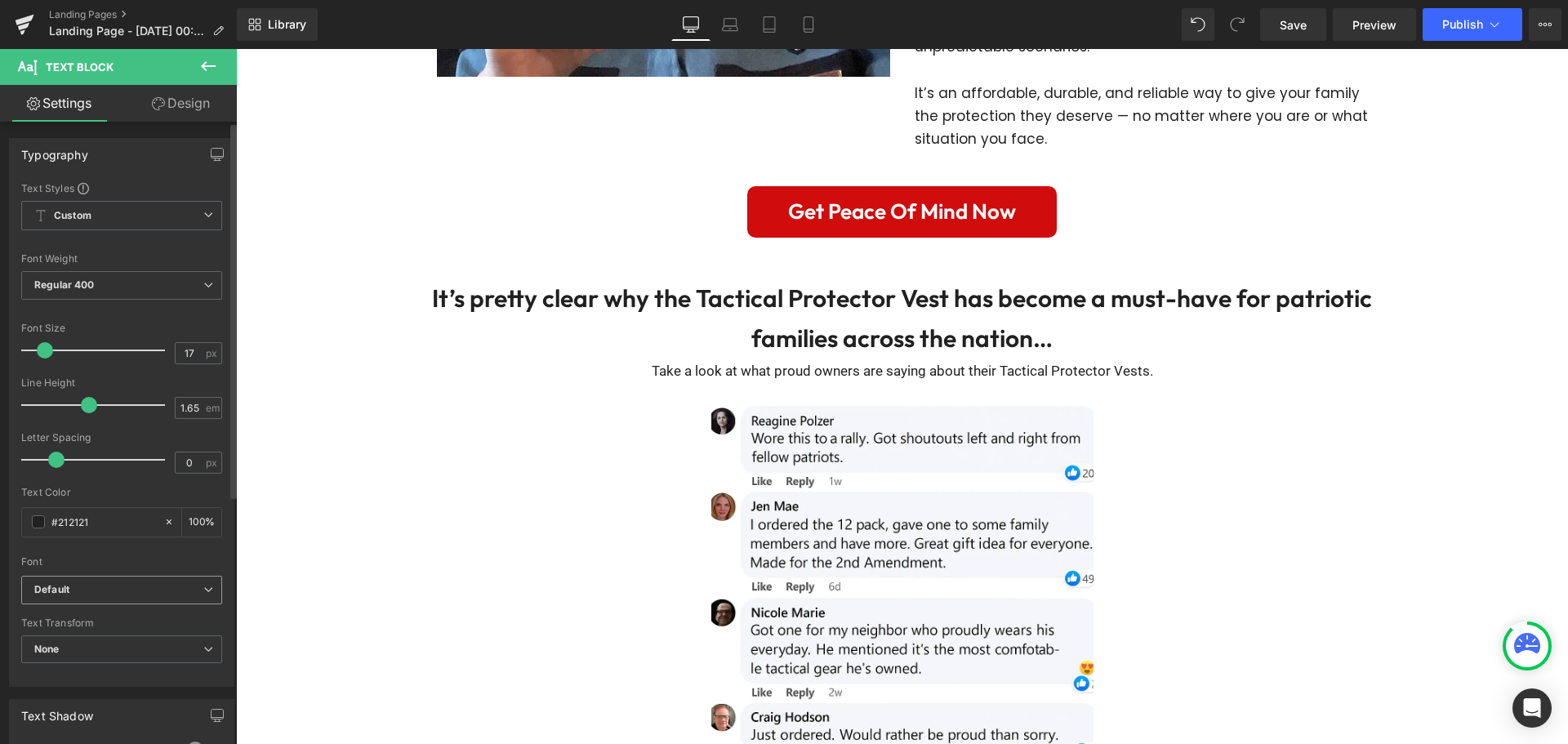
click at [142, 585] on b "Default" at bounding box center [119, 590] width 169 height 14
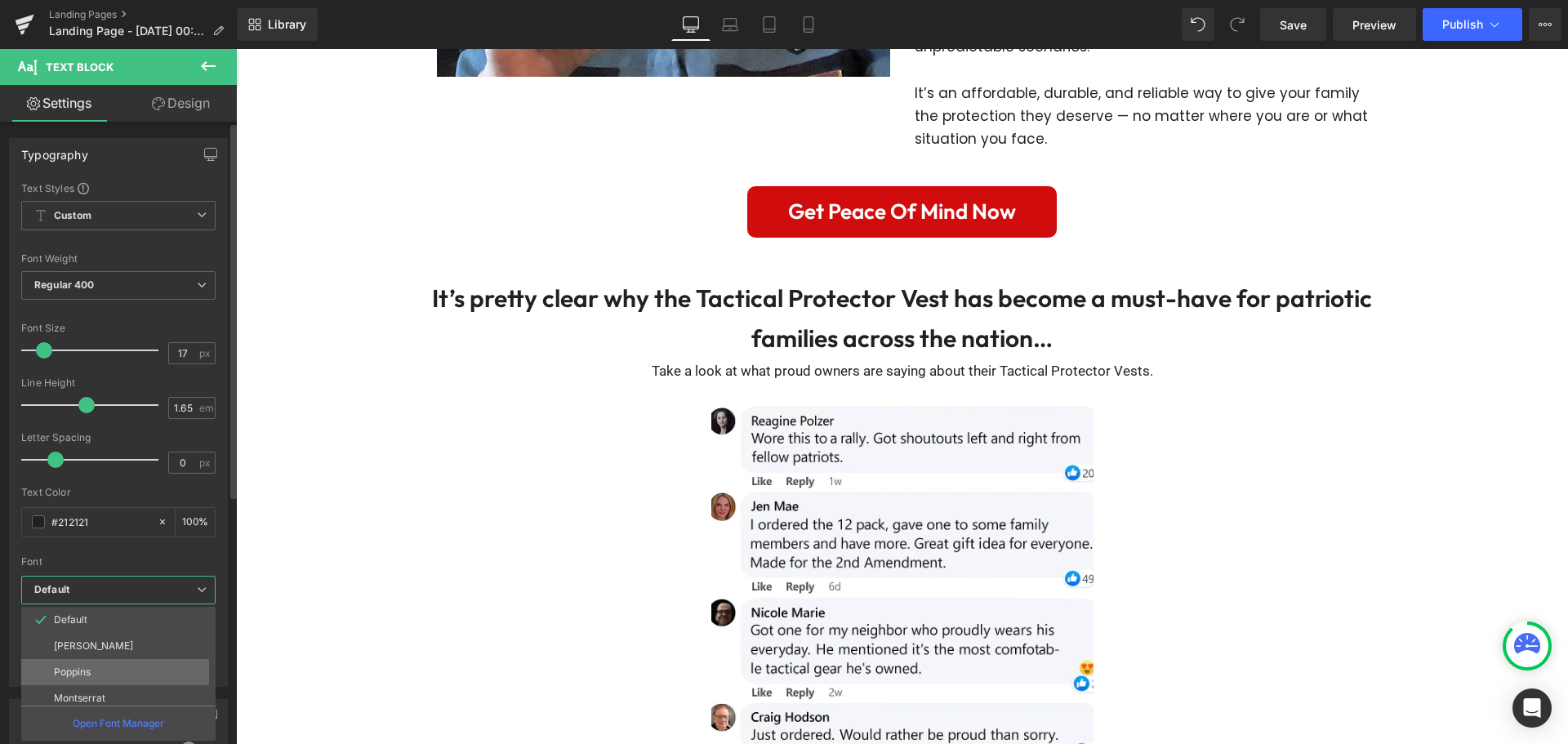
click at [111, 671] on li "Poppins" at bounding box center [121, 672] width 201 height 26
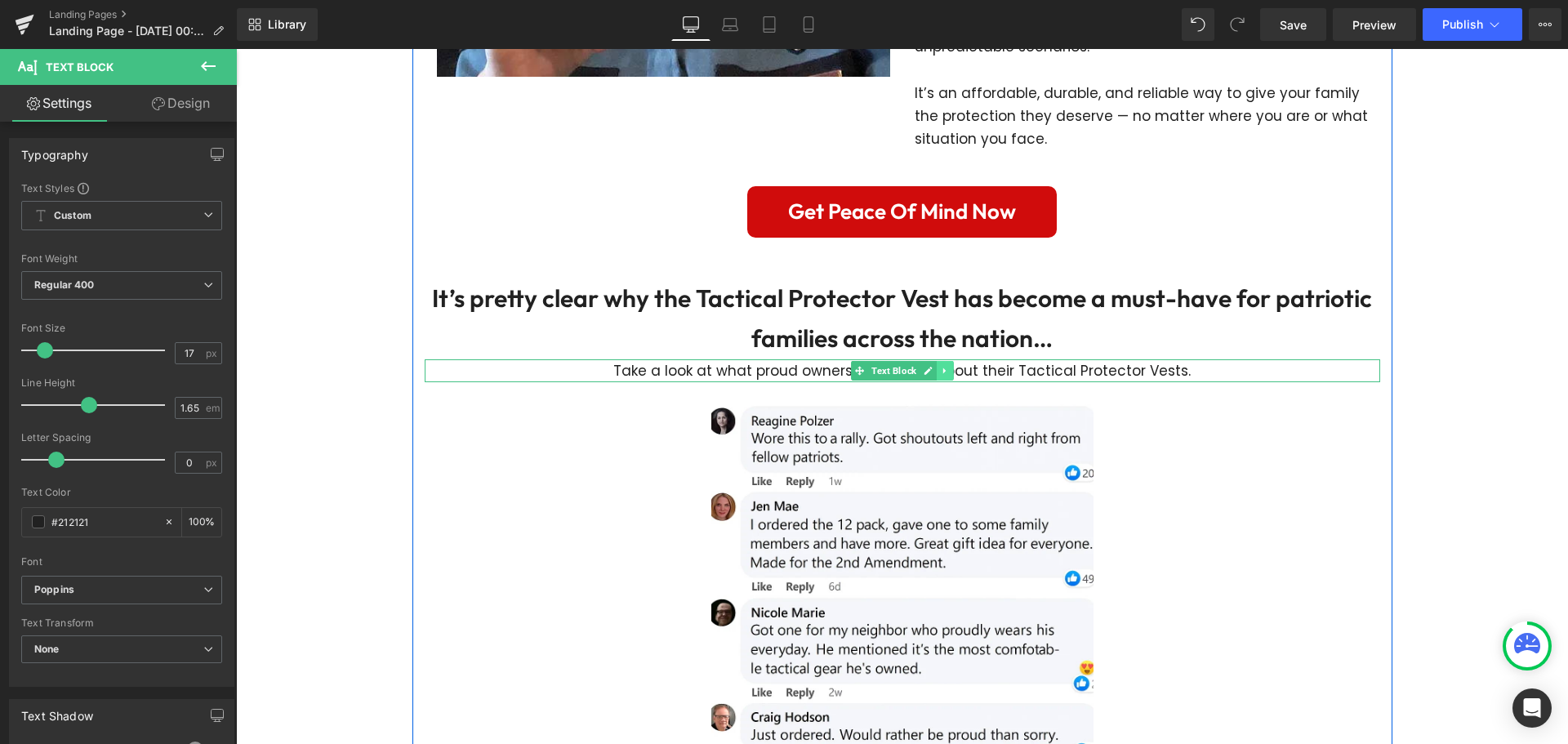
click at [937, 361] on link at bounding box center [945, 370] width 17 height 19
click at [932, 366] on icon at bounding box center [936, 370] width 9 height 9
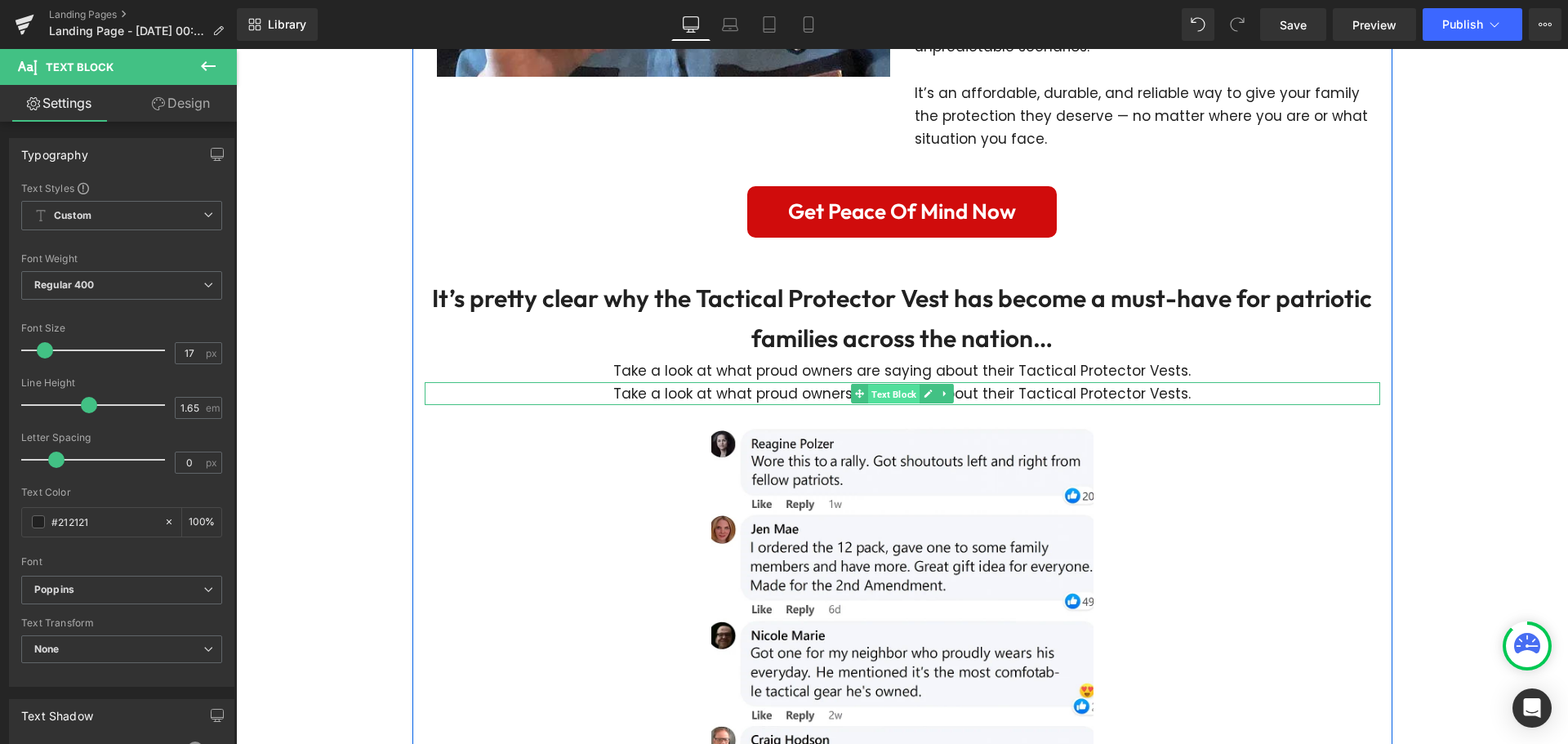
click at [869, 383] on span "Text Block" at bounding box center [894, 393] width 51 height 19
click at [815, 382] on p "Take a look at what proud owners are saying about their Tactical Protector Vest…" at bounding box center [903, 393] width 956 height 23
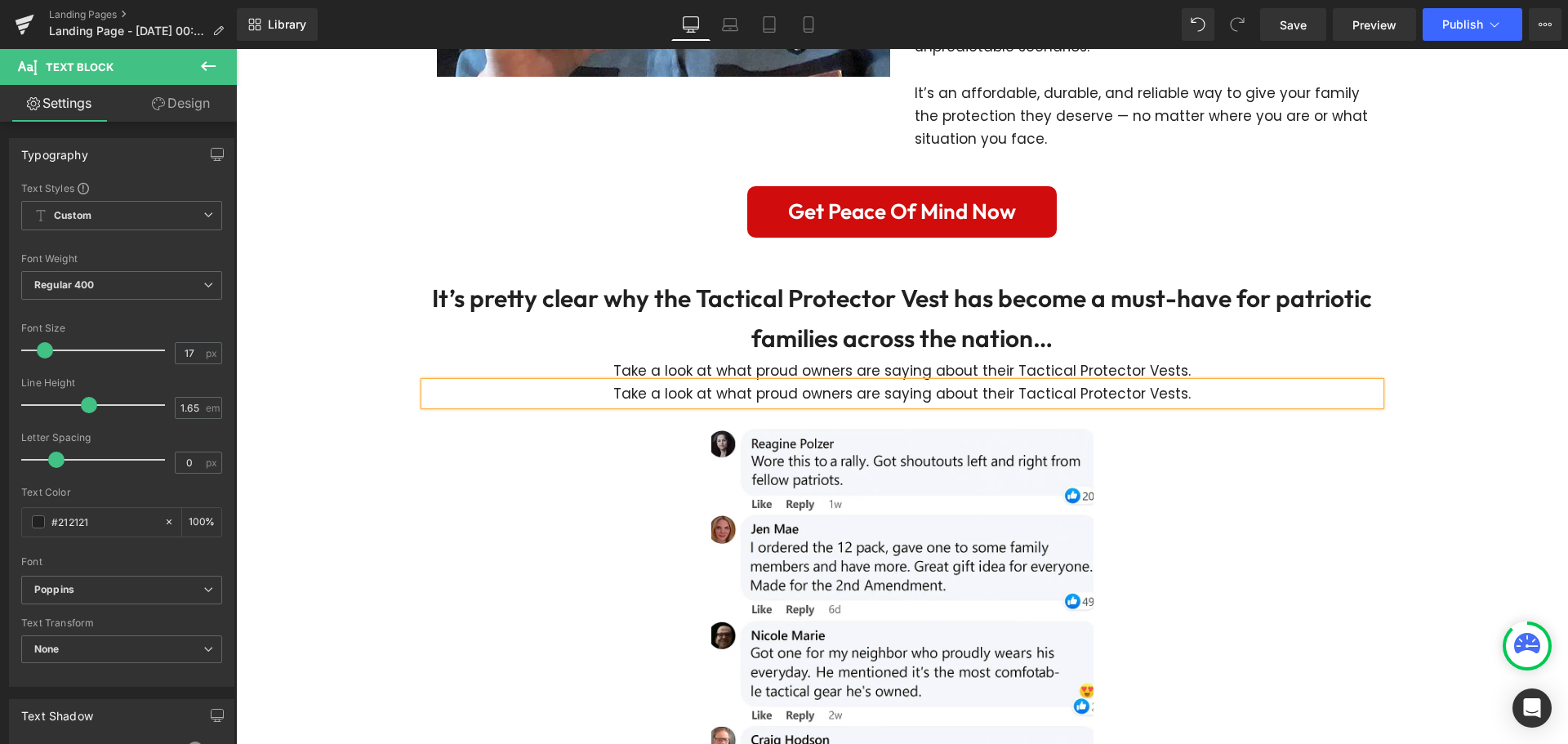
click at [815, 382] on p "Take a look at what proud owners are saying about their Tactical Protector Vest…" at bounding box center [903, 393] width 956 height 23
paste div
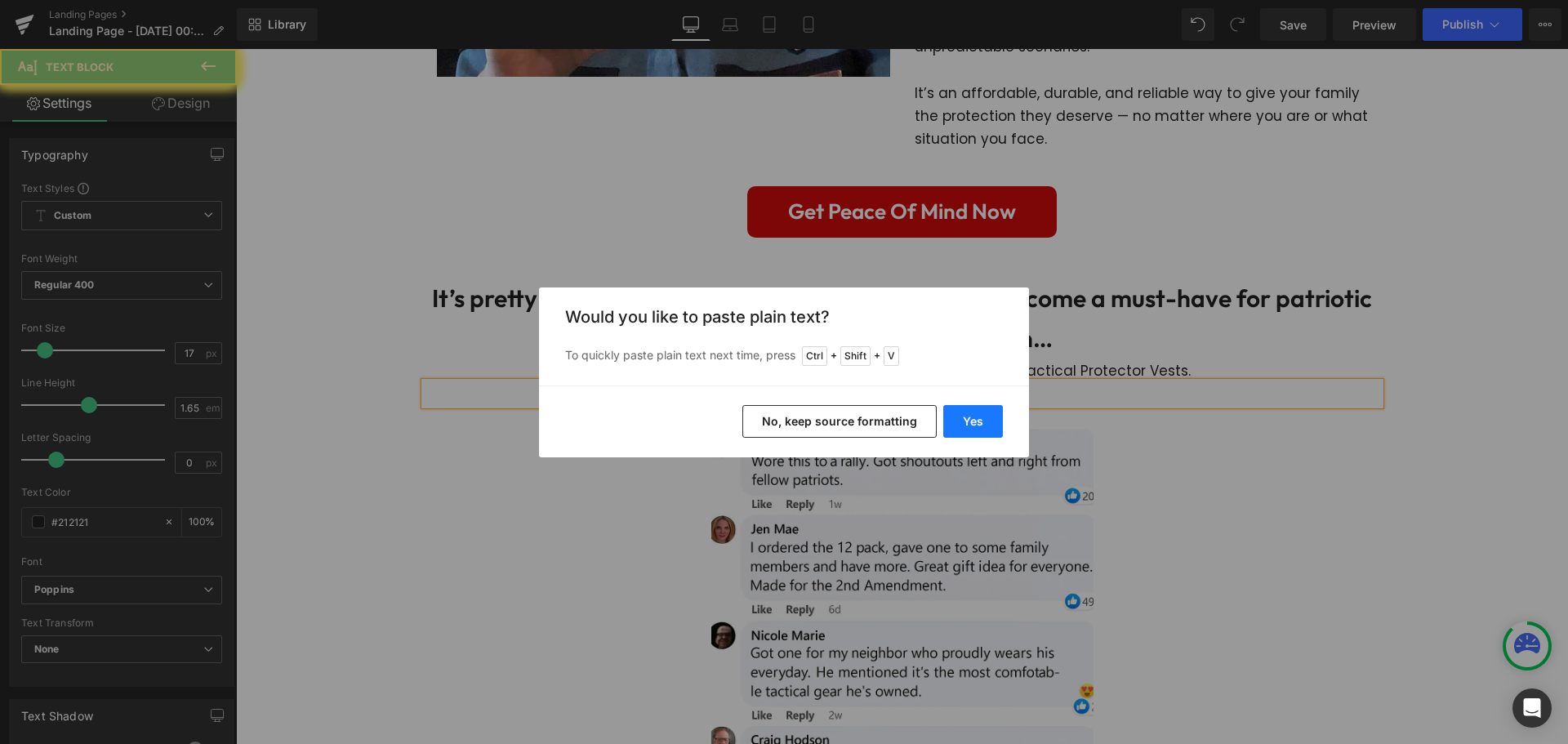
click at [983, 426] on button "Yes" at bounding box center [973, 420] width 60 height 33
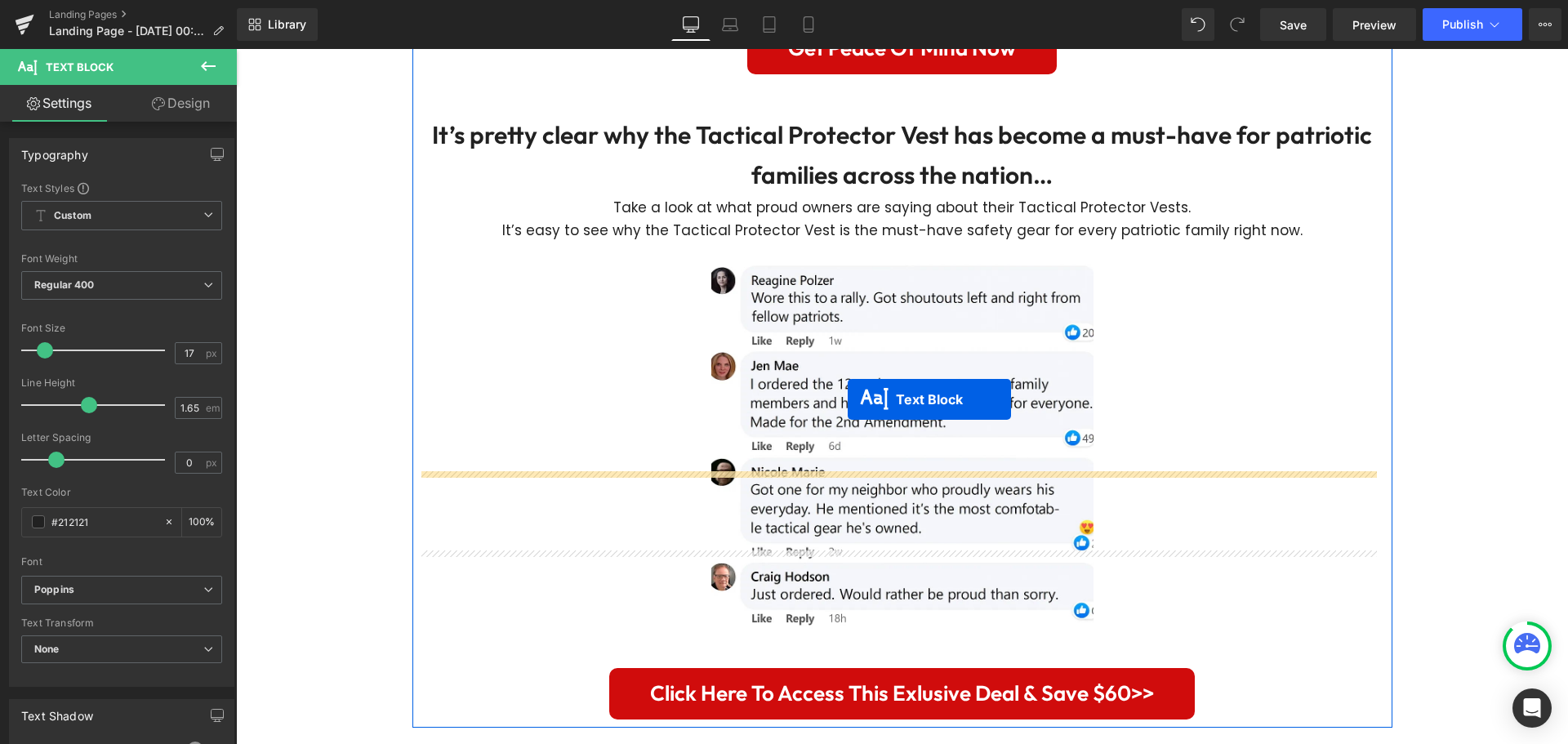
scroll to position [4600, 0]
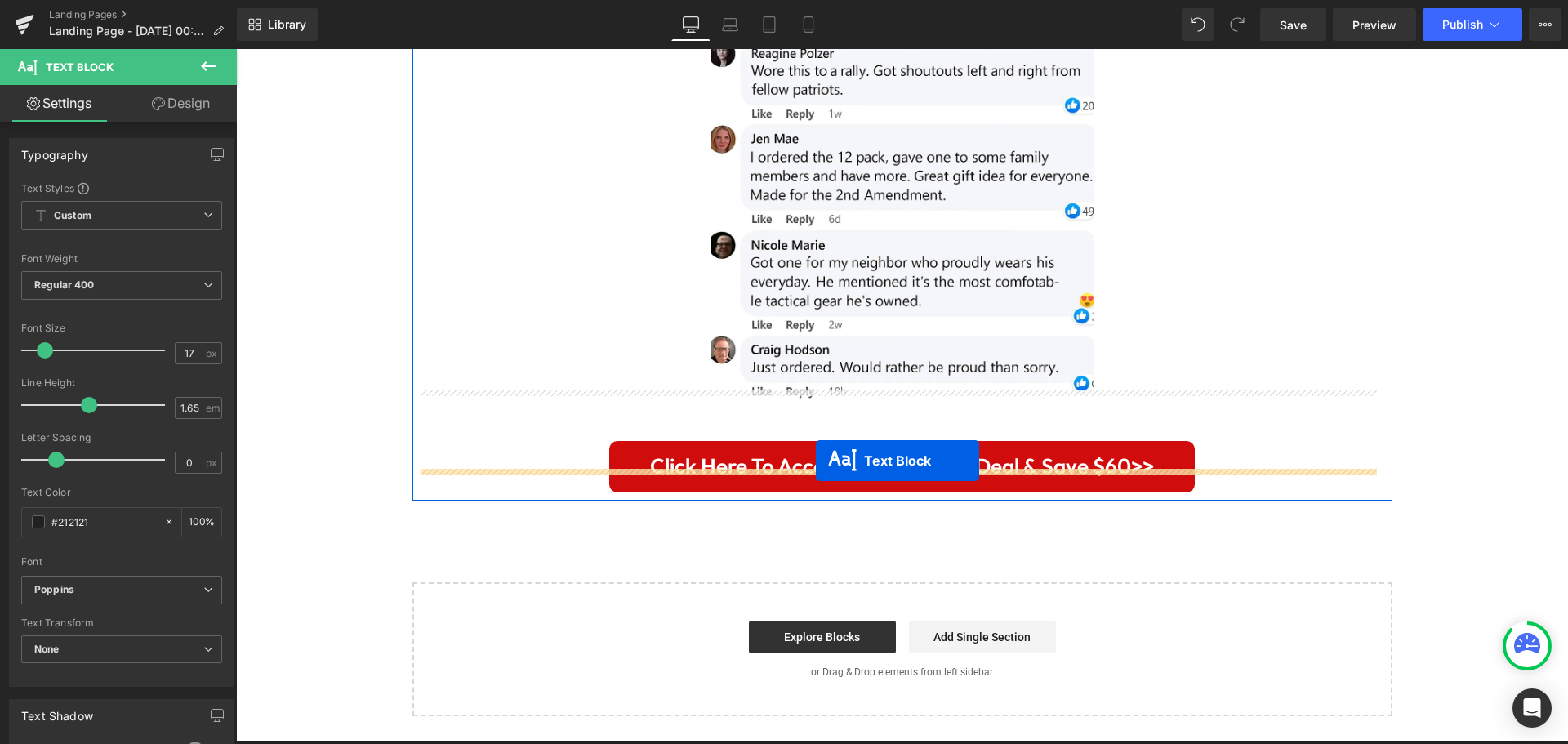
drag, startPoint x: 854, startPoint y: 376, endPoint x: 816, endPoint y: 460, distance: 92.2
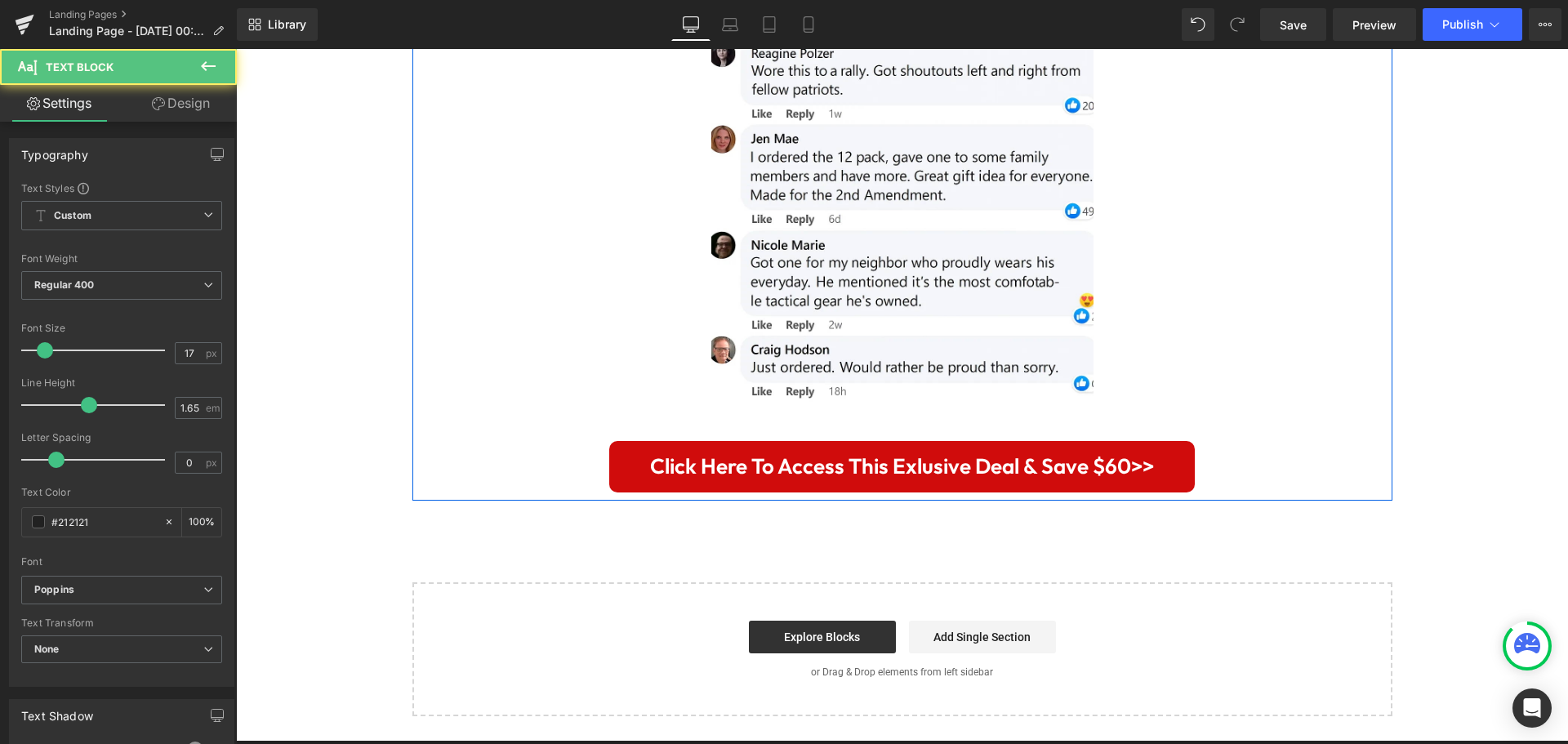
scroll to position [4560, 0]
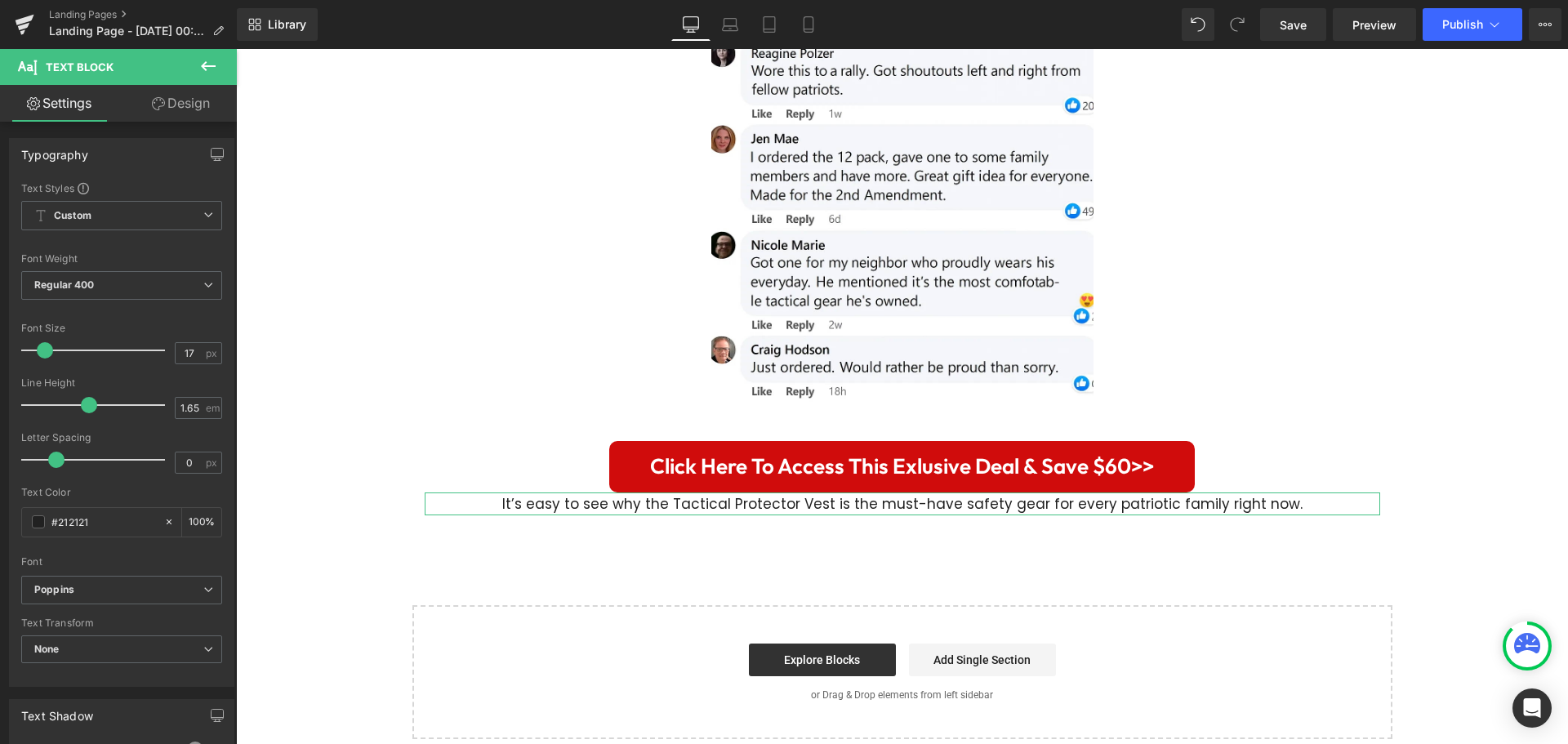
click at [171, 106] on link "Design" at bounding box center [180, 104] width 119 height 37
click at [0, 0] on div "Spacing" at bounding box center [0, 0] width 0 height 0
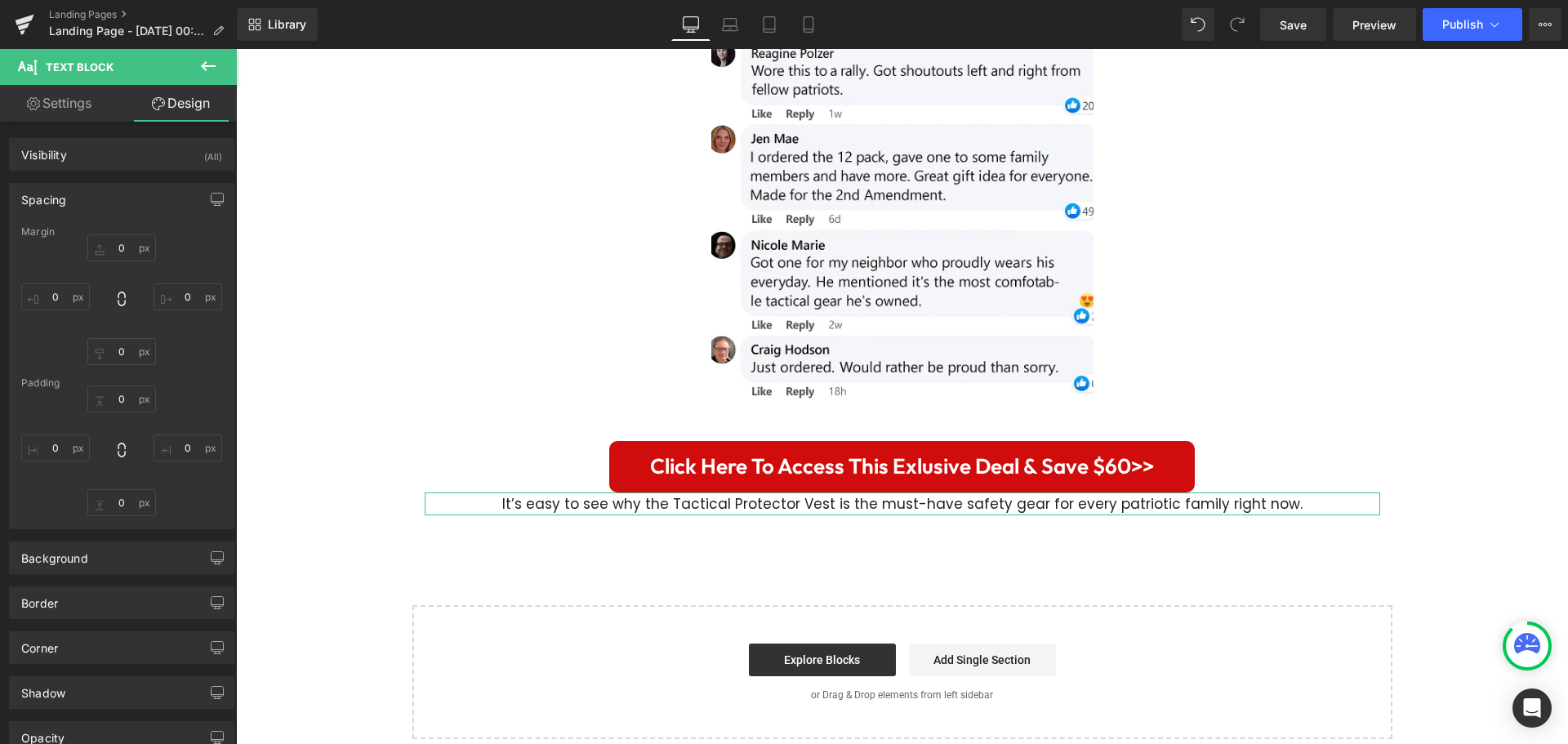
type input "0"
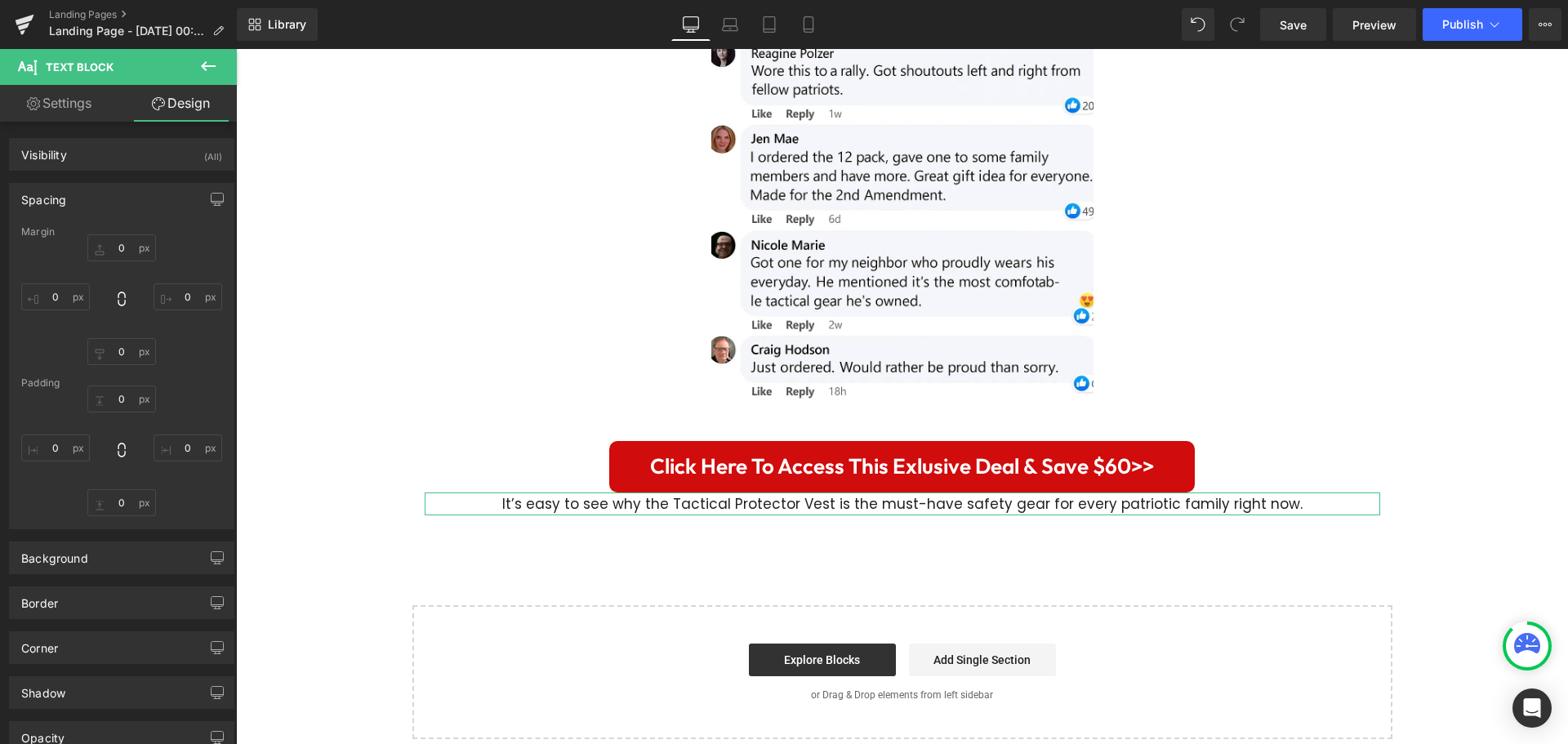
type input "0"
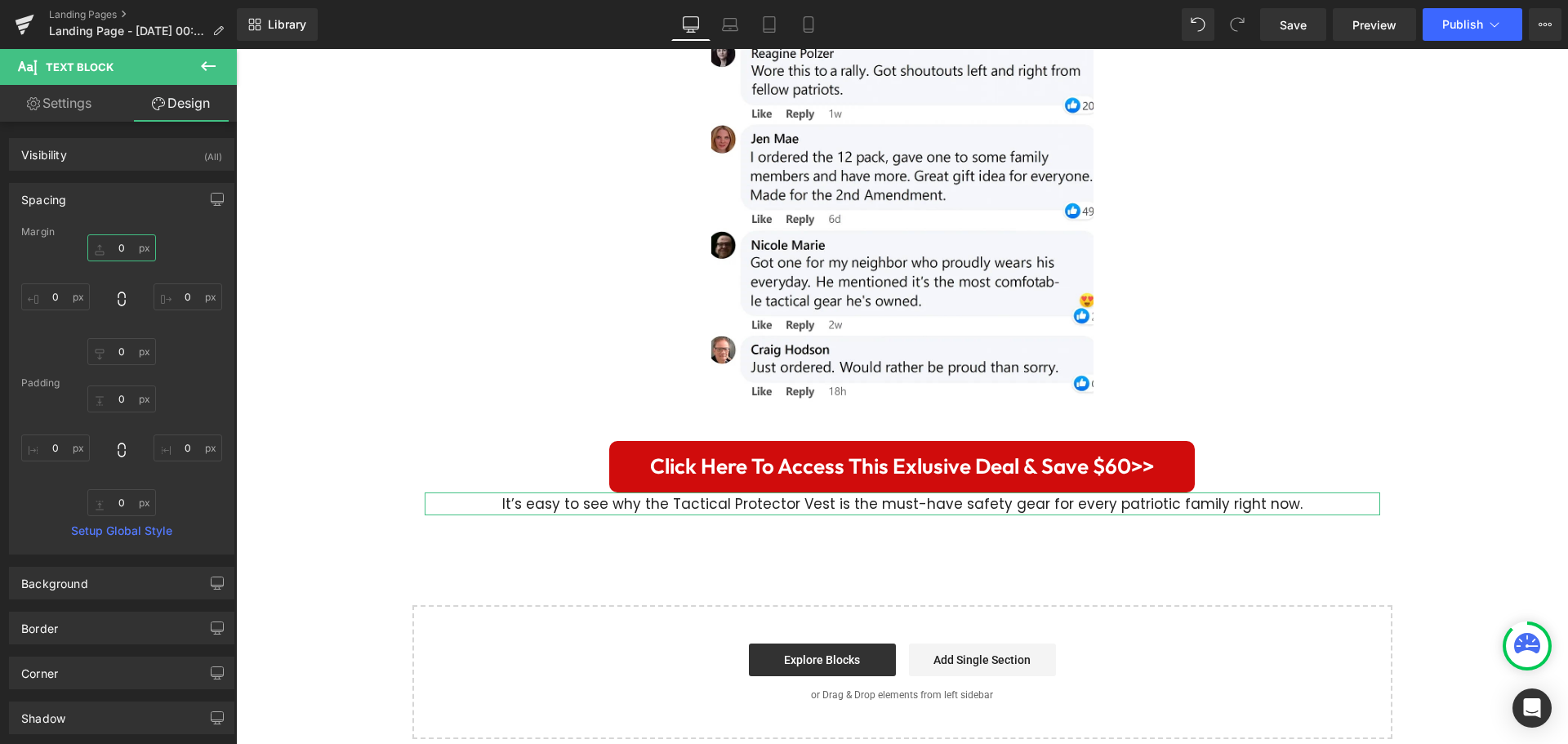
click at [124, 249] on input "0" at bounding box center [121, 247] width 69 height 27
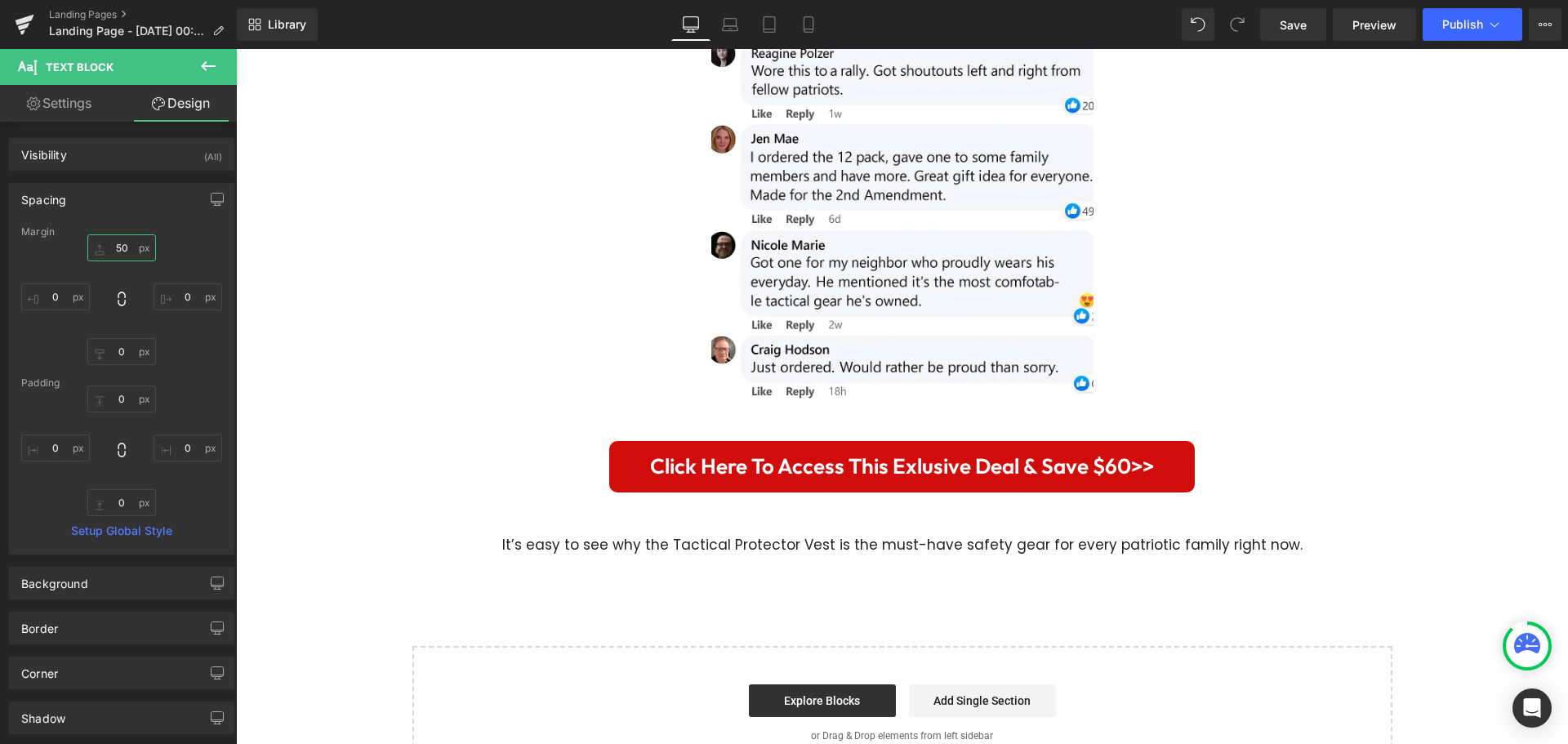
type input "50"
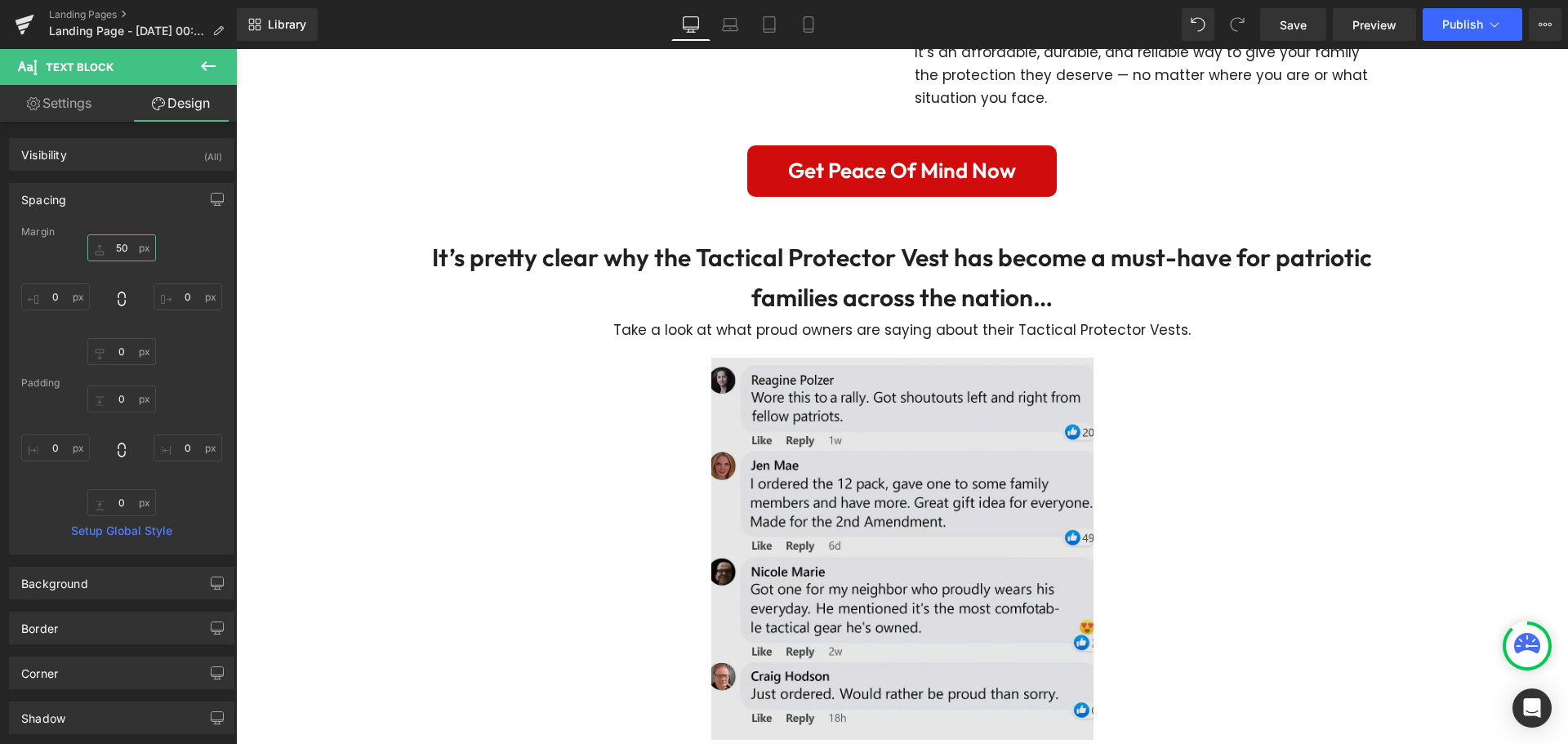
scroll to position [4070, 0]
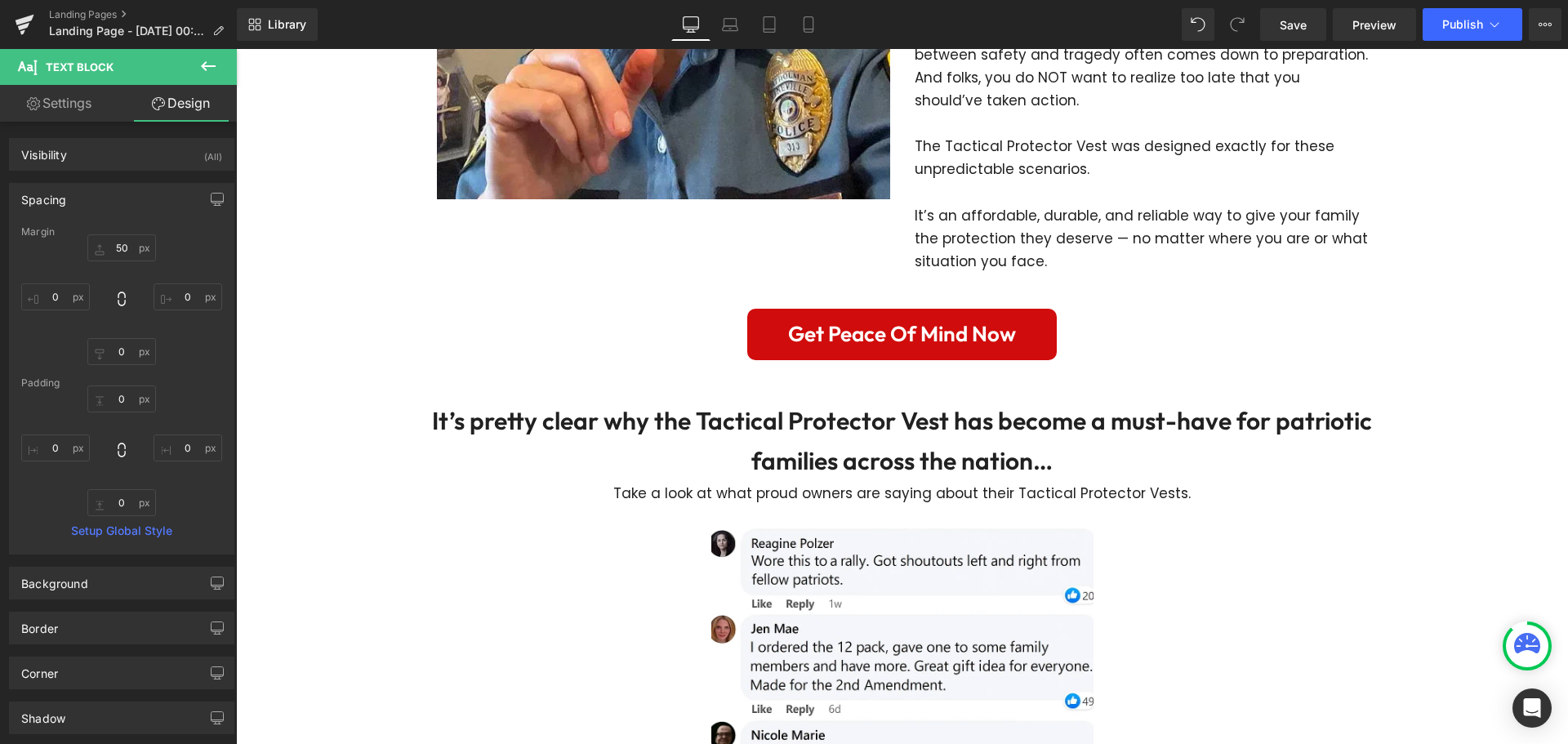
click at [927, 402] on h3 "It’s pretty clear why the Tactical Protector Vest has become a must-have for pa…" at bounding box center [903, 441] width 956 height 81
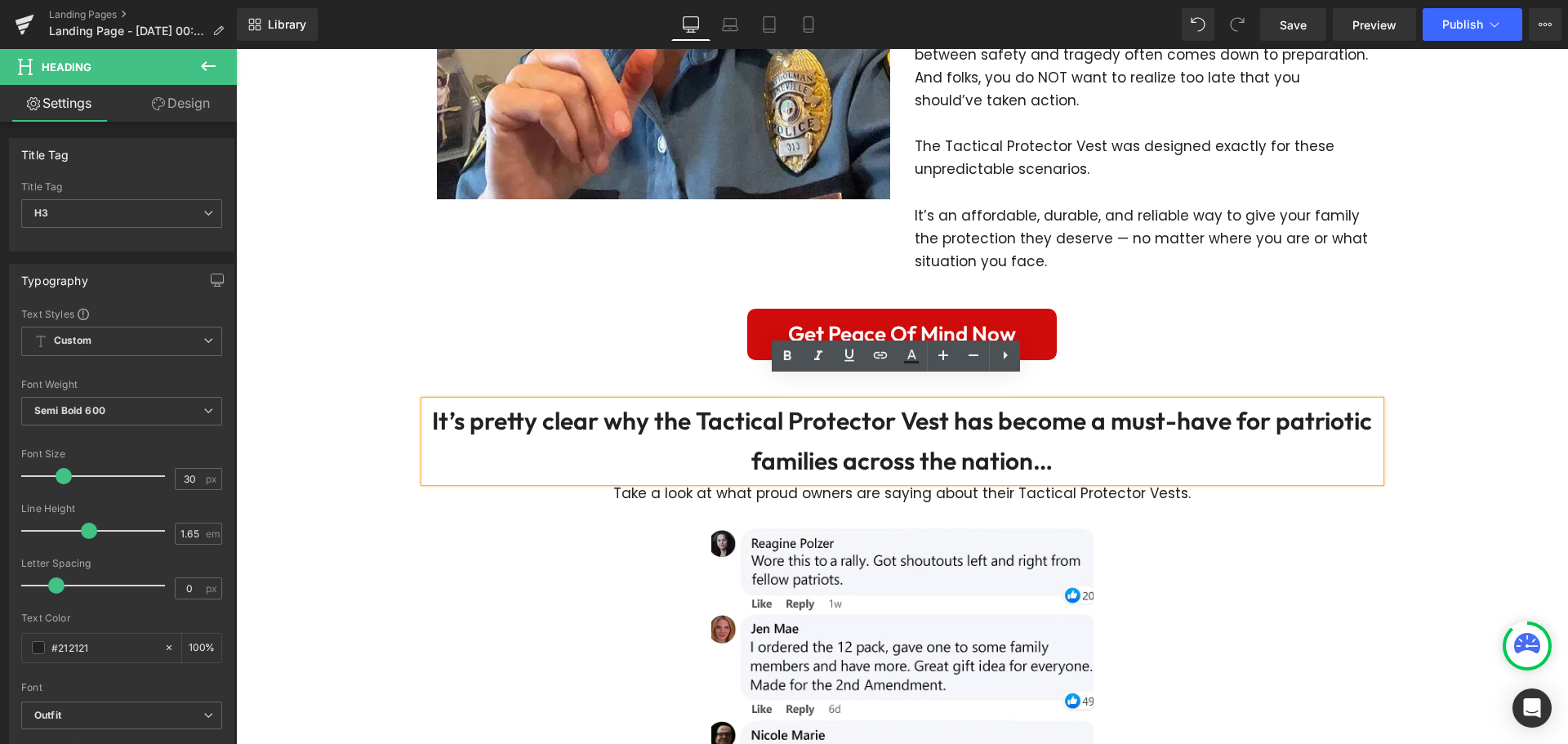
click at [744, 401] on h3 "It’s pretty clear why the Tactical Protector Vest has become a must-have for pa…" at bounding box center [903, 441] width 956 height 81
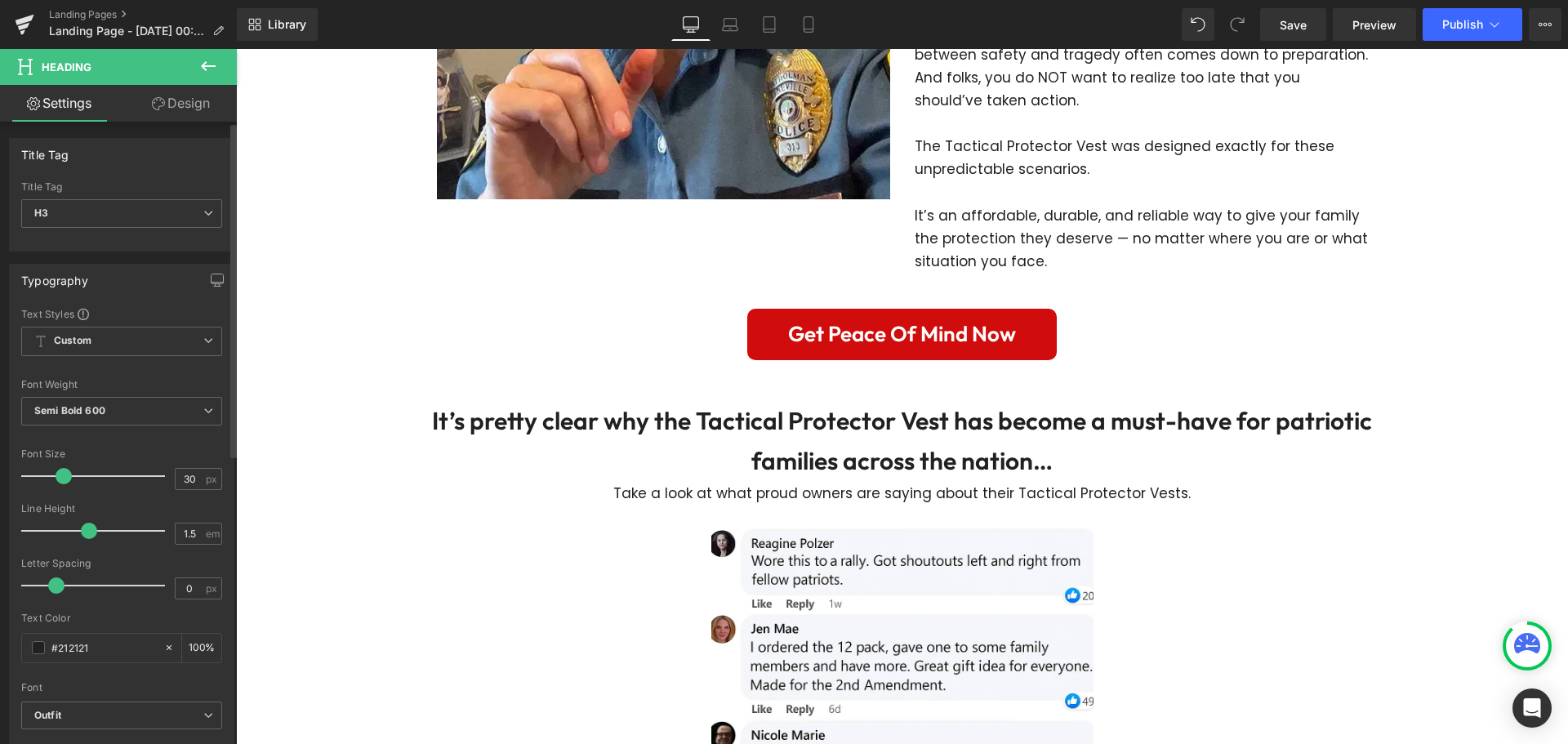
type input "1.4"
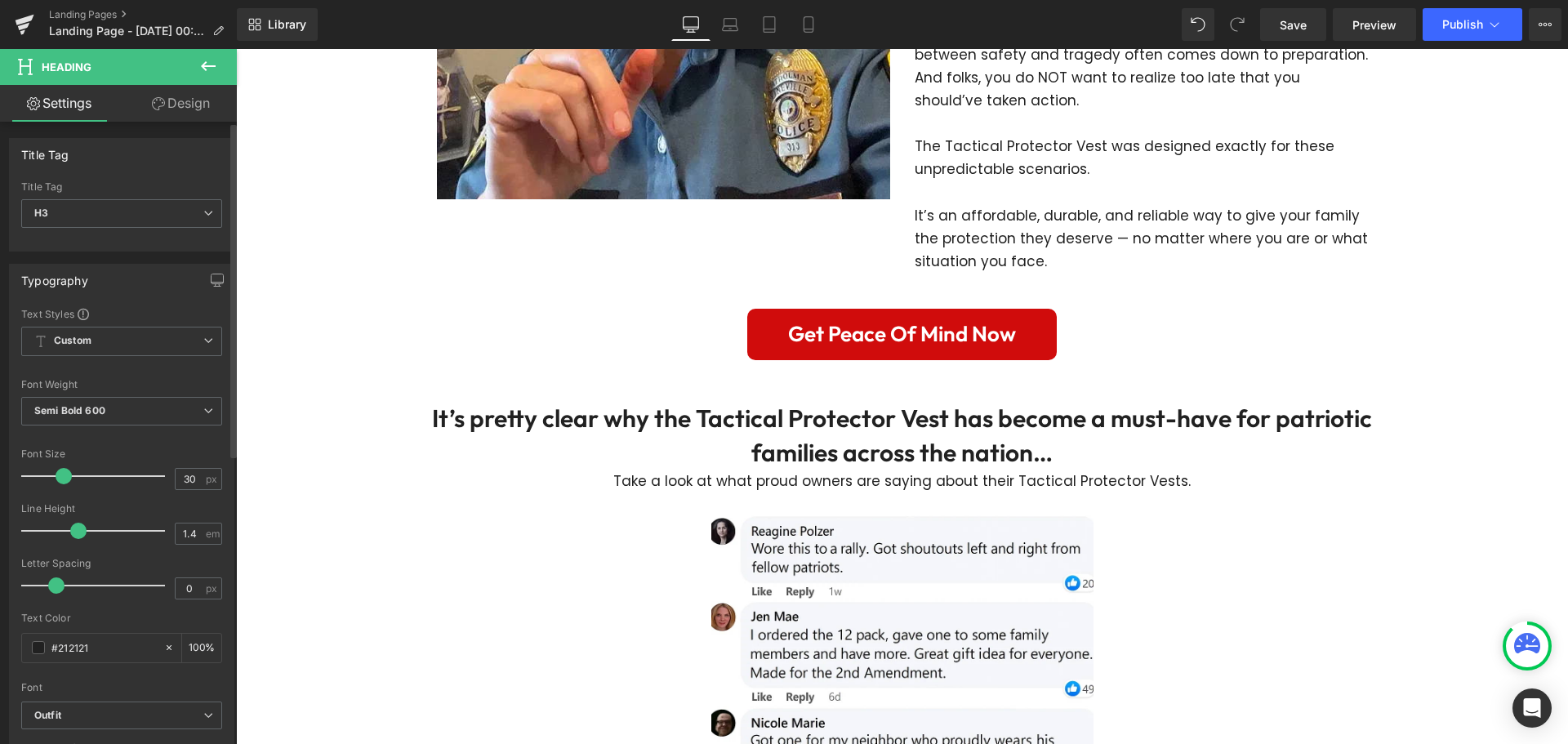
drag, startPoint x: 88, startPoint y: 529, endPoint x: 77, endPoint y: 529, distance: 11.0
click at [77, 529] on span at bounding box center [78, 530] width 17 height 17
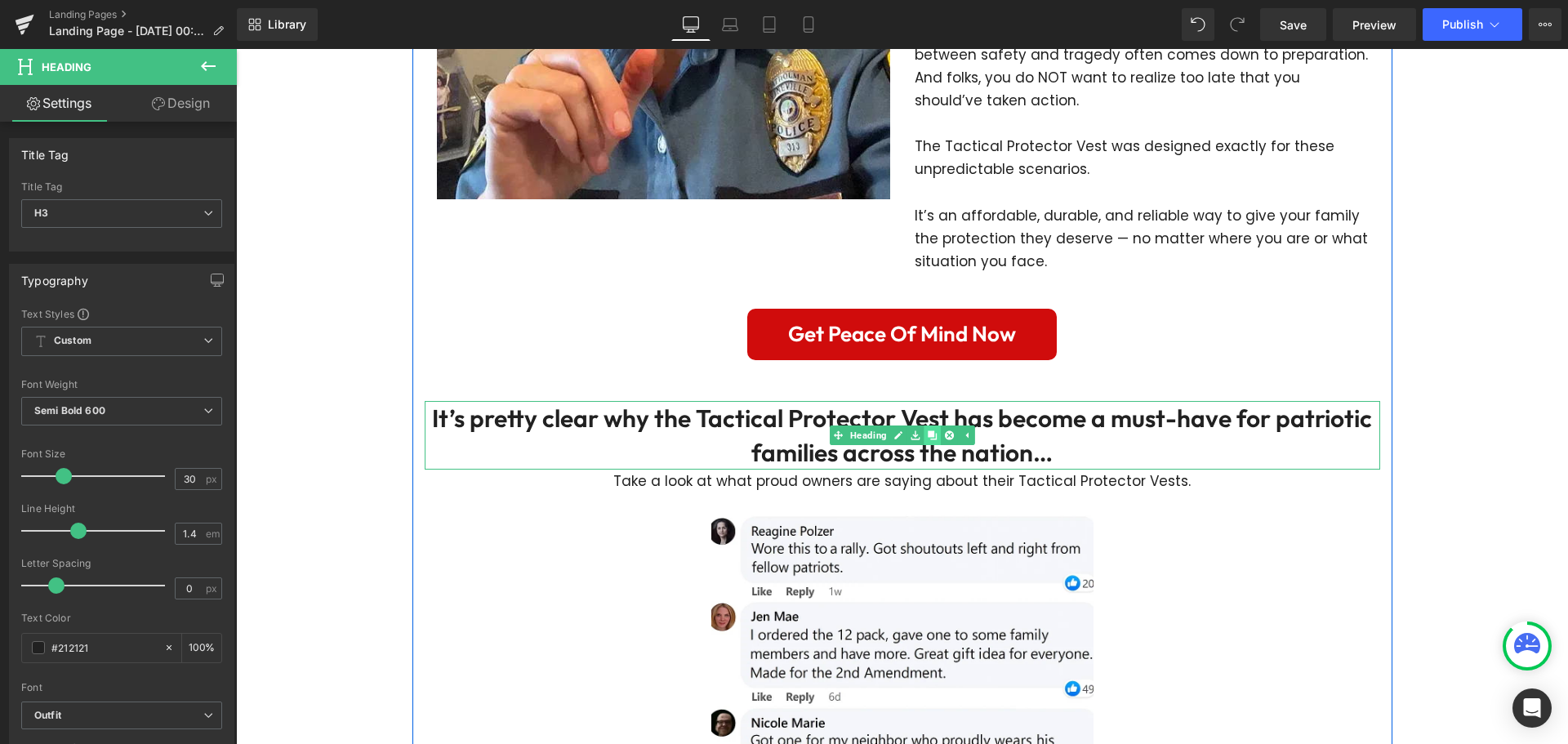
click at [927, 430] on icon at bounding box center [932, 434] width 9 height 9
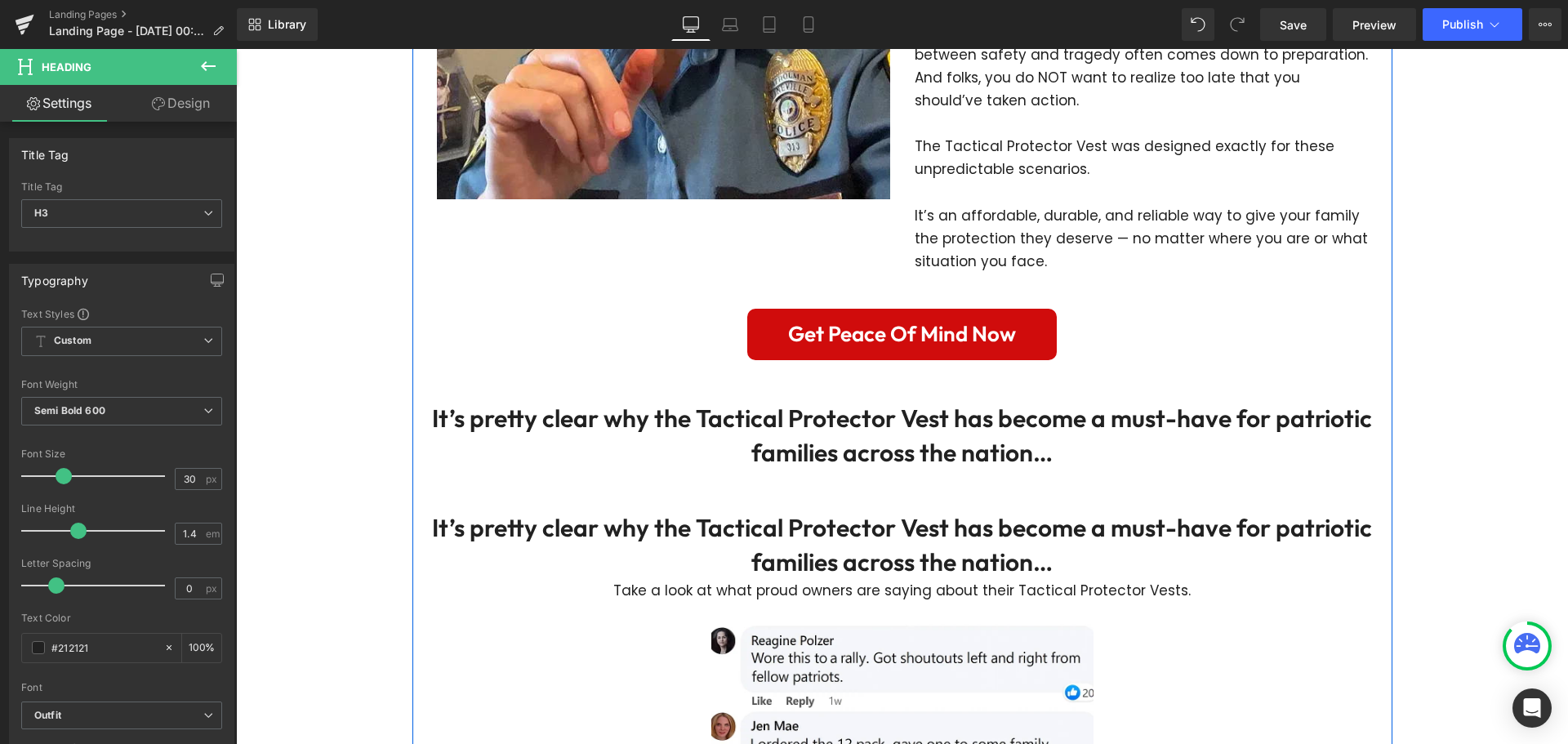
click at [236, 49] on div at bounding box center [236, 49] width 0 height 0
click at [860, 545] on h3 "It’s pretty clear why the Tactical Protector Vest has become a must-have for pa…" at bounding box center [903, 544] width 956 height 69
click at [856, 544] on h3 "It’s pretty clear why the Tactical Protector Vest has become a must-have for pa…" at bounding box center [903, 544] width 956 height 69
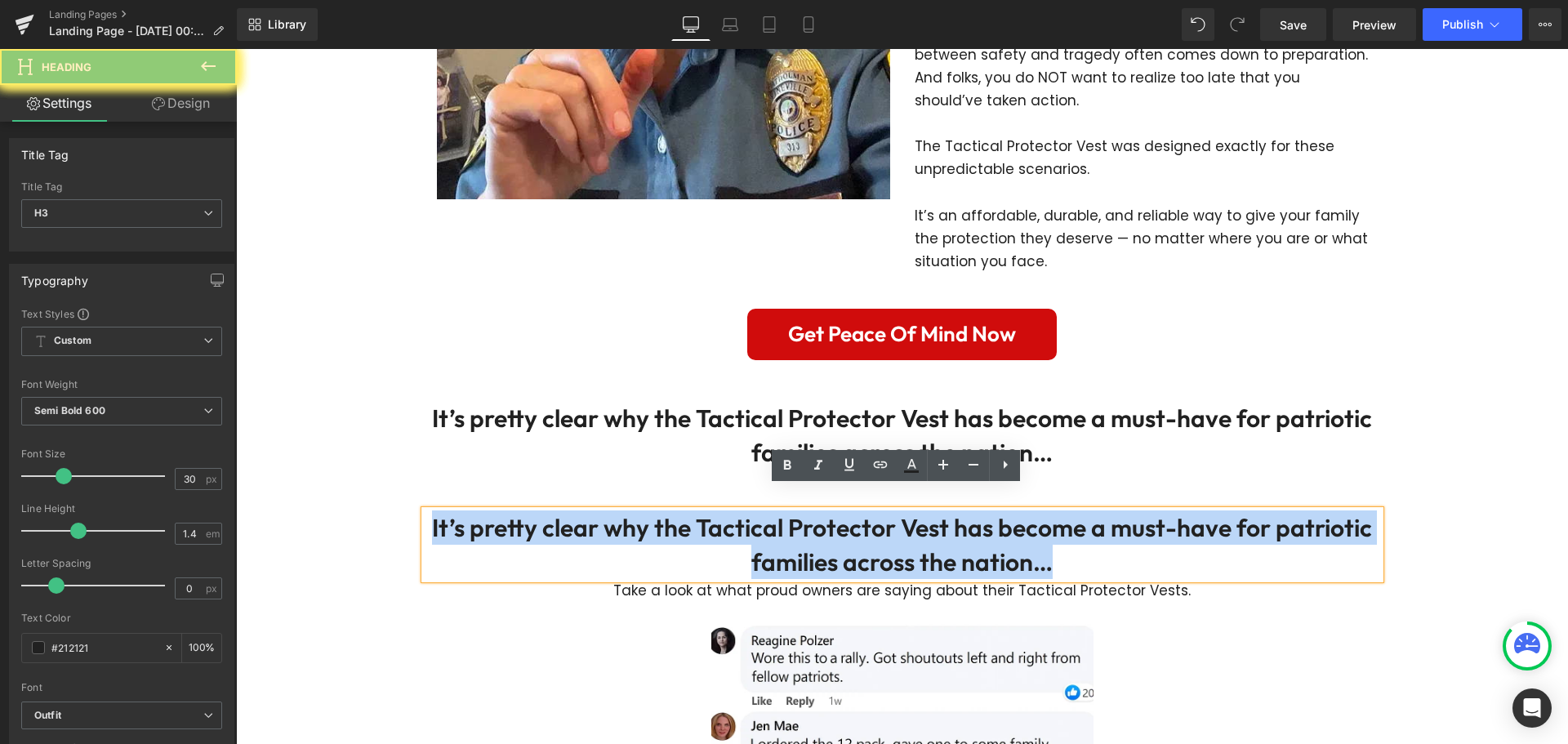
paste div
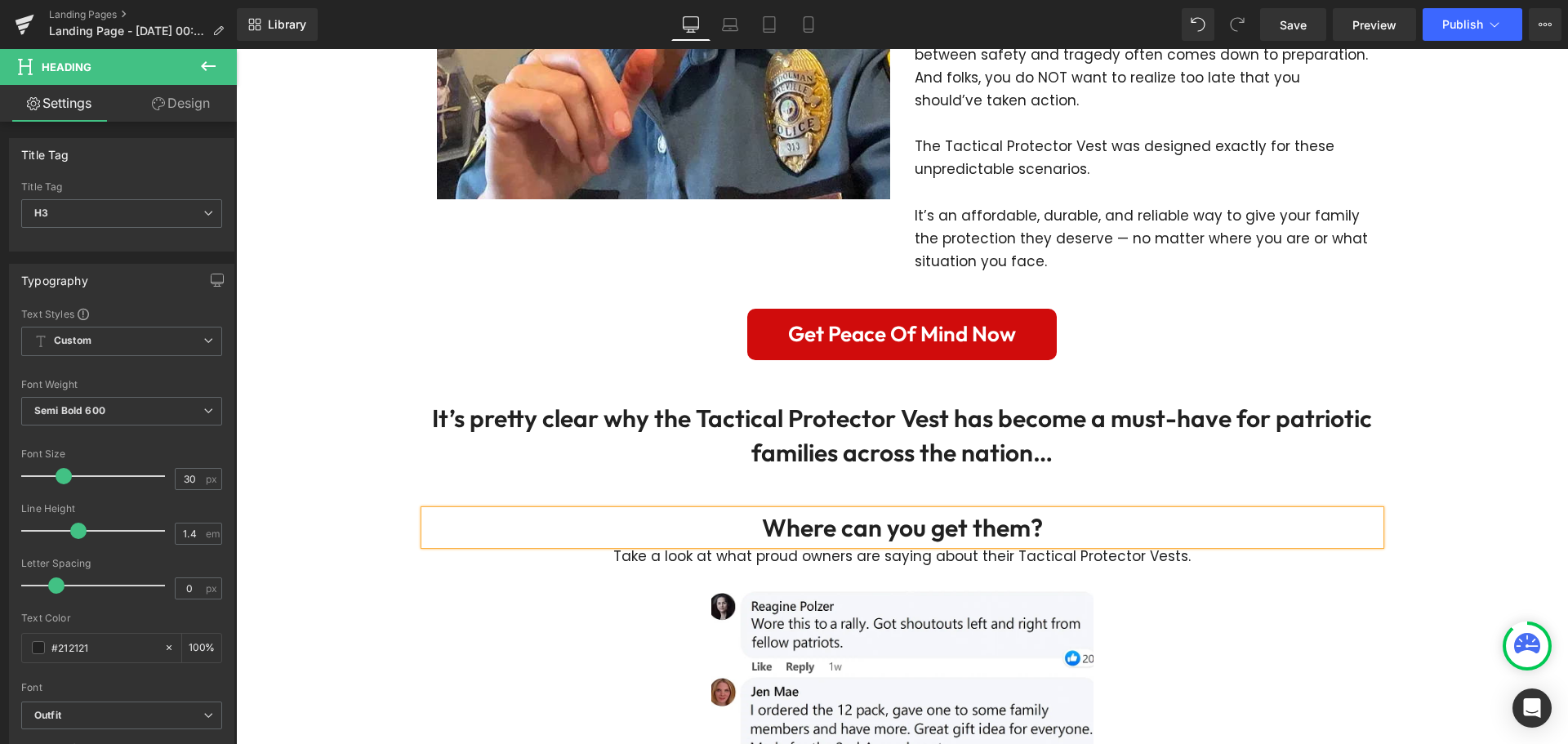
click at [810, 469] on div "Get Up To 56% Off - Limited Time Only>> Button 50px 50px My final advice to you…" at bounding box center [903, 317] width 980 height 1582
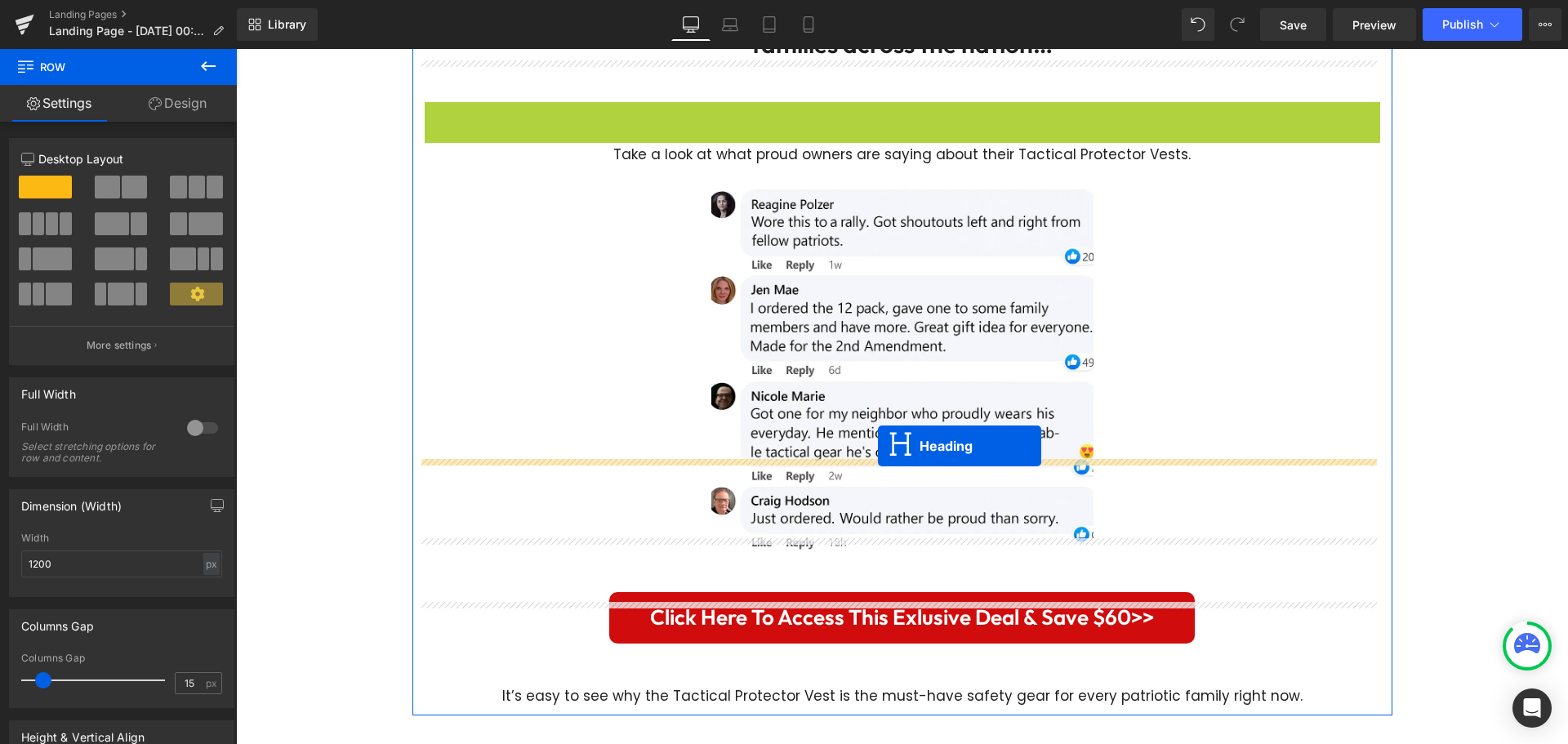
scroll to position [4804, 0]
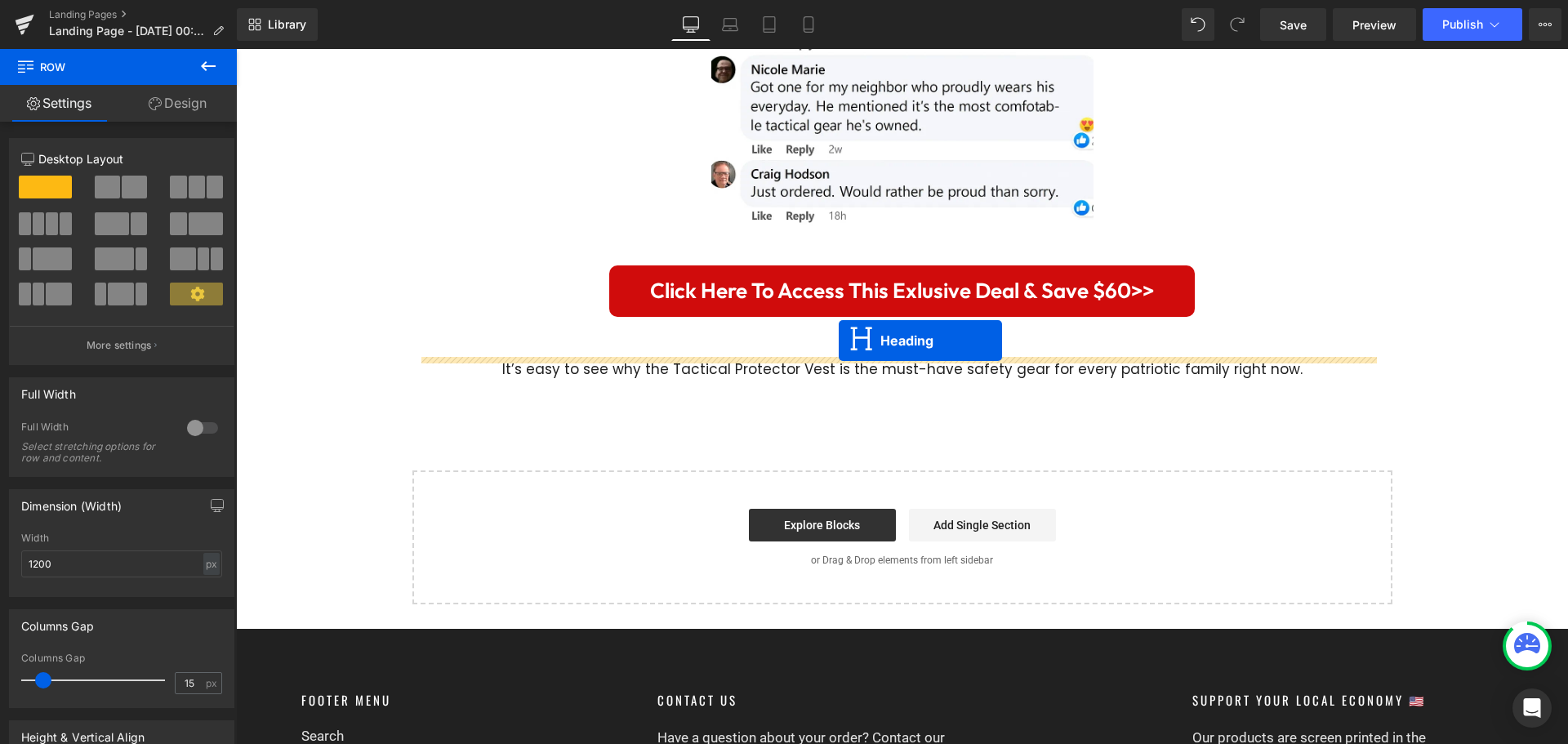
drag, startPoint x: 858, startPoint y: 506, endPoint x: 839, endPoint y: 340, distance: 167.1
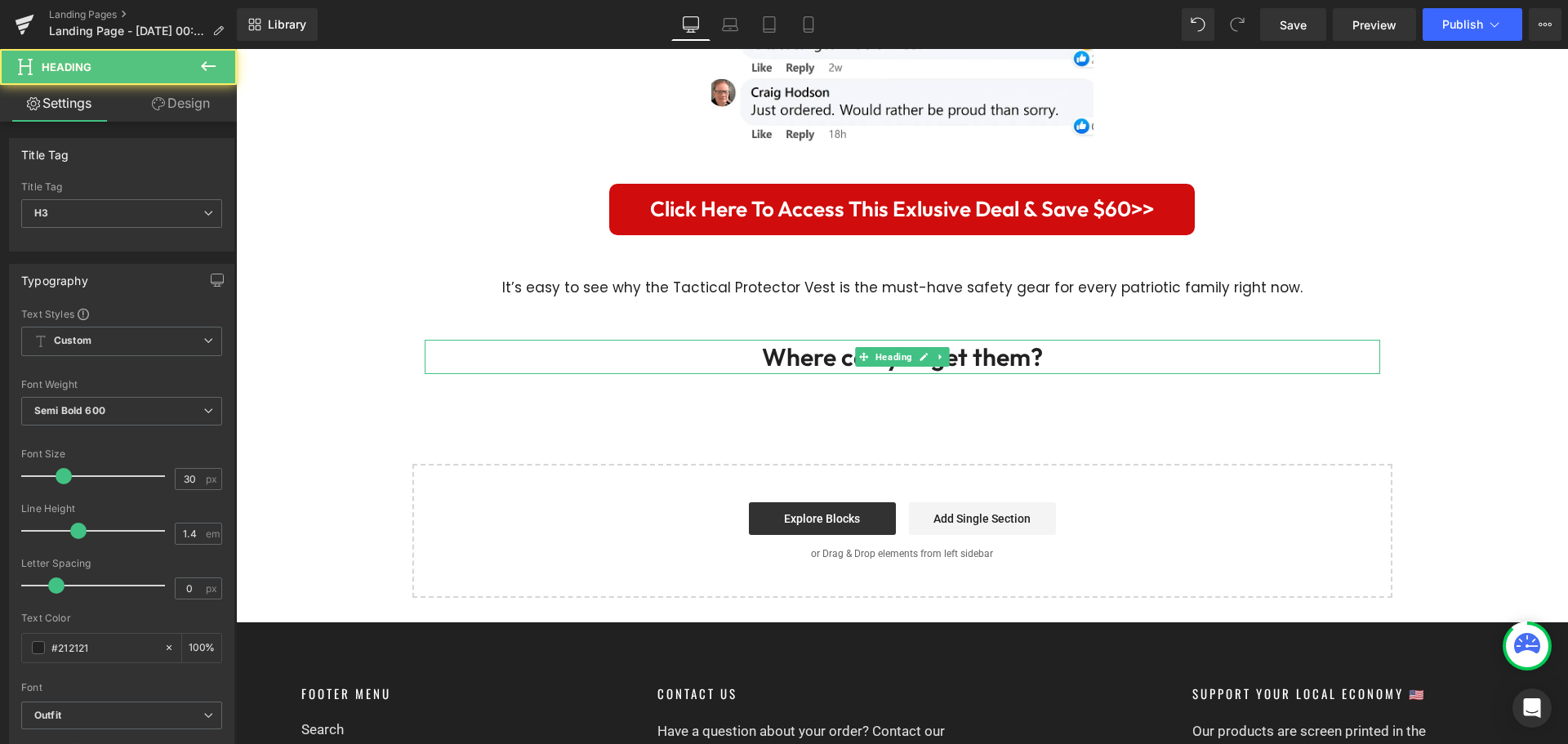
scroll to position [4723, 0]
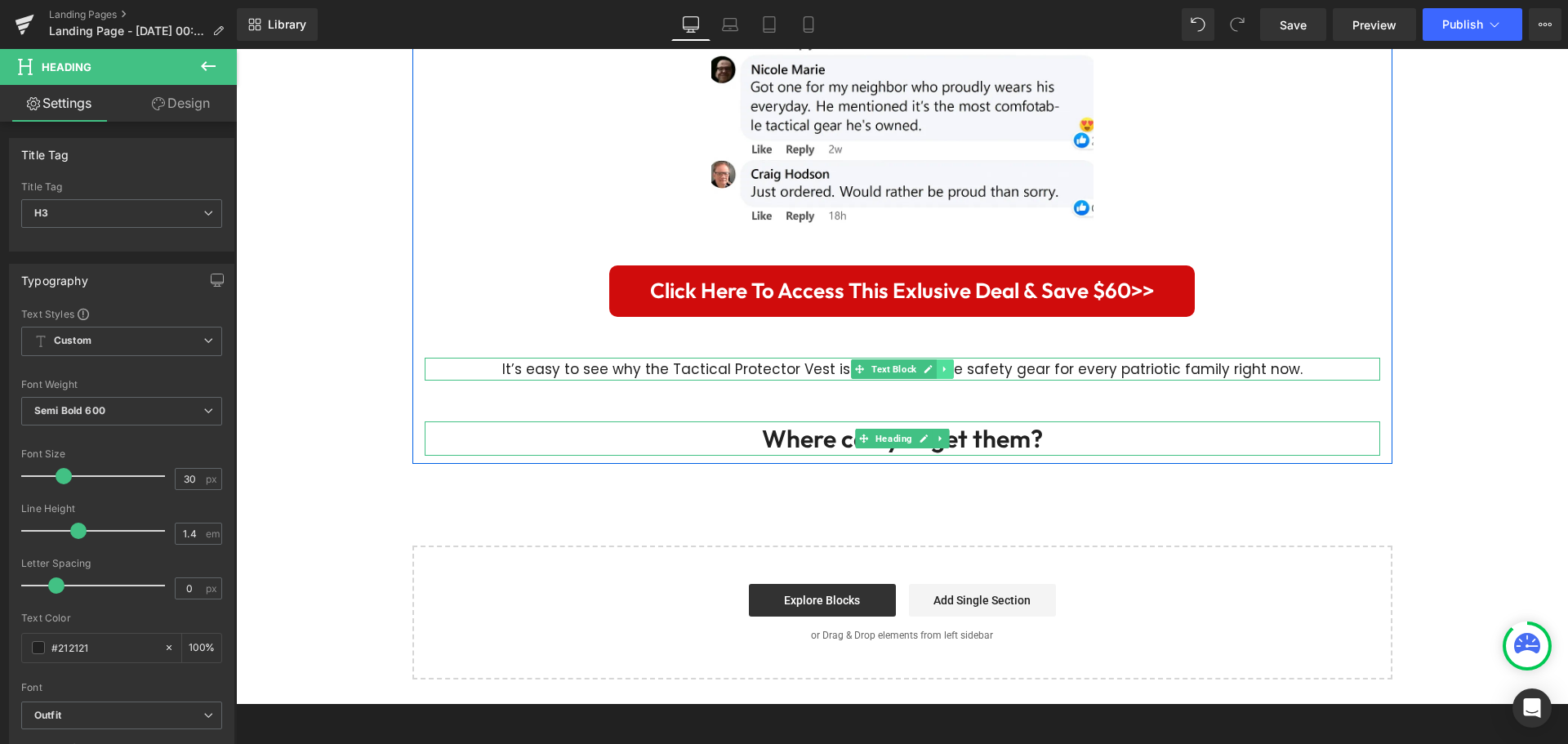
click at [940, 364] on icon at bounding box center [944, 368] width 9 height 10
click at [932, 364] on icon at bounding box center [936, 368] width 9 height 9
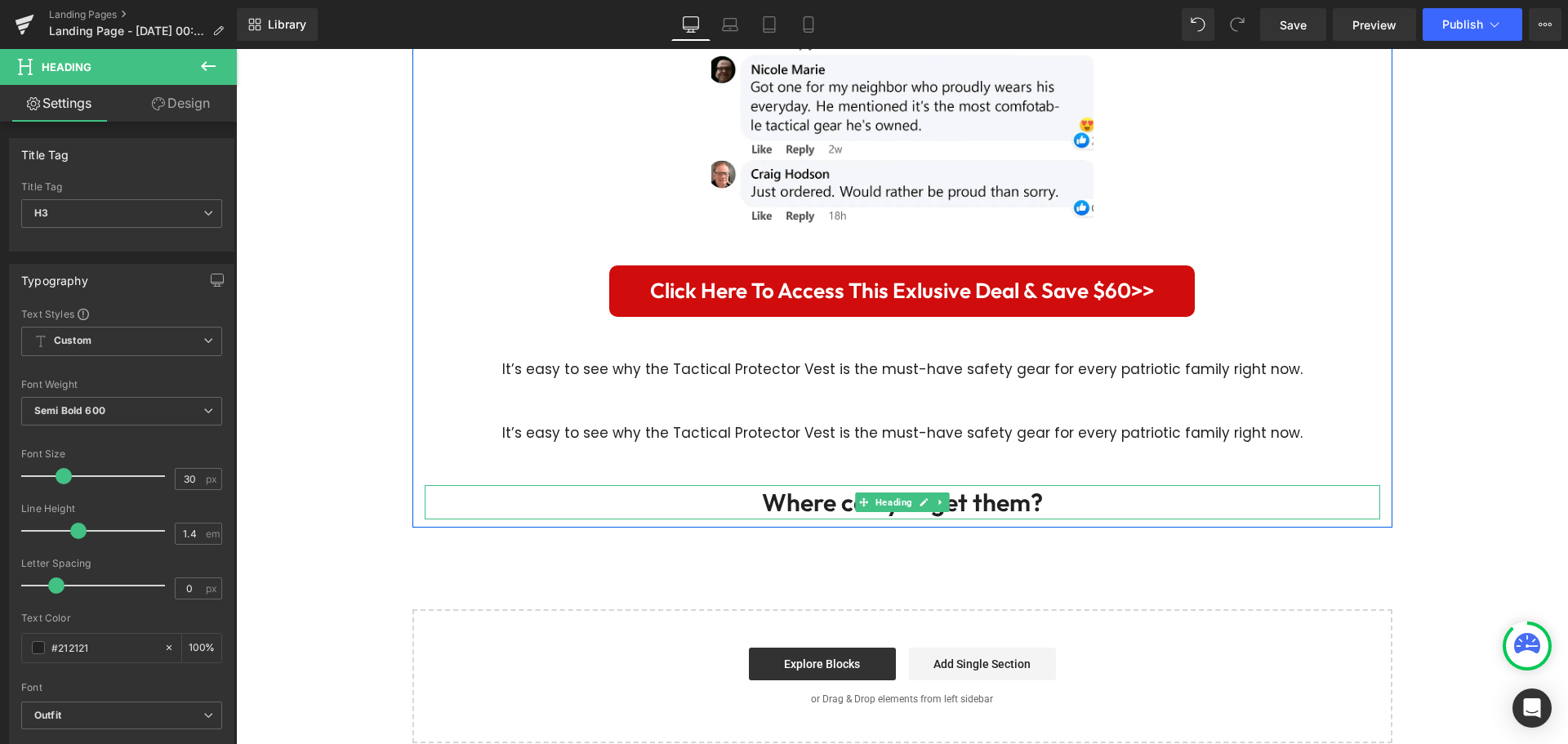
click at [928, 423] on link at bounding box center [927, 433] width 17 height 19
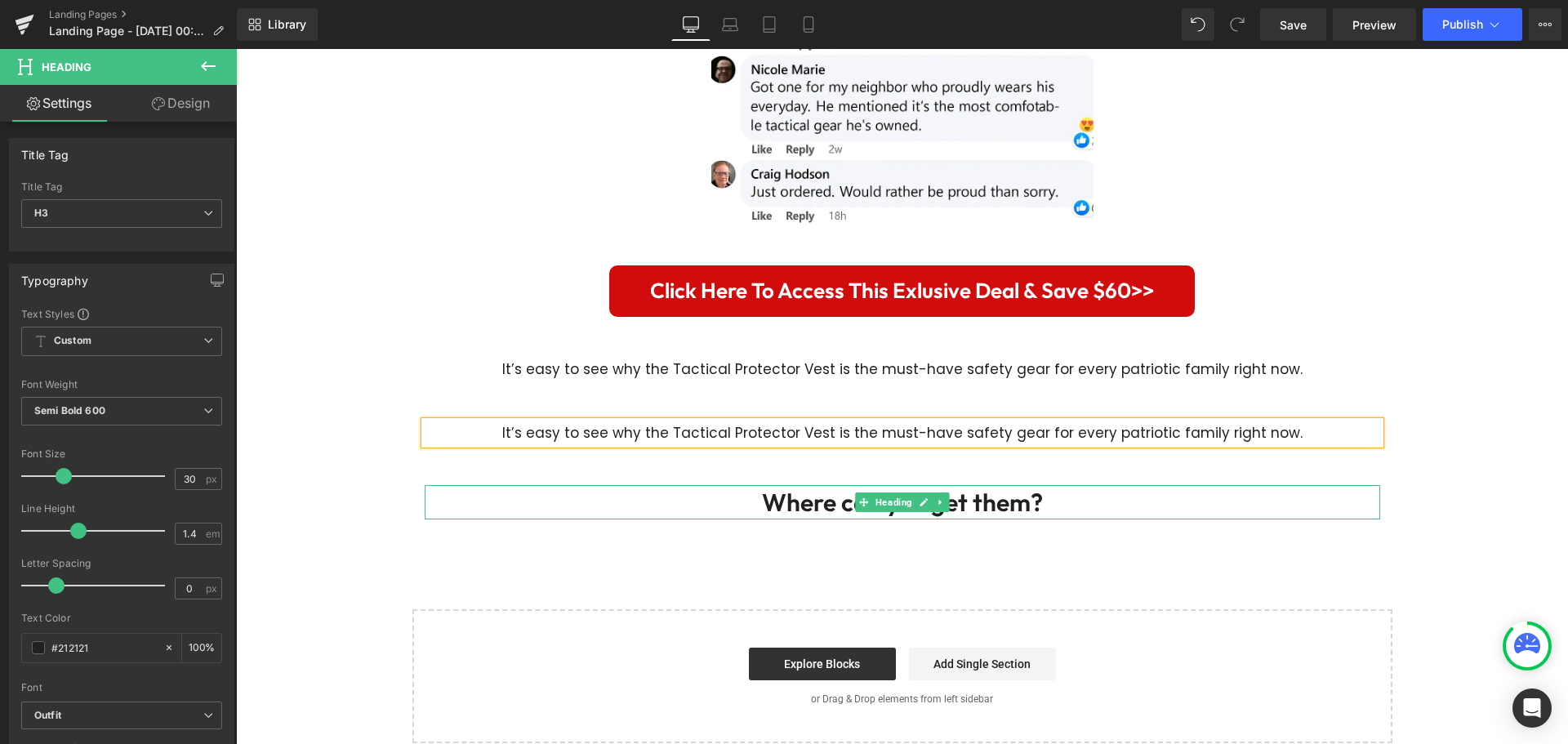
click at [928, 421] on p "It’s easy to see why the Tactical Protector Vest is the must-have safety gear f…" at bounding box center [903, 433] width 956 height 23
click at [927, 421] on p "It’s easy to see why the Tactical Protector Vest is the must-have safety gear f…" at bounding box center [903, 433] width 956 height 23
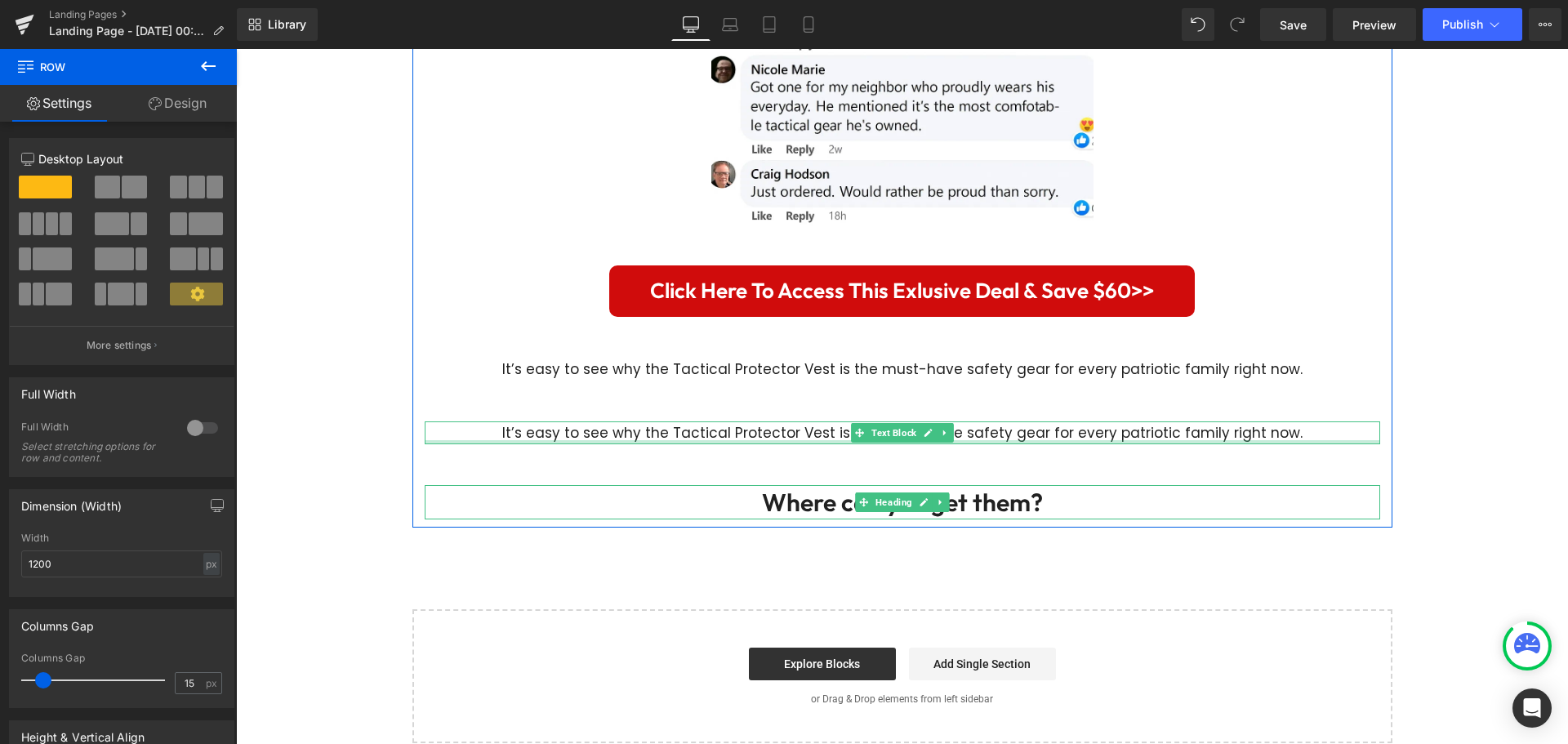
click at [1211, 440] on div at bounding box center [903, 441] width 956 height 4
click at [1211, 421] on p "It’s easy to see why the Tactical Protector Vest is the must-have safety gear f…" at bounding box center [903, 433] width 956 height 23
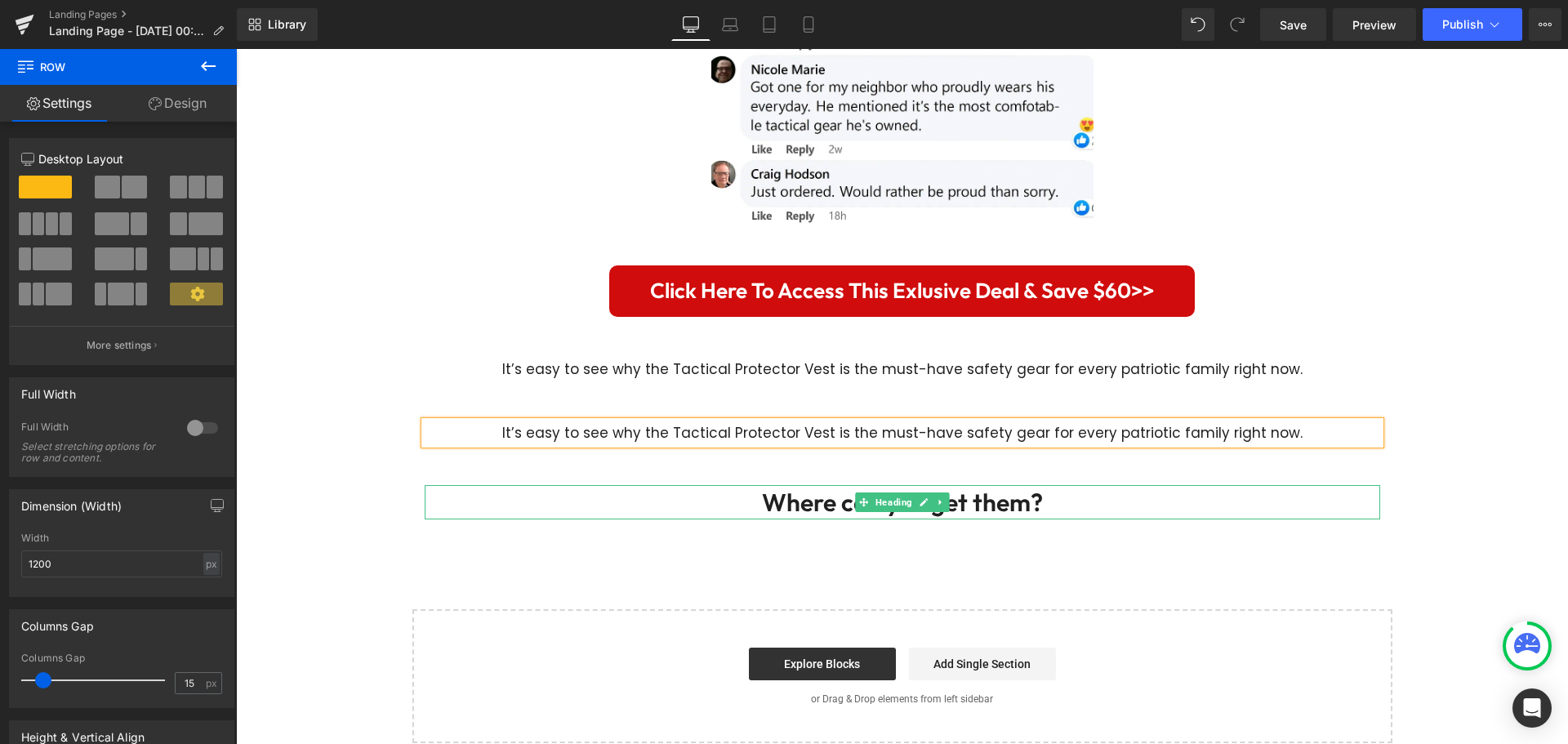
click at [1213, 421] on p "It’s easy to see why the Tactical Protector Vest is the must-have safety gear f…" at bounding box center [903, 433] width 956 height 23
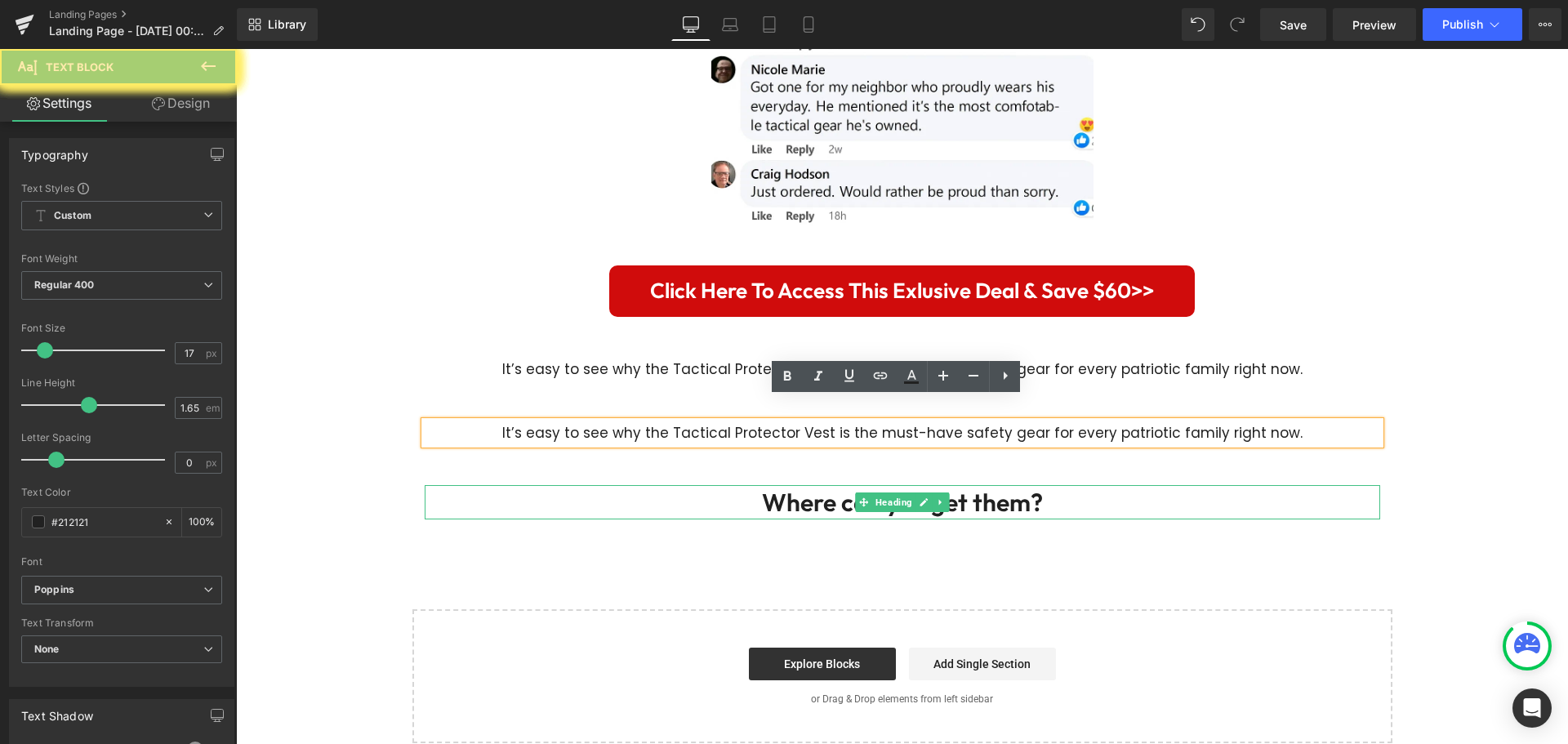
paste div
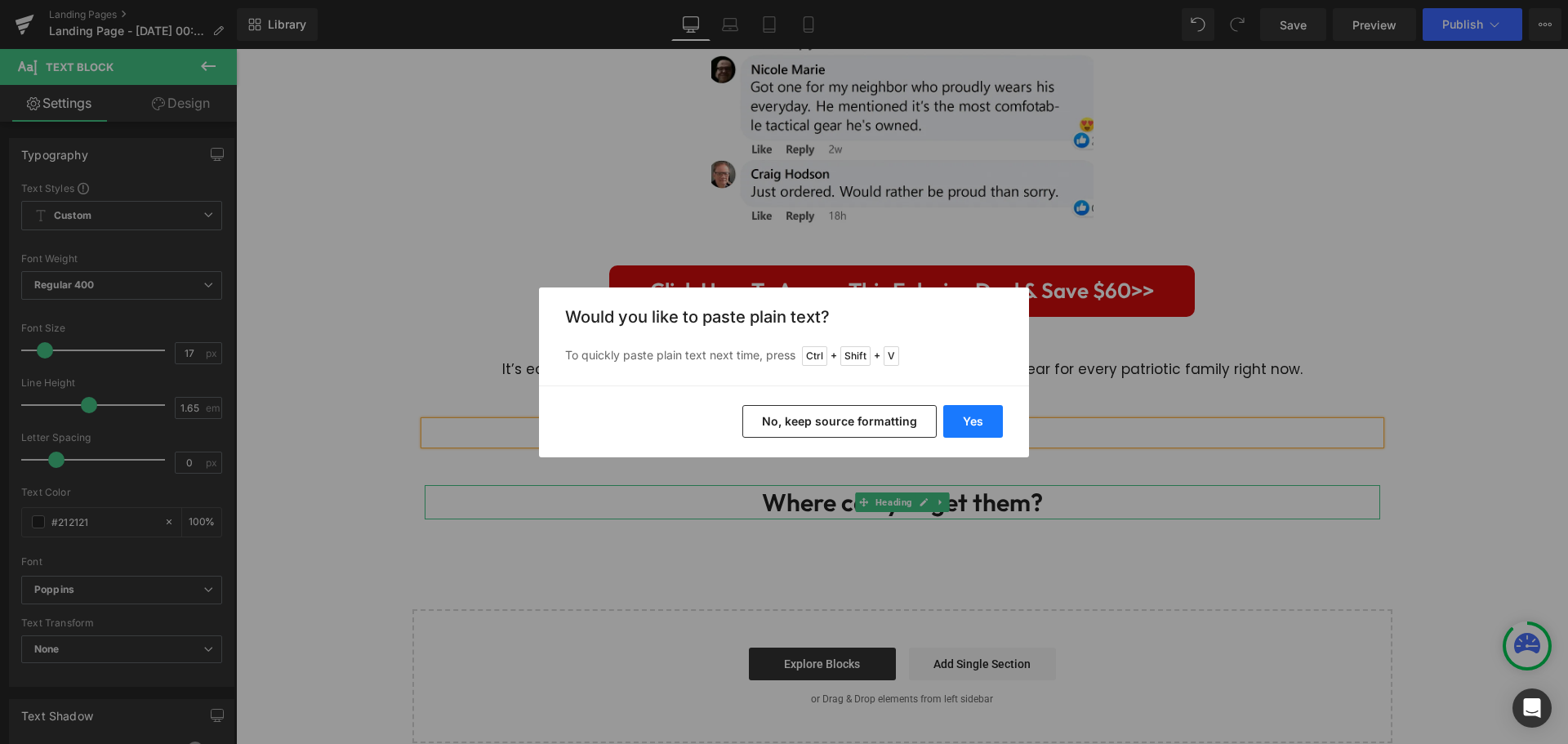
click at [975, 414] on button "Yes" at bounding box center [973, 420] width 60 height 33
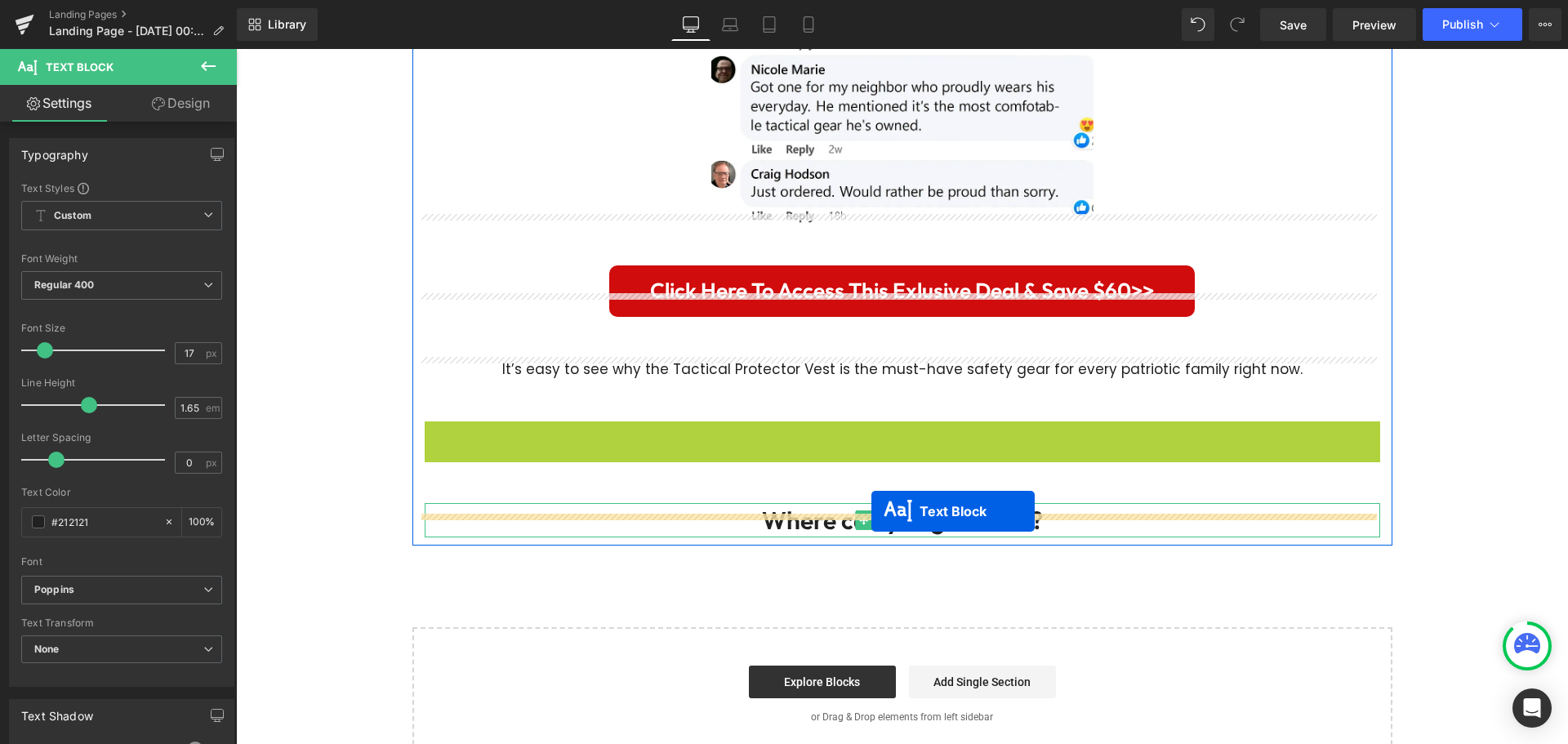
drag, startPoint x: 856, startPoint y: 415, endPoint x: 871, endPoint y: 511, distance: 97.2
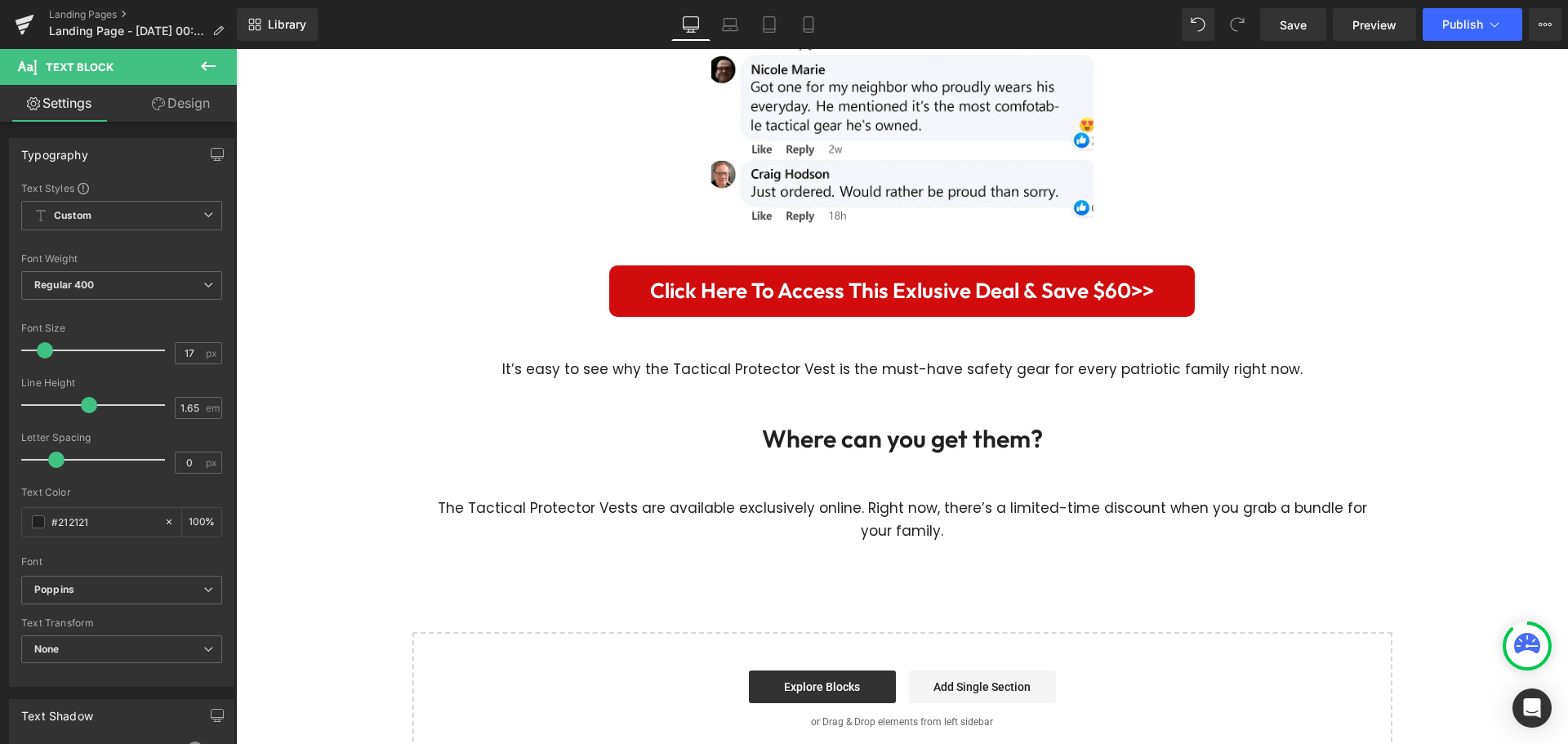
click at [816, 421] on h3 "Where can you get them?" at bounding box center [903, 438] width 956 height 34
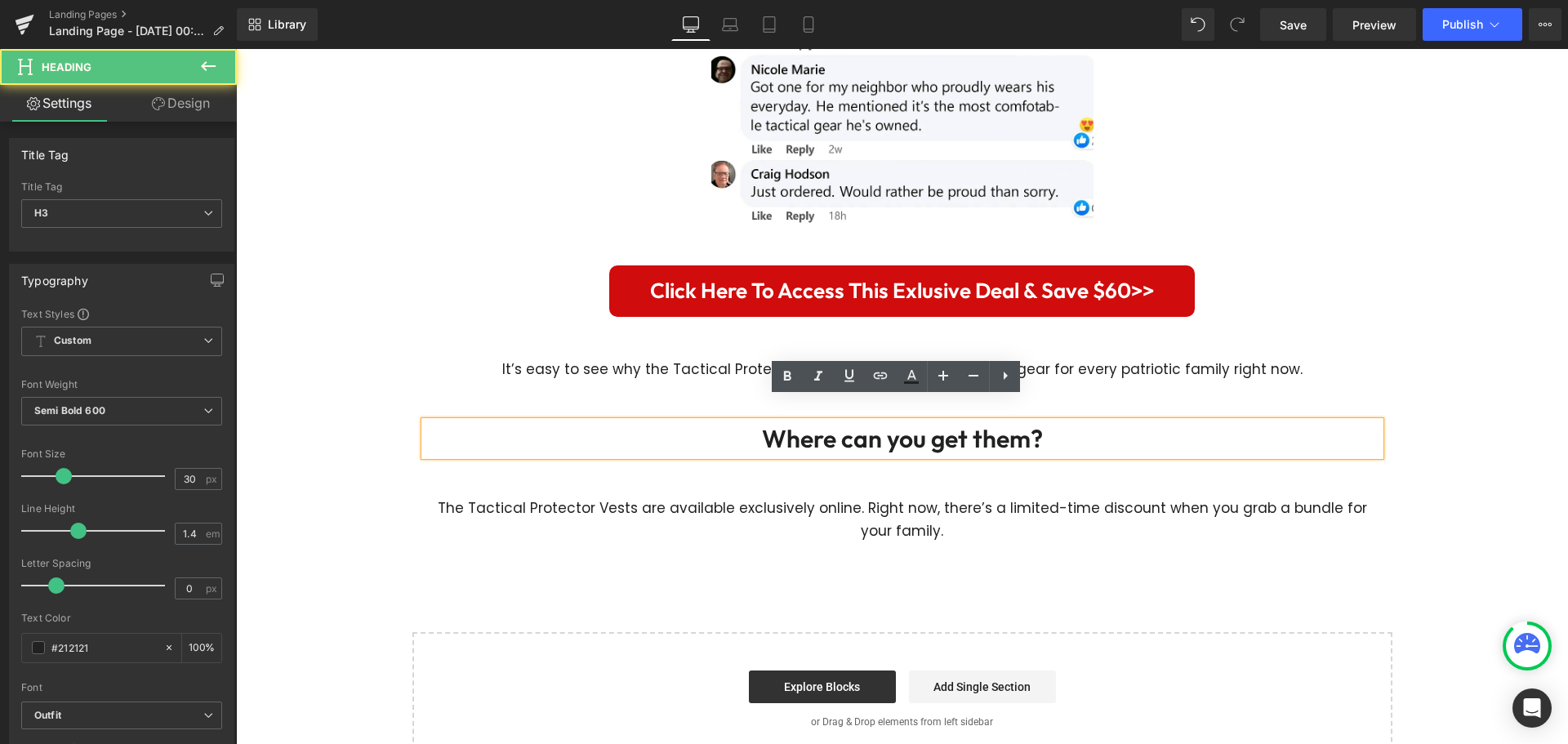
drag, startPoint x: 885, startPoint y: 489, endPoint x: 612, endPoint y: 483, distance: 273.1
click at [885, 496] on div "The Tactical Protector Vests are available exclusively online. Right now, there…" at bounding box center [903, 519] width 956 height 46
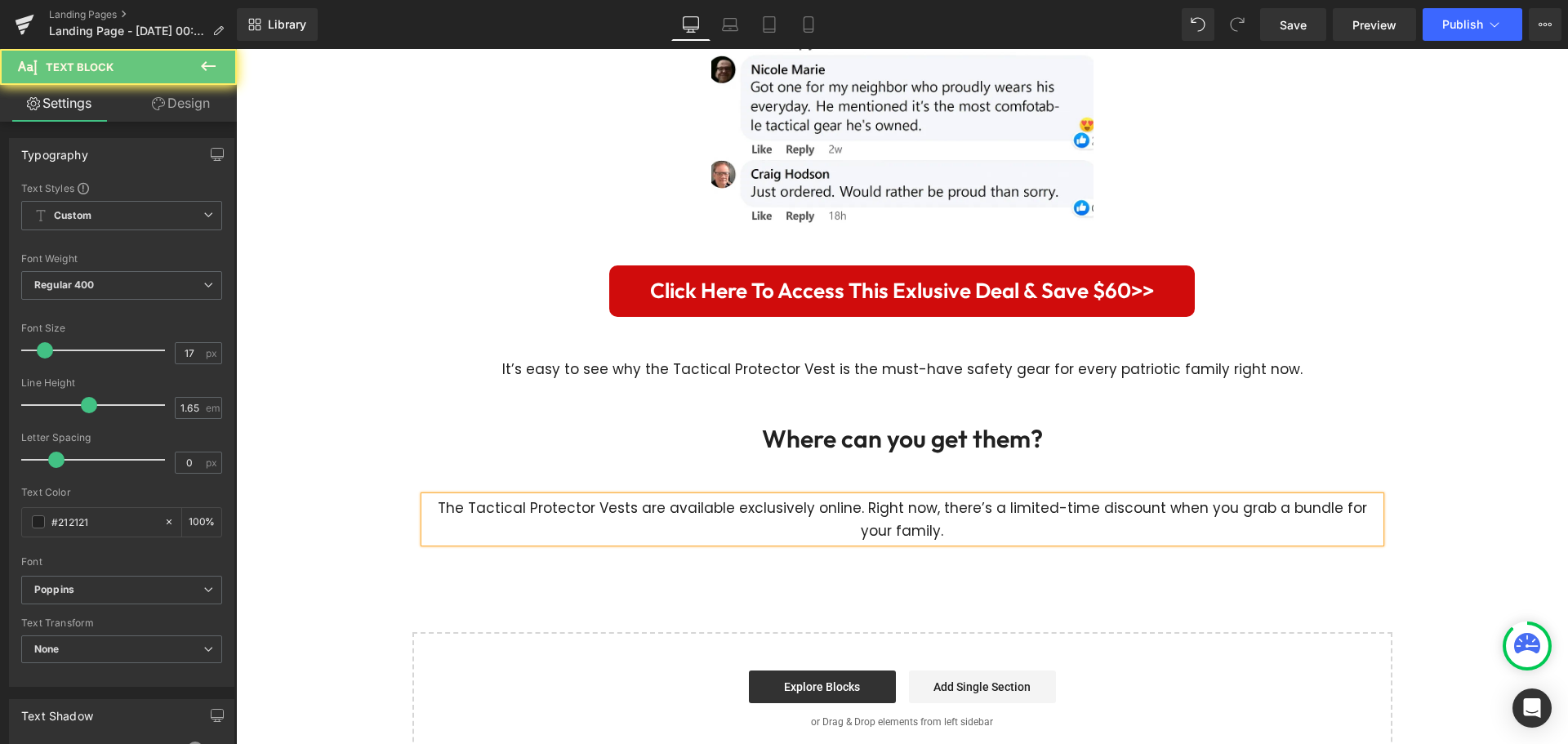
click at [657, 496] on p "The Tactical Protector Vests are available exclusively online. Right now, there…" at bounding box center [903, 519] width 956 height 46
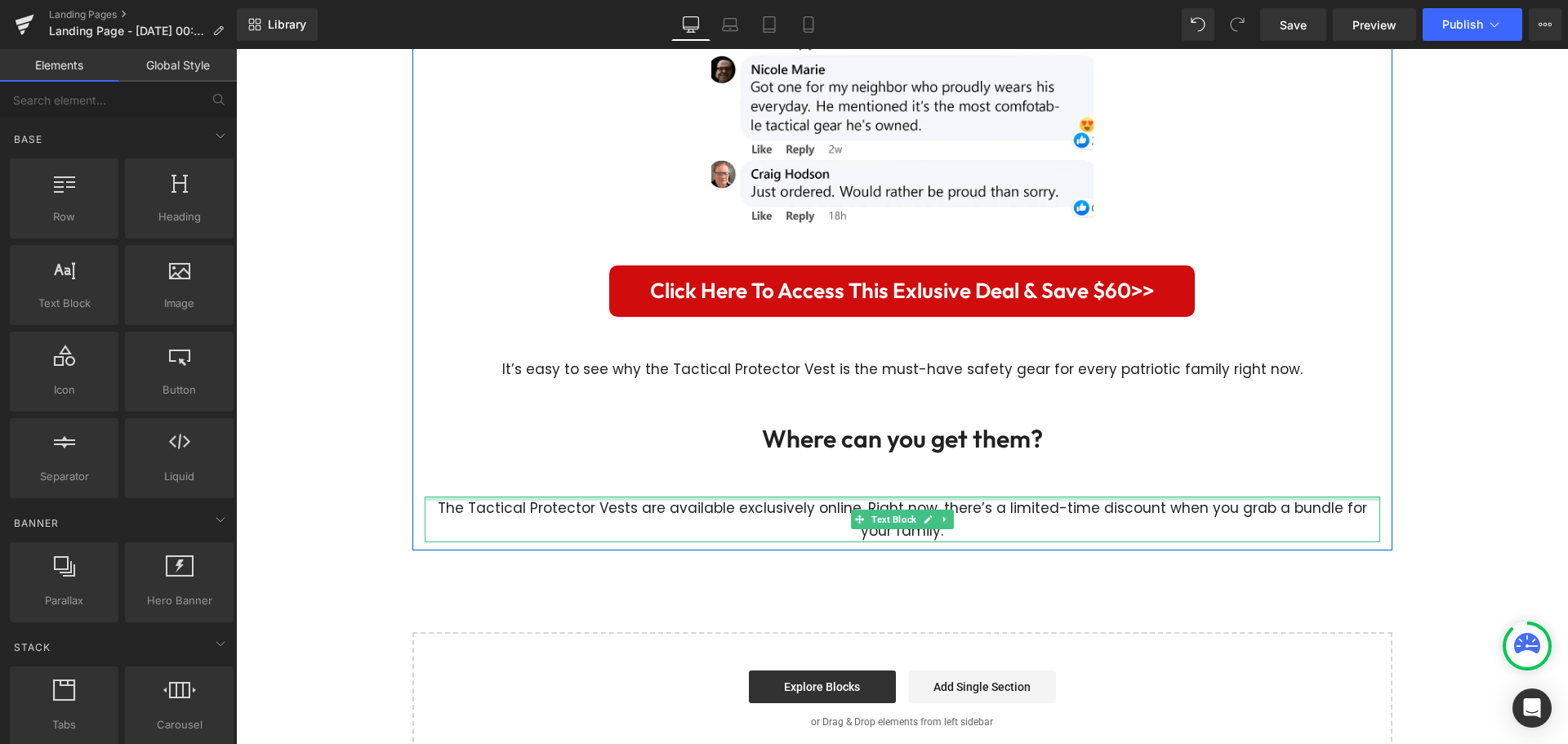
click at [790, 496] on div at bounding box center [903, 498] width 956 height 4
click at [784, 502] on p "The Tactical Protector Vests are available exclusively online. Right now, there…" at bounding box center [903, 519] width 956 height 46
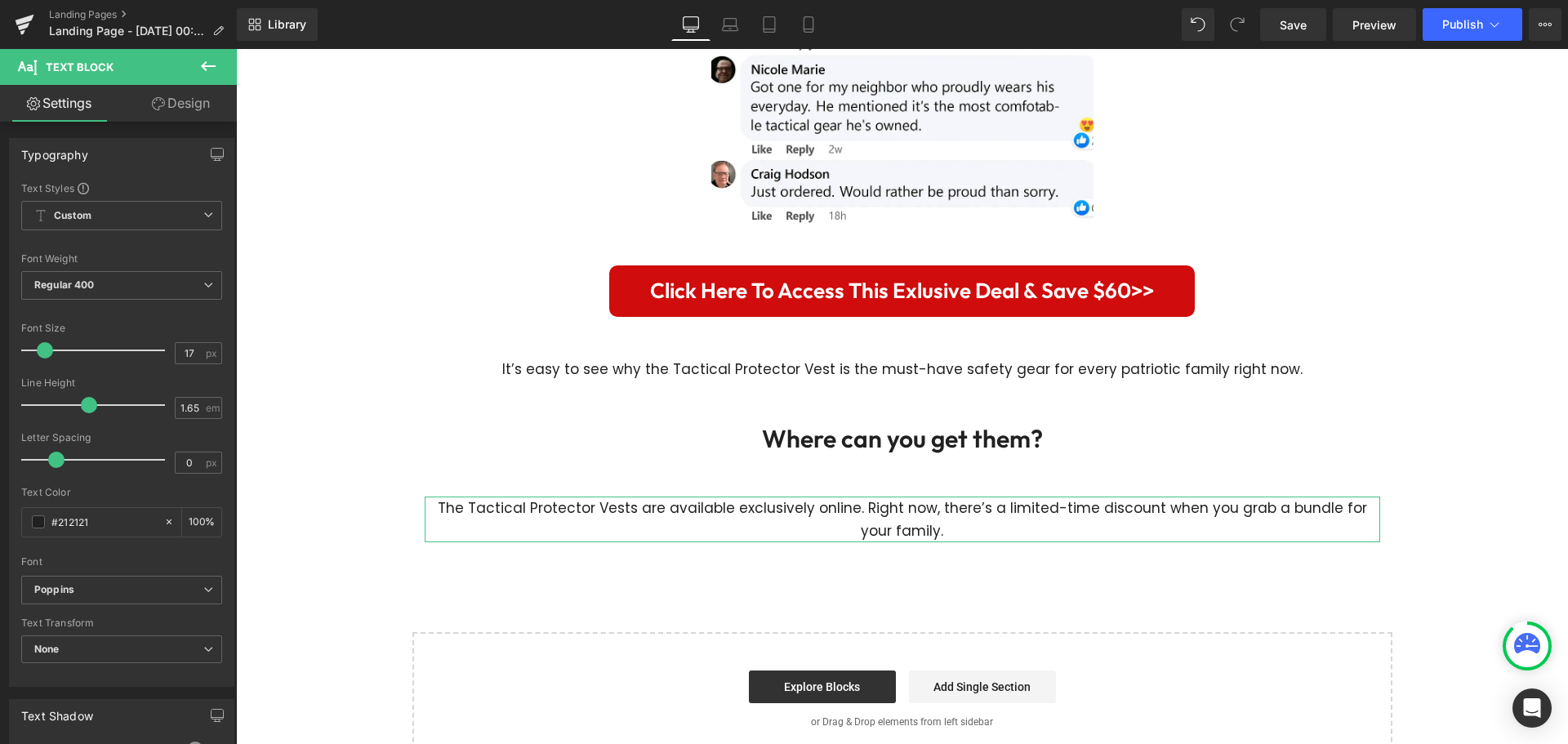
drag, startPoint x: 170, startPoint y: 103, endPoint x: 126, endPoint y: 198, distance: 104.7
click at [171, 103] on link "Design" at bounding box center [180, 104] width 119 height 37
click at [0, 0] on div "Spacing" at bounding box center [0, 0] width 0 height 0
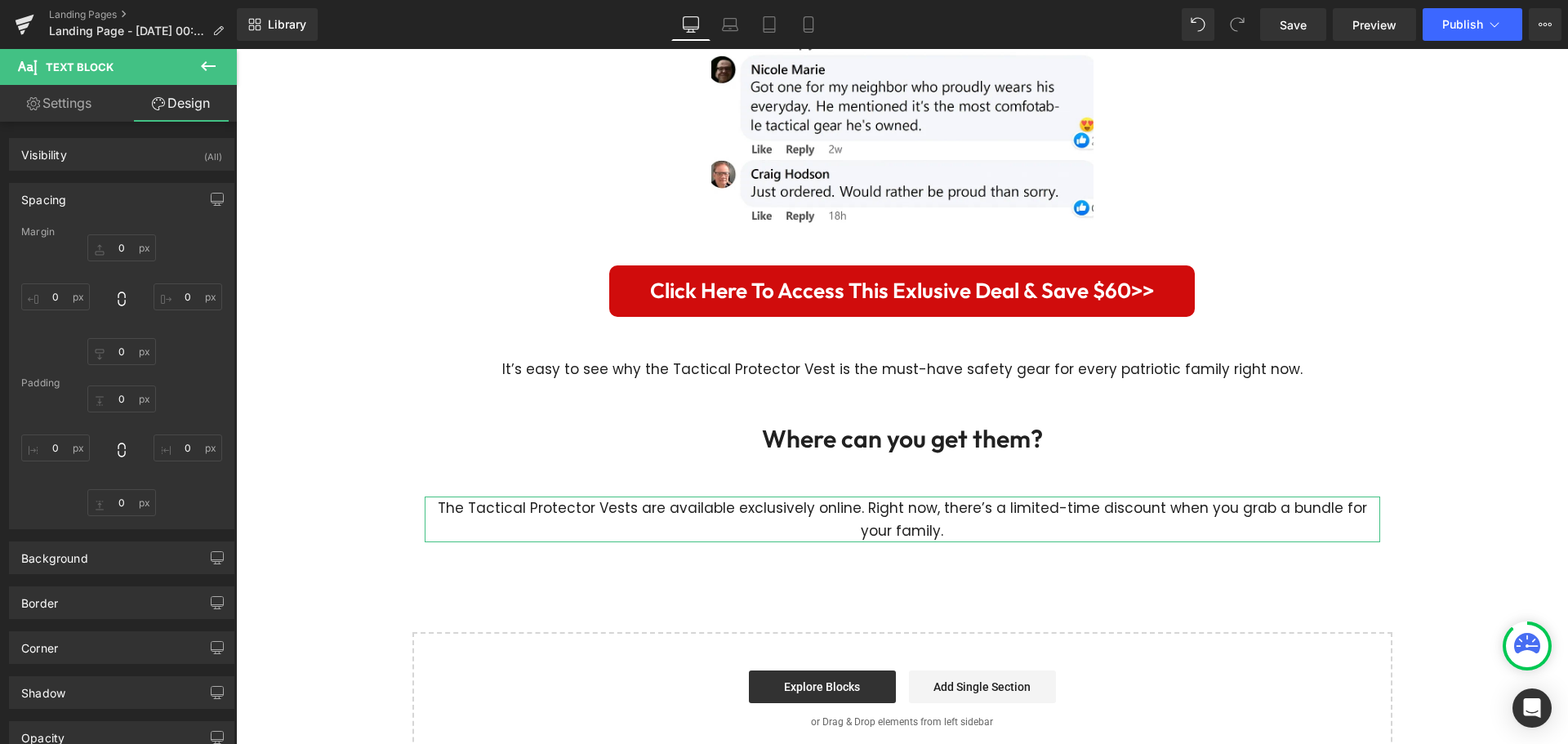
type input "50"
type input "0"
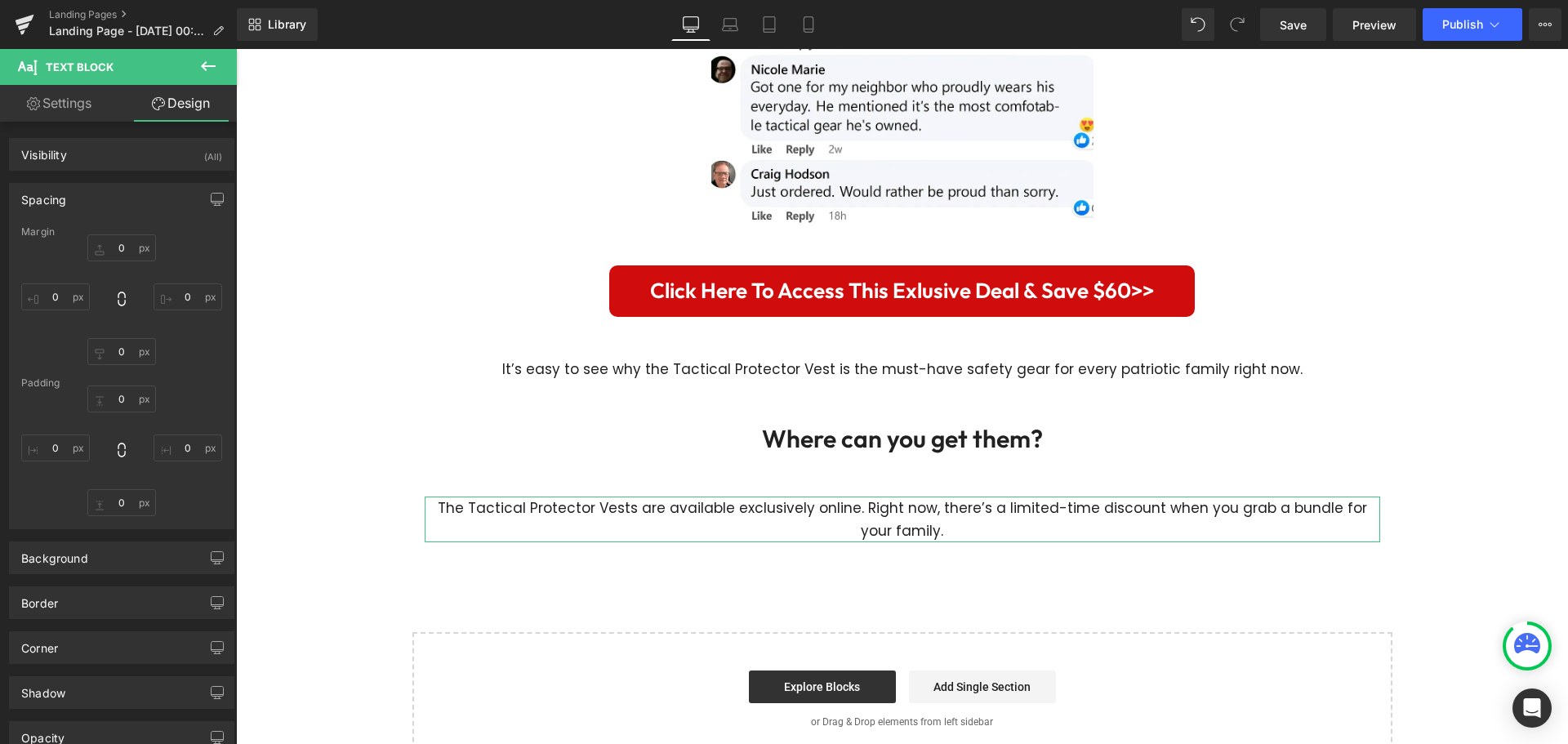
type input "0"
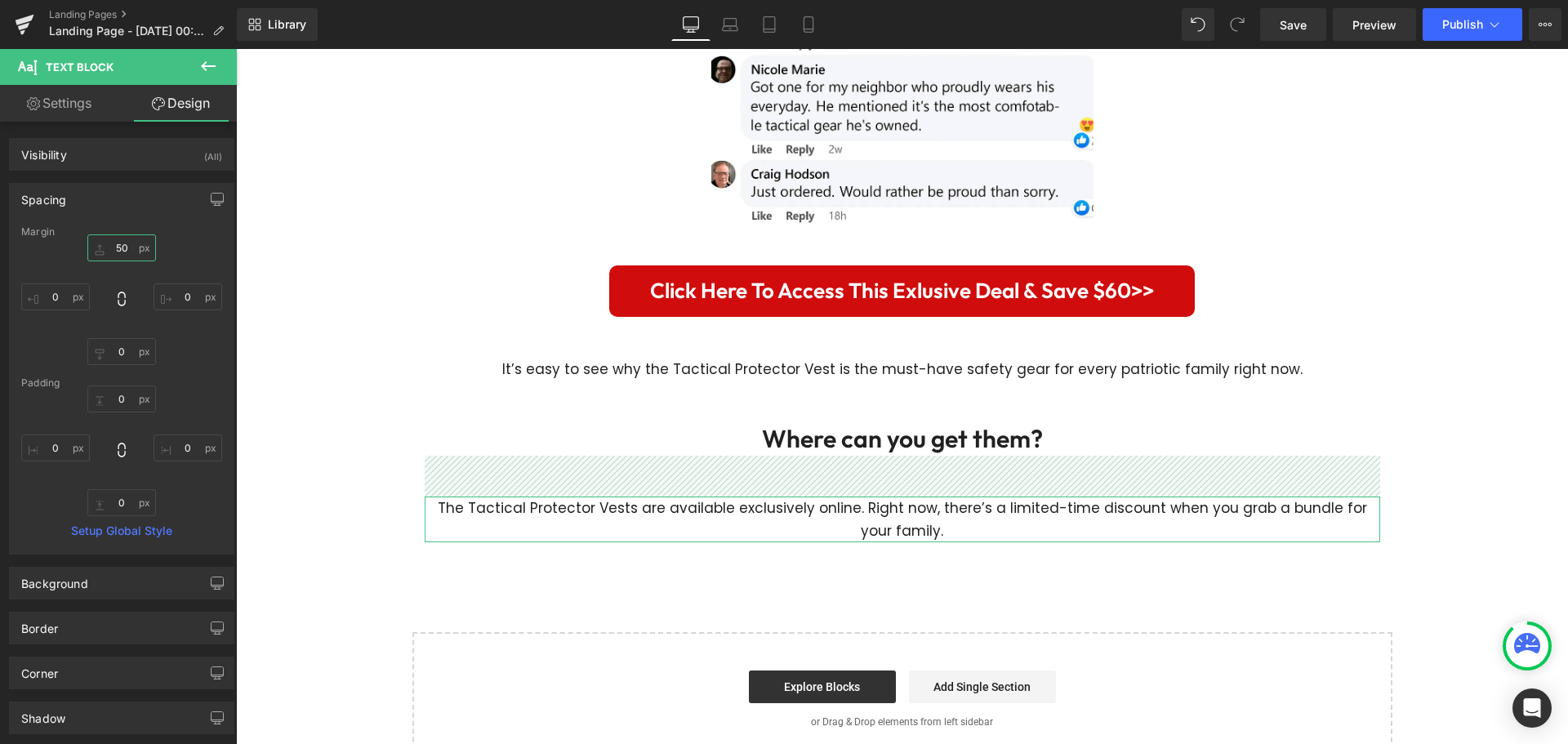
click at [121, 251] on input "50" at bounding box center [121, 247] width 69 height 27
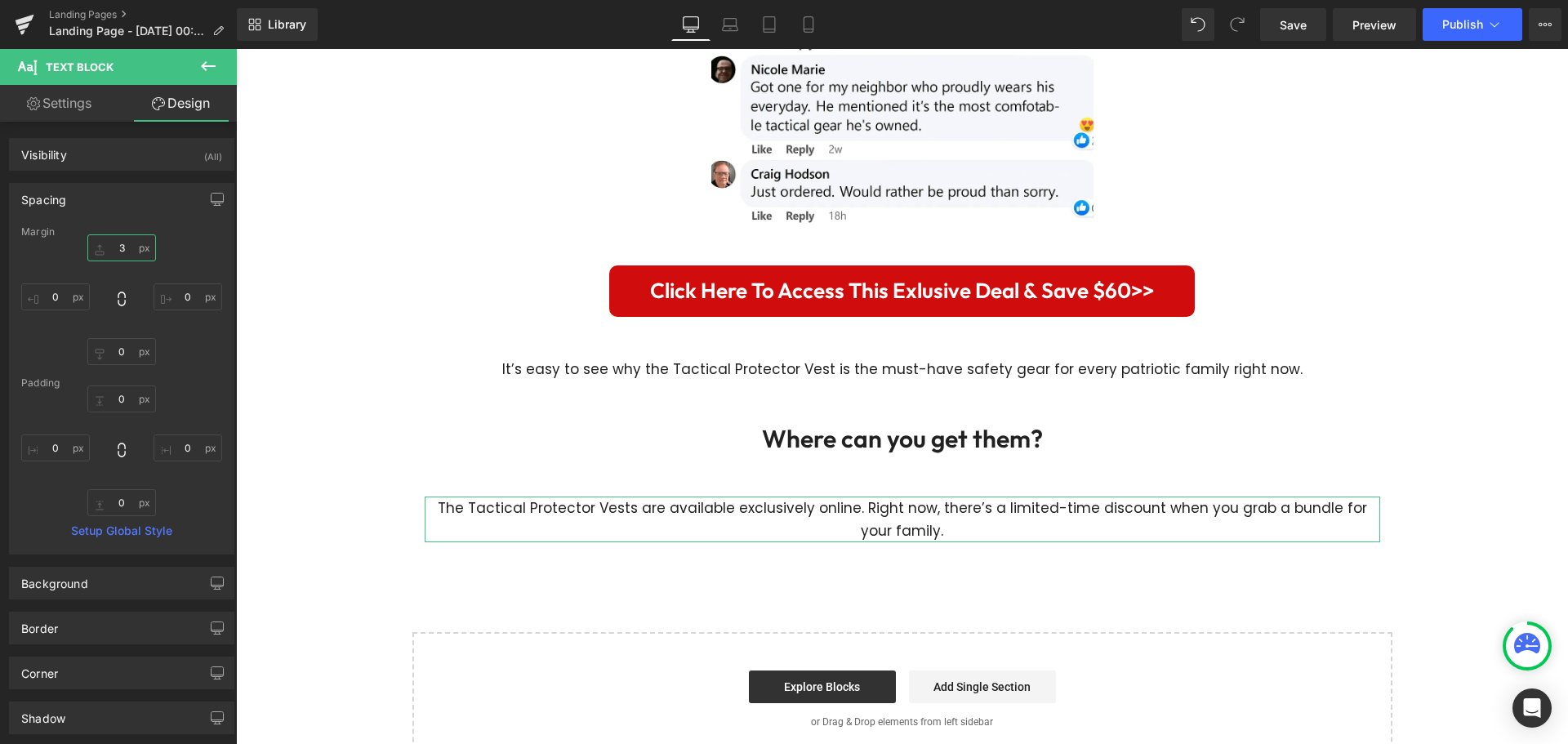
type input "30"
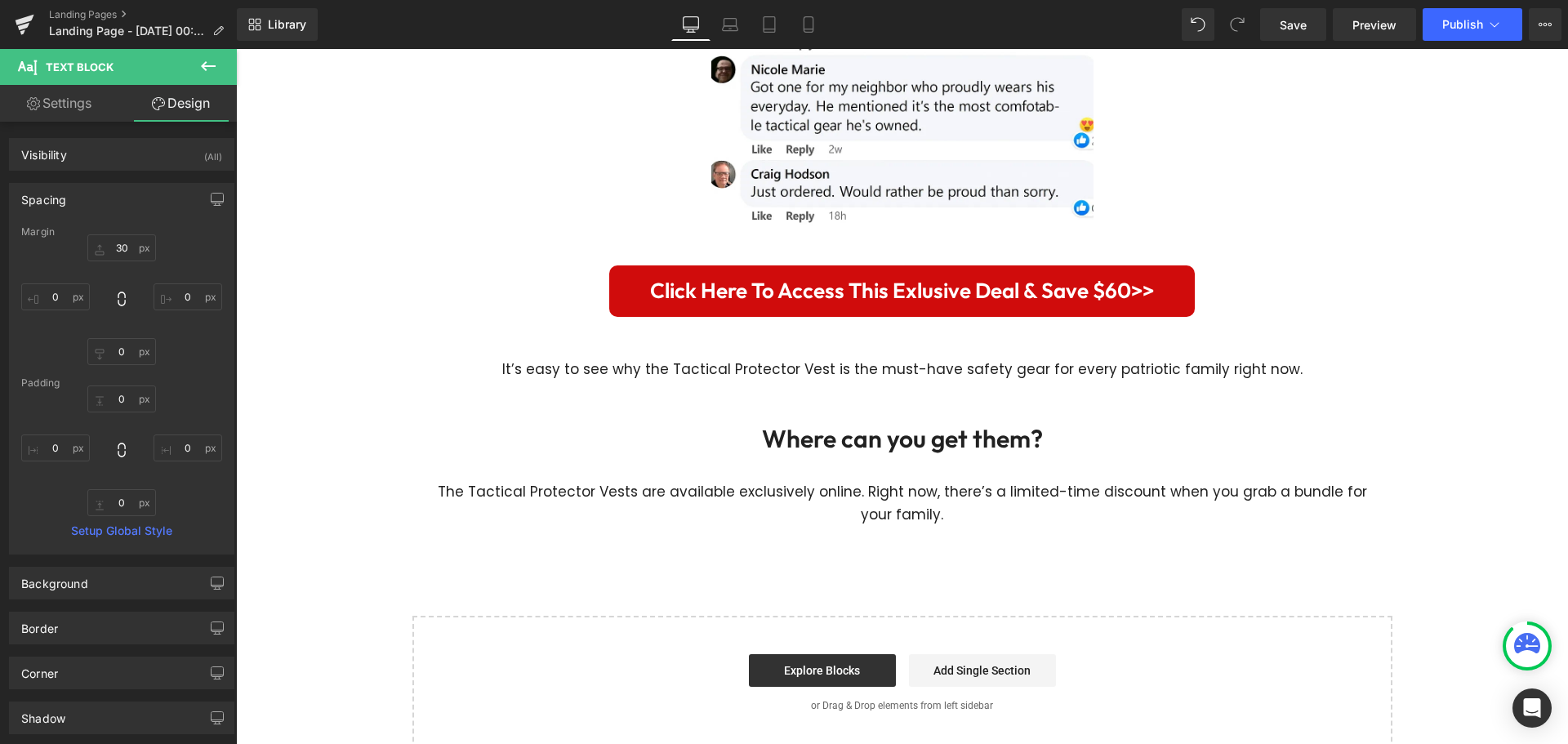
click at [201, 63] on icon at bounding box center [209, 66] width 19 height 19
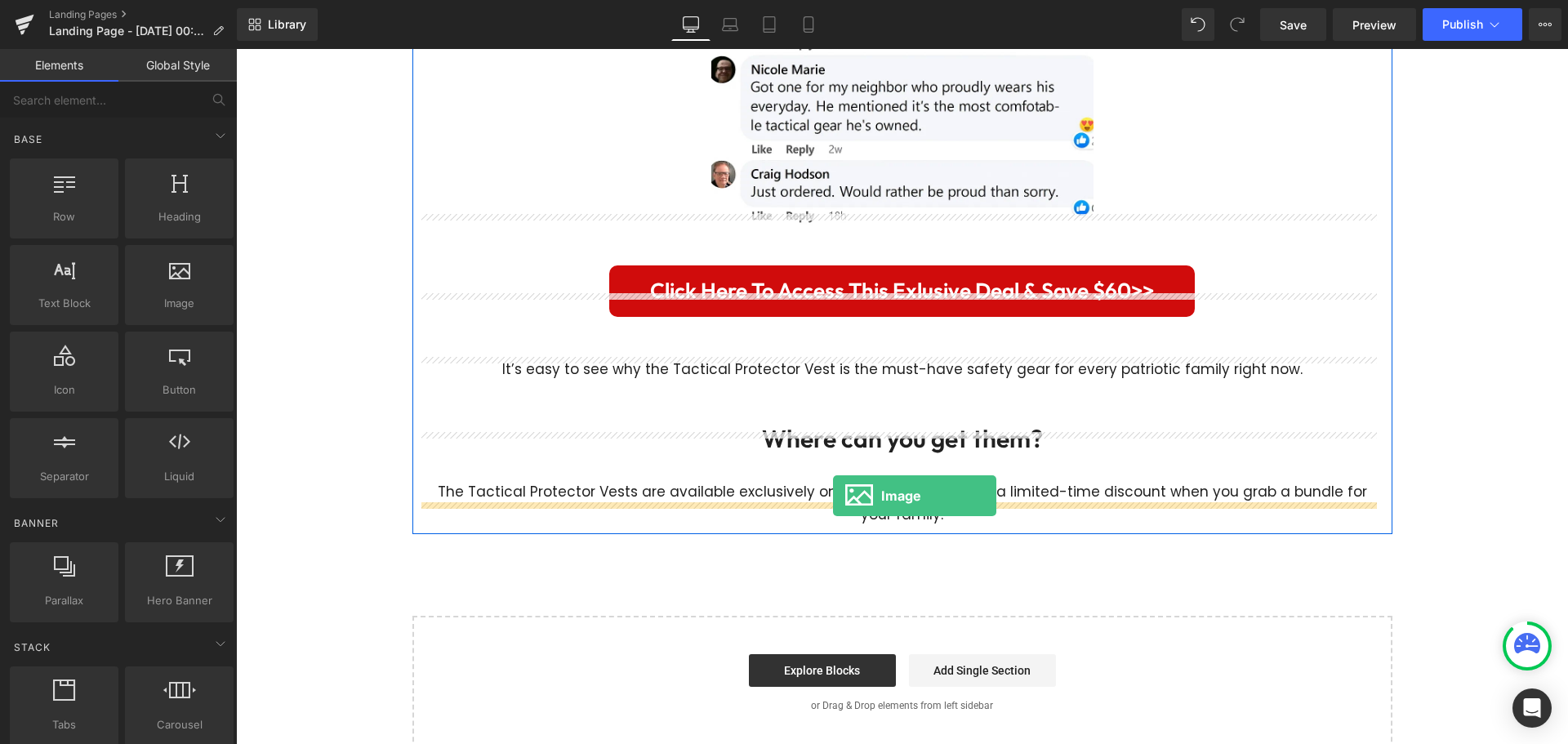
drag, startPoint x: 399, startPoint y: 339, endPoint x: 833, endPoint y: 495, distance: 461.2
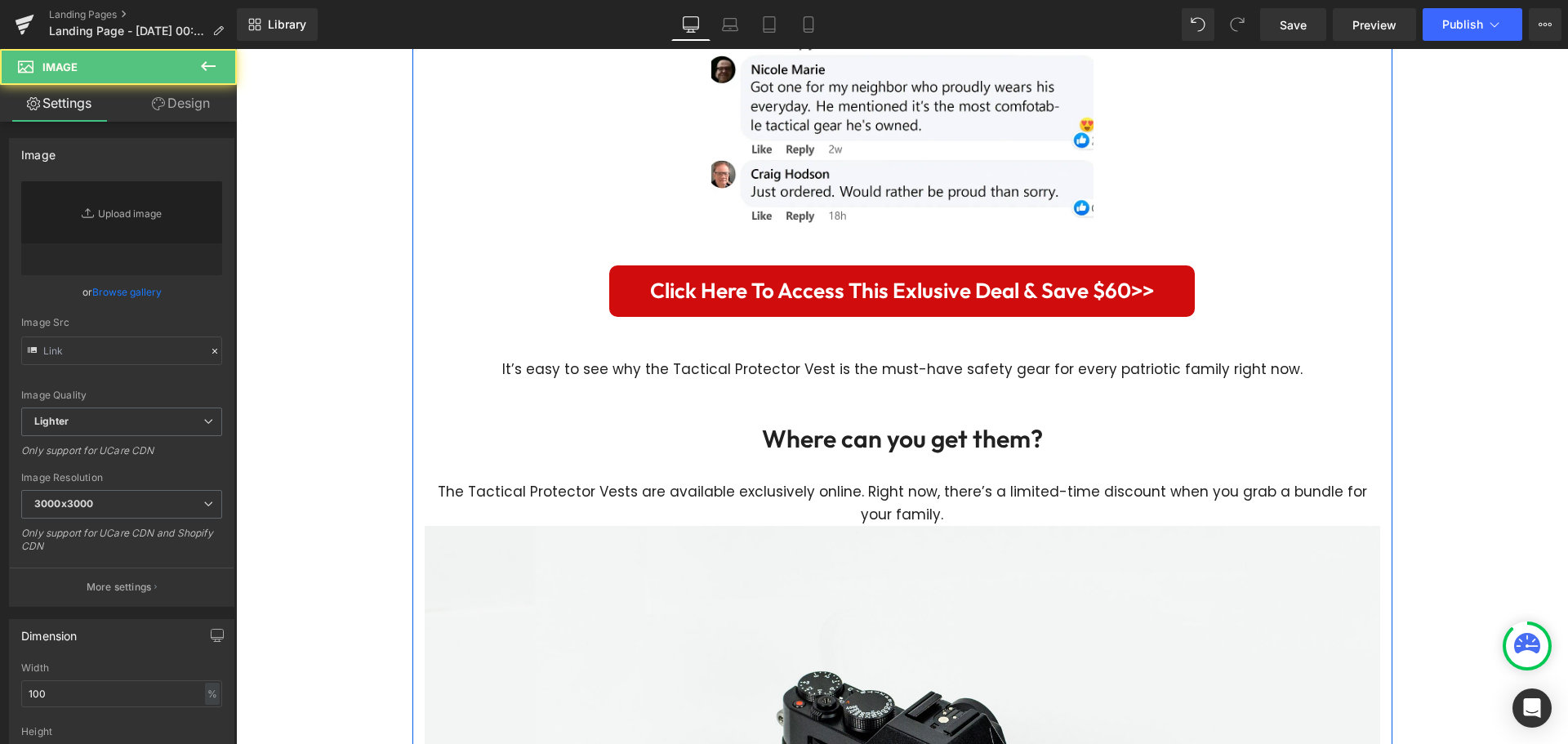
type input "//[DOMAIN_NAME][URL]"
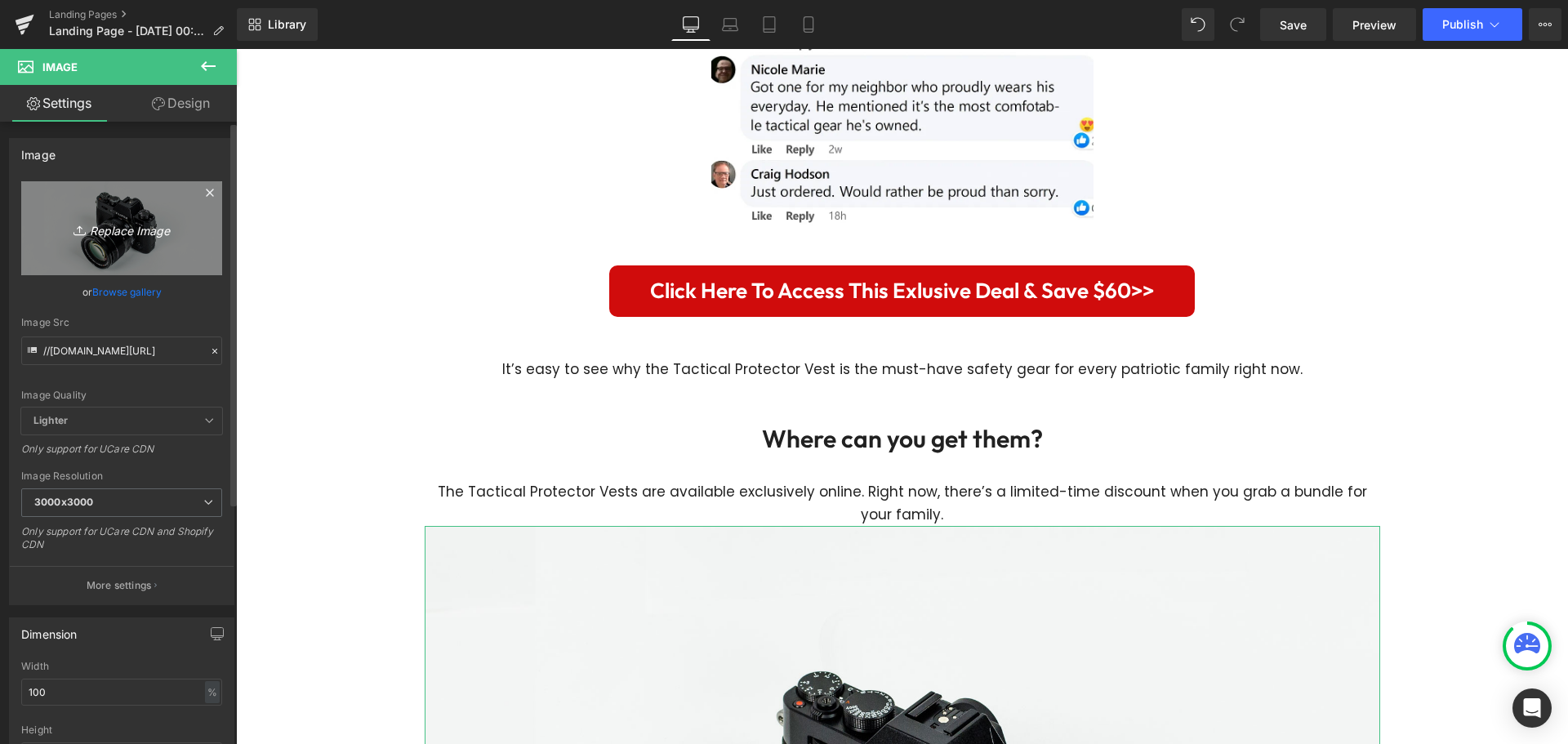
click at [148, 242] on link "Replace Image" at bounding box center [121, 228] width 201 height 94
type input "C:\fakepath\imgi_11_Untitled_design__8_-removebg-preview.webp"
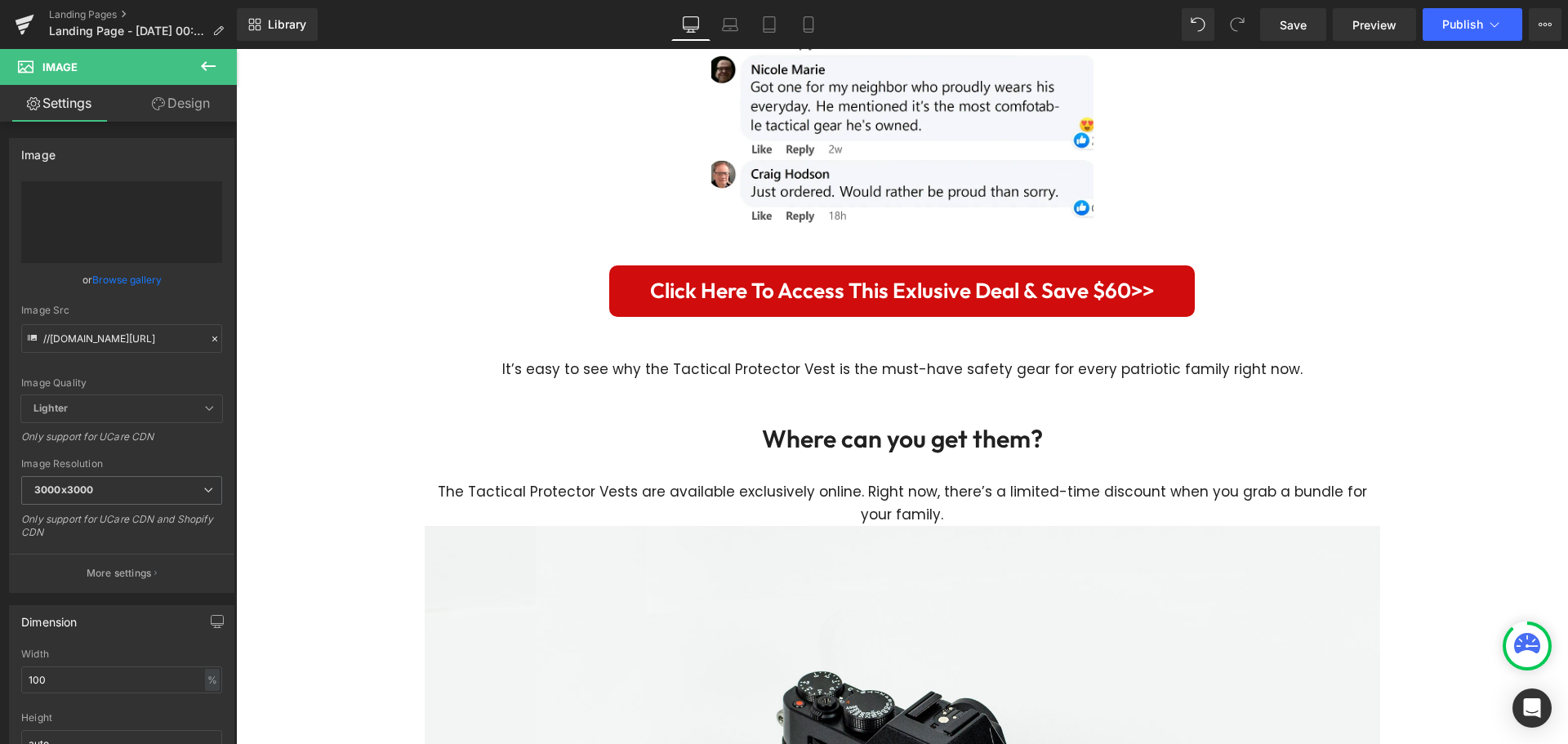
type input "[URL][DOMAIN_NAME]"
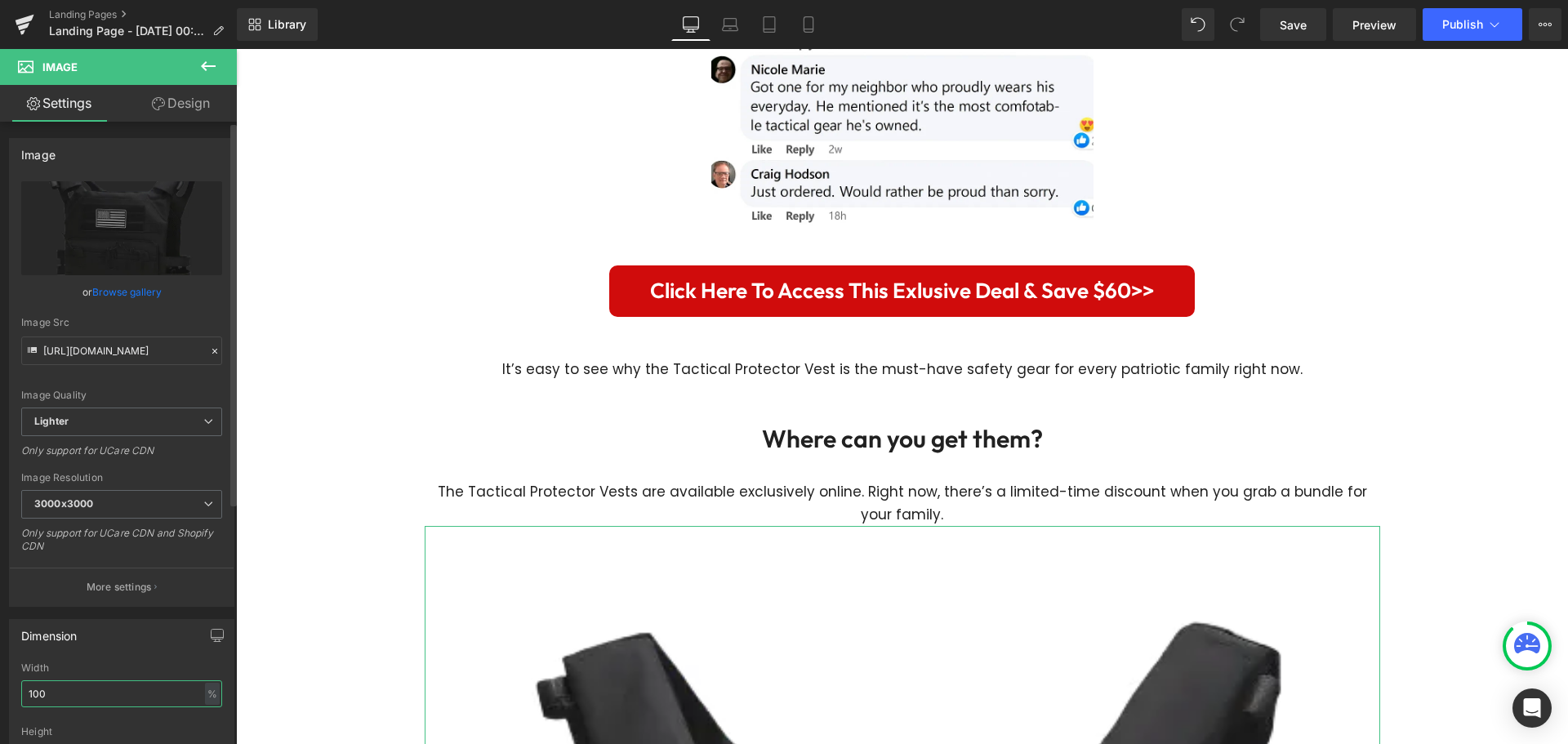
click at [97, 690] on input "100" at bounding box center [121, 693] width 201 height 27
type input "1"
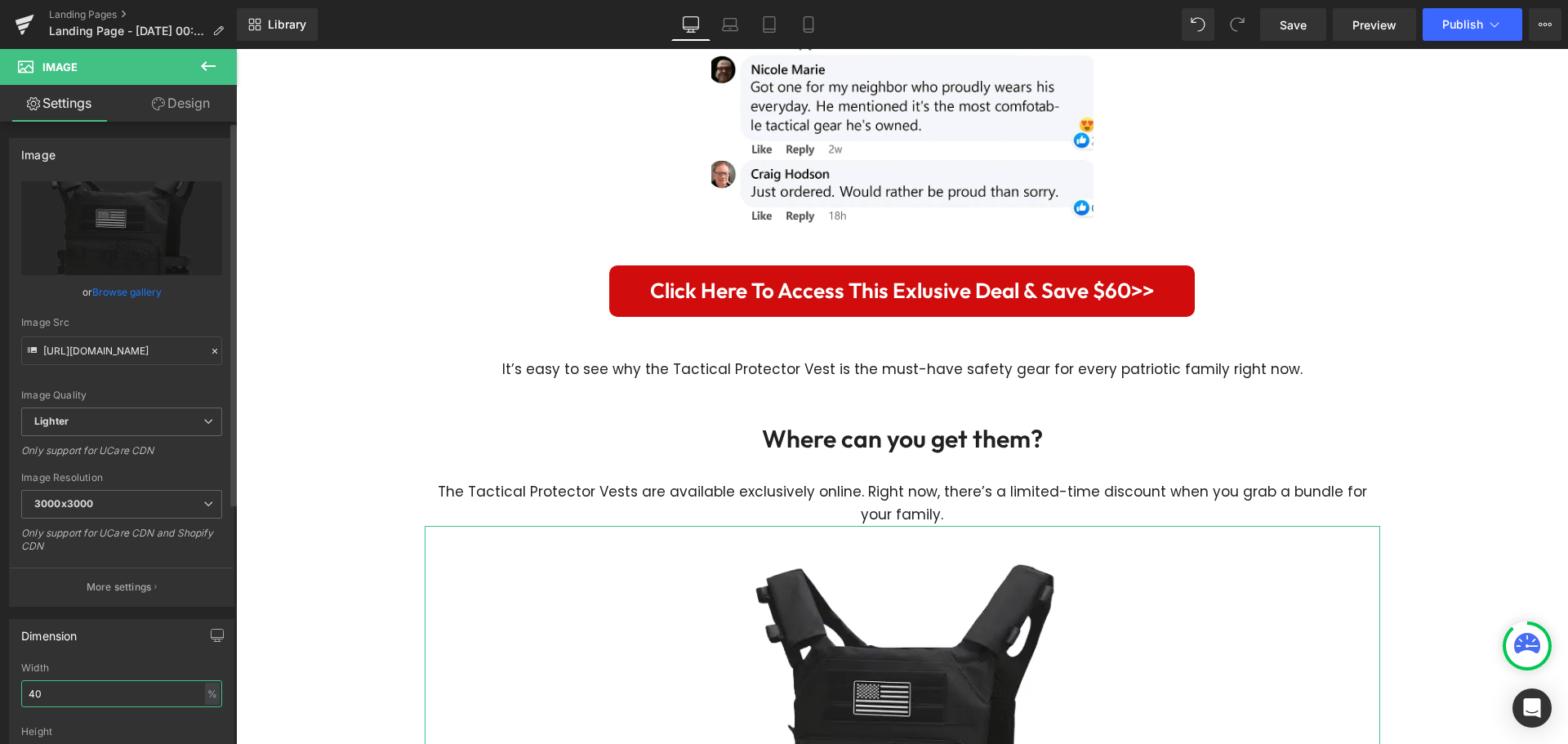
type input "4"
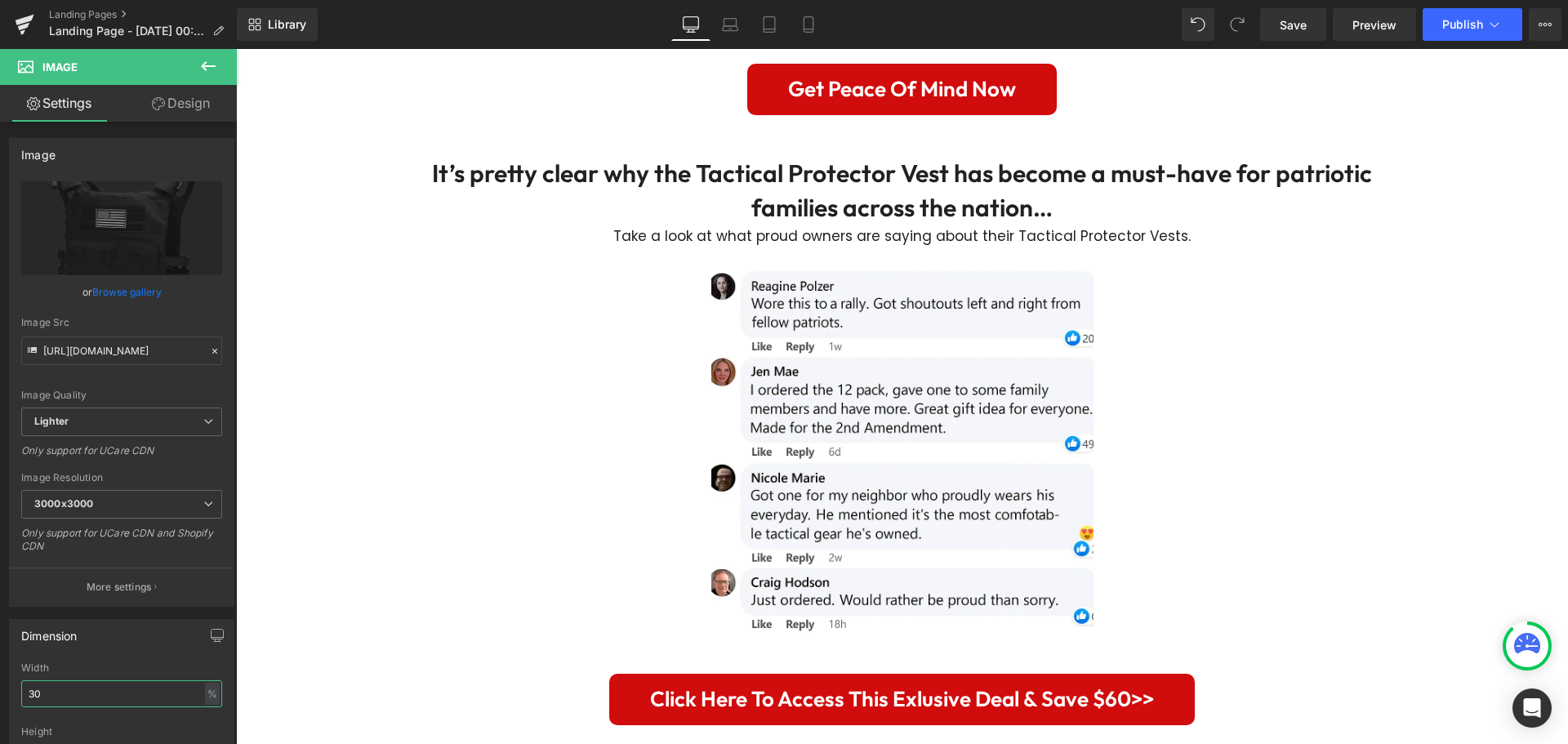
scroll to position [4070, 0]
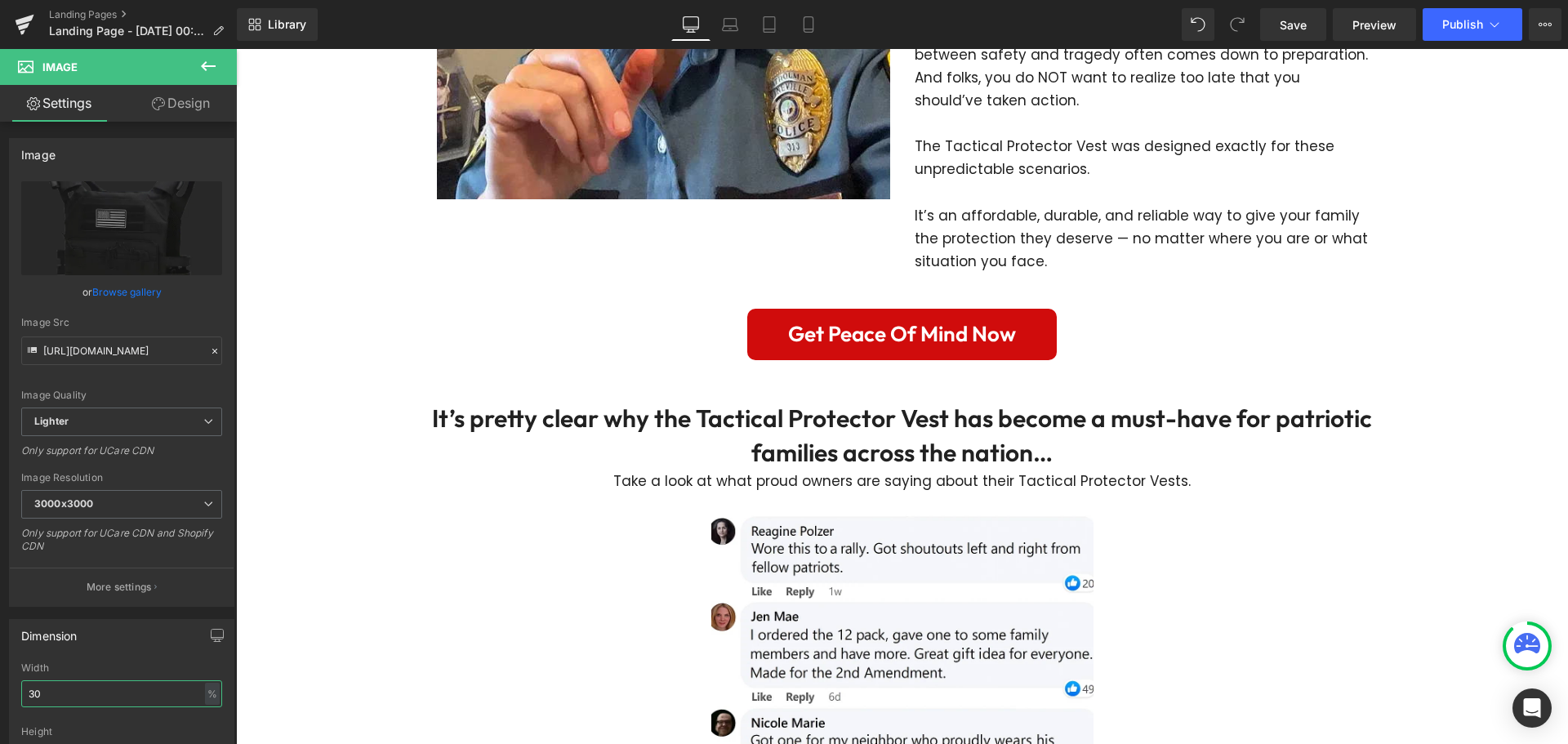
type input "30"
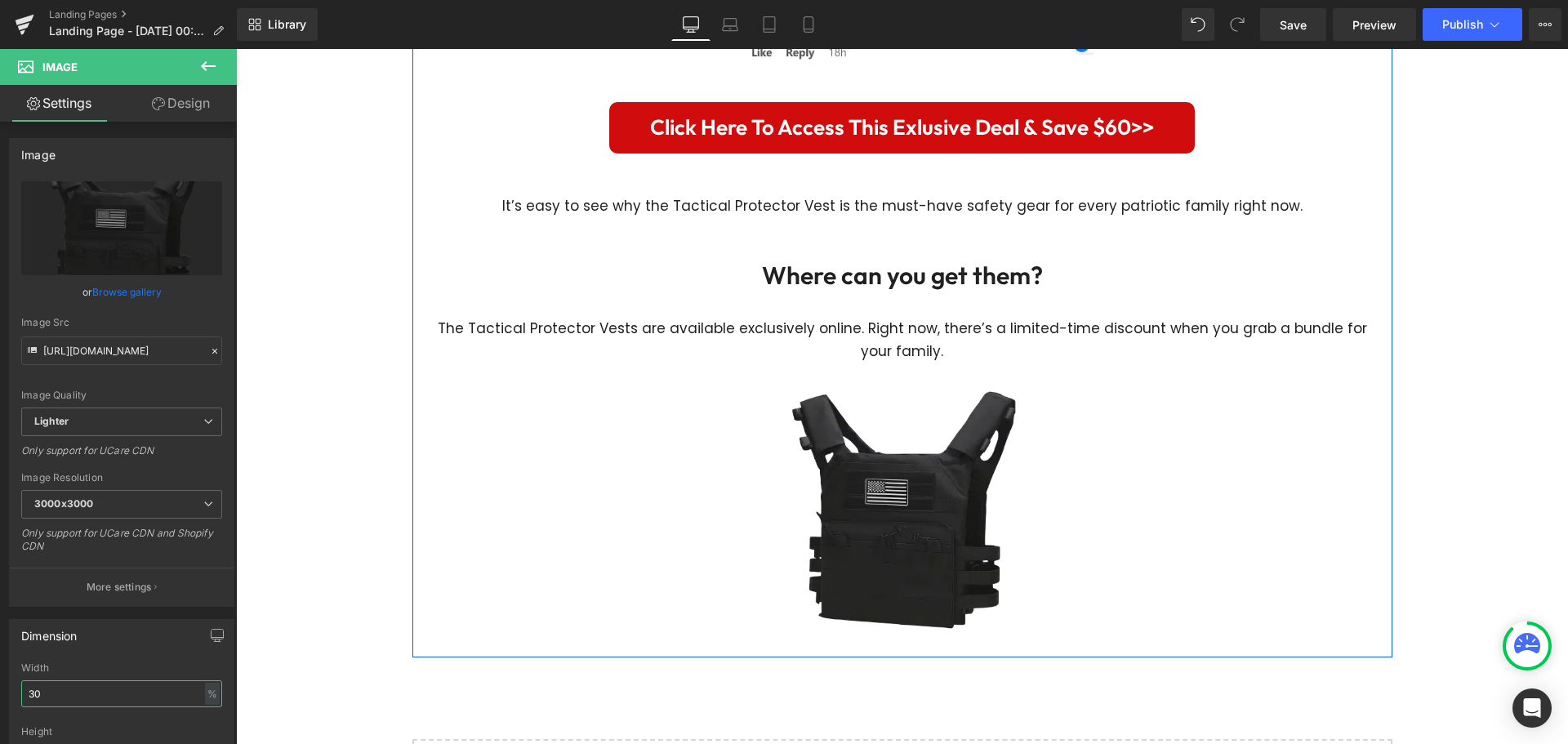
scroll to position [5131, 0]
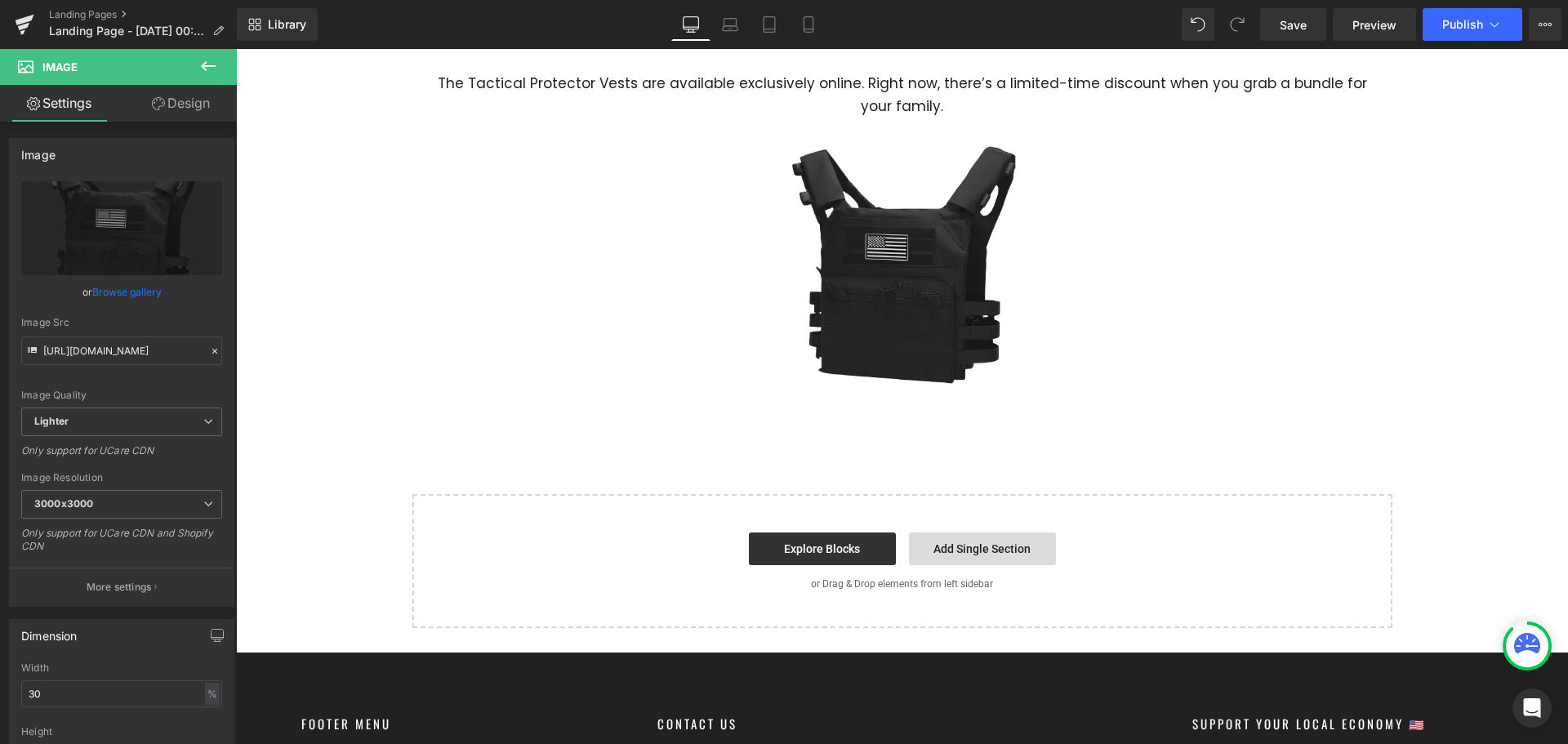
click at [954, 532] on link "Add Single Section" at bounding box center [982, 548] width 147 height 33
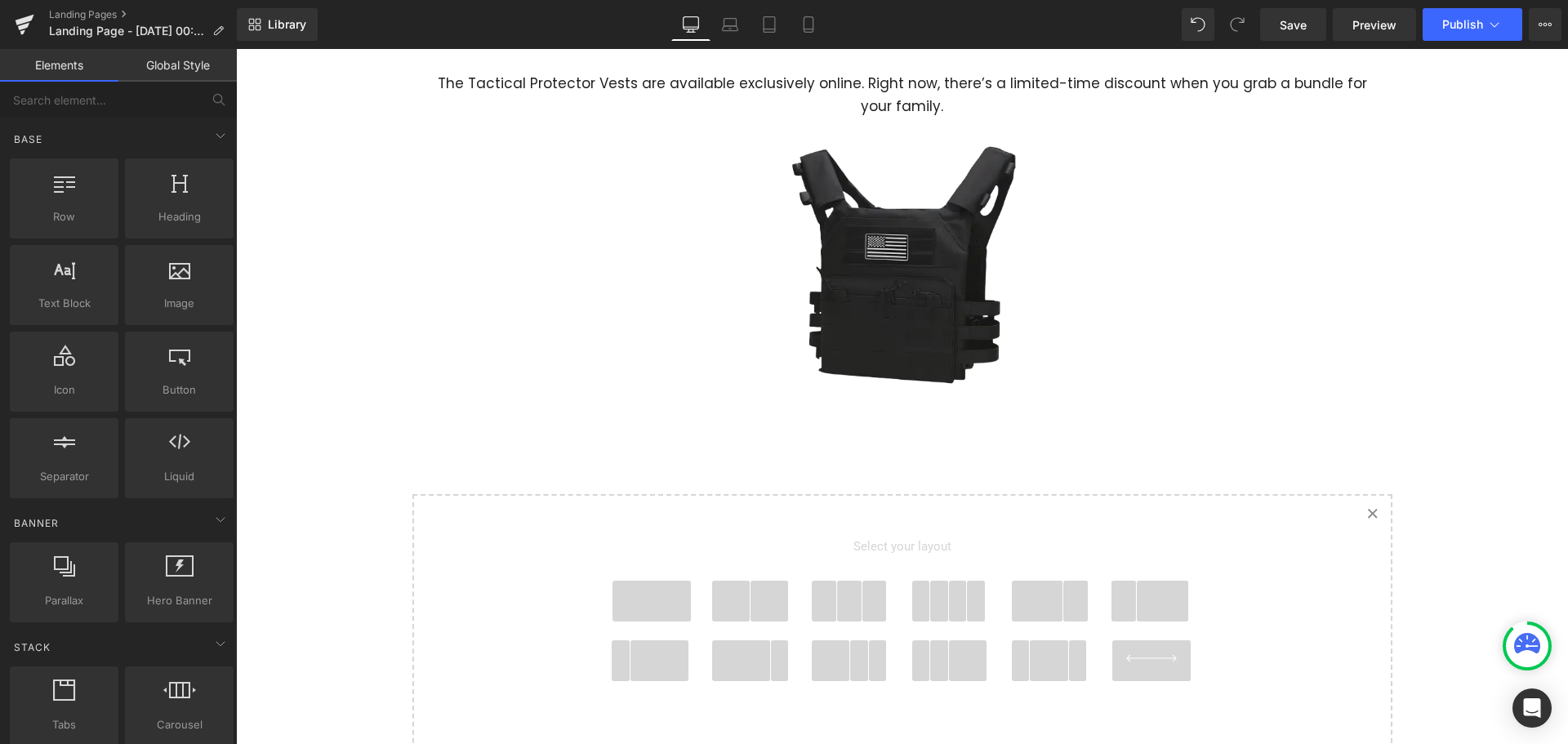
click at [612, 580] on span at bounding box center [651, 601] width 78 height 40
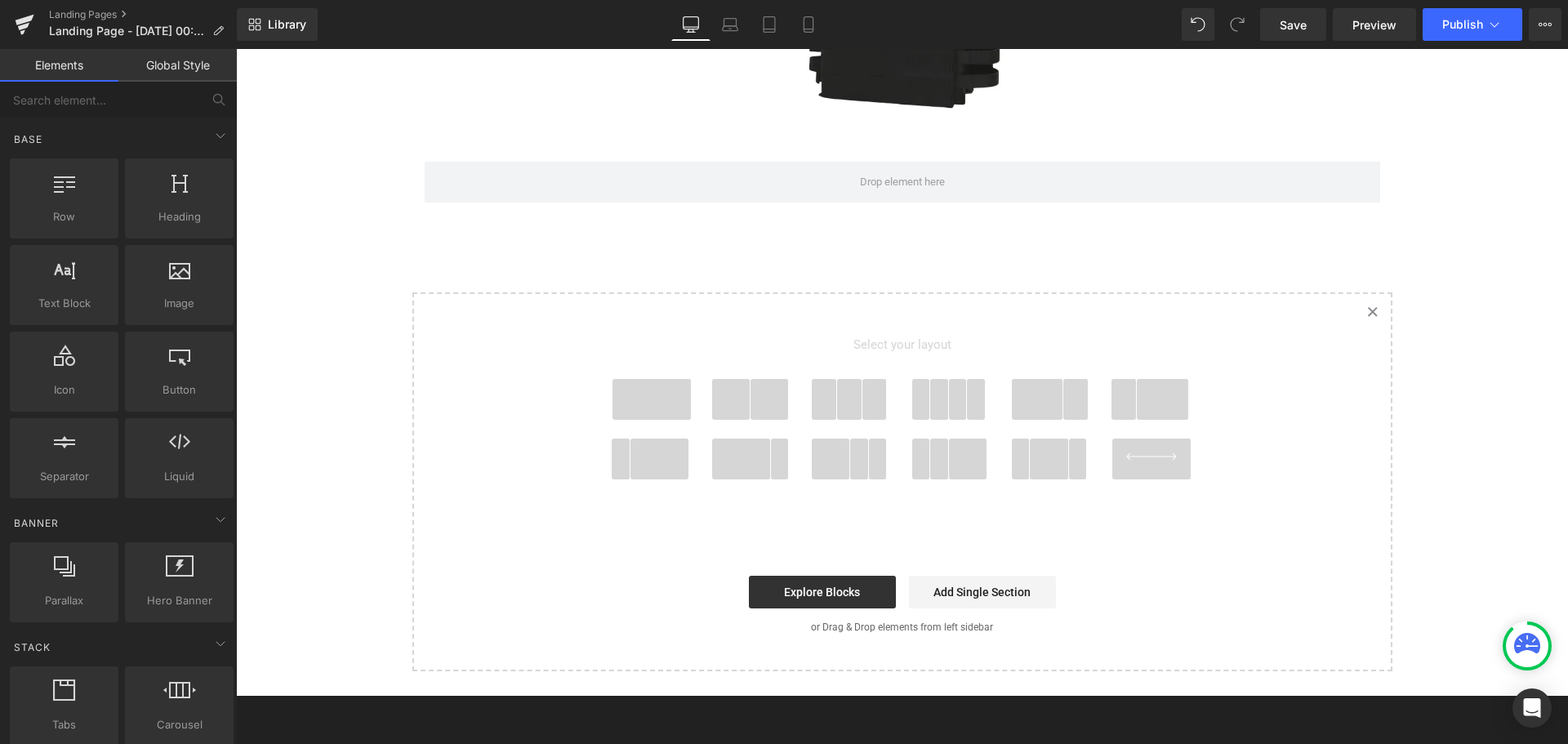
scroll to position [5243, 0]
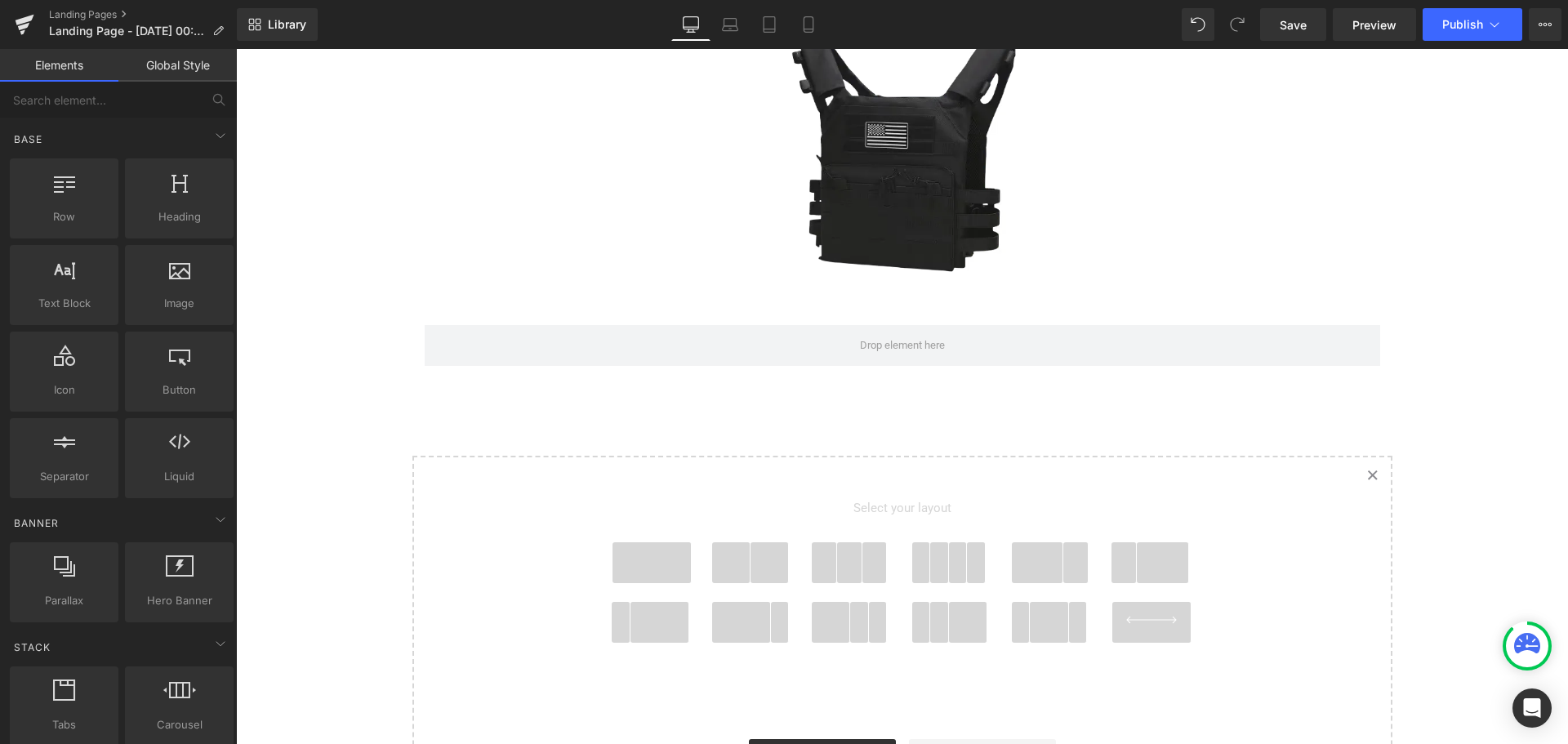
click at [656, 545] on span at bounding box center [651, 562] width 78 height 40
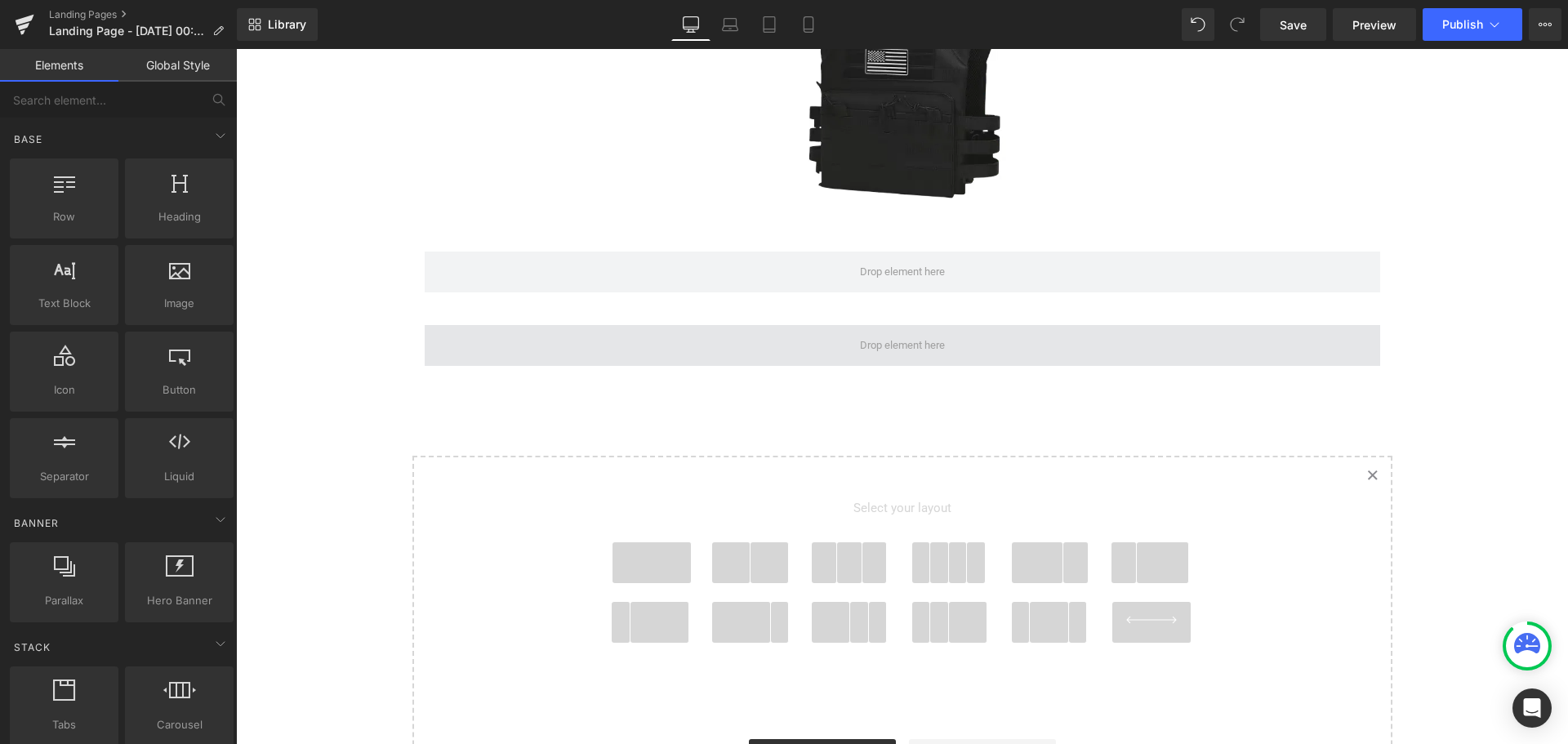
scroll to position [5234, 0]
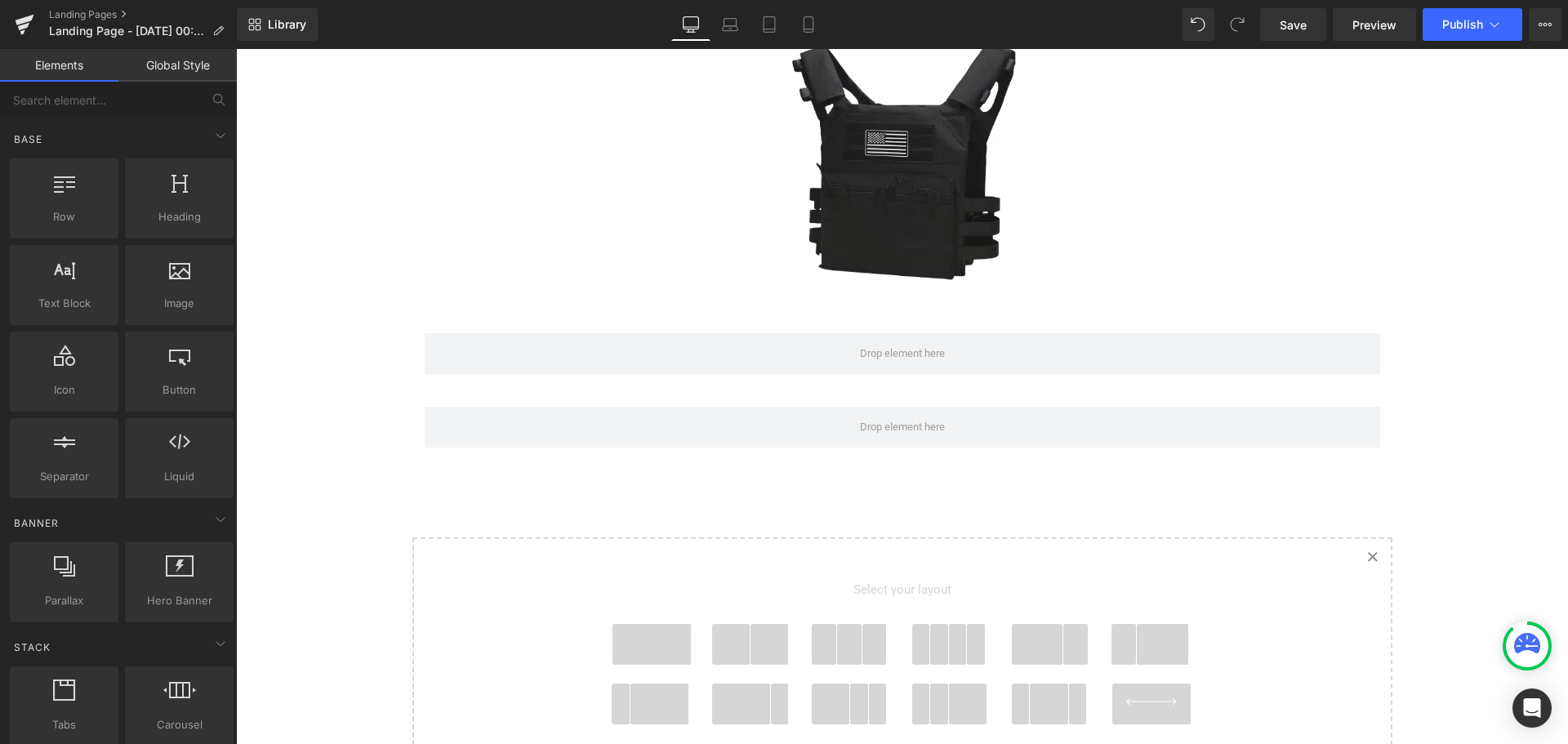
click at [1375, 547] on link "Created with Sketch." at bounding box center [1373, 557] width 36 height 36
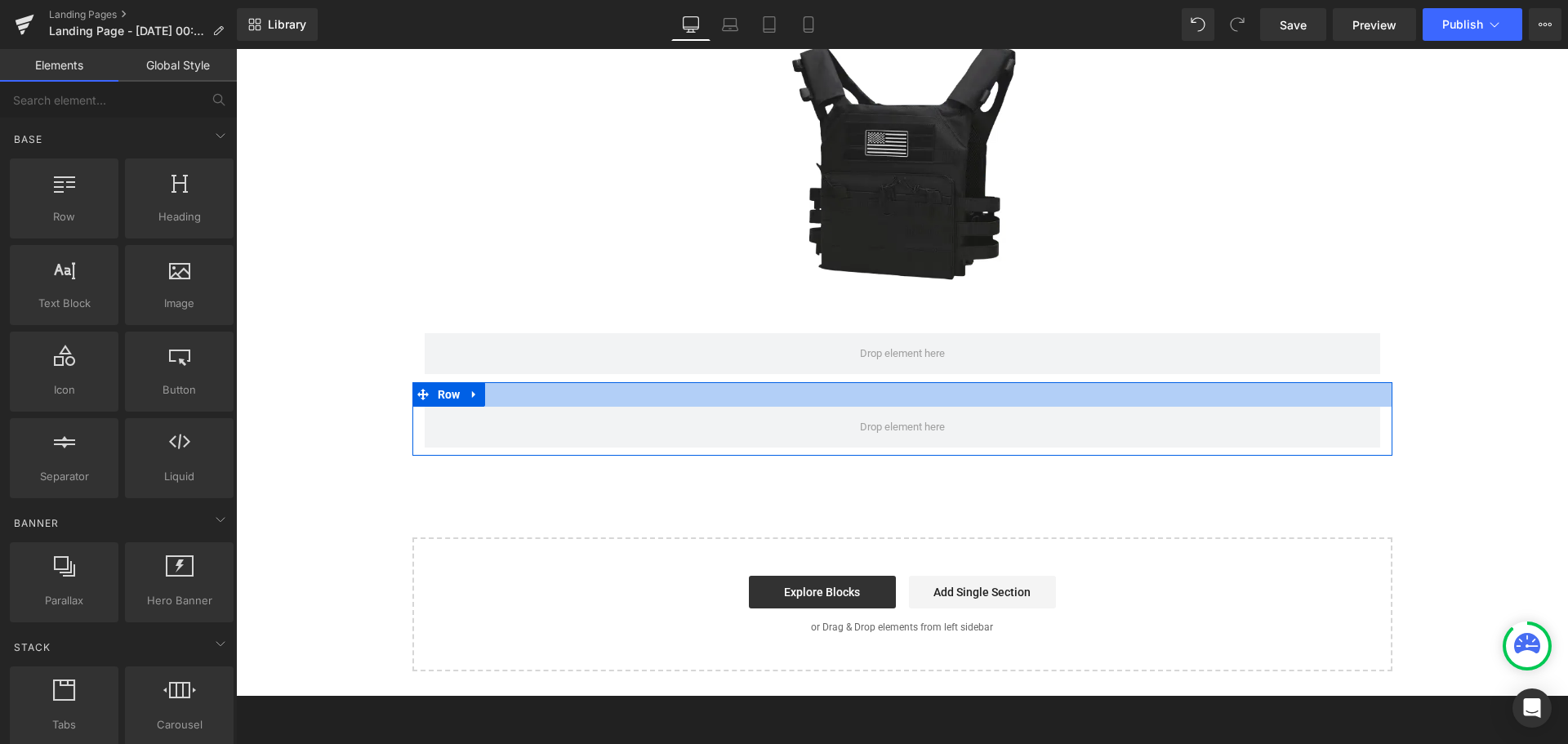
click at [1352, 382] on div at bounding box center [903, 394] width 980 height 25
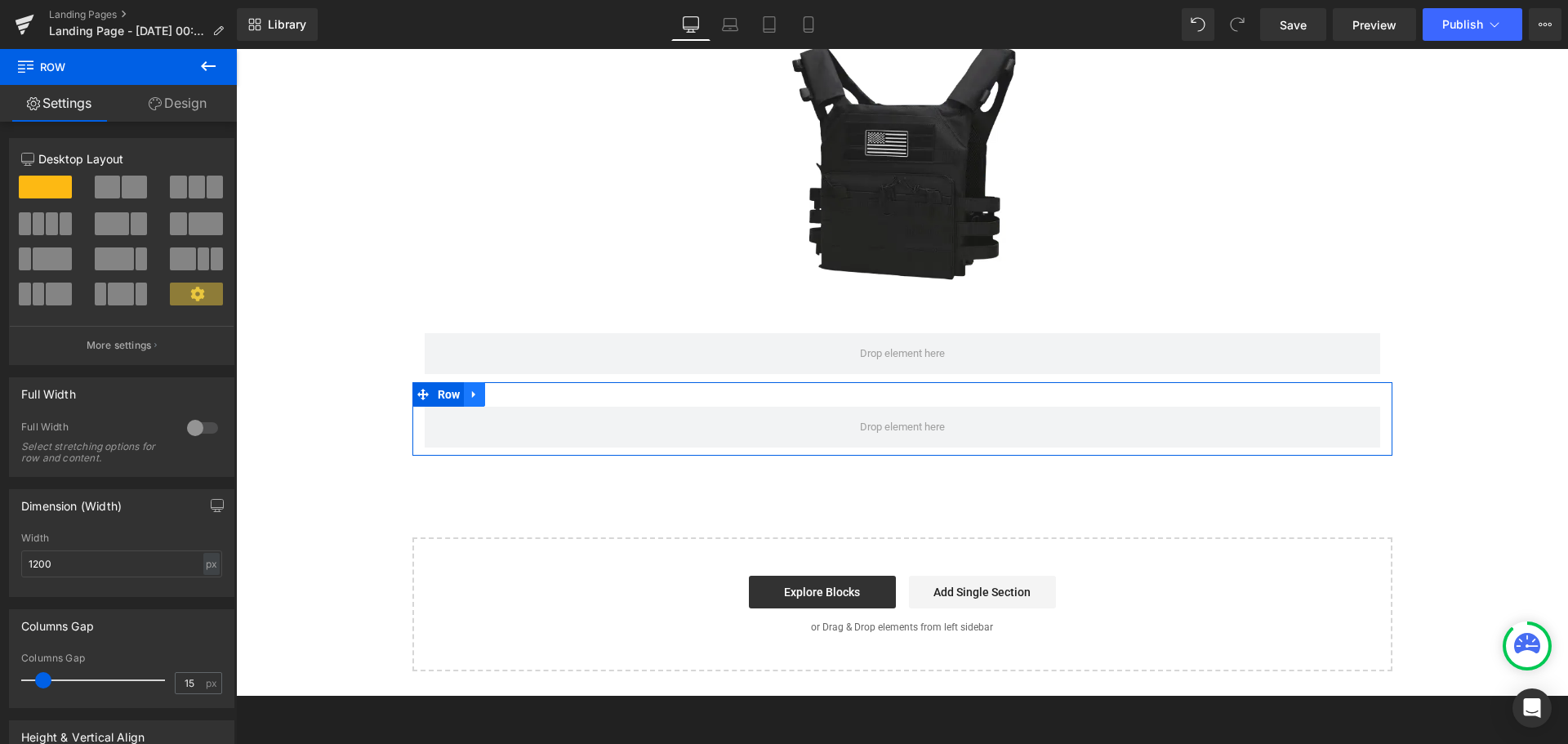
click at [469, 388] on icon at bounding box center [474, 394] width 11 height 12
click at [511, 389] on icon at bounding box center [517, 394] width 11 height 11
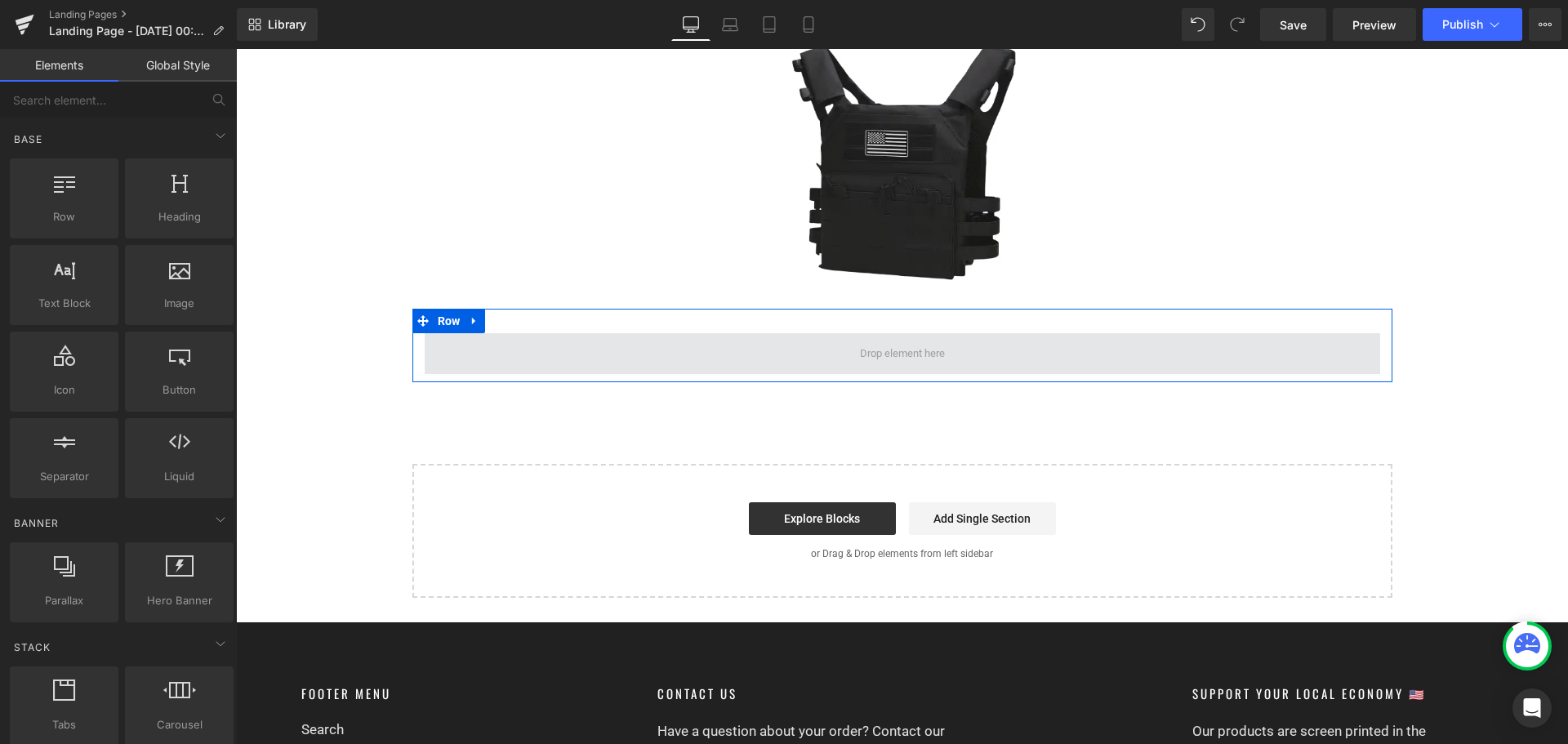
click at [426, 333] on span at bounding box center [903, 354] width 956 height 40
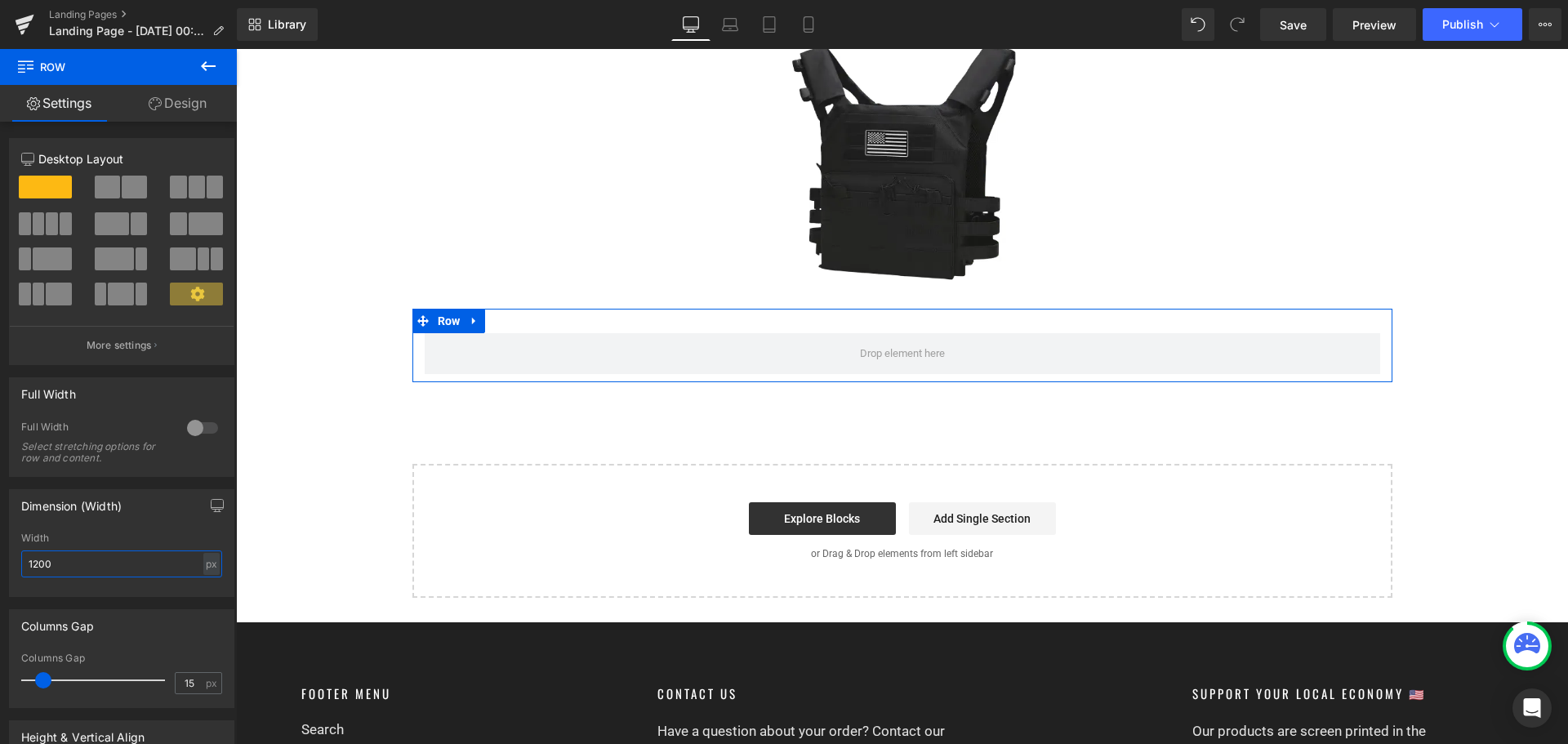
click at [162, 558] on input "1200" at bounding box center [121, 564] width 201 height 27
click at [160, 564] on input "1200" at bounding box center [121, 564] width 201 height 27
click at [198, 426] on div at bounding box center [202, 428] width 40 height 26
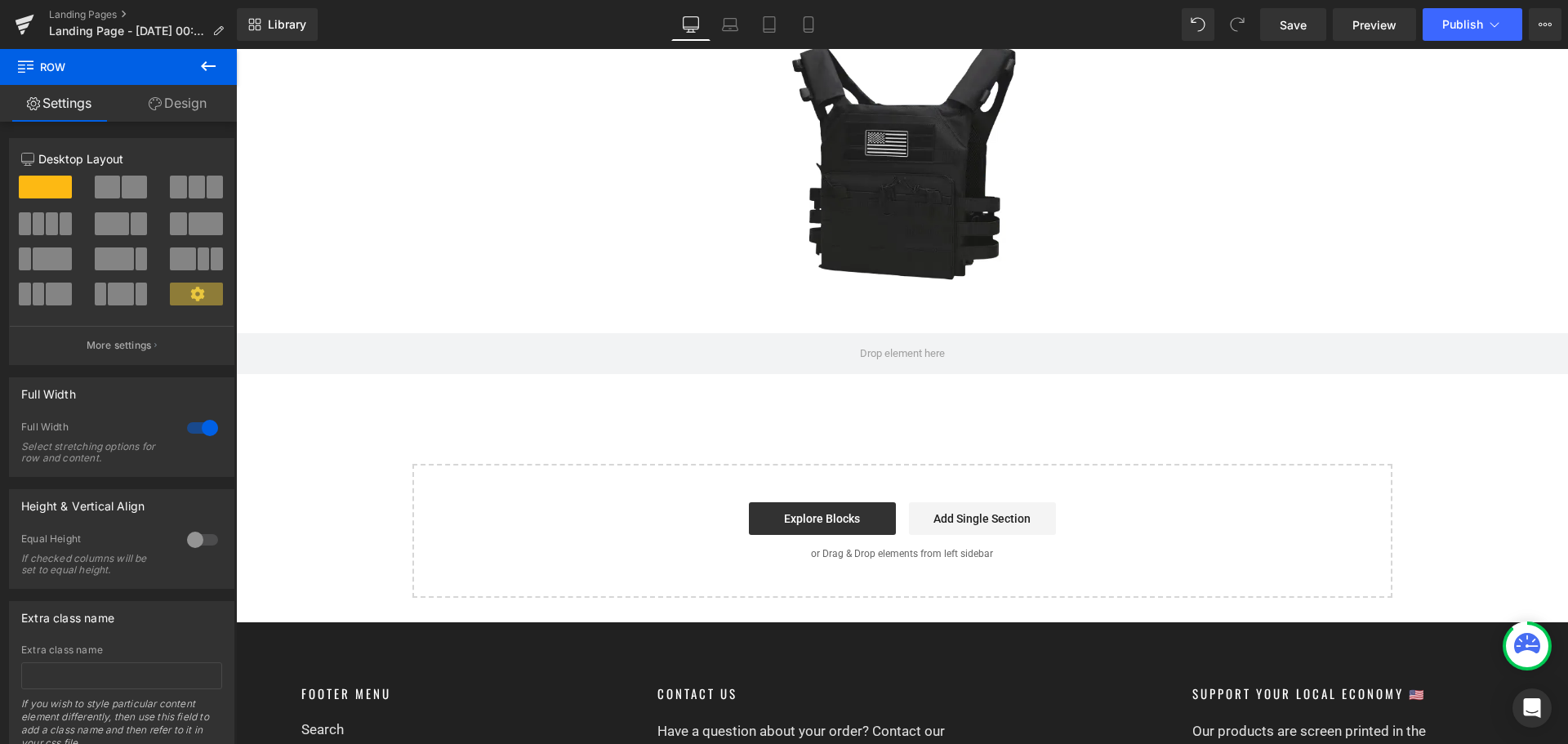
click at [210, 62] on icon at bounding box center [209, 66] width 19 height 19
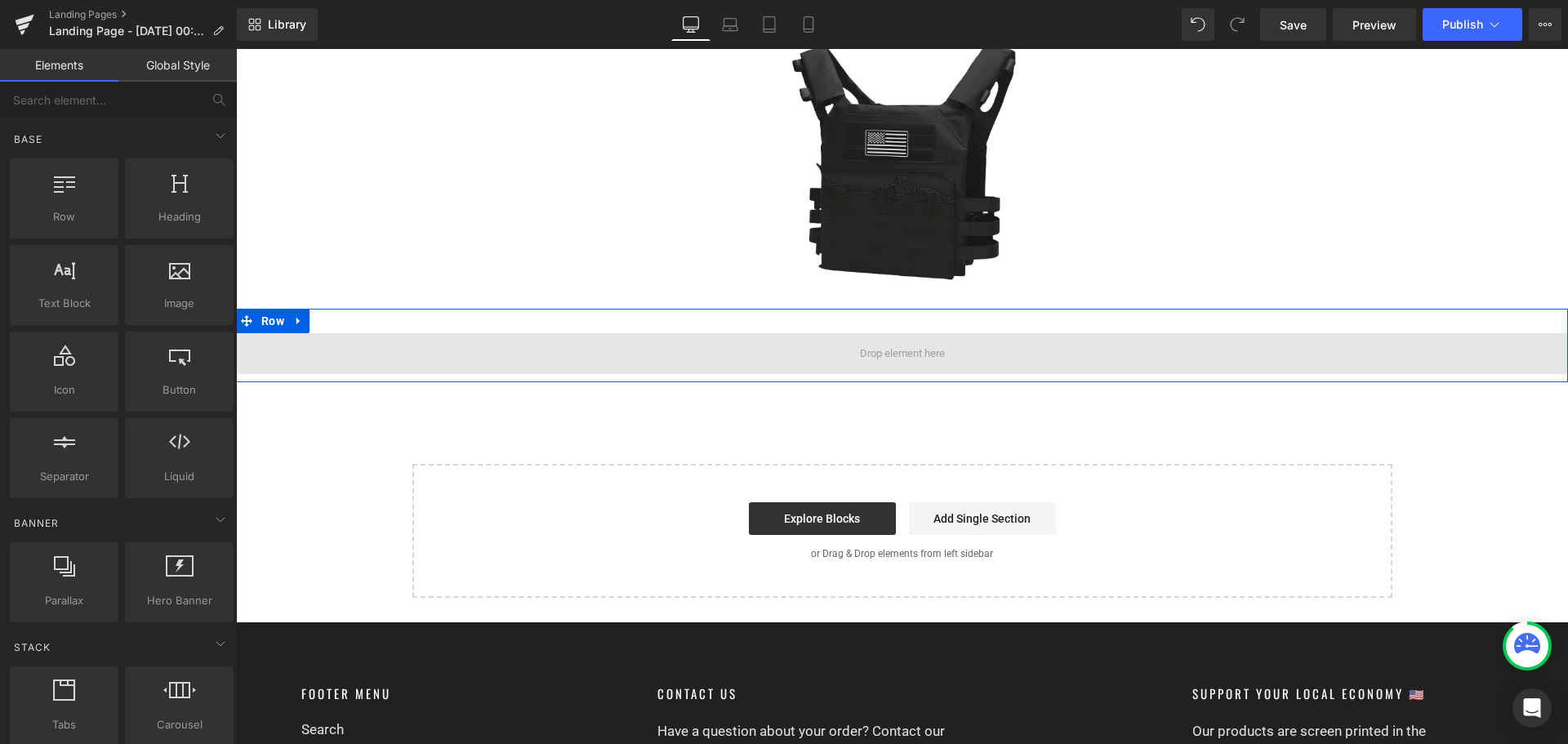
click at [319, 347] on span at bounding box center [902, 354] width 1332 height 40
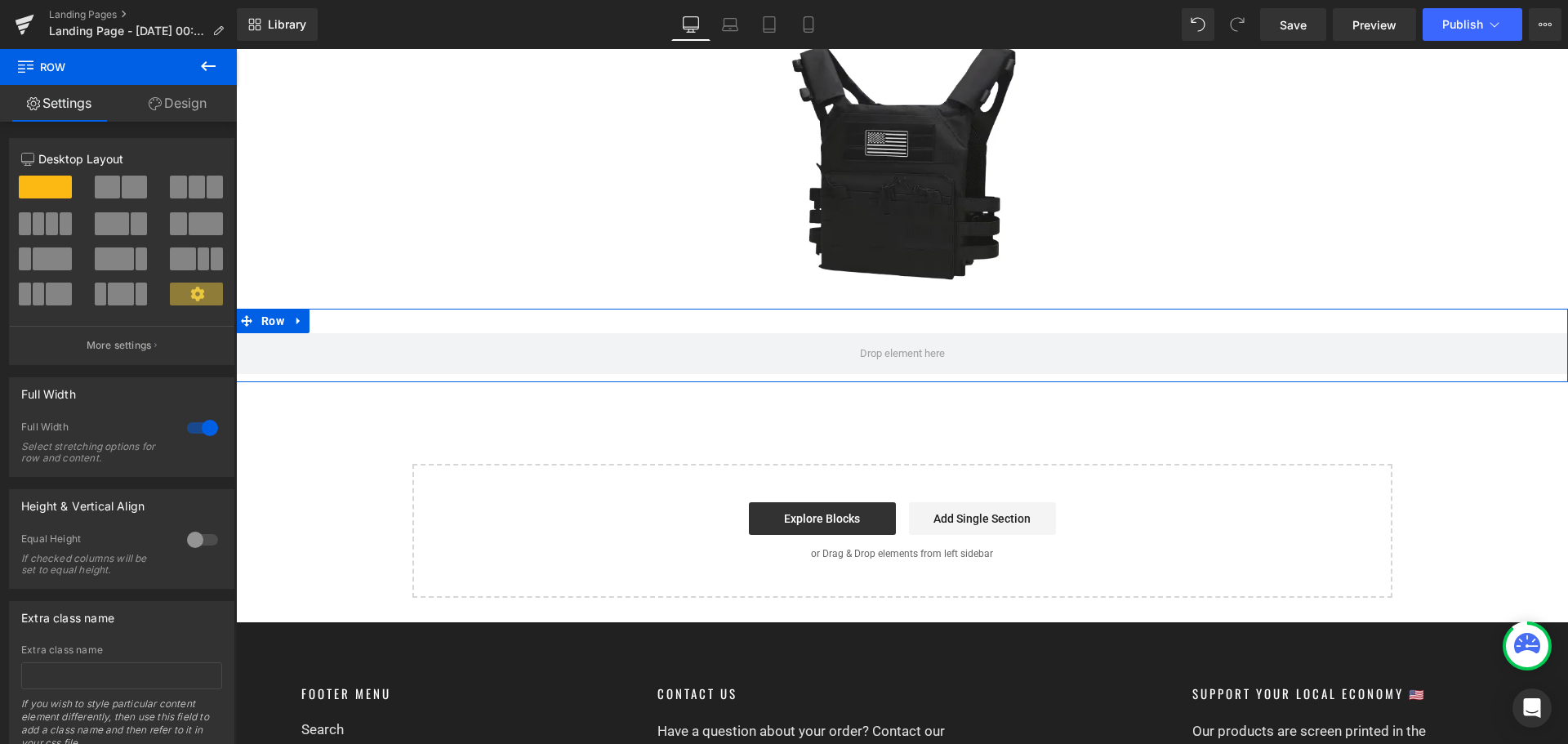
click at [162, 93] on link "Design" at bounding box center [178, 104] width 119 height 37
click at [0, 0] on div "Background" at bounding box center [0, 0] width 0 height 0
click at [0, 0] on div "Spacing" at bounding box center [0, 0] width 0 height 0
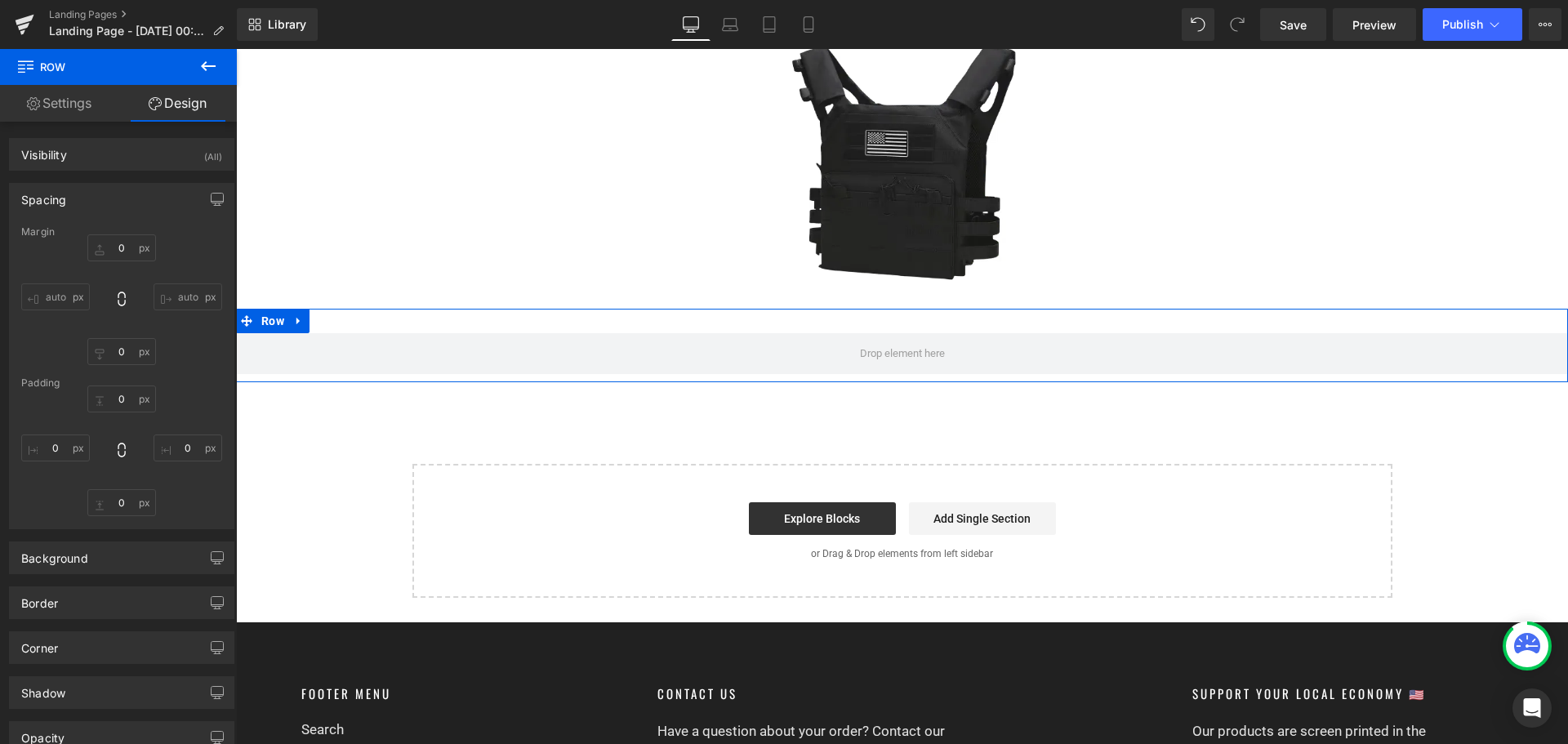
type input "0"
type input "30"
type input "0"
type input "10"
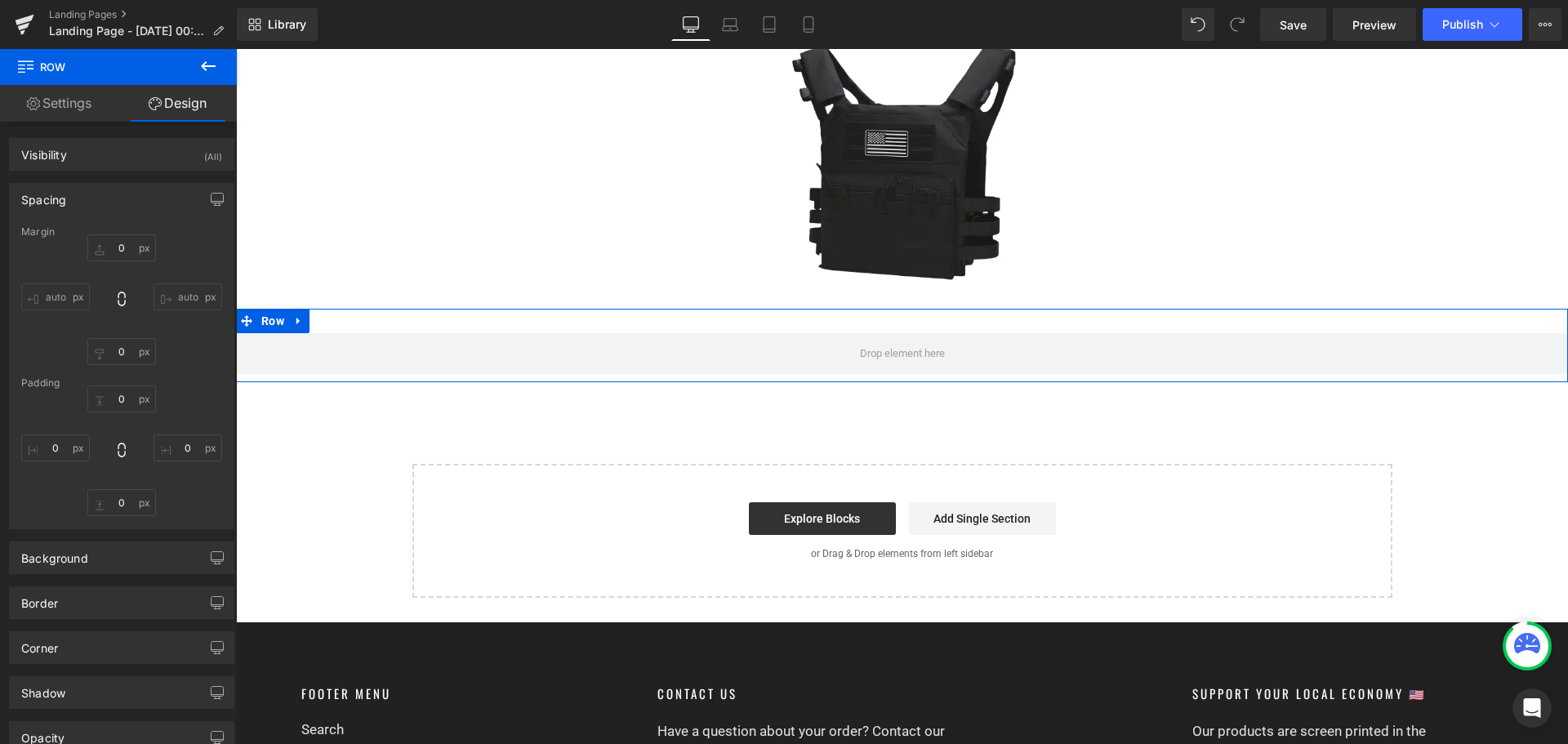
type input "0"
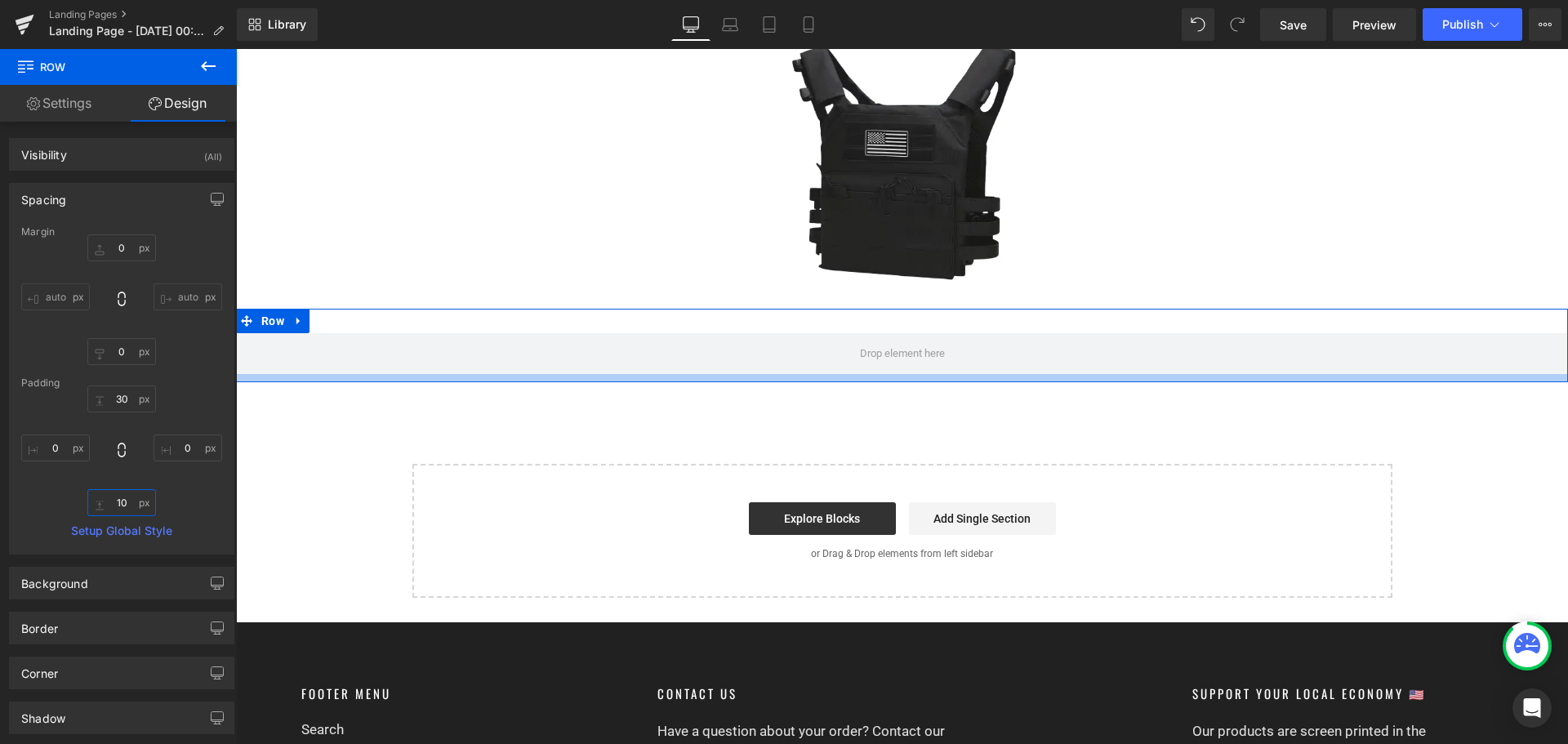
click at [121, 506] on input "10" at bounding box center [121, 502] width 69 height 27
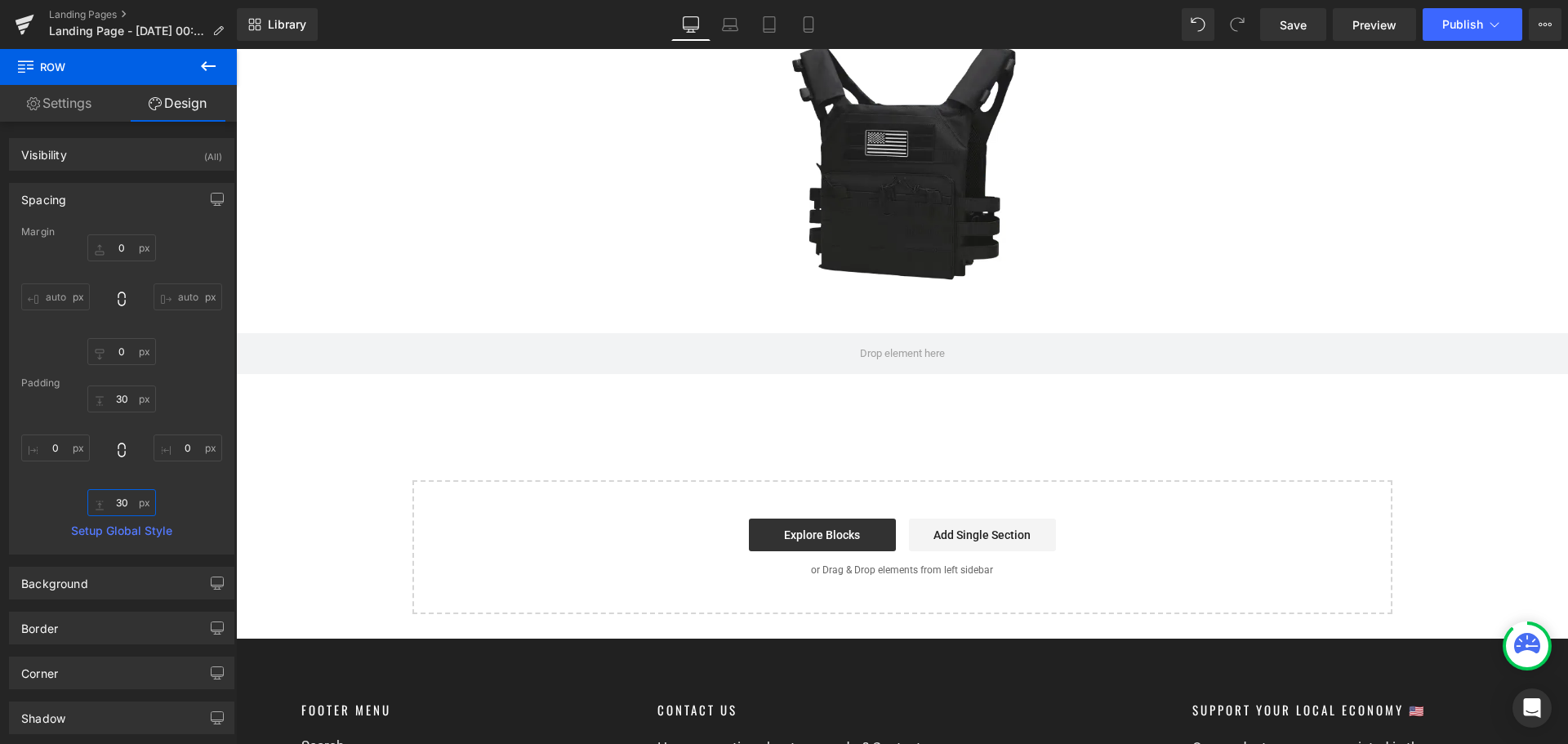
type input "30"
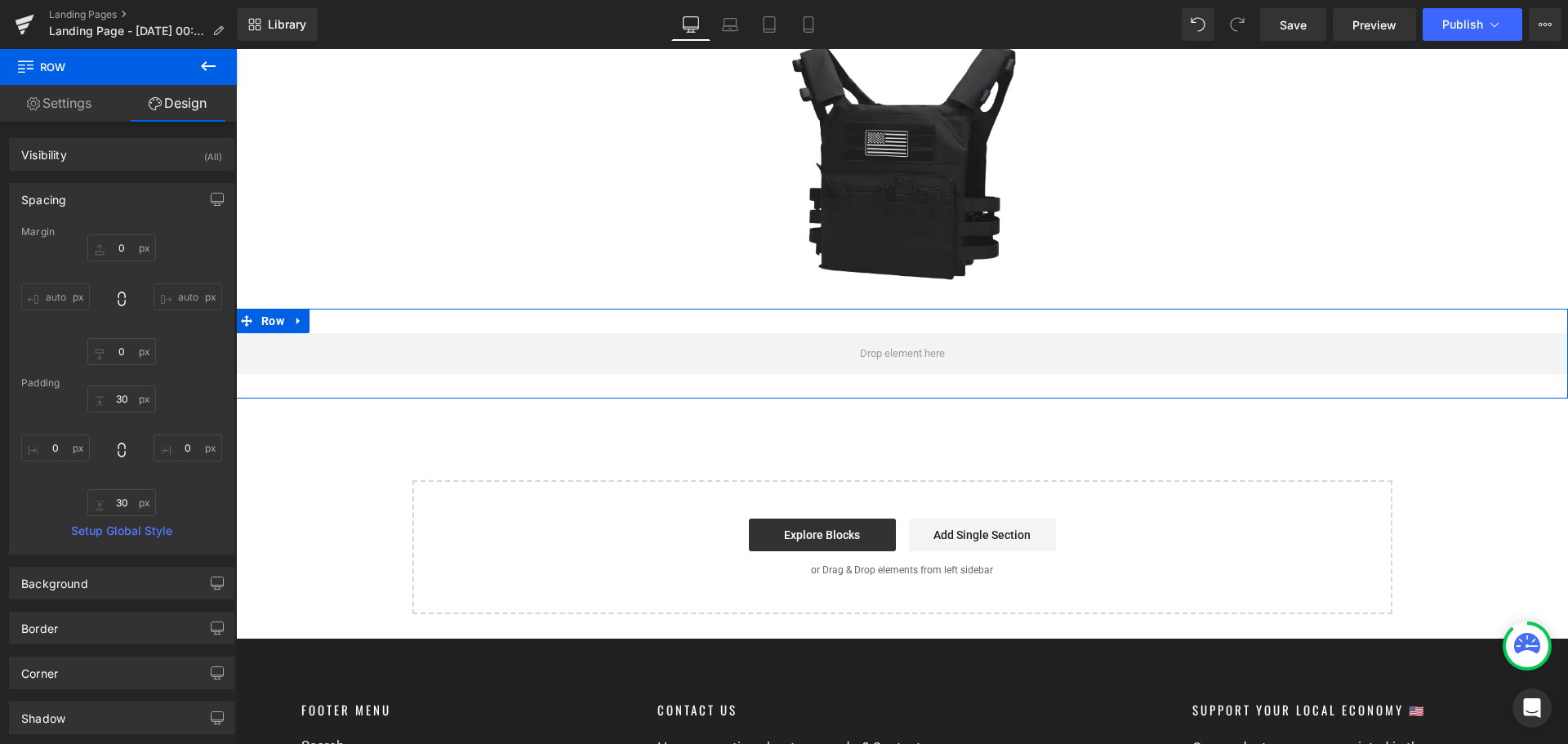
click at [590, 309] on div "Row" at bounding box center [902, 354] width 1332 height 90
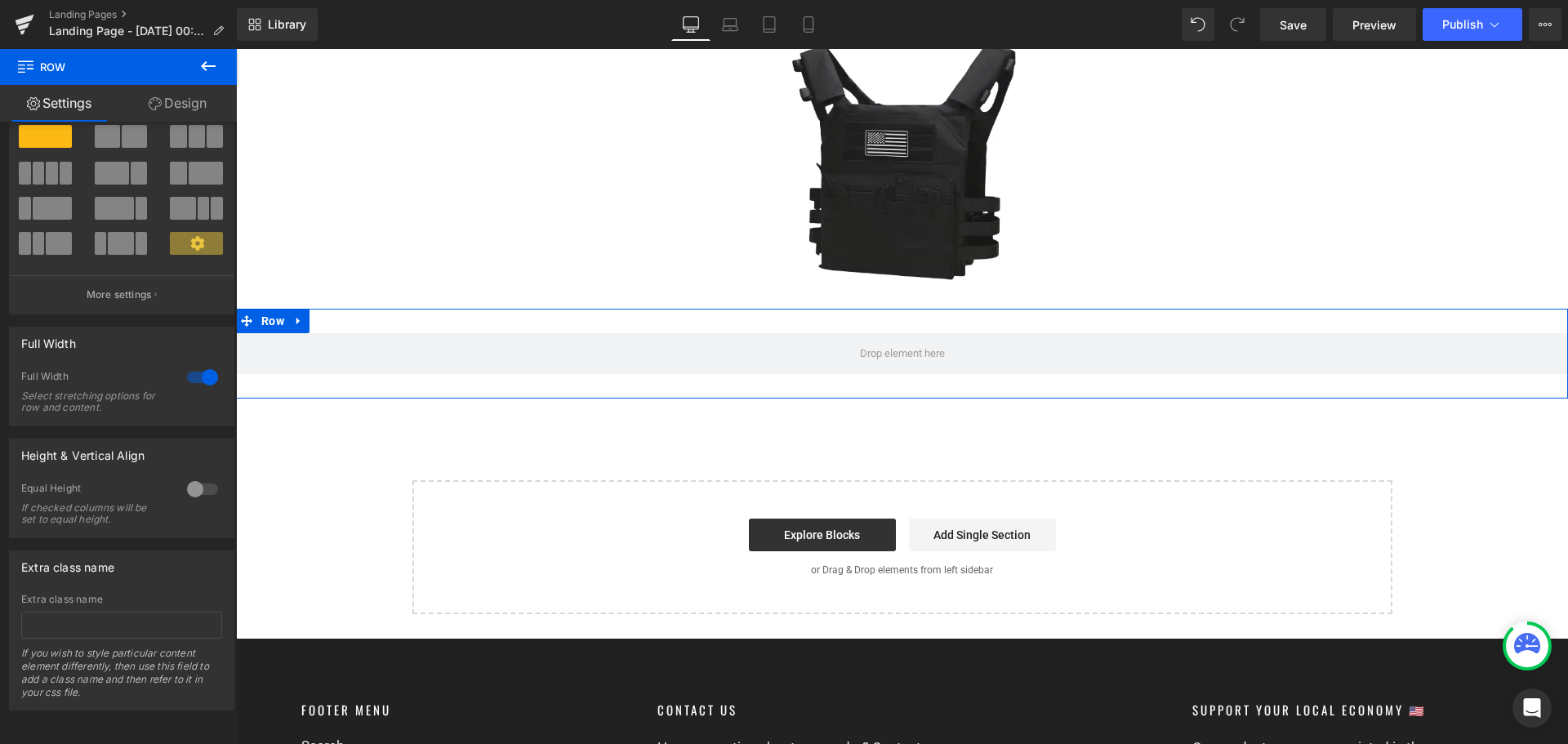
scroll to position [0, 0]
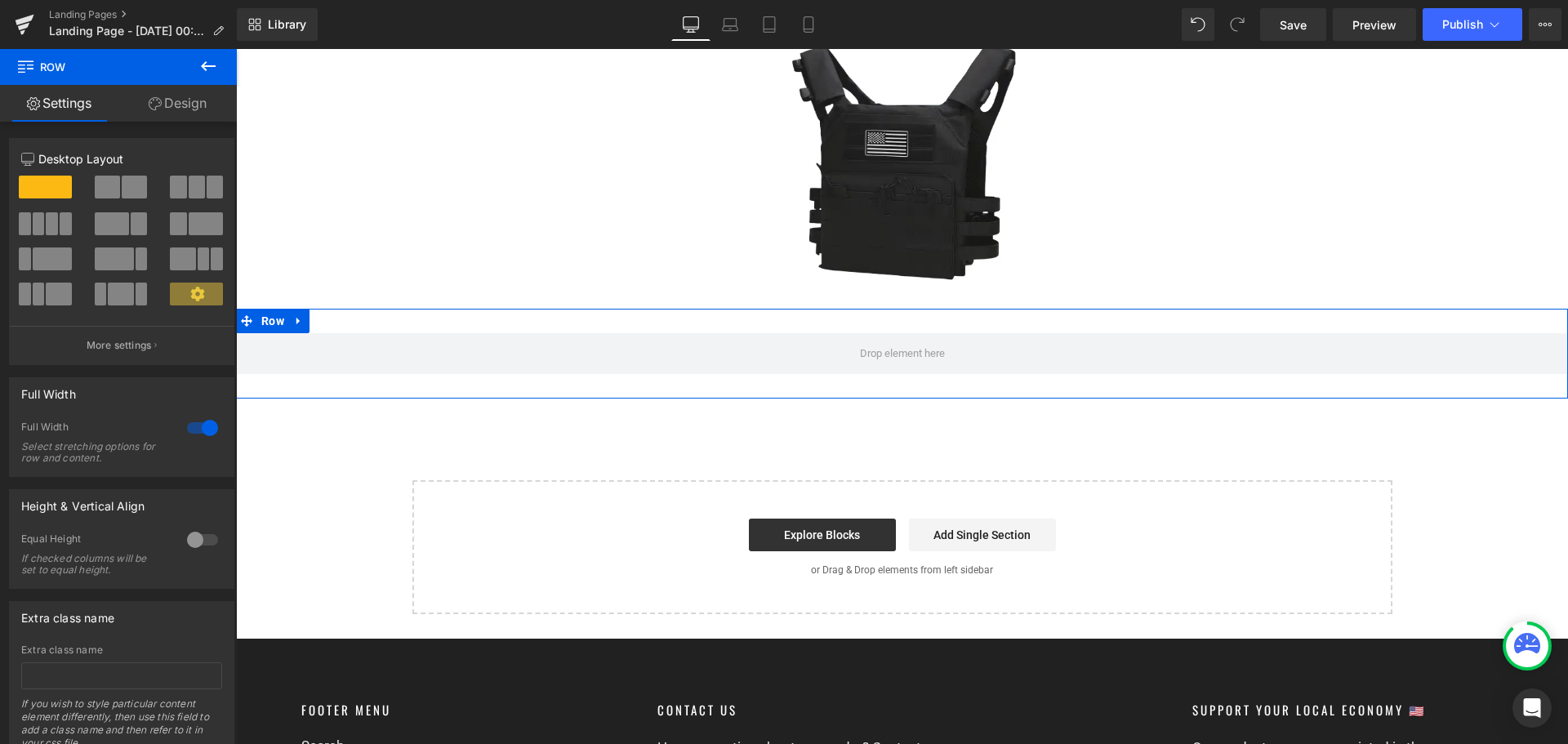
click at [156, 97] on link "Design" at bounding box center [178, 104] width 119 height 37
click at [0, 0] on div "Background" at bounding box center [0, 0] width 0 height 0
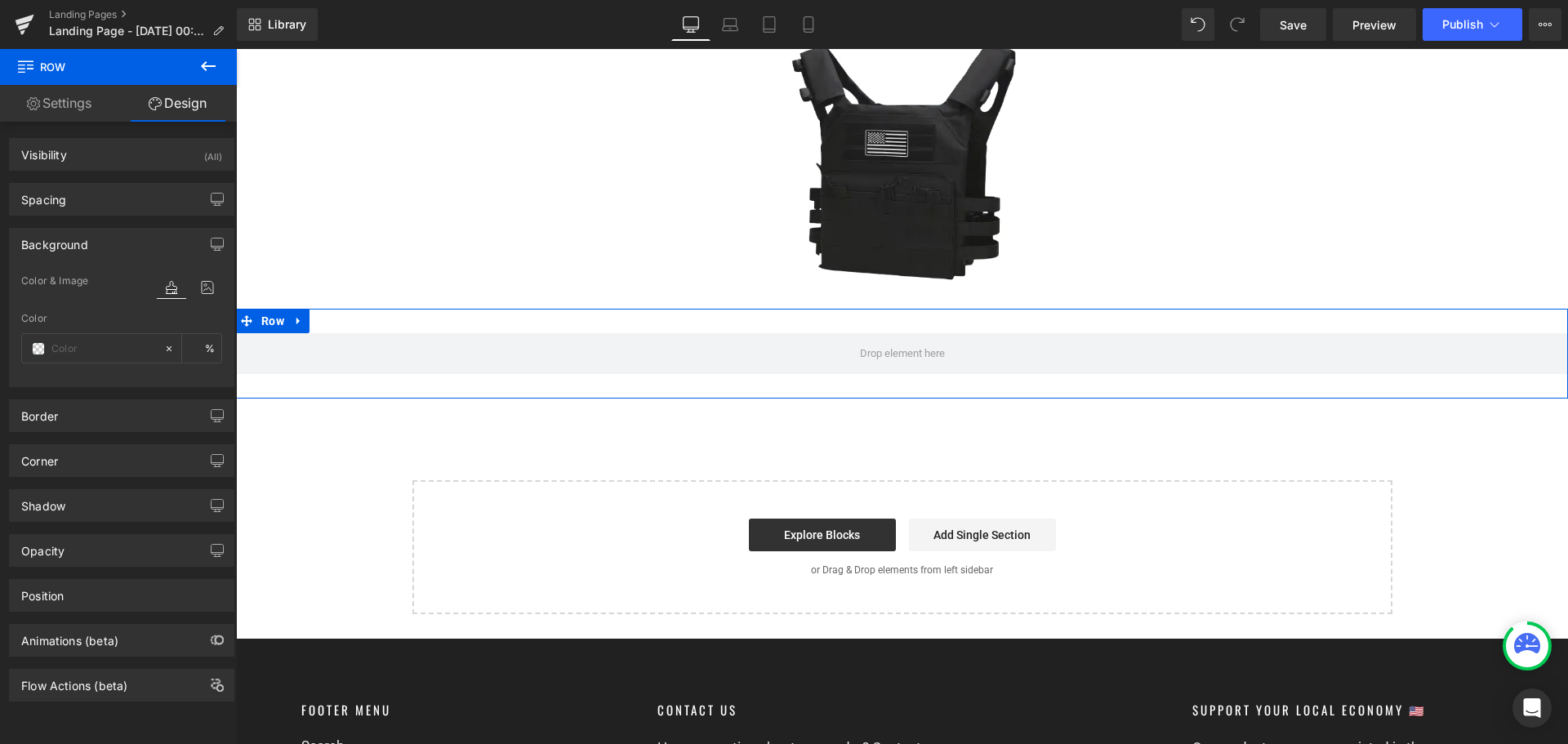
type input "transparent"
type input "0"
click at [62, 340] on input "transparent" at bounding box center [103, 348] width 105 height 18
paste input "F3F3F3"
type input "F3F3F3"
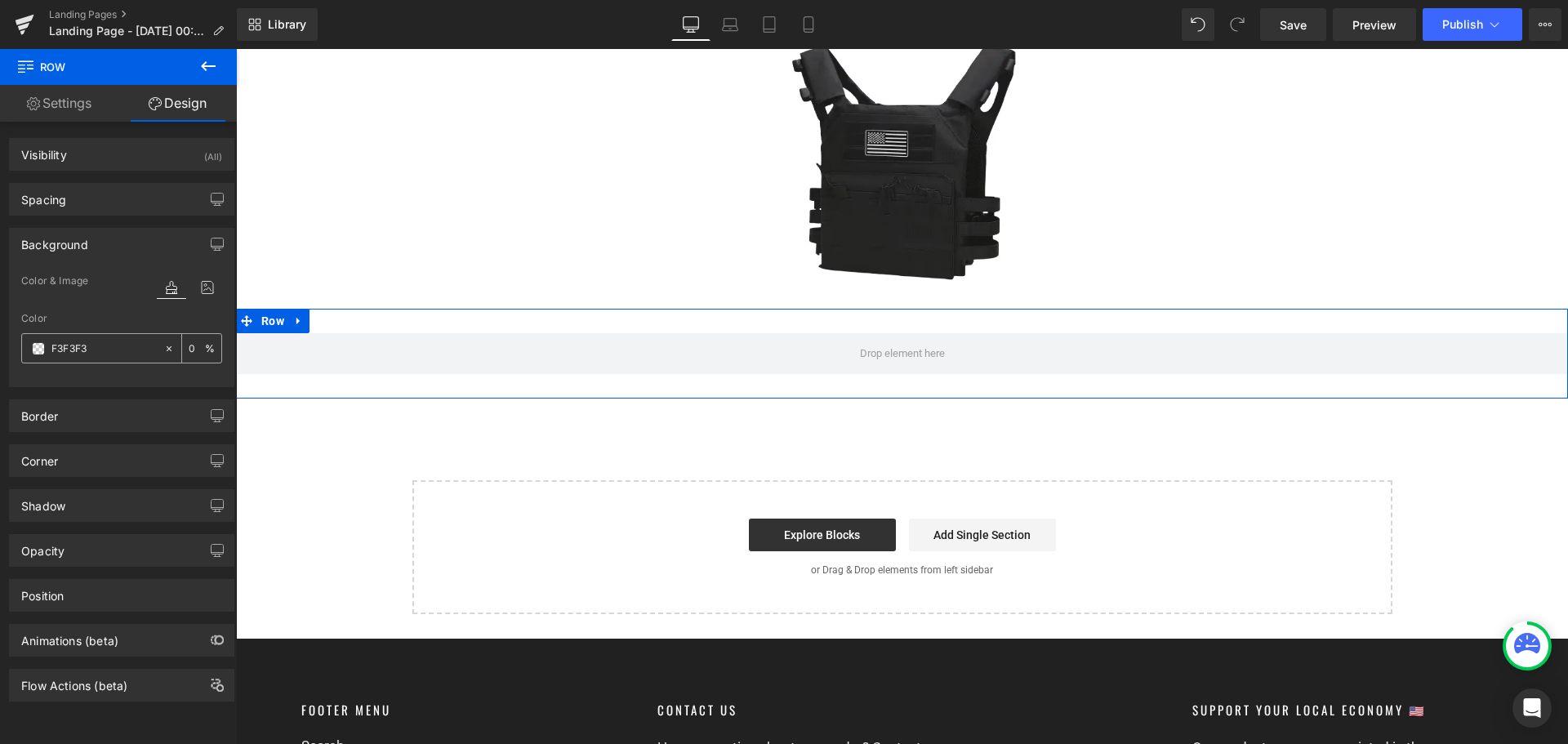
type input "100"
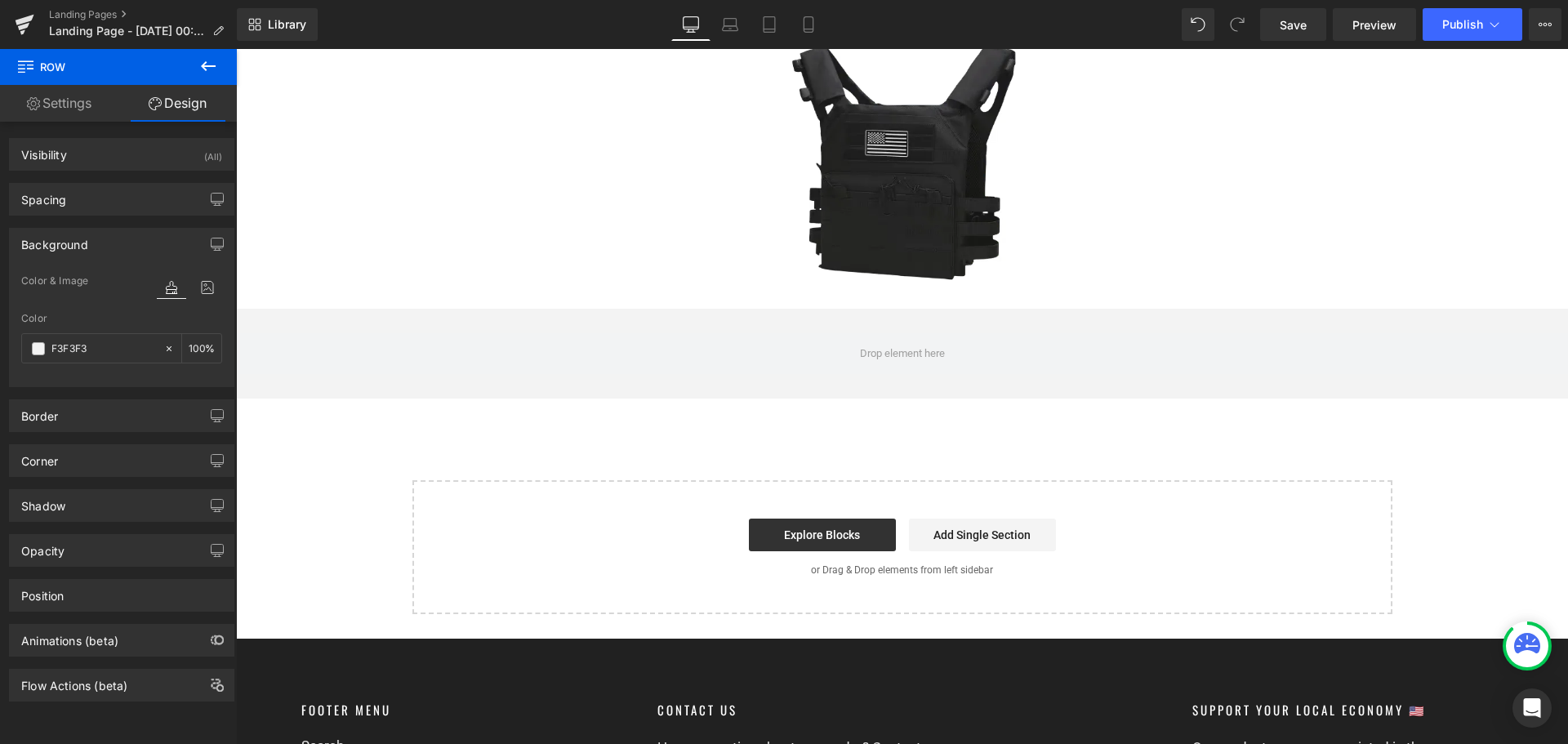
click at [194, 62] on button at bounding box center [208, 67] width 57 height 36
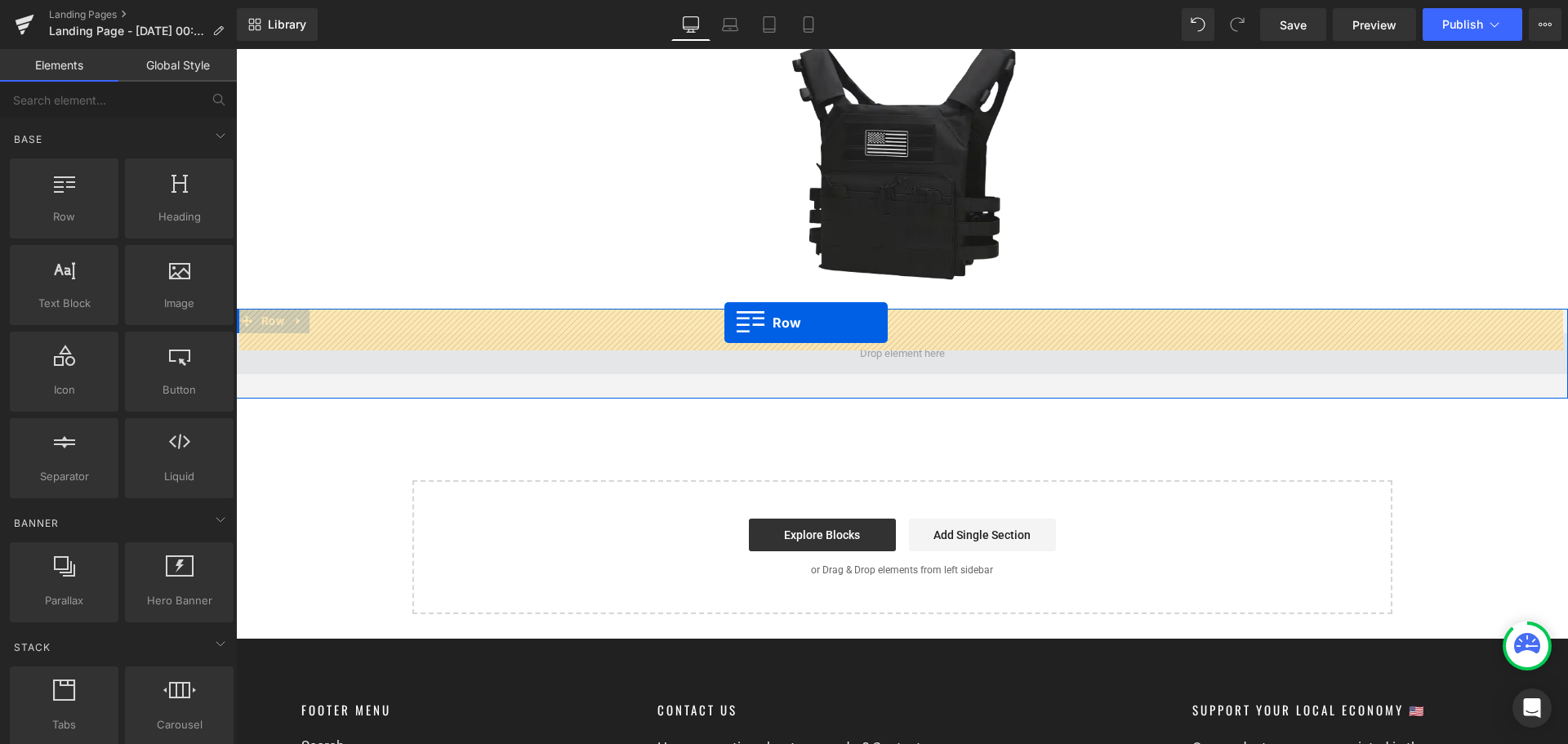
drag, startPoint x: 443, startPoint y: 265, endPoint x: 724, endPoint y: 323, distance: 286.9
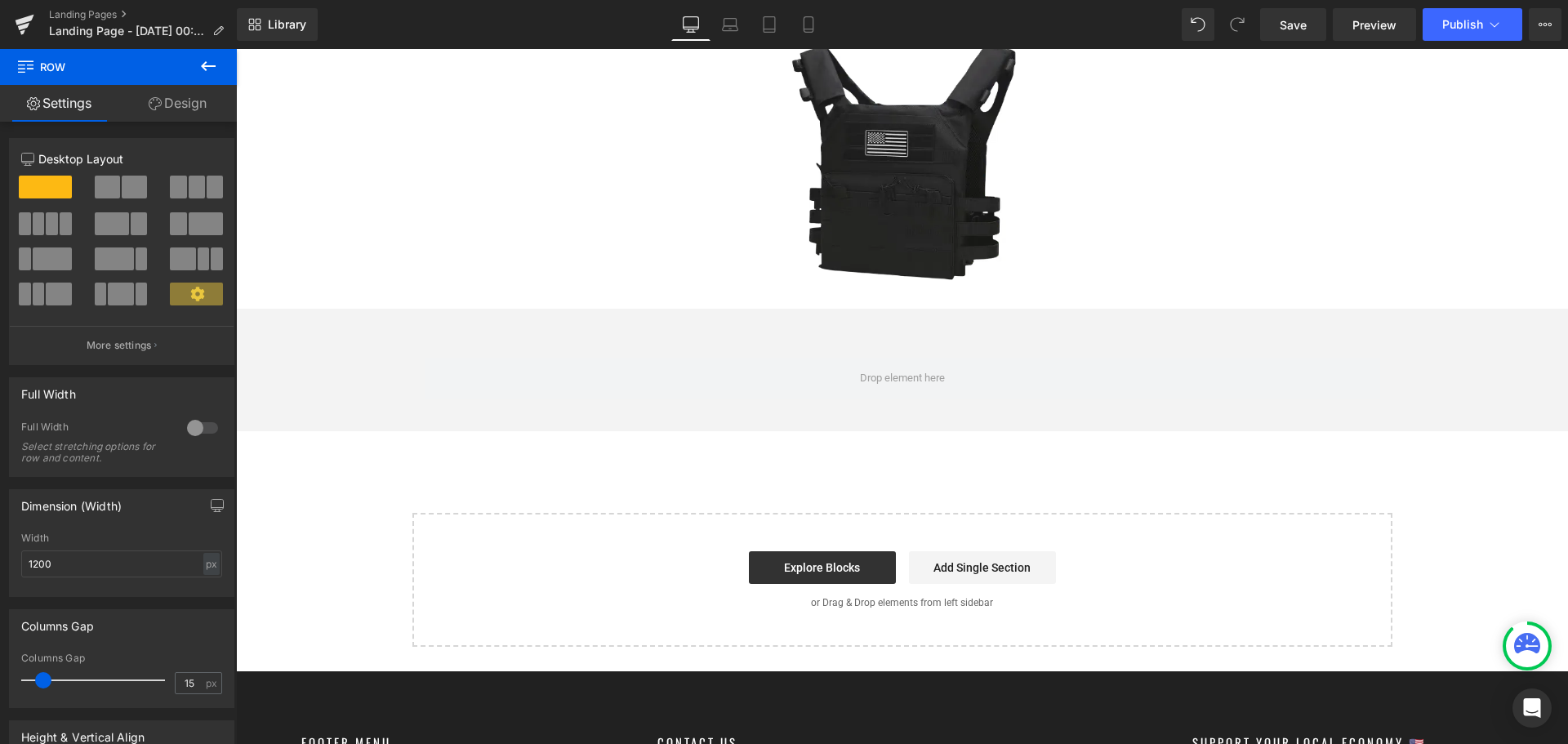
click at [205, 61] on icon at bounding box center [209, 66] width 19 height 19
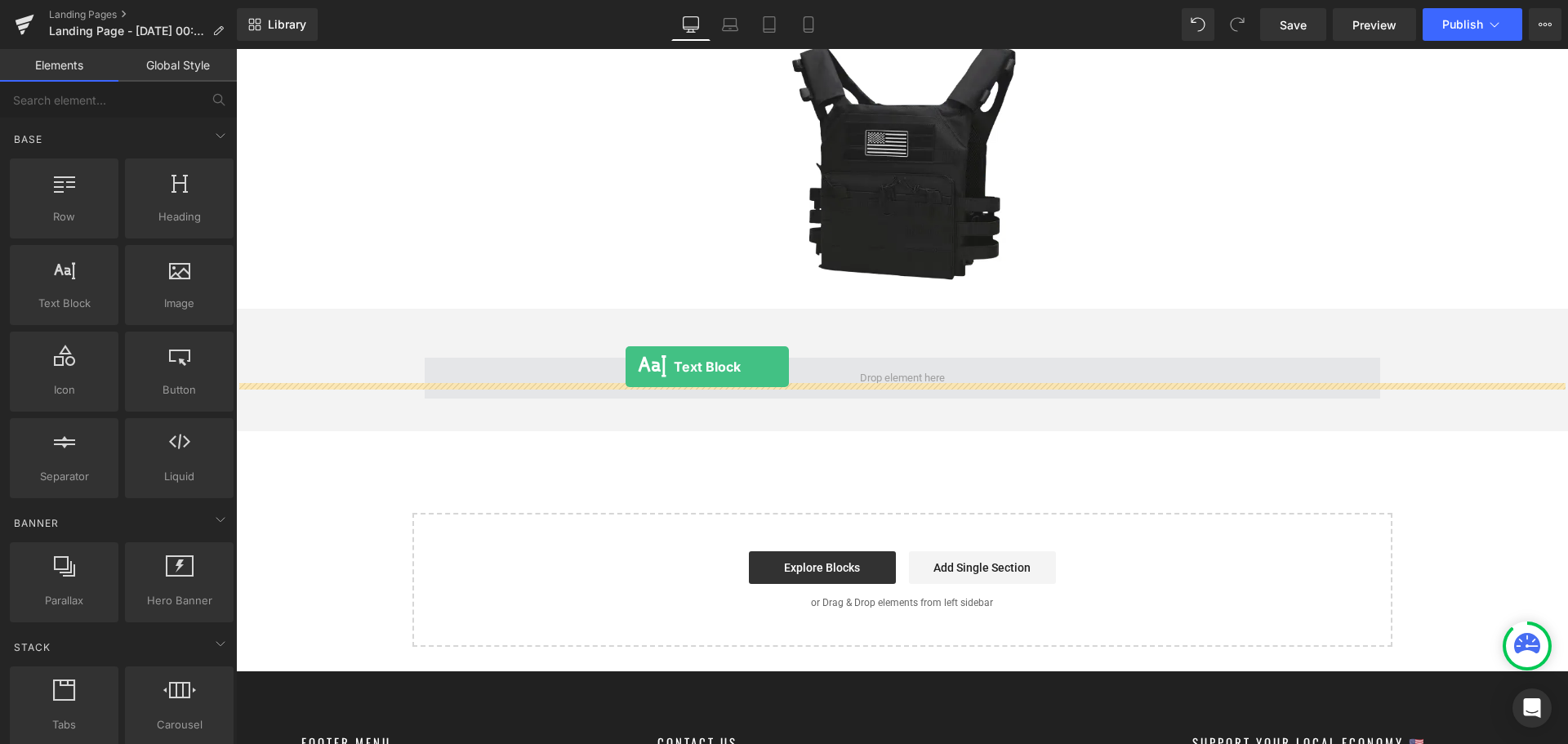
drag, startPoint x: 305, startPoint y: 335, endPoint x: 636, endPoint y: 367, distance: 332.5
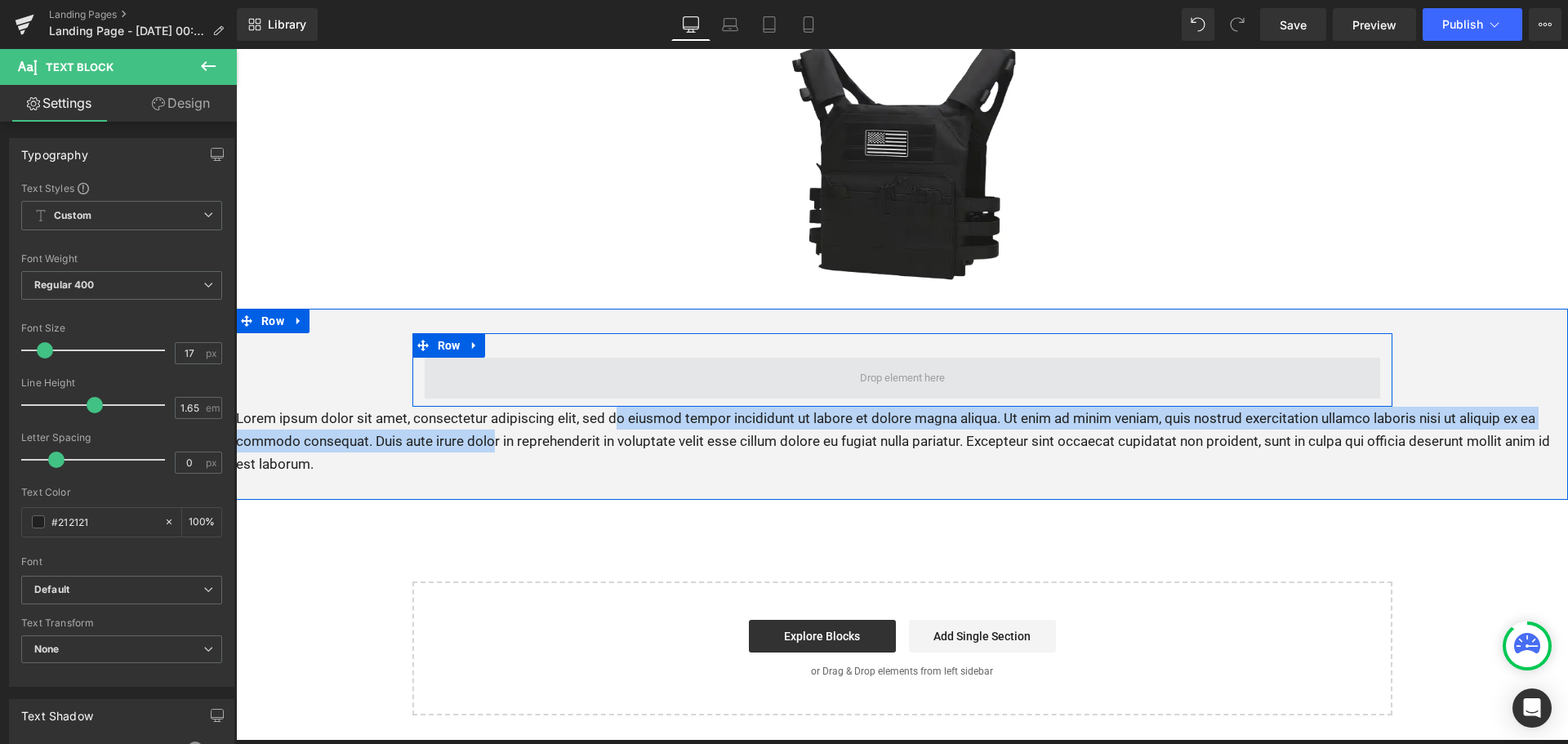
drag, startPoint x: 463, startPoint y: 367, endPoint x: 608, endPoint y: 354, distance: 145.6
click at [608, 354] on div "Row Lorem ipsum dolor sit amet, consectetur adipiscing elit, sed do eiusmod tem…" at bounding box center [902, 404] width 1332 height 142
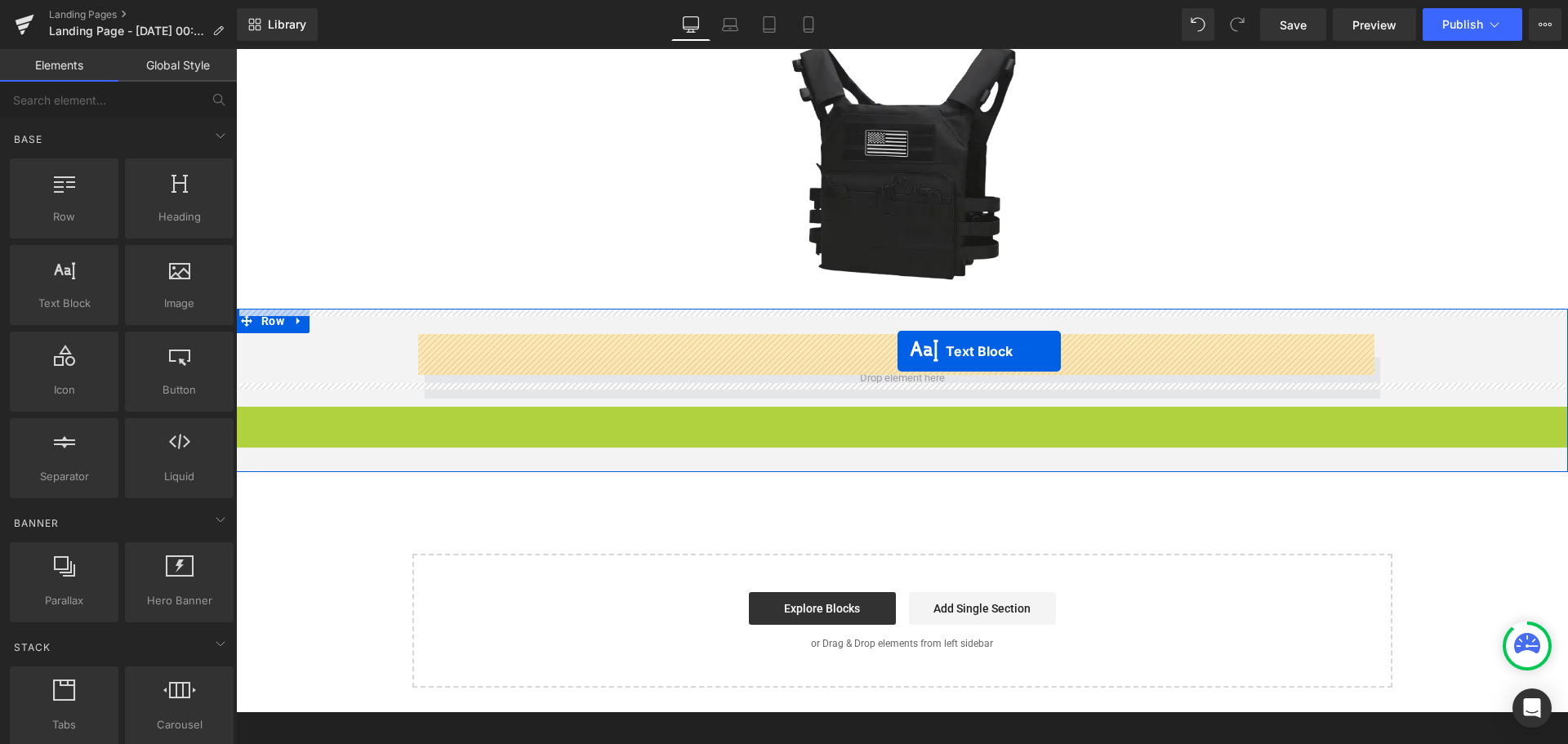
drag, startPoint x: 890, startPoint y: 405, endPoint x: 898, endPoint y: 351, distance: 54.6
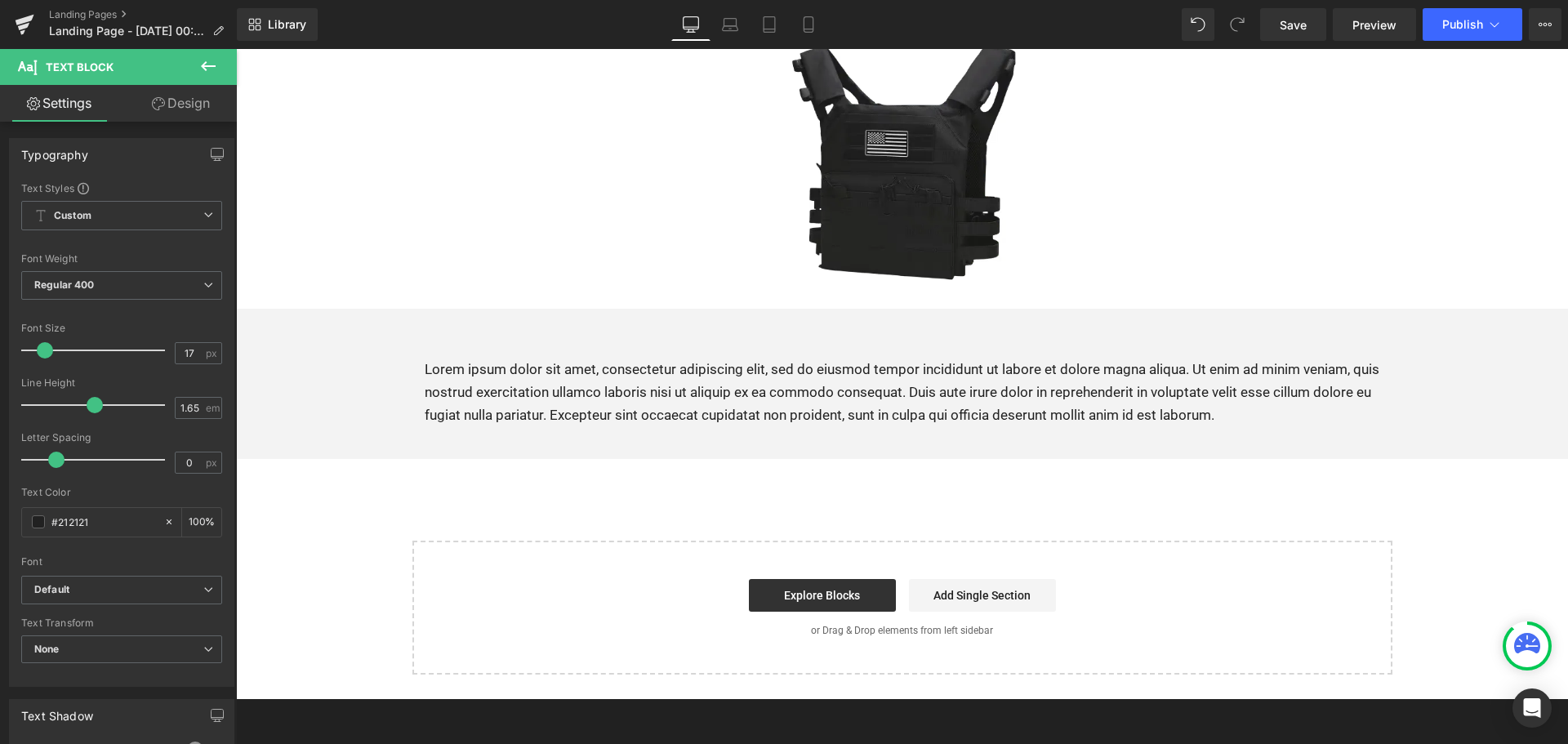
click at [506, 397] on p "Lorem ipsum dolor sit amet, consectetur adipiscing elit, sed do eiusmod tempor …" at bounding box center [903, 392] width 956 height 69
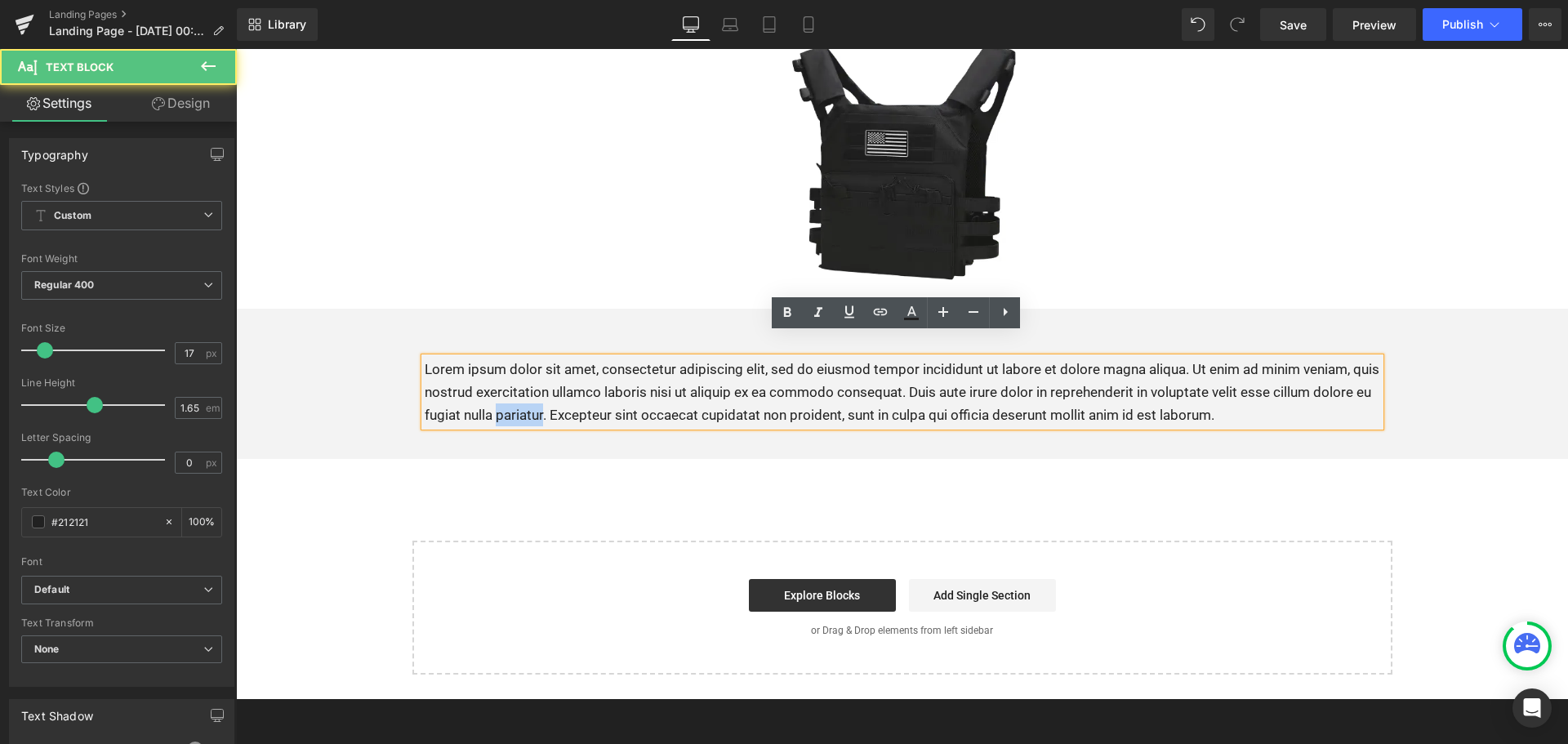
click at [506, 397] on p "Lorem ipsum dolor sit amet, consectetur adipiscing elit, sed do eiusmod tempor …" at bounding box center [903, 392] width 956 height 69
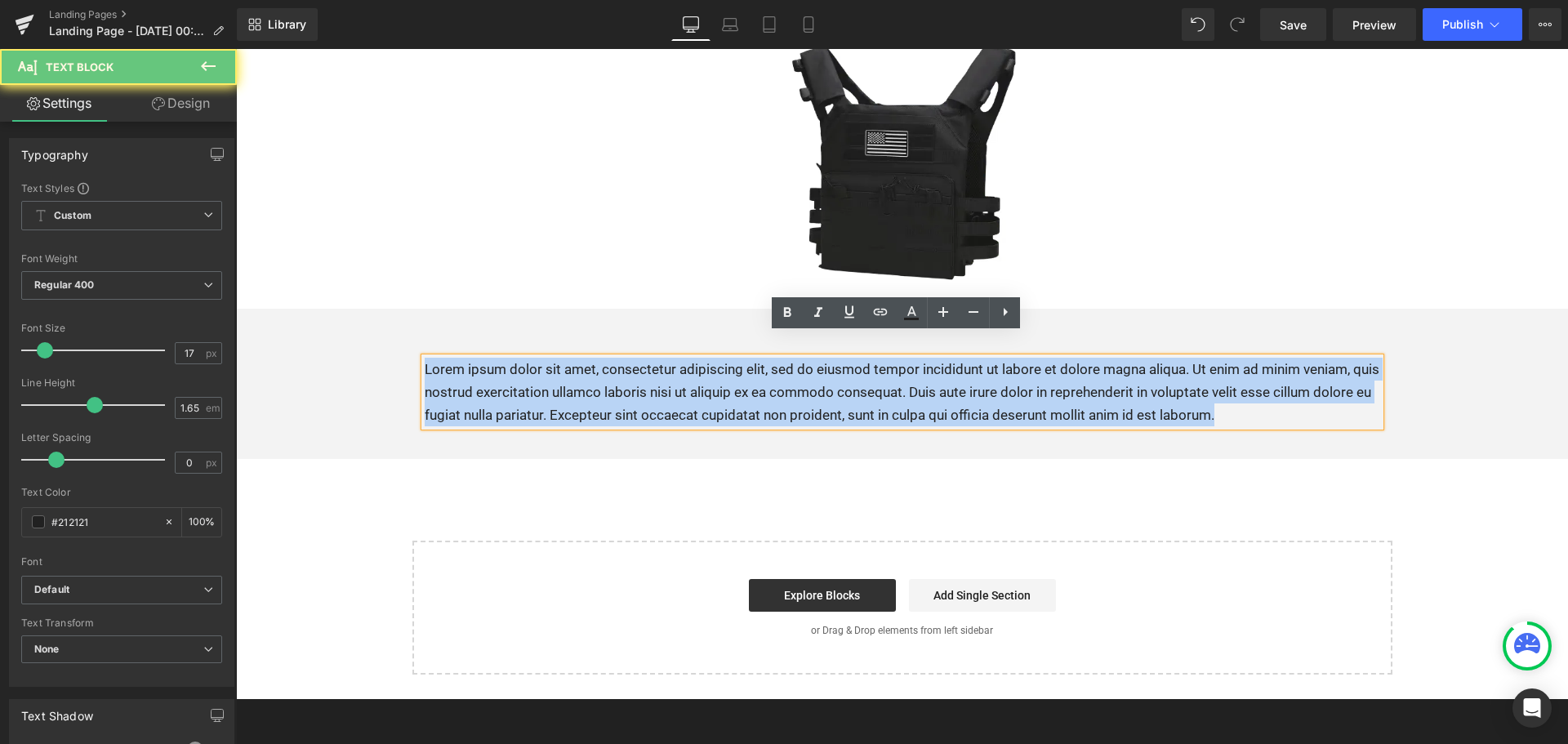
click at [506, 397] on p "Lorem ipsum dolor sit amet, consectetur adipiscing elit, sed do eiusmod tempor …" at bounding box center [903, 392] width 956 height 69
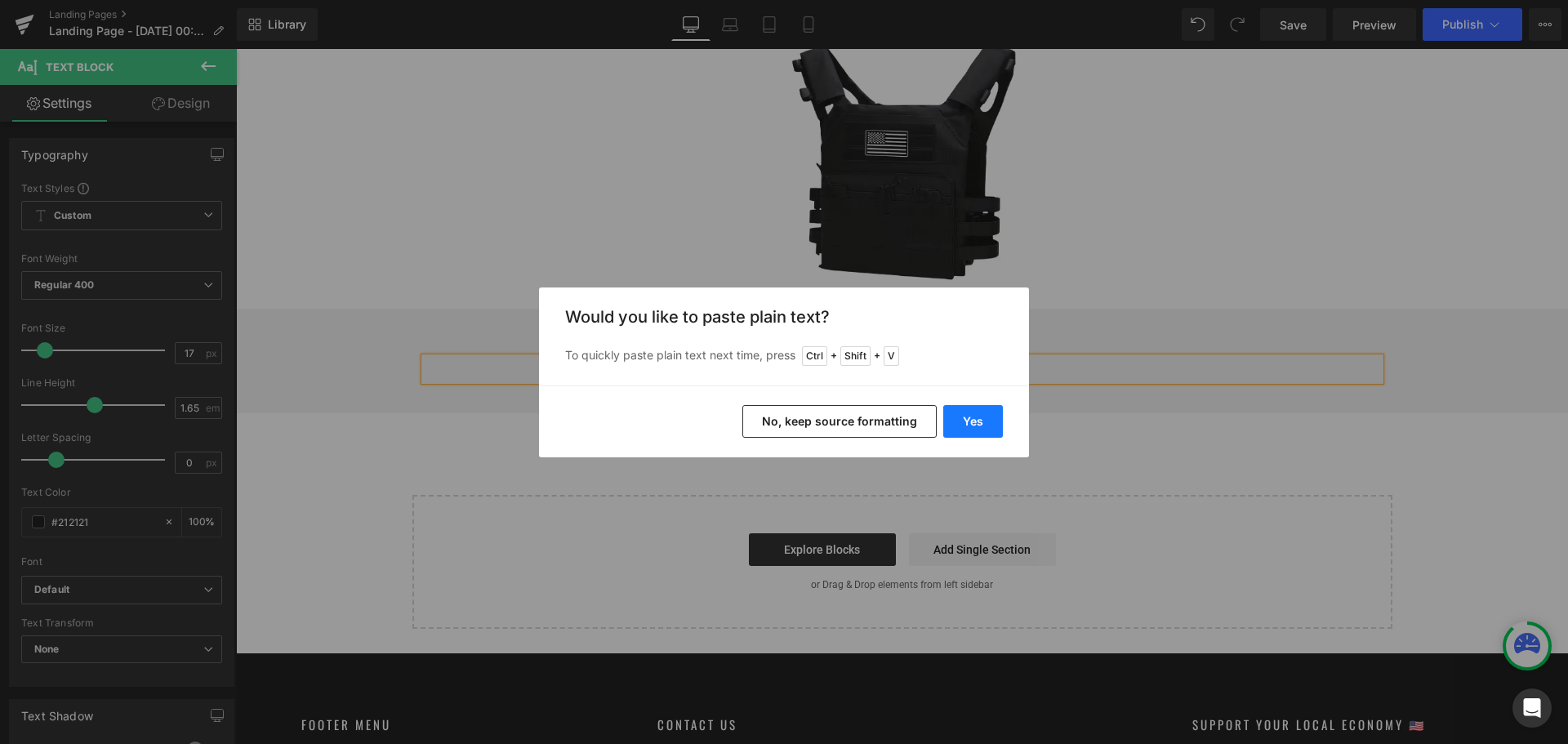
click at [977, 427] on button "Yes" at bounding box center [973, 420] width 60 height 33
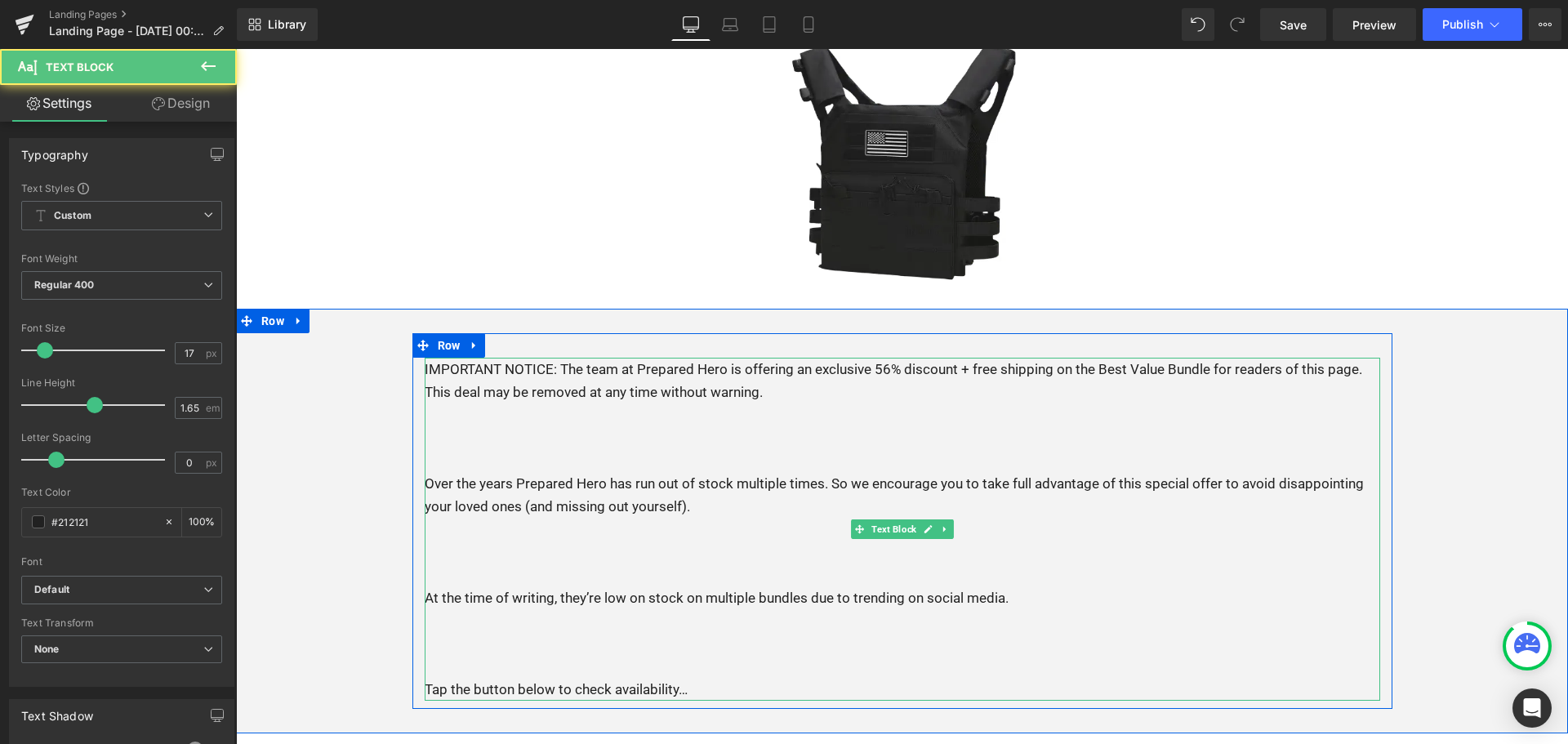
click at [704, 426] on p at bounding box center [903, 437] width 956 height 23
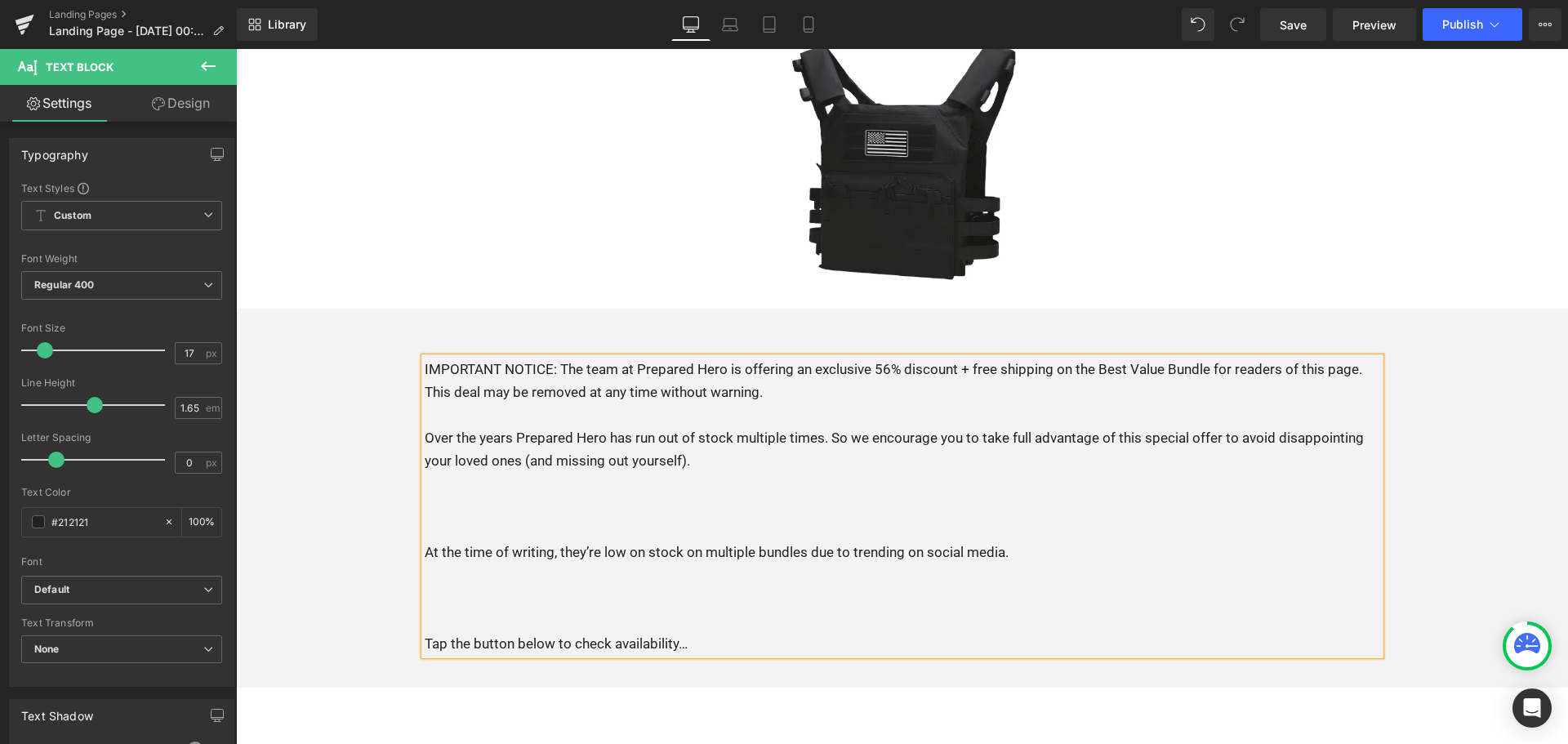
click at [668, 494] on p at bounding box center [903, 506] width 956 height 23
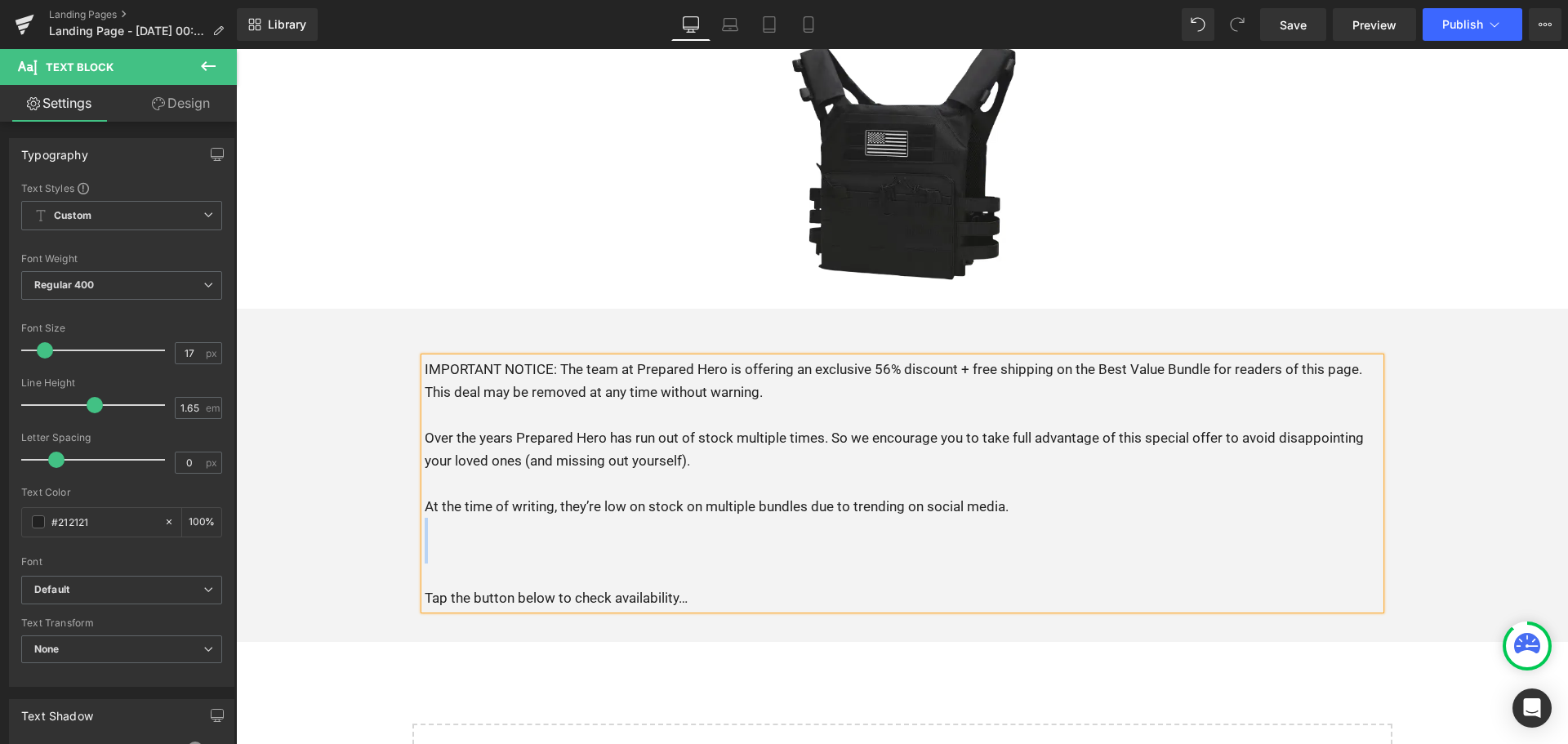
click at [656, 520] on div "IMPORTANT NOTICE: The team at Prepared Hero is offering an exclusive 56% discou…" at bounding box center [903, 484] width 956 height 252
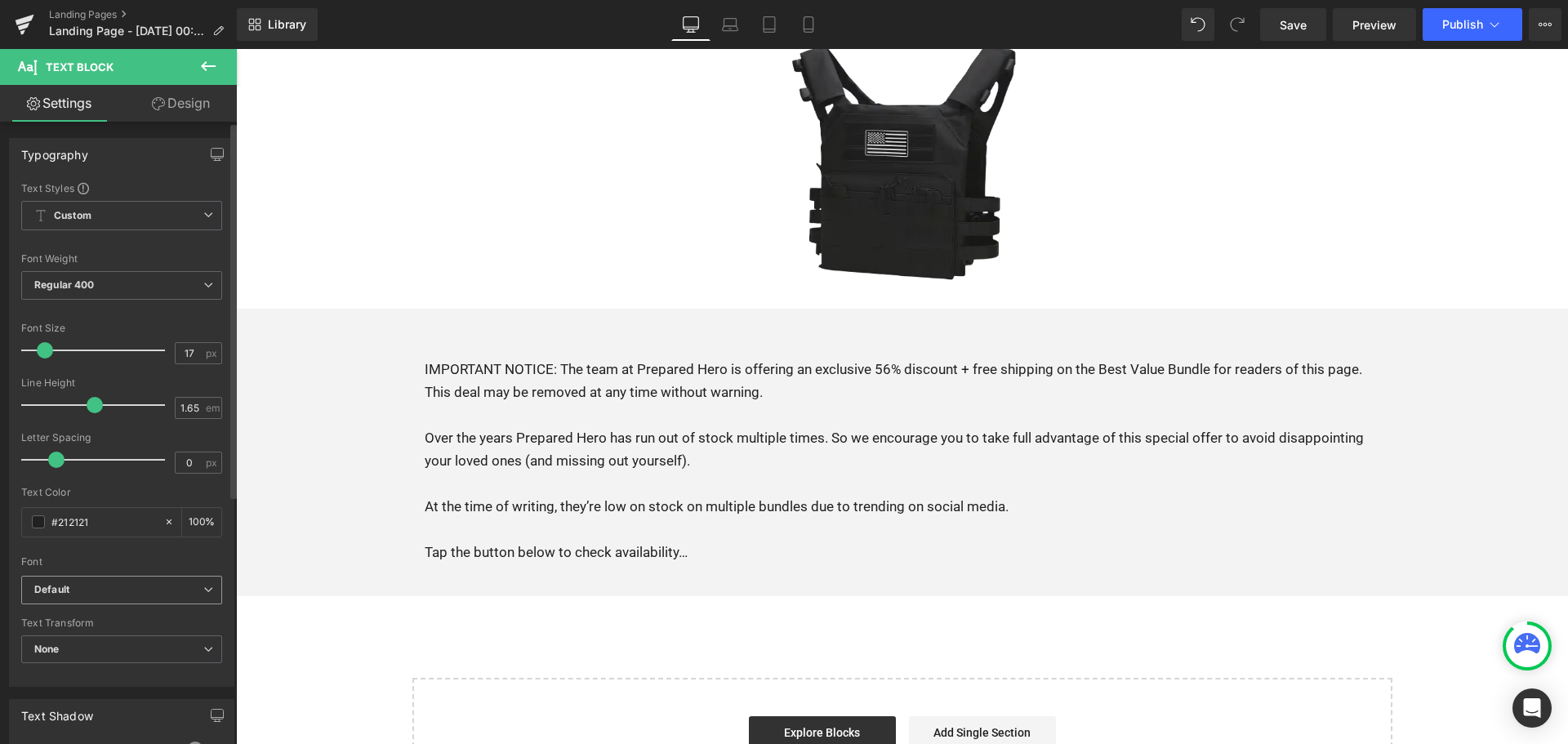
click at [113, 591] on b "Default" at bounding box center [119, 590] width 169 height 14
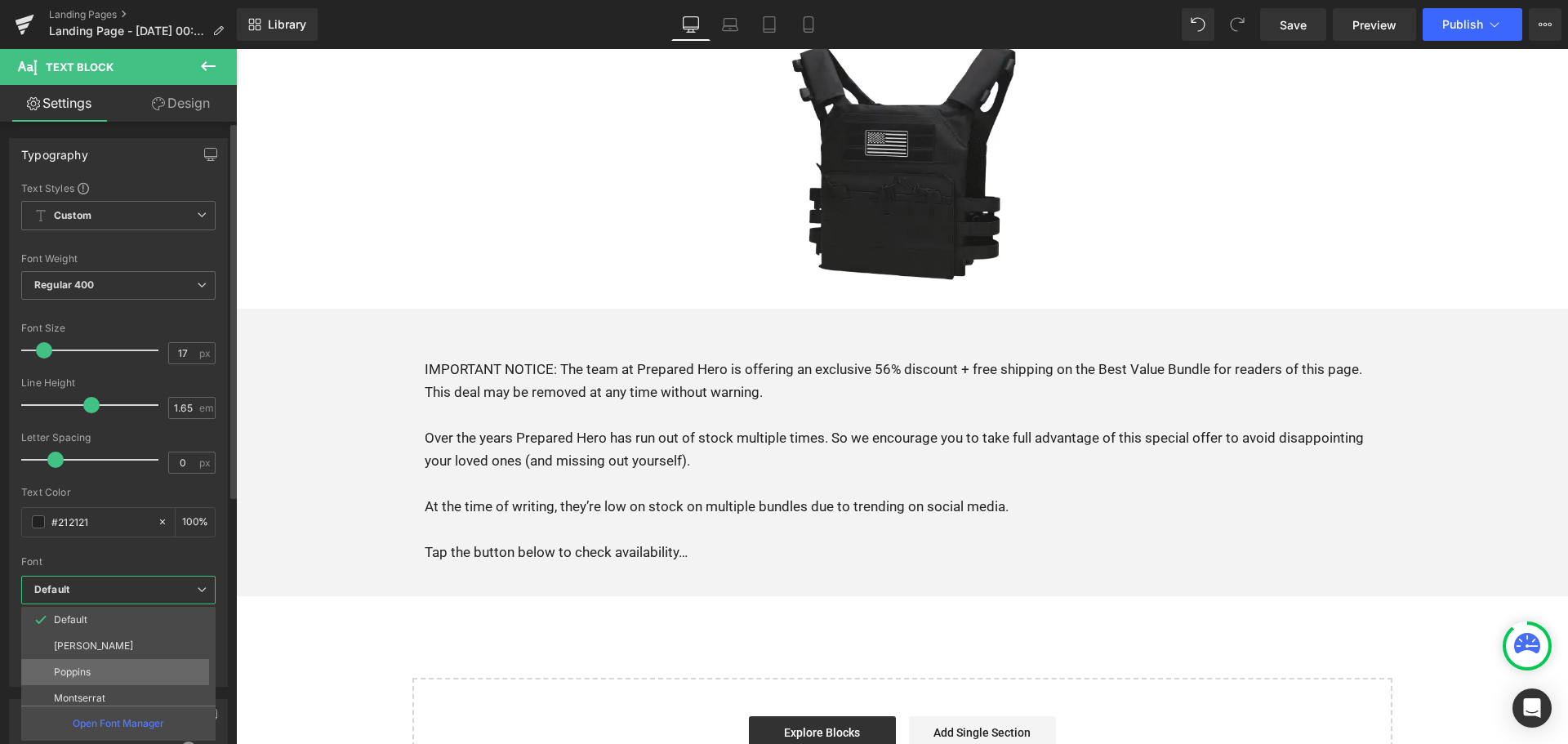
click at [104, 671] on li "Poppins" at bounding box center [121, 672] width 201 height 26
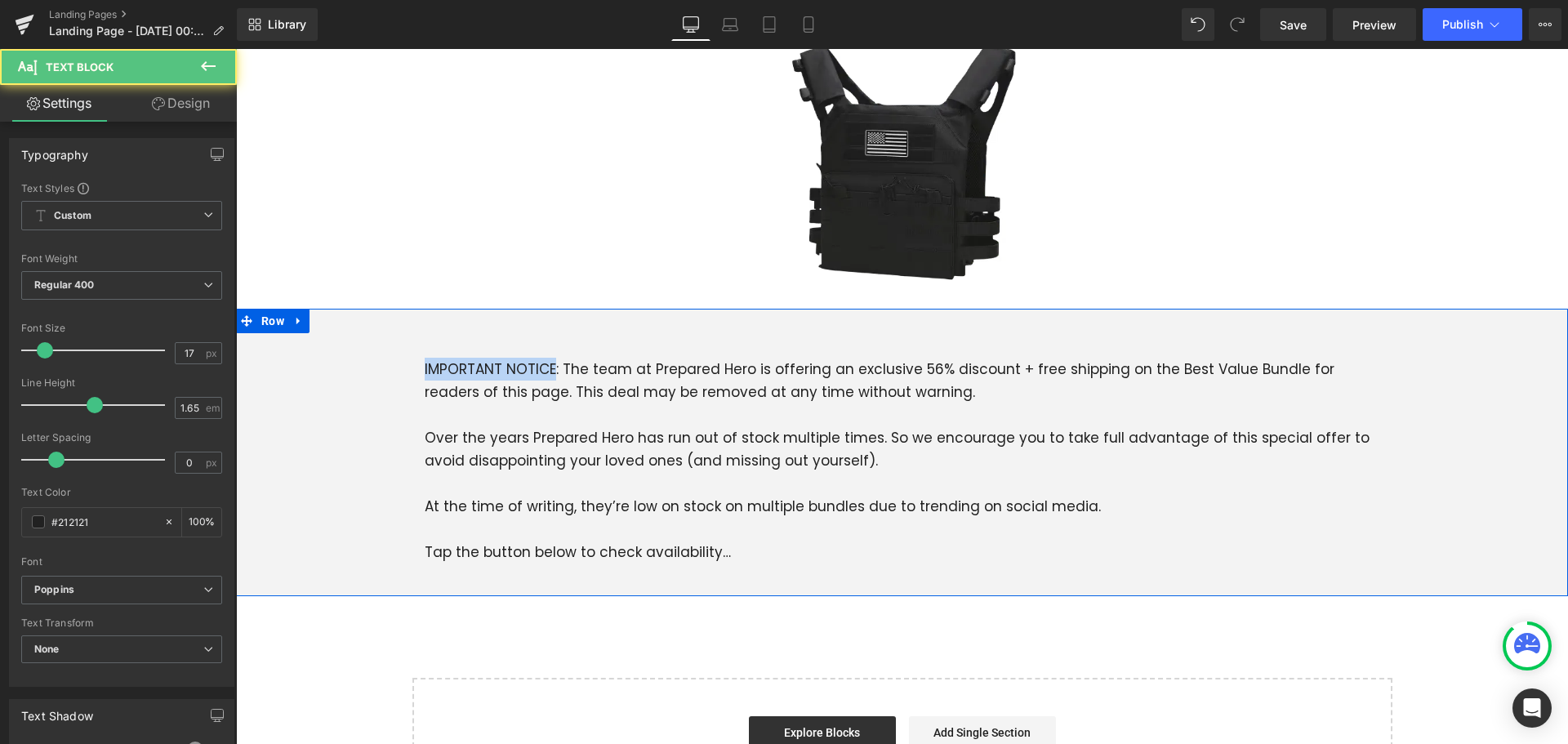
drag, startPoint x: 549, startPoint y: 350, endPoint x: 328, endPoint y: 353, distance: 221.0
click at [328, 353] on div "IMPORTANT NOTICE: The team at Prepared Hero is offering an exclusive 56% discou…" at bounding box center [902, 452] width 1332 height 238
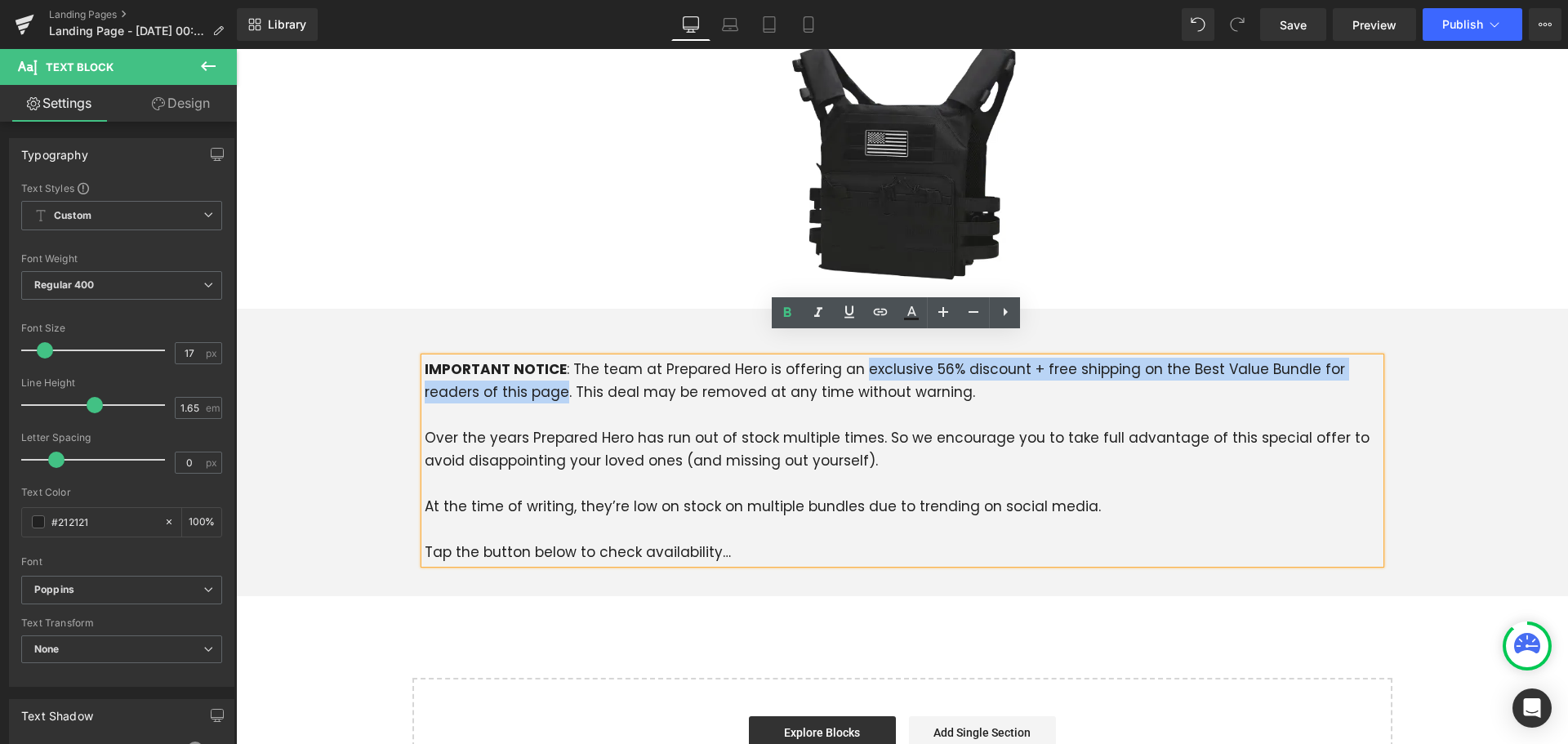
drag, startPoint x: 846, startPoint y: 344, endPoint x: 500, endPoint y: 363, distance: 346.5
click at [500, 363] on p "IMPORTANT NOTICE : The team at Prepared Hero is offering an exclusive 56% disco…" at bounding box center [903, 381] width 956 height 46
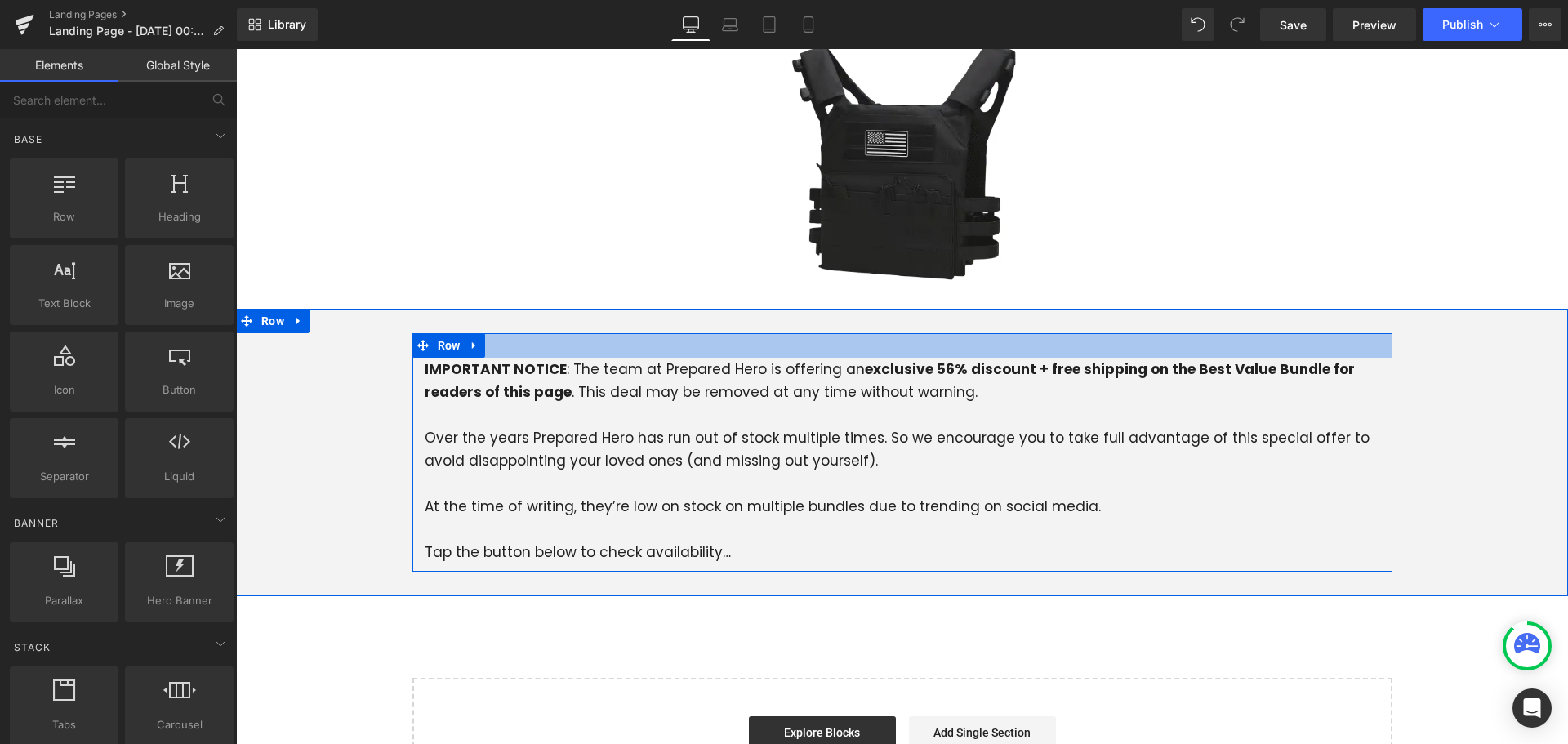
click at [516, 333] on div at bounding box center [903, 346] width 980 height 25
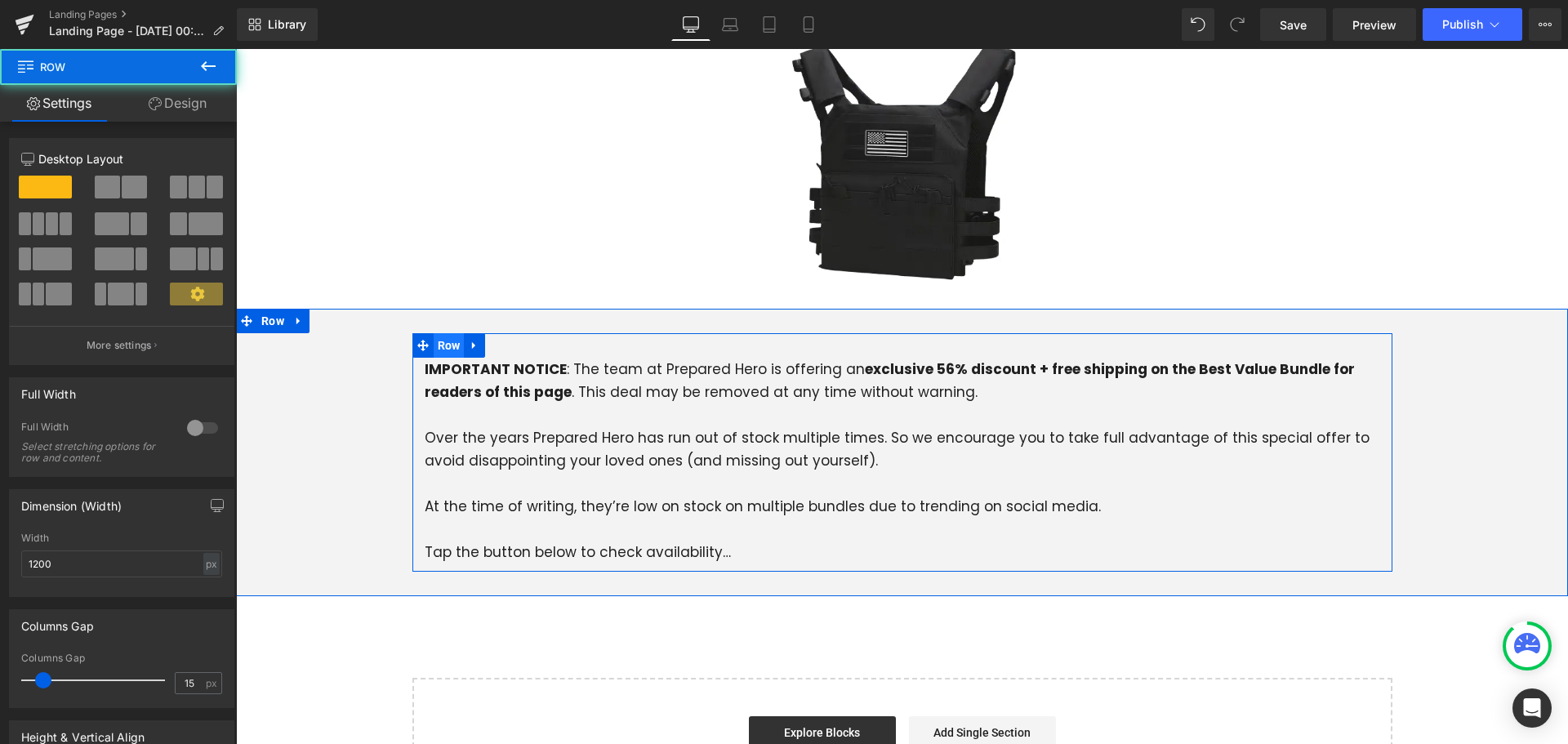
click at [449, 333] on span "Row" at bounding box center [449, 346] width 31 height 25
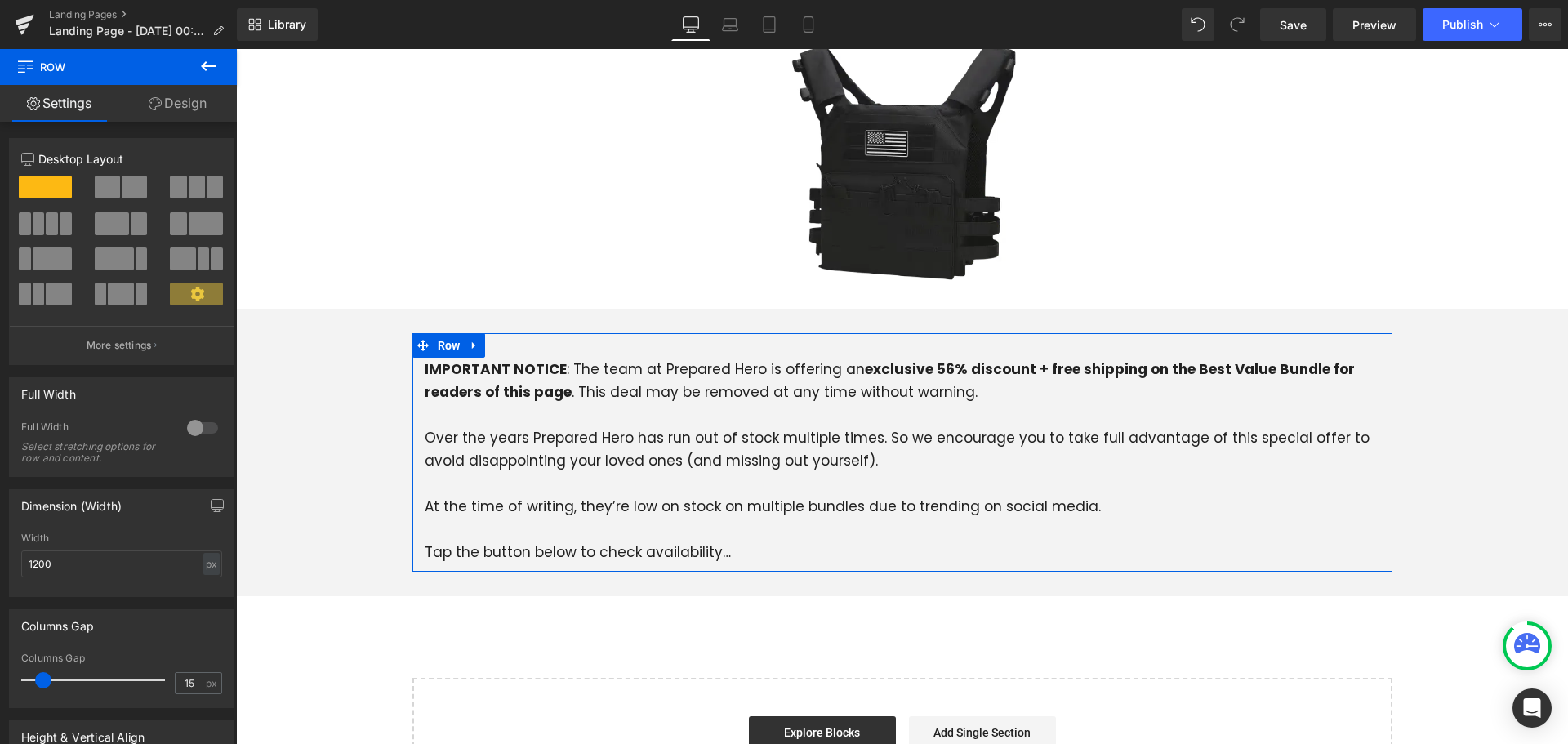
click at [189, 106] on link "Design" at bounding box center [178, 104] width 119 height 37
click at [0, 0] on div "Spacing" at bounding box center [0, 0] width 0 height 0
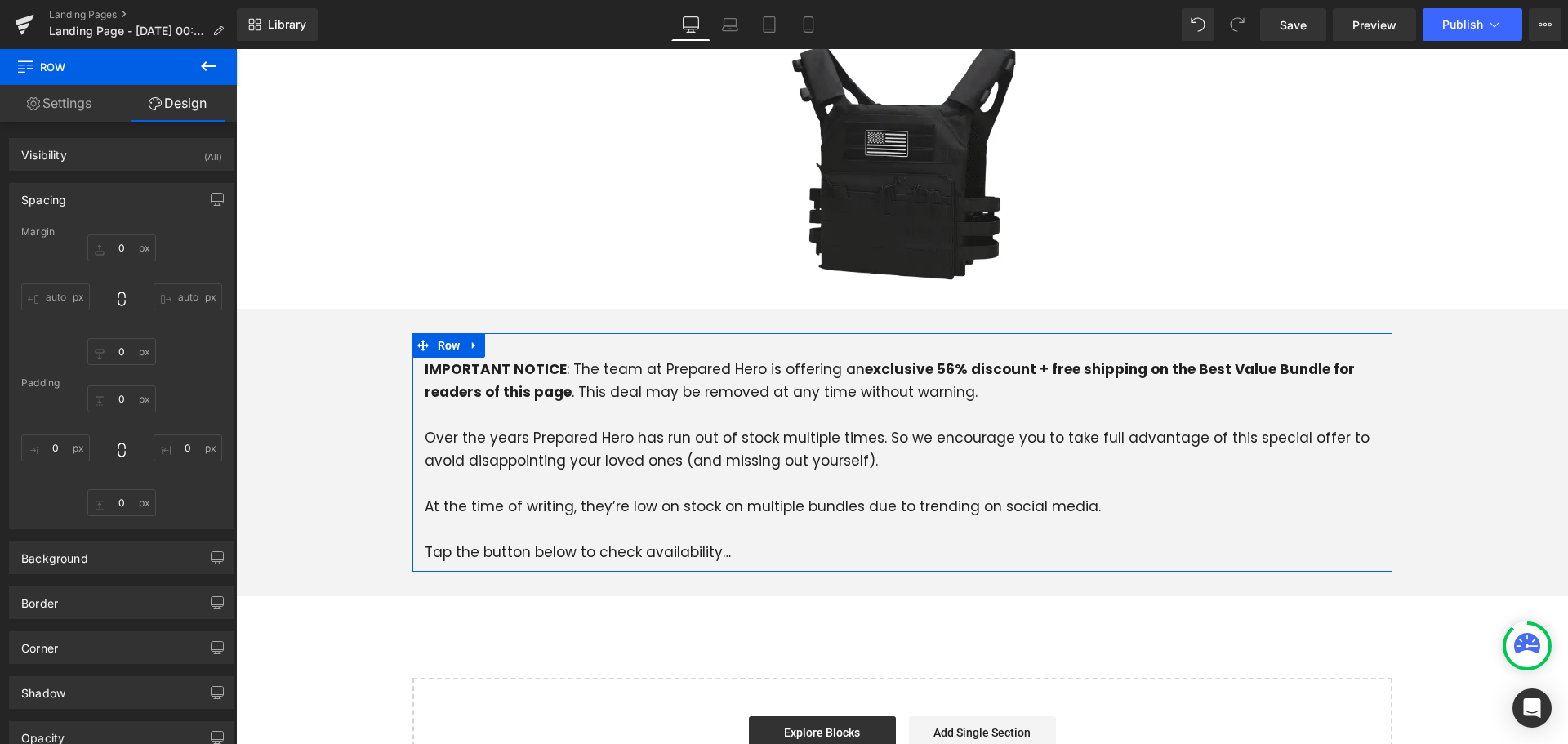
type input "0"
type input "30"
type input "0"
type input "10"
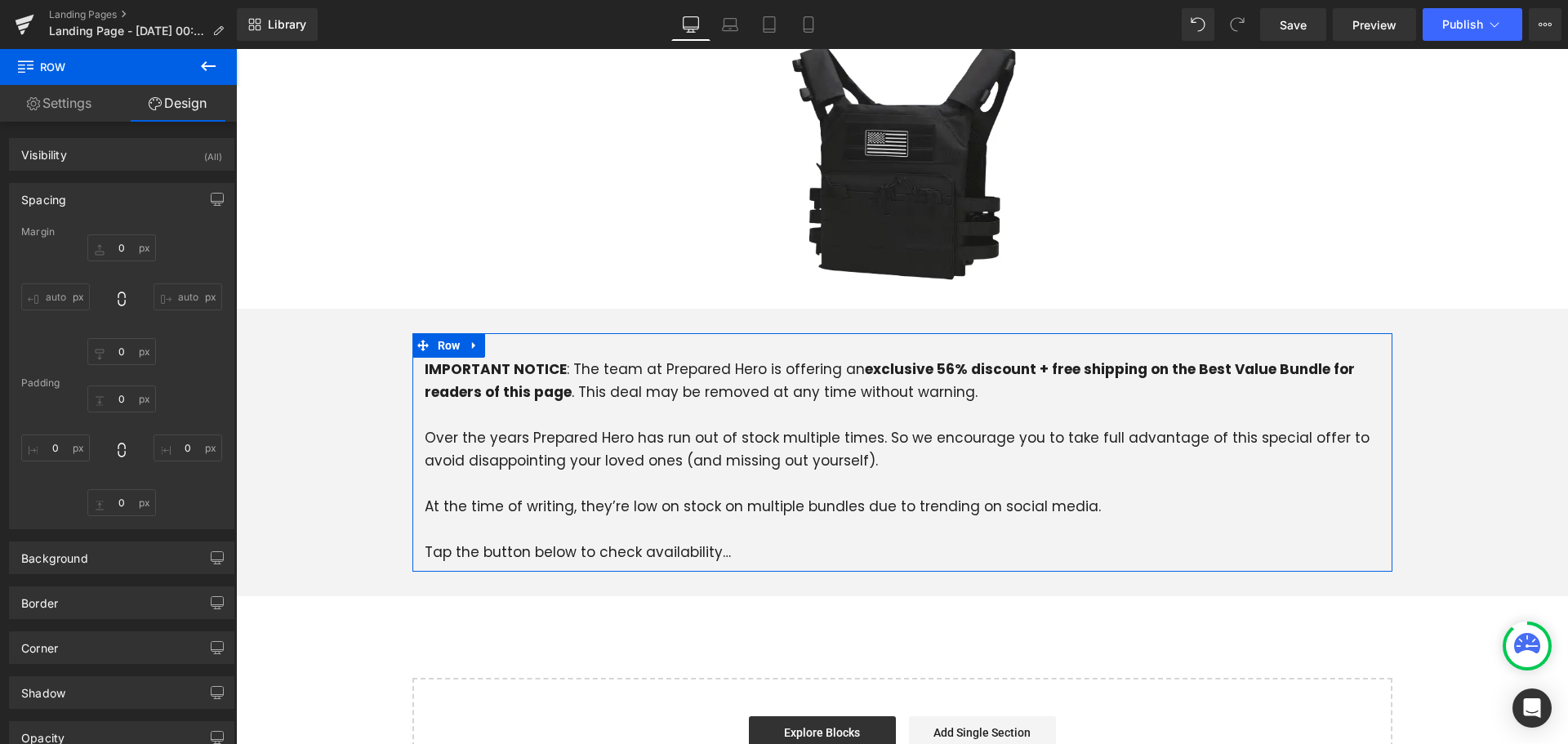
type input "0"
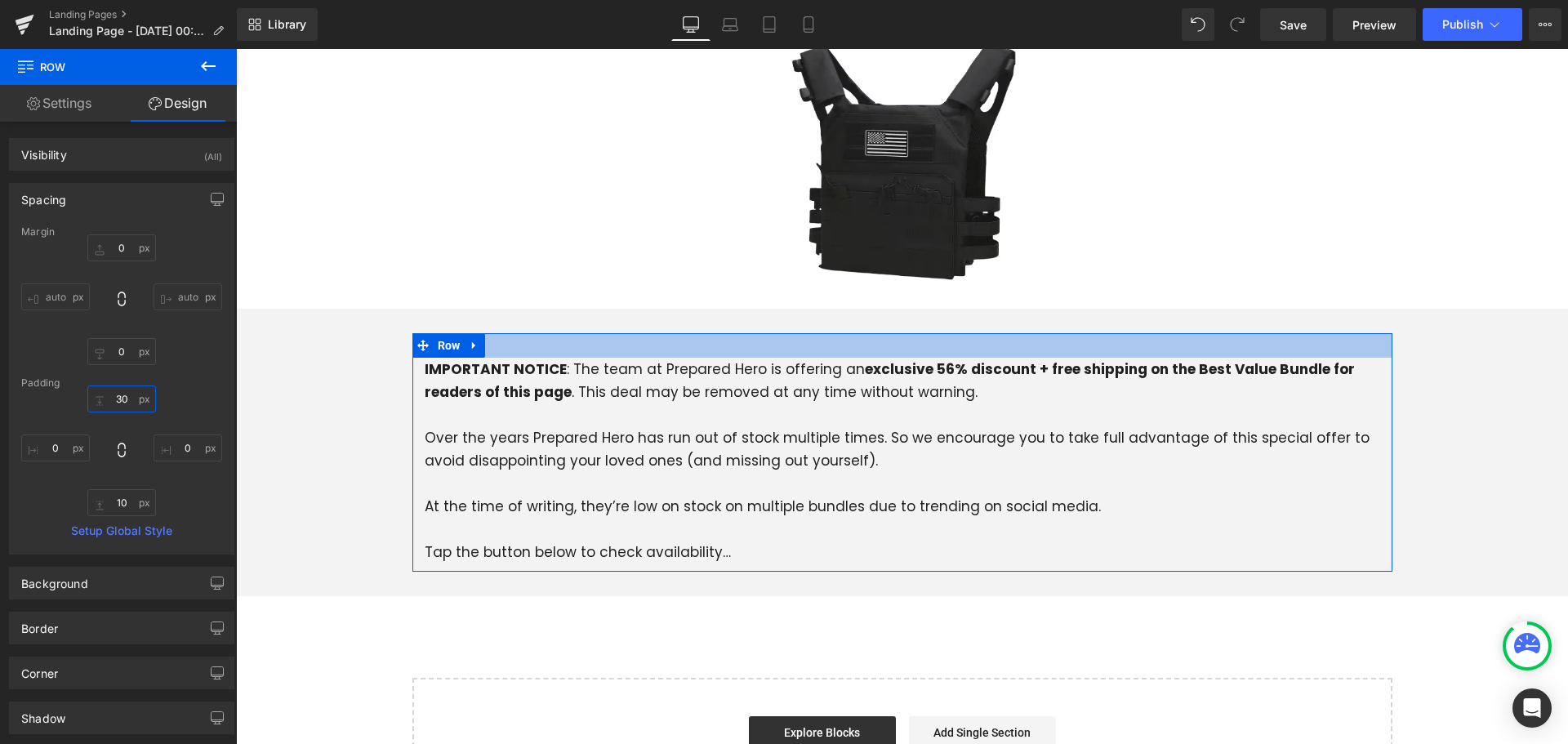
click at [119, 400] on input "30" at bounding box center [121, 398] width 69 height 27
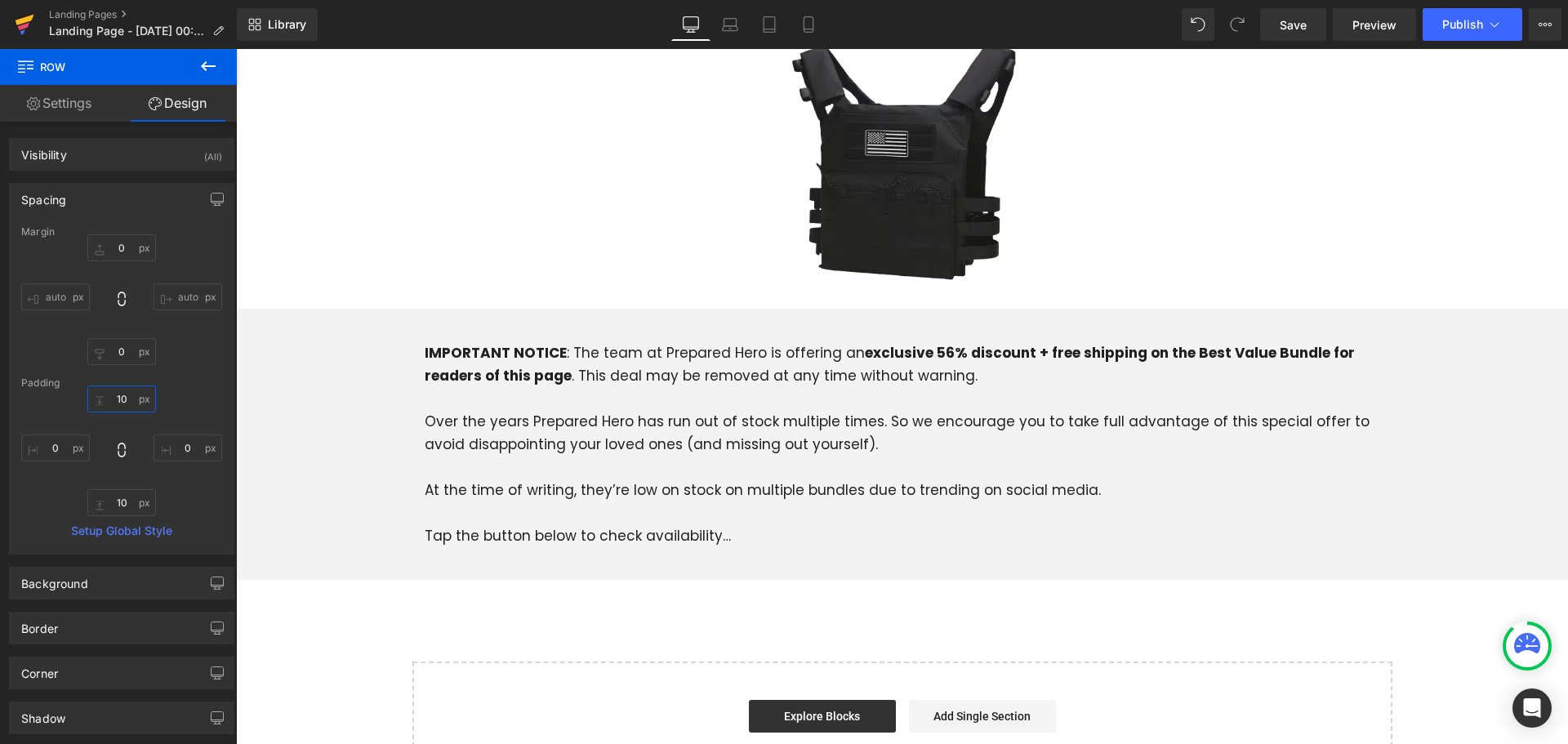
type input "10"
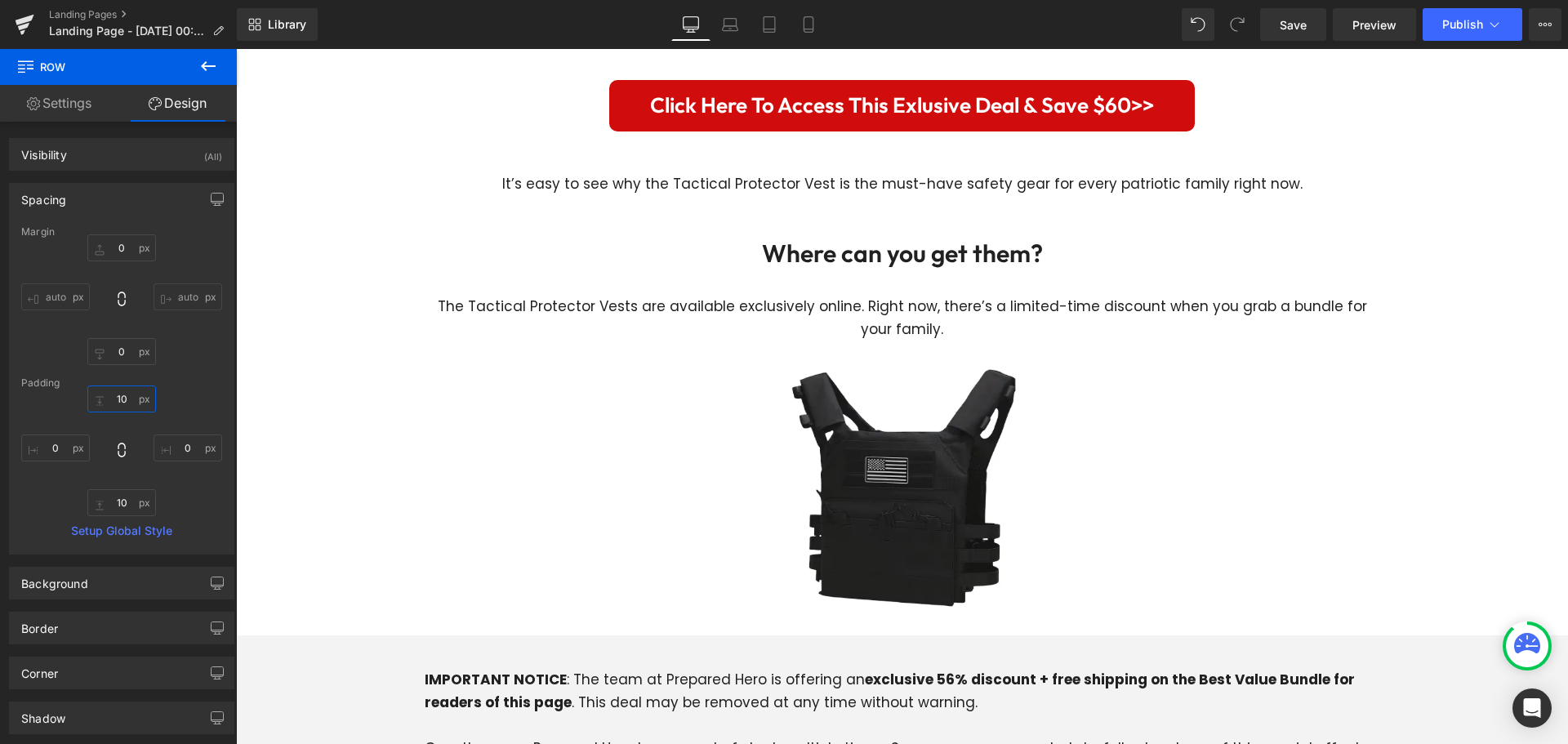
scroll to position [4664, 0]
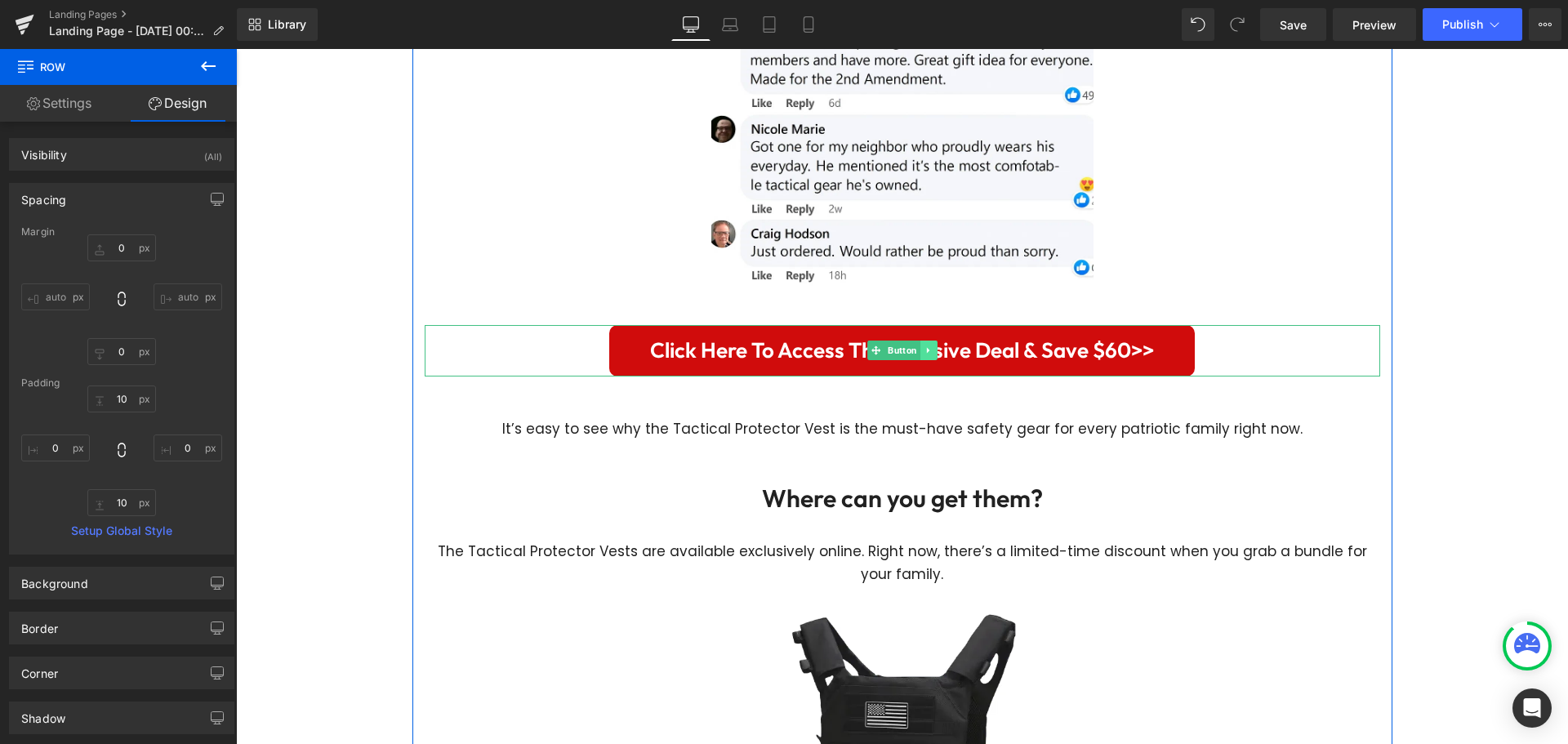
drag, startPoint x: 1228, startPoint y: 328, endPoint x: 917, endPoint y: 324, distance: 311.0
click at [1228, 328] on div "Click Here To Access This Exlusive Deal & Save $60>>" at bounding box center [903, 350] width 956 height 51
click at [924, 346] on icon at bounding box center [928, 350] width 9 height 10
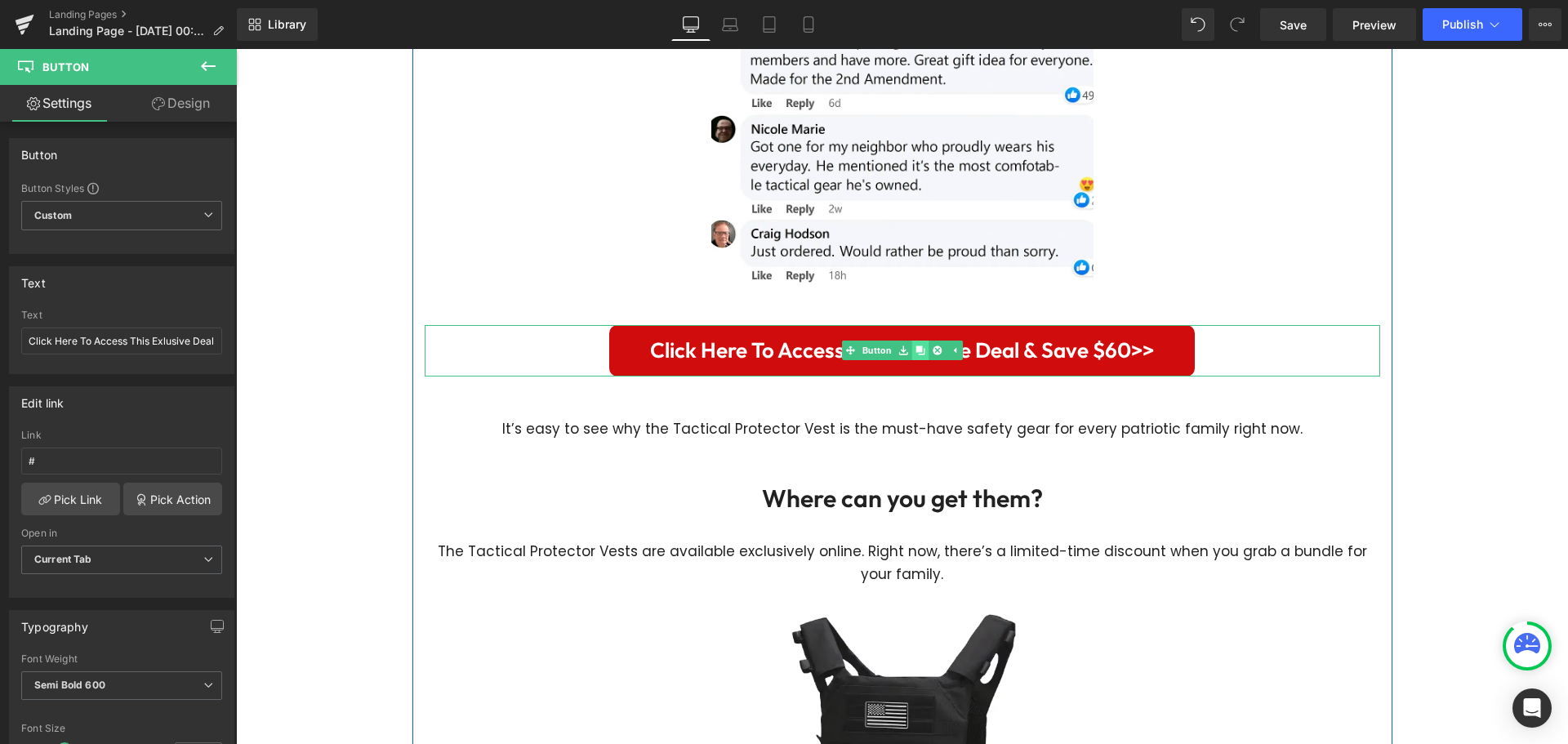
click at [917, 346] on icon at bounding box center [920, 350] width 9 height 10
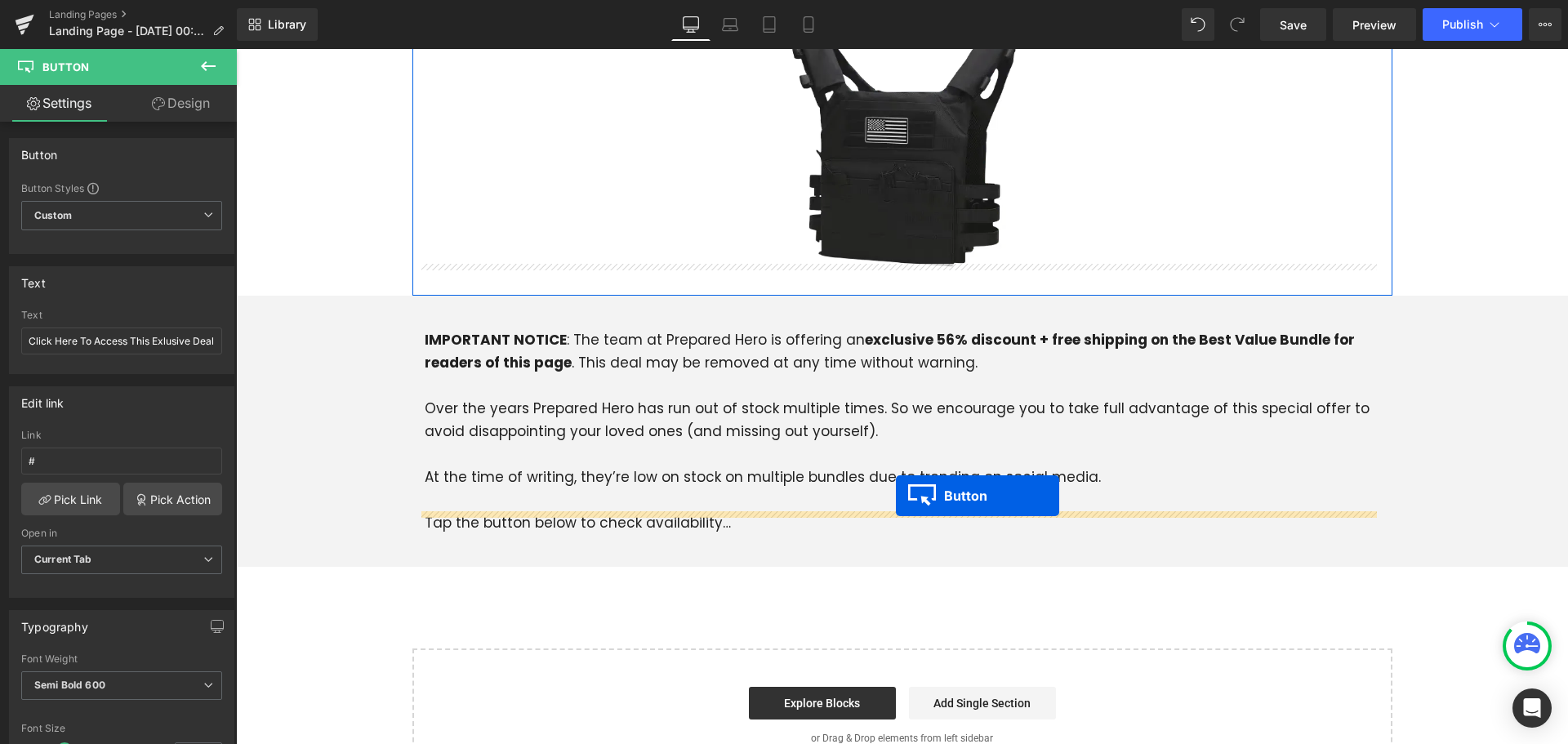
scroll to position [5398, 0]
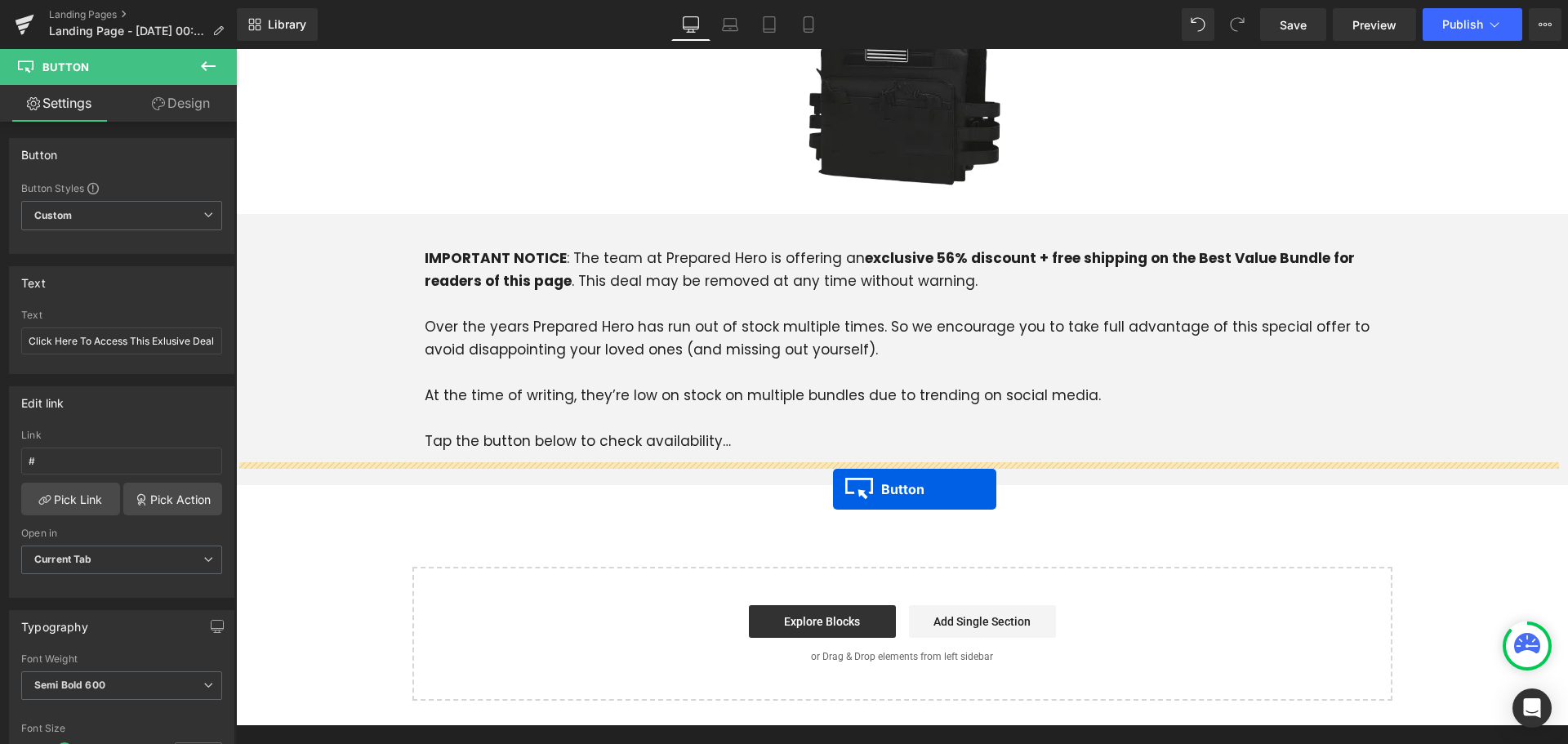
drag, startPoint x: 877, startPoint y: 404, endPoint x: 833, endPoint y: 489, distance: 95.7
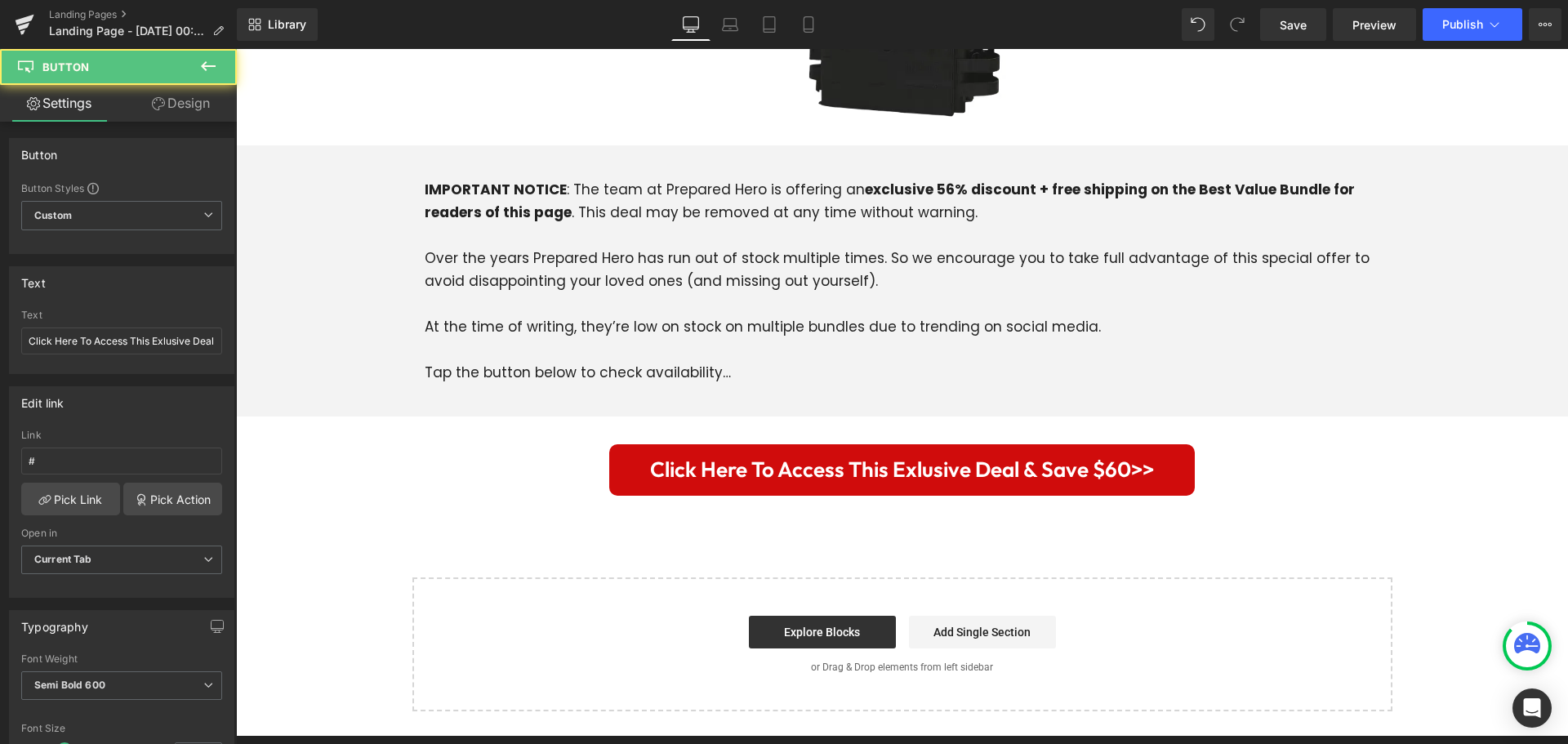
scroll to position [5329, 0]
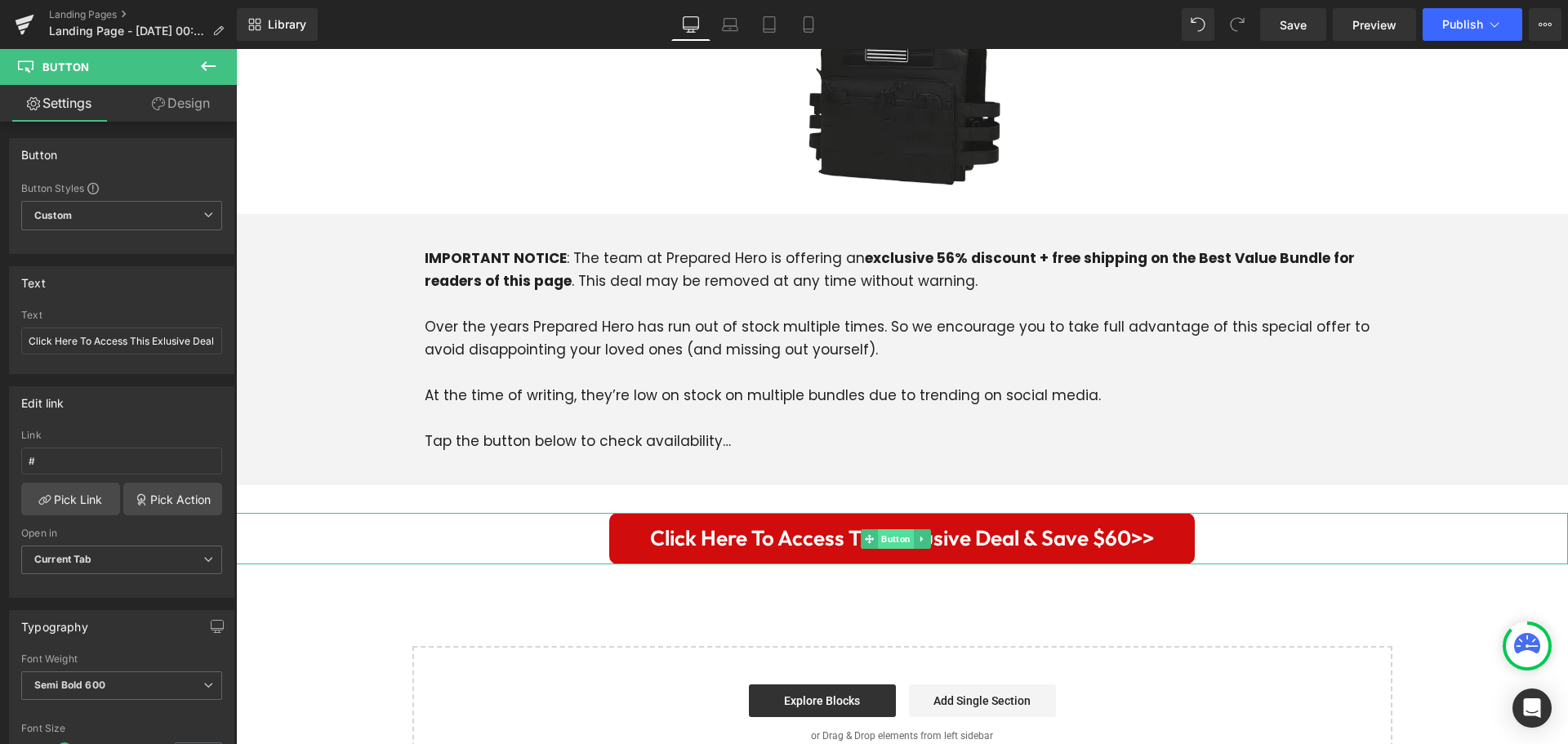
click at [909, 529] on span "Button" at bounding box center [896, 538] width 36 height 19
click at [975, 521] on span "Click Here To Access This Exlusive Deal & Save $60>>" at bounding box center [902, 538] width 504 height 35
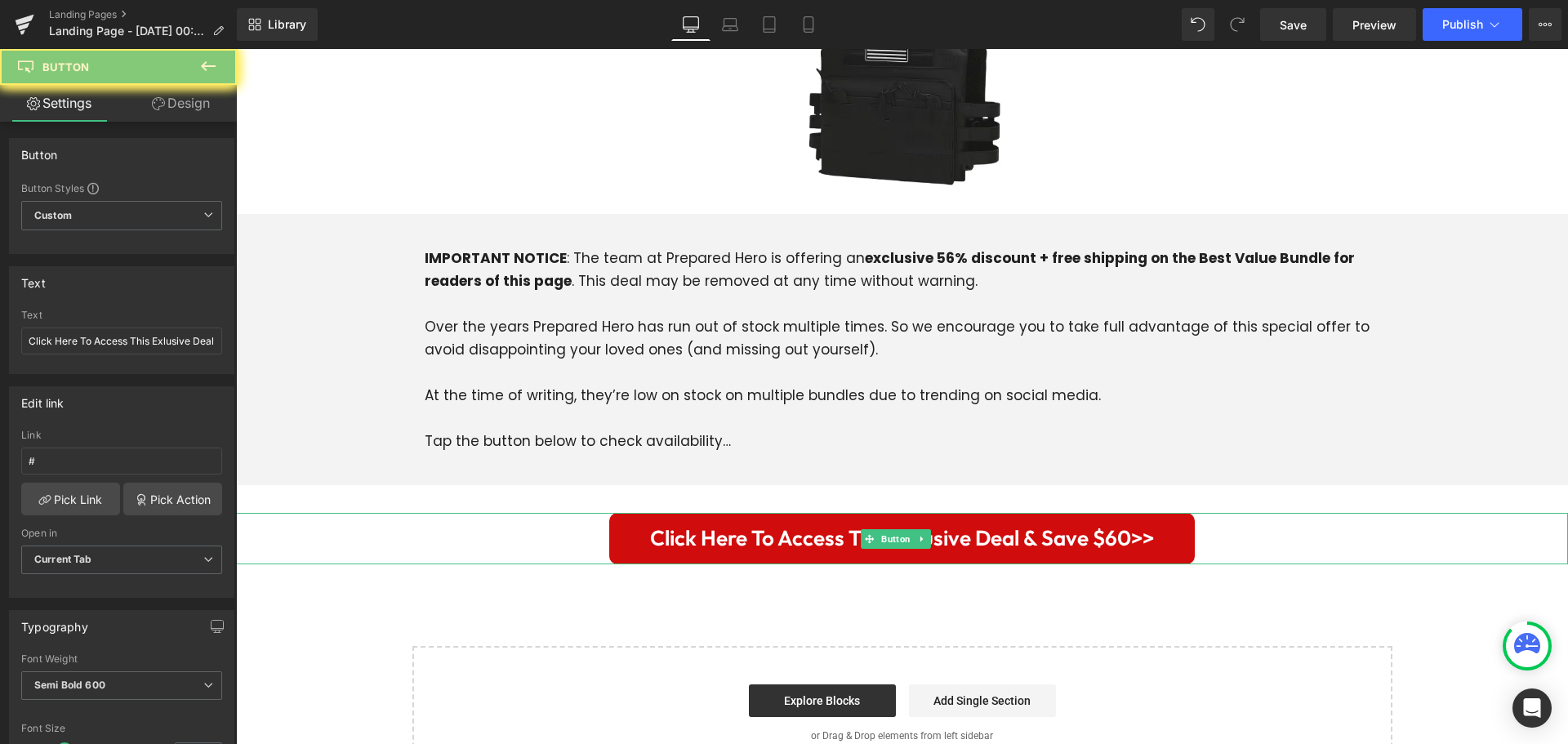
click at [975, 521] on span "Click Here To Access This Exlusive Deal & Save $60>>" at bounding box center [902, 538] width 504 height 35
click at [1055, 521] on span "Click Here To Access This Exlusive Deal & Save $60>>" at bounding box center [902, 538] width 504 height 35
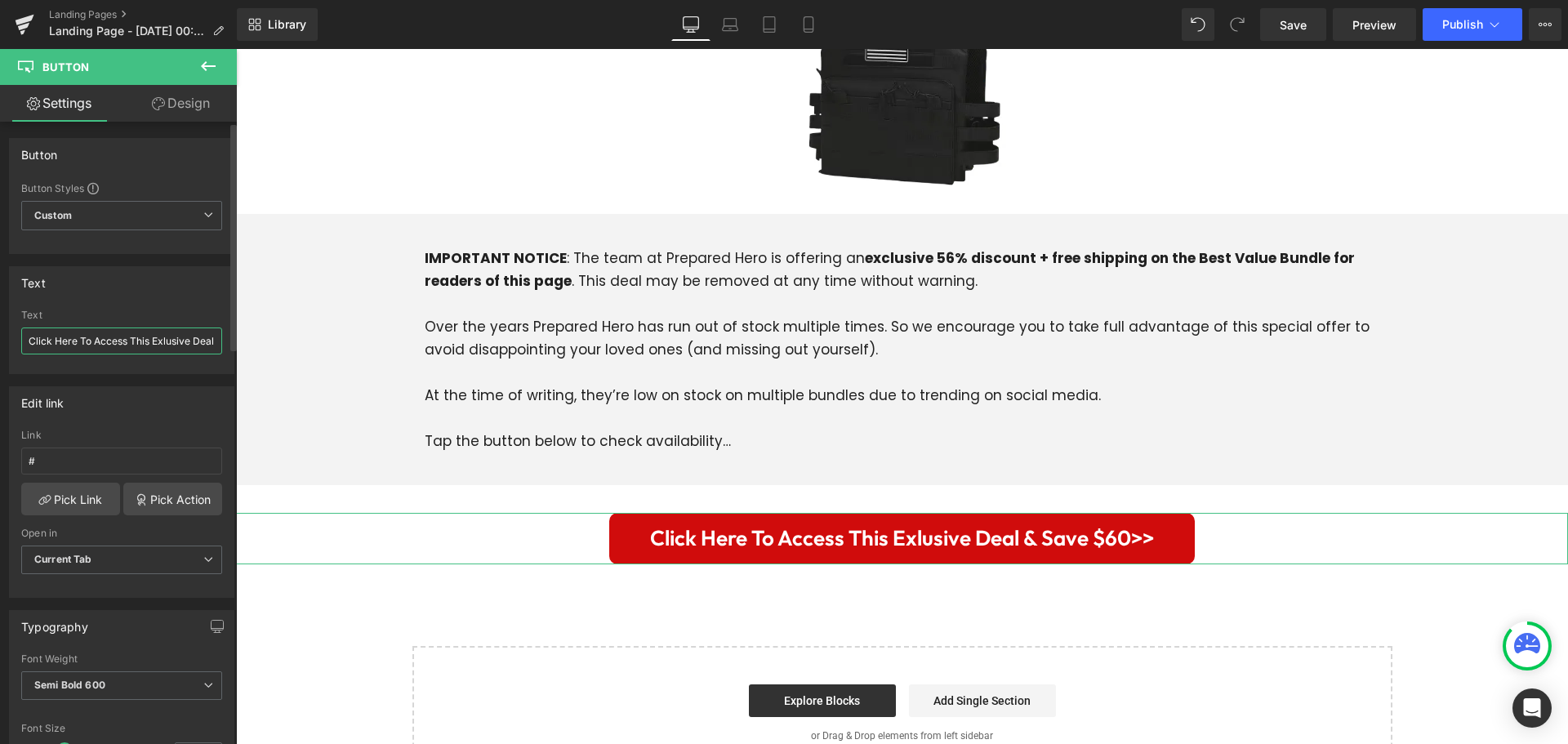
click at [148, 337] on input "Click Here To Access This Exlusive Deal &amp; Save $60&gt;&gt;" at bounding box center [121, 340] width 201 height 27
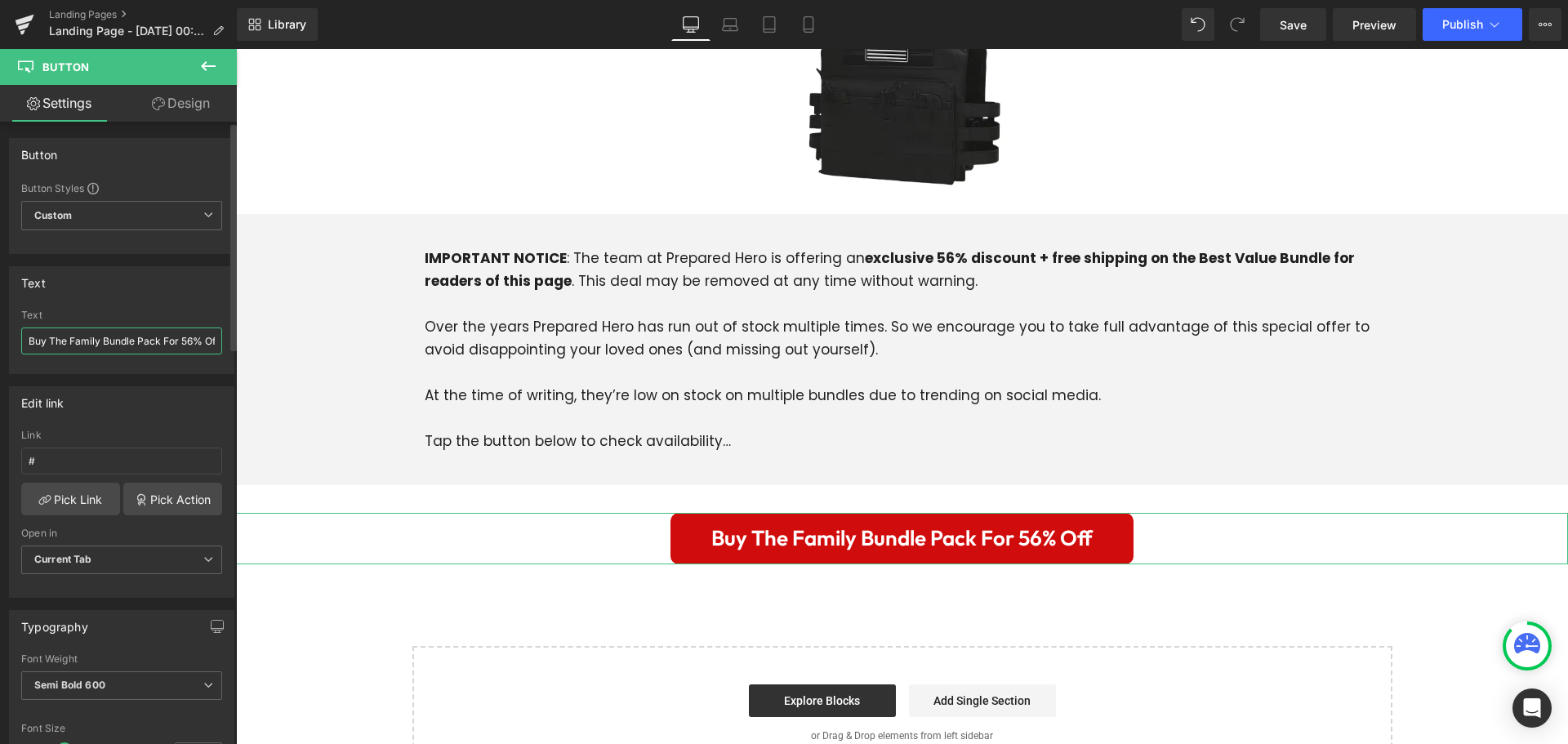
scroll to position [0, 11]
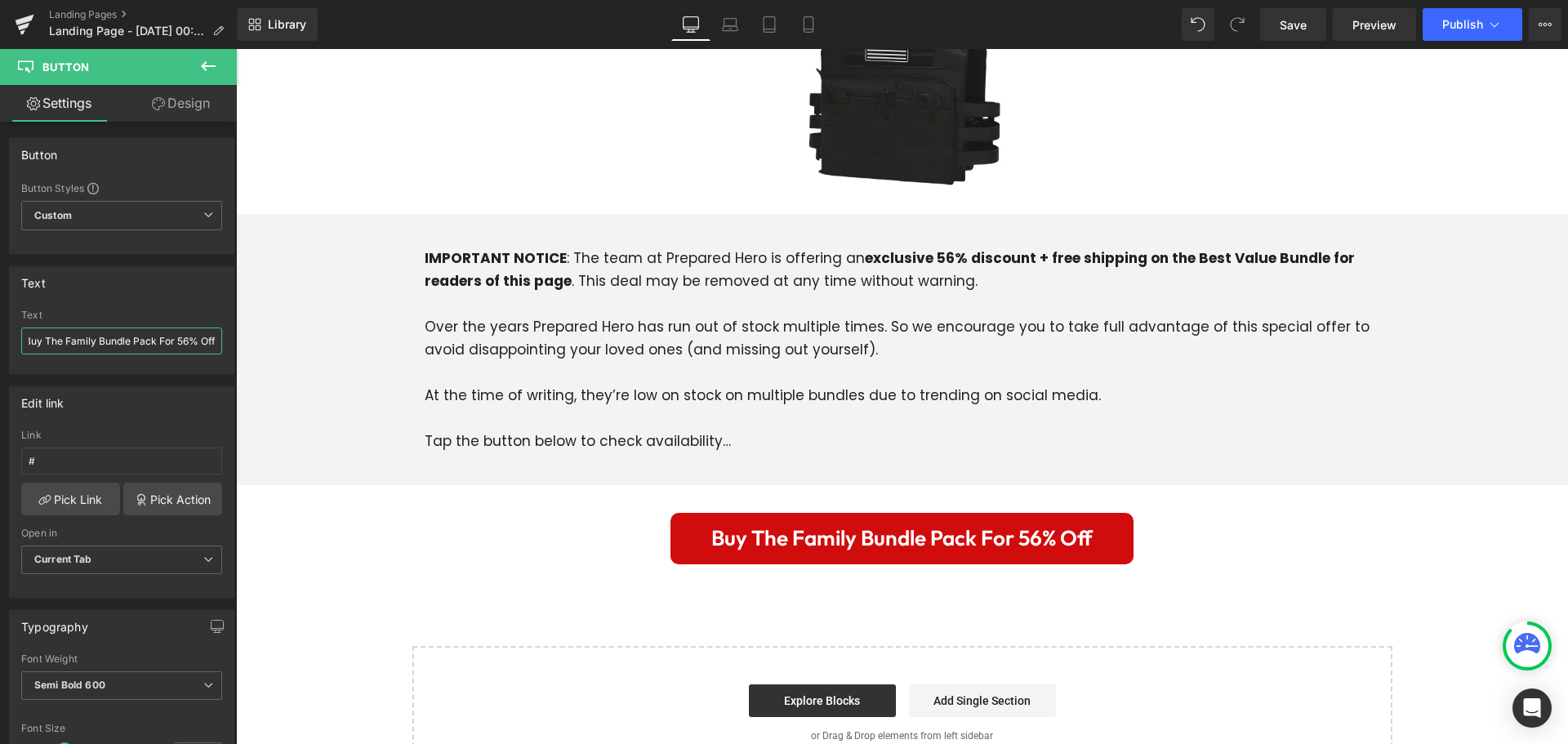
type input "Buy The Family Bundle Pack For 56% Off"
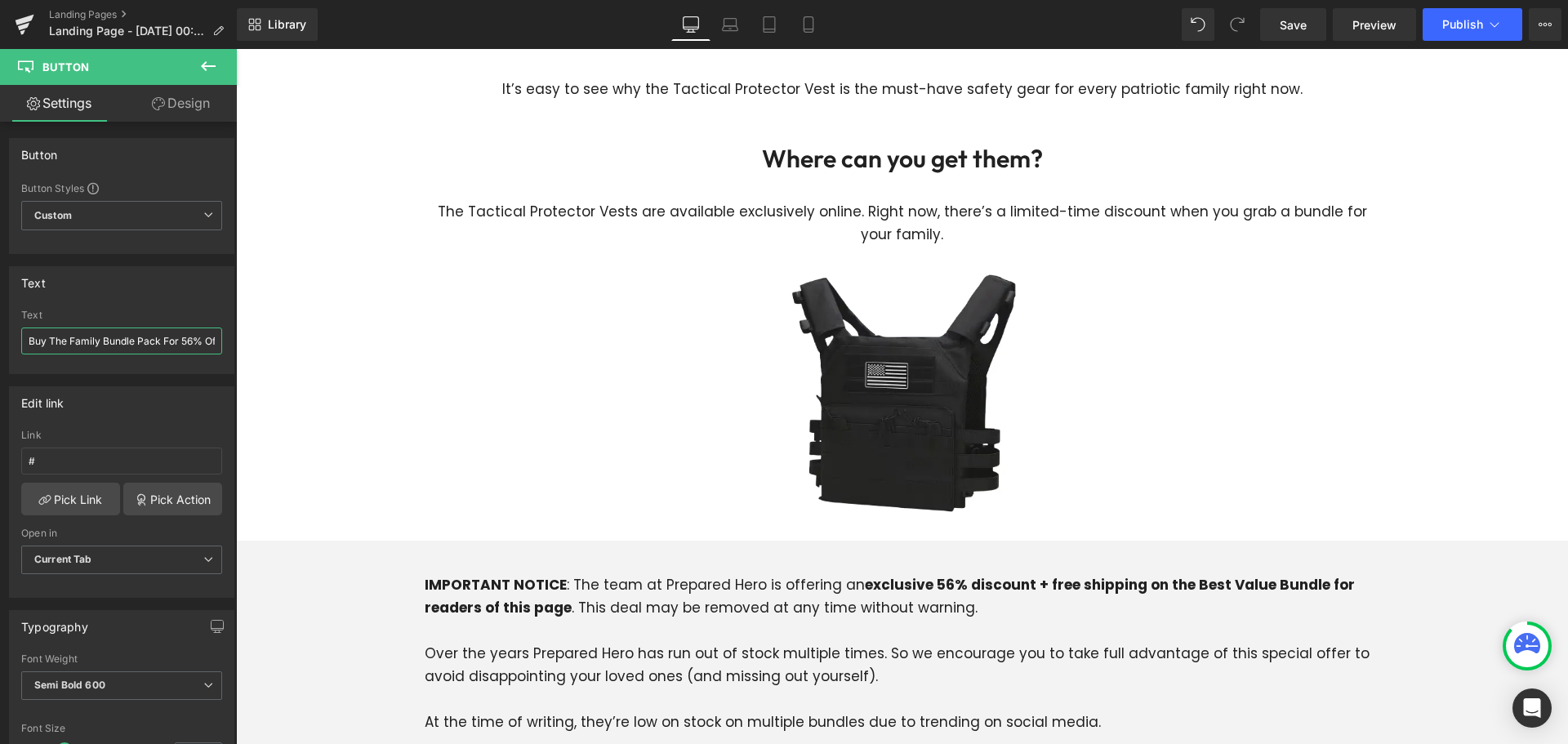
scroll to position [4840, 0]
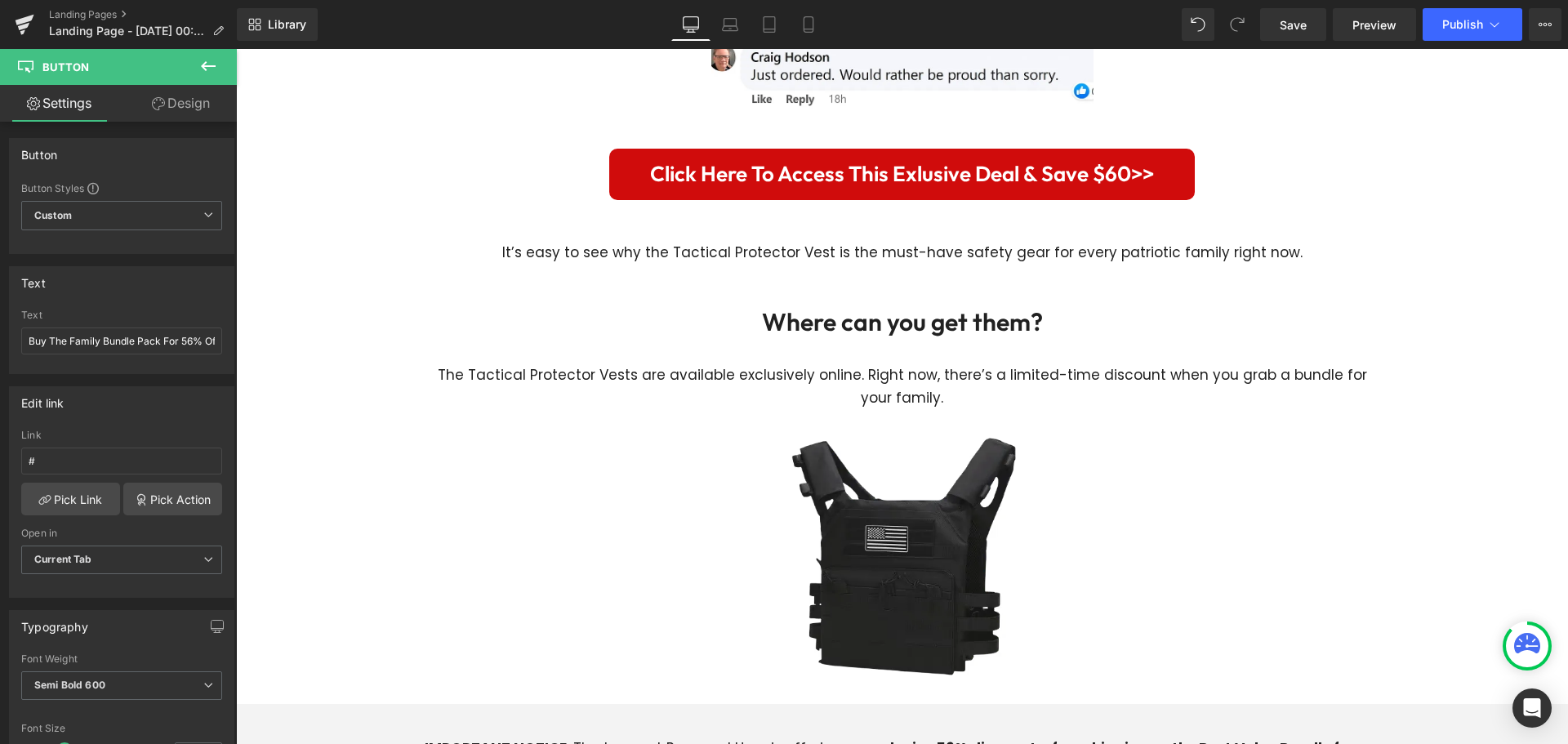
click at [886, 363] on div "The Tactical Protector Vests are available exclusively online. Right now, there…" at bounding box center [903, 386] width 956 height 46
click at [886, 363] on p "The Tactical Protector Vests are available exclusively online. Right now, there…" at bounding box center [903, 386] width 956 height 46
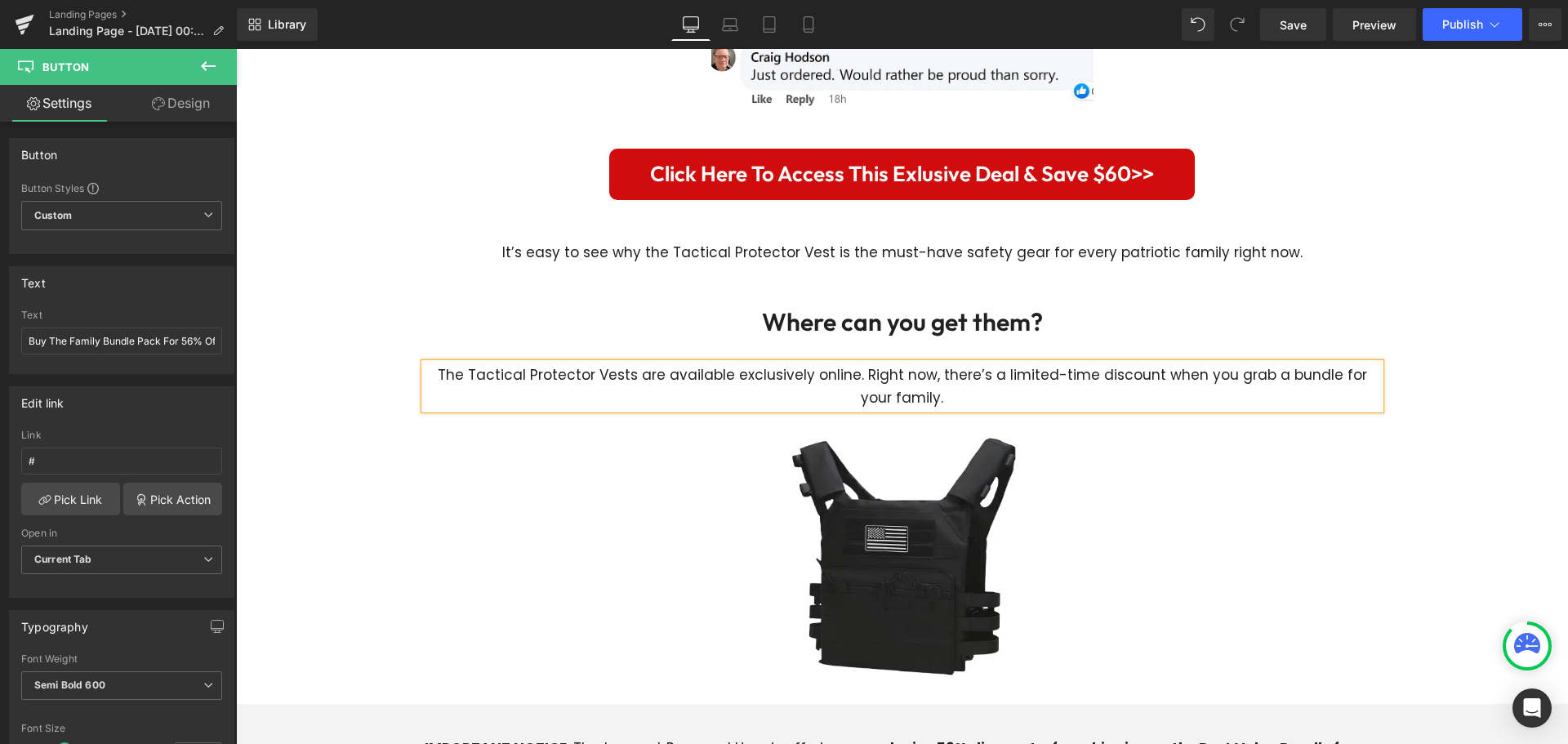
click at [913, 363] on p "The Tactical Protector Vests are available exclusively online. Right now, there…" at bounding box center [903, 386] width 956 height 46
click at [606, 409] on div at bounding box center [903, 552] width 956 height 287
click at [714, 241] on p "It’s easy to see why the Tactical Protector Vest is the must-have safety gear f…" at bounding box center [903, 252] width 956 height 23
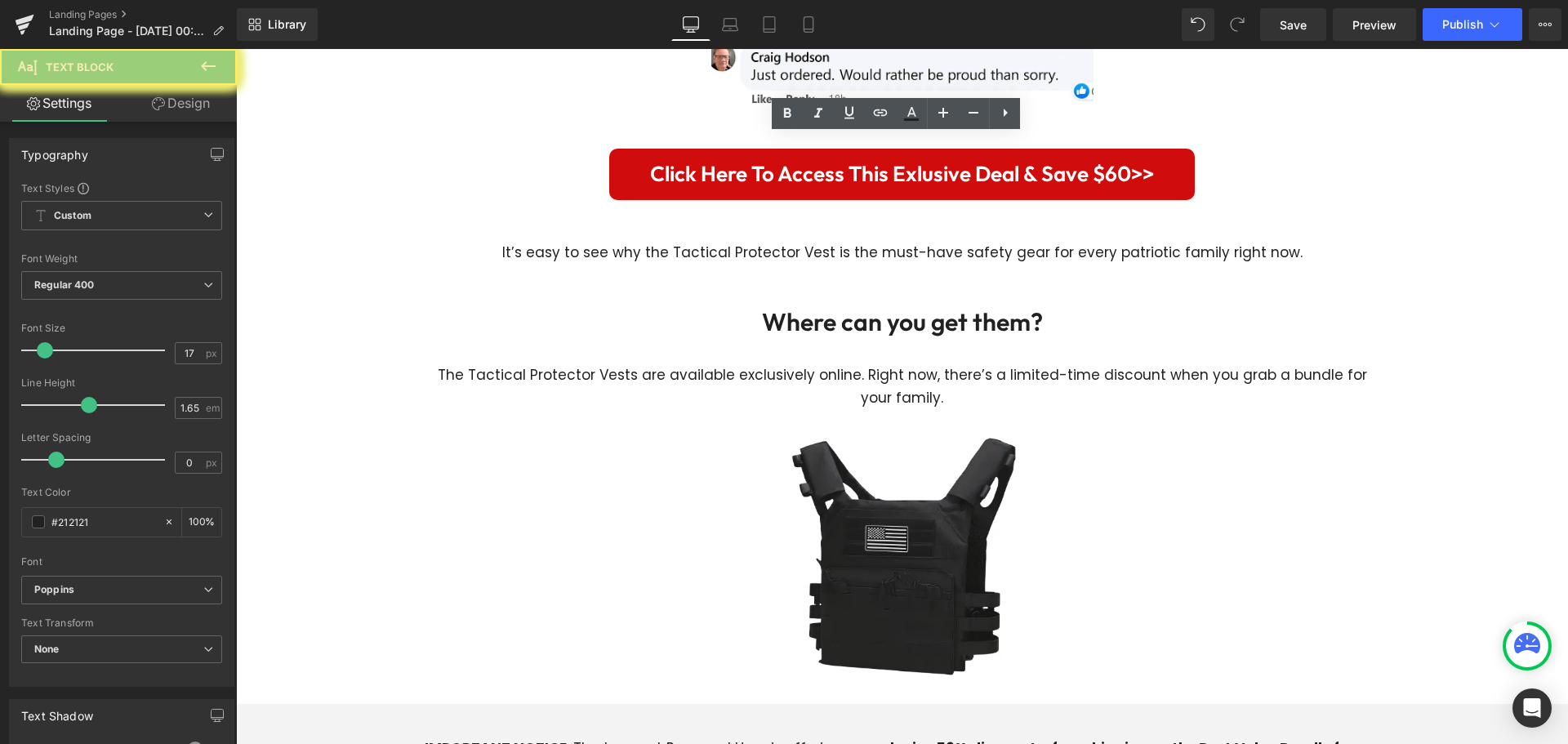
click at [802, 363] on p "The Tactical Protector Vests are available exclusively online. Right now, there…" at bounding box center [903, 386] width 956 height 46
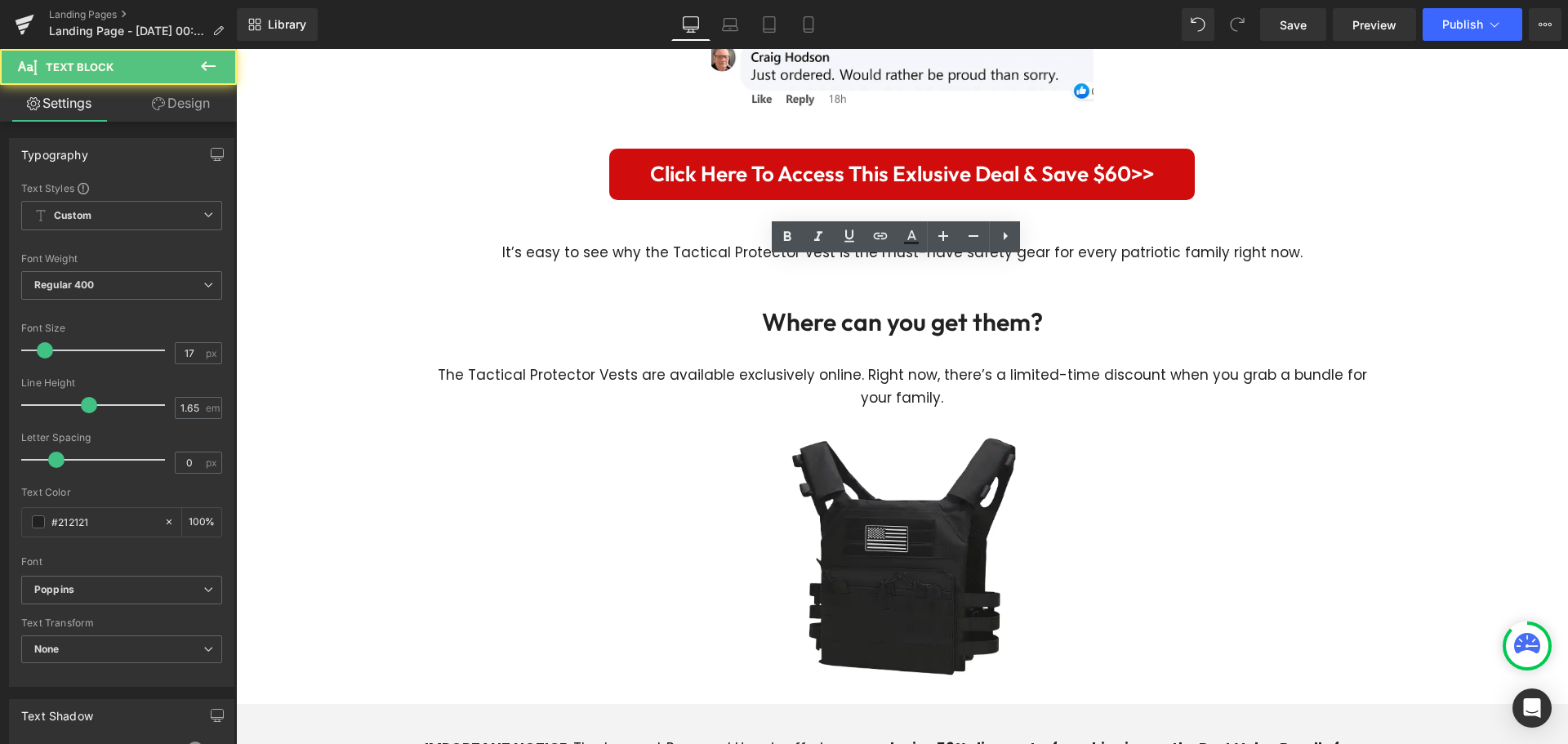
drag, startPoint x: 1161, startPoint y: 392, endPoint x: 1144, endPoint y: 418, distance: 31.1
click at [1163, 409] on div at bounding box center [903, 552] width 956 height 287
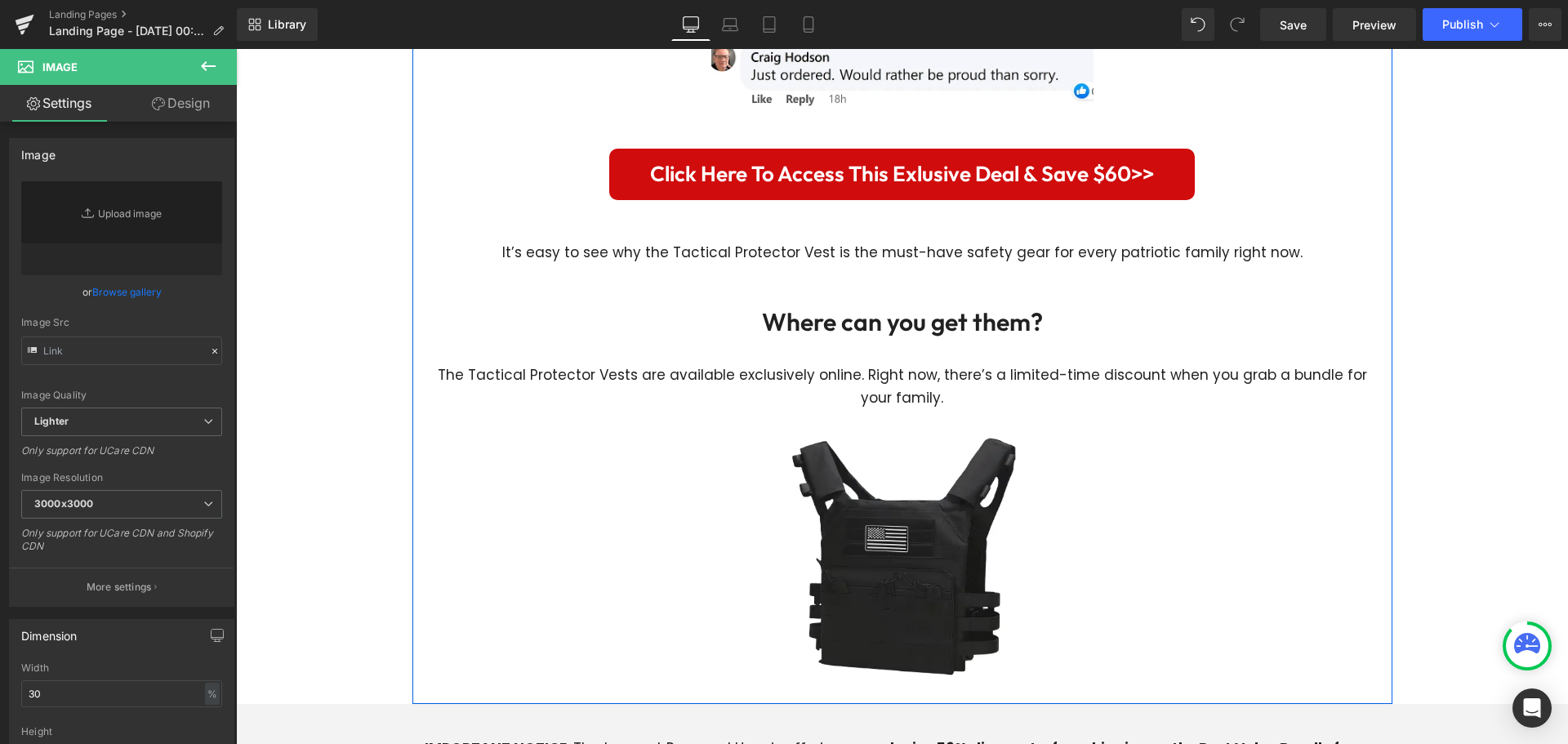
scroll to position [4921, 0]
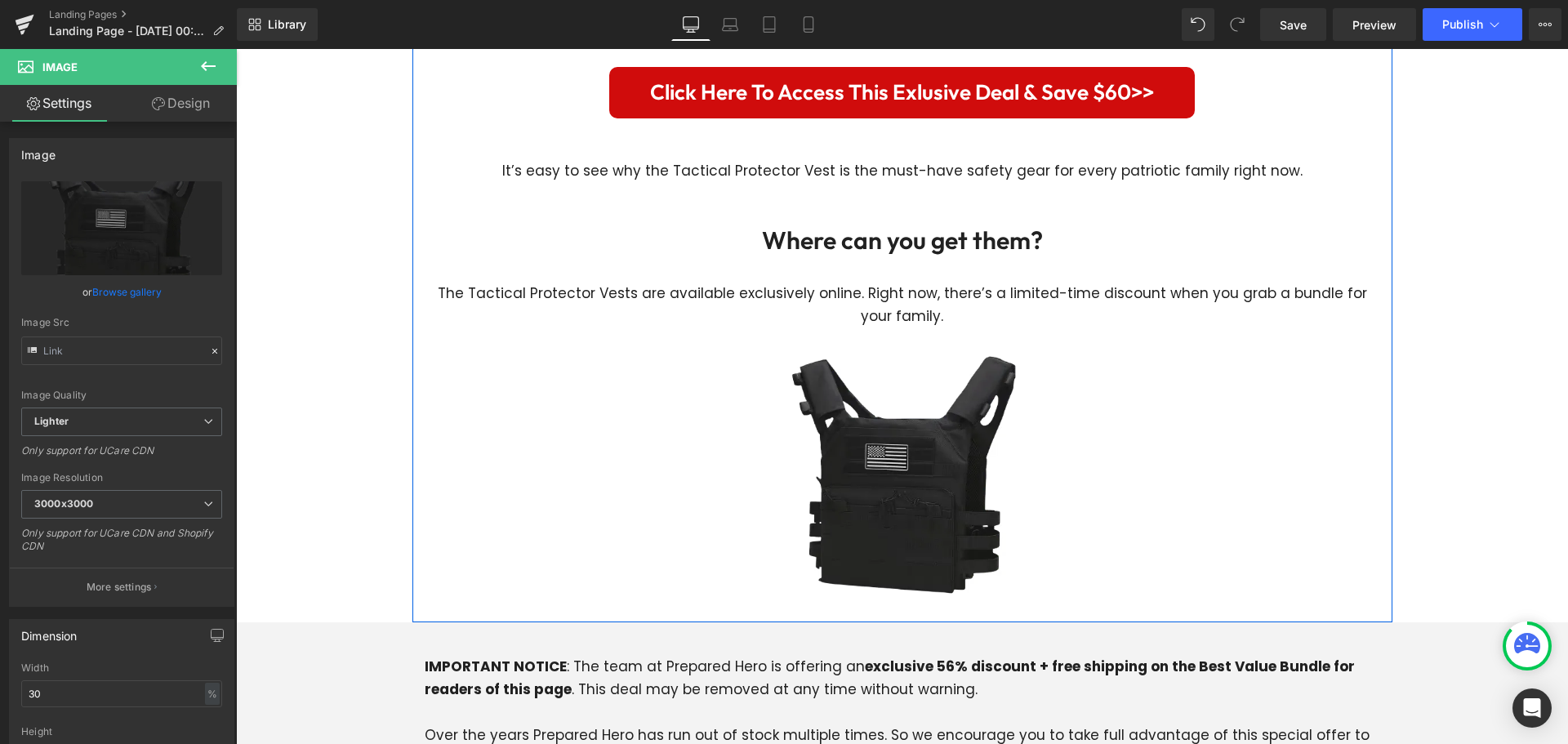
type input "[URL][DOMAIN_NAME]"
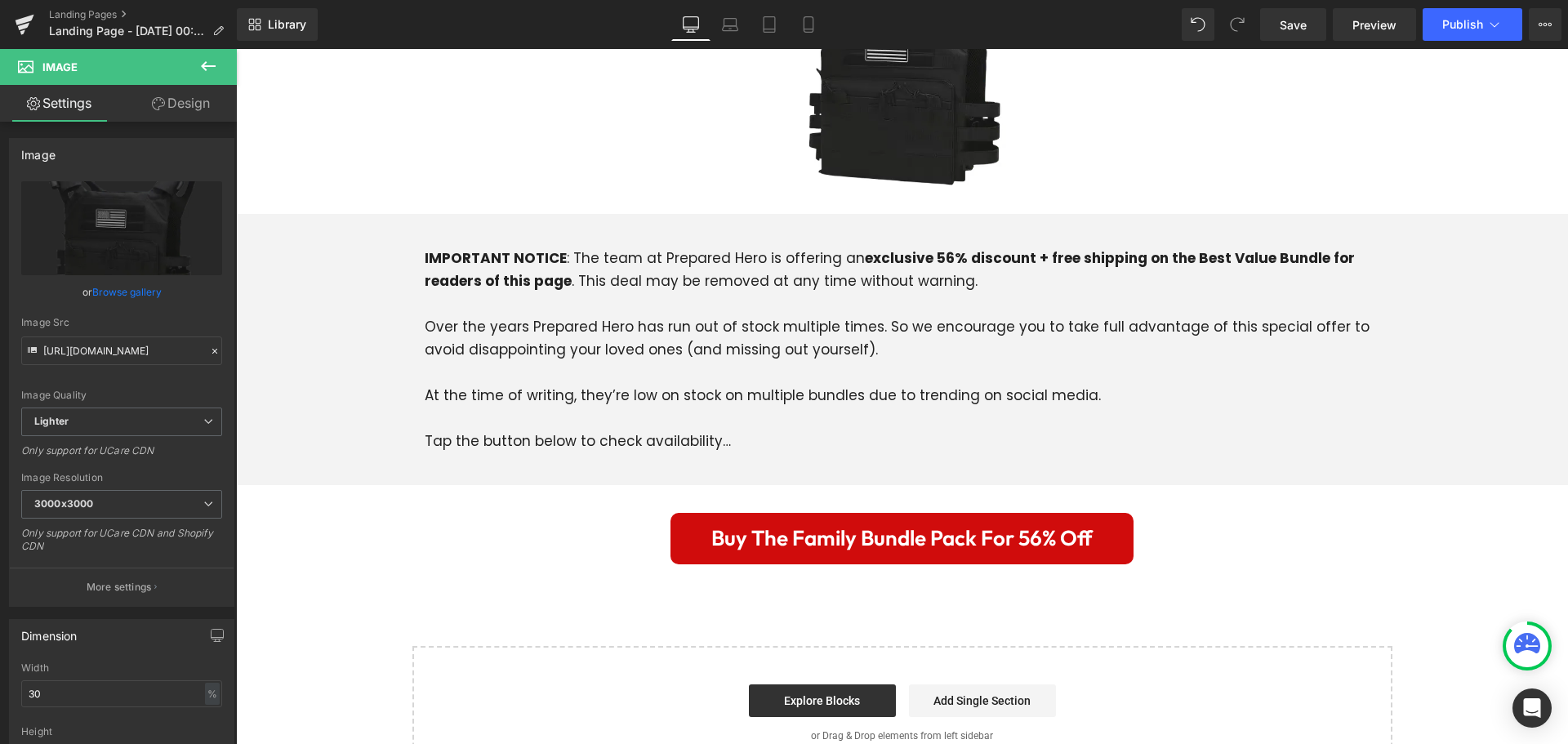
scroll to position [5493, 0]
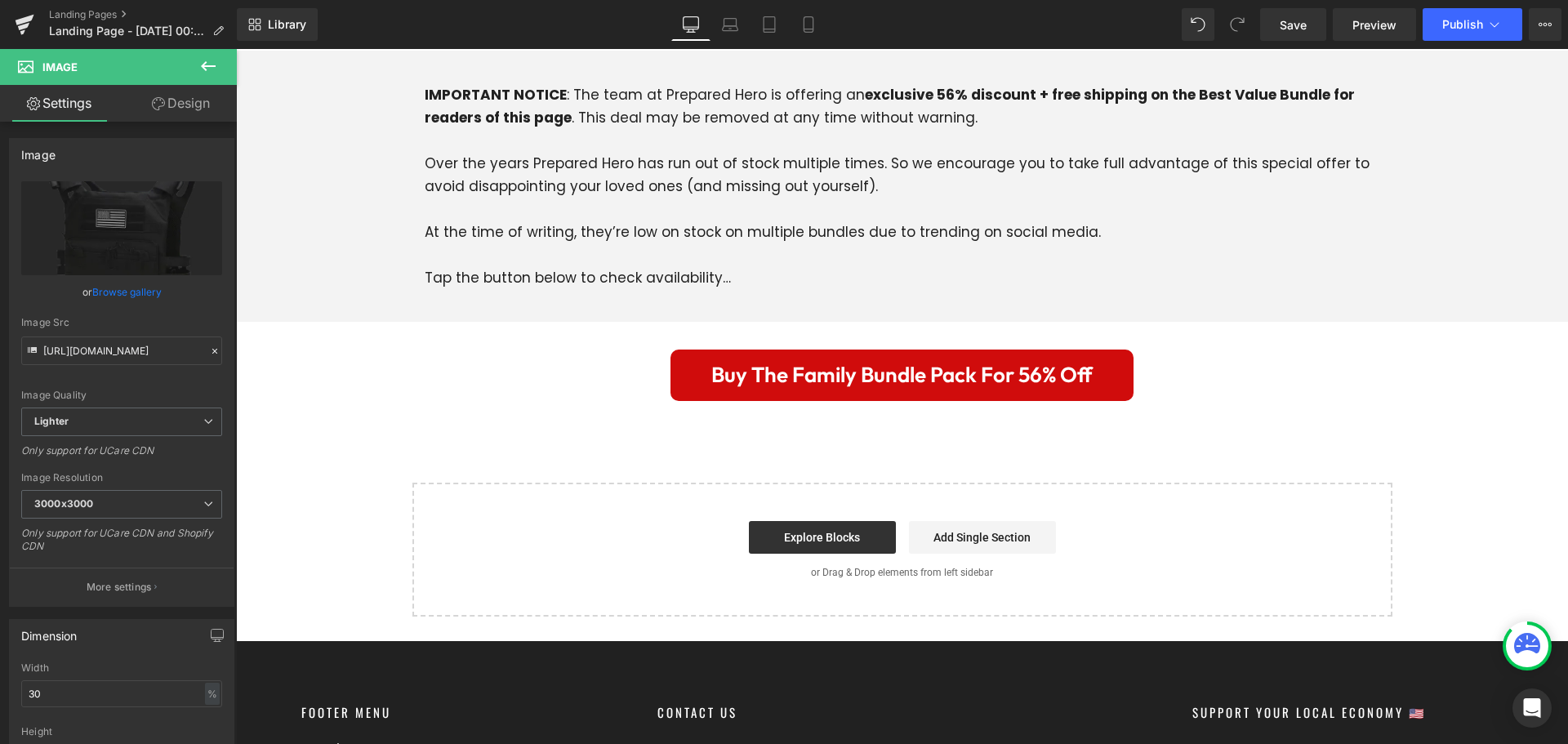
click at [194, 63] on button at bounding box center [208, 67] width 57 height 36
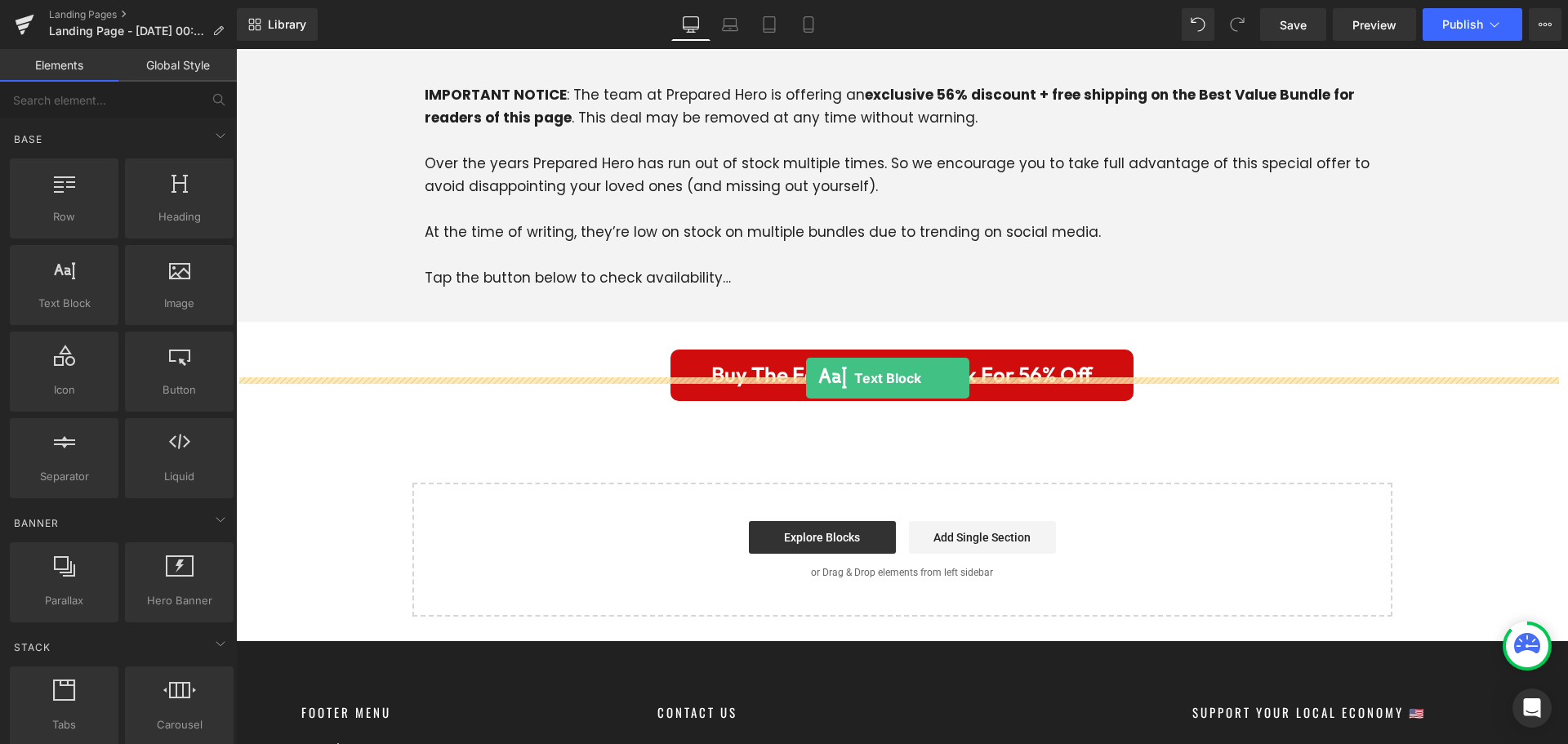
drag, startPoint x: 451, startPoint y: 332, endPoint x: 806, endPoint y: 378, distance: 358.0
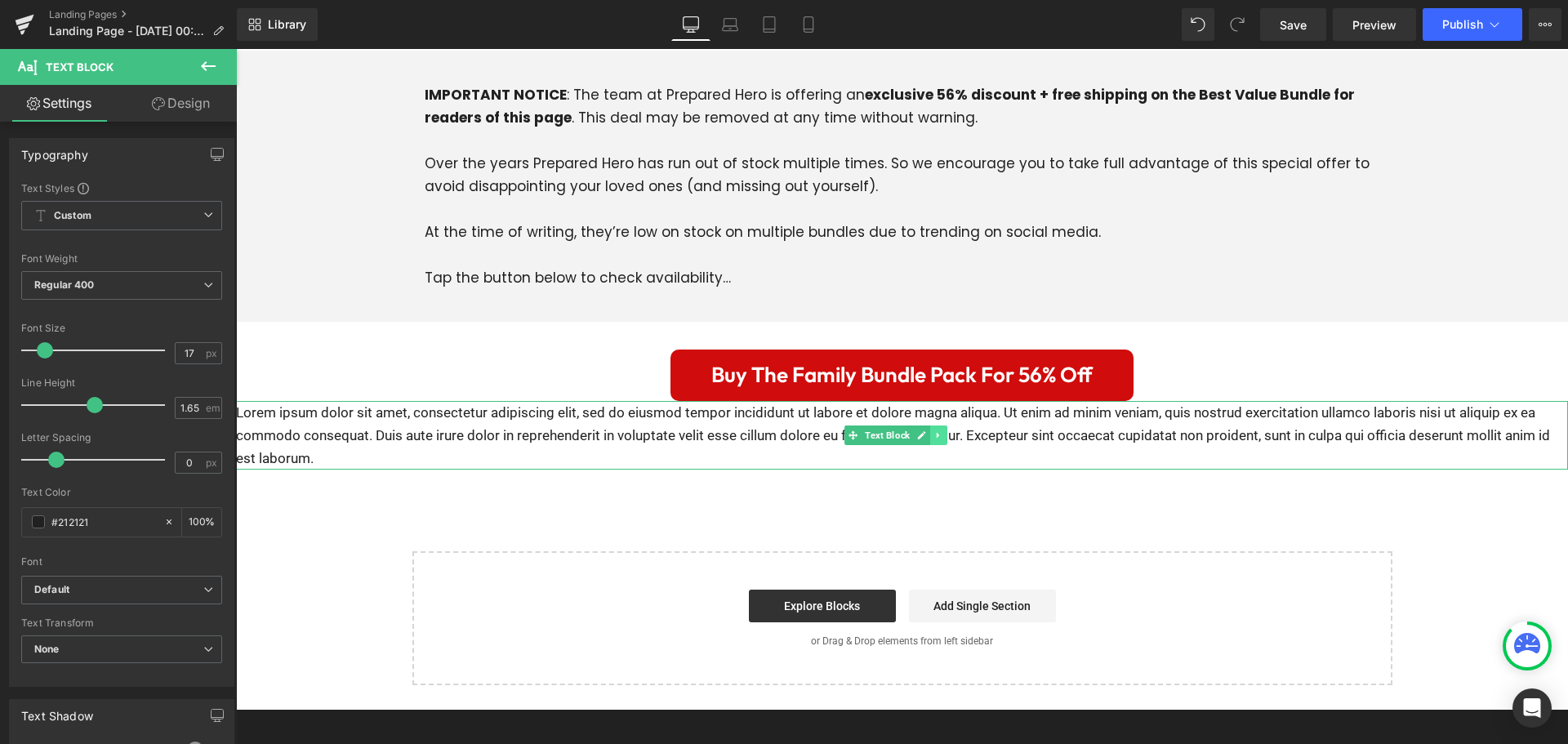
click at [937, 426] on link at bounding box center [938, 435] width 17 height 19
click at [951, 430] on icon at bounding box center [947, 434] width 9 height 9
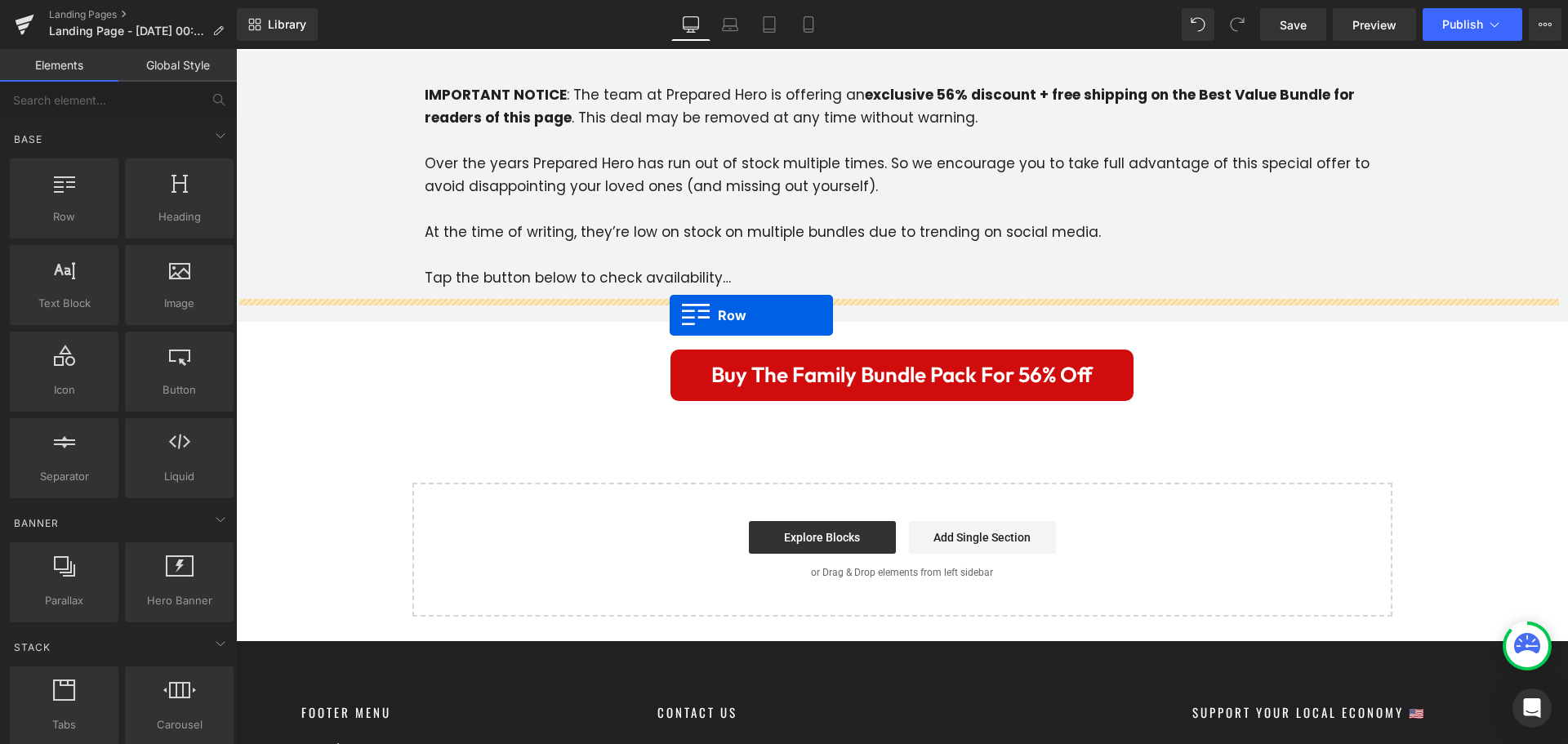
drag, startPoint x: 464, startPoint y: 295, endPoint x: 670, endPoint y: 315, distance: 207.0
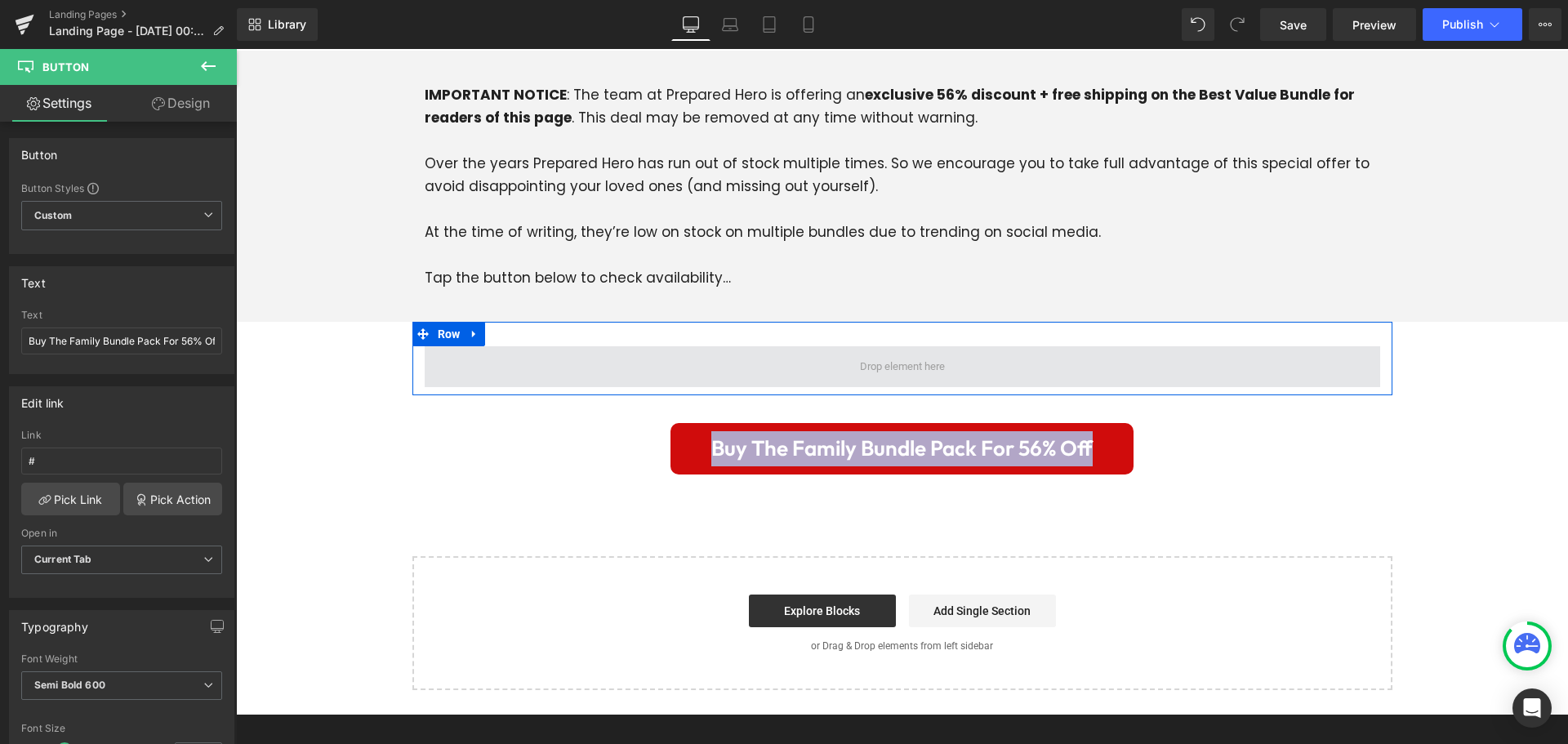
drag, startPoint x: 1139, startPoint y: 426, endPoint x: 1006, endPoint y: 336, distance: 160.6
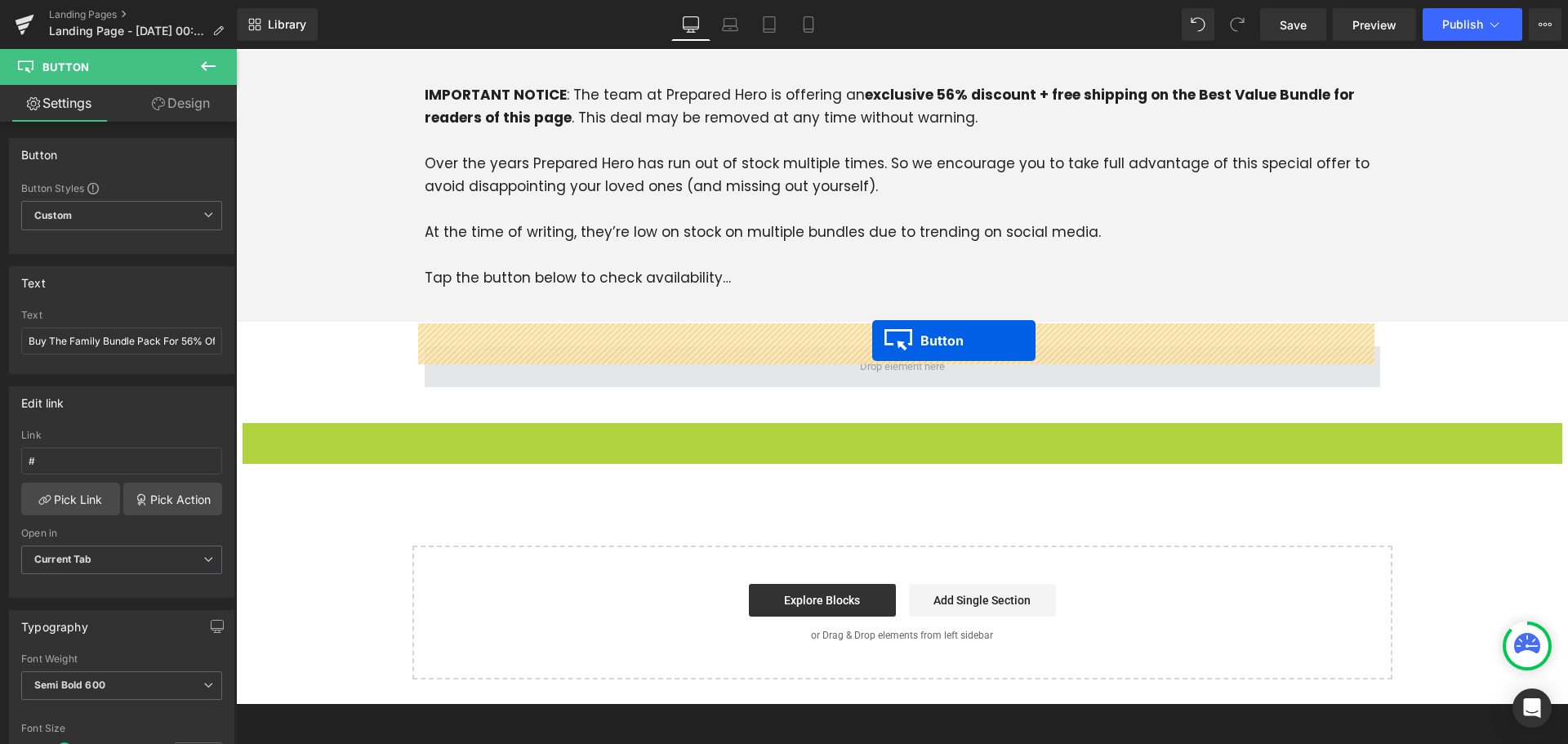
drag, startPoint x: 870, startPoint y: 421, endPoint x: 872, endPoint y: 340, distance: 81.0
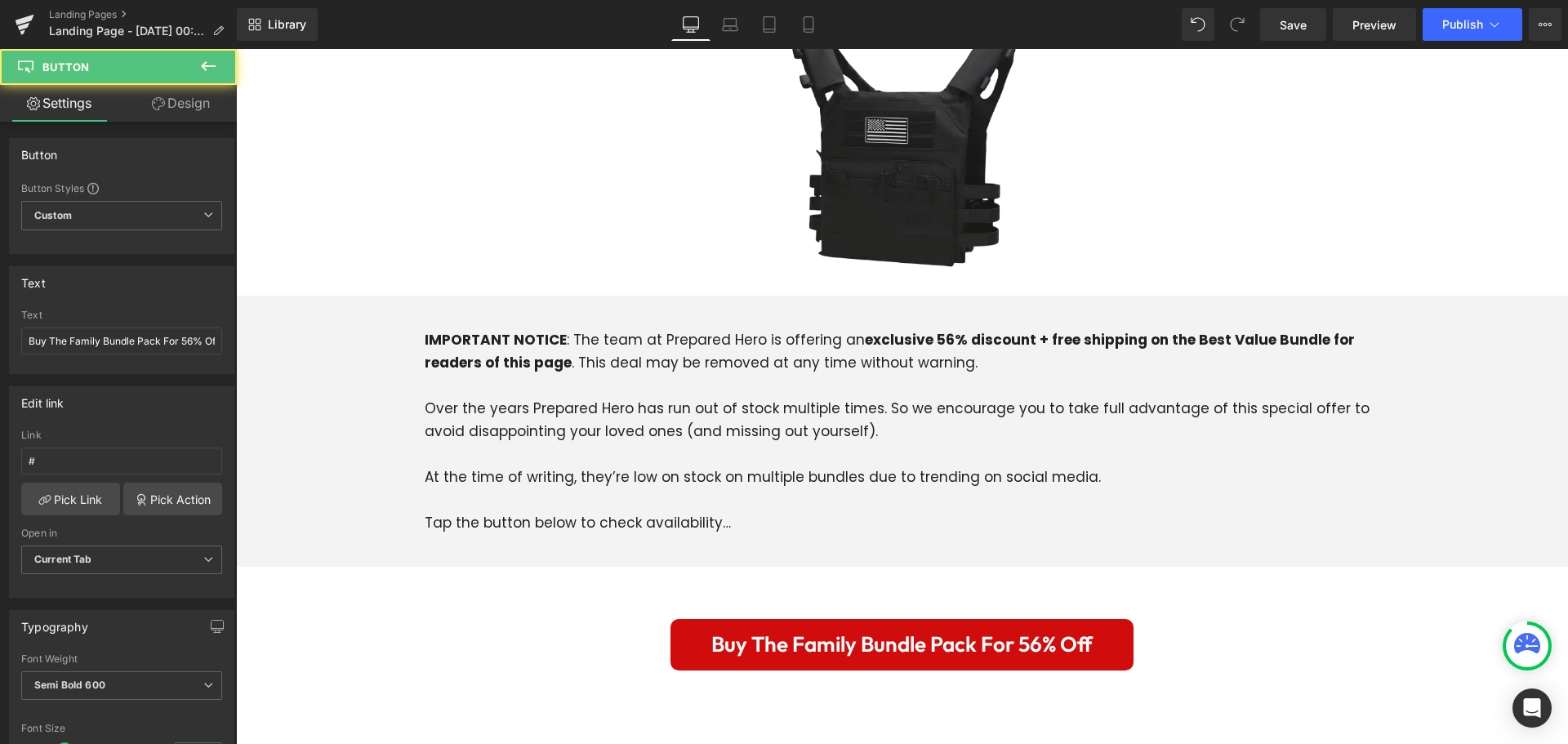
scroll to position [5003, 0]
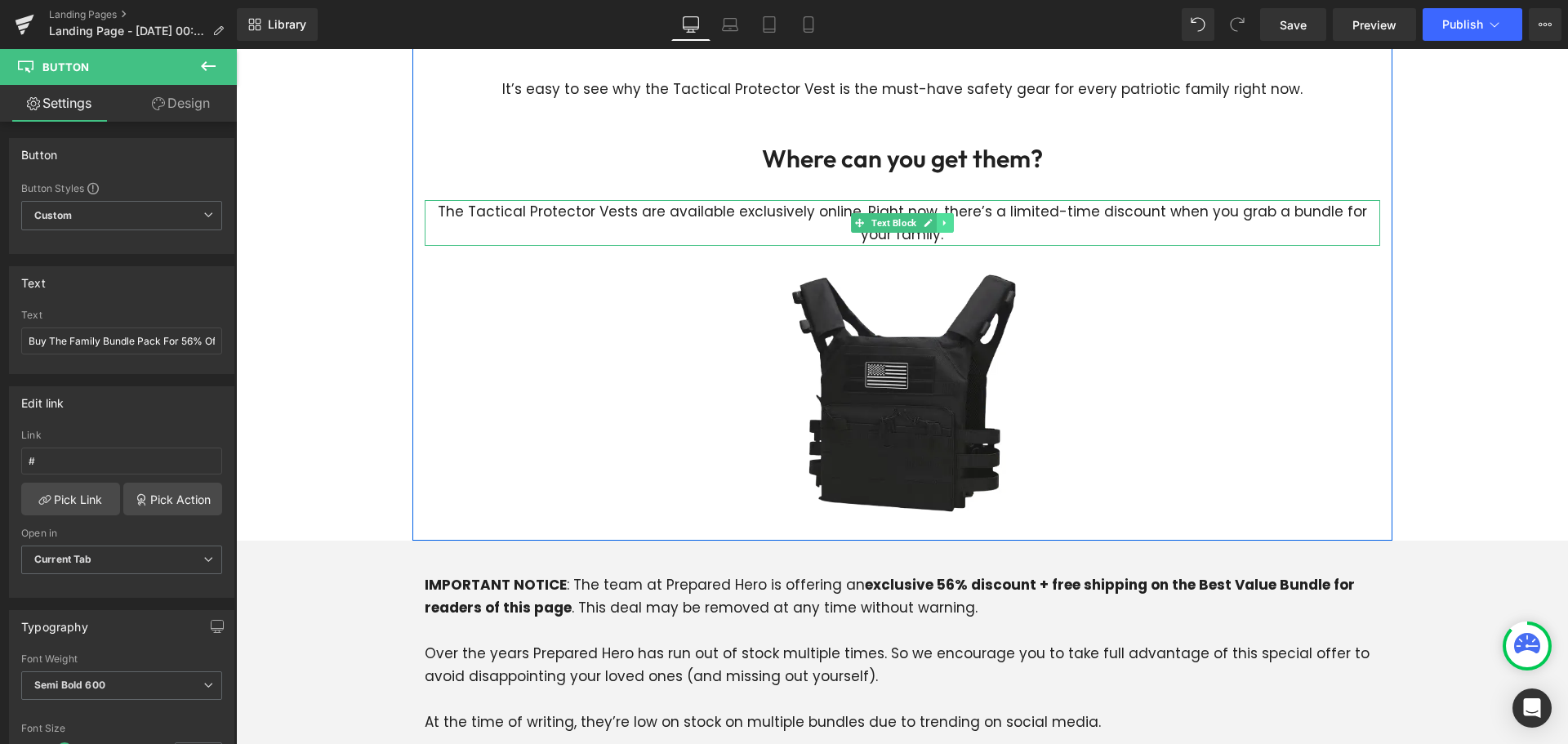
click at [940, 218] on icon at bounding box center [944, 222] width 9 height 10
click at [932, 218] on icon at bounding box center [936, 222] width 9 height 9
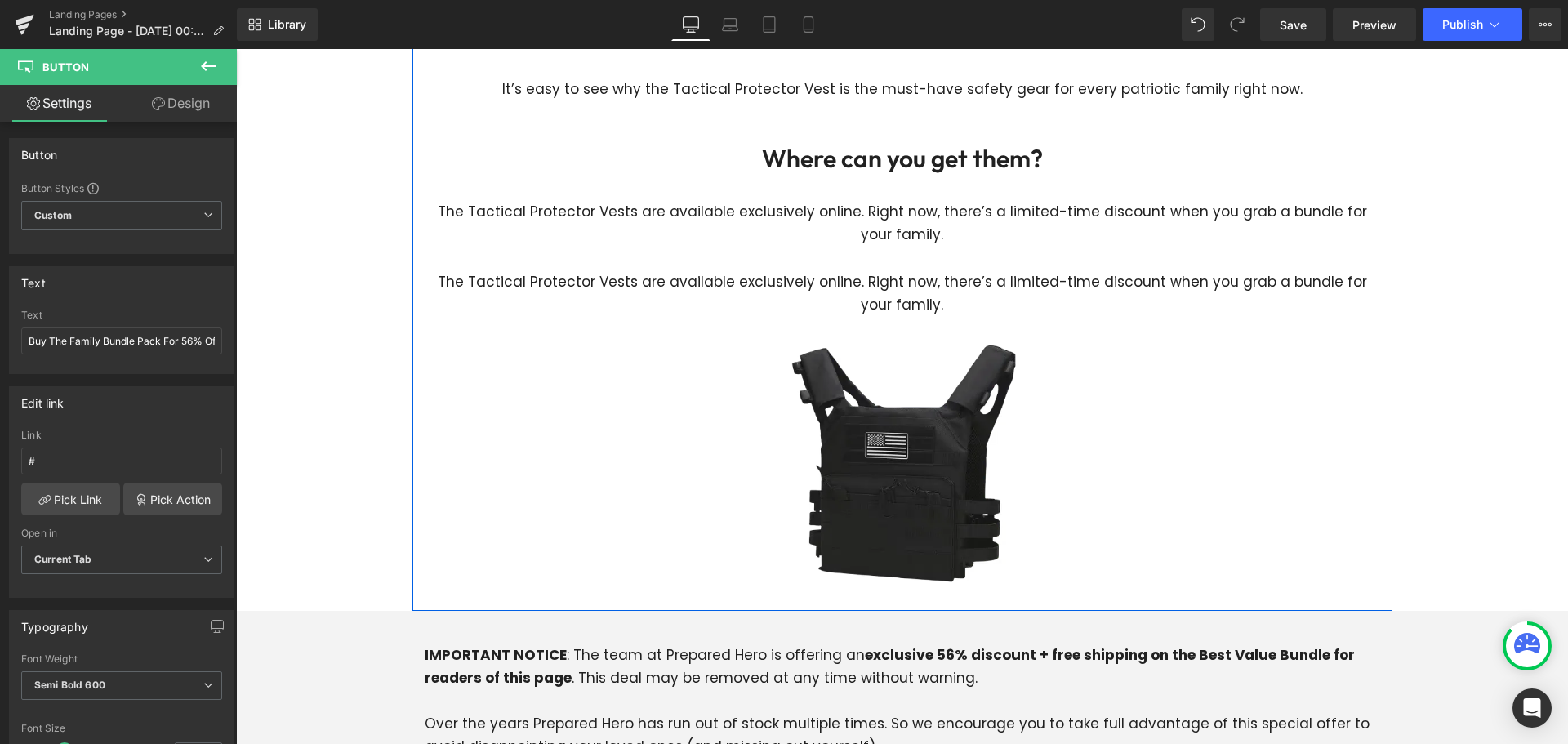
click at [893, 283] on span "Text Block" at bounding box center [894, 293] width 51 height 19
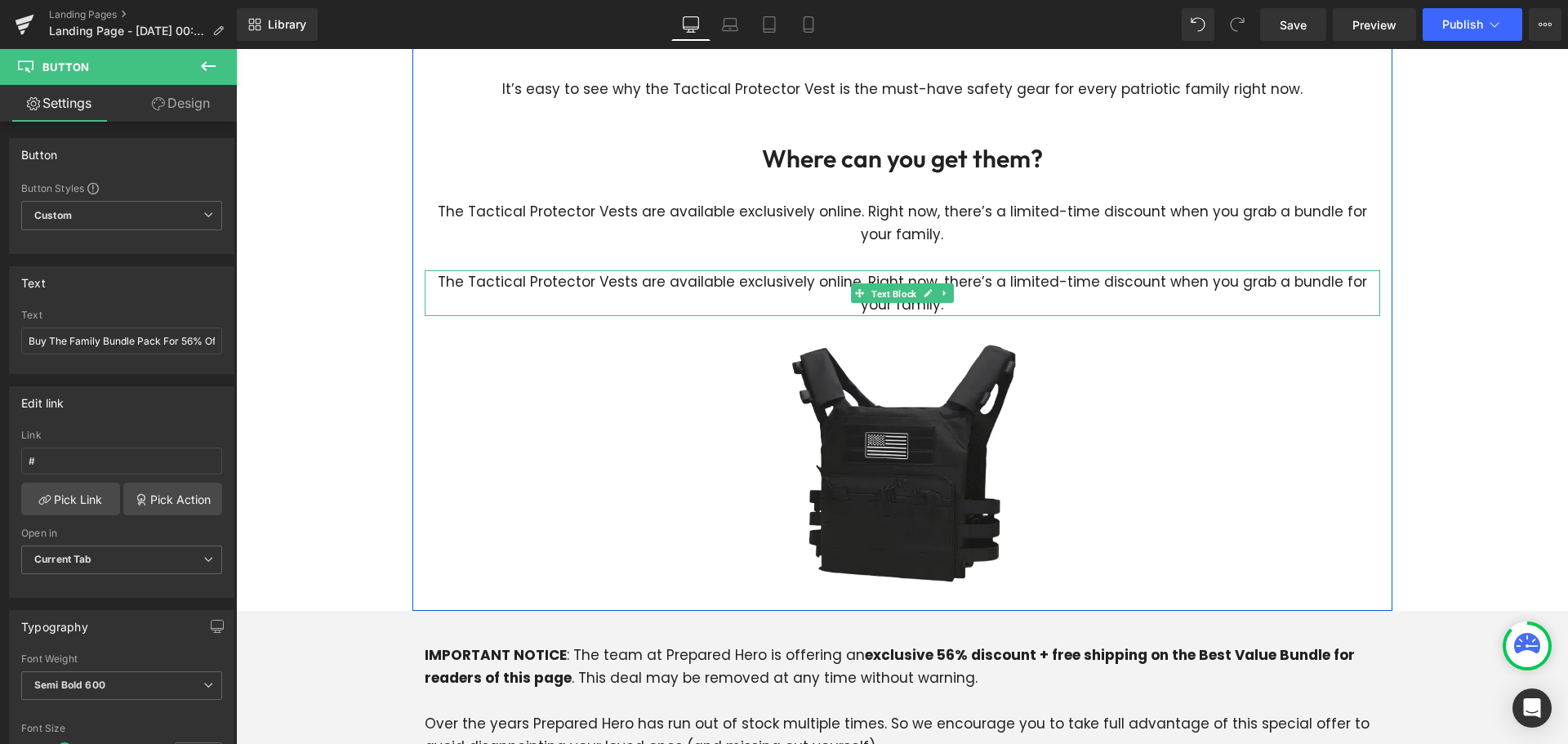
click at [789, 270] on p "The Tactical Protector Vests are available exclusively online. Right now, there…" at bounding box center [903, 293] width 956 height 46
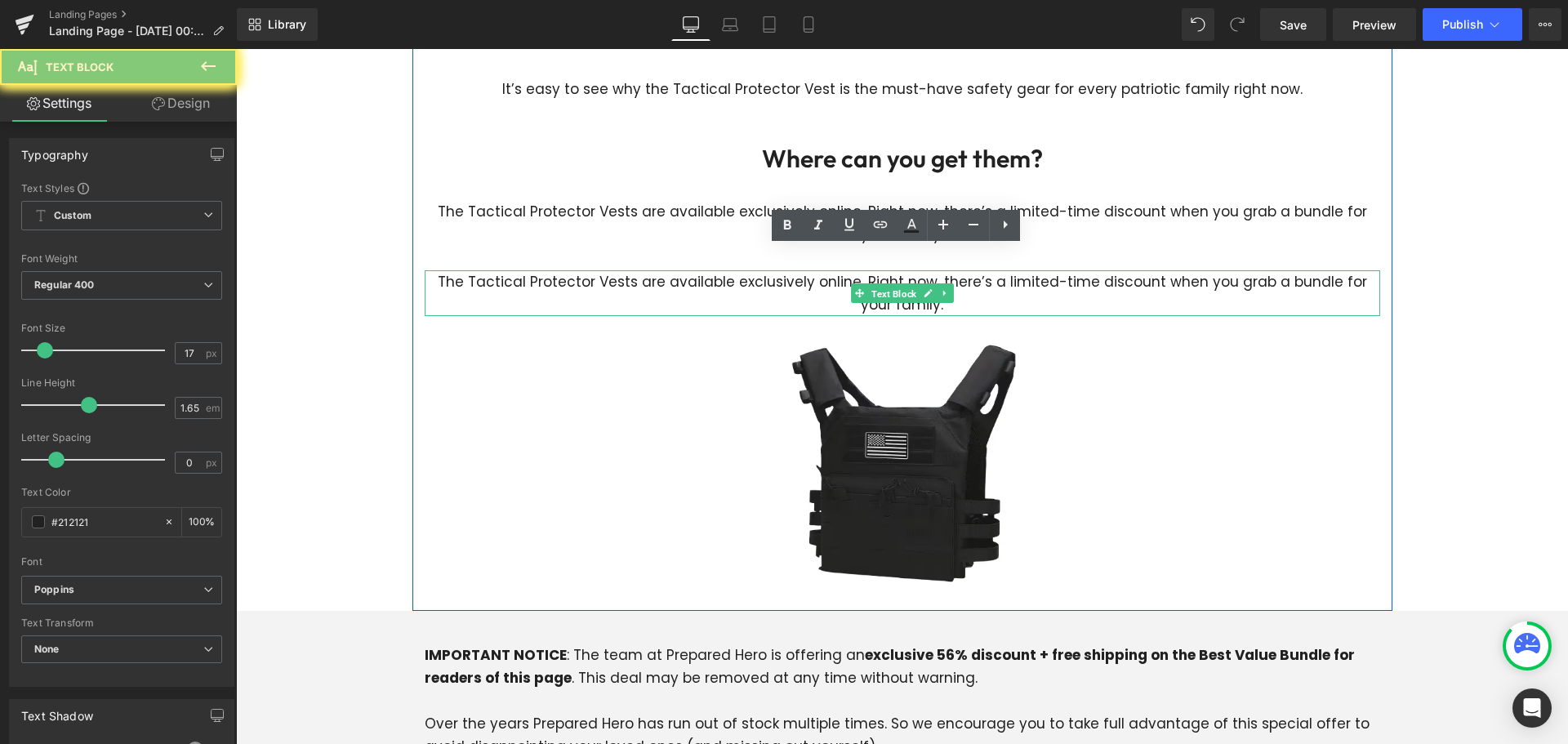
click at [789, 270] on p "The Tactical Protector Vests are available exclusively online. Right now, there…" at bounding box center [903, 293] width 956 height 46
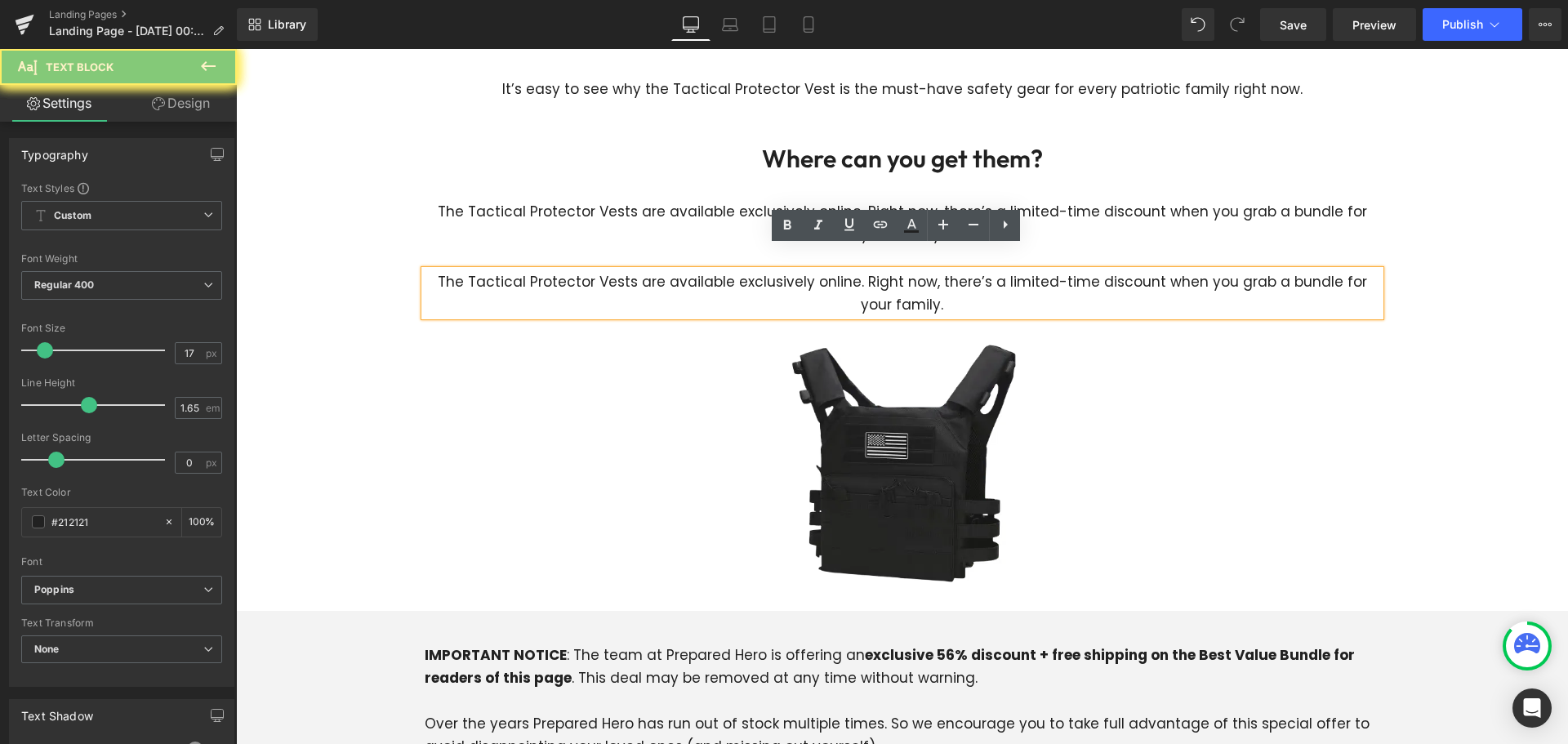
paste div
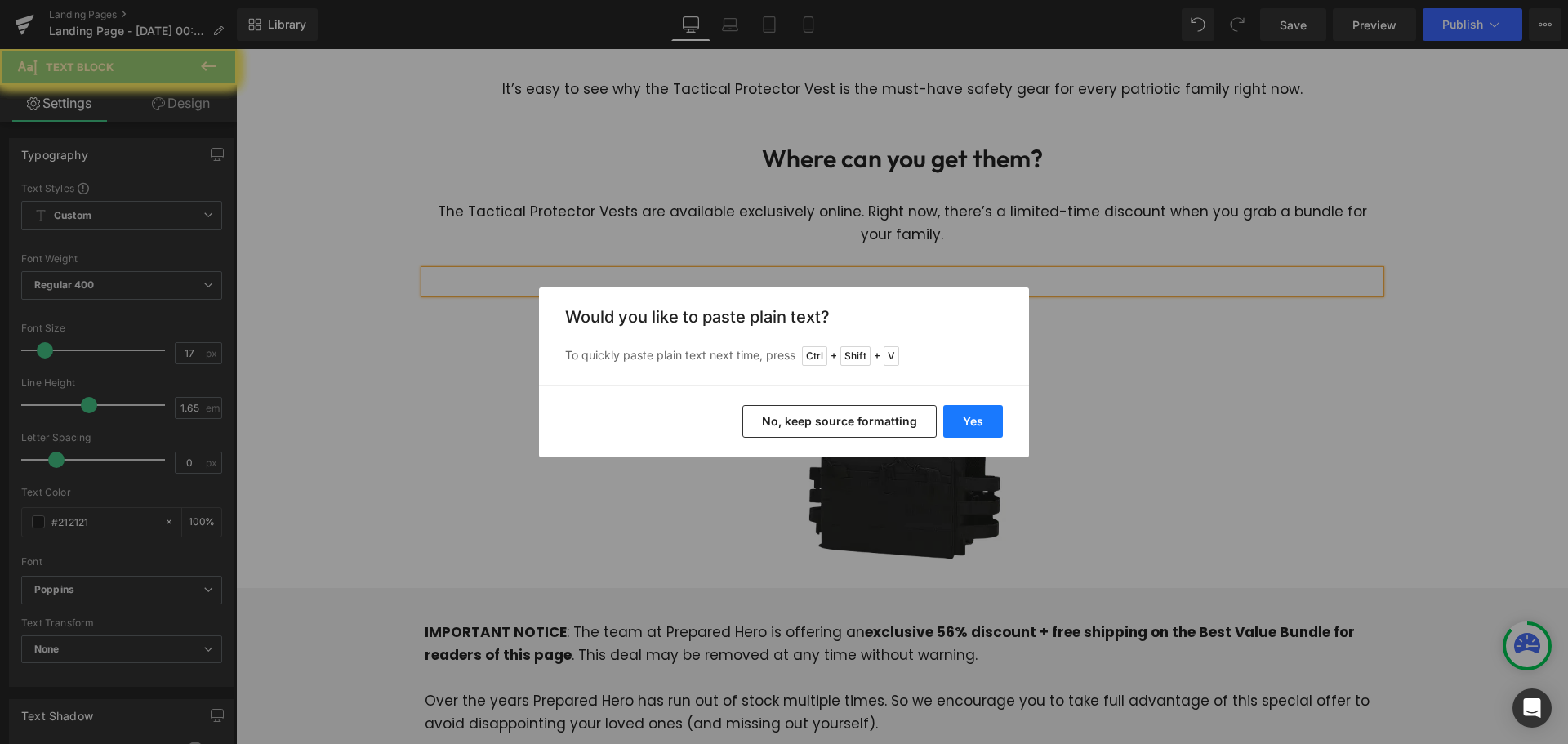
click at [980, 428] on button "Yes" at bounding box center [973, 420] width 60 height 33
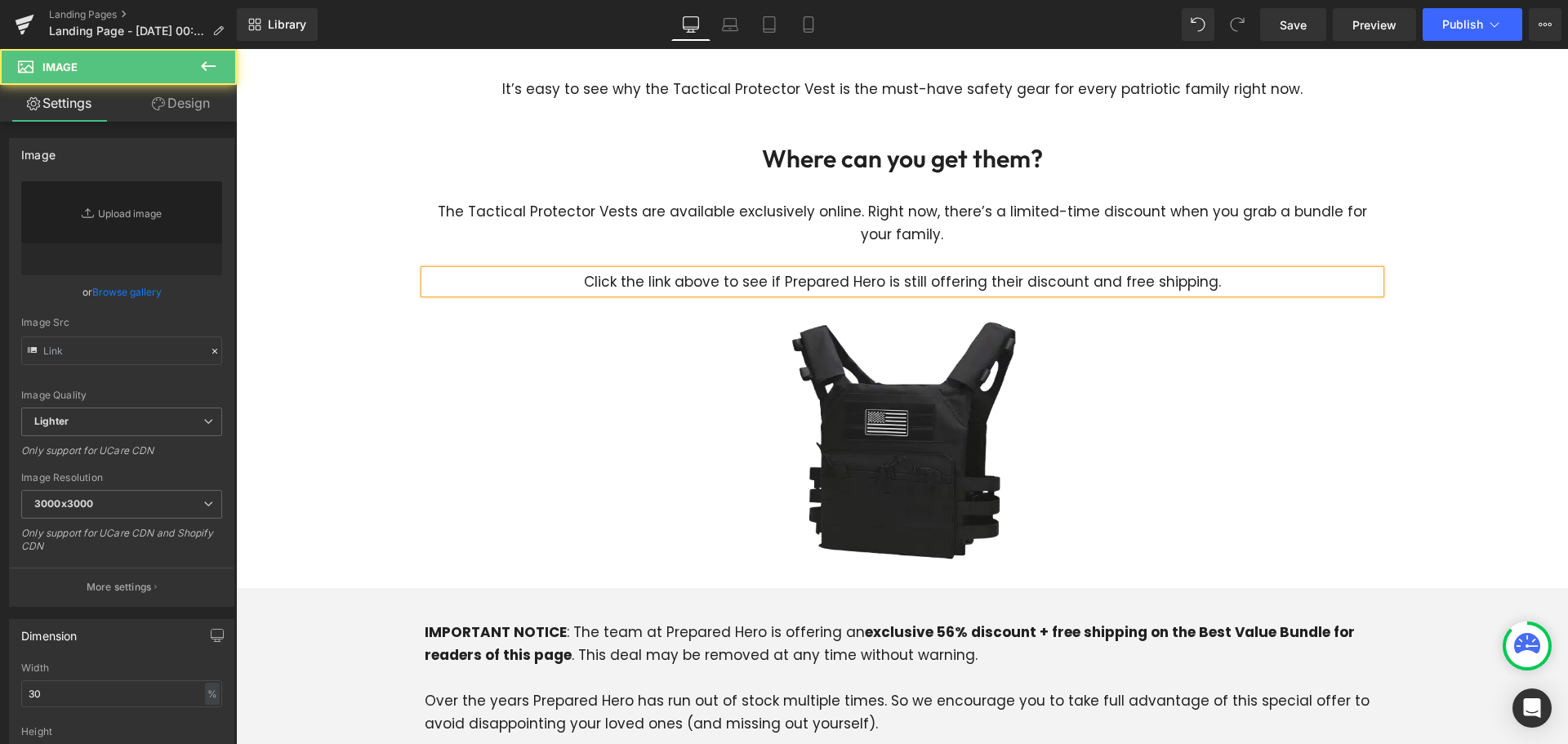
click at [1197, 344] on div at bounding box center [903, 436] width 956 height 287
click at [741, 200] on p "The Tactical Protector Vests are available exclusively online. Right now, there…" at bounding box center [903, 222] width 956 height 46
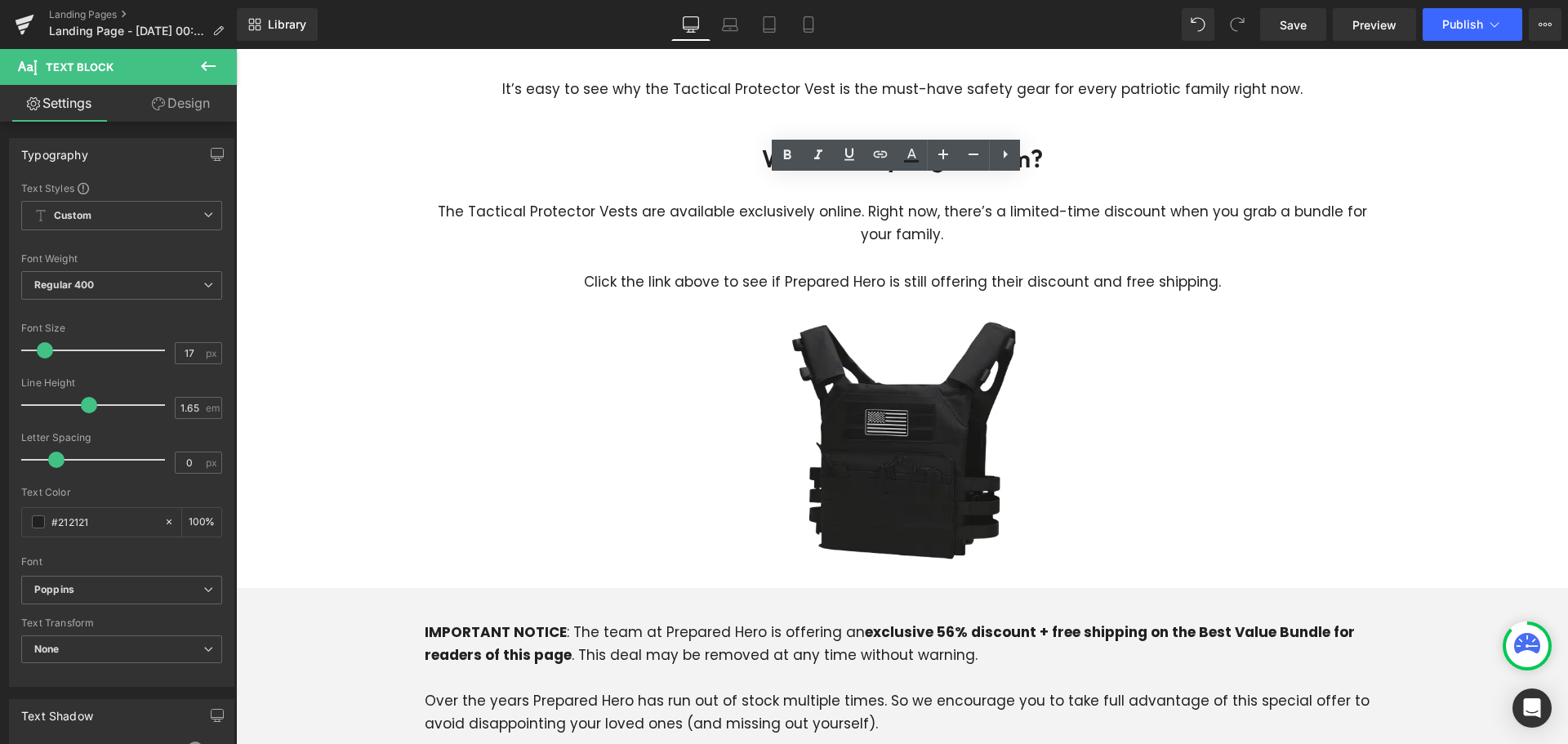
click at [957, 434] on img at bounding box center [902, 436] width 287 height 287
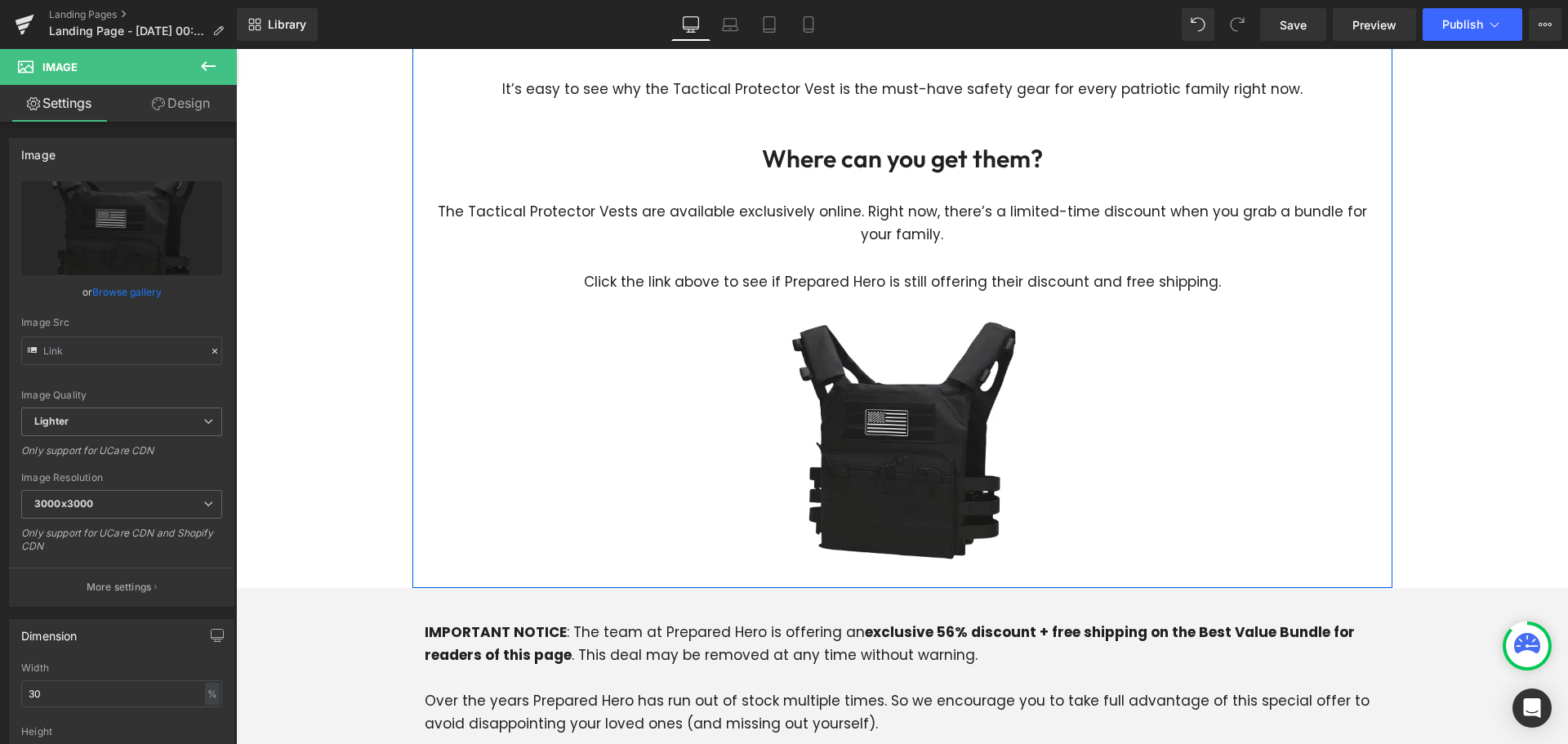
type input "[URL][DOMAIN_NAME]"
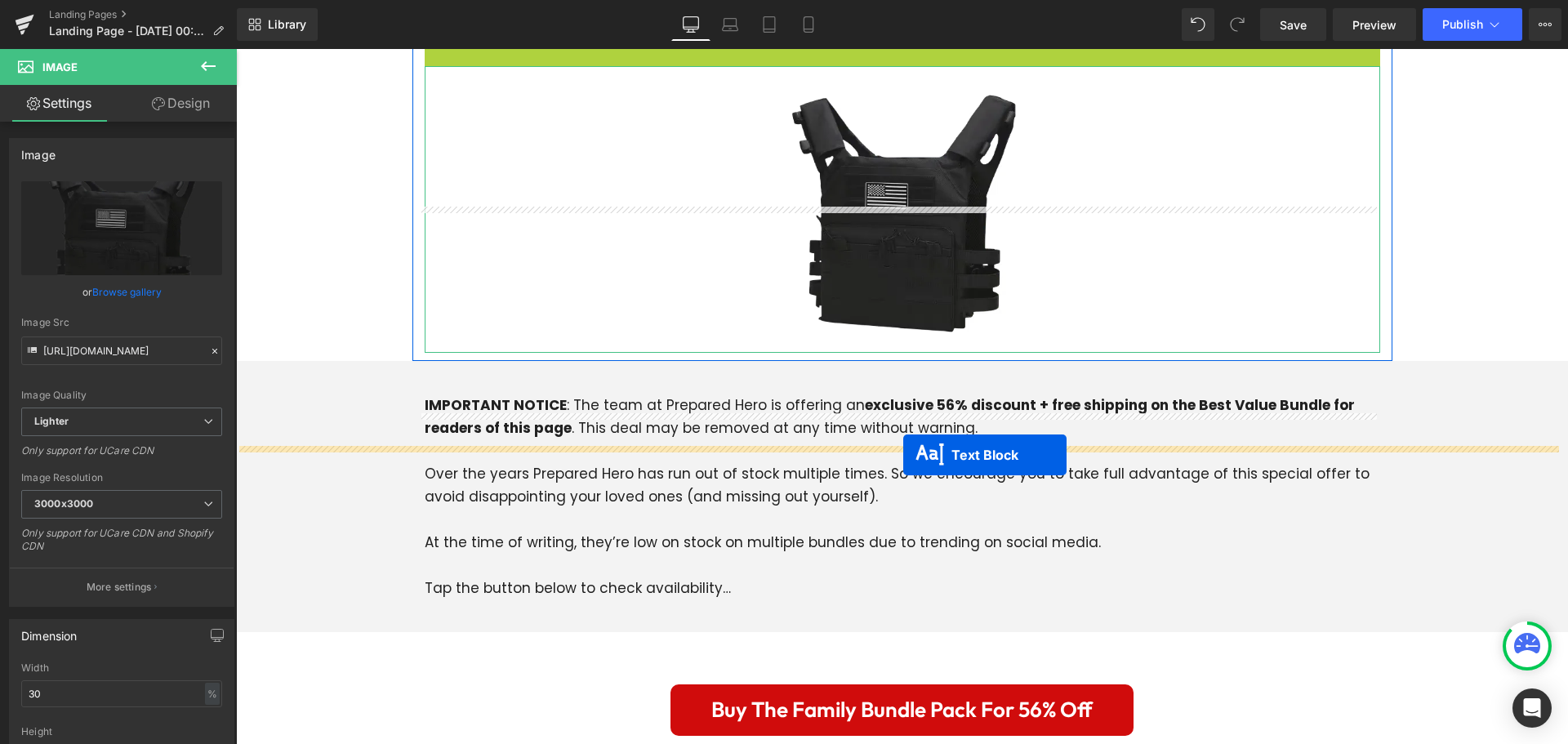
scroll to position [5411, 0]
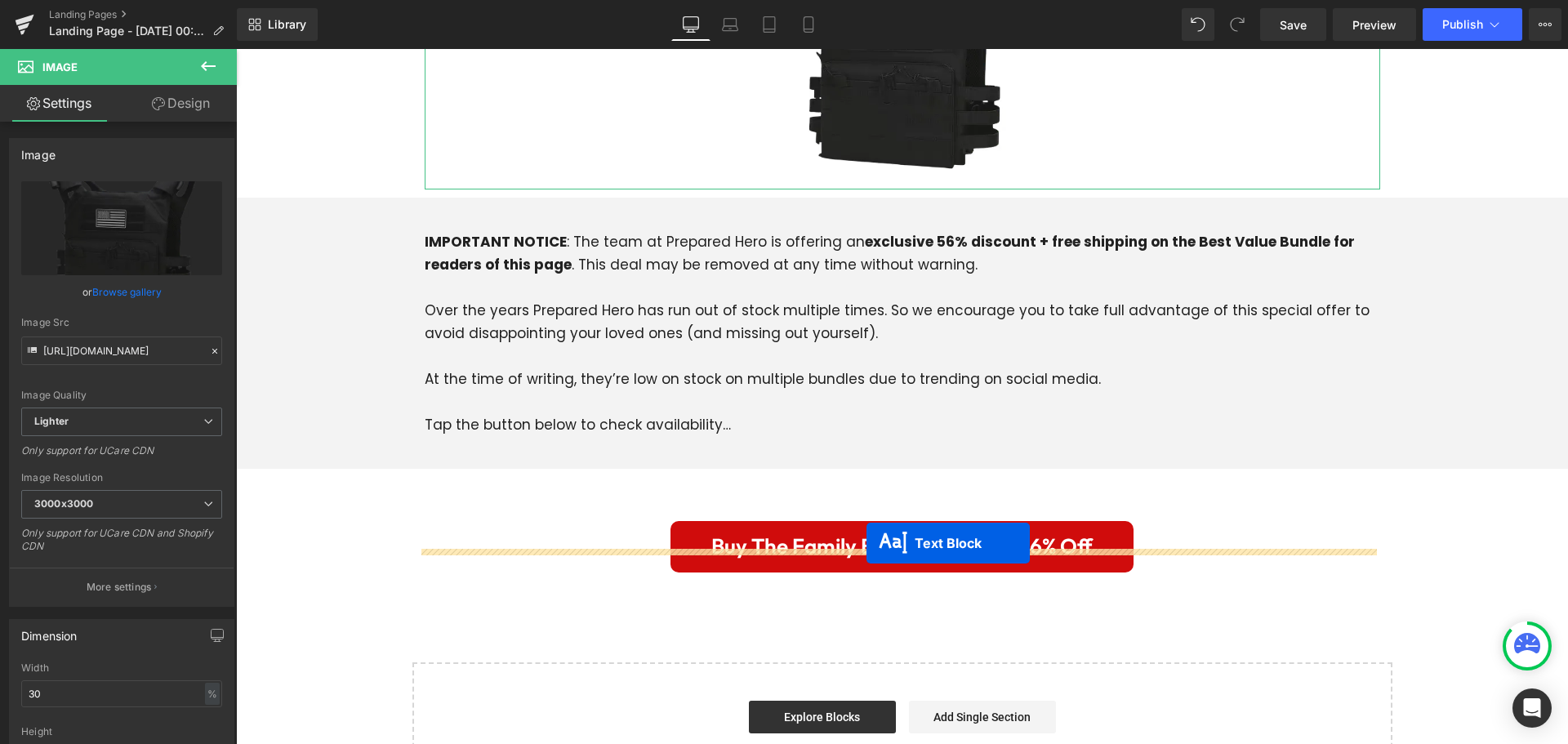
drag, startPoint x: 857, startPoint y: 259, endPoint x: 867, endPoint y: 543, distance: 284.2
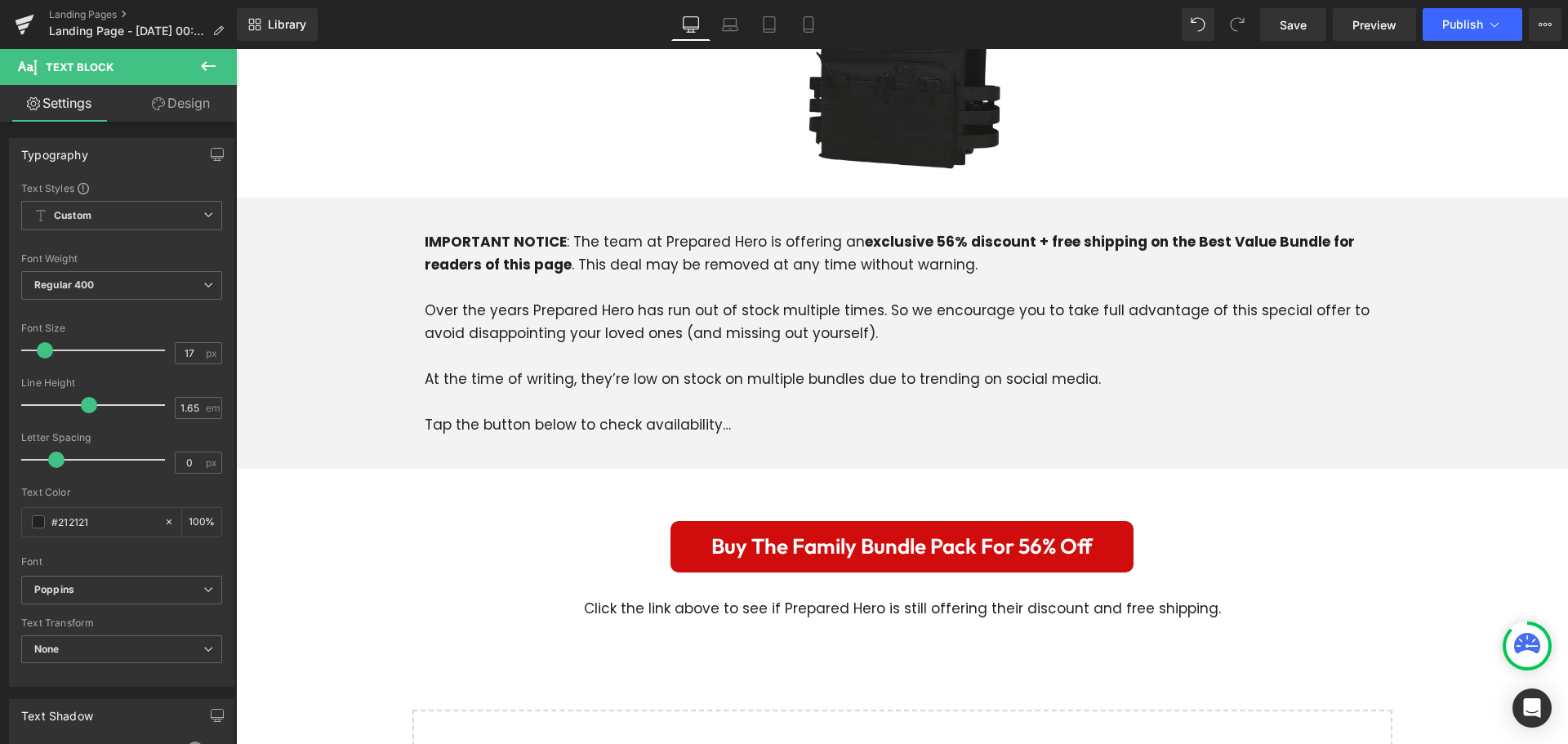
scroll to position [5427, 0]
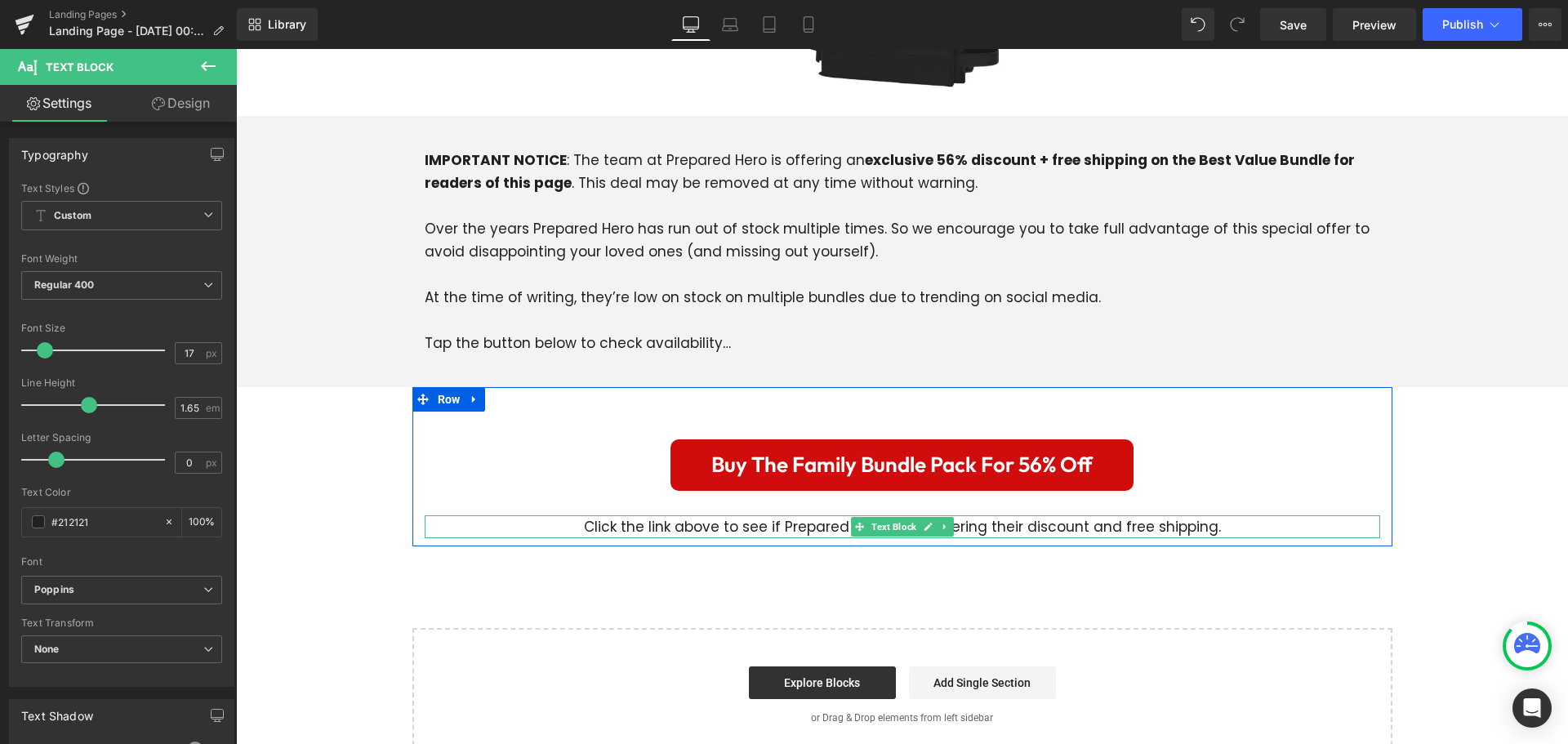
click at [940, 522] on icon at bounding box center [944, 526] width 9 height 10
click at [932, 522] on icon at bounding box center [936, 526] width 9 height 9
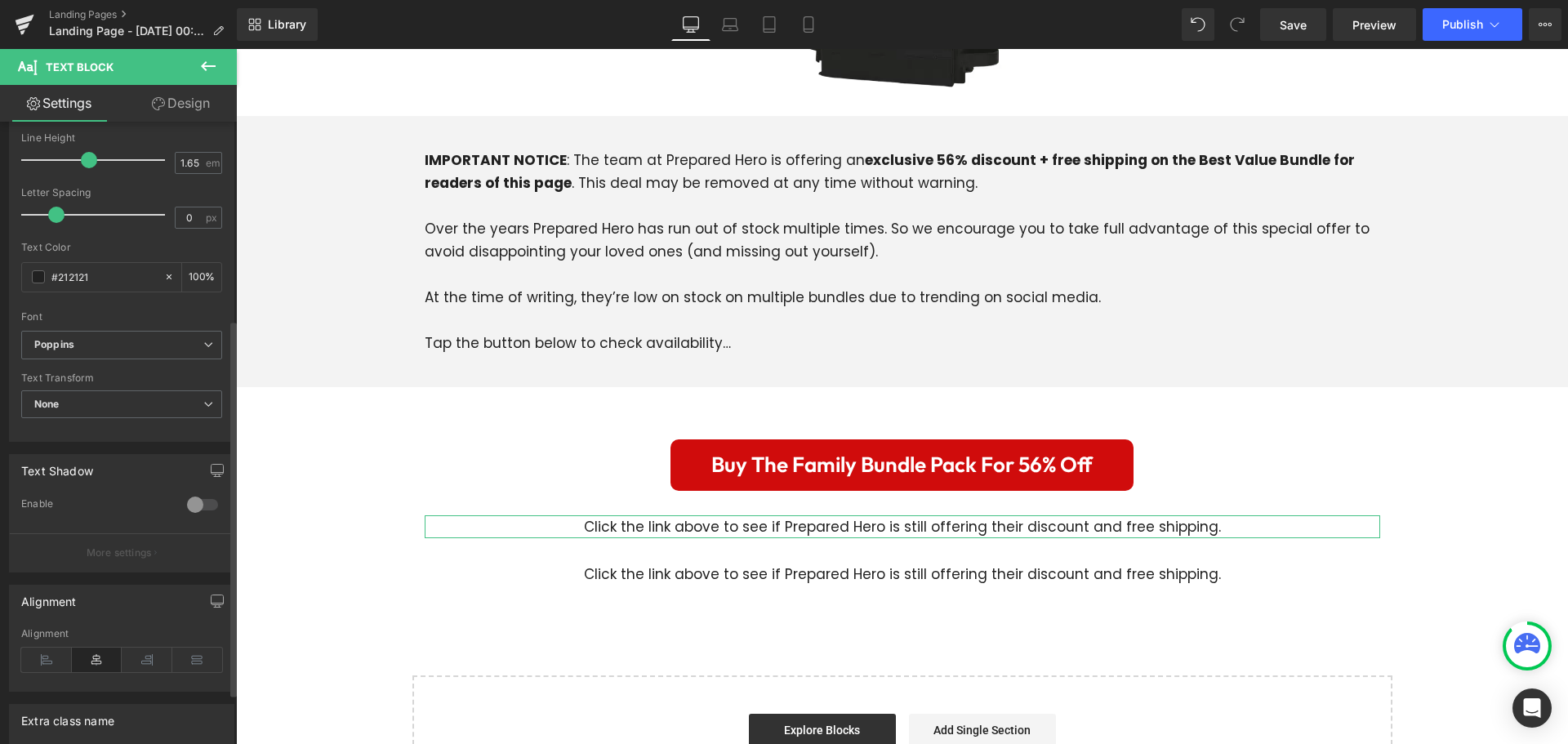
scroll to position [326, 0]
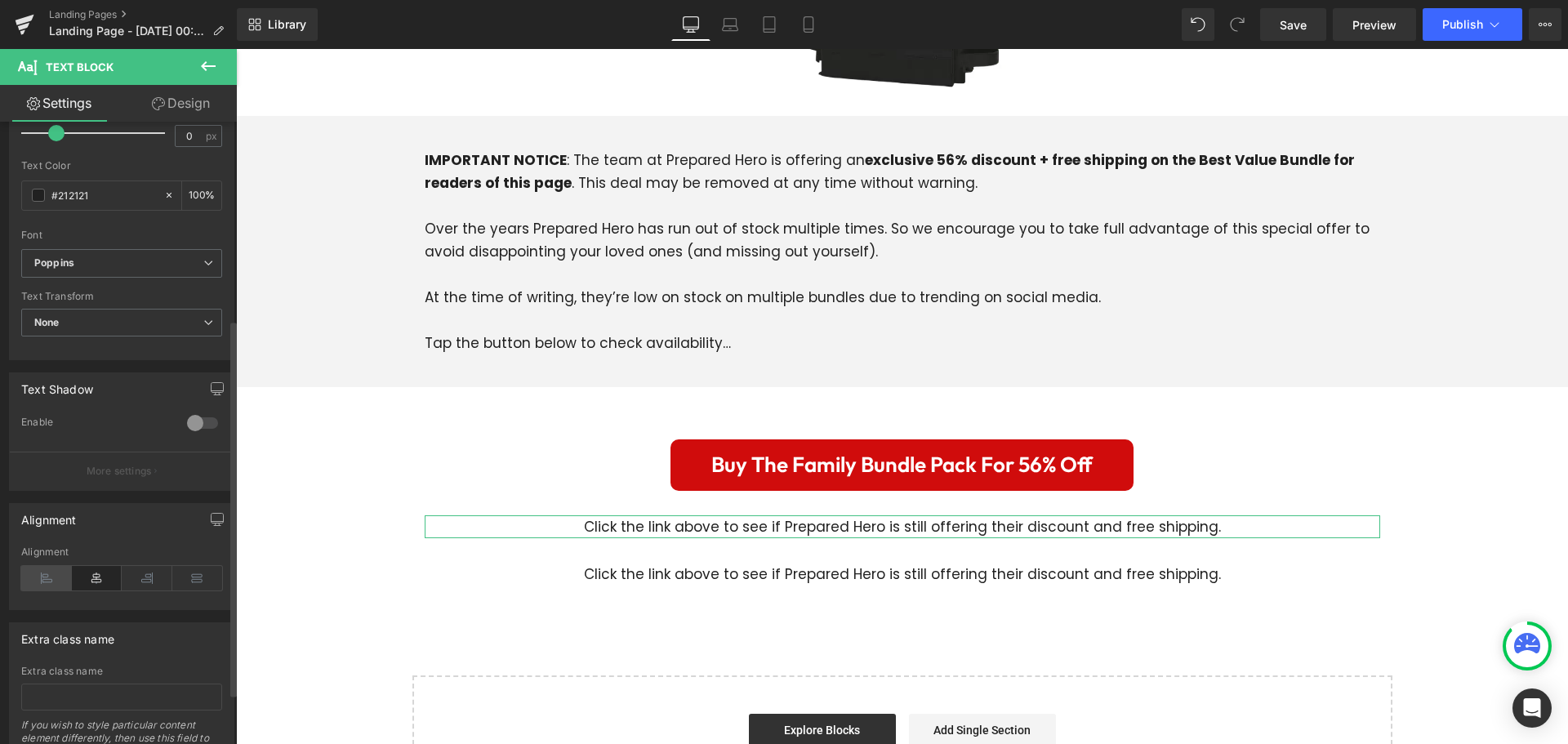
drag, startPoint x: 44, startPoint y: 577, endPoint x: 256, endPoint y: 500, distance: 225.6
click at [44, 577] on icon at bounding box center [47, 578] width 51 height 25
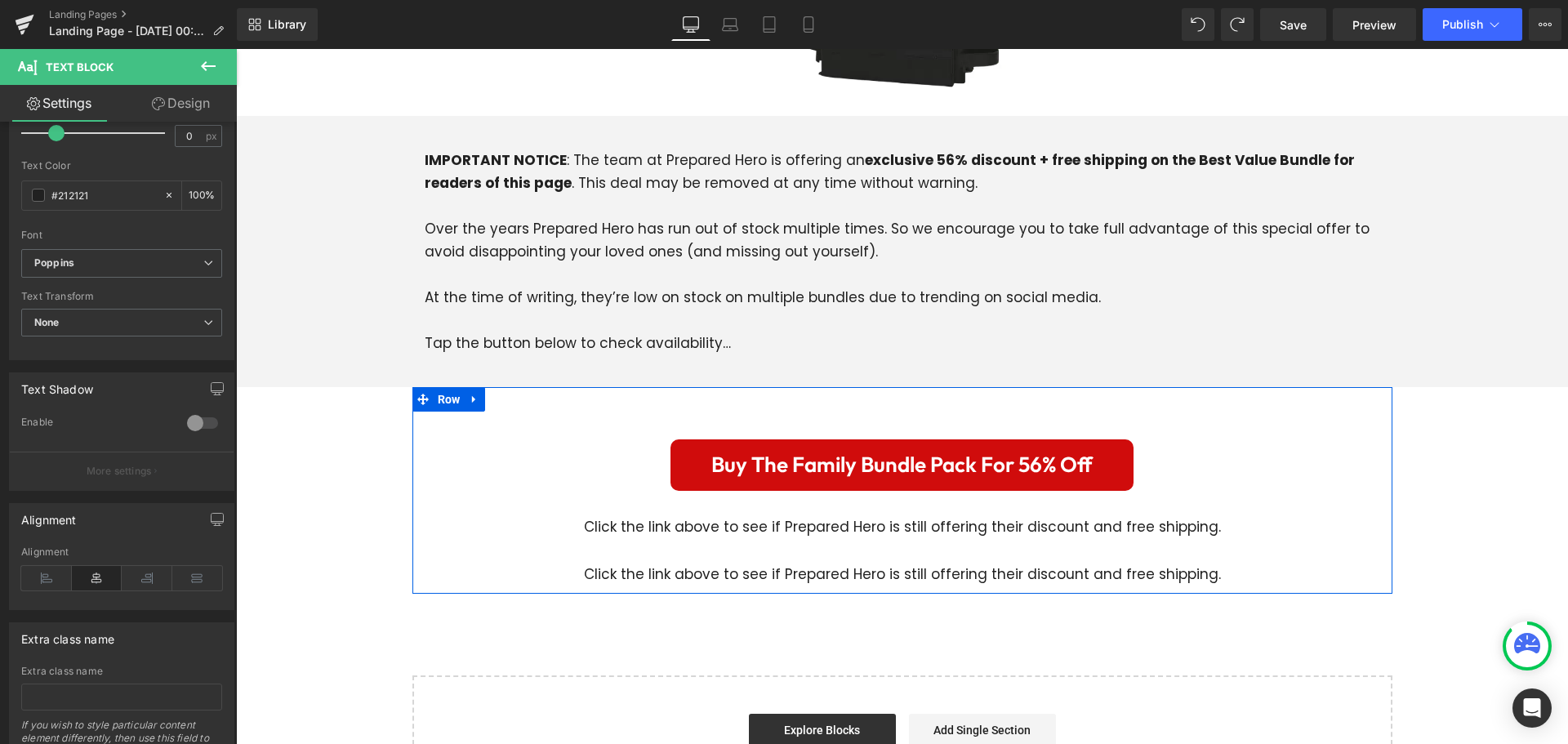
click at [674, 562] on p "Click the link above to see if Prepared Hero is still offering their discount a…" at bounding box center [903, 573] width 956 height 23
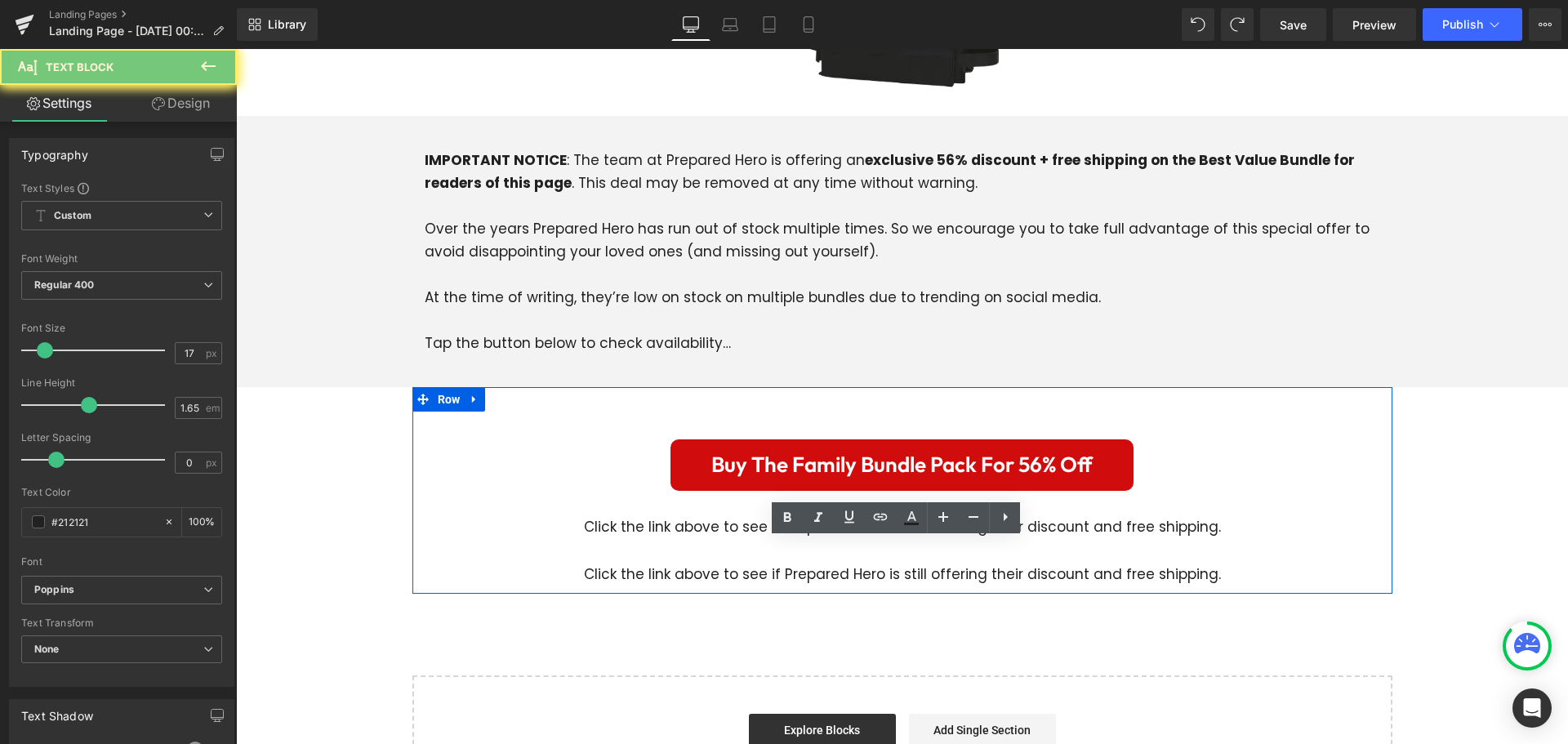
paste div
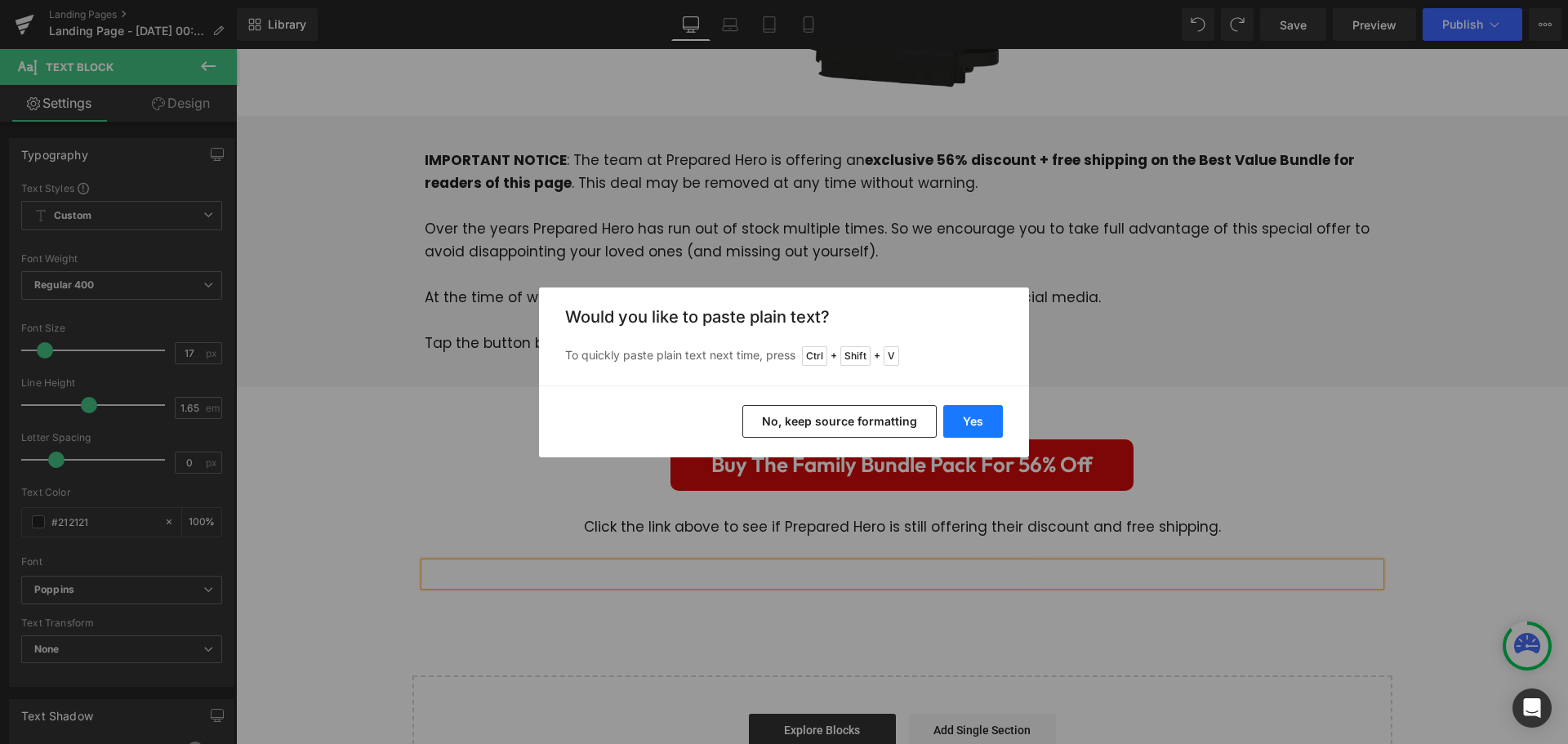
click at [982, 428] on button "Yes" at bounding box center [973, 420] width 60 height 33
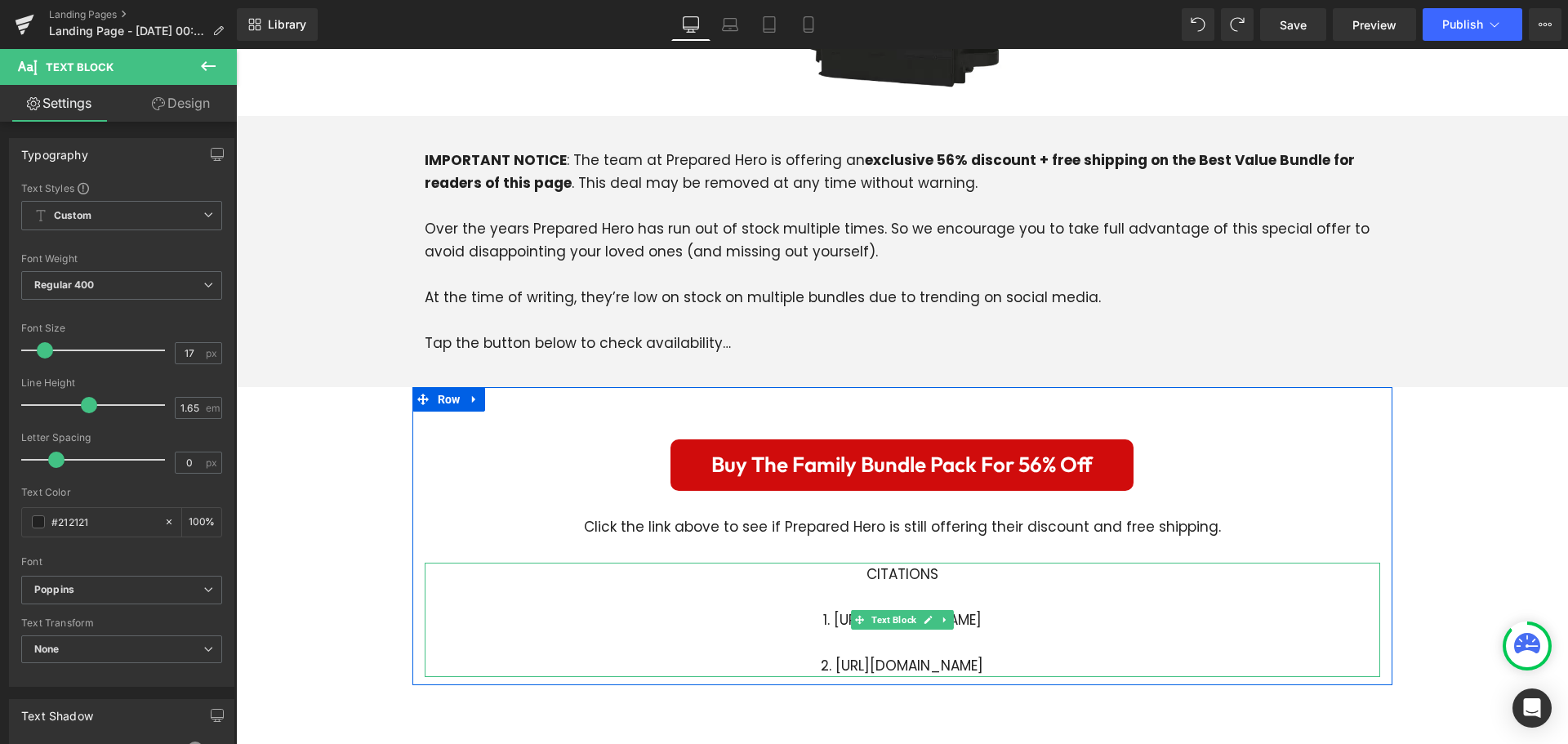
click at [765, 608] on p "1. [URL][DOMAIN_NAME]" at bounding box center [903, 619] width 956 height 23
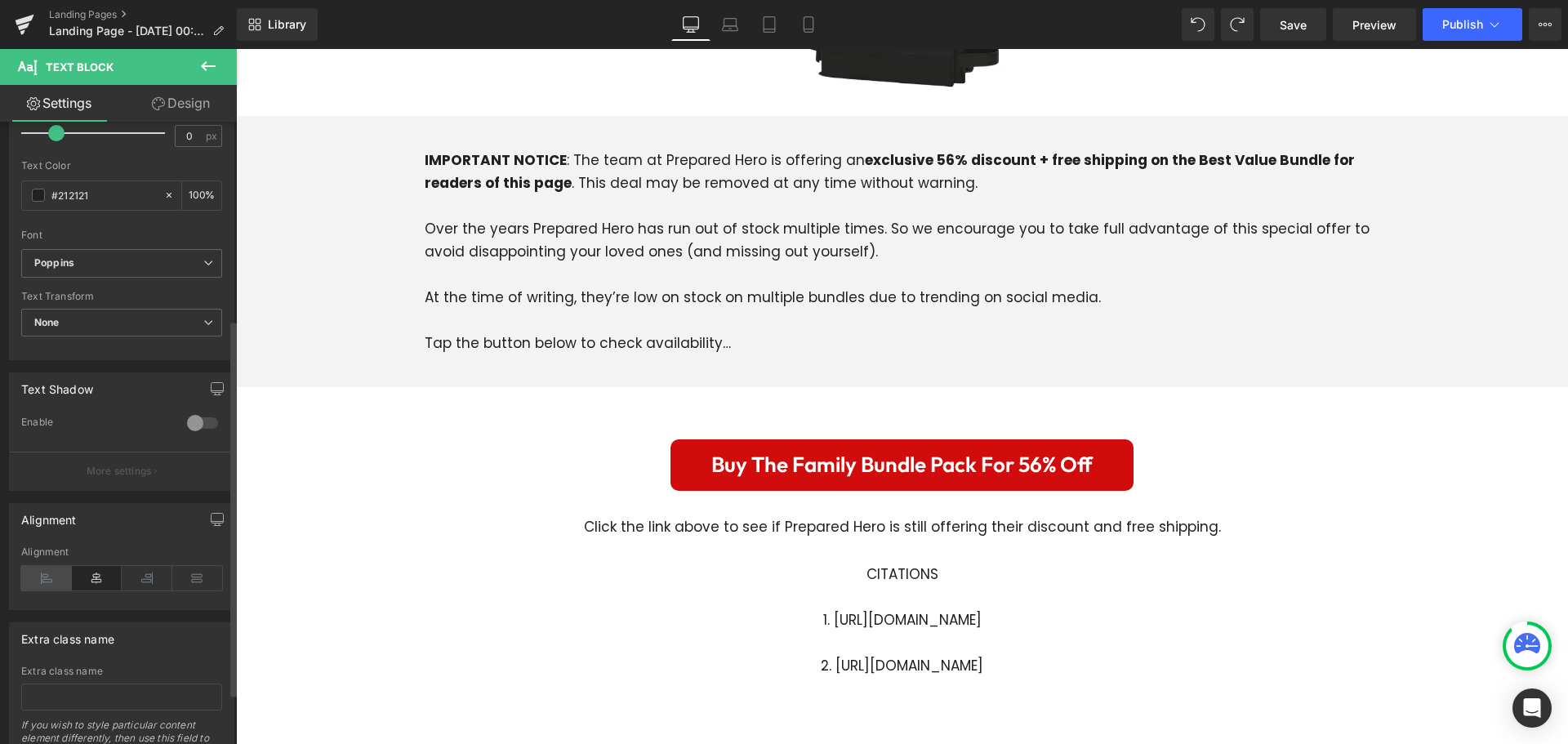
click at [41, 582] on icon at bounding box center [47, 578] width 51 height 25
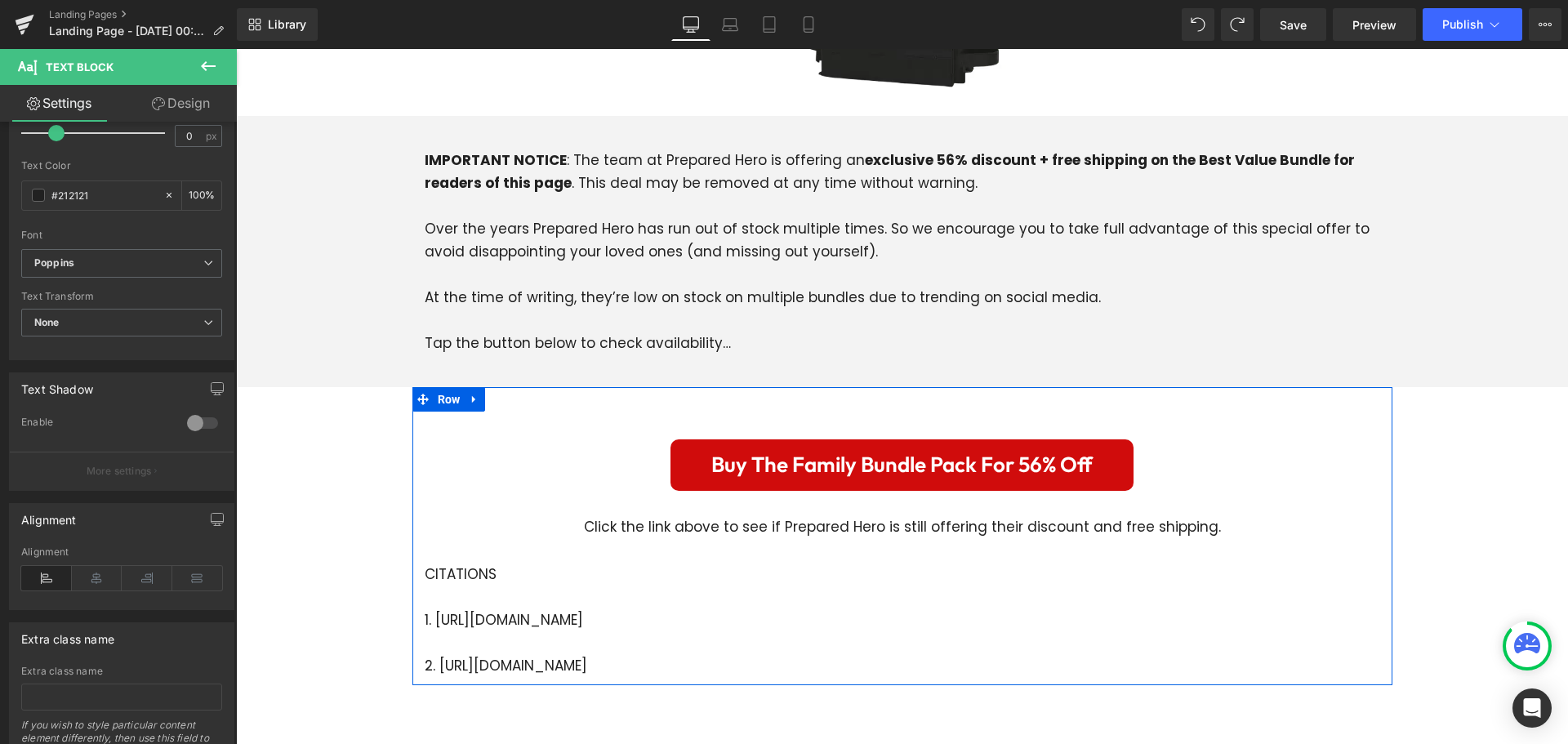
click at [579, 387] on div "Buy The Family Bundle Pack For 56% Off Button Click the link above to see if Pr…" at bounding box center [903, 536] width 980 height 298
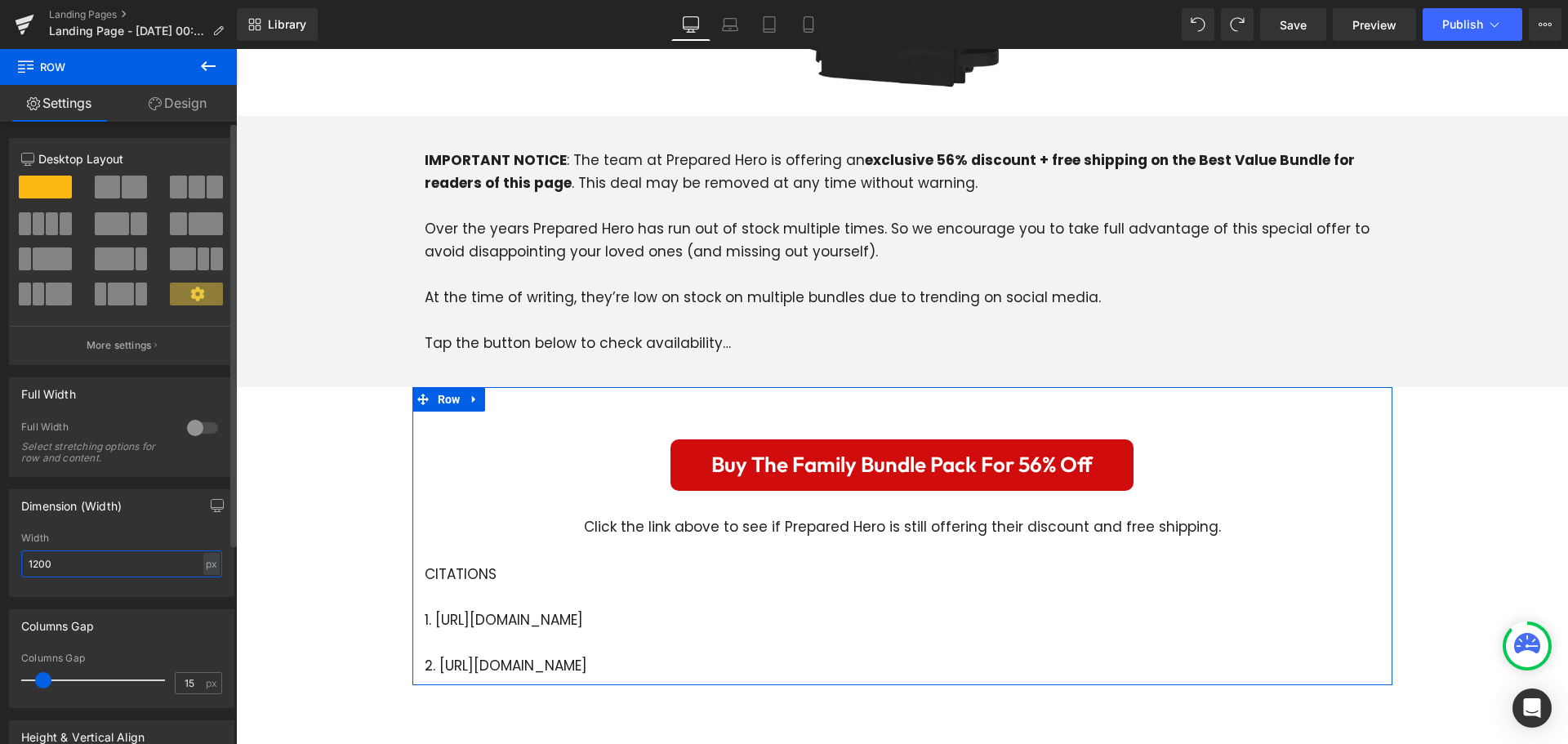
click at [89, 562] on input "1200" at bounding box center [121, 564] width 201 height 27
type input "8"
type input "900"
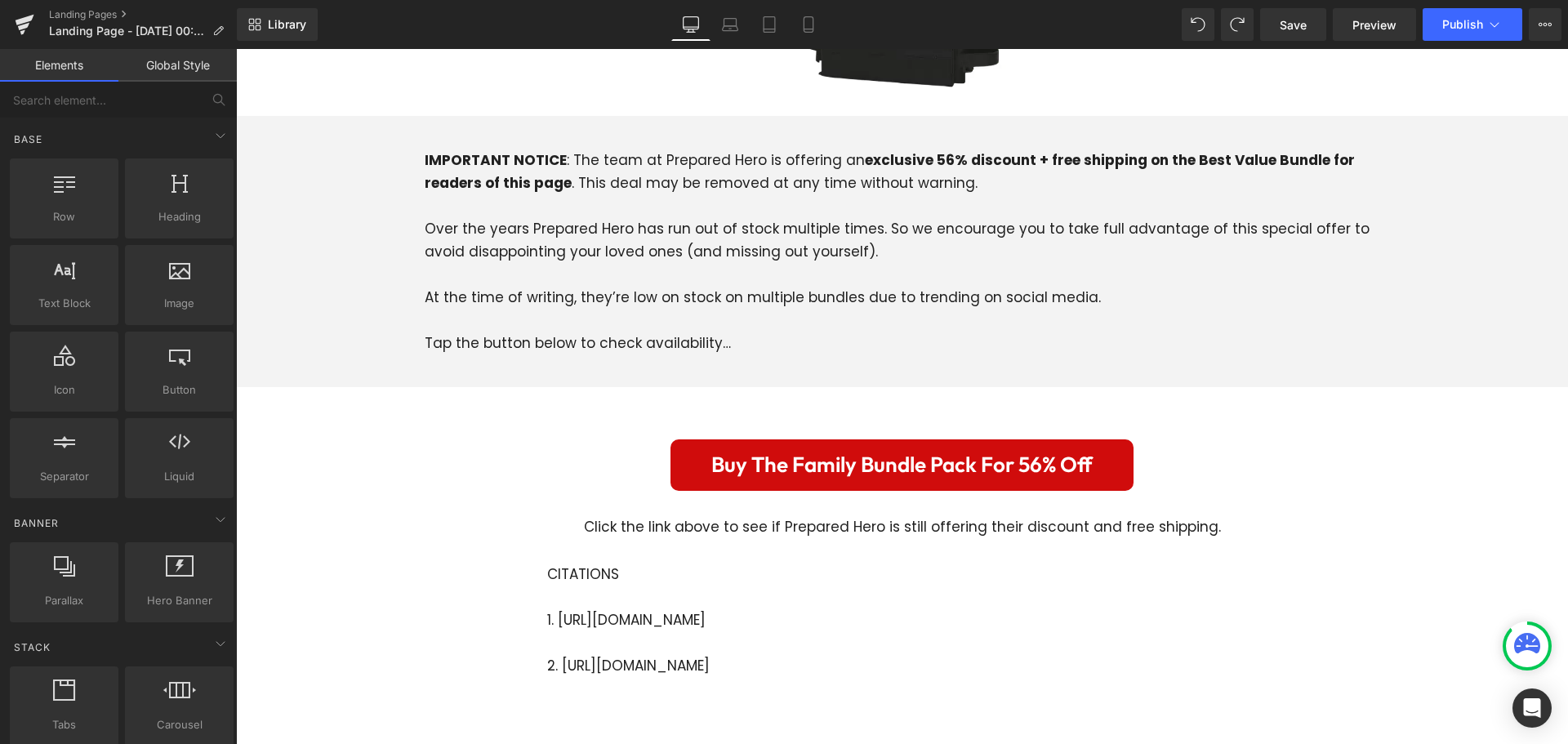
drag, startPoint x: 293, startPoint y: 573, endPoint x: 306, endPoint y: 574, distance: 13.0
click at [1299, 32] on span "Save" at bounding box center [1293, 25] width 27 height 17
click at [1279, 15] on link "Save" at bounding box center [1293, 24] width 66 height 33
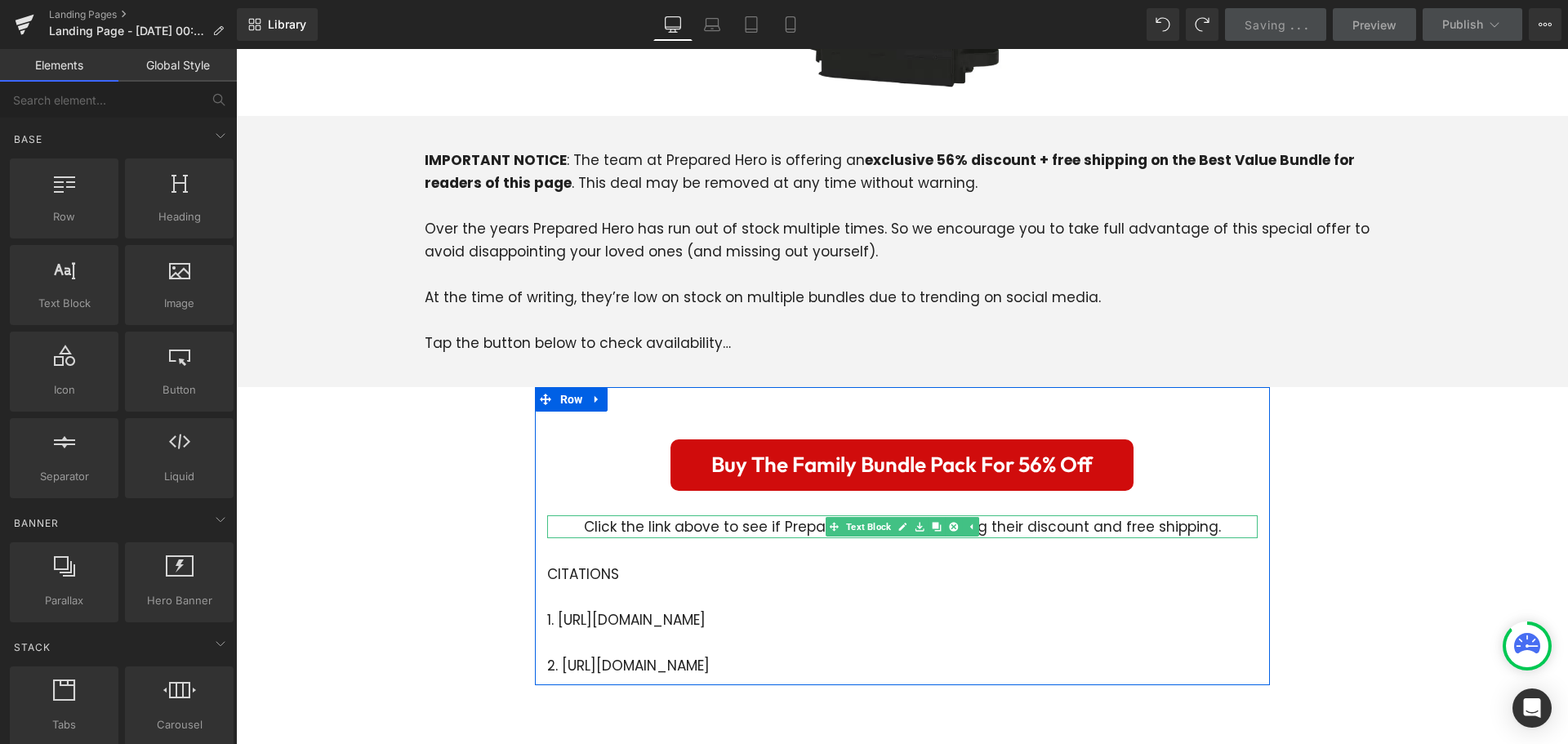
scroll to position [5264, 0]
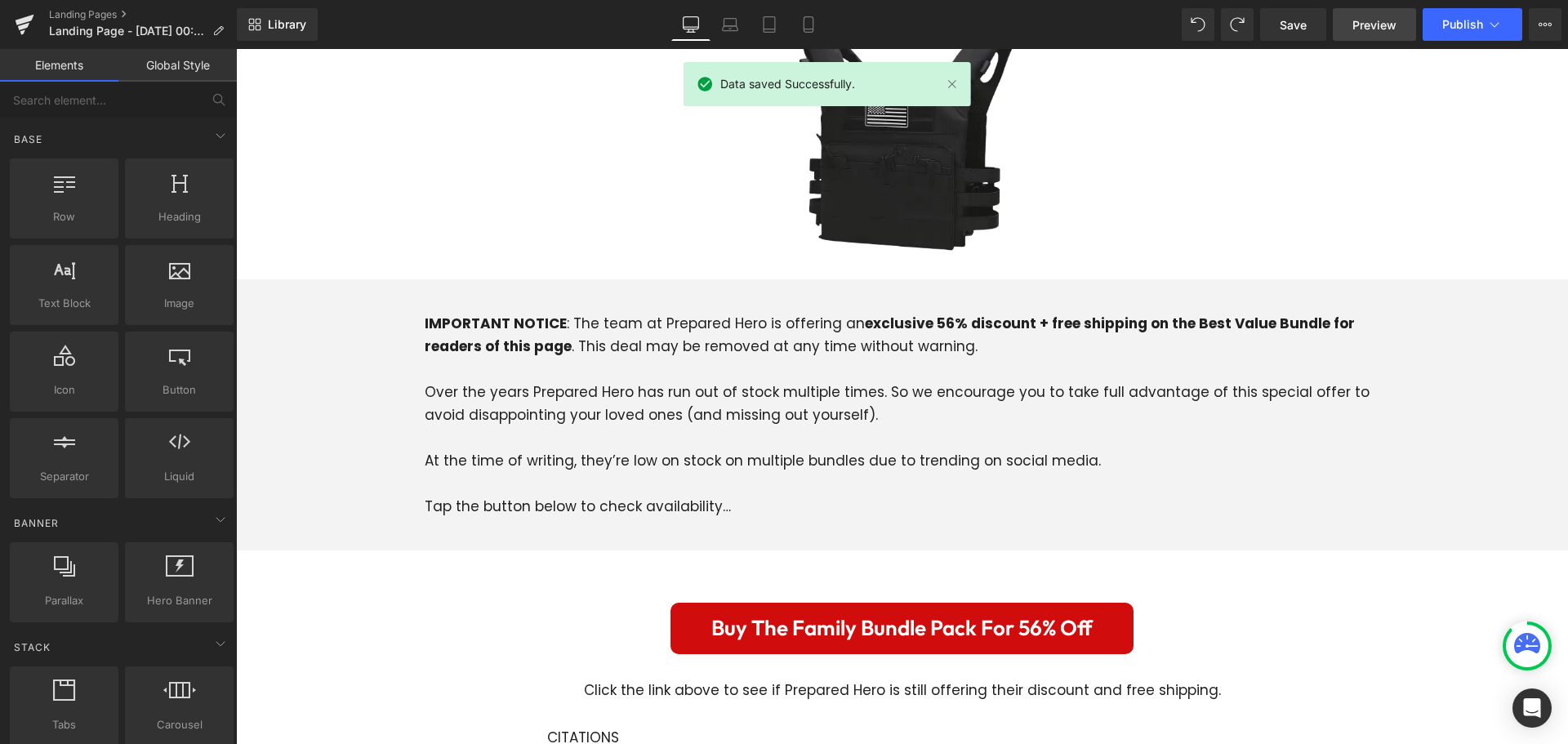
click at [1368, 35] on link "Preview" at bounding box center [1374, 24] width 84 height 33
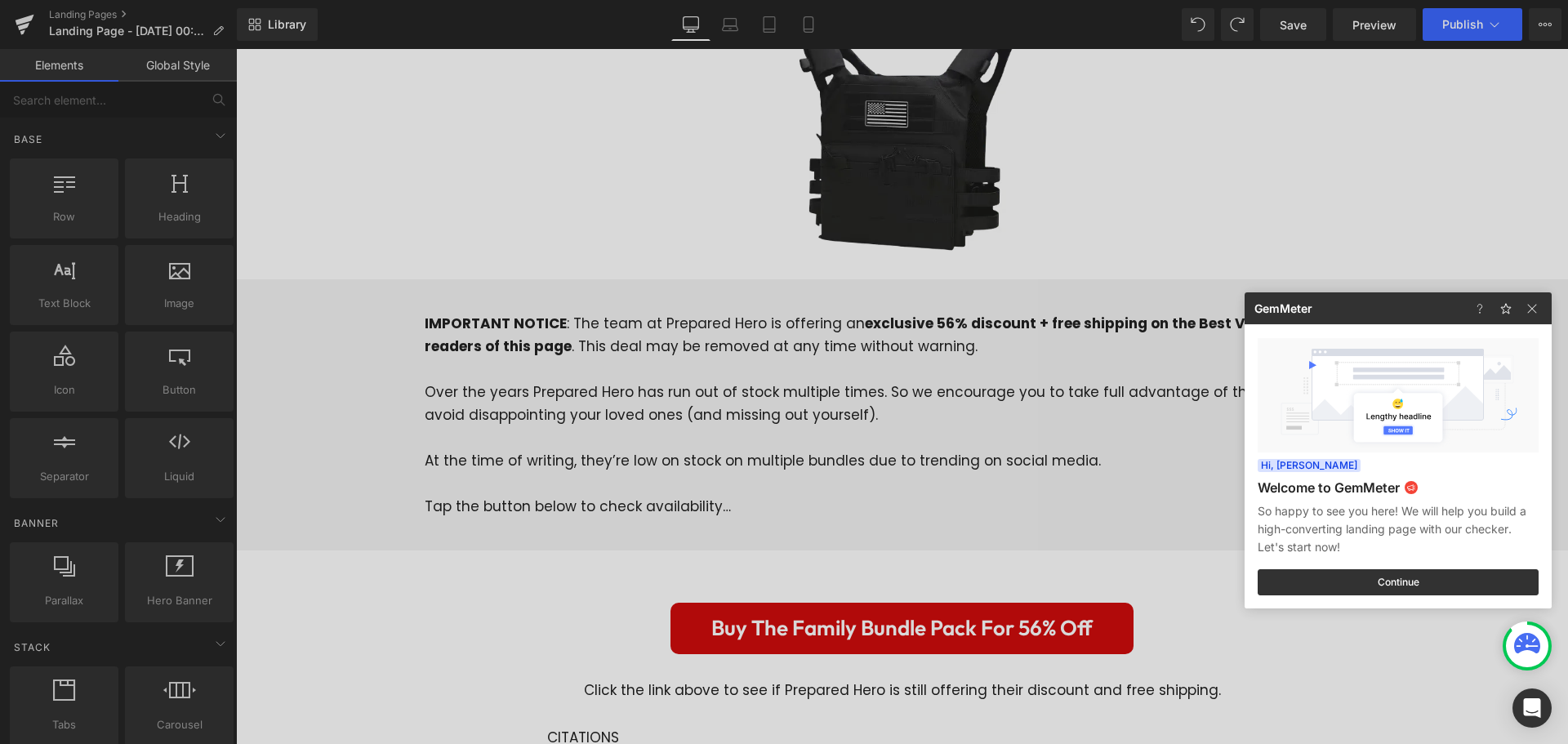
click at [1214, 202] on div at bounding box center [784, 372] width 1568 height 744
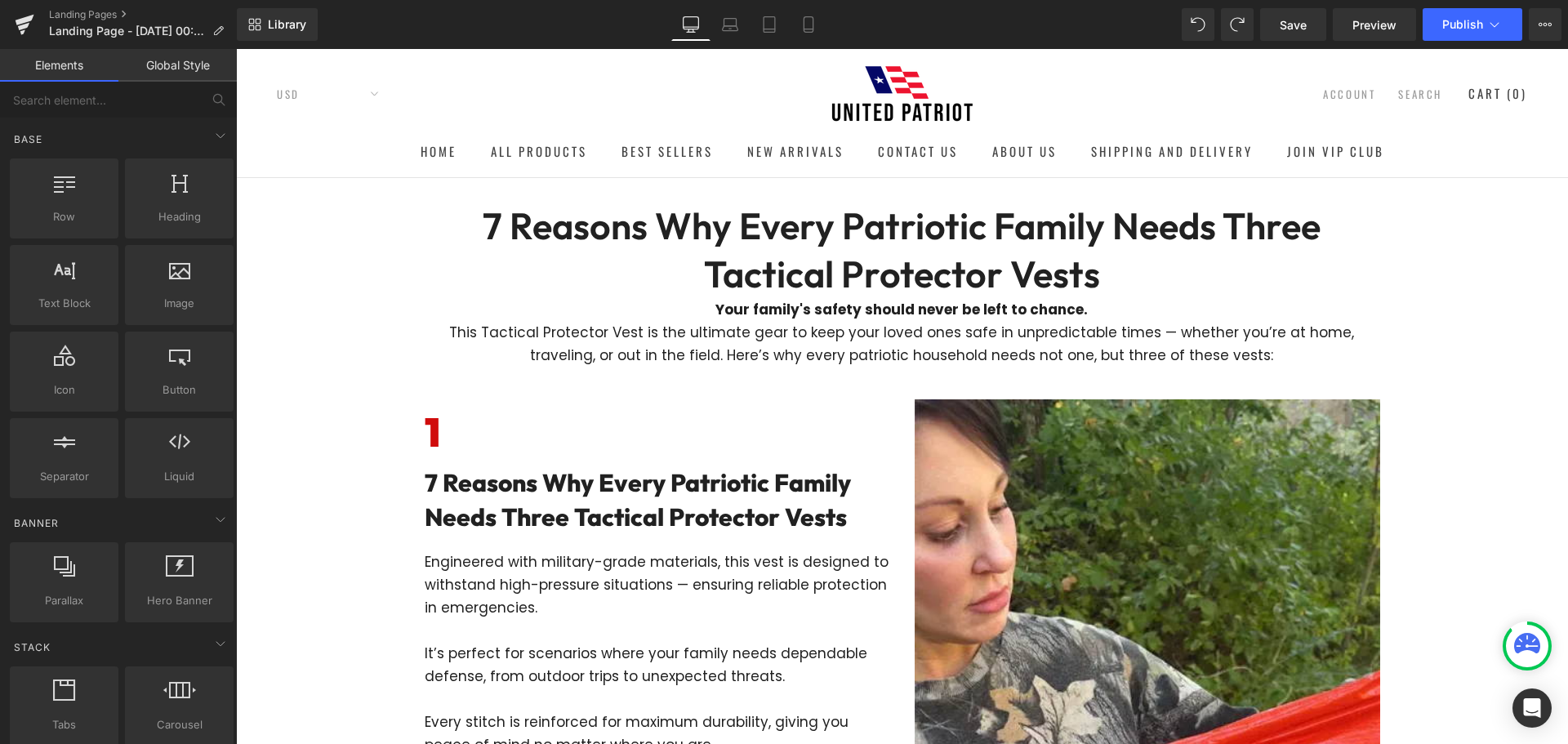
scroll to position [0, 0]
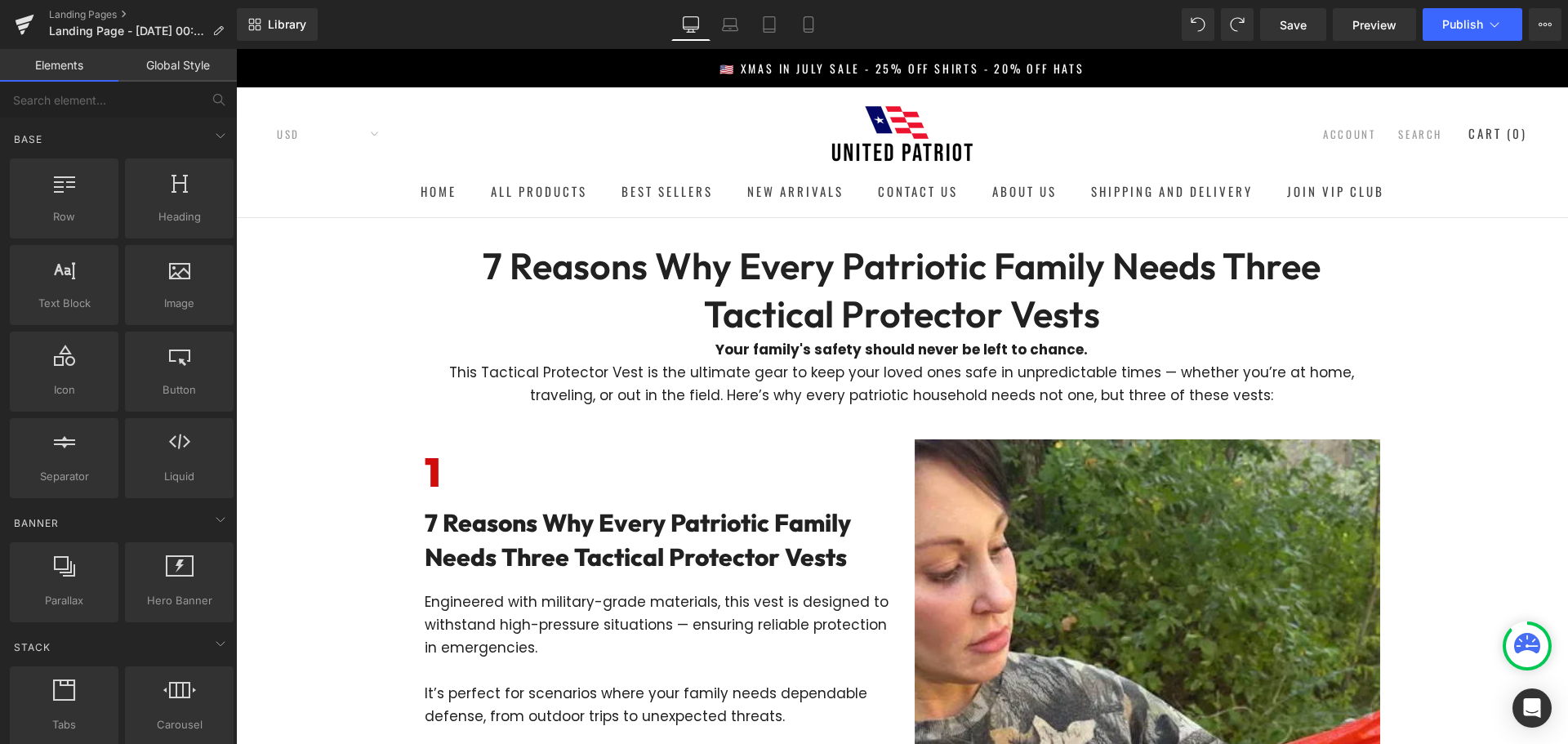
drag, startPoint x: 828, startPoint y: 244, endPoint x: 439, endPoint y: 295, distance: 392.3
click at [236, 49] on div at bounding box center [236, 49] width 0 height 0
click at [824, 278] on h1 "7 Reasons Why Every Patriotic Family Needs Three Tactical Protector Vests" at bounding box center [902, 290] width 955 height 96
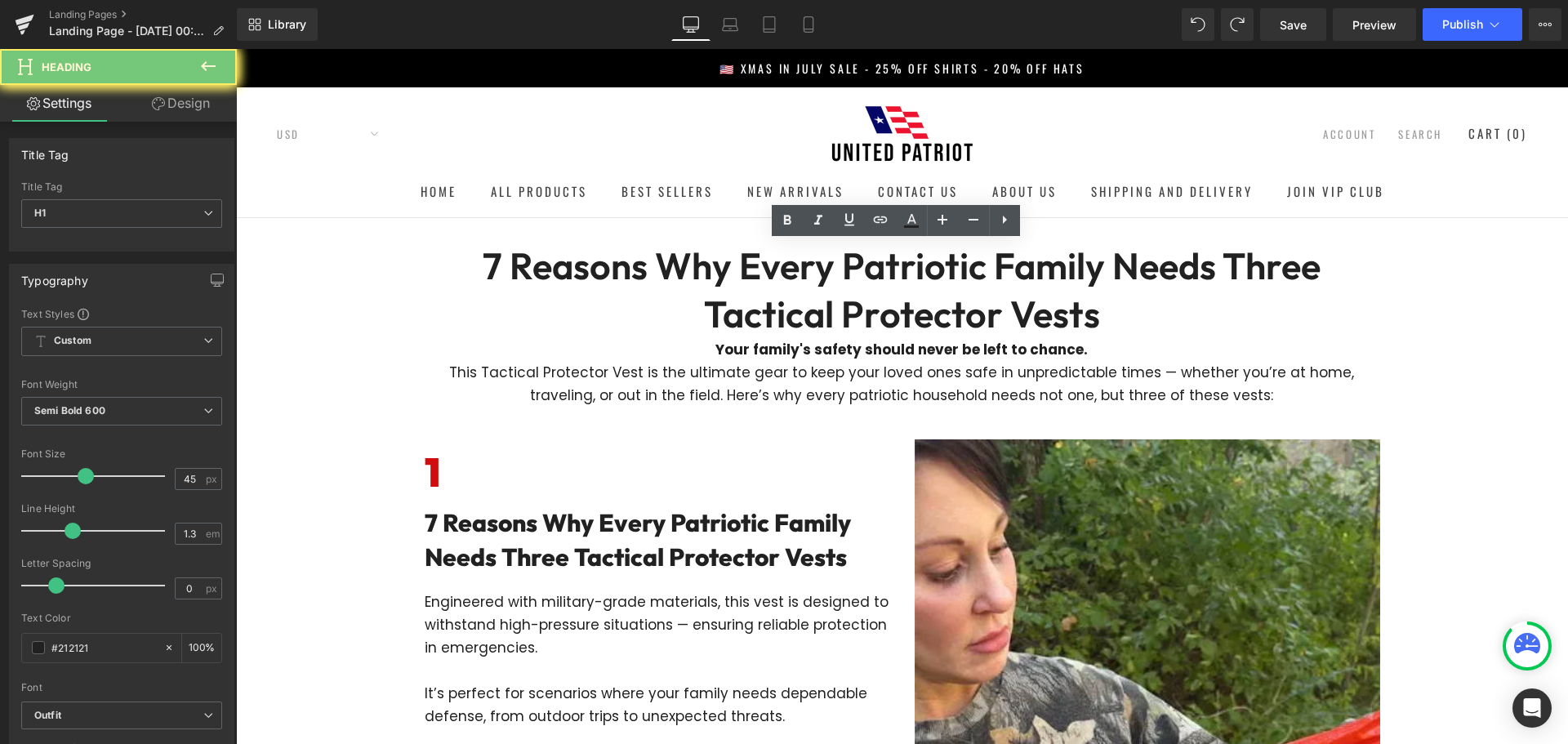
click at [690, 295] on h1 "7 Reasons Why Every Patriotic Family Needs Three Tactical Protector Vests" at bounding box center [902, 290] width 955 height 96
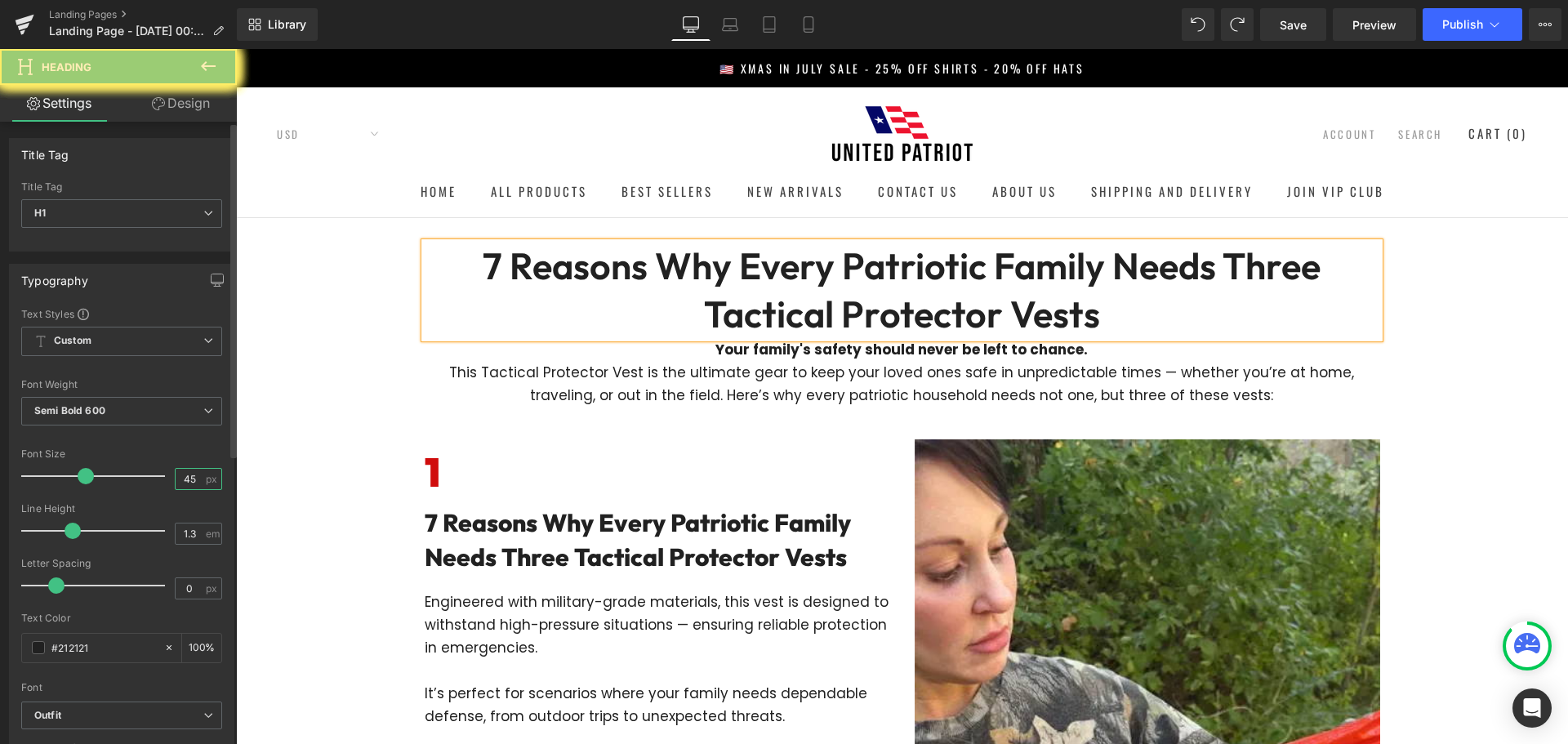
click at [188, 482] on input "45" at bounding box center [190, 478] width 28 height 20
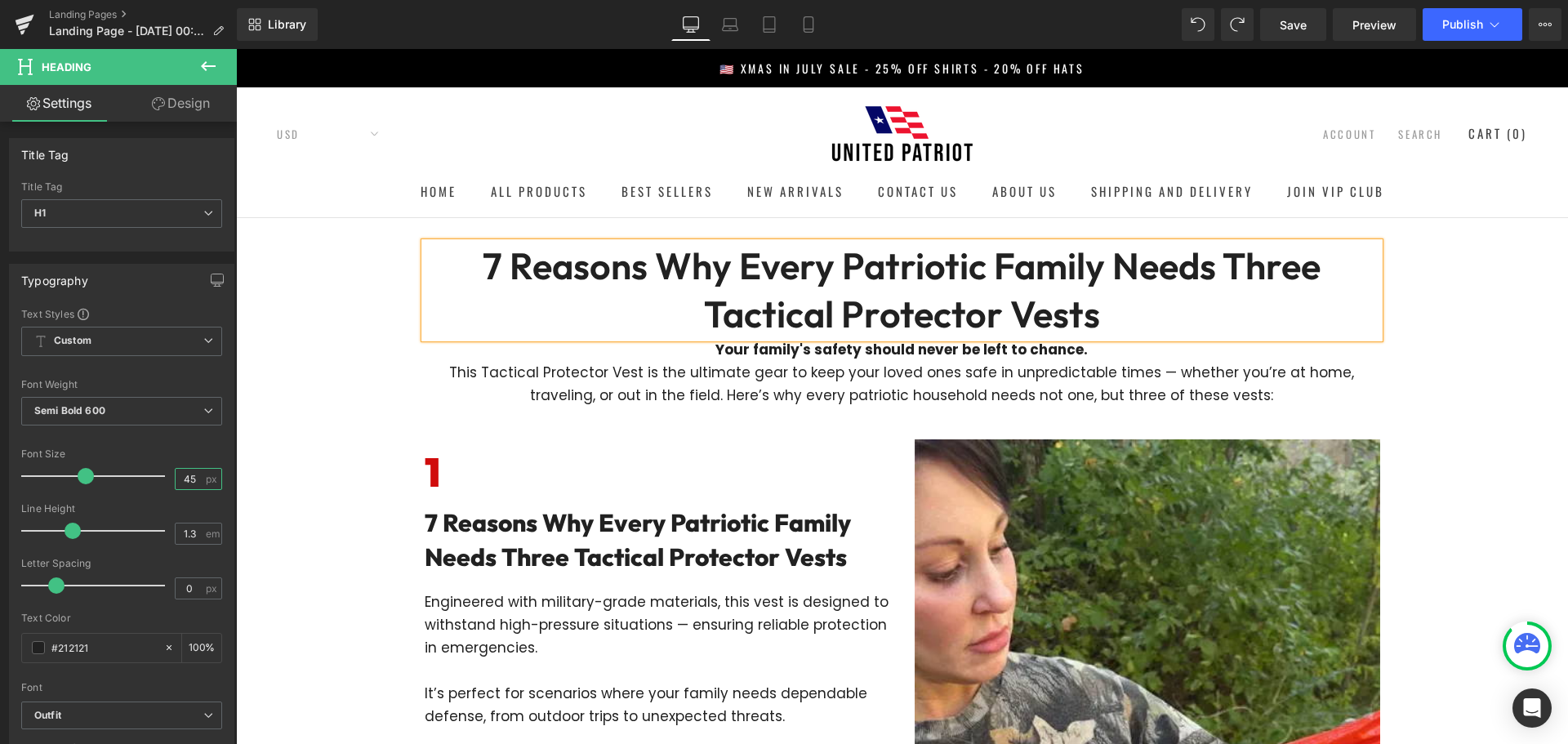
type input "4"
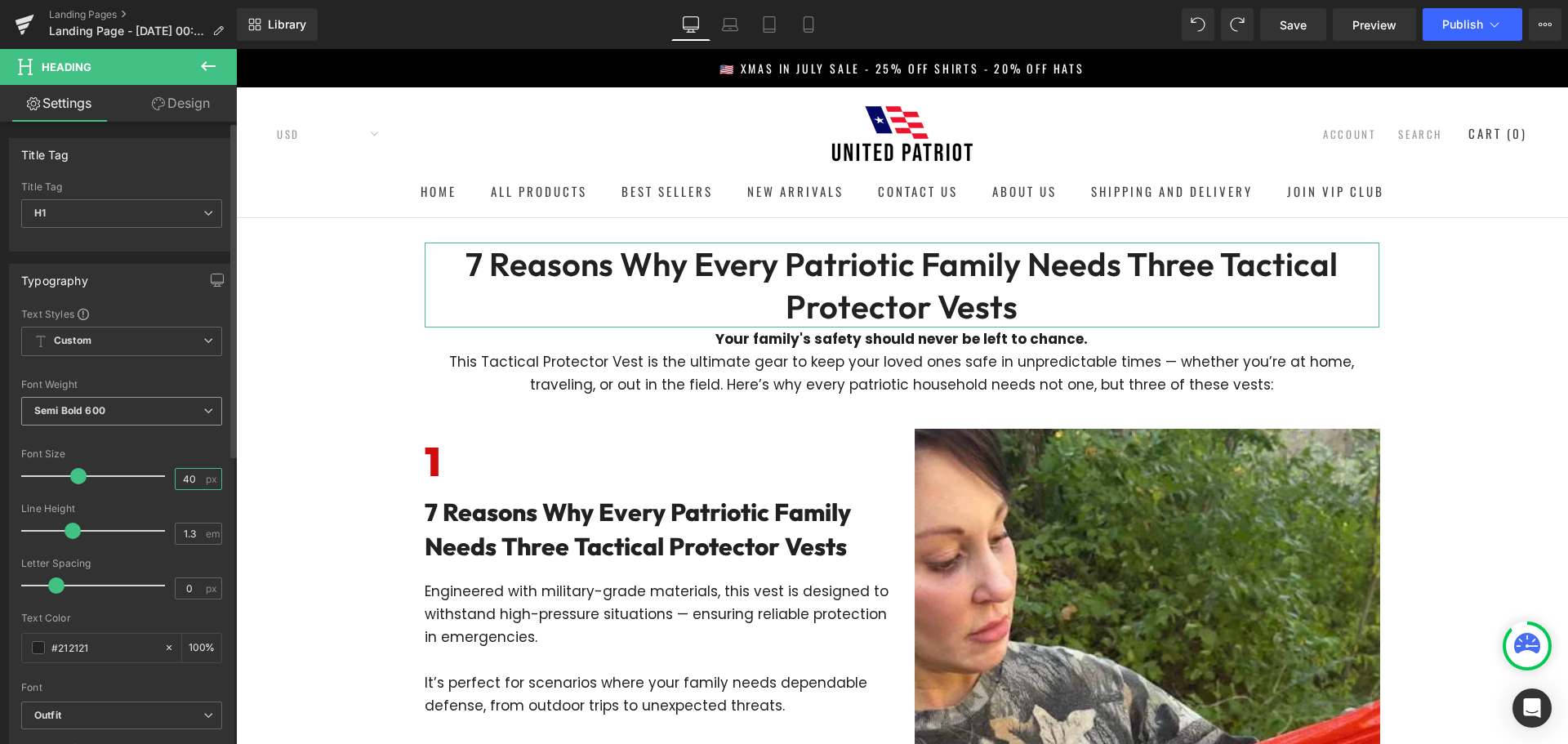
type input "40"
click at [118, 412] on span "Semi Bold 600" at bounding box center [121, 411] width 201 height 28
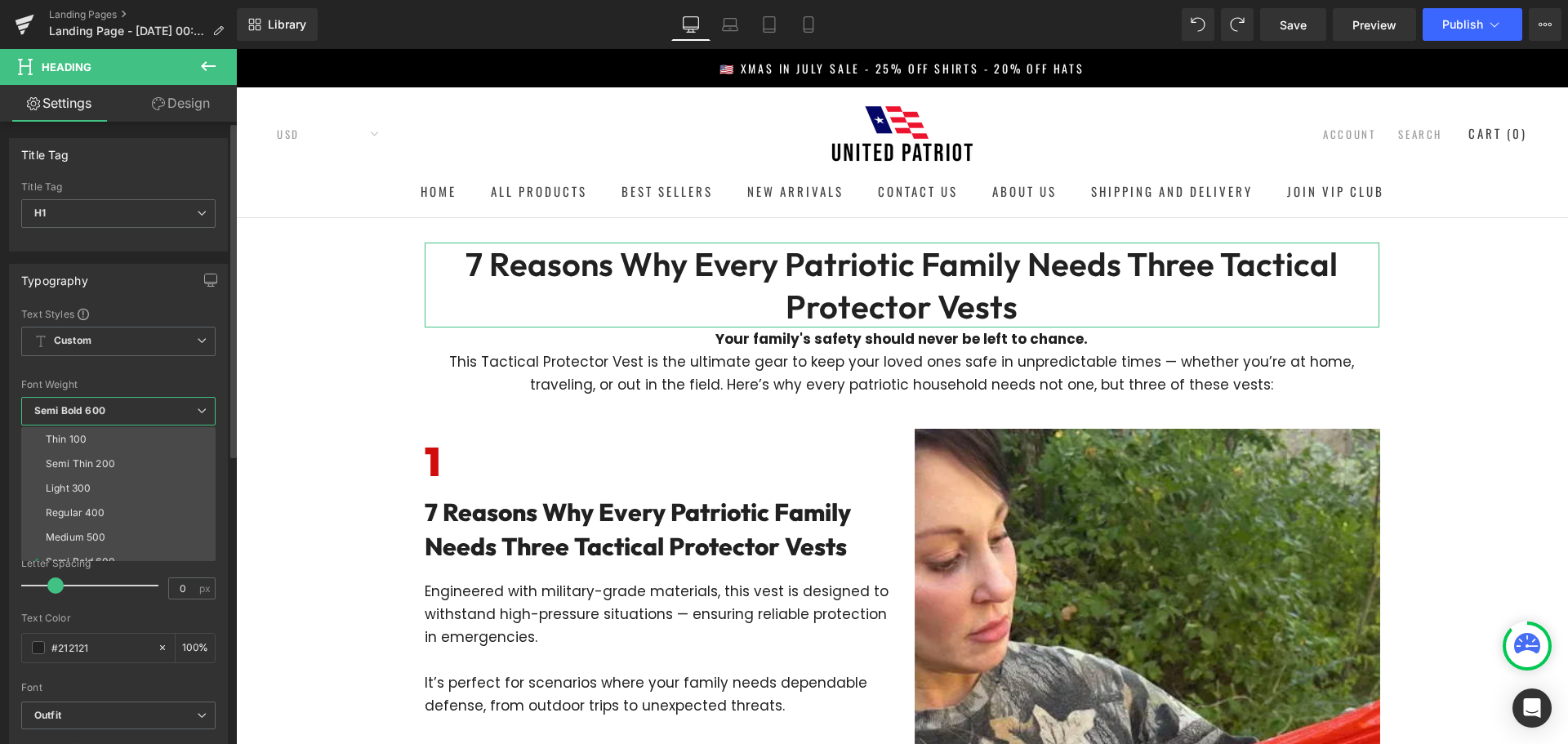
scroll to position [82, 0]
click at [119, 507] on div "Super Bold 800" at bounding box center [83, 504] width 74 height 11
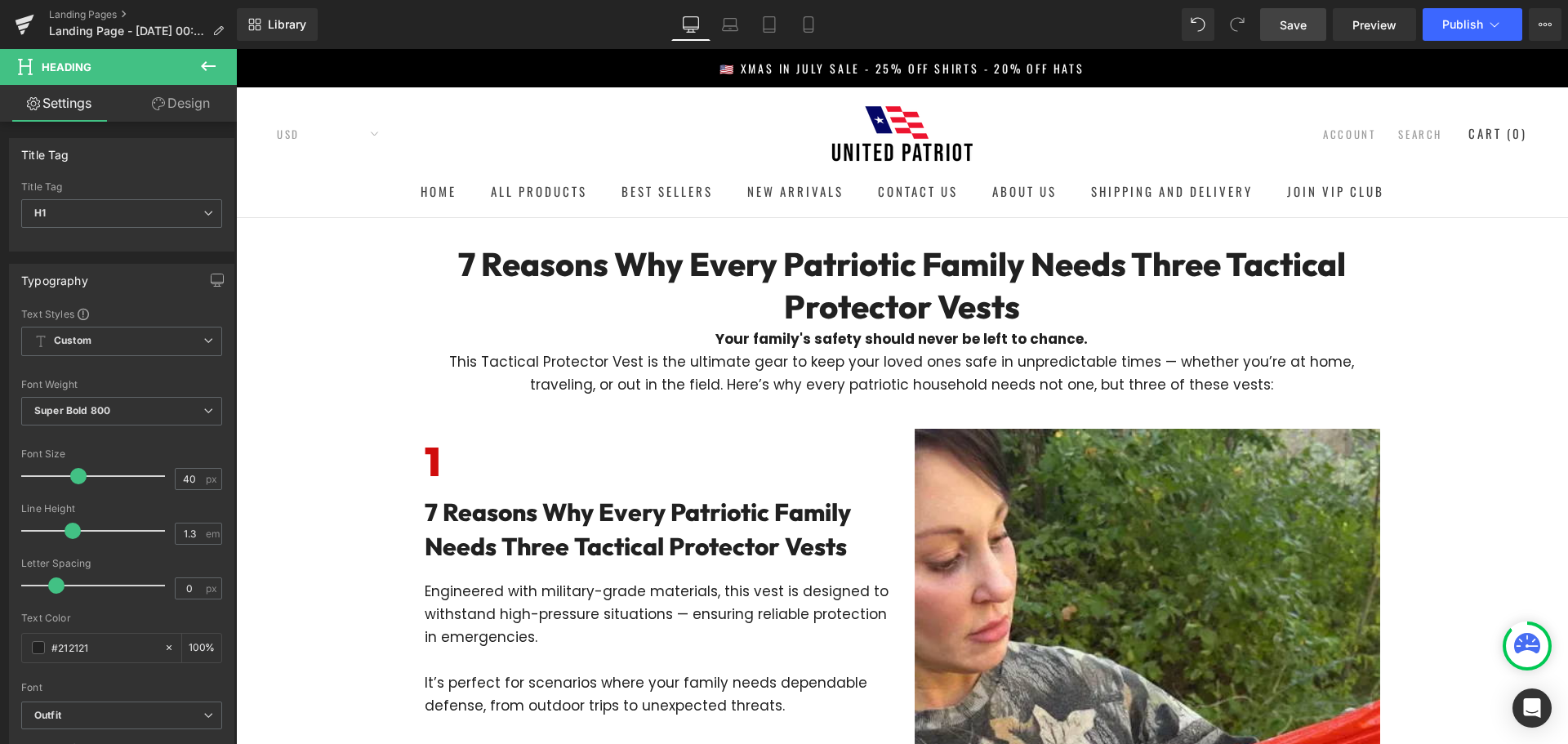
click at [1292, 12] on link "Save" at bounding box center [1293, 24] width 66 height 33
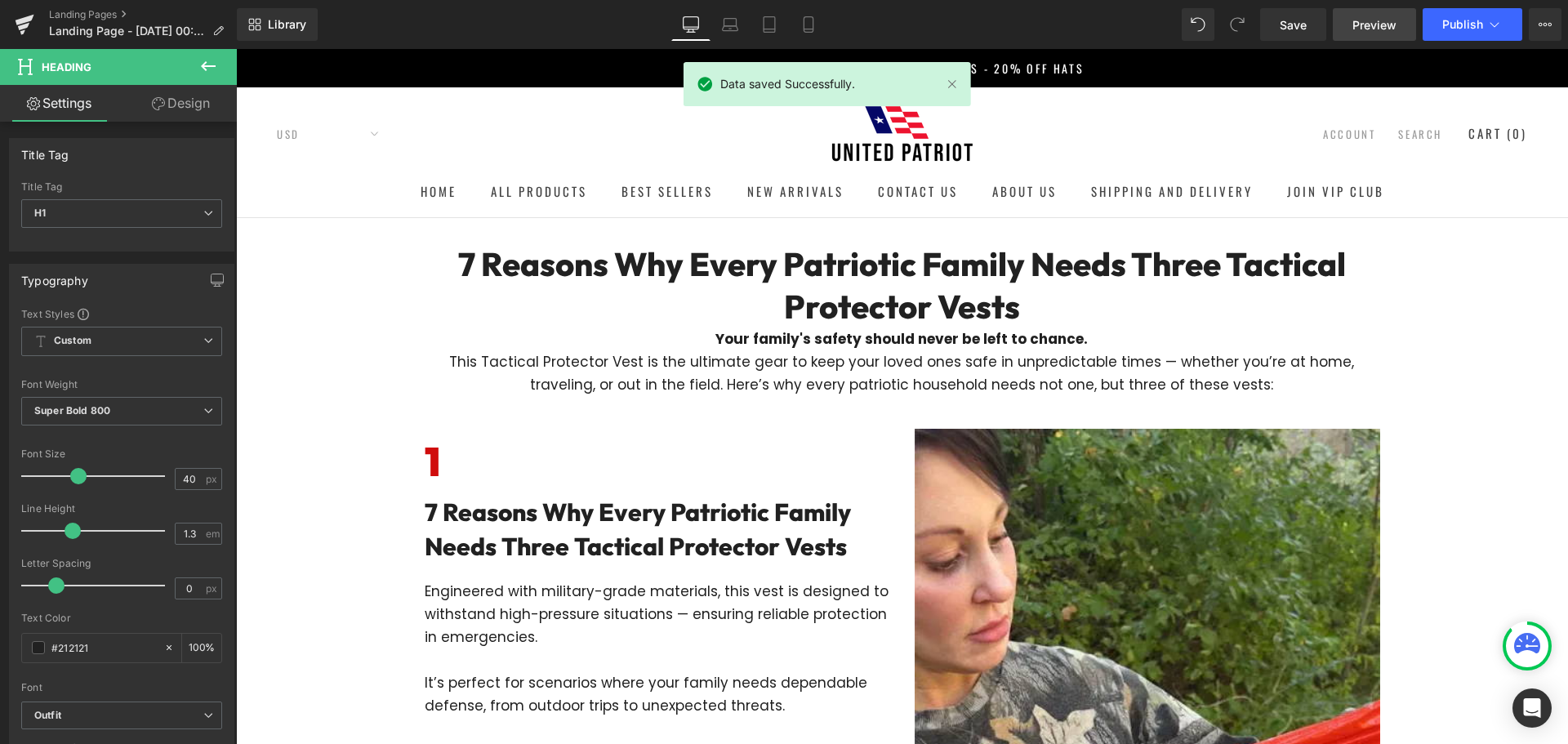
click at [1367, 26] on span "Preview" at bounding box center [1374, 25] width 44 height 17
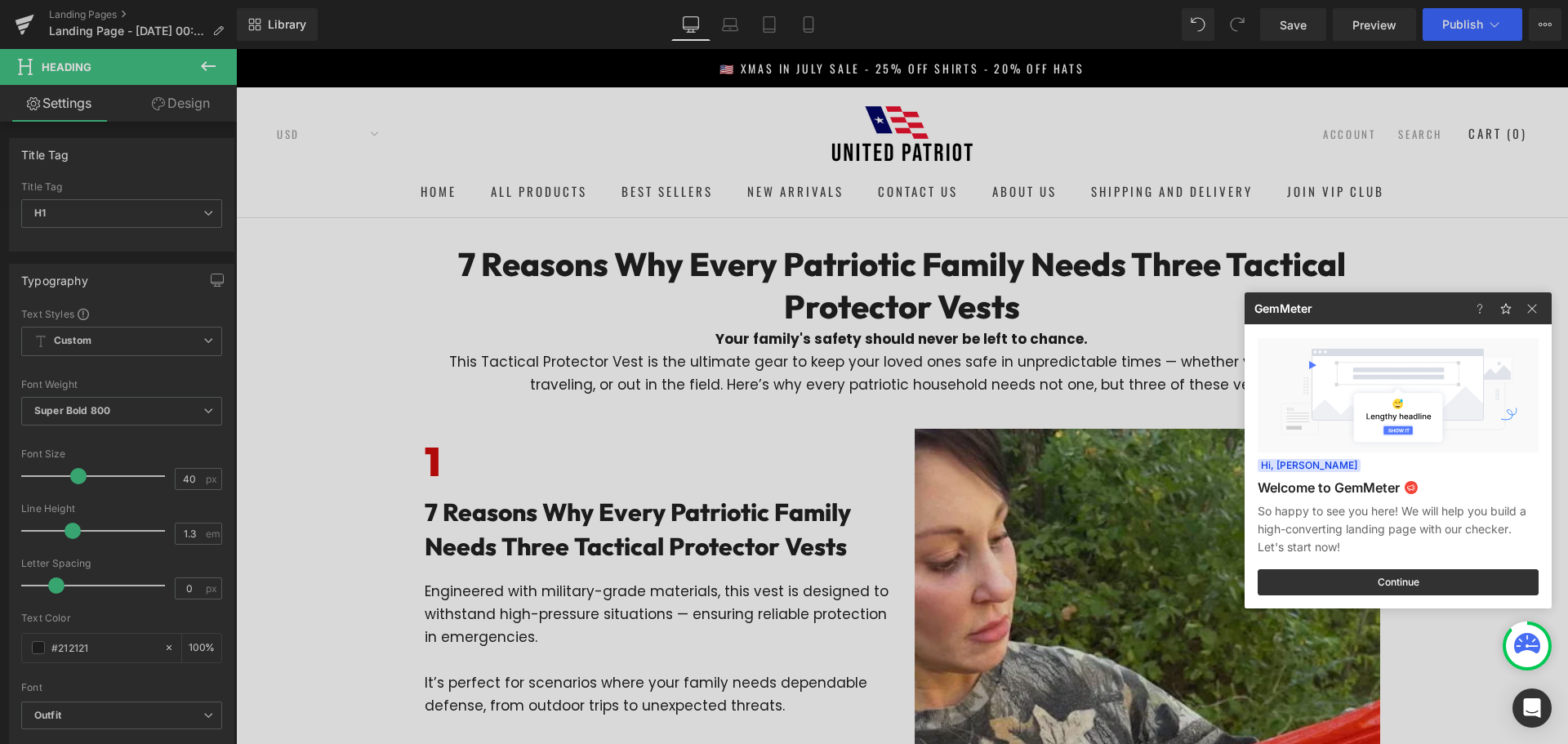
click at [392, 343] on div at bounding box center [784, 372] width 1568 height 744
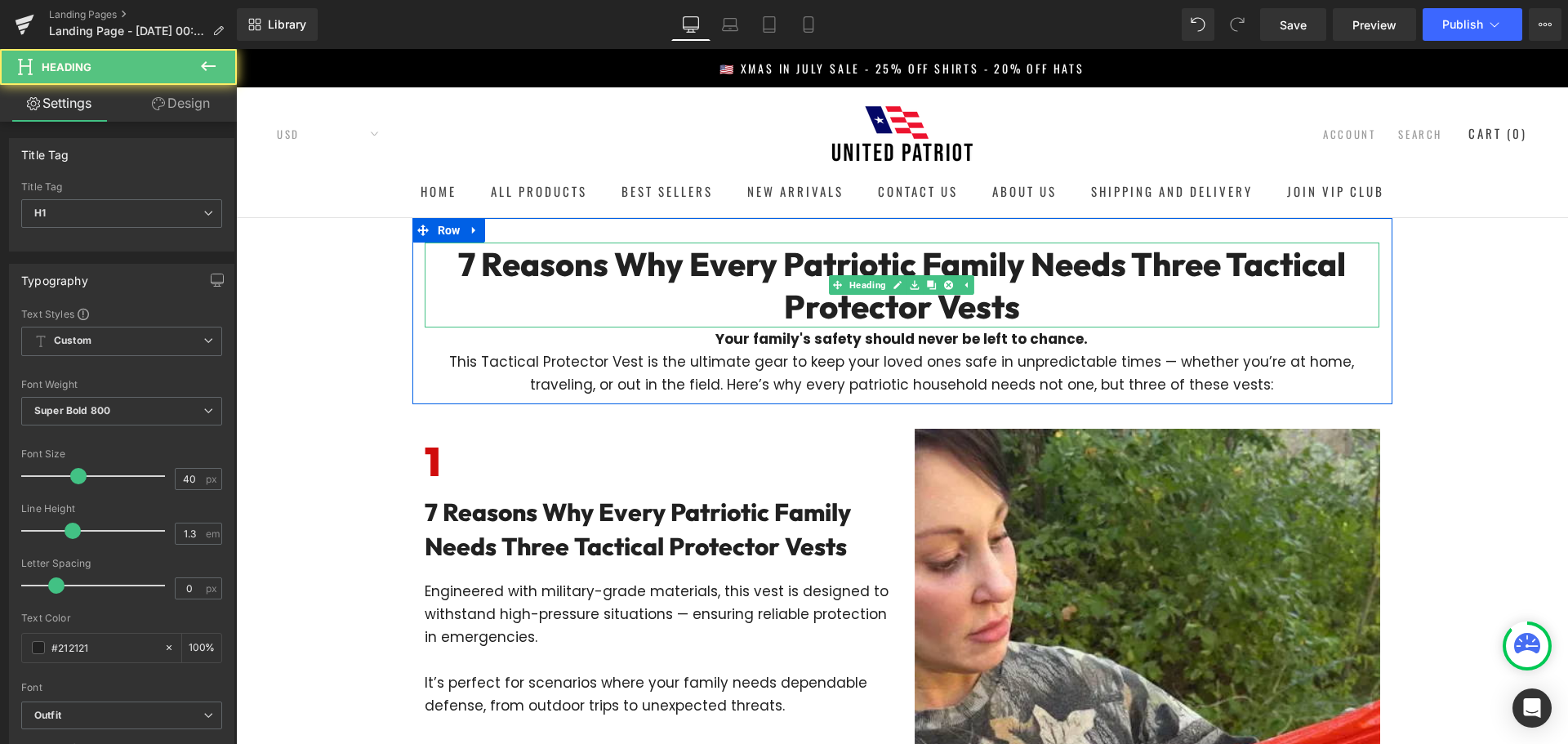
click at [805, 291] on h1 "7 Reasons Why Every Patriotic Family Needs Three Tactical Protector Vests" at bounding box center [902, 285] width 955 height 85
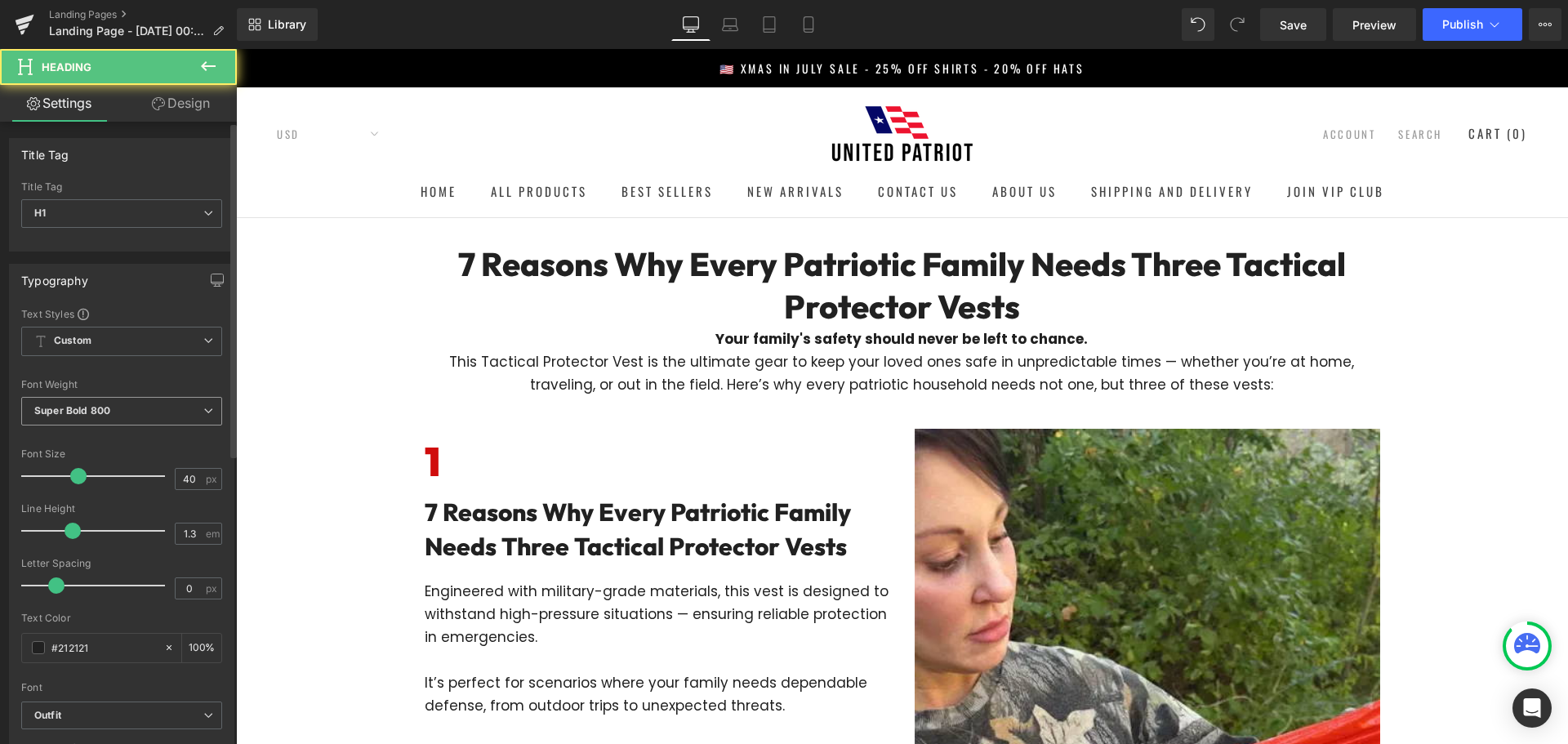
click at [100, 414] on b "Super Bold 800" at bounding box center [72, 410] width 76 height 12
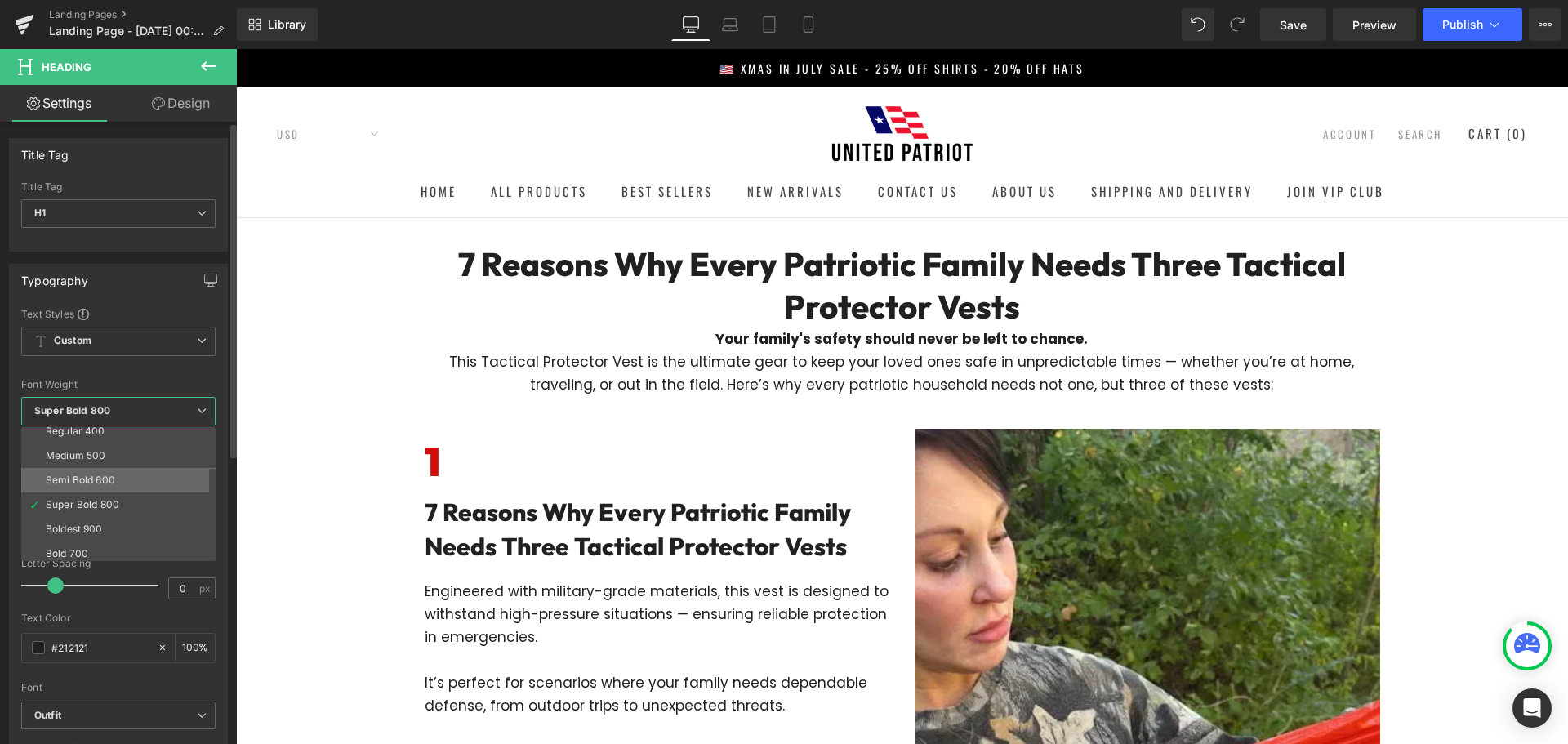
click at [134, 480] on li "Semi Bold 600" at bounding box center [121, 480] width 201 height 25
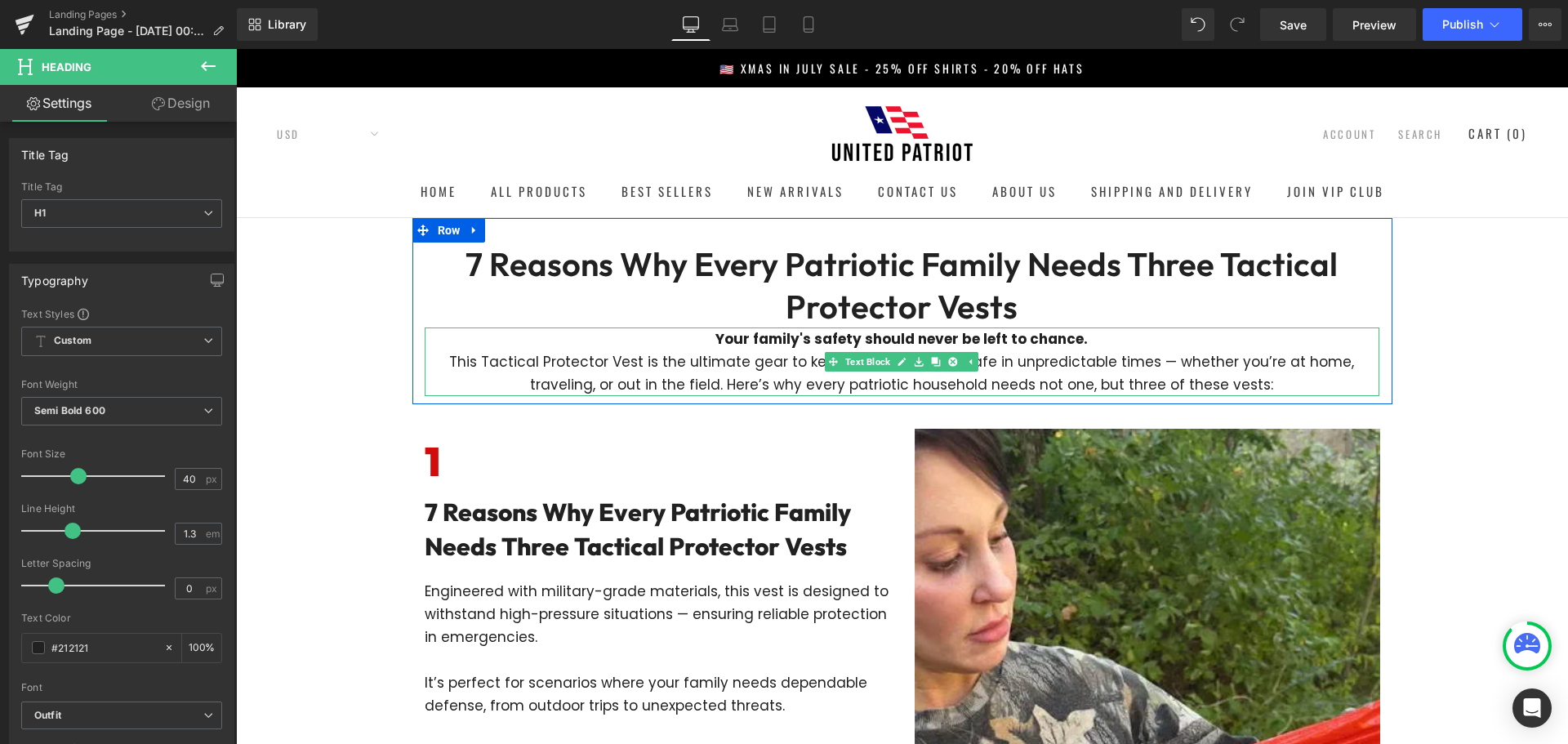
click at [1147, 362] on p "This Tactical Protector Vest is the ultimate gear to keep your loved ones safe …" at bounding box center [902, 373] width 955 height 46
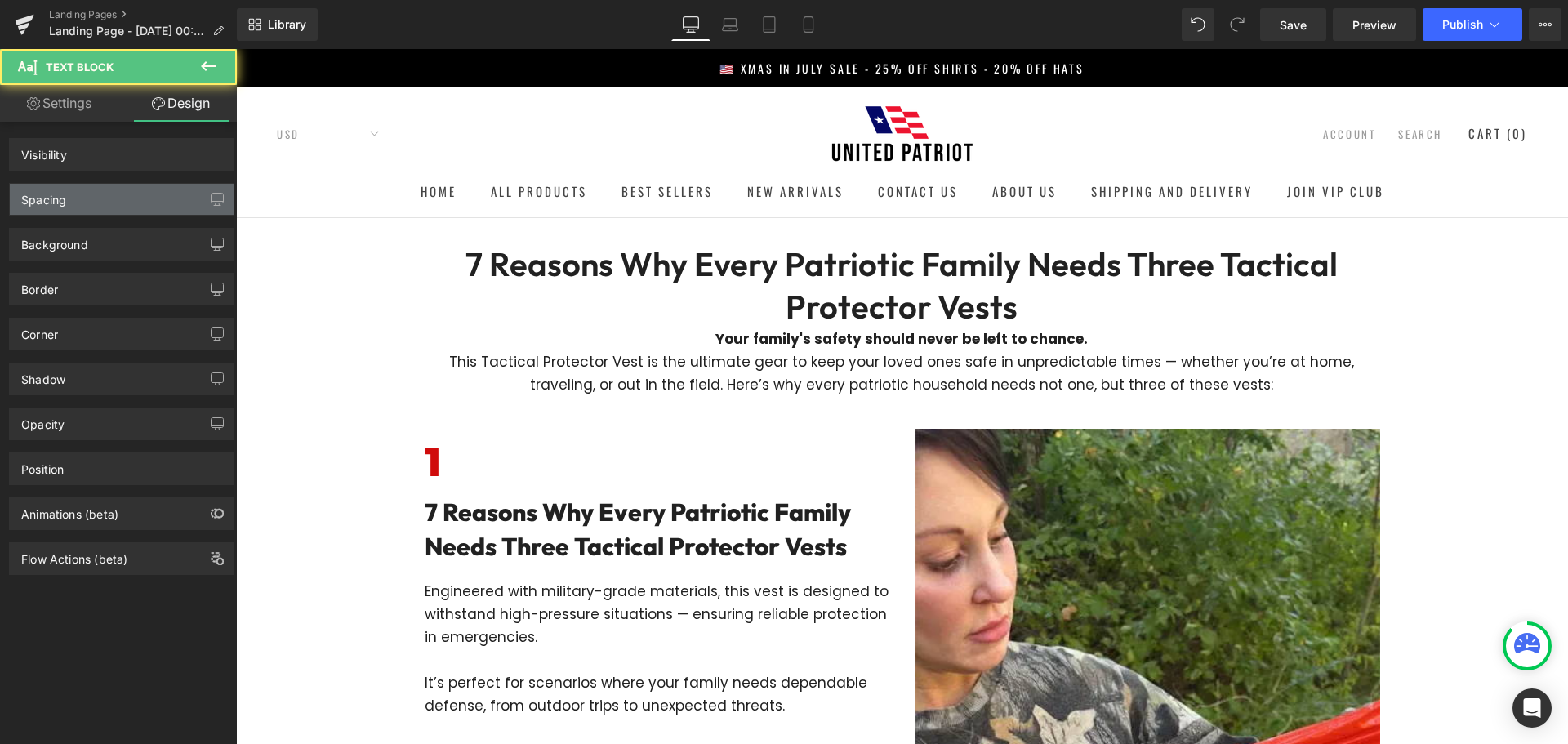
click at [123, 206] on div "Spacing" at bounding box center [121, 199] width 223 height 31
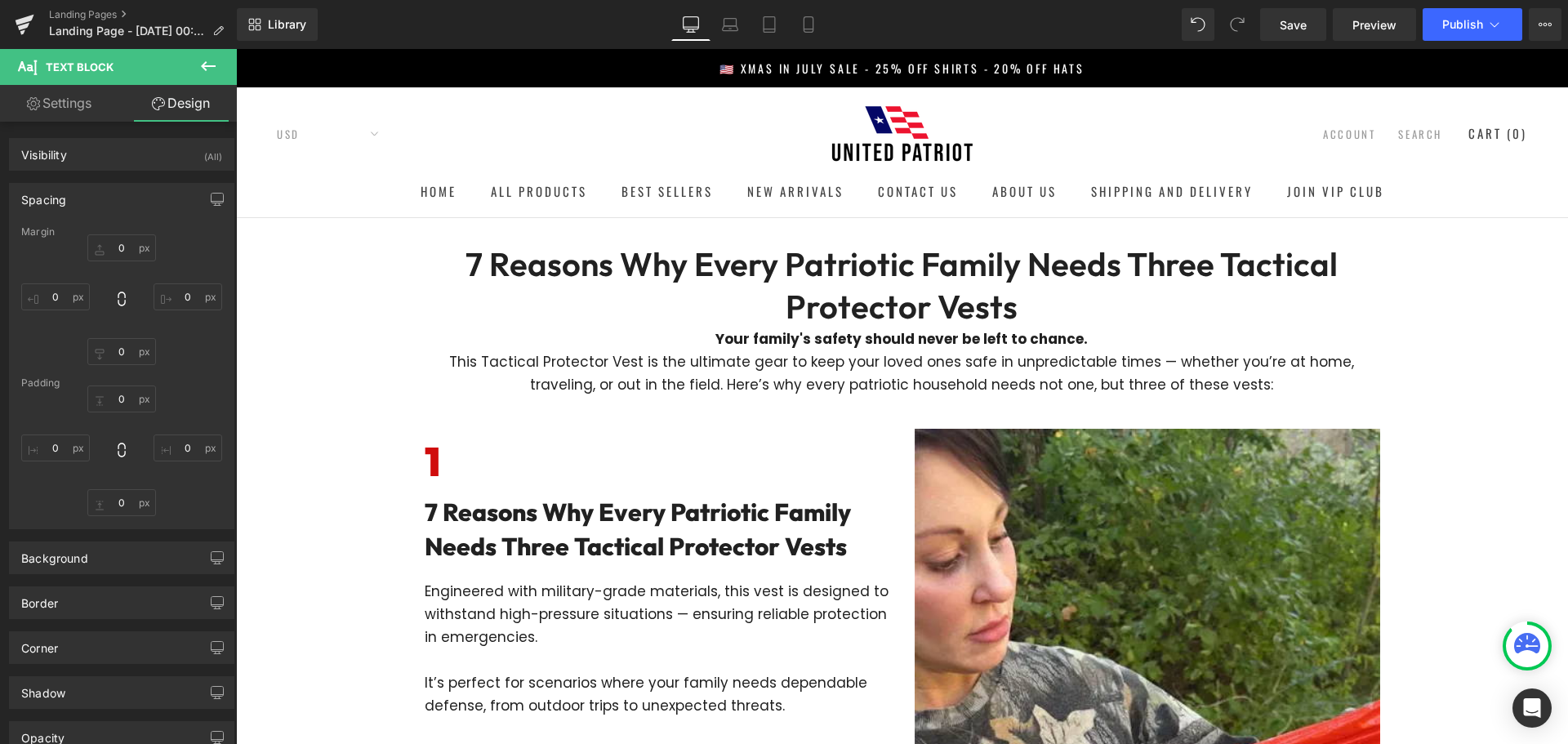
type input "0"
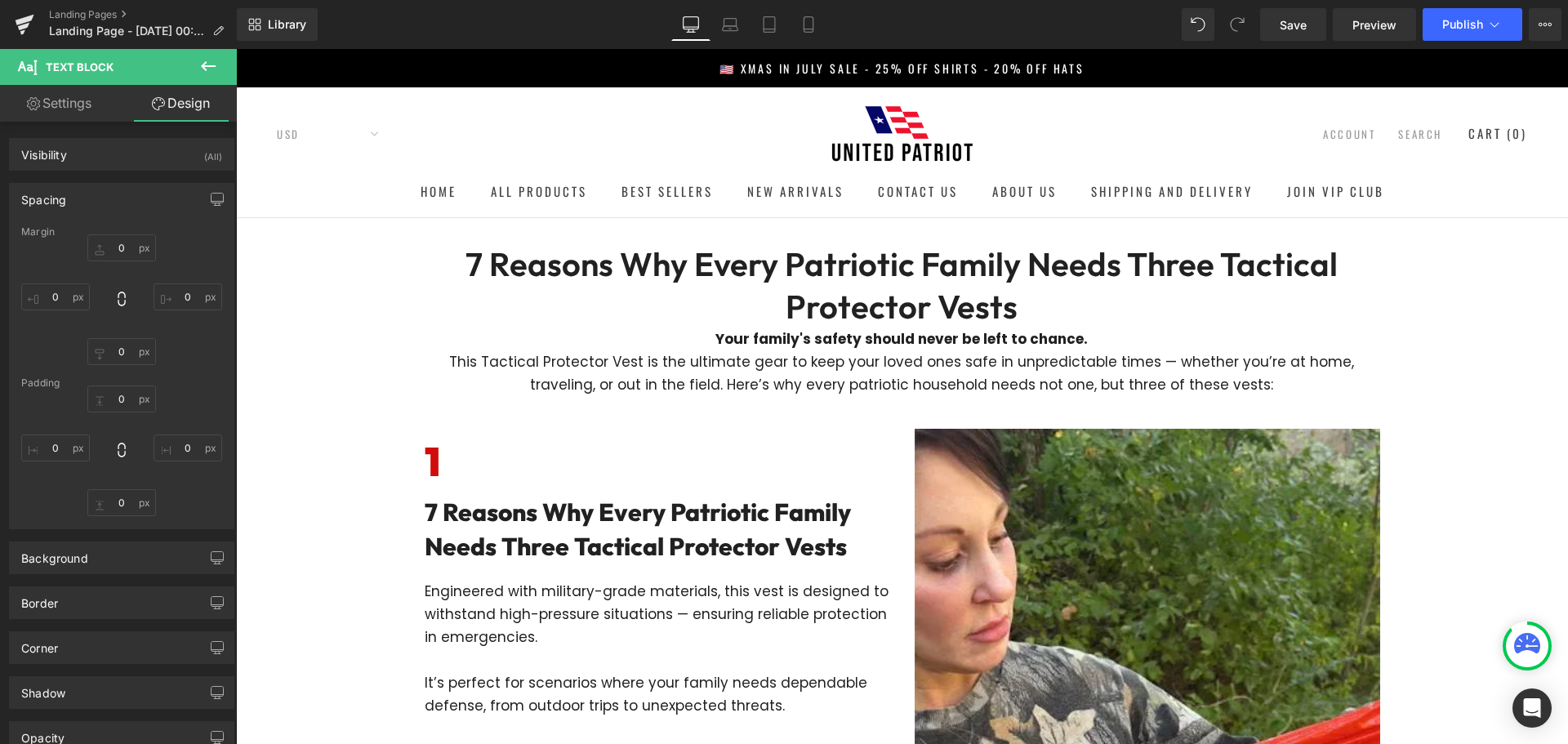
type input "0"
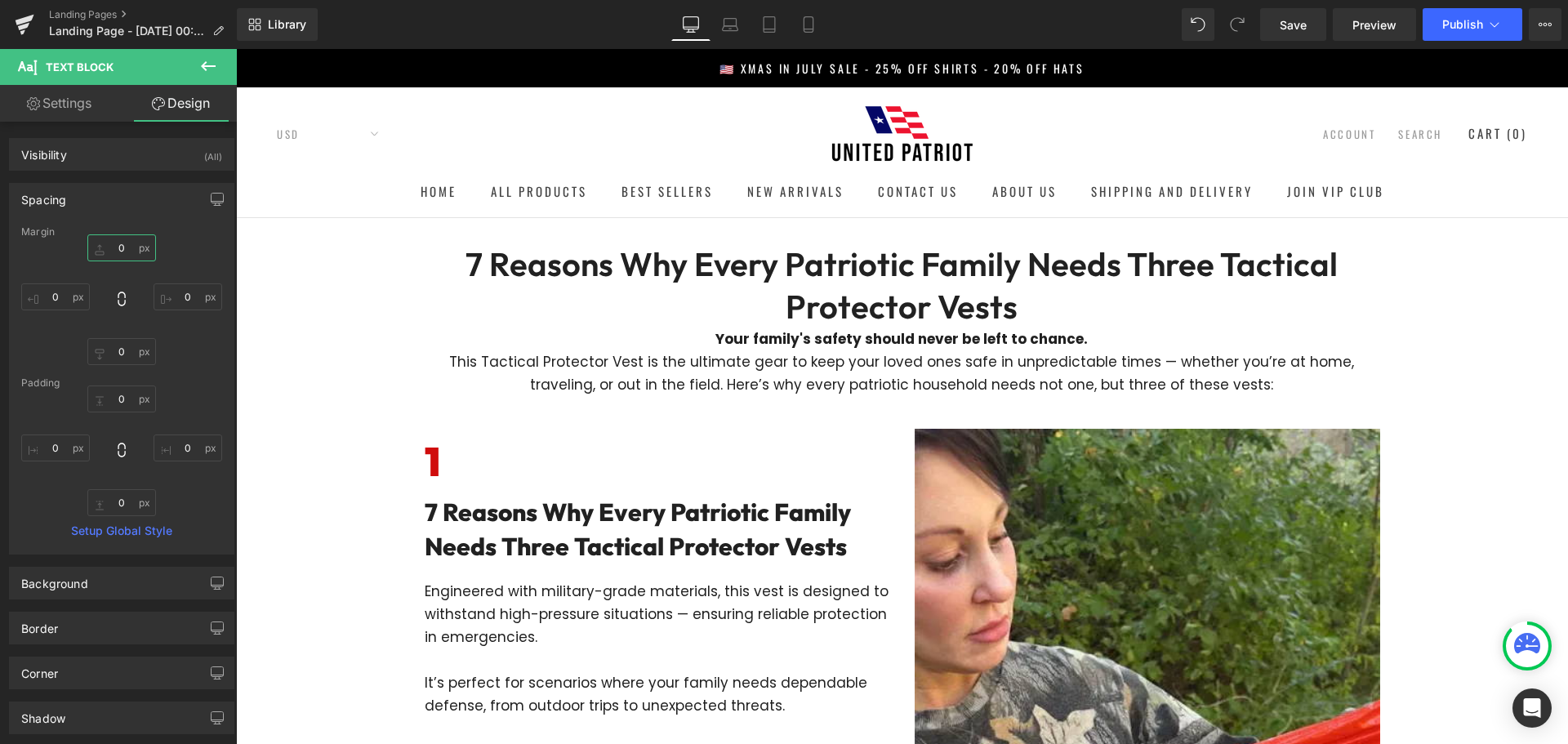
click at [129, 241] on input "0" at bounding box center [121, 247] width 69 height 27
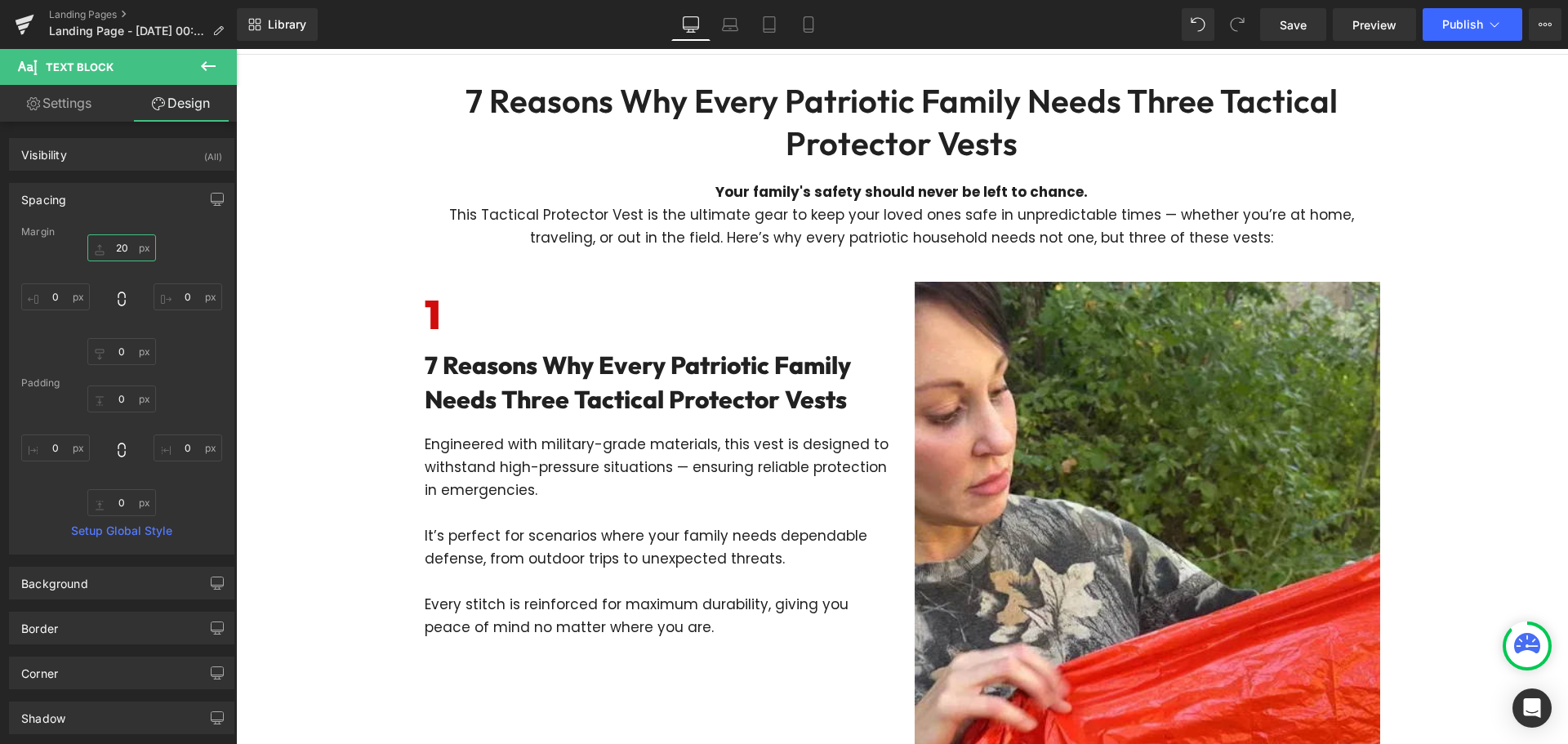
scroll to position [244, 0]
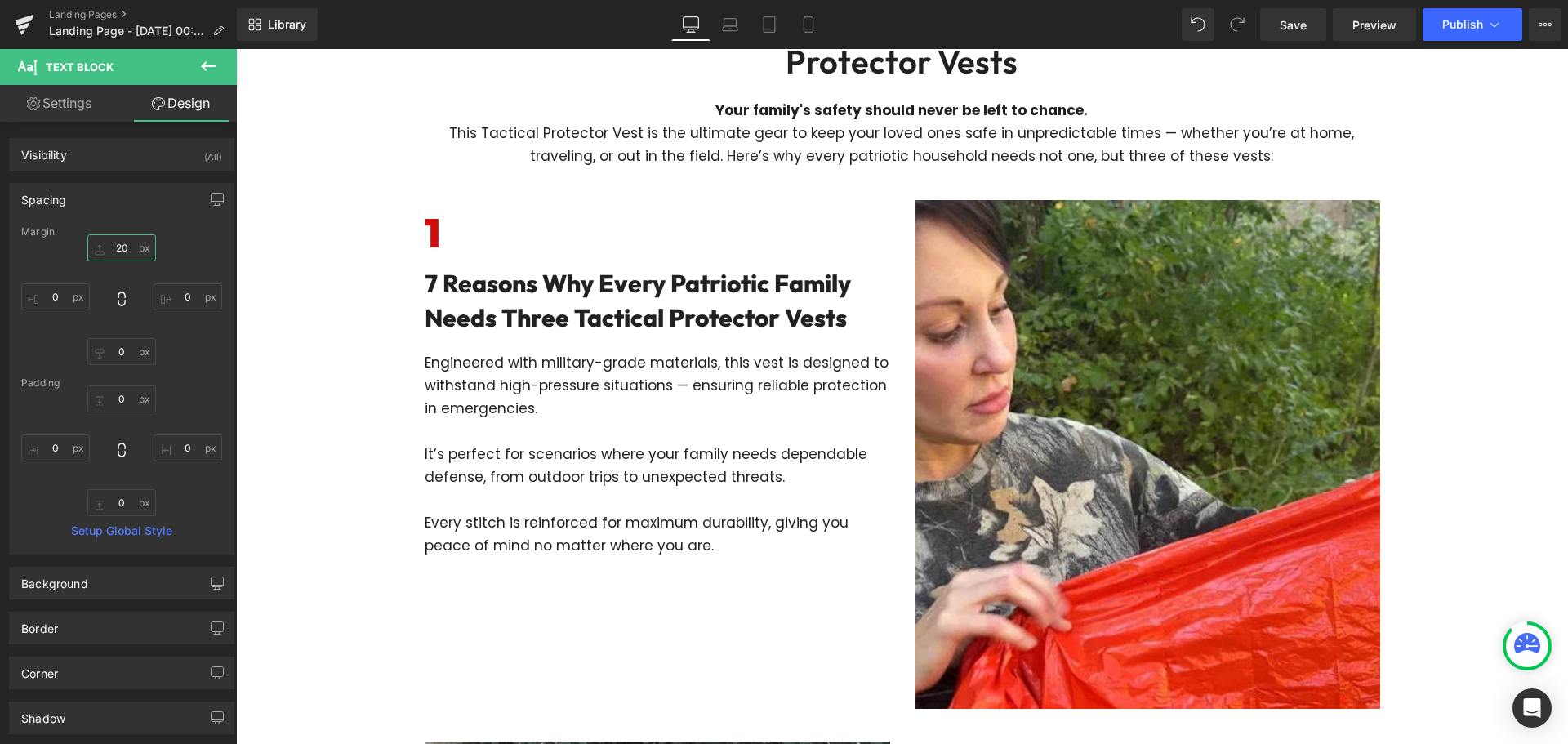
type input "20"
click at [590, 304] on h2 "7 Reasons Why Every Patriotic Family Needs Three Tactical Protector Vests" at bounding box center [657, 301] width 465 height 69
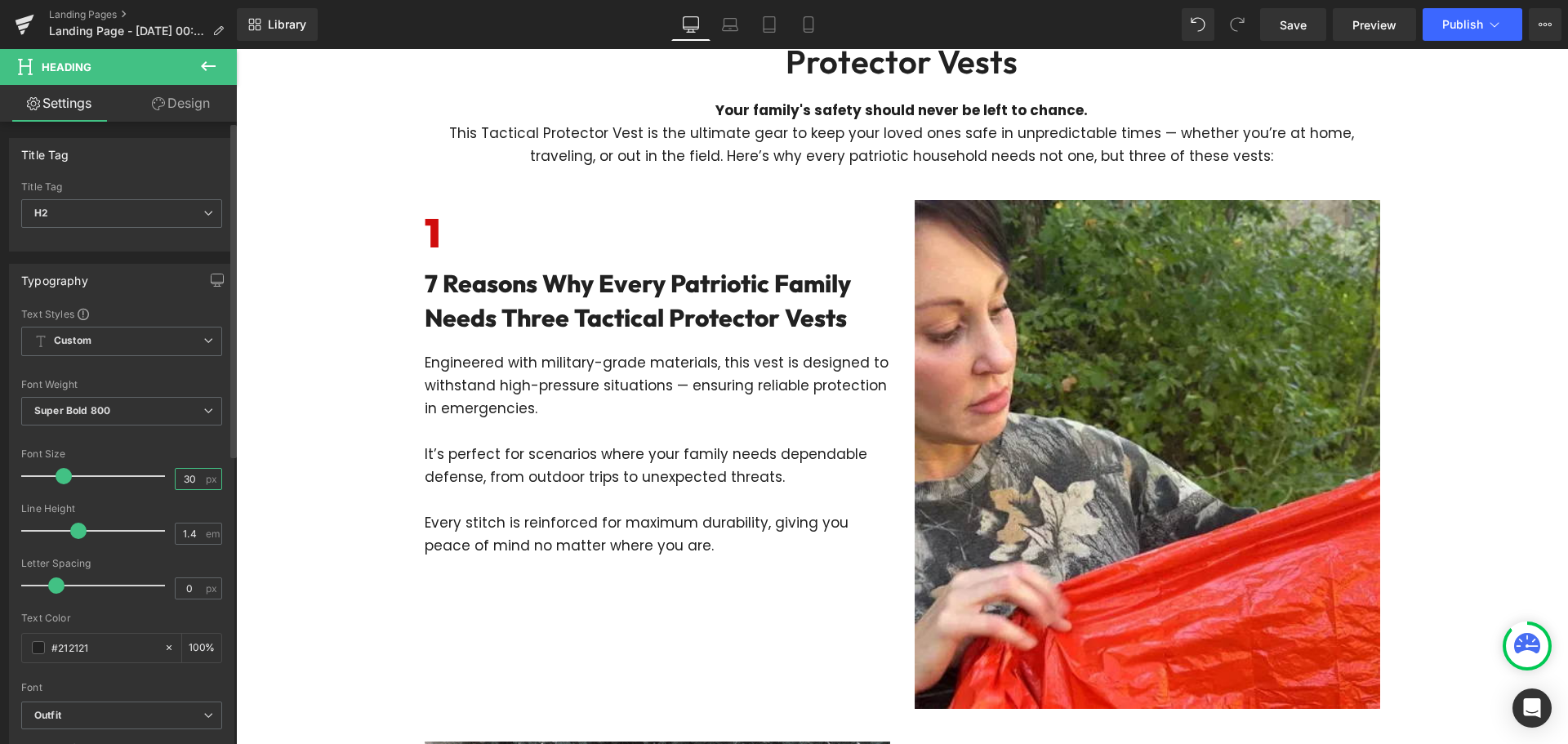
click at [190, 473] on input "30" at bounding box center [190, 478] width 28 height 20
type input "25"
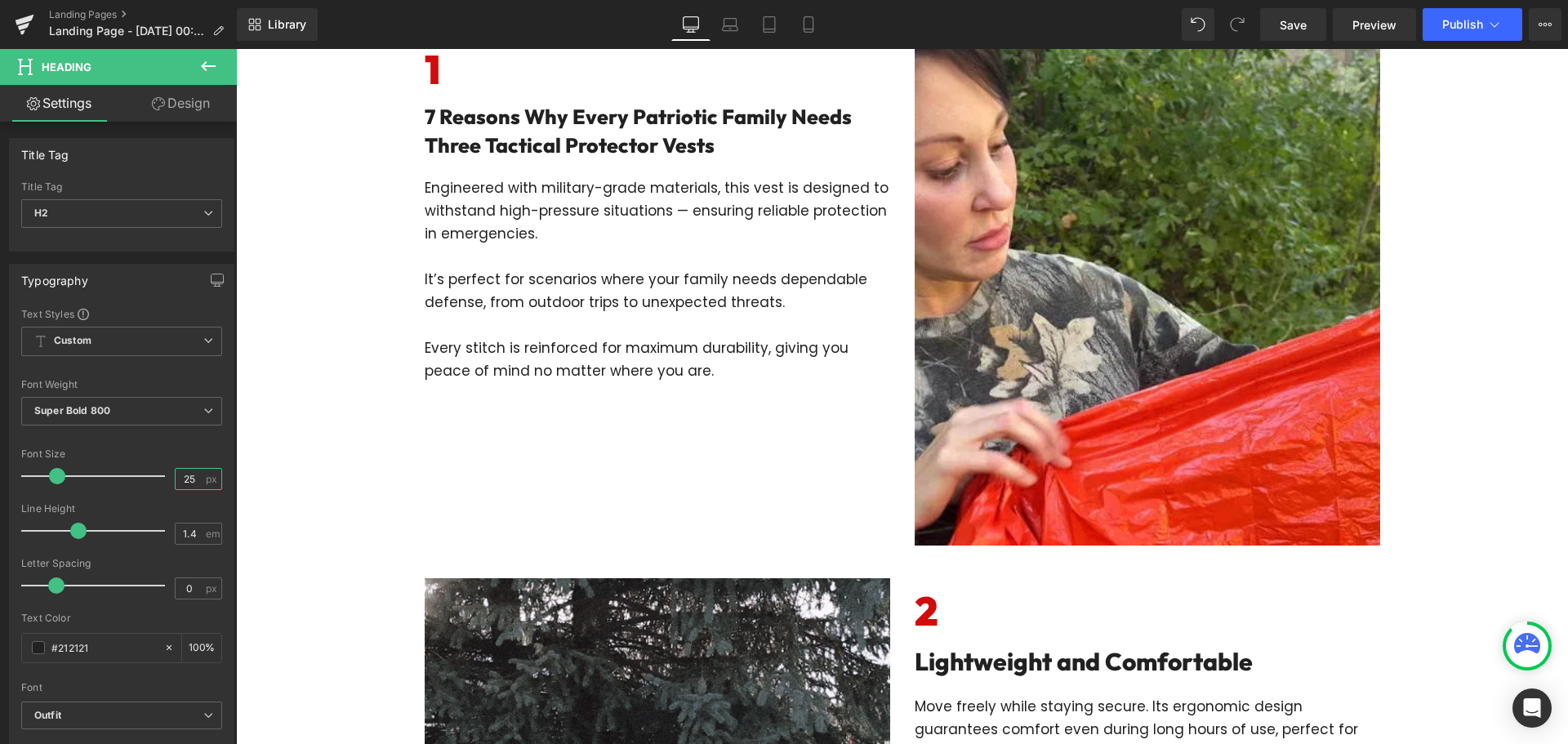
scroll to position [653, 0]
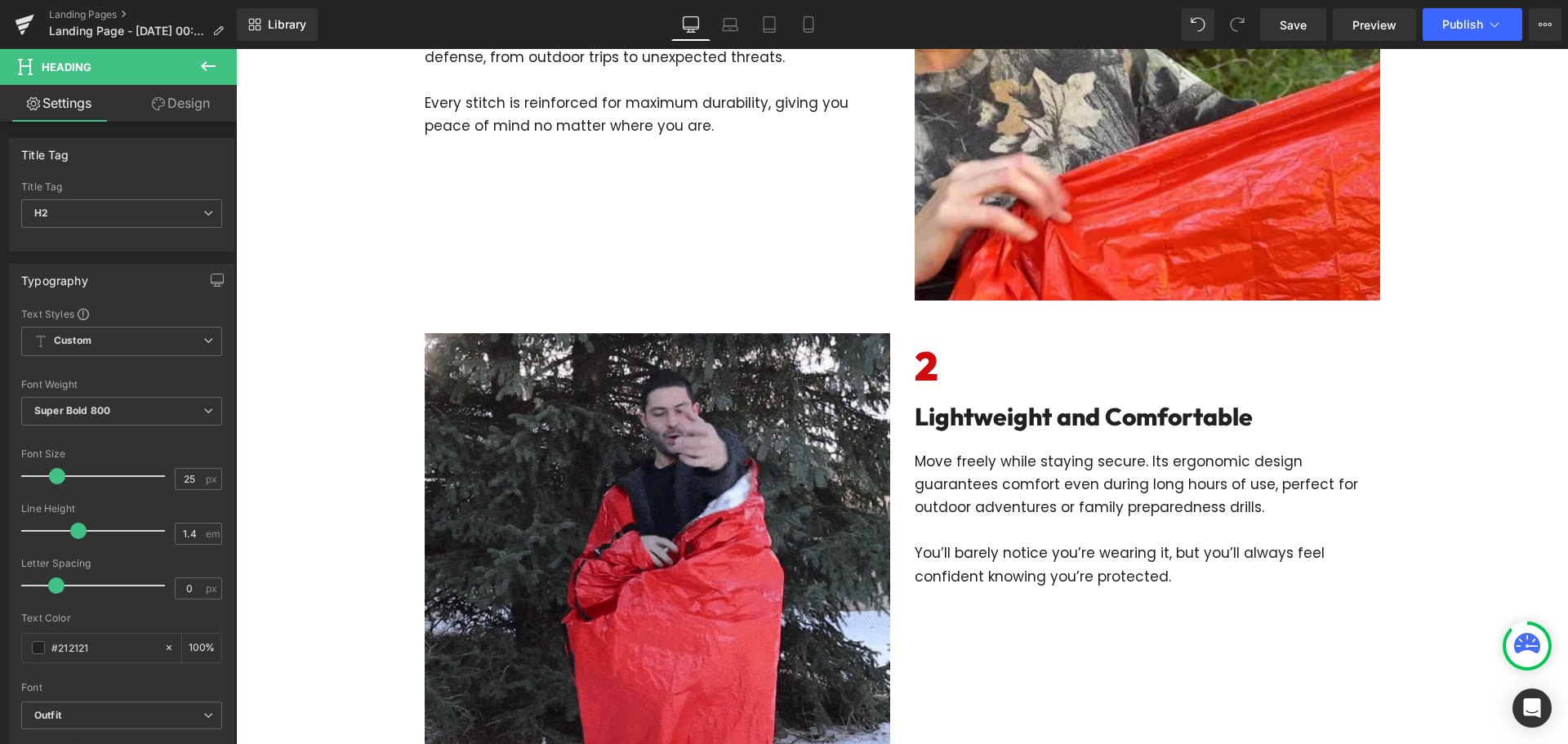
click at [1054, 427] on h2 "Lightweight and Comfortable" at bounding box center [1147, 416] width 465 height 34
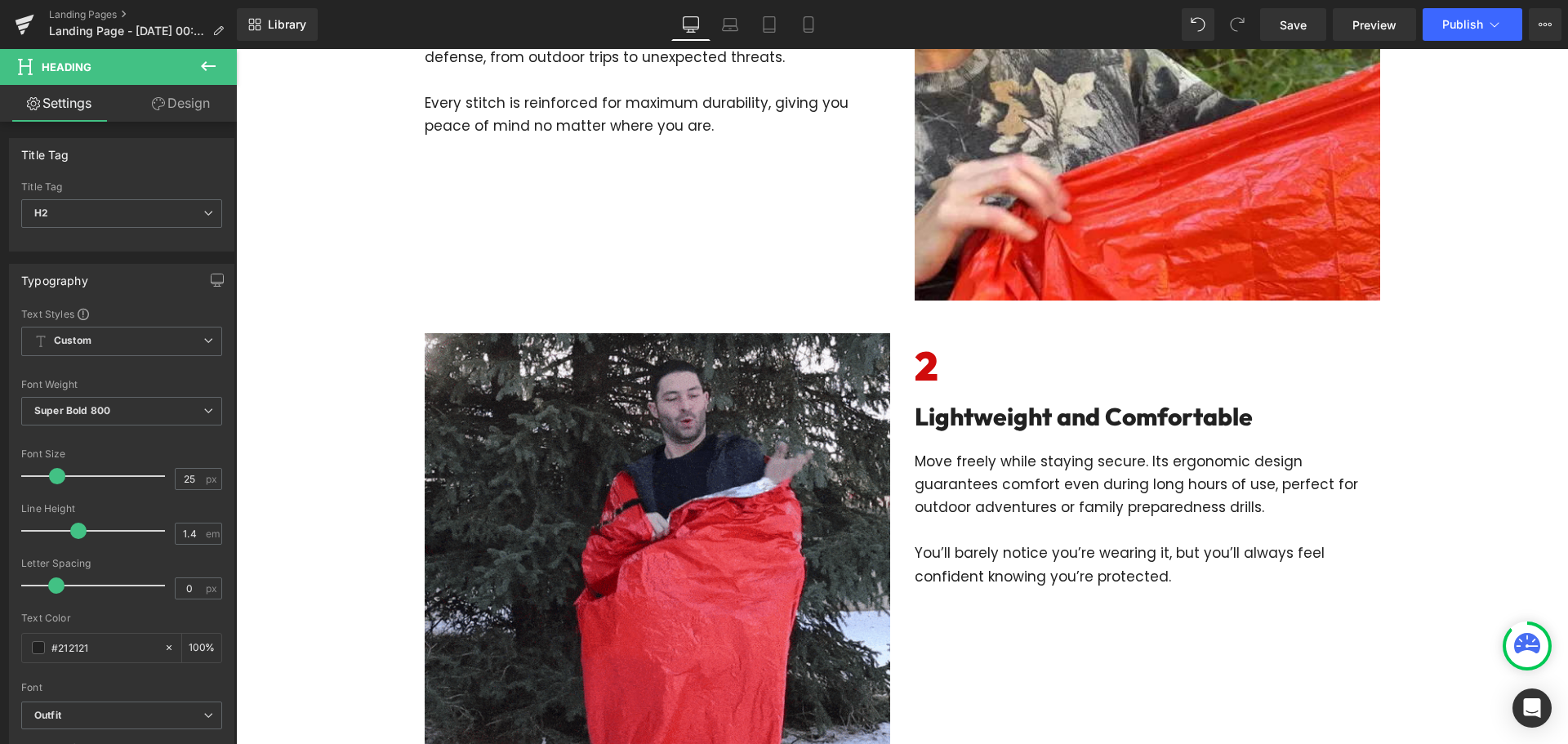
click at [1057, 423] on h2 "Lightweight and Comfortable" at bounding box center [1147, 416] width 465 height 34
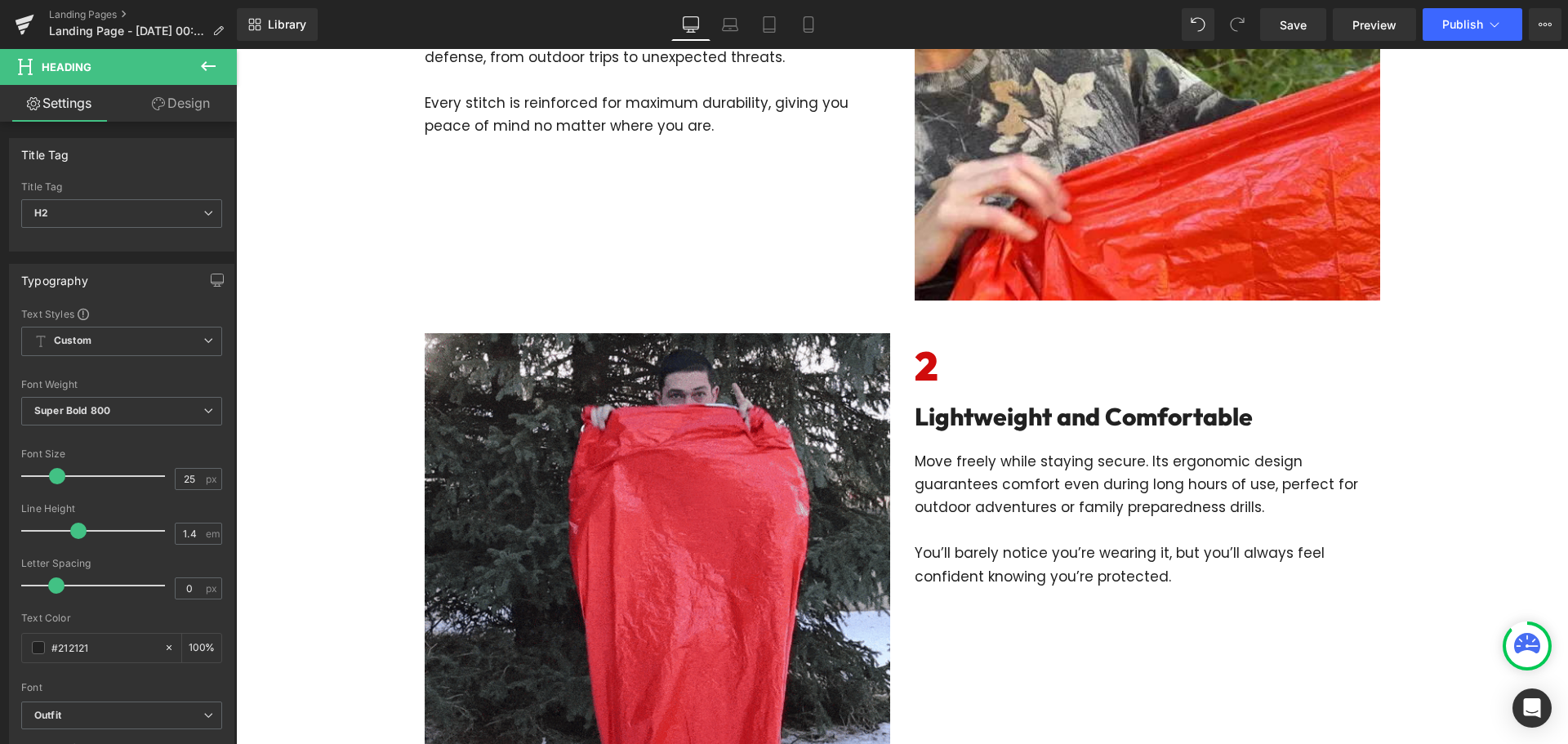
click at [1057, 423] on h2 "Lightweight and Comfortable" at bounding box center [1147, 416] width 465 height 34
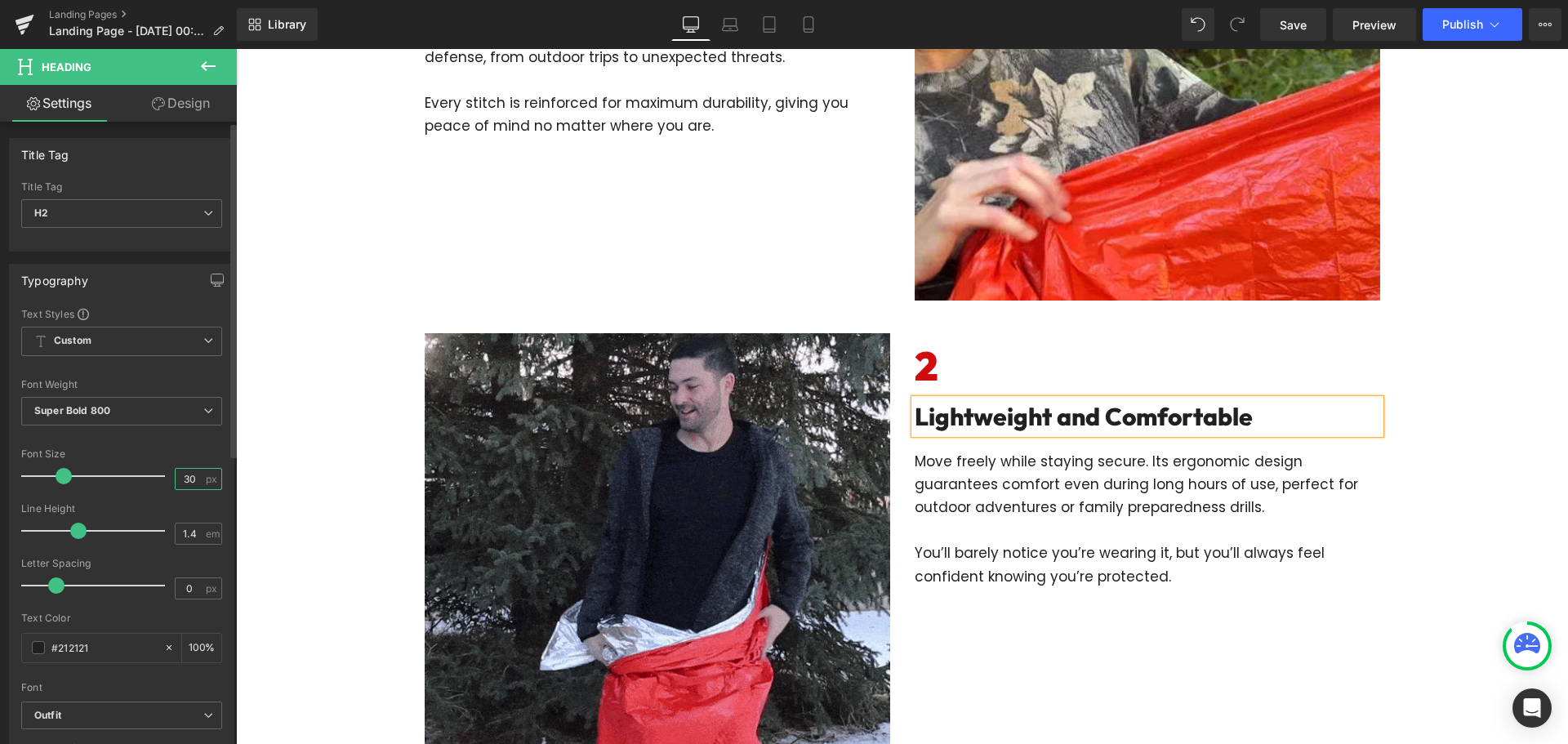
click at [193, 482] on input "30" at bounding box center [190, 478] width 28 height 20
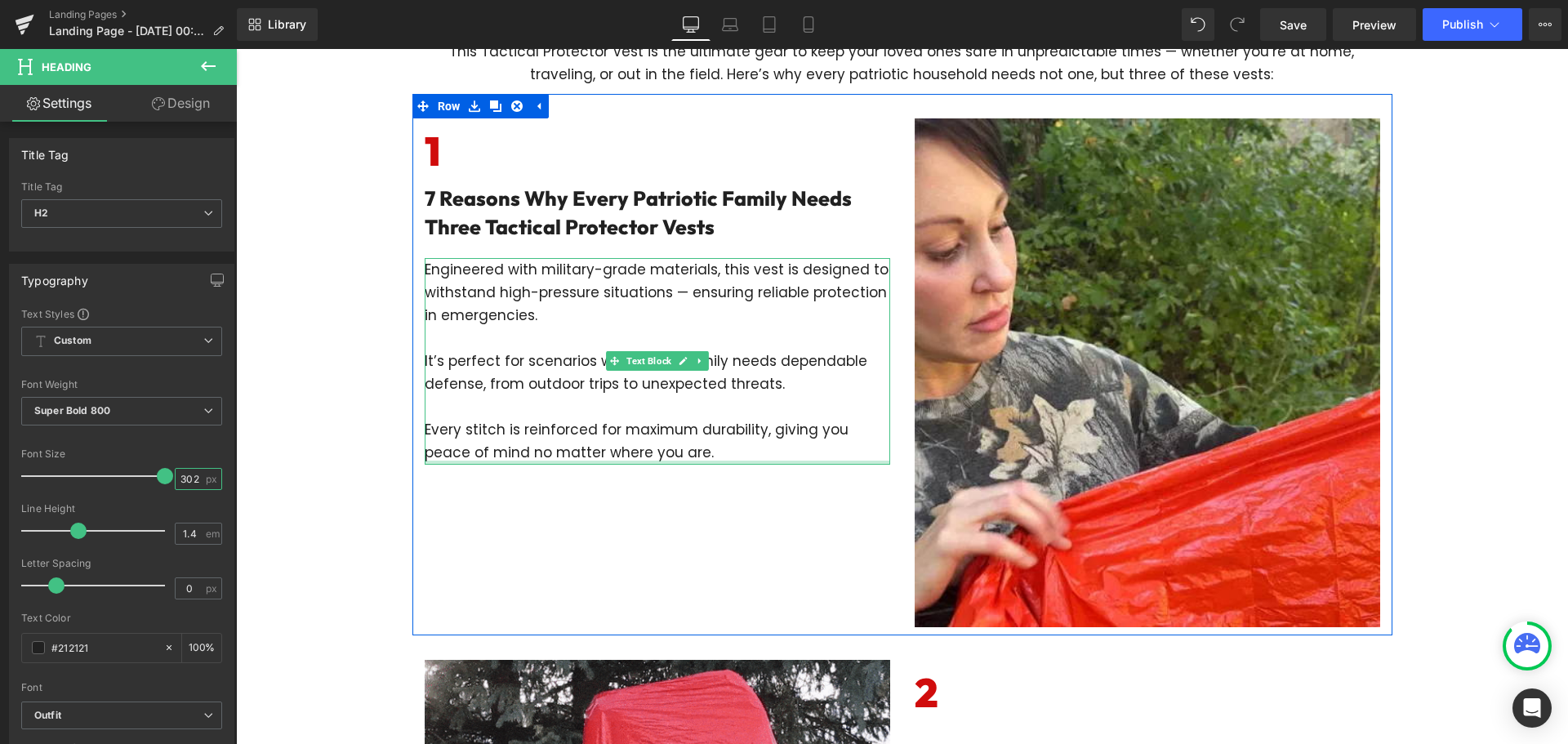
scroll to position [0, 0]
type input "3"
type input "25"
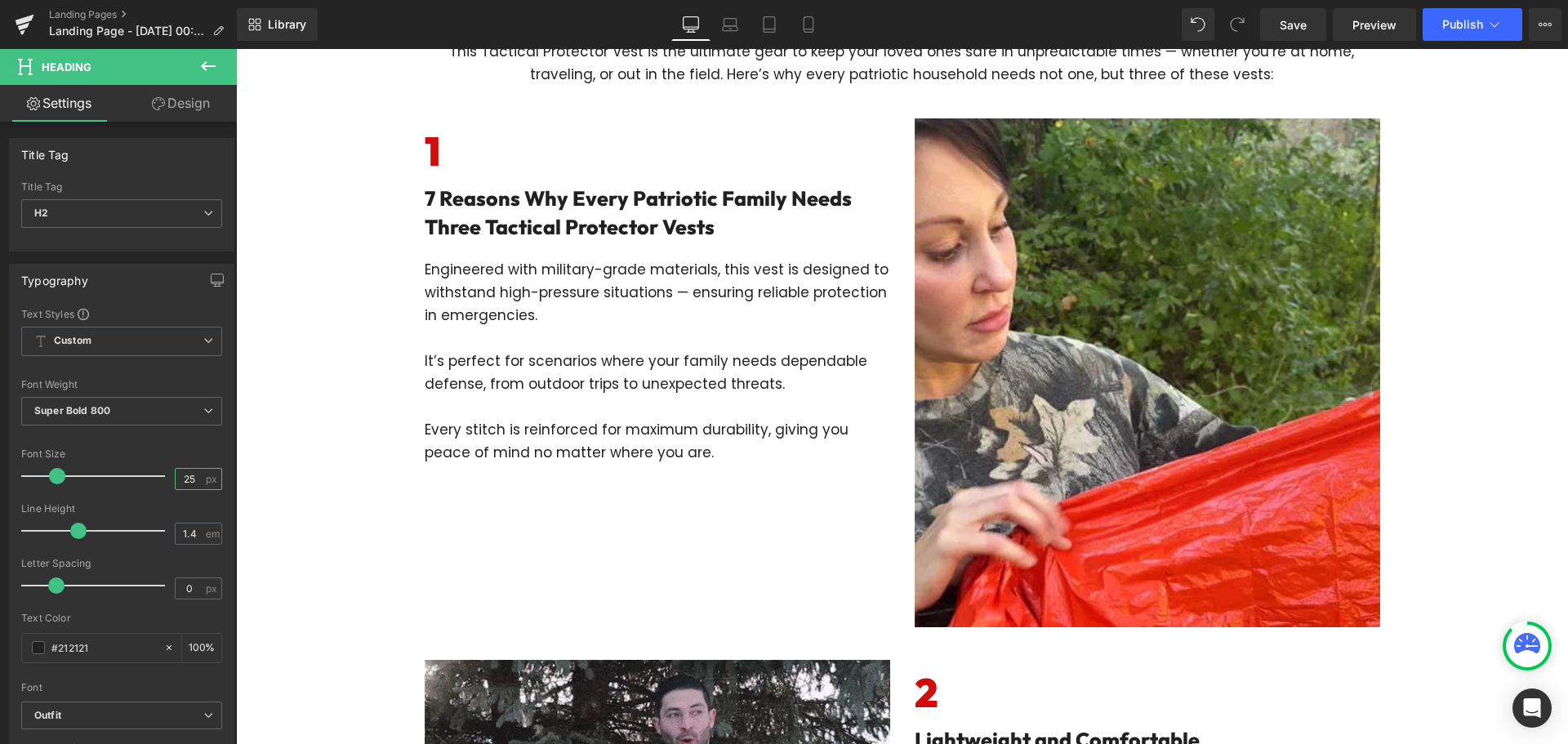
scroll to position [1061, 0]
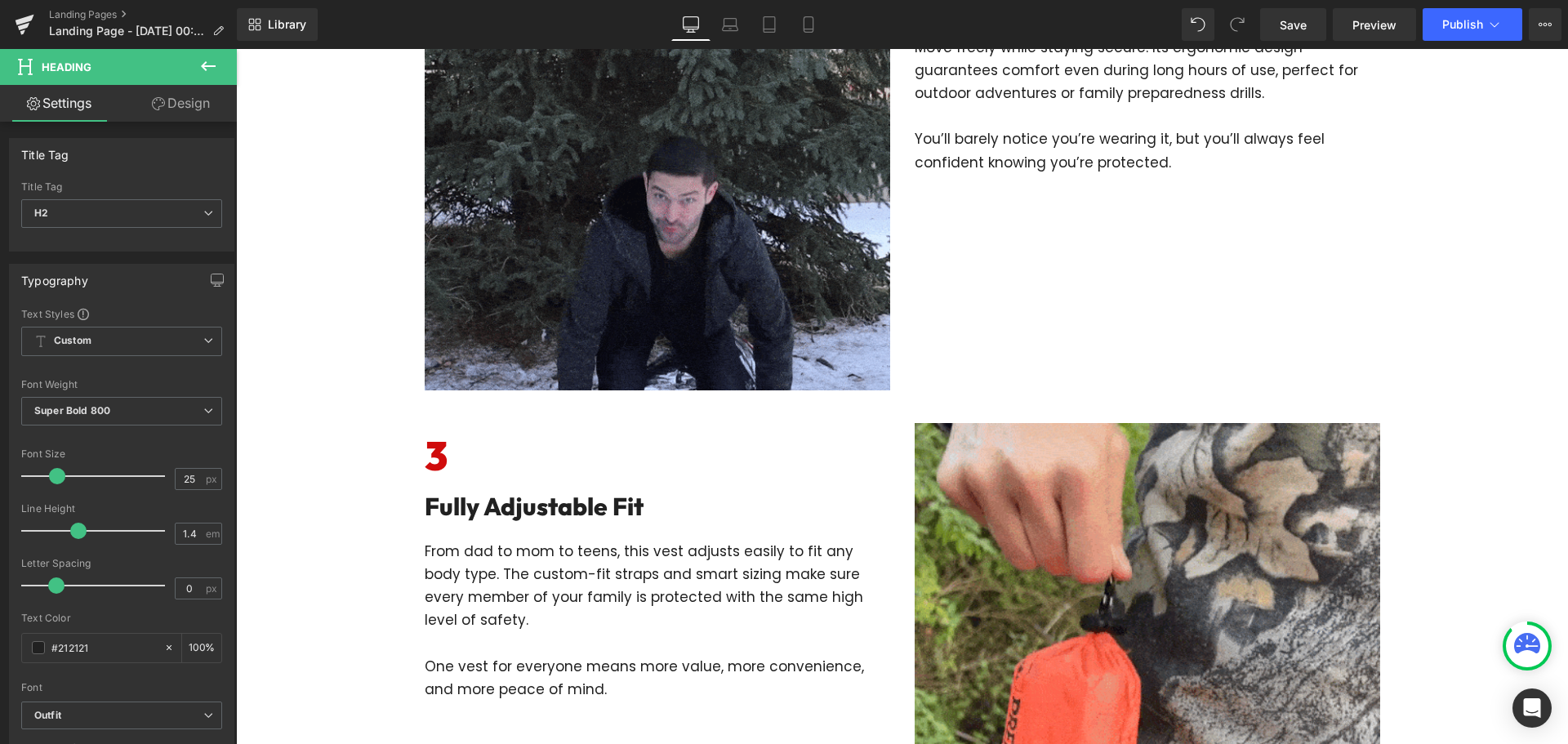
click at [524, 514] on h2 "Fully Adjustable Fit" at bounding box center [657, 506] width 465 height 34
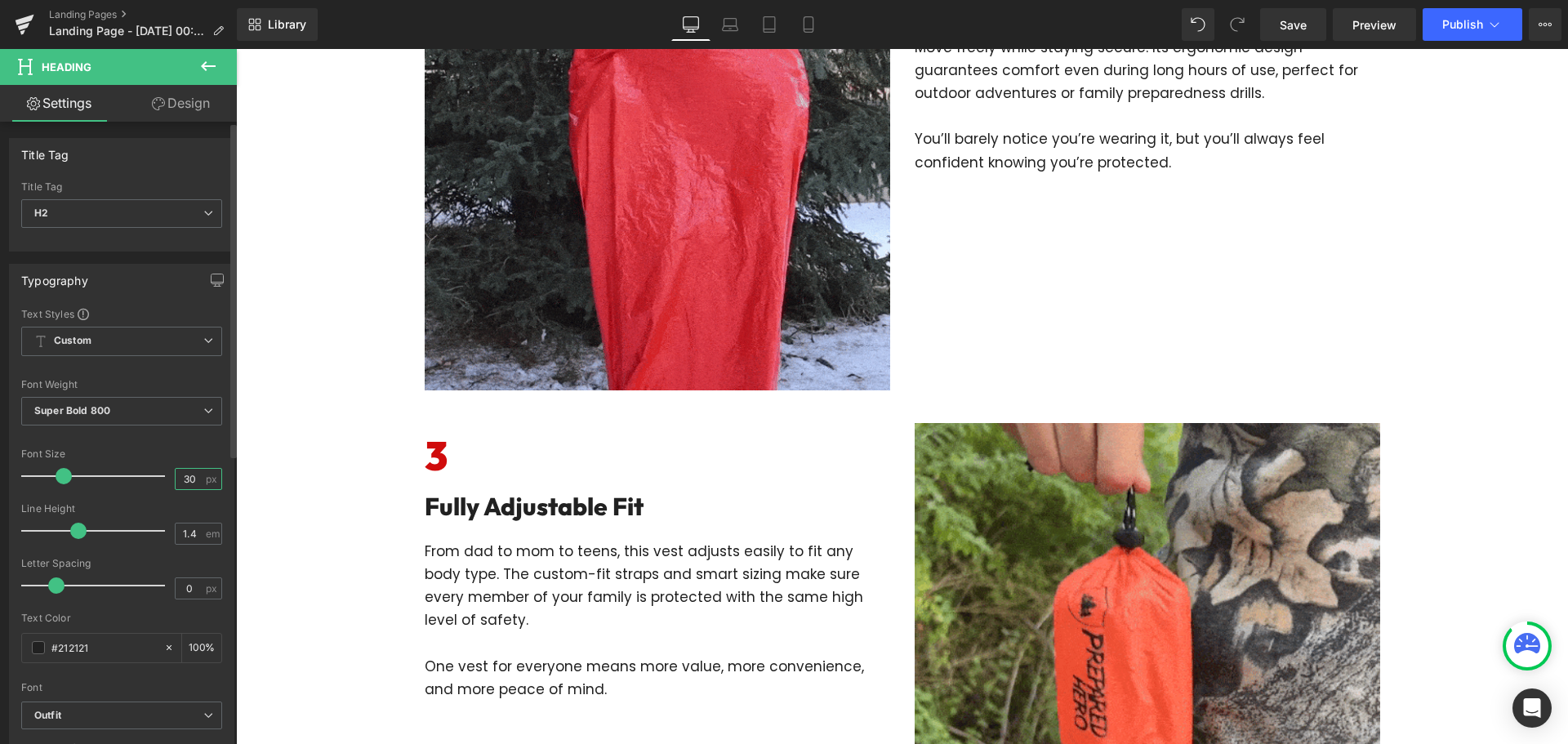
click at [196, 472] on input "30" at bounding box center [190, 478] width 28 height 20
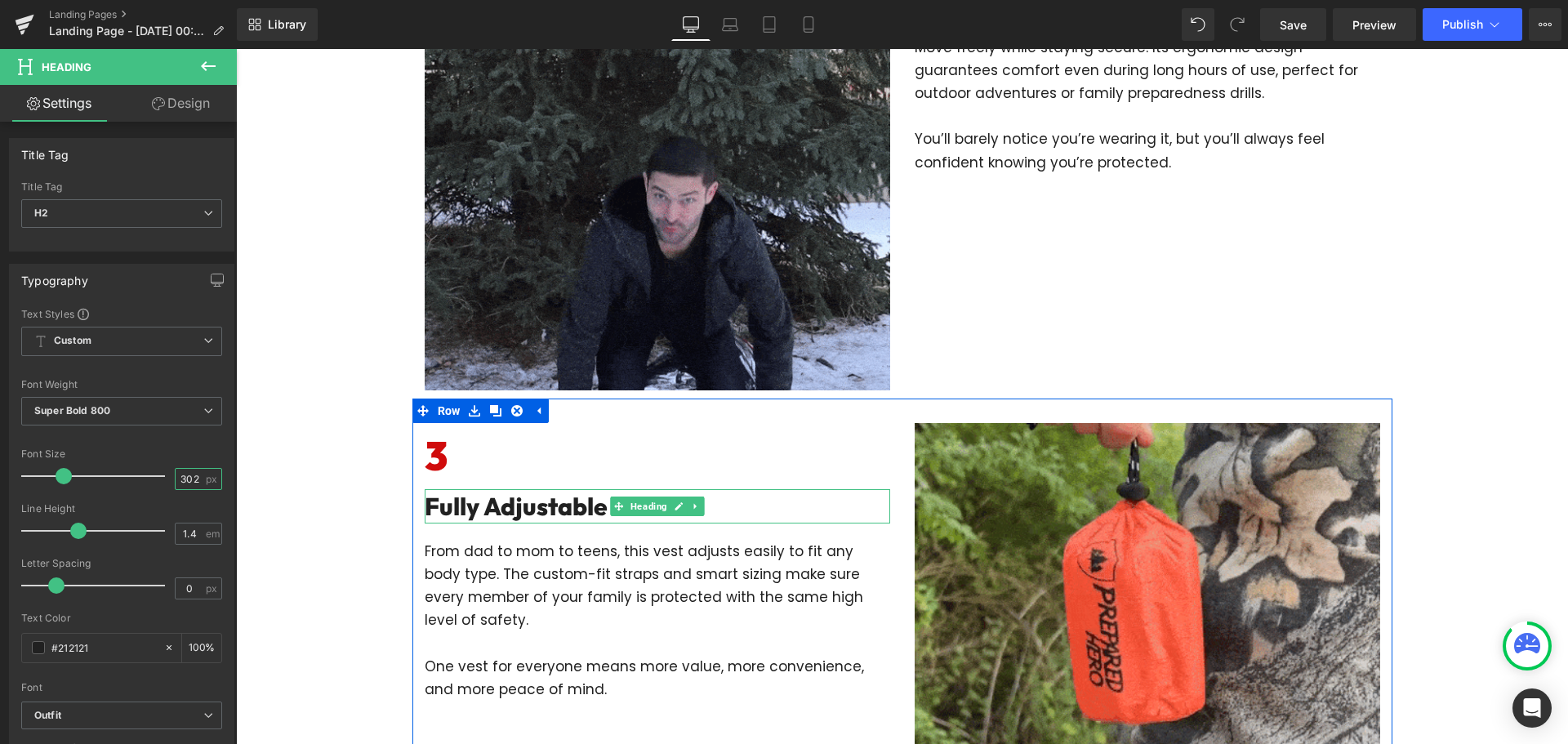
scroll to position [0, 0]
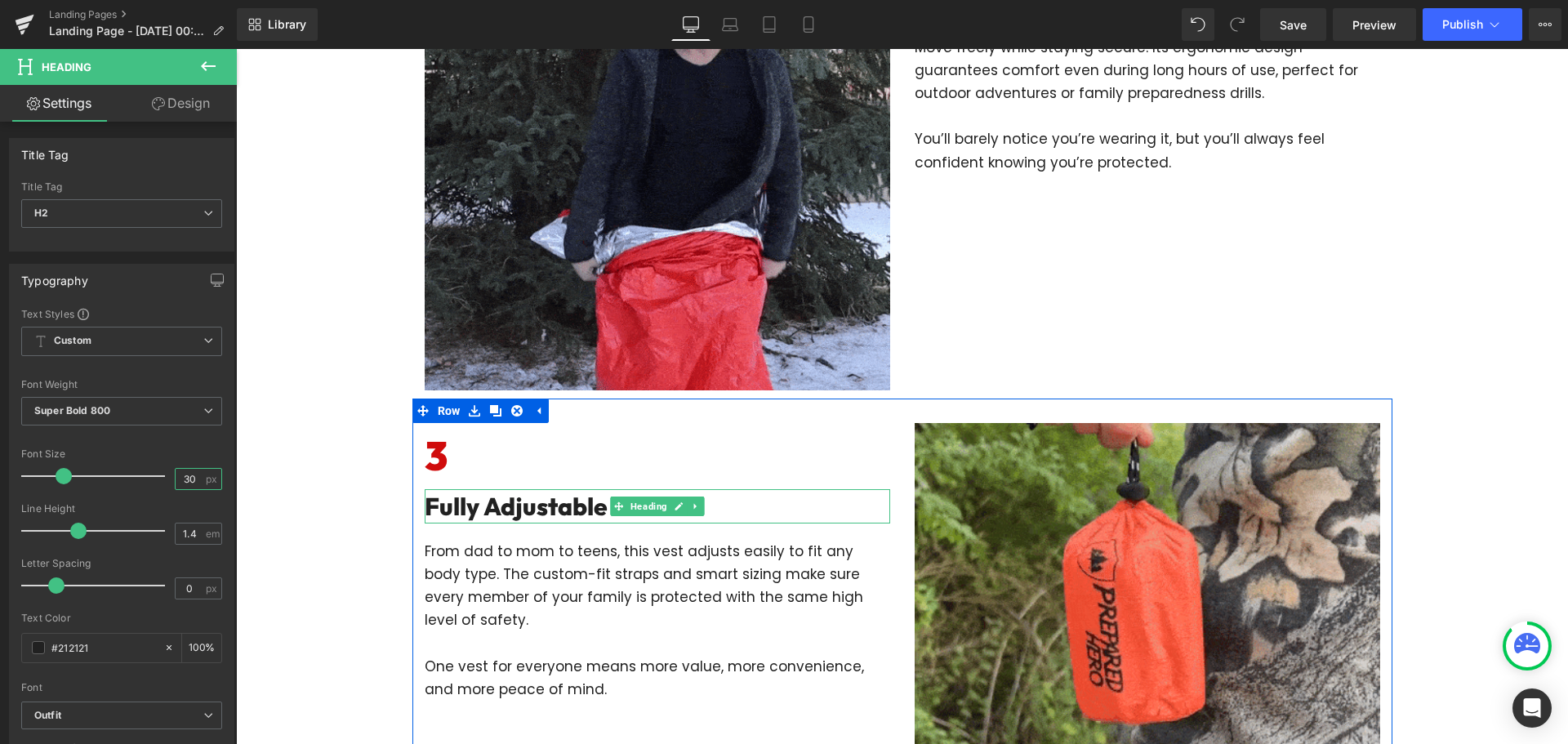
type input "3"
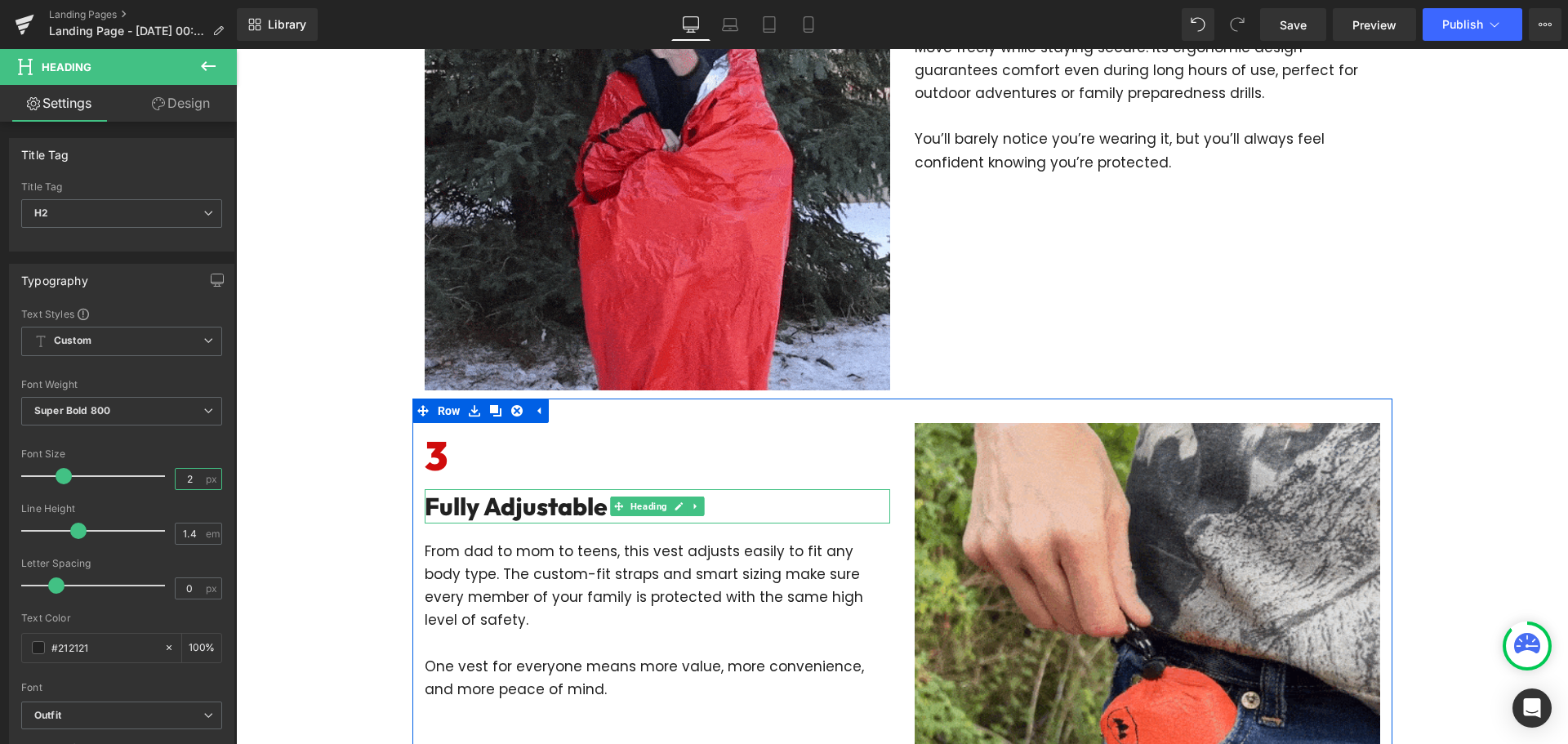
type input "25"
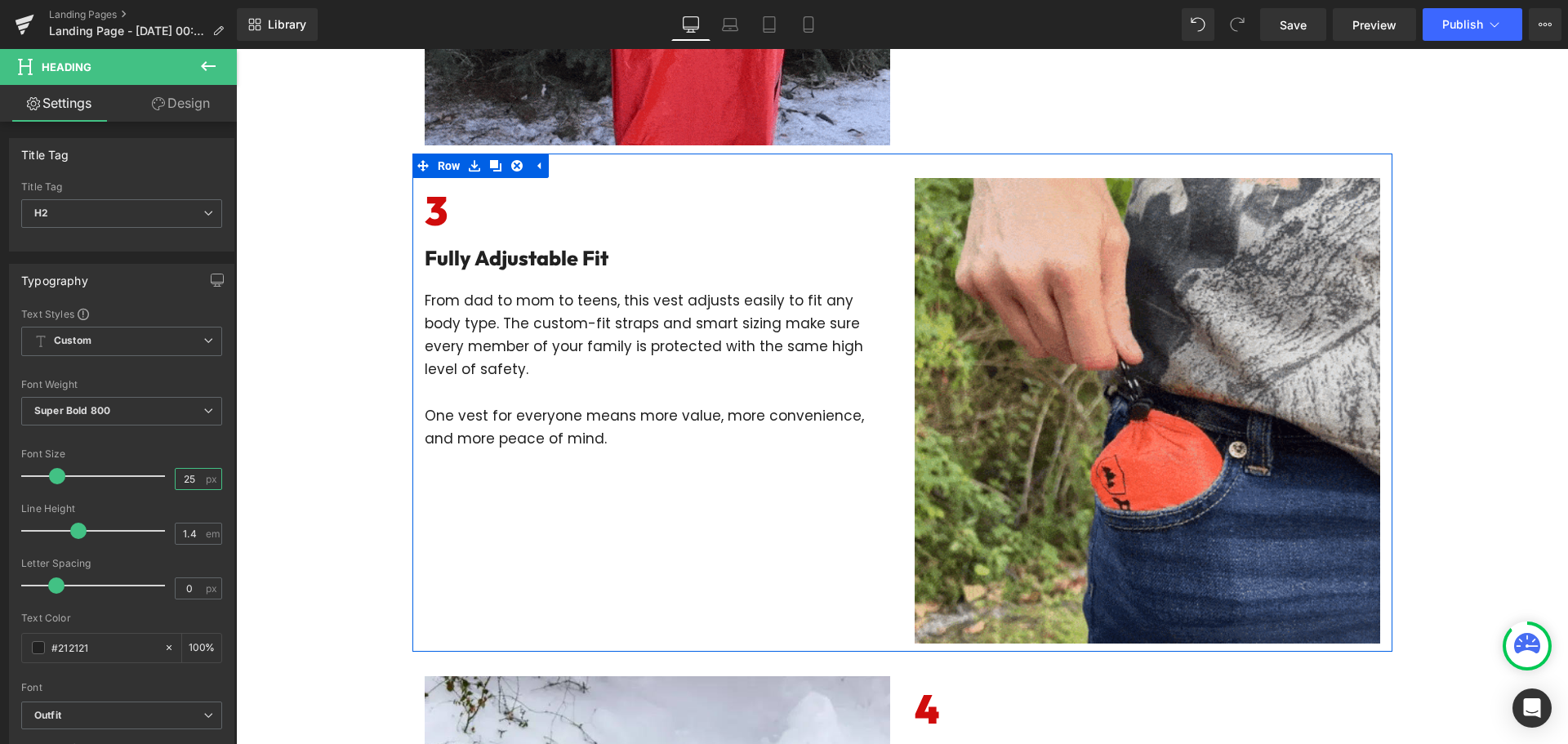
scroll to position [1550, 0]
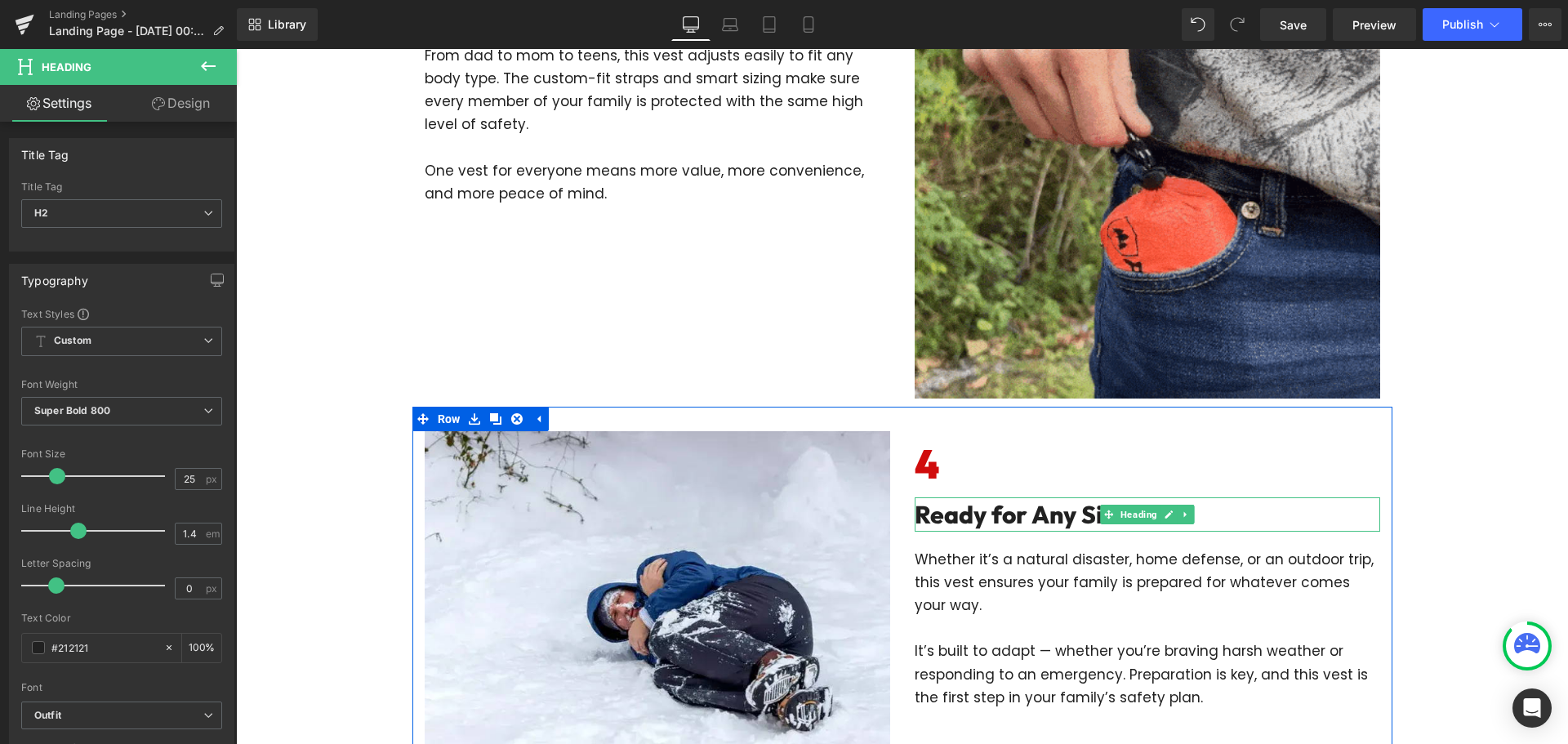
click at [986, 522] on h2 "Ready for Any Situation" at bounding box center [1147, 514] width 465 height 34
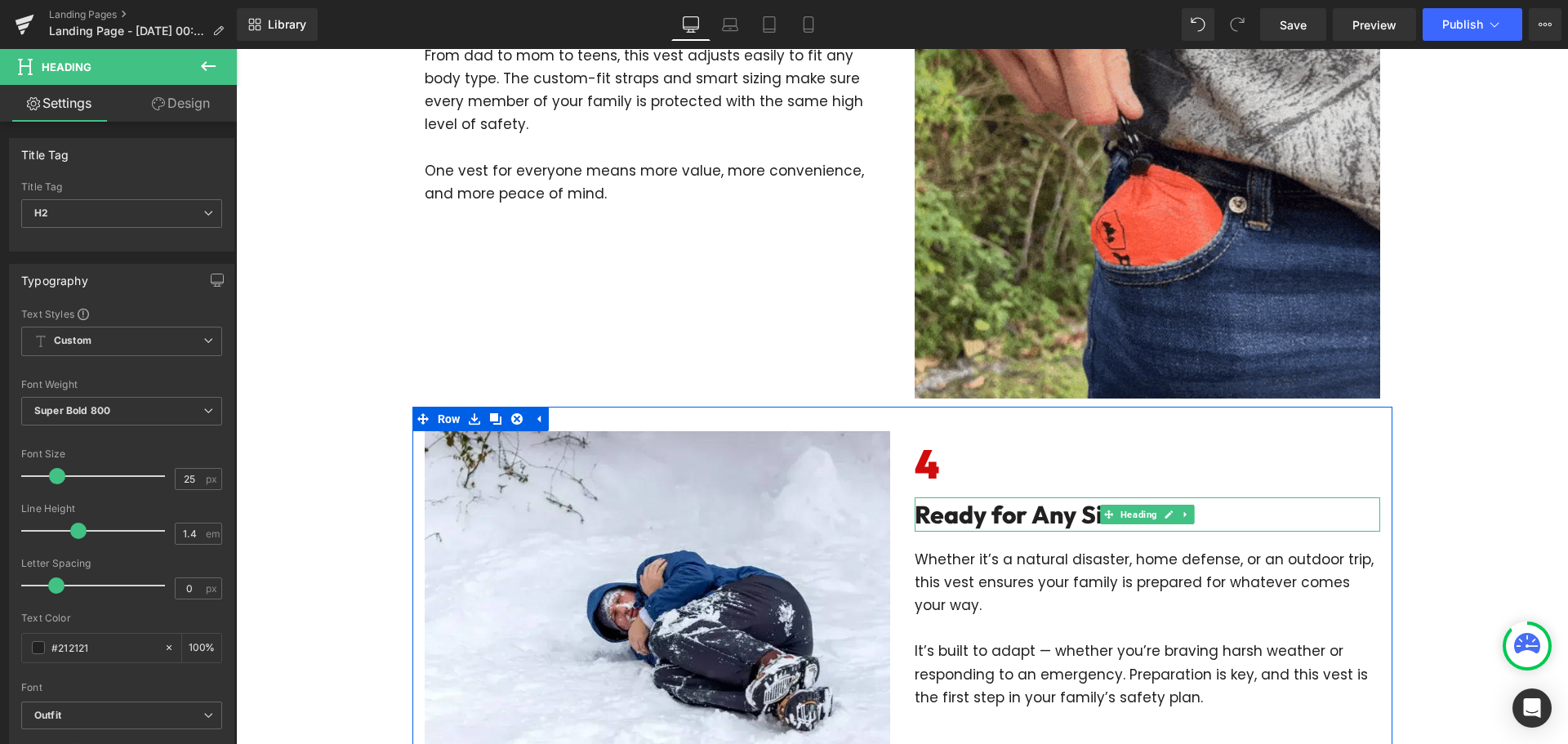
click at [986, 522] on h2 "Ready for Any Situation" at bounding box center [1147, 514] width 465 height 34
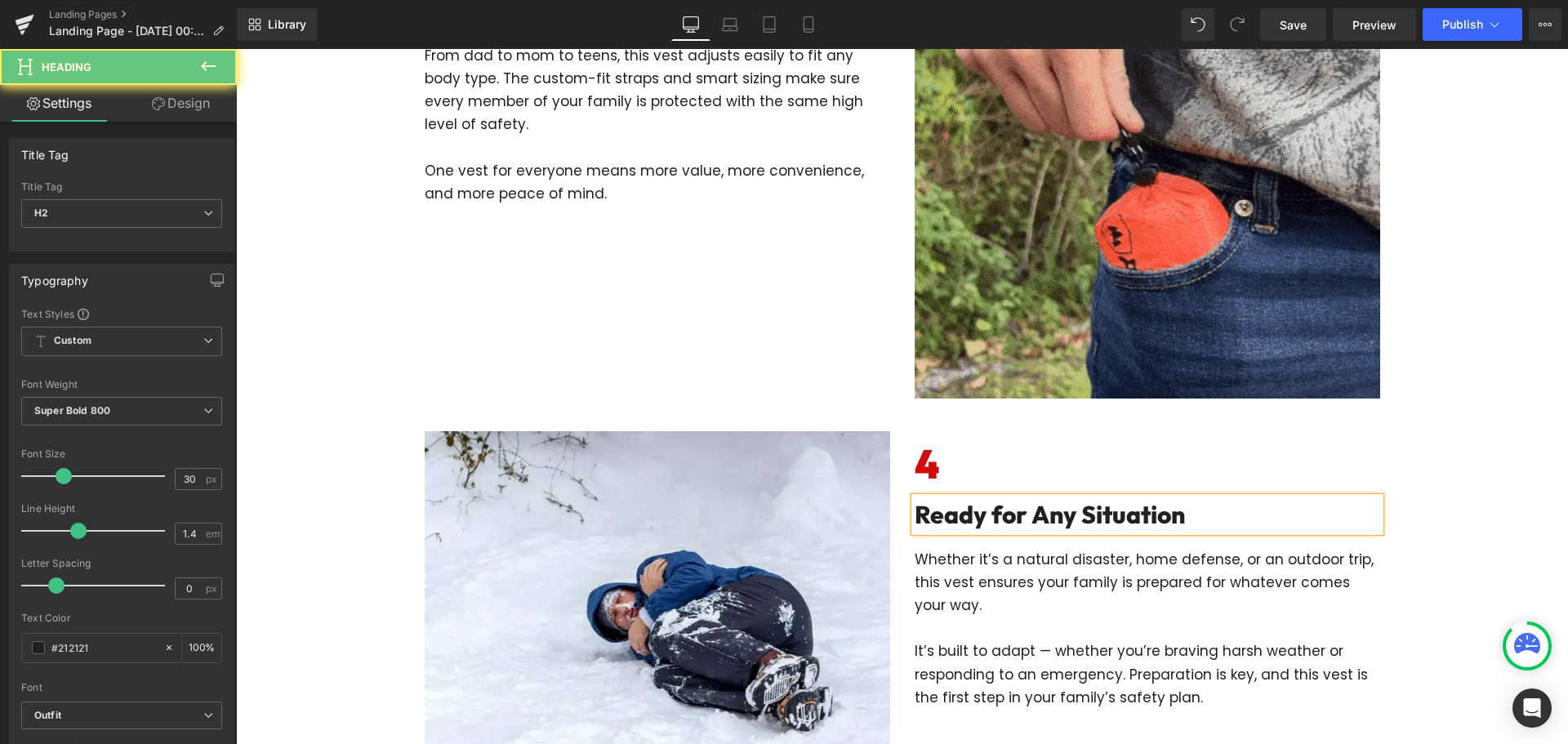
click at [185, 479] on input "30" at bounding box center [190, 478] width 28 height 20
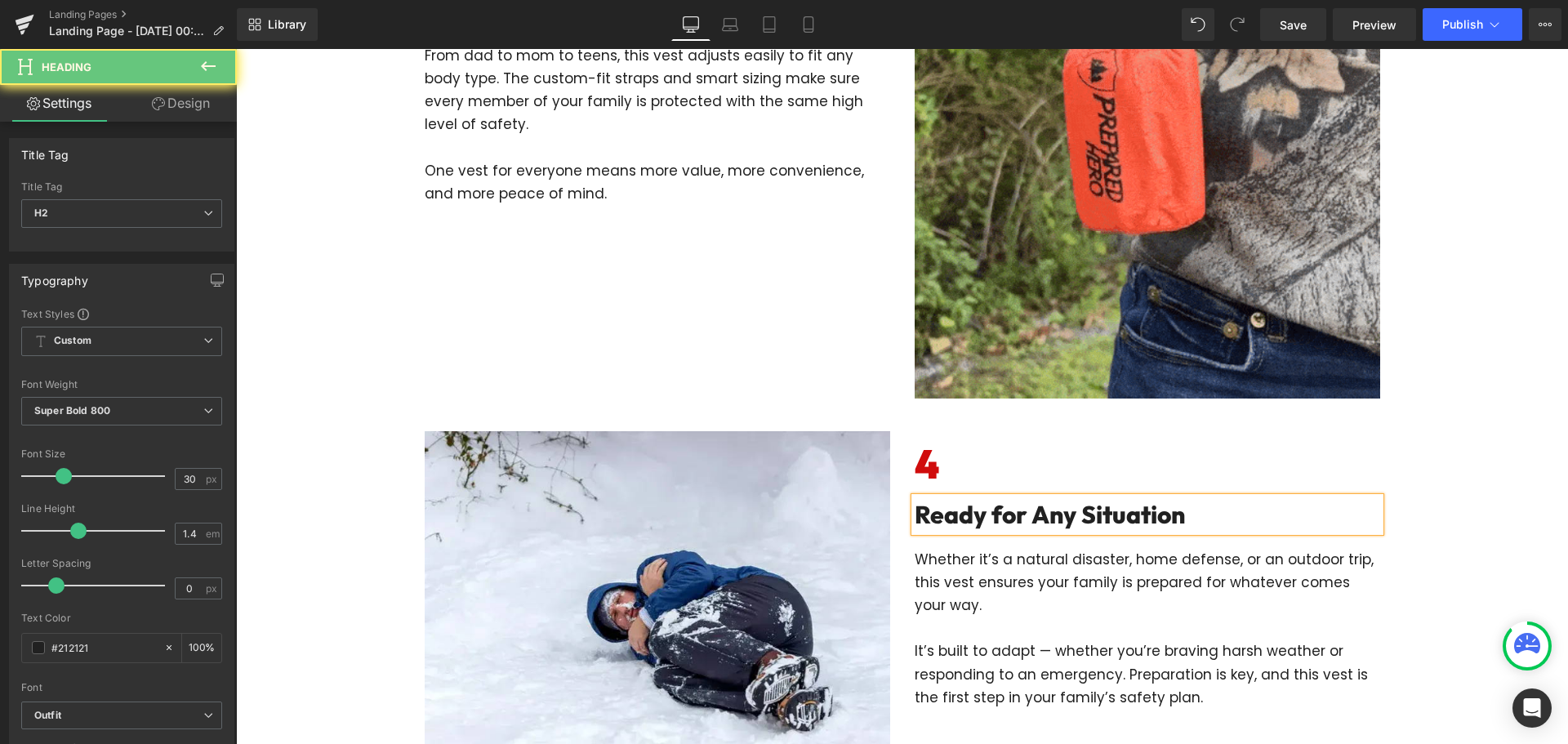
click at [185, 479] on input "30" at bounding box center [190, 478] width 28 height 20
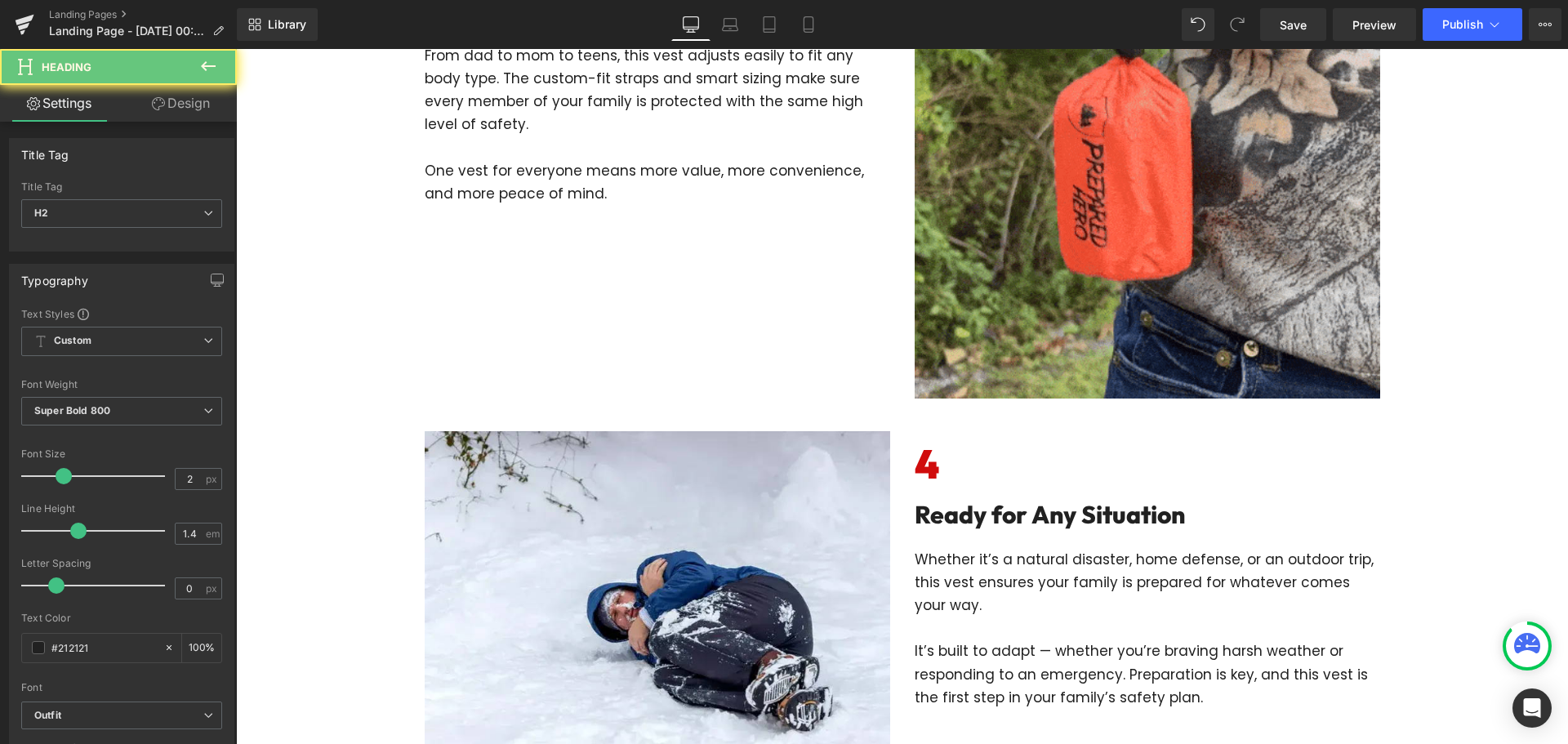
type input "25"
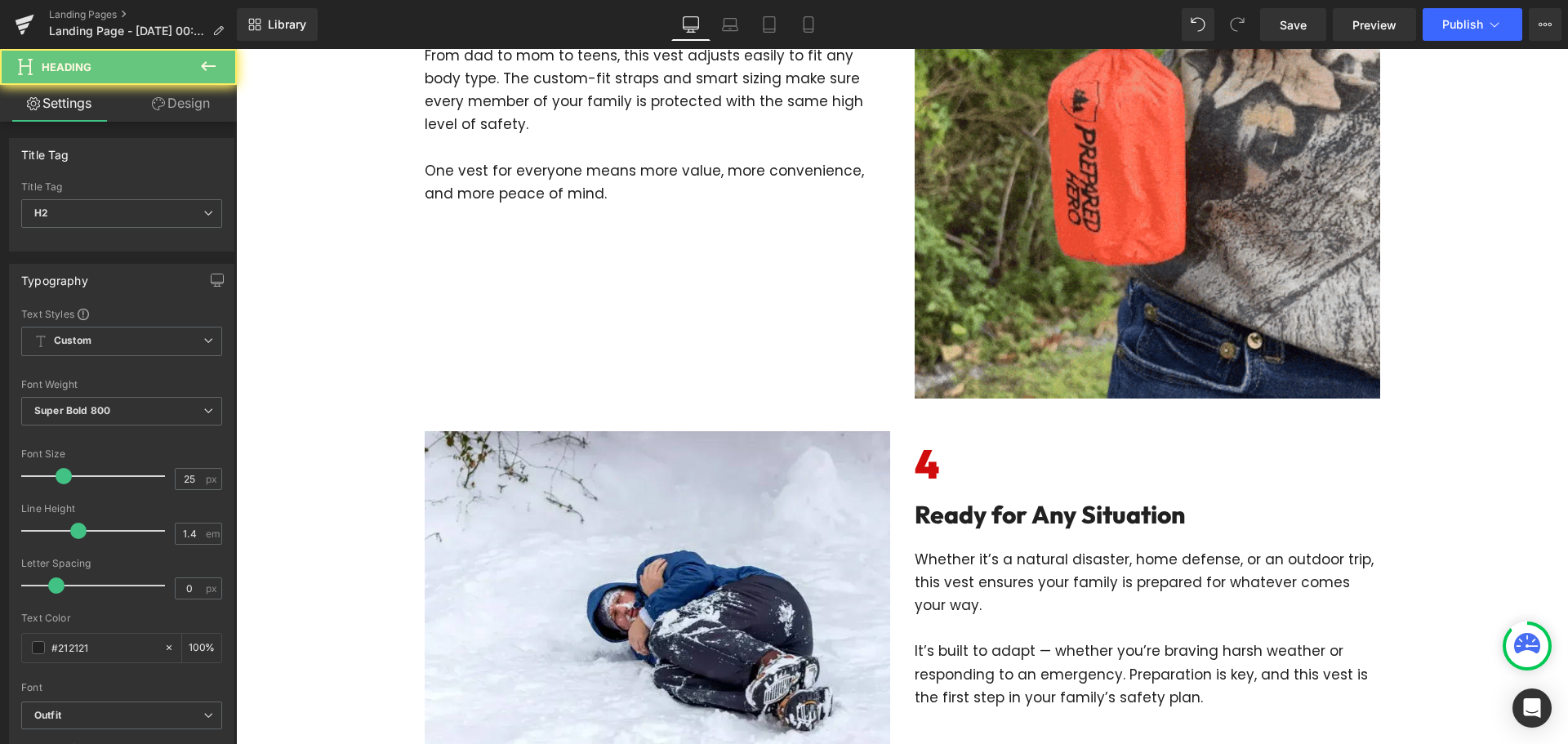
scroll to position [1878, 0]
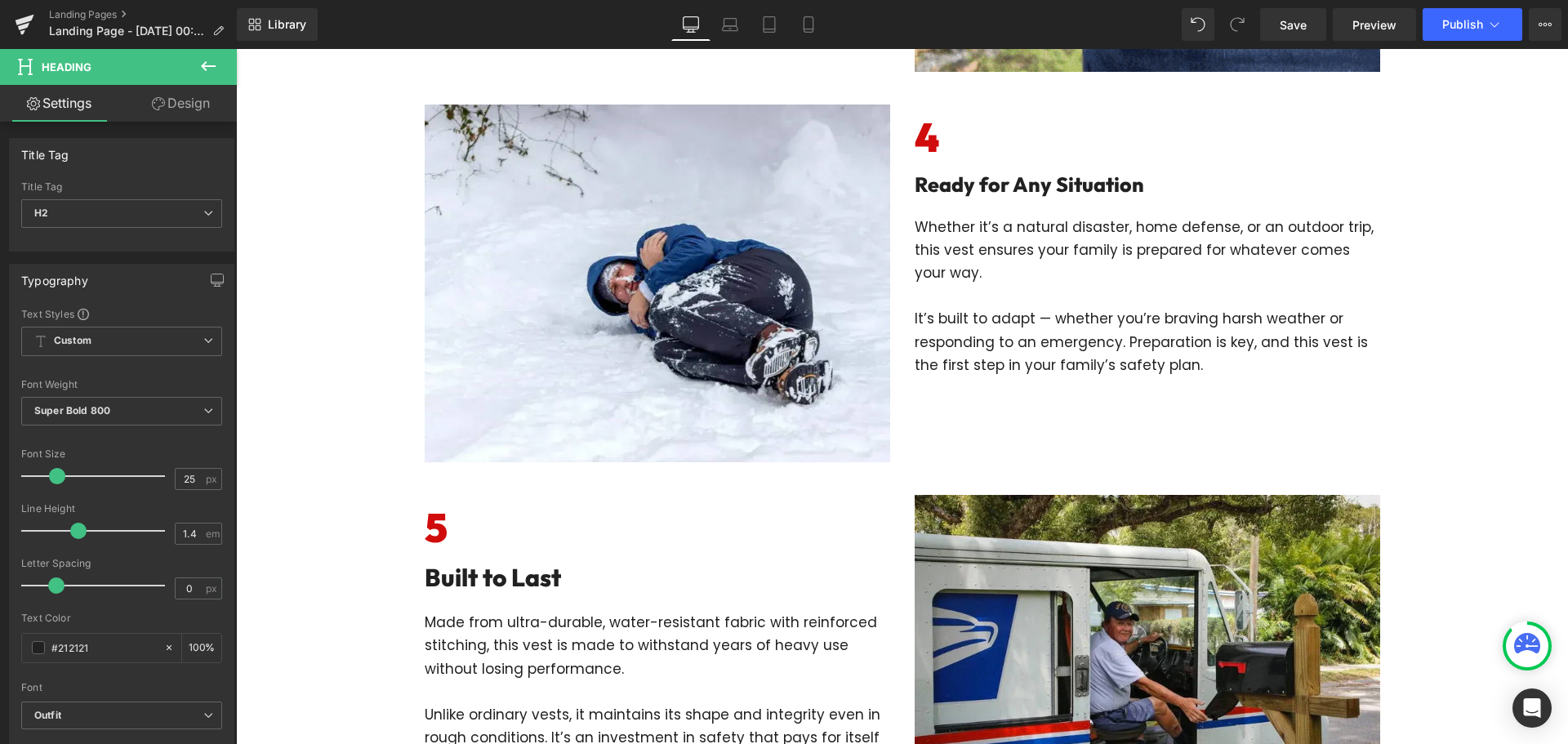
click at [513, 589] on h2 "Built to Last" at bounding box center [657, 577] width 465 height 34
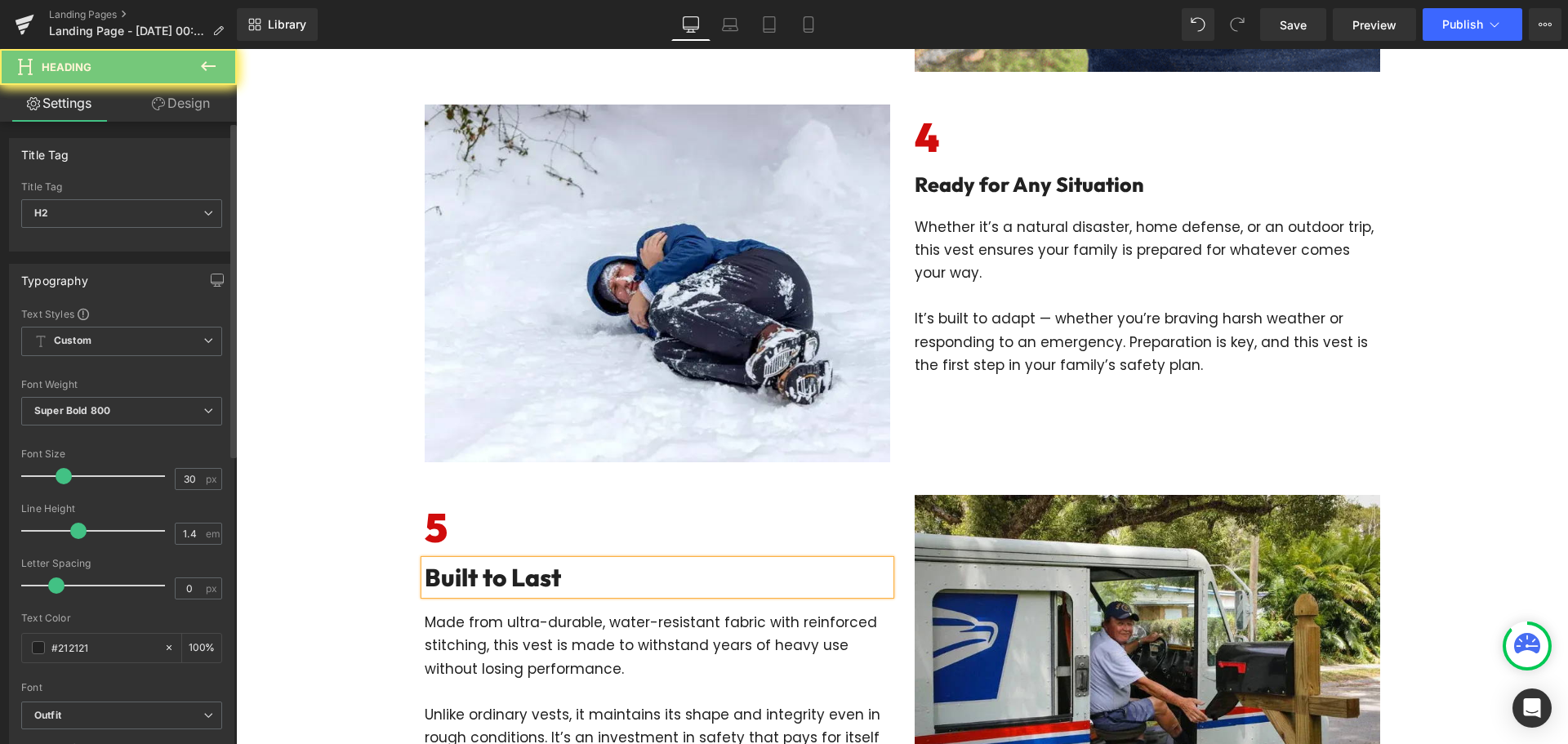
click at [182, 466] on div "Font Size 30 px" at bounding box center [121, 476] width 201 height 55
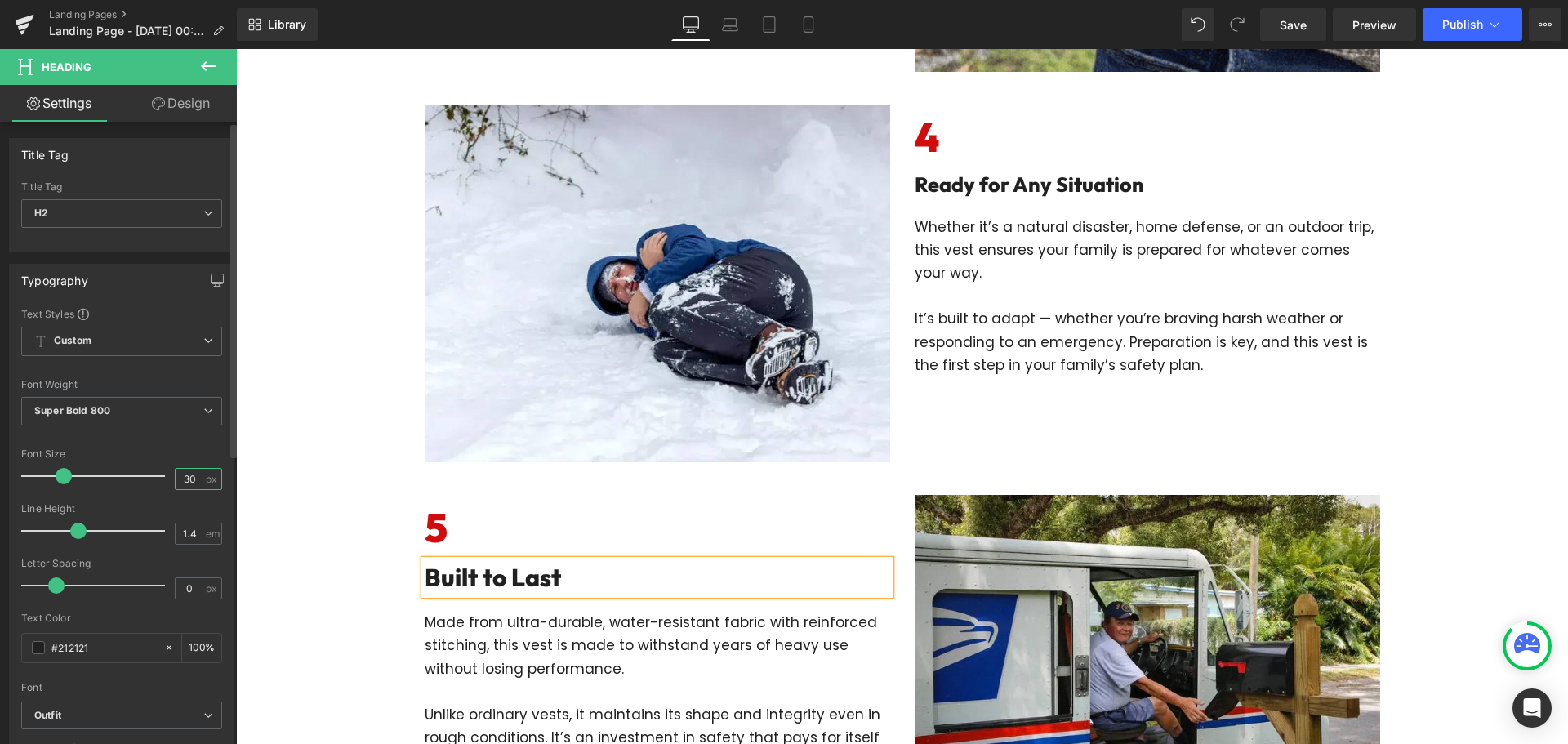
click at [187, 474] on input "30" at bounding box center [190, 478] width 28 height 20
type input "25"
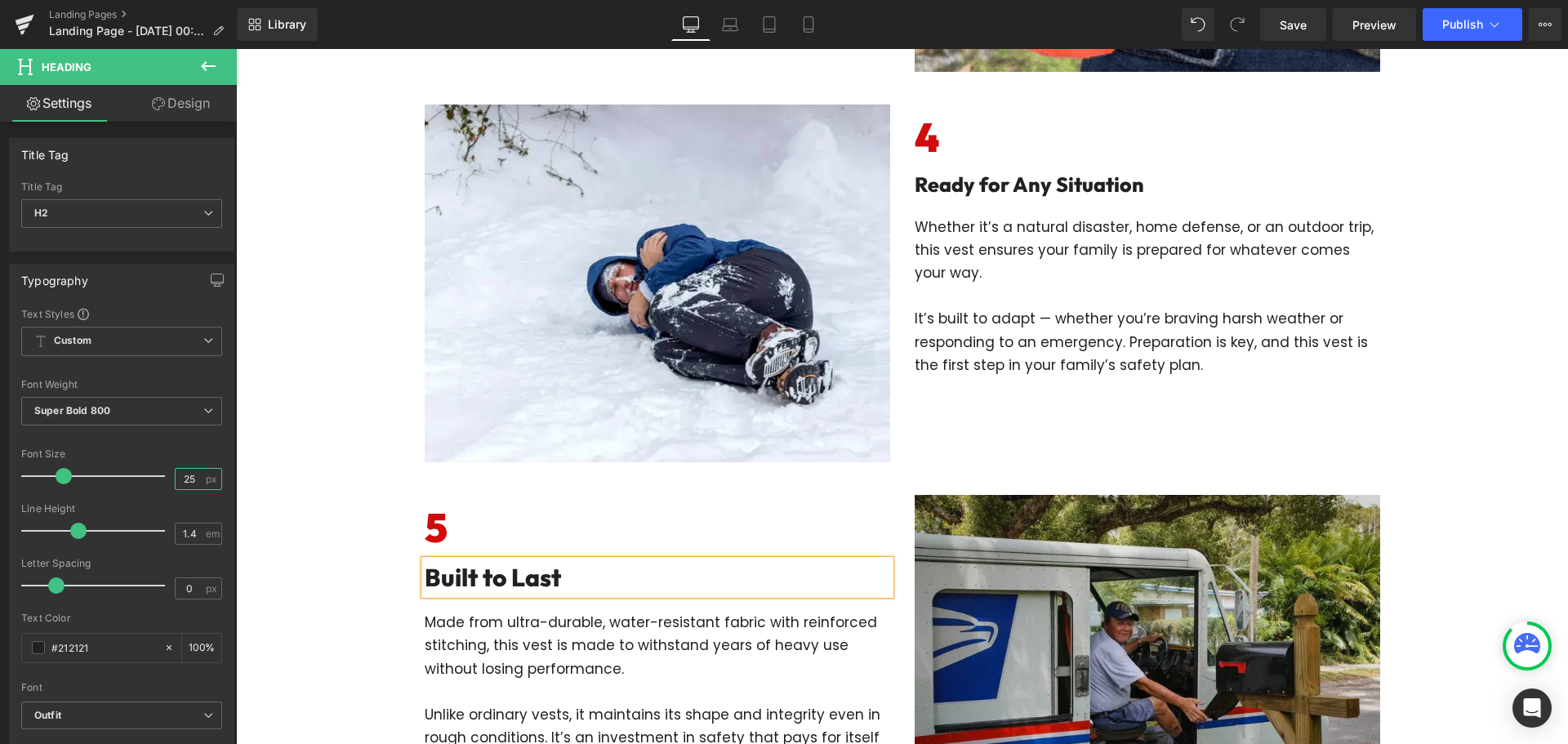
scroll to position [2286, 0]
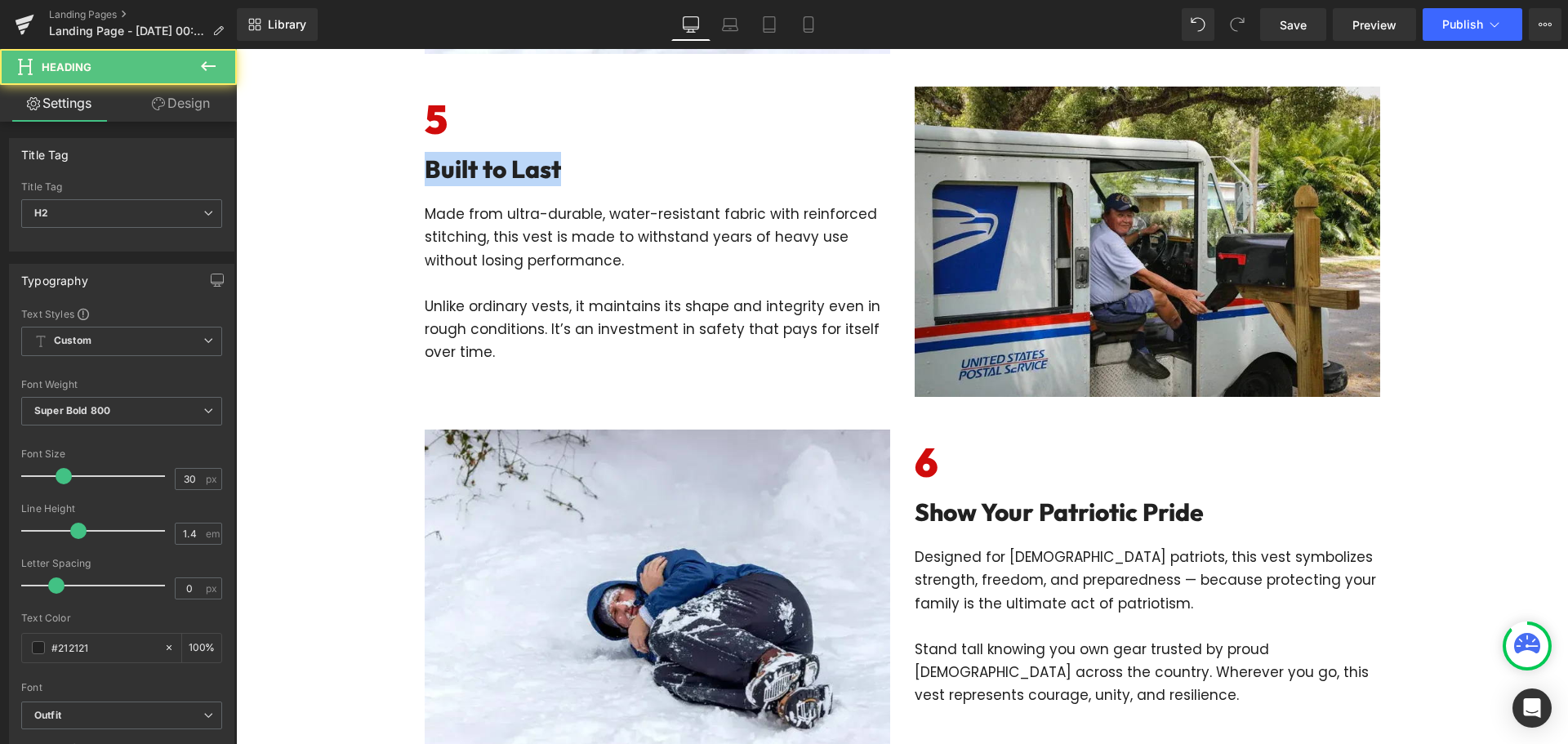
click at [1007, 517] on h2 "Show Your Patriotic Pride" at bounding box center [1147, 511] width 465 height 34
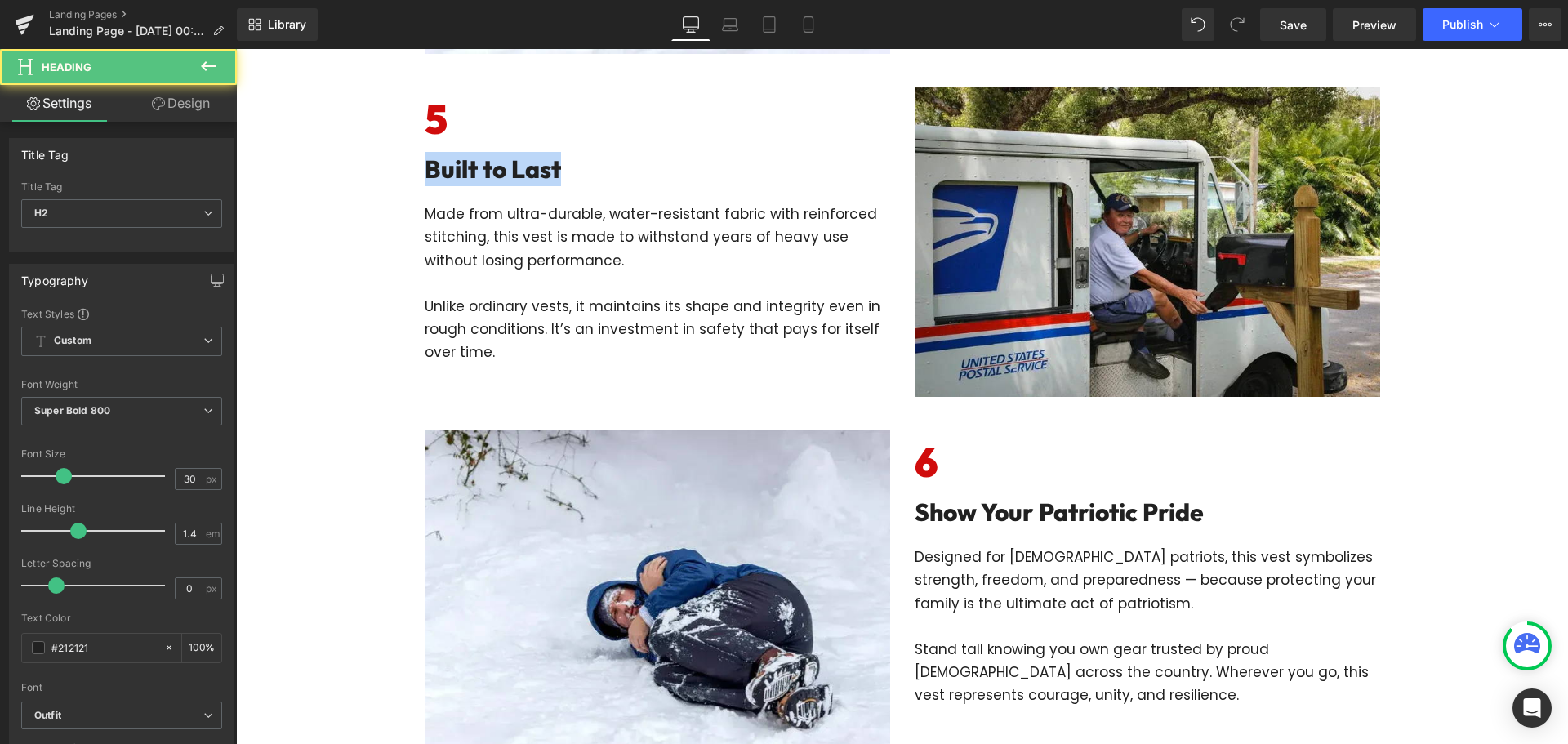
click at [1007, 517] on h2 "Show Your Patriotic Pride" at bounding box center [1147, 511] width 465 height 34
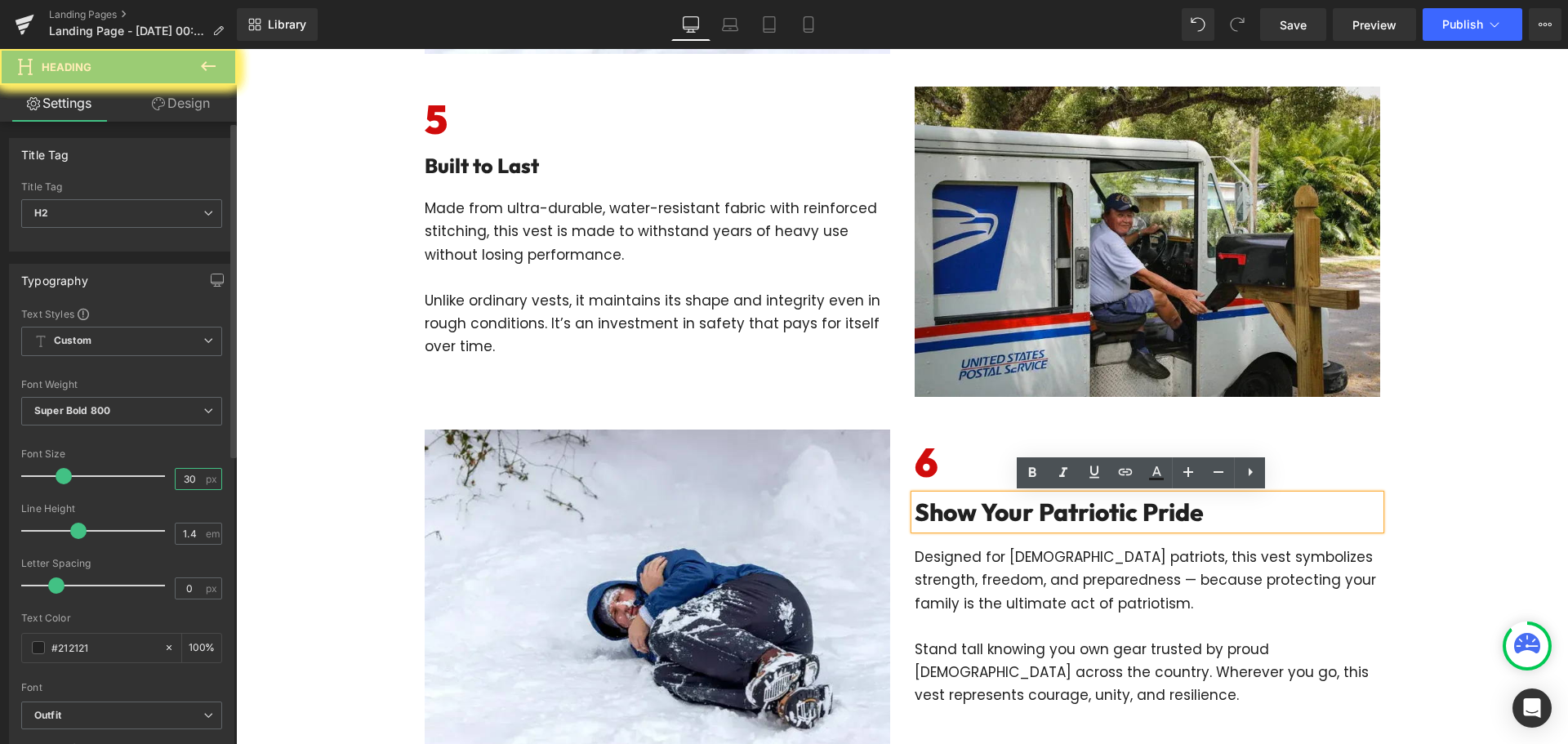
click at [187, 475] on input "30" at bounding box center [190, 478] width 28 height 20
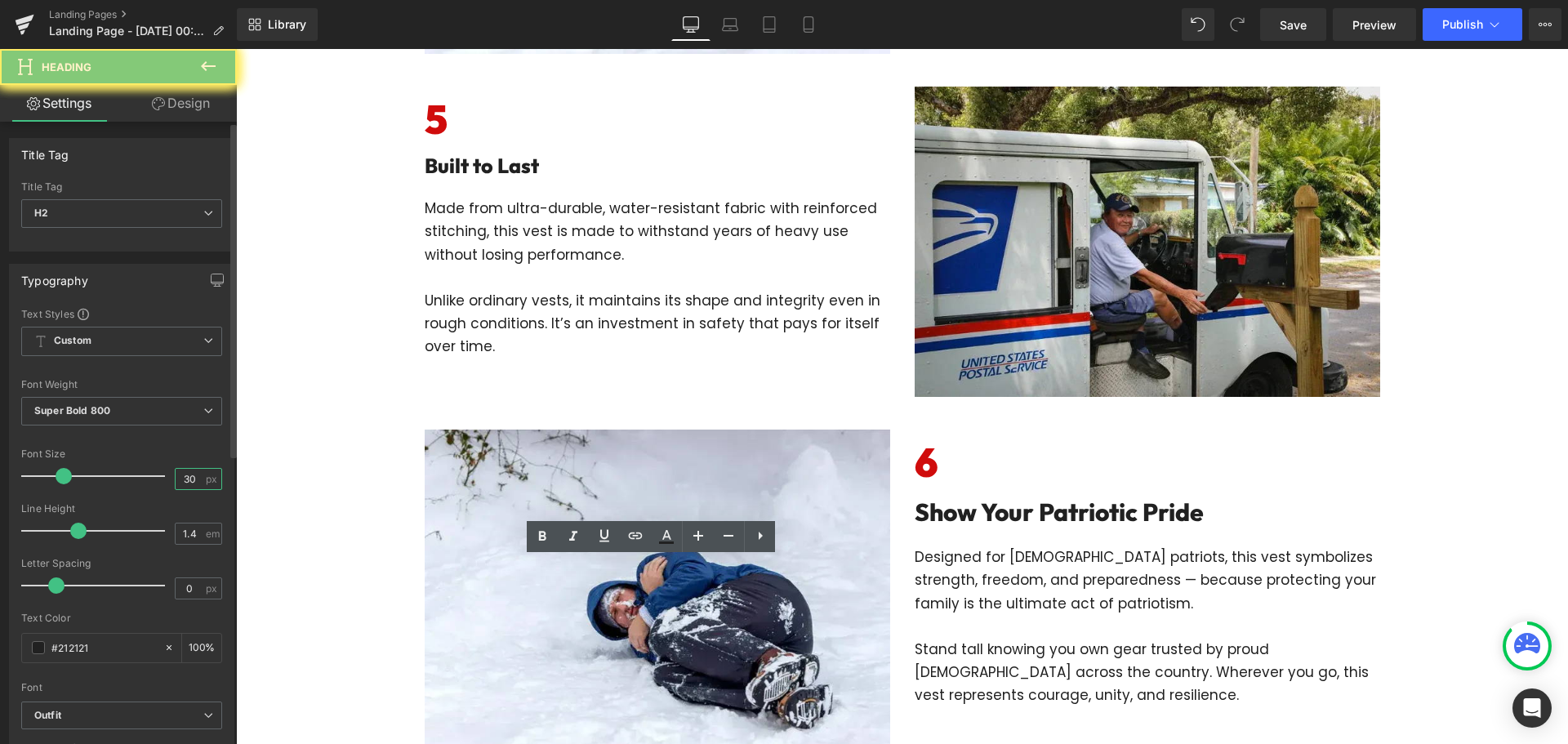
click at [177, 483] on input "30" at bounding box center [190, 478] width 28 height 20
click at [191, 472] on input "230" at bounding box center [190, 478] width 28 height 20
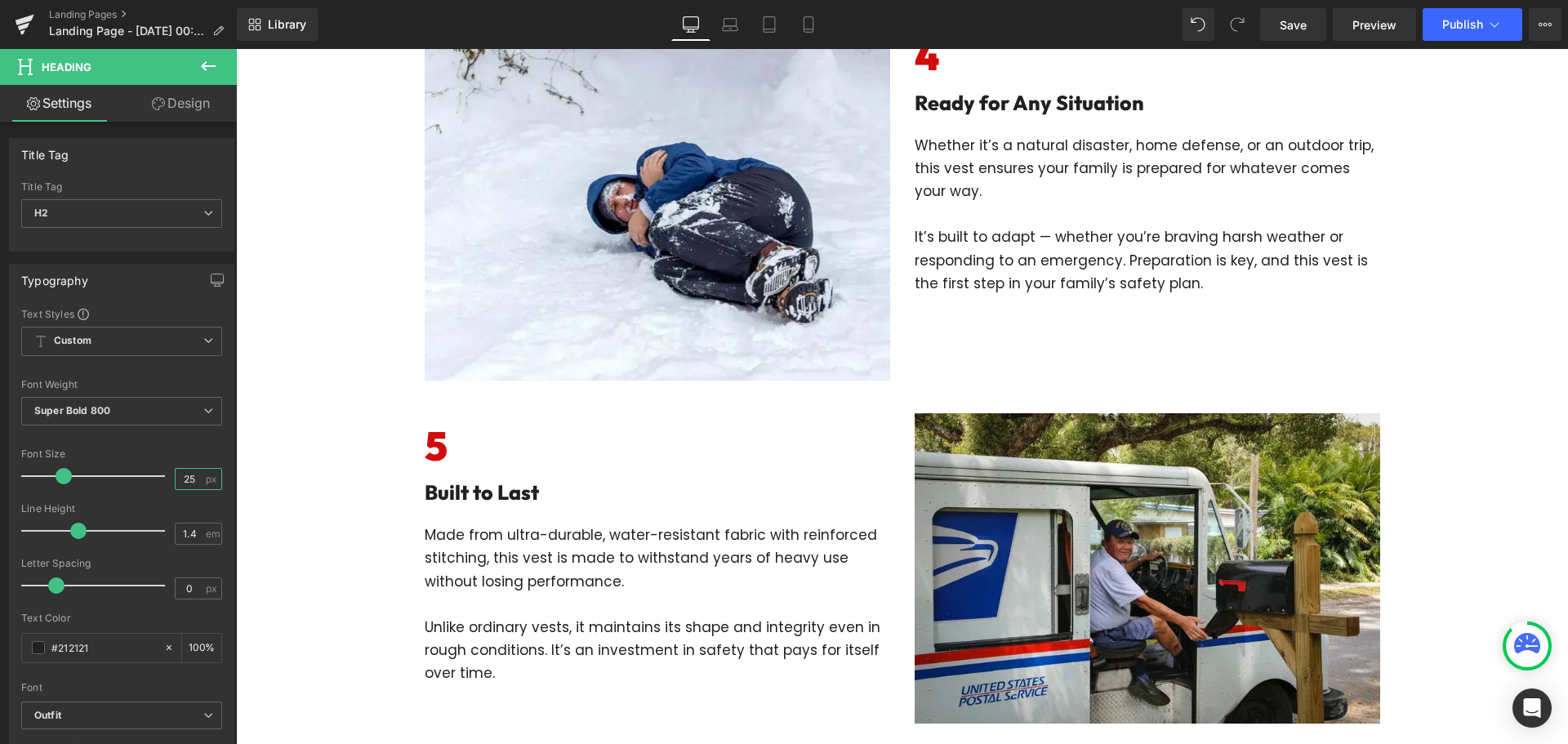
type input "25"
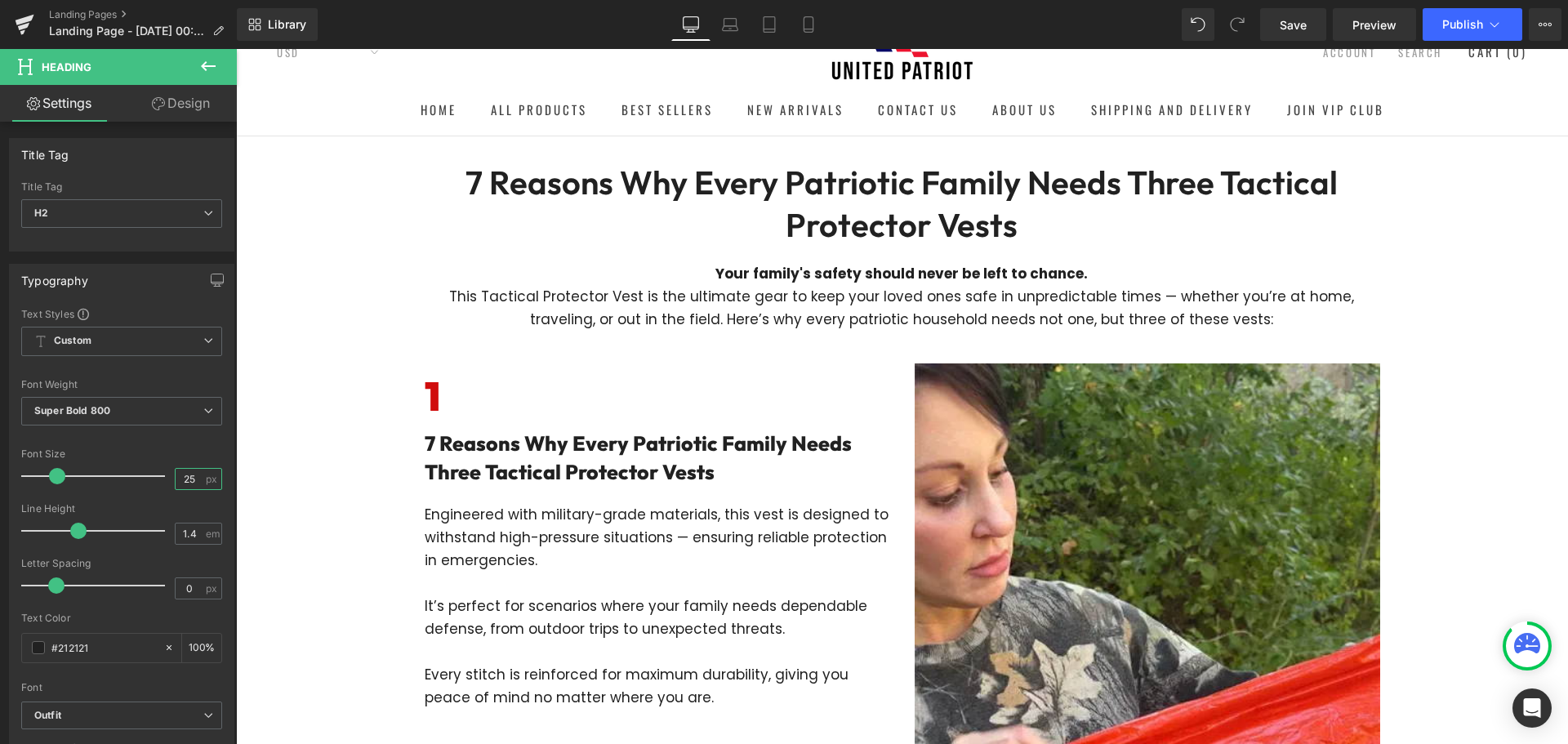
scroll to position [0, 0]
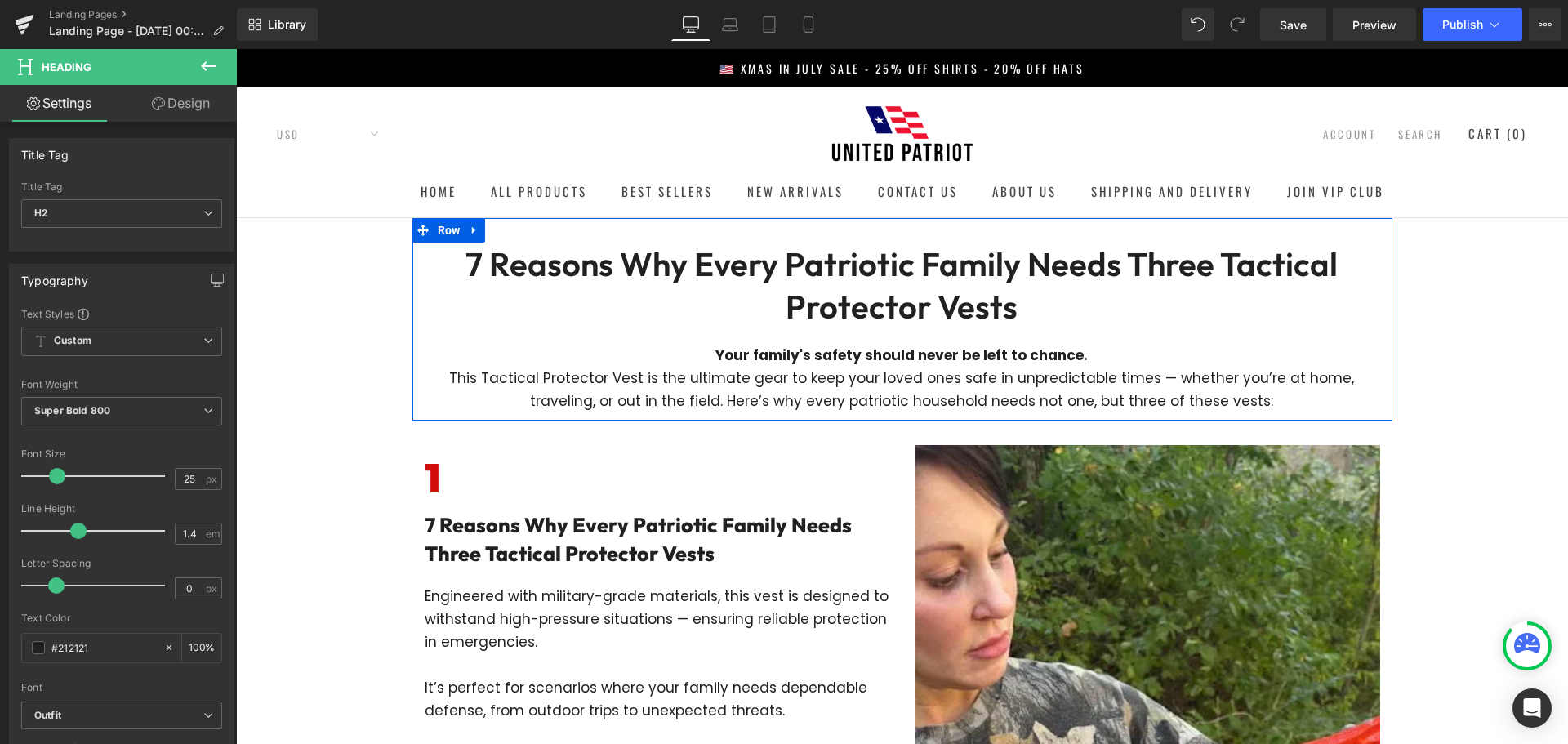
click at [873, 233] on div "7 Reasons Why Every Patriotic Family Needs Three Tactical Protector Vests Headi…" at bounding box center [903, 319] width 980 height 202
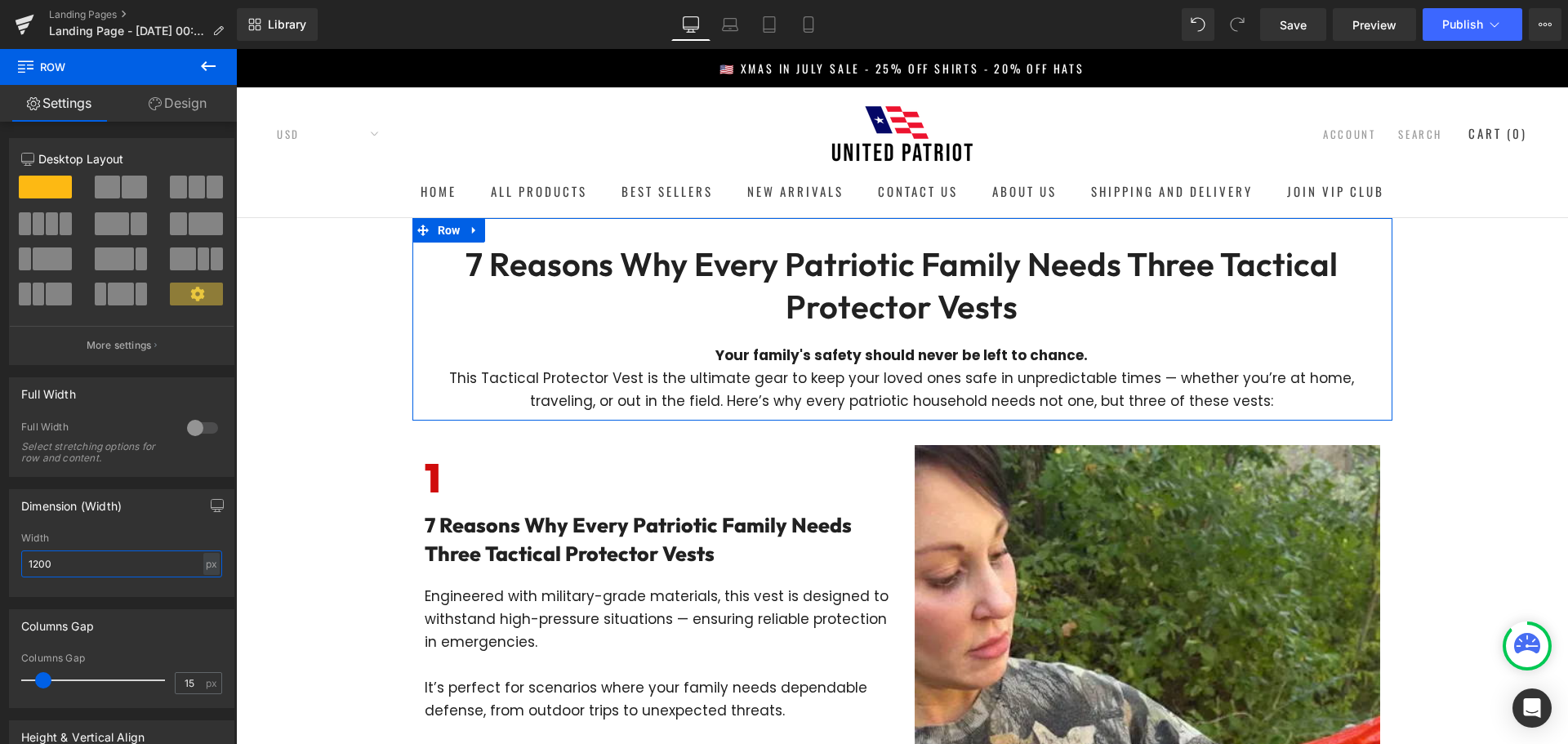
click at [114, 562] on input "1200" at bounding box center [121, 564] width 201 height 27
type input "1"
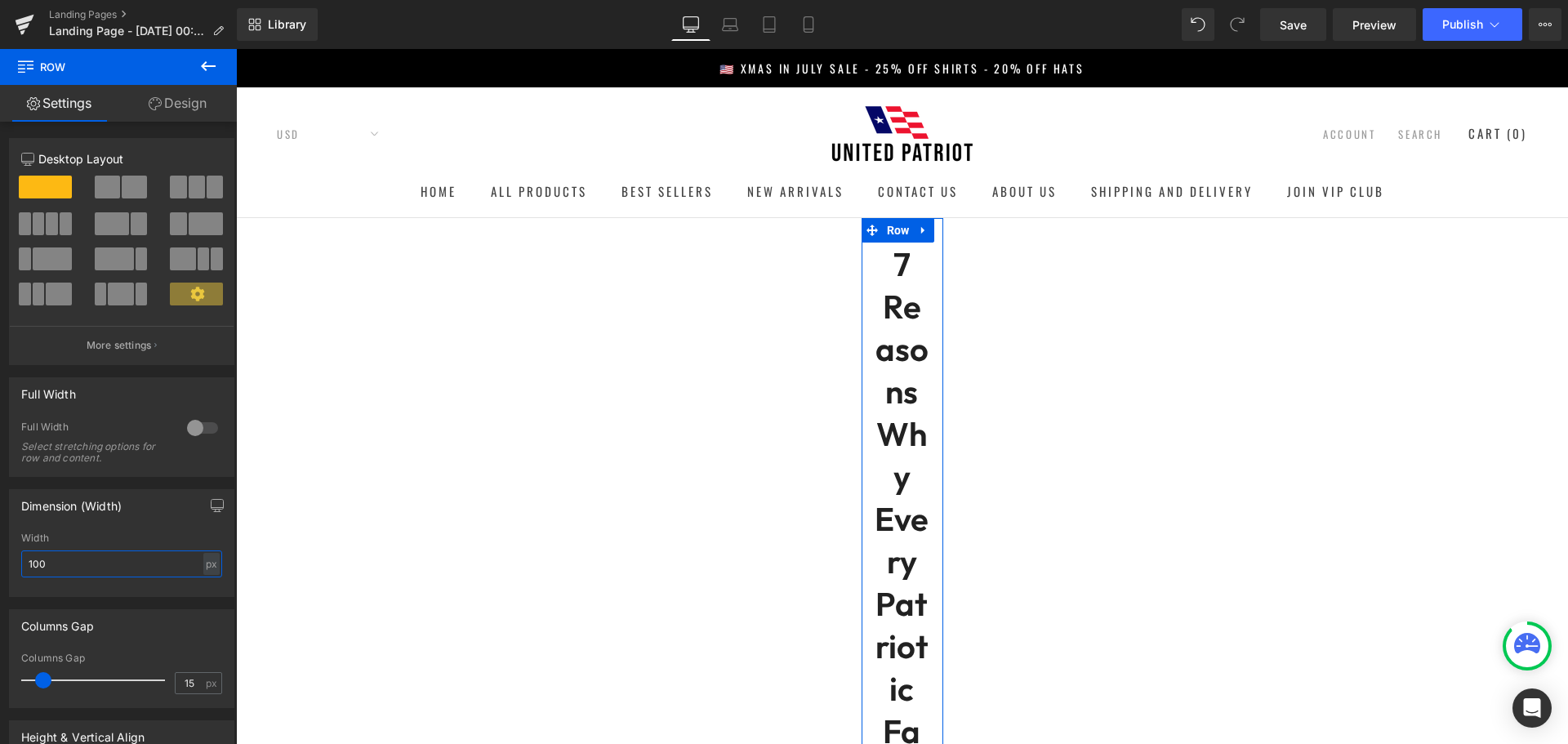
type input "1000"
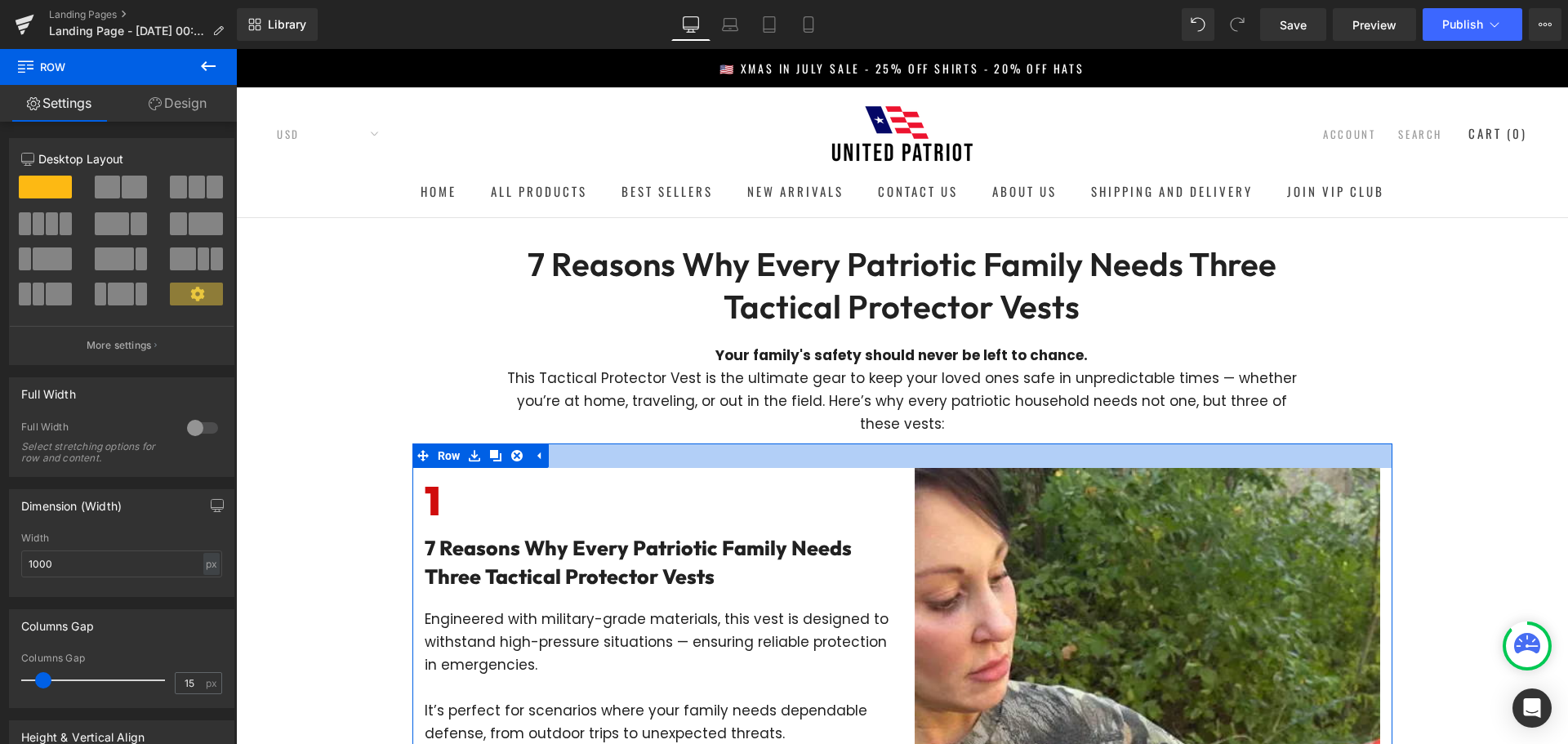
click at [585, 455] on div at bounding box center [903, 456] width 980 height 25
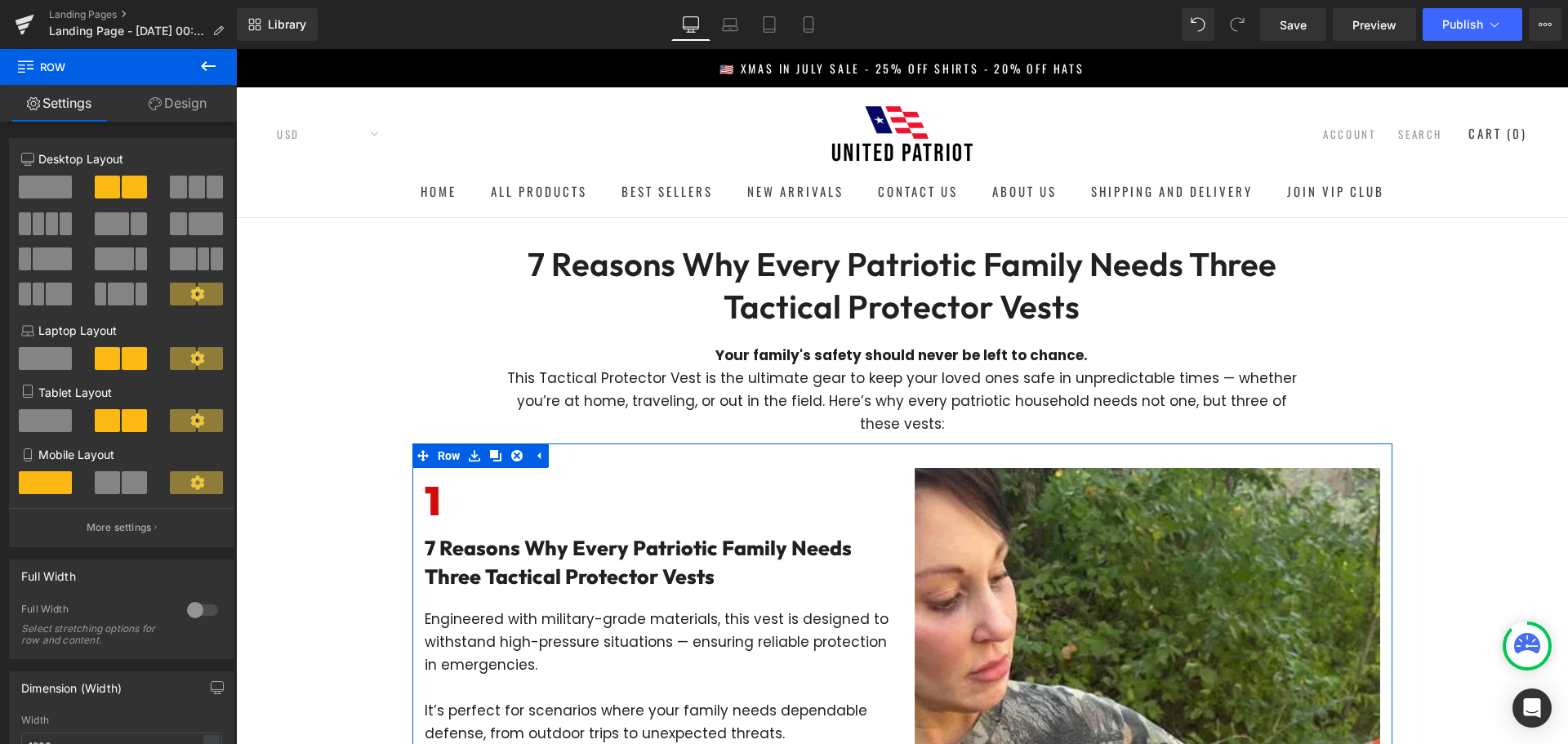
click at [55, 100] on link "Settings" at bounding box center [59, 104] width 119 height 37
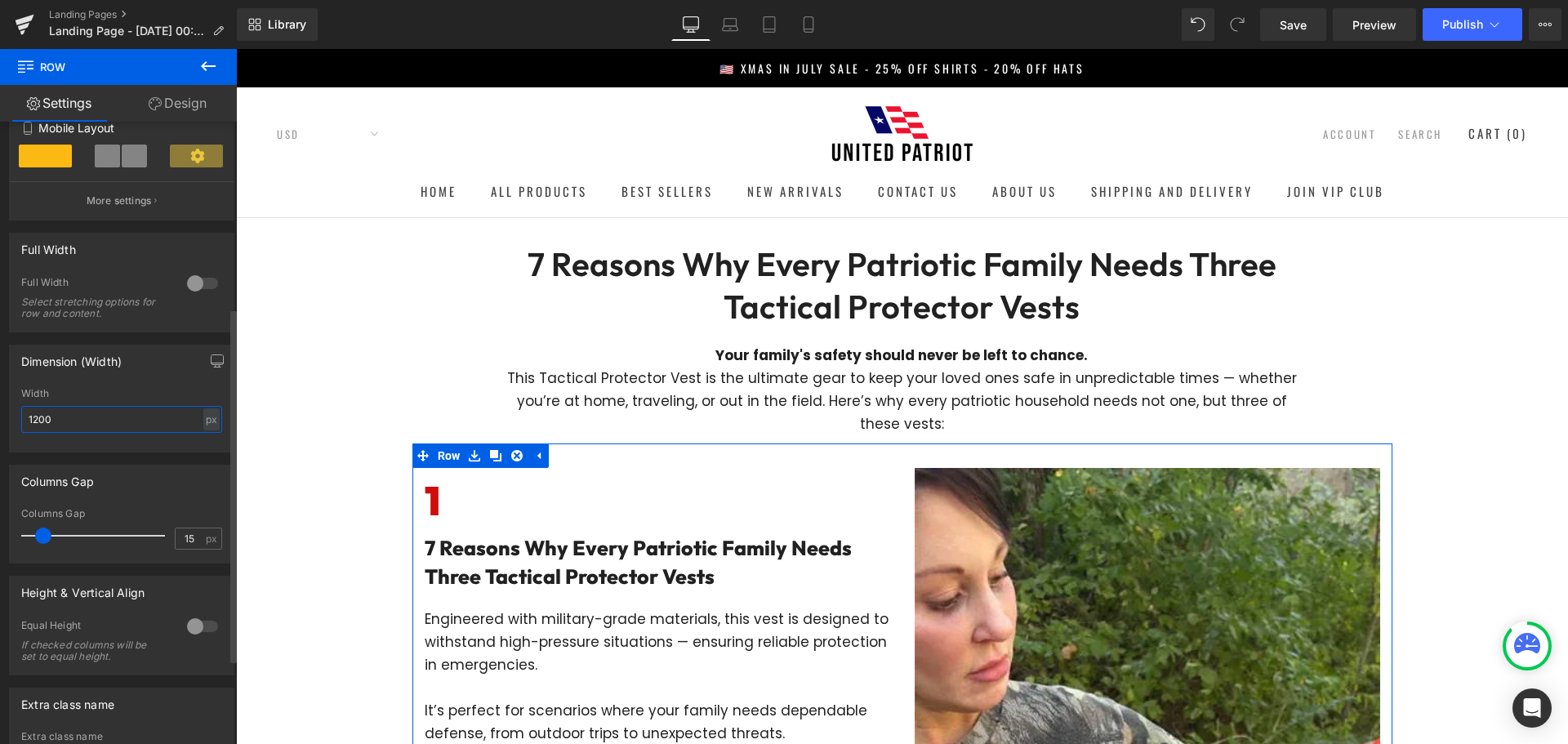
click at [112, 427] on input "1200" at bounding box center [121, 419] width 201 height 27
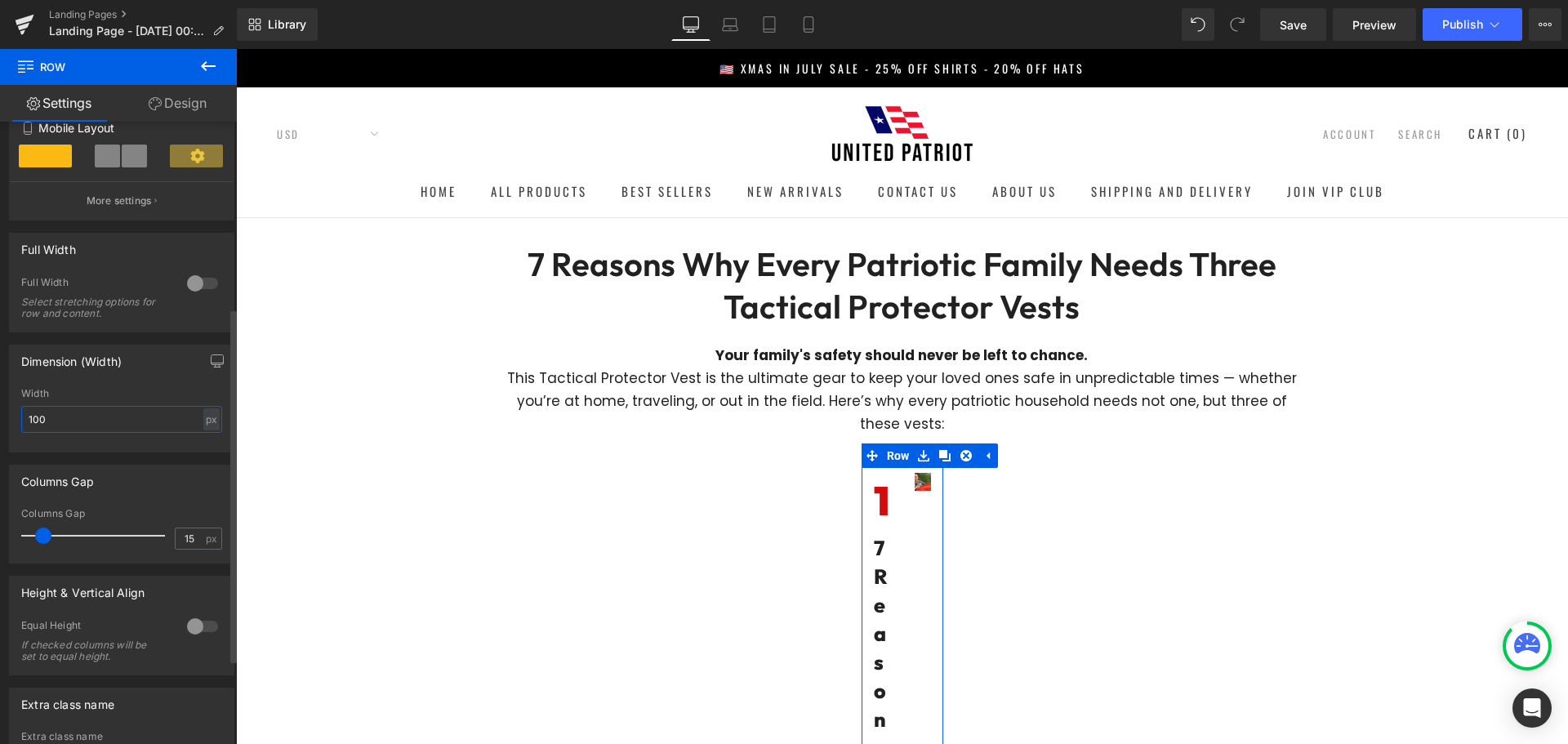
type input "1000"
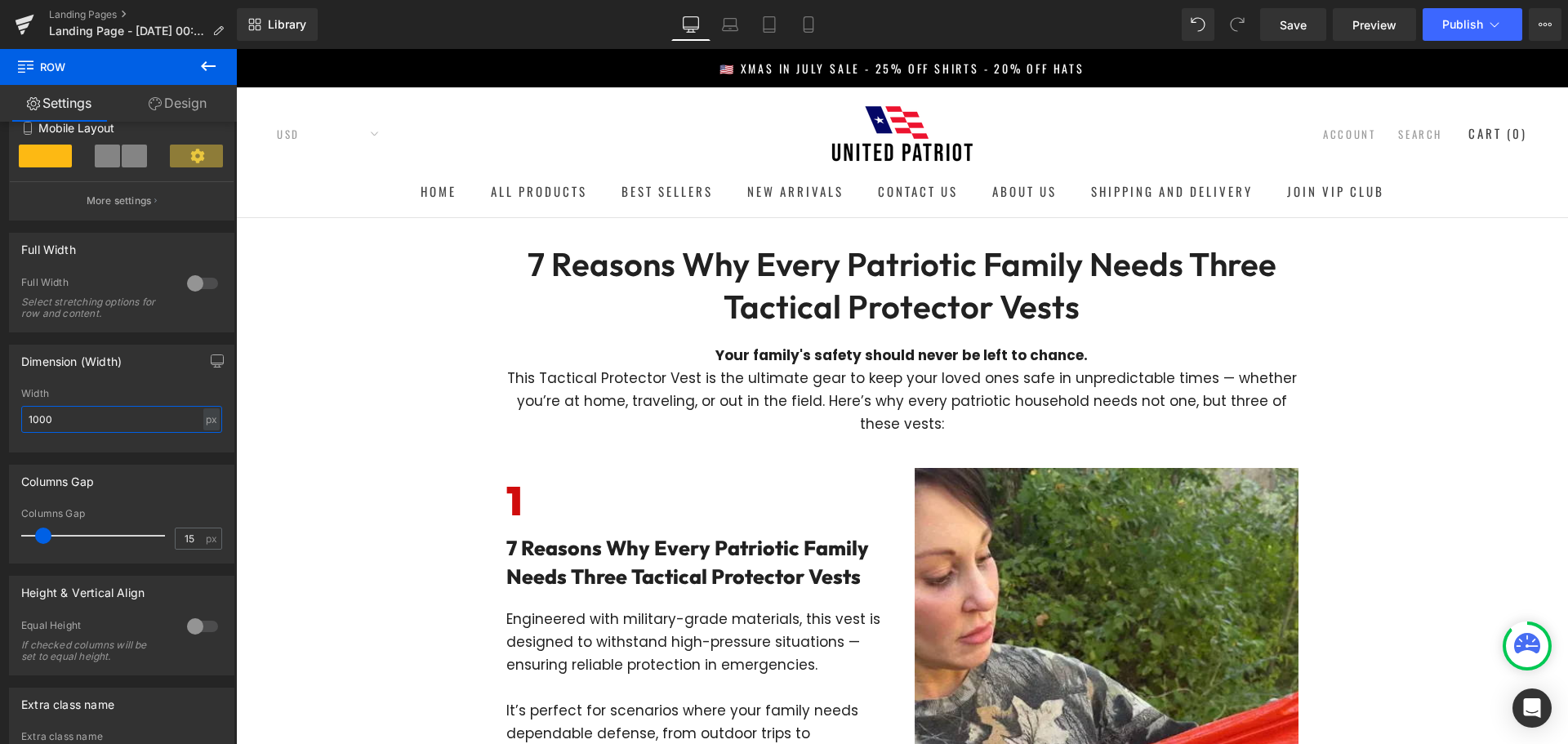
scroll to position [408, 0]
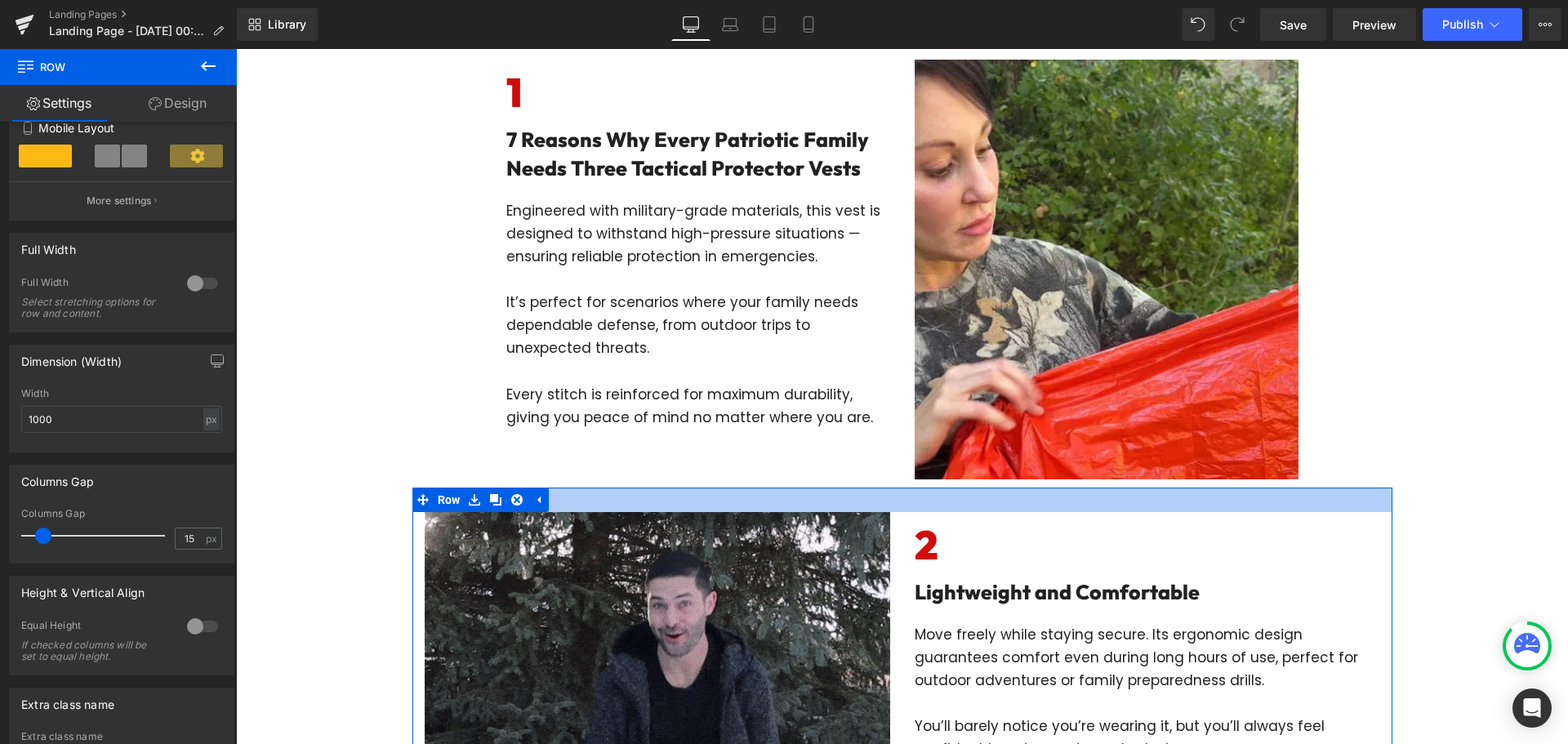
click at [901, 495] on div at bounding box center [903, 500] width 980 height 25
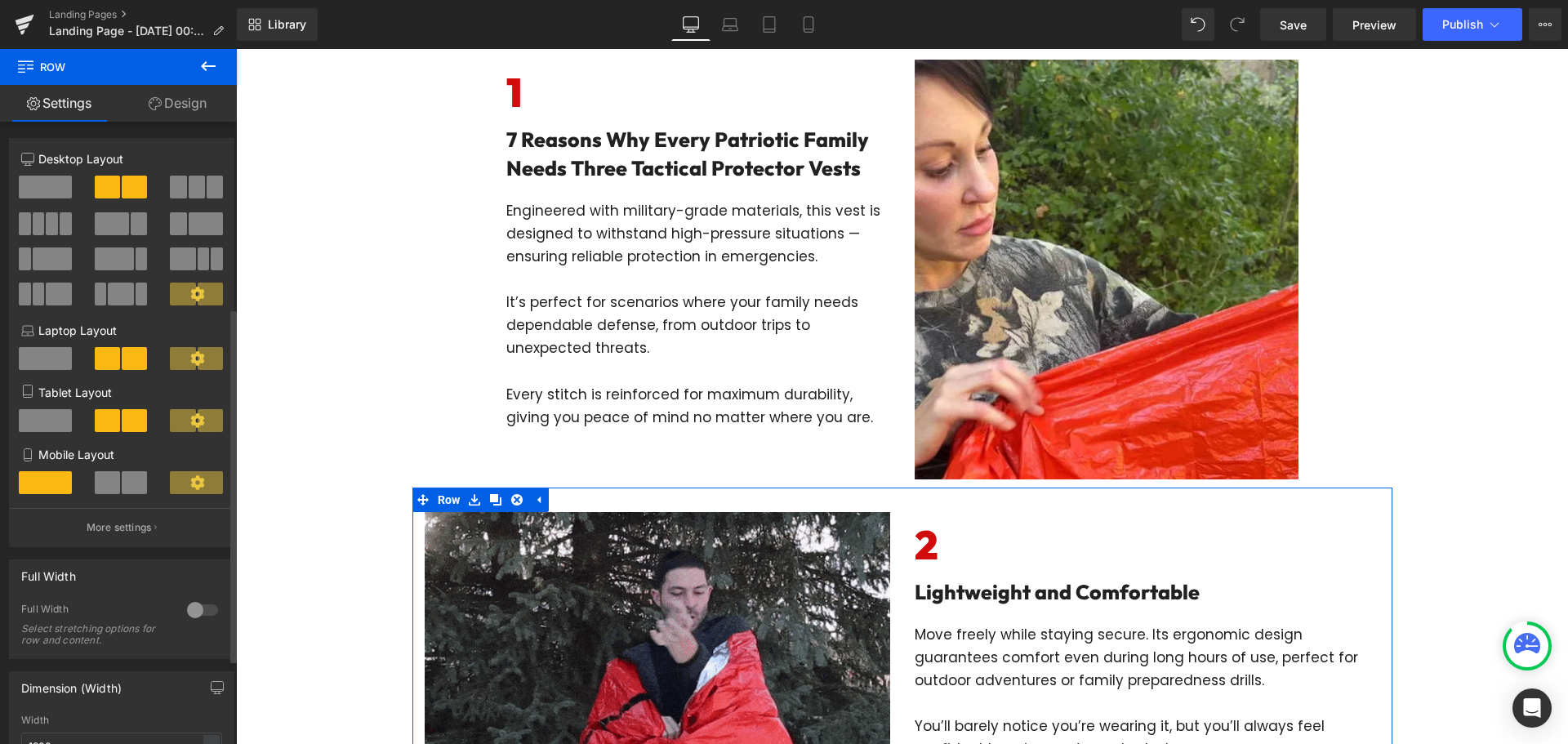
scroll to position [326, 0]
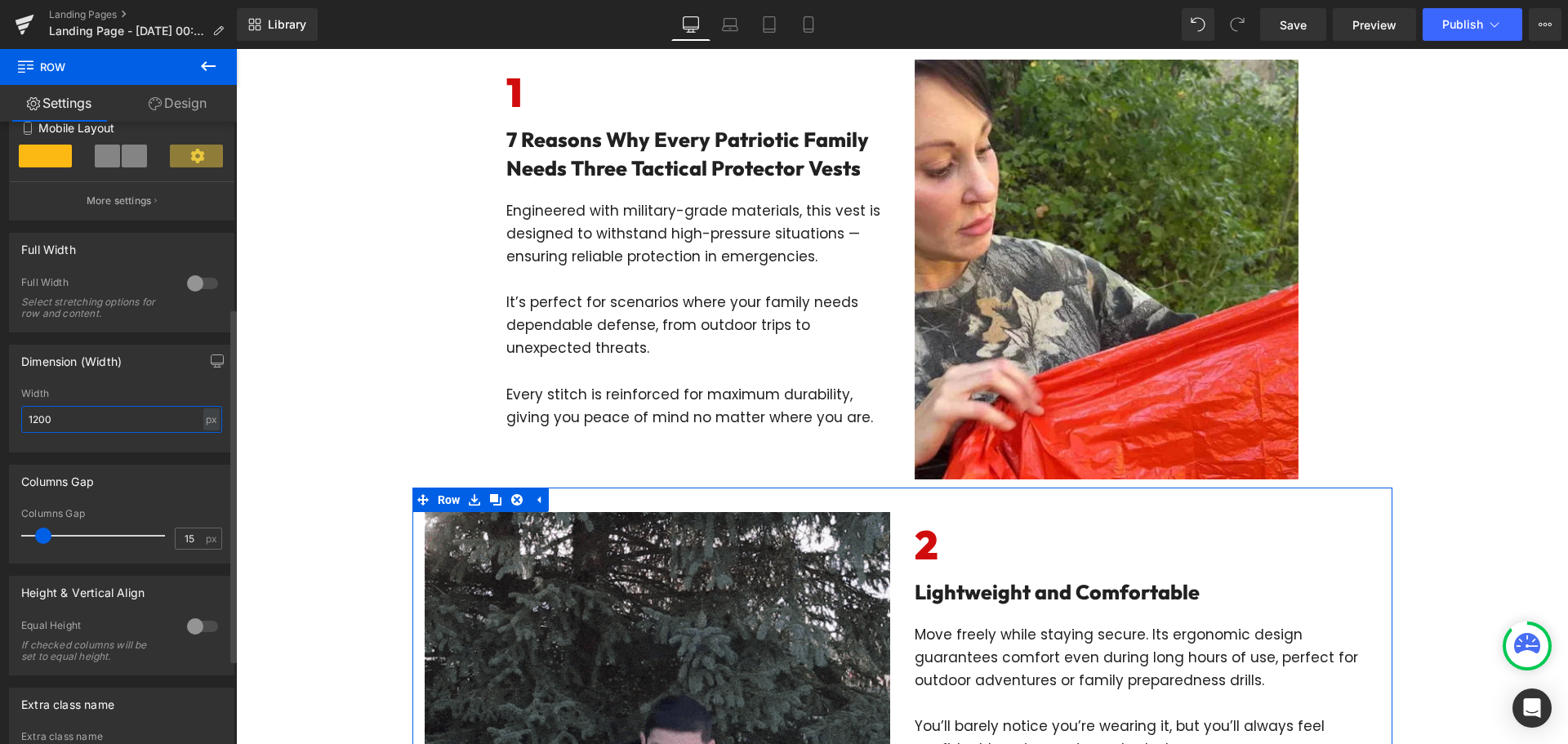
click at [108, 411] on input "1200" at bounding box center [121, 419] width 201 height 27
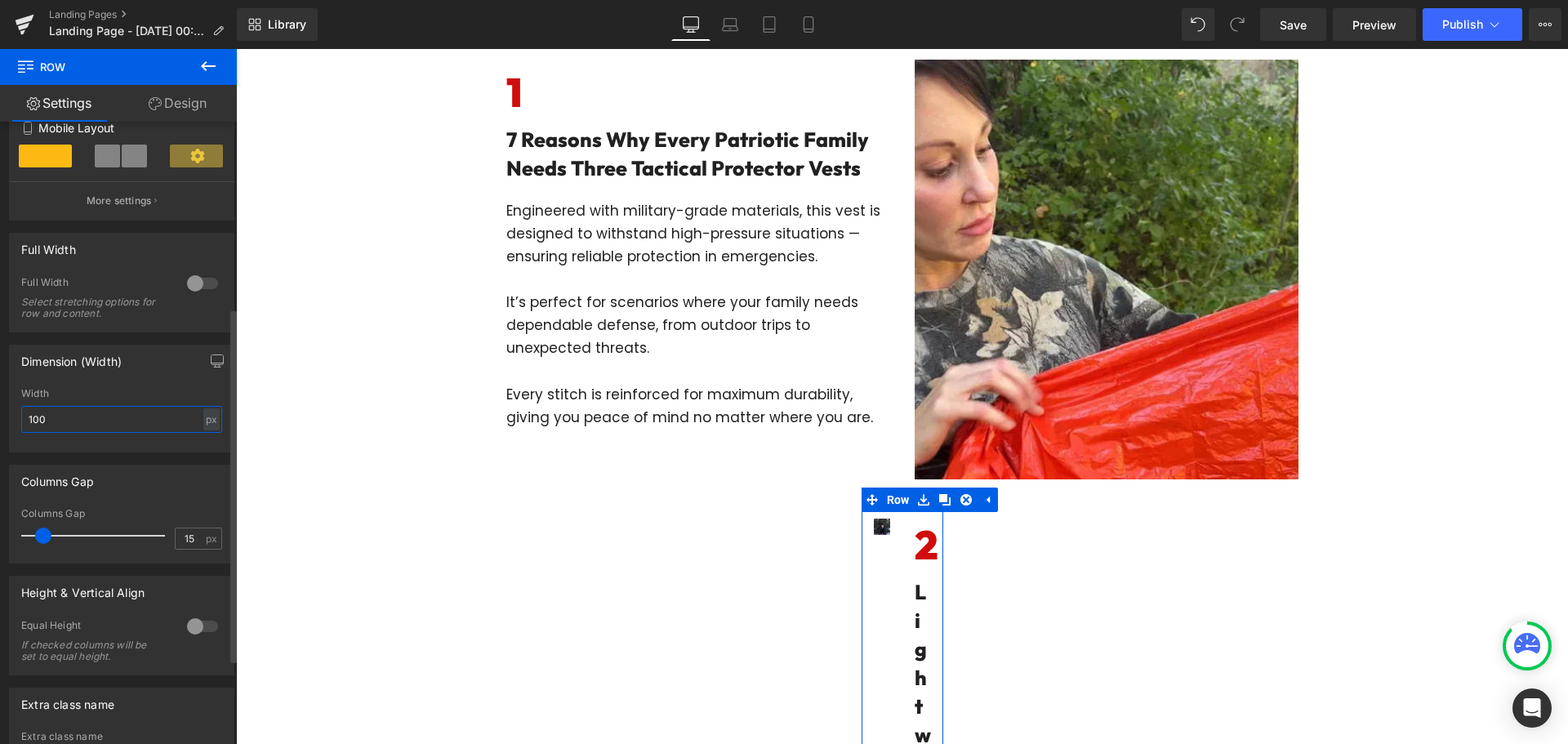
type input "1000"
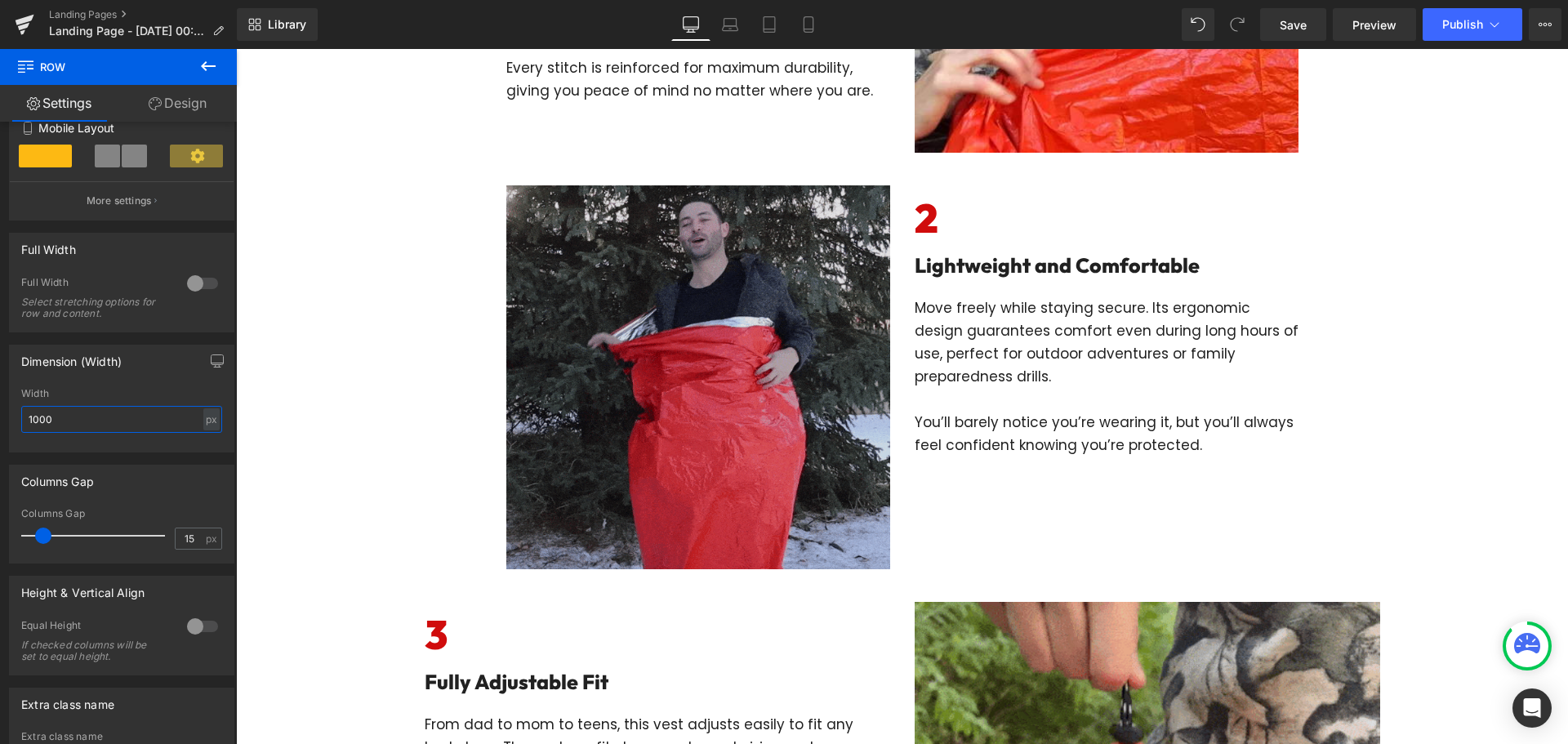
scroll to position [816, 0]
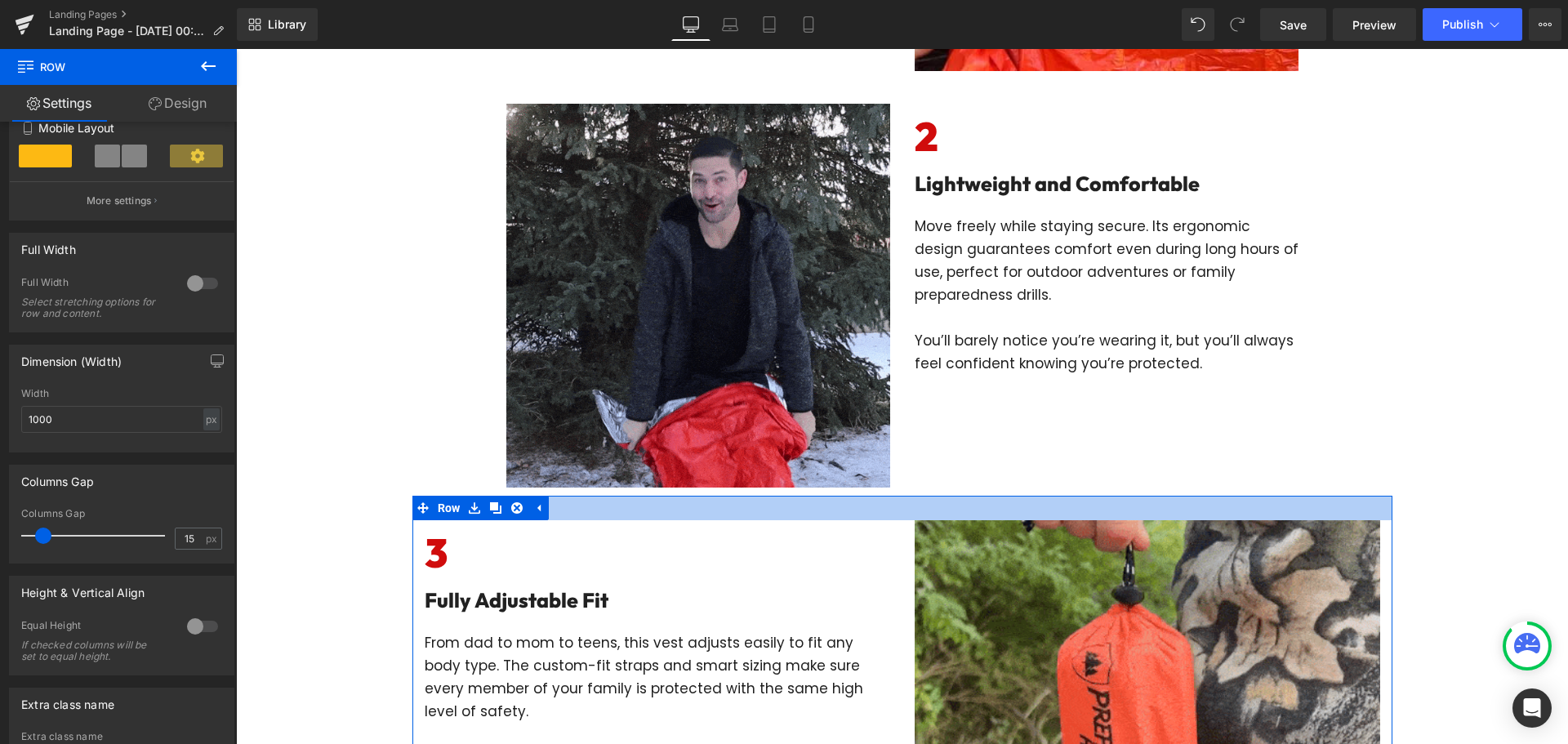
click at [900, 505] on div at bounding box center [903, 507] width 980 height 25
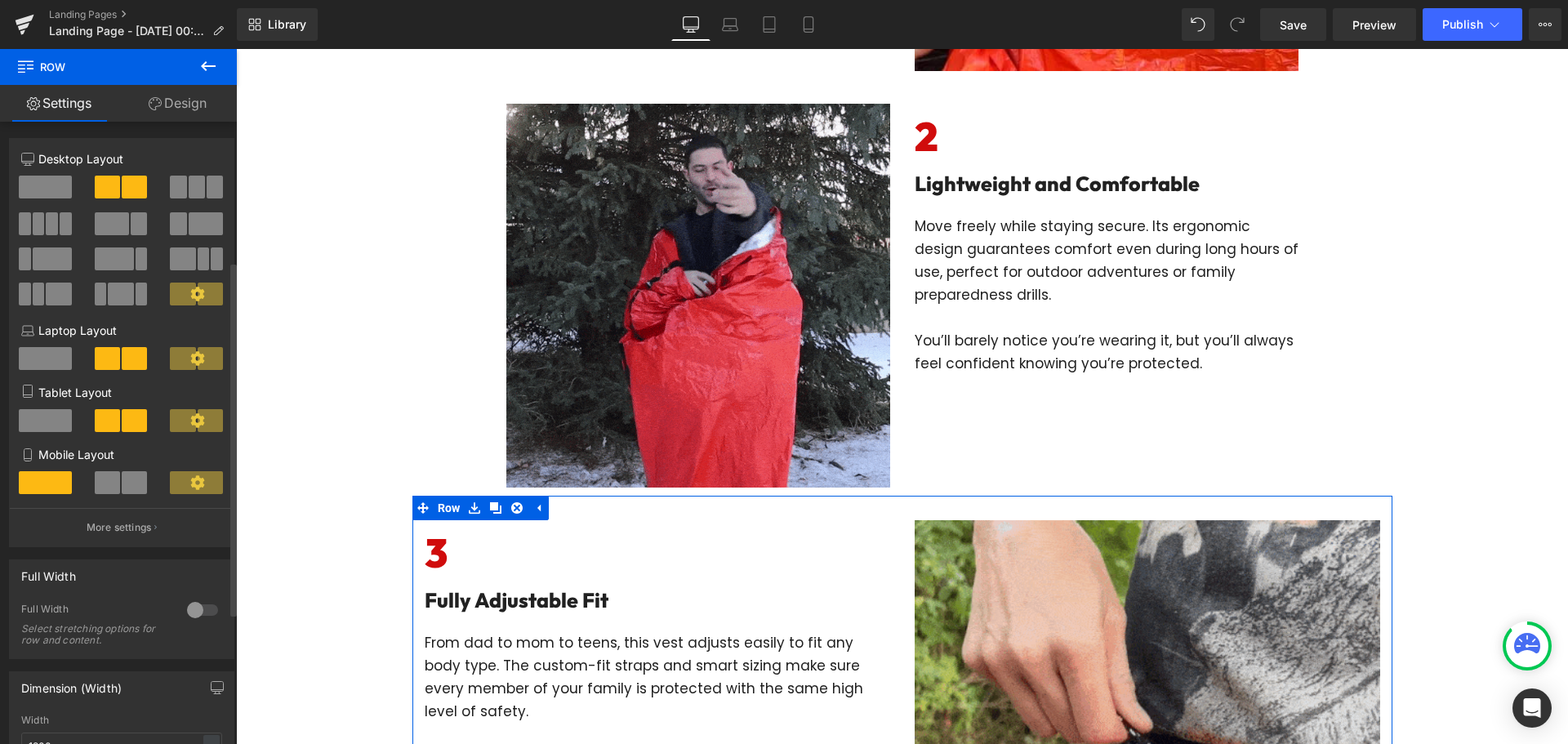
scroll to position [408, 0]
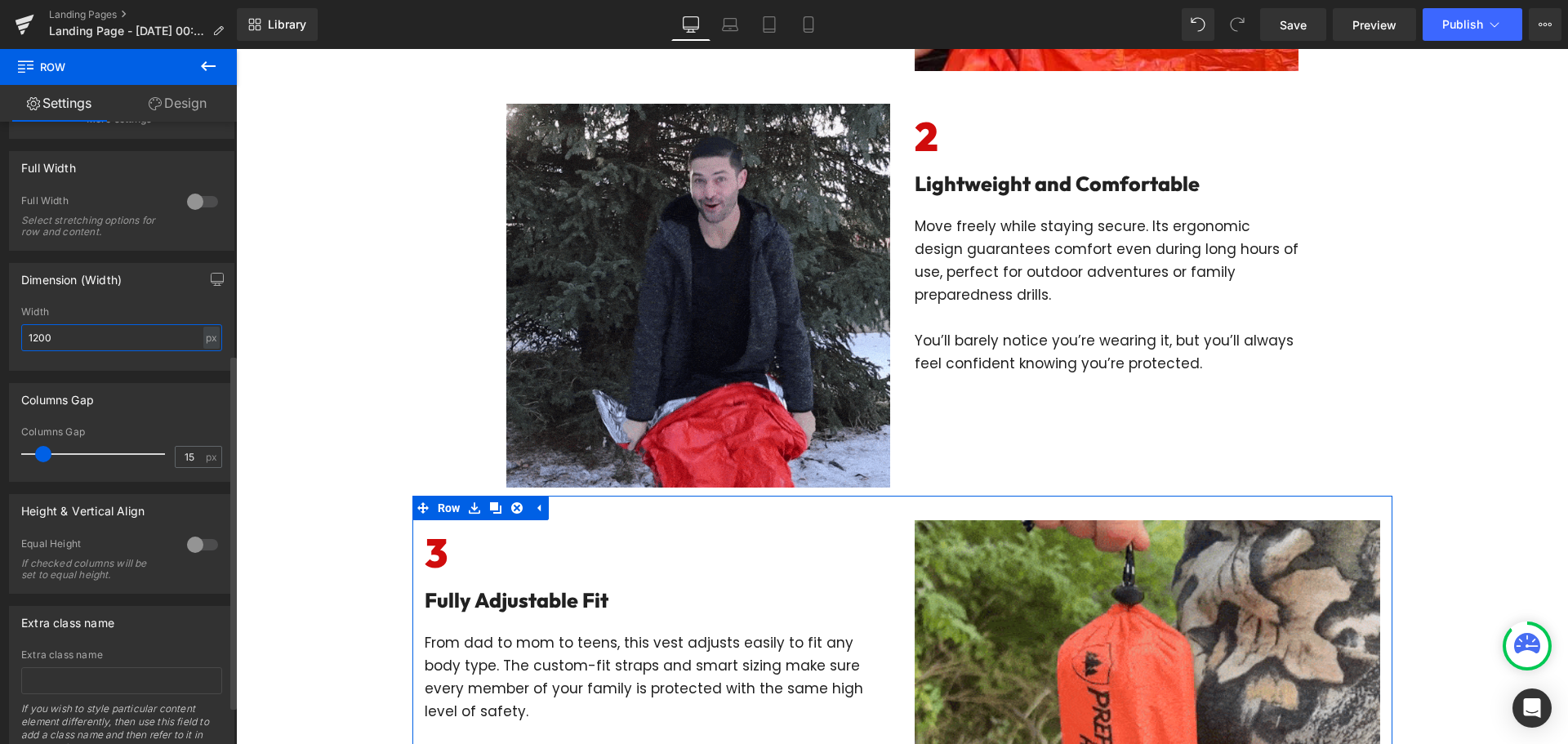
click at [105, 336] on input "1200" at bounding box center [121, 337] width 201 height 27
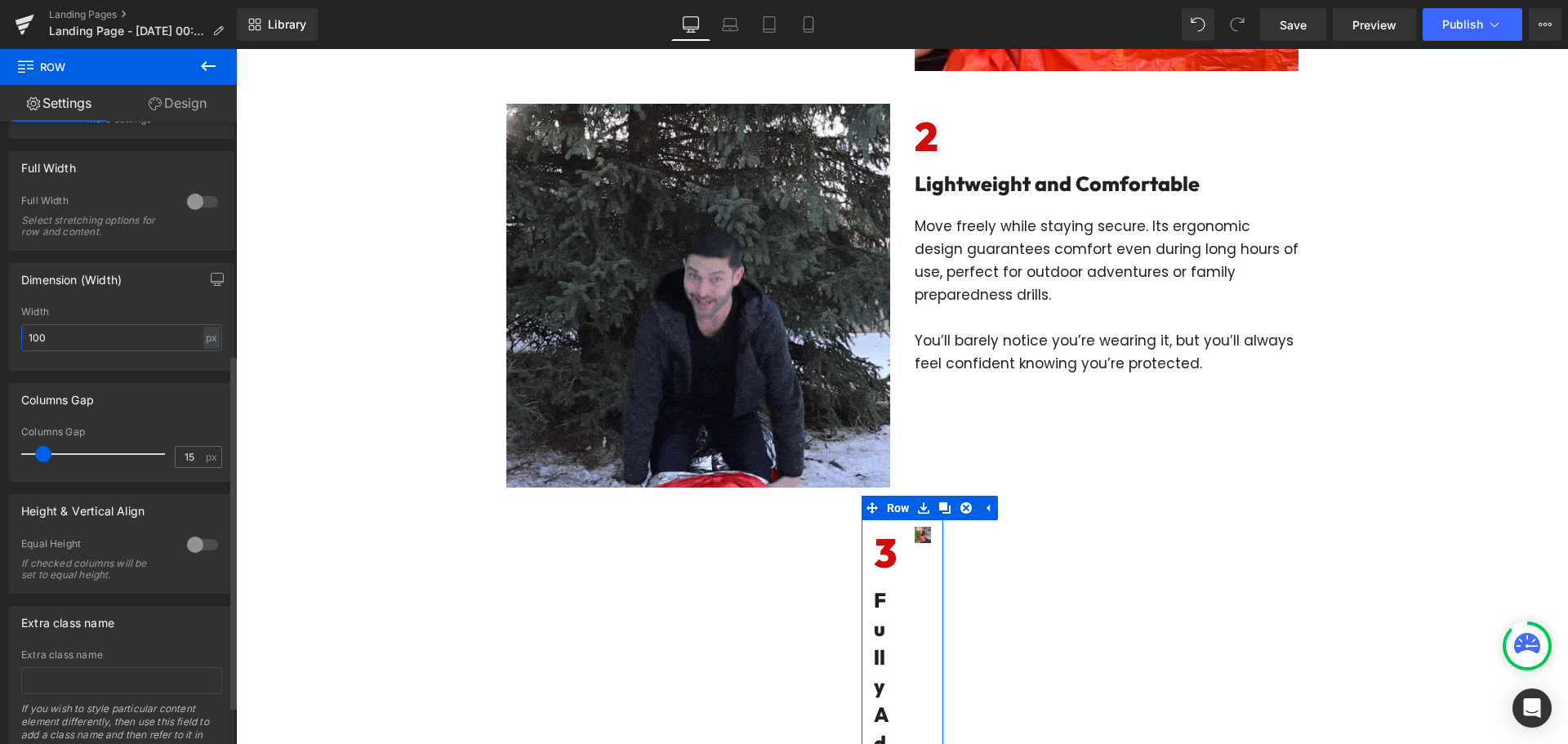
type input "1000"
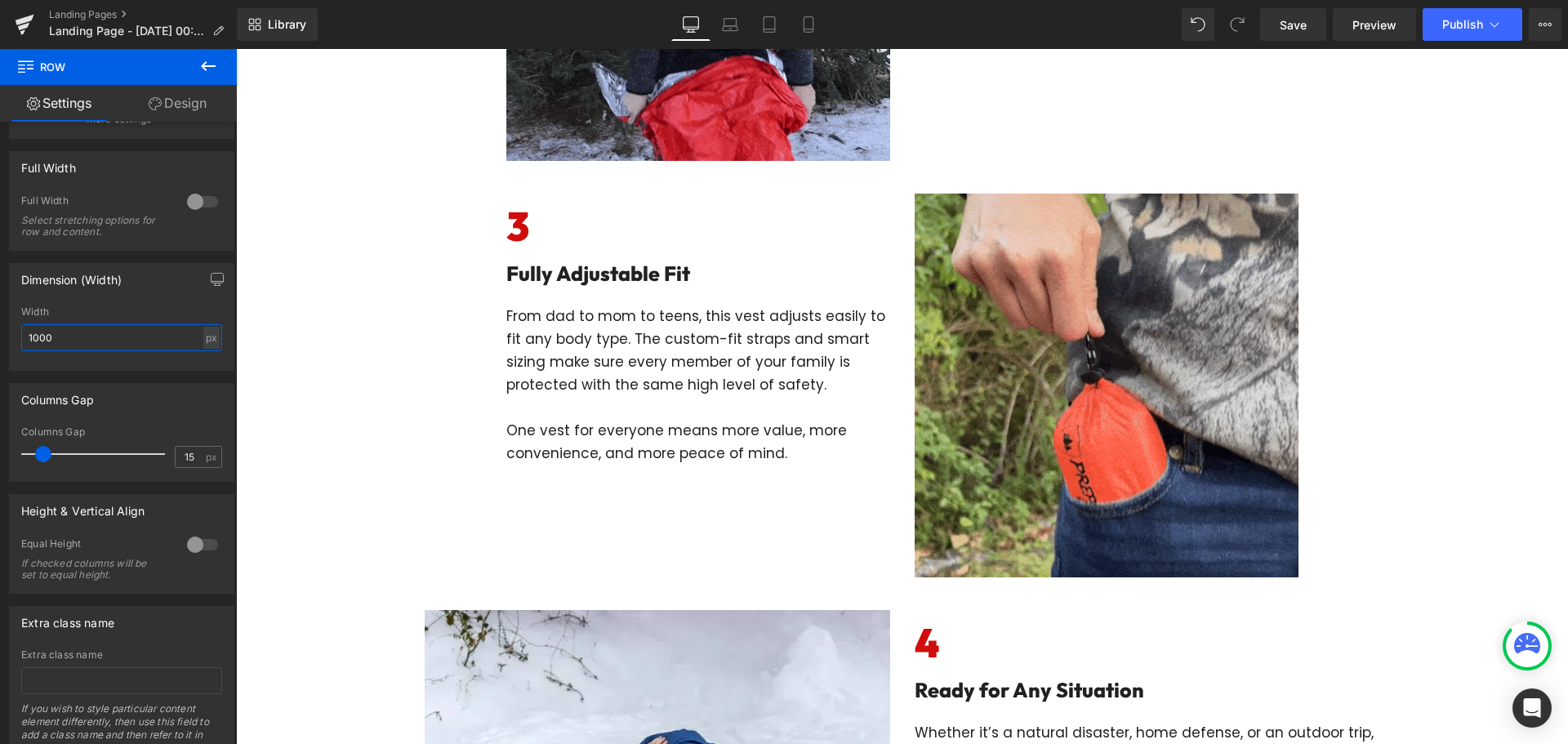
scroll to position [1224, 0]
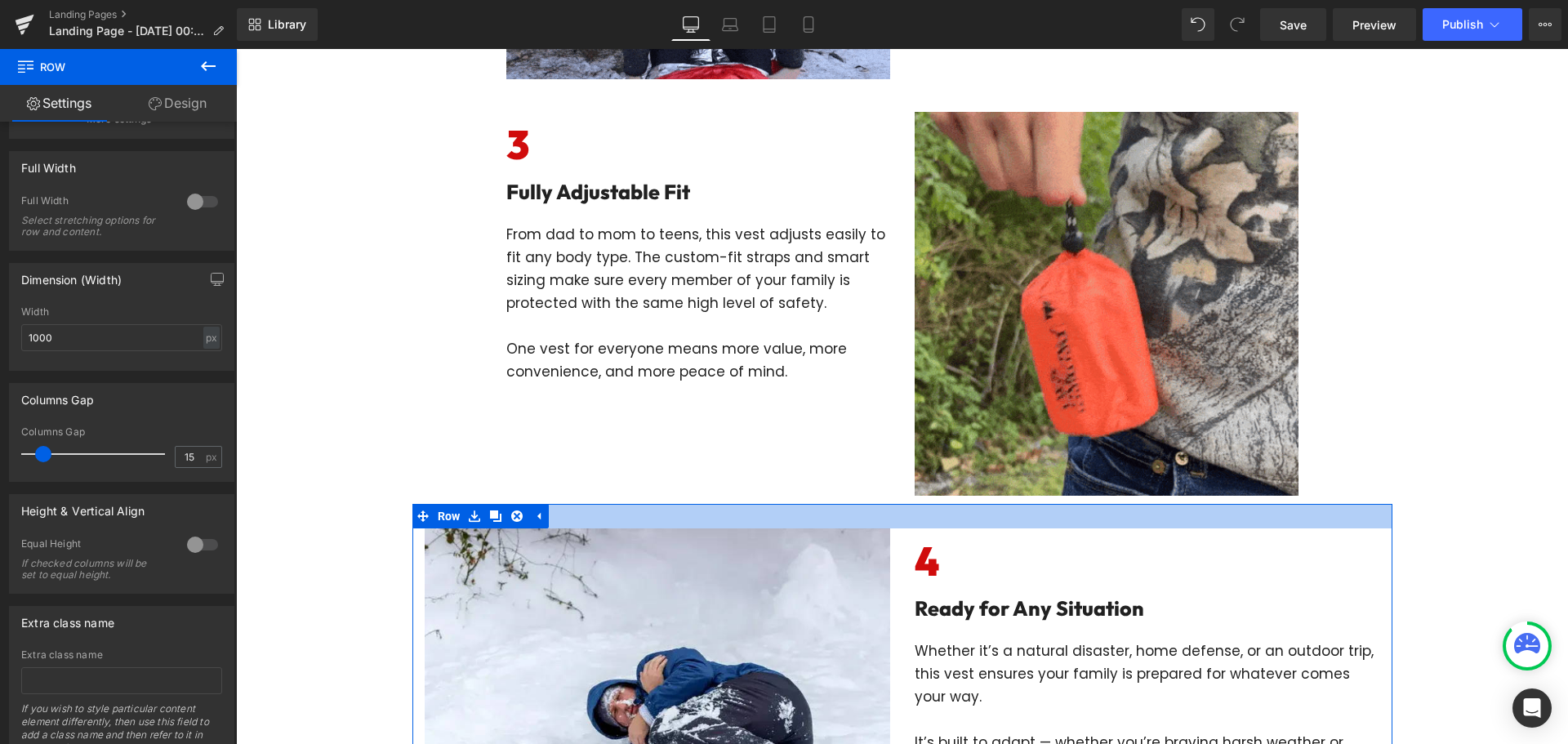
click at [905, 512] on div at bounding box center [903, 516] width 980 height 25
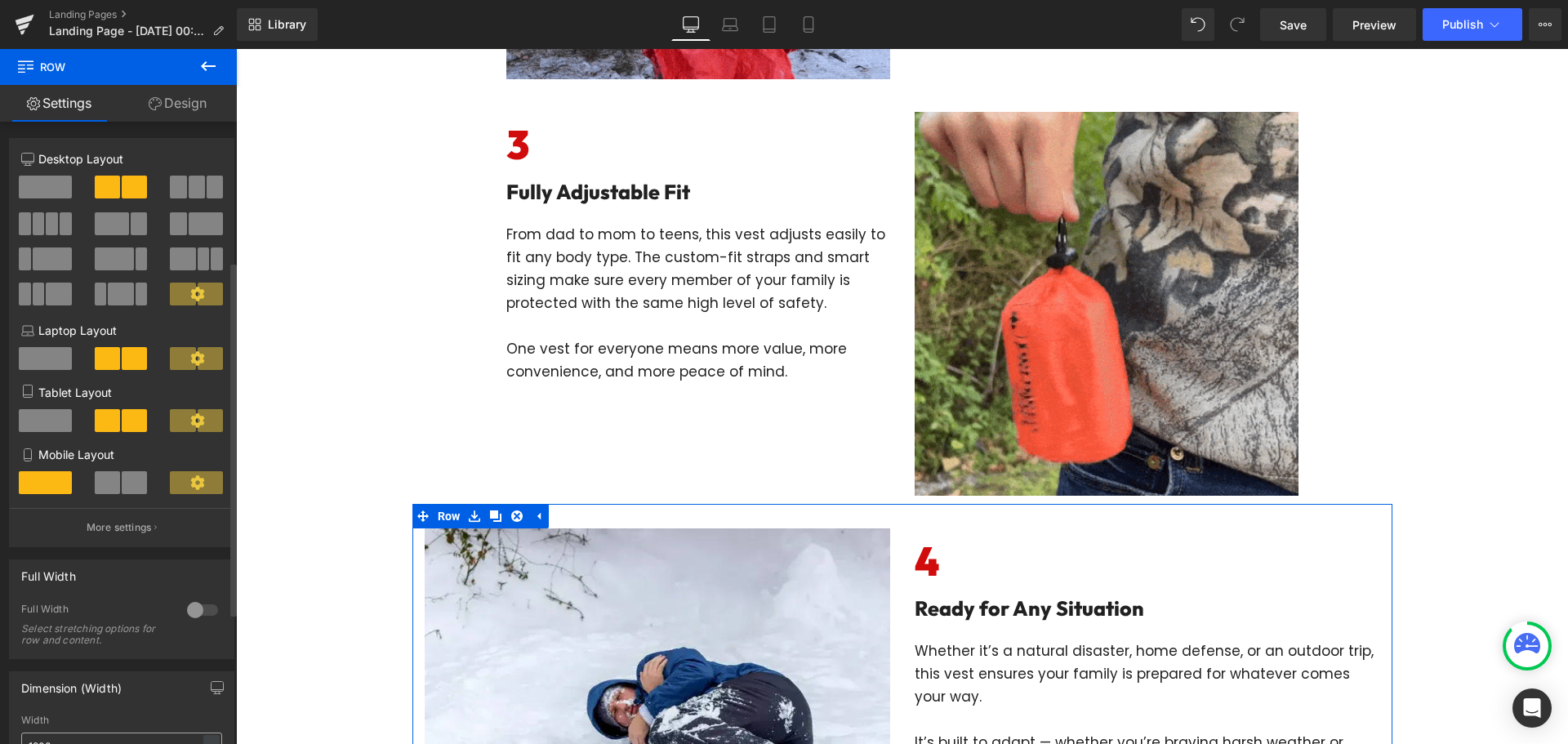
scroll to position [244, 0]
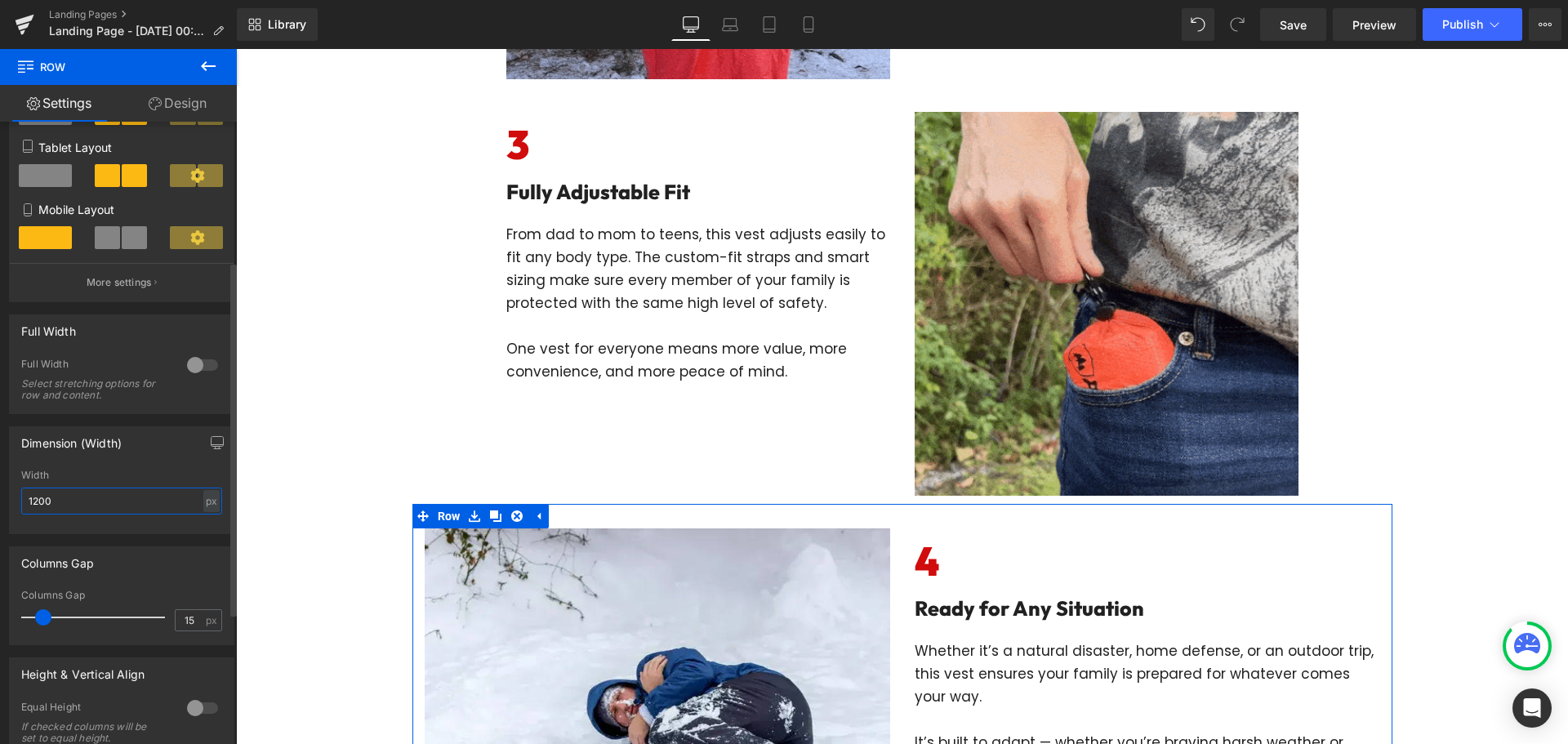
click at [102, 494] on input "1200" at bounding box center [121, 500] width 201 height 27
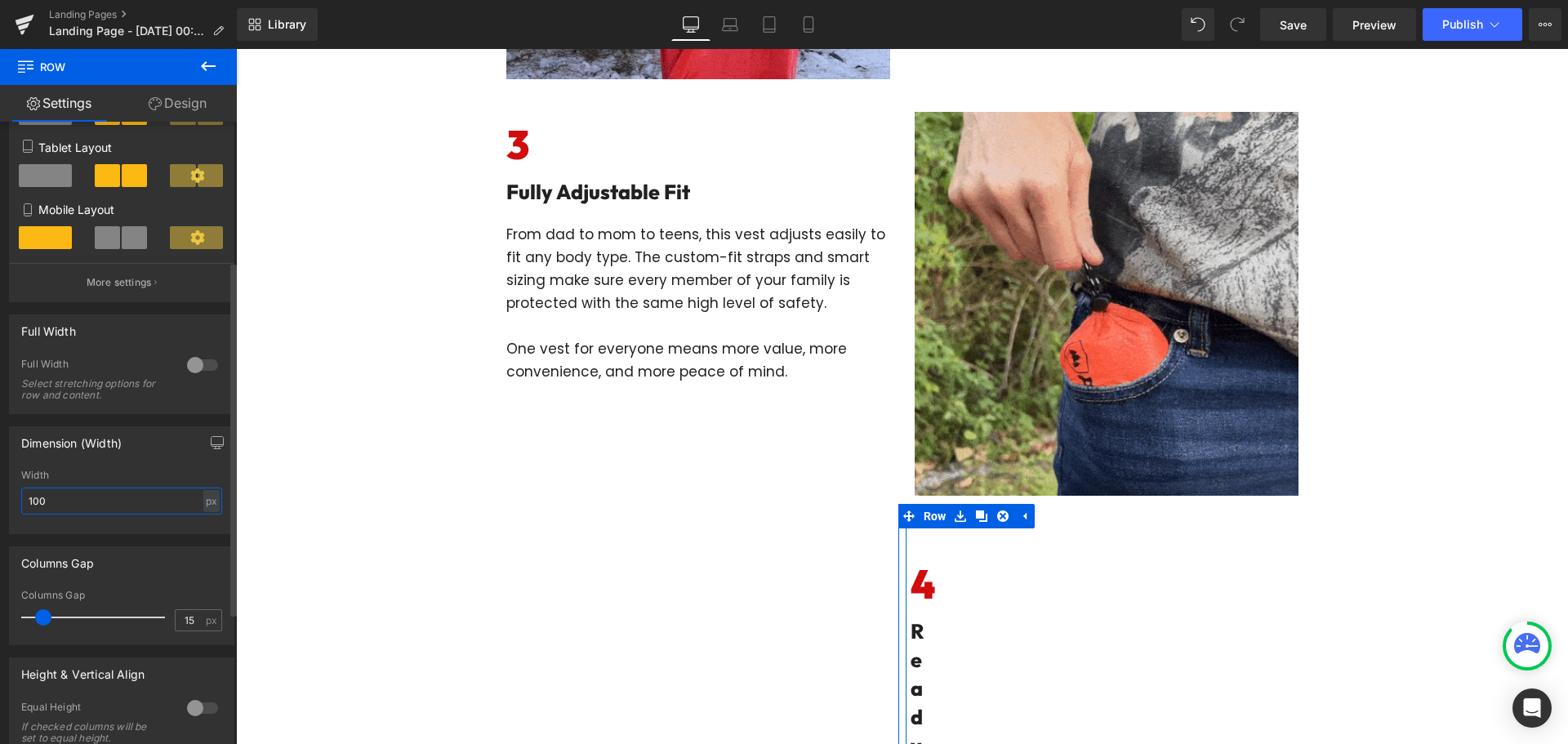
type input "1000"
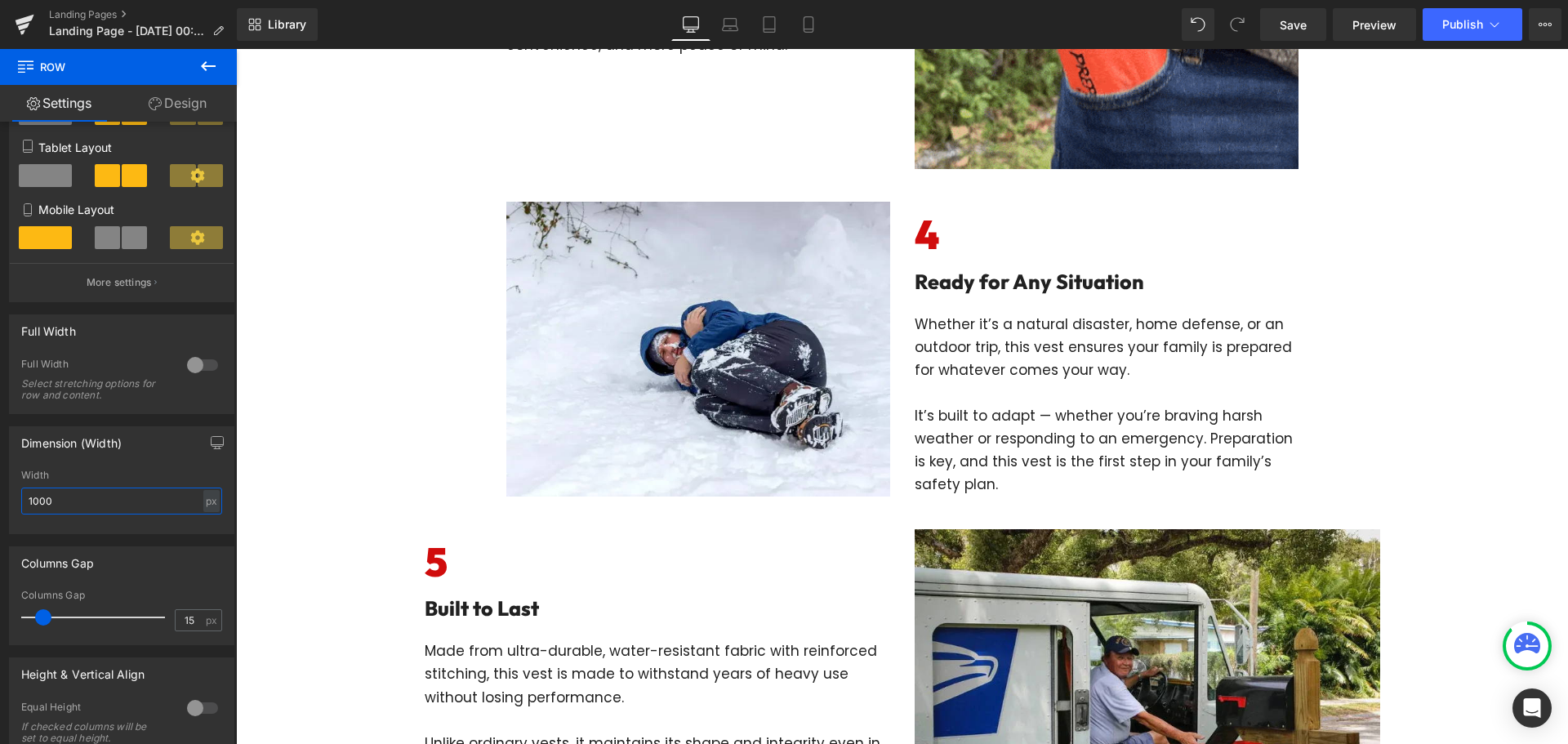
scroll to position [1714, 0]
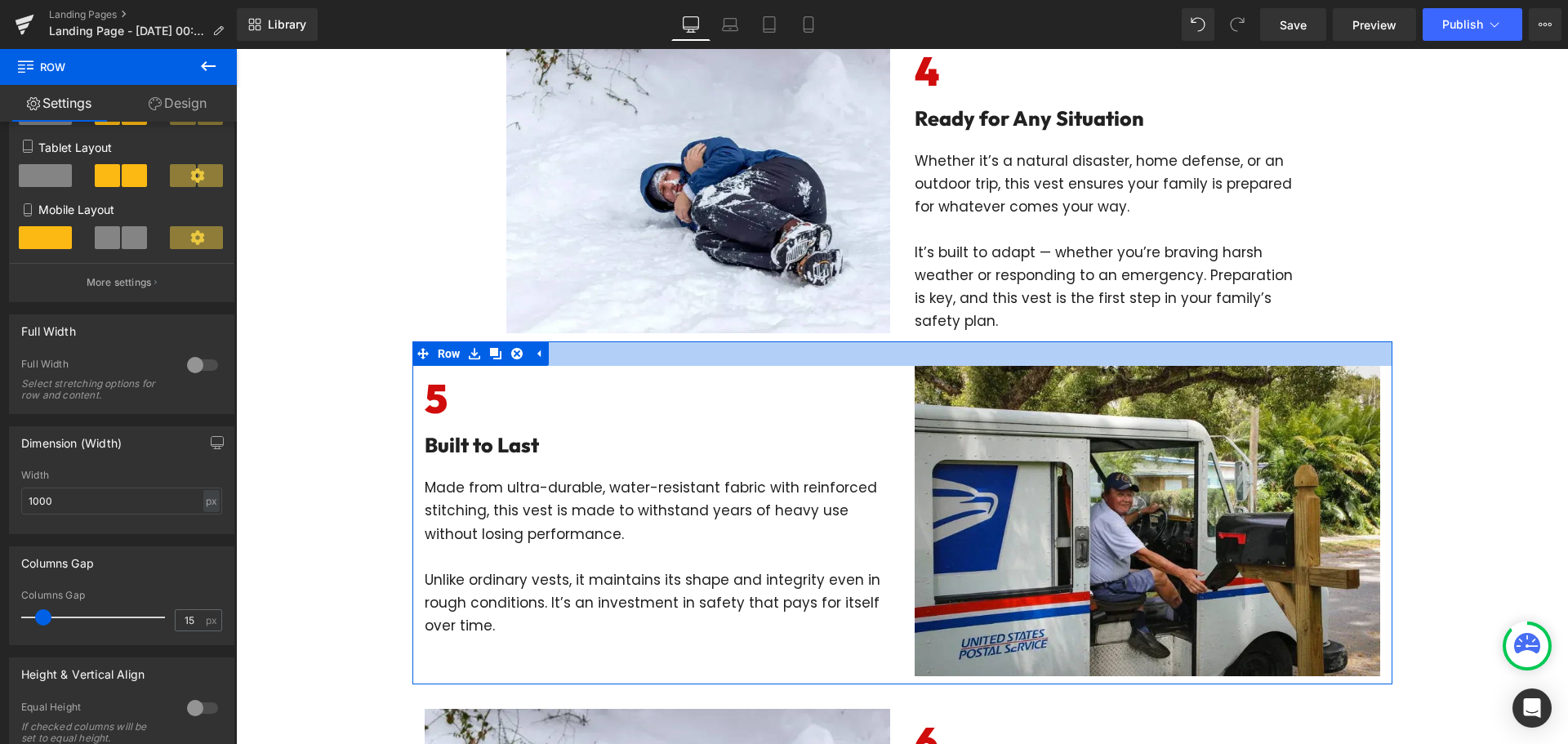
click at [904, 359] on div at bounding box center [903, 354] width 980 height 25
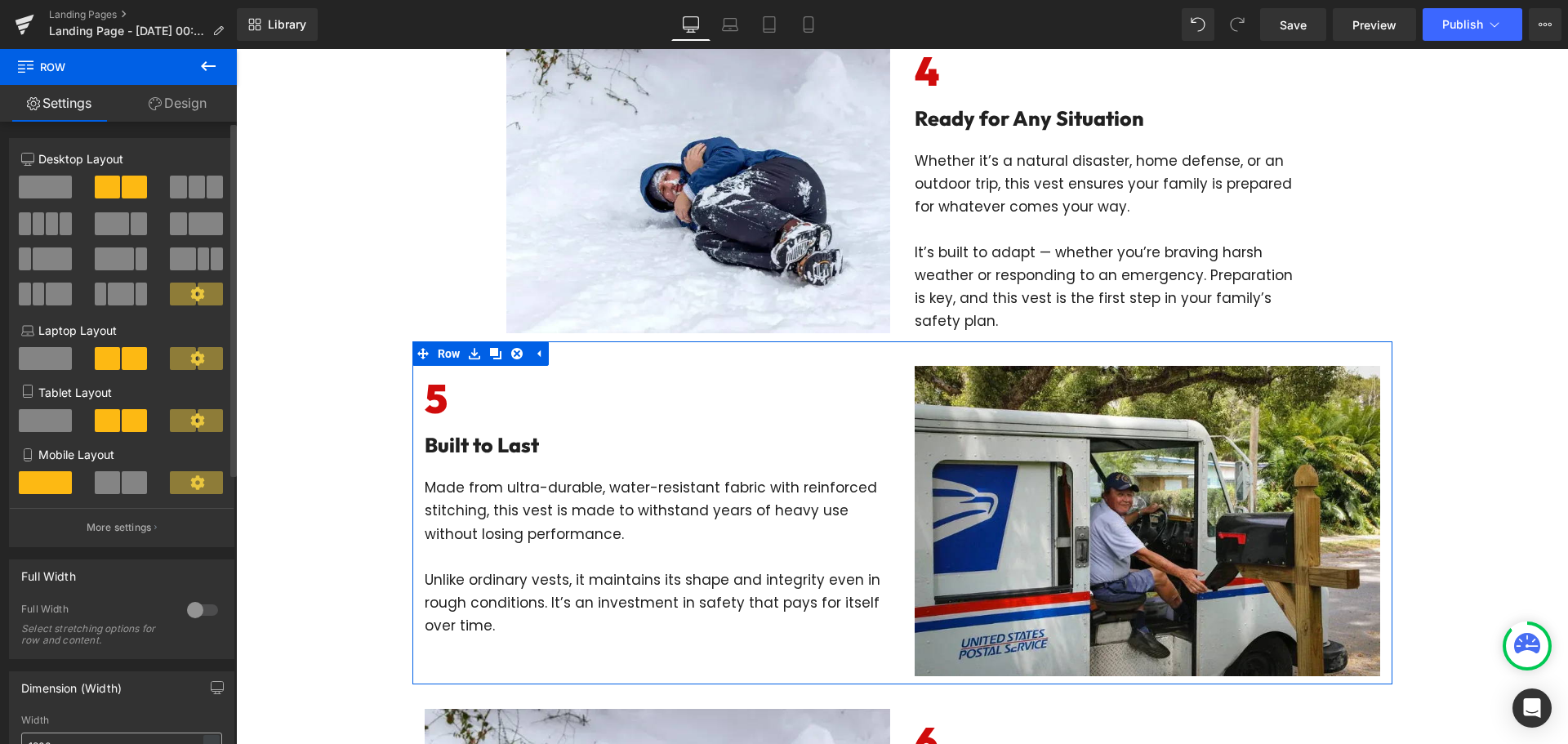
scroll to position [244, 0]
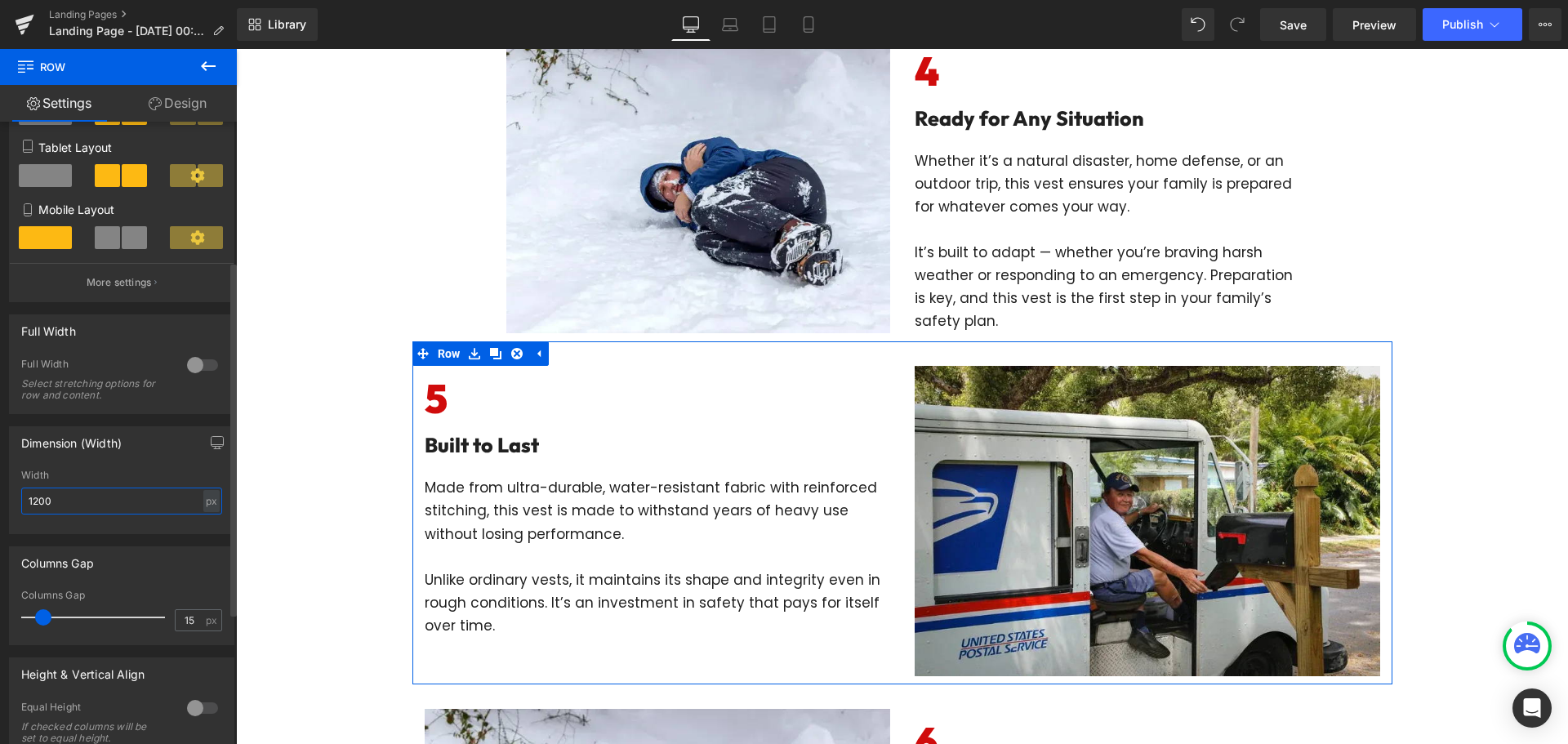
click at [111, 507] on input "1200" at bounding box center [121, 500] width 201 height 27
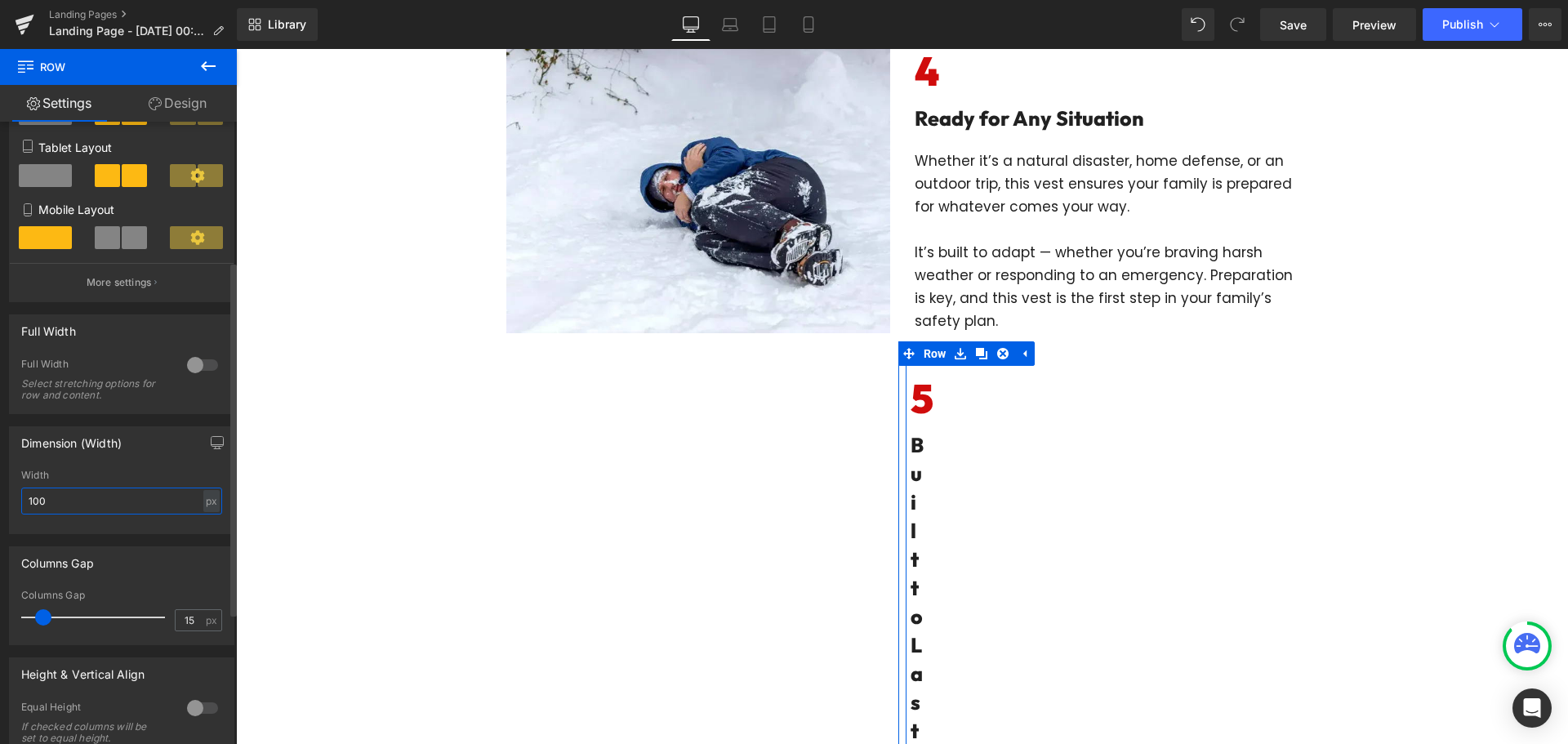
type input "1000"
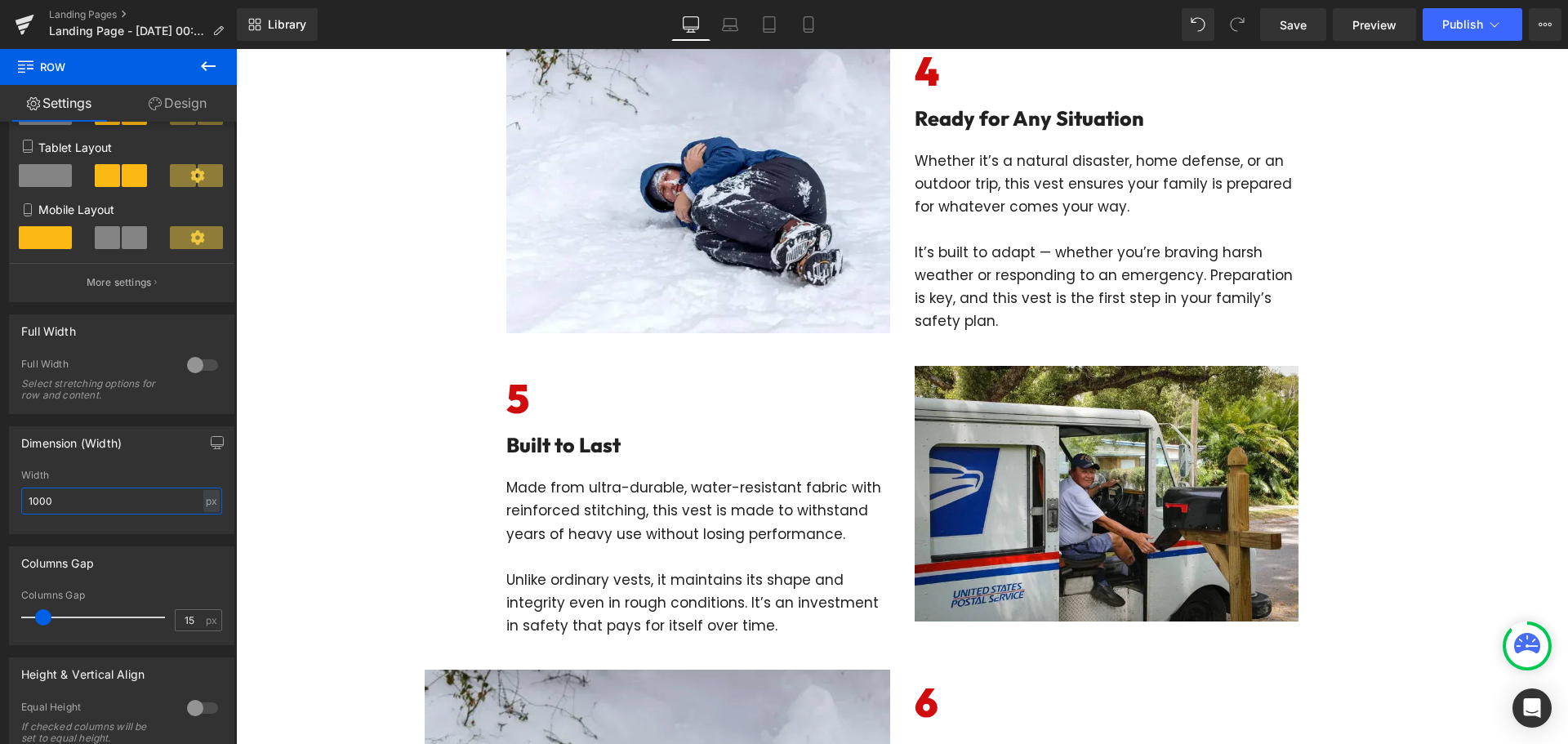
scroll to position [2040, 0]
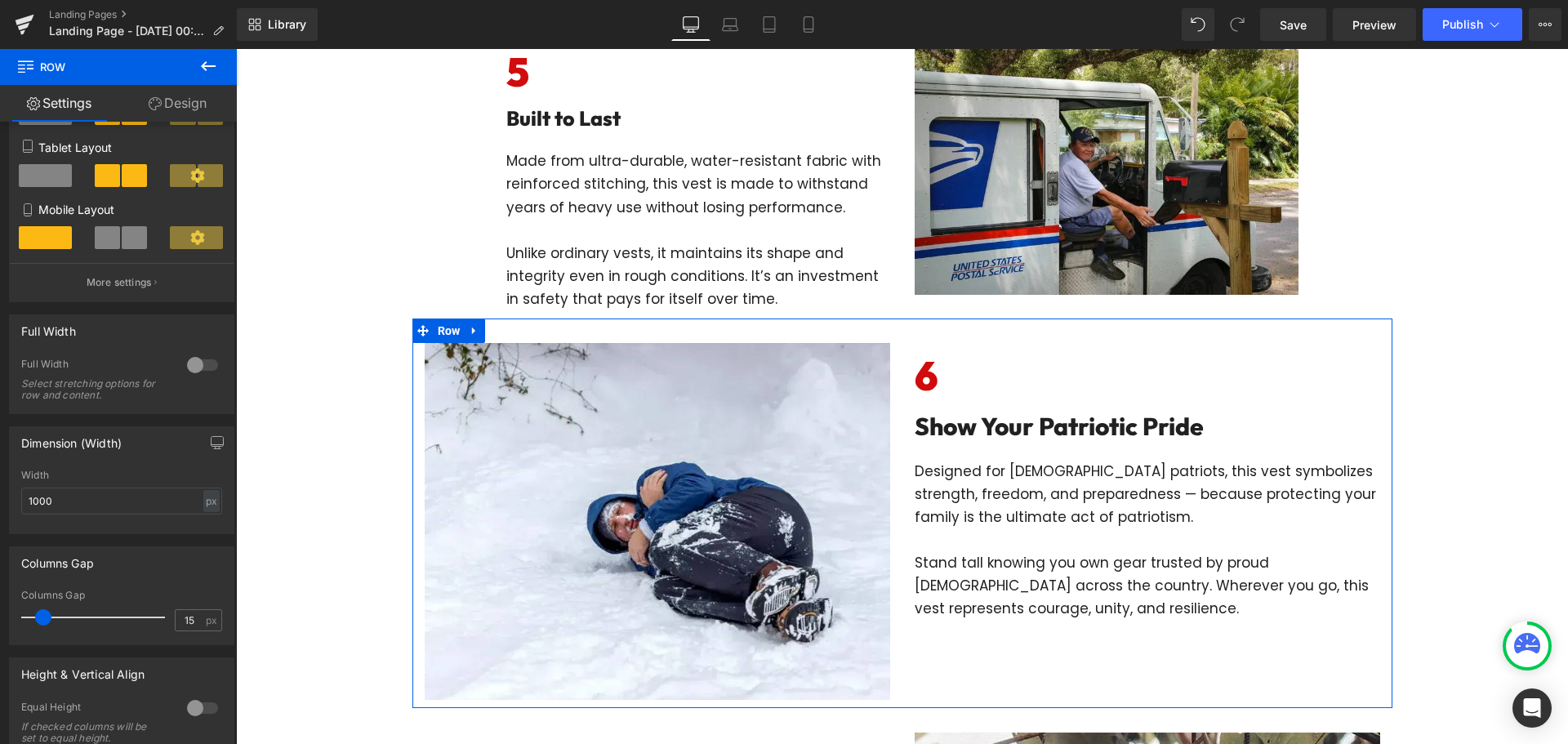
click at [939, 326] on div "Image 6 Heading Show Your Patriotic Pride Heading Designed for [DEMOGRAPHIC_DAT…" at bounding box center [903, 513] width 980 height 390
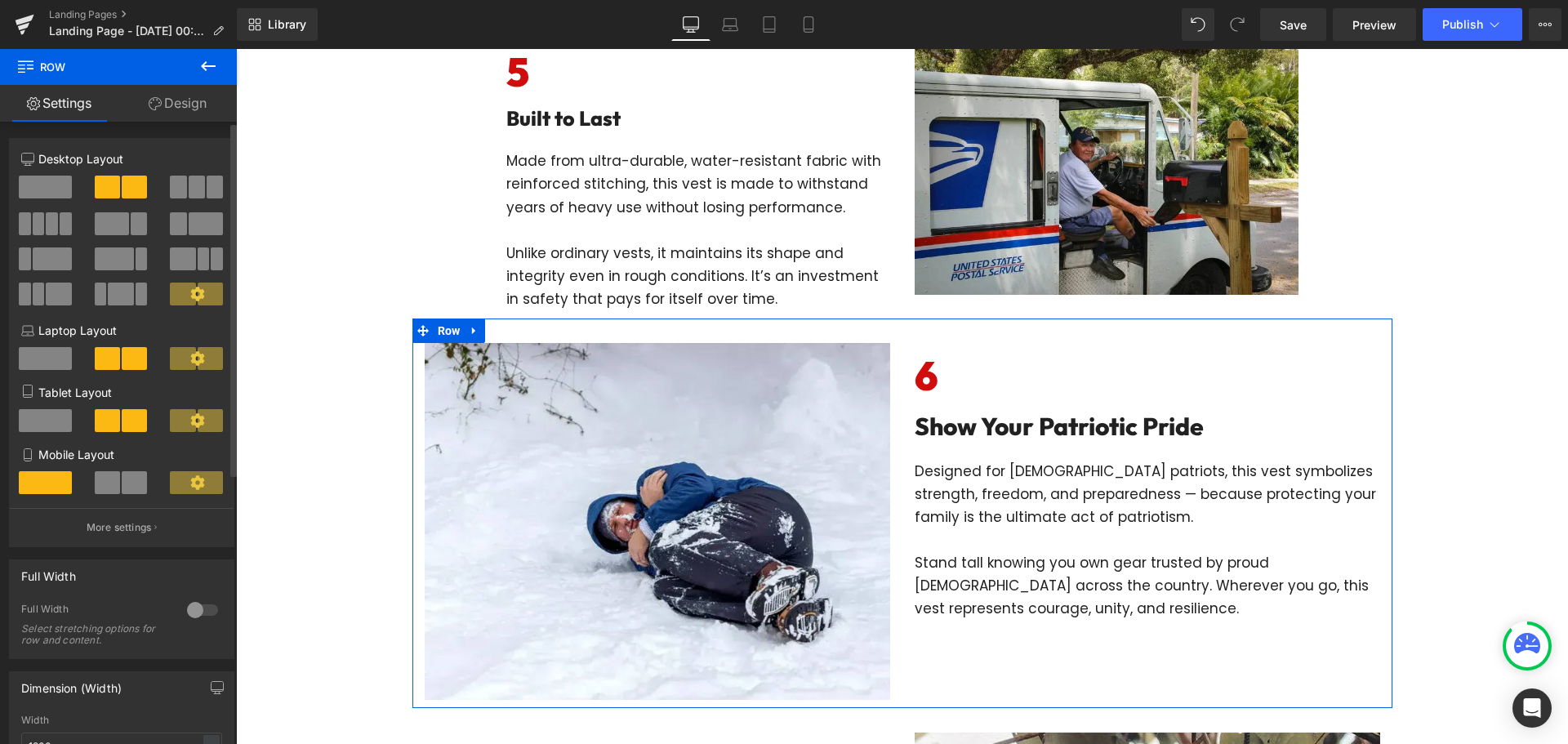
scroll to position [164, 0]
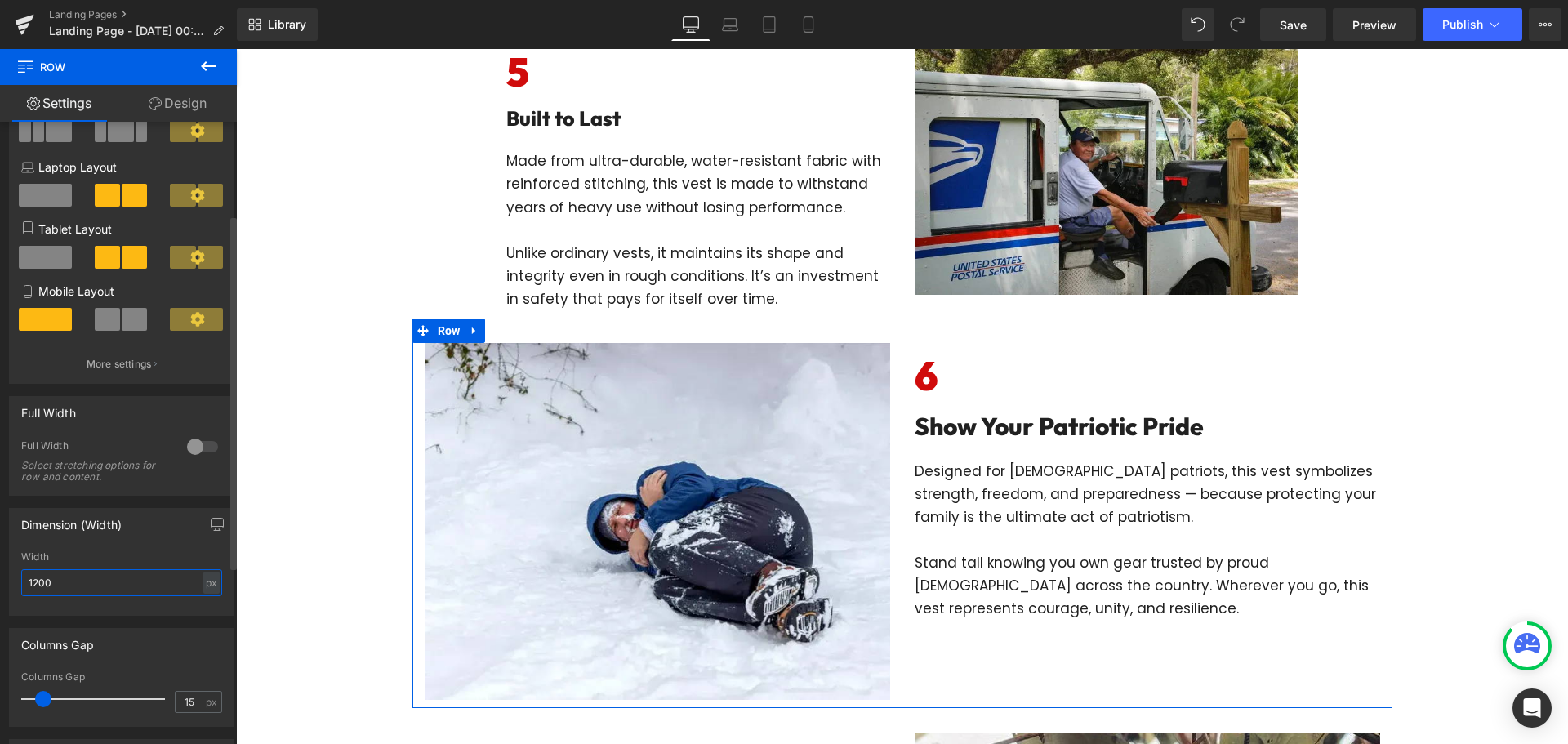
click at [97, 580] on input "1200" at bounding box center [121, 582] width 201 height 27
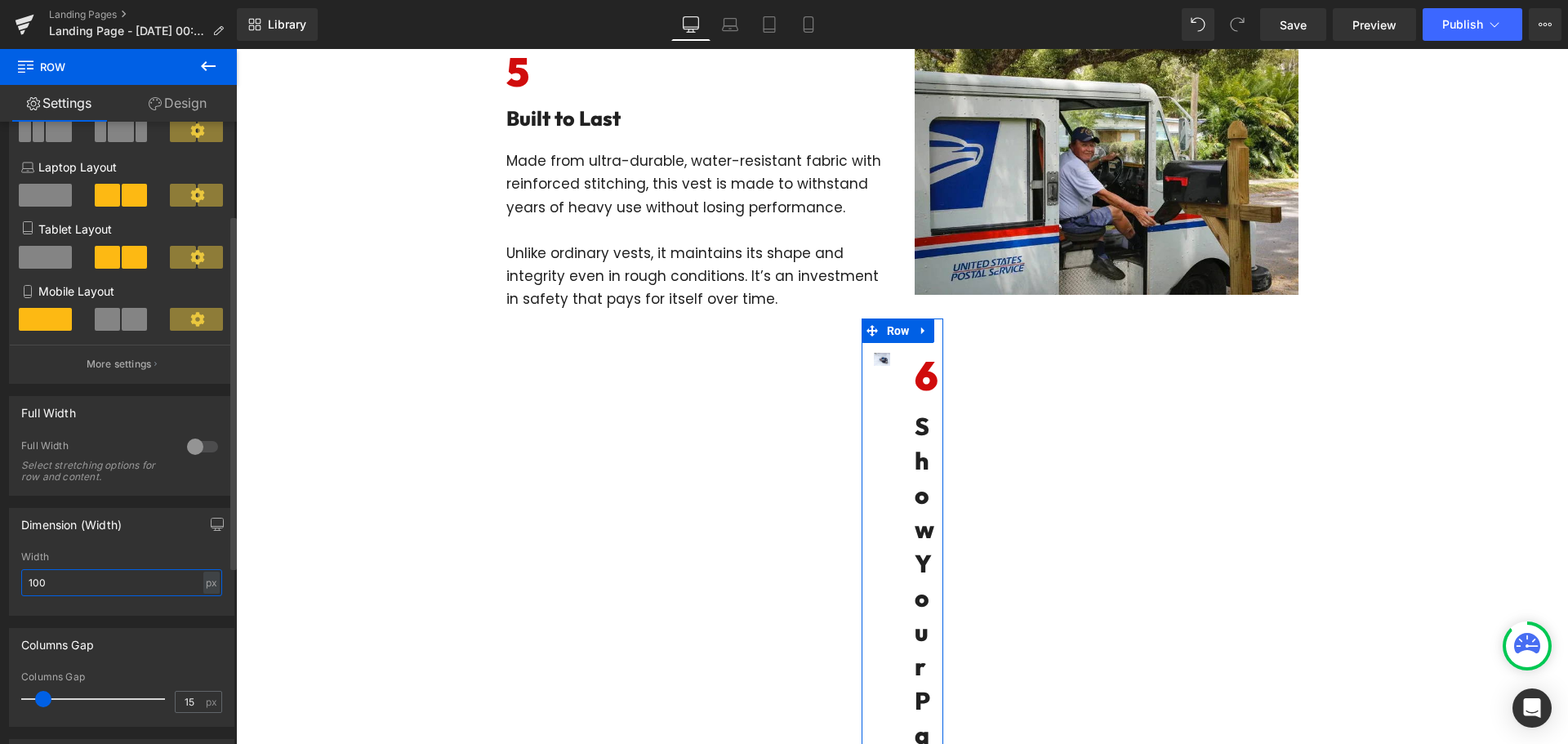
type input "1000"
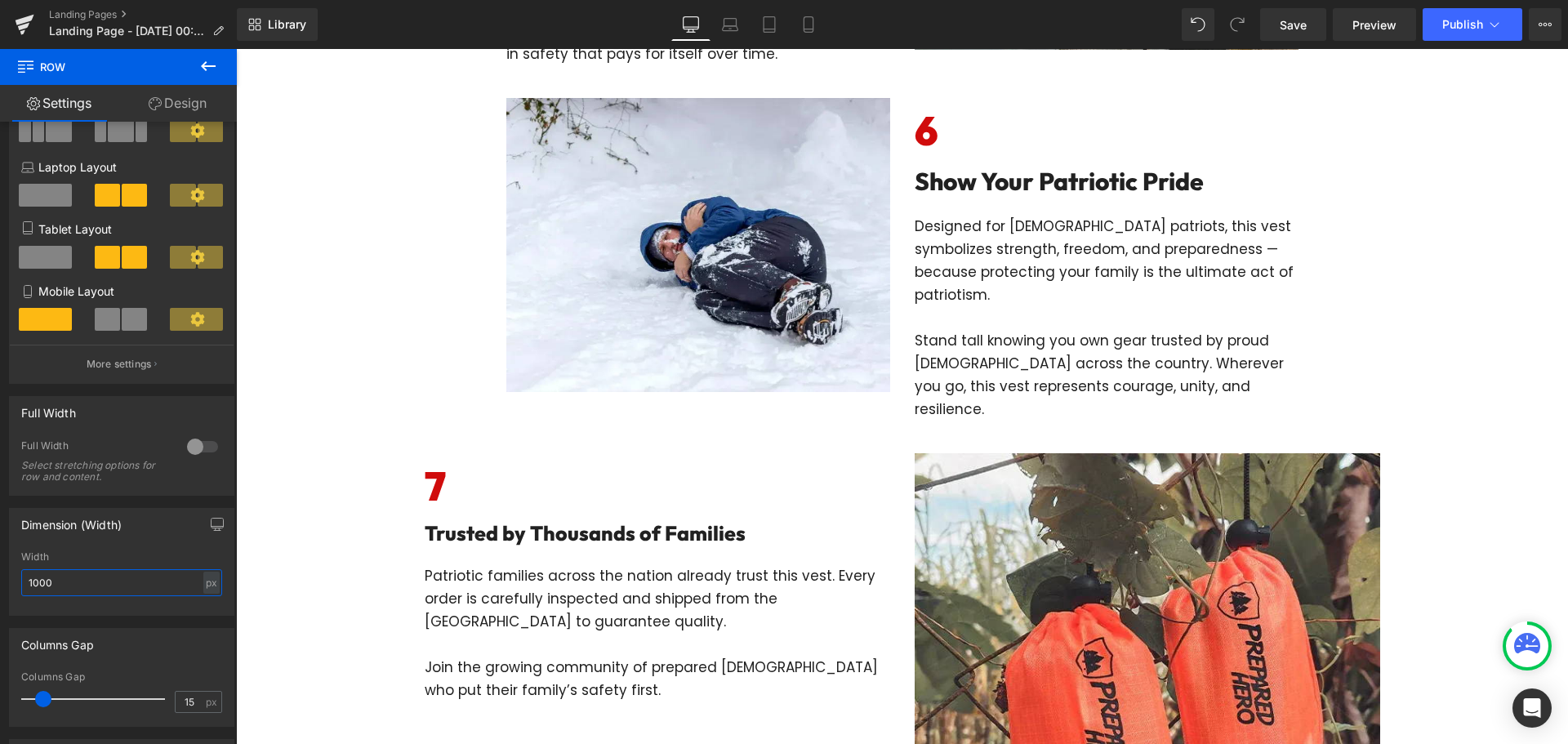
scroll to position [2367, 0]
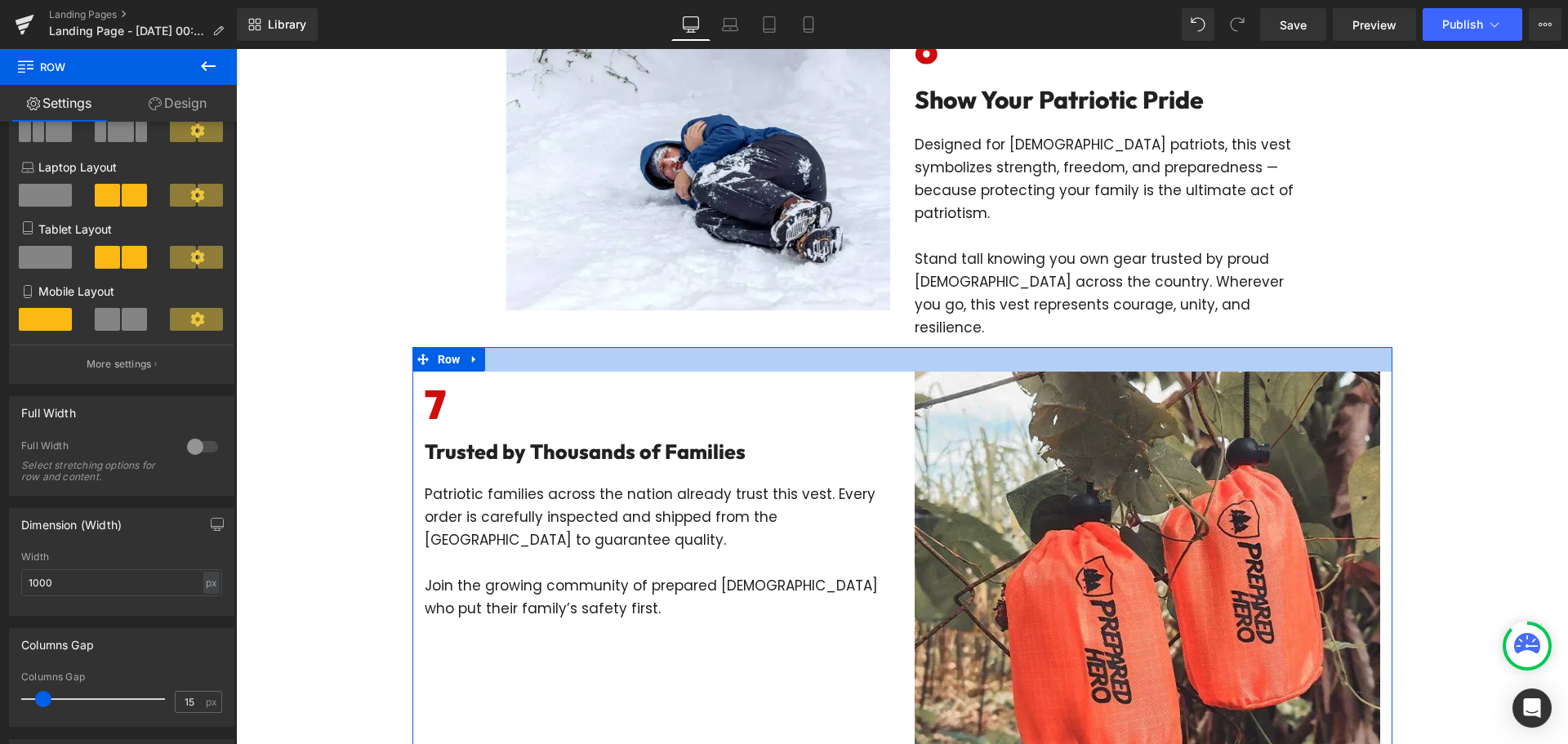
click at [890, 346] on div at bounding box center [903, 359] width 980 height 25
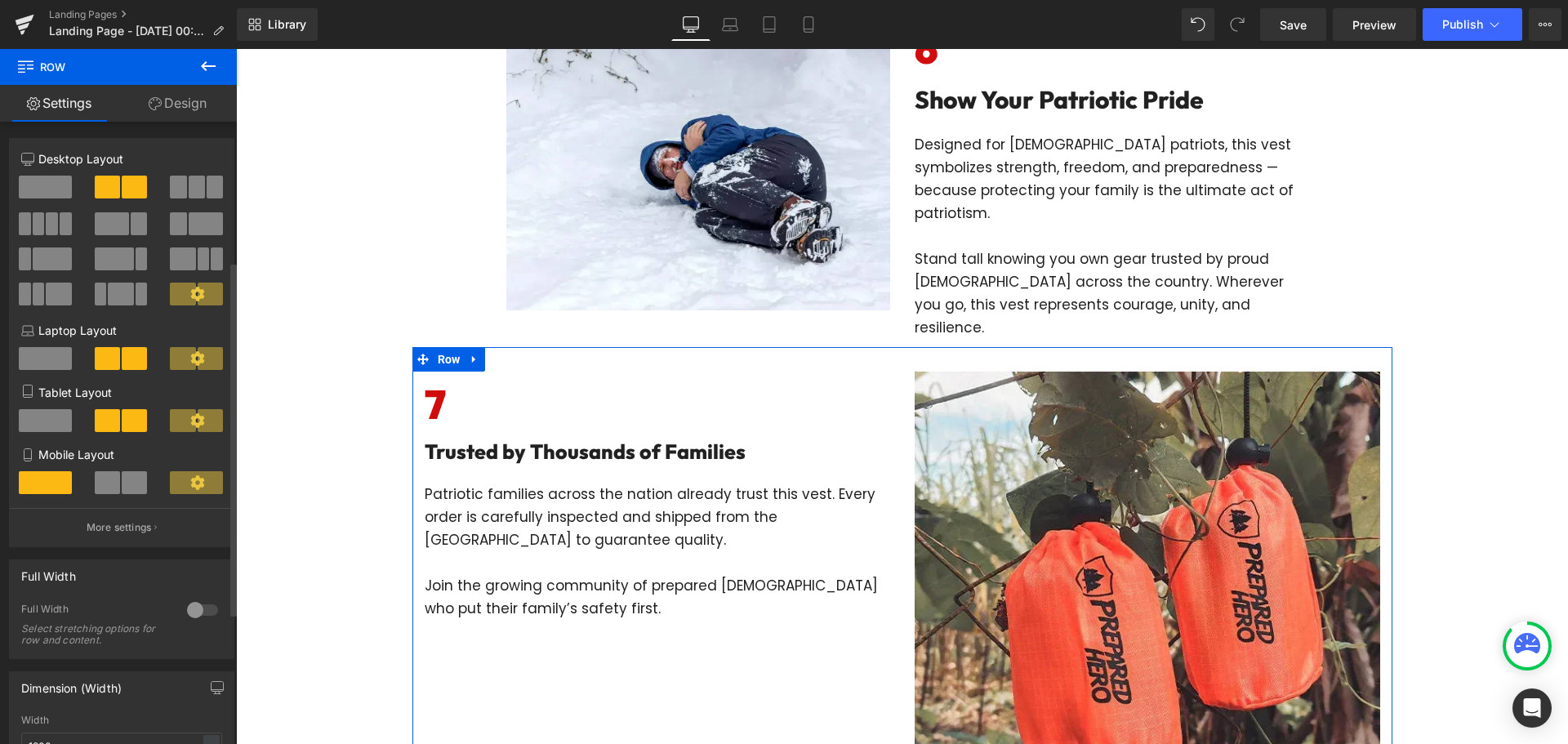
scroll to position [326, 0]
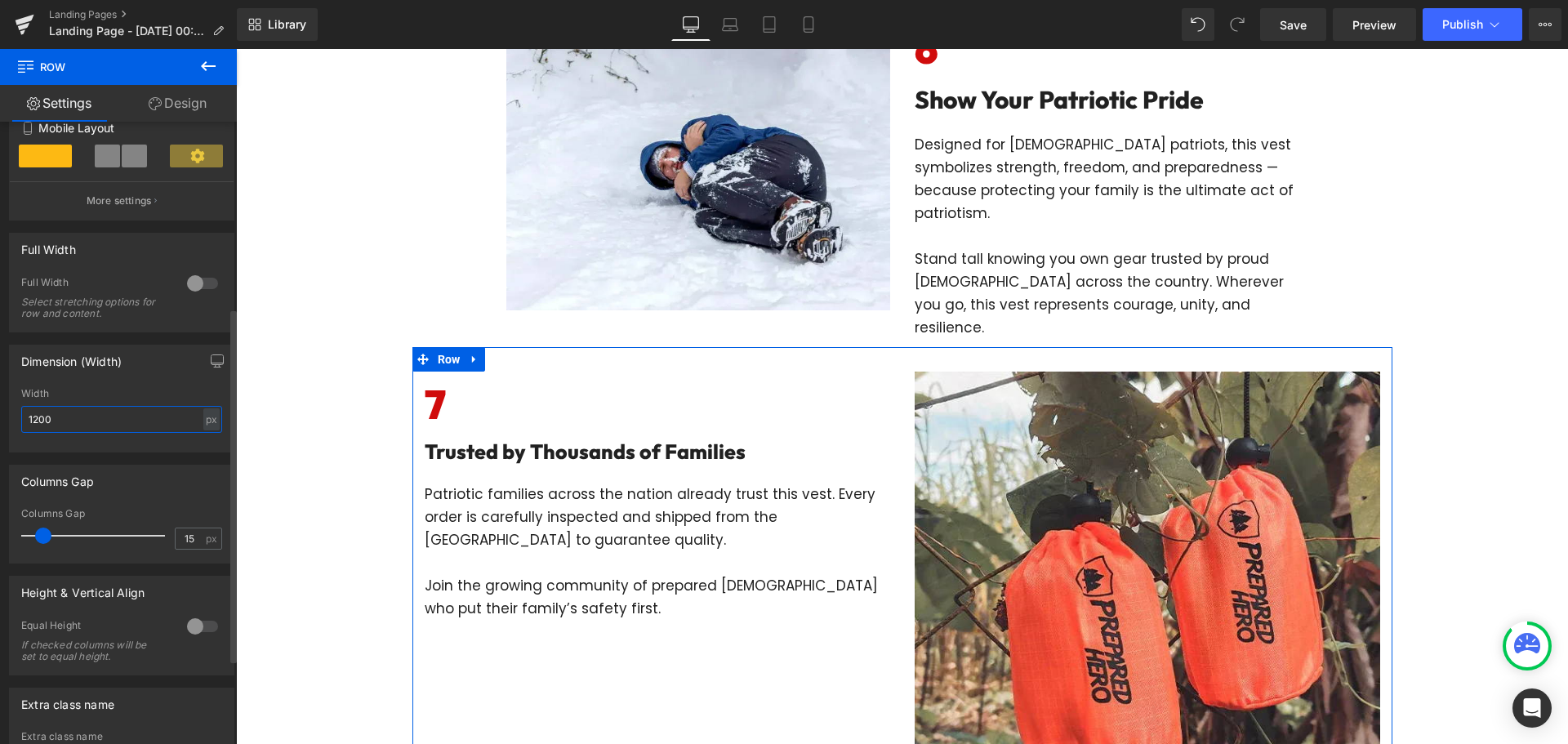
click at [108, 414] on input "1200" at bounding box center [121, 419] width 201 height 27
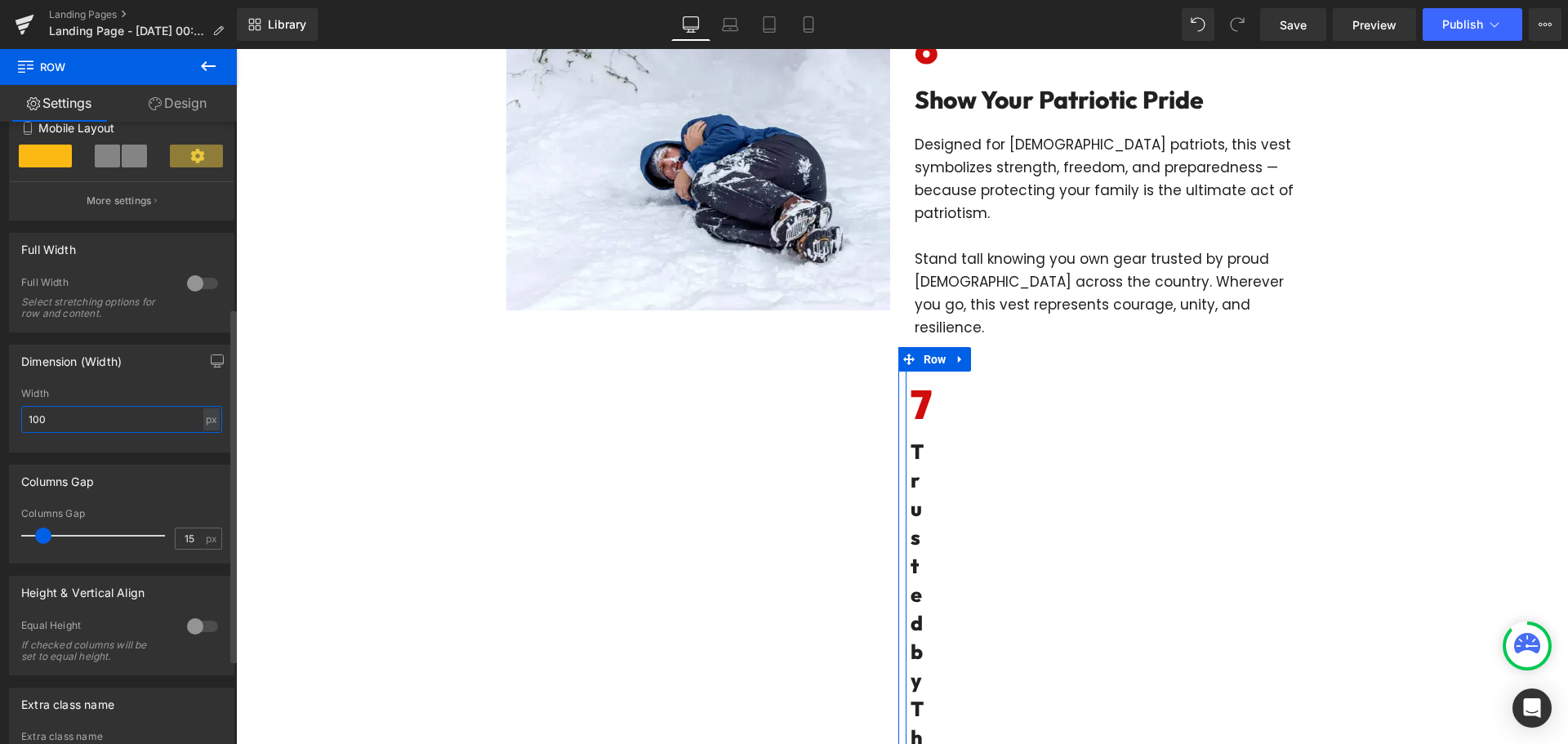
type input "1000"
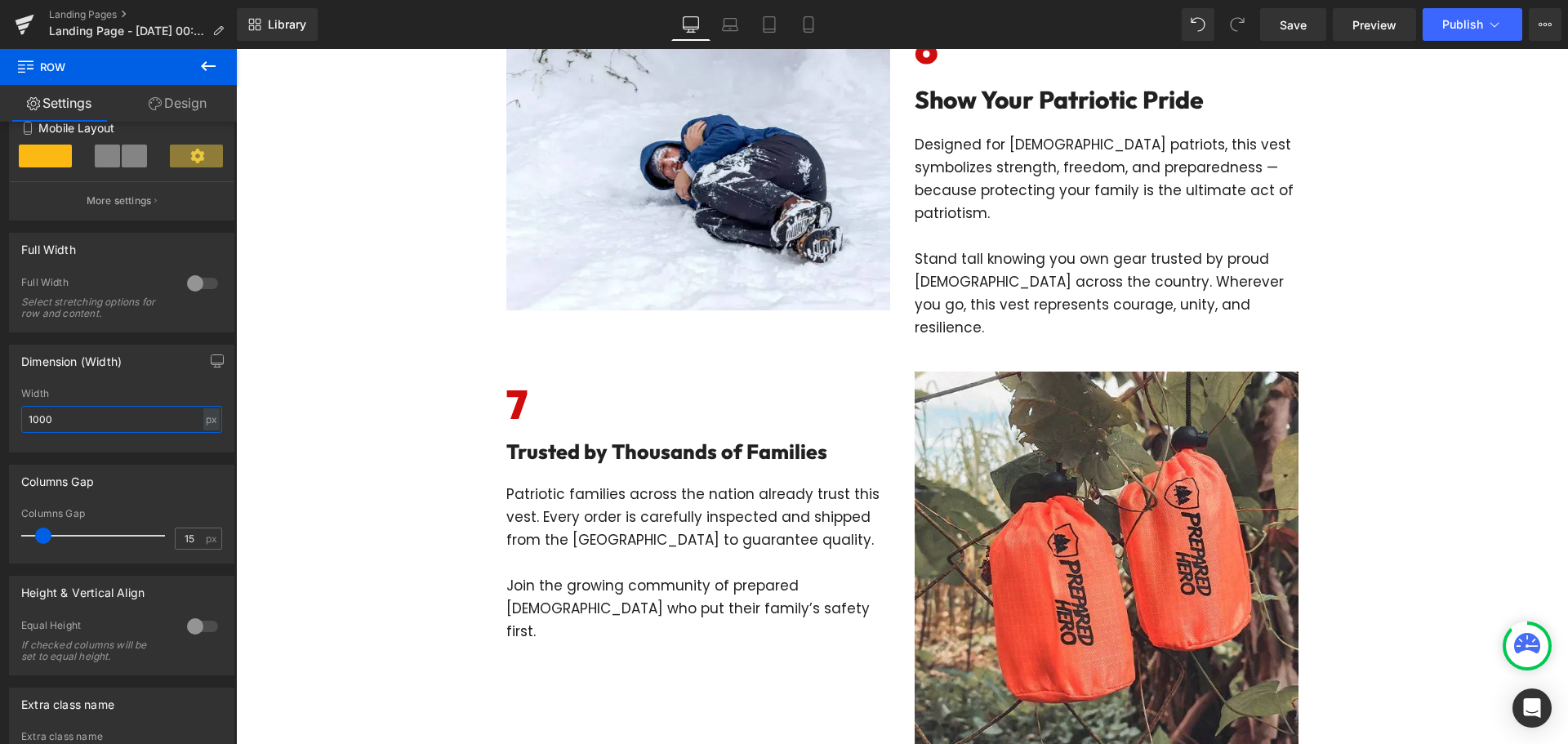
scroll to position [2694, 0]
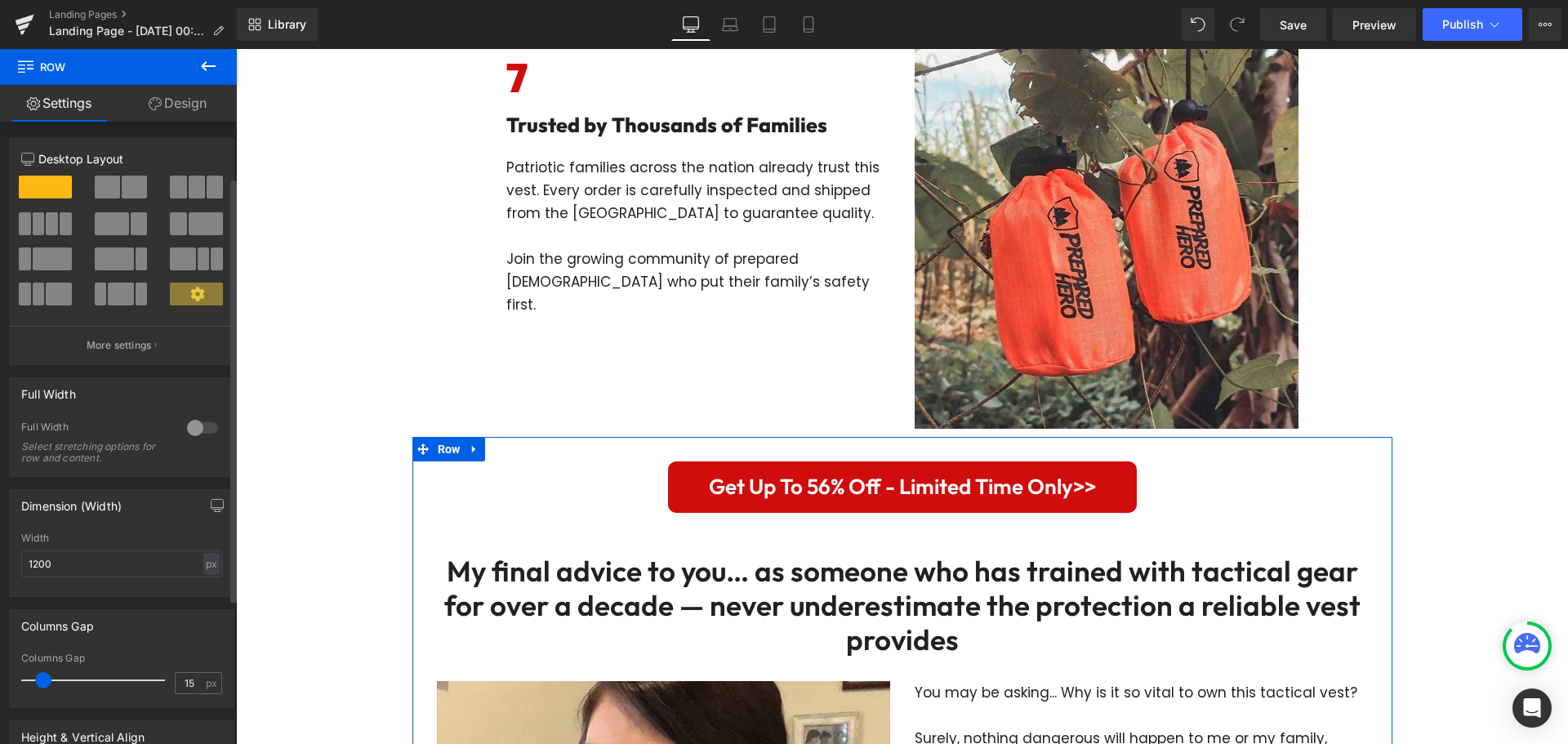
scroll to position [244, 0]
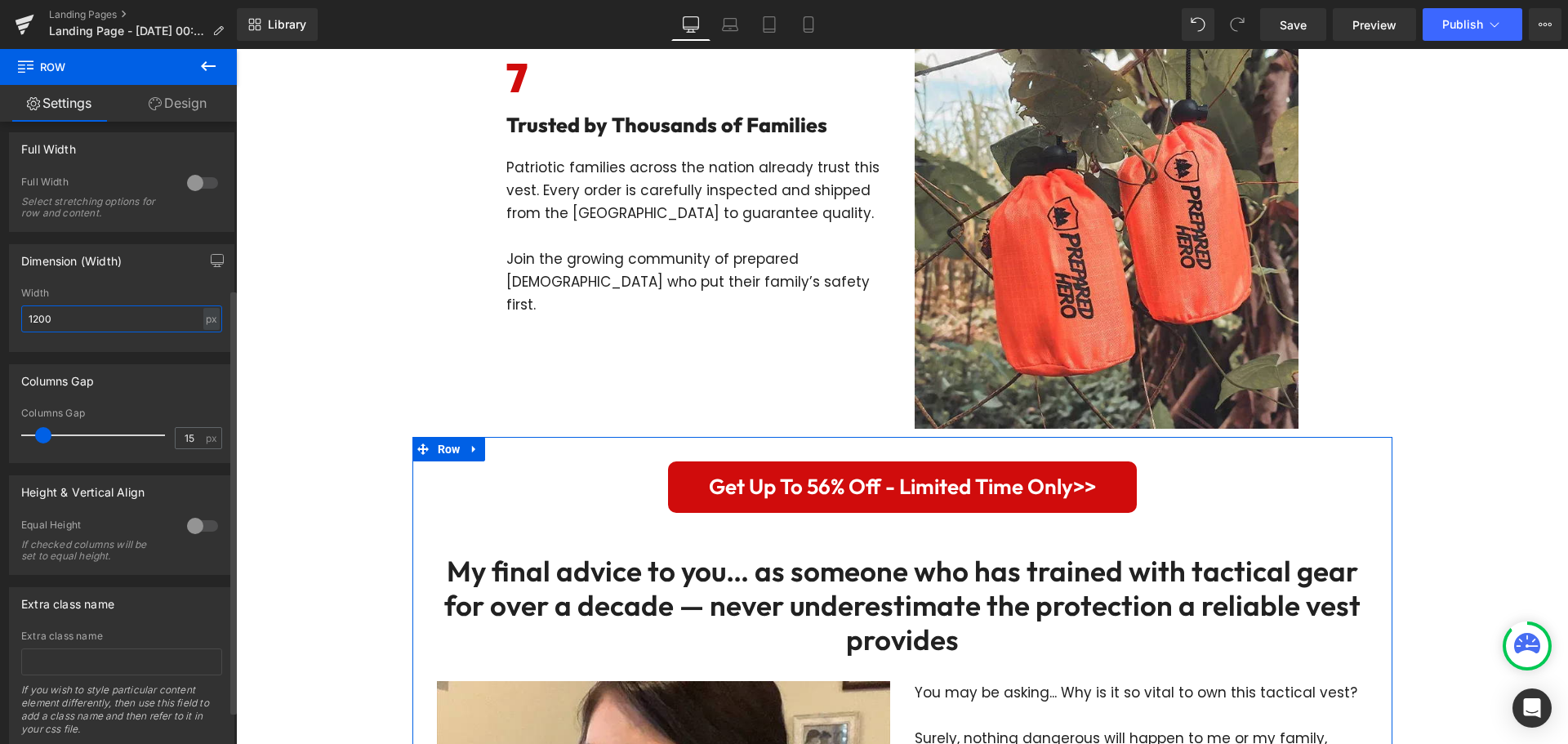
click at [86, 314] on input "1200" at bounding box center [121, 318] width 201 height 27
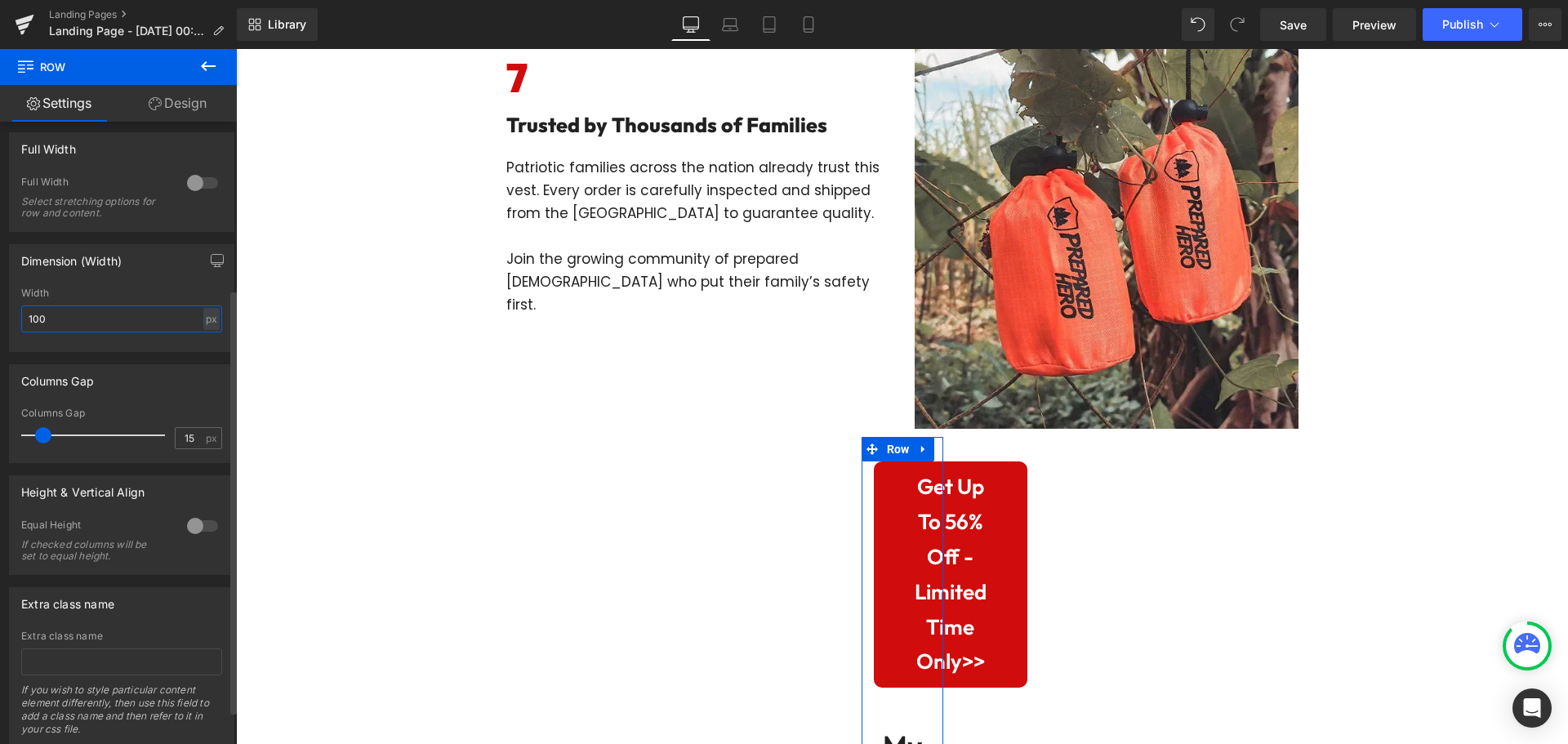
type input "1000"
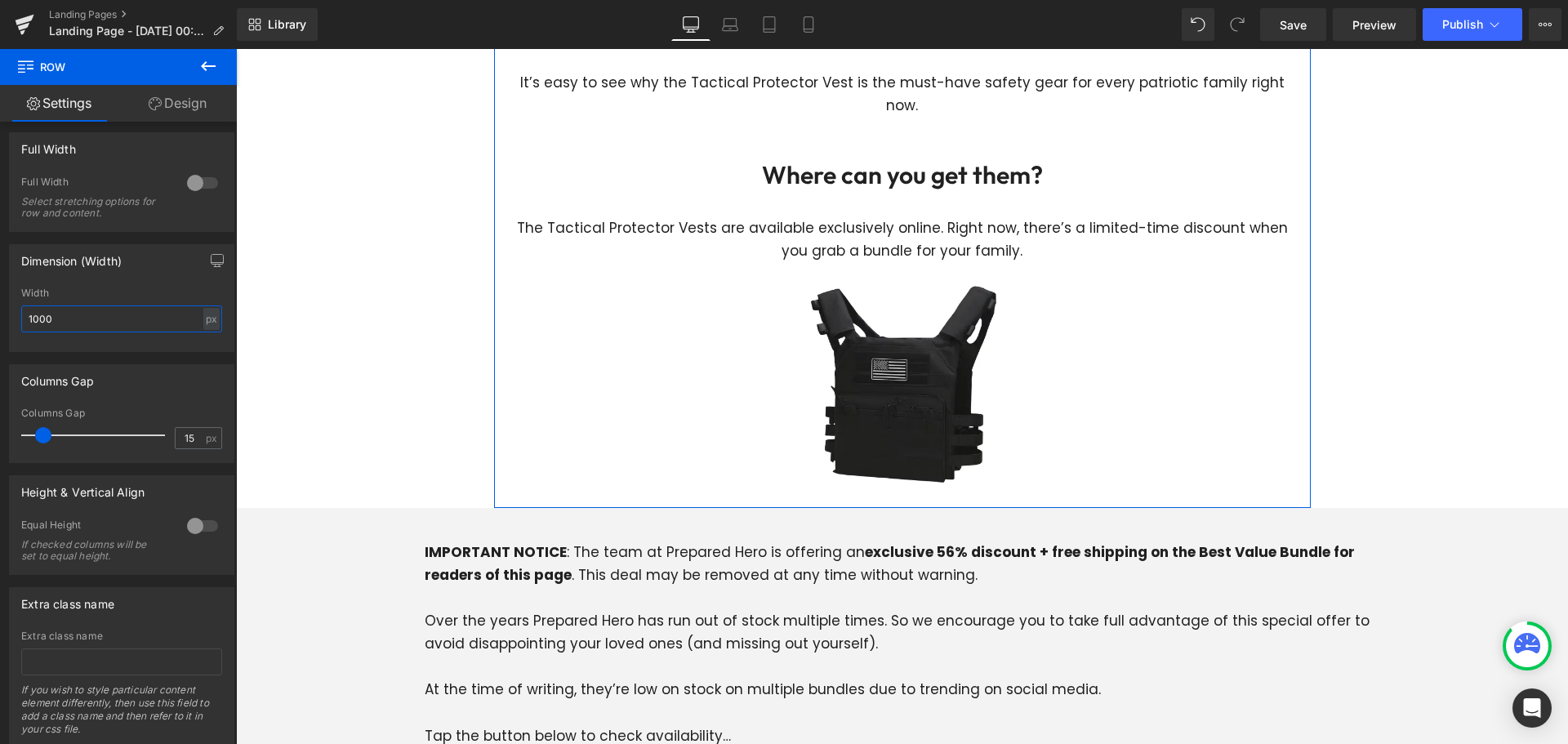
scroll to position [4652, 0]
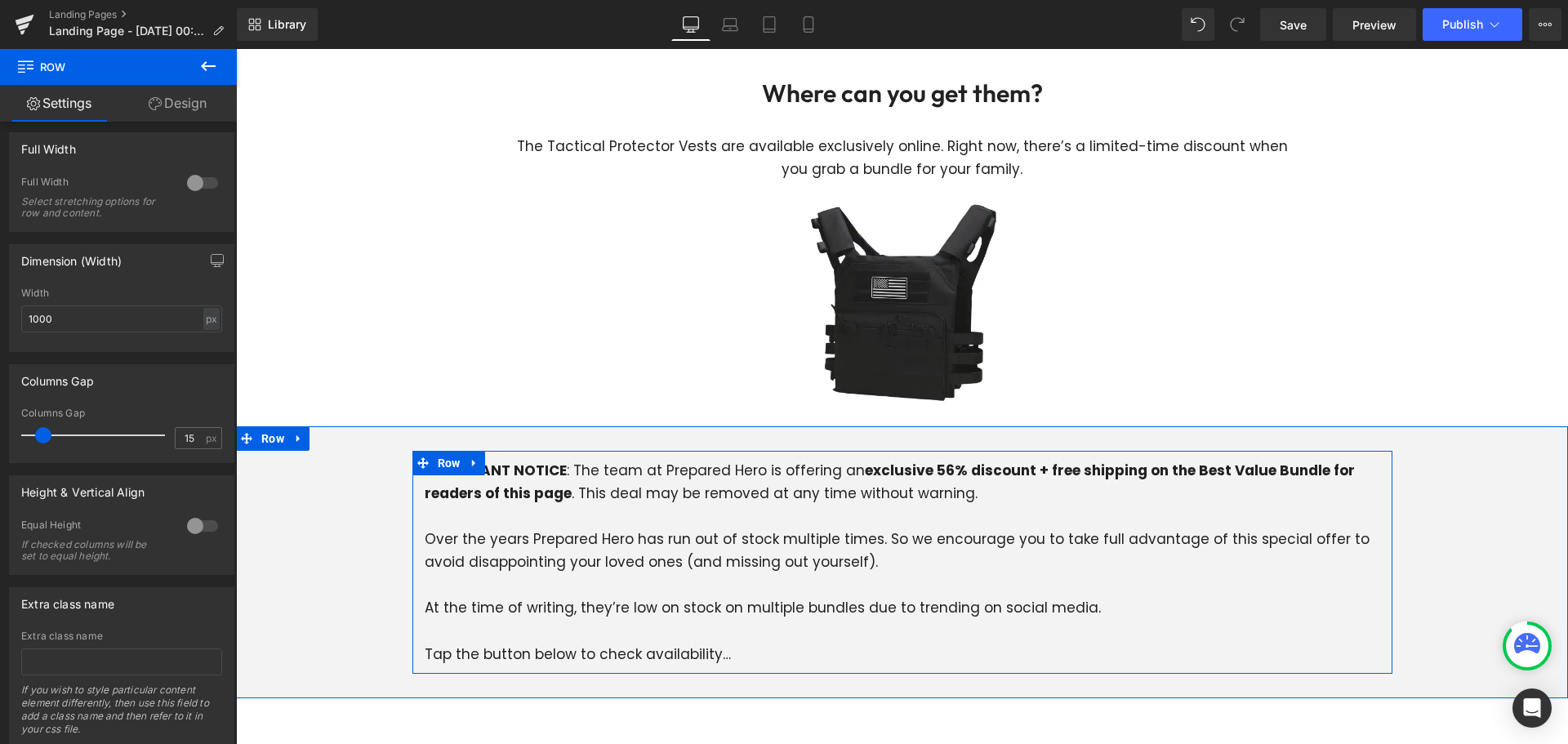
click at [413, 459] on div "IMPORTANT NOTICE : The team at Prepared Hero is offering an exclusive 56% disco…" at bounding box center [903, 562] width 980 height 206
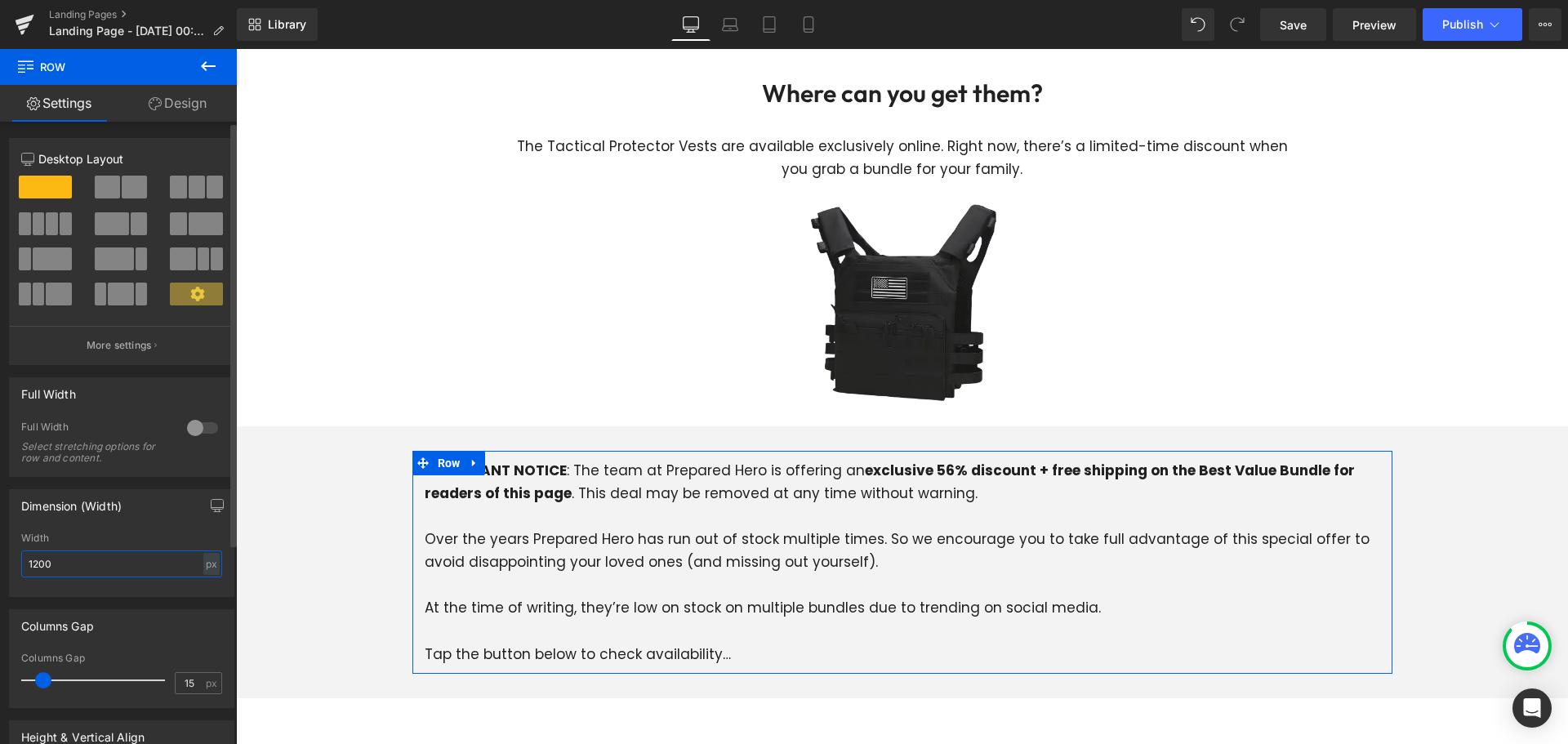
click at [121, 573] on input "1200" at bounding box center [121, 564] width 201 height 27
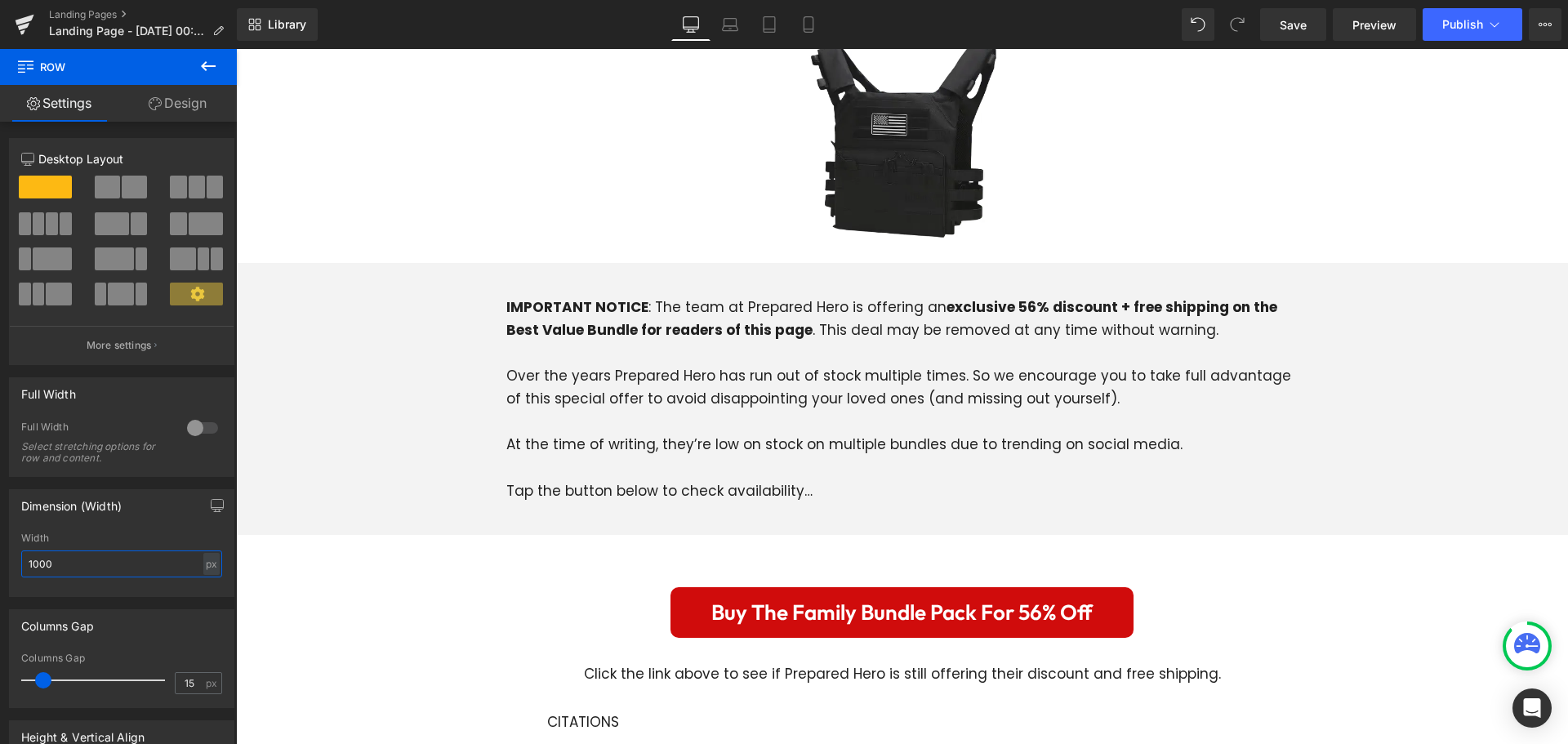
scroll to position [4898, 0]
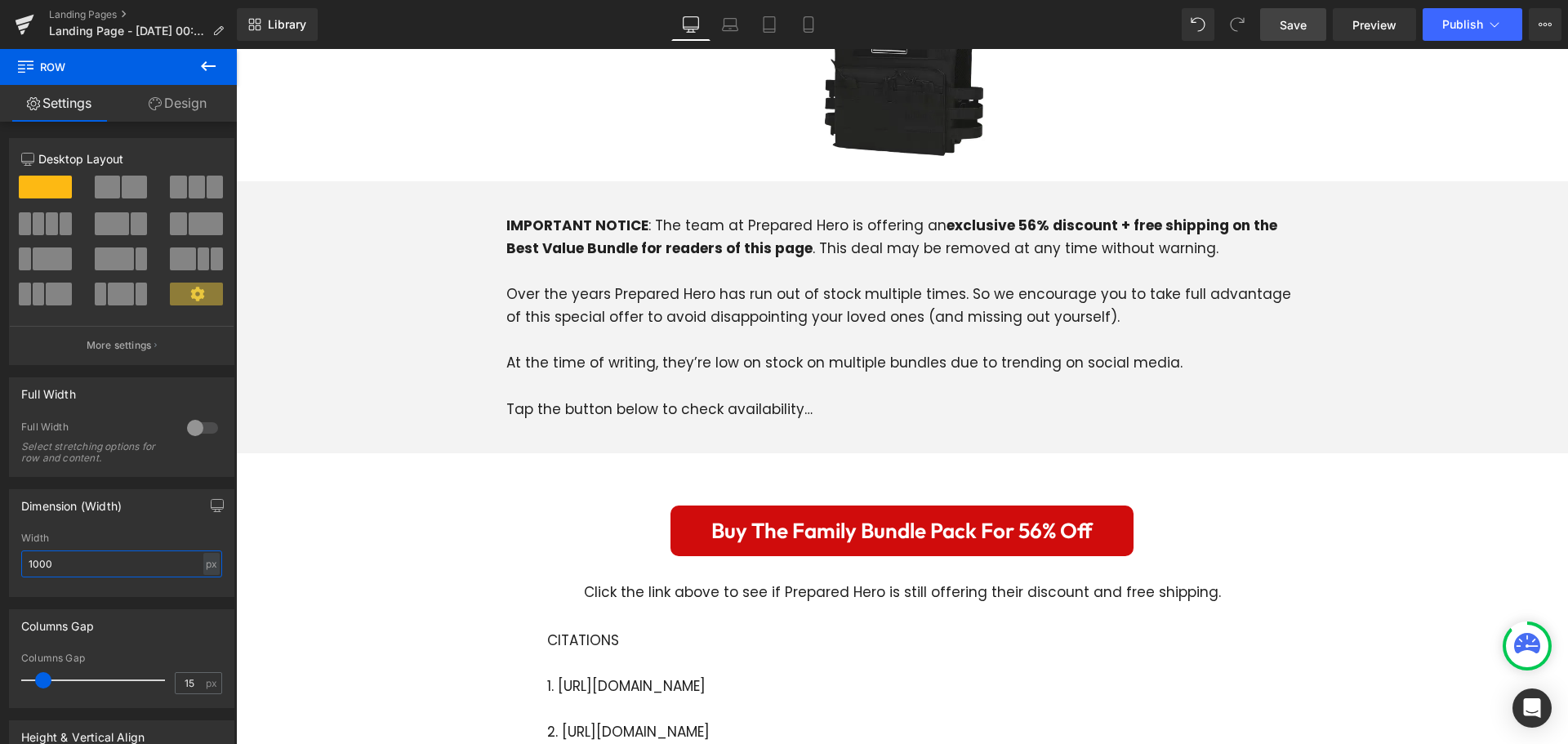
type input "1000"
click at [1288, 26] on span "Save" at bounding box center [1293, 25] width 27 height 17
click at [817, 22] on link "Mobile" at bounding box center [809, 24] width 40 height 33
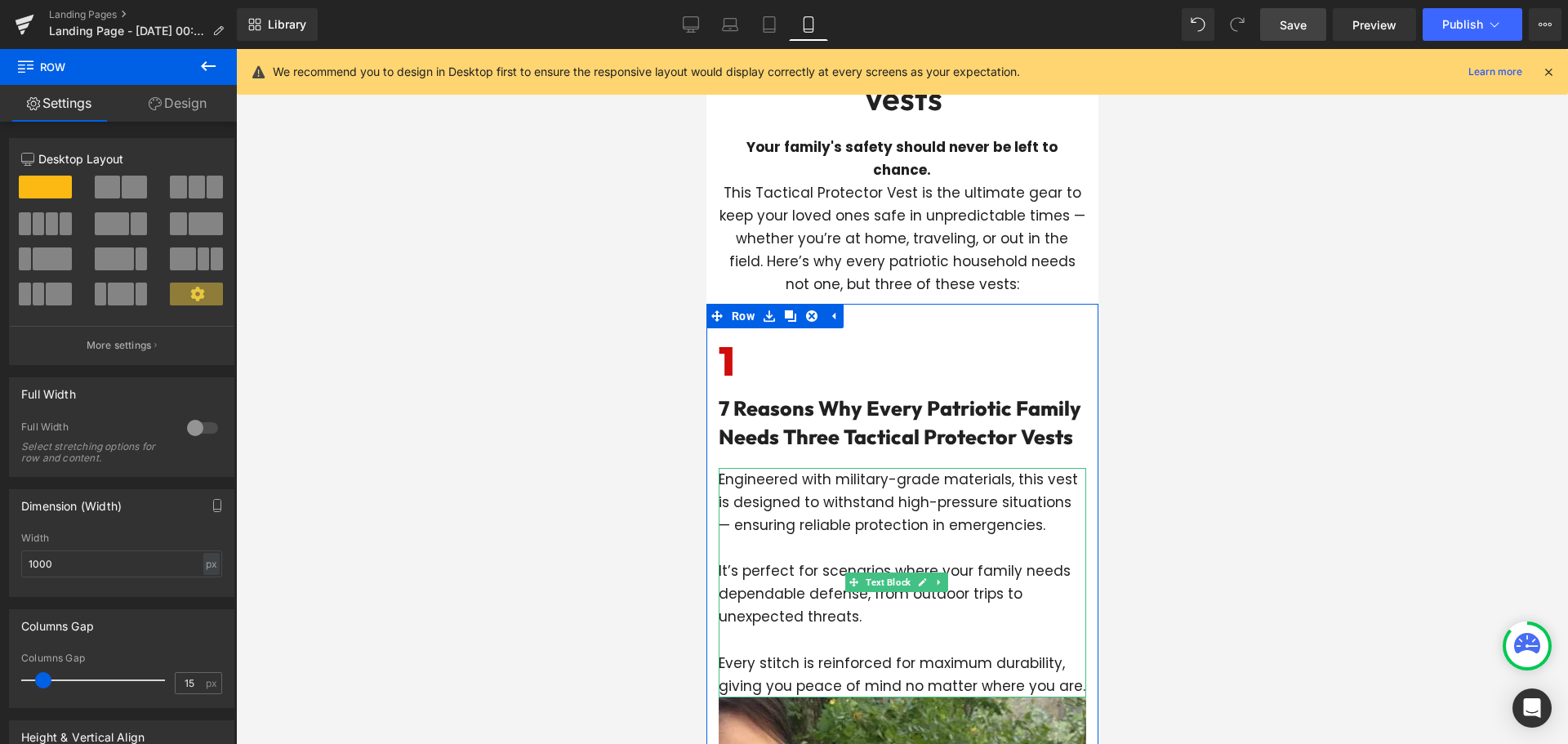
scroll to position [408, 0]
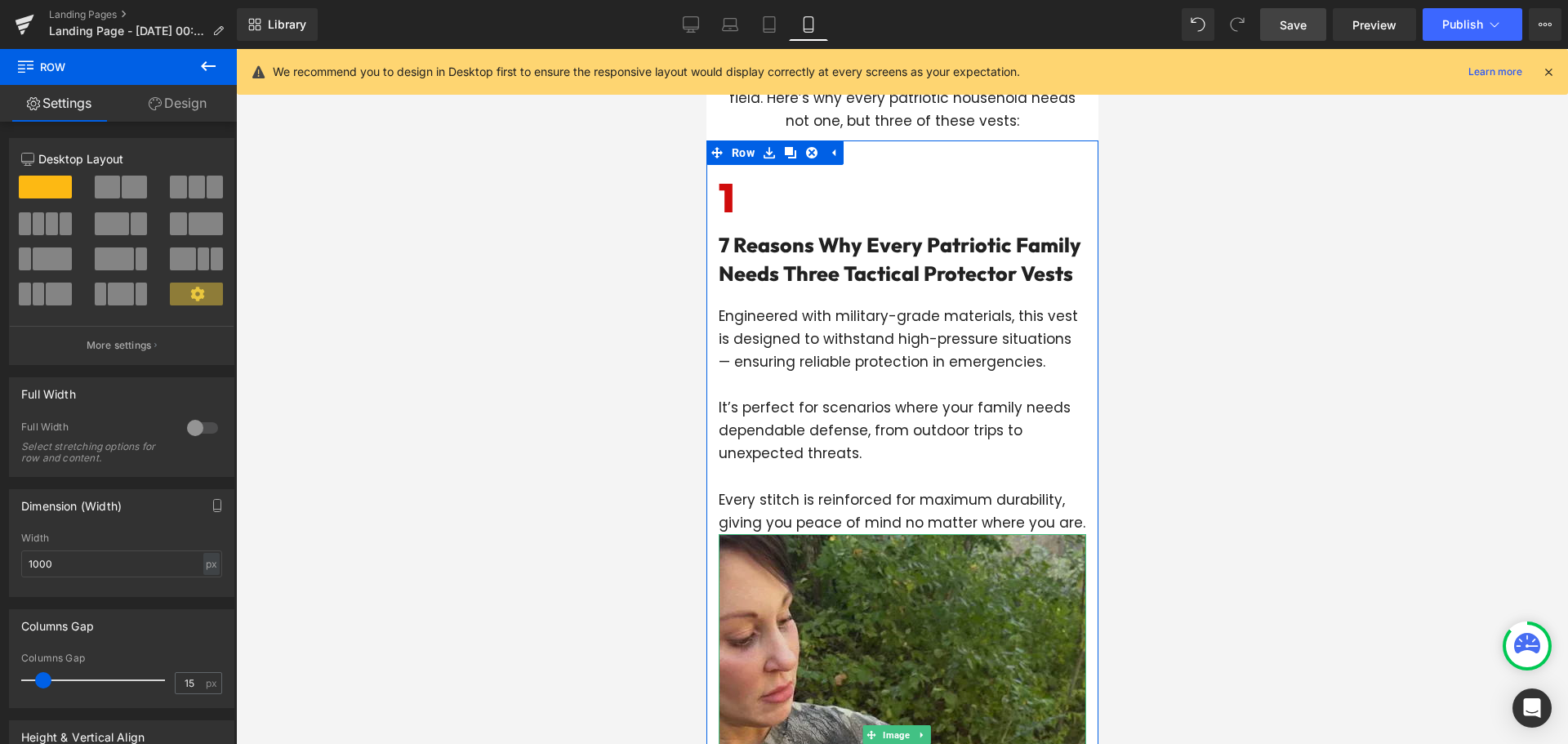
click at [859, 616] on img at bounding box center [902, 734] width 368 height 402
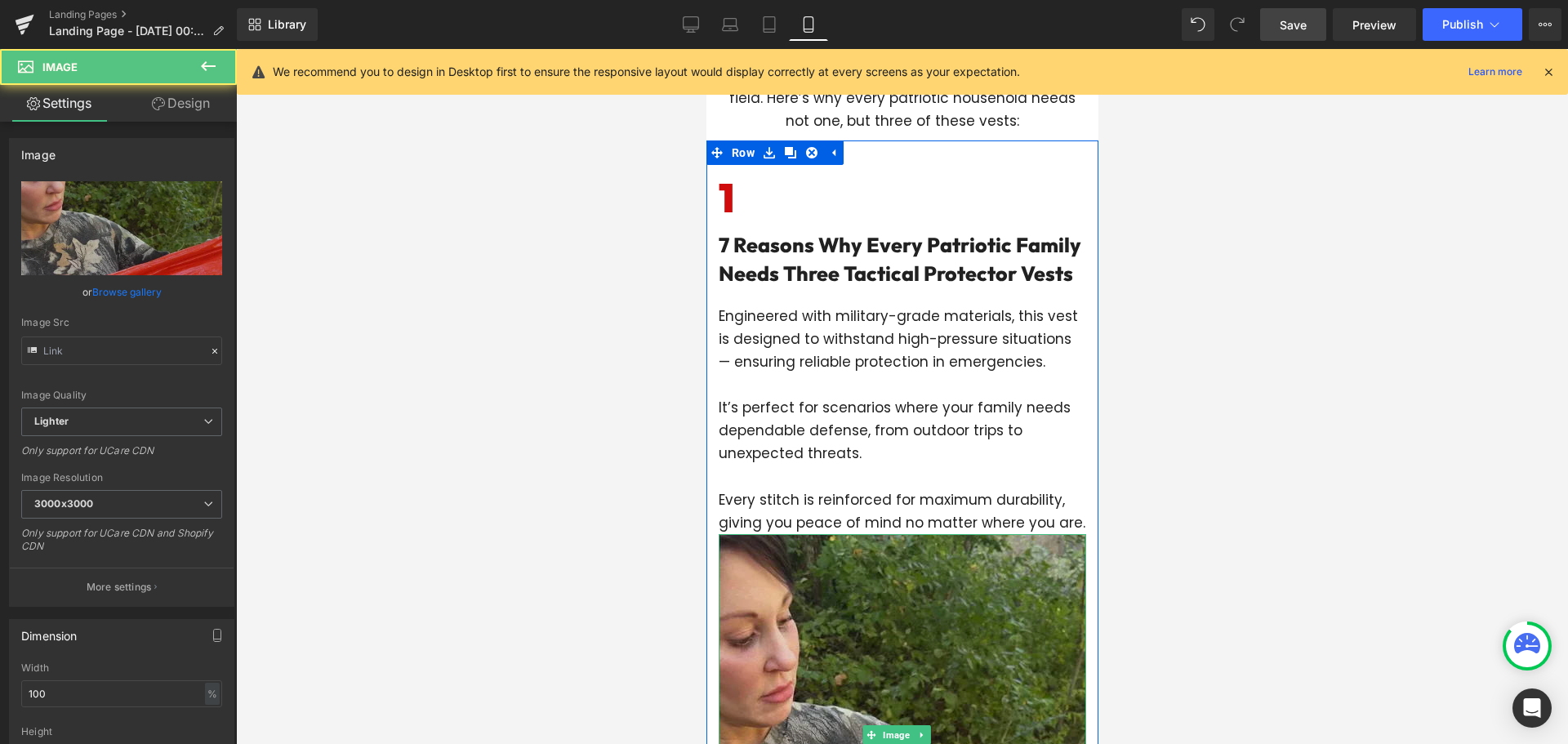
type input "[URL][DOMAIN_NAME]"
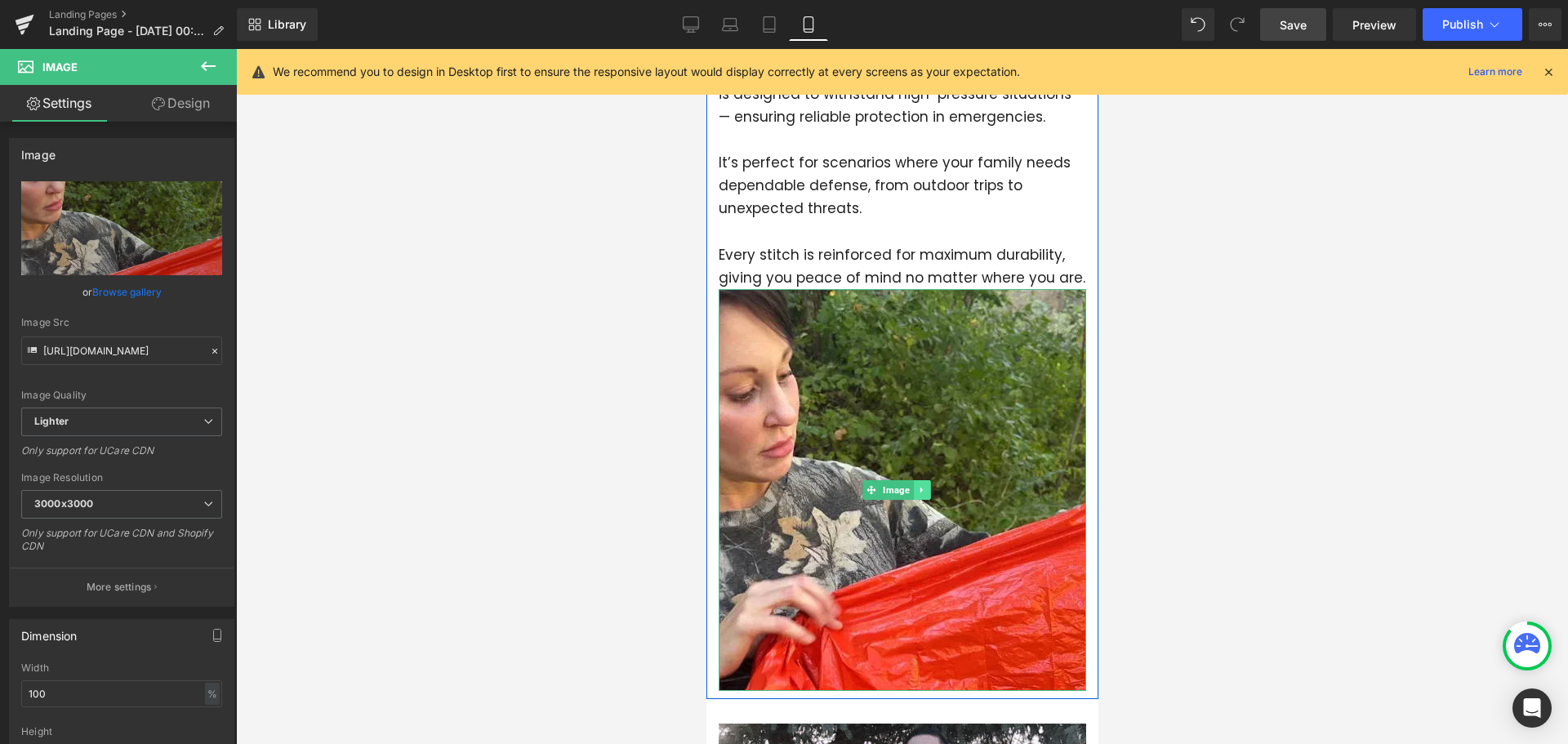
click at [920, 492] on icon at bounding box center [920, 489] width 3 height 5
click at [918, 500] on link at bounding box center [912, 490] width 17 height 19
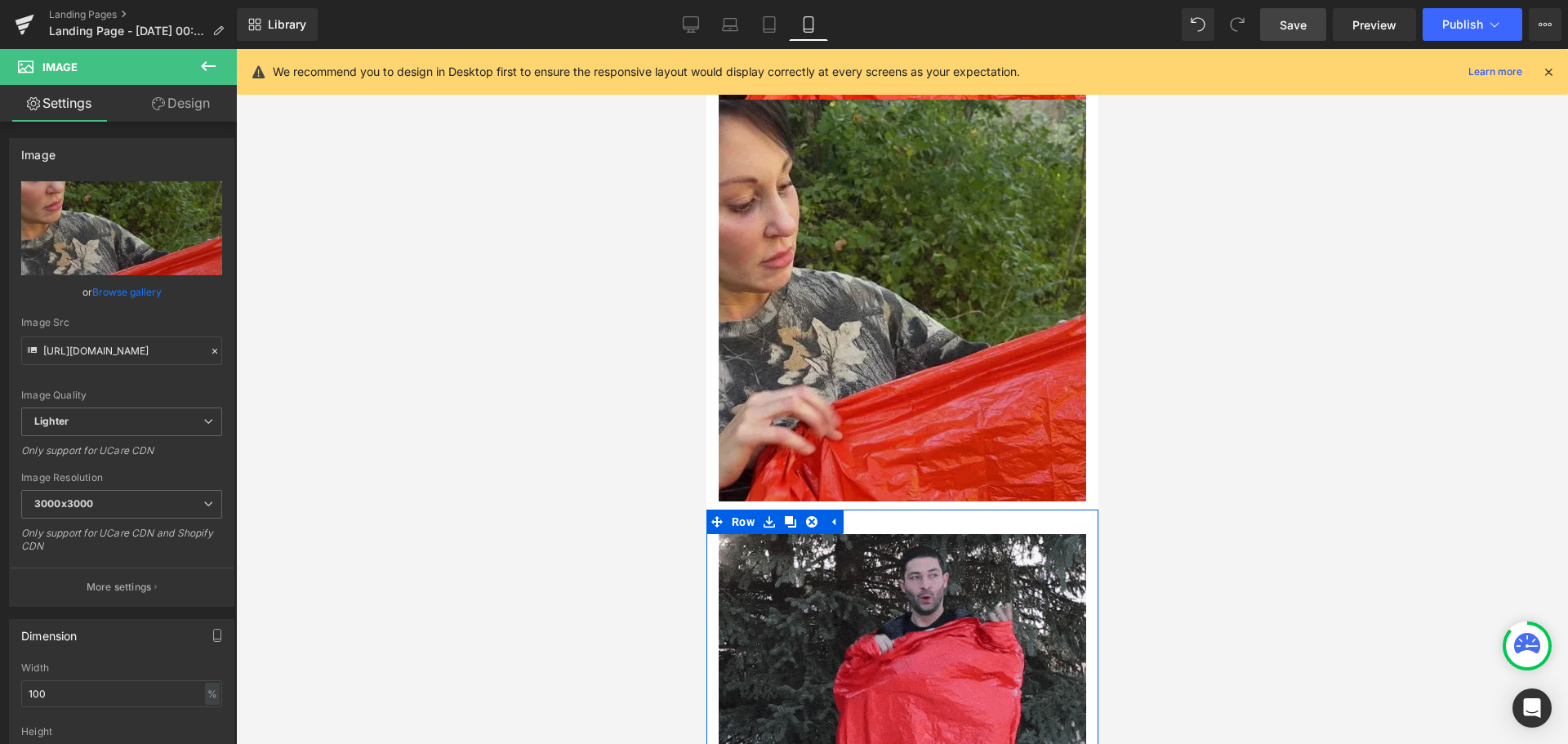
scroll to position [917, 0]
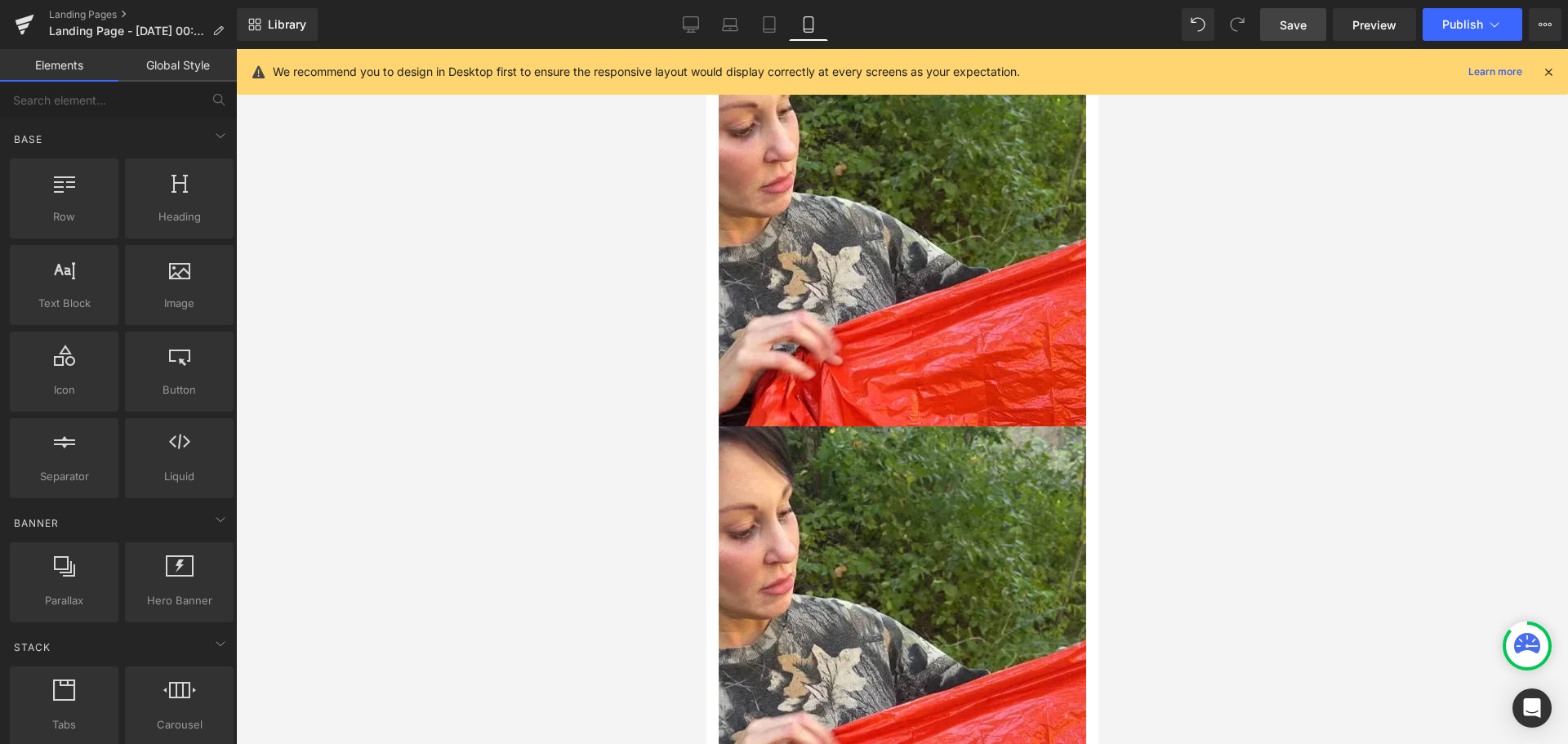
click at [658, 451] on div at bounding box center [902, 397] width 1332 height 695
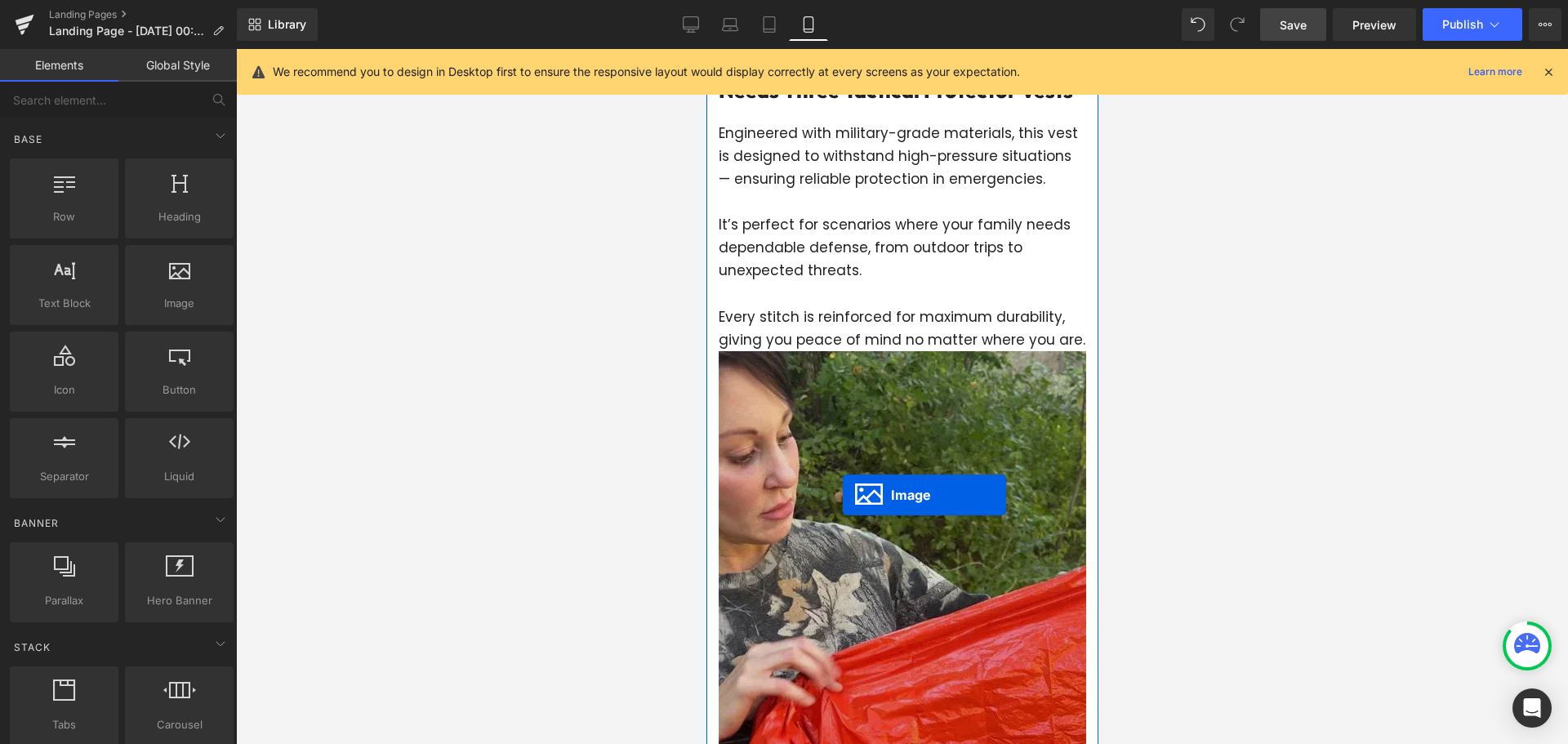
scroll to position [346, 0]
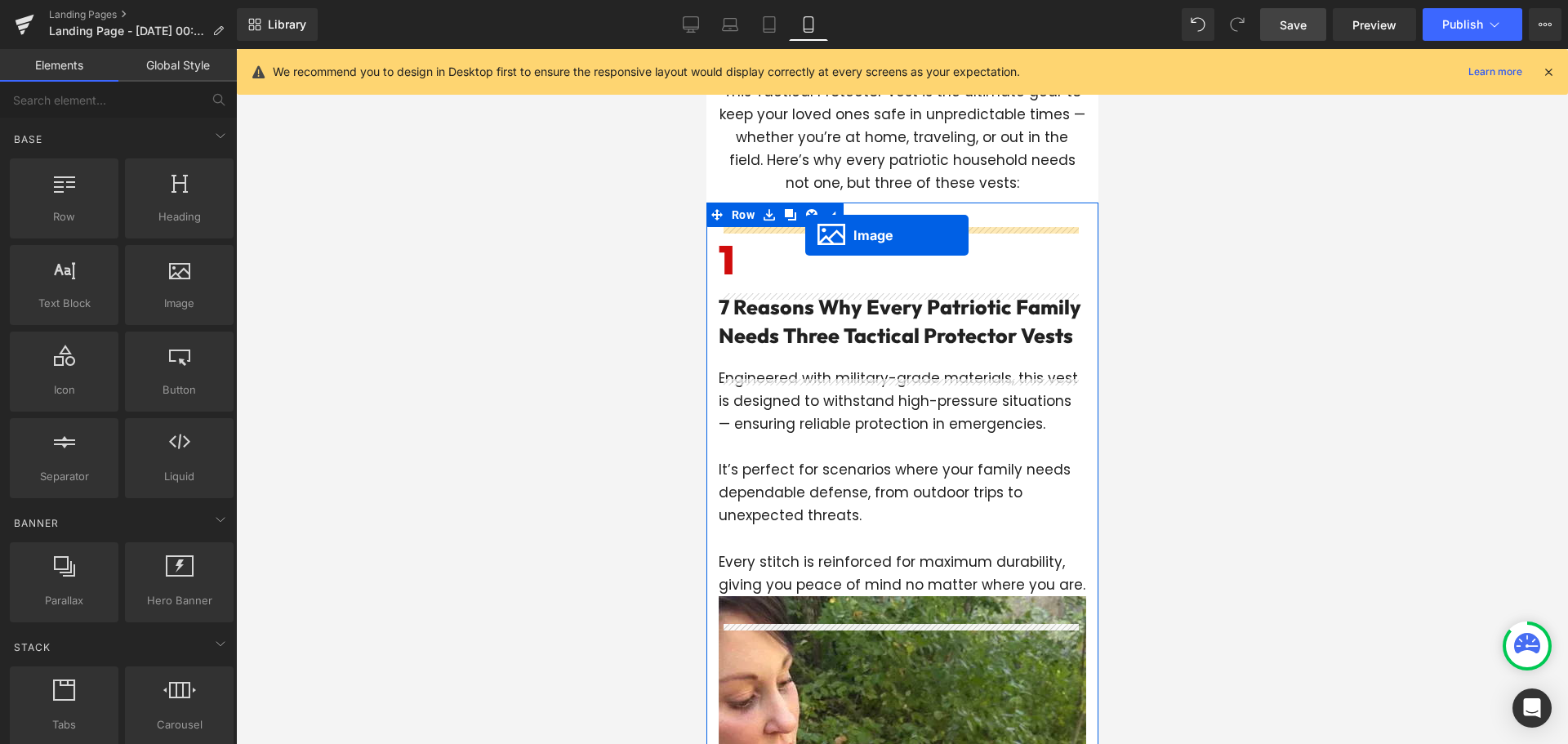
drag, startPoint x: 864, startPoint y: 637, endPoint x: 804, endPoint y: 235, distance: 406.5
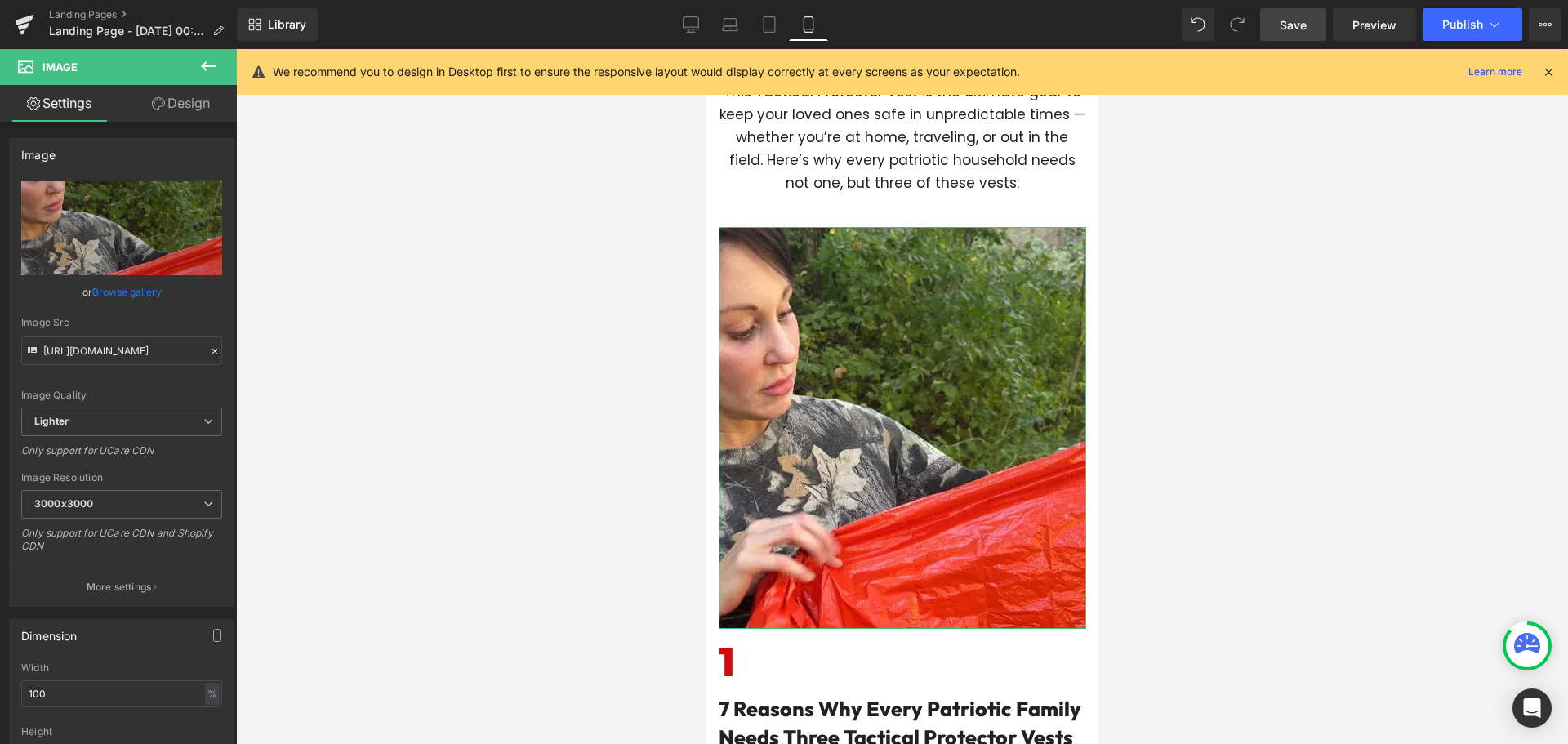
click at [194, 106] on link "Design" at bounding box center [180, 104] width 119 height 37
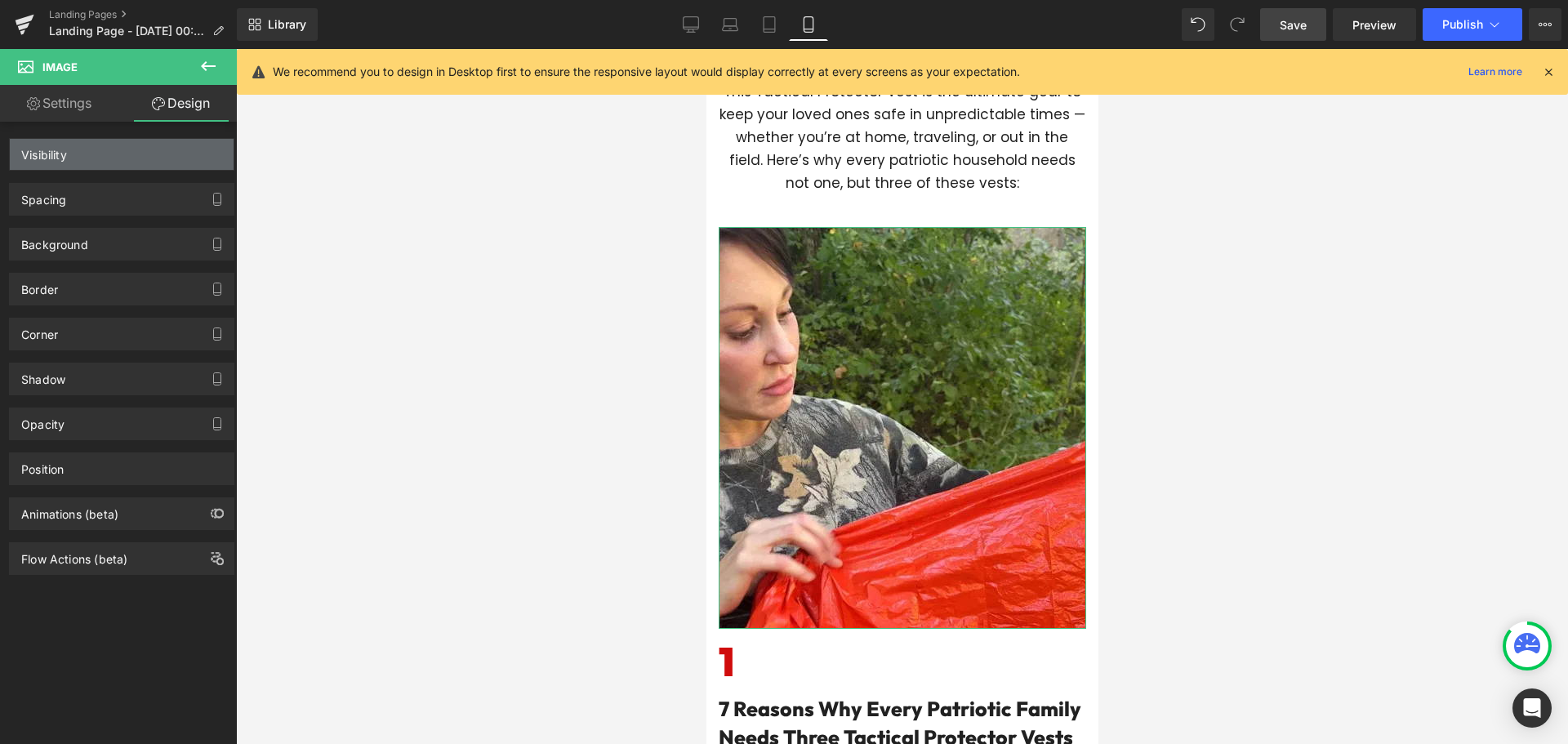
click at [116, 160] on div "Visibility" at bounding box center [121, 154] width 223 height 31
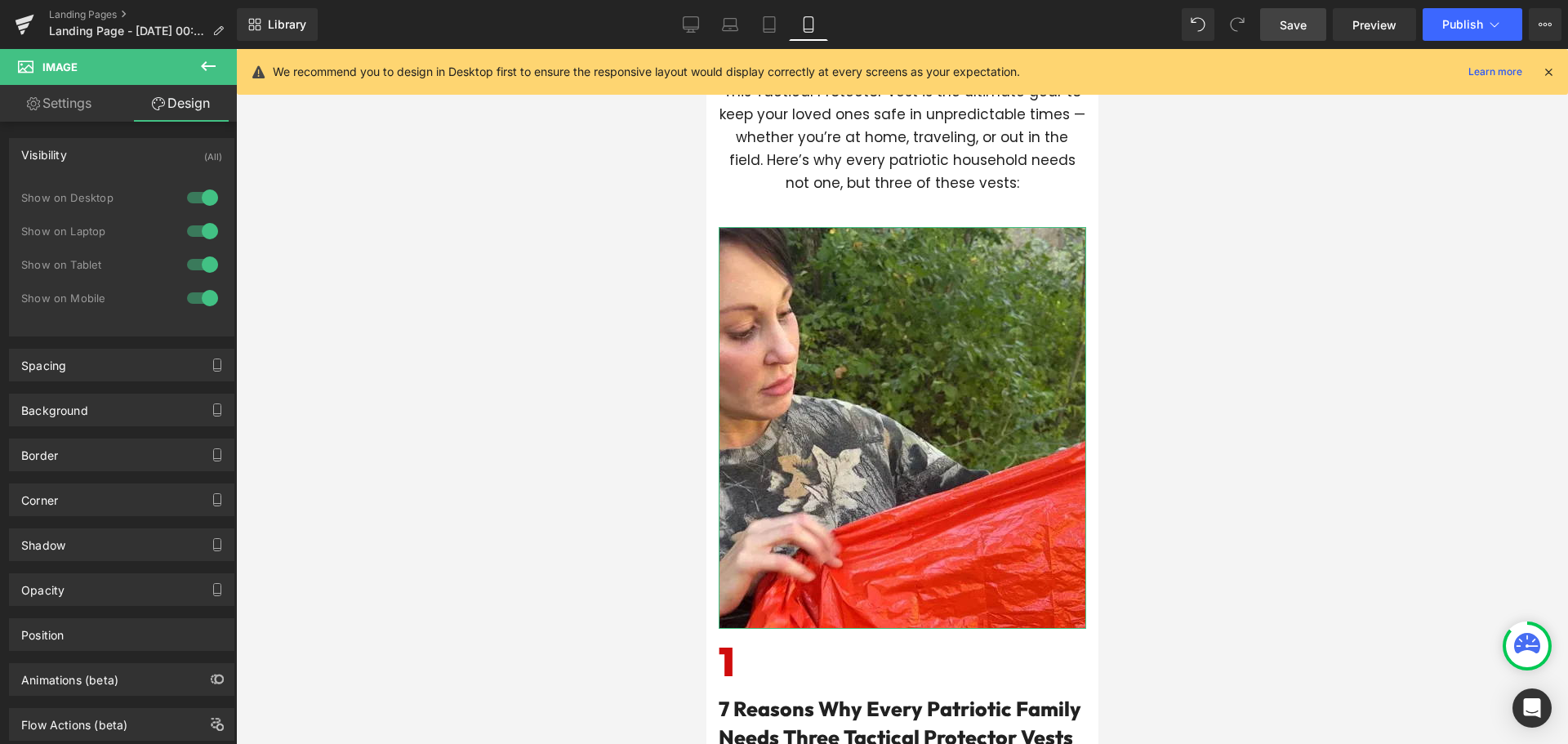
click at [194, 199] on div at bounding box center [202, 198] width 40 height 26
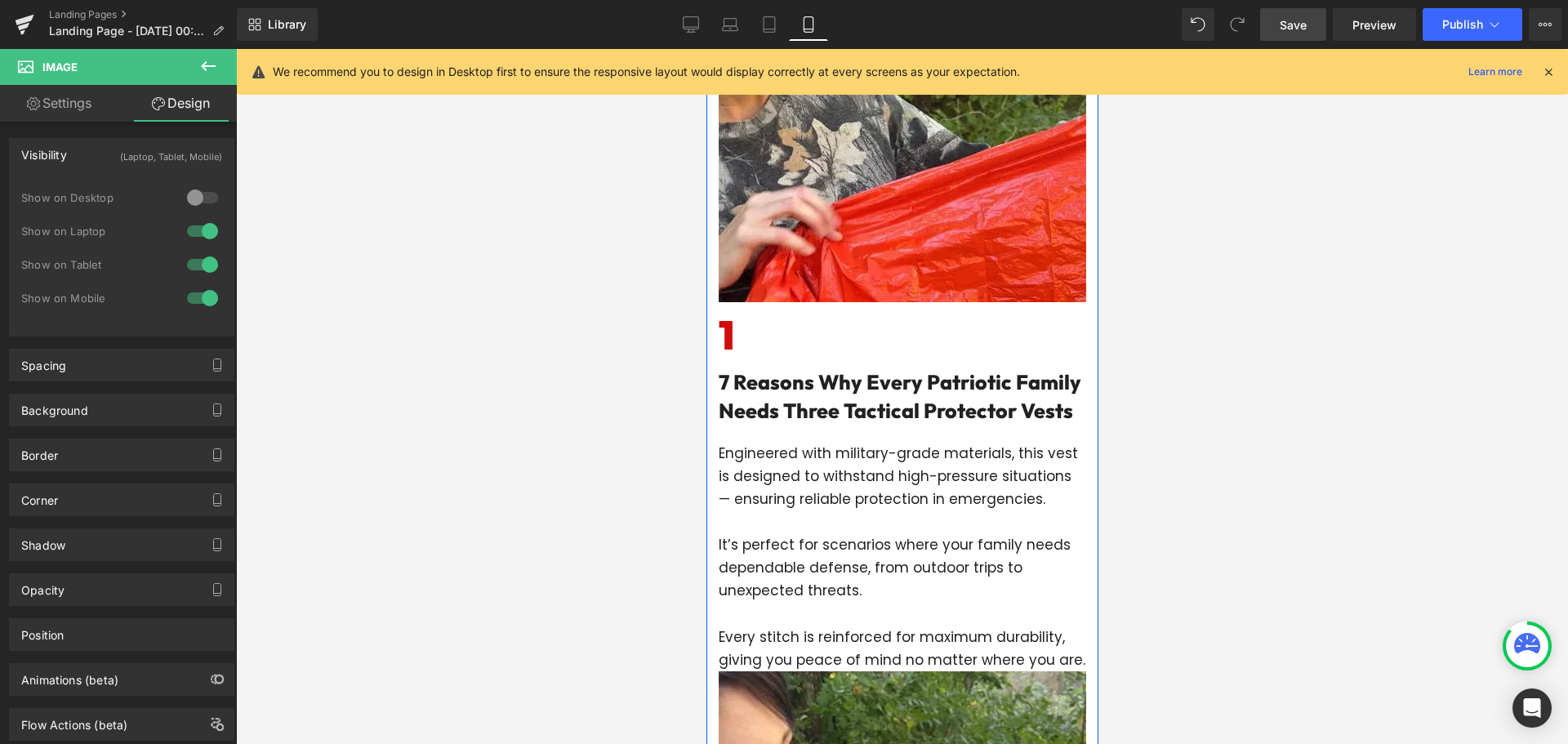
scroll to position [917, 0]
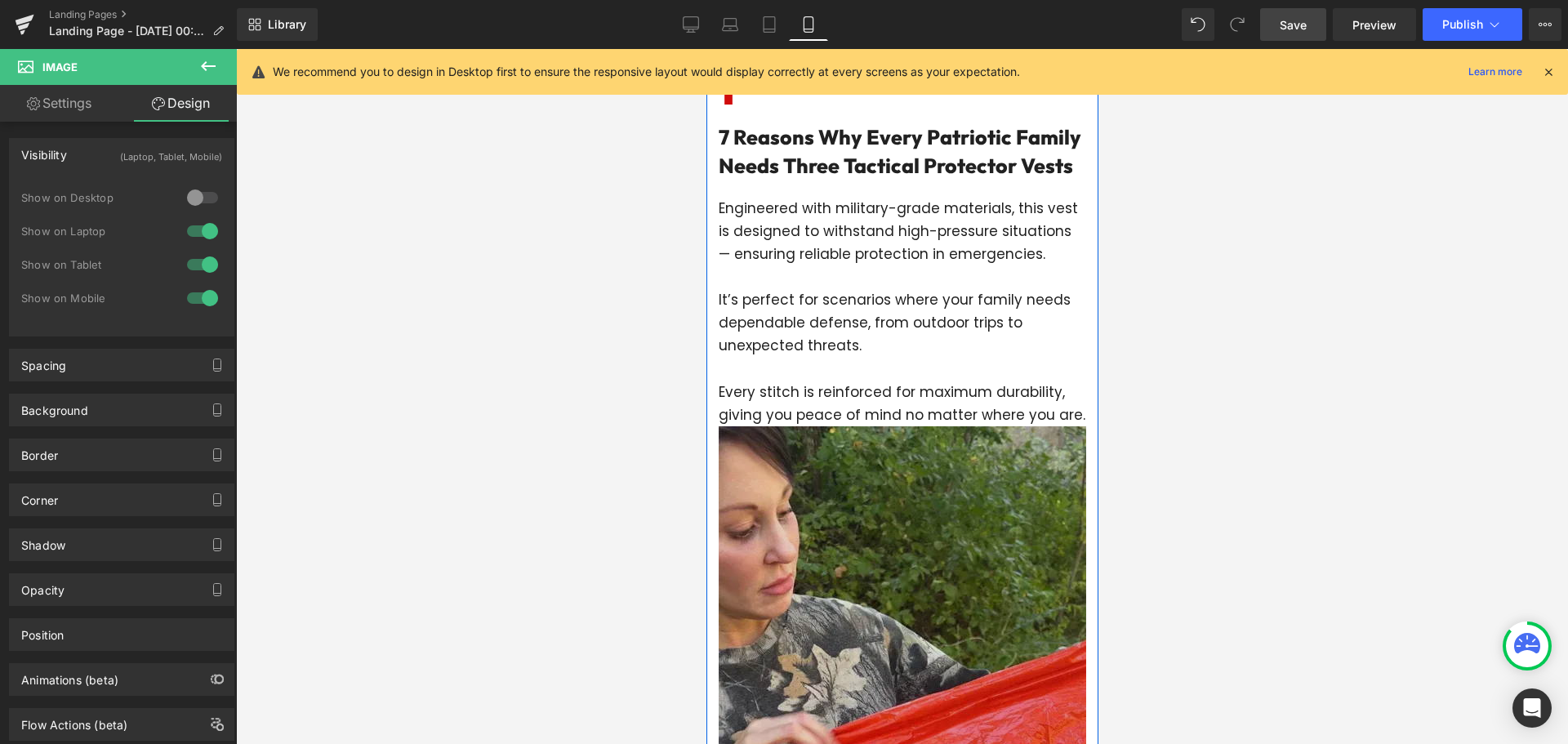
click at [909, 541] on img at bounding box center [902, 626] width 368 height 402
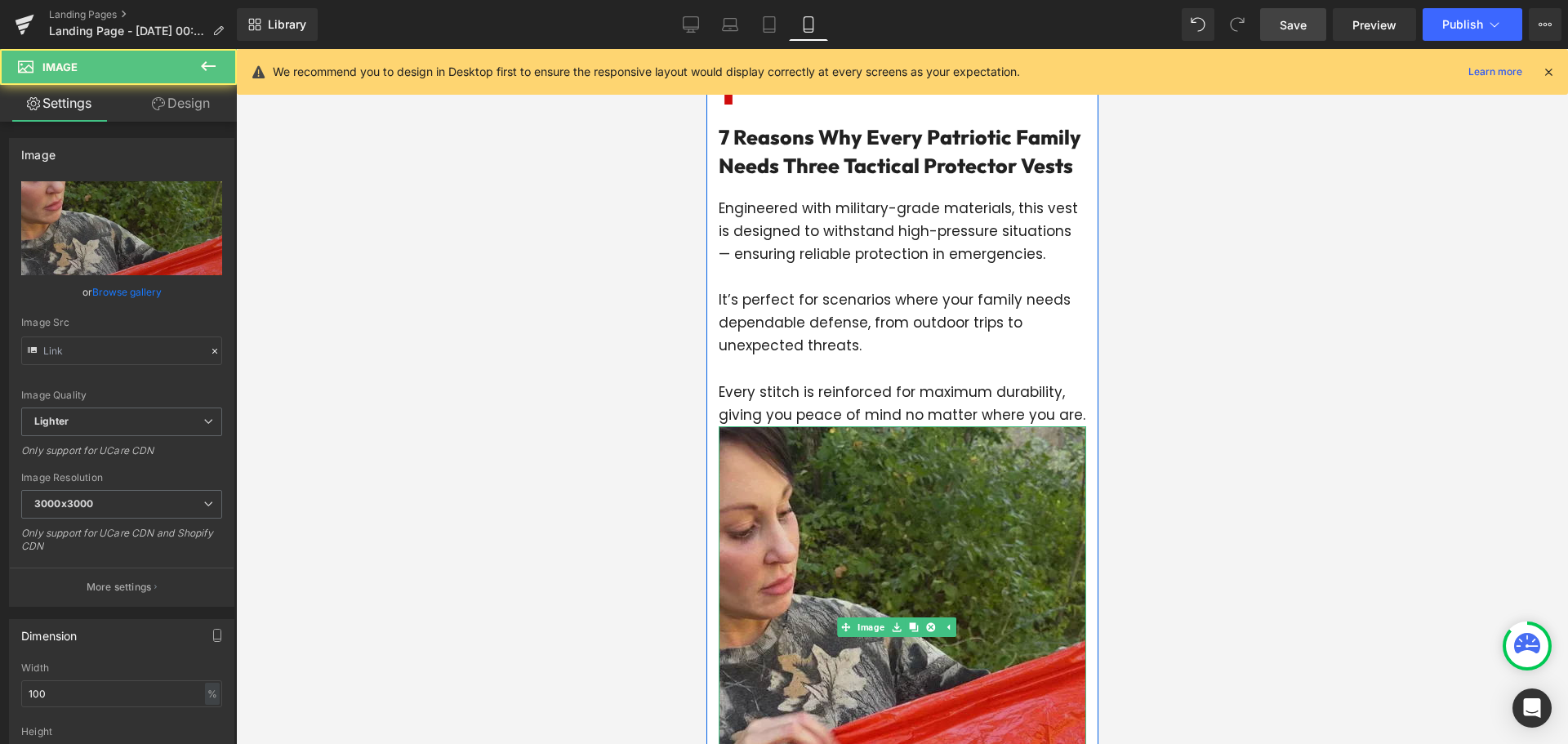
type input "[URL][DOMAIN_NAME]"
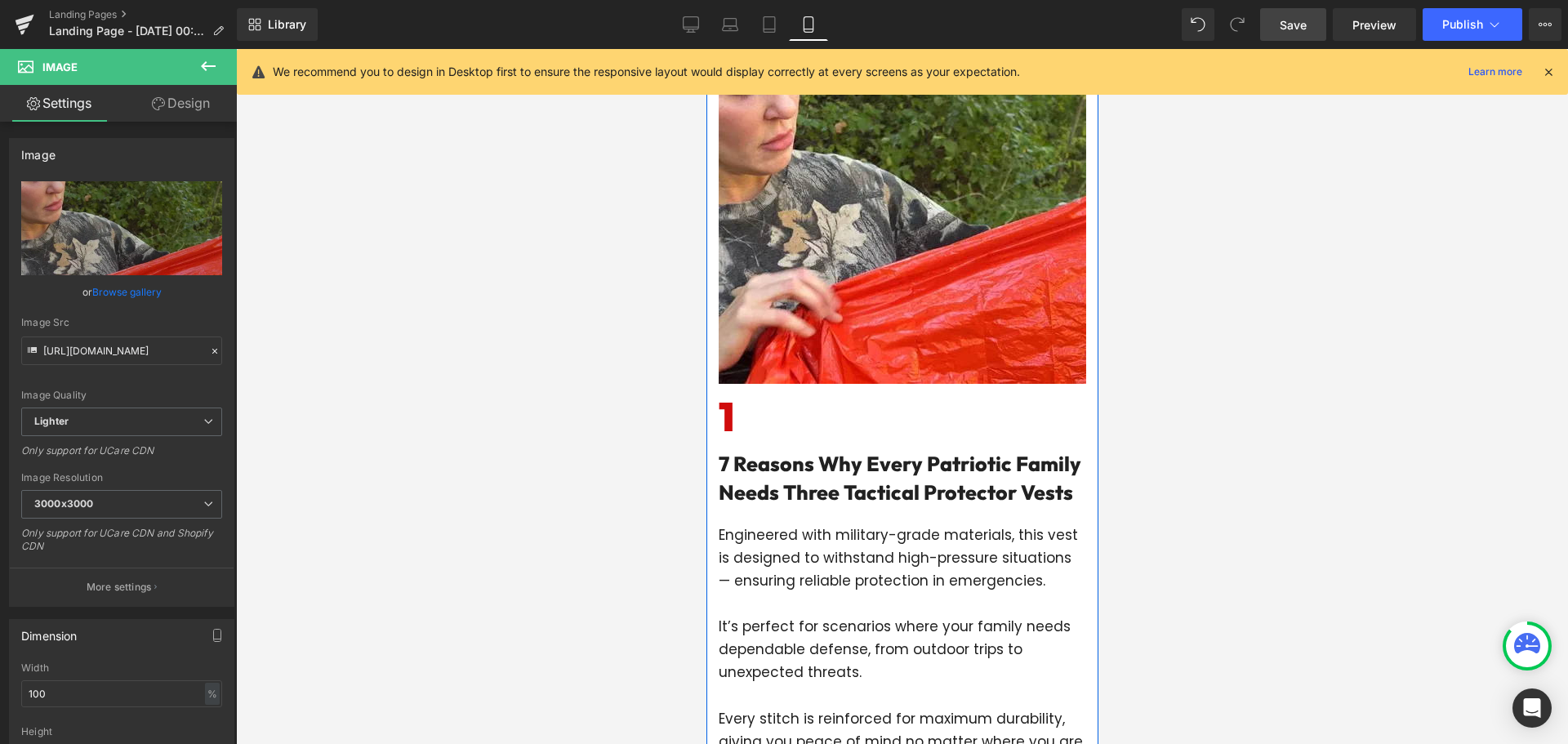
scroll to position [346, 0]
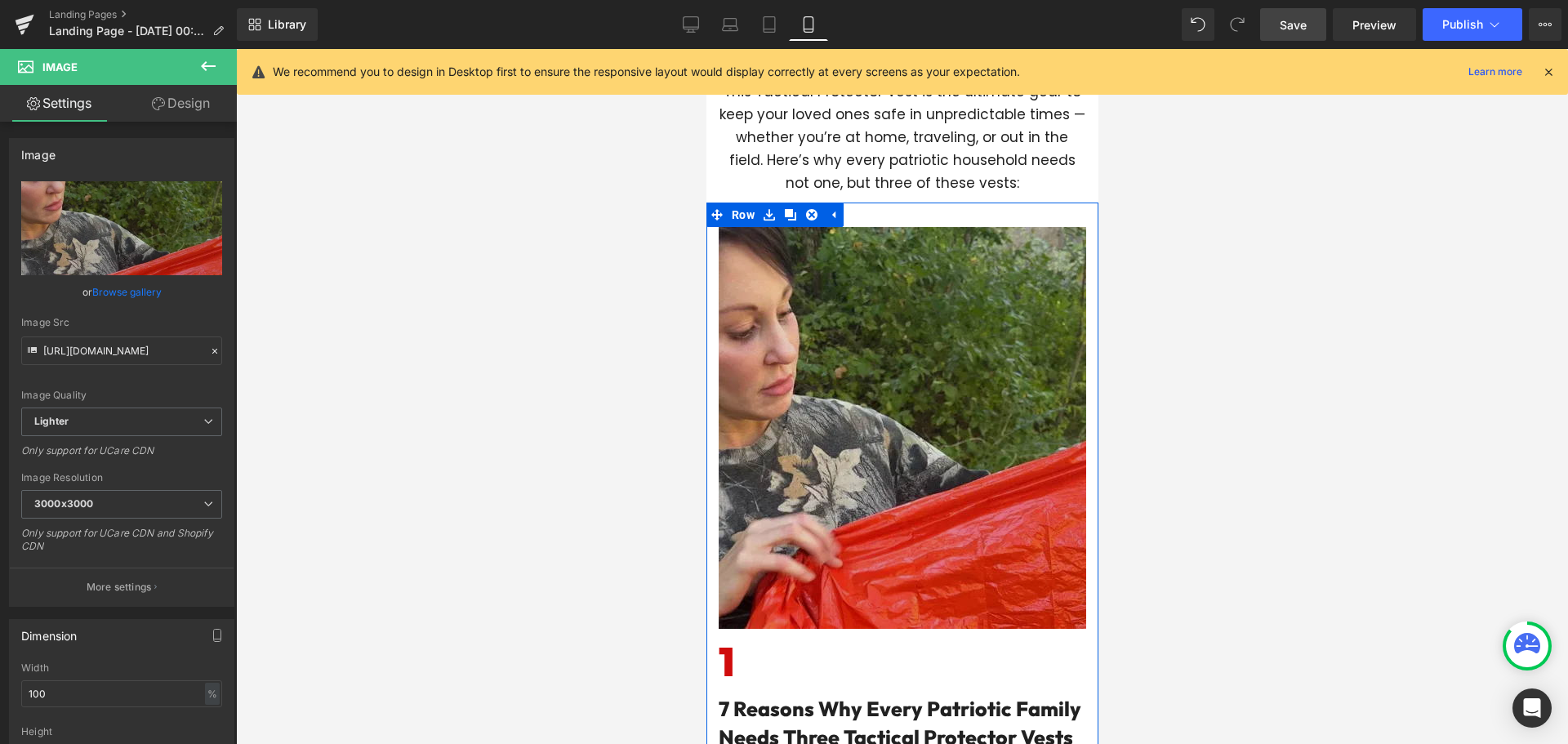
click at [834, 432] on img at bounding box center [902, 427] width 368 height 402
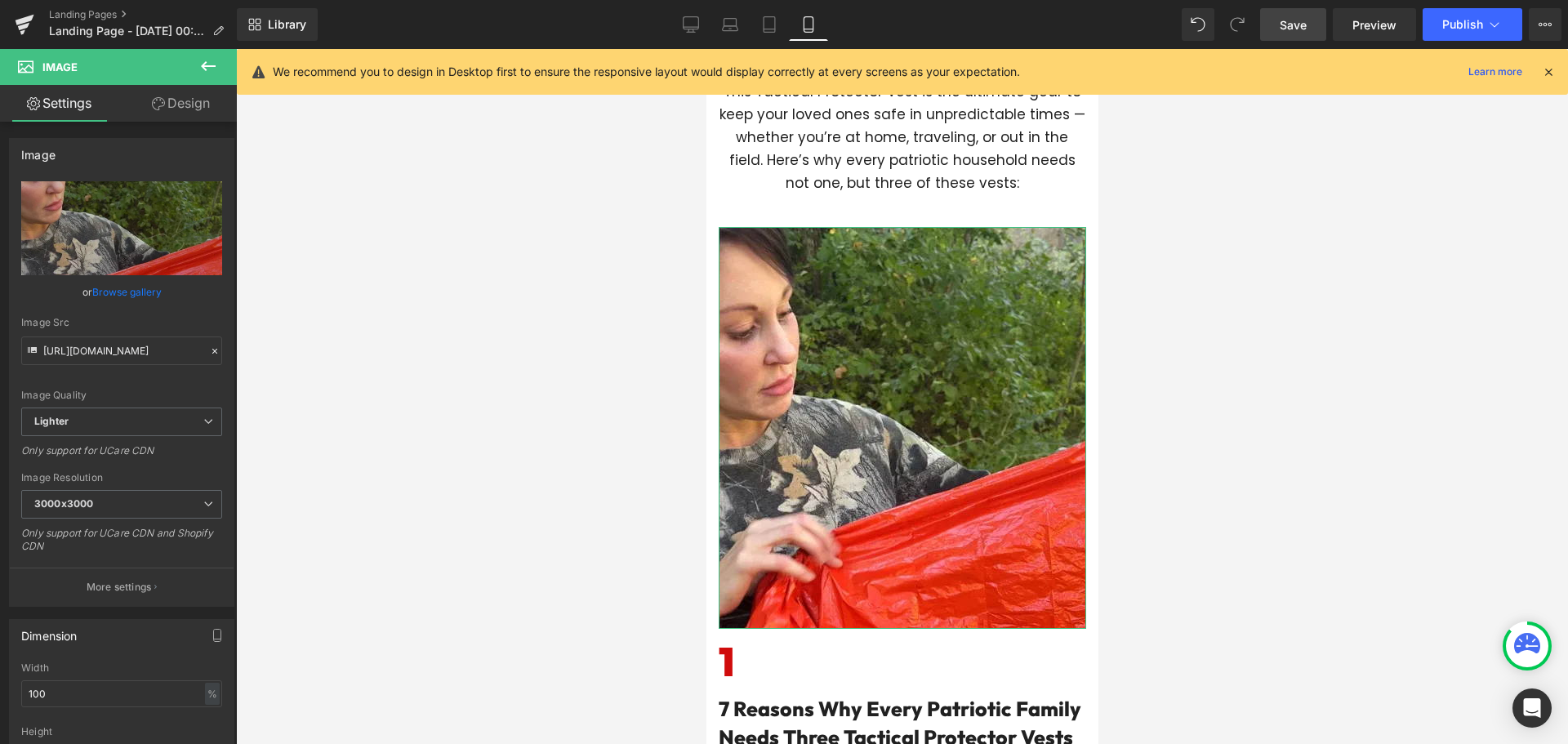
click at [176, 99] on link "Design" at bounding box center [180, 104] width 119 height 37
click at [0, 0] on div "Visibility" at bounding box center [0, 0] width 0 height 0
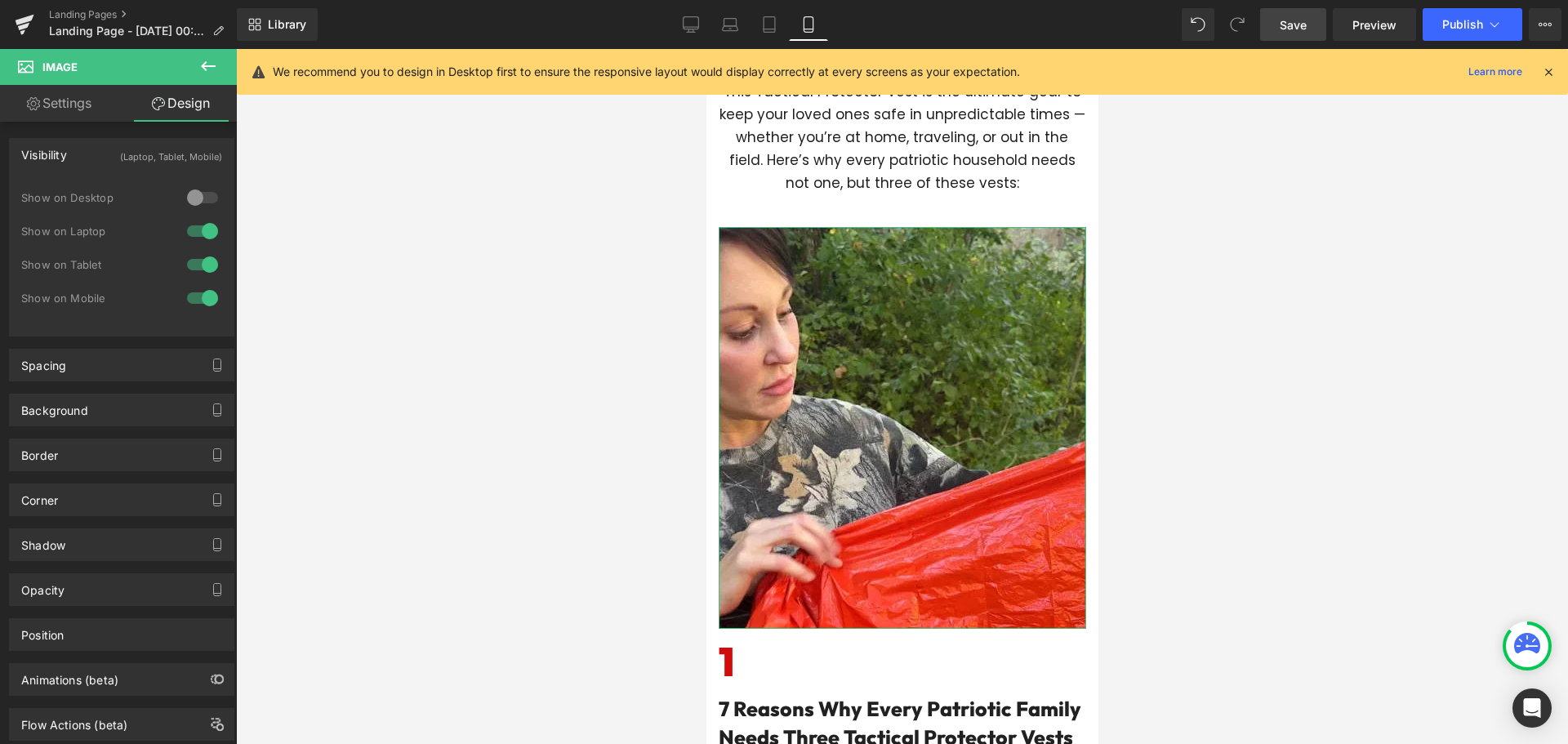
click at [189, 266] on div at bounding box center [202, 265] width 40 height 26
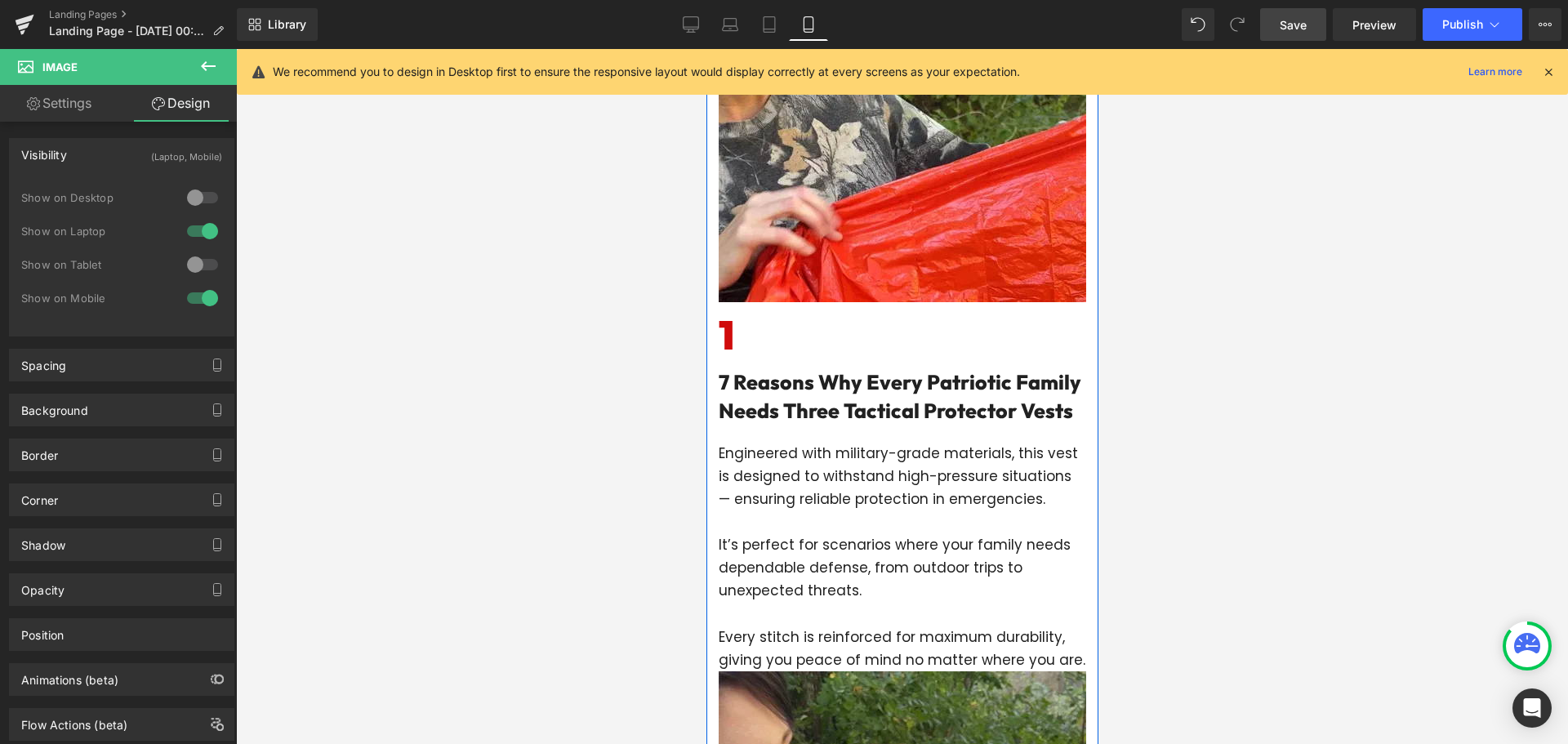
scroll to position [999, 0]
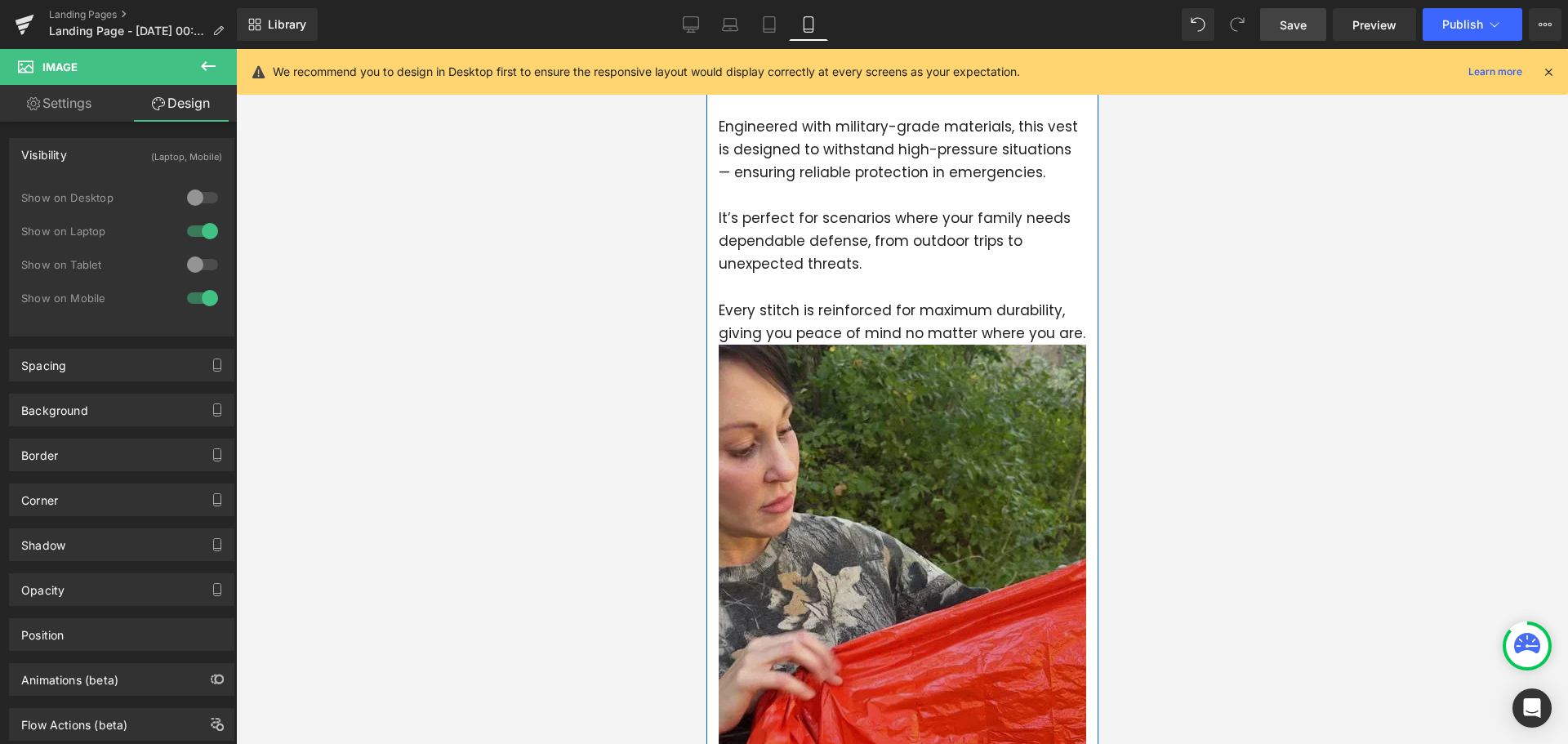
click at [879, 457] on img at bounding box center [902, 545] width 368 height 402
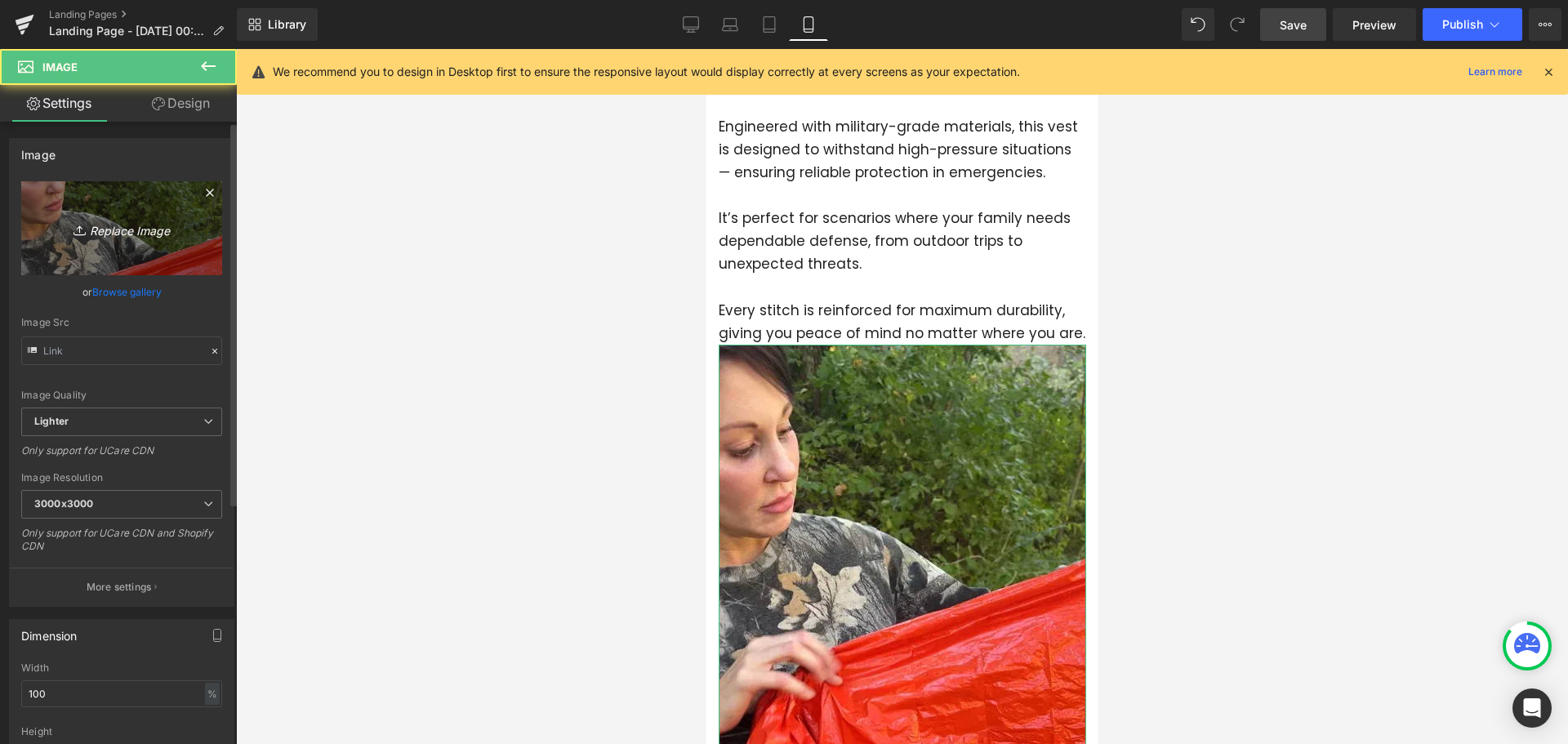
type input "[URL][DOMAIN_NAME]"
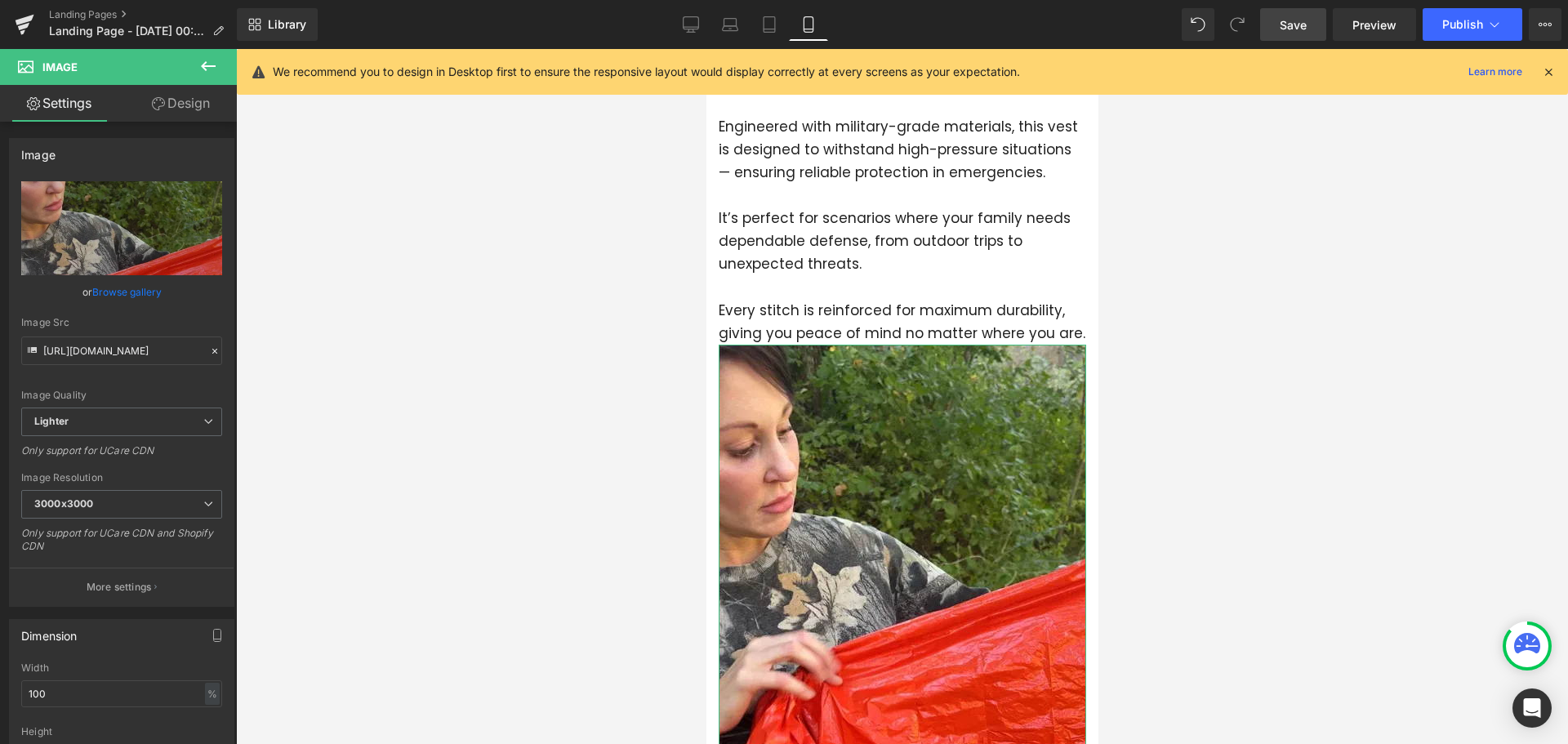
click at [173, 96] on link "Design" at bounding box center [180, 104] width 119 height 37
click at [0, 0] on div "Background" at bounding box center [0, 0] width 0 height 0
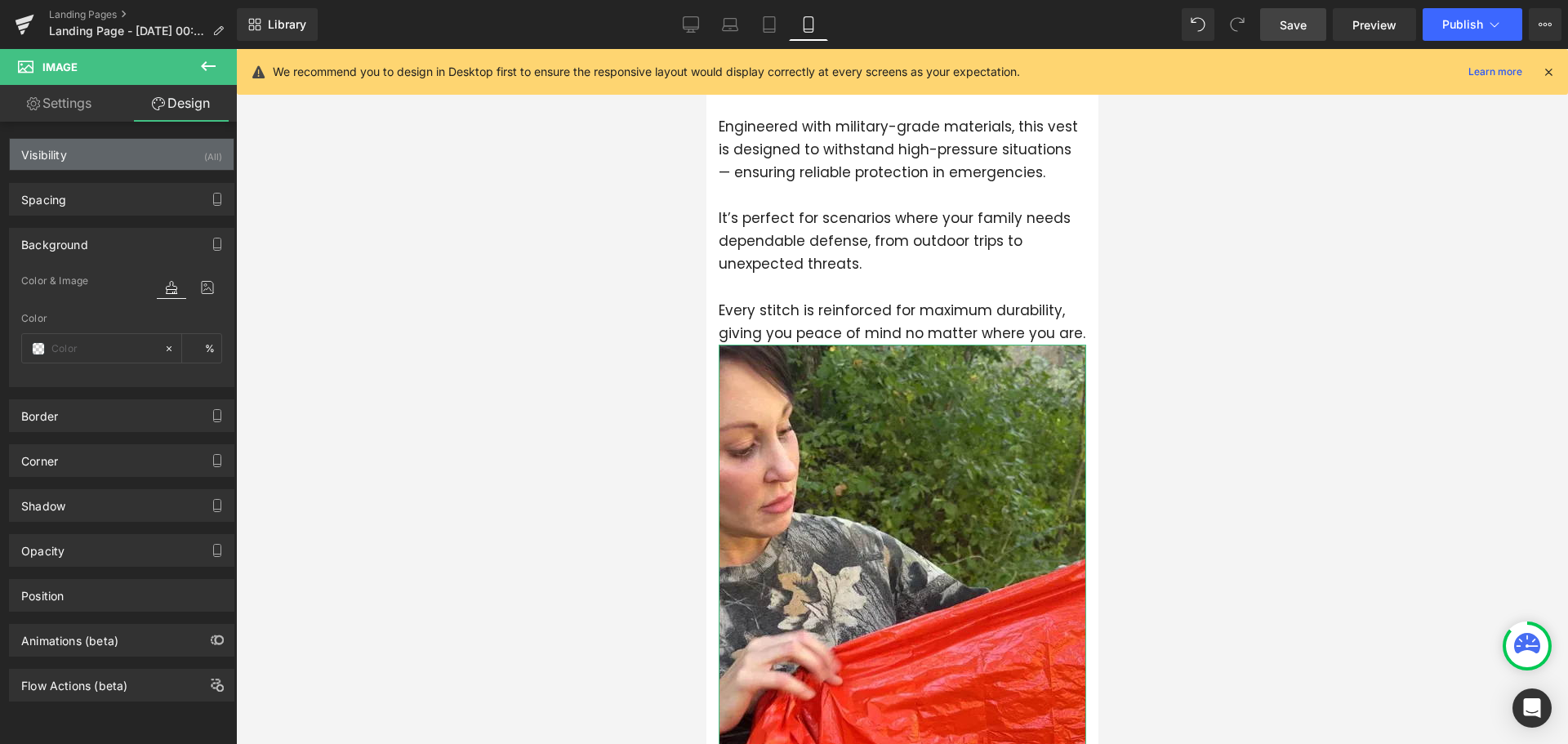
click at [150, 153] on div "Visibility (All)" at bounding box center [121, 154] width 223 height 31
type input "transparent"
type input "0"
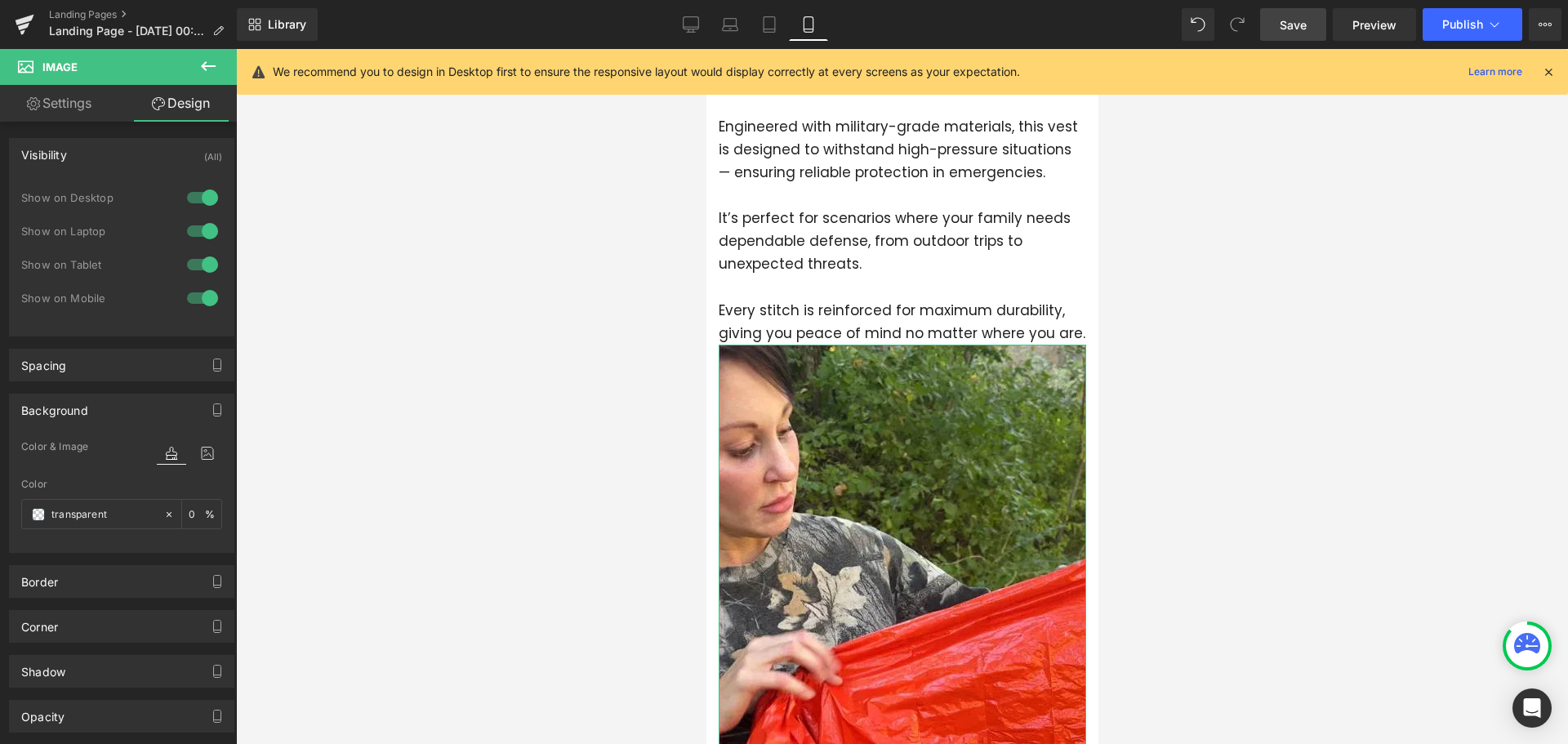
click at [194, 294] on div at bounding box center [202, 298] width 40 height 26
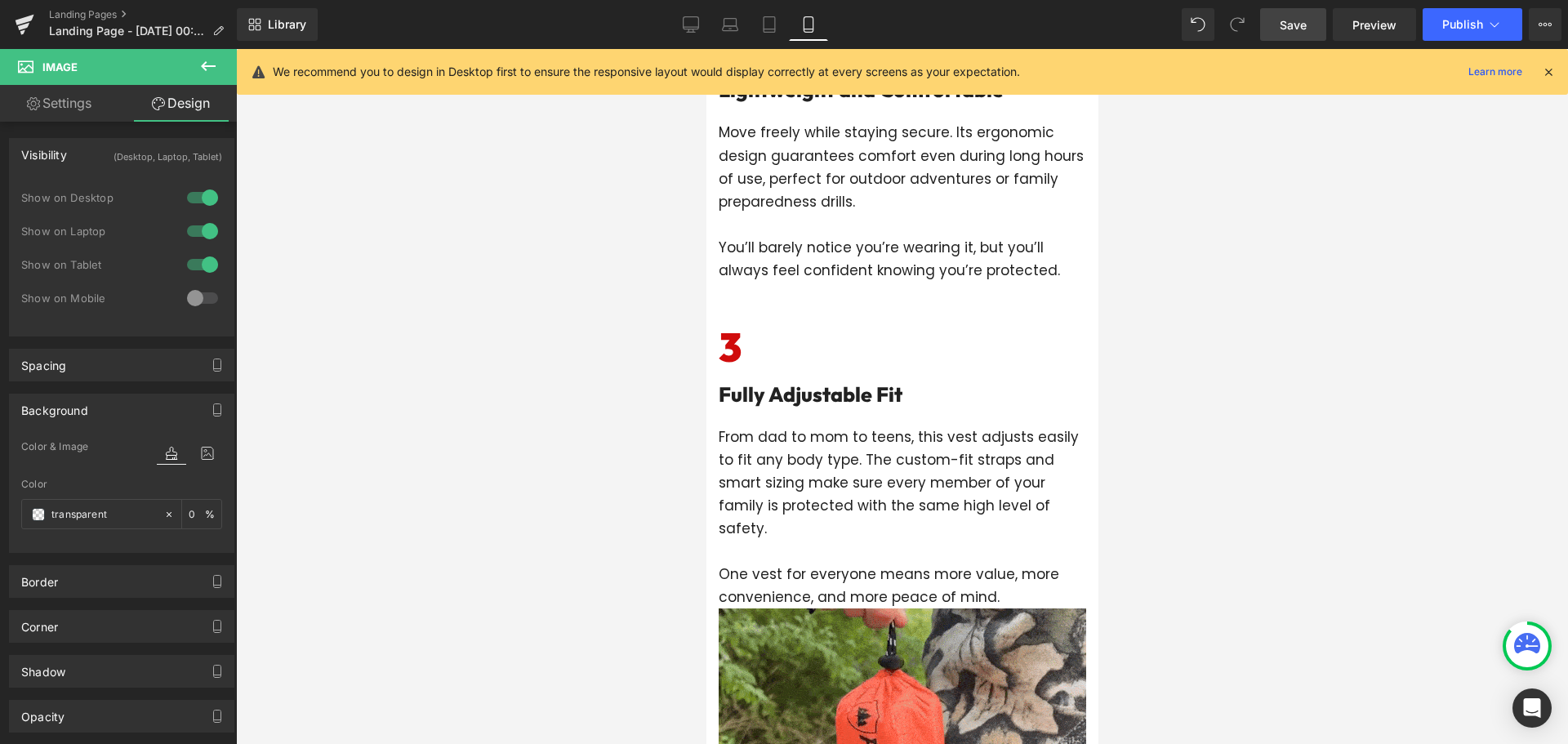
scroll to position [1897, 0]
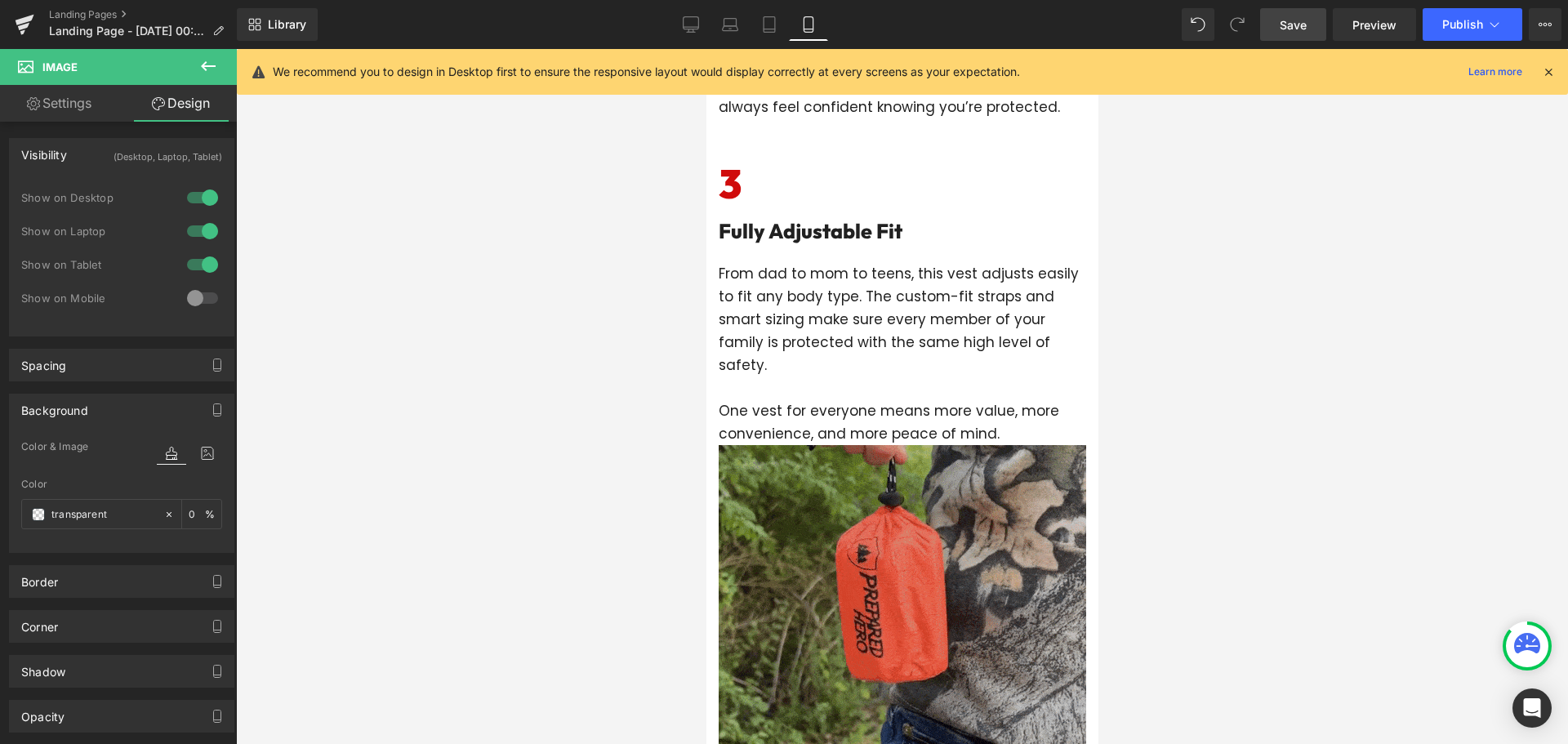
click at [888, 496] on img at bounding box center [902, 629] width 368 height 368
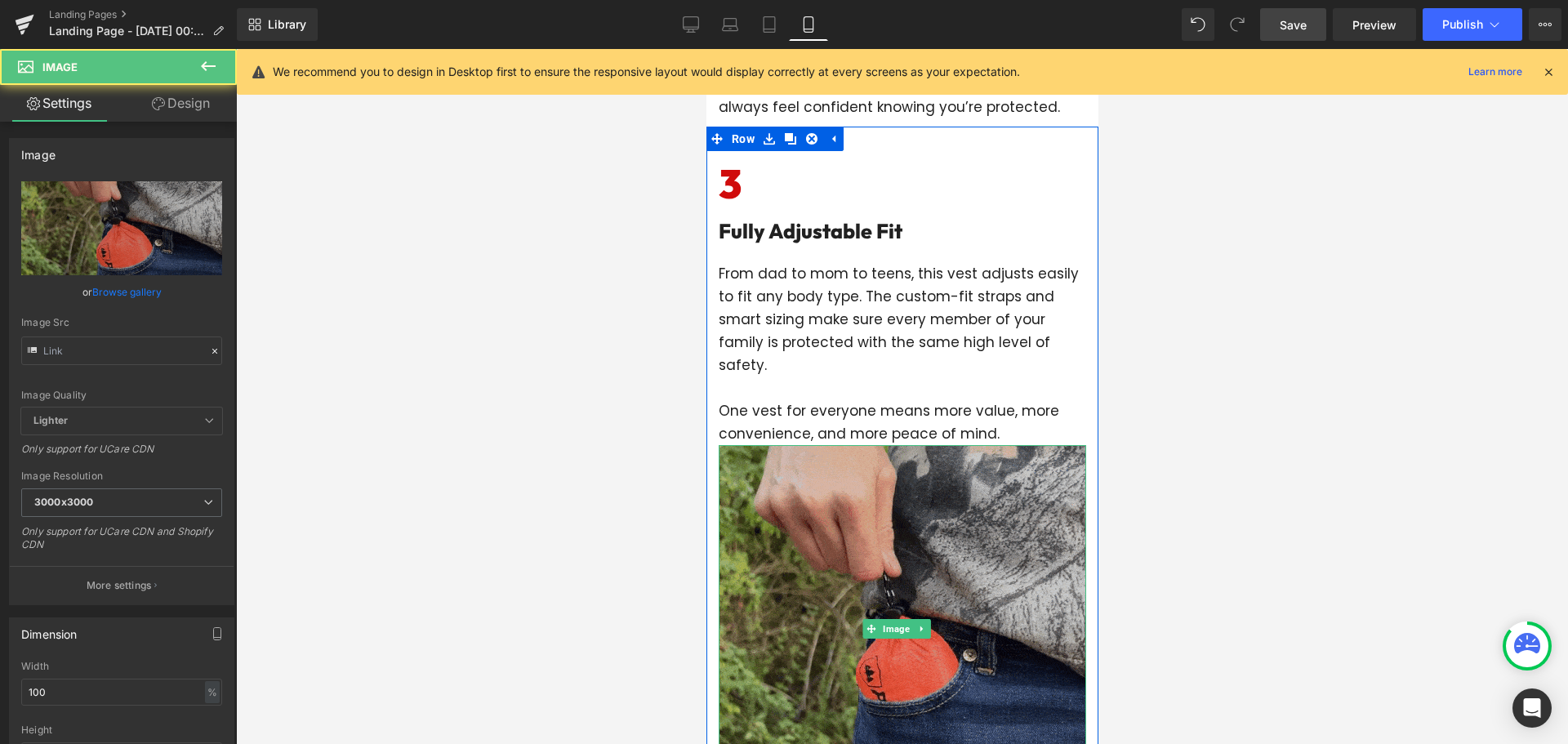
type input "[URL][DOMAIN_NAME]"
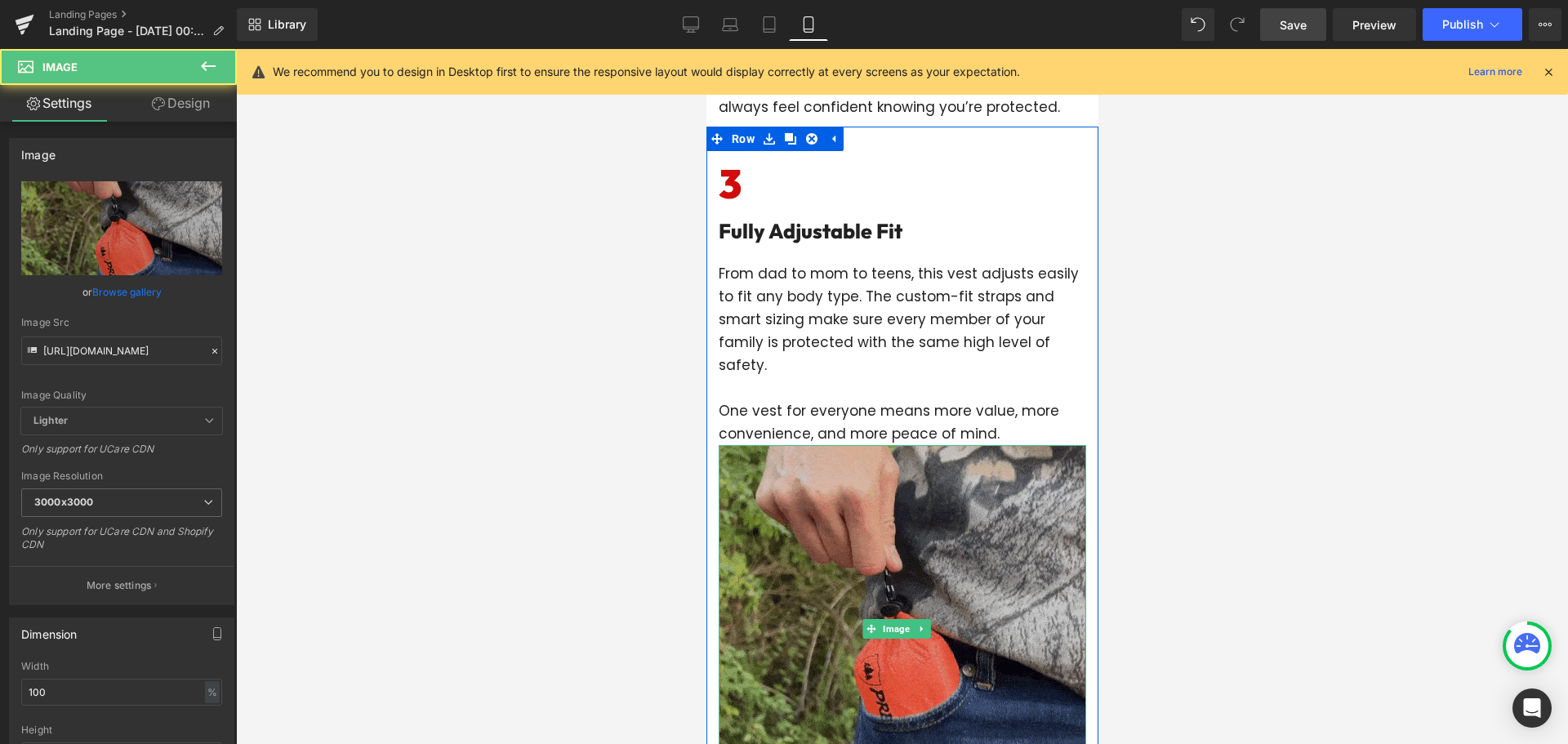
scroll to position [2141, 0]
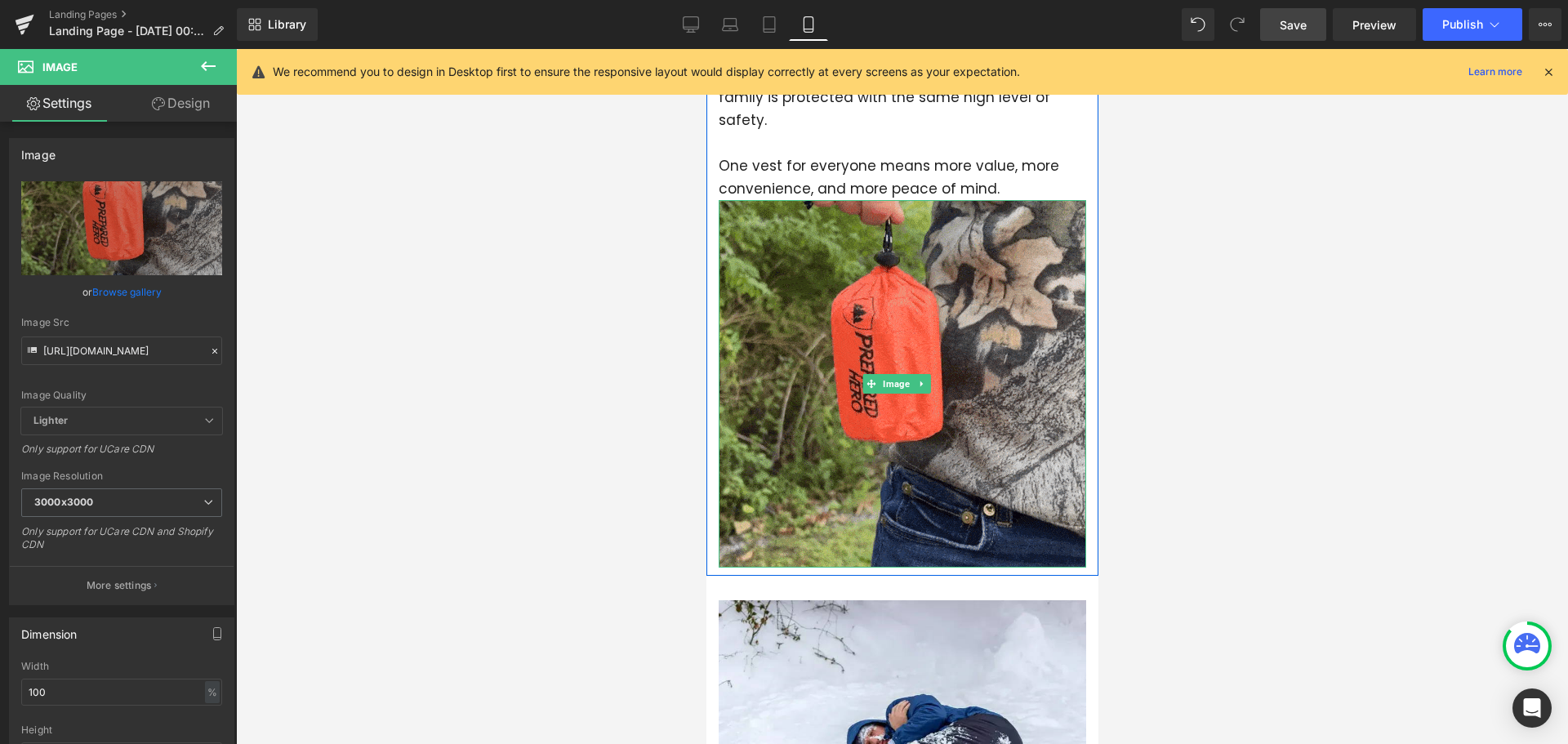
click at [920, 379] on icon at bounding box center [920, 383] width 9 height 10
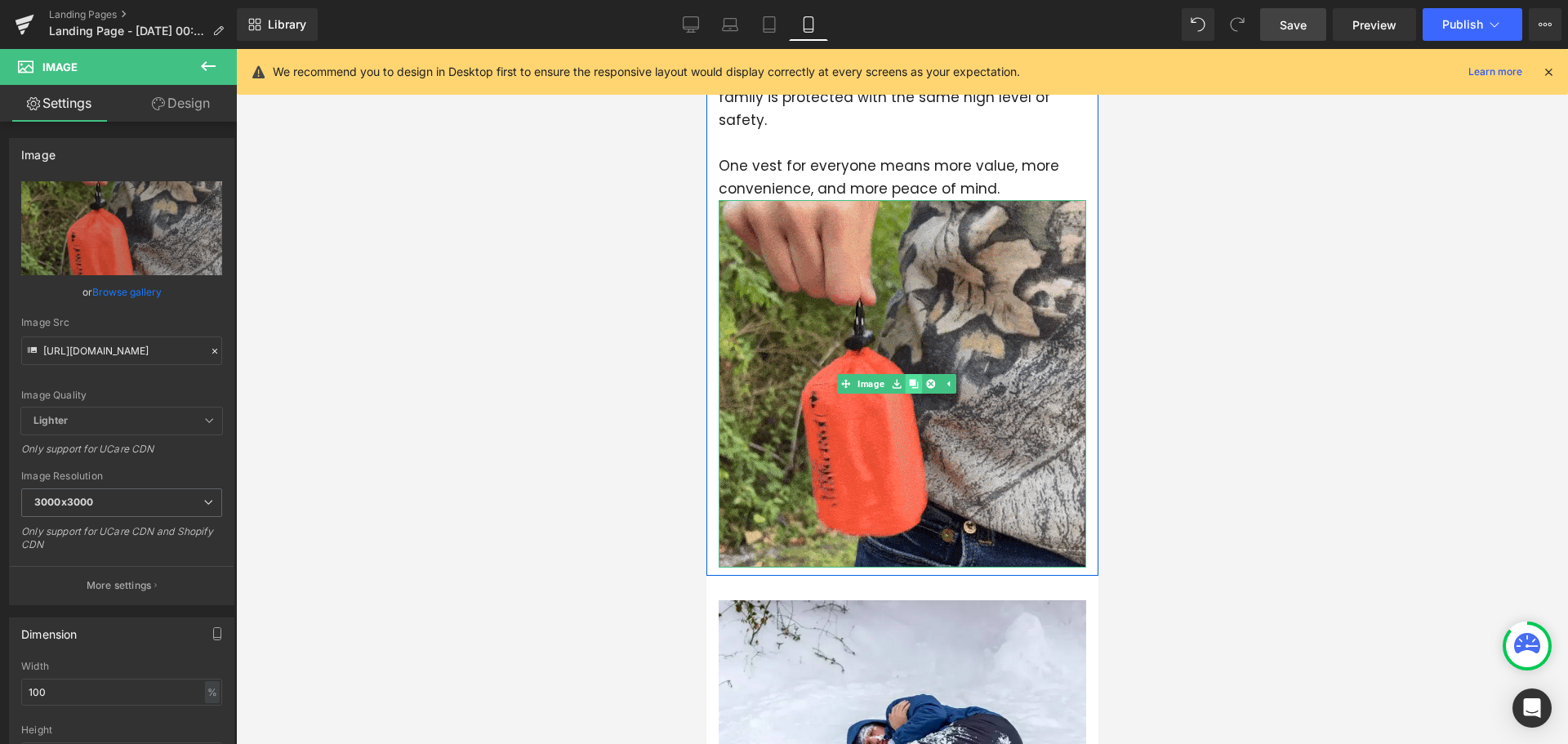
click at [909, 379] on icon at bounding box center [912, 383] width 9 height 9
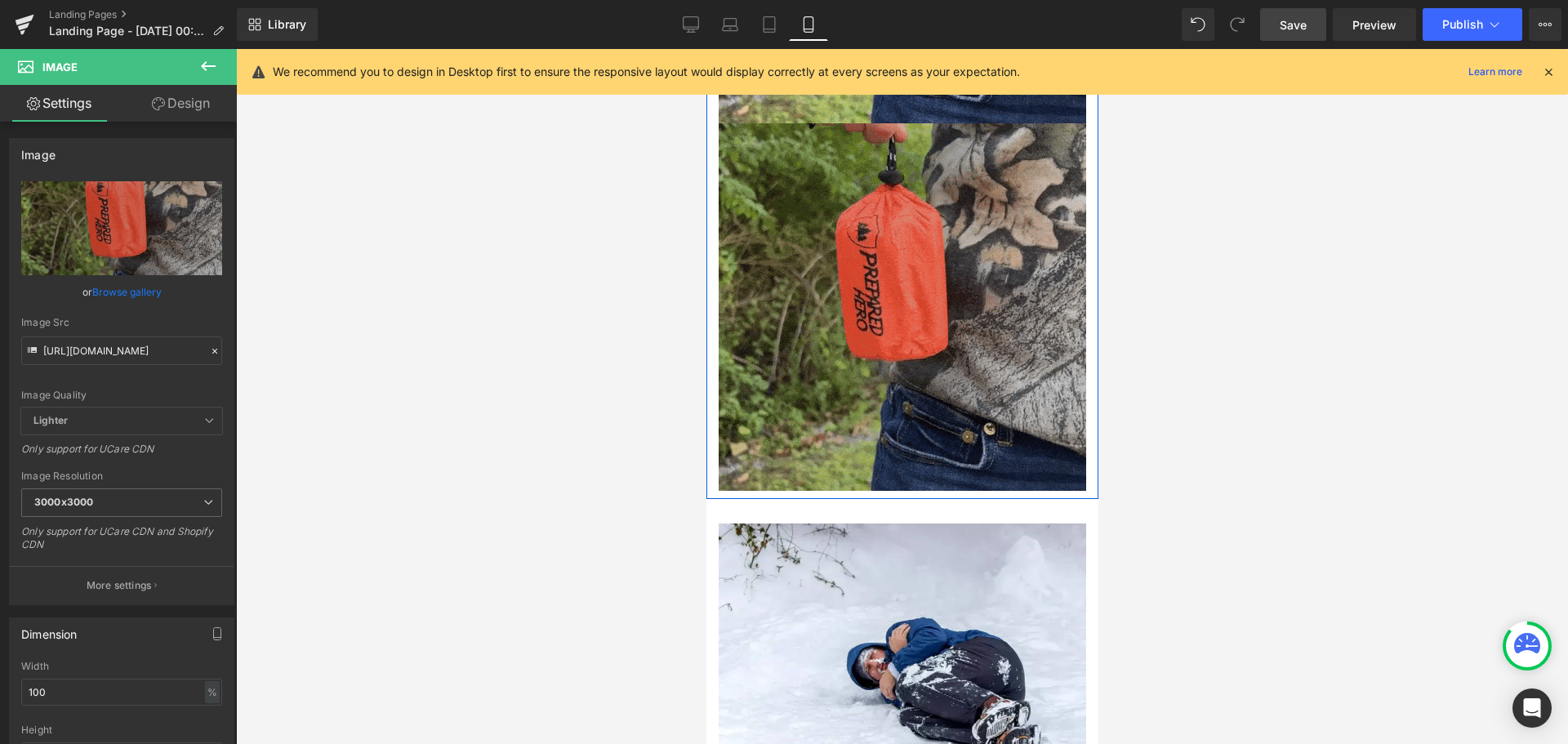
scroll to position [2341, 0]
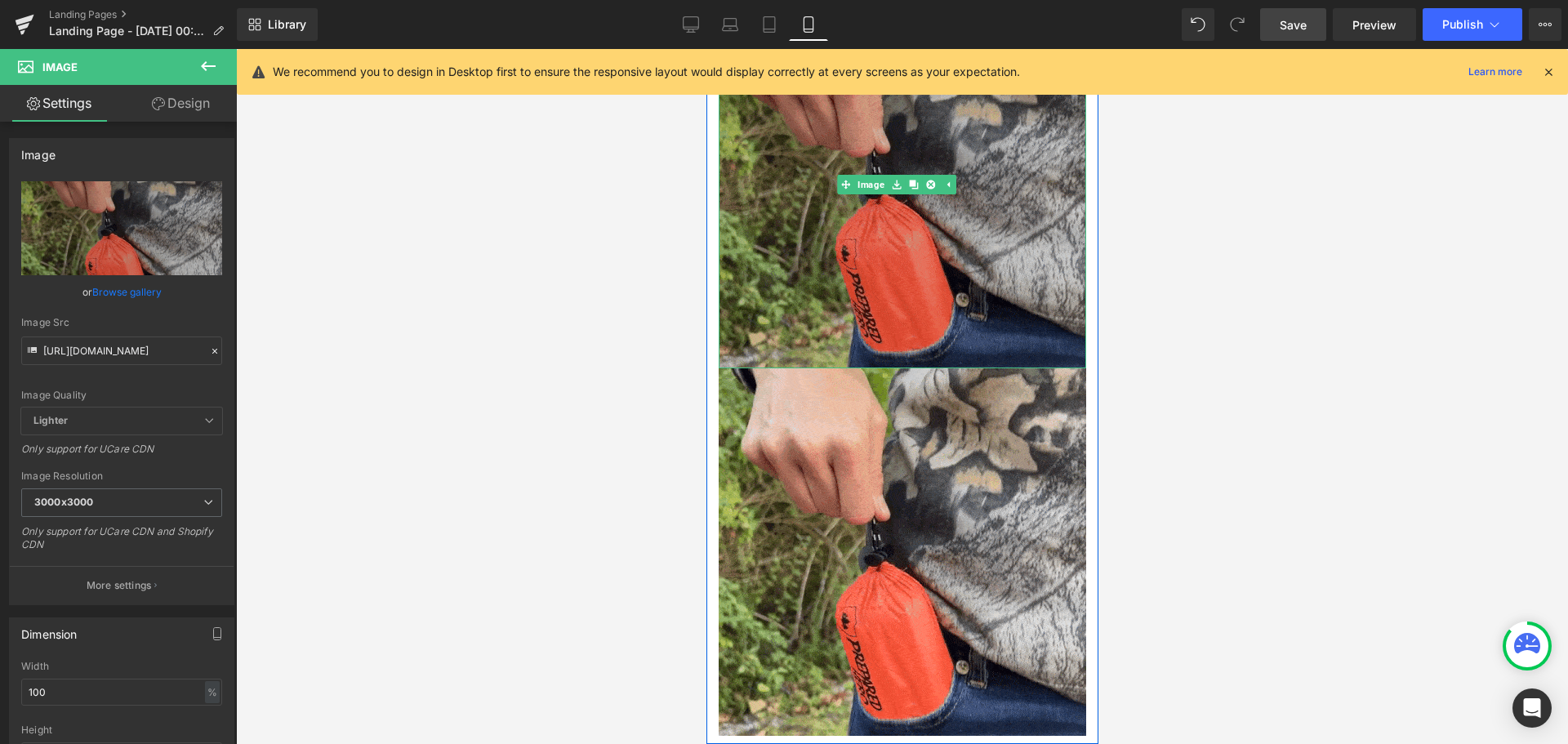
click at [891, 259] on img at bounding box center [902, 185] width 368 height 368
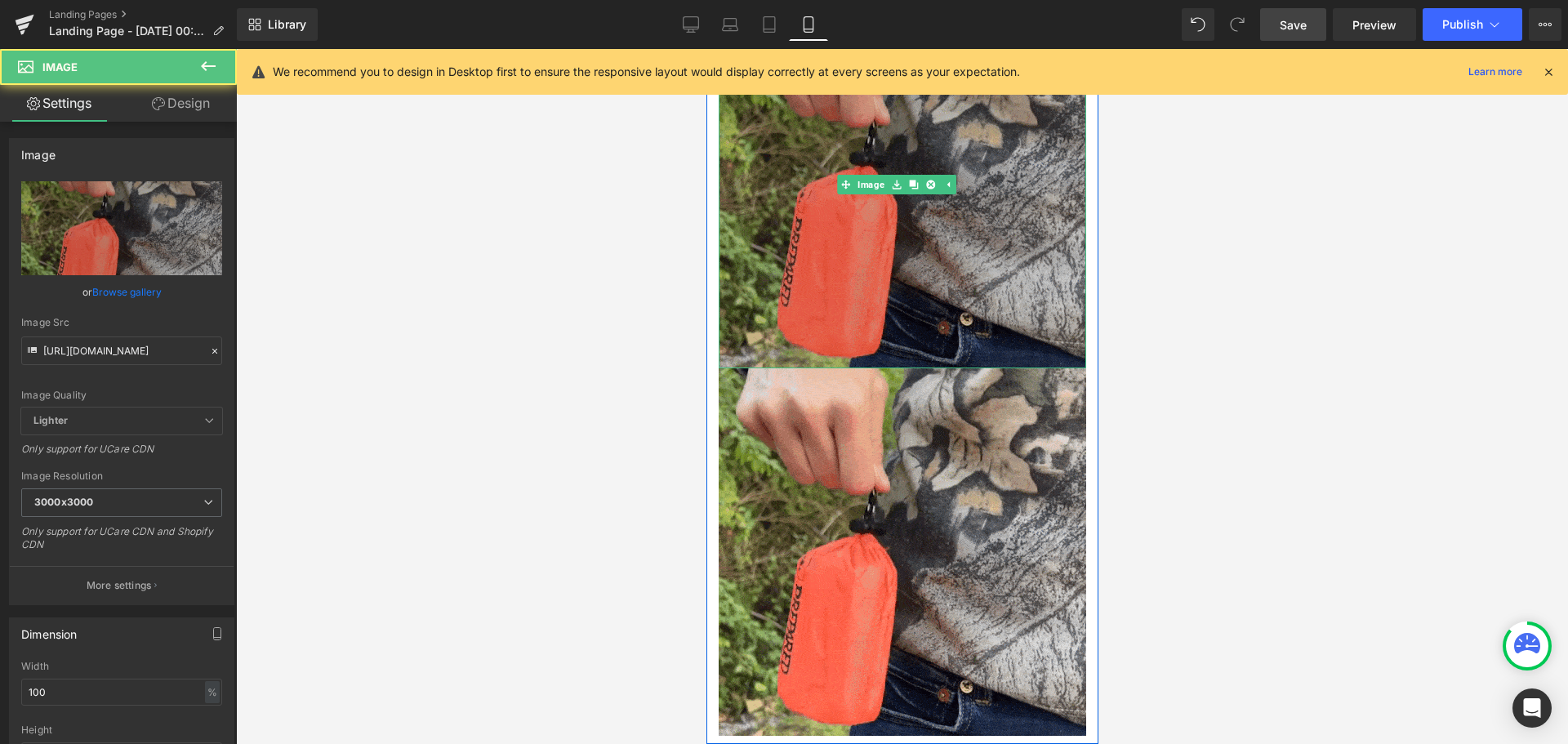
scroll to position [2177, 0]
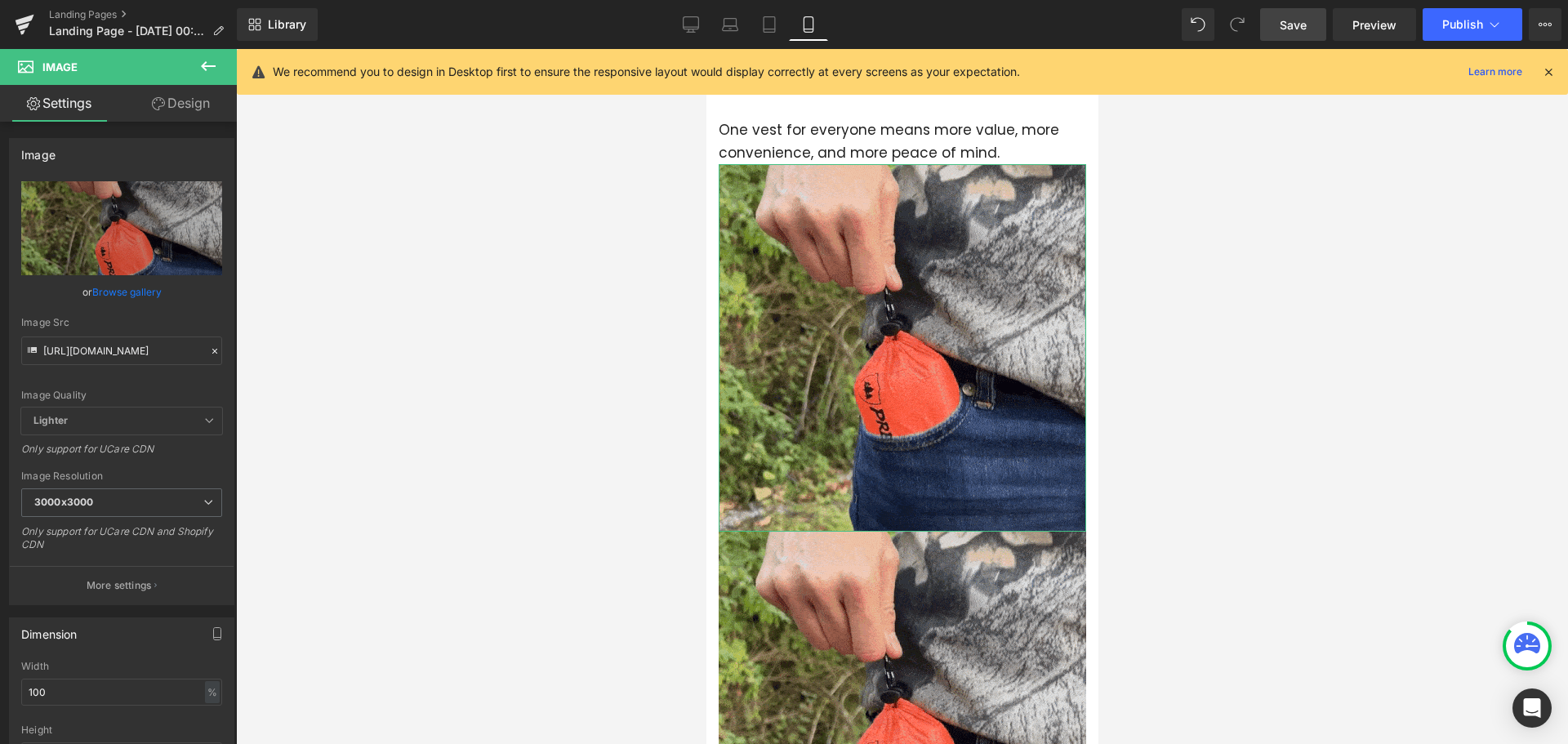
click at [188, 106] on link "Design" at bounding box center [180, 104] width 119 height 37
click at [0, 0] on div "Visibility" at bounding box center [0, 0] width 0 height 0
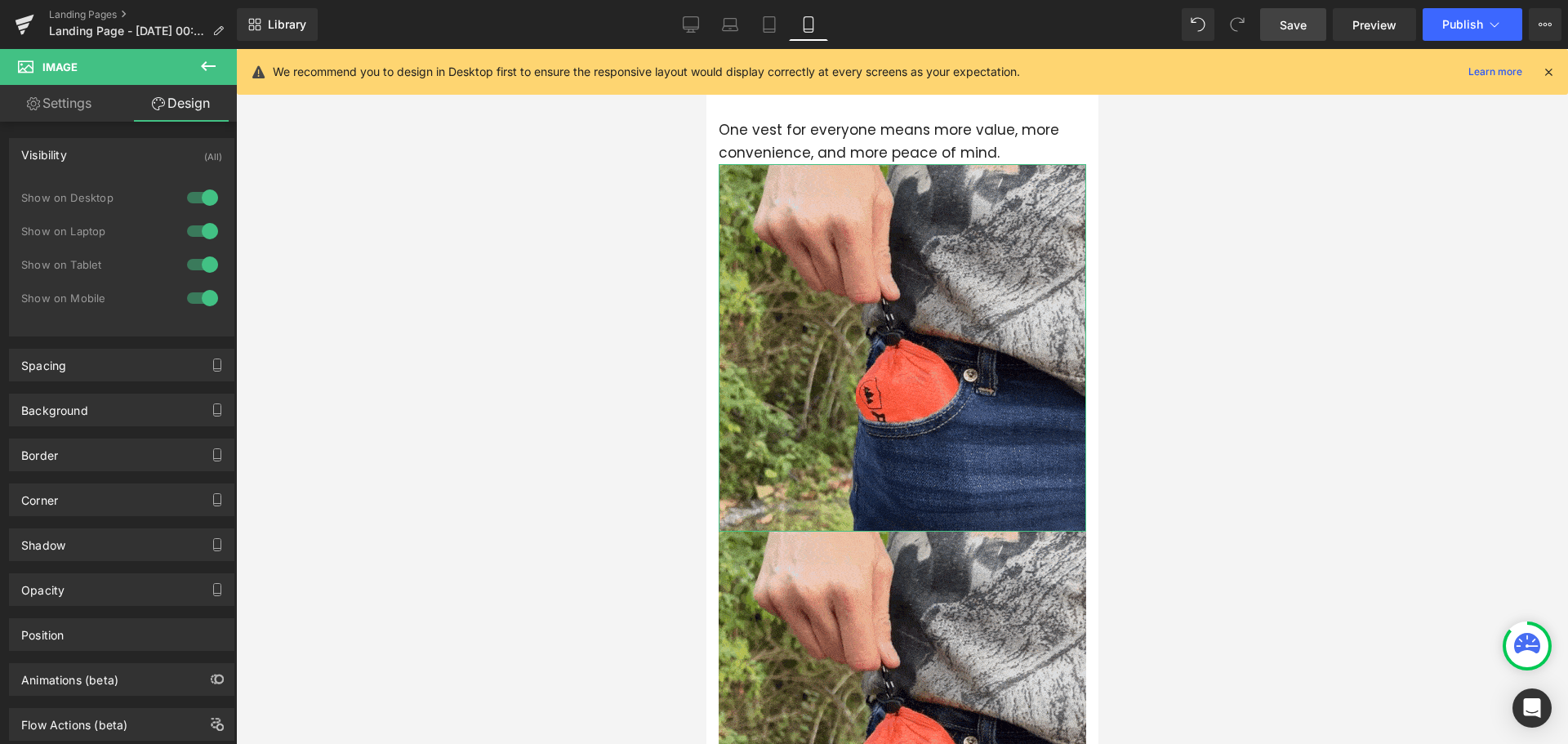
click at [191, 293] on div at bounding box center [202, 298] width 40 height 26
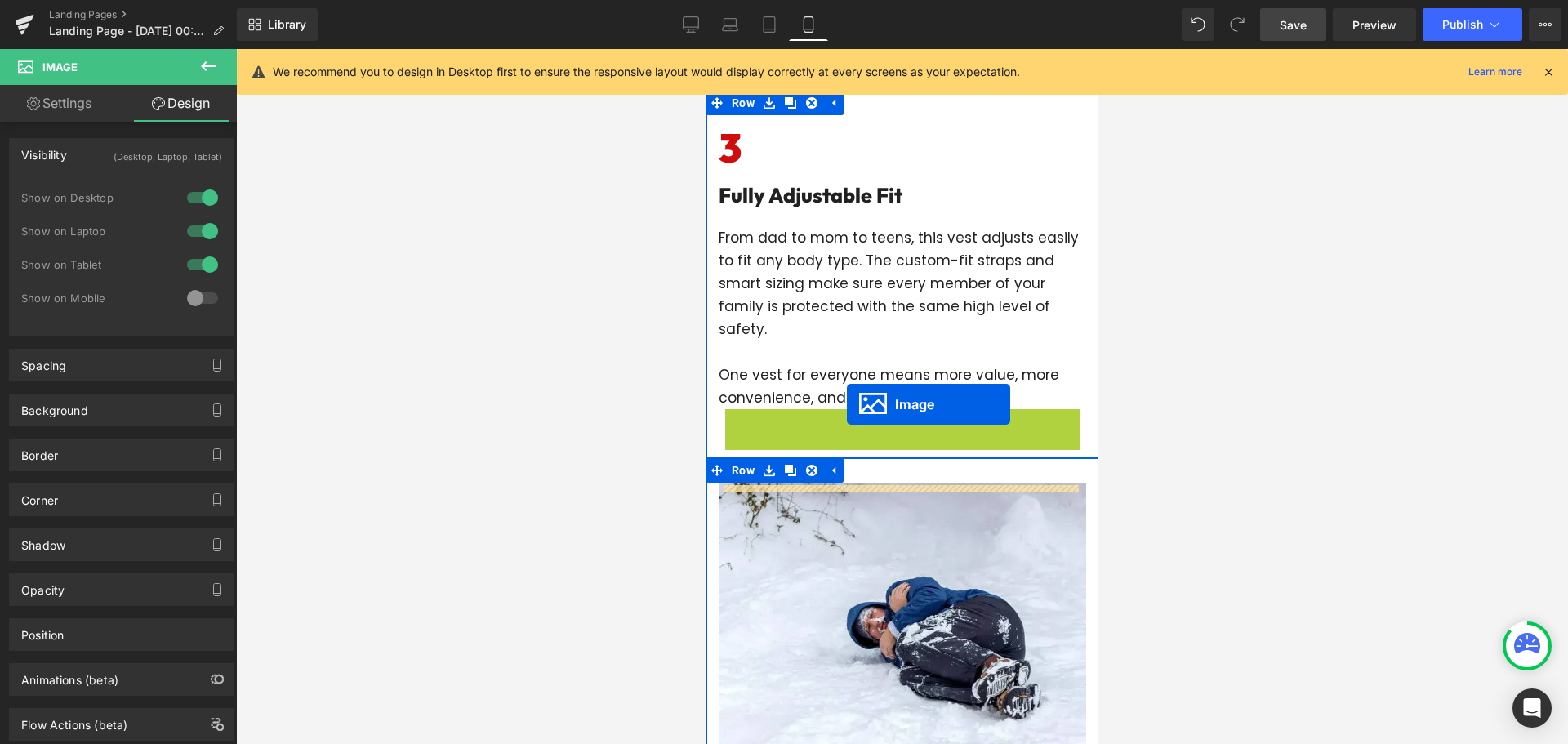
scroll to position [1851, 0]
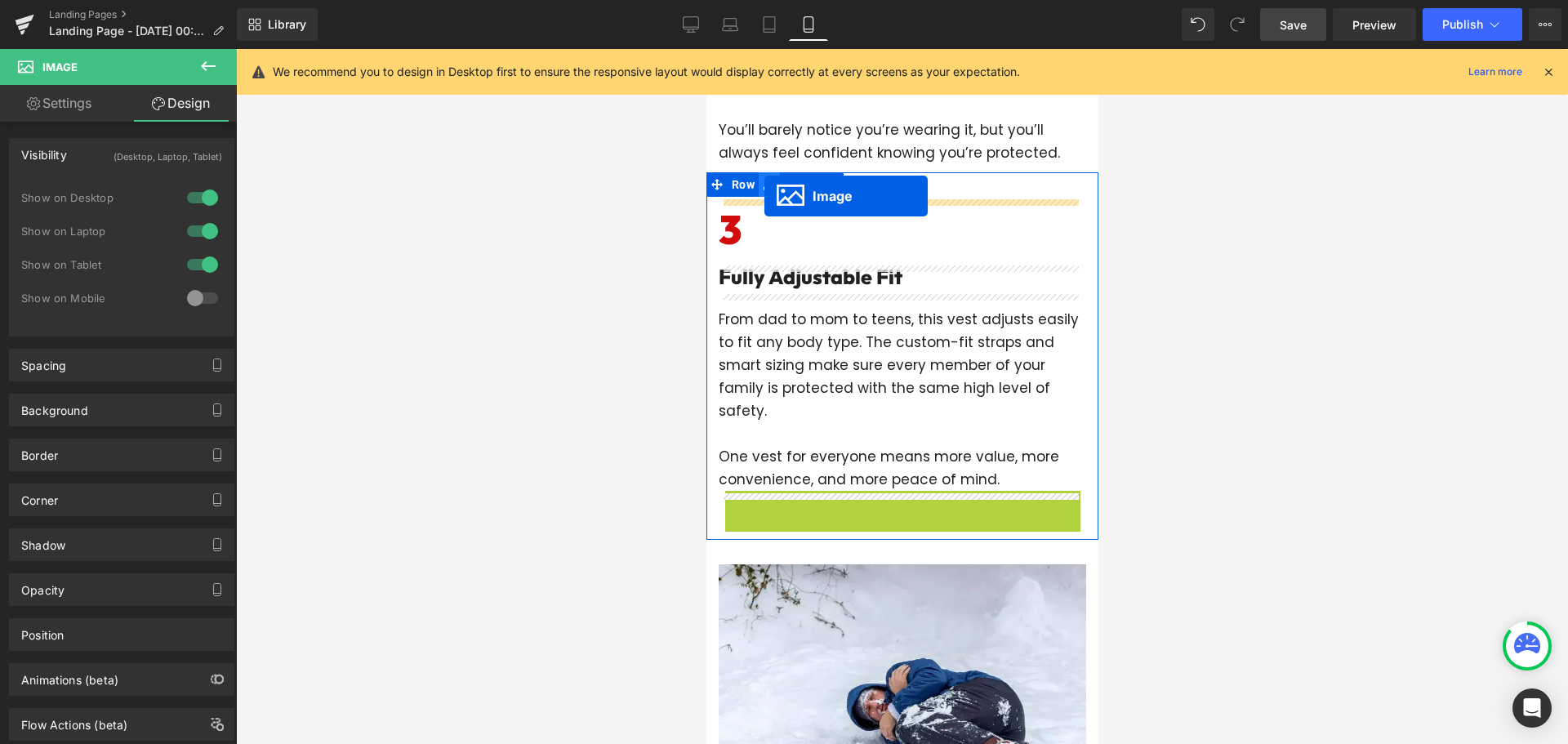
drag, startPoint x: 869, startPoint y: 423, endPoint x: 764, endPoint y: 196, distance: 250.1
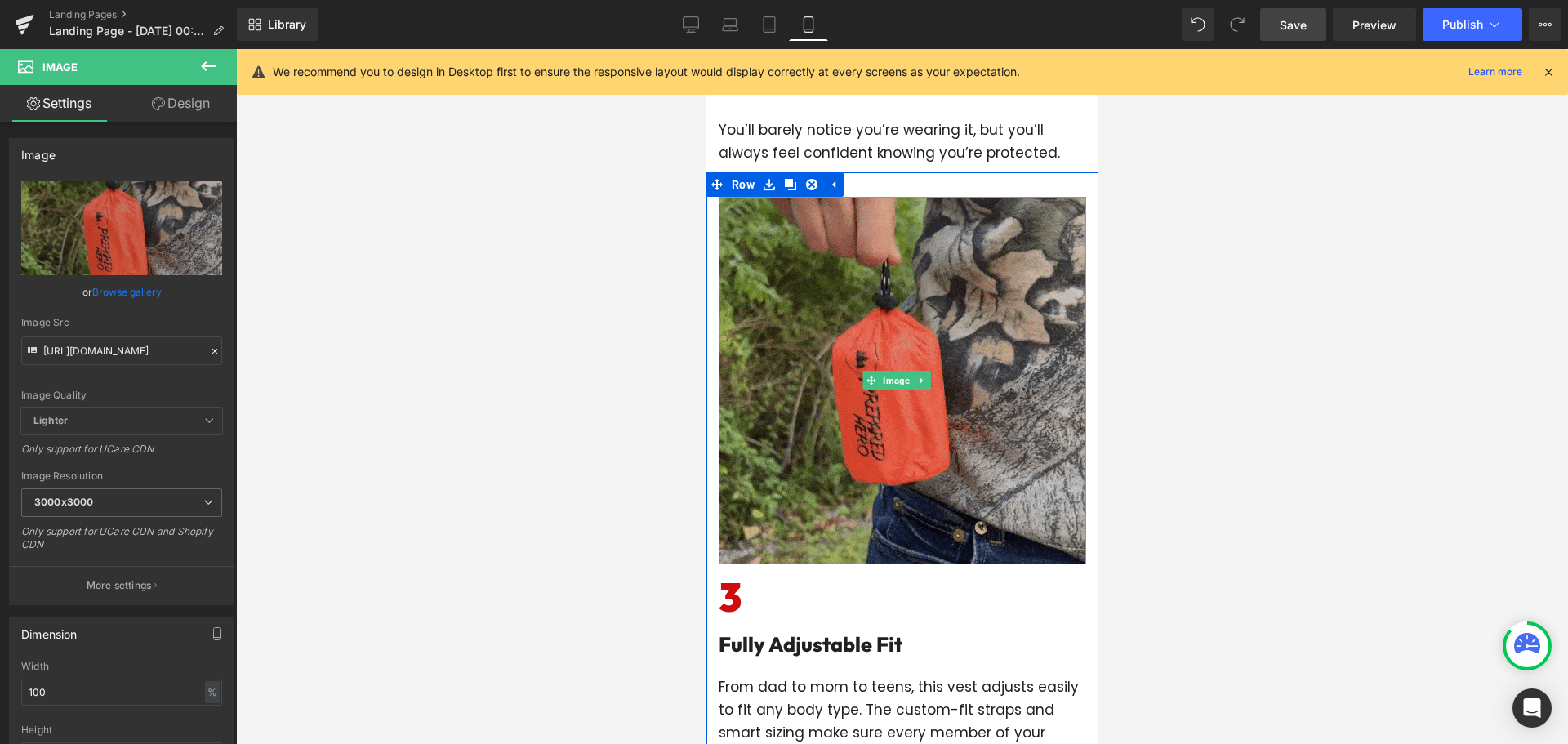
click at [830, 325] on img at bounding box center [902, 381] width 368 height 368
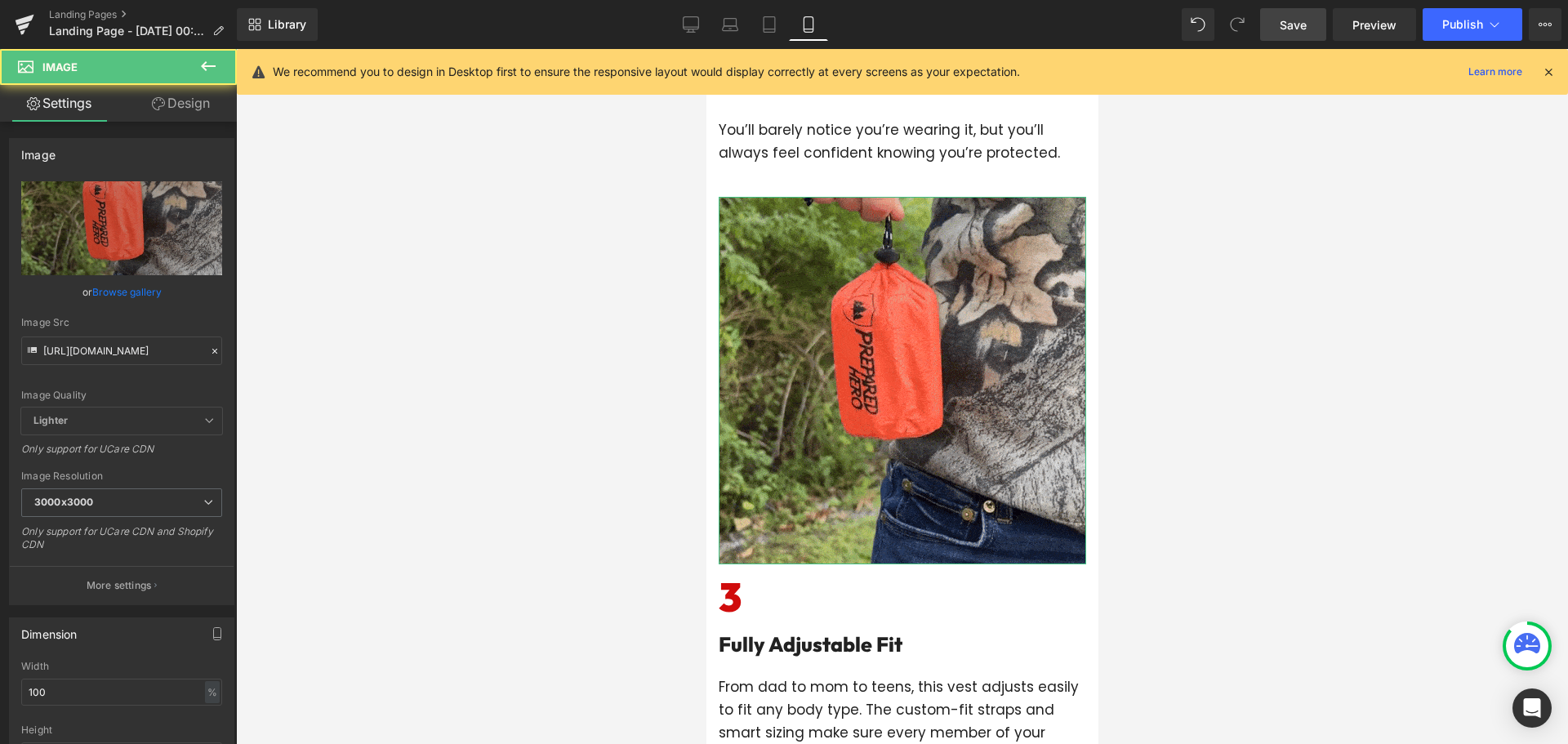
click at [187, 108] on link "Design" at bounding box center [180, 104] width 119 height 37
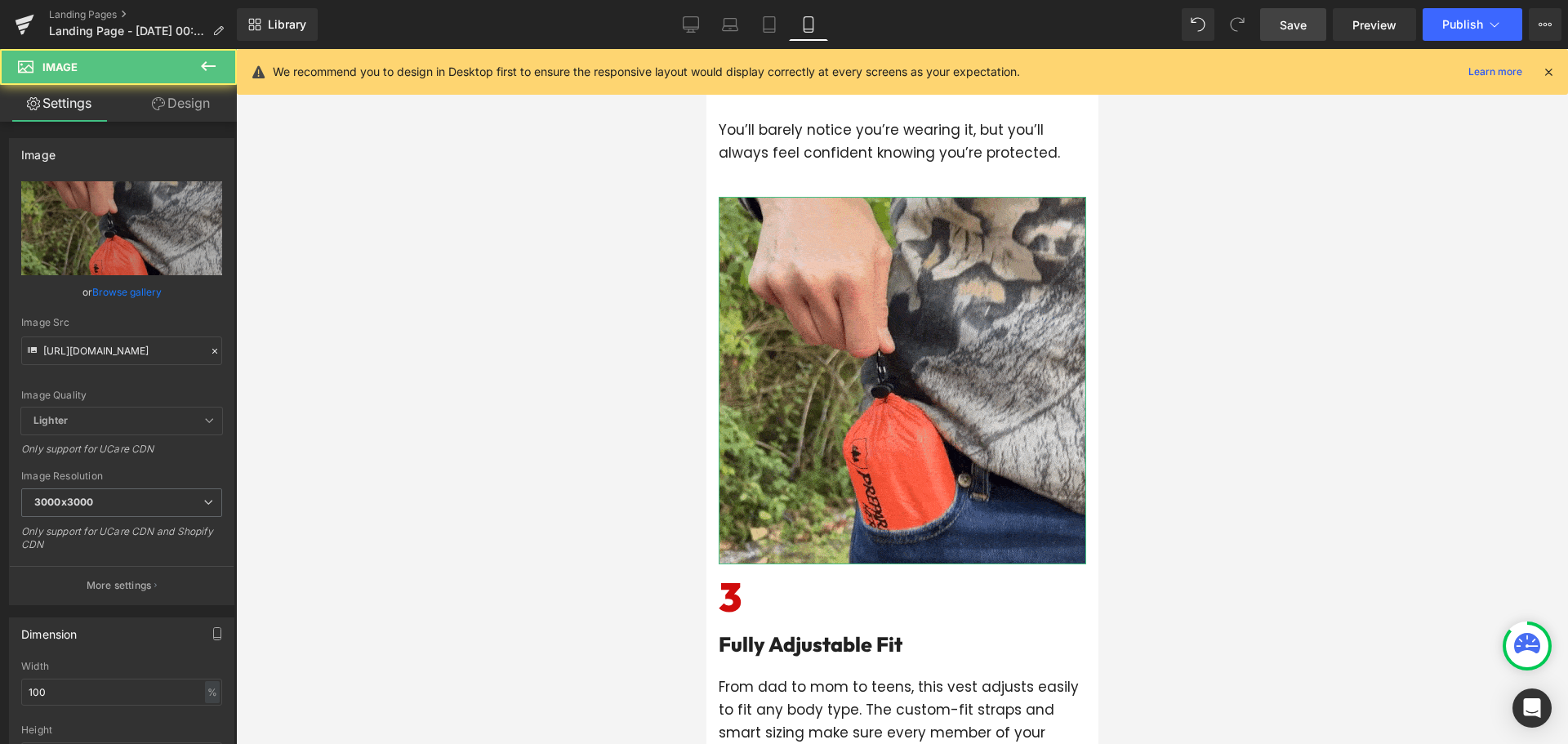
click at [0, 0] on div "Visibility" at bounding box center [0, 0] width 0 height 0
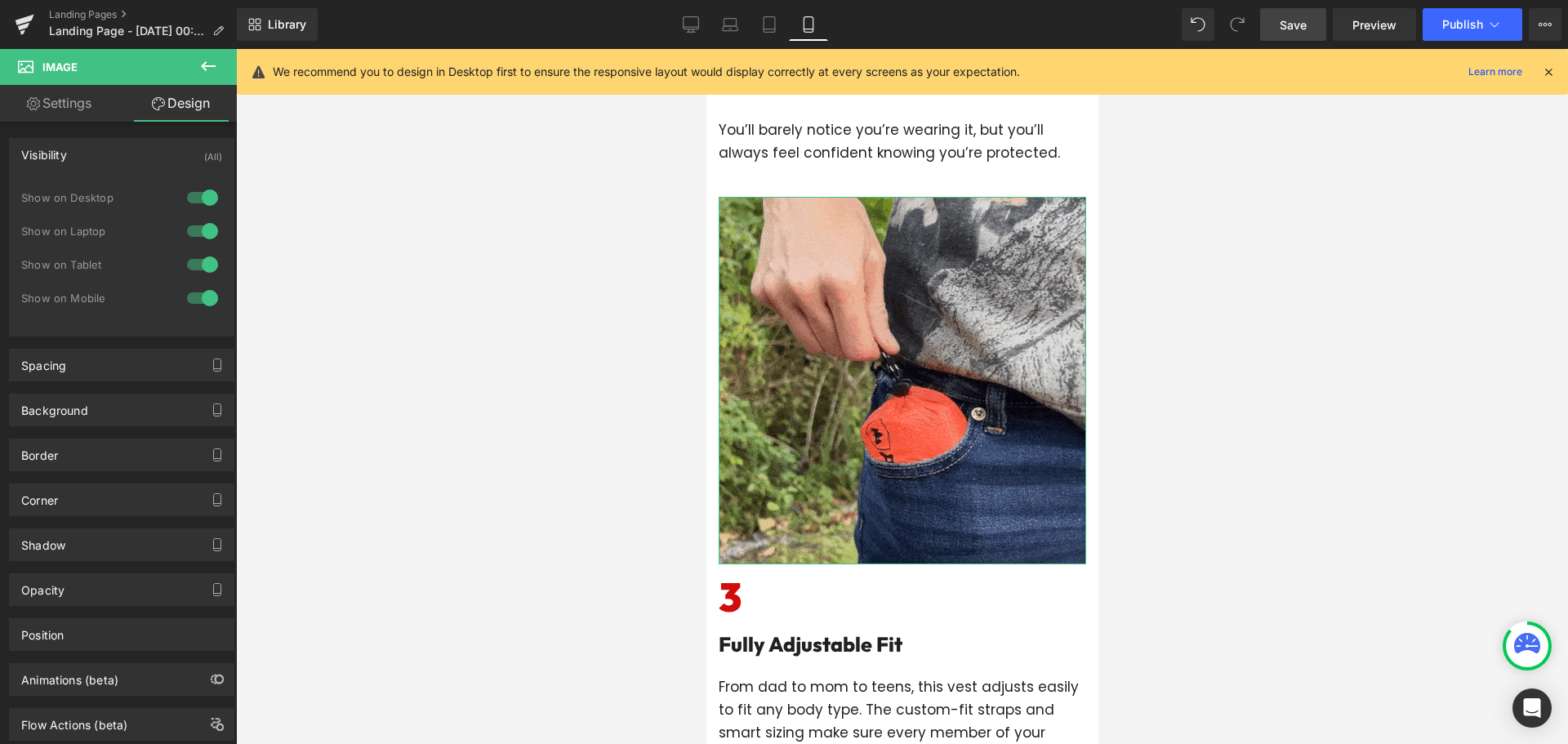
click at [197, 193] on div at bounding box center [202, 198] width 40 height 26
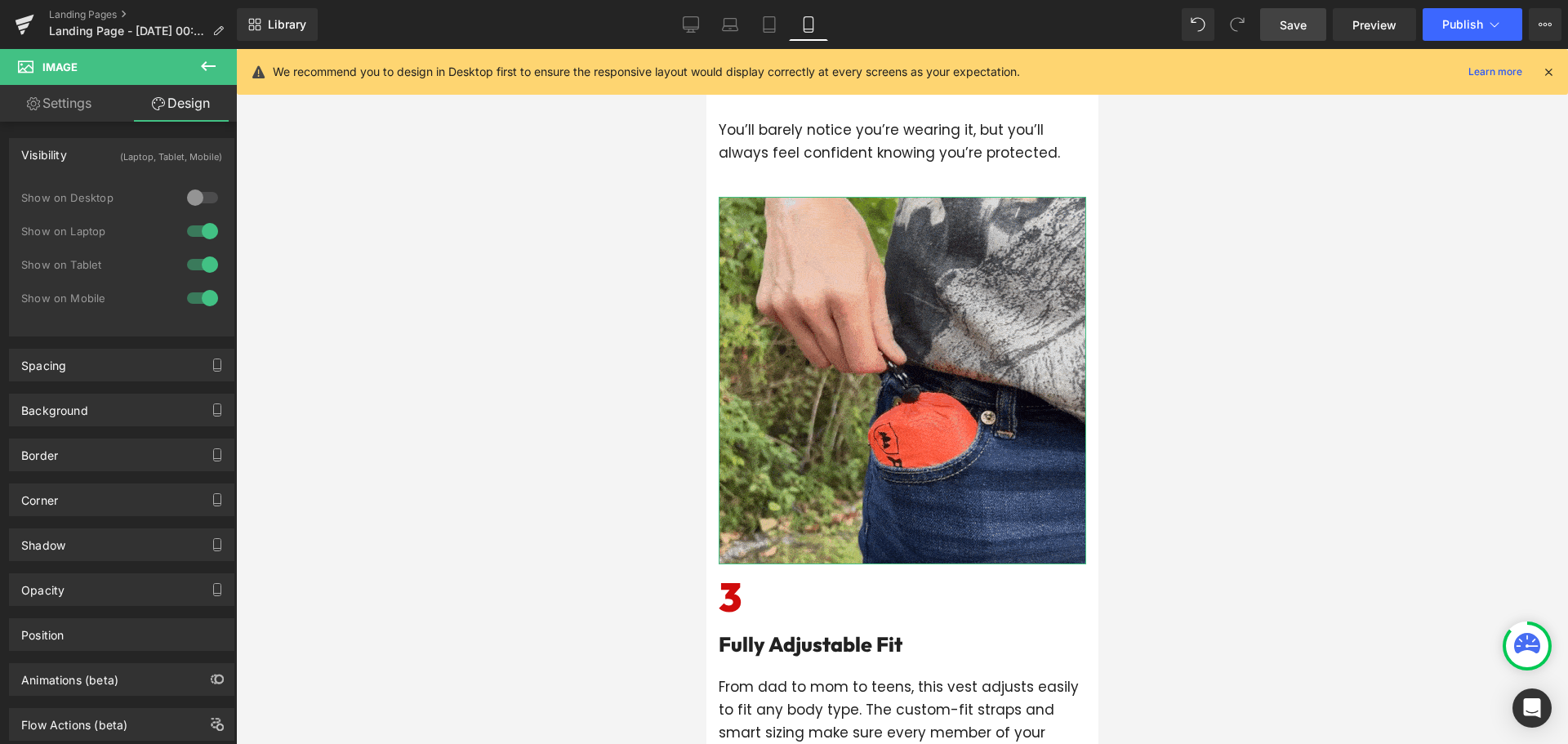
click at [190, 261] on div at bounding box center [202, 265] width 40 height 26
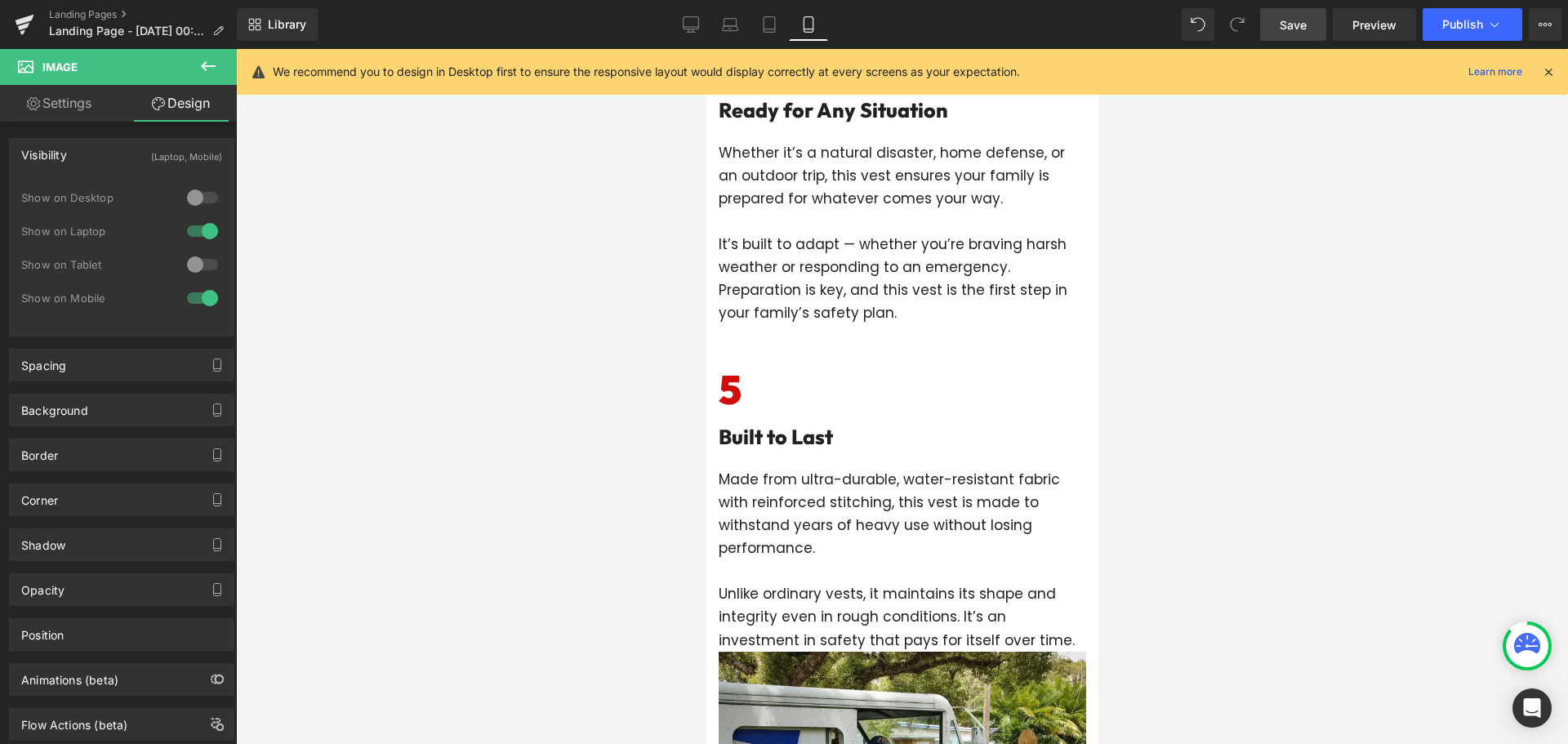
scroll to position [3157, 0]
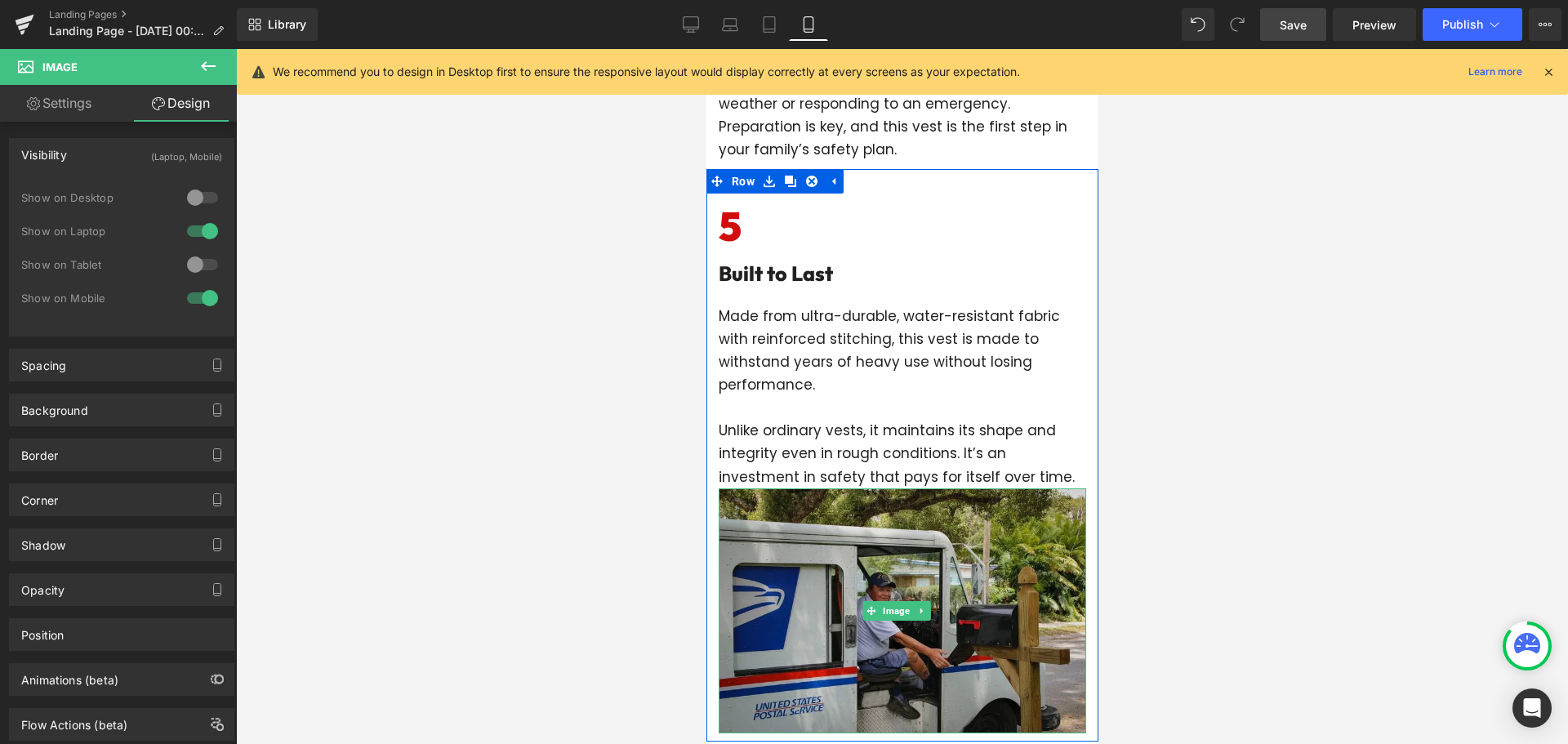
click at [892, 539] on img at bounding box center [902, 610] width 368 height 244
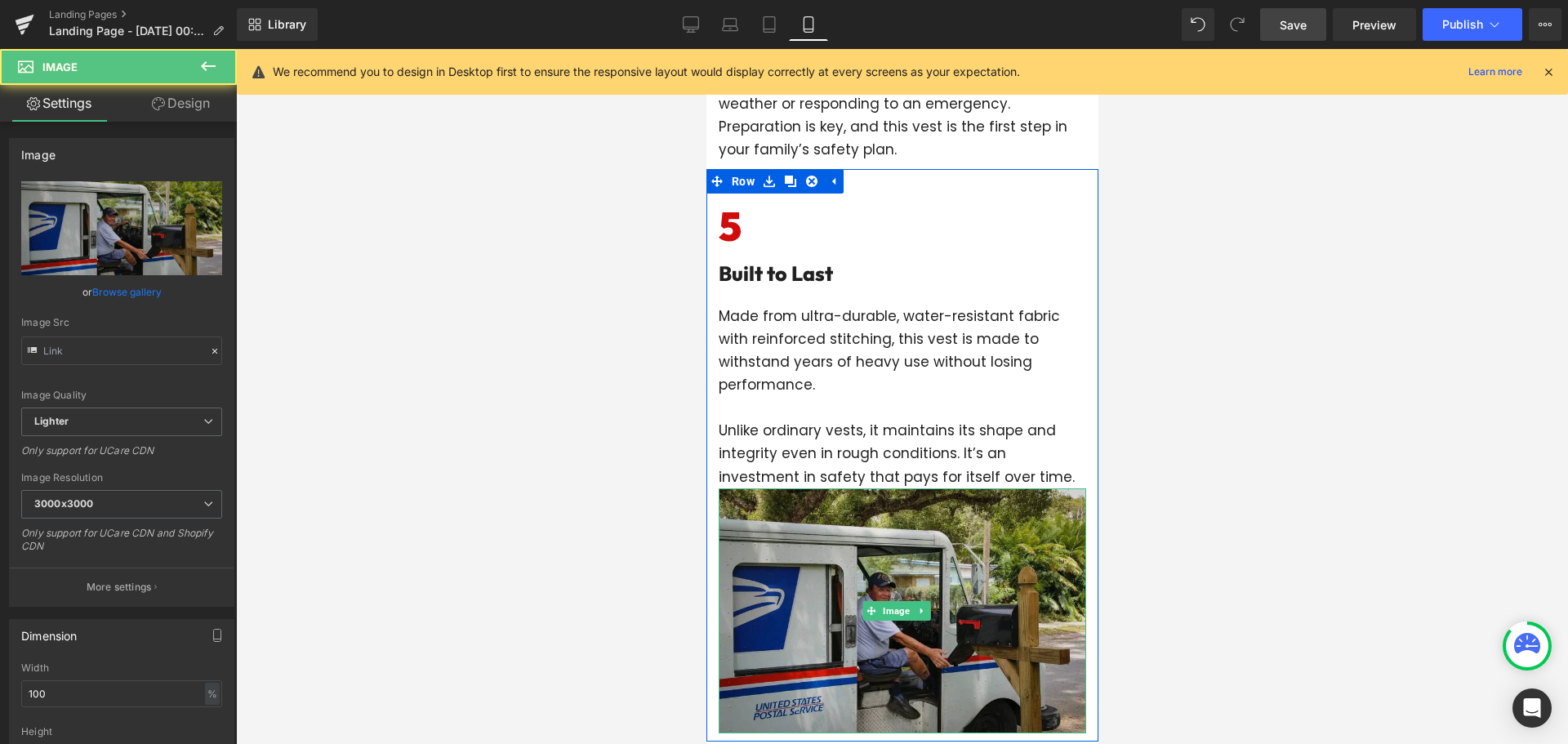
type input "[URL][DOMAIN_NAME]"
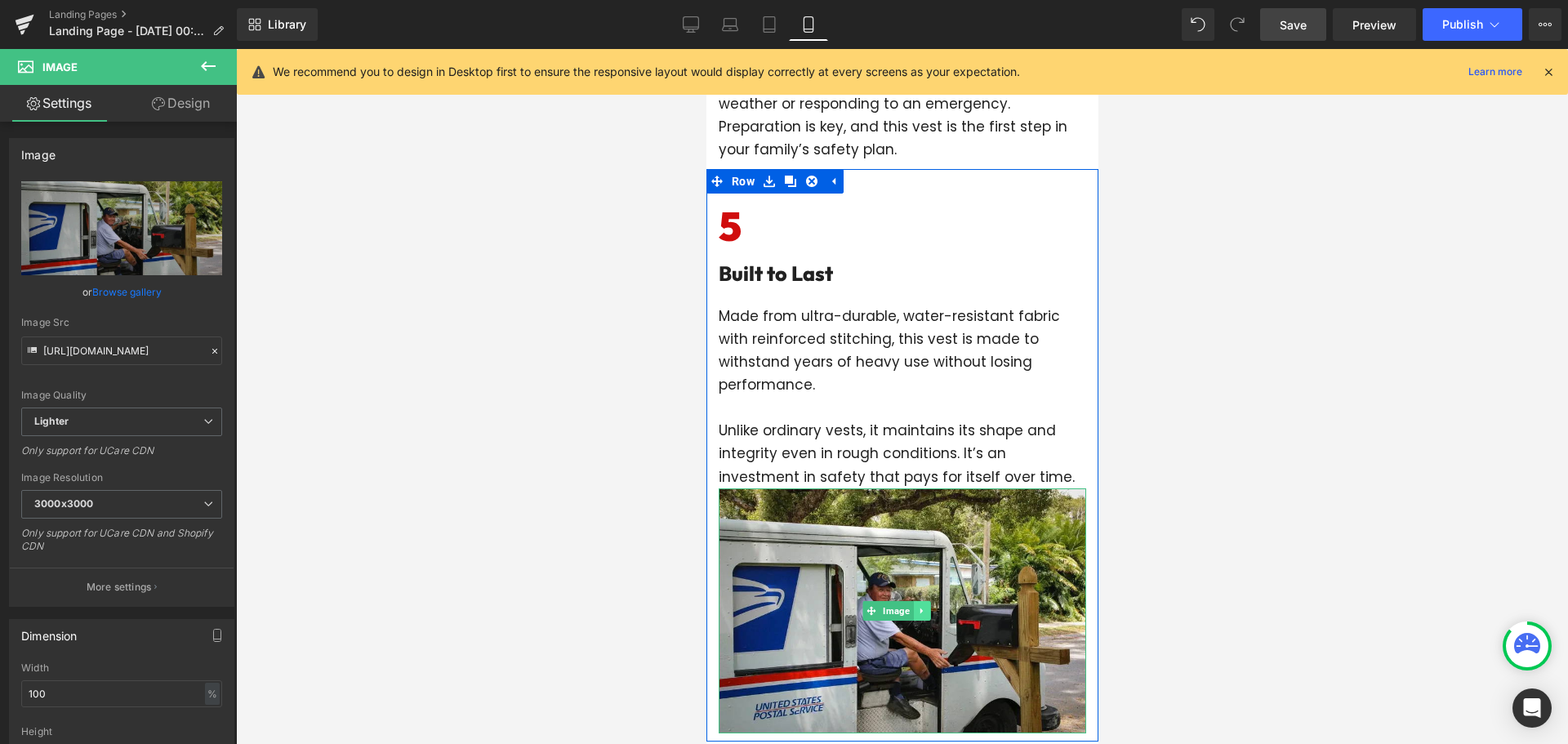
click at [921, 606] on icon at bounding box center [920, 610] width 9 height 10
click at [915, 606] on icon at bounding box center [912, 610] width 9 height 10
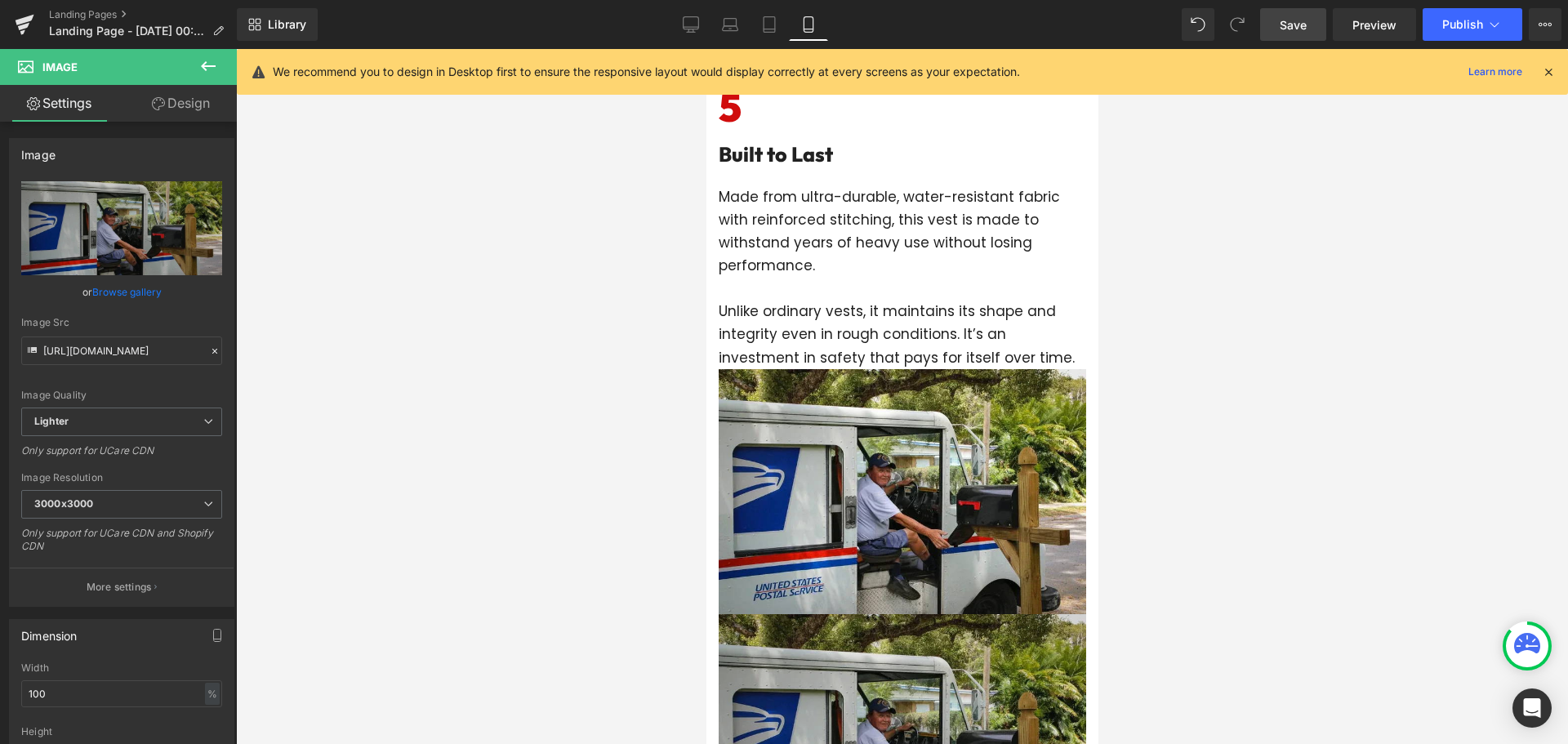
scroll to position [3585, 0]
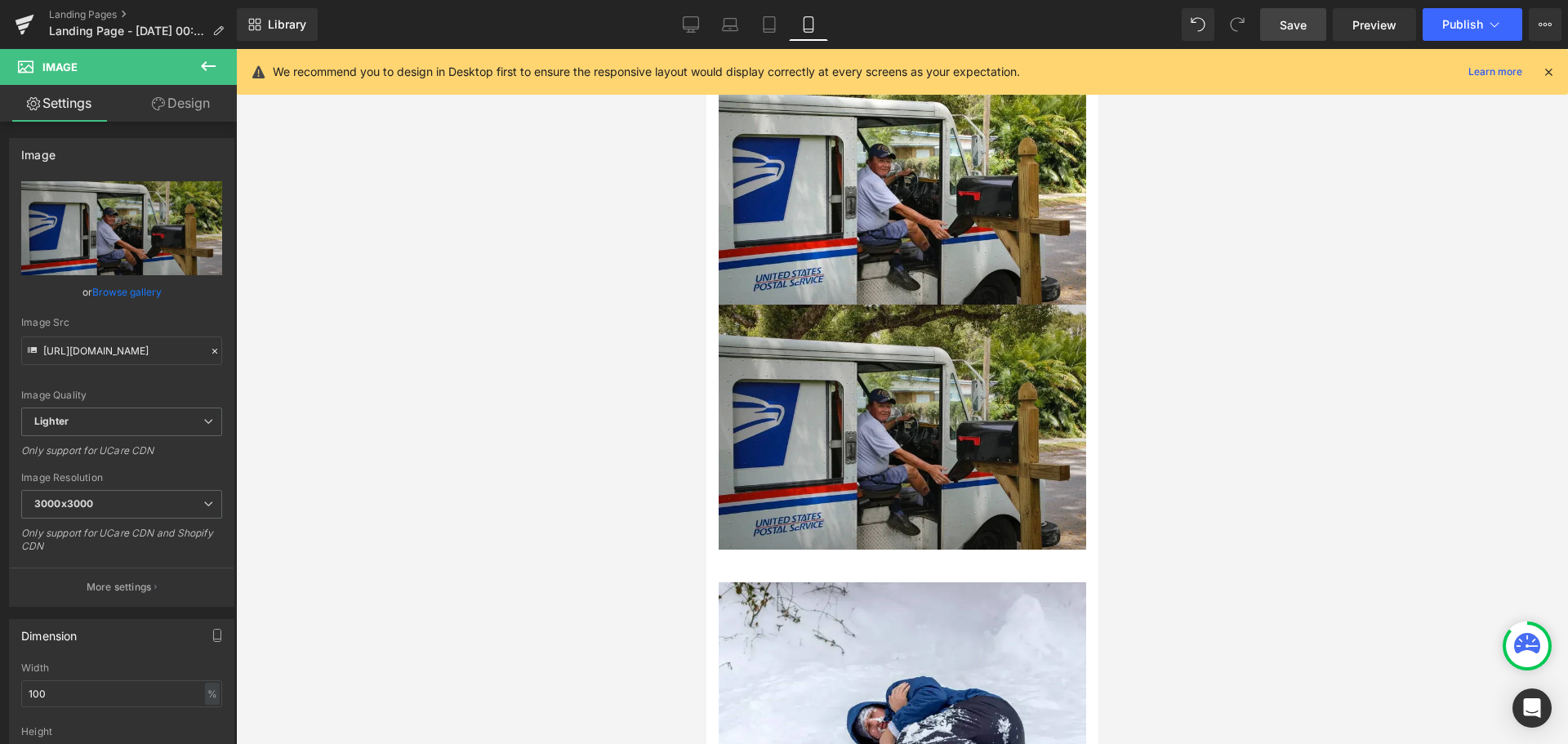
click at [816, 427] on img at bounding box center [902, 427] width 368 height 244
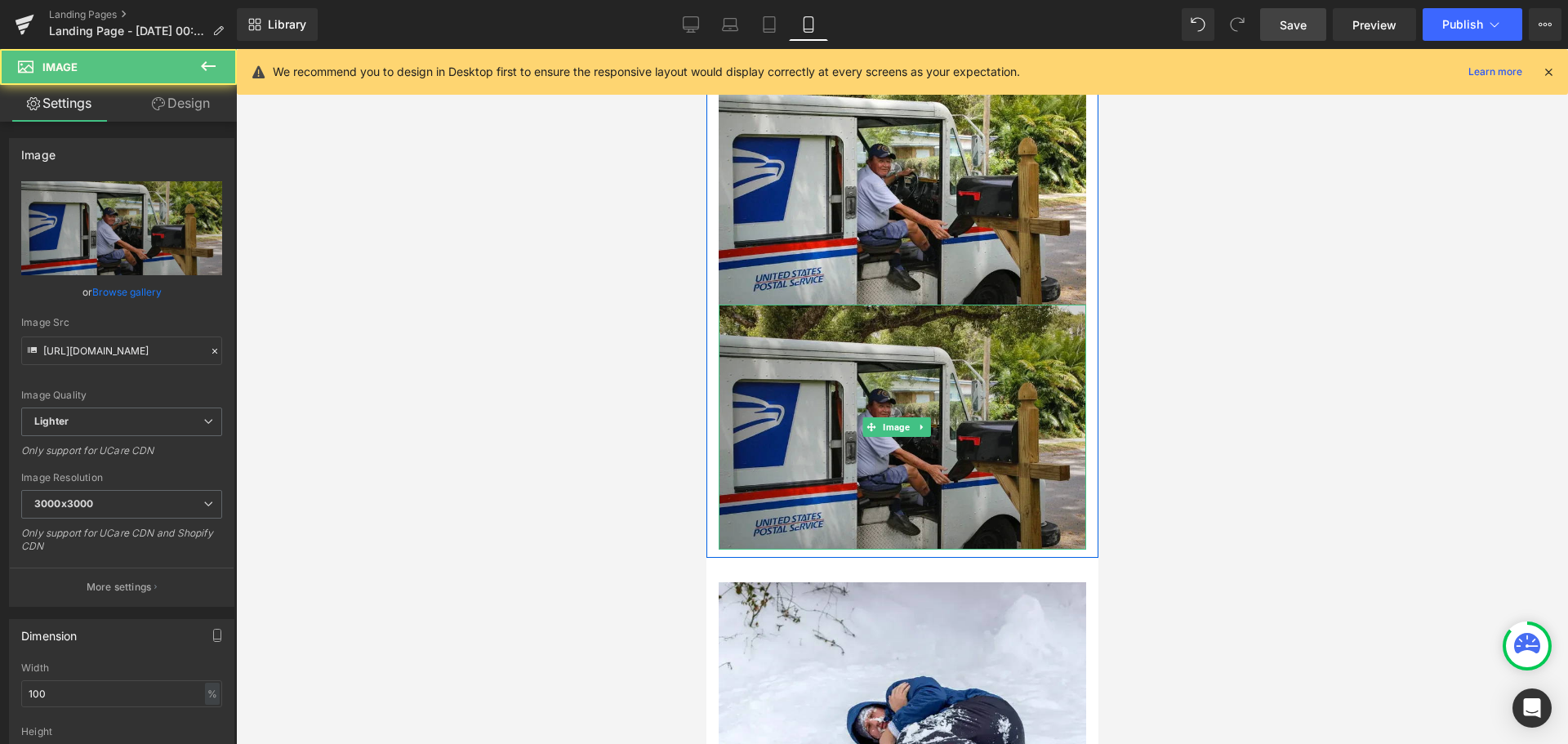
scroll to position [3423, 0]
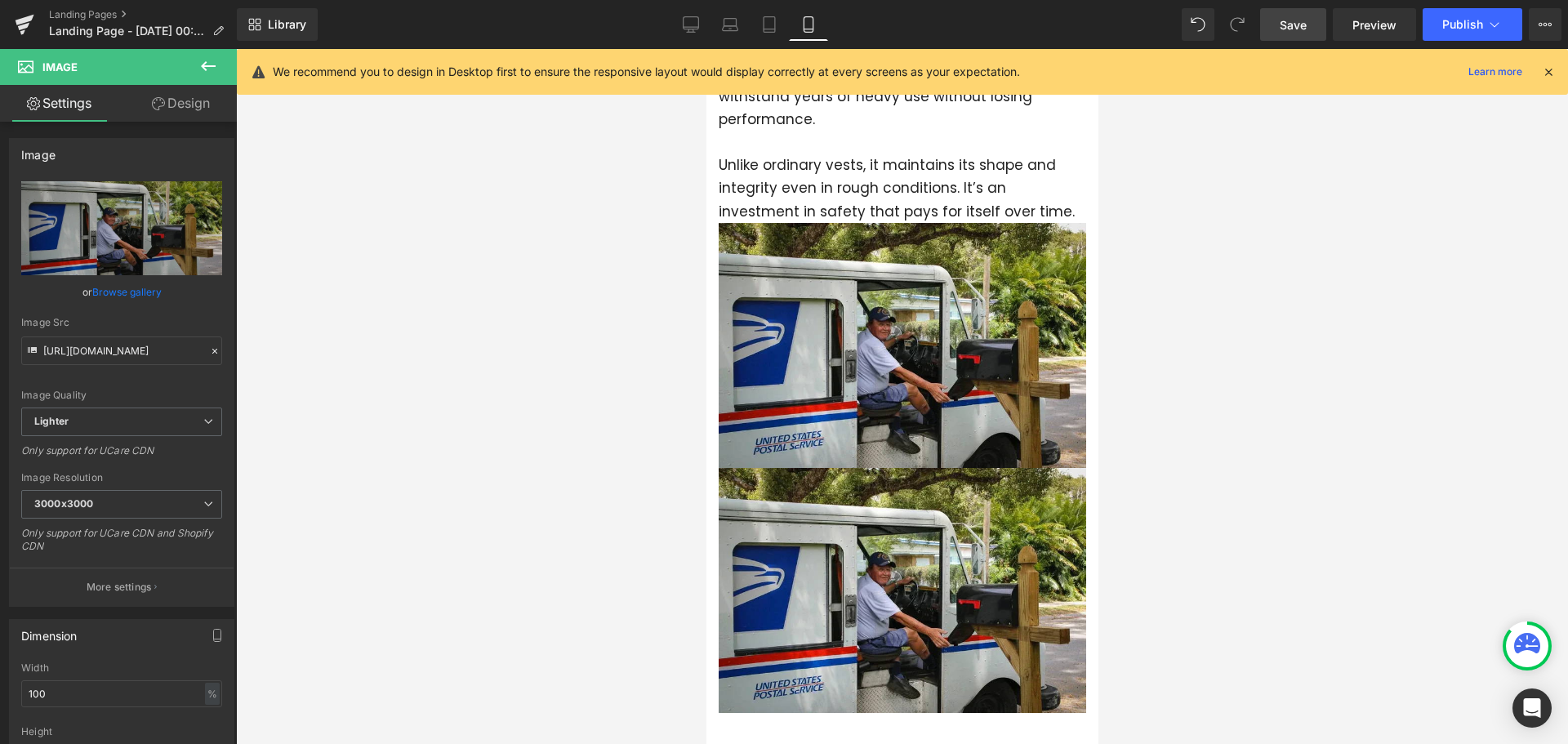
click at [611, 506] on div at bounding box center [902, 397] width 1332 height 695
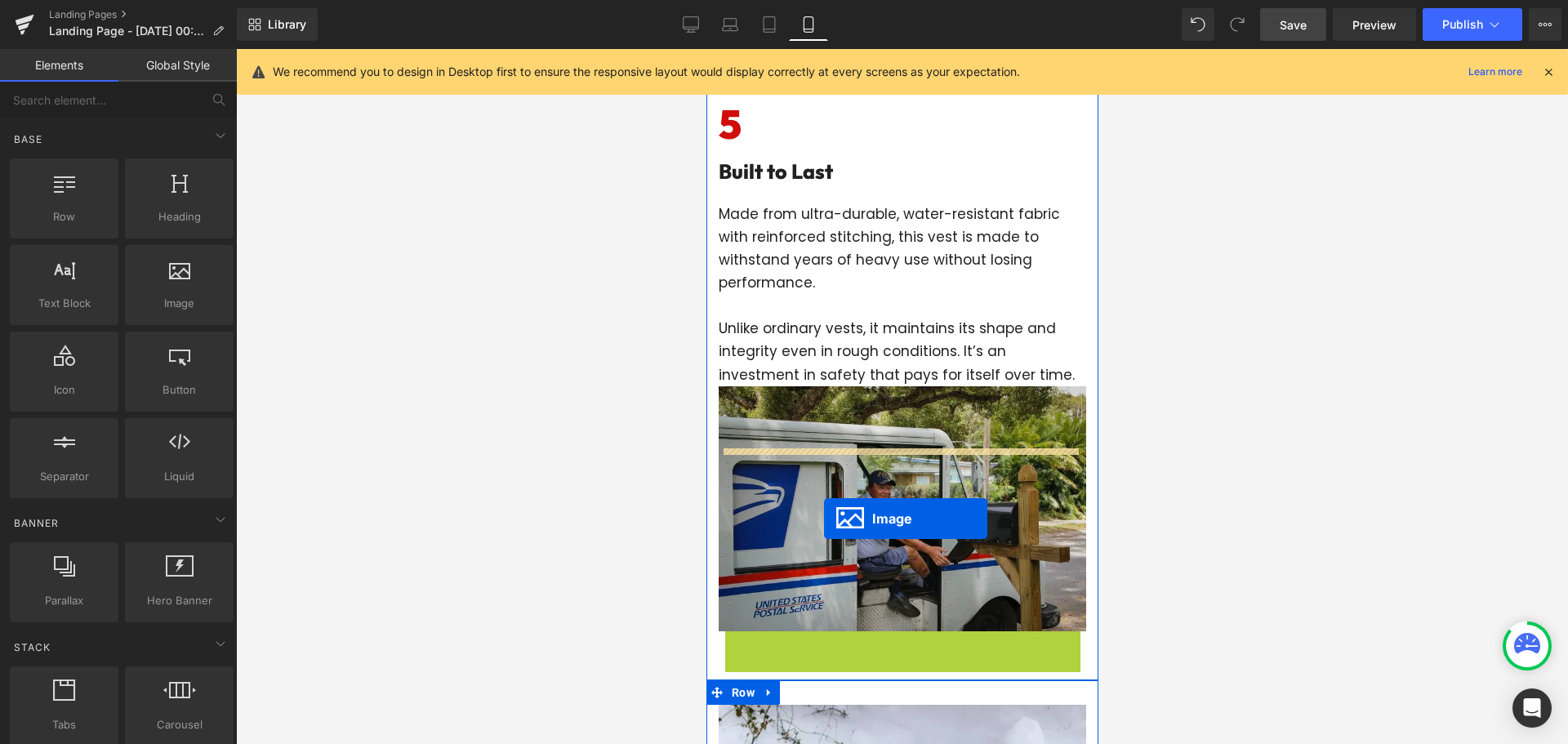
scroll to position [3177, 0]
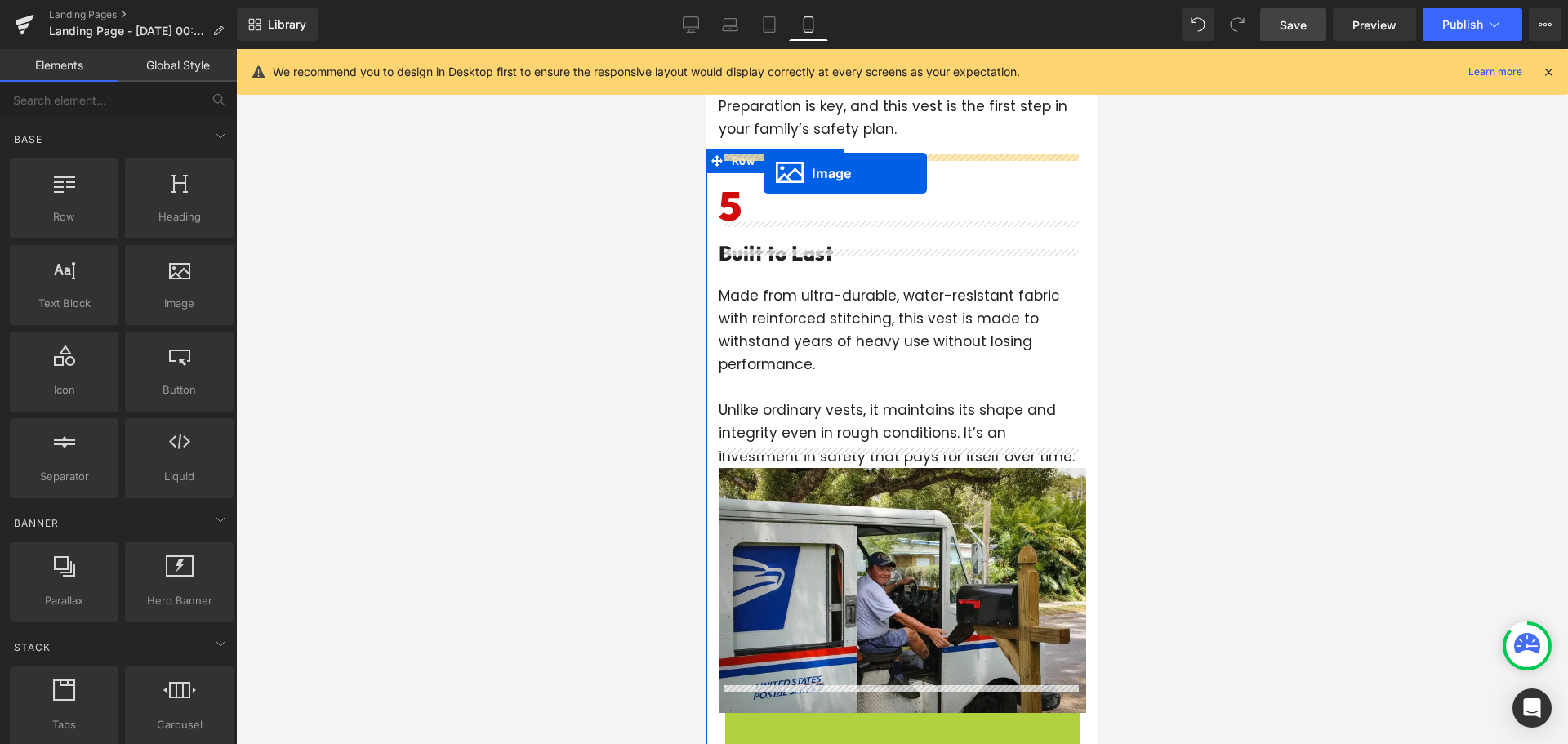
drag, startPoint x: 868, startPoint y: 563, endPoint x: 763, endPoint y: 173, distance: 403.9
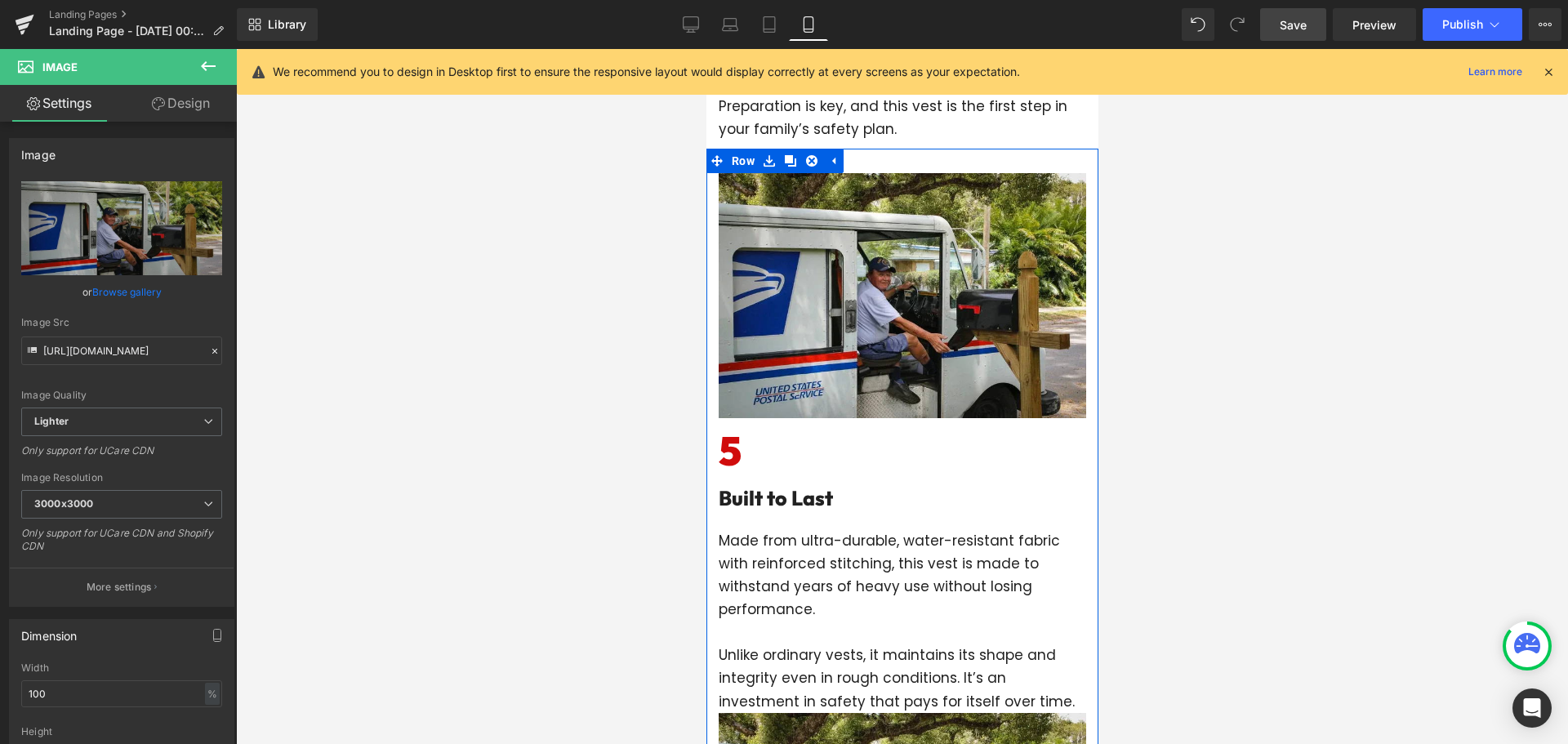
scroll to position [3423, 0]
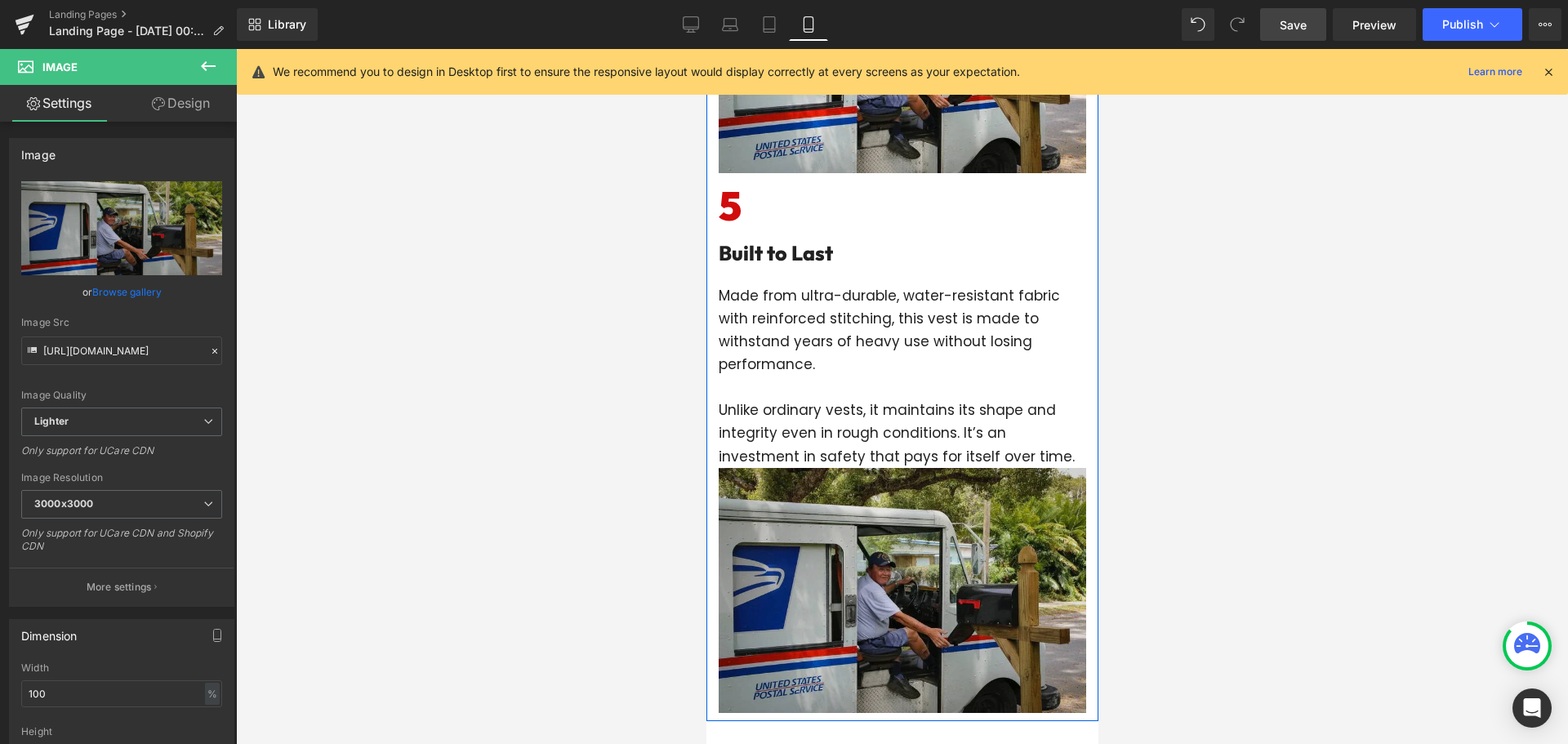
click at [880, 523] on img at bounding box center [902, 590] width 368 height 244
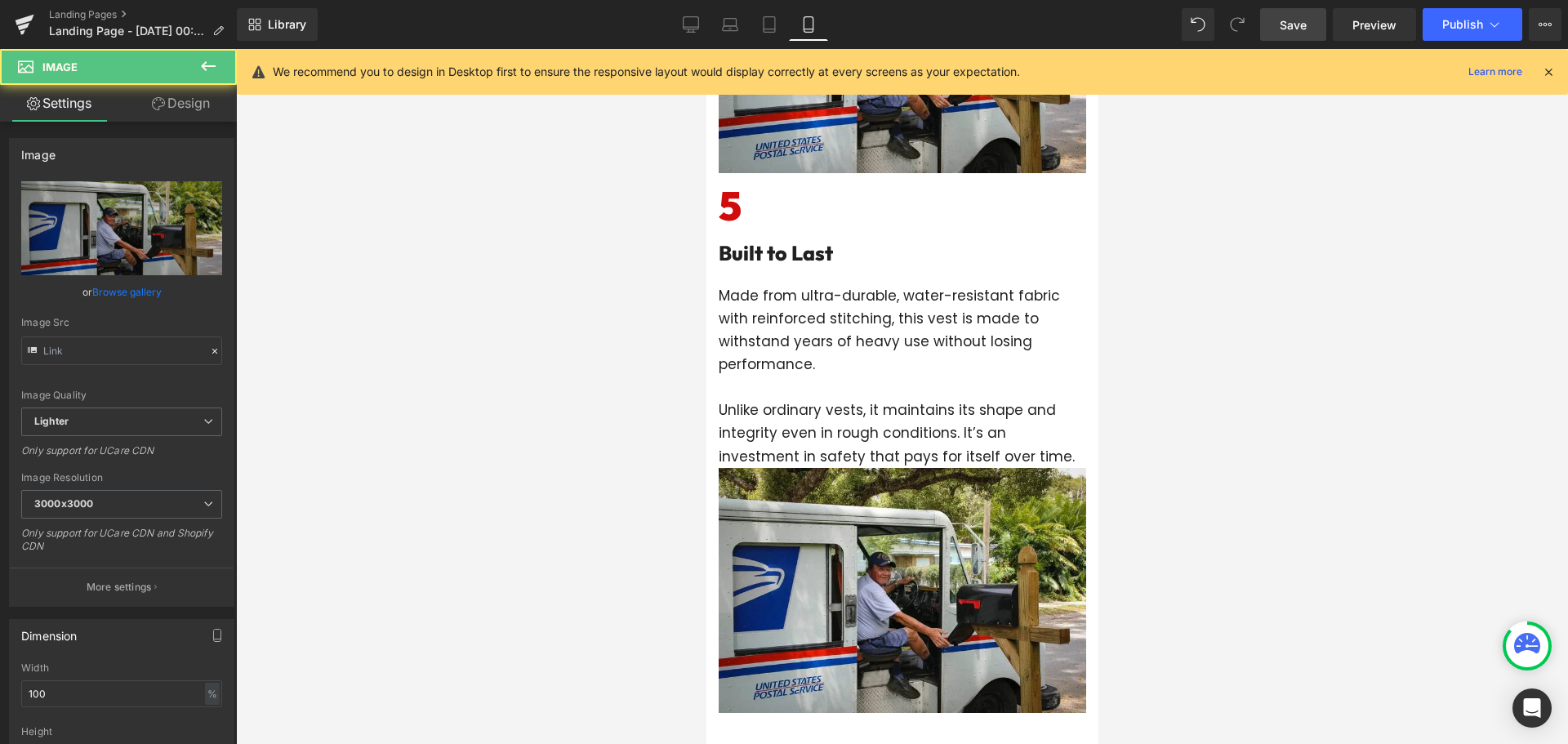
type input "[URL][DOMAIN_NAME]"
click at [190, 107] on link "Design" at bounding box center [180, 104] width 119 height 37
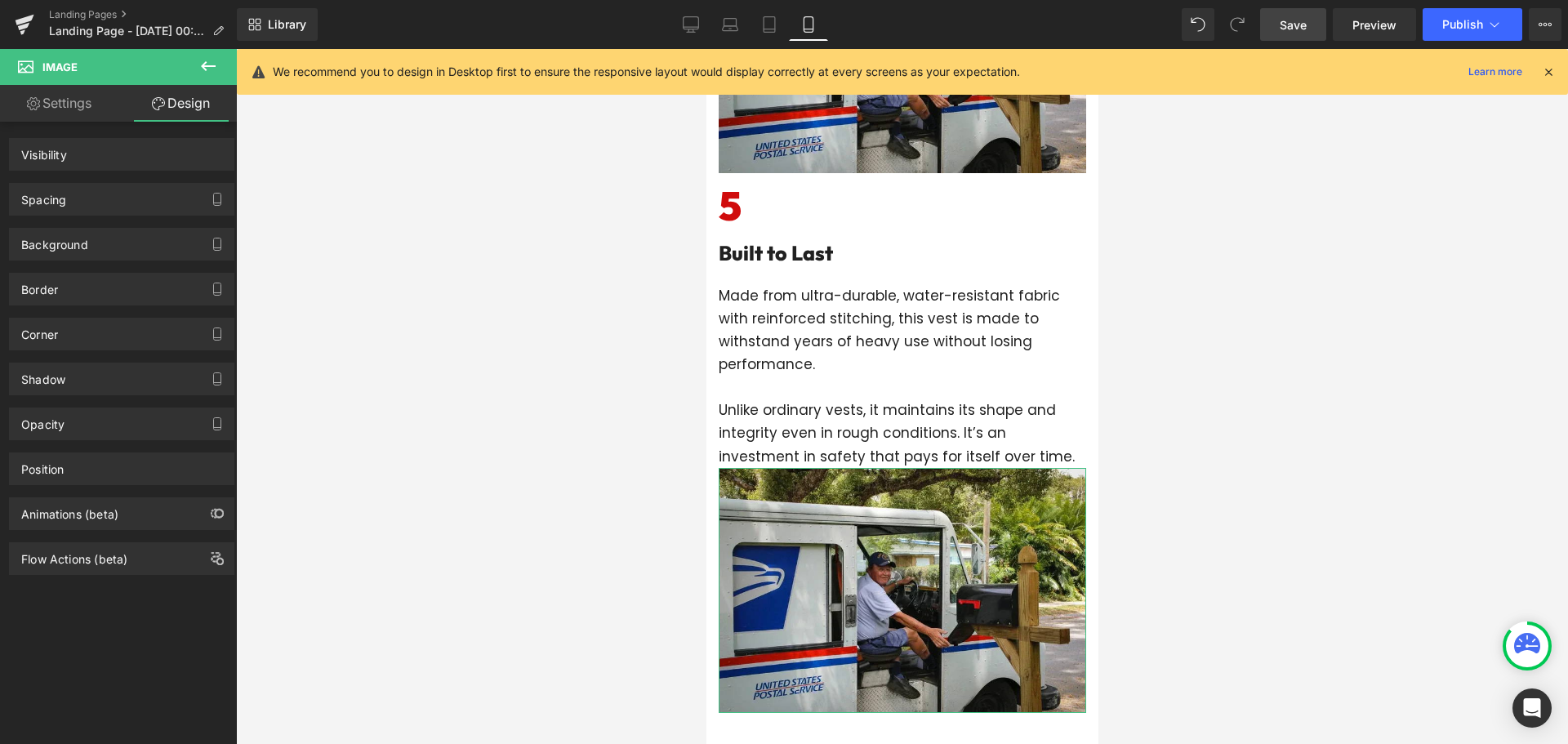
click at [153, 153] on div "Visibility" at bounding box center [121, 154] width 223 height 31
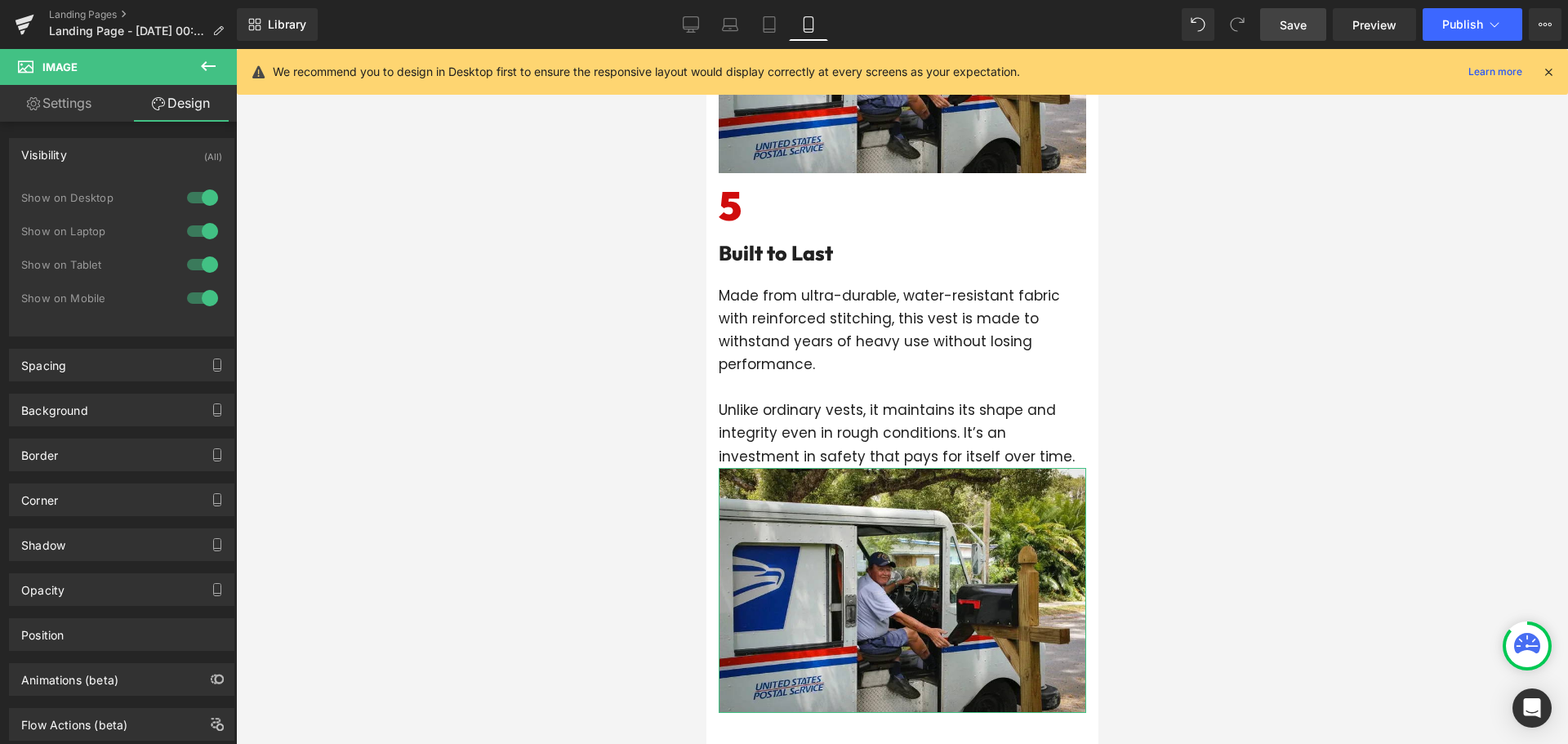
click at [191, 296] on div at bounding box center [202, 298] width 40 height 26
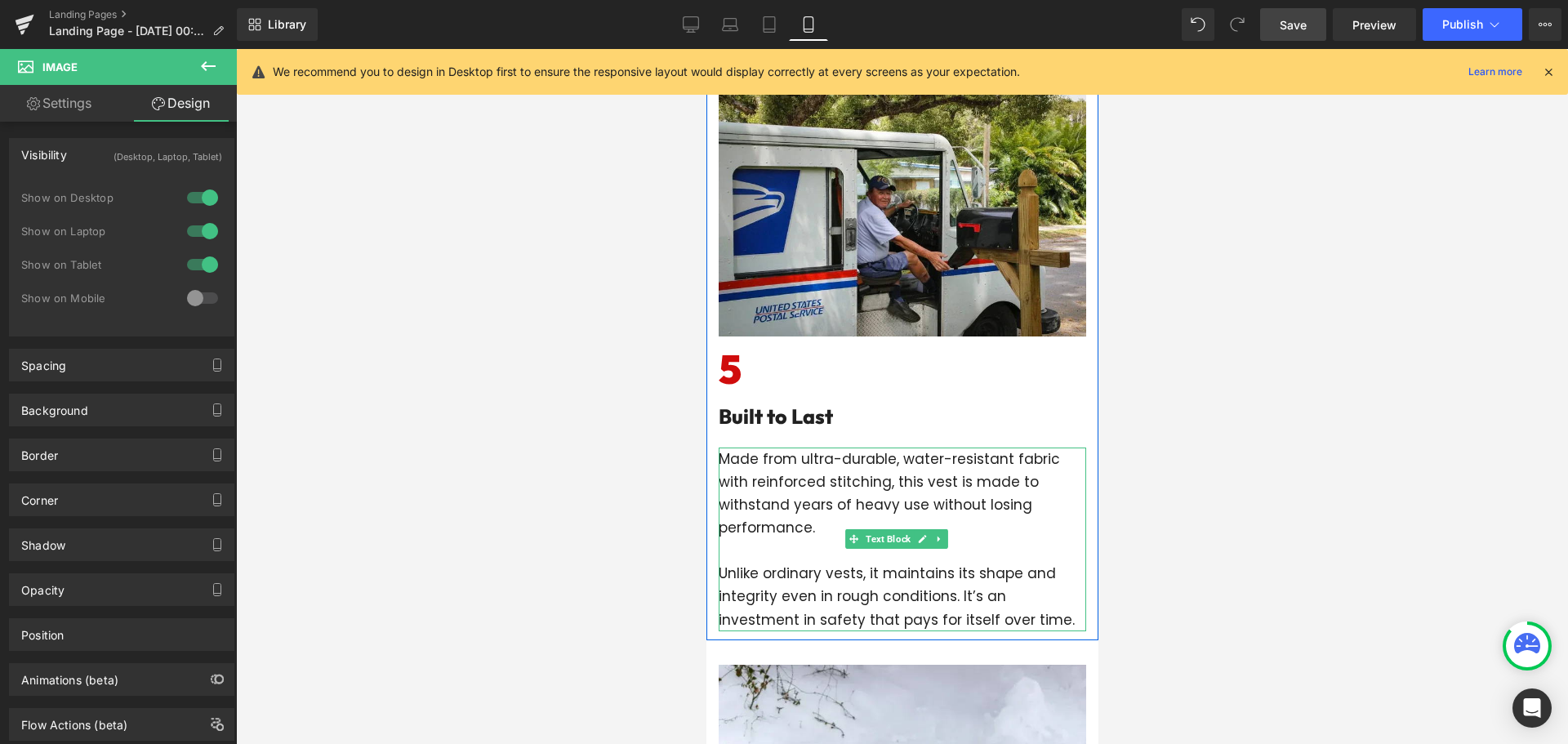
scroll to position [3177, 0]
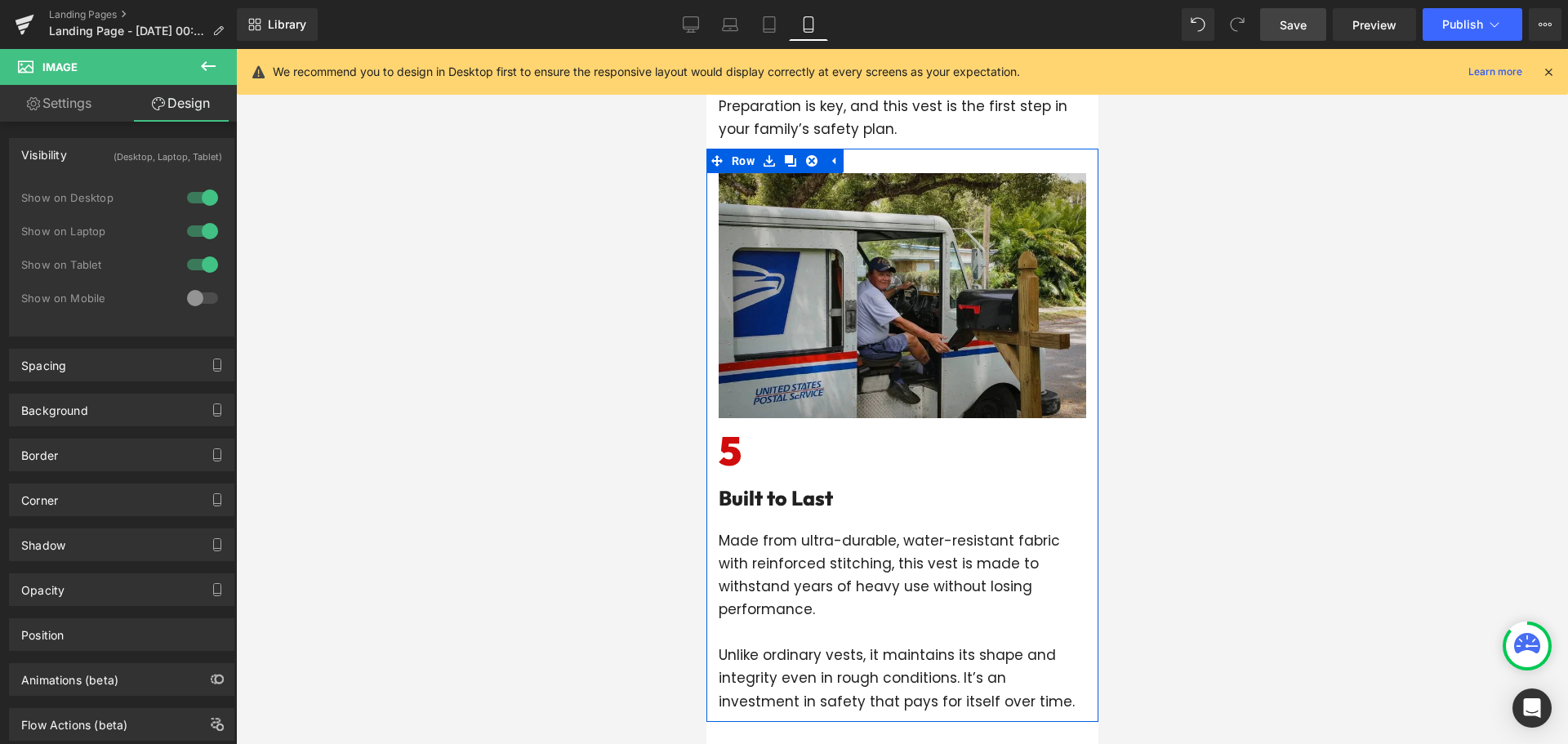
click at [887, 233] on img at bounding box center [902, 295] width 368 height 244
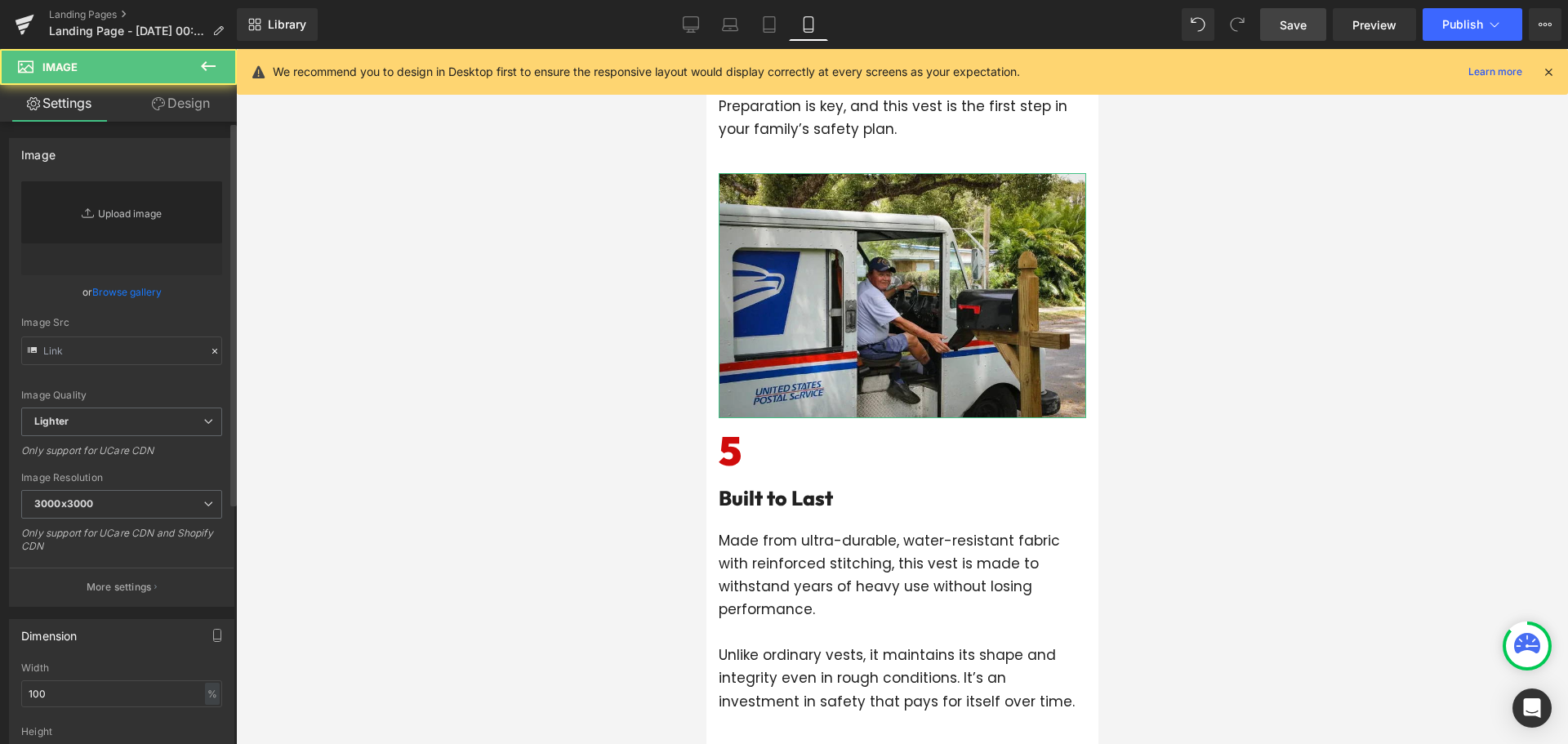
type input "[URL][DOMAIN_NAME]"
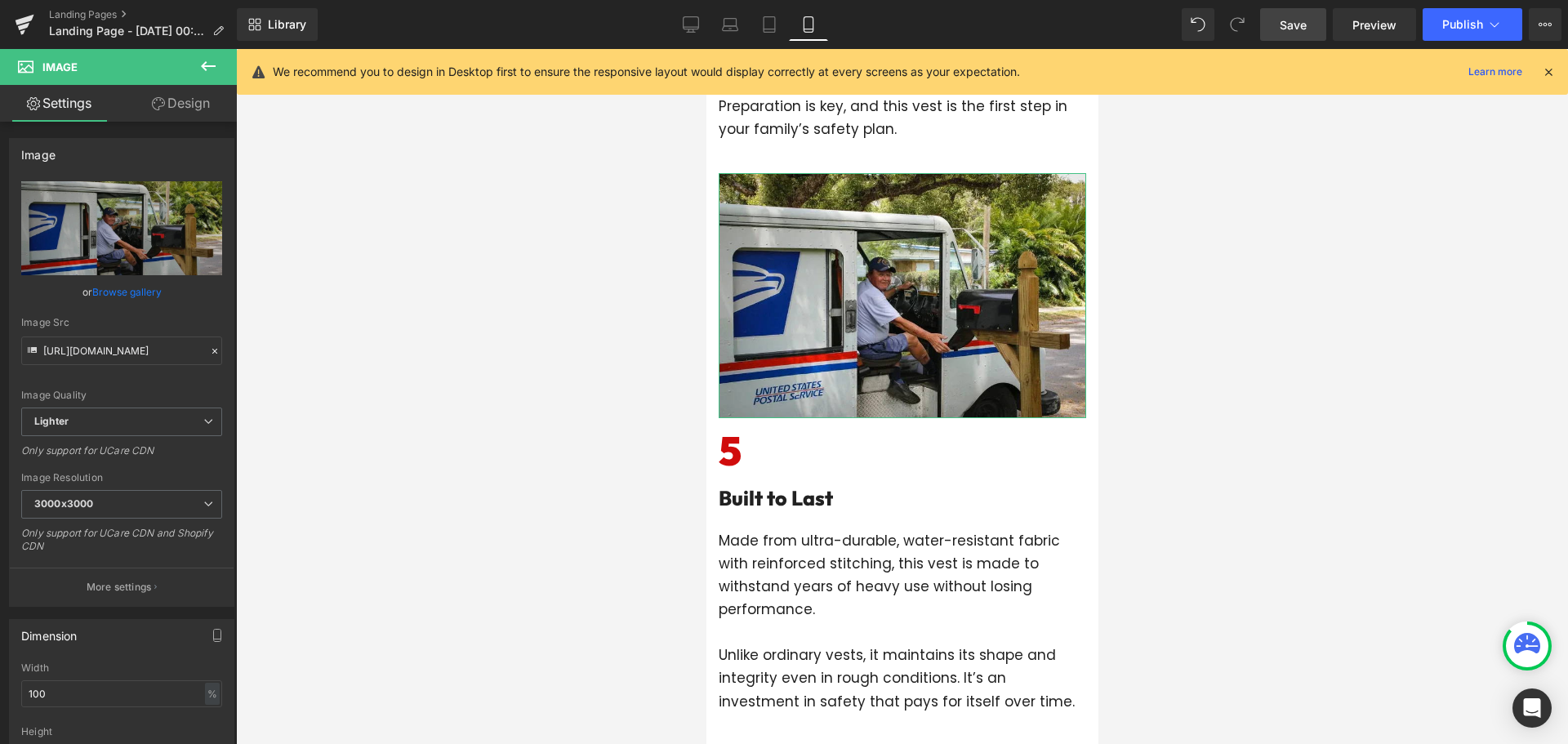
click at [172, 111] on link "Design" at bounding box center [180, 104] width 119 height 37
click at [0, 0] on div "Visibility" at bounding box center [0, 0] width 0 height 0
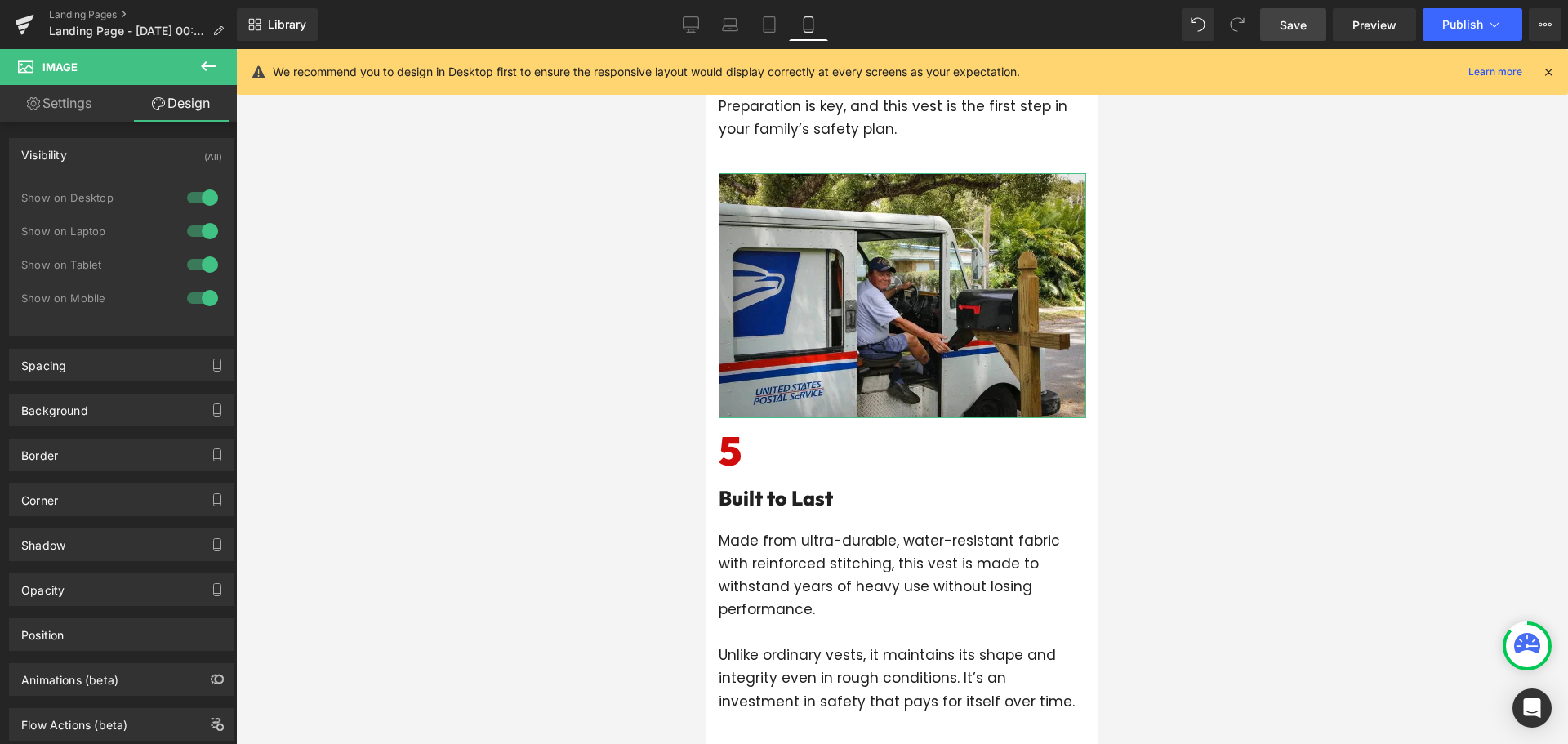
click at [197, 198] on div at bounding box center [202, 198] width 40 height 26
click at [191, 259] on div at bounding box center [202, 265] width 40 height 26
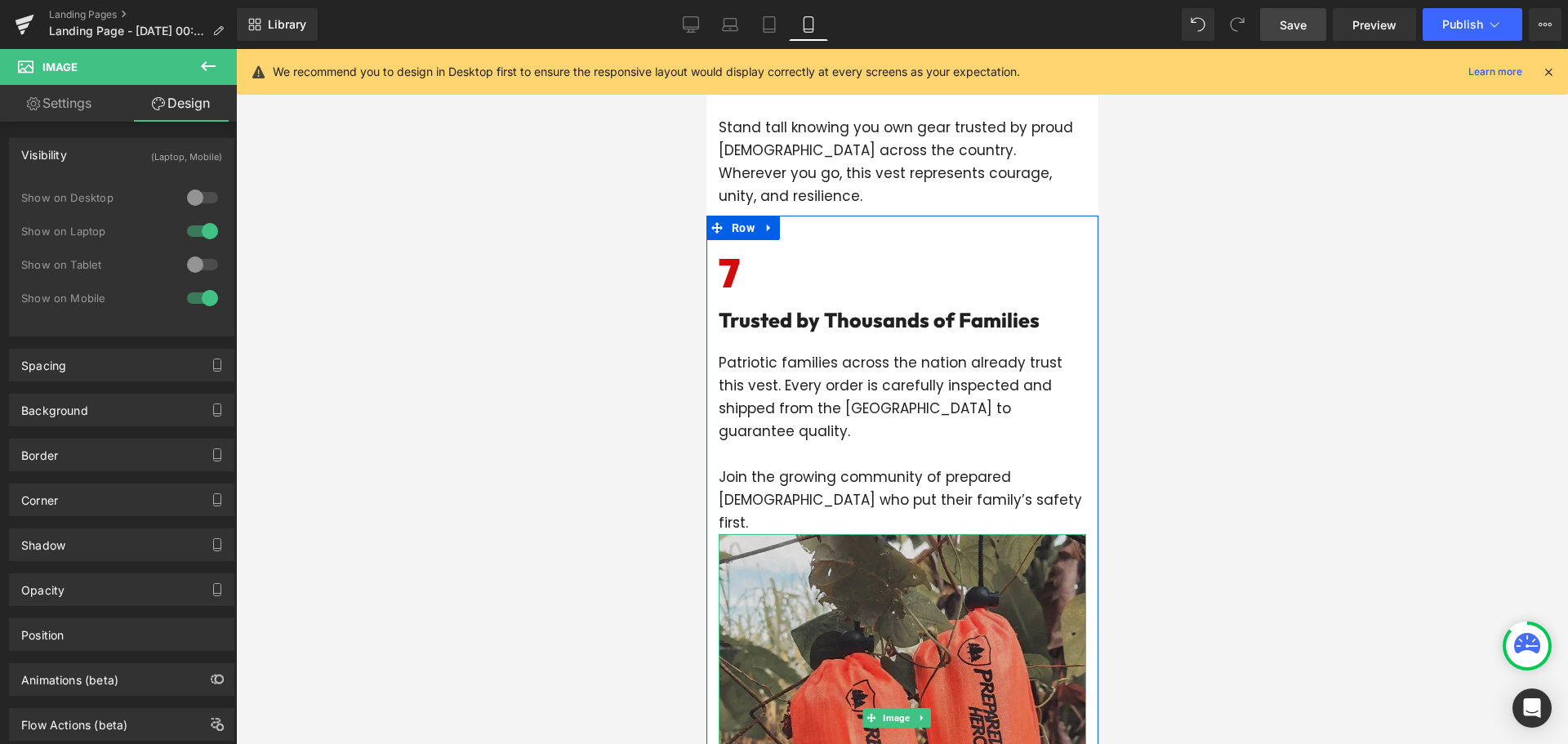
scroll to position [4483, 0]
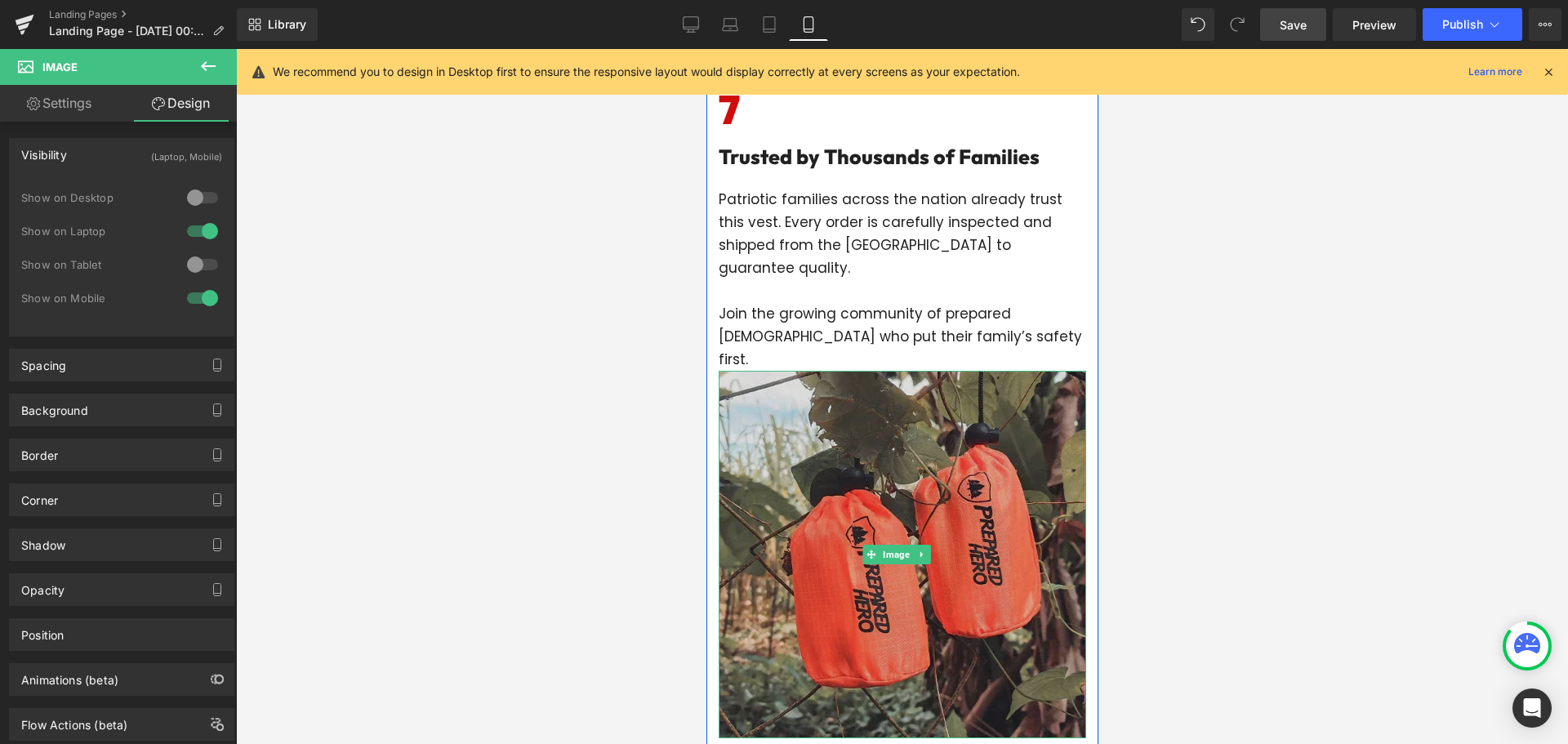
click at [855, 392] on img at bounding box center [902, 554] width 368 height 368
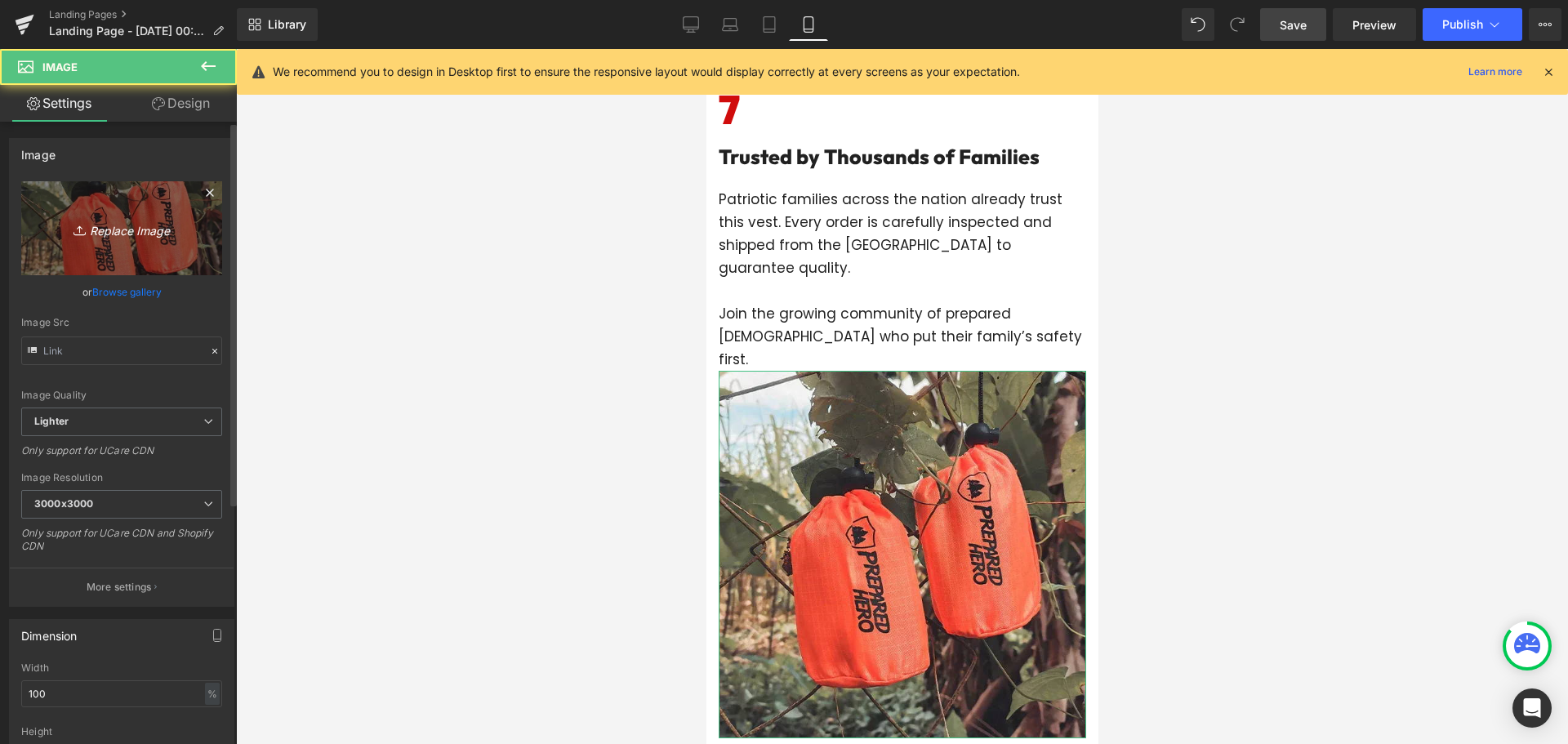
type input "[URL][DOMAIN_NAME]"
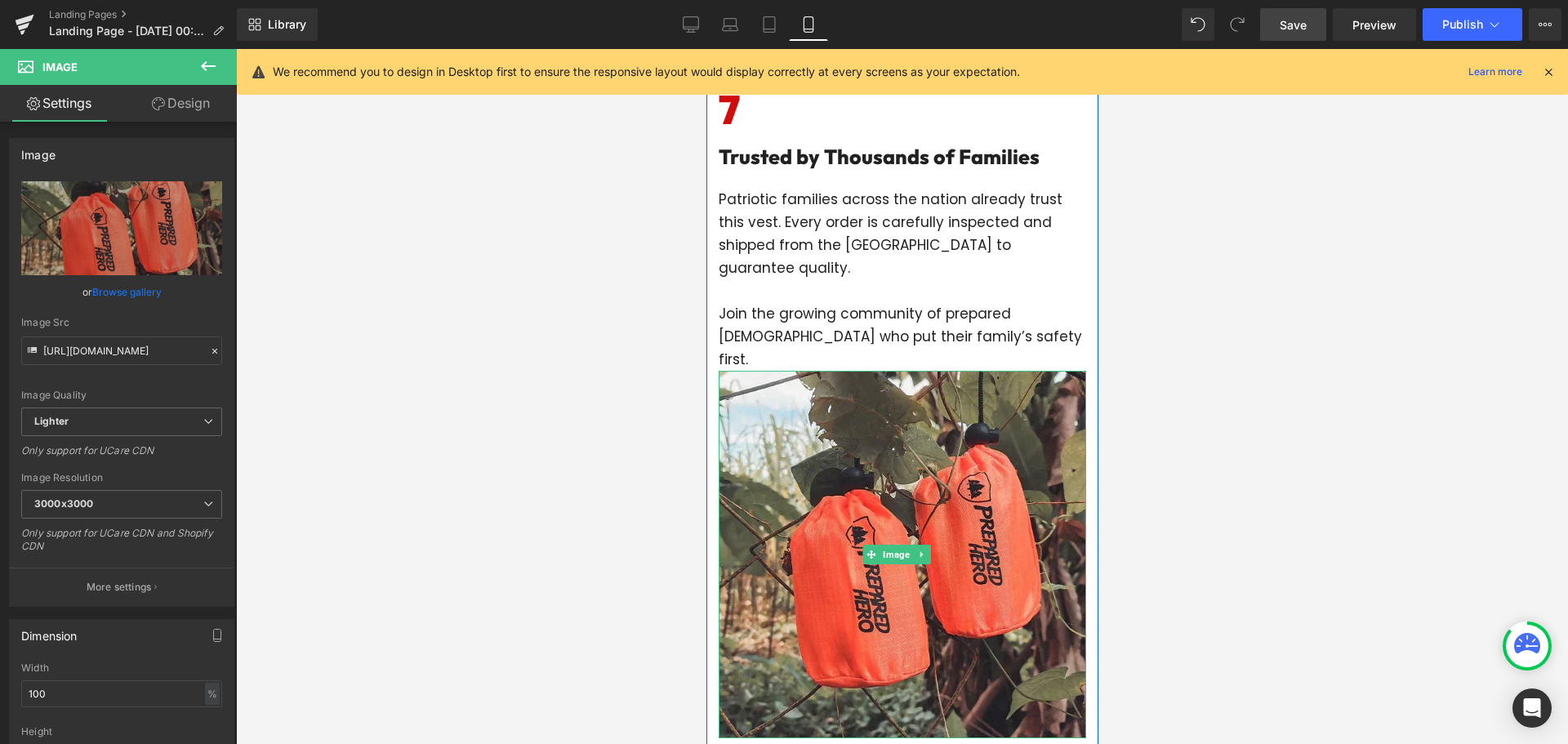
click at [915, 544] on link at bounding box center [920, 554] width 17 height 19
click at [915, 550] on icon at bounding box center [912, 554] width 9 height 10
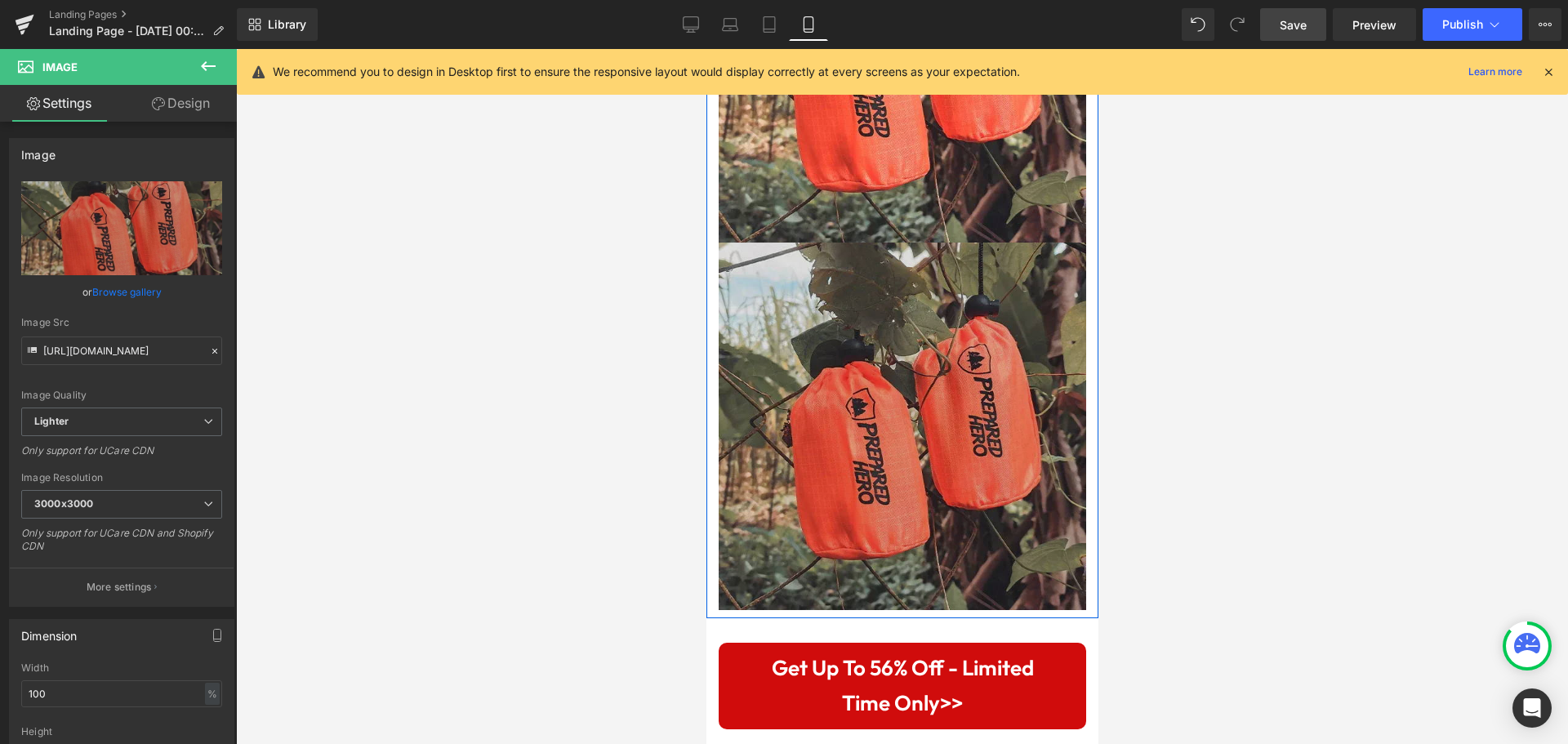
scroll to position [4991, 0]
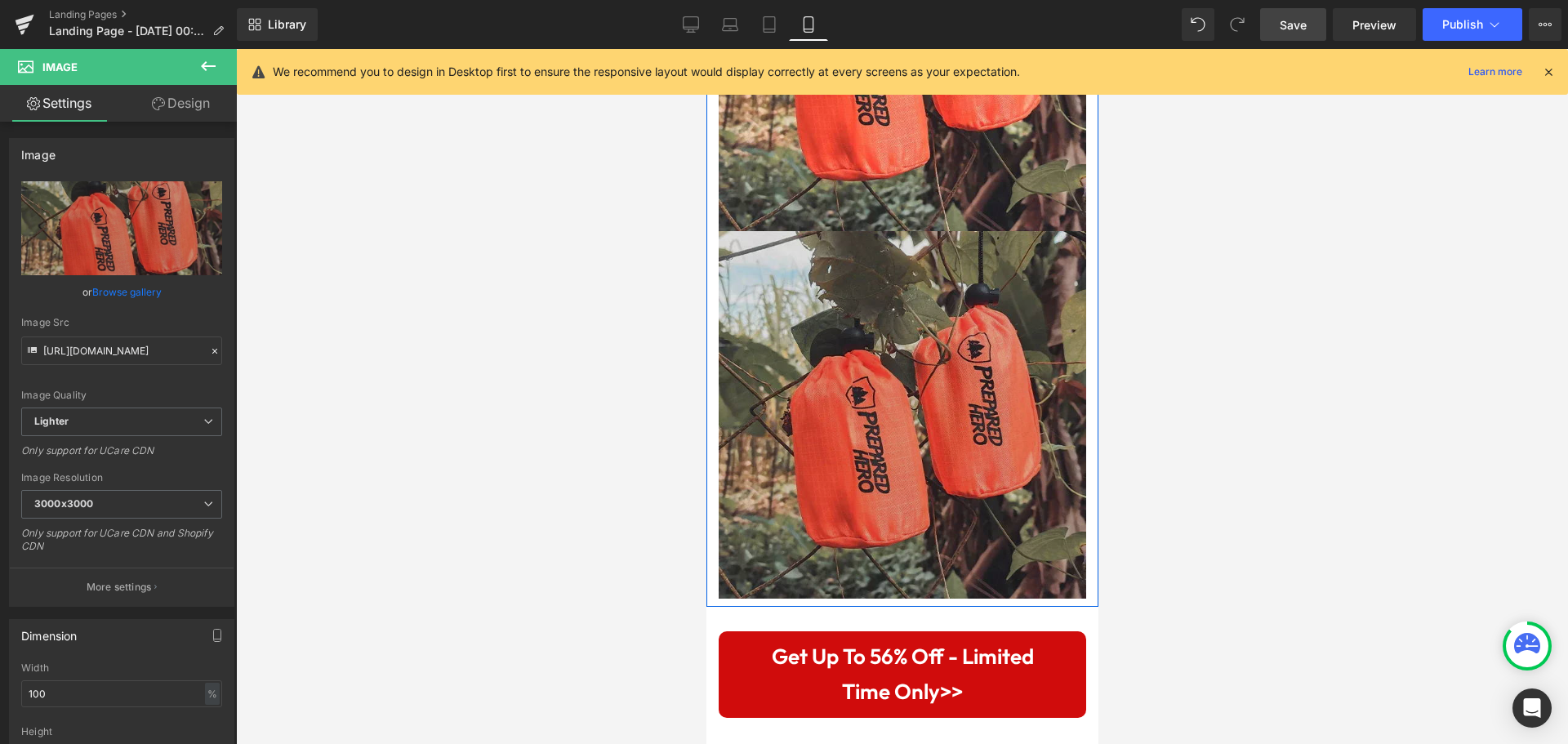
click at [844, 268] on img at bounding box center [902, 415] width 368 height 368
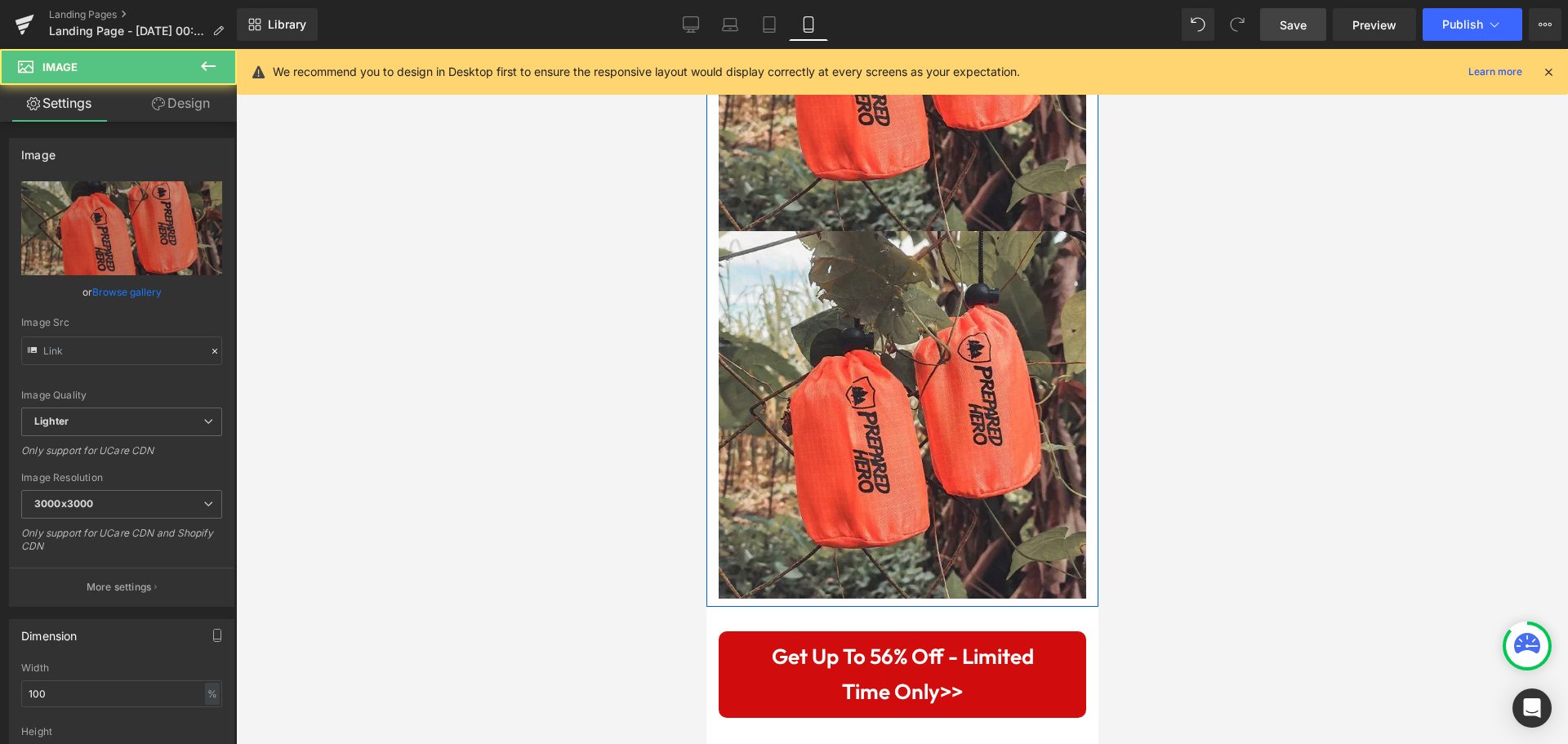
type input "[URL][DOMAIN_NAME]"
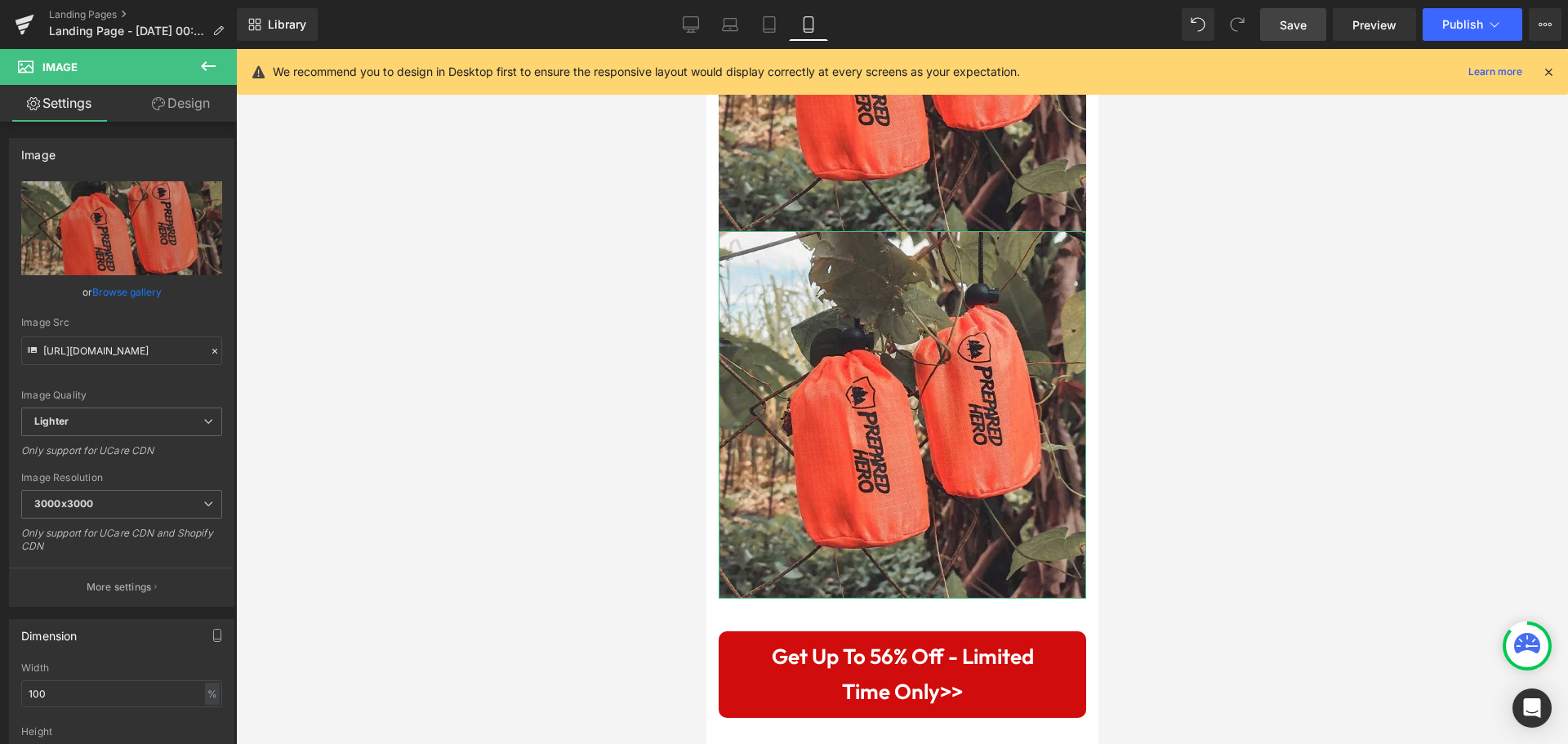
click at [165, 99] on link "Design" at bounding box center [180, 104] width 119 height 37
click at [0, 0] on div "Visibility" at bounding box center [0, 0] width 0 height 0
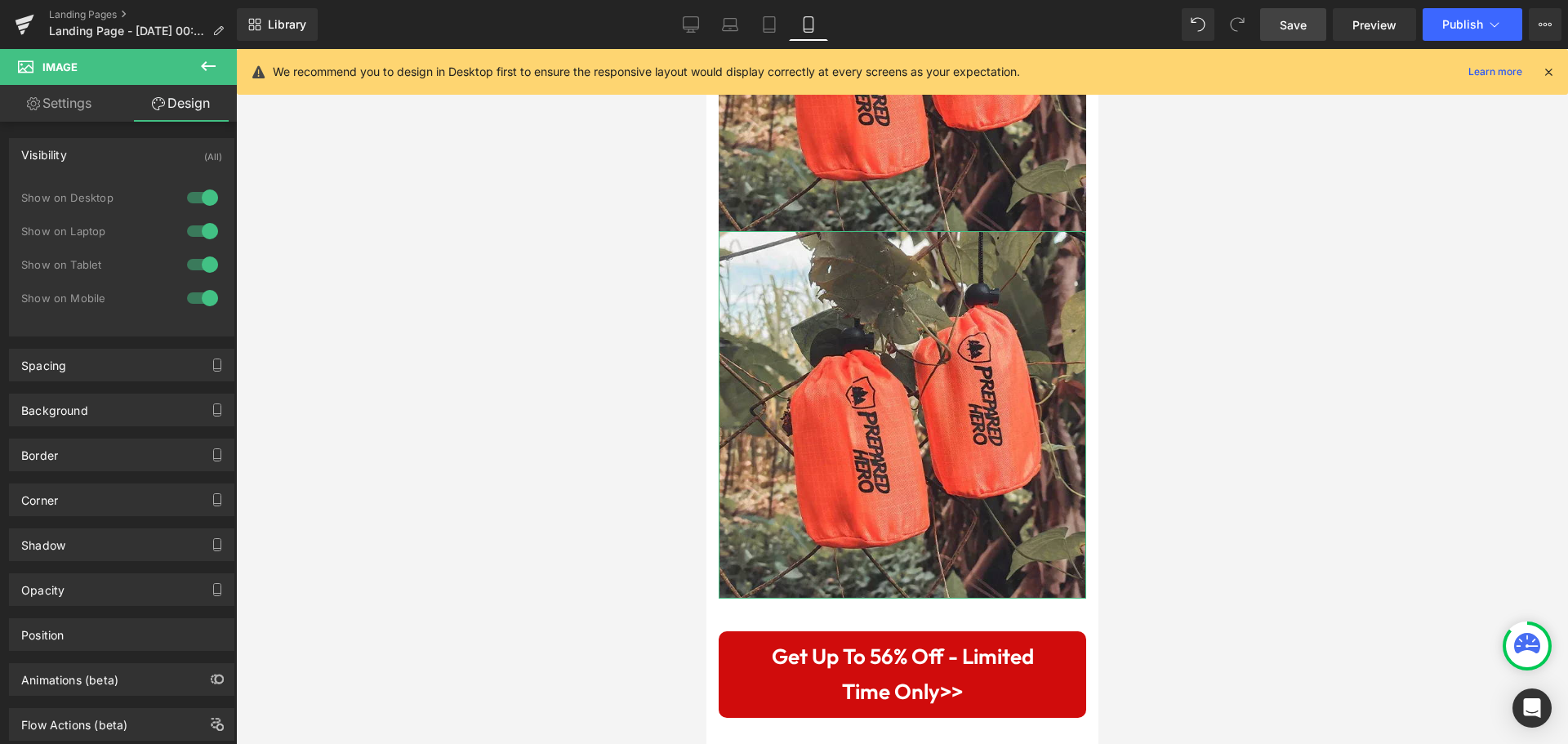
click at [192, 293] on div at bounding box center [202, 298] width 40 height 26
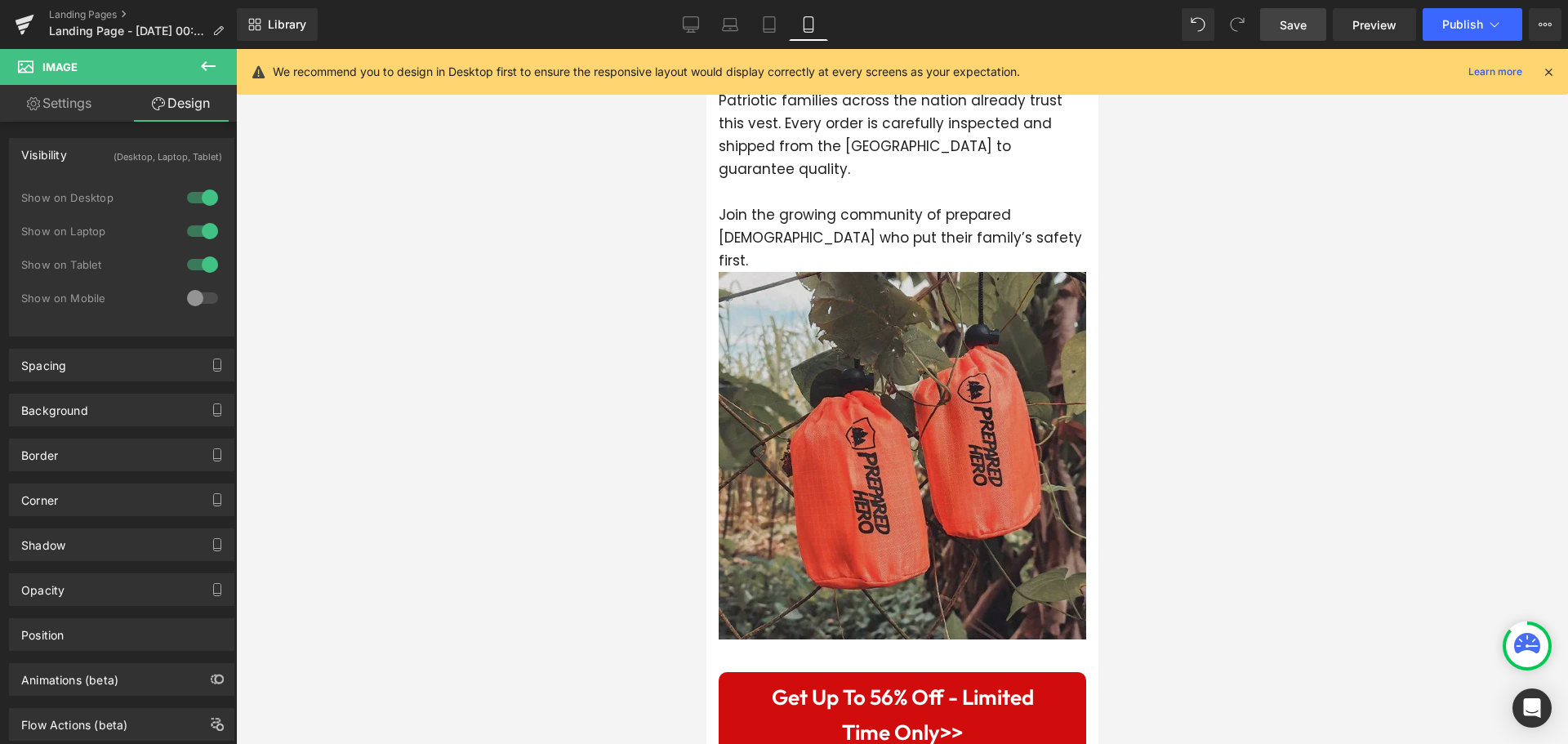
scroll to position [4337, 0]
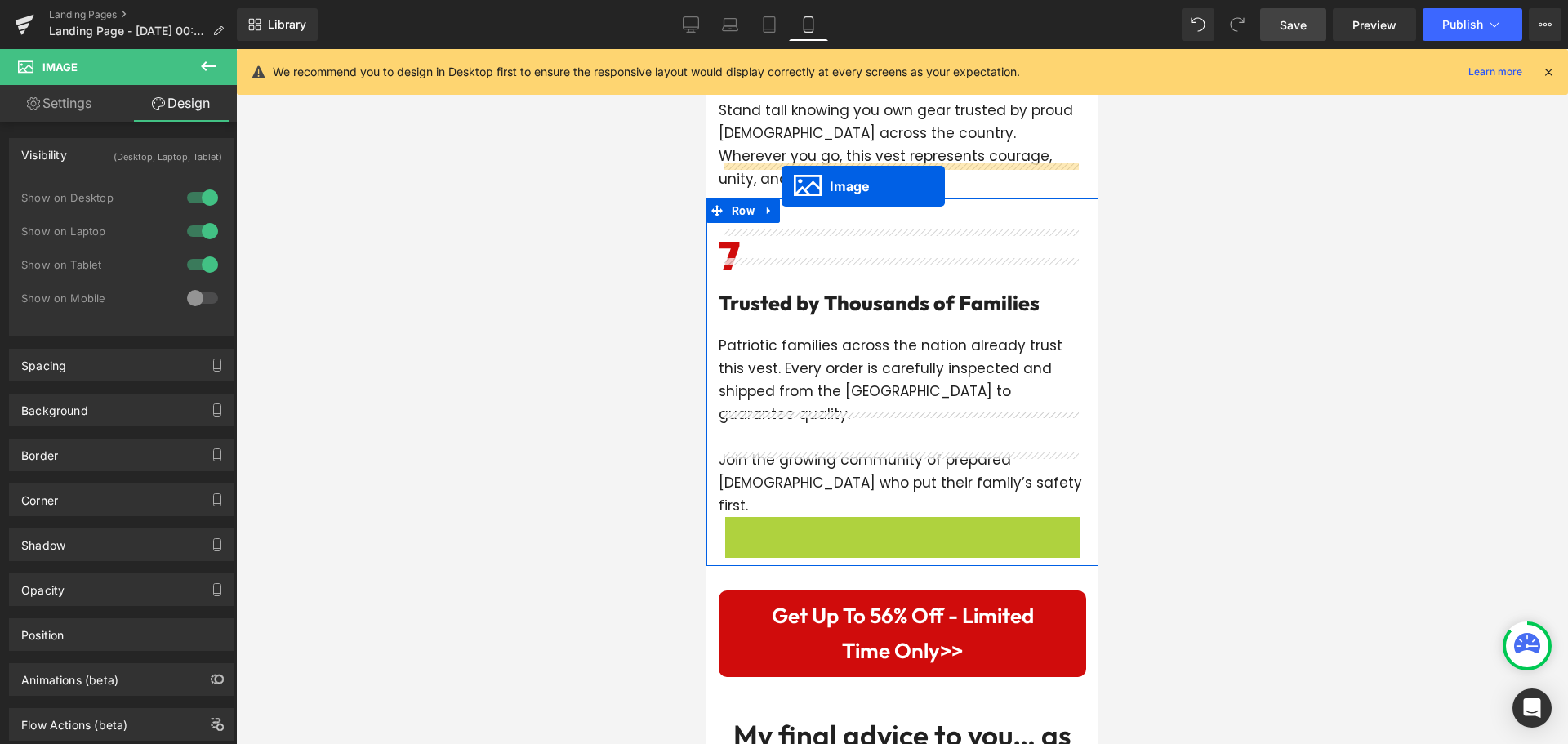
drag, startPoint x: 825, startPoint y: 492, endPoint x: 780, endPoint y: 186, distance: 309.3
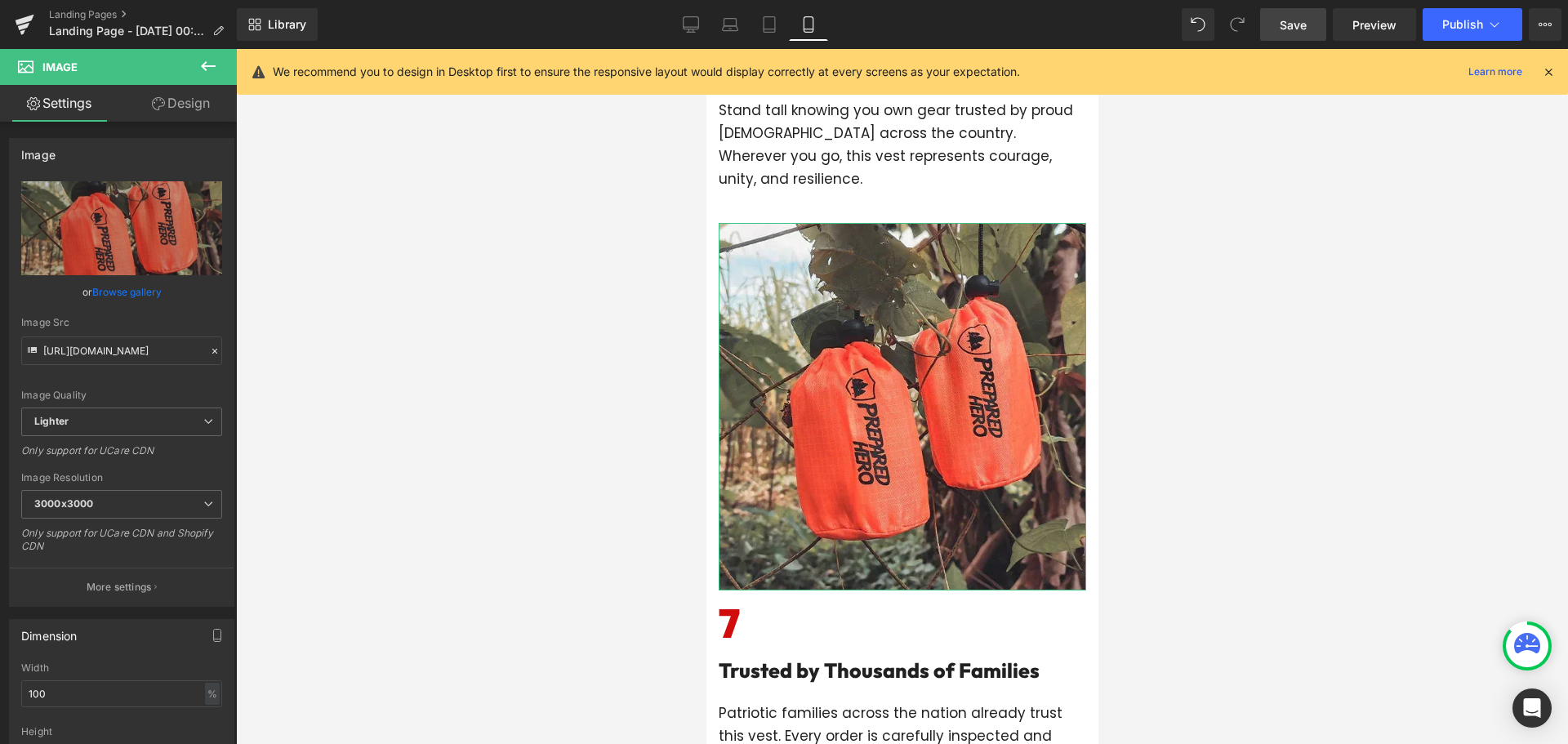
click at [185, 105] on link "Design" at bounding box center [180, 104] width 119 height 37
click at [0, 0] on div "Visibility" at bounding box center [0, 0] width 0 height 0
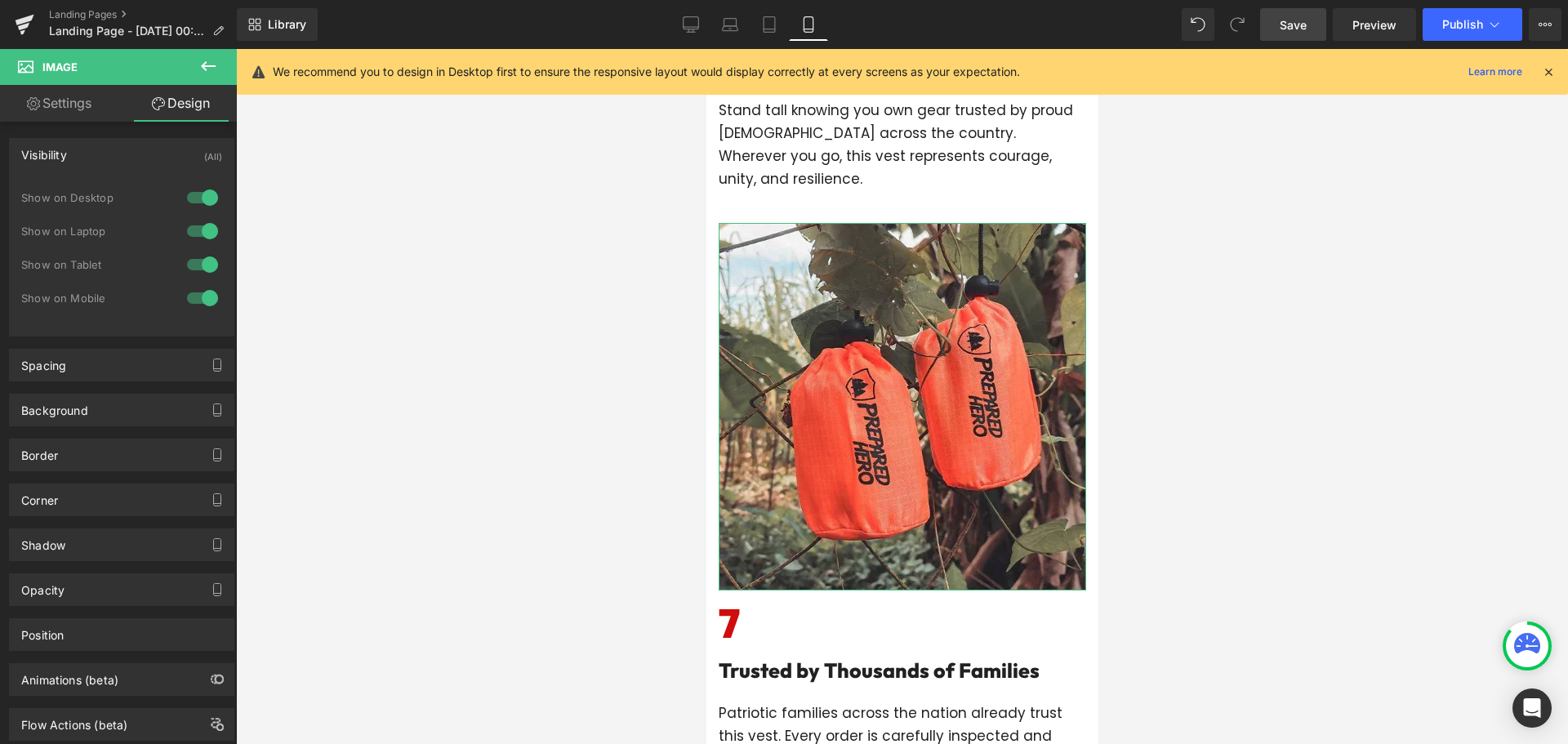
click at [183, 198] on div at bounding box center [202, 198] width 40 height 26
click at [188, 259] on div at bounding box center [202, 265] width 40 height 26
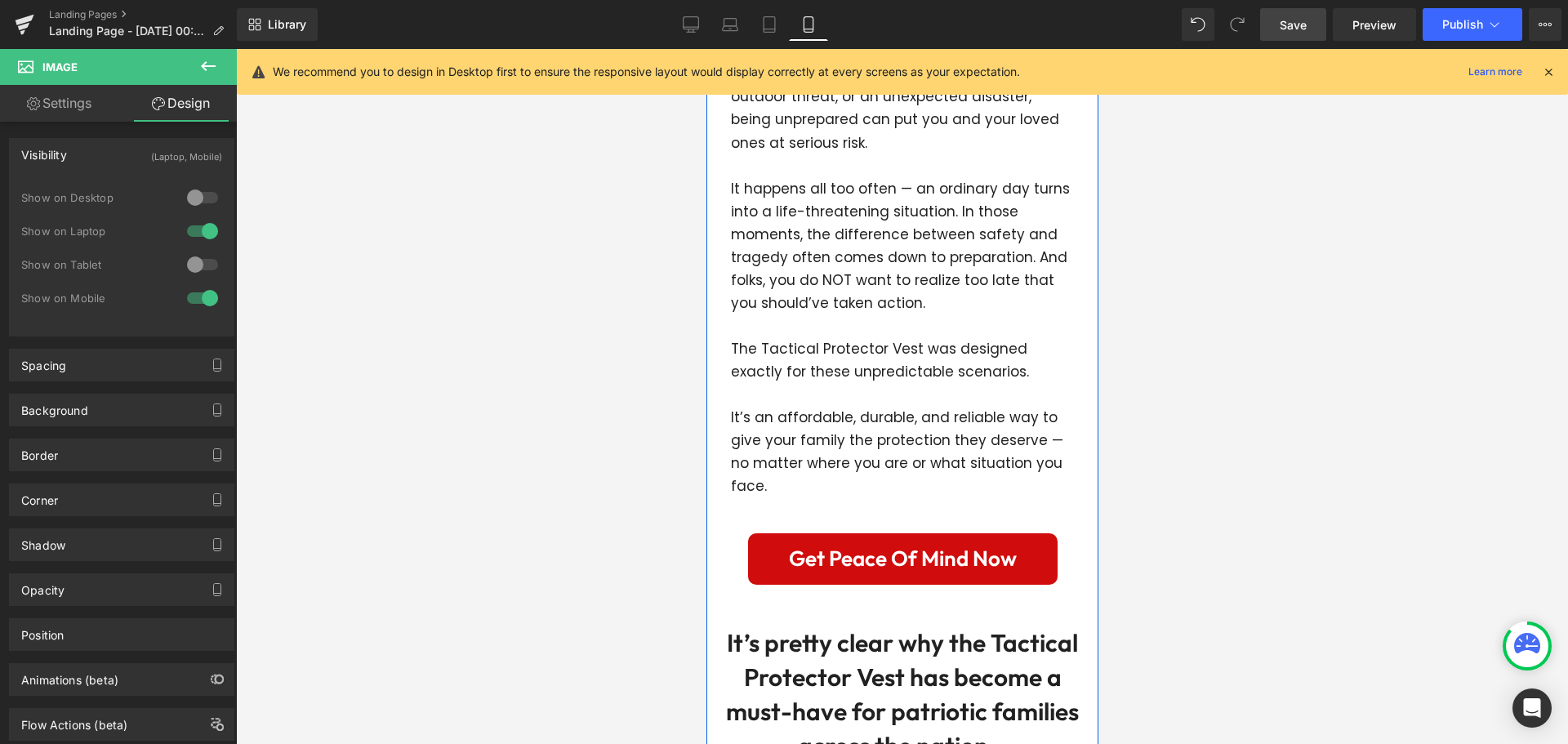
scroll to position [6459, 0]
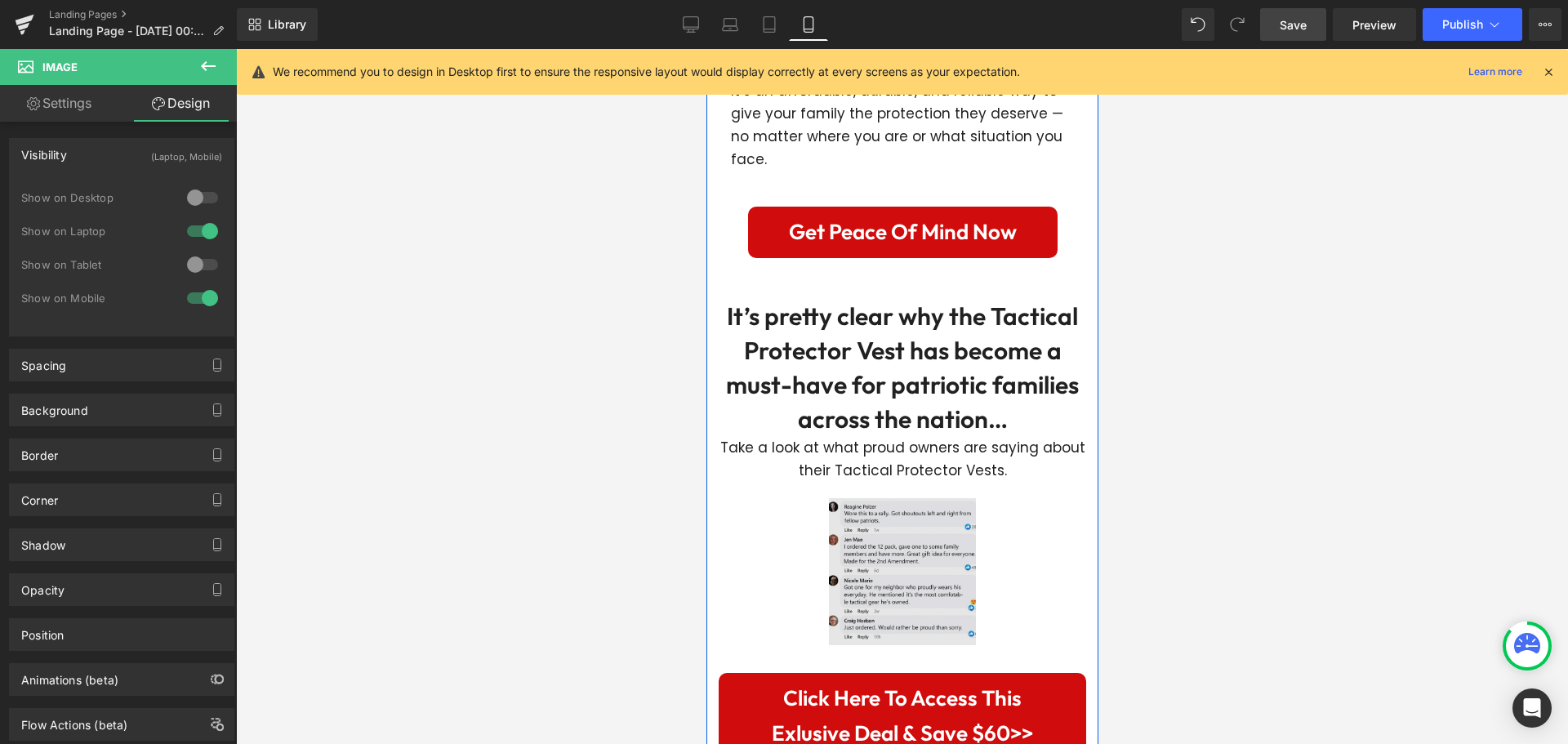
click at [901, 498] on img at bounding box center [901, 571] width 147 height 147
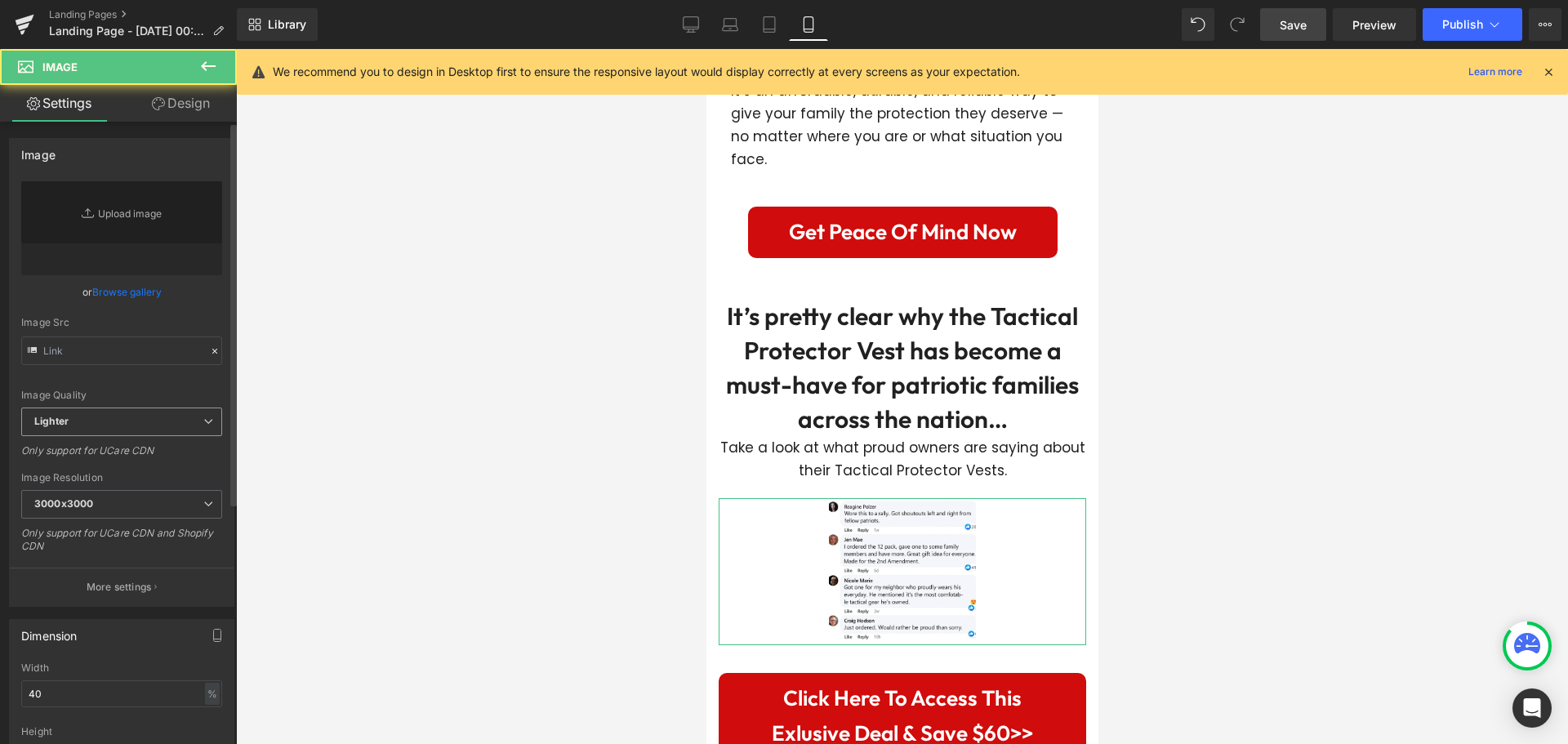
type input "[URL][DOMAIN_NAME]"
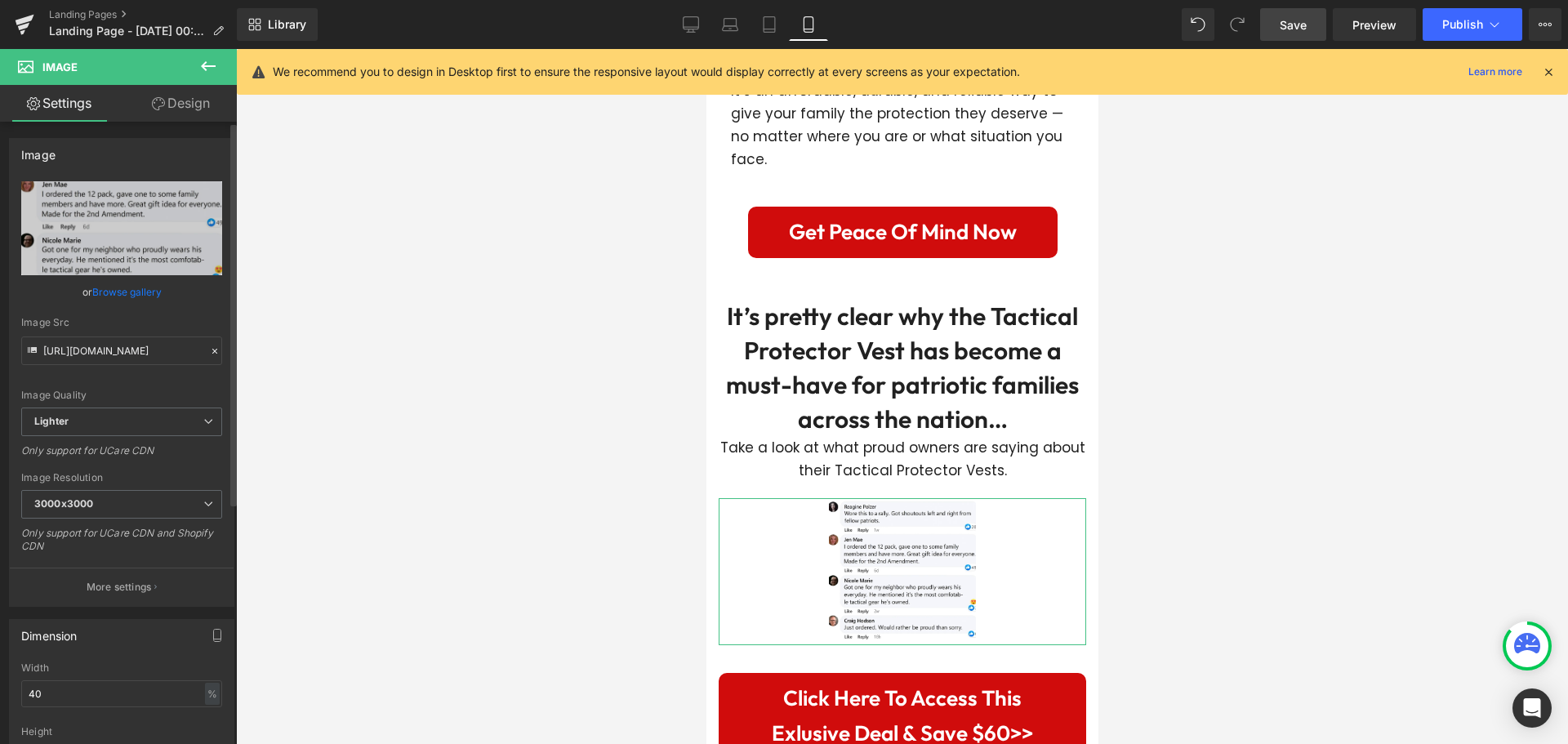
scroll to position [326, 0]
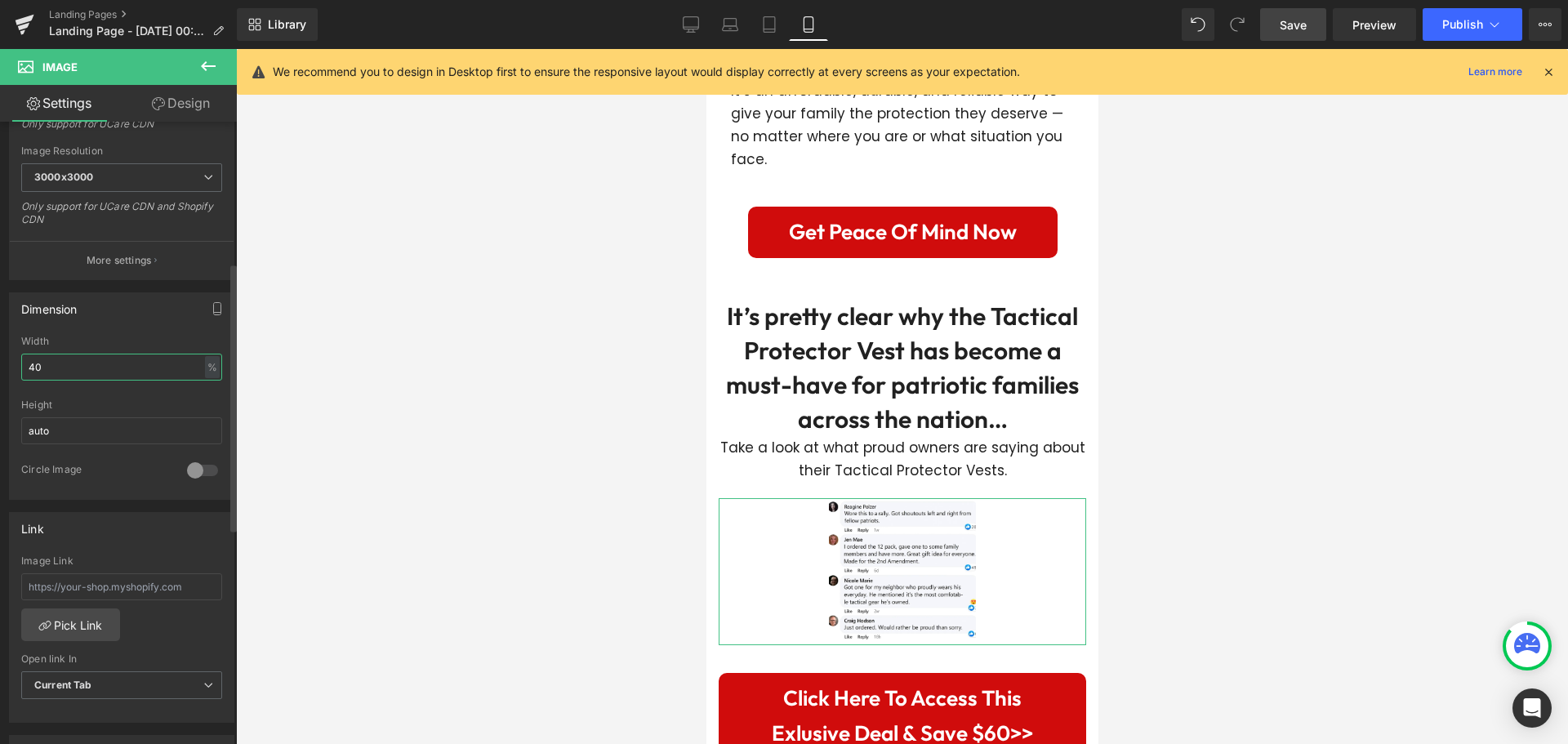
click at [62, 376] on input "40" at bounding box center [121, 367] width 201 height 27
type input "100"
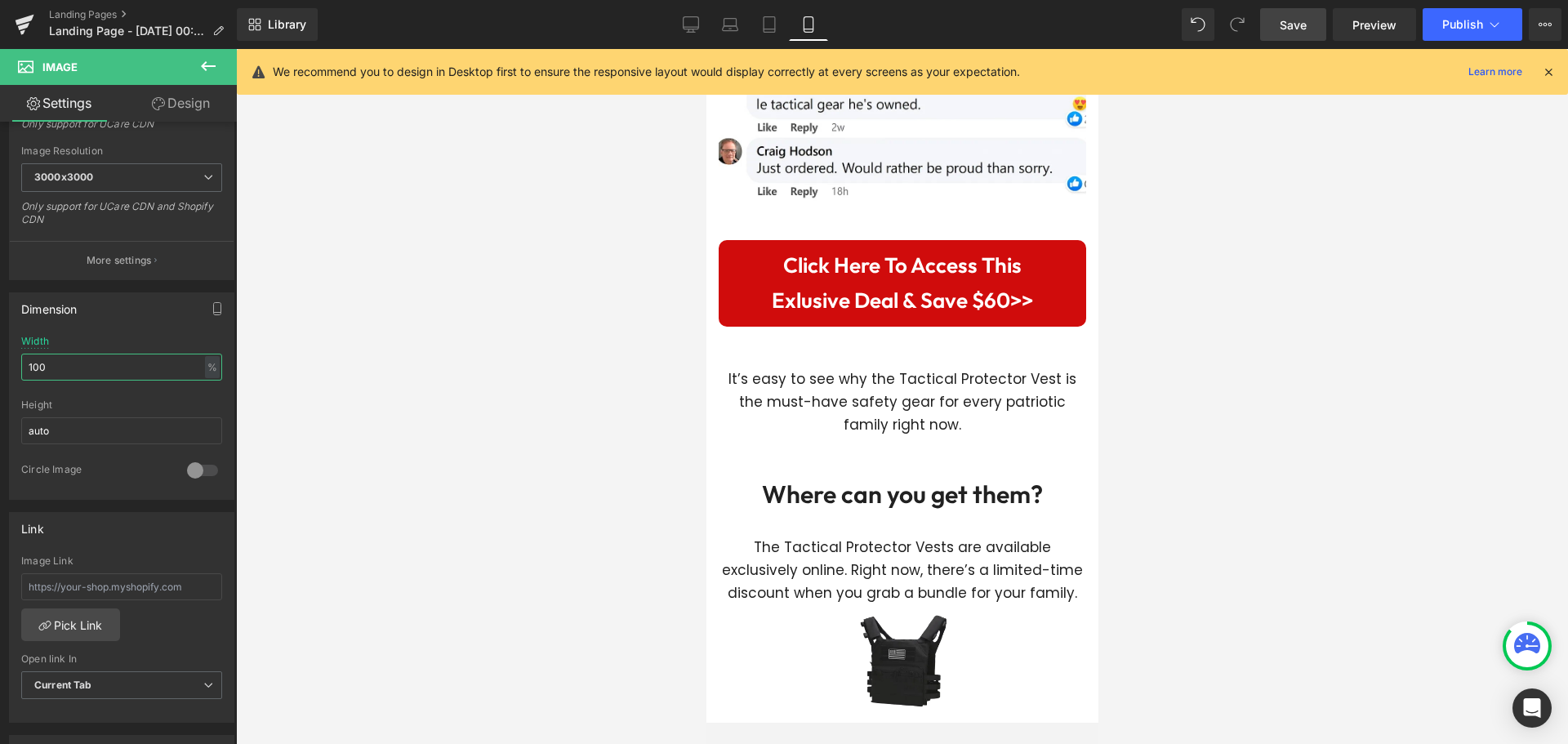
scroll to position [7195, 0]
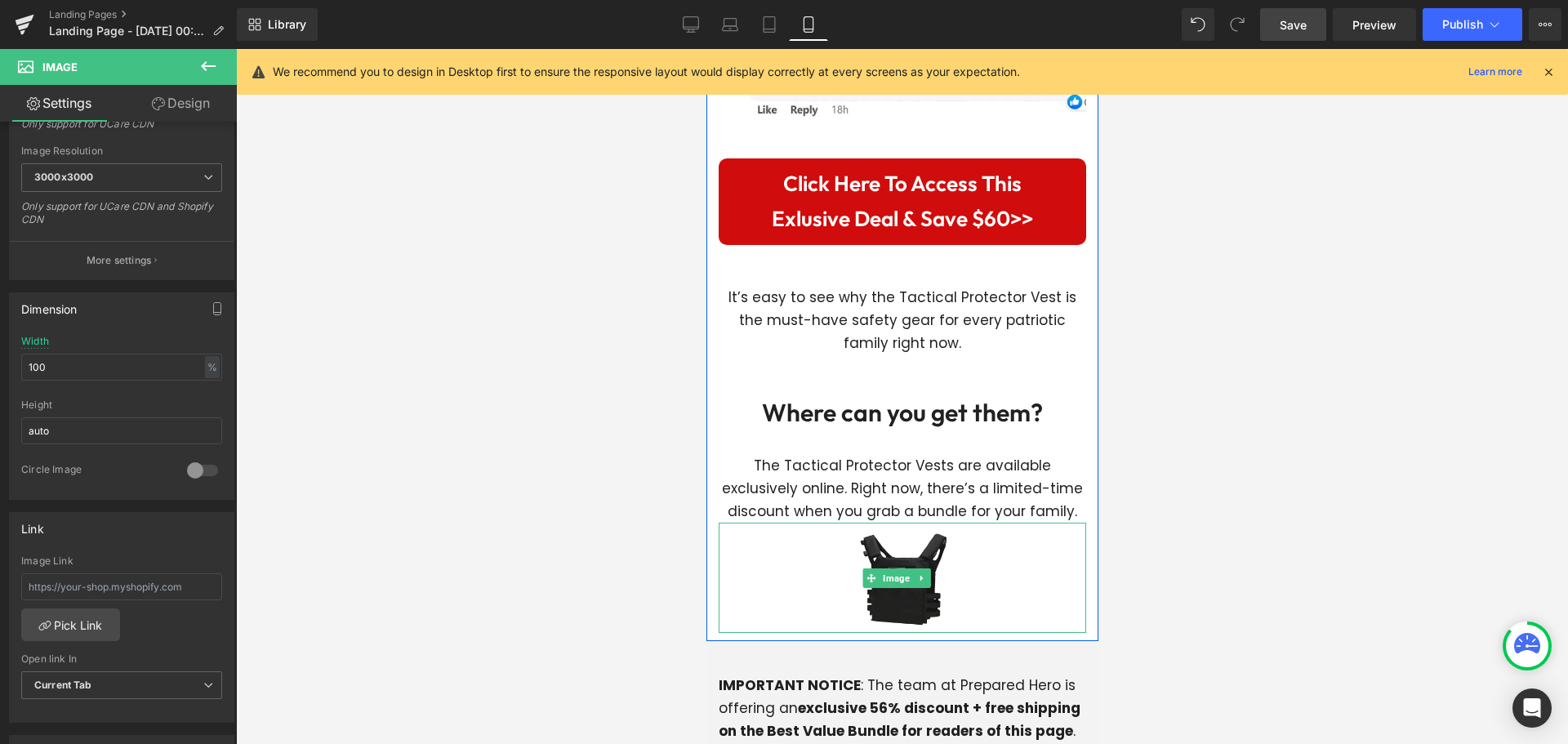
click at [878, 522] on img at bounding box center [901, 577] width 110 height 110
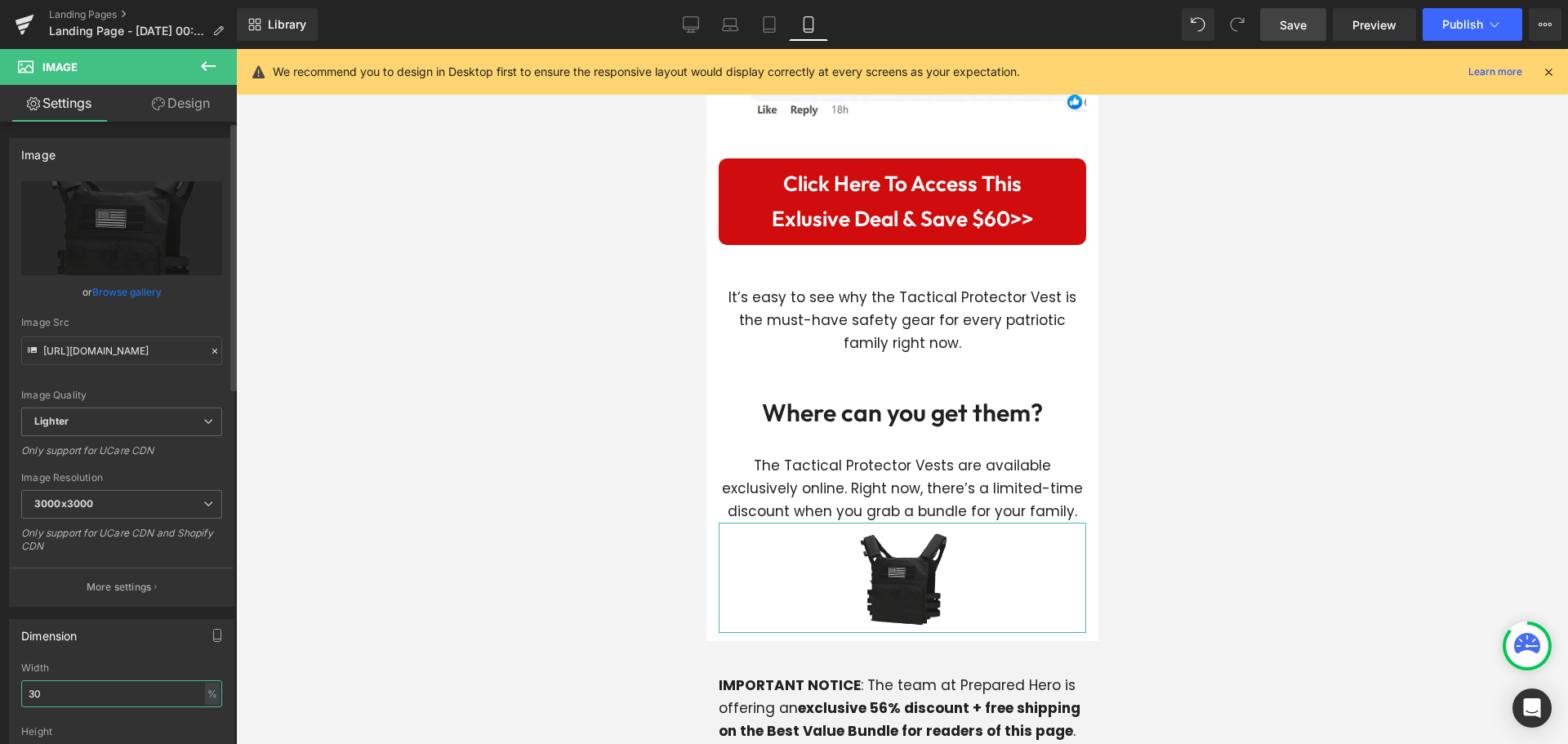
click at [73, 697] on input "30" at bounding box center [121, 693] width 201 height 27
type input "50"
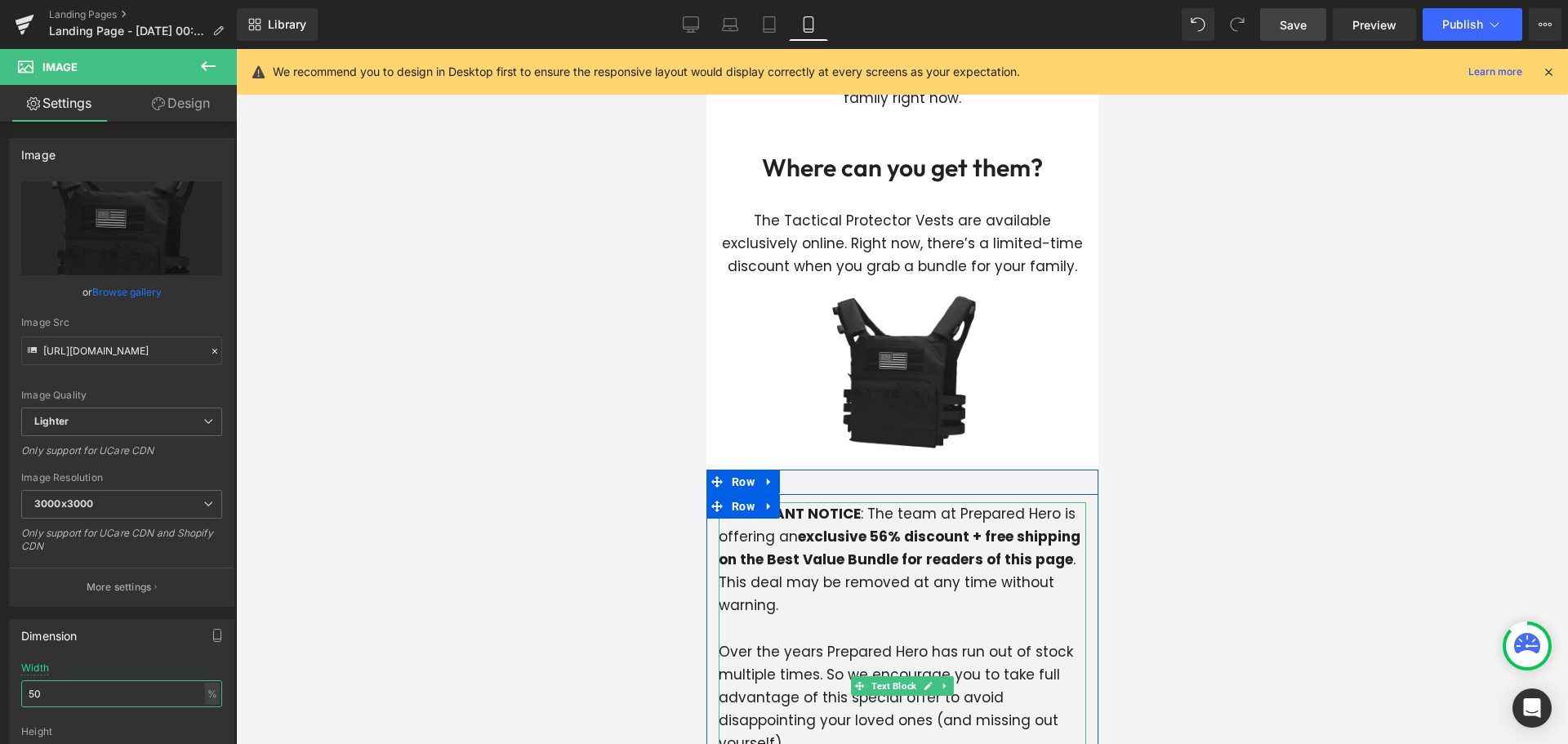
scroll to position [7684, 0]
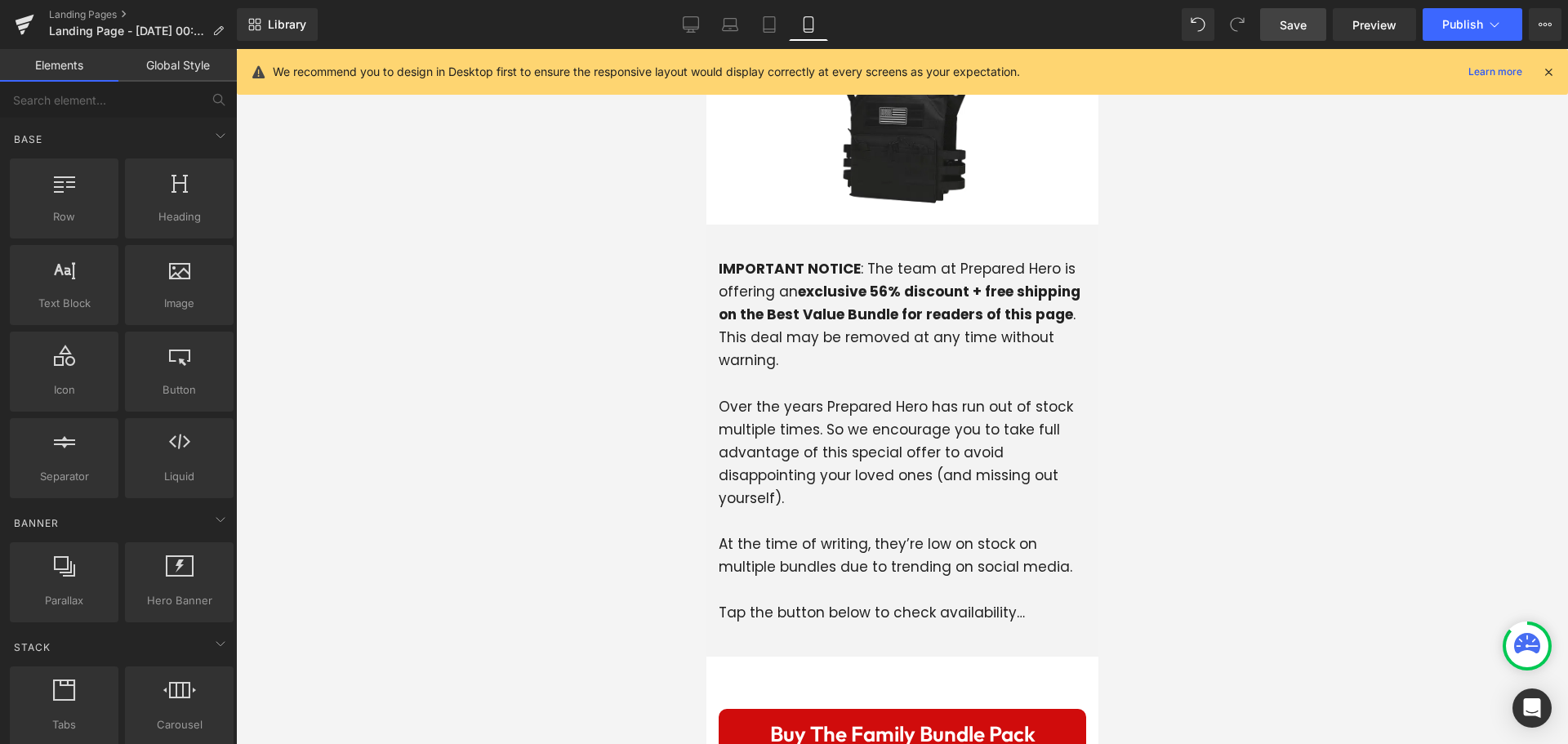
click at [545, 522] on div at bounding box center [902, 397] width 1332 height 695
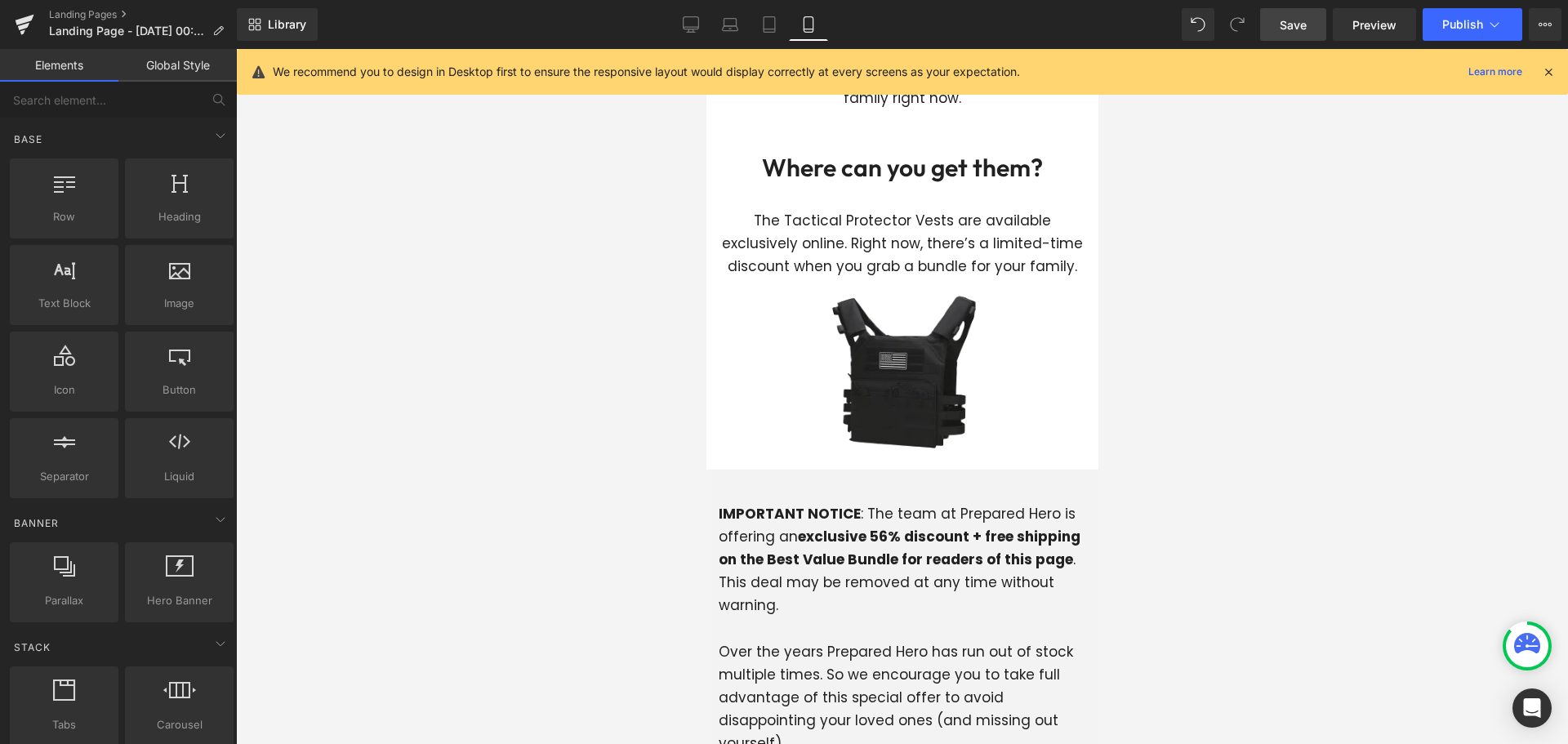
scroll to position [7031, 0]
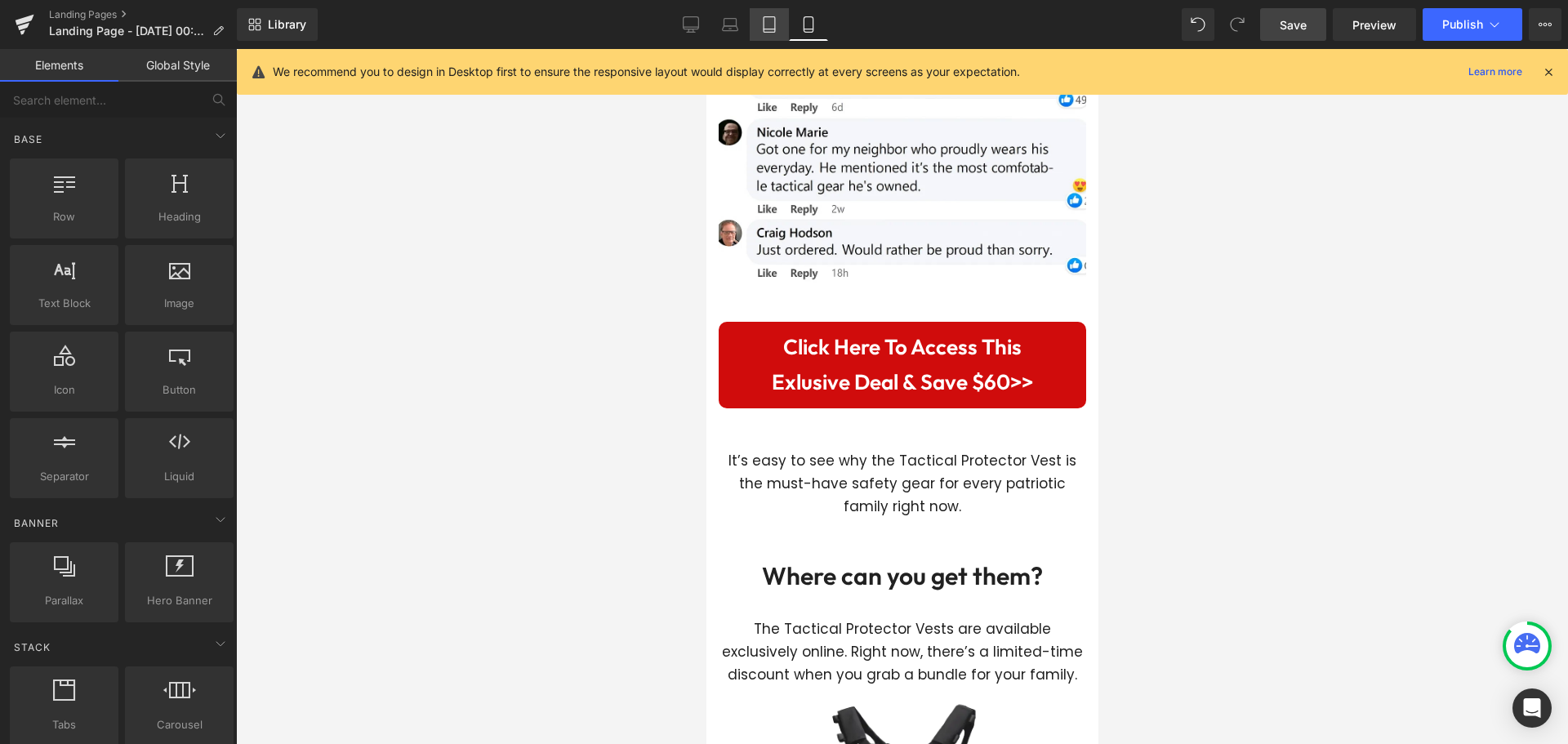
click at [767, 21] on icon at bounding box center [769, 25] width 17 height 17
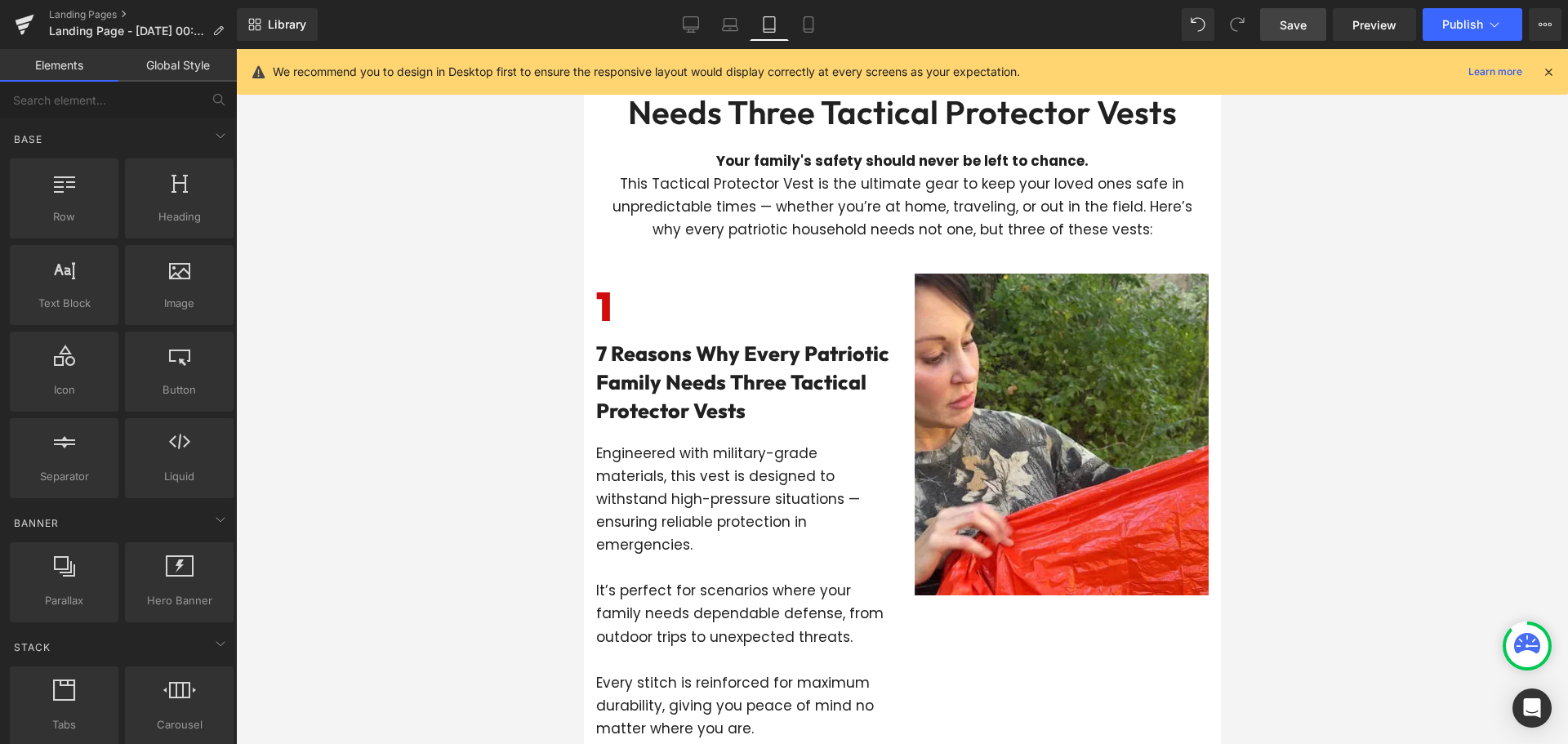
scroll to position [0, 0]
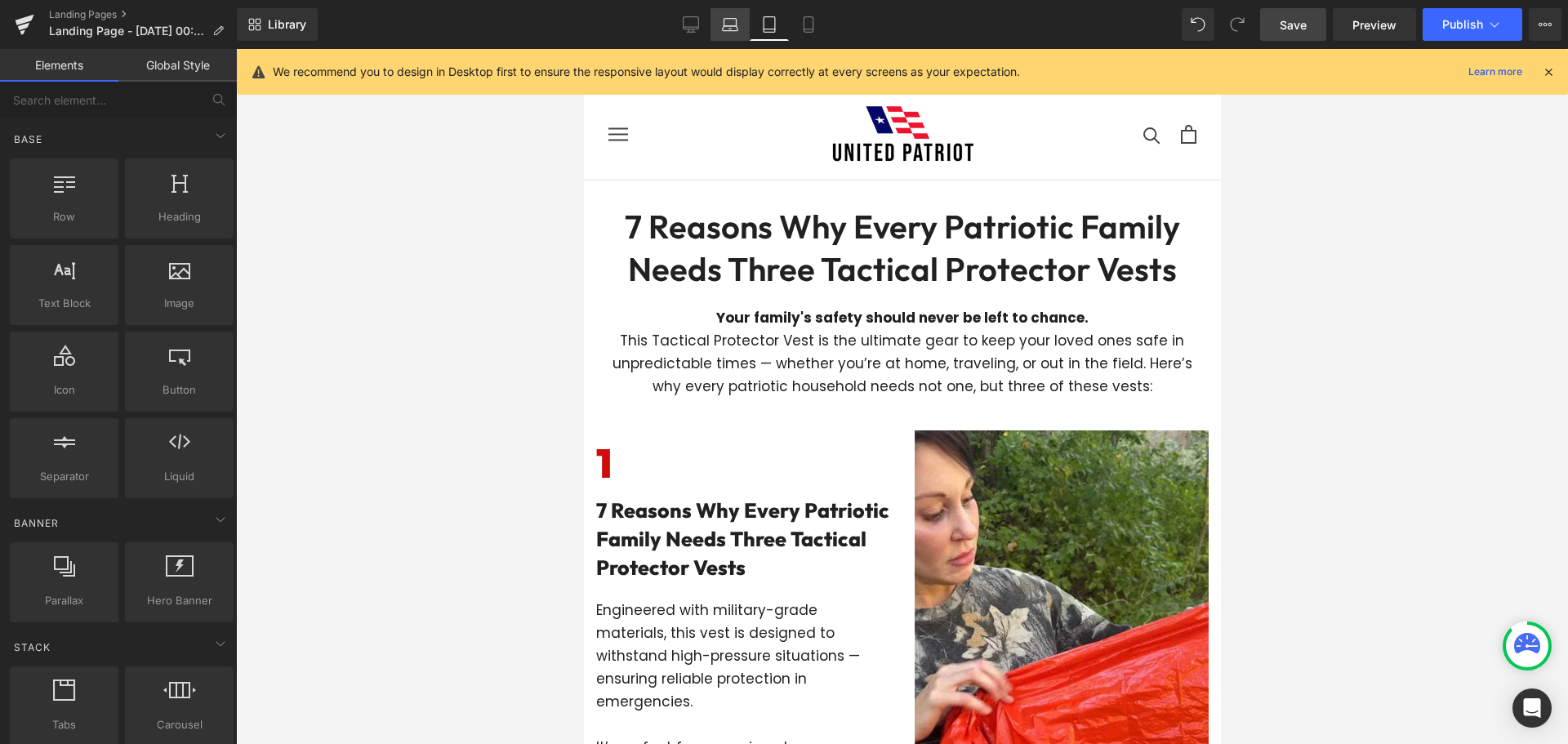
click at [720, 22] on link "Laptop" at bounding box center [729, 24] width 40 height 33
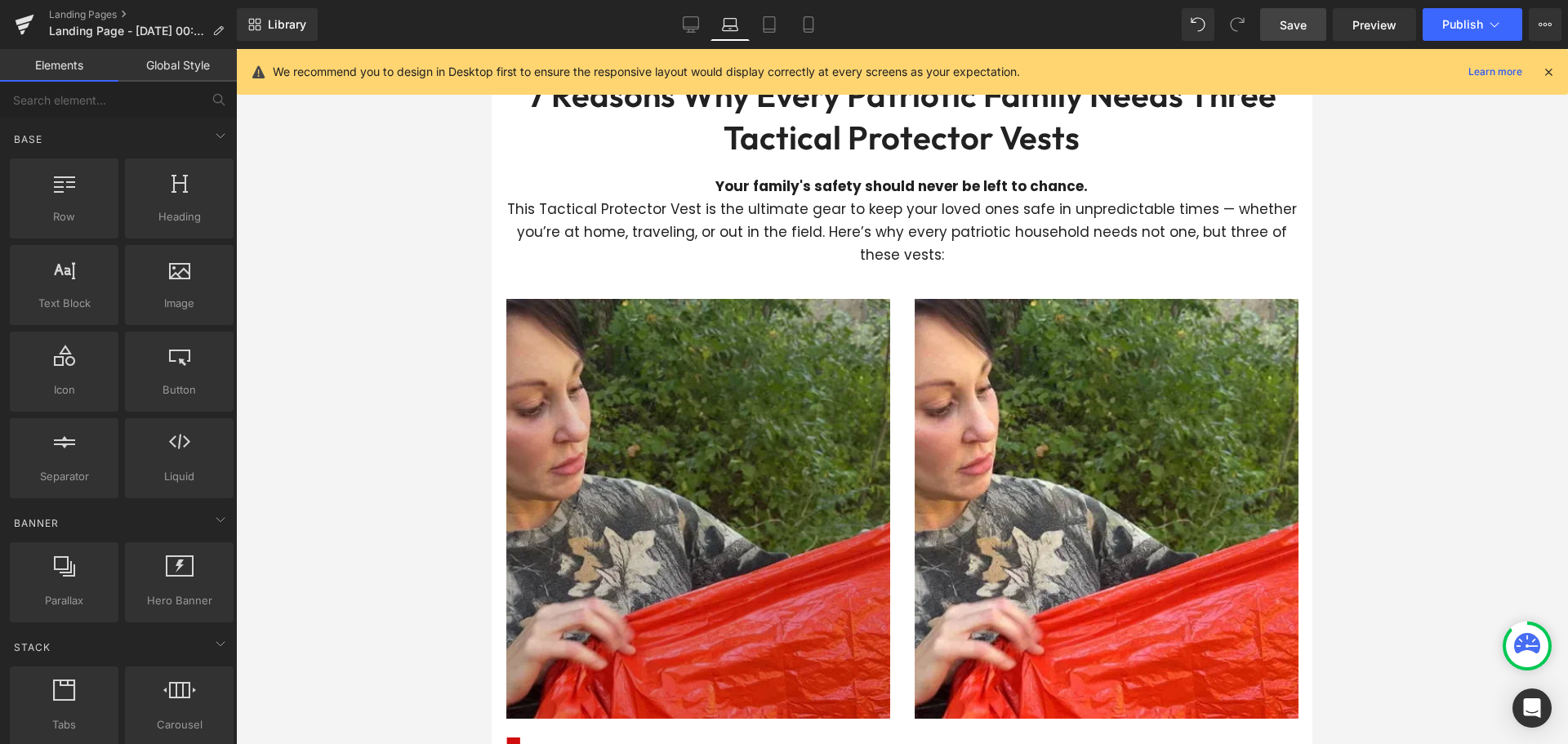
scroll to position [540, 0]
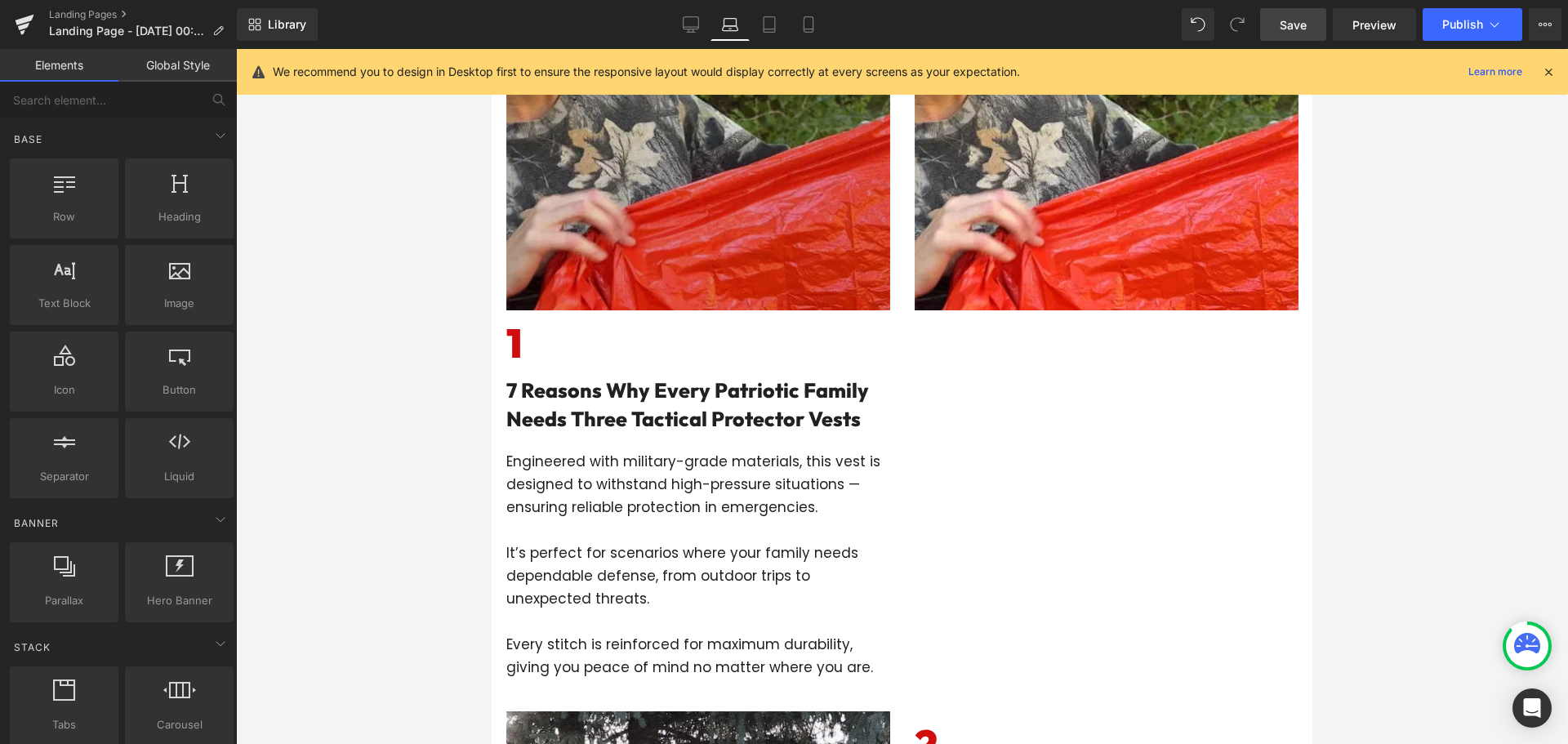
click at [720, 160] on img at bounding box center [698, 100] width 384 height 419
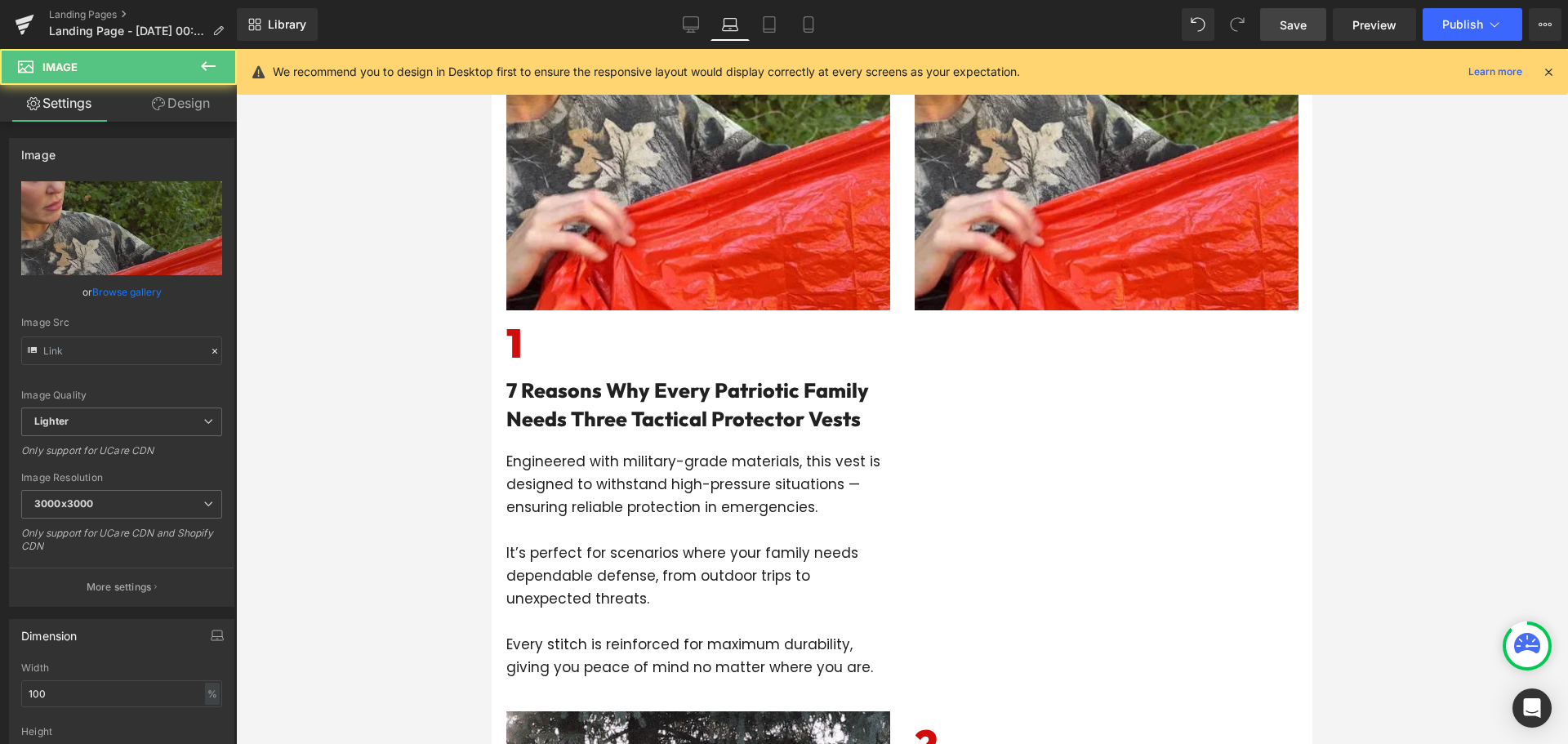
type input "[URL][DOMAIN_NAME]"
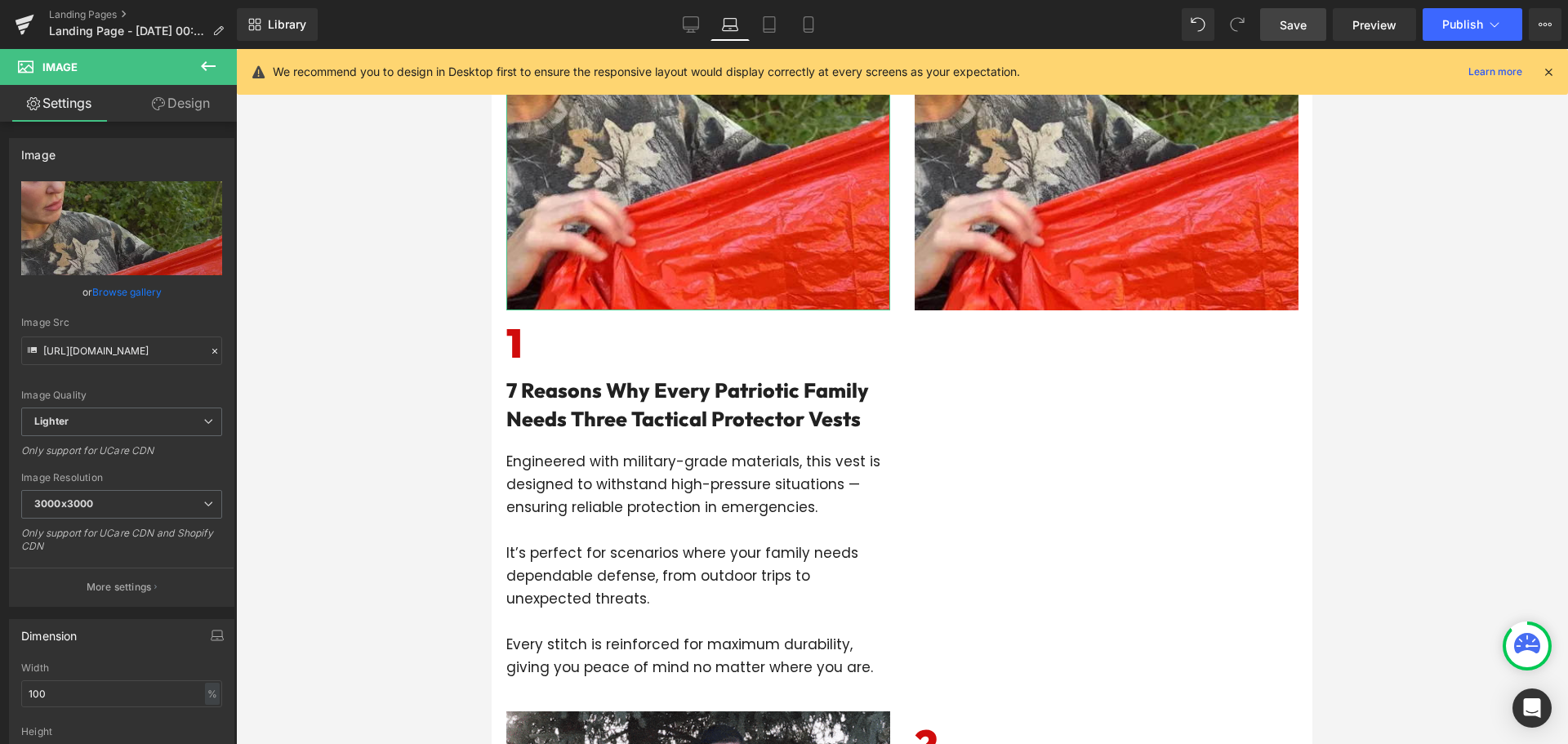
click at [187, 106] on link "Design" at bounding box center [180, 104] width 119 height 37
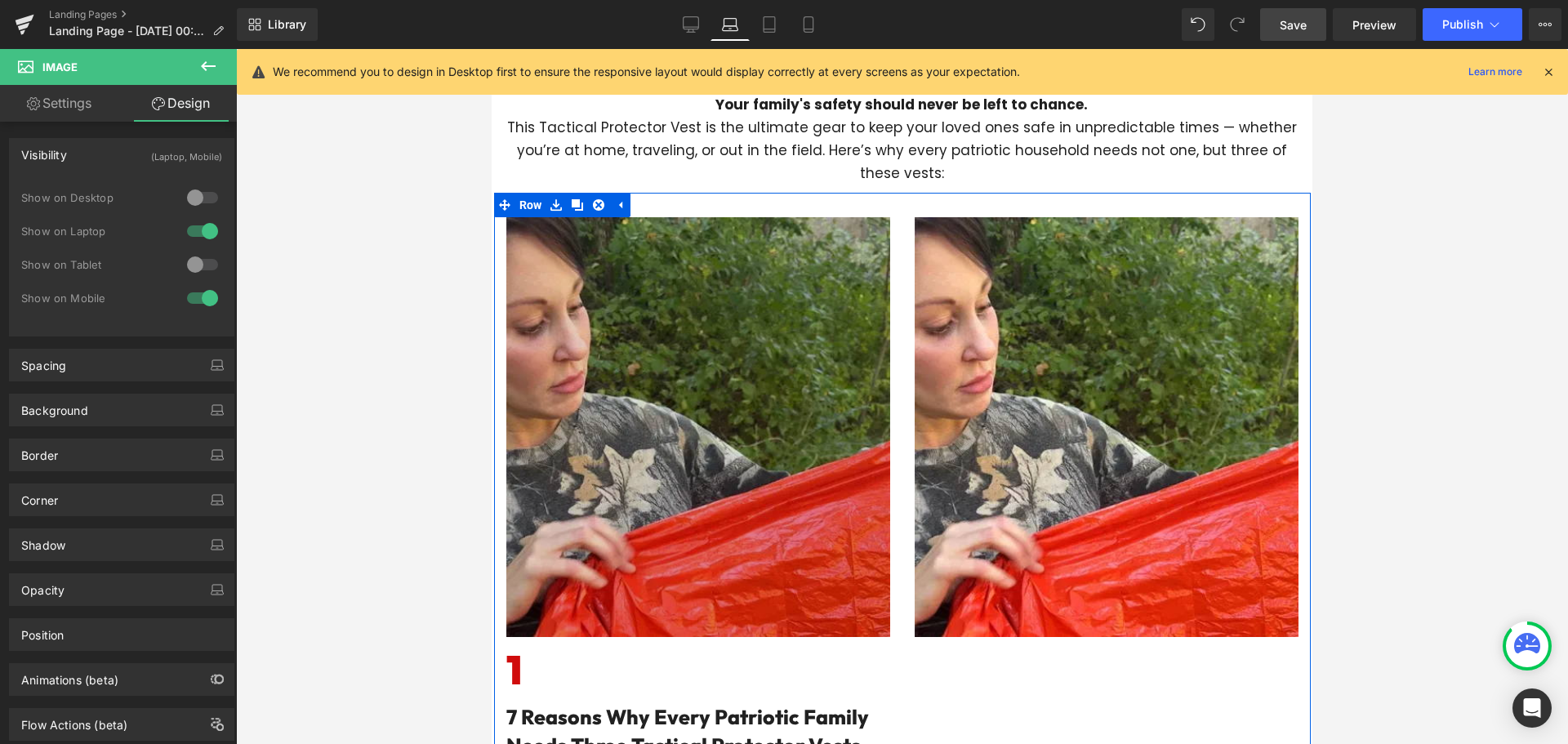
scroll to position [458, 0]
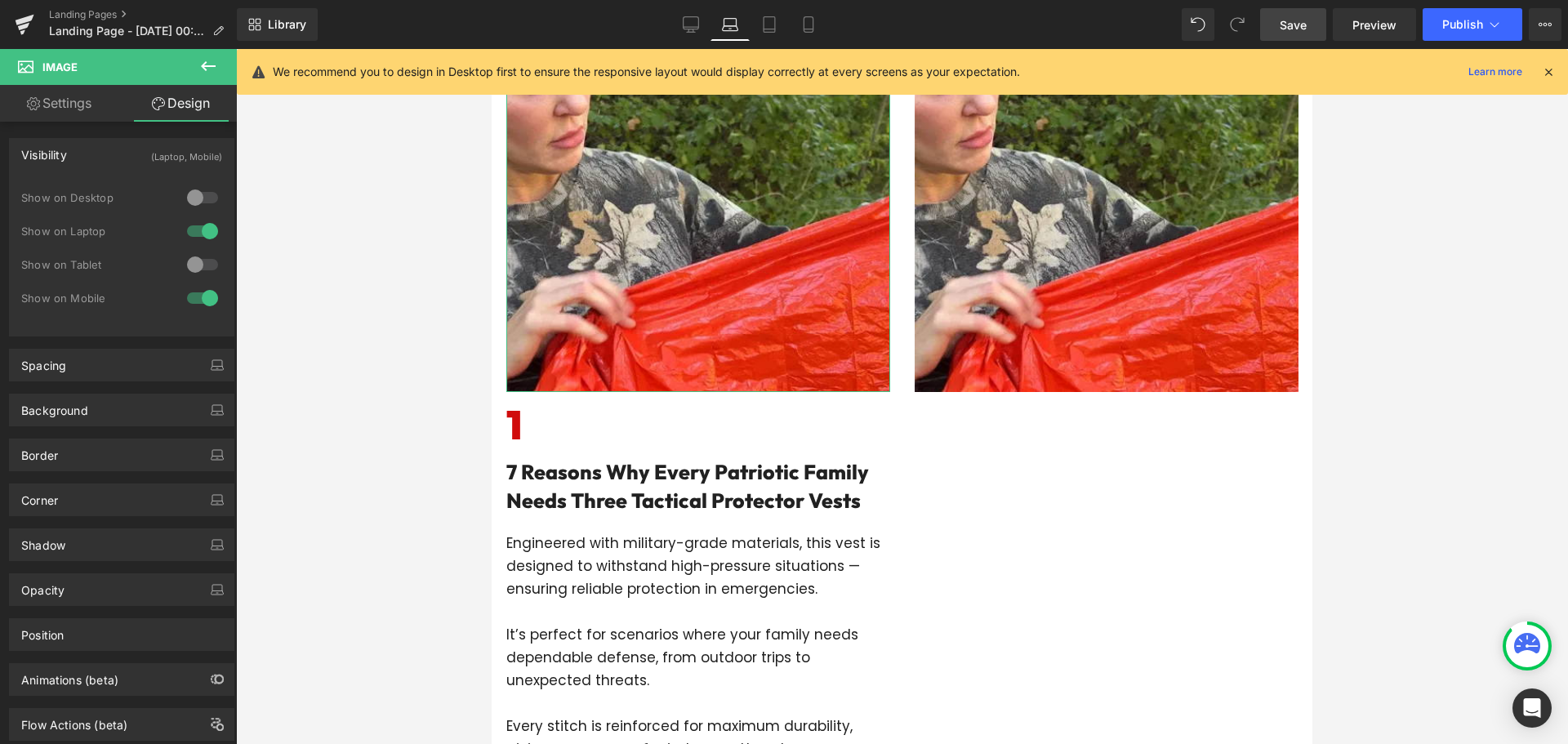
click at [207, 198] on div at bounding box center [202, 198] width 40 height 26
click at [195, 197] on div at bounding box center [202, 198] width 40 height 26
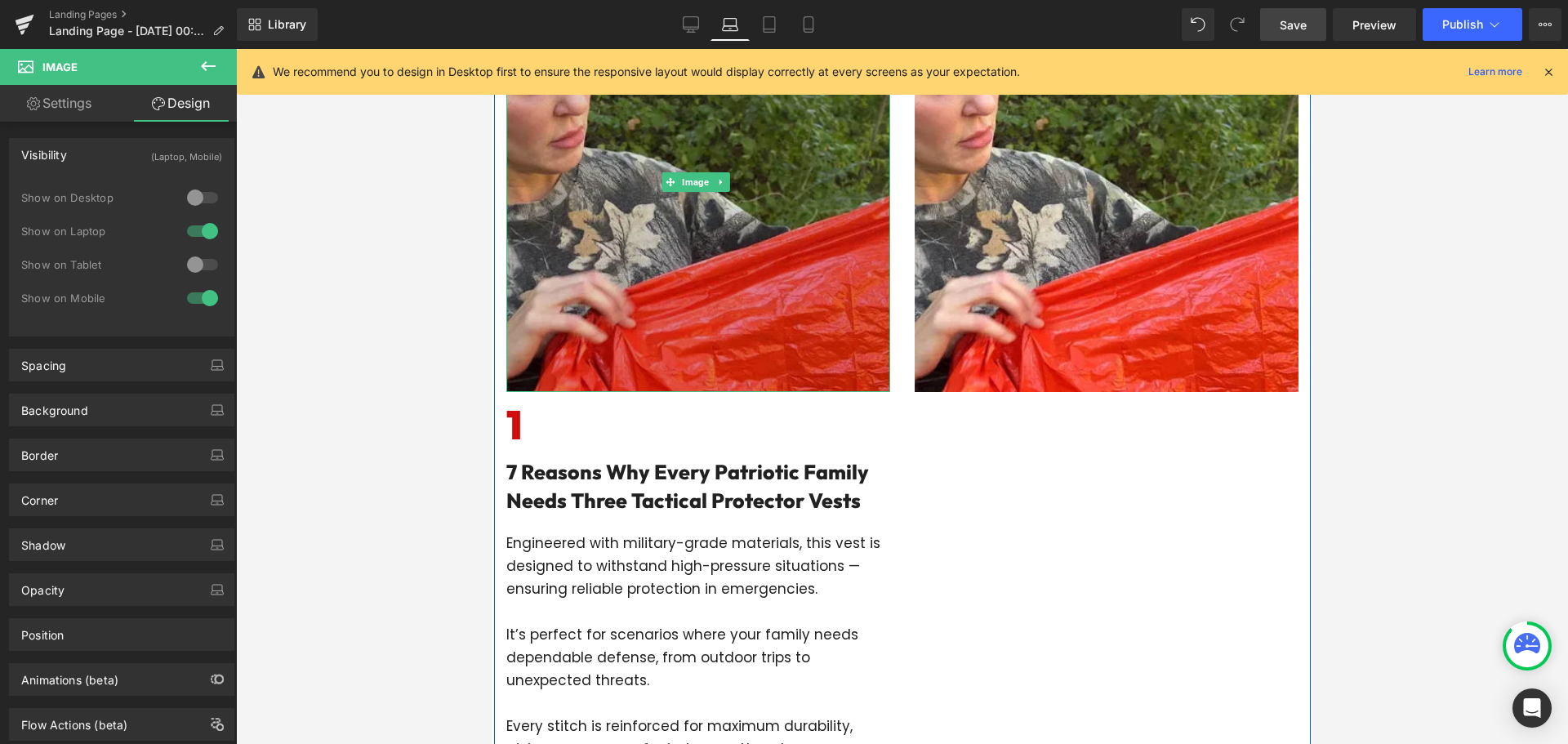
scroll to position [295, 0]
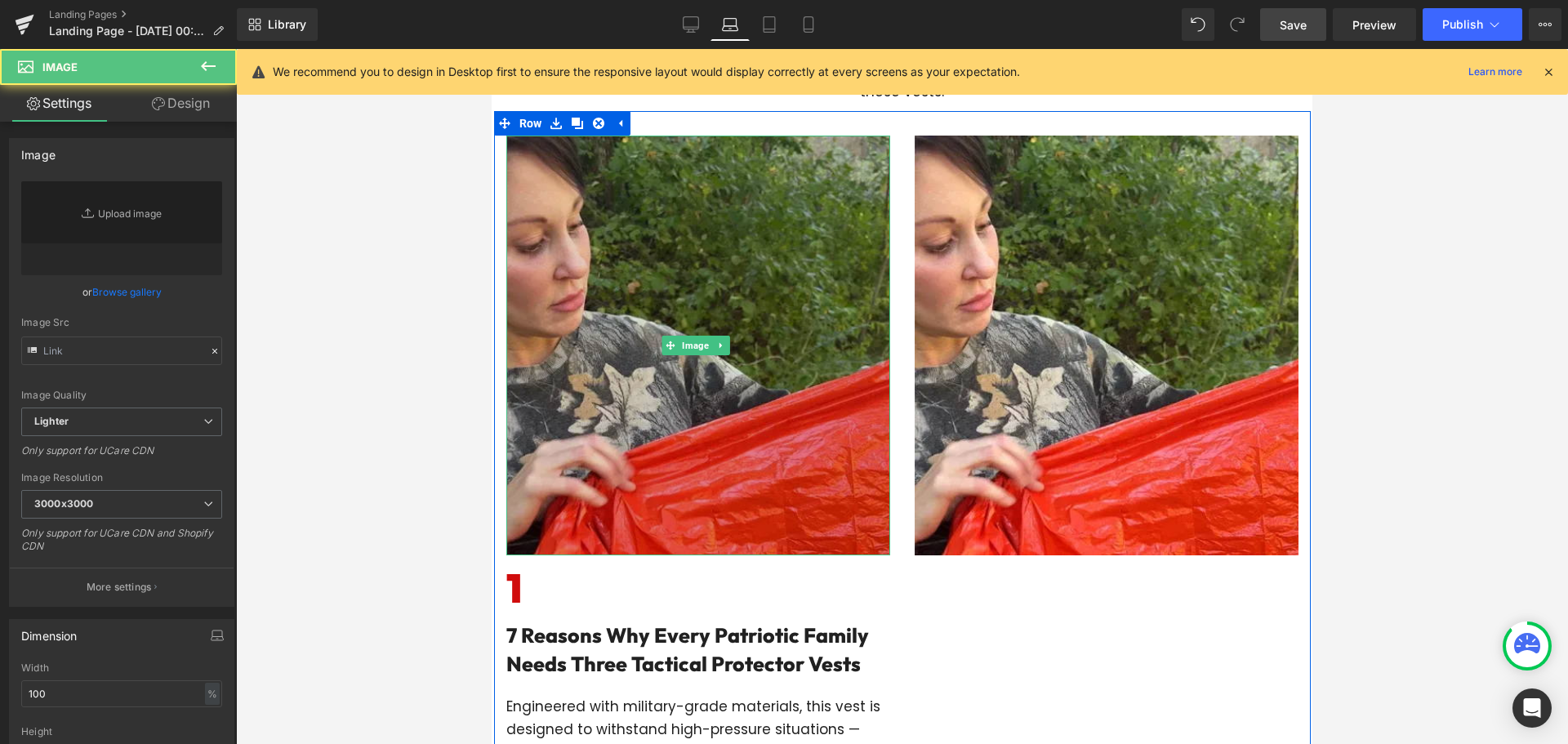
click at [616, 234] on img at bounding box center [698, 345] width 384 height 419
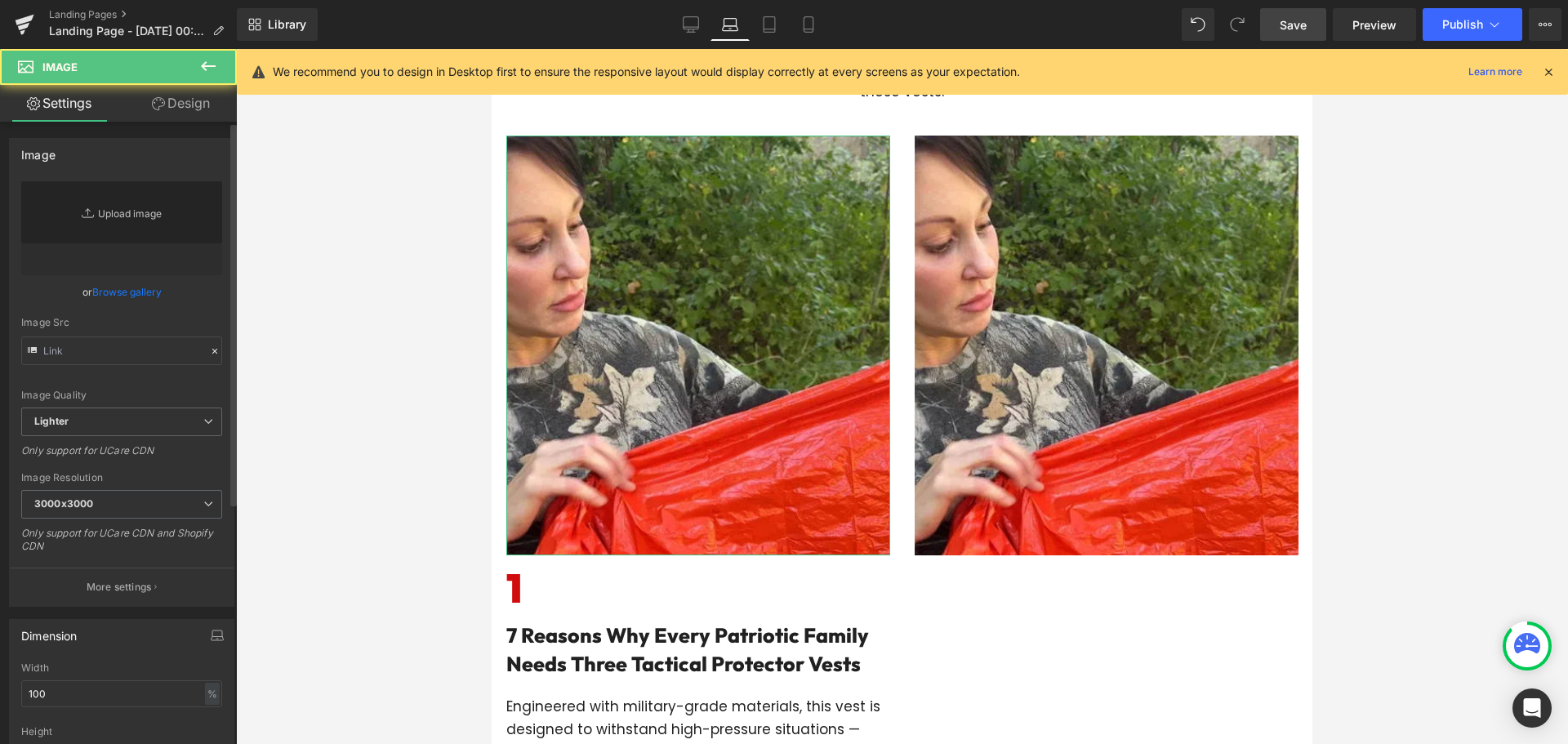
type input "[URL][DOMAIN_NAME]"
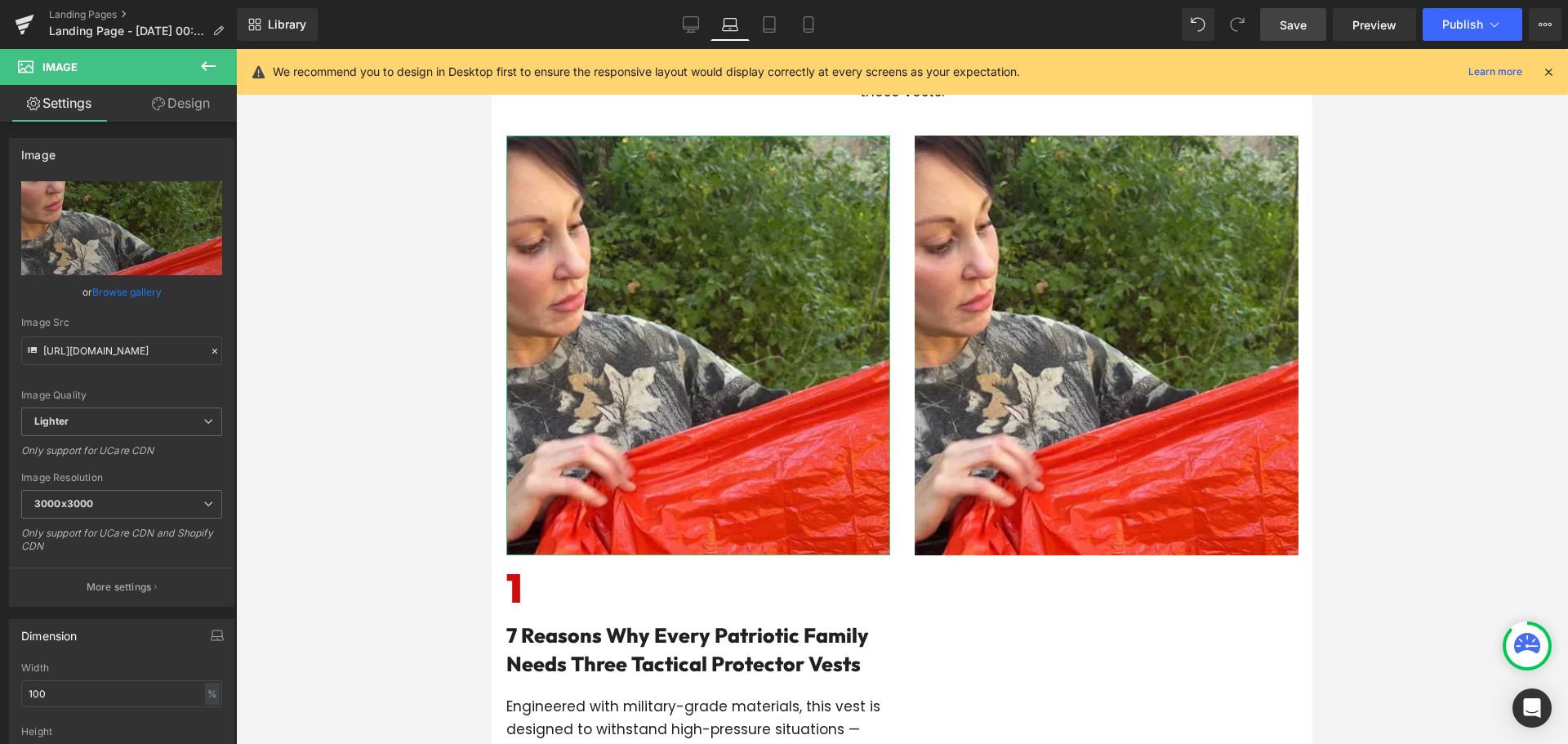
click at [209, 113] on link "Design" at bounding box center [180, 104] width 119 height 37
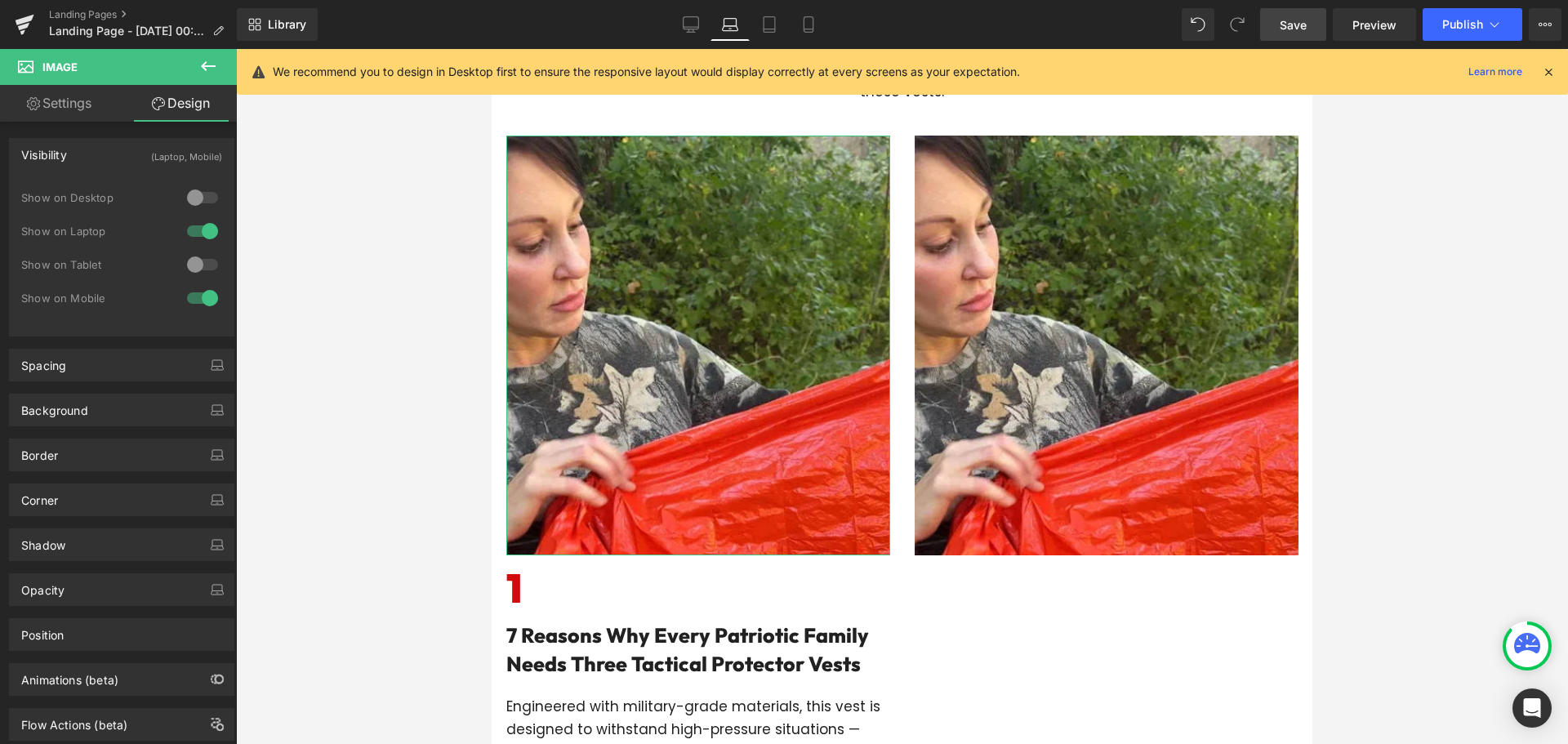
click at [191, 226] on div at bounding box center [202, 231] width 40 height 26
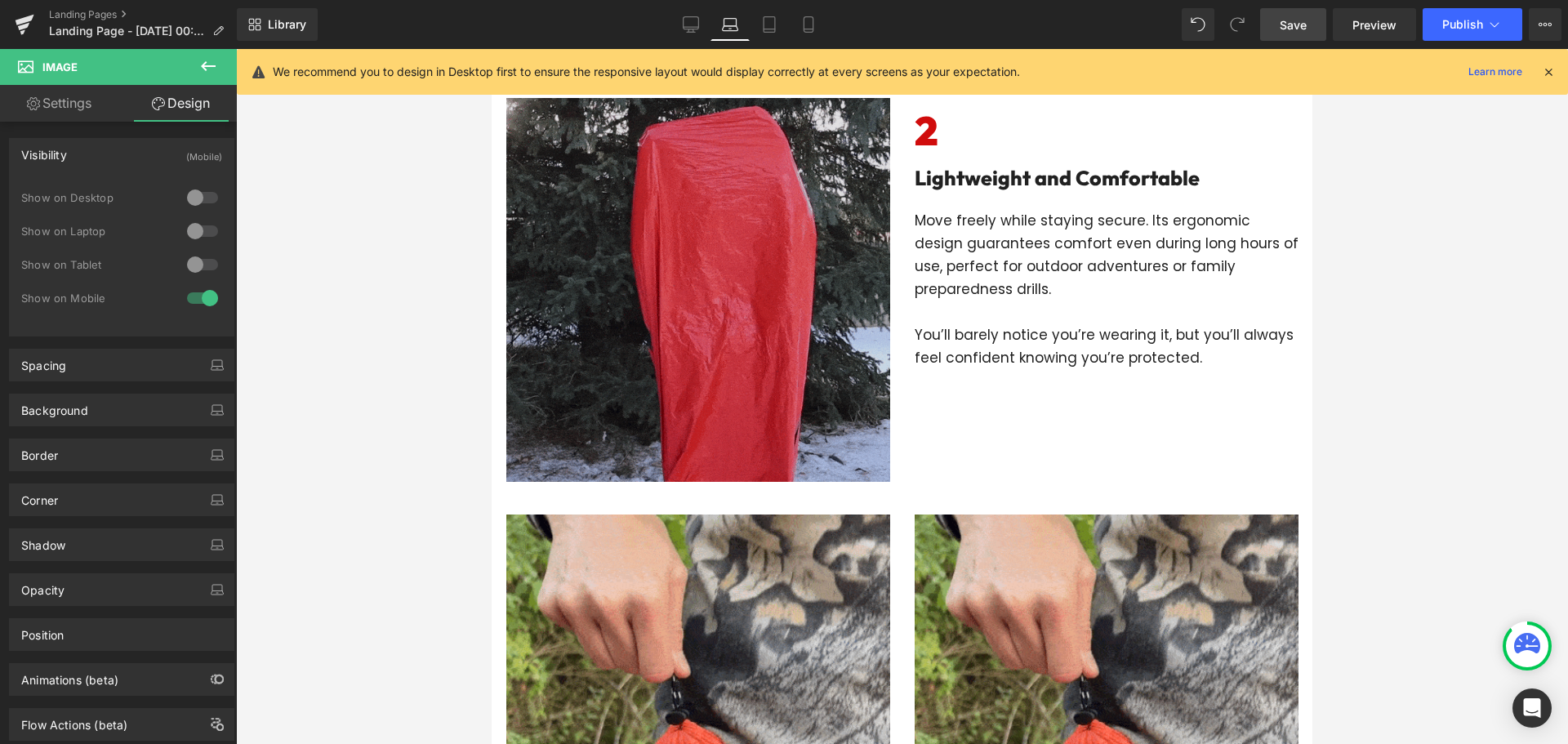
scroll to position [1111, 0]
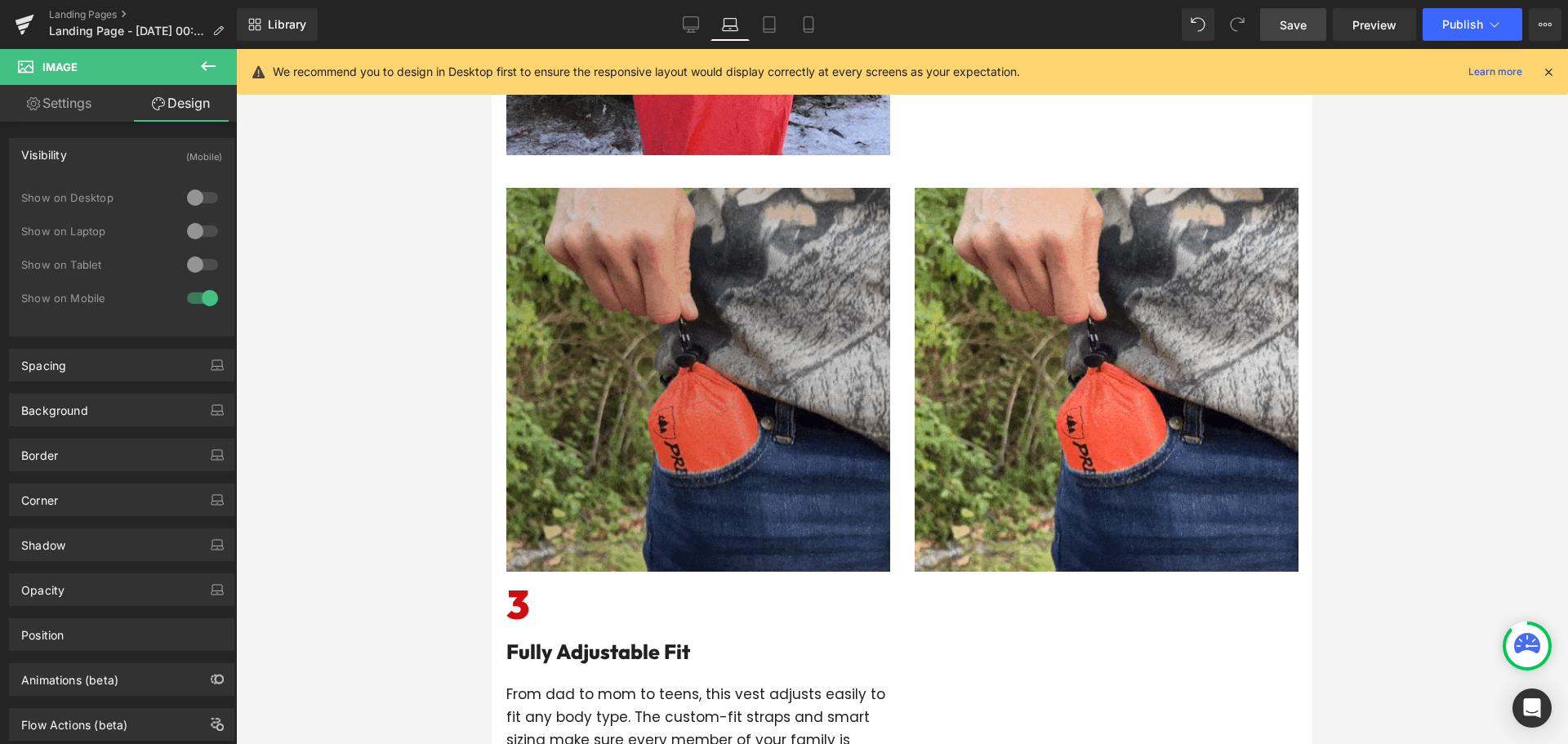
click at [732, 369] on img at bounding box center [698, 379] width 384 height 383
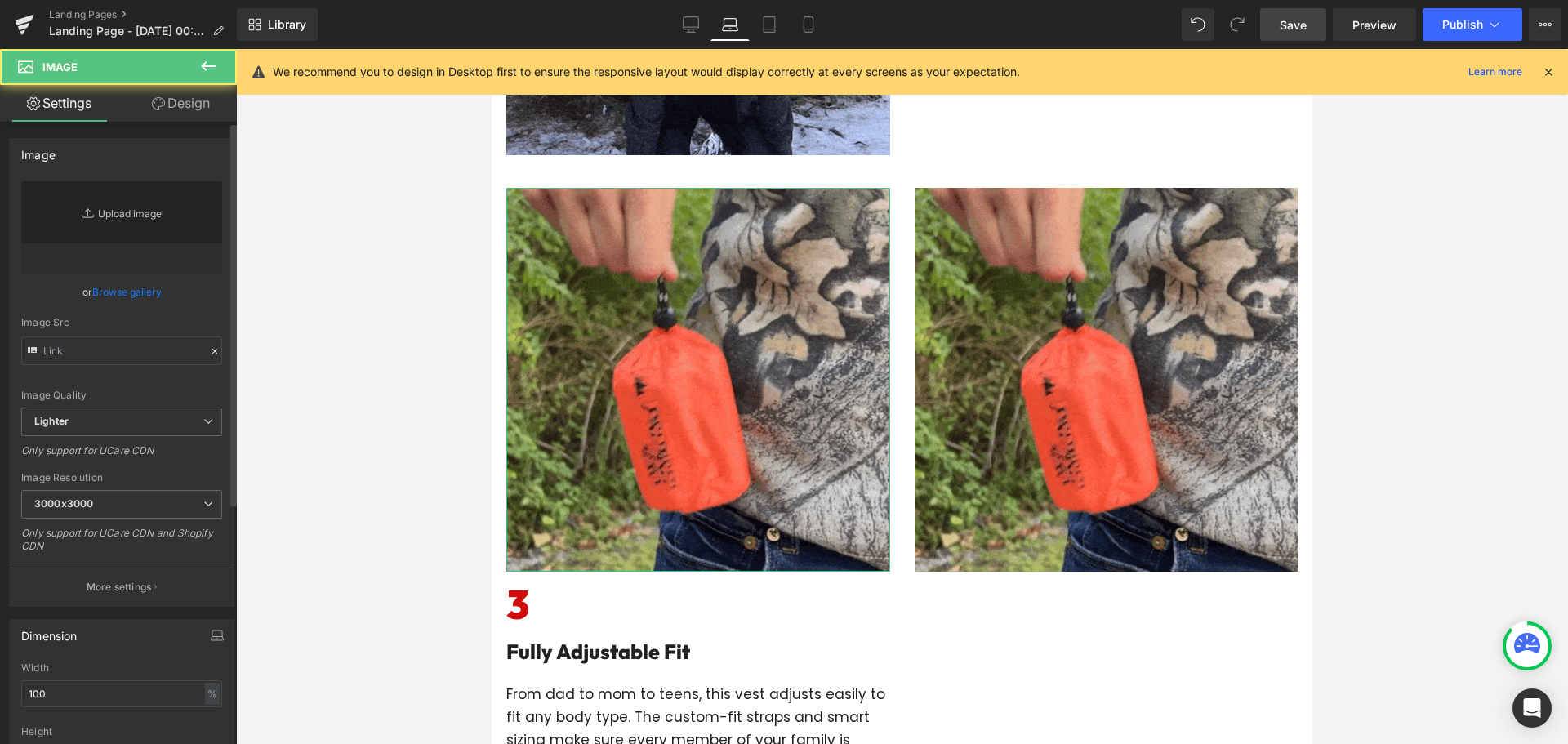
type input "[URL][DOMAIN_NAME]"
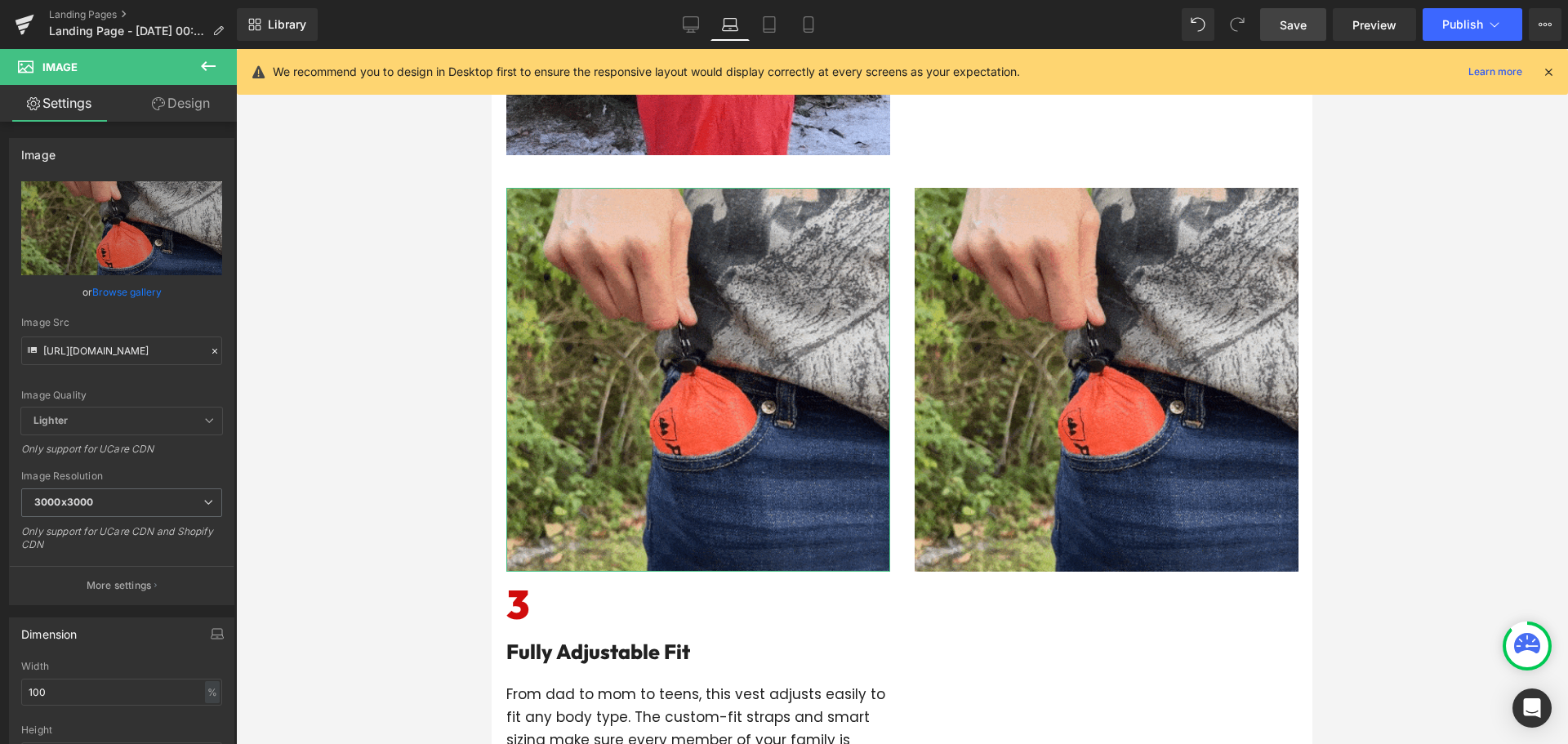
click at [178, 101] on link "Design" at bounding box center [180, 104] width 119 height 37
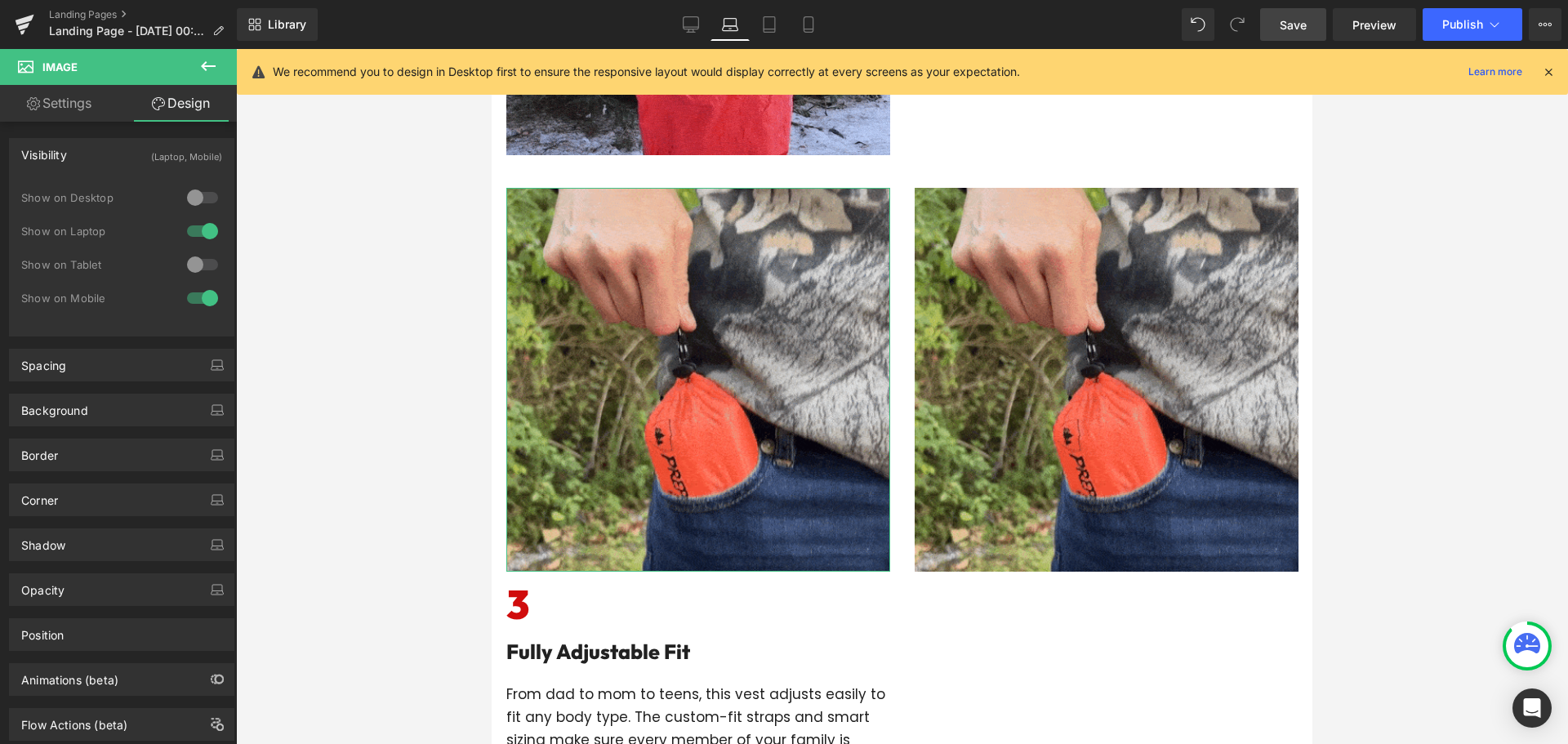
click at [192, 230] on div at bounding box center [202, 231] width 40 height 26
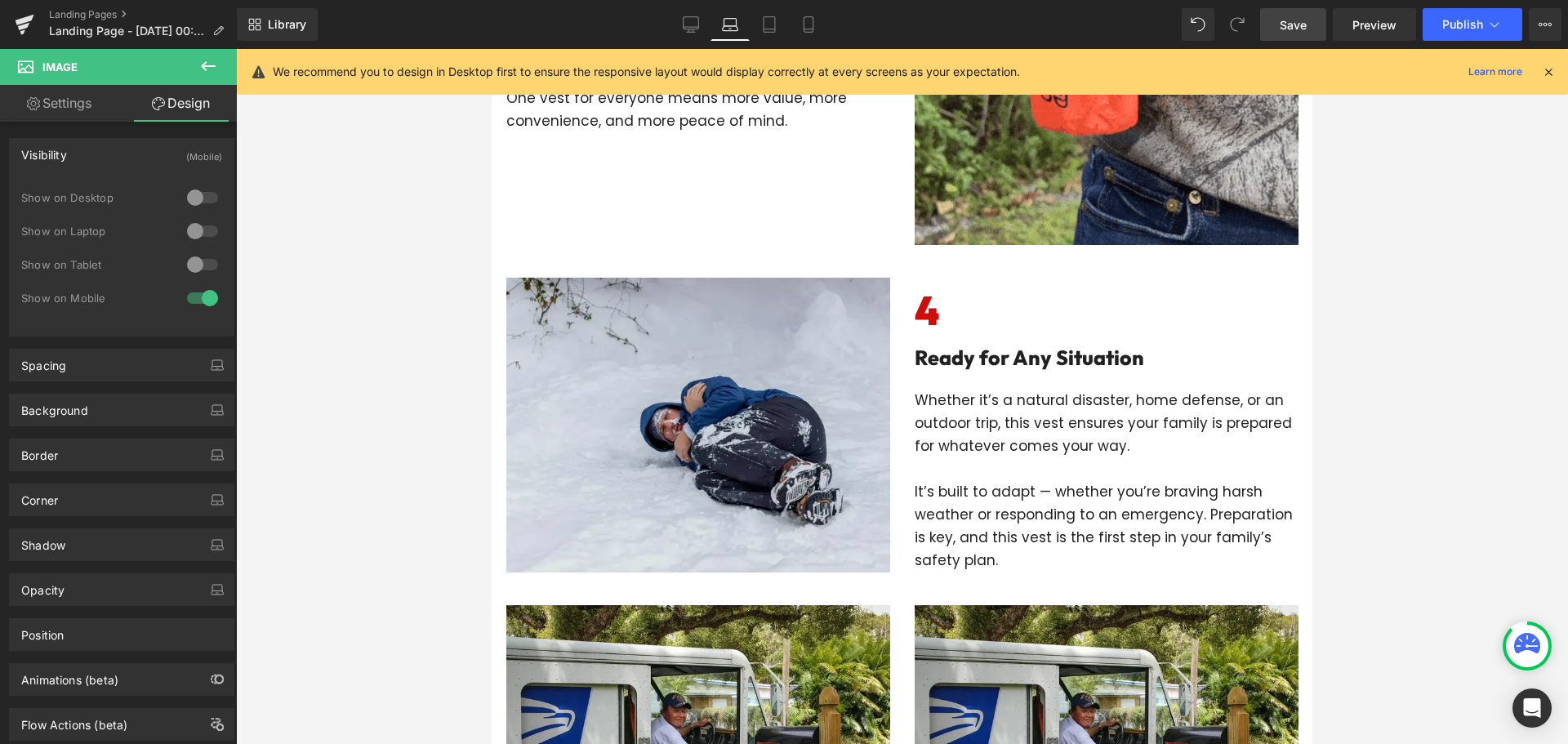
scroll to position [1764, 0]
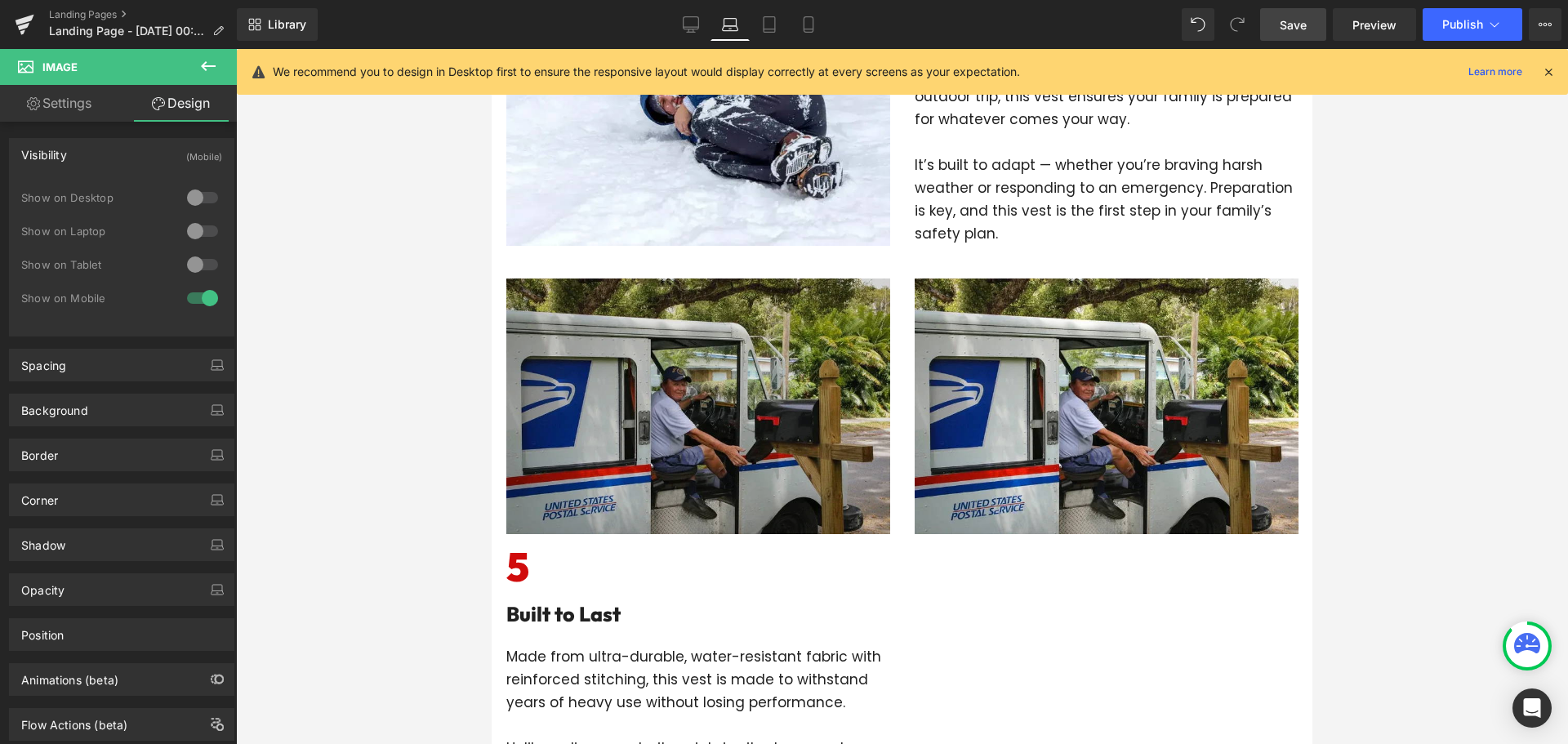
click at [689, 392] on div "Image" at bounding box center [698, 405] width 384 height 256
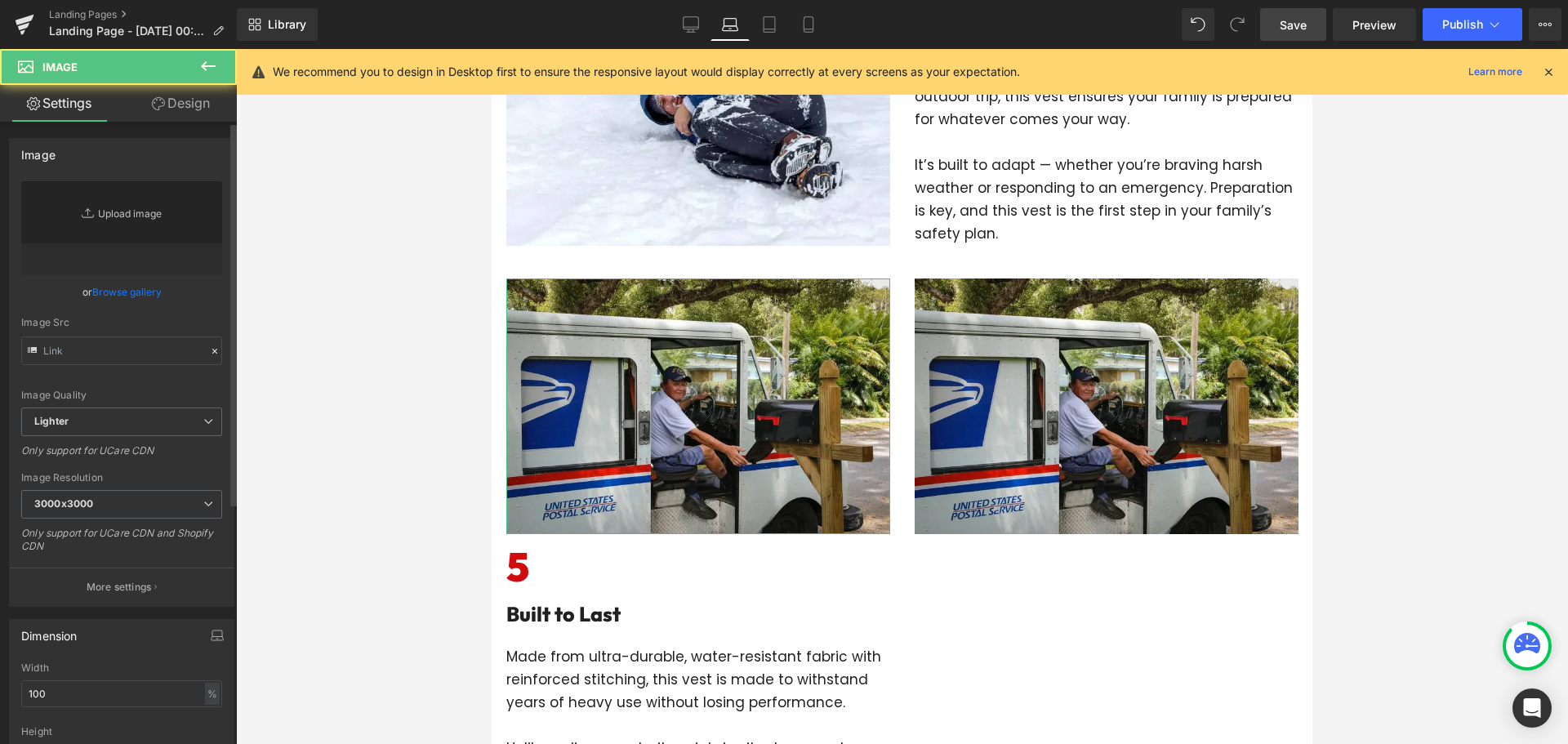
type input "[URL][DOMAIN_NAME]"
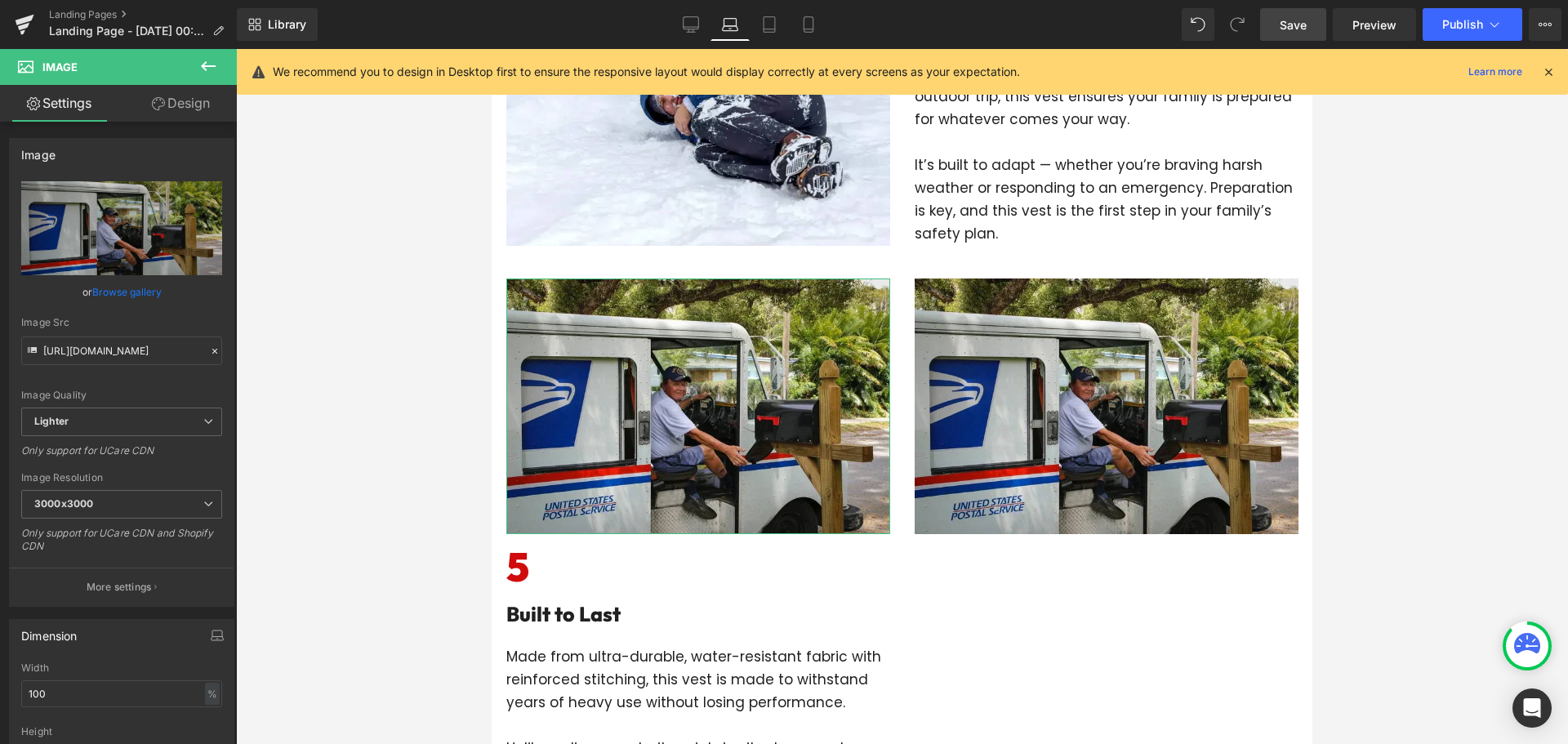
click at [172, 105] on link "Design" at bounding box center [180, 104] width 119 height 37
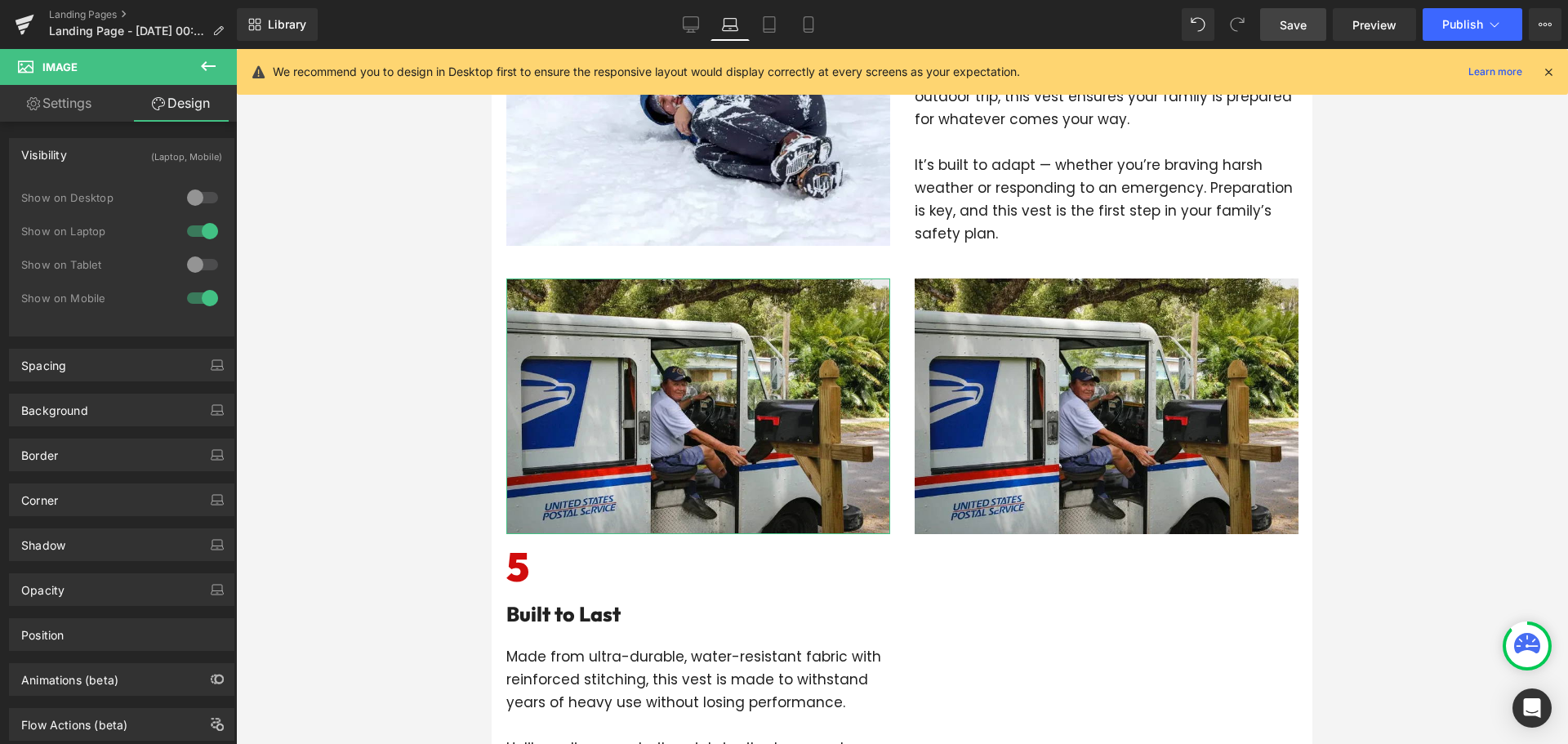
click at [187, 228] on div at bounding box center [202, 231] width 40 height 26
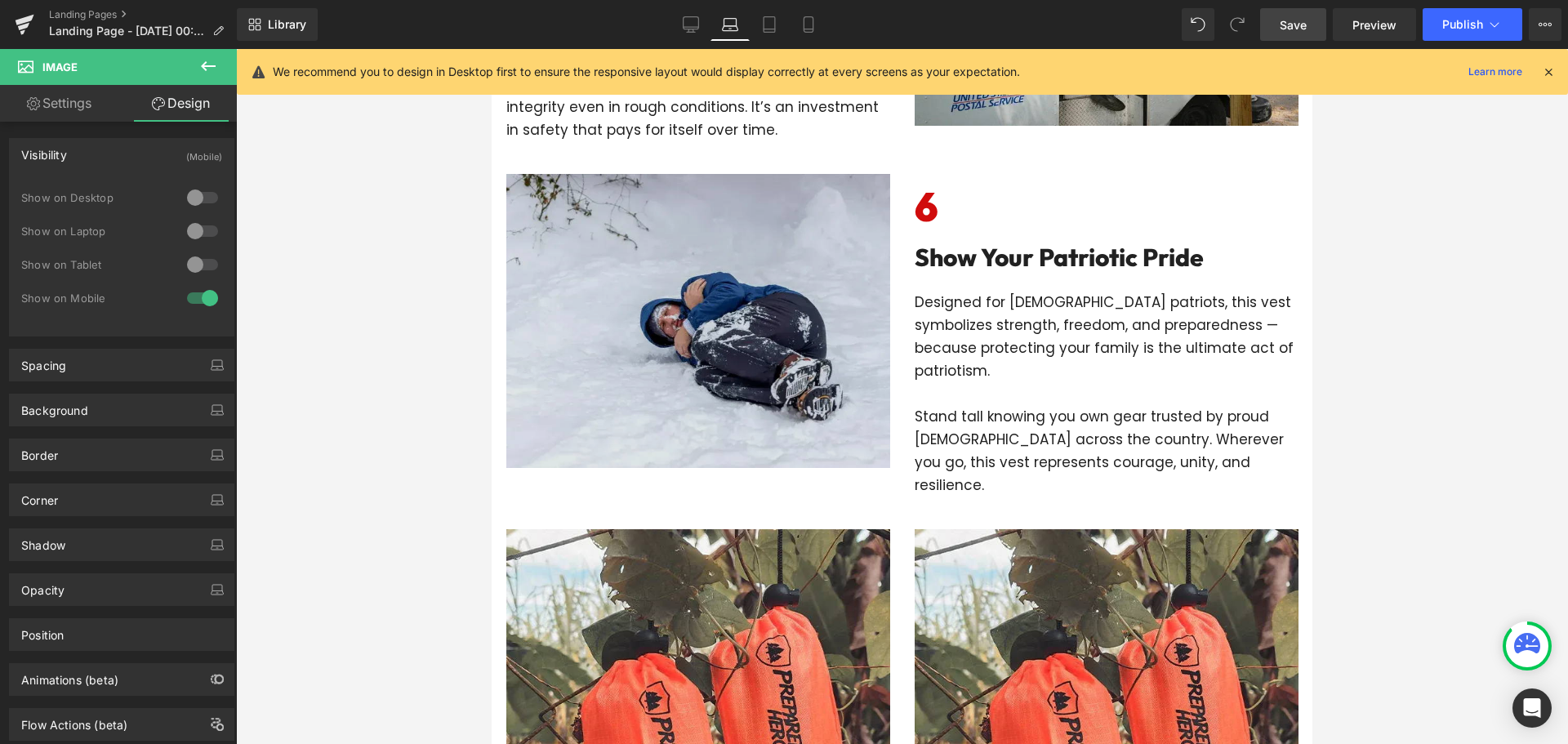
scroll to position [2498, 0]
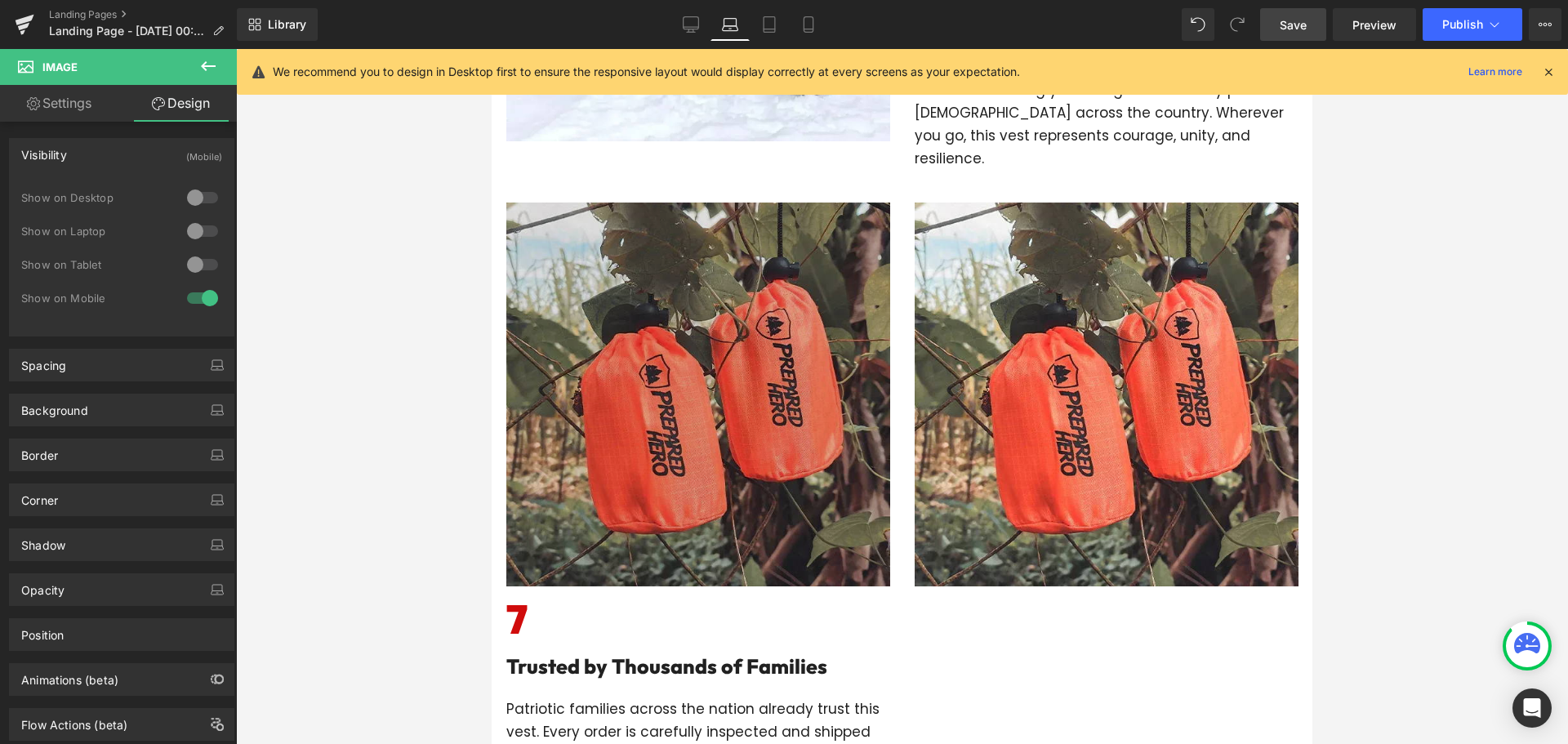
click at [729, 361] on img at bounding box center [698, 394] width 384 height 383
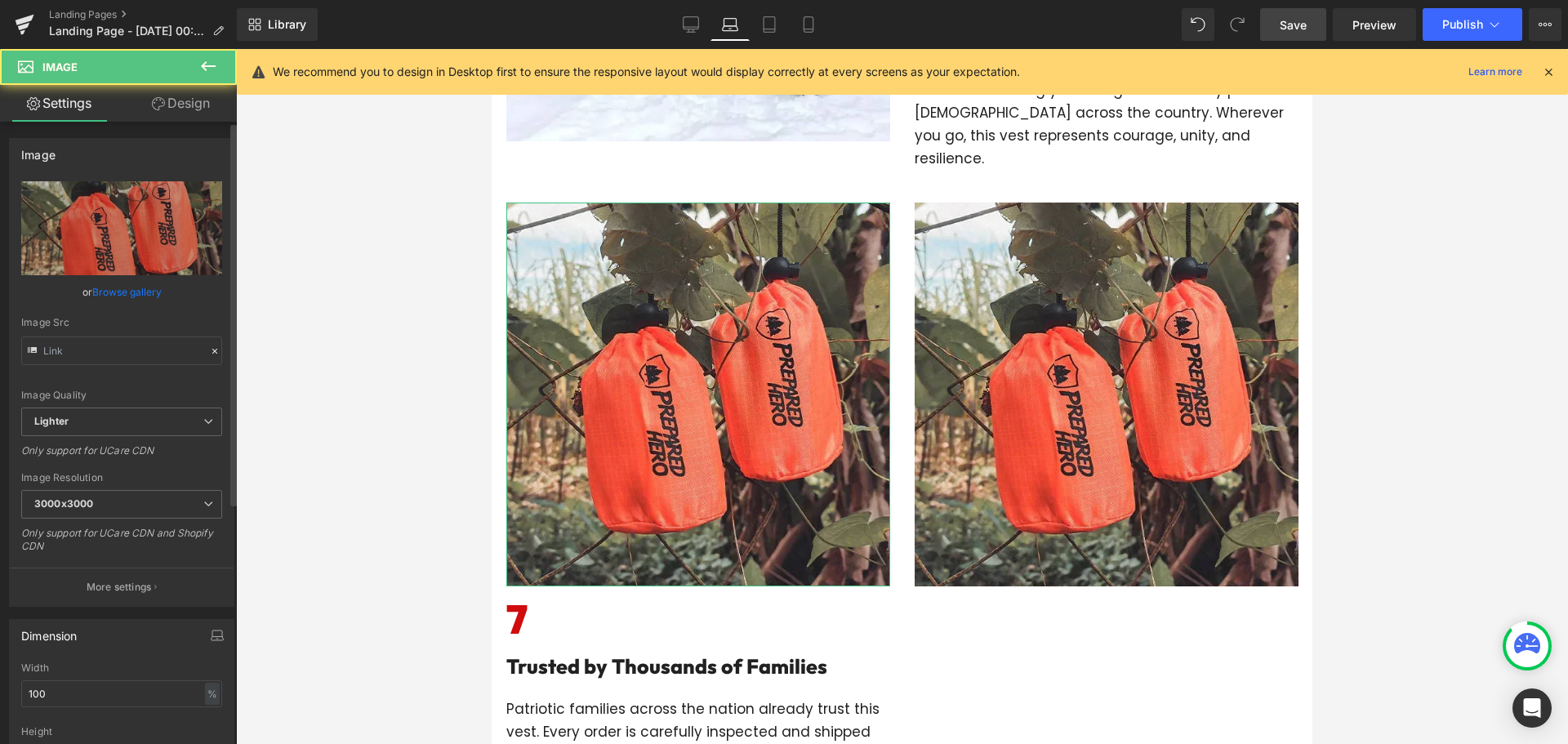
type input "[URL][DOMAIN_NAME]"
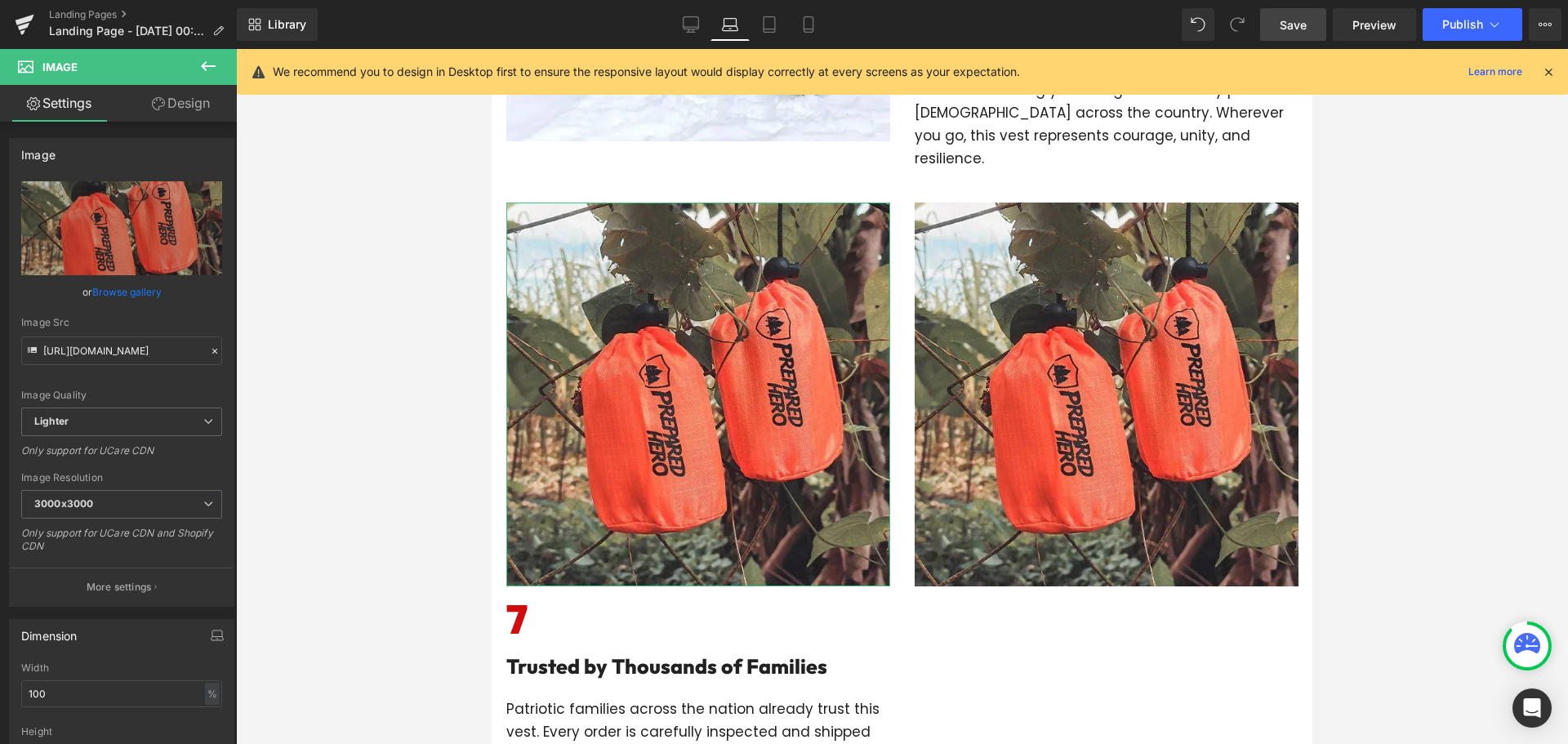
click at [187, 105] on link "Design" at bounding box center [180, 104] width 119 height 37
click at [0, 0] on div "Visibility" at bounding box center [0, 0] width 0 height 0
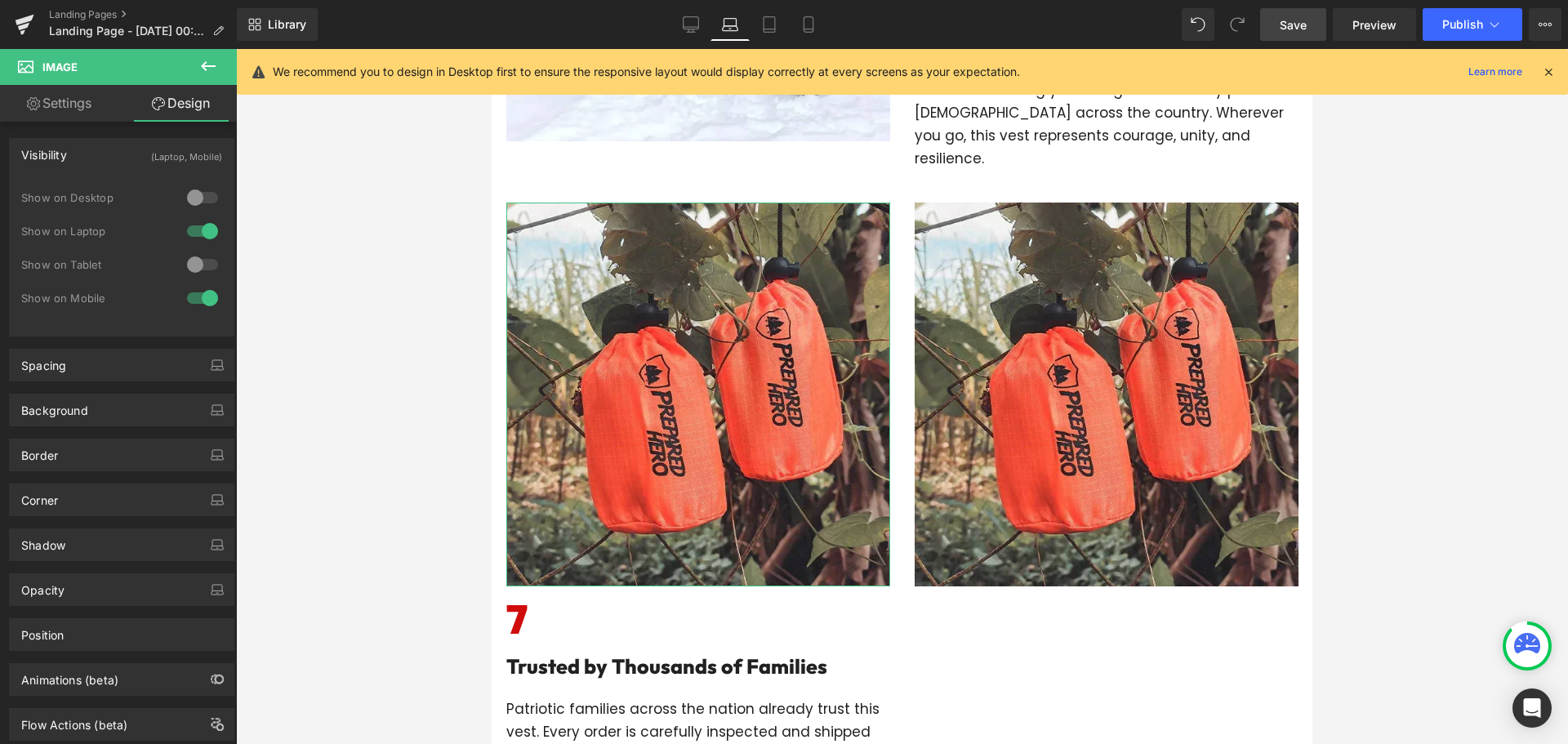
drag, startPoint x: 187, startPoint y: 225, endPoint x: 472, endPoint y: 224, distance: 285.0
click at [187, 225] on div at bounding box center [202, 231] width 40 height 26
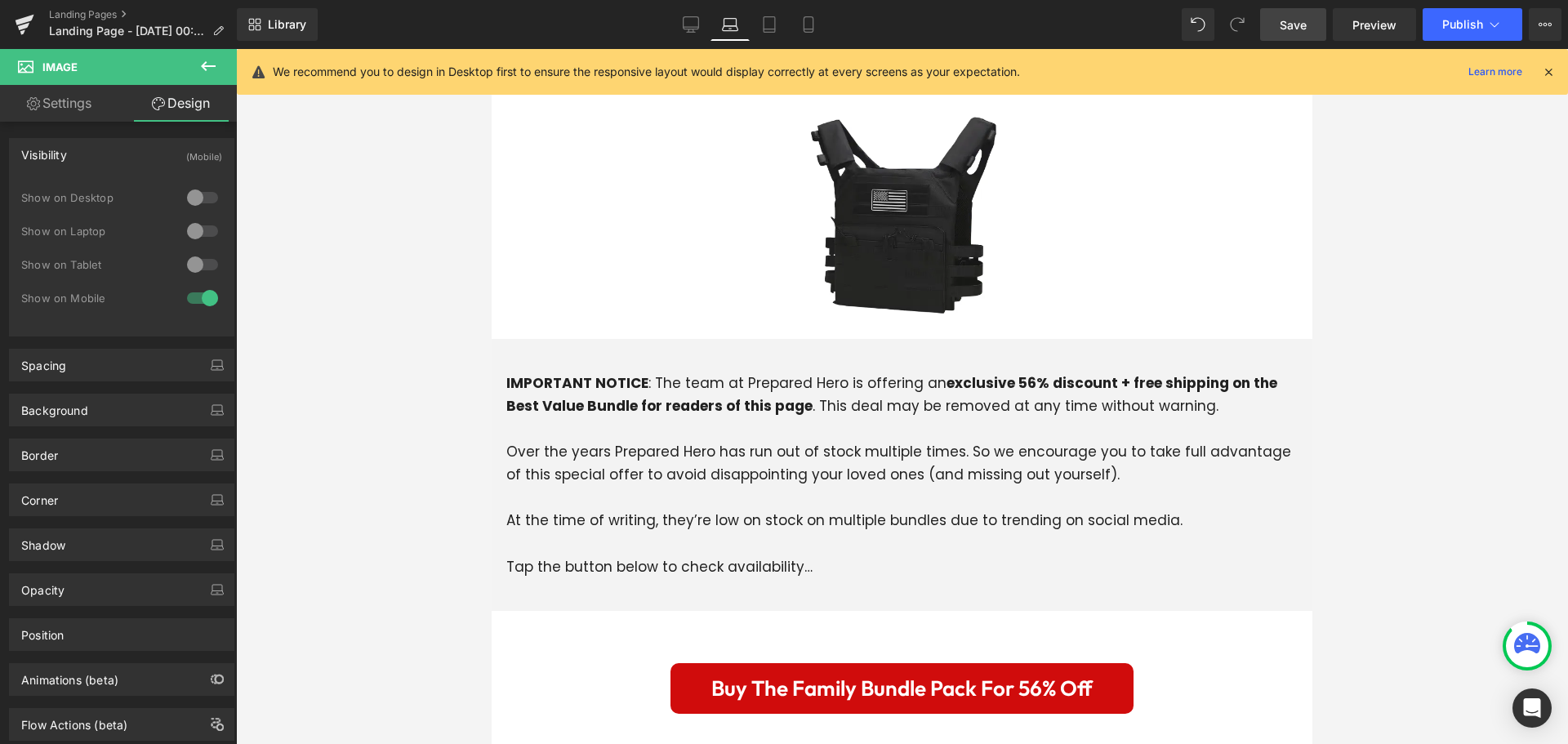
scroll to position [4376, 0]
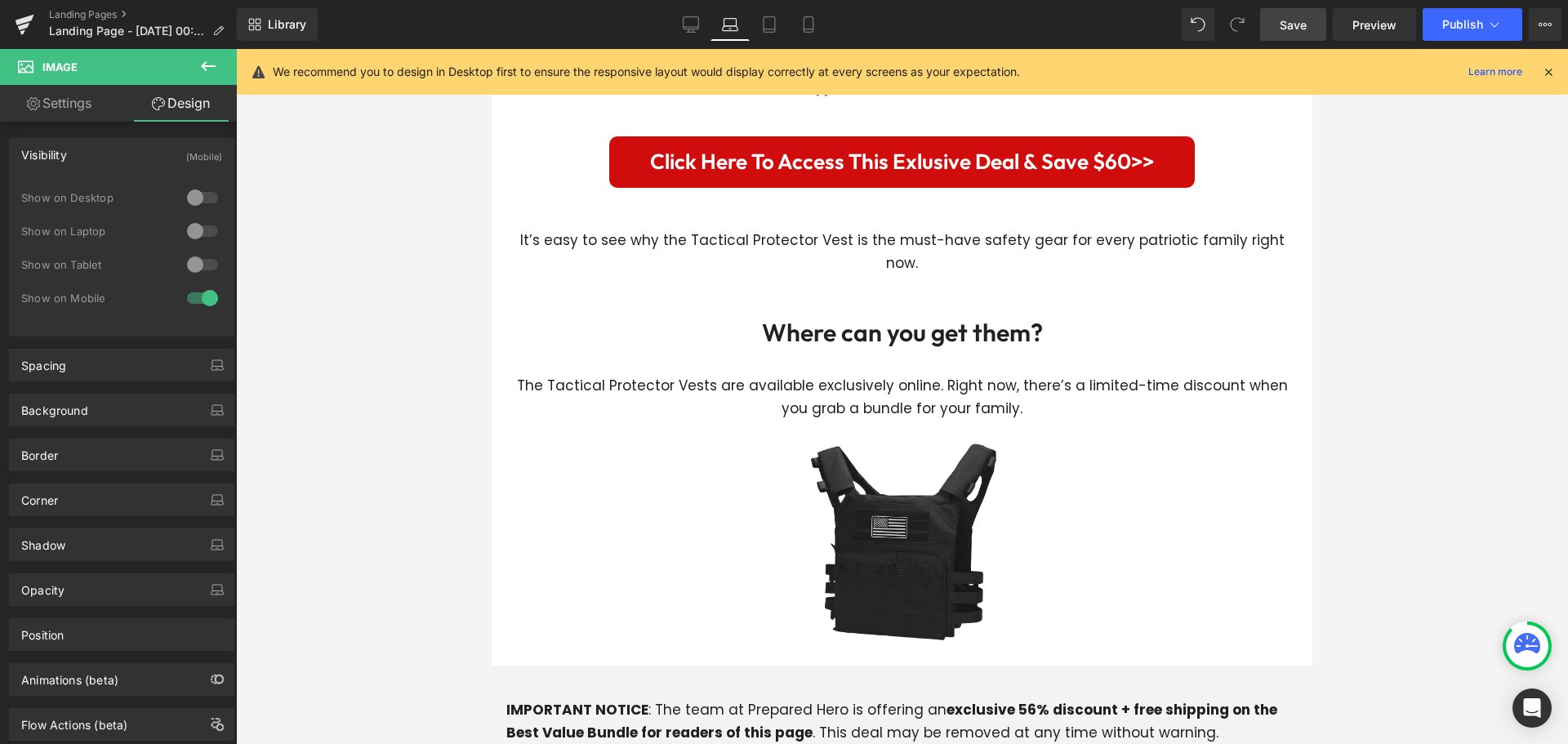
click at [1293, 21] on span "Save" at bounding box center [1293, 25] width 27 height 17
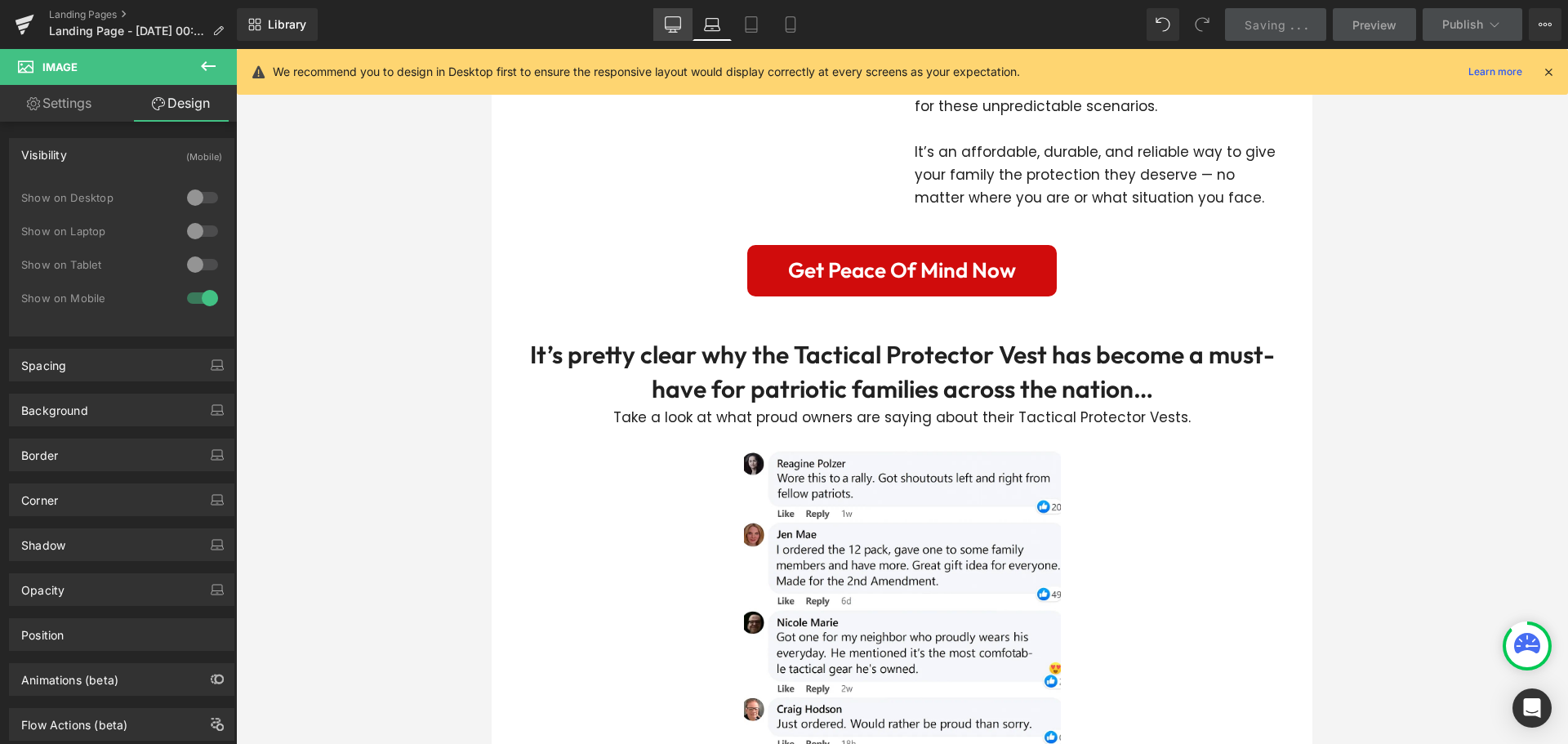
click at [683, 28] on link "Desktop" at bounding box center [673, 24] width 40 height 33
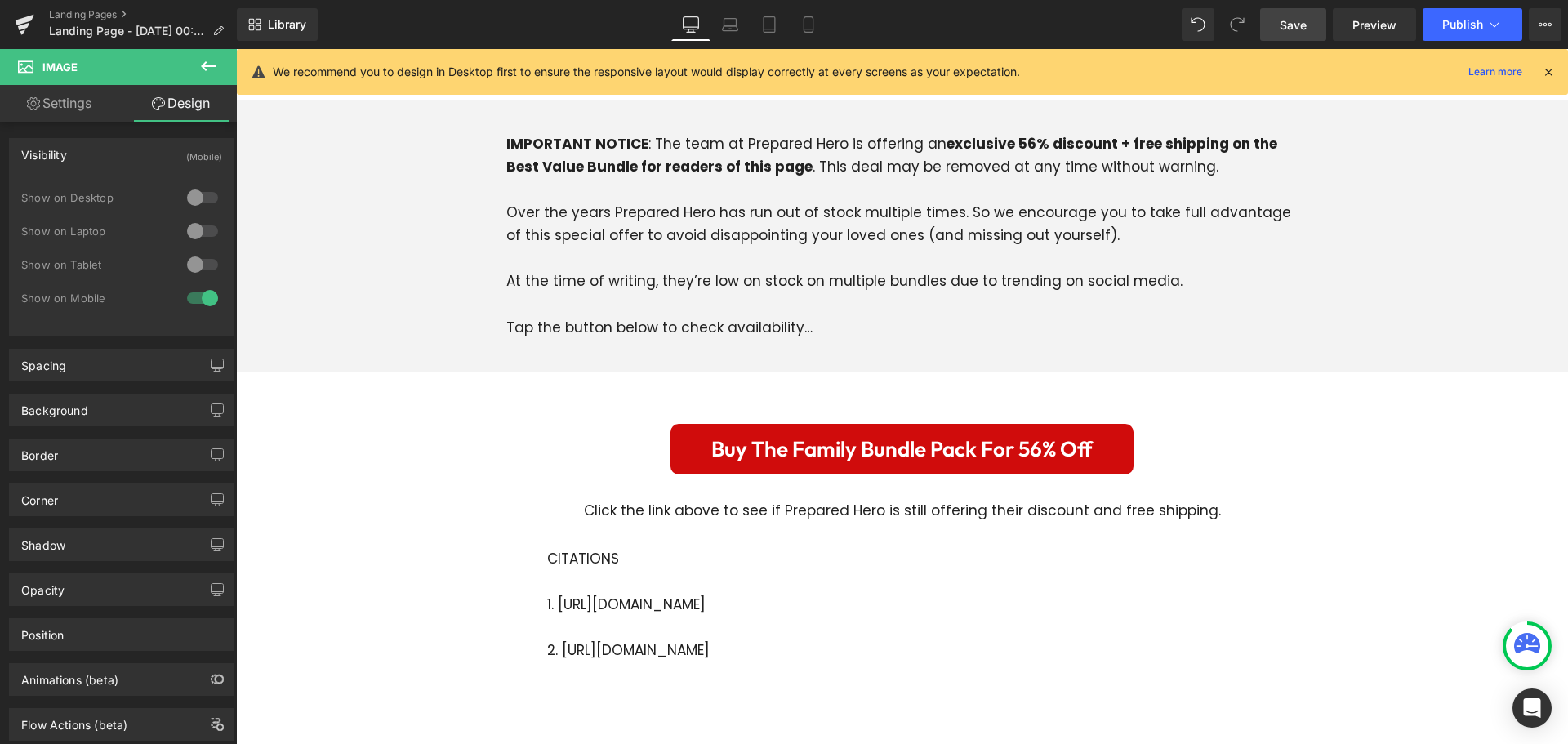
scroll to position [5306, 0]
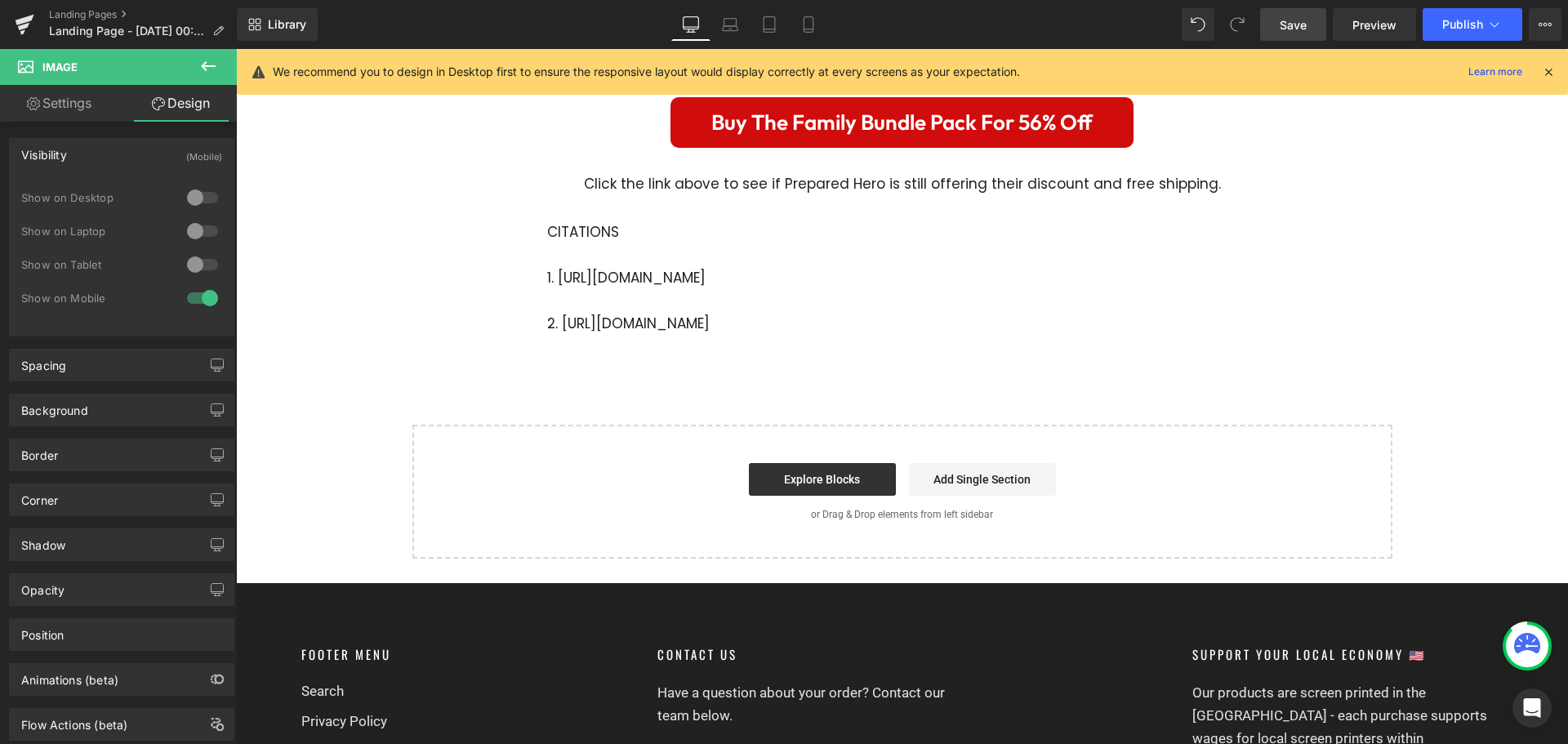
click at [1294, 10] on link "Save" at bounding box center [1293, 24] width 66 height 33
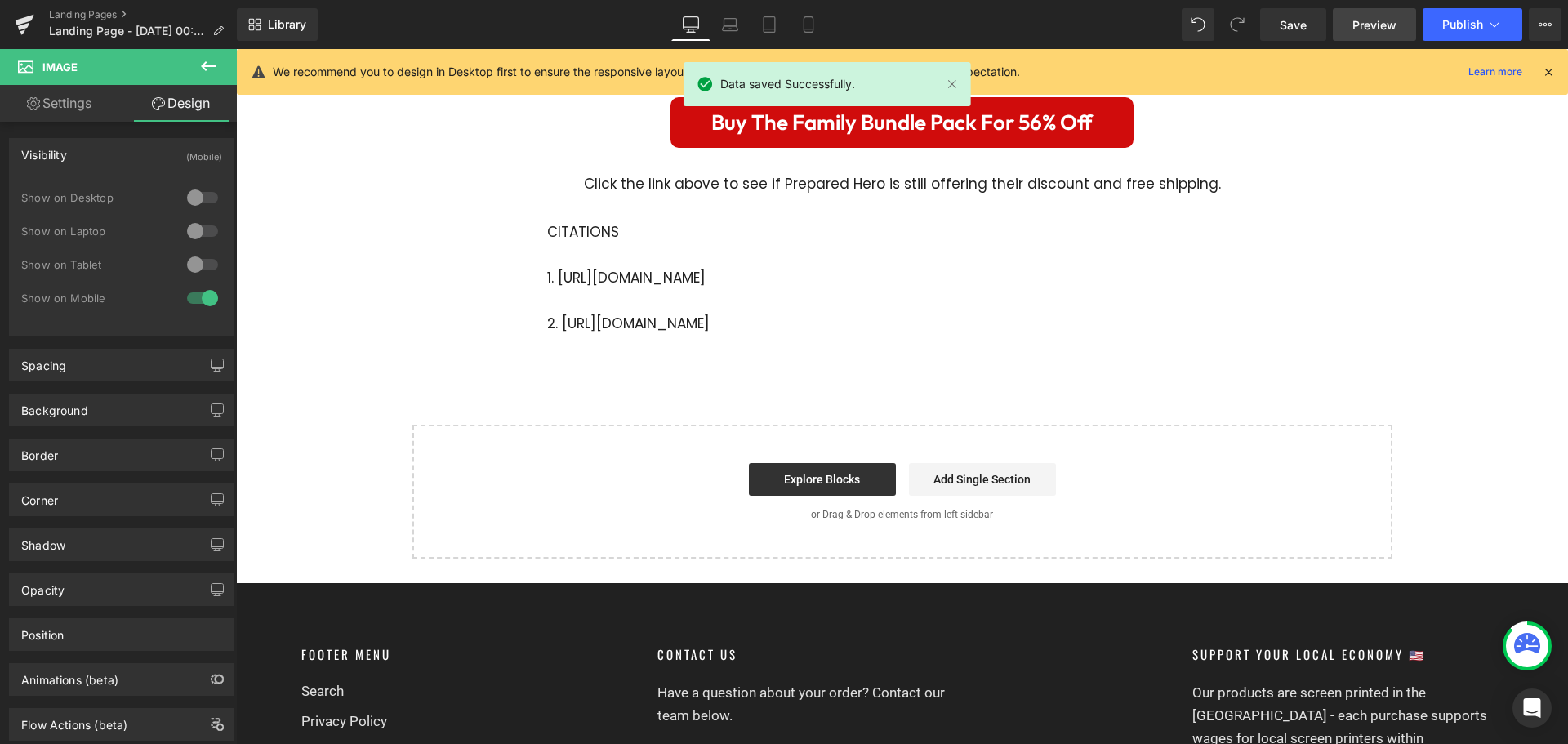
click at [1368, 28] on span "Preview" at bounding box center [1374, 25] width 44 height 17
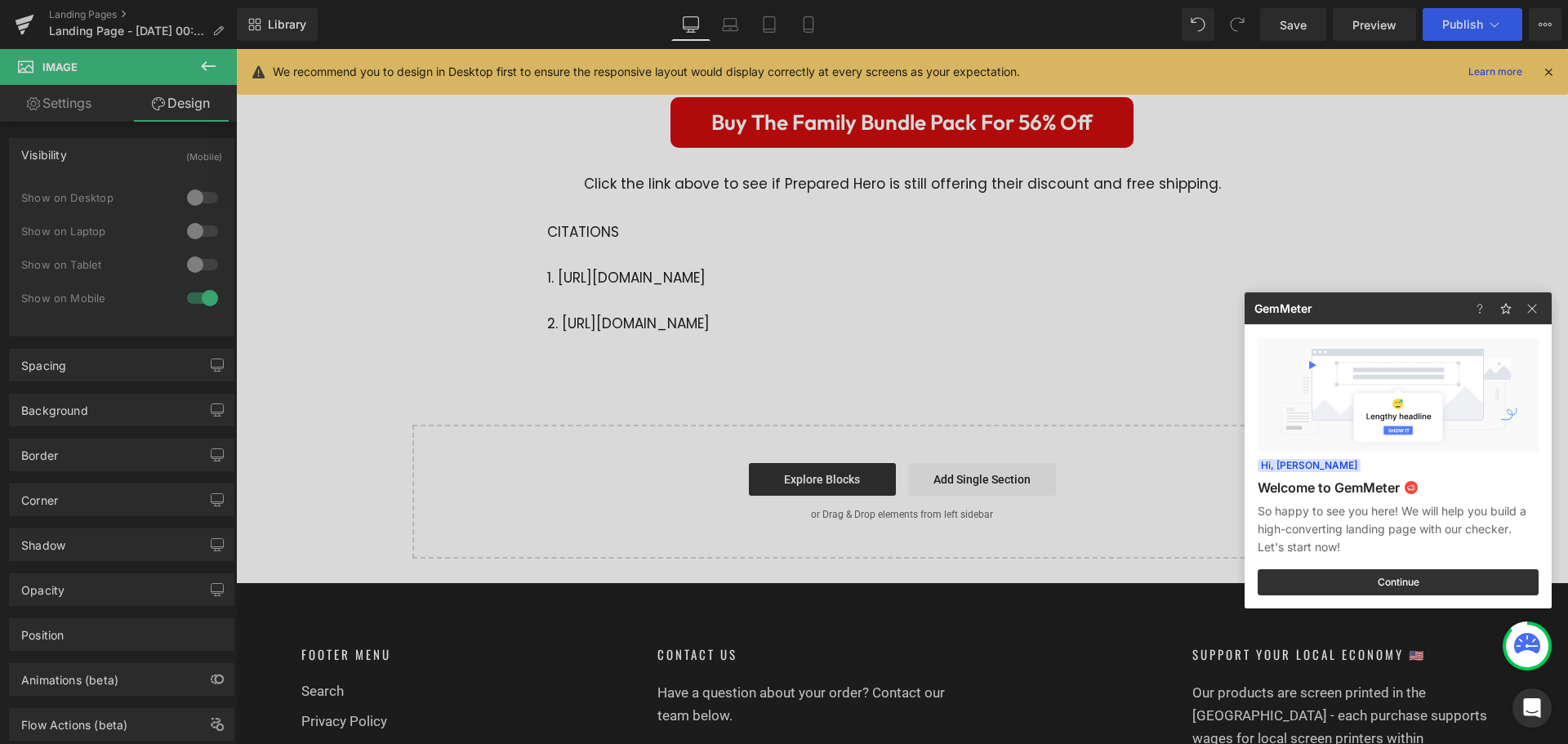
drag, startPoint x: 1381, startPoint y: 215, endPoint x: 1213, endPoint y: 280, distance: 180.1
click at [1381, 215] on div at bounding box center [784, 372] width 1568 height 744
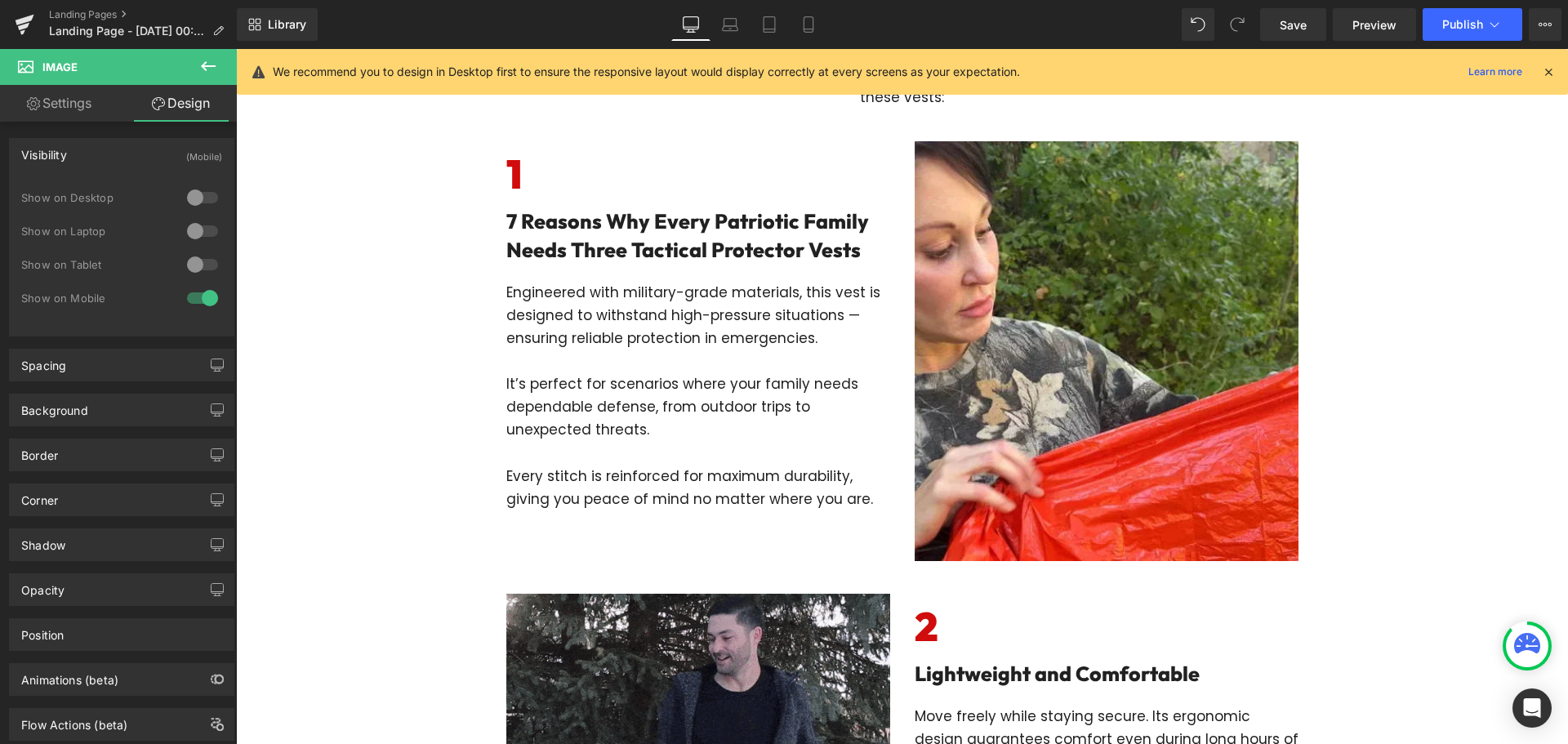
scroll to position [0, 0]
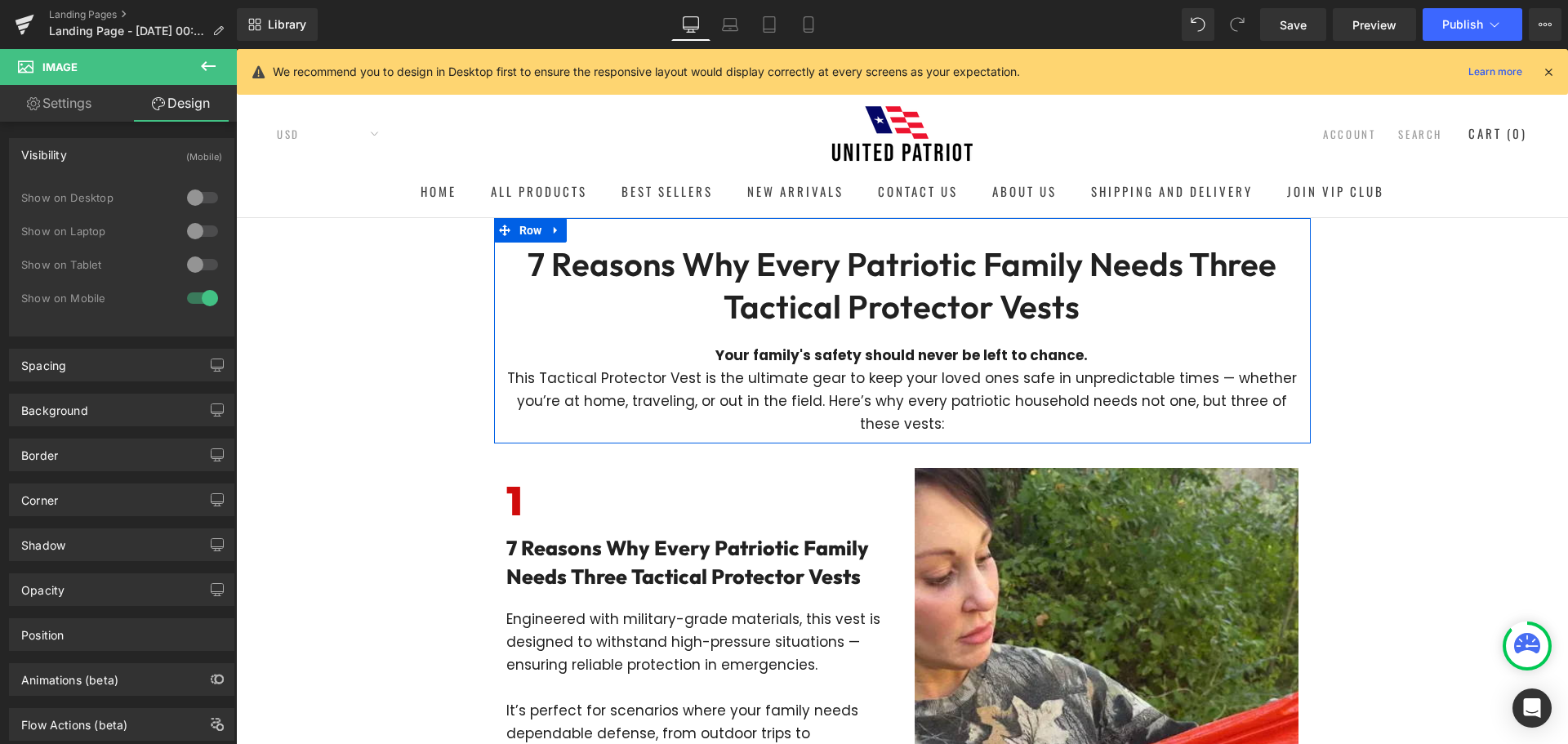
click at [744, 229] on div "7 Reasons Why Every Patriotic Family Needs Three Tactical Protector Vests Headi…" at bounding box center [903, 331] width 817 height 225
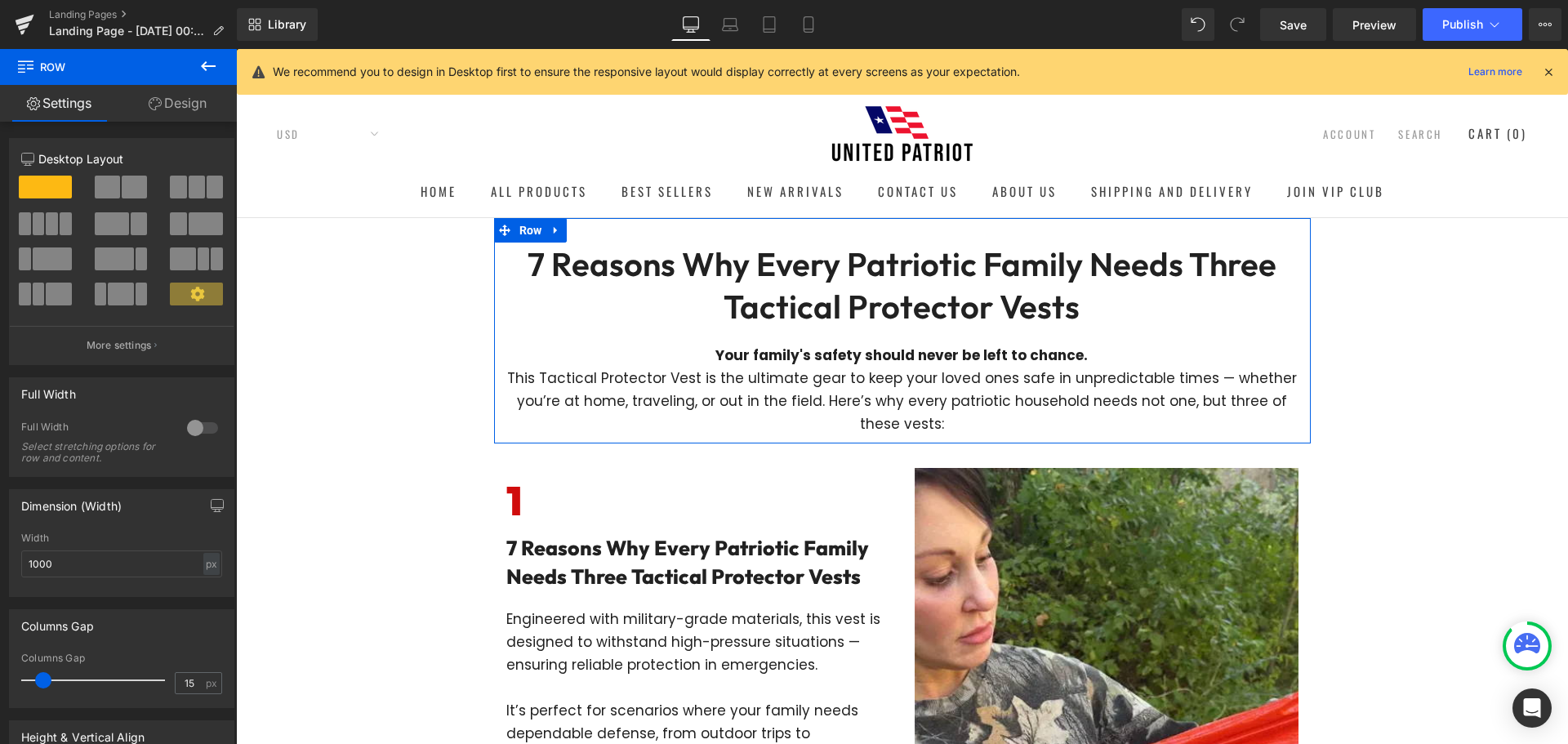
scroll to position [82, 0]
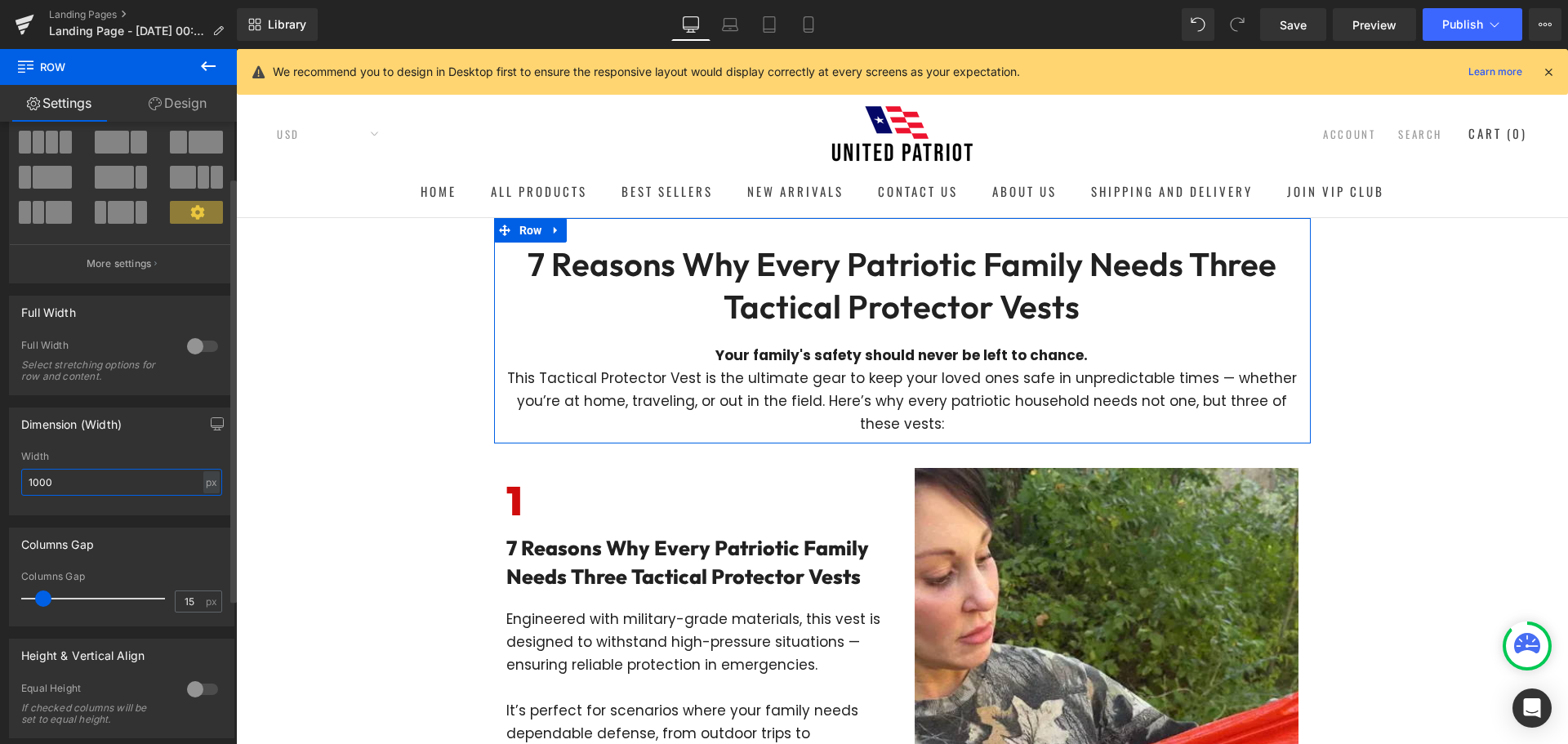
click at [84, 471] on input "1000" at bounding box center [121, 482] width 201 height 27
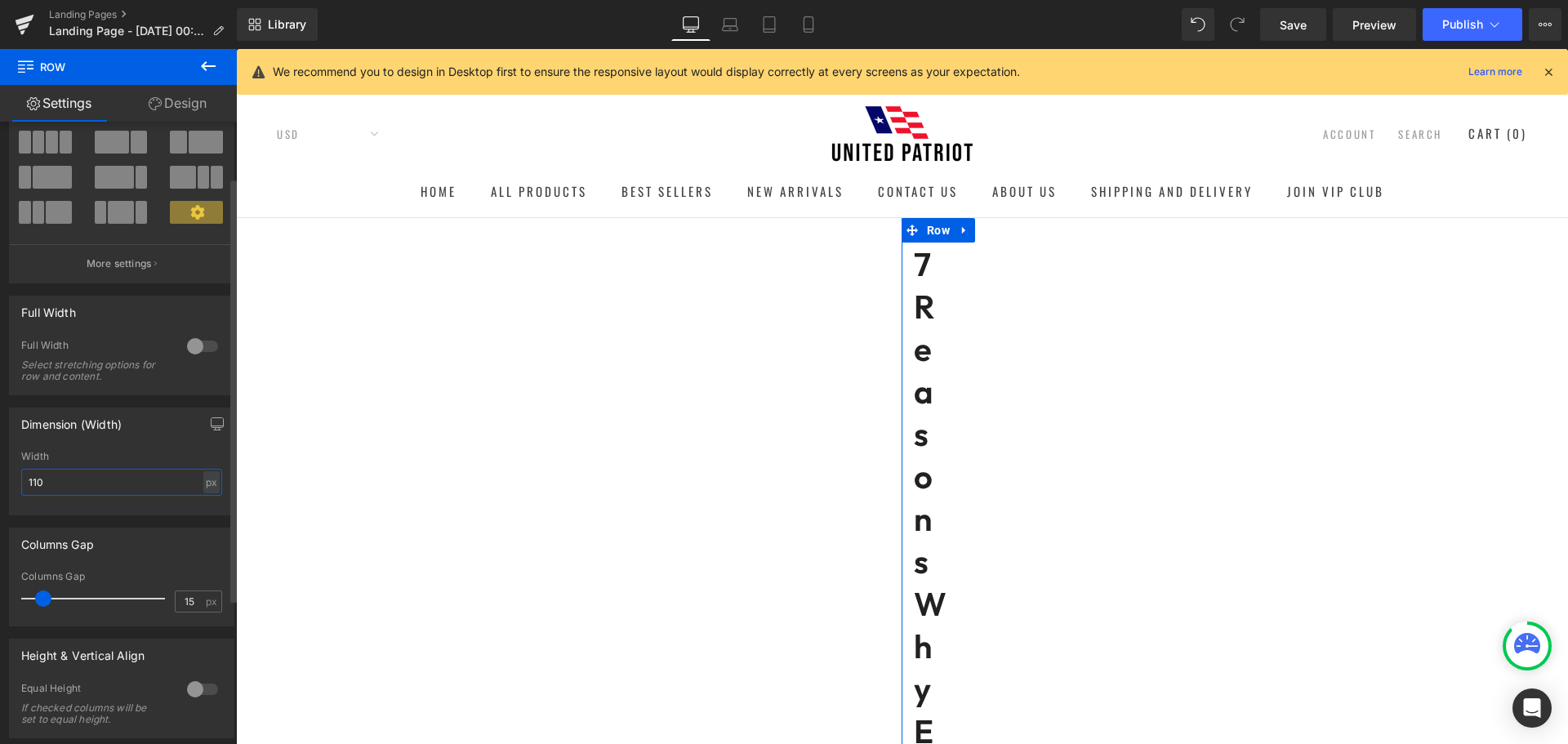
type input "1100"
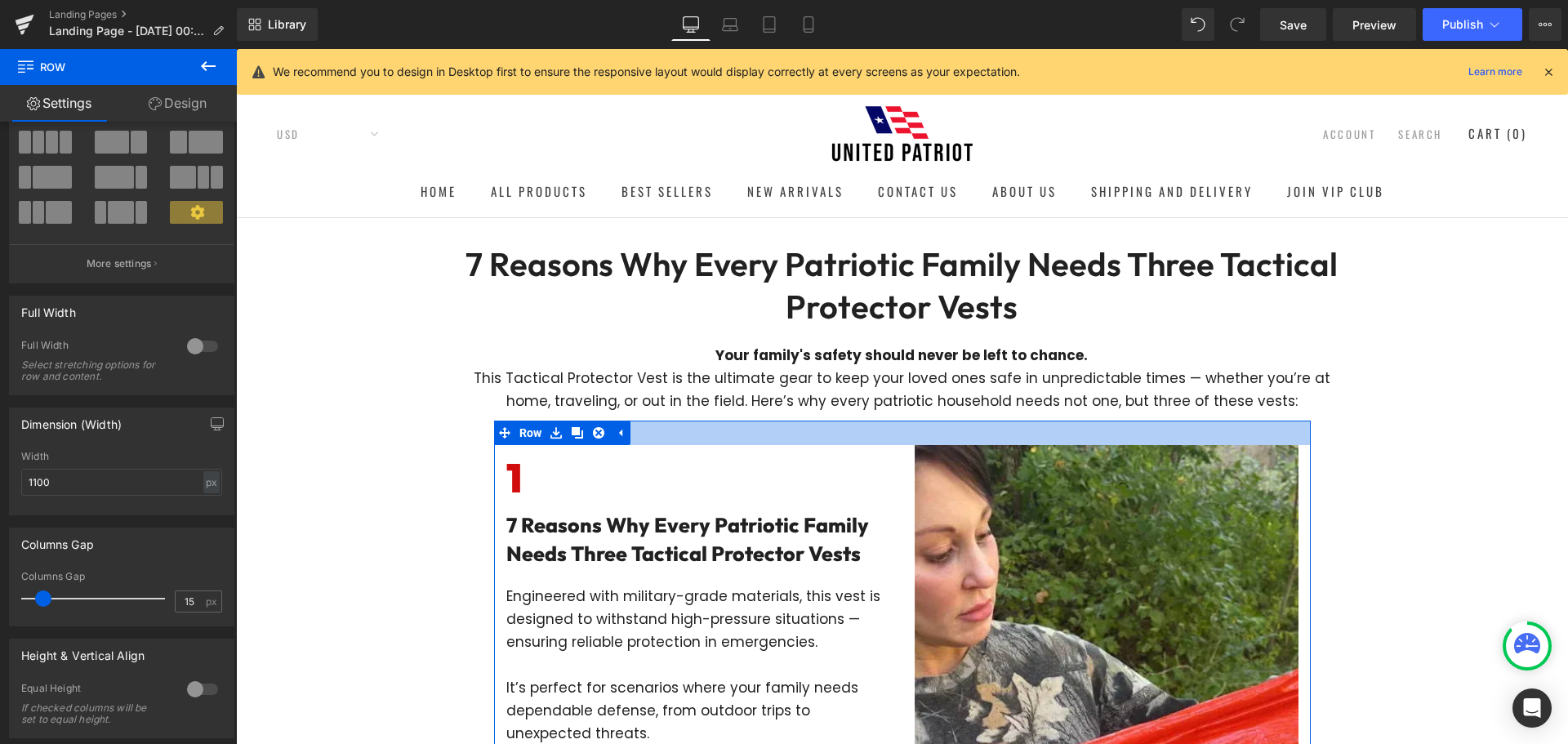
click at [654, 433] on div at bounding box center [903, 433] width 817 height 25
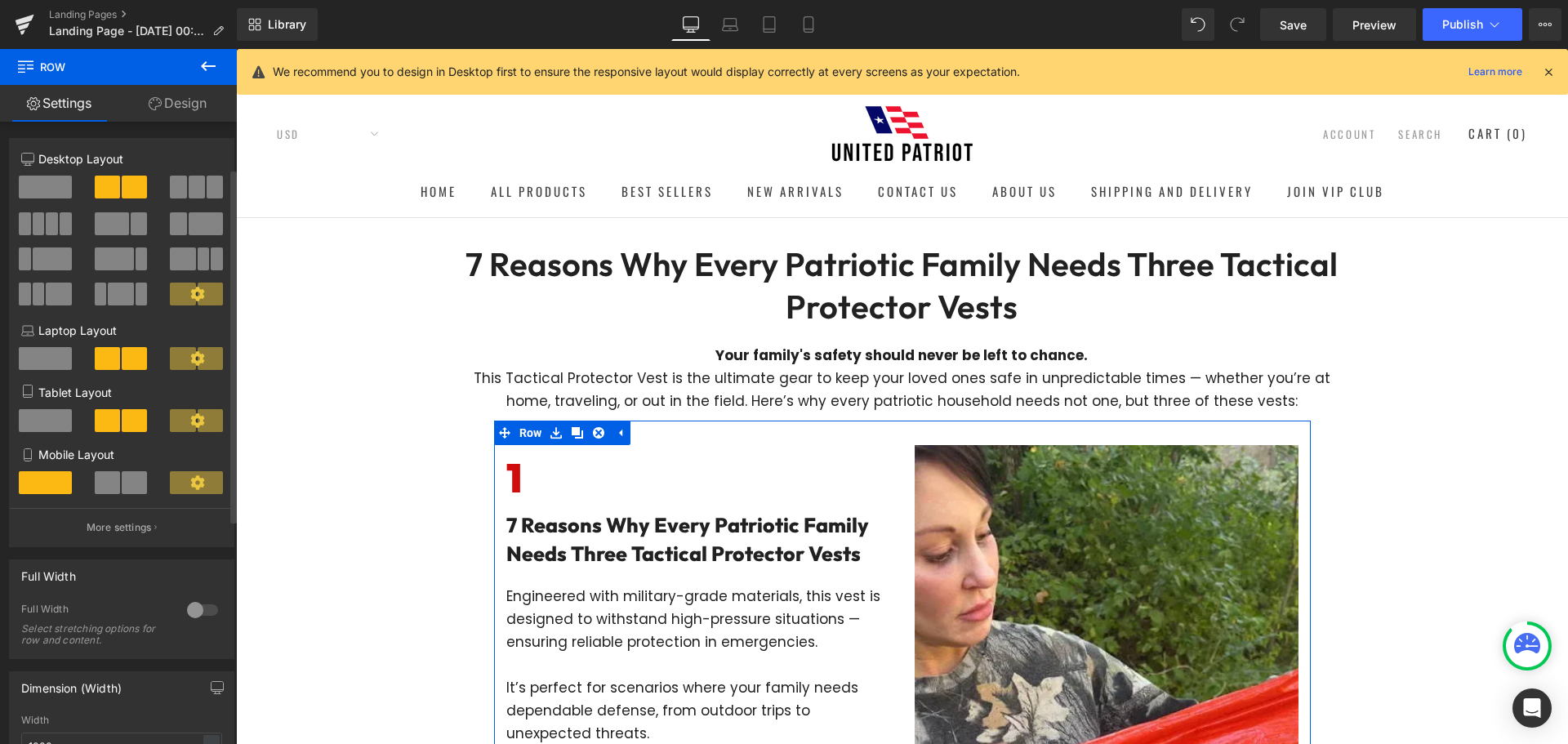
scroll to position [244, 0]
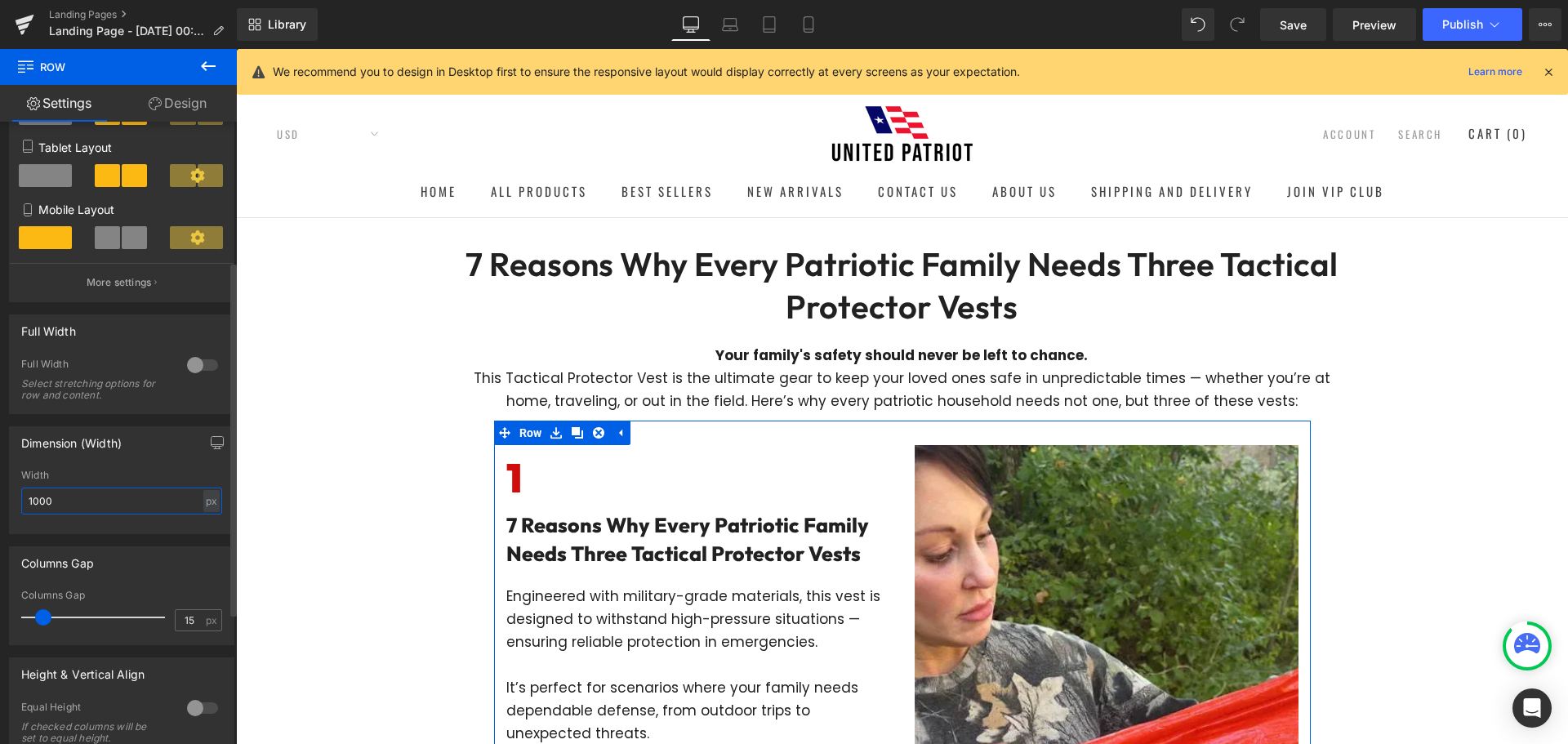
click at [92, 506] on input "1000" at bounding box center [121, 500] width 201 height 27
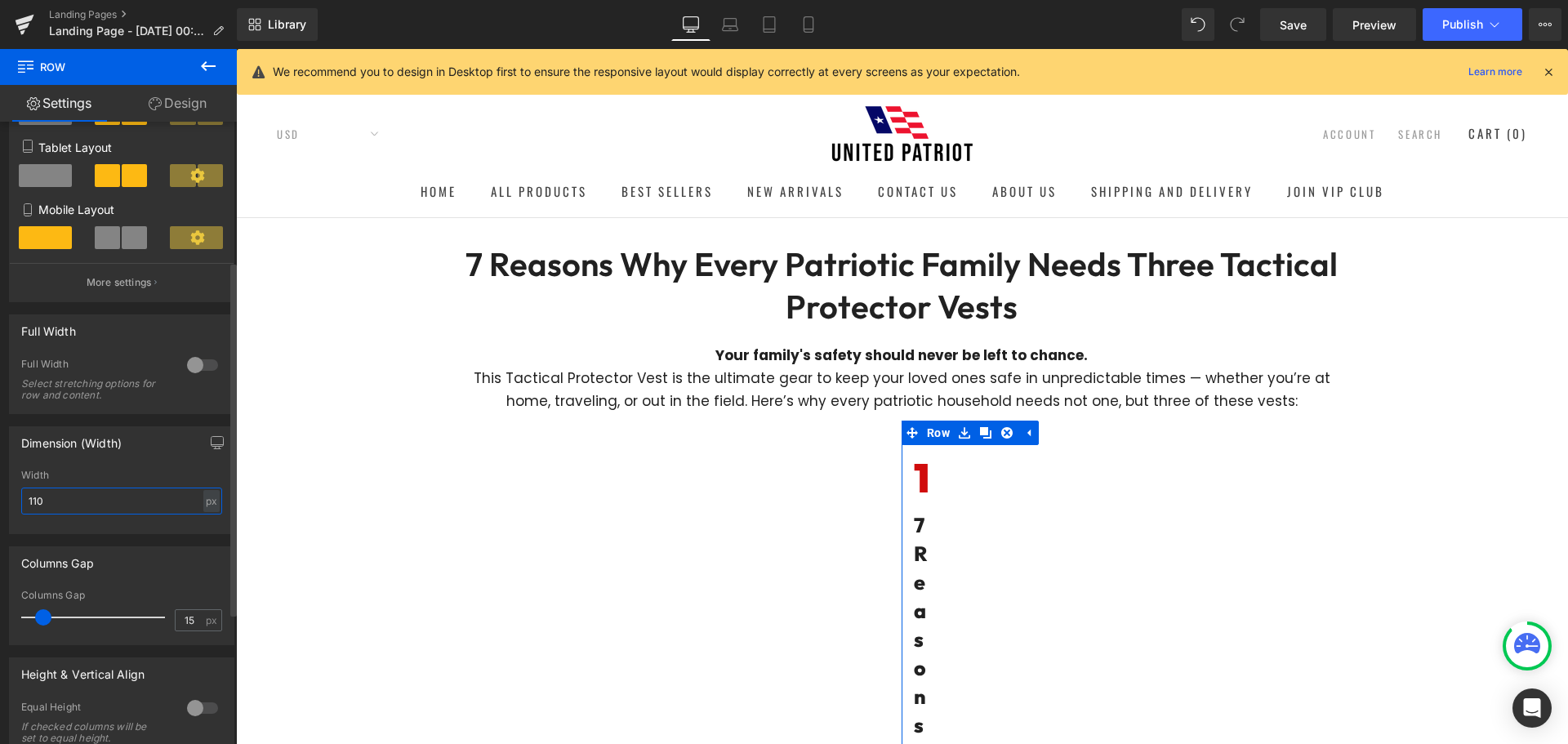
type input "1100"
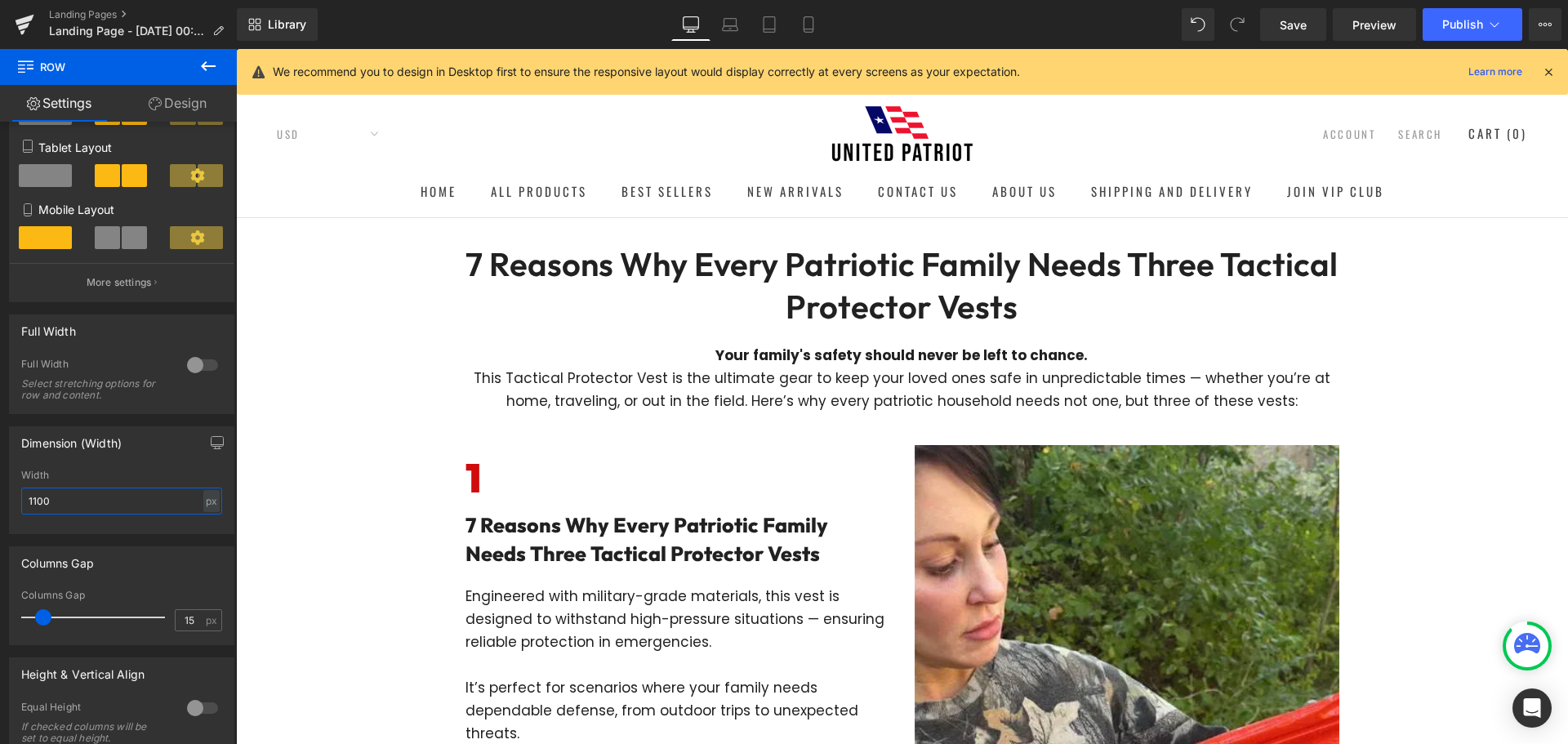
scroll to position [326, 0]
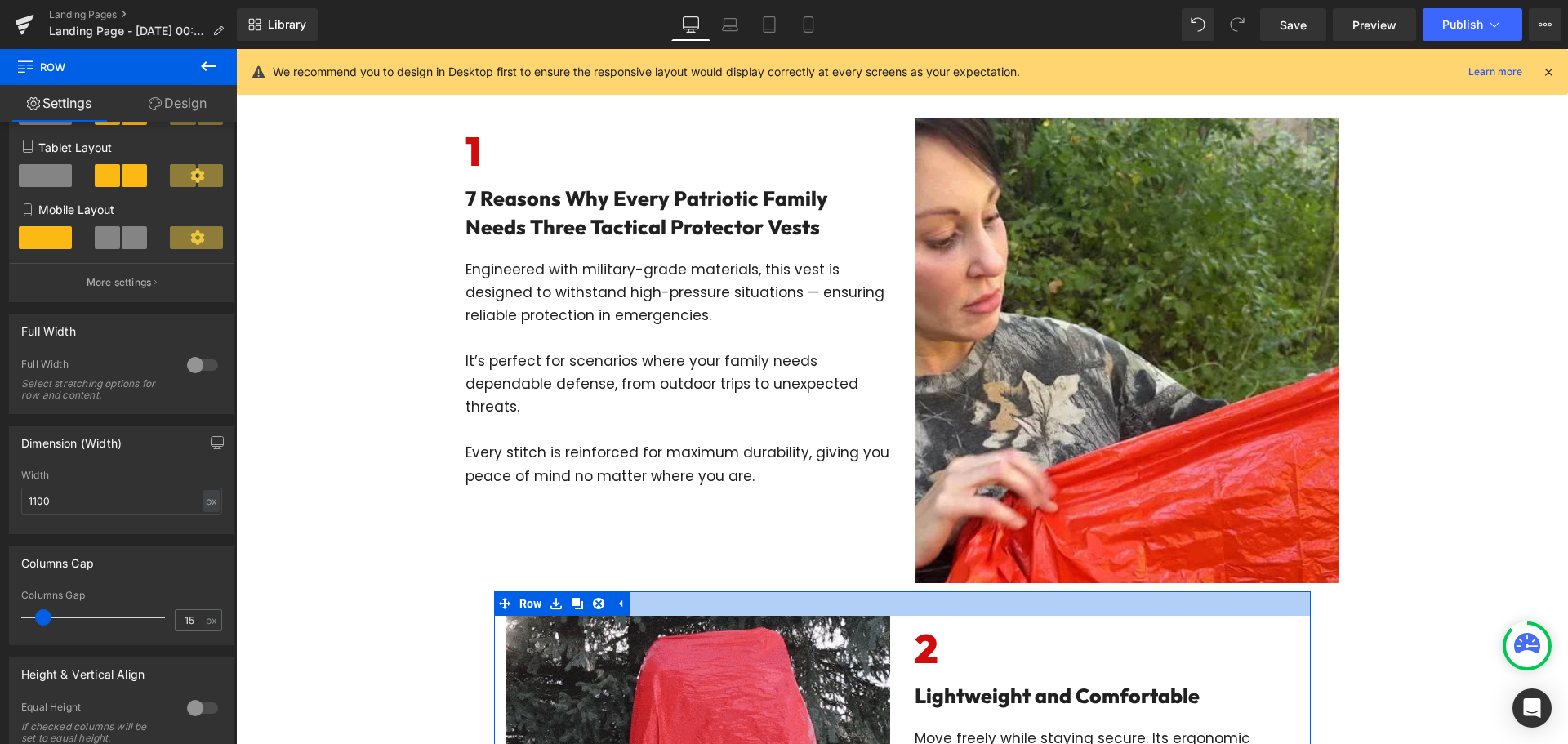
click at [901, 605] on div at bounding box center [903, 603] width 817 height 25
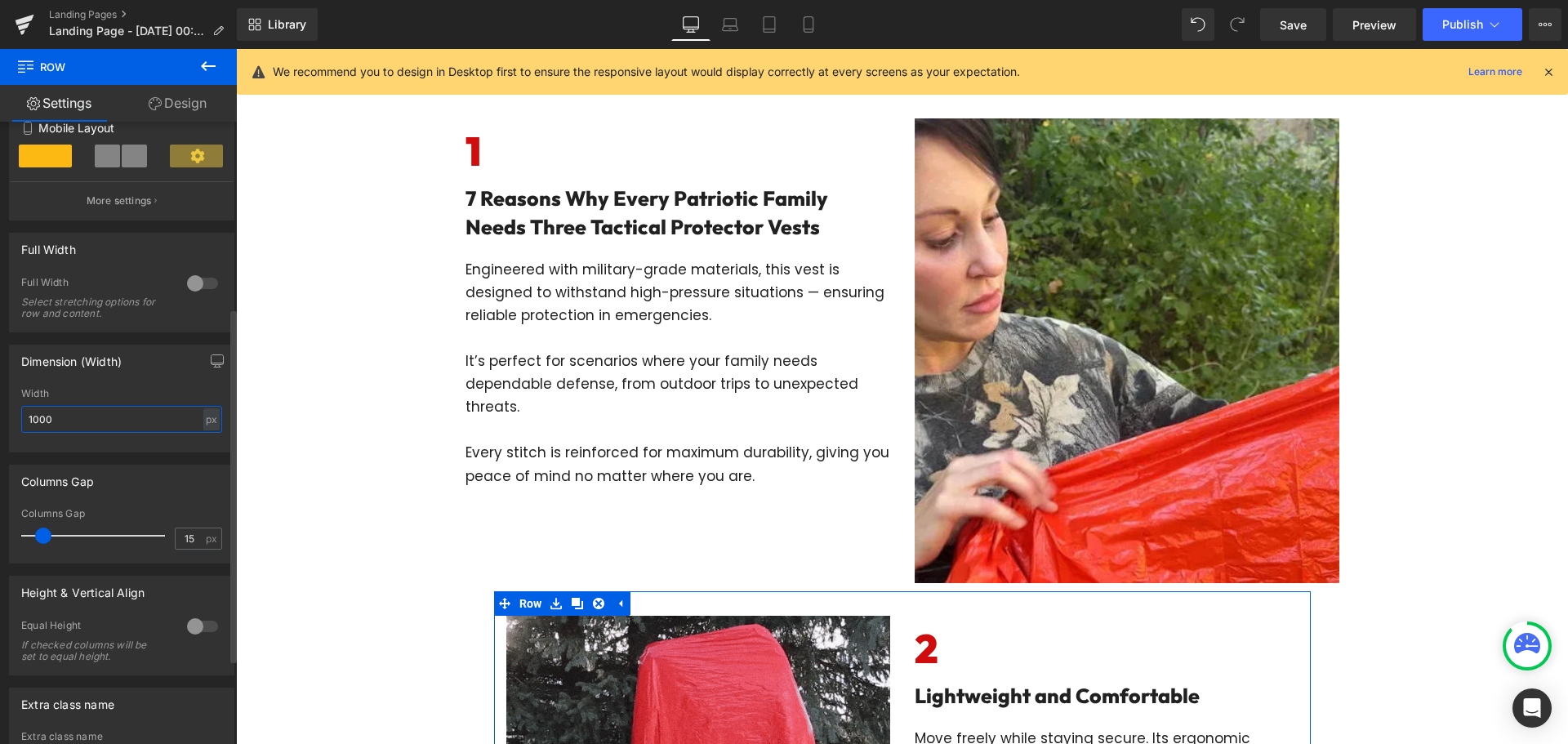
click at [113, 430] on input "1000" at bounding box center [121, 419] width 201 height 27
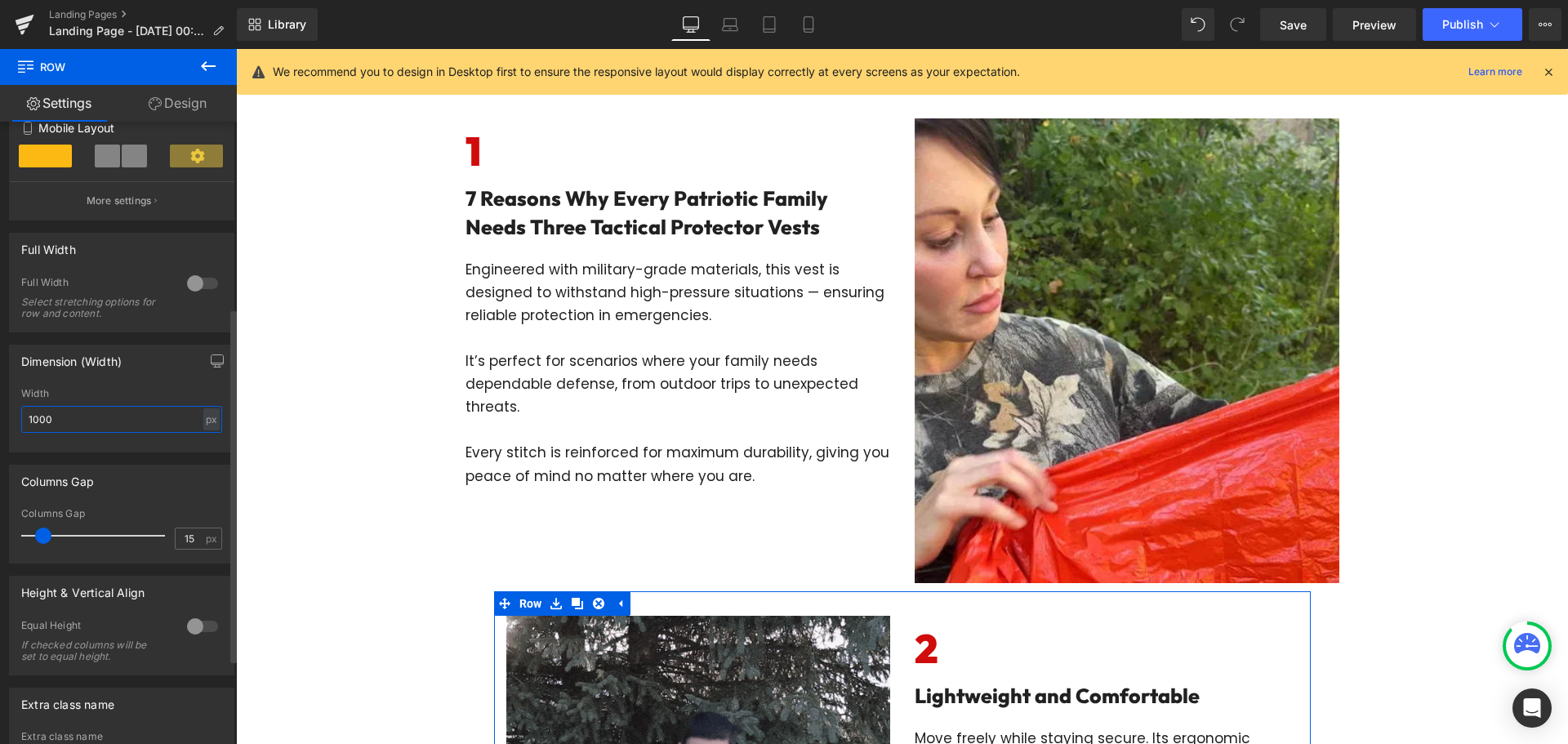
click at [113, 426] on input "1000" at bounding box center [121, 419] width 201 height 27
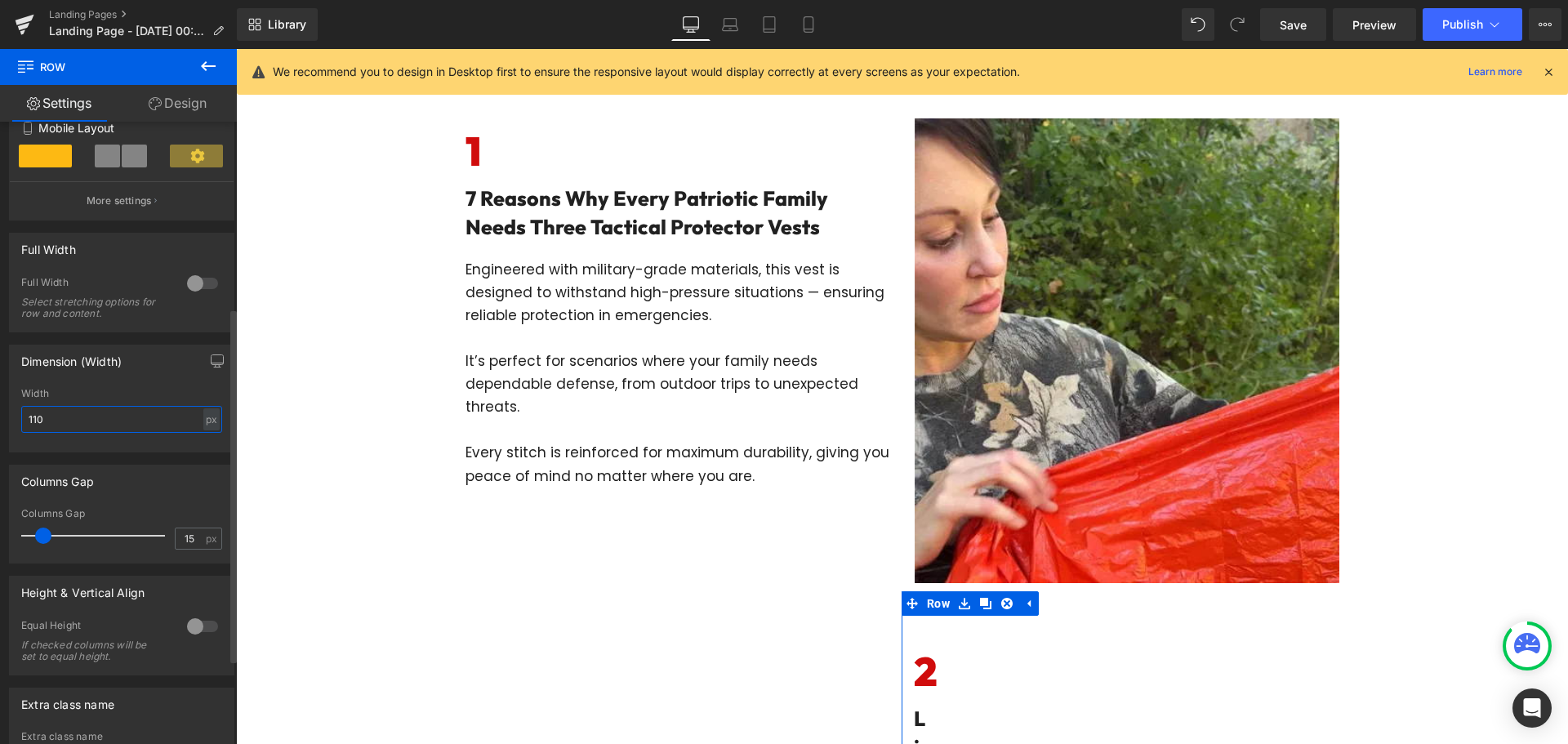
type input "1100"
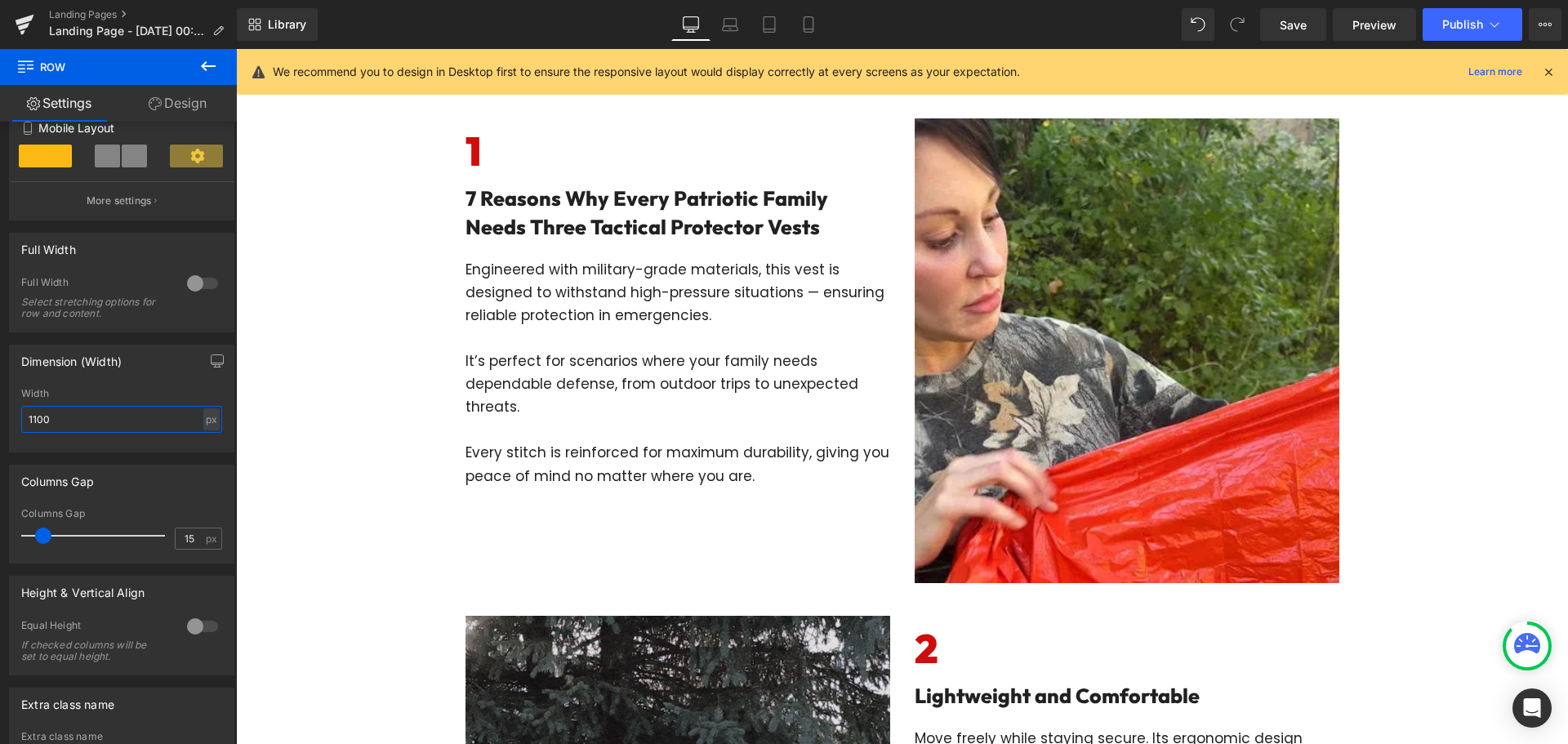
scroll to position [734, 0]
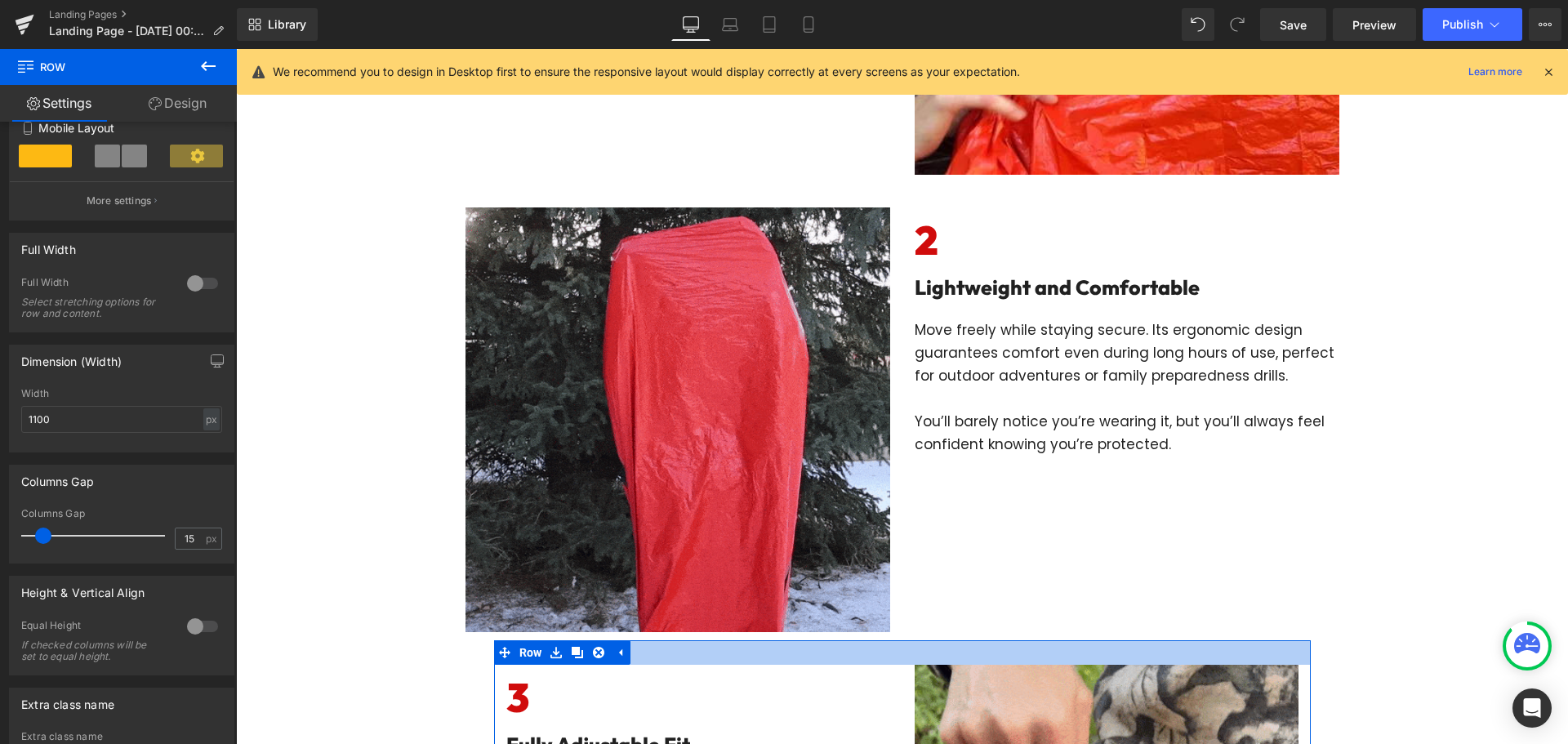
drag, startPoint x: 323, startPoint y: 169, endPoint x: 888, endPoint y: 652, distance: 743.3
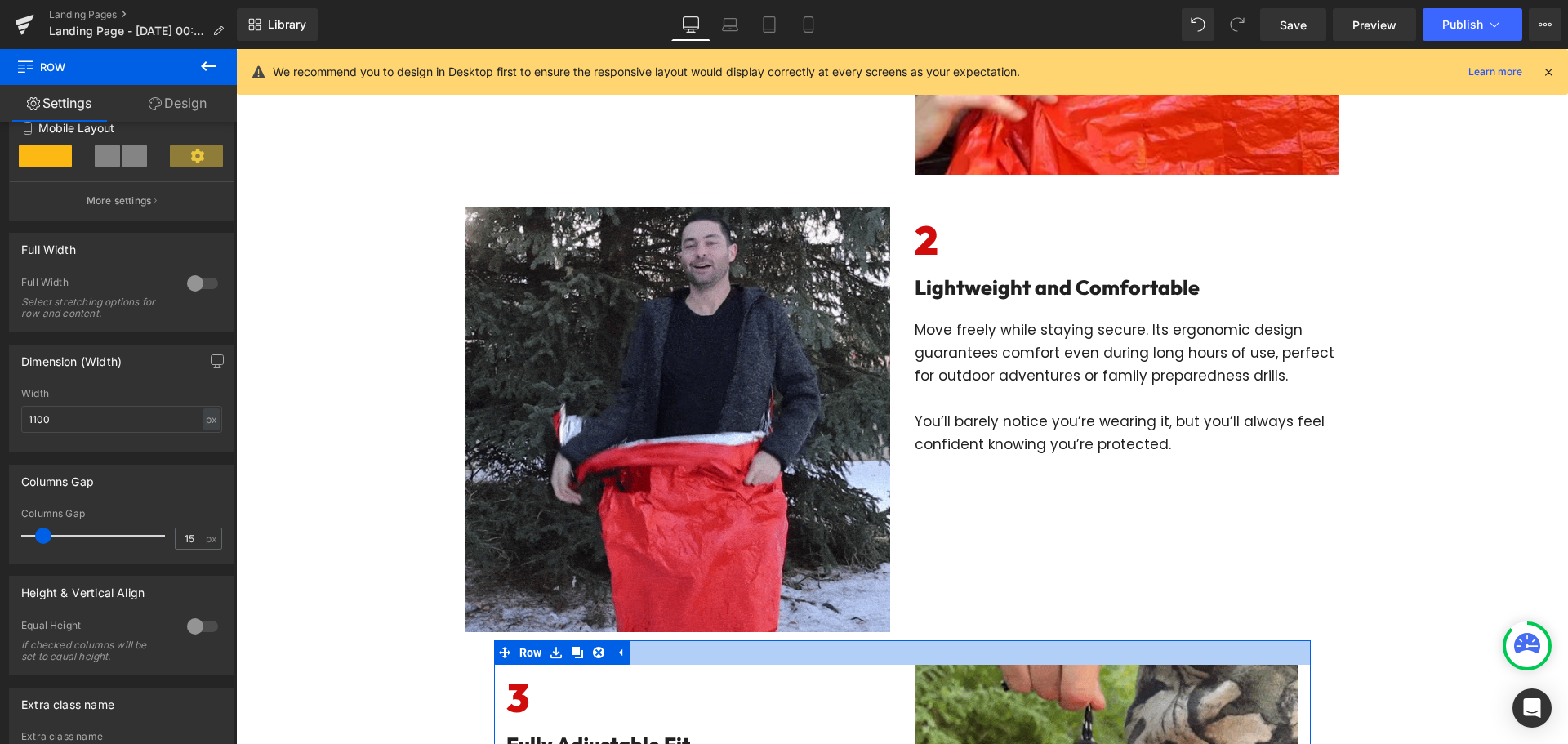
click at [888, 652] on div at bounding box center [903, 653] width 817 height 25
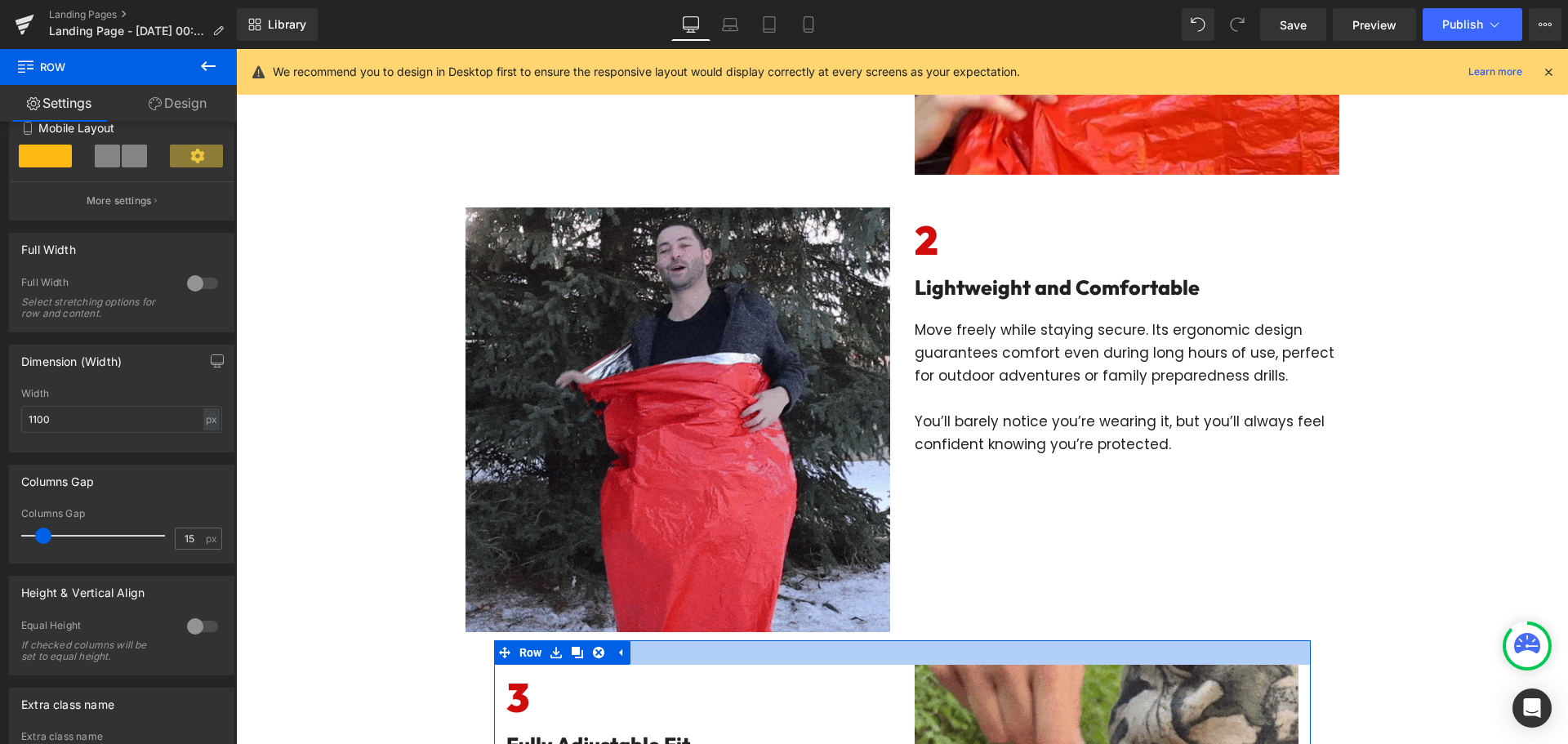
click at [903, 653] on span at bounding box center [903, 653] width 0 height 0
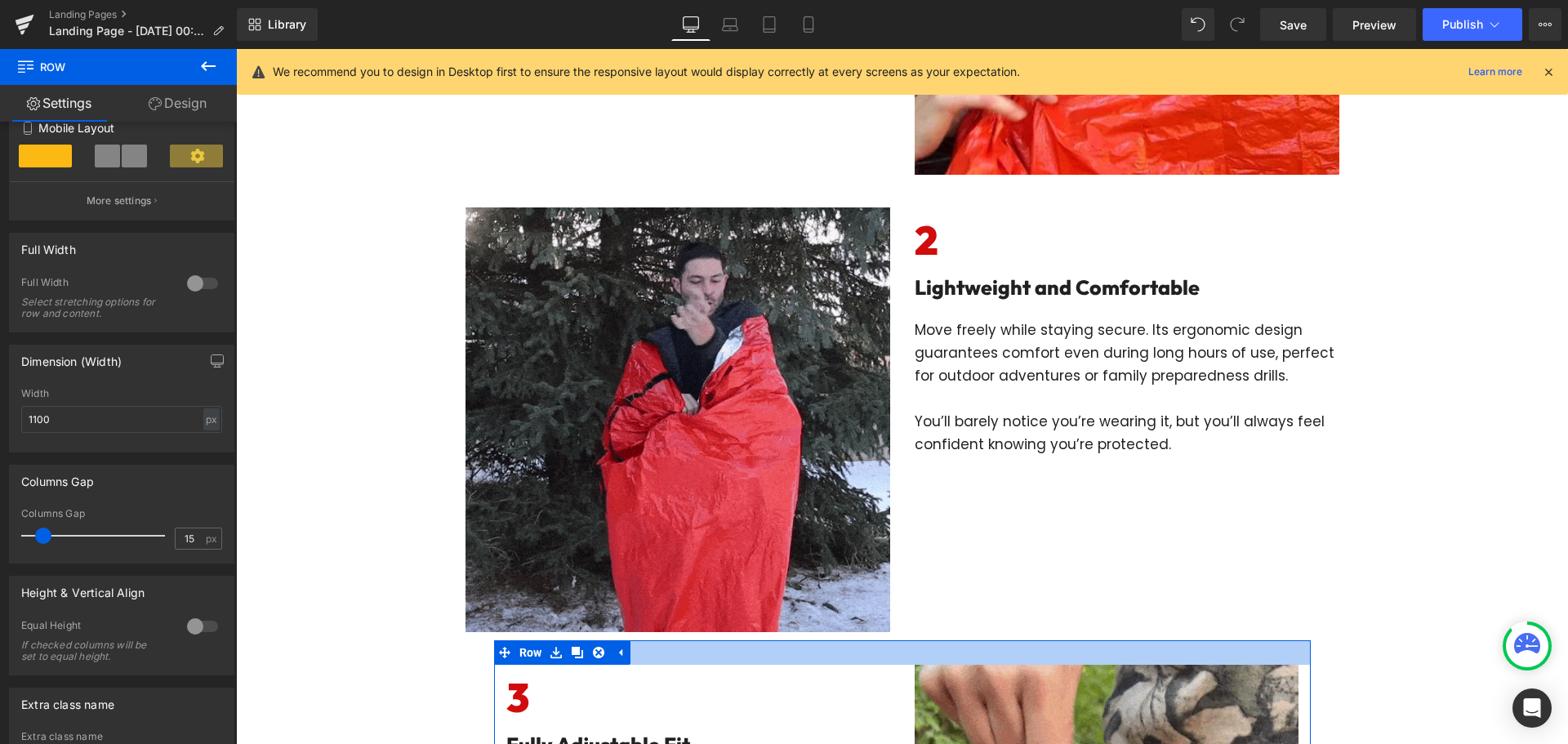
click at [903, 653] on span at bounding box center [903, 653] width 0 height 0
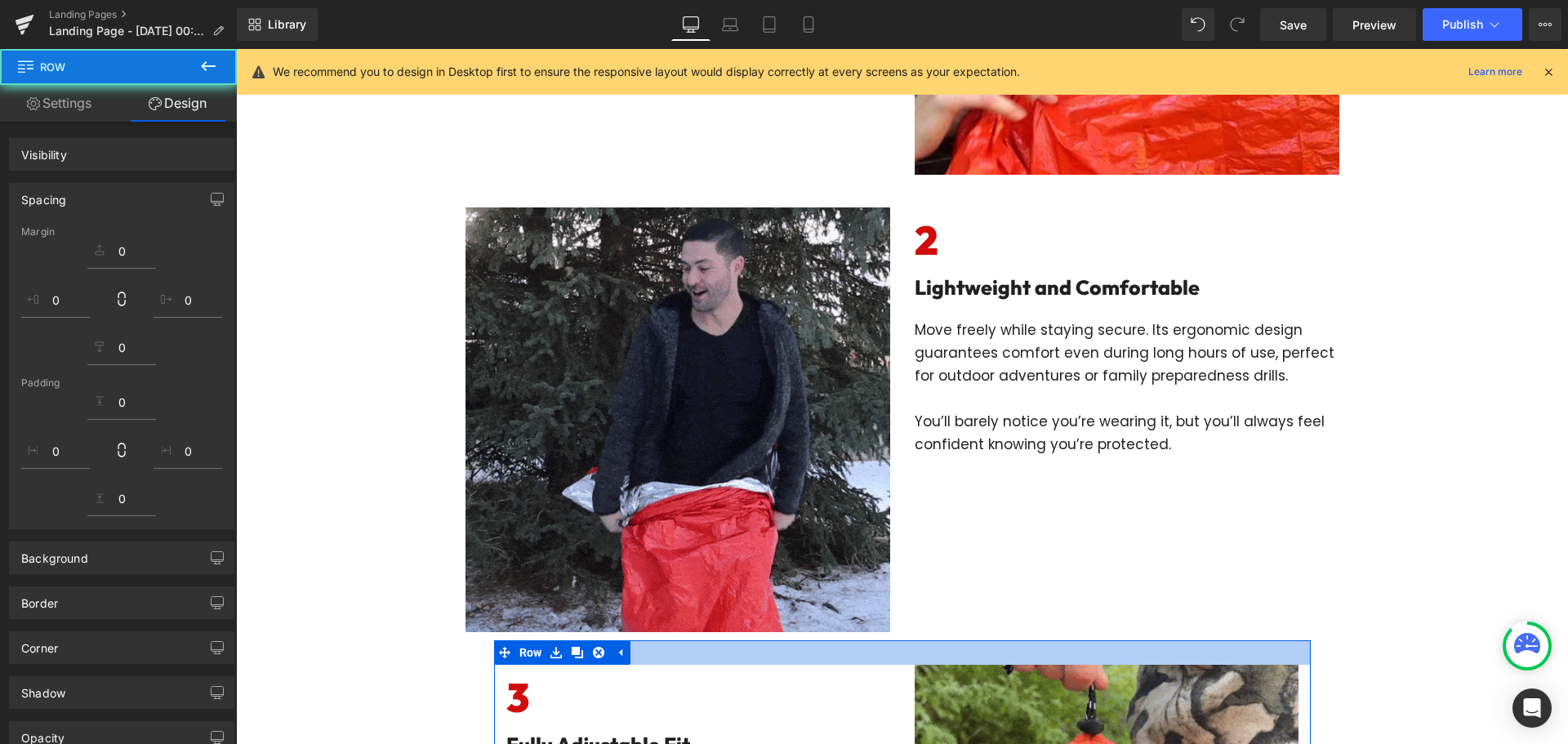
click at [59, 104] on link "Settings" at bounding box center [59, 104] width 119 height 37
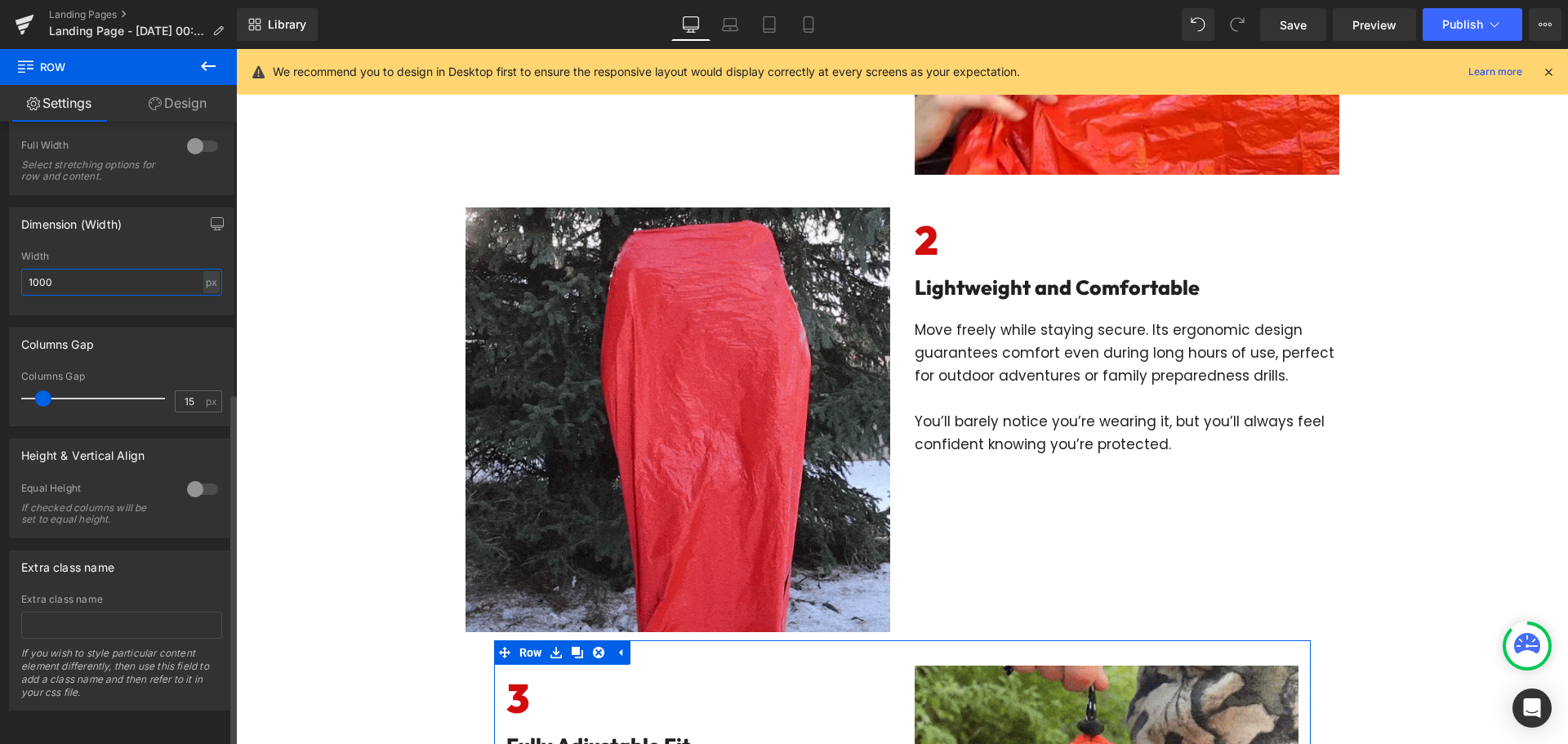
click at [84, 272] on input "1000" at bounding box center [121, 281] width 201 height 27
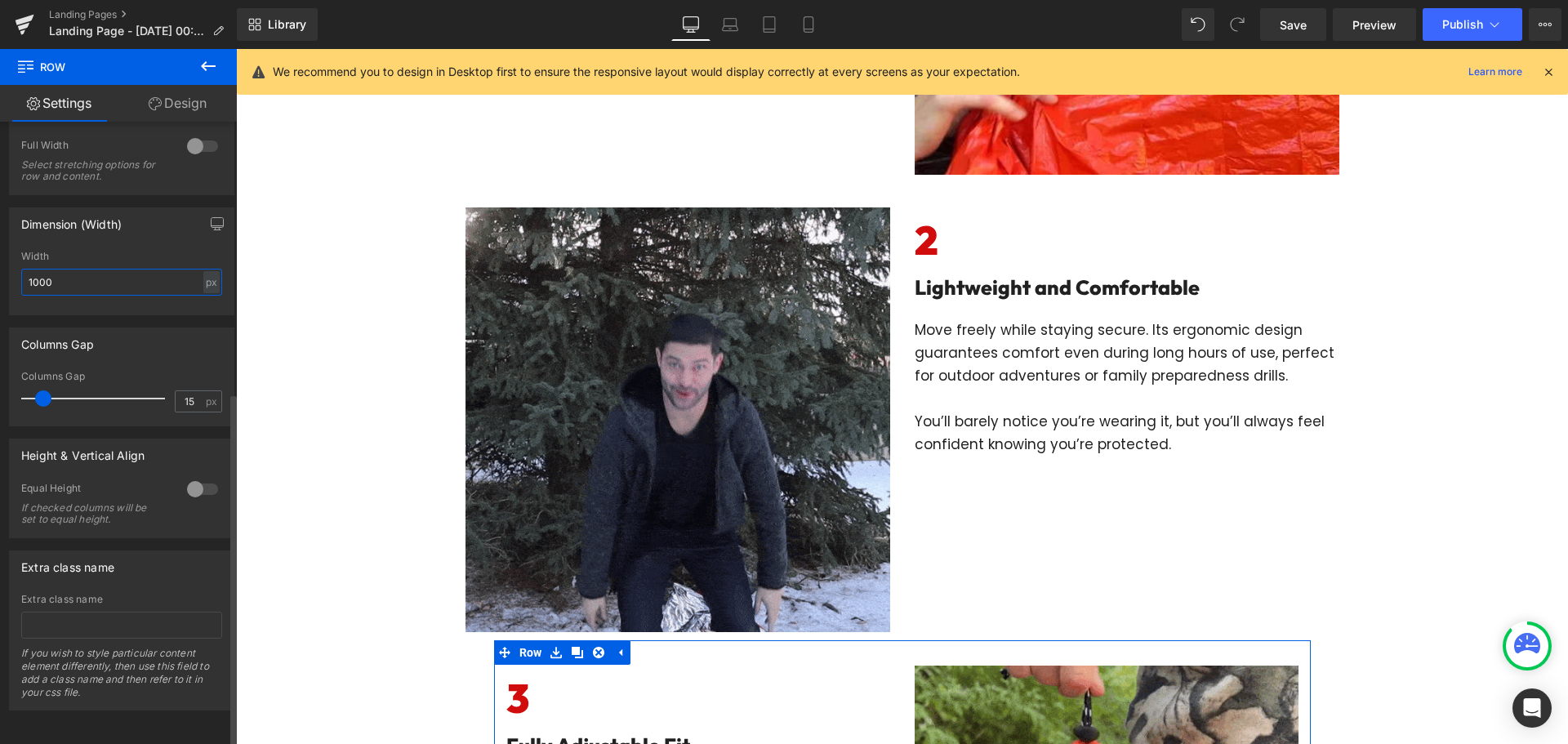
click at [84, 272] on input "1000" at bounding box center [121, 281] width 201 height 27
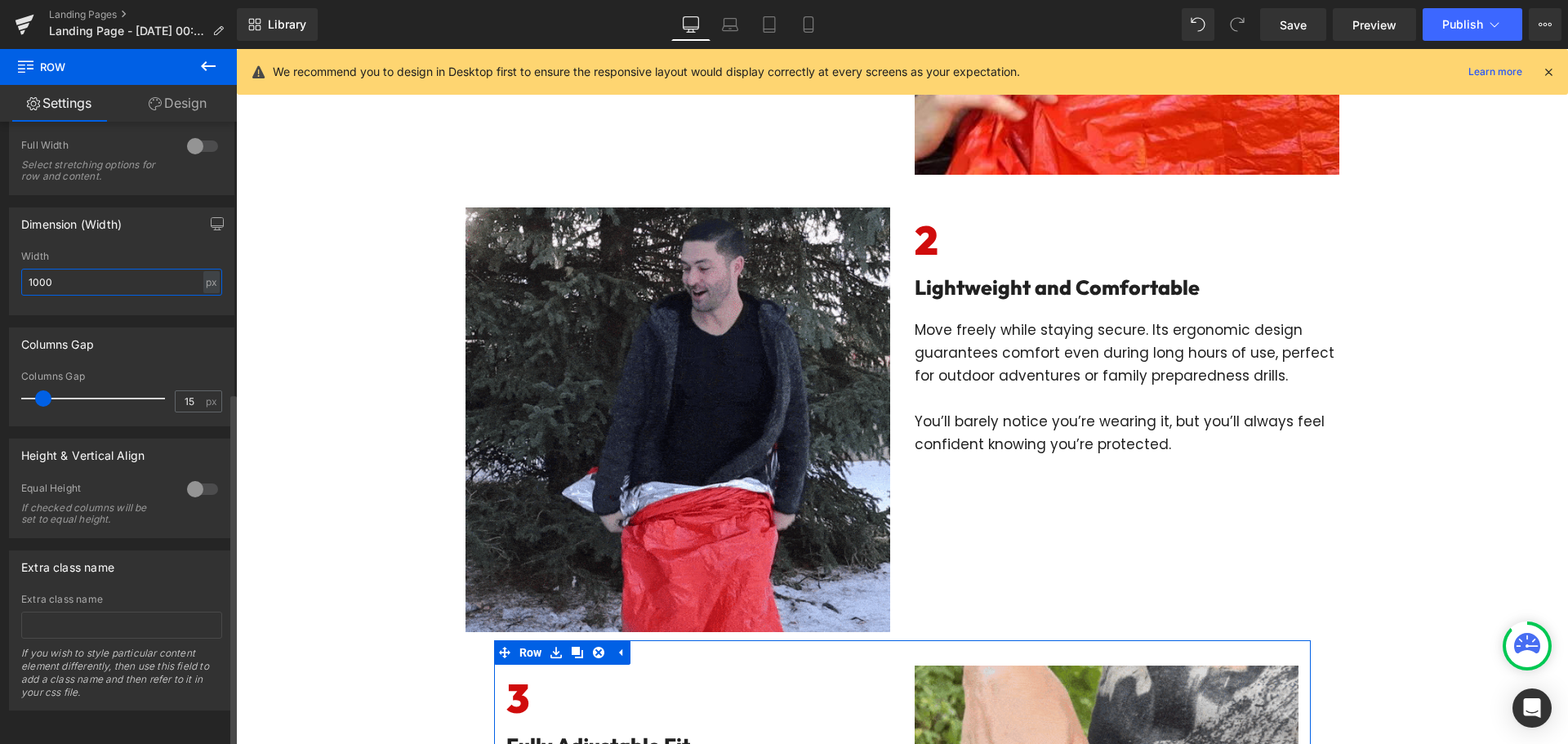
click at [84, 272] on input "1000" at bounding box center [121, 281] width 201 height 27
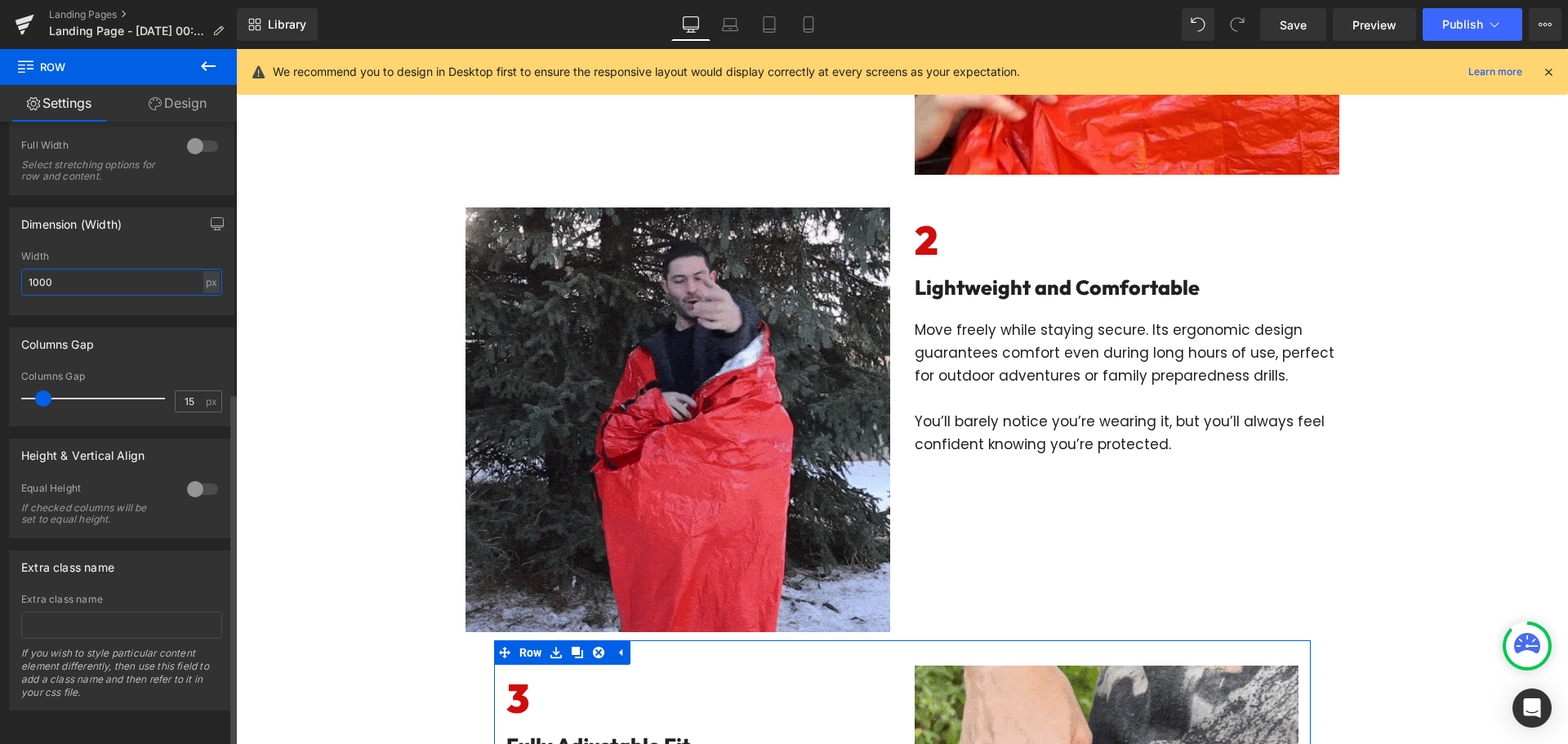
scroll to position [476, 0]
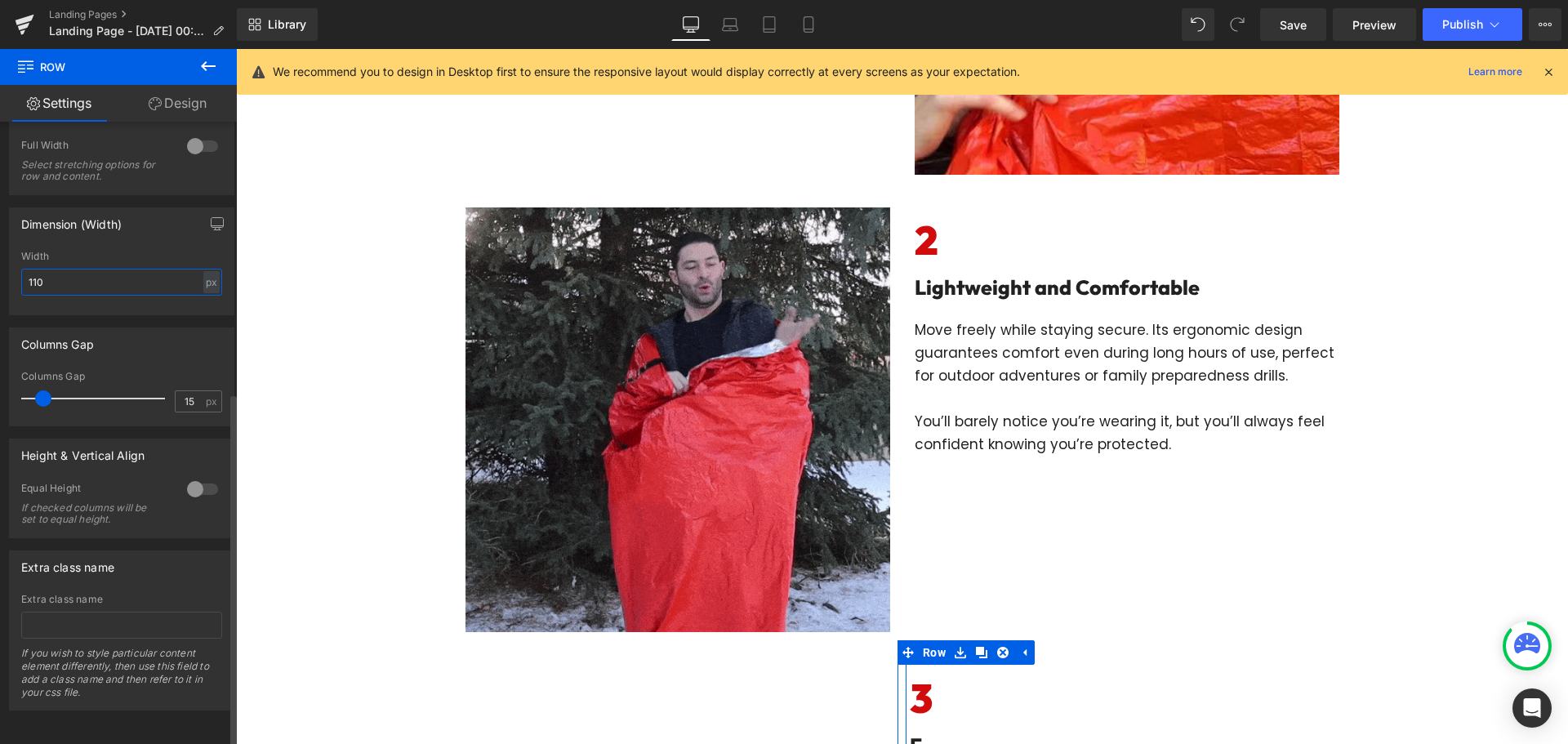
type input "1100"
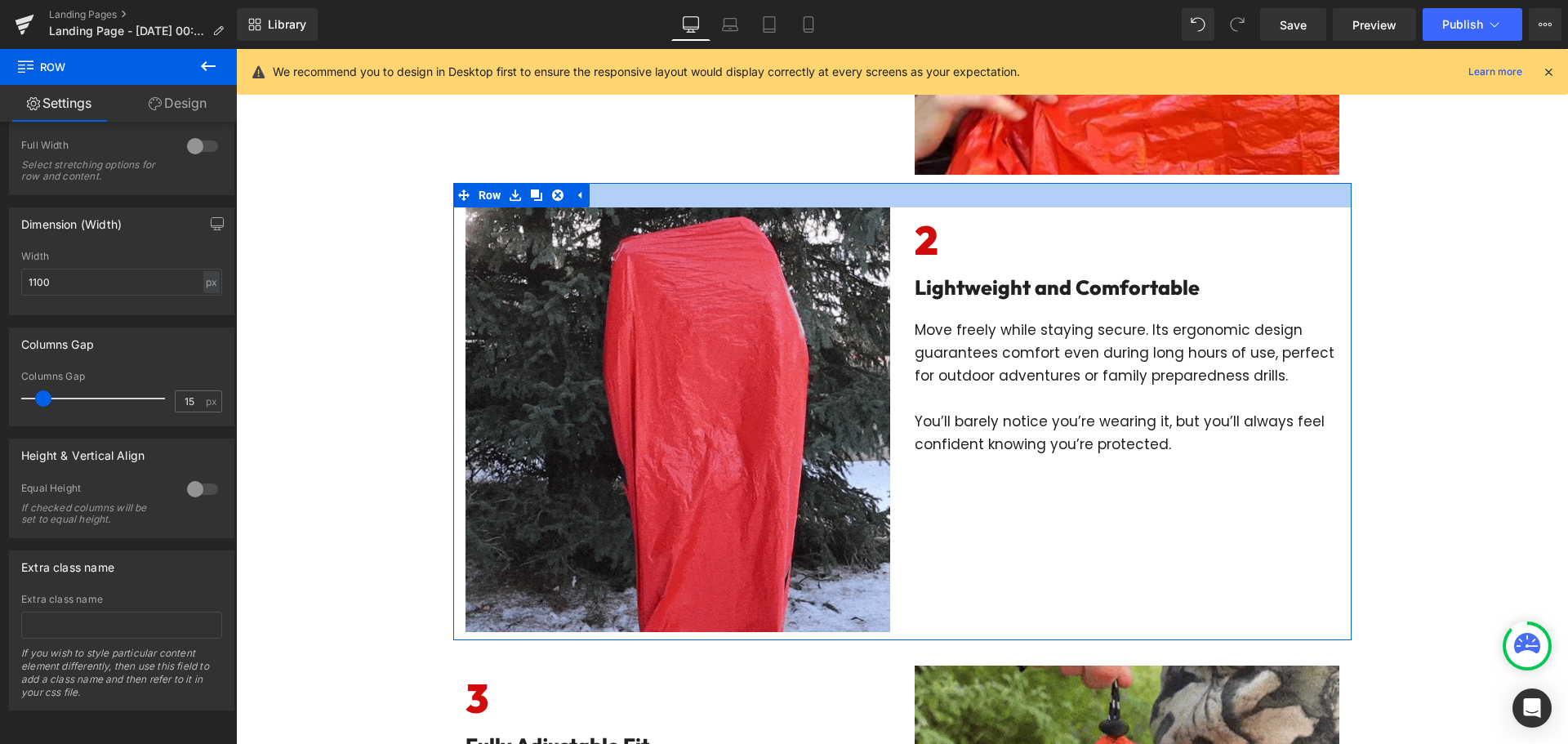
click at [890, 197] on div at bounding box center [902, 195] width 898 height 25
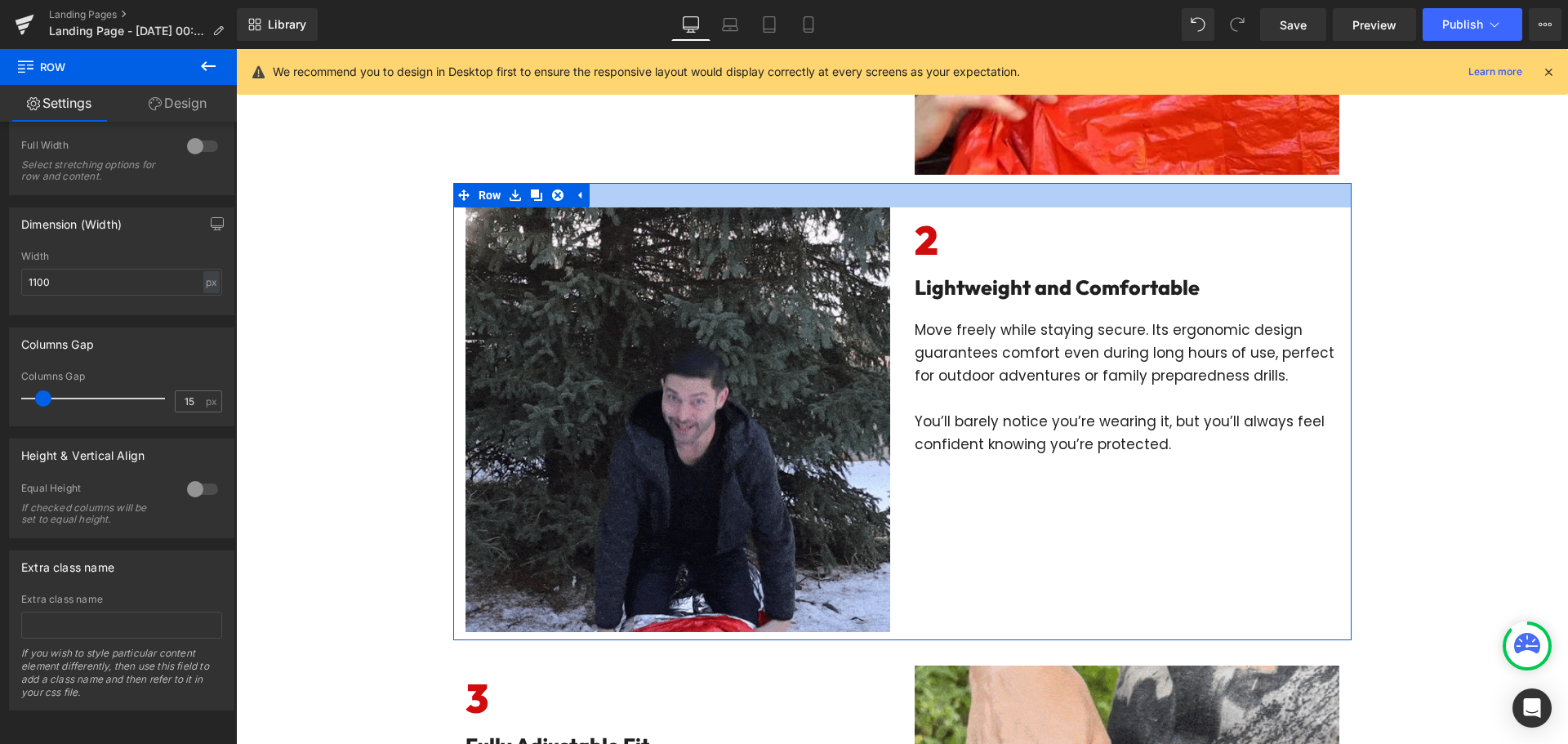
click at [890, 197] on div at bounding box center [902, 195] width 898 height 25
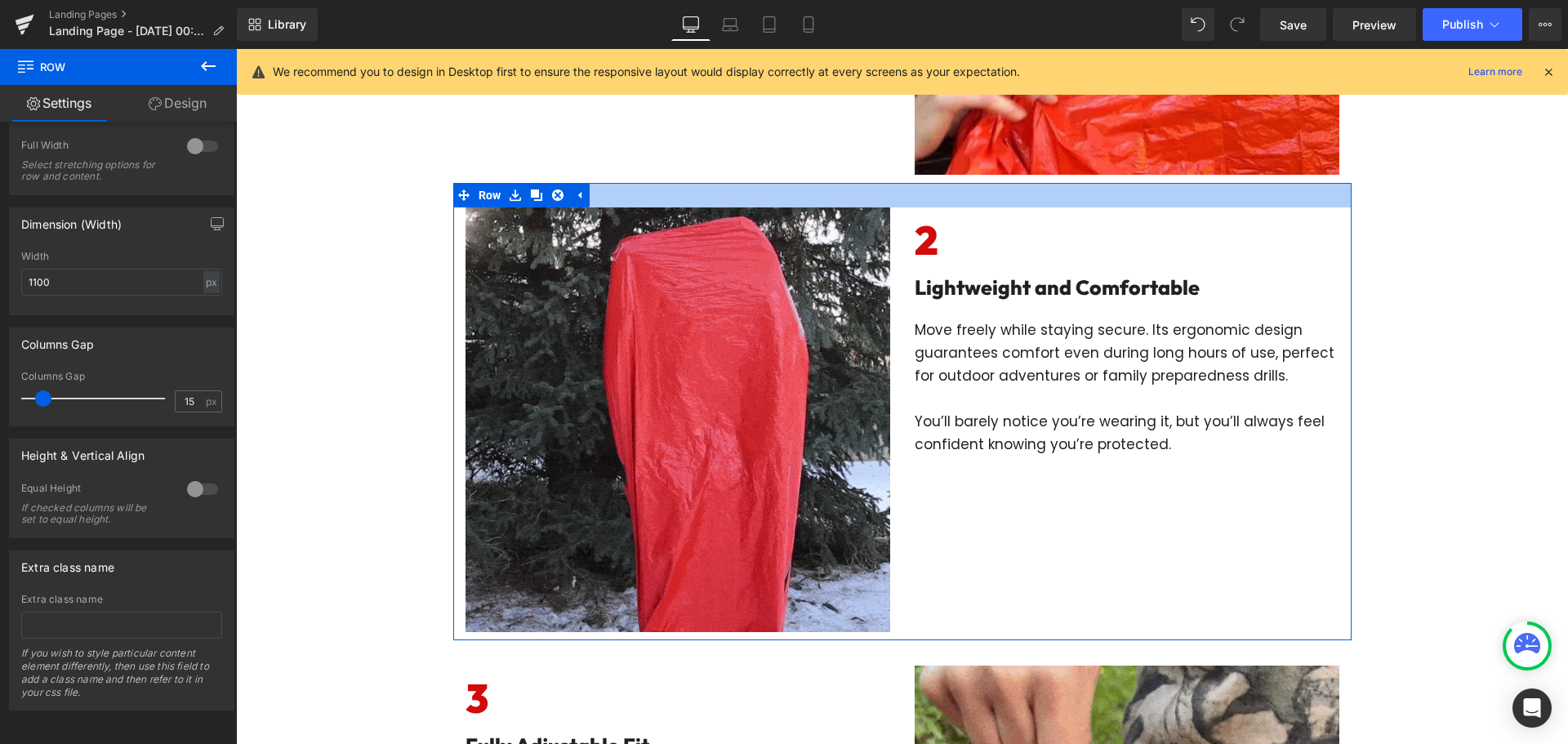
click at [890, 197] on div at bounding box center [902, 195] width 898 height 25
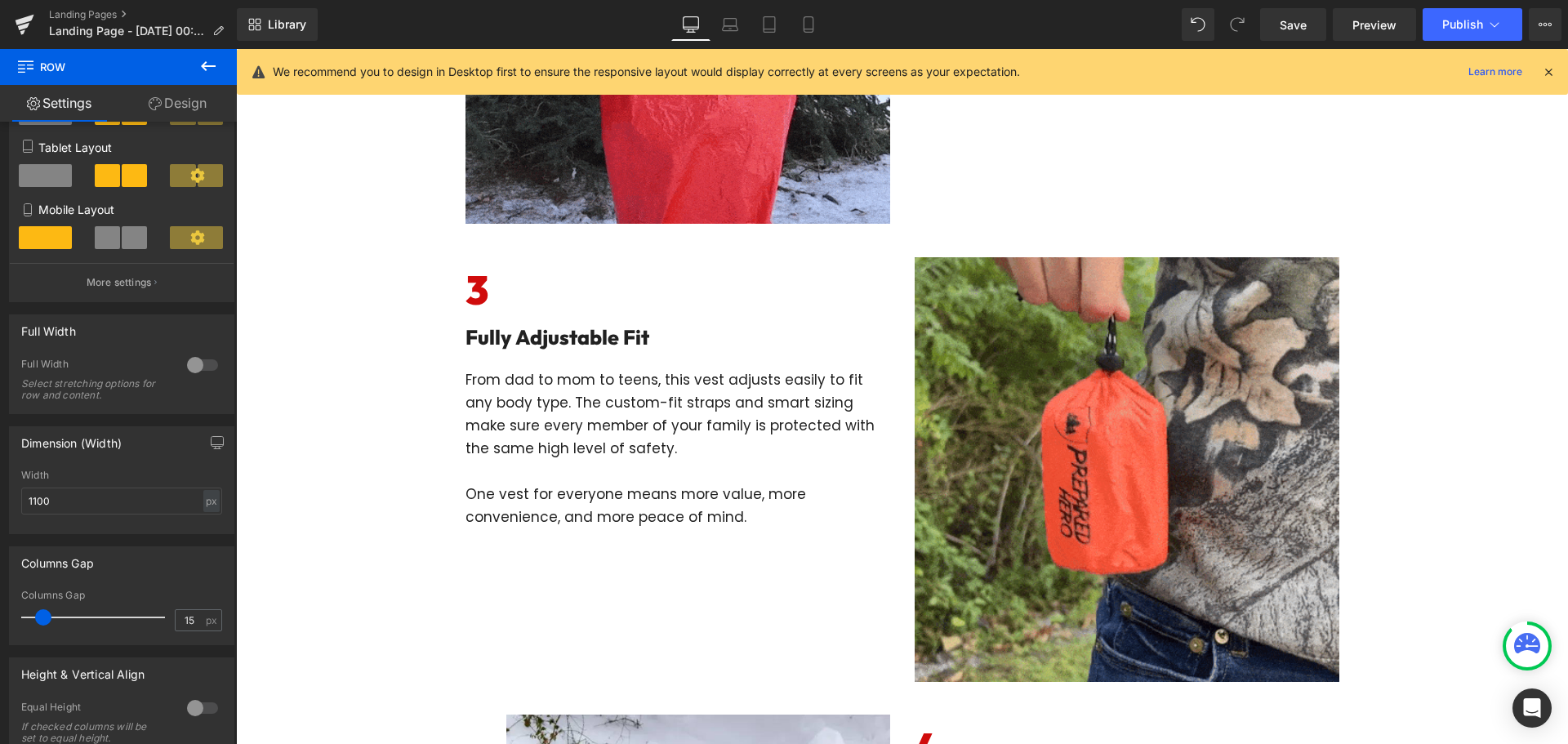
scroll to position [1388, 0]
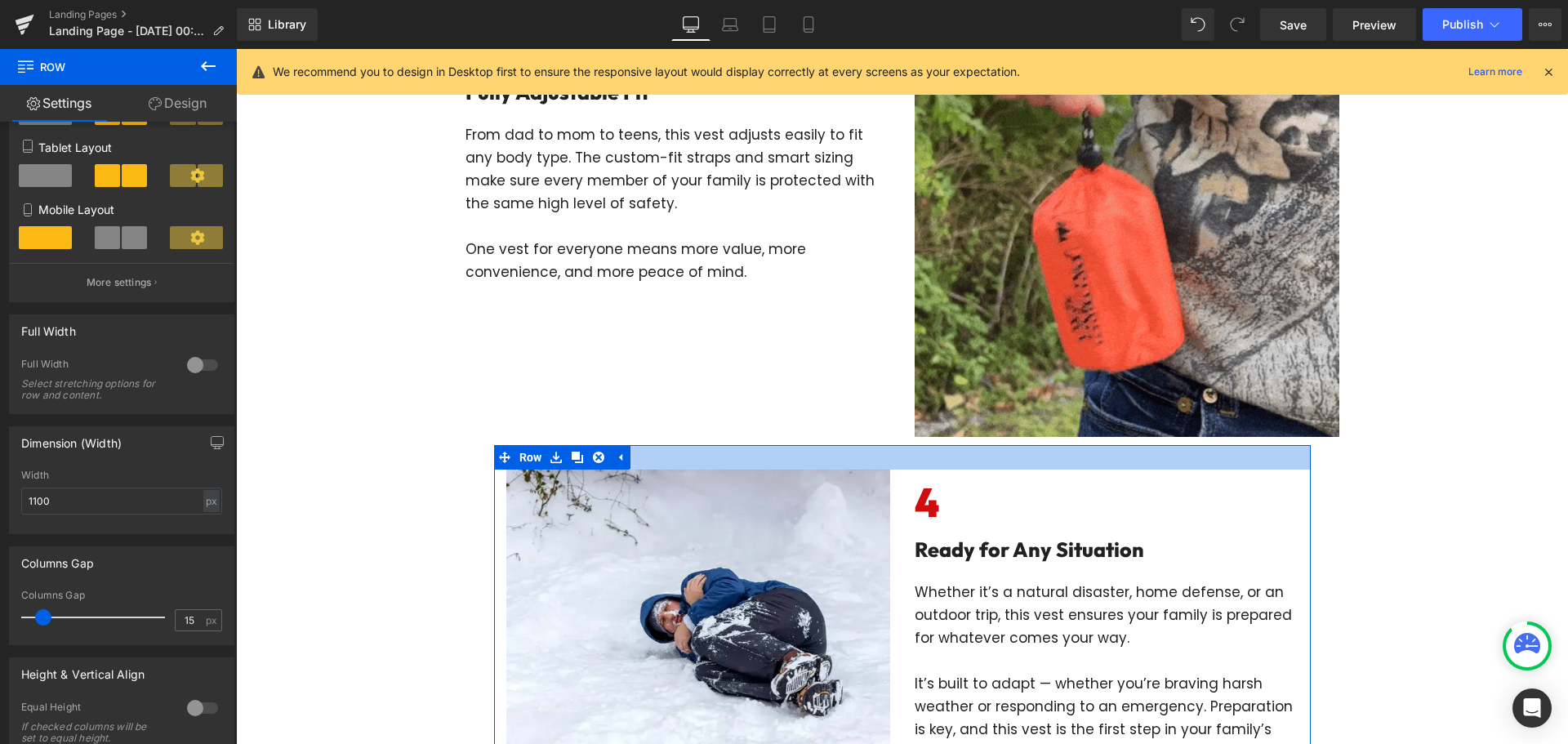
click at [895, 462] on div at bounding box center [903, 457] width 817 height 25
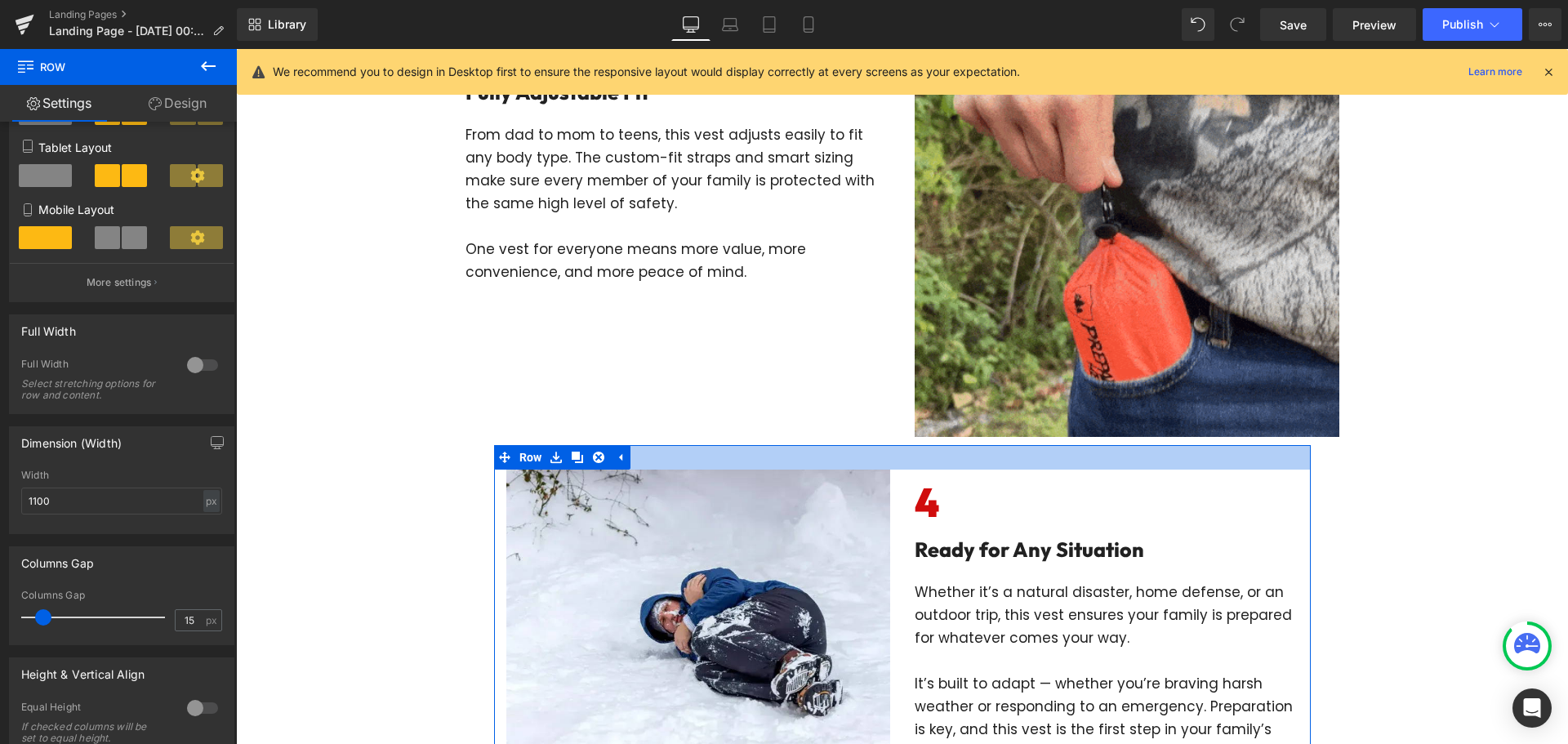
click at [895, 462] on div at bounding box center [903, 457] width 817 height 25
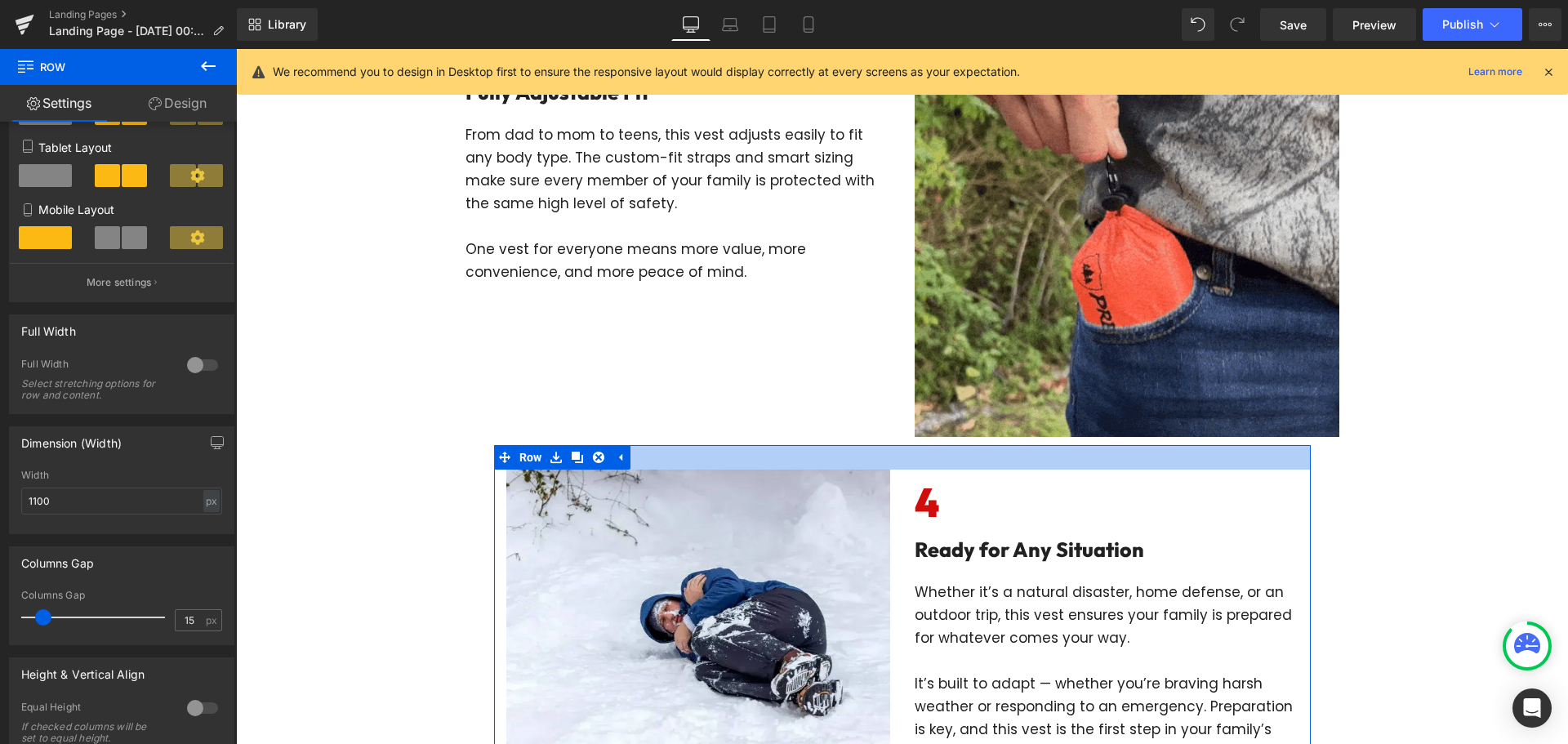
click at [895, 462] on div at bounding box center [903, 457] width 817 height 25
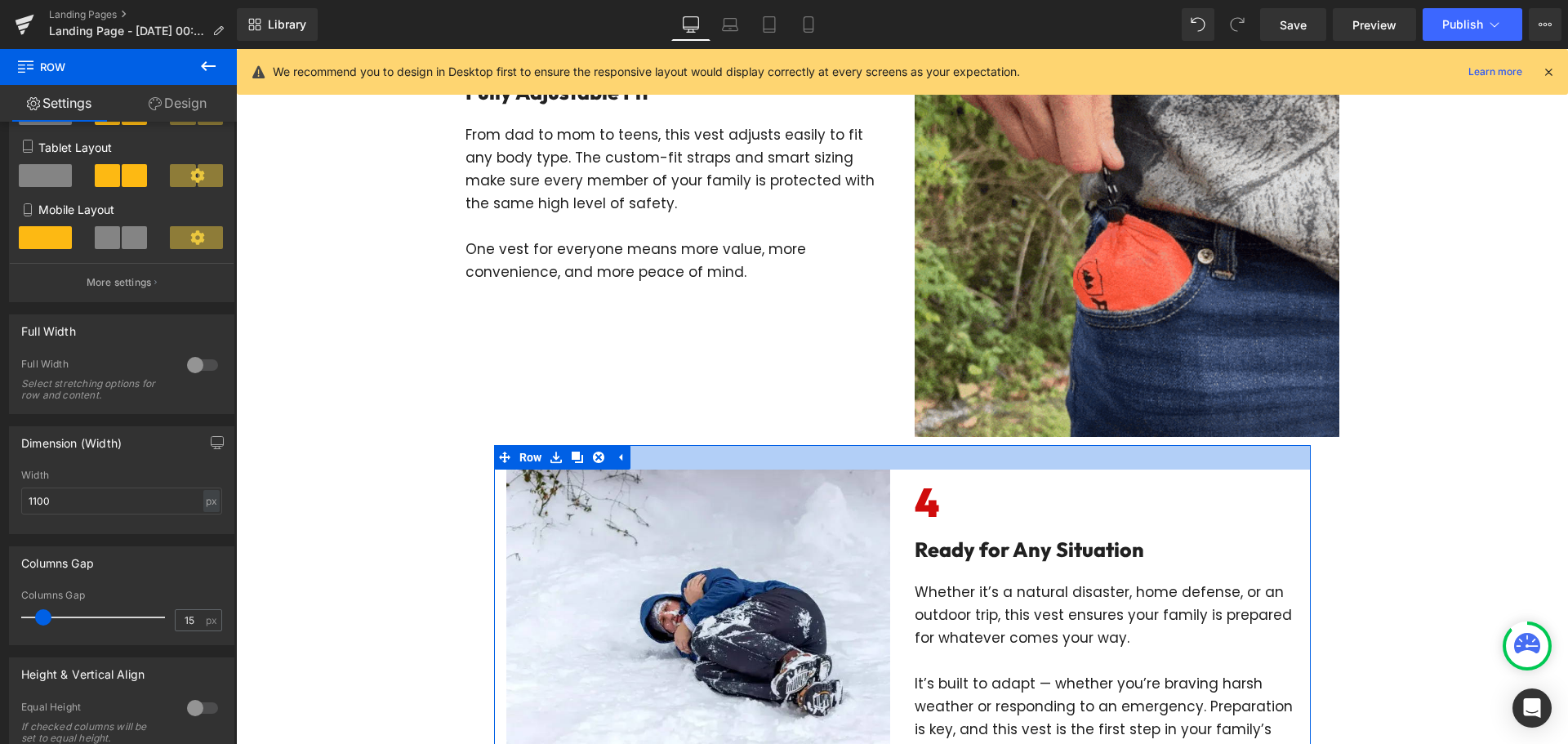
click at [895, 462] on div at bounding box center [903, 457] width 817 height 25
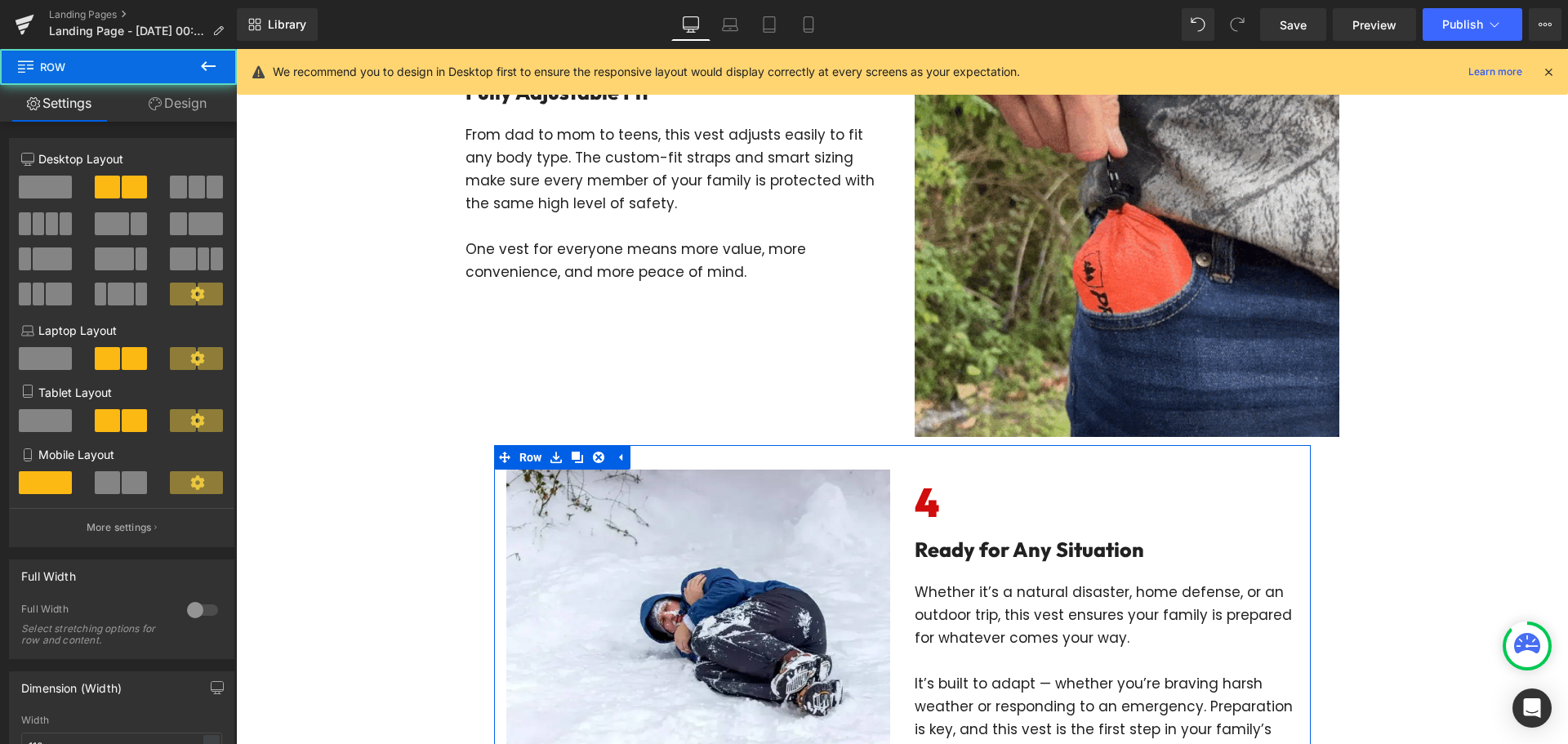
type input "1100"
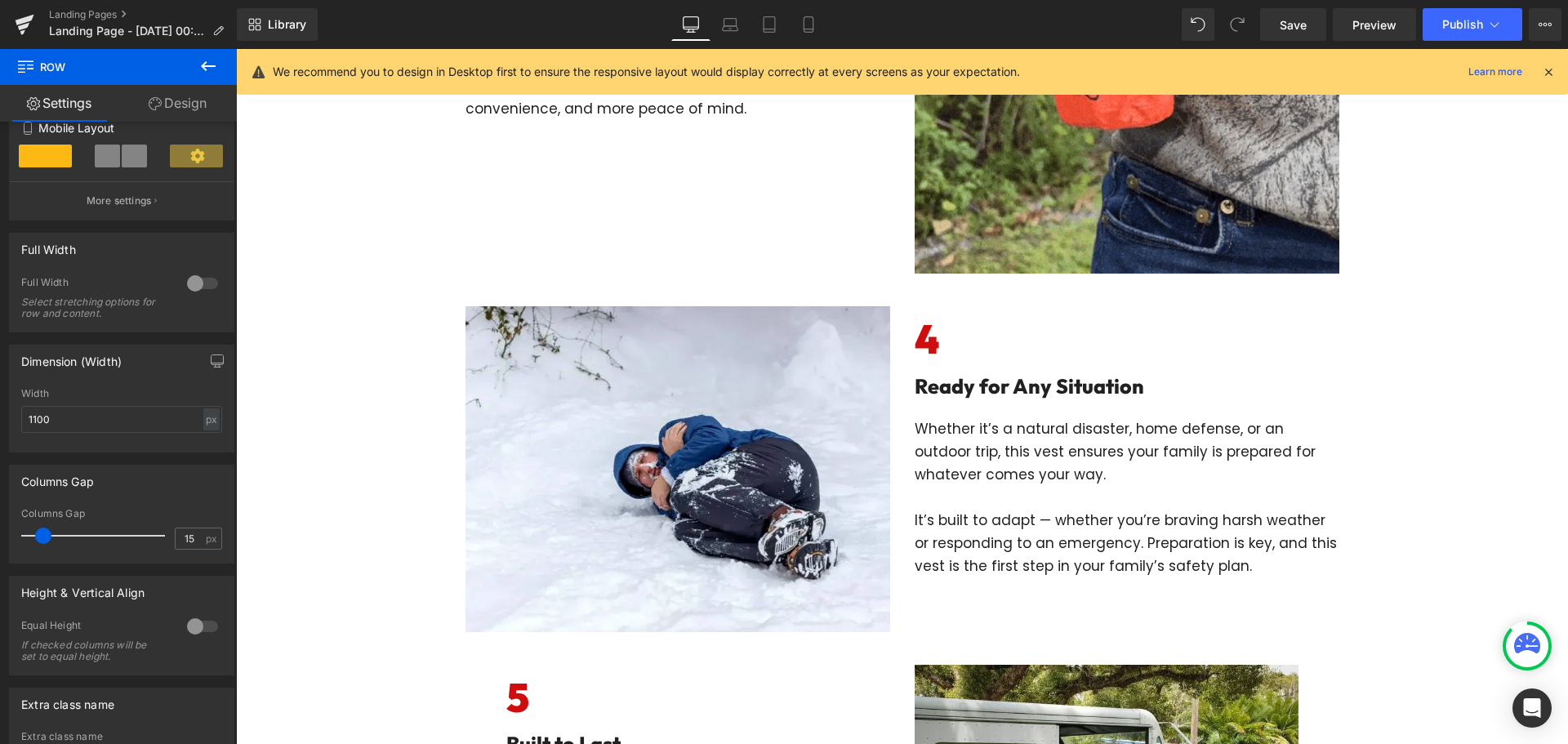
scroll to position [1796, 0]
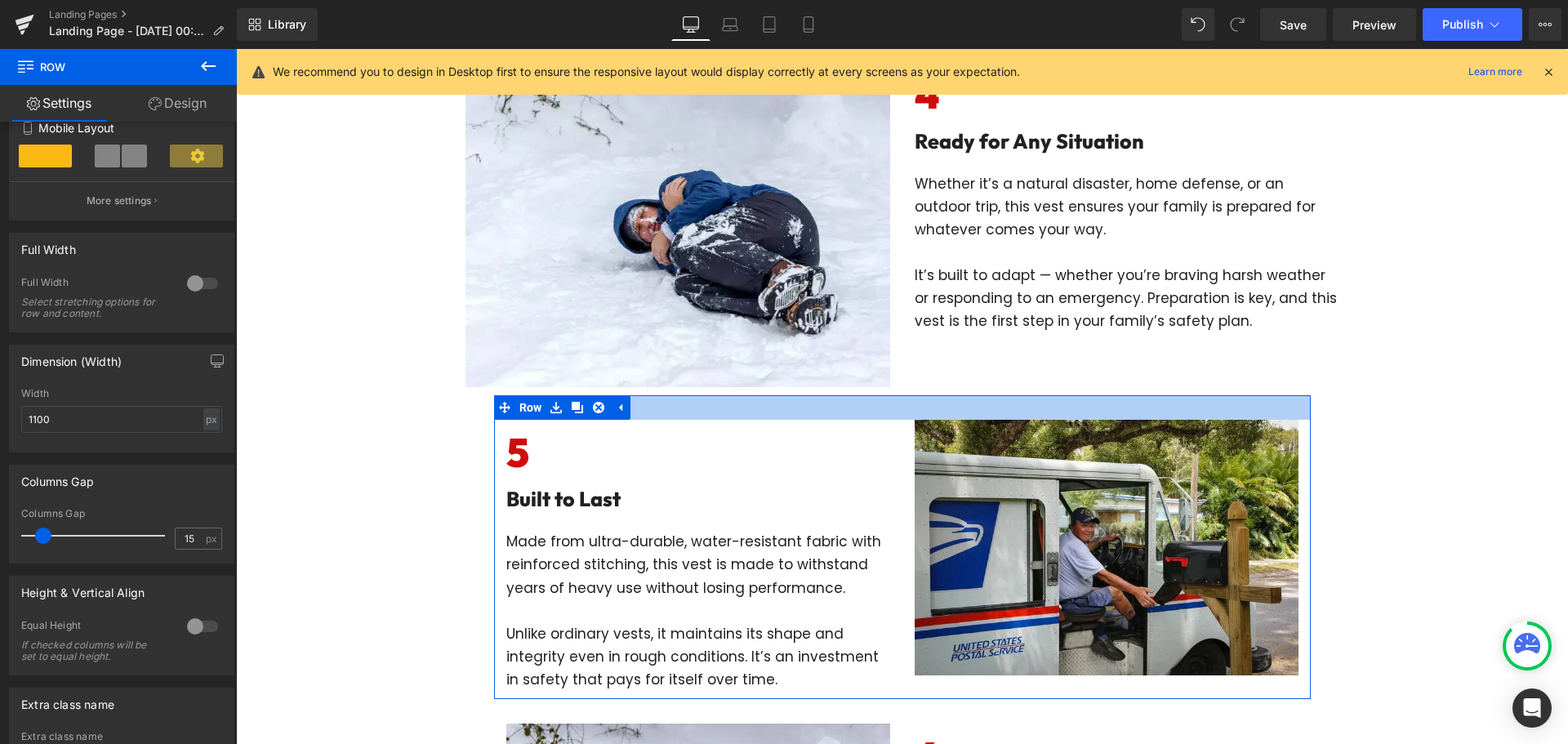
click at [901, 412] on div at bounding box center [903, 407] width 817 height 25
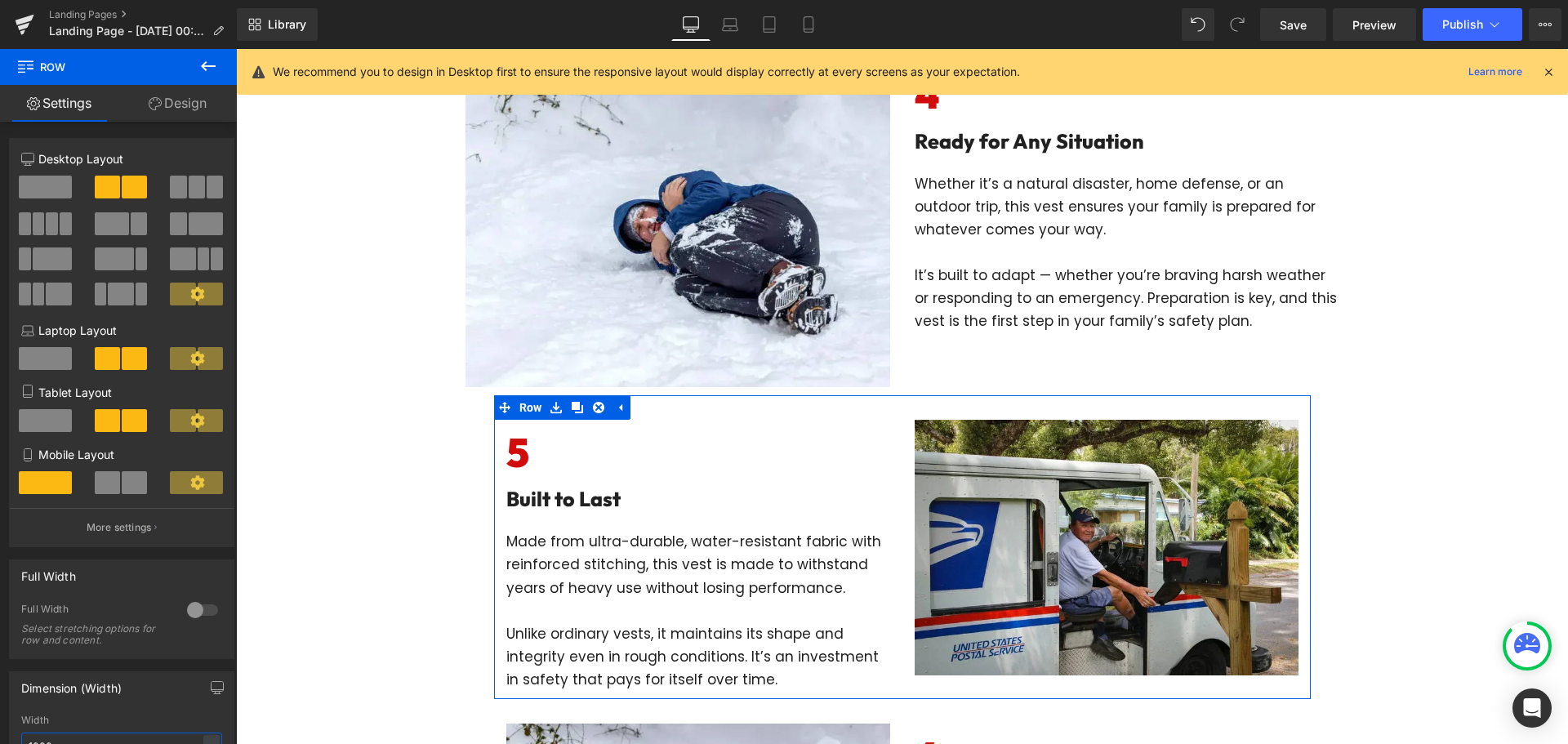
click at [92, 733] on input "1000" at bounding box center [121, 746] width 201 height 27
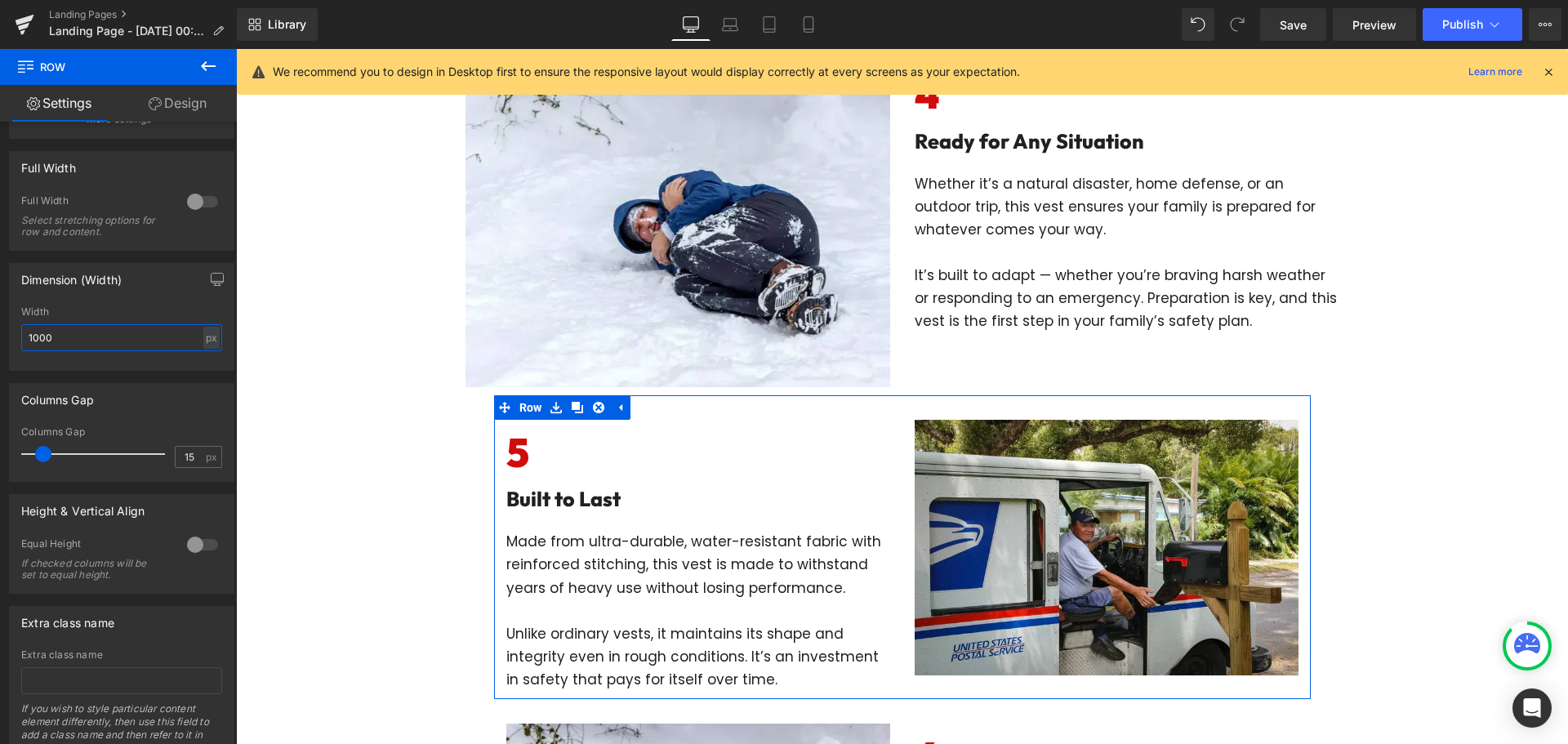
click at [92, 338] on input "1000" at bounding box center [121, 337] width 201 height 27
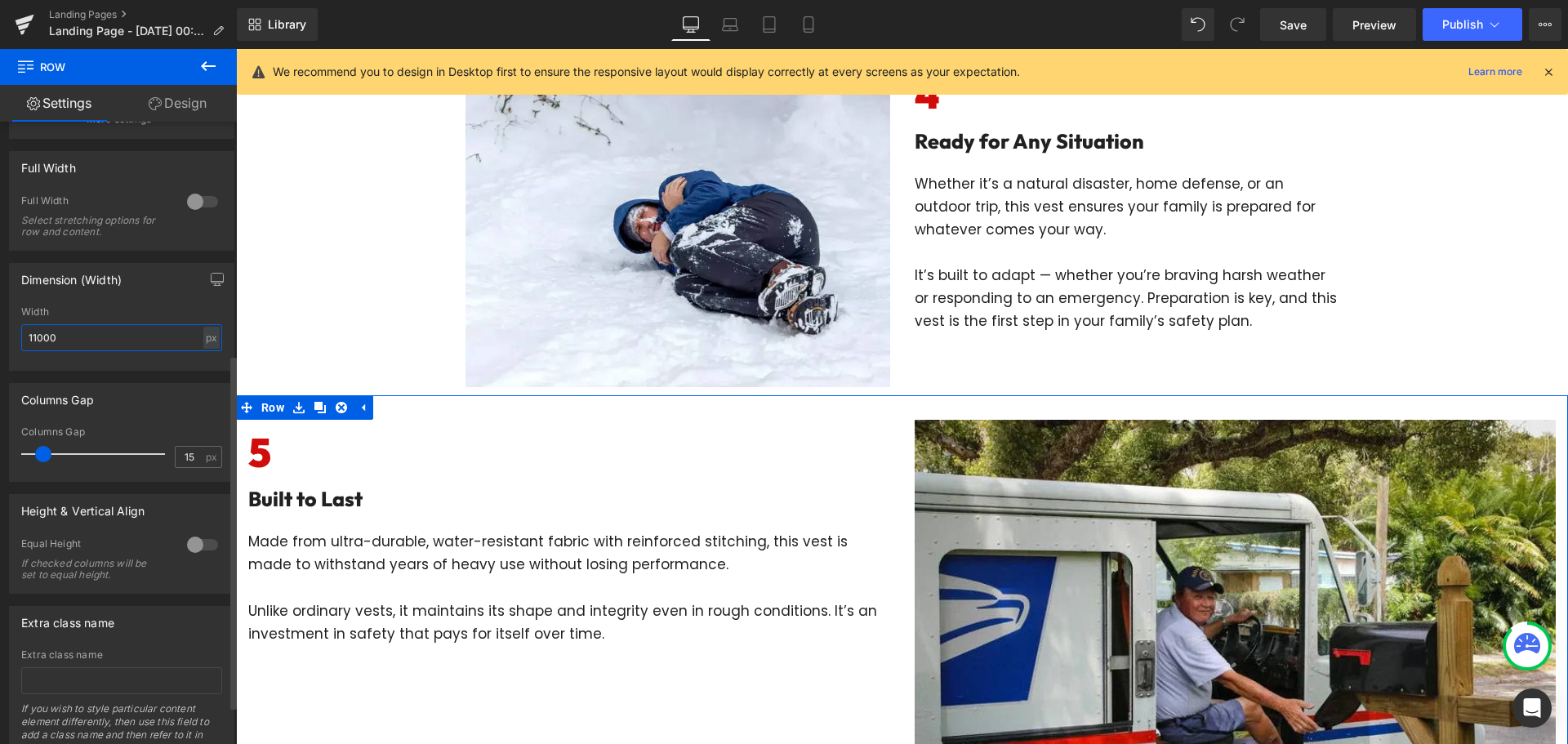
type input "1100"
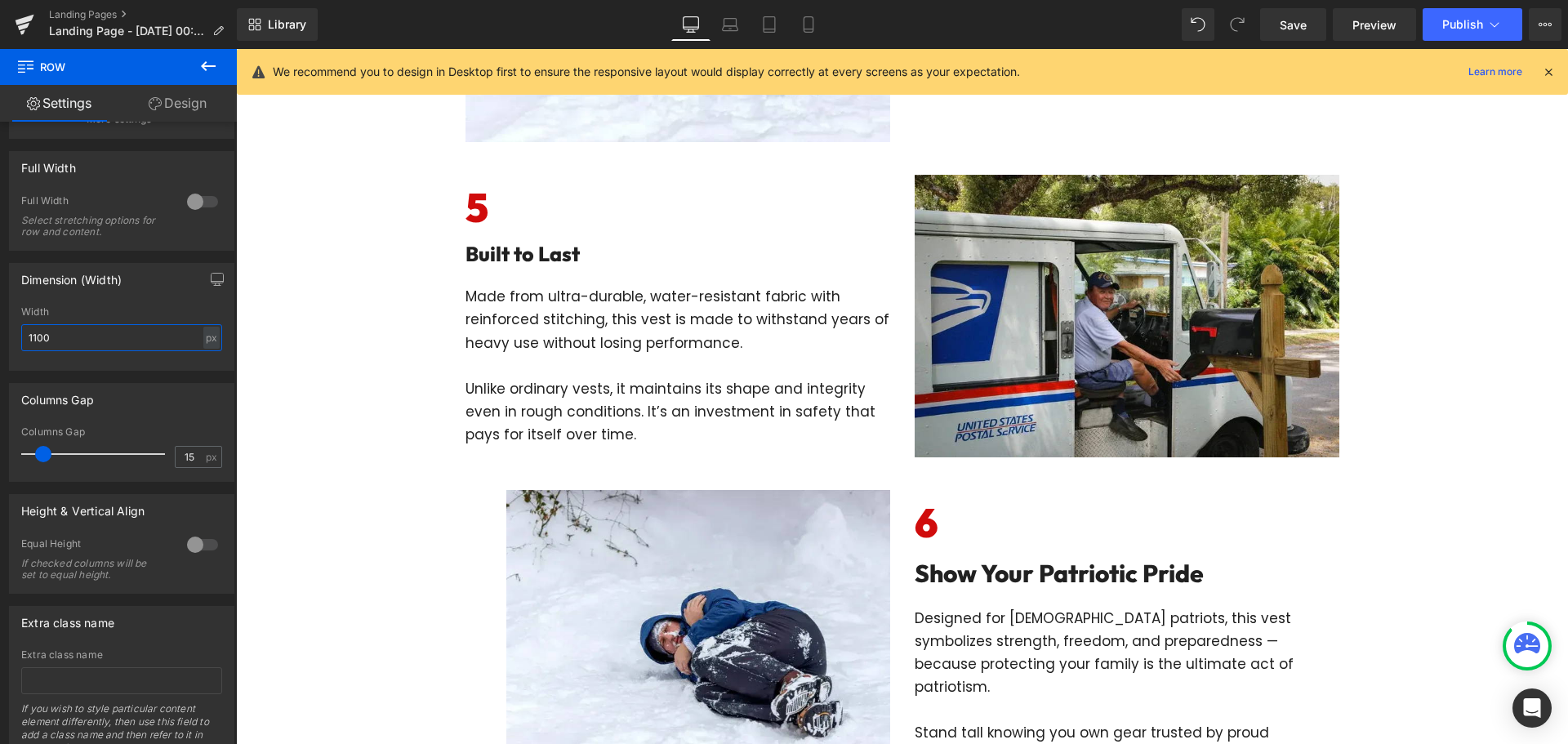
scroll to position [2122, 0]
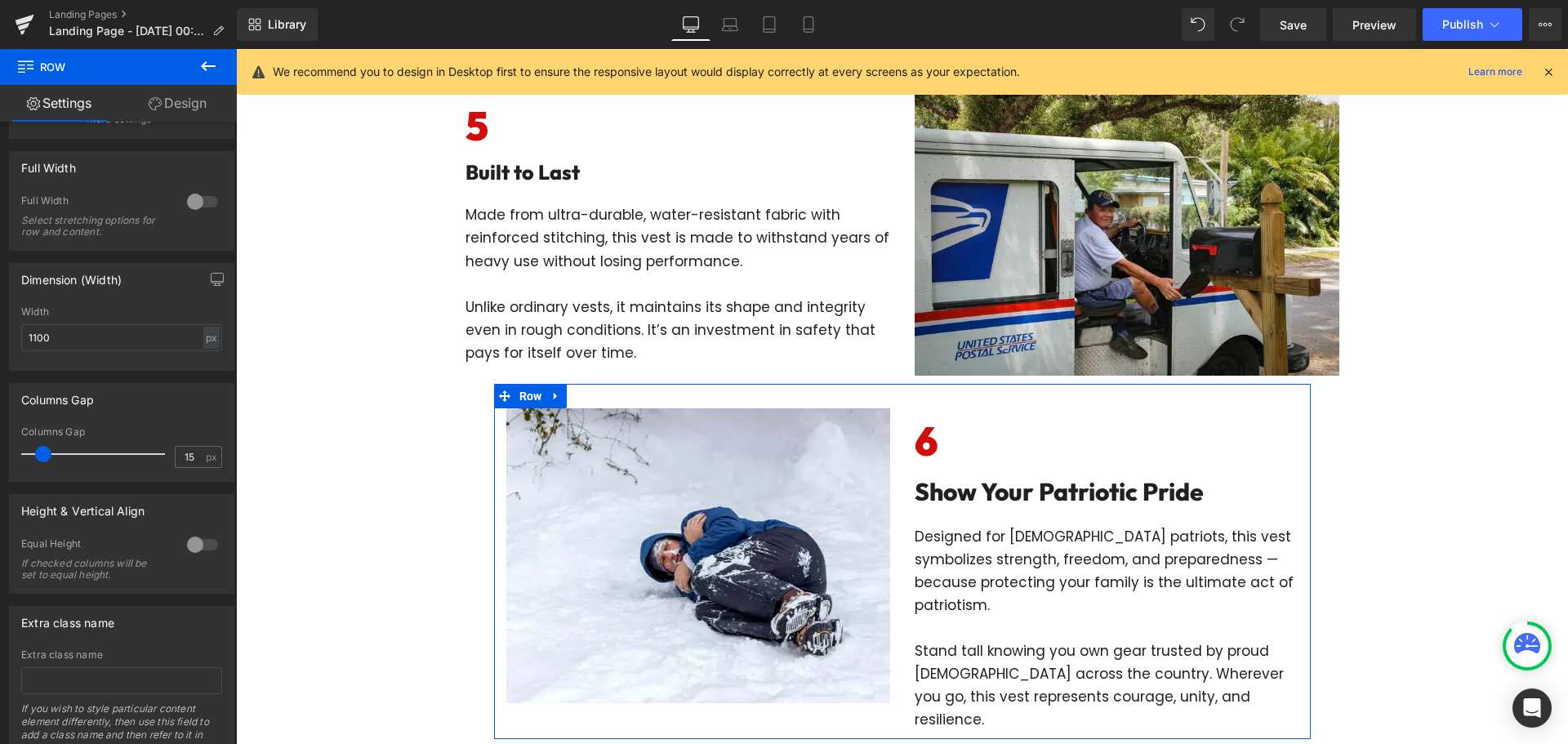
click at [910, 404] on div "Image 6 Heading Show Your Patriotic Pride Heading Designed for [DEMOGRAPHIC_DAT…" at bounding box center [903, 561] width 817 height 355
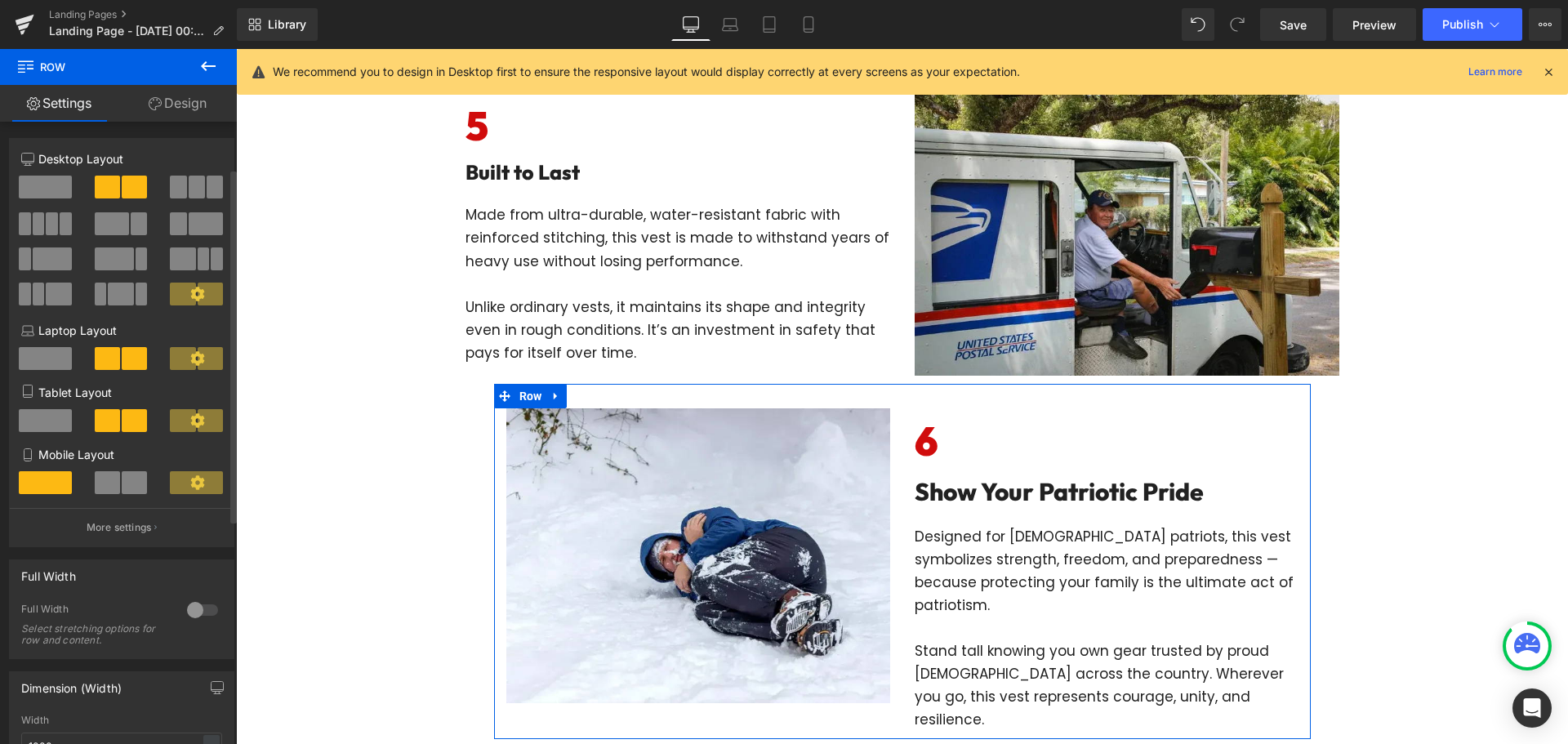
scroll to position [326, 0]
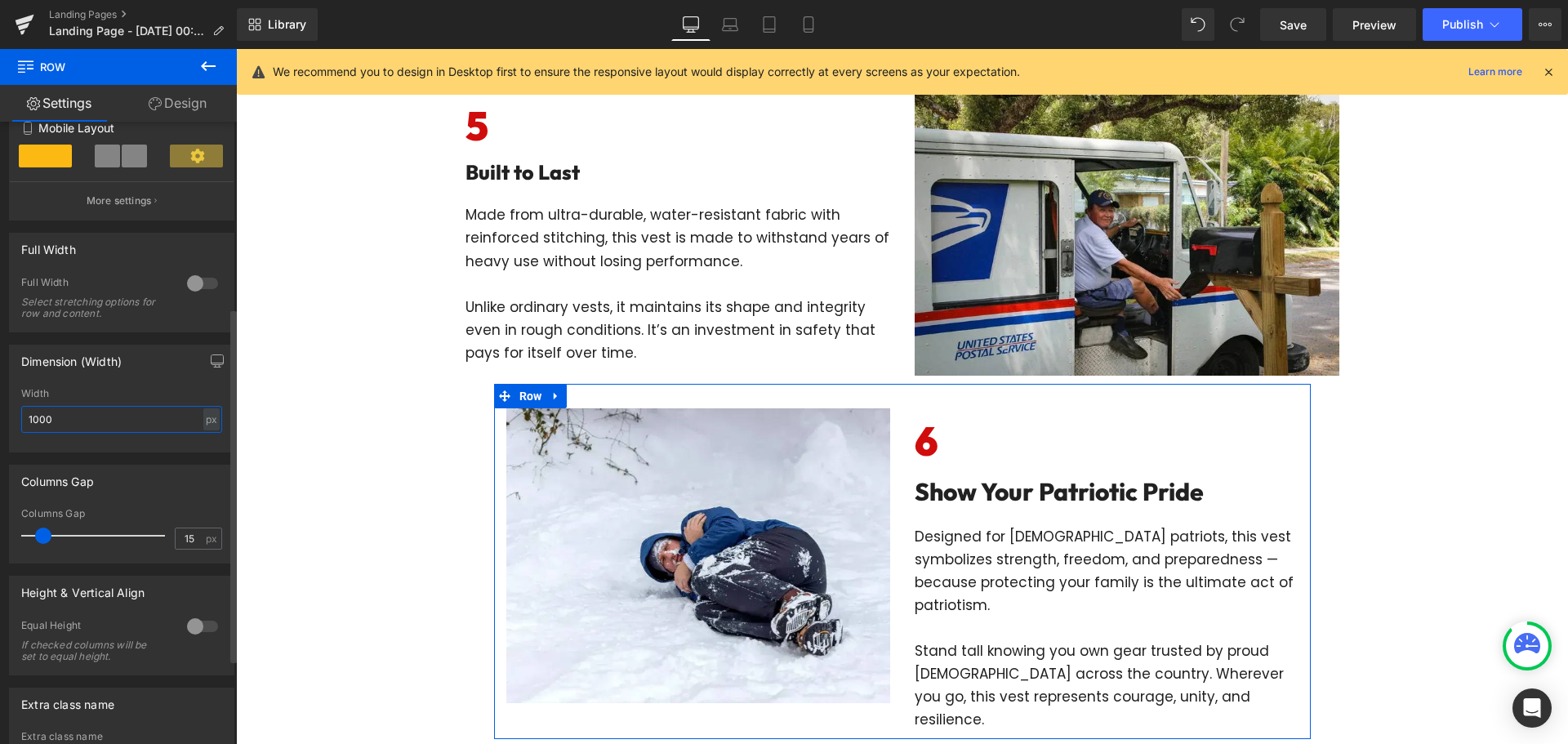
click at [104, 420] on input "1000" at bounding box center [121, 419] width 201 height 27
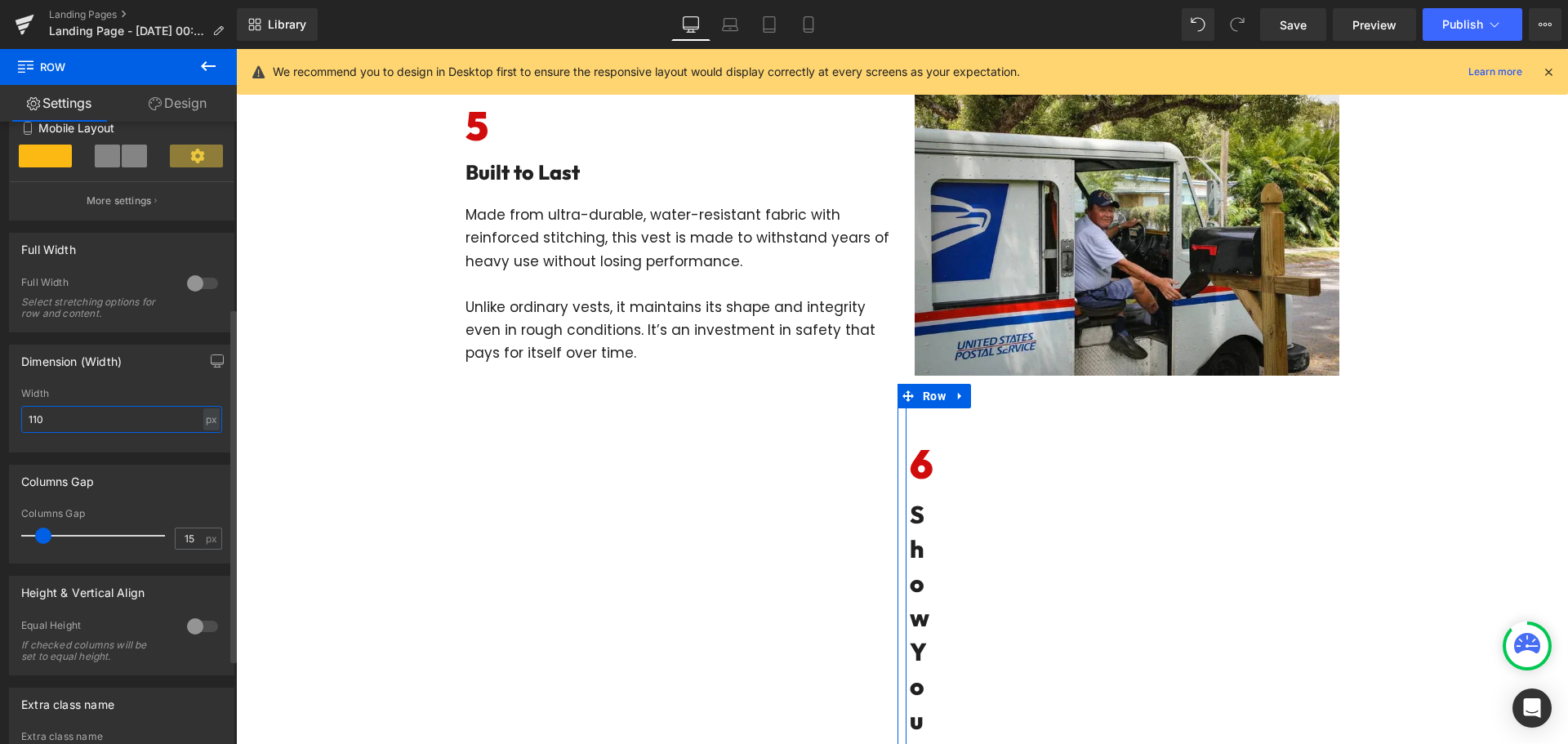
type input "1100"
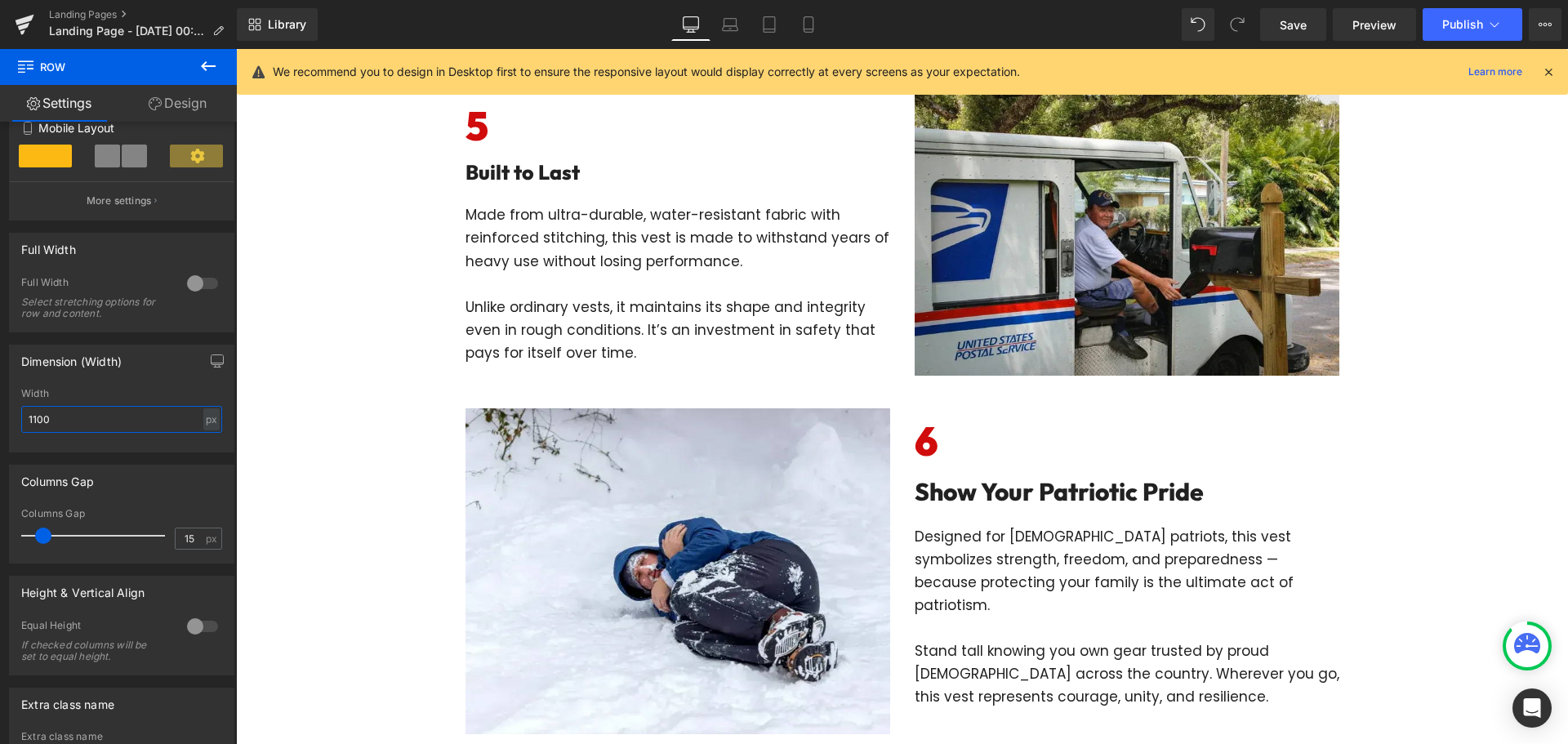
scroll to position [2448, 0]
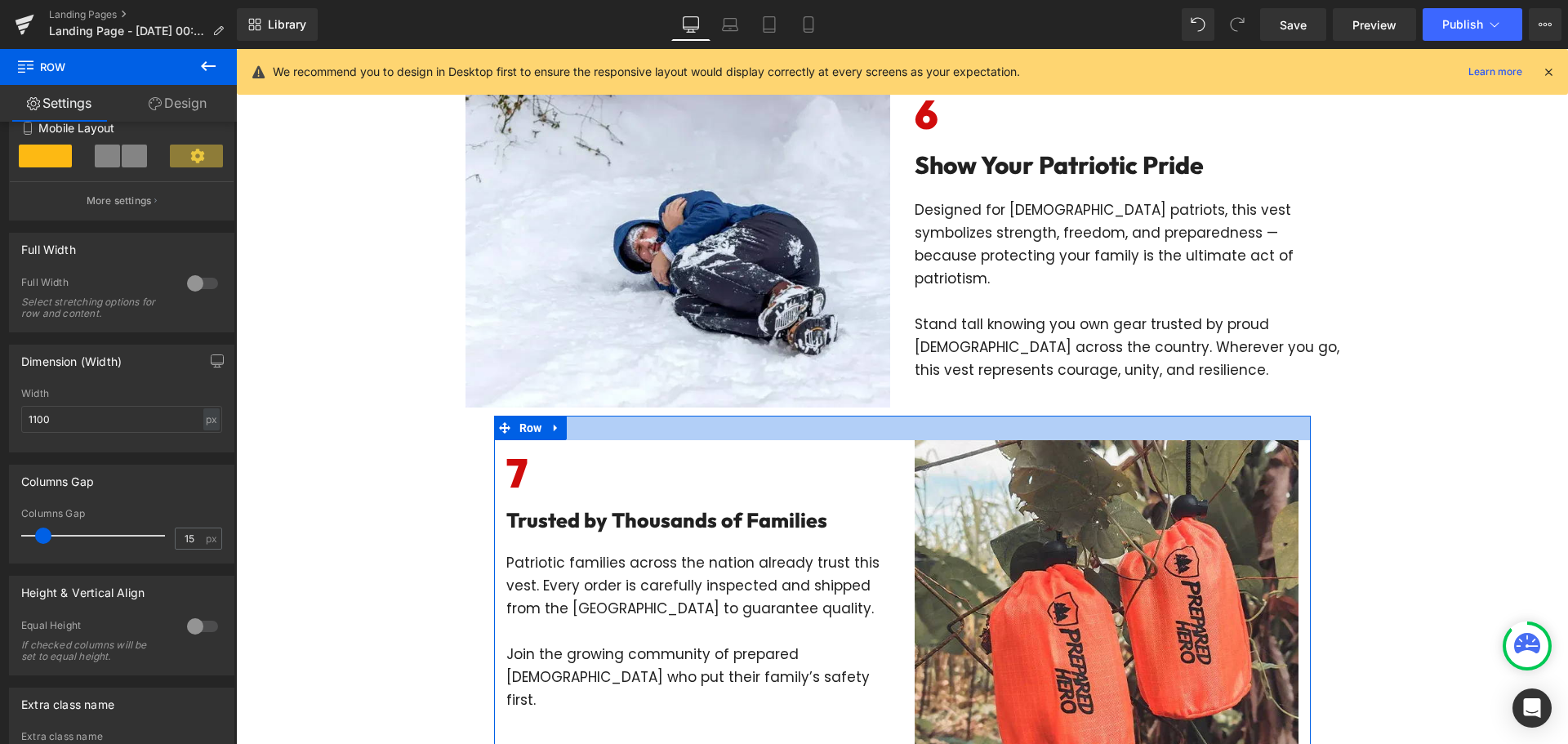
click at [891, 432] on div at bounding box center [903, 427] width 817 height 25
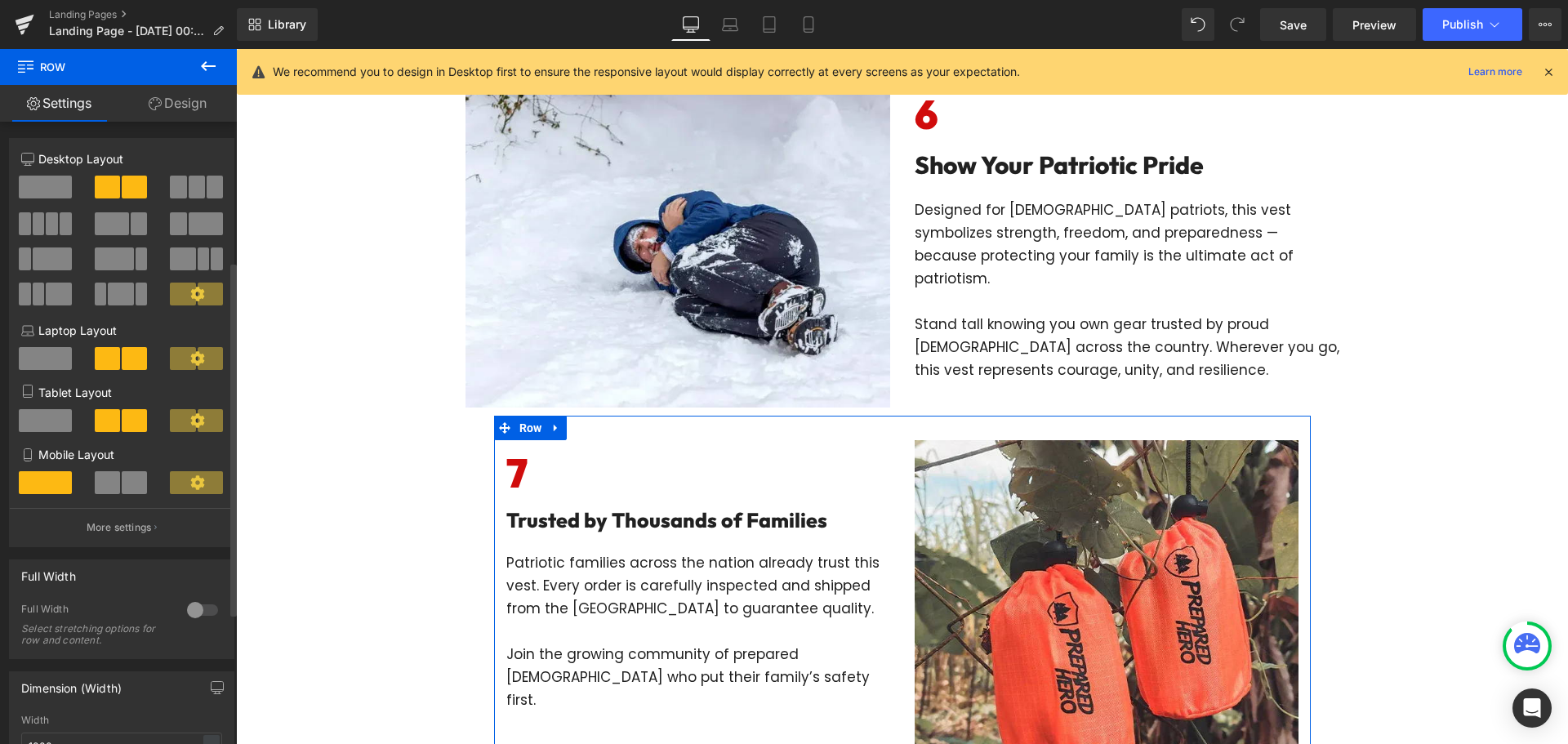
scroll to position [244, 0]
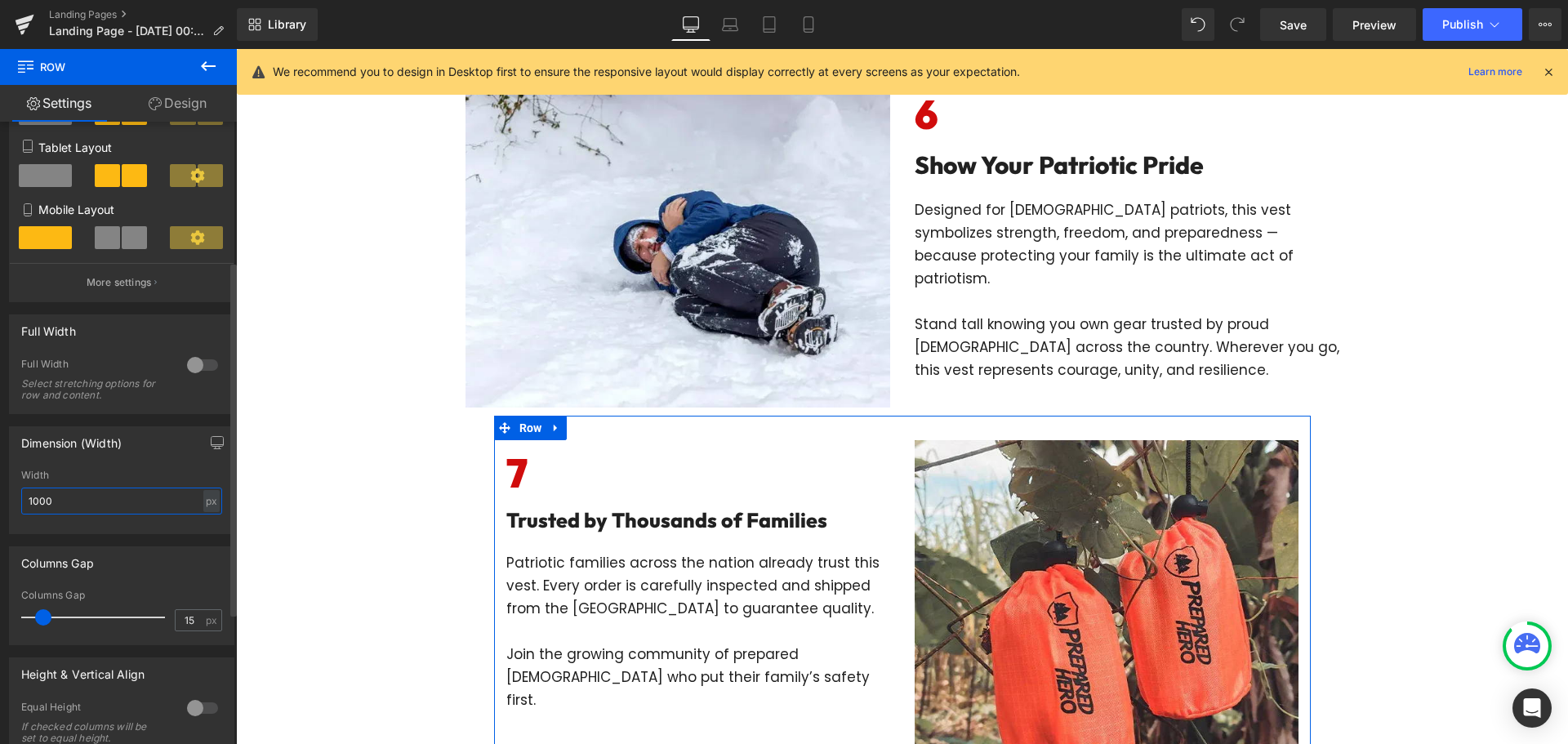
click at [115, 499] on input "1000" at bounding box center [121, 500] width 201 height 27
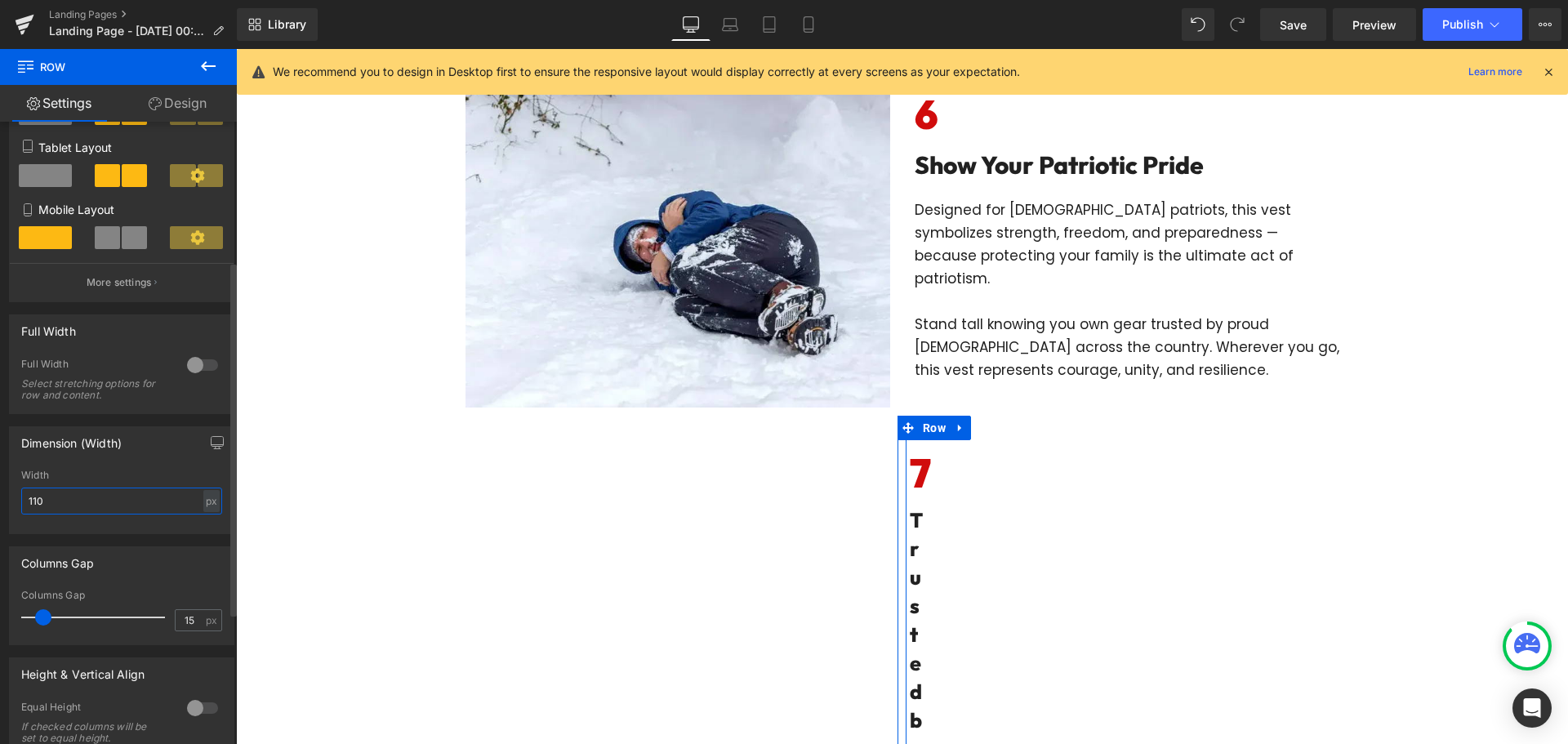
type input "1100"
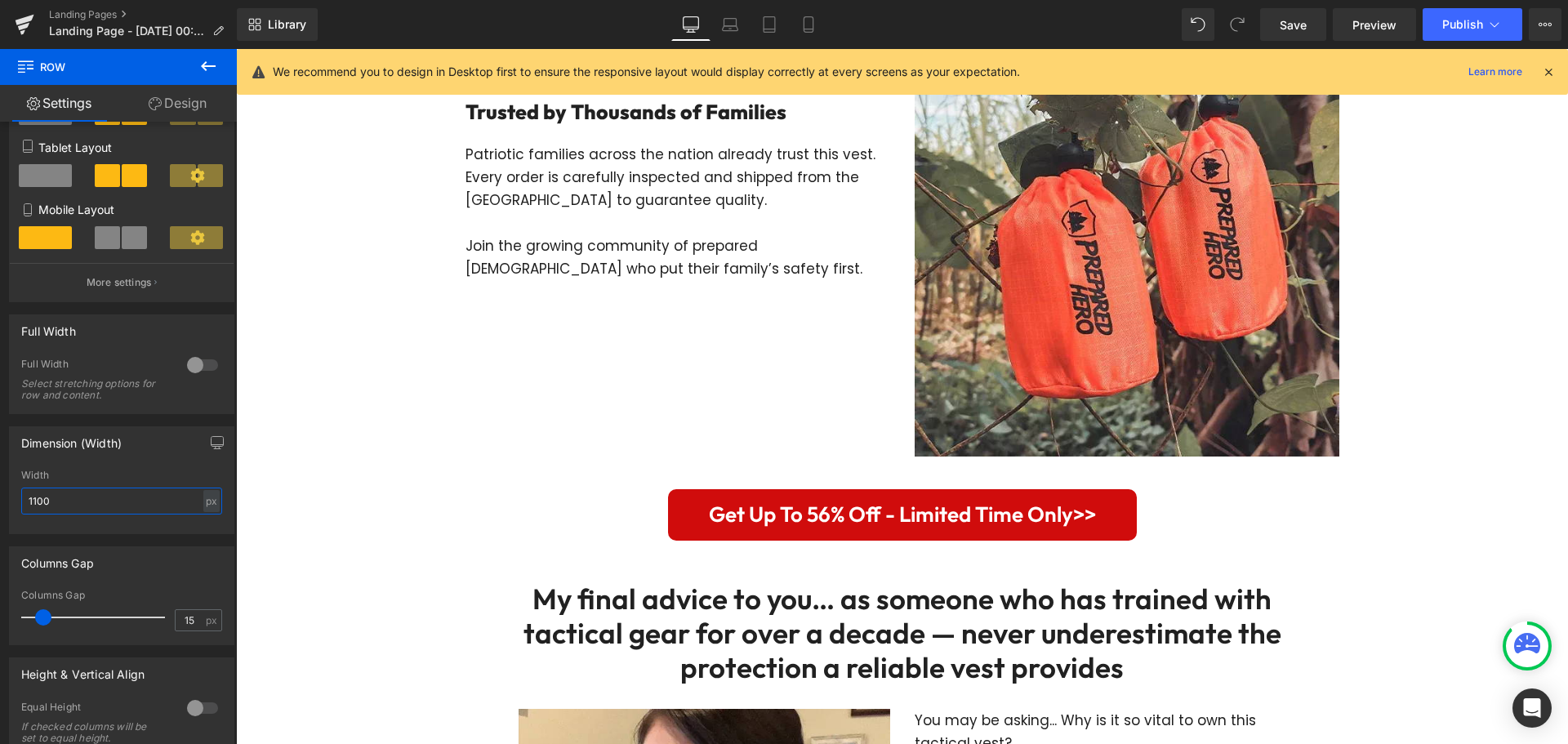
scroll to position [3184, 0]
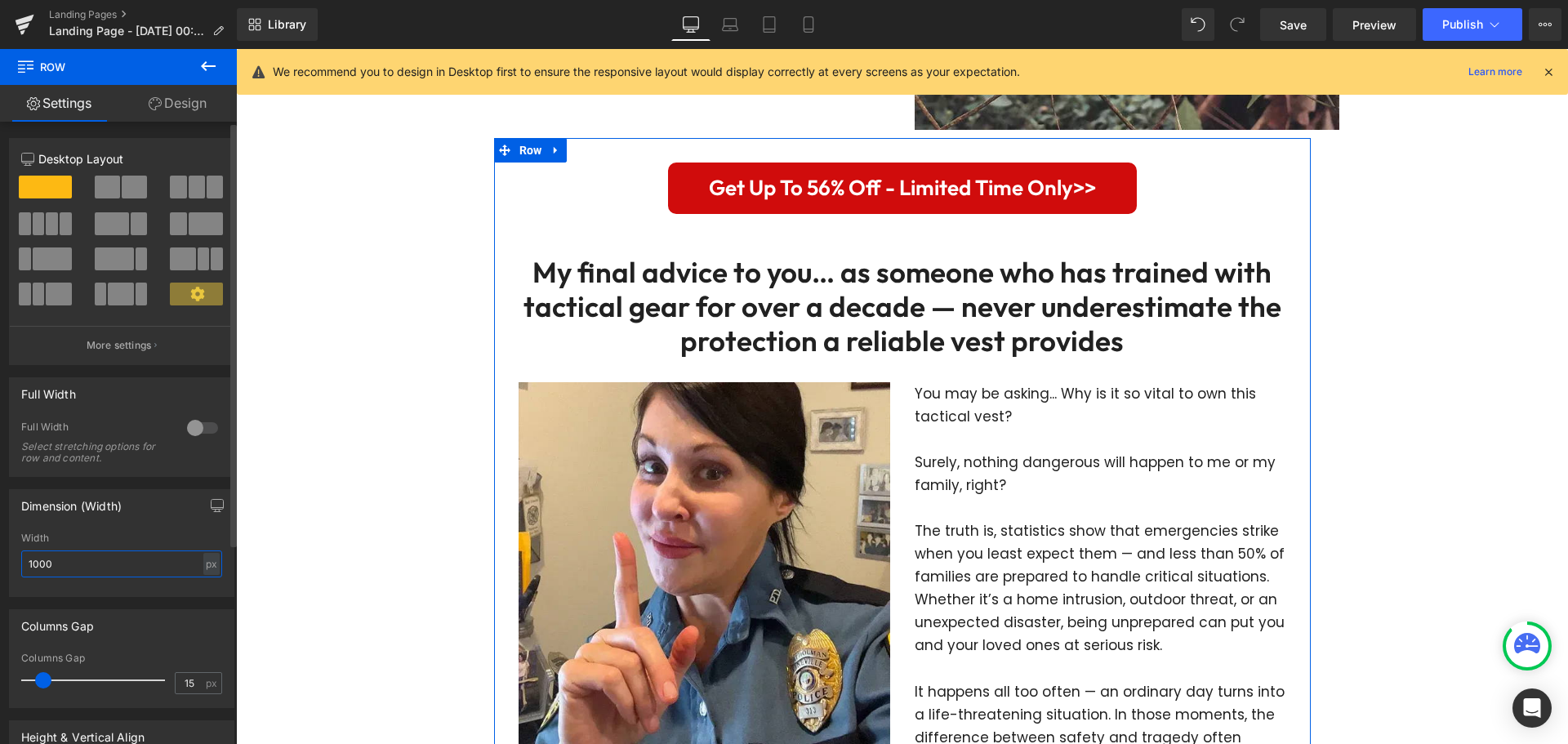
click at [74, 563] on input "1000" at bounding box center [121, 564] width 201 height 27
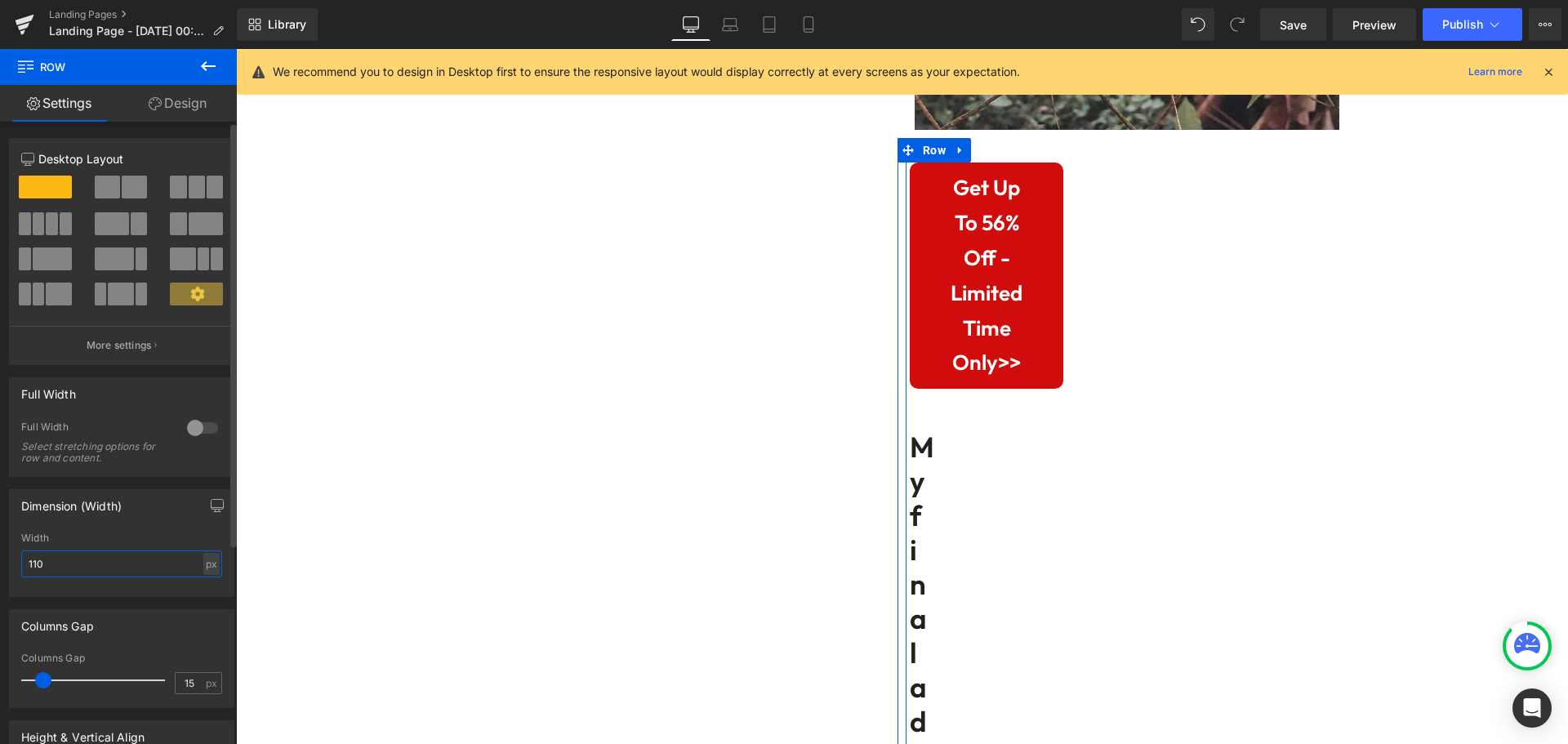
type input "1100"
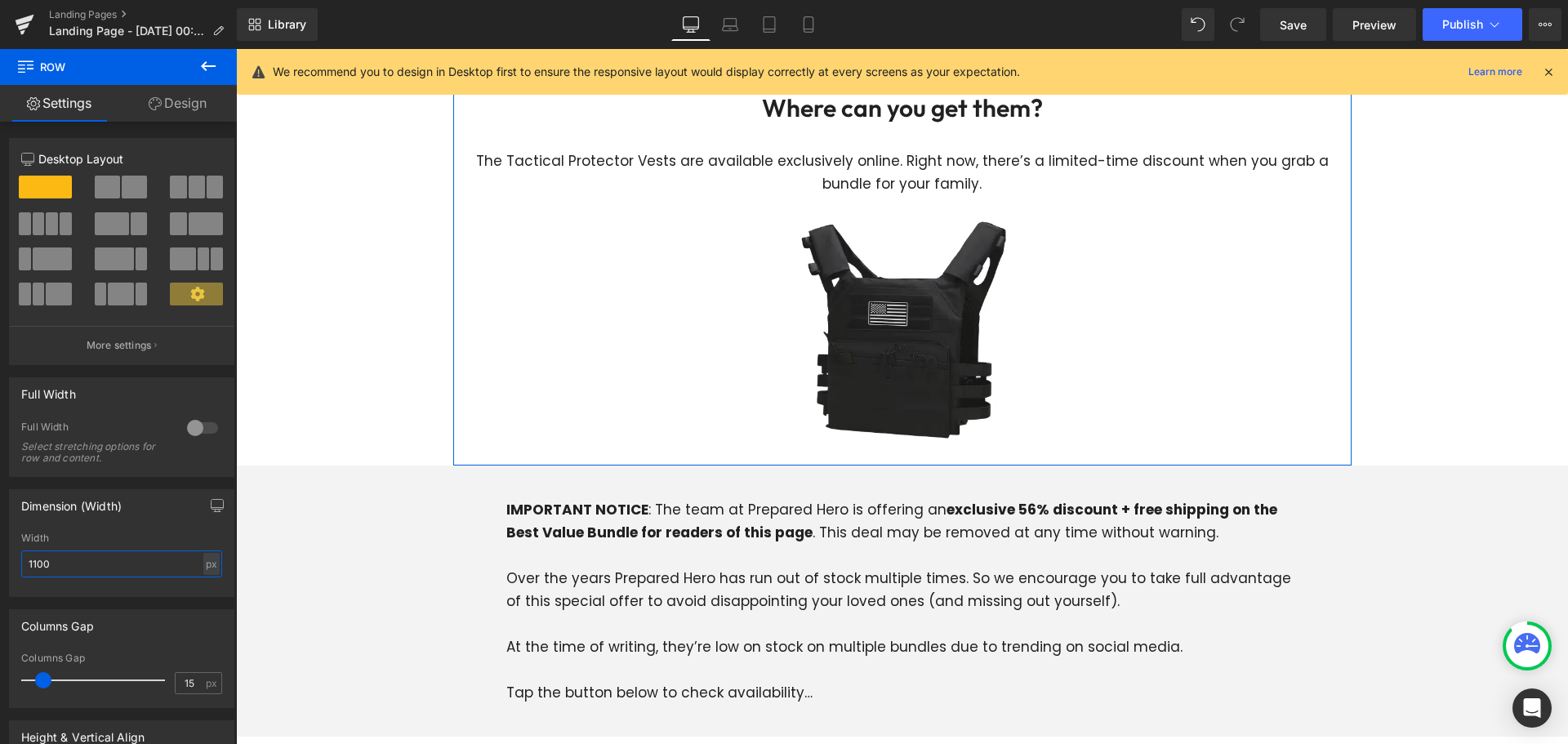
scroll to position [4979, 0]
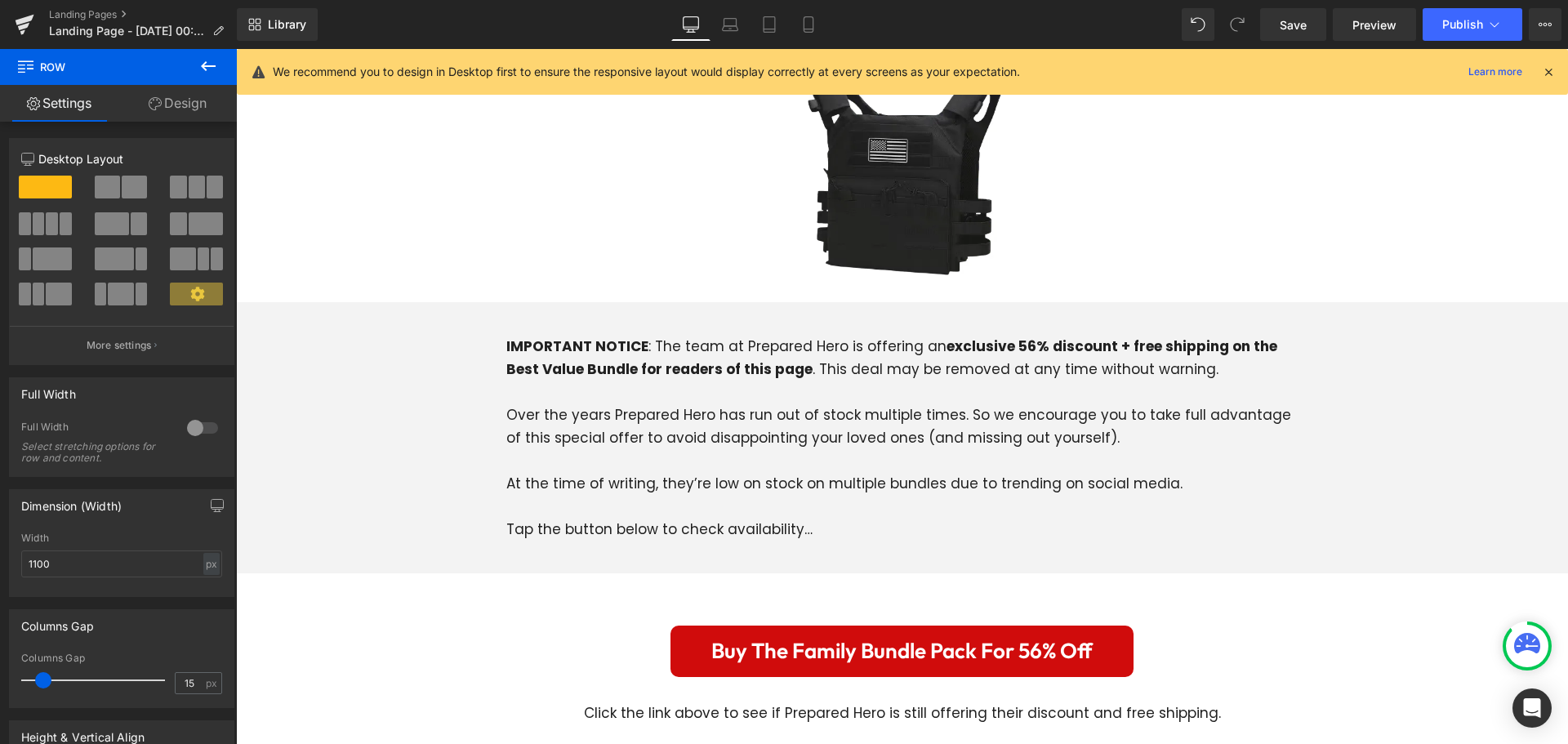
click at [654, 386] on p at bounding box center [902, 392] width 792 height 23
click at [757, 422] on p "Over the years Prepared Hero has run out of stock multiple times. So we encoura…" at bounding box center [902, 427] width 792 height 46
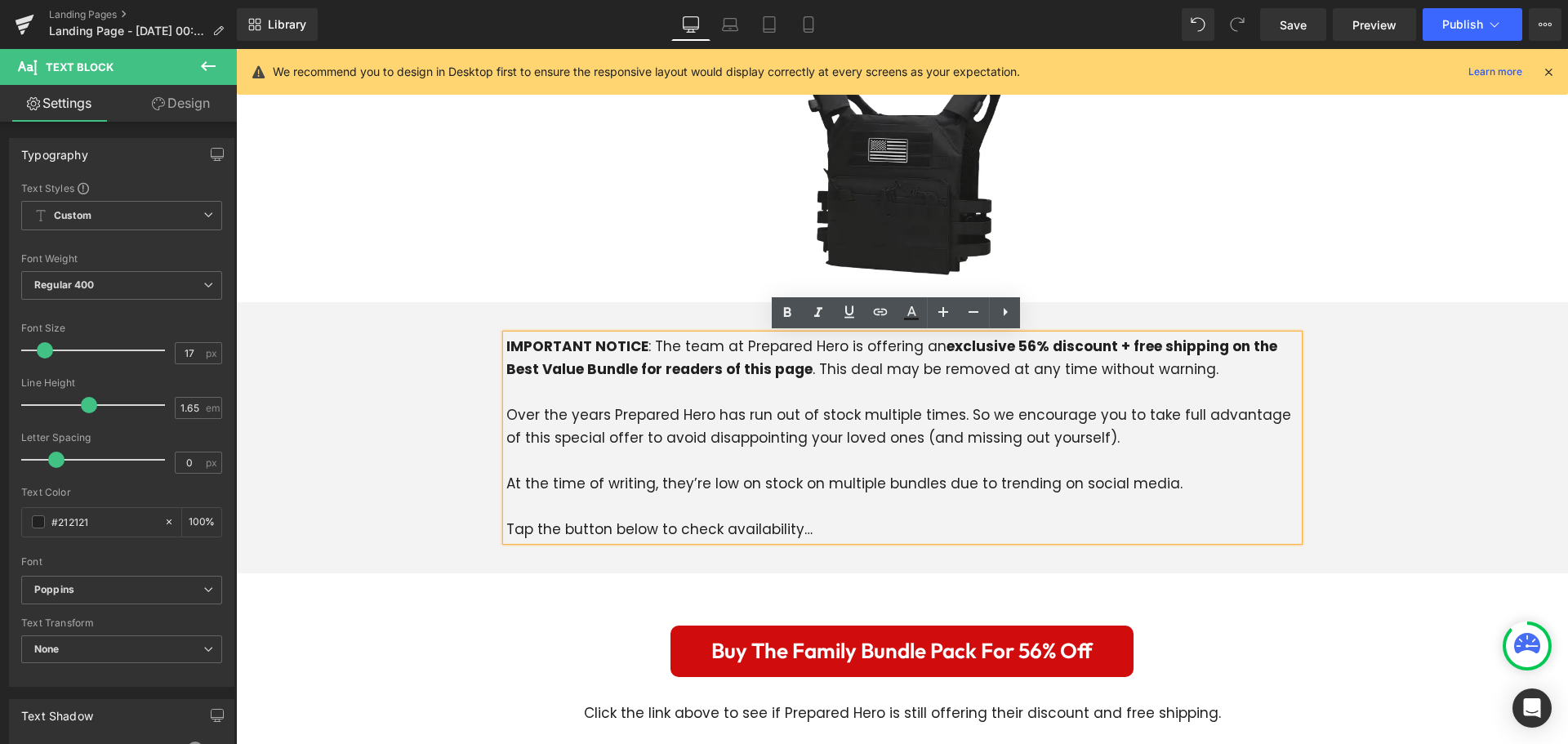
click at [495, 357] on div "IMPORTANT NOTICE : The team at Prepared Hero is offering an exclusive 56% disco…" at bounding box center [903, 438] width 817 height 206
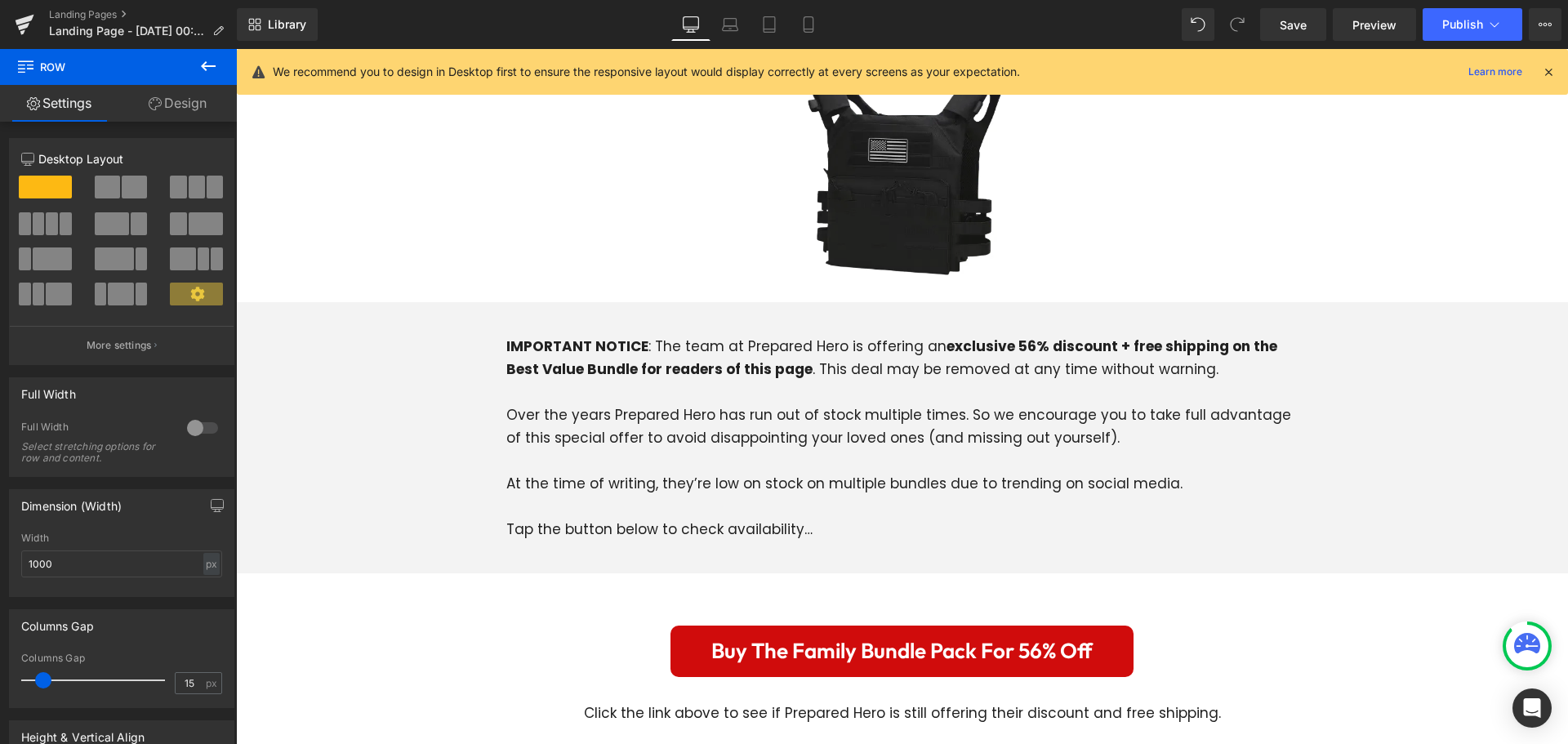
click at [1268, 243] on div at bounding box center [902, 163] width 874 height 262
click at [907, 210] on img at bounding box center [902, 163] width 262 height 262
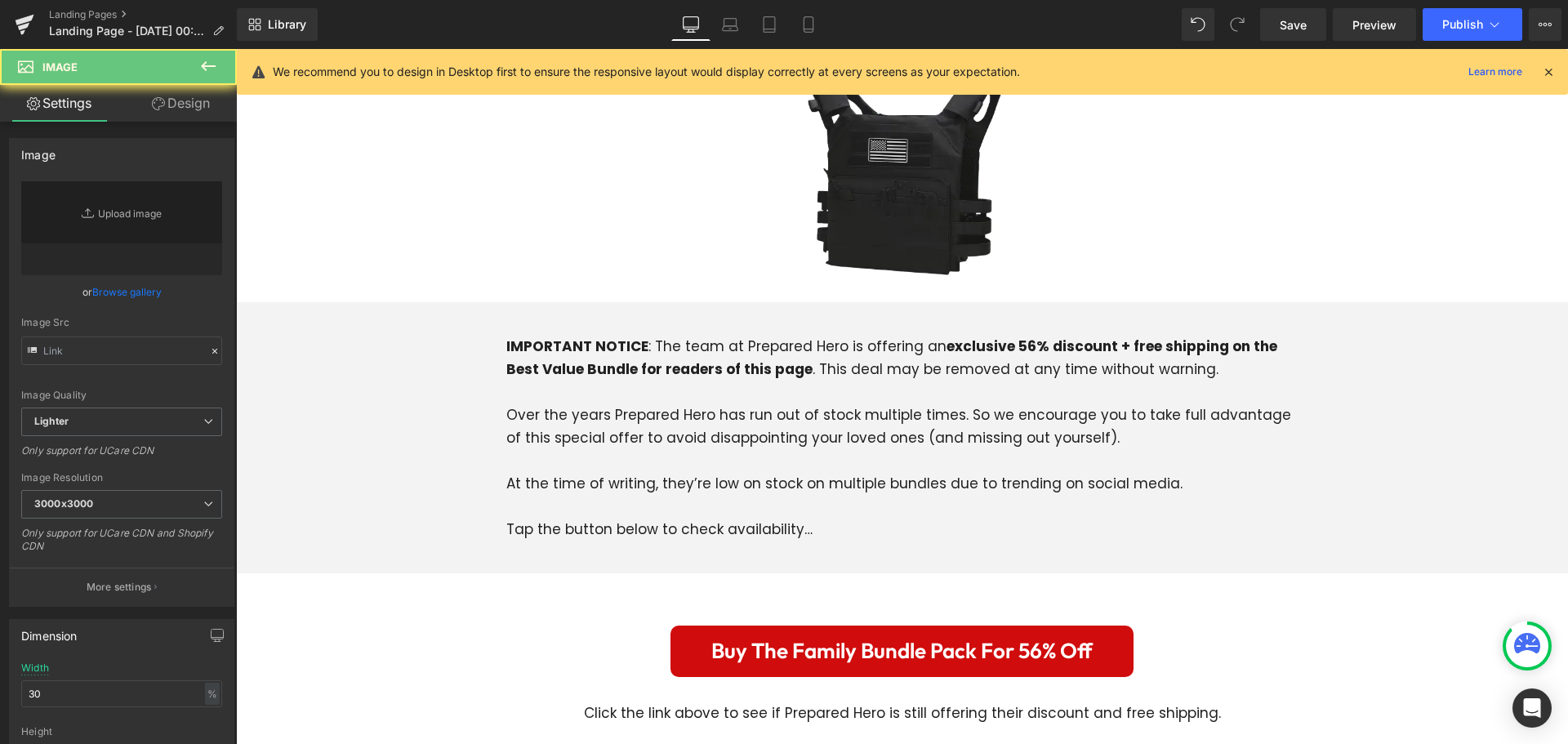
type input "[URL][DOMAIN_NAME]"
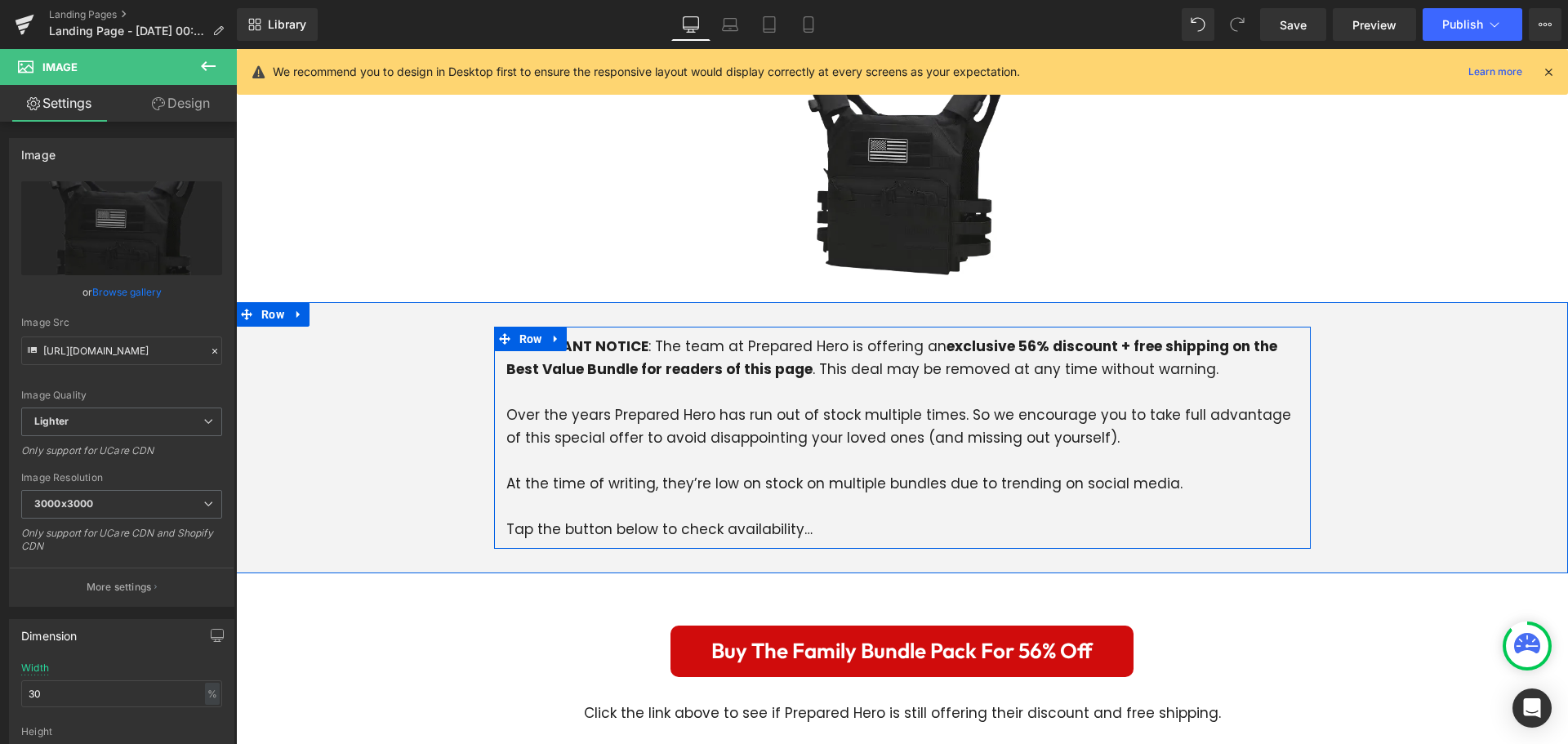
click at [495, 364] on div "IMPORTANT NOTICE : The team at Prepared Hero is offering an exclusive 56% disco…" at bounding box center [903, 438] width 817 height 206
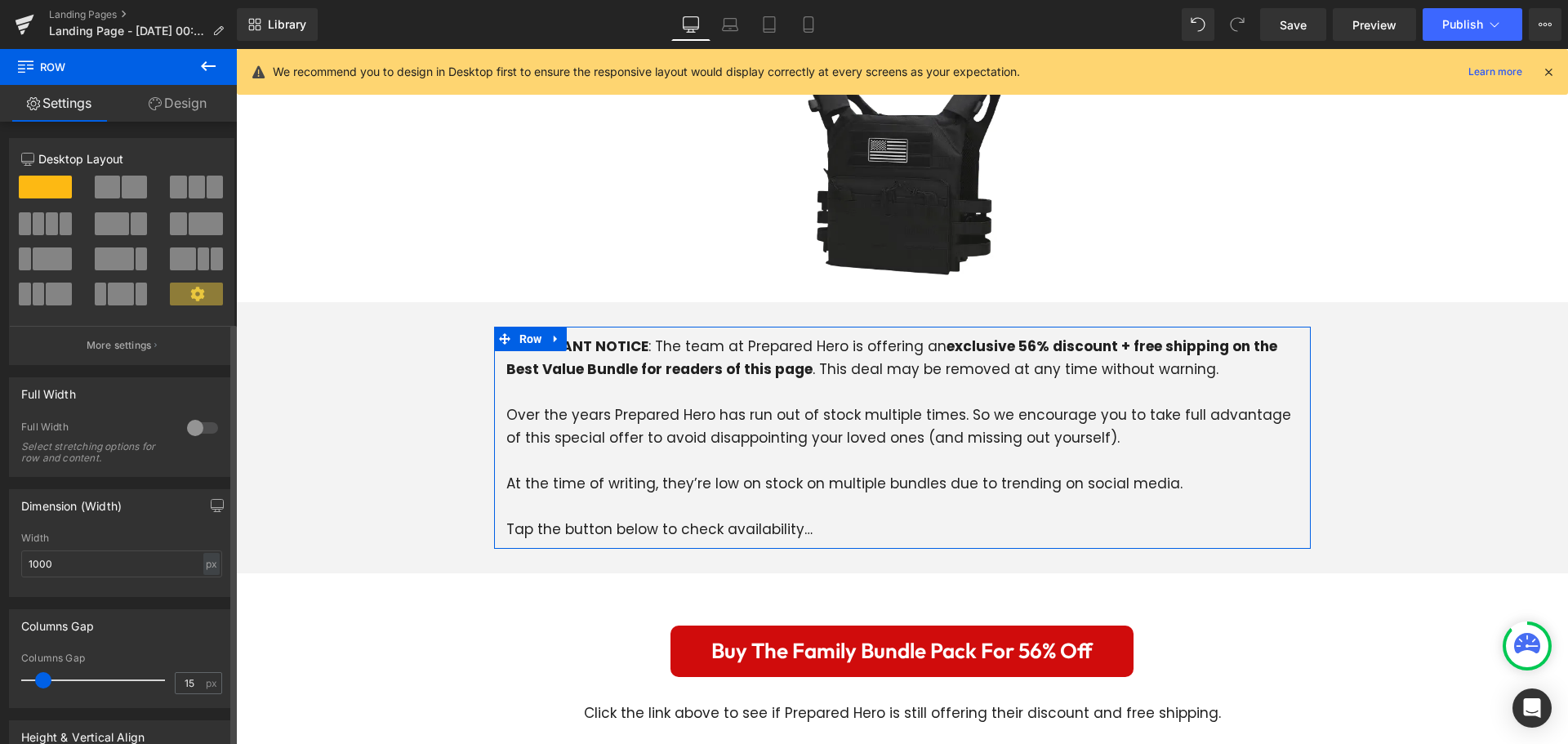
scroll to position [294, 0]
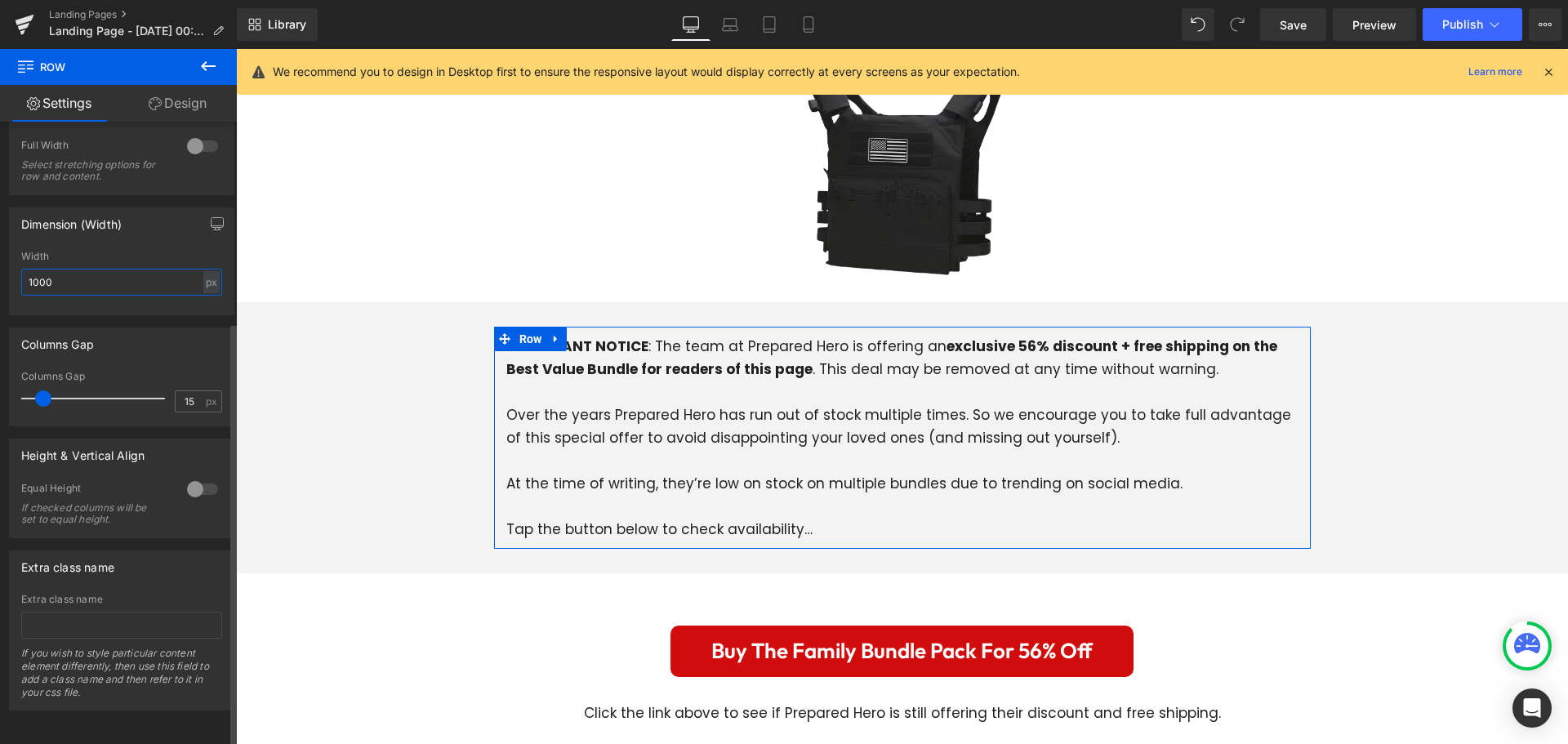
click at [73, 274] on input "1000" at bounding box center [121, 281] width 201 height 27
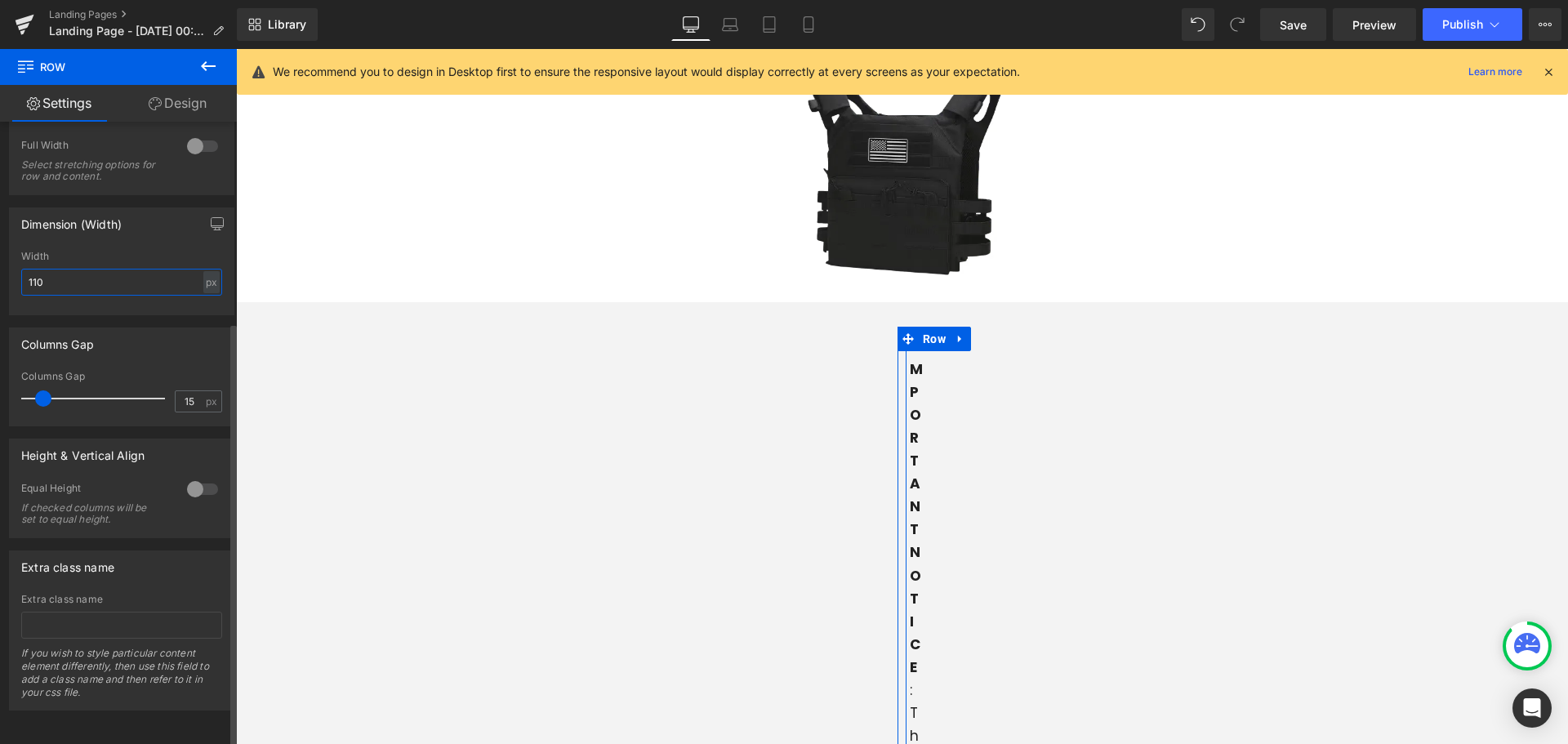
type input "1100"
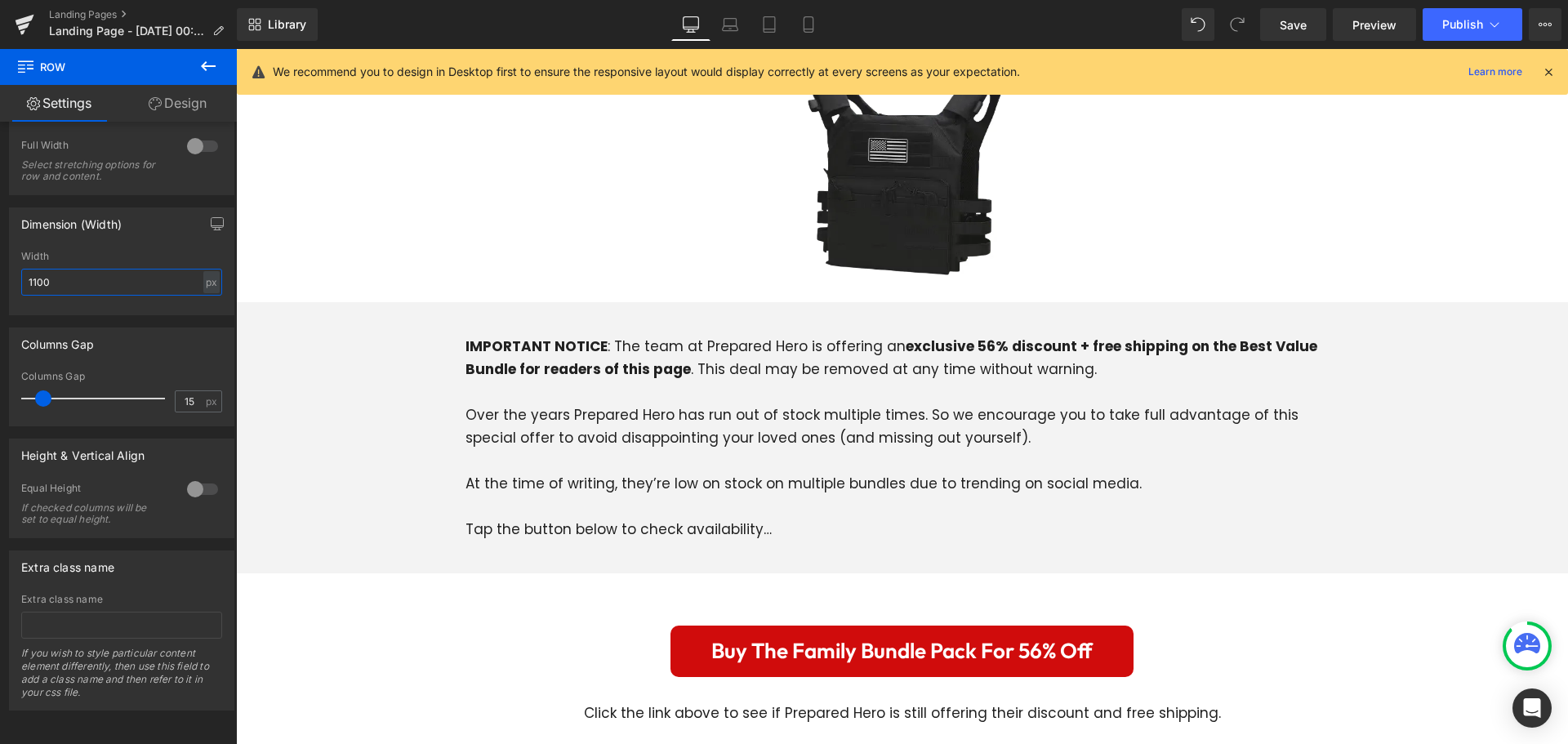
scroll to position [5224, 0]
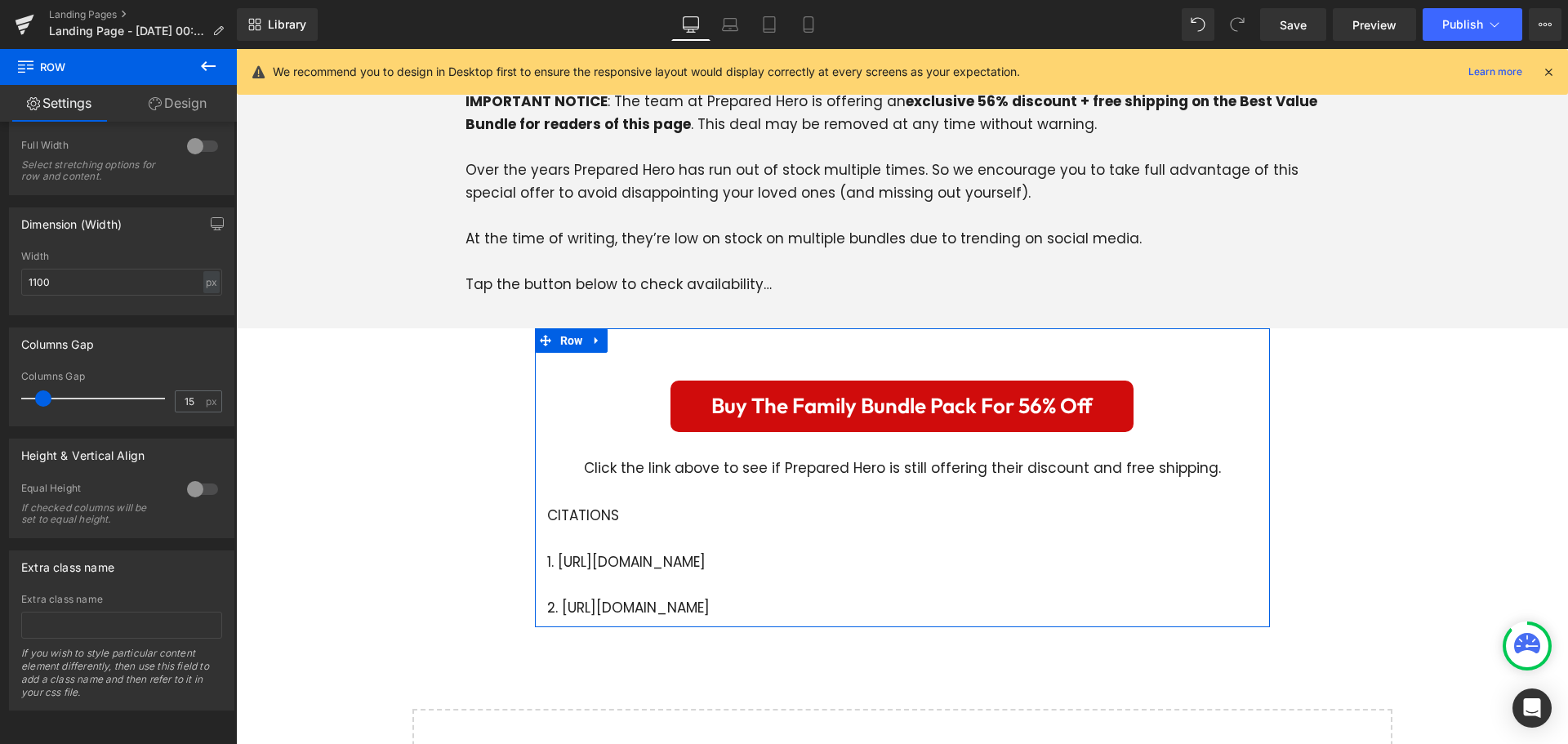
click at [554, 368] on div "Buy The Family Bundle Pack For 56% Off Button Click the link above to see if Pr…" at bounding box center [902, 485] width 735 height 266
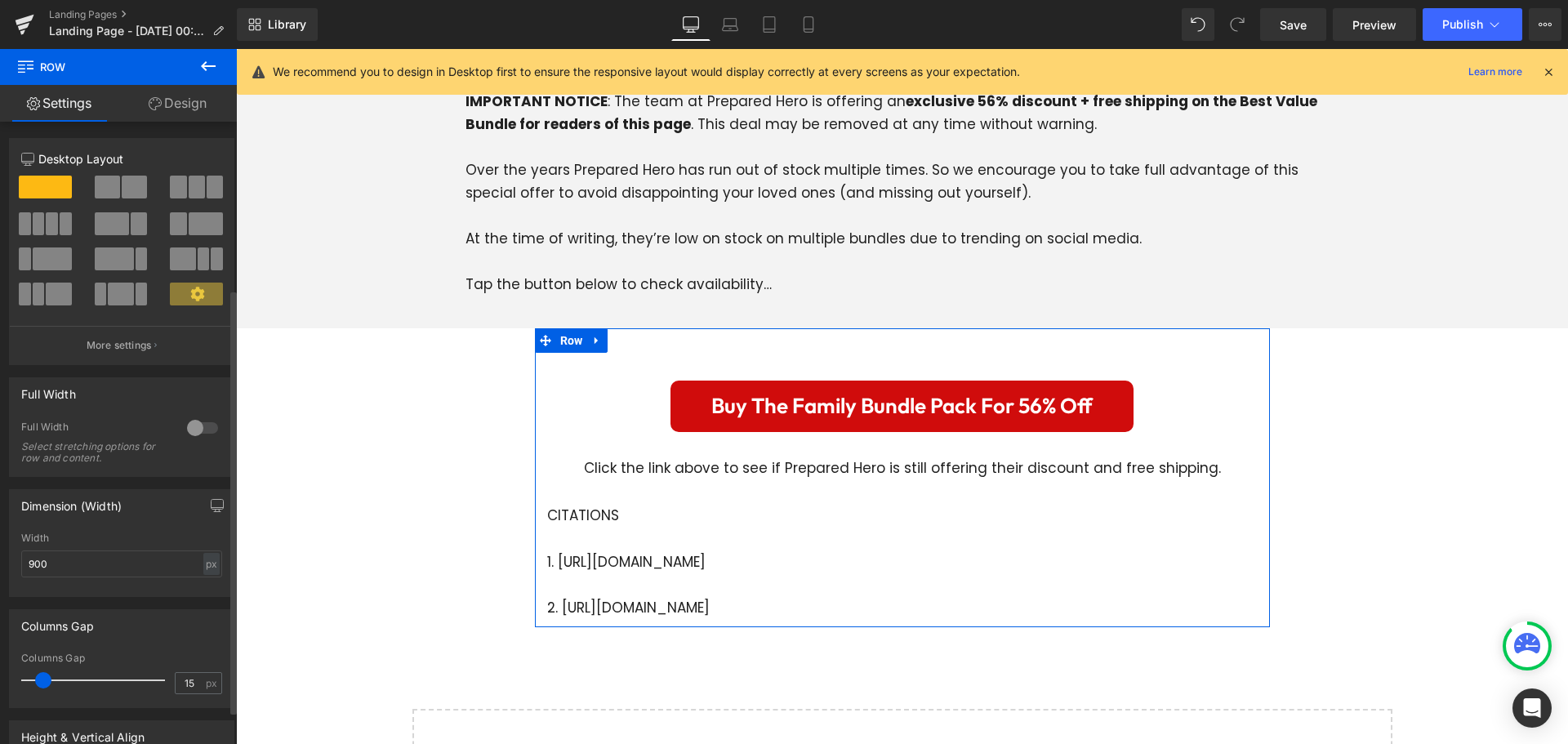
scroll to position [244, 0]
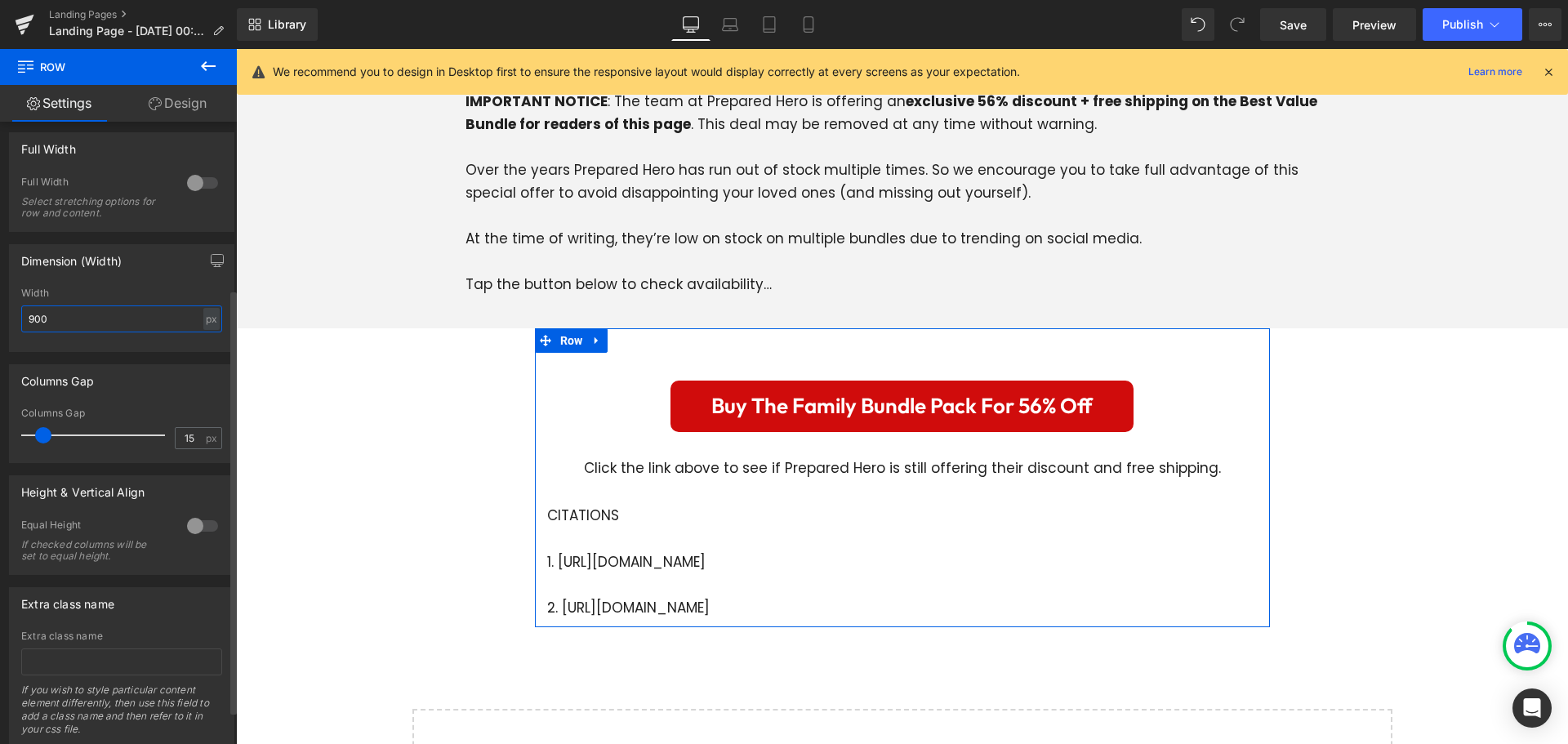
click at [84, 317] on input "900" at bounding box center [121, 318] width 201 height 27
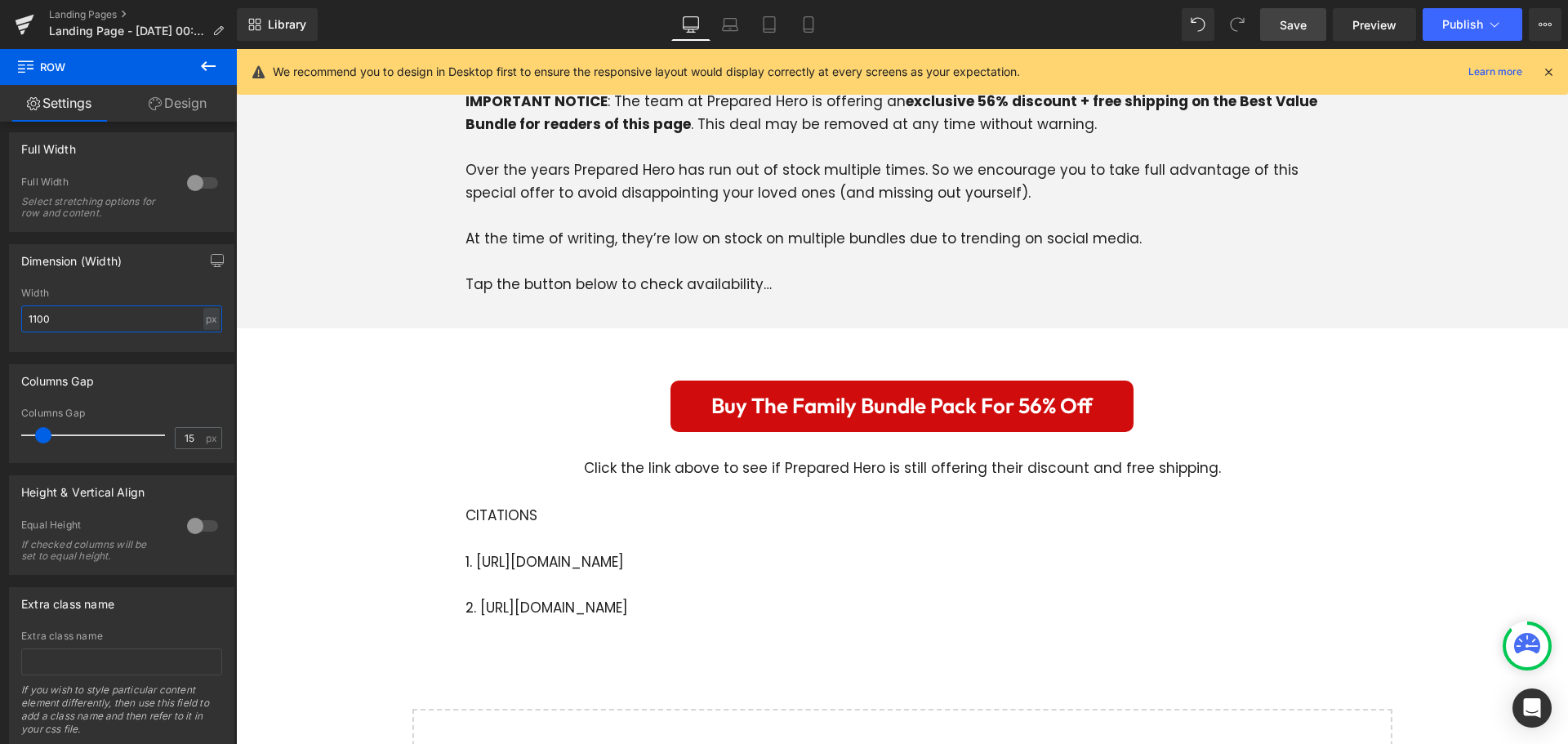
type input "1100"
click at [1293, 19] on span "Save" at bounding box center [1293, 25] width 27 height 17
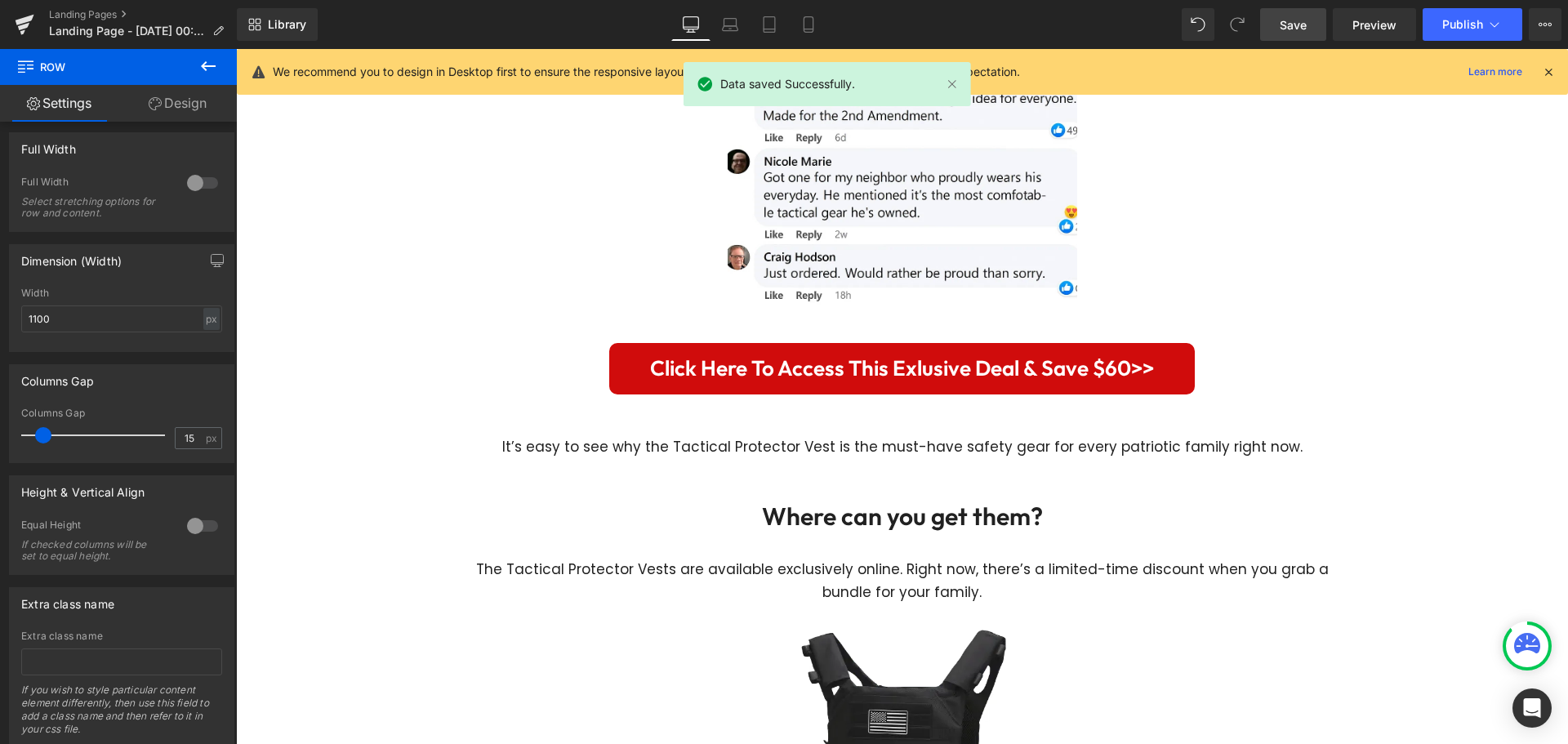
scroll to position [4081, 0]
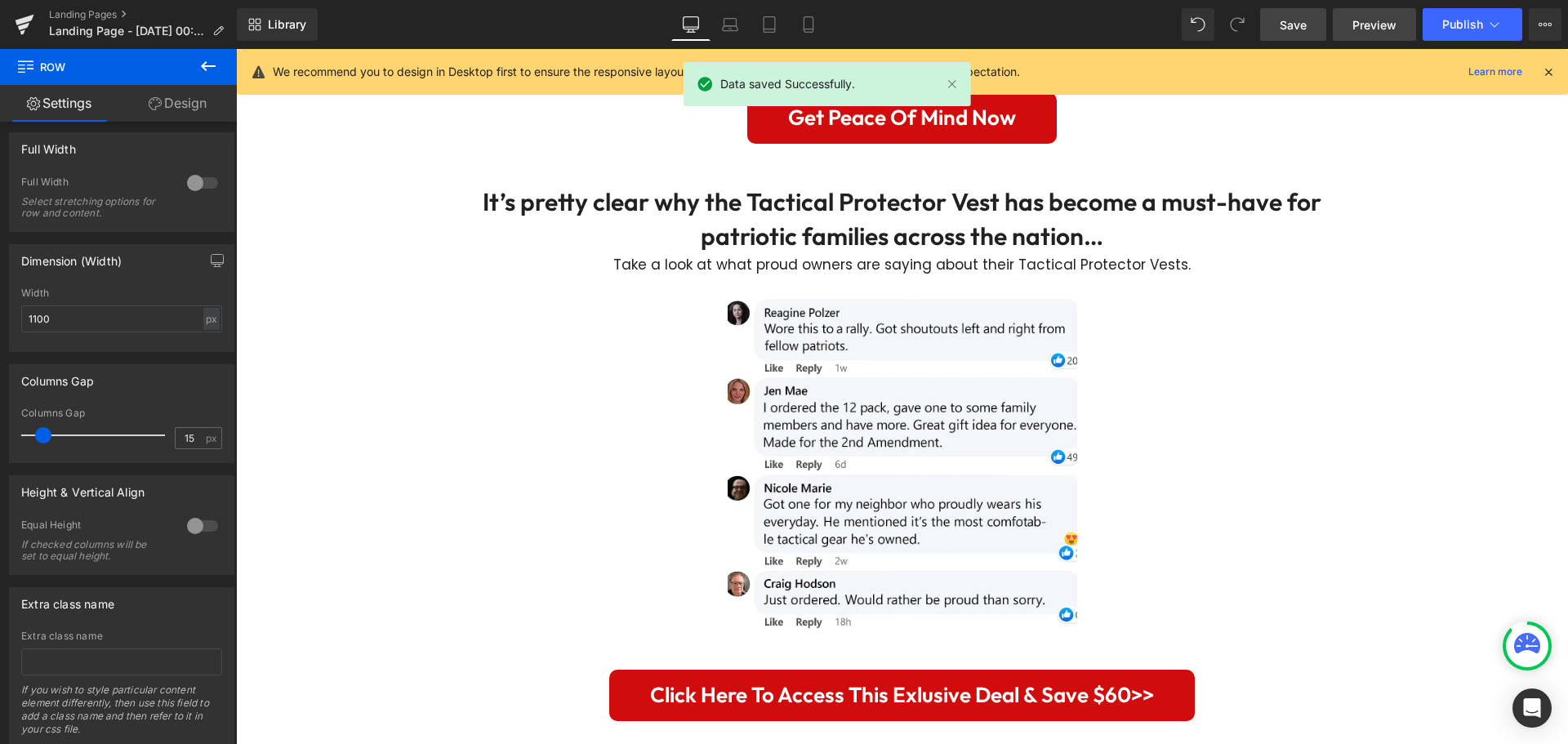
click at [1388, 29] on span "Preview" at bounding box center [1374, 25] width 44 height 17
